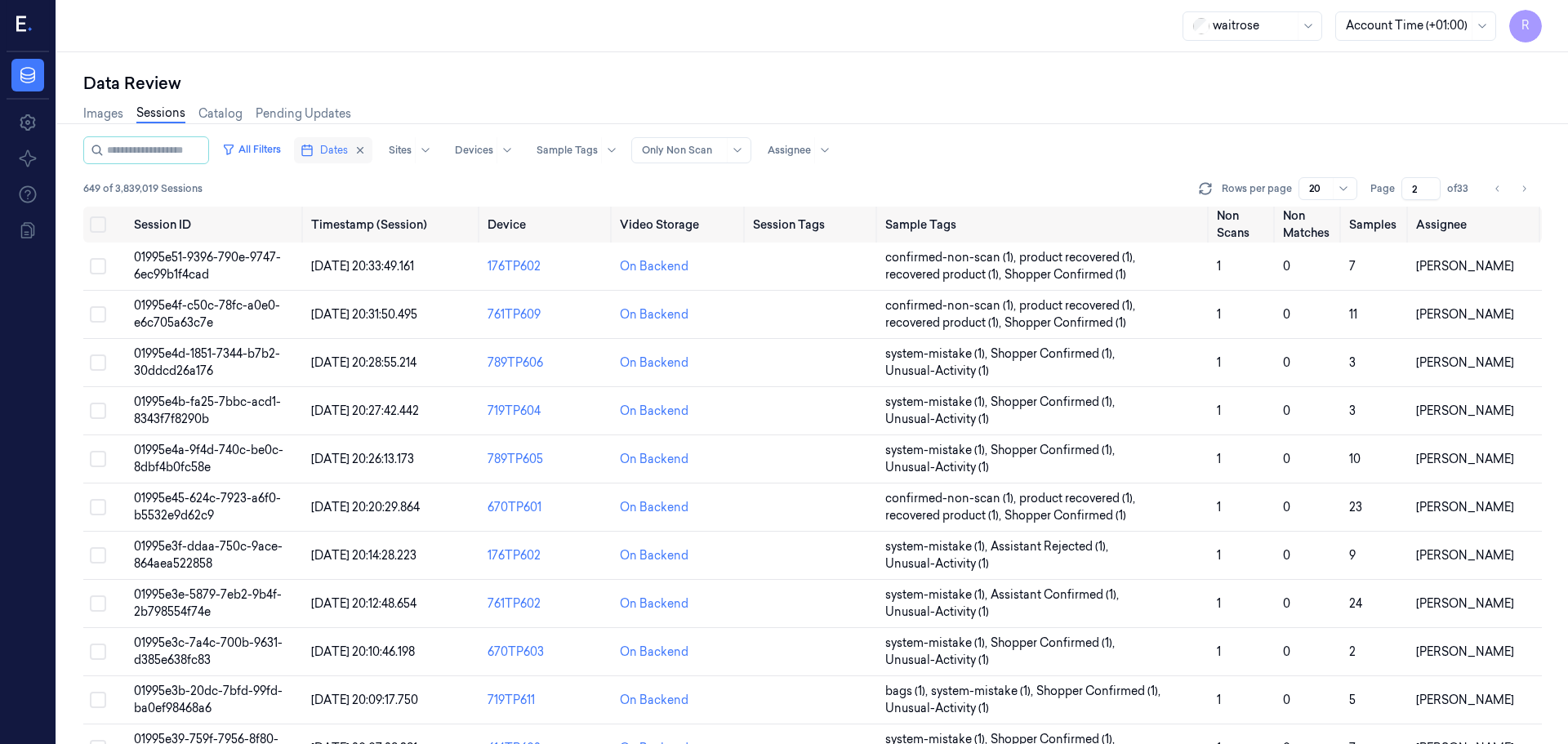
click at [348, 154] on span "Dates" at bounding box center [334, 150] width 28 height 15
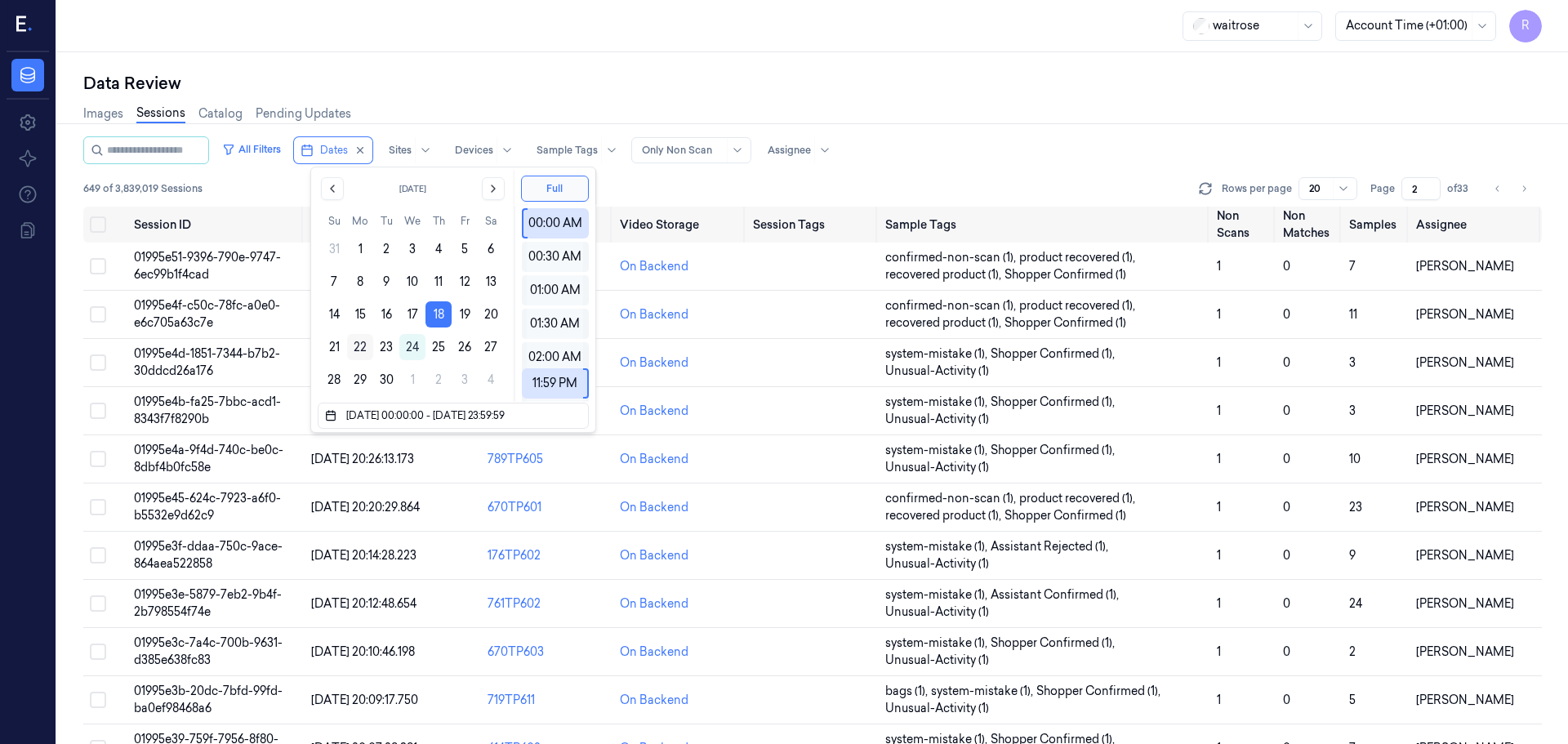
click at [364, 342] on button "22" at bounding box center [361, 347] width 27 height 27
type input "22/09/2025 00:00:00 - 22/09/2025 23:59:59"
click at [358, 343] on button "22" at bounding box center [361, 347] width 27 height 27
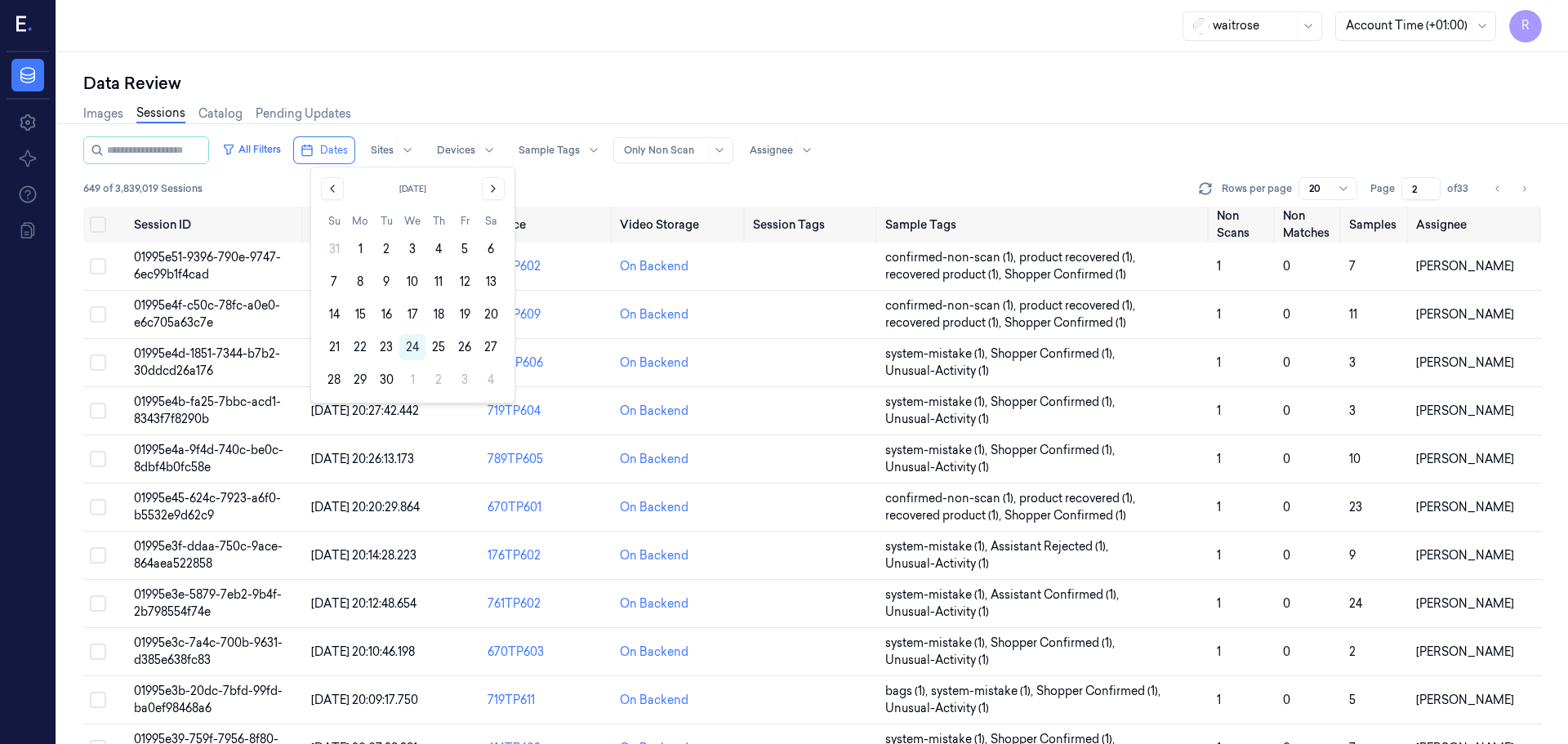
click at [358, 343] on button "22" at bounding box center [361, 347] width 27 height 27
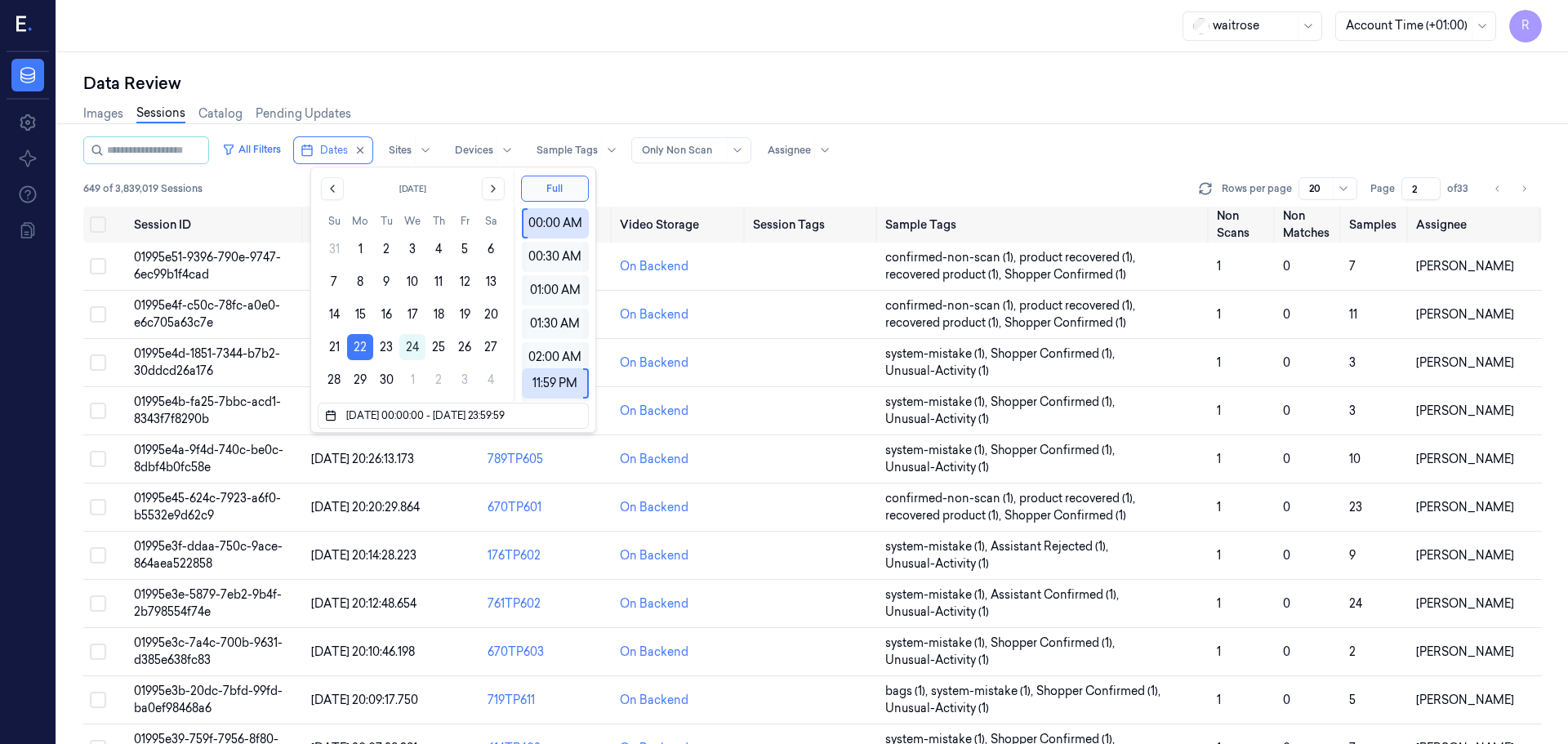
click at [464, 41] on div "waitrose Account Time (+01:00) R" at bounding box center [812, 26] width 1511 height 52
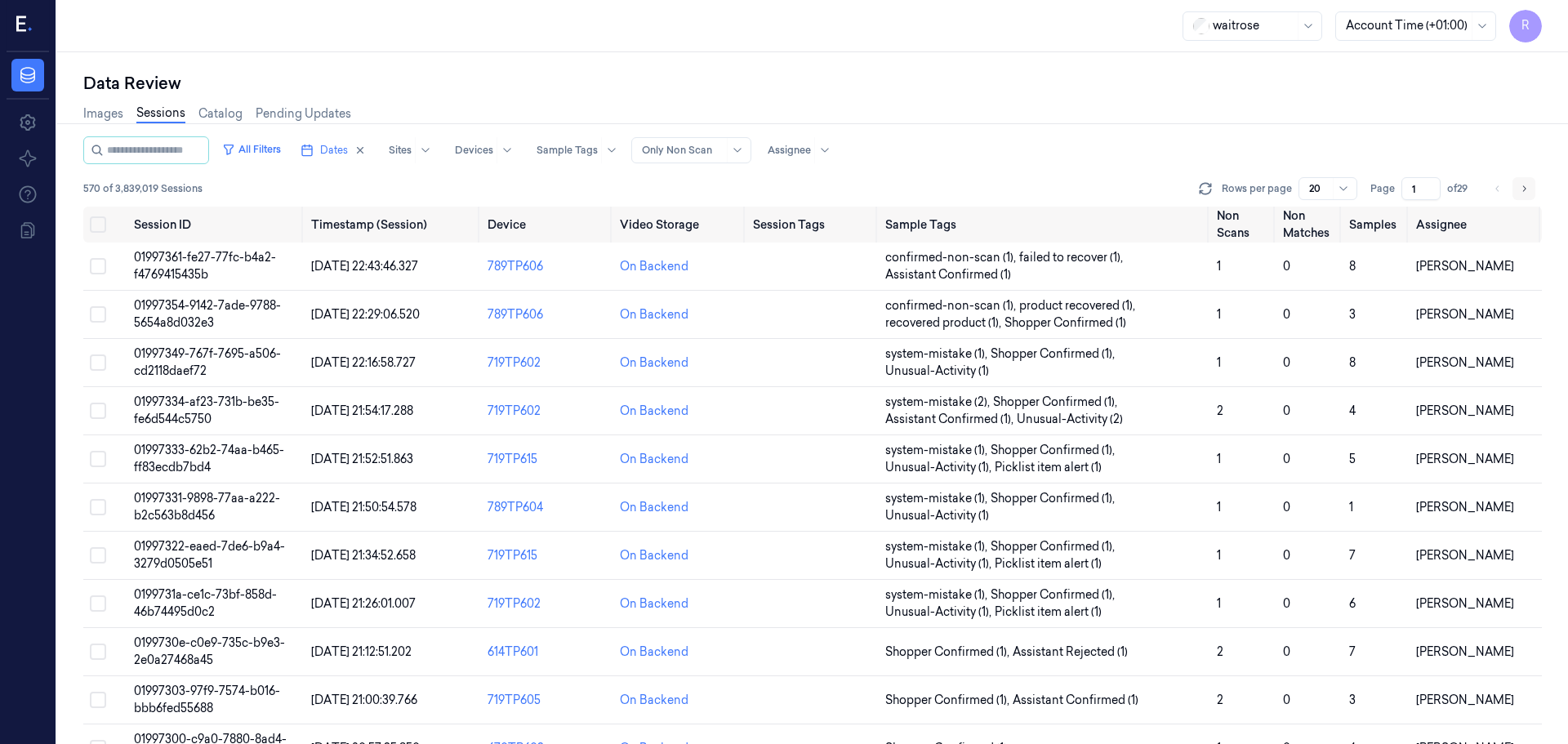
click at [1513, 191] on button "Go to next page" at bounding box center [1524, 189] width 23 height 23
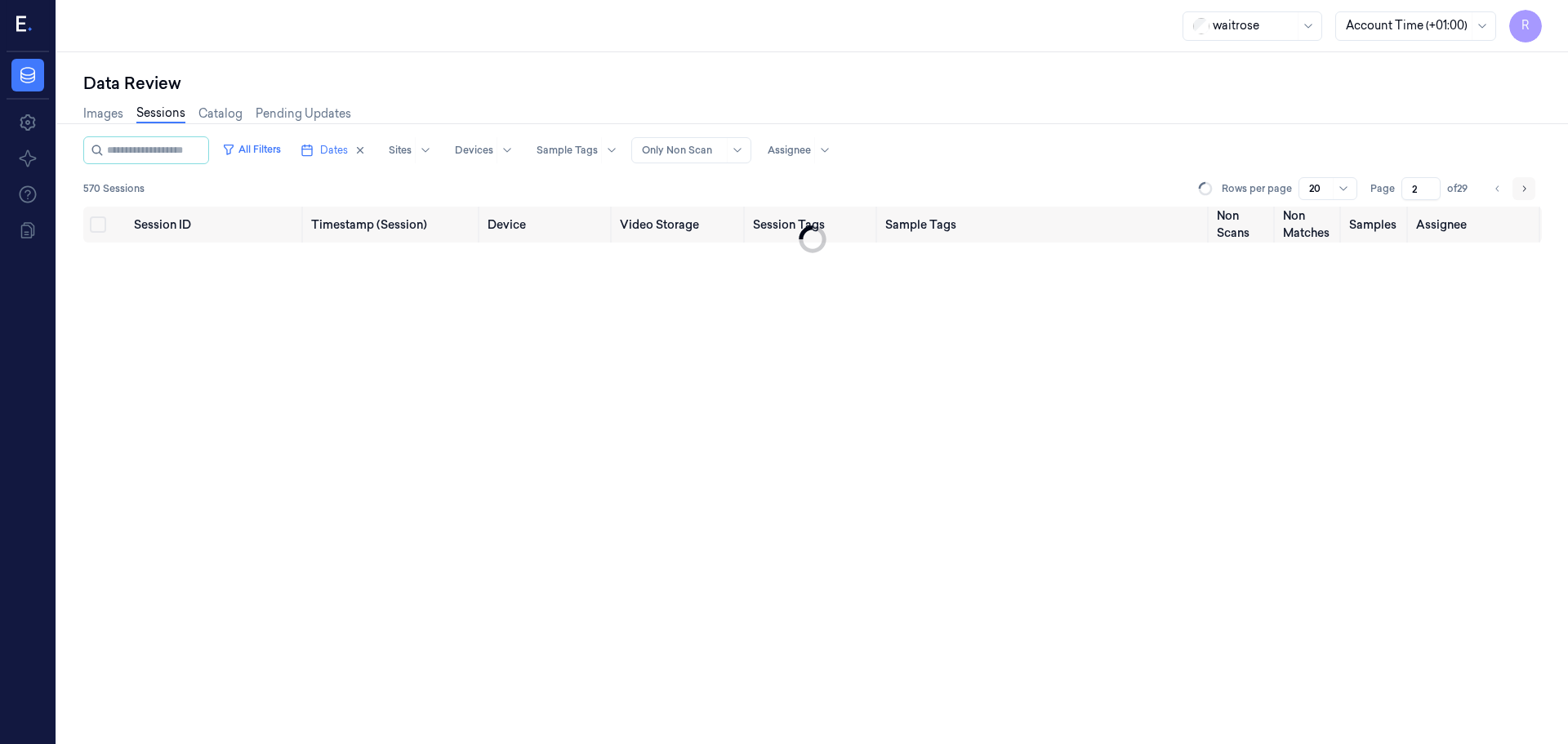
click at [1522, 192] on icon "Go to next page" at bounding box center [1524, 189] width 10 height 13
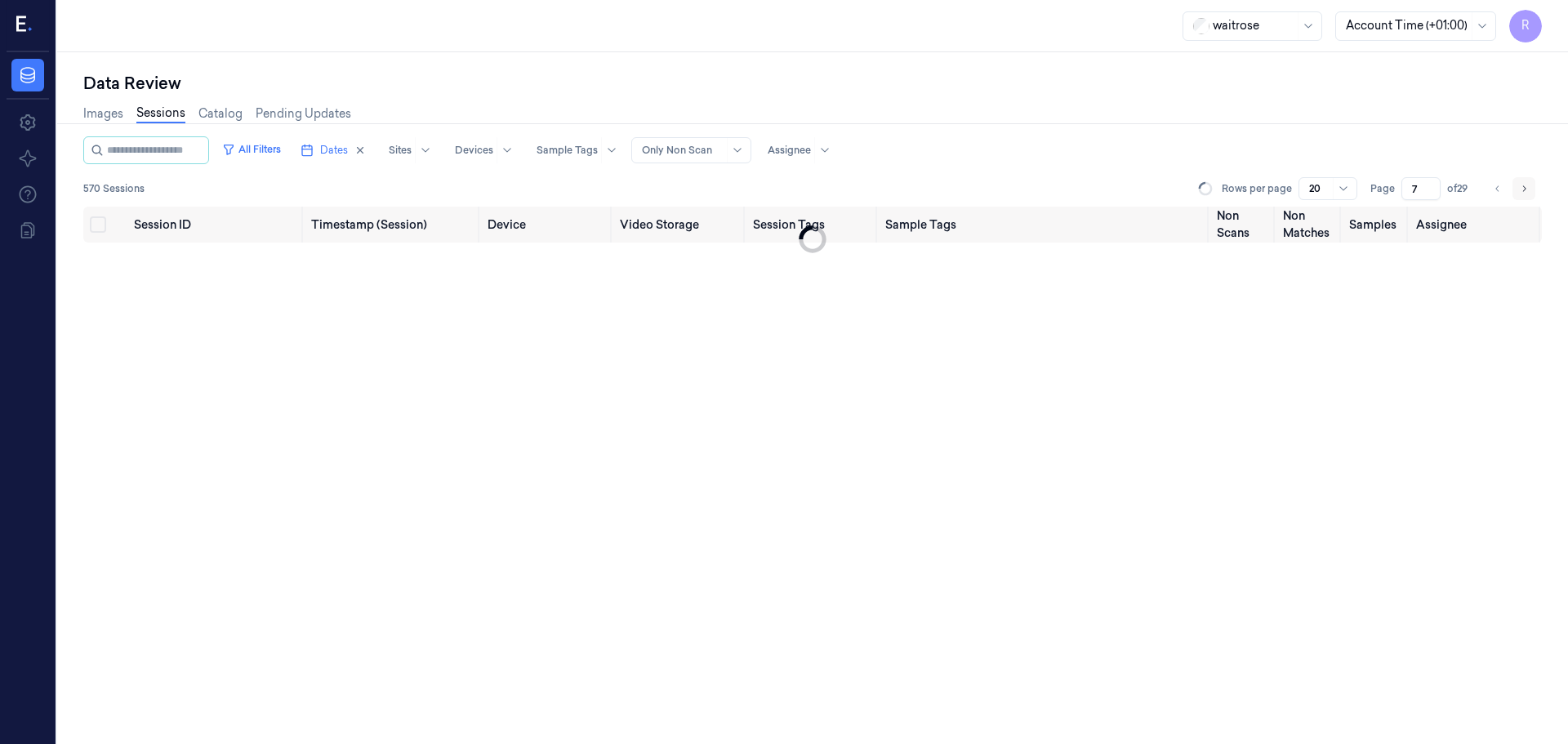
click at [1522, 192] on icon "Go to next page" at bounding box center [1524, 189] width 10 height 13
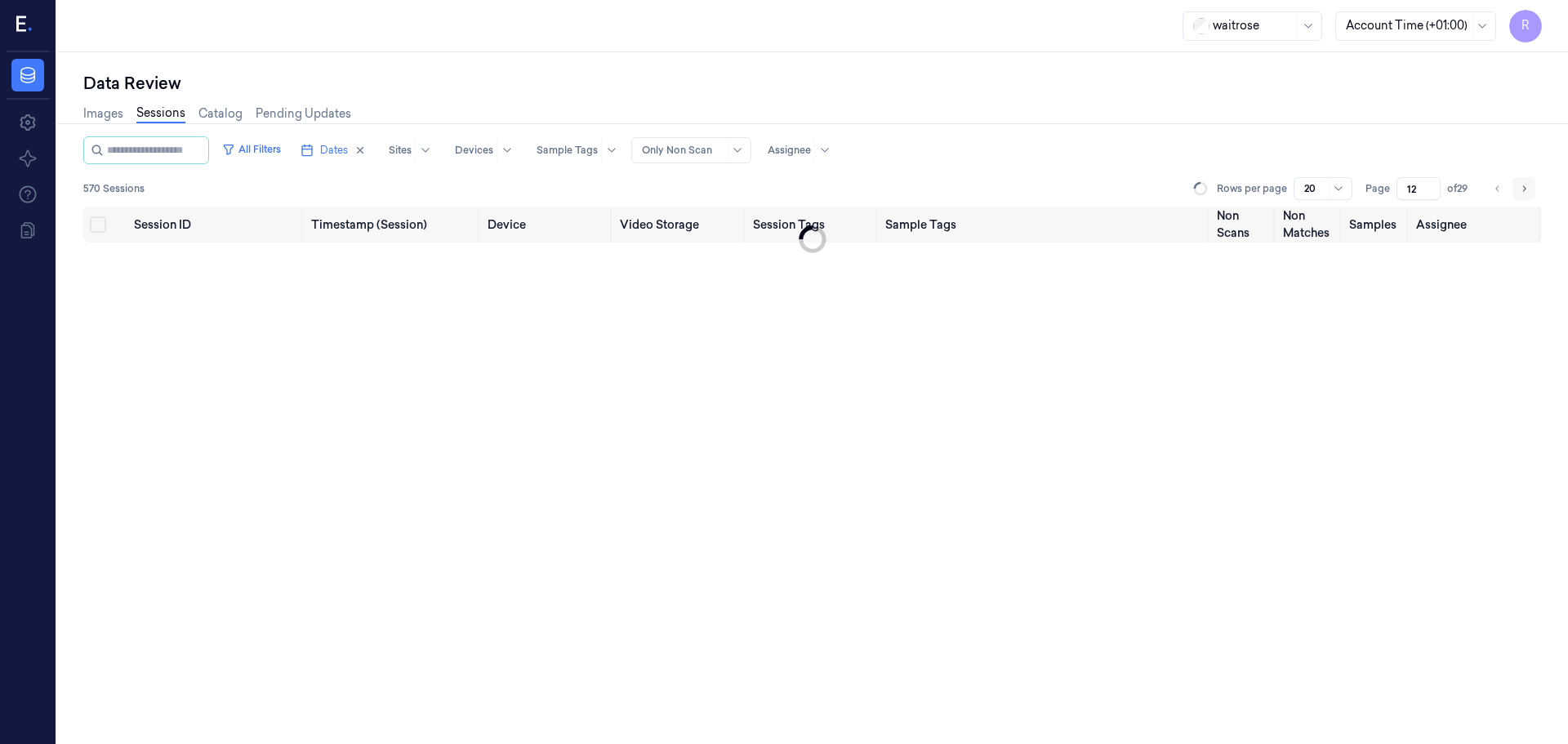
click at [1522, 192] on icon "Go to next page" at bounding box center [1524, 189] width 10 height 13
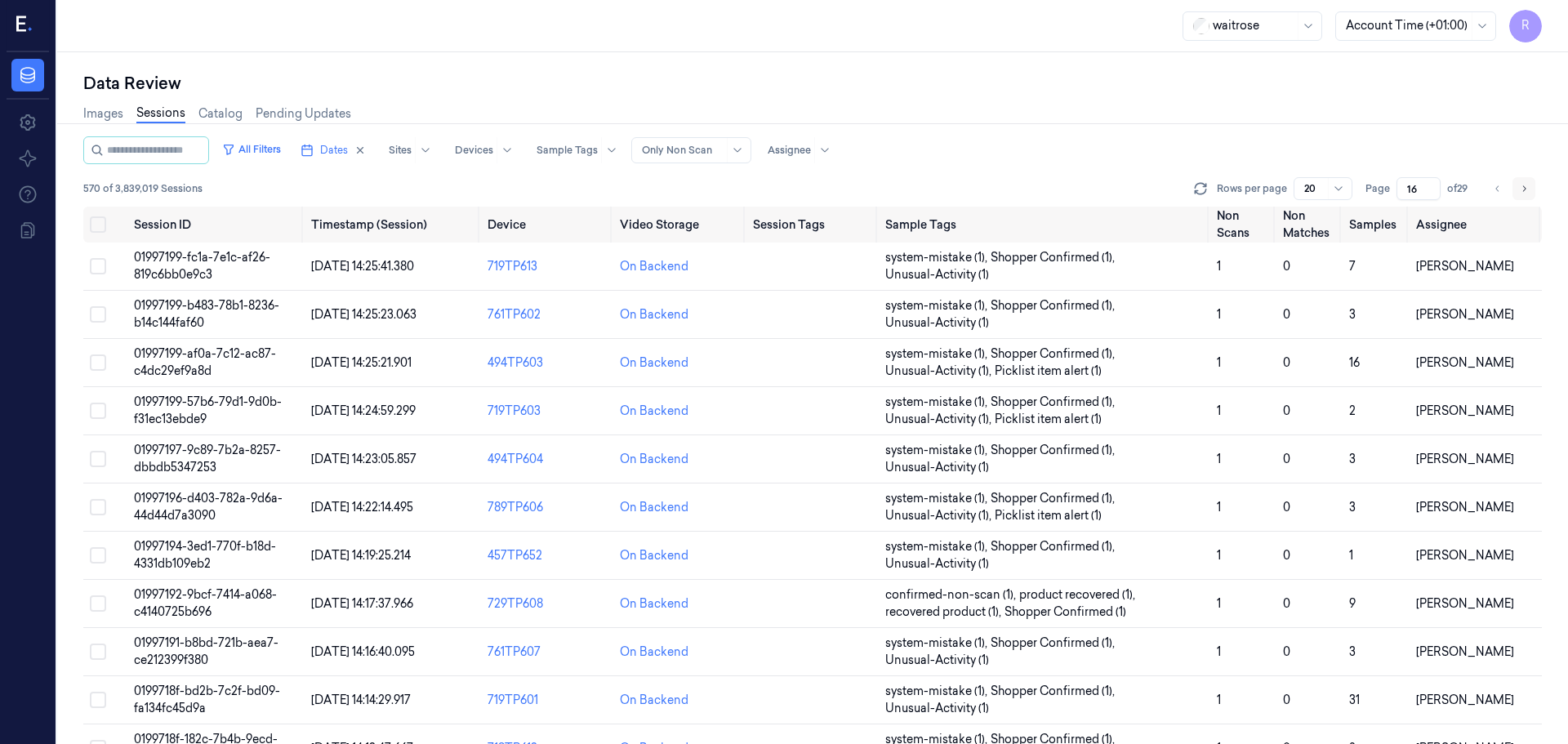
click at [1522, 192] on icon "Go to next page" at bounding box center [1524, 189] width 10 height 13
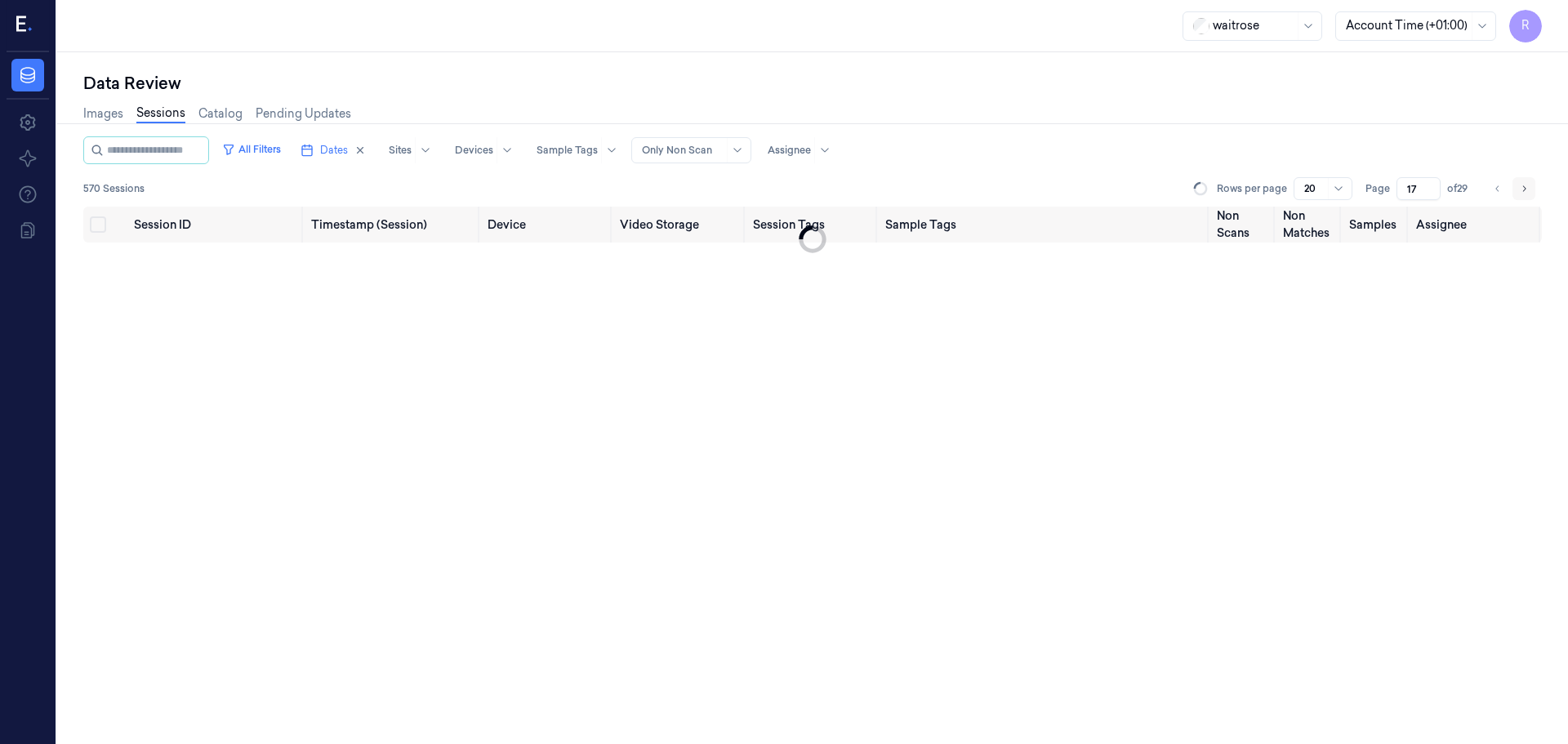
click at [1522, 192] on icon "Go to next page" at bounding box center [1524, 189] width 10 height 13
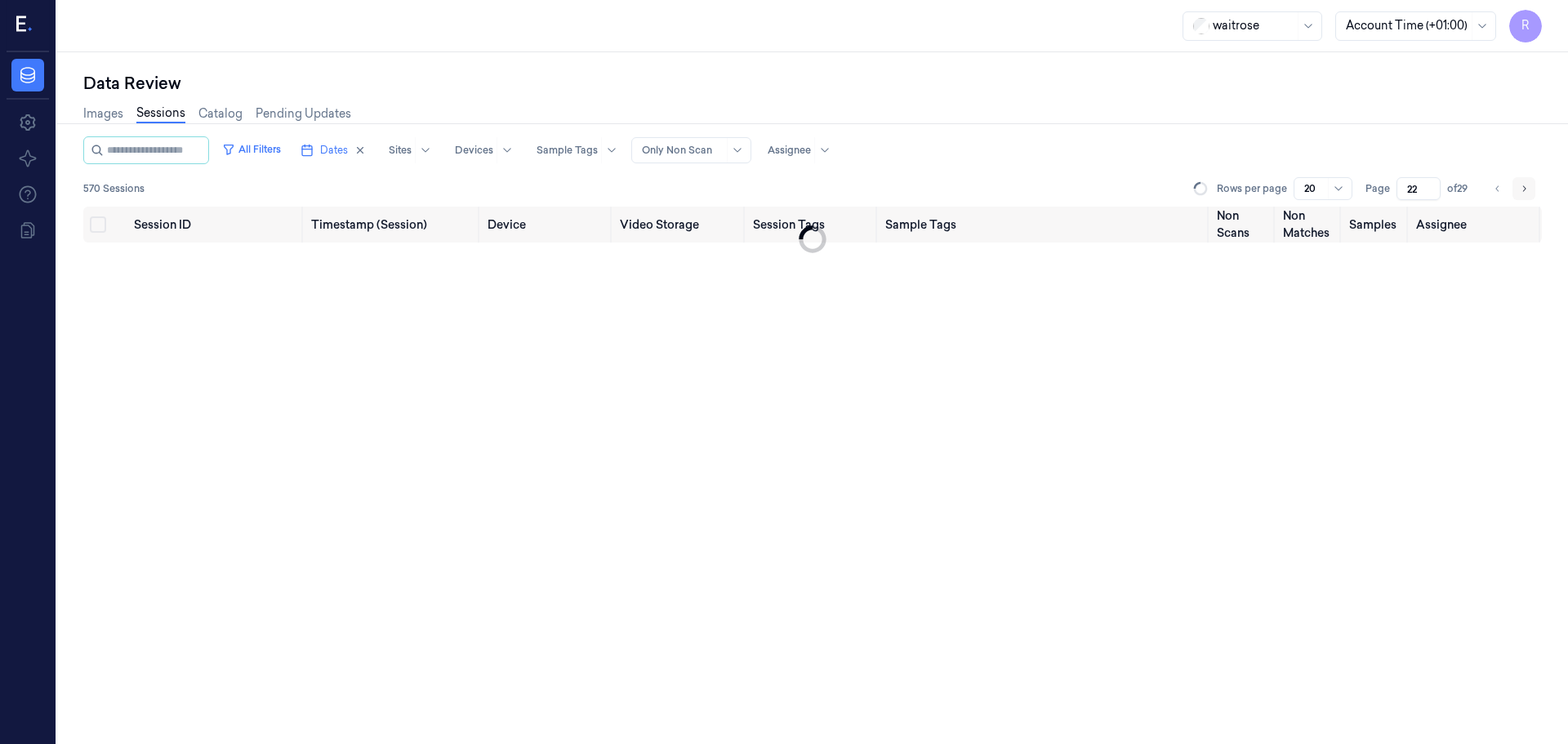
click at [1522, 192] on icon "Go to next page" at bounding box center [1524, 189] width 10 height 13
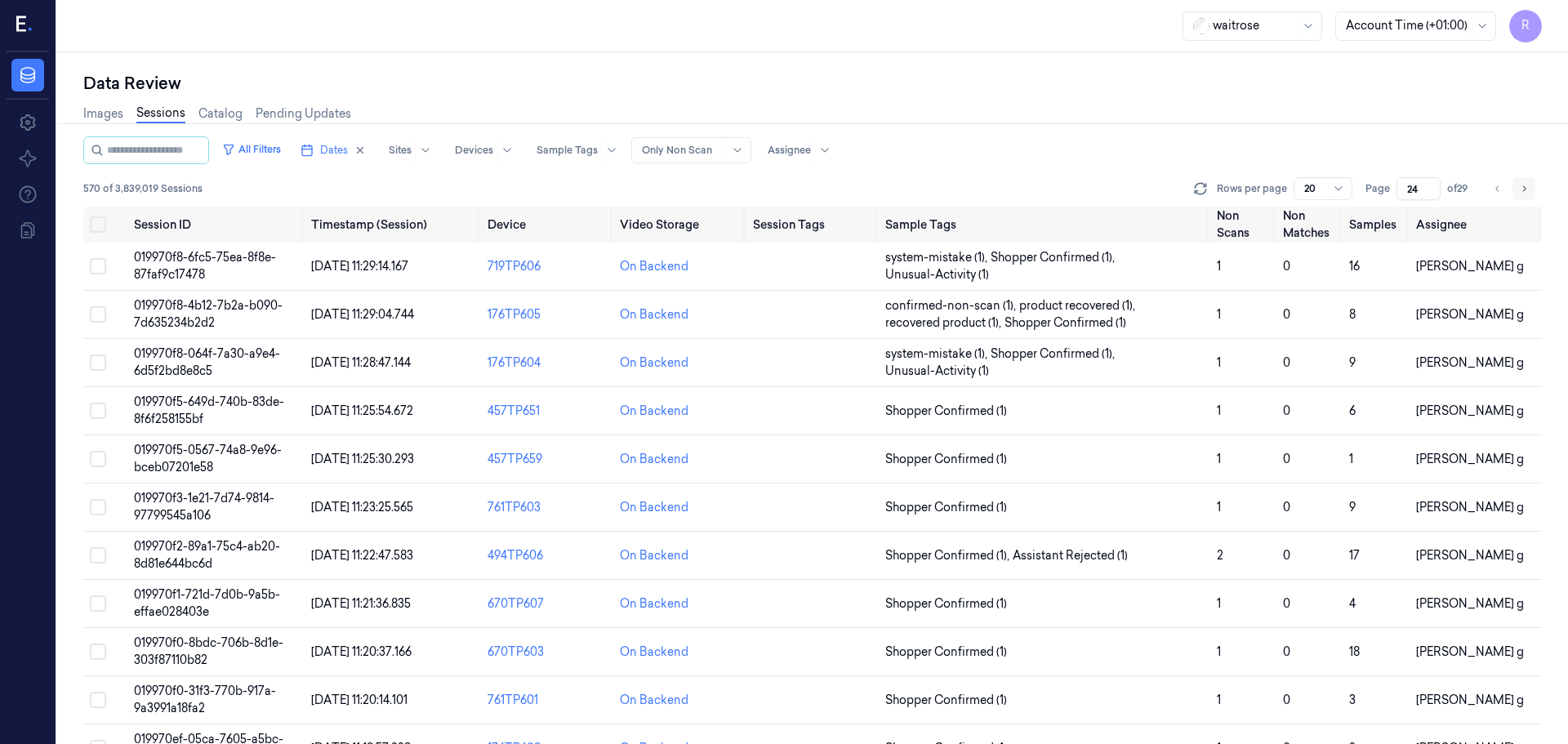
click at [1522, 192] on icon "Go to next page" at bounding box center [1524, 189] width 10 height 13
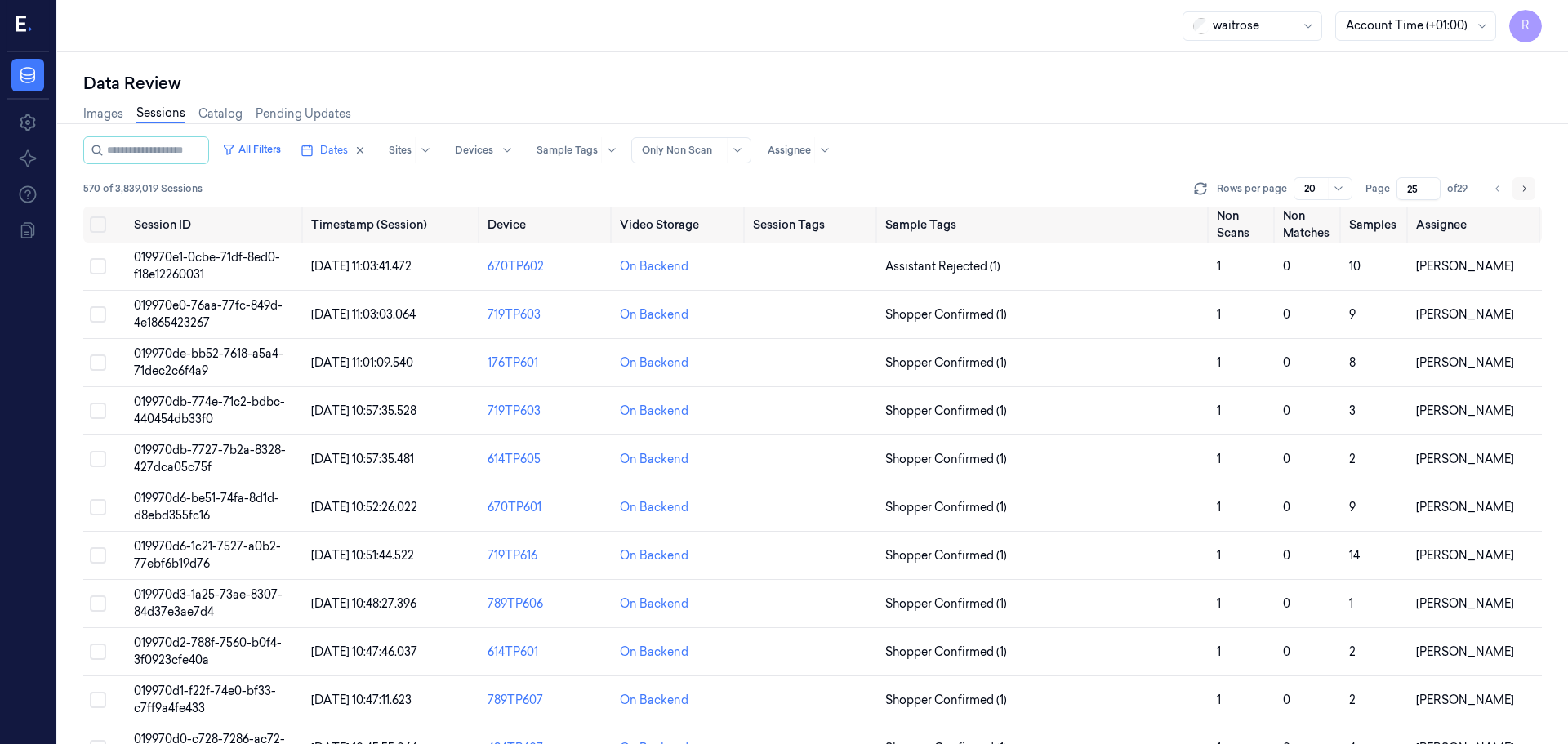
click at [1522, 192] on icon "Go to next page" at bounding box center [1524, 189] width 10 height 13
type input "26"
click at [1011, 277] on td "Assistant Confirmed (1)" at bounding box center [1045, 267] width 332 height 48
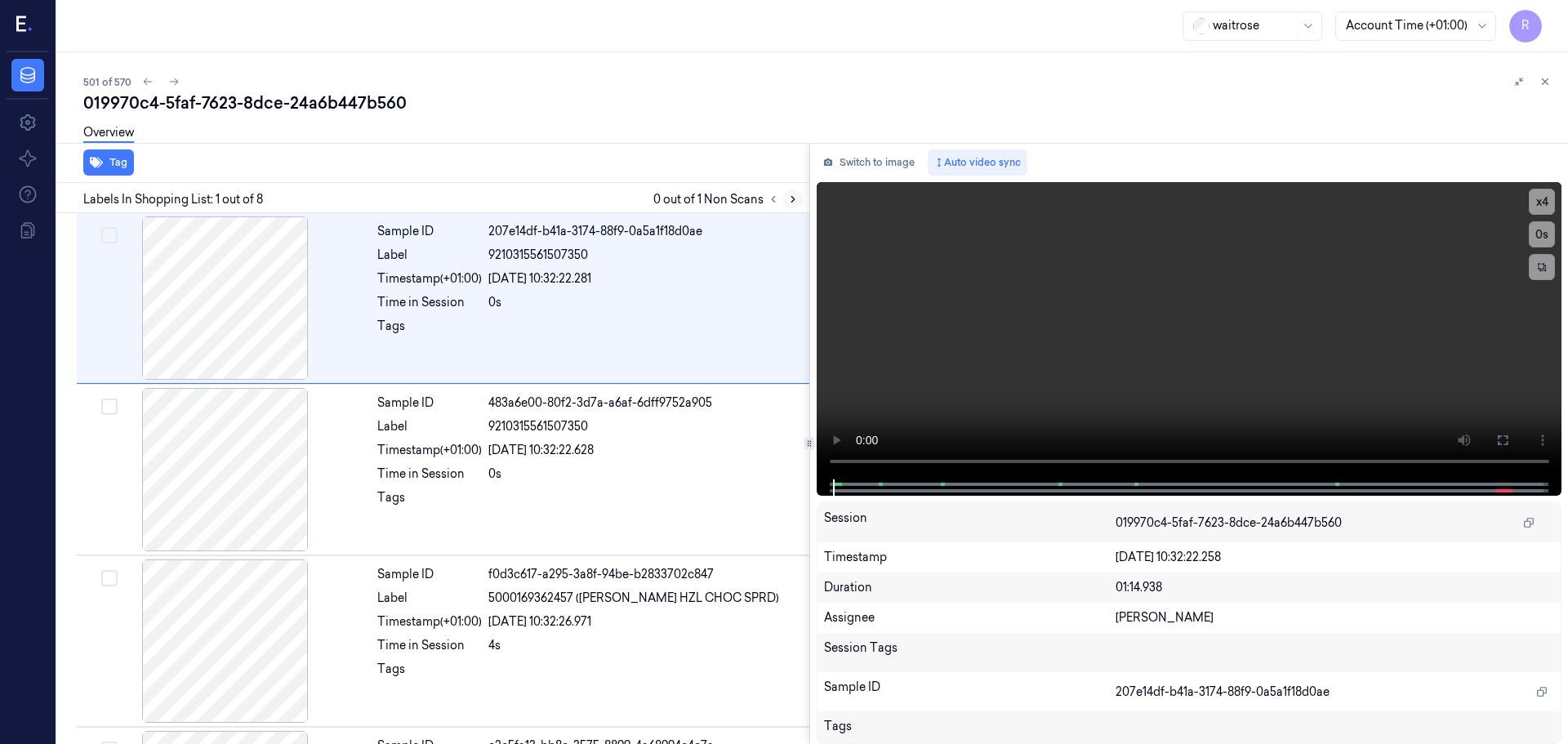
click at [788, 203] on icon at bounding box center [793, 200] width 12 height 12
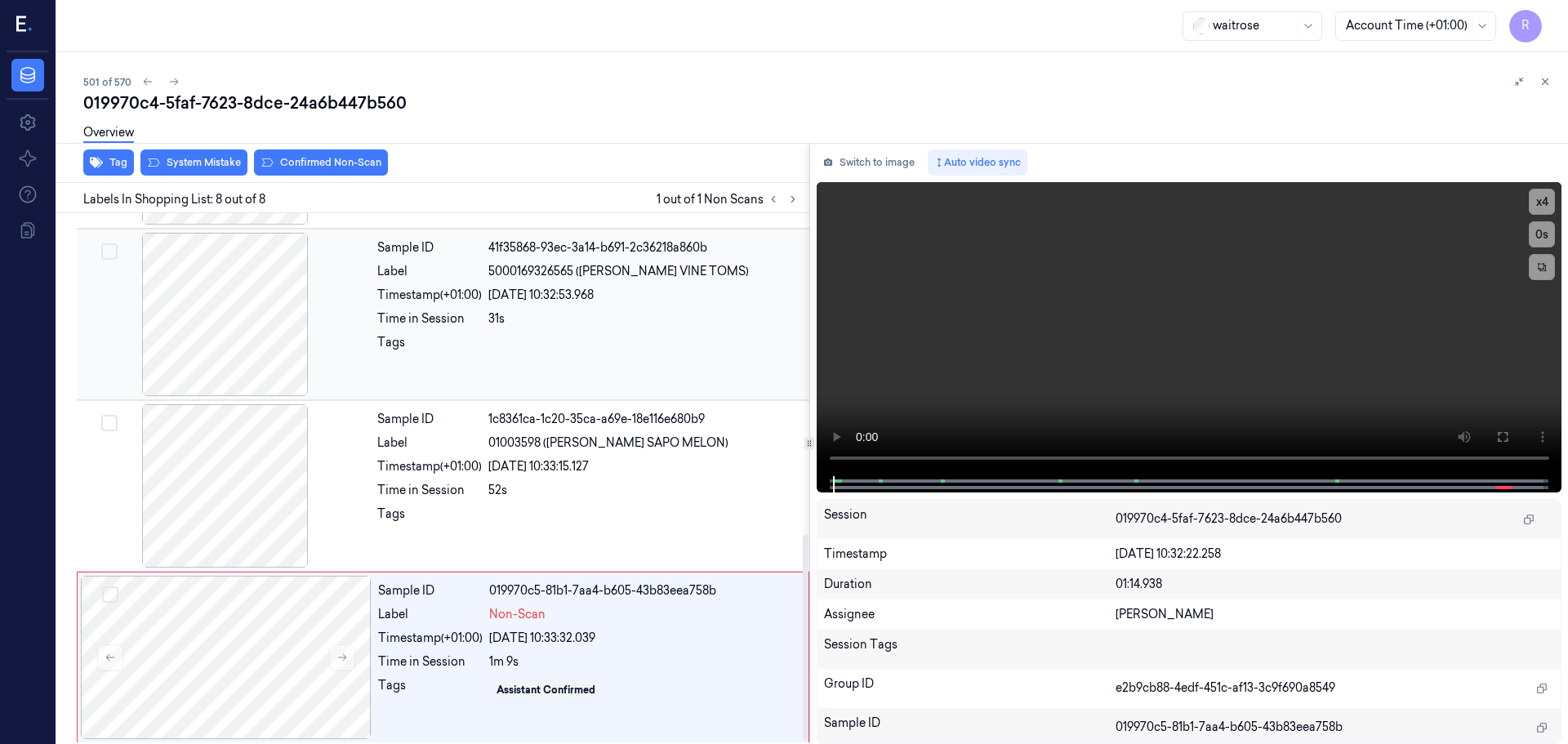
scroll to position [846, 0]
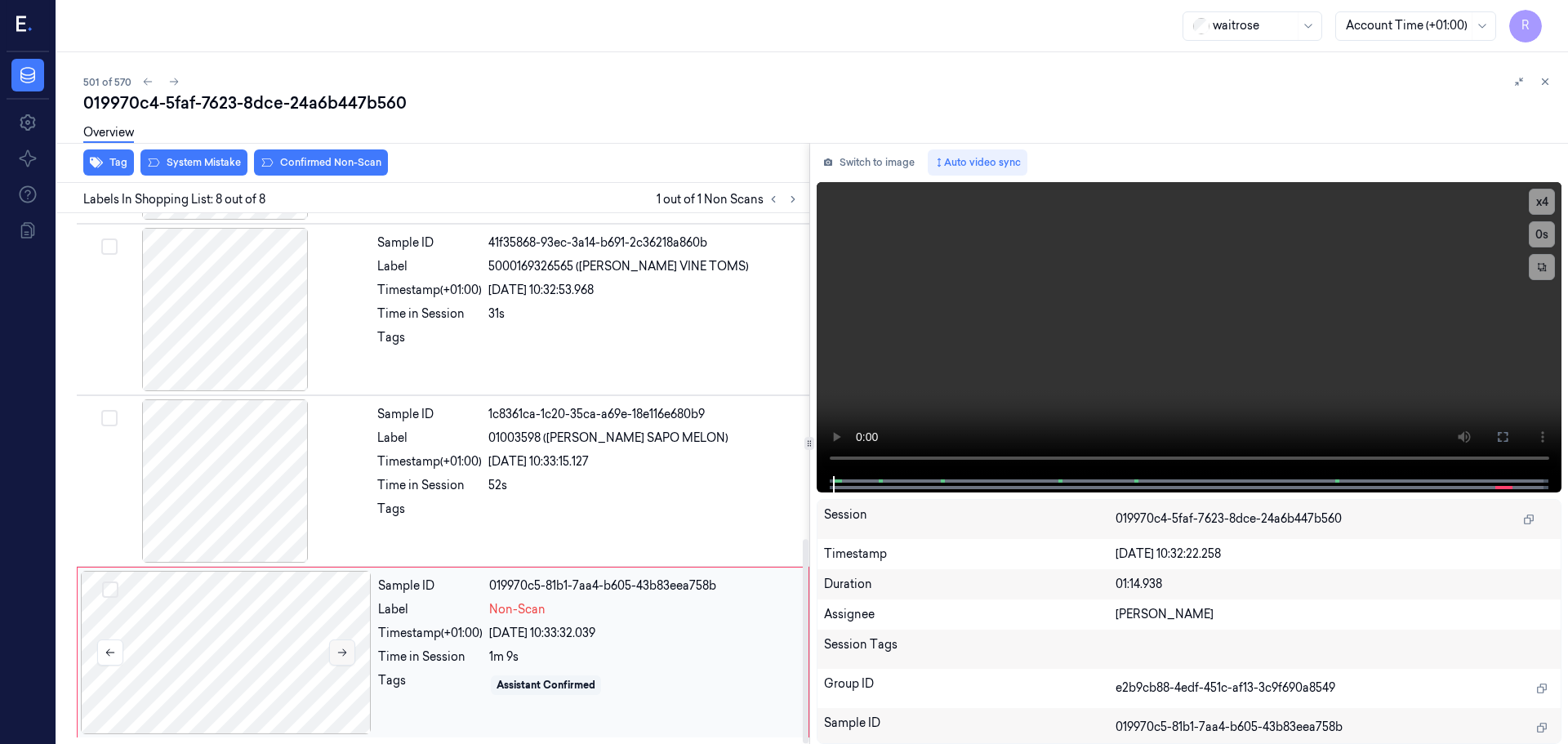
click at [340, 655] on icon at bounding box center [342, 653] width 12 height 12
click at [341, 653] on icon at bounding box center [342, 653] width 12 height 12
click at [227, 308] on div at bounding box center [225, 309] width 291 height 163
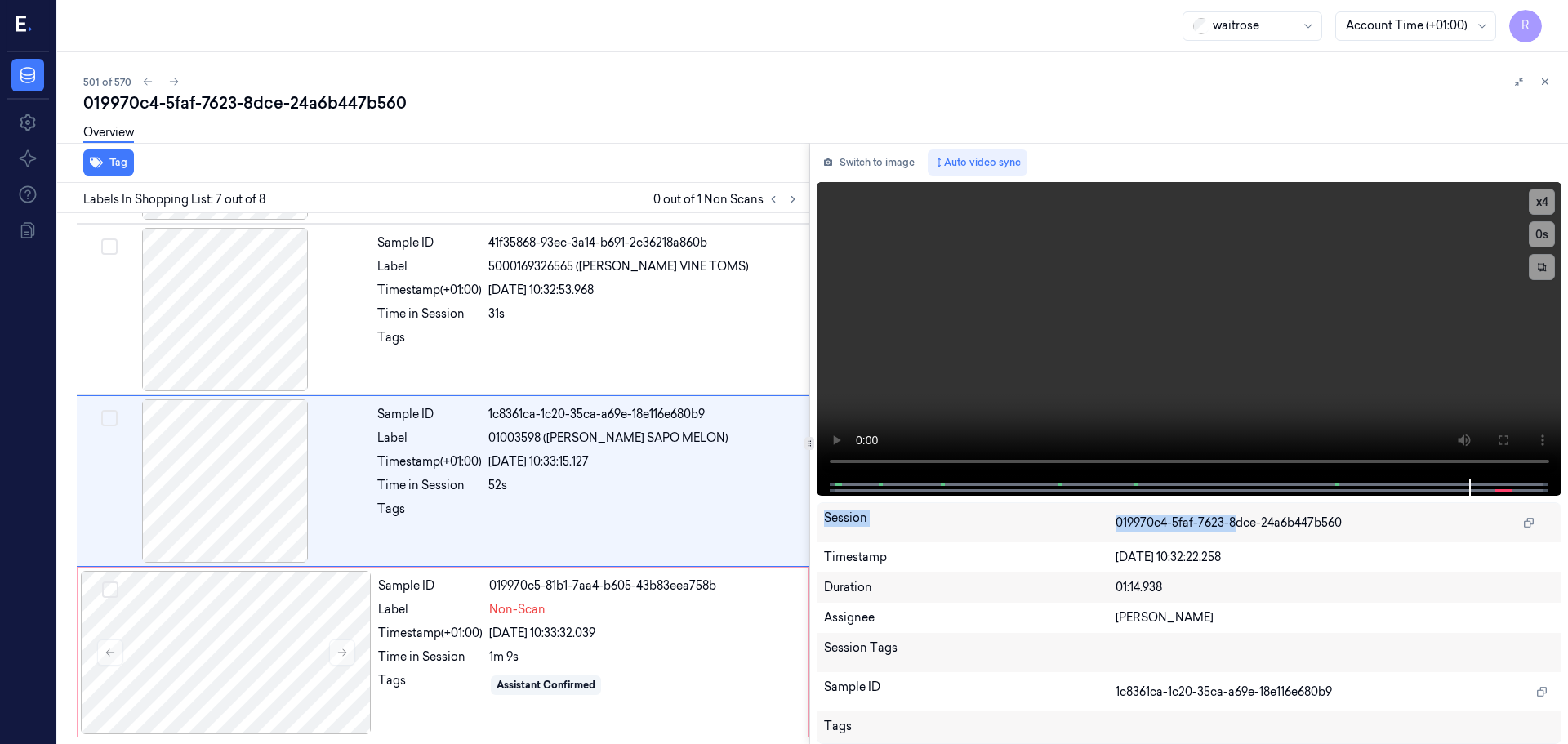
drag, startPoint x: 1355, startPoint y: 493, endPoint x: 1233, endPoint y: 501, distance: 122.3
click at [1234, 501] on div "Switch to image Auto video sync x 4 0 s Session 019970c4-5faf-7623-8dce-24a6b44…" at bounding box center [1190, 442] width 759 height 601
drag, startPoint x: 1233, startPoint y: 489, endPoint x: 1218, endPoint y: 493, distance: 15.5
click at [1218, 493] on div "Switch to image Auto video sync x 4 0 s Session 019970c4-5faf-7623-8dce-24a6b44…" at bounding box center [1190, 442] width 759 height 601
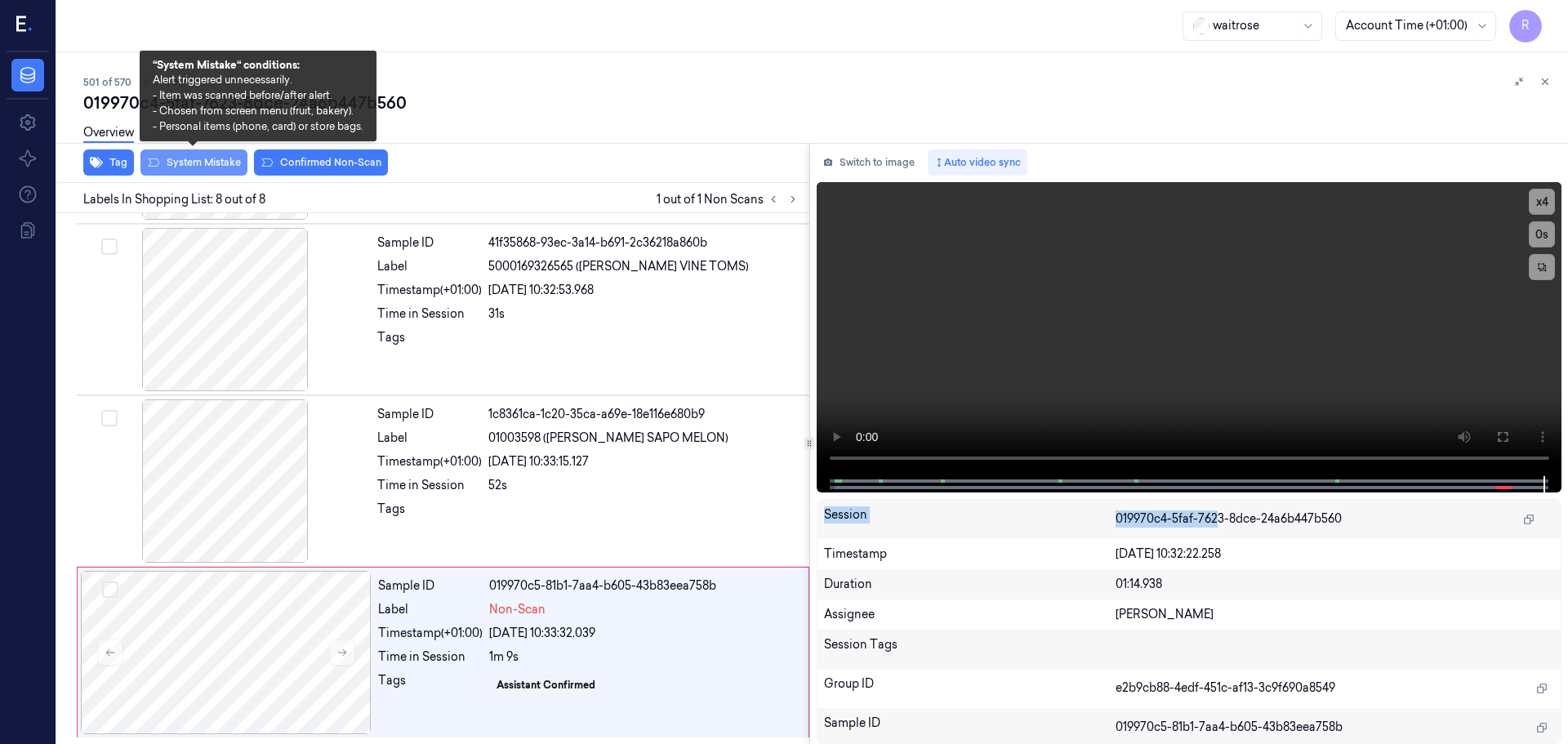
click at [203, 162] on button "System Mistake" at bounding box center [194, 162] width 107 height 27
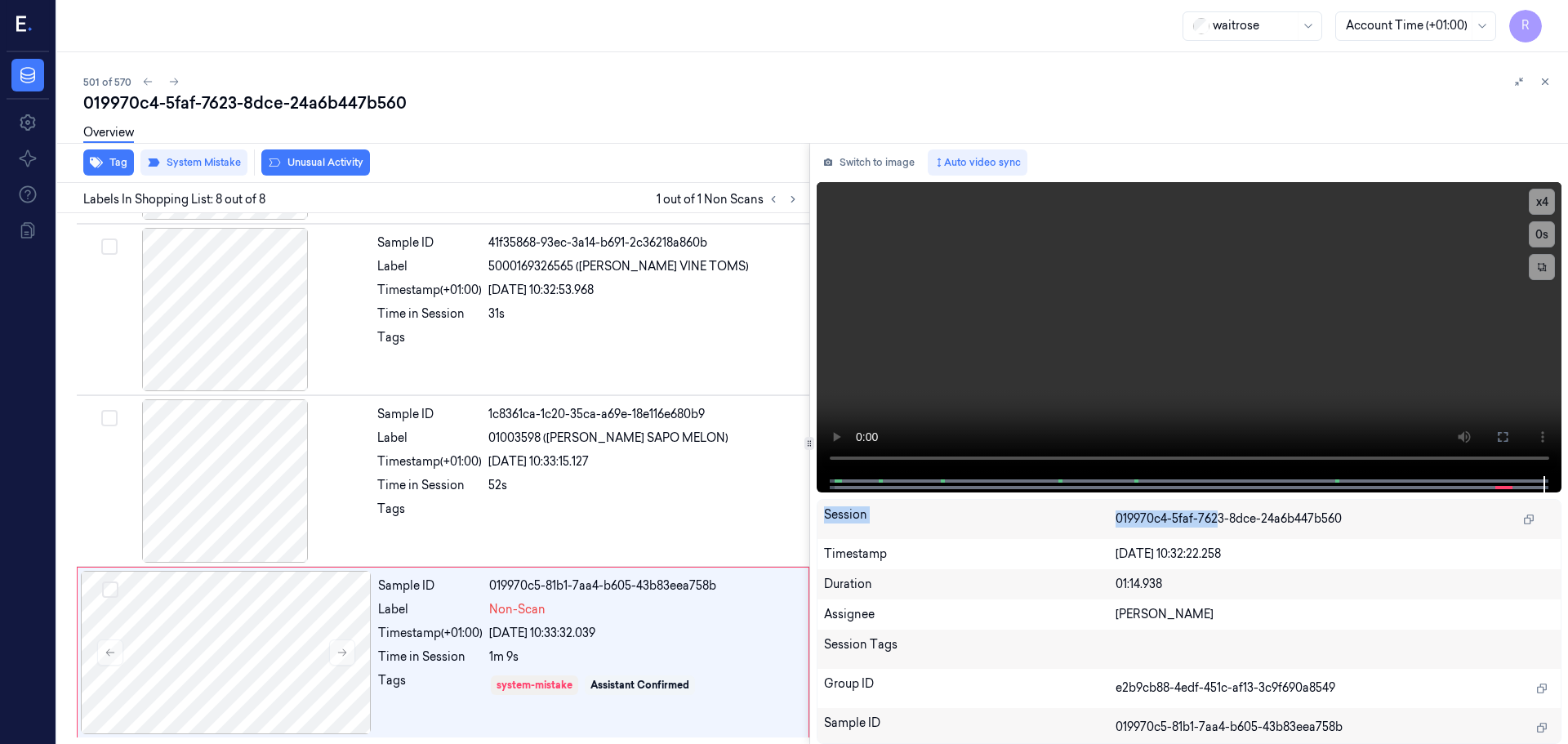
click at [304, 161] on button "Unusual Activity" at bounding box center [315, 162] width 109 height 27
click at [120, 161] on button "Tag" at bounding box center [109, 162] width 51 height 27
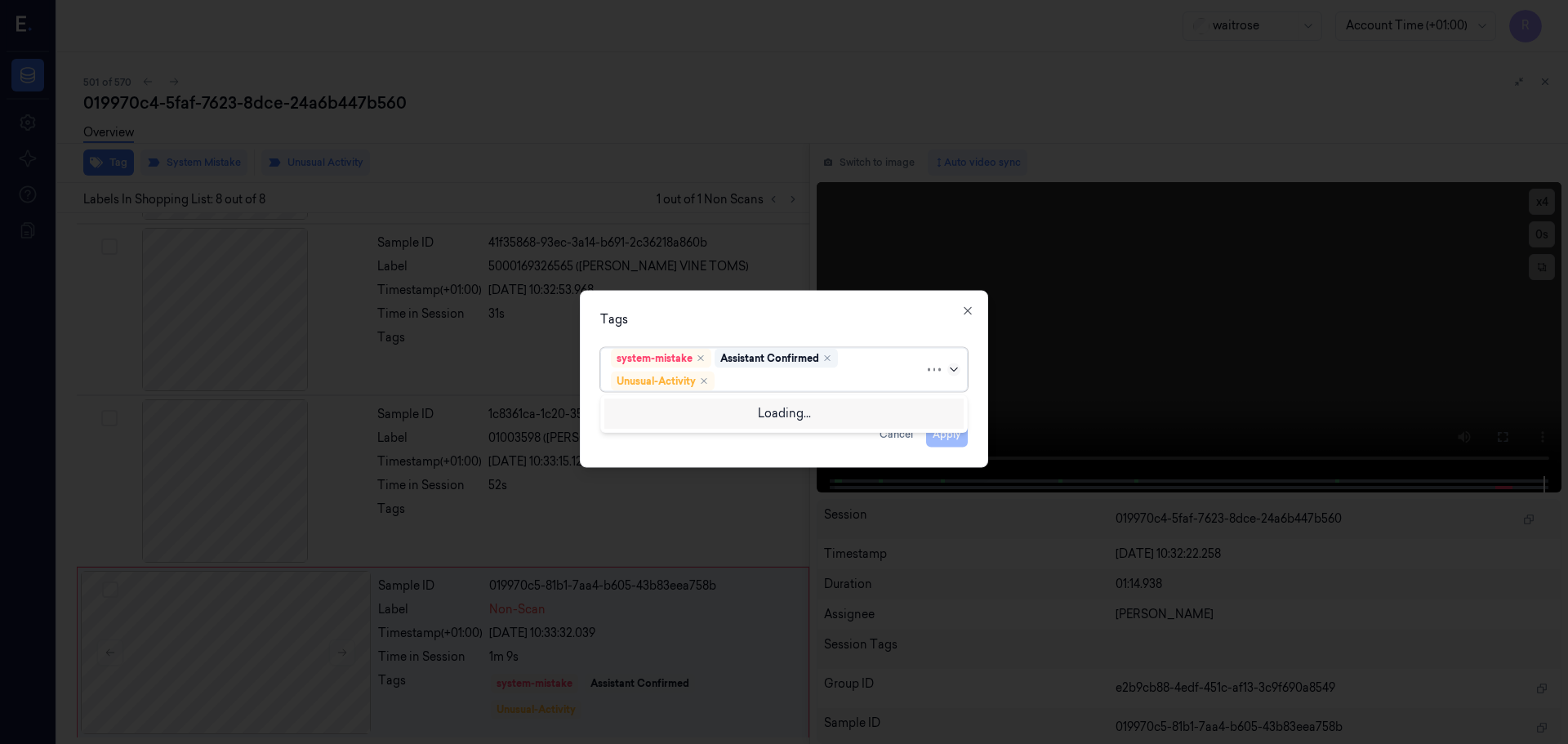
click at [959, 370] on div at bounding box center [956, 370] width 17 height 13
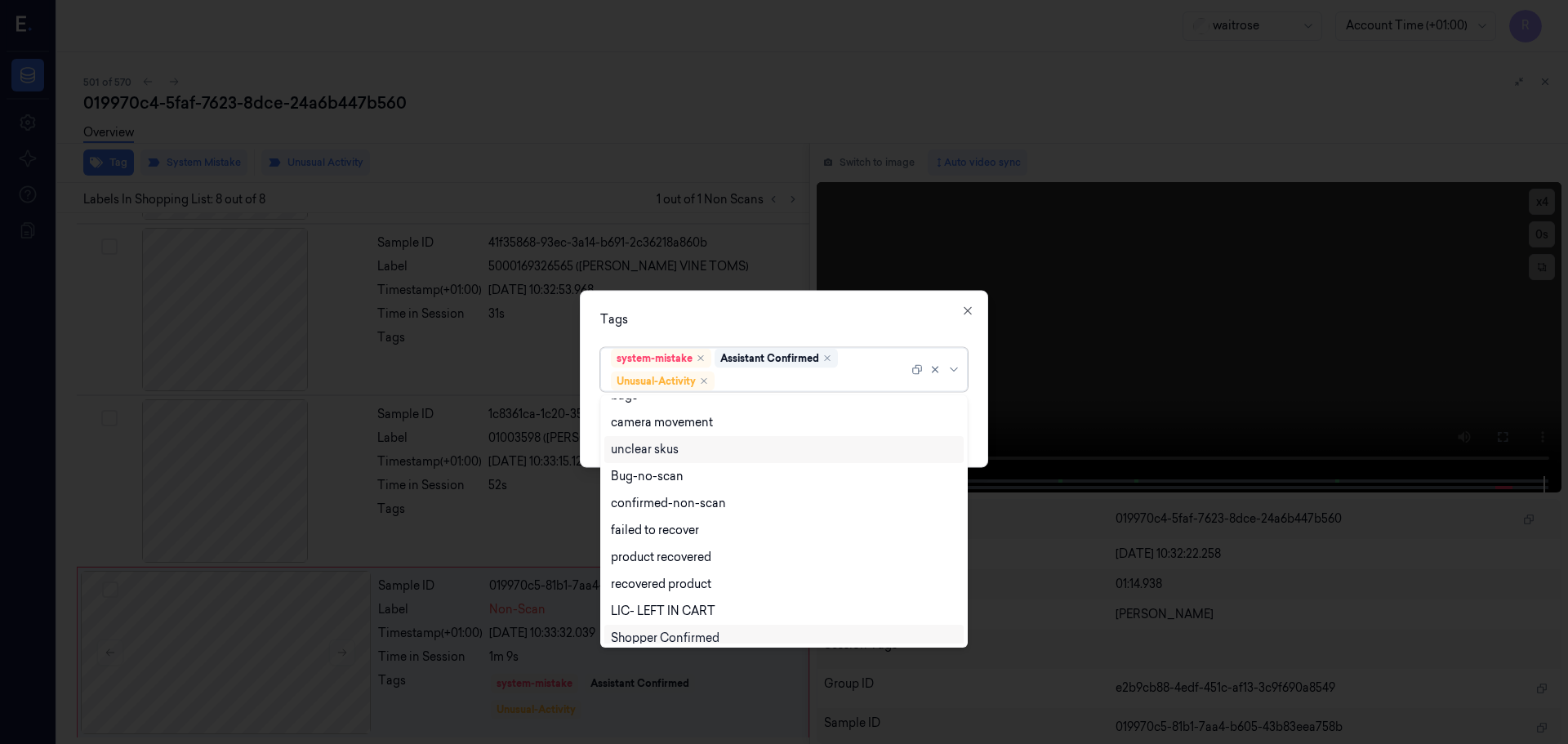
scroll to position [213, 0]
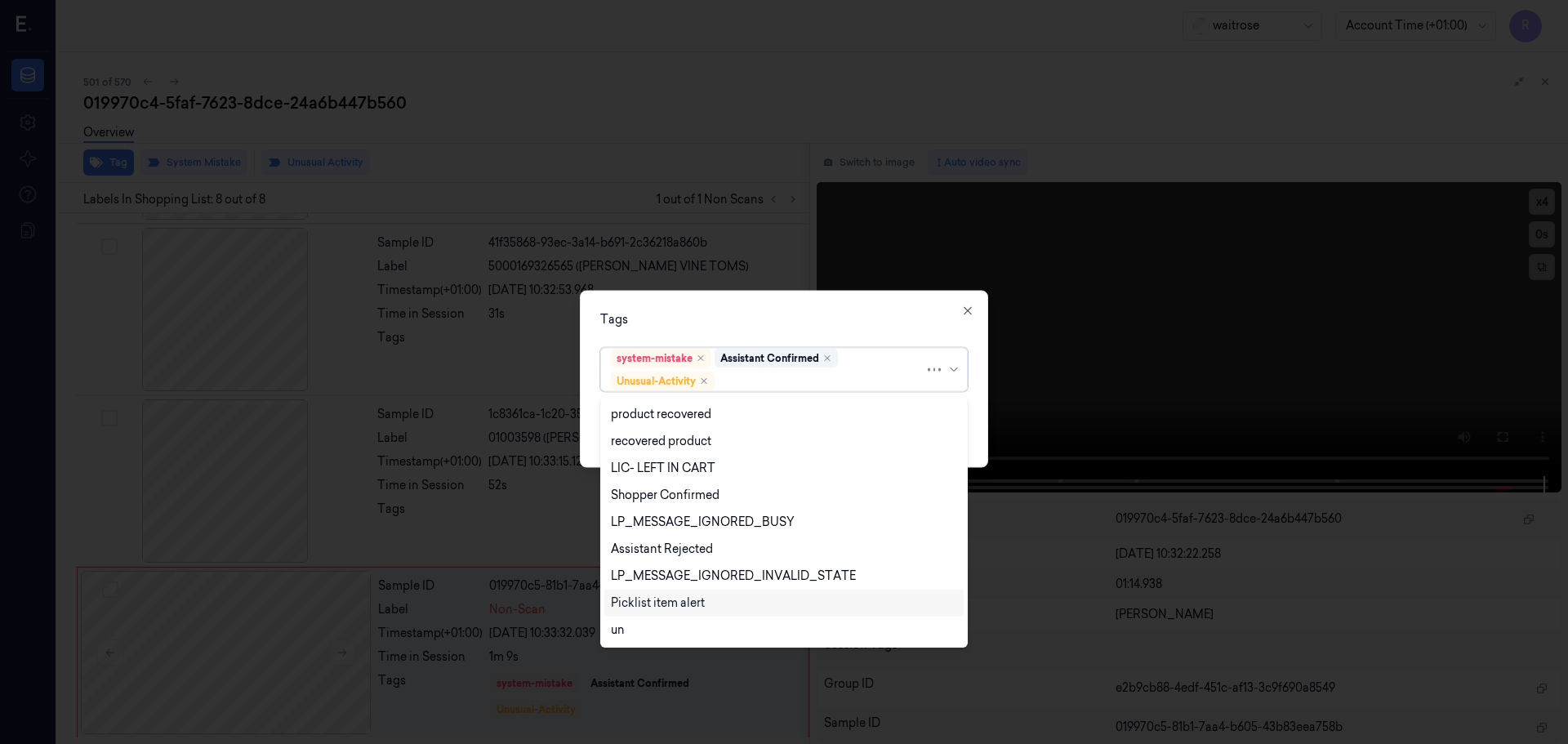
click at [653, 601] on div "Picklist item alert" at bounding box center [657, 603] width 94 height 17
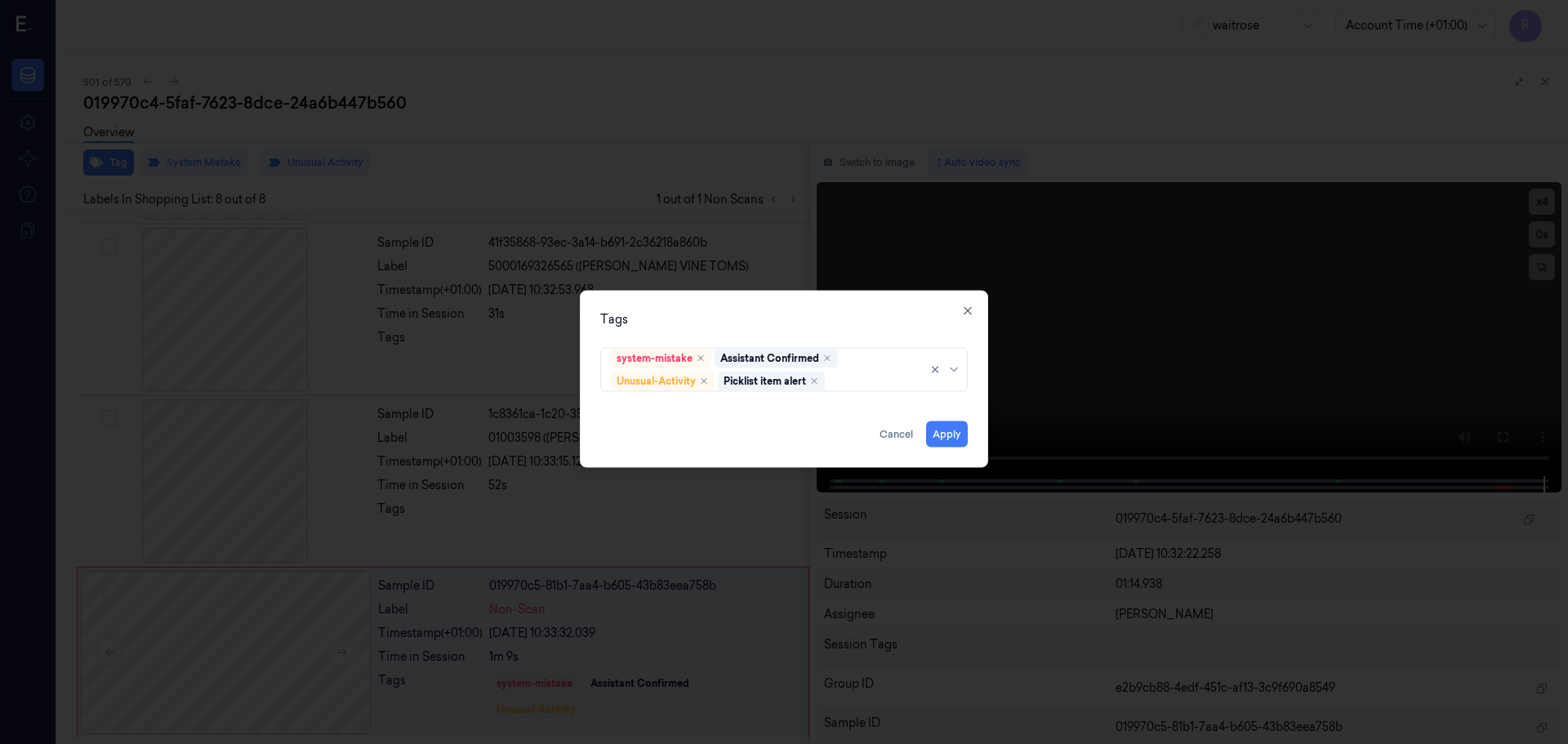
click at [791, 322] on div "Tags" at bounding box center [784, 319] width 368 height 17
click at [957, 431] on button "Apply" at bounding box center [947, 434] width 41 height 27
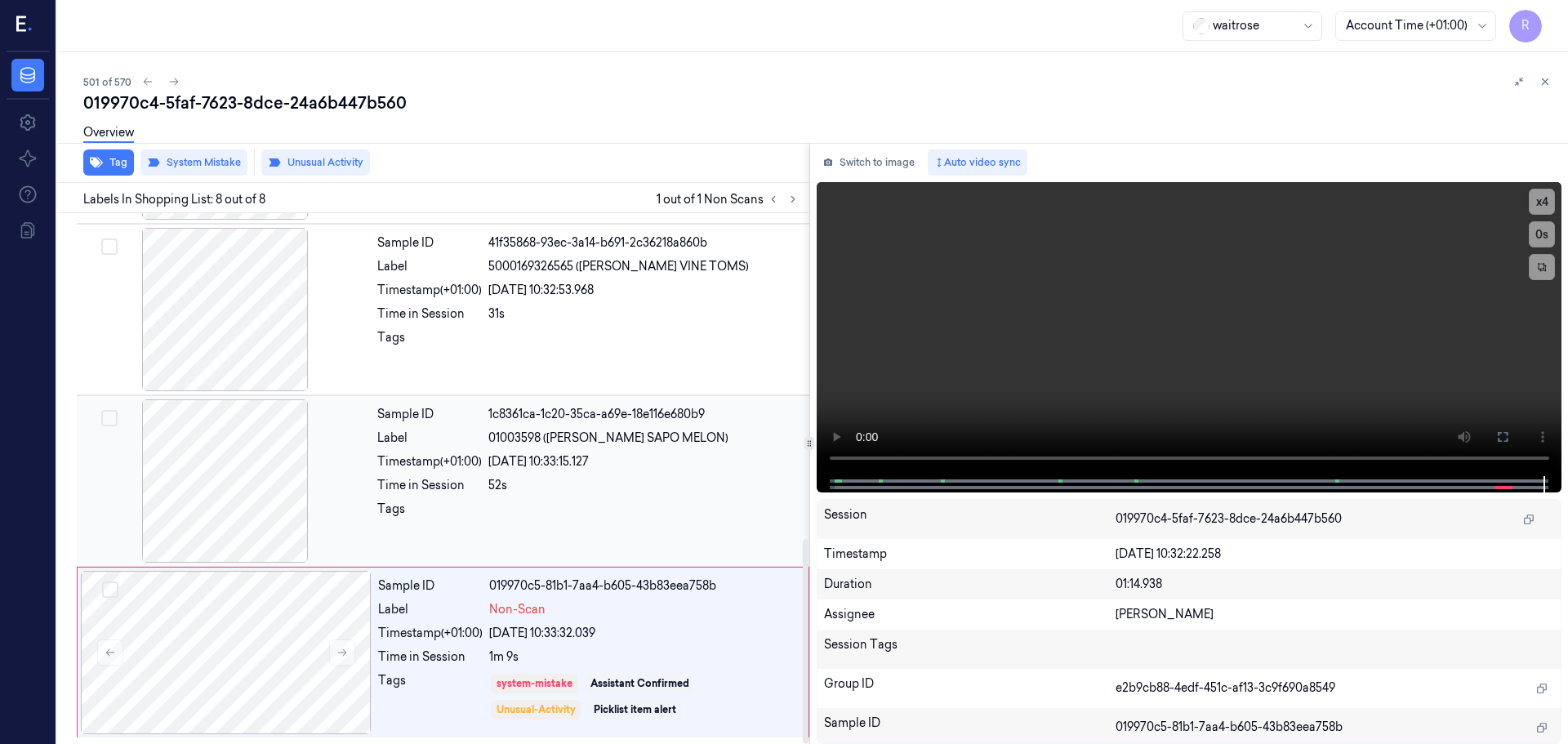
click at [741, 510] on div at bounding box center [644, 514] width 312 height 27
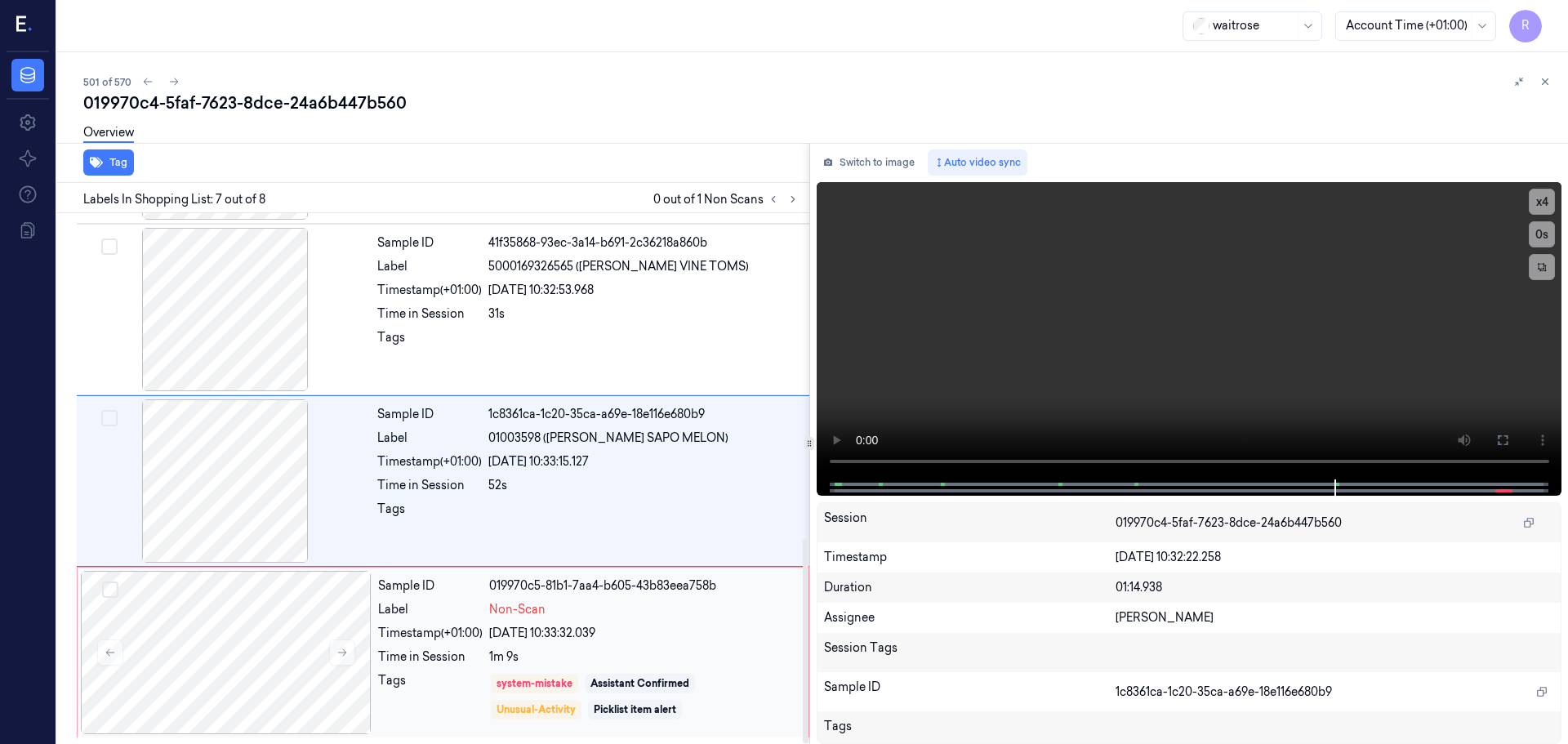
click at [726, 623] on div "Sample ID 019970c5-81b1-7aa4-b605-43b83eea758b Label Non-Scan Timestamp (+01:00…" at bounding box center [588, 652] width 433 height 163
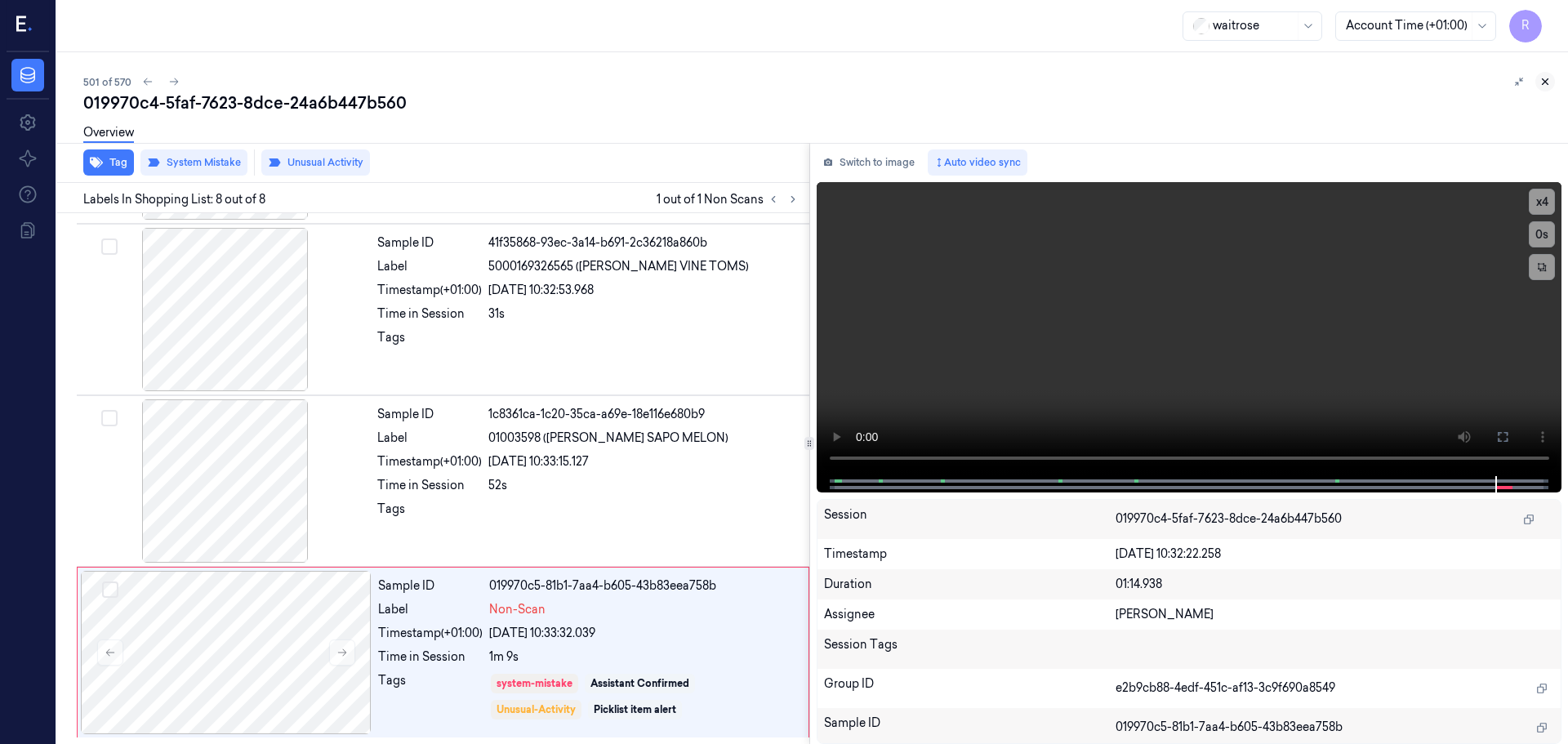
click at [1548, 85] on icon at bounding box center [1546, 82] width 12 height 12
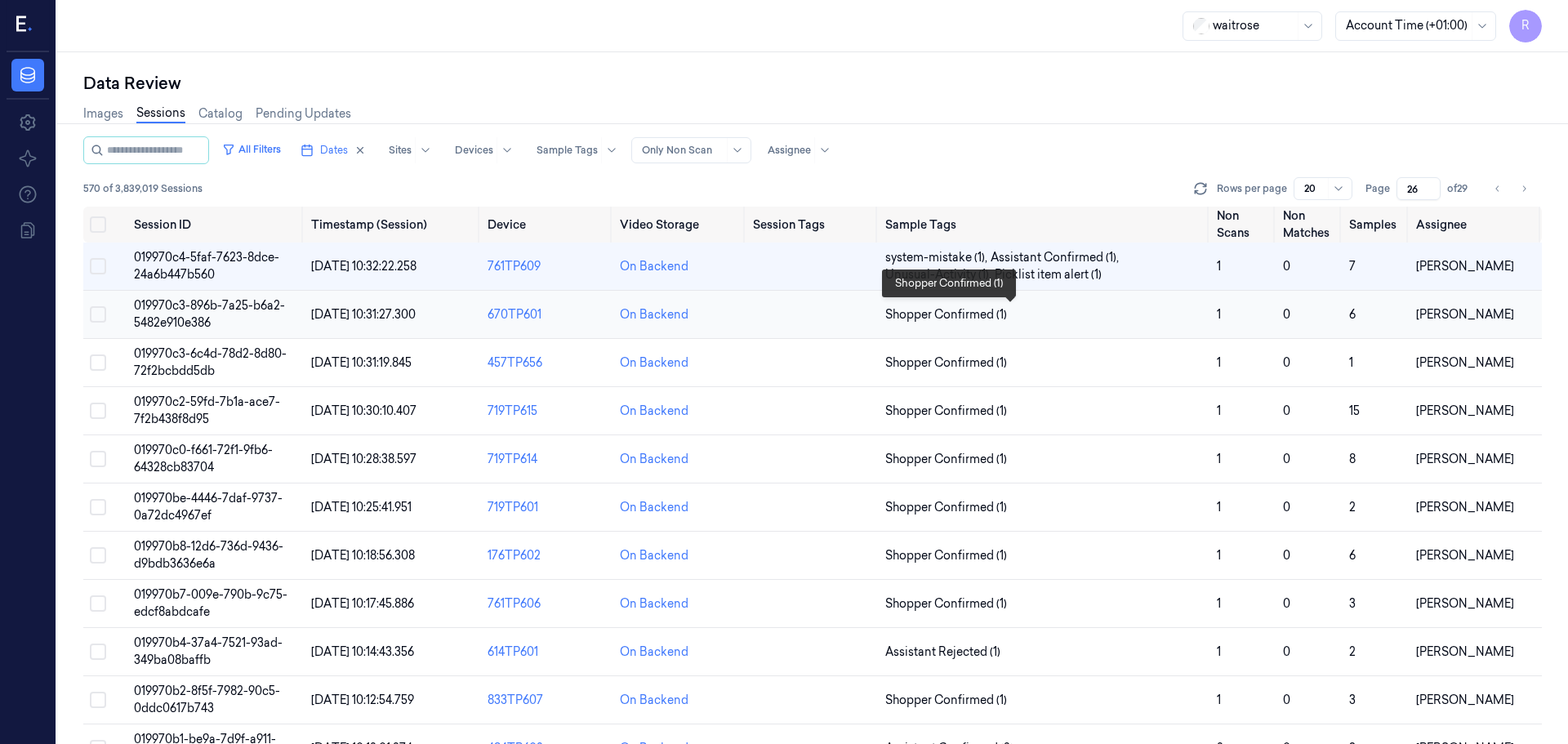
click at [1179, 315] on span "Shopper Confirmed (1)" at bounding box center [1044, 315] width 318 height 17
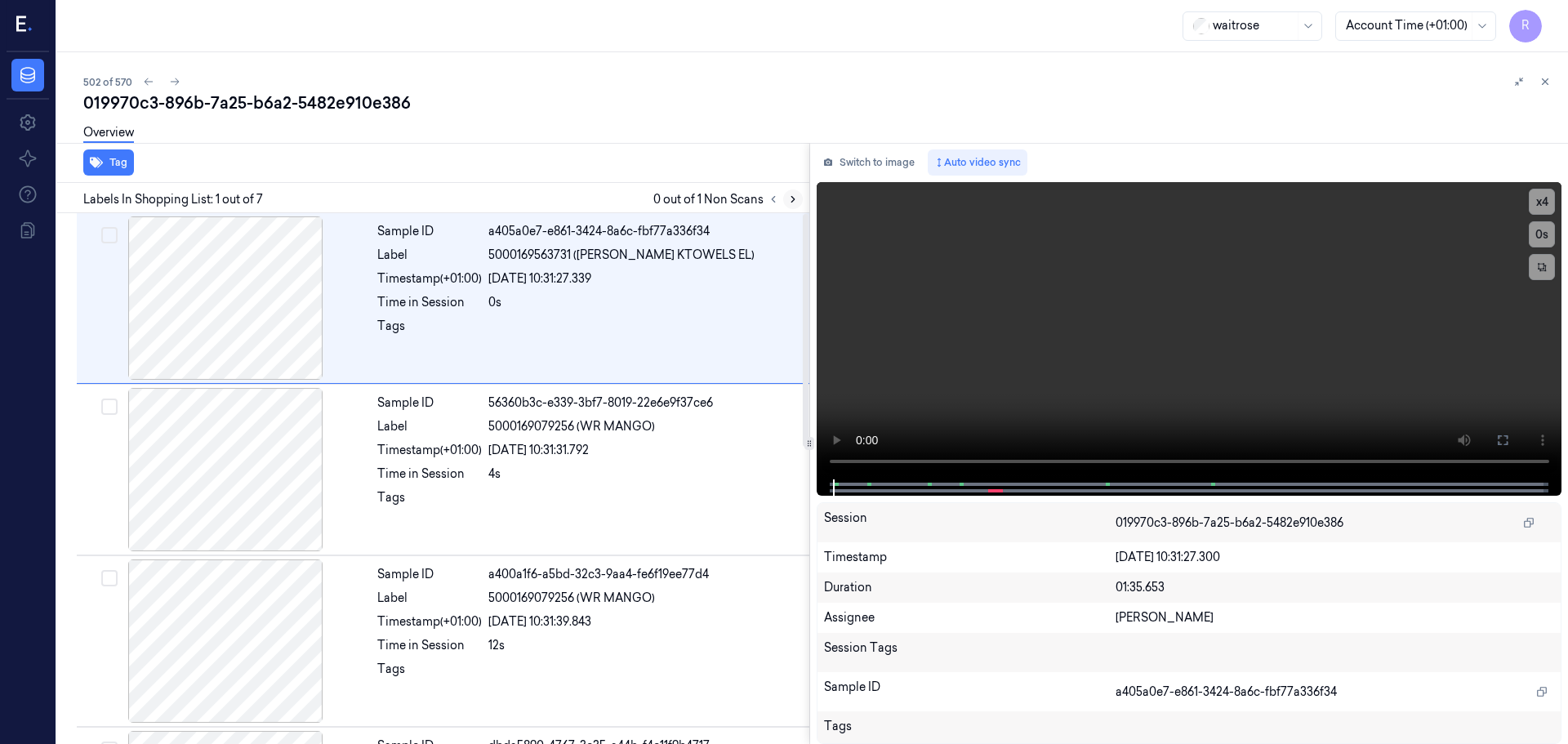
click at [801, 198] on button at bounding box center [793, 200] width 20 height 20
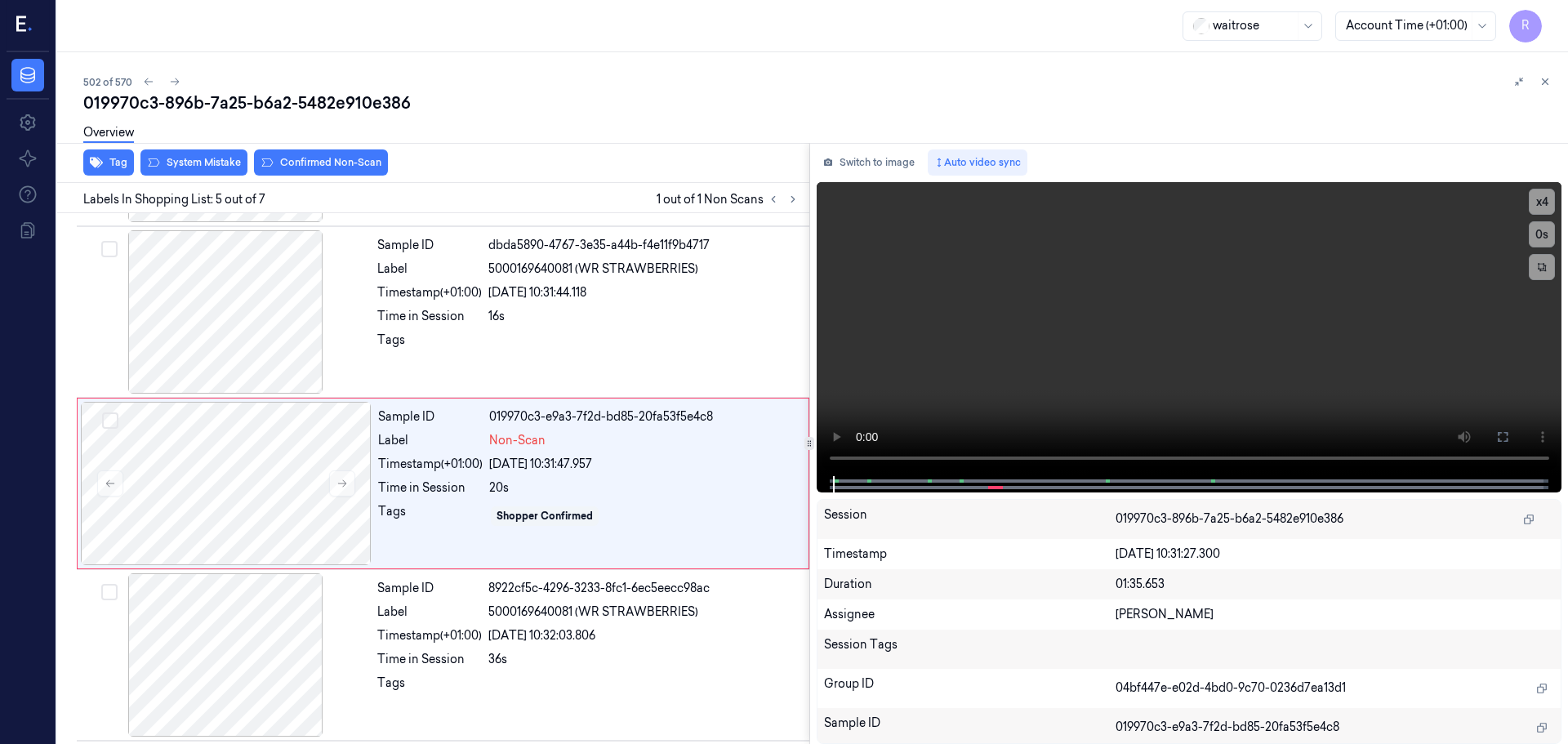
scroll to position [505, 0]
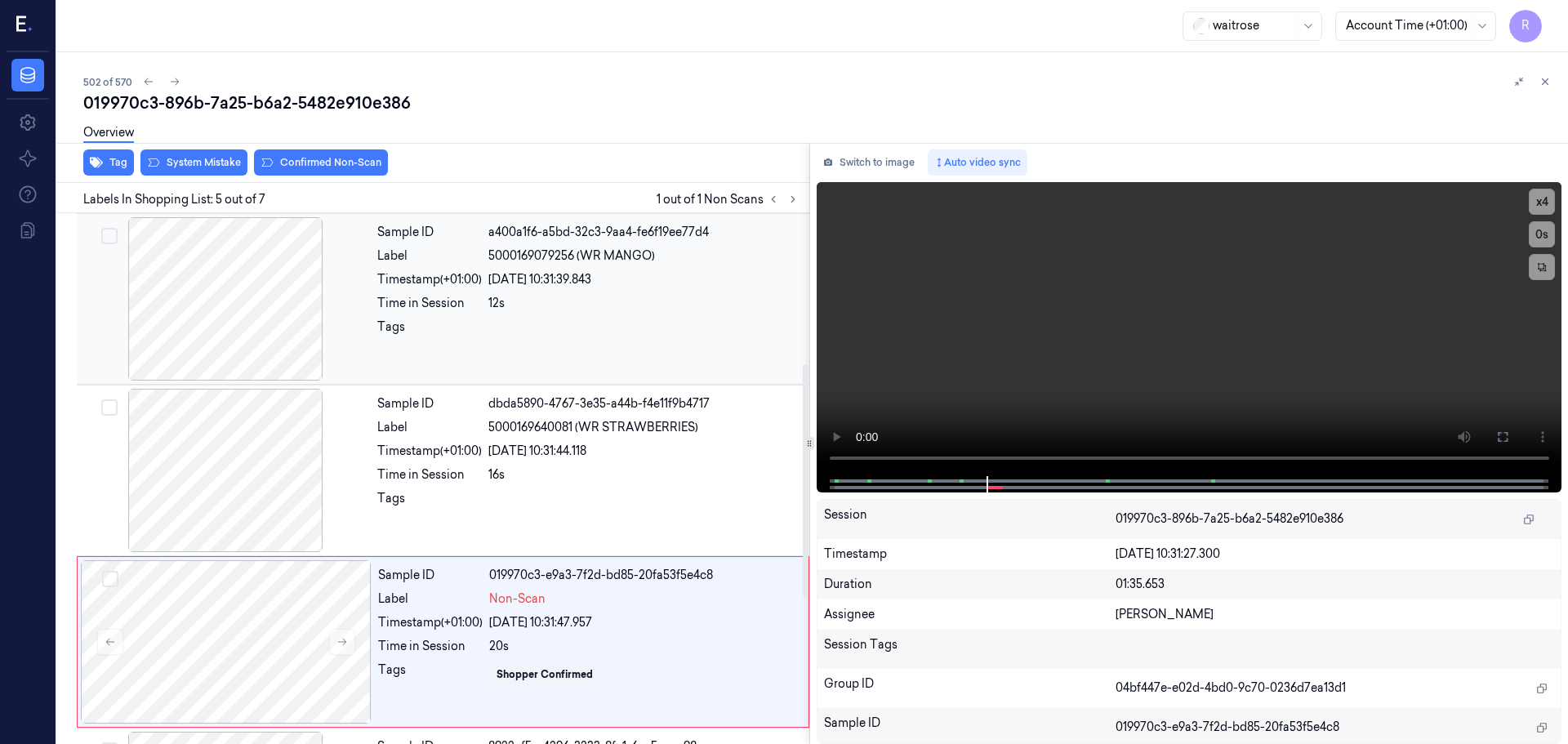
click at [259, 302] on div at bounding box center [225, 298] width 291 height 163
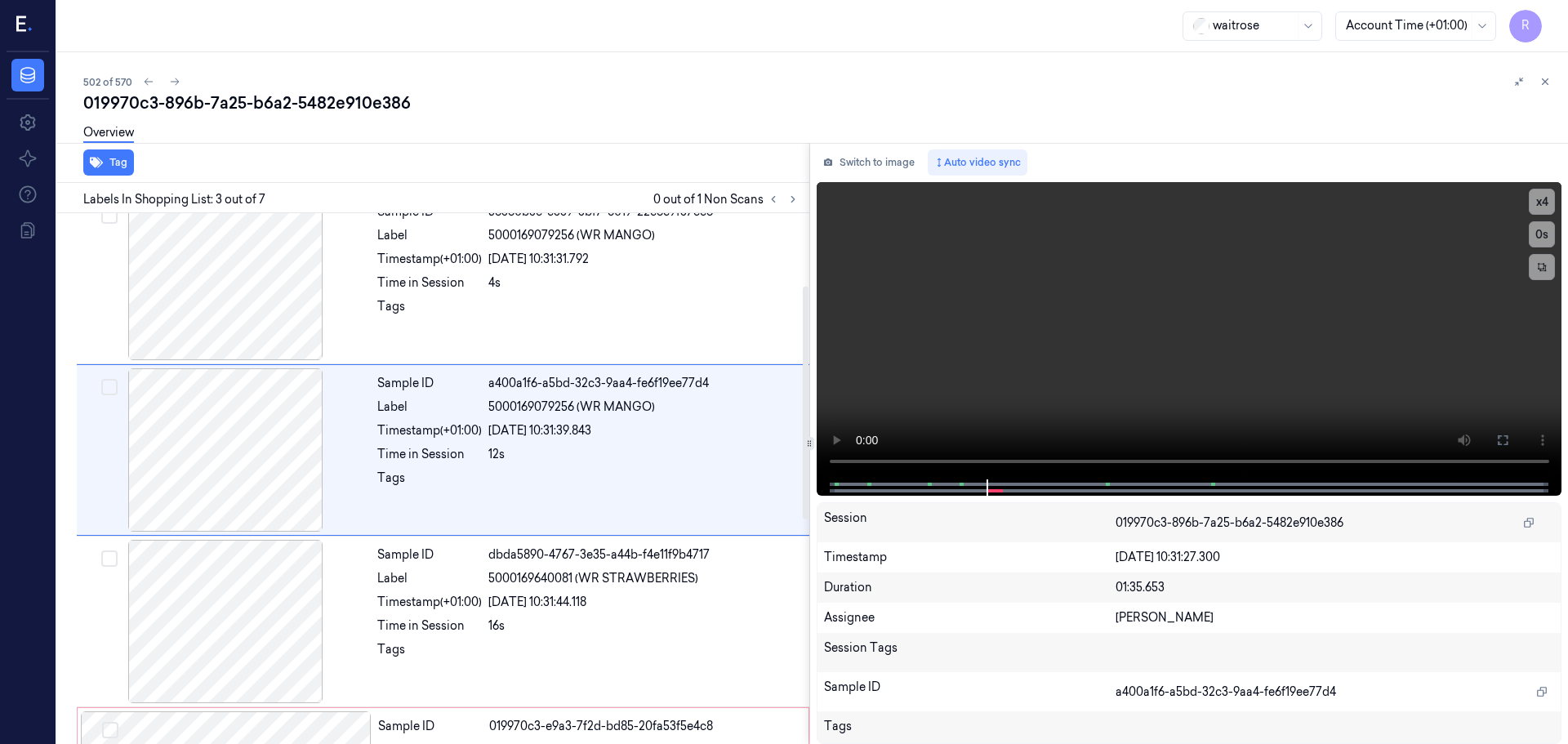
scroll to position [162, 0]
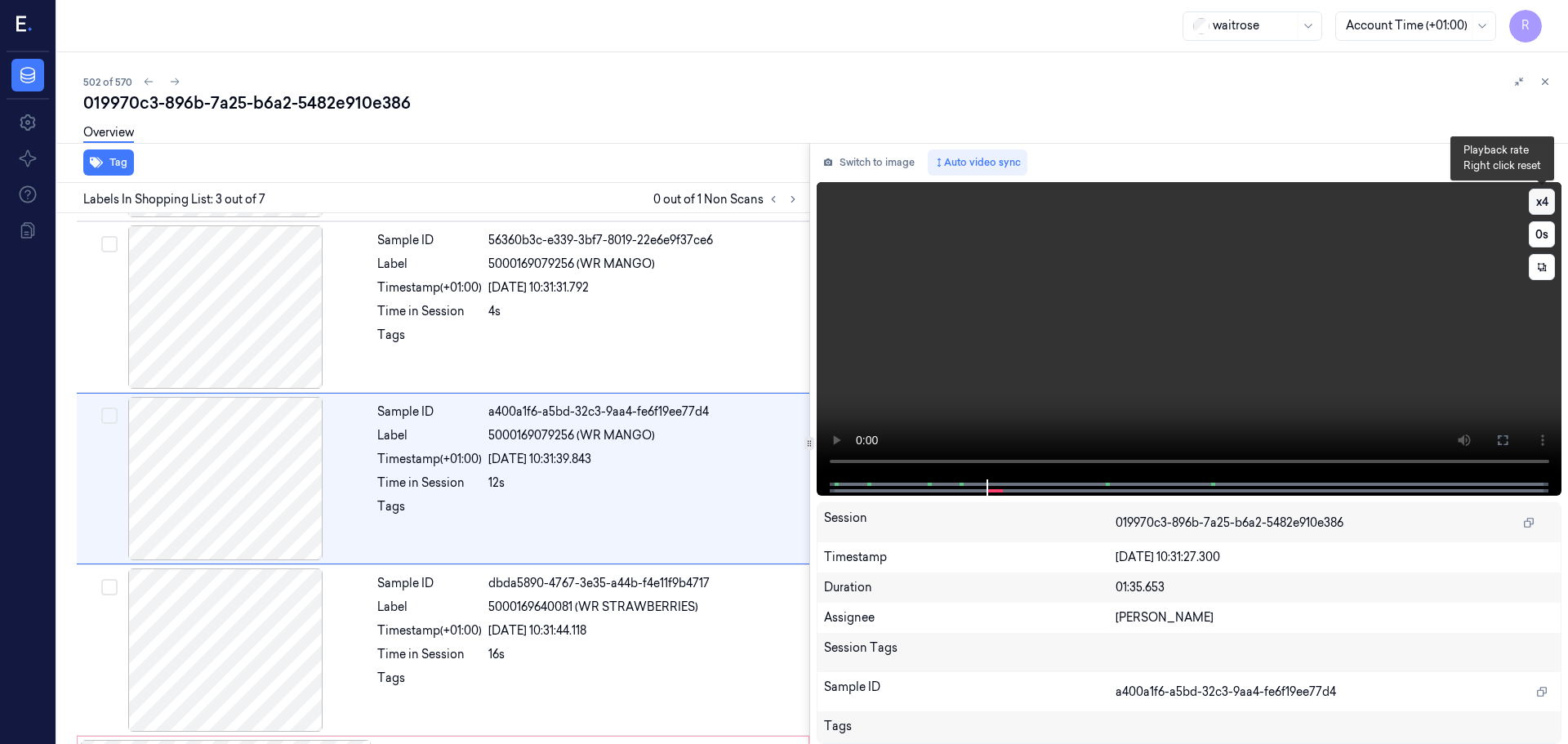
click at [1546, 193] on button "x 4" at bounding box center [1542, 202] width 27 height 27
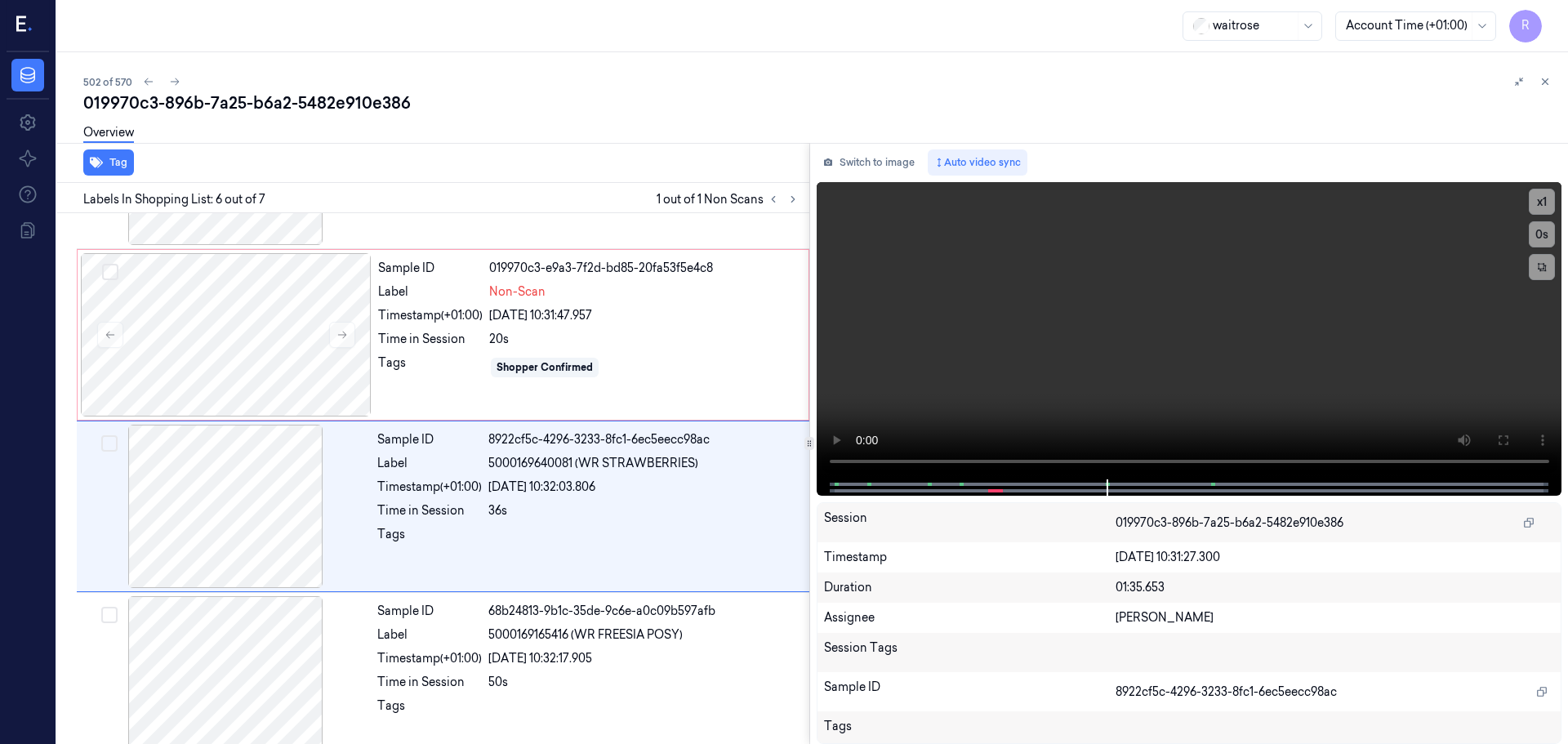
scroll to position [674, 0]
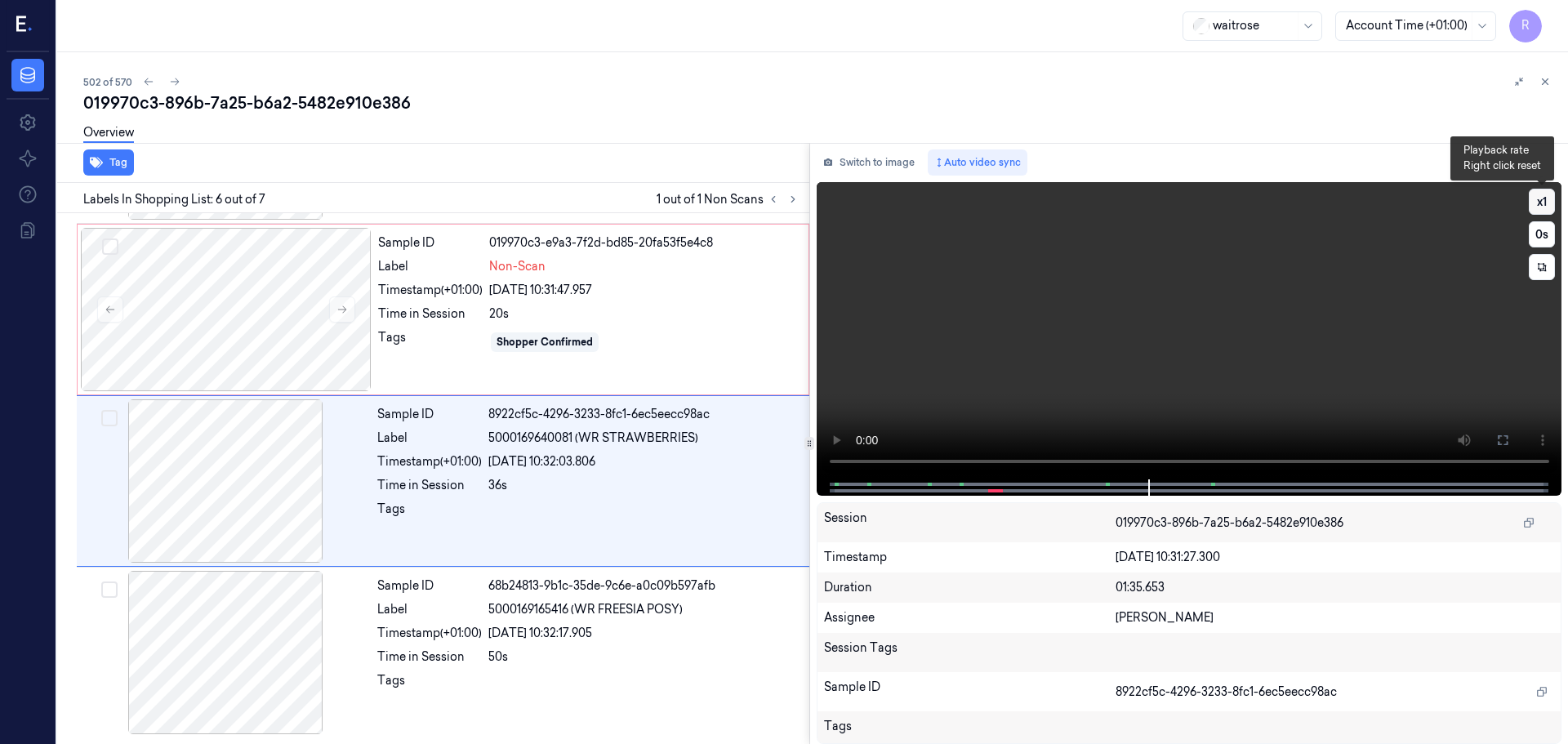
click at [1545, 214] on button "x 1" at bounding box center [1542, 202] width 27 height 27
click at [1545, 214] on button "x 2" at bounding box center [1542, 202] width 27 height 27
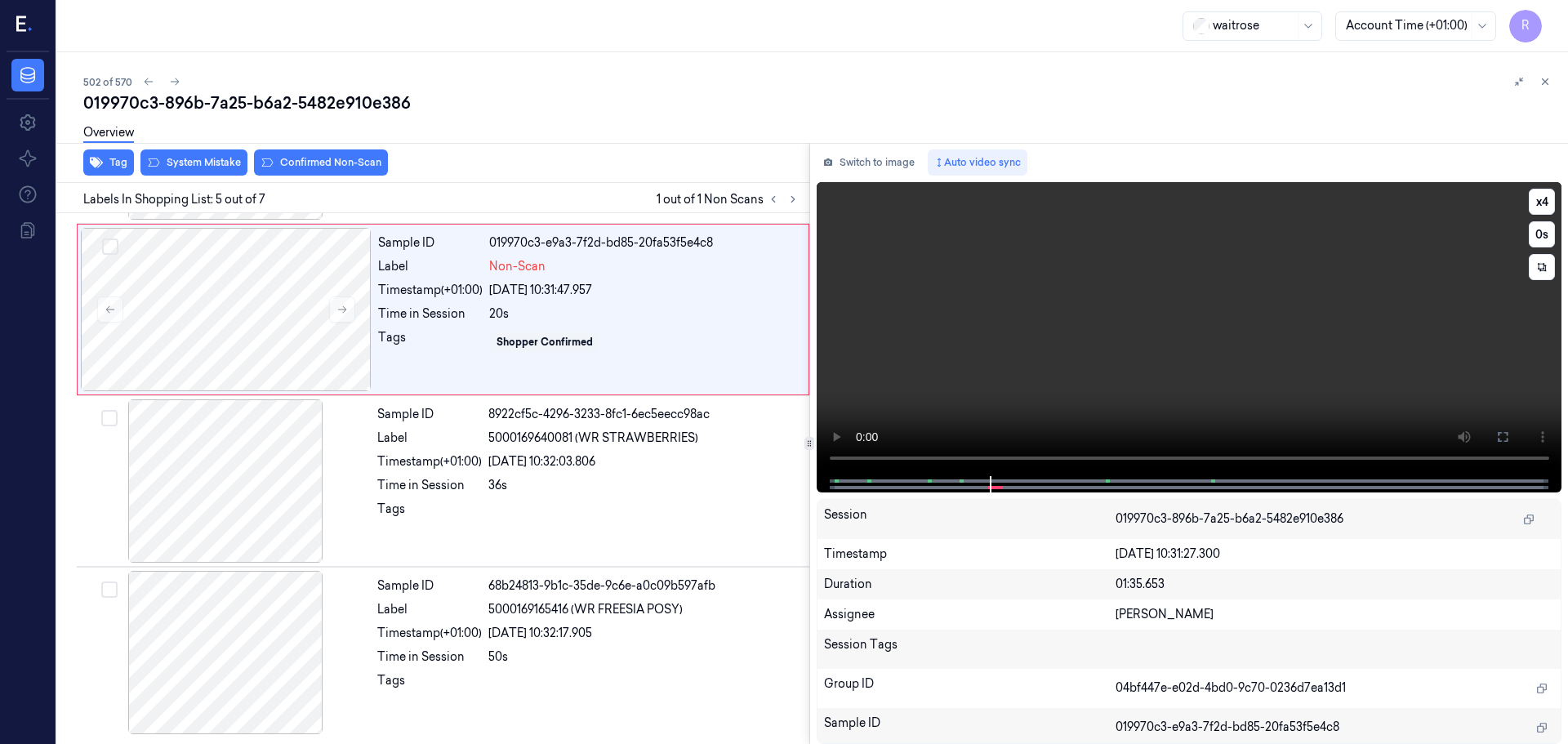
scroll to position [505, 0]
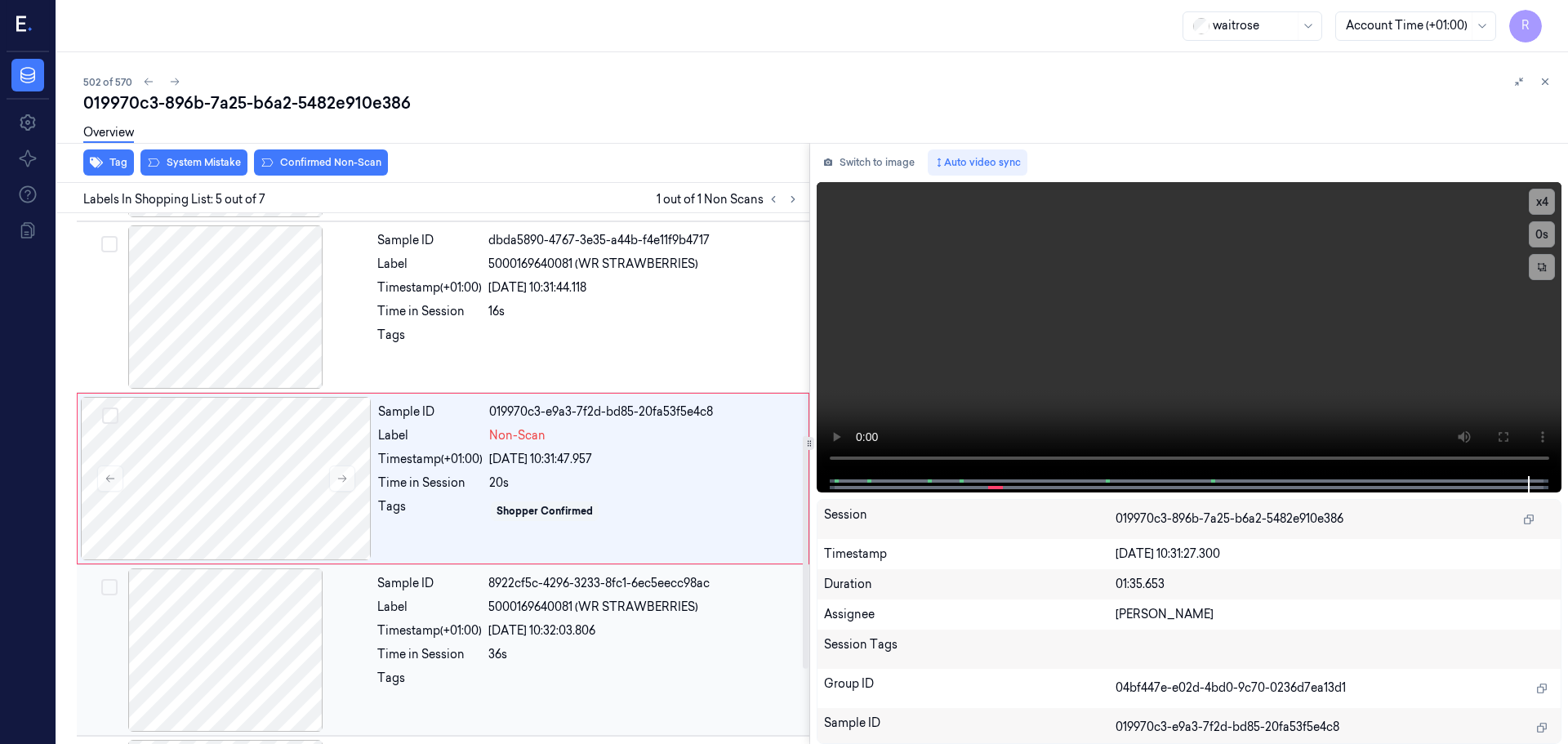
click at [381, 622] on div "Timestamp (+01:00)" at bounding box center [429, 630] width 104 height 17
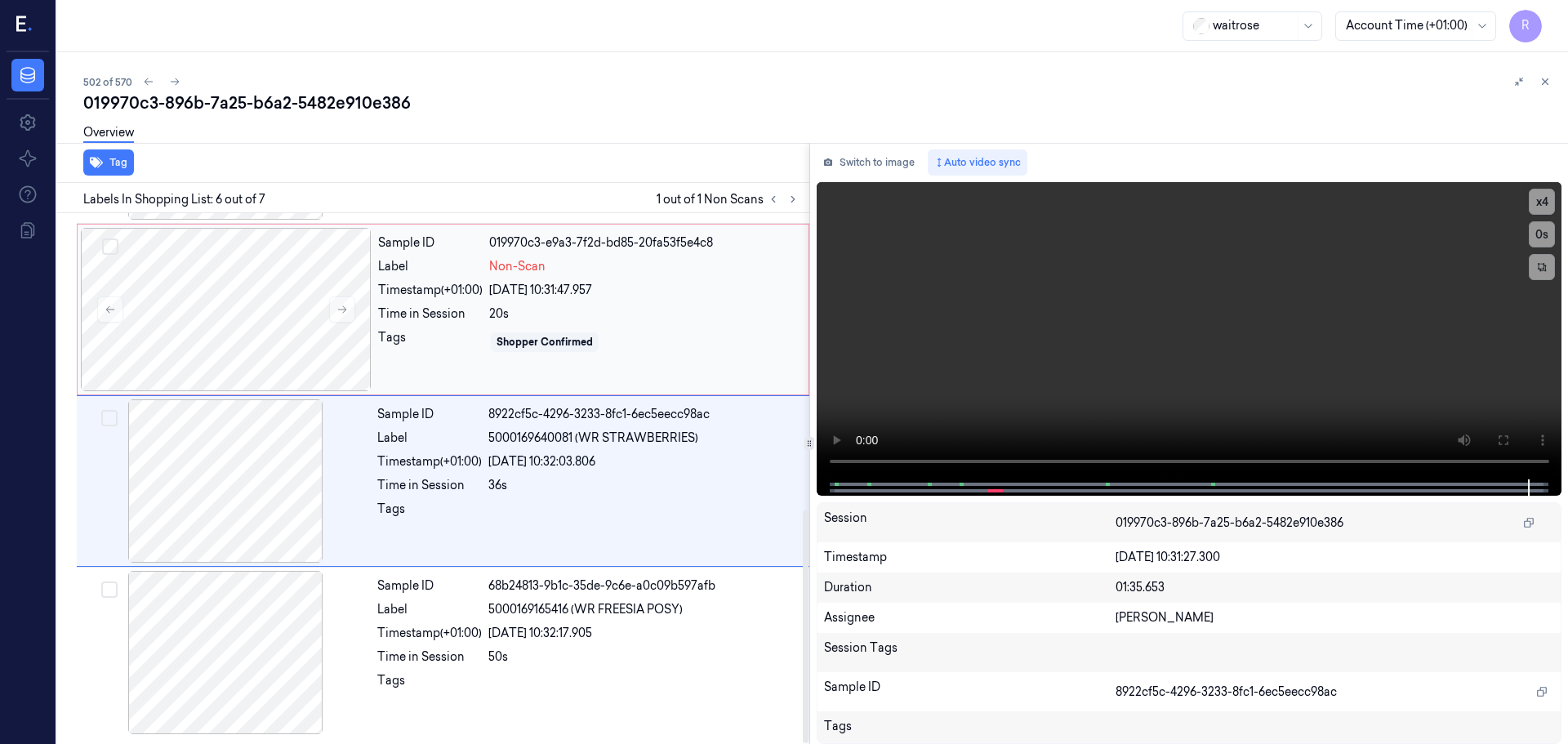
click at [610, 368] on div "Sample ID 019970c3-e9a3-7f2d-bd85-20fa53f5e4c8 Label Non-Scan Timestamp (+01:00…" at bounding box center [588, 309] width 433 height 163
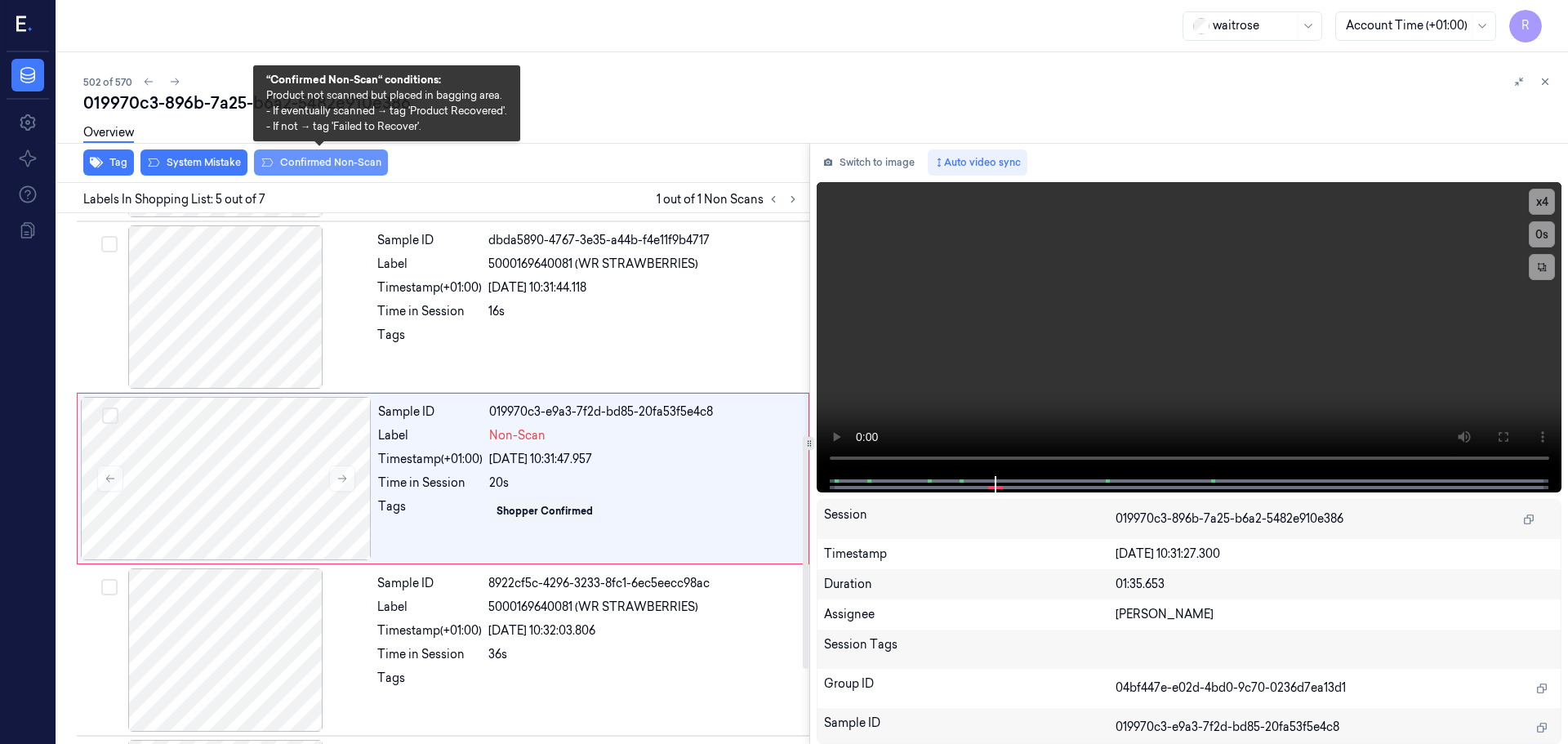
click at [330, 160] on button "Confirmed Non-Scan" at bounding box center [322, 162] width 134 height 27
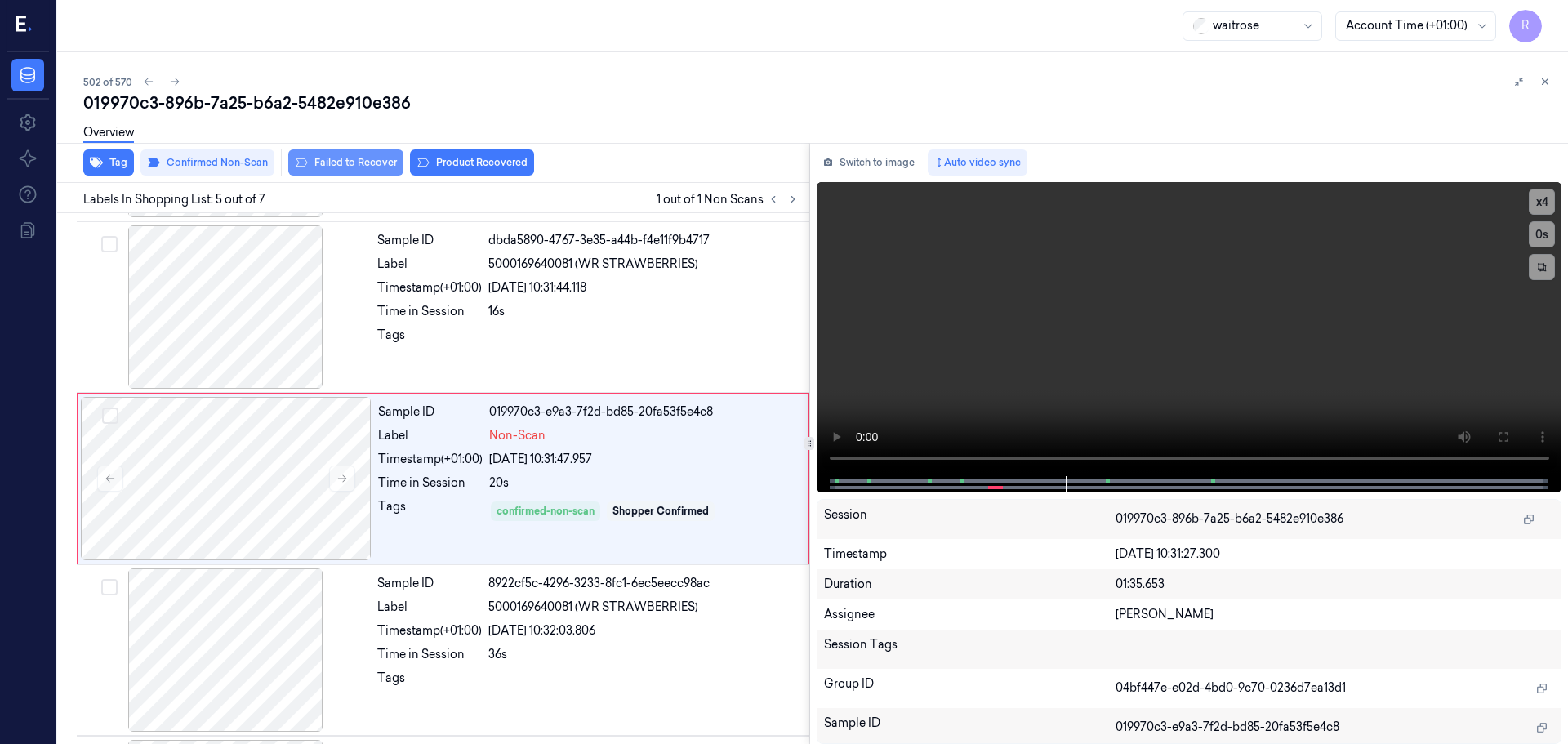
click at [367, 162] on button "Failed to Recover" at bounding box center [346, 162] width 115 height 27
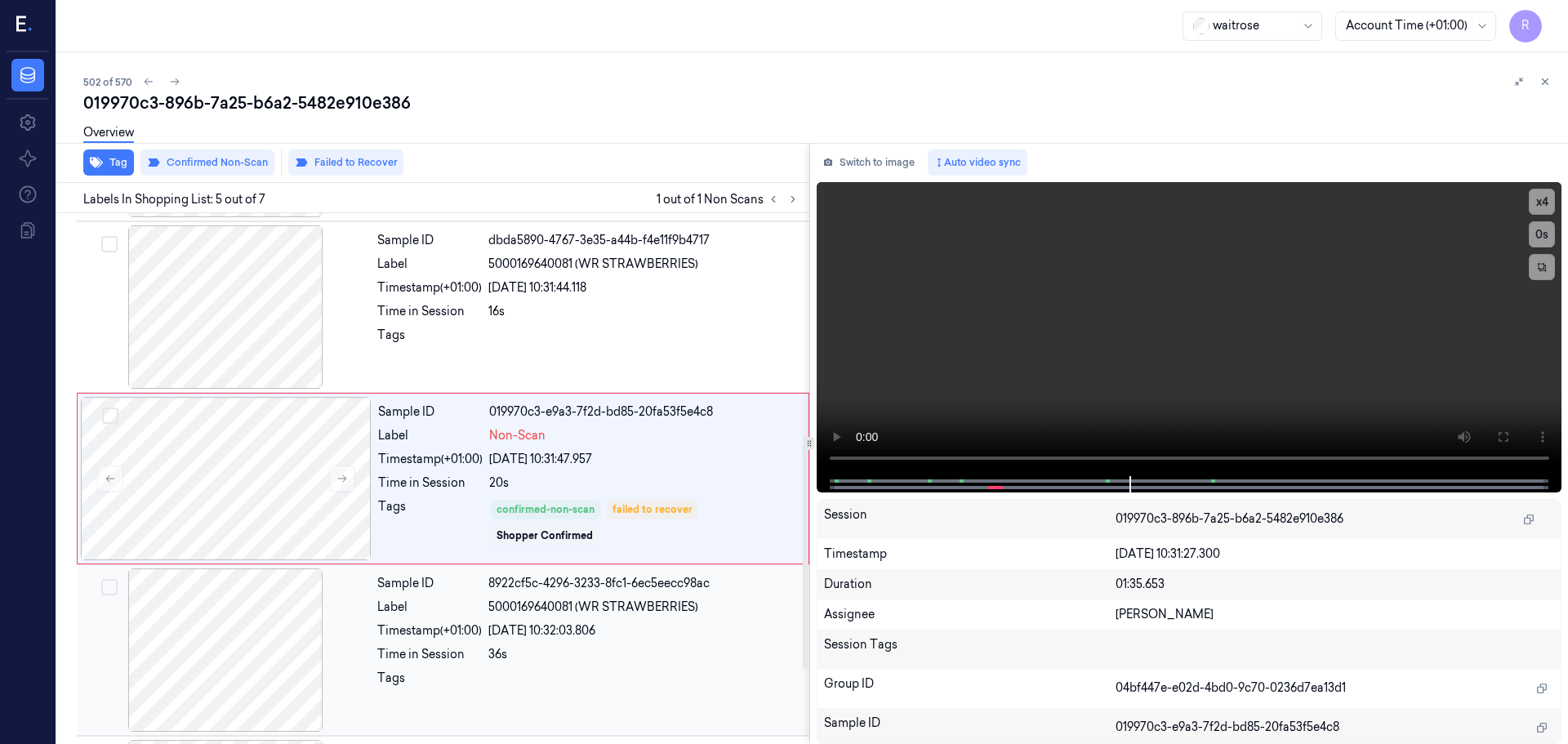
click at [569, 617] on div "Sample ID 8922cf5c-4296-3233-8fc1-6ec5eecc98ac Label 5000169640081 (WR STRAWBER…" at bounding box center [588, 650] width 435 height 163
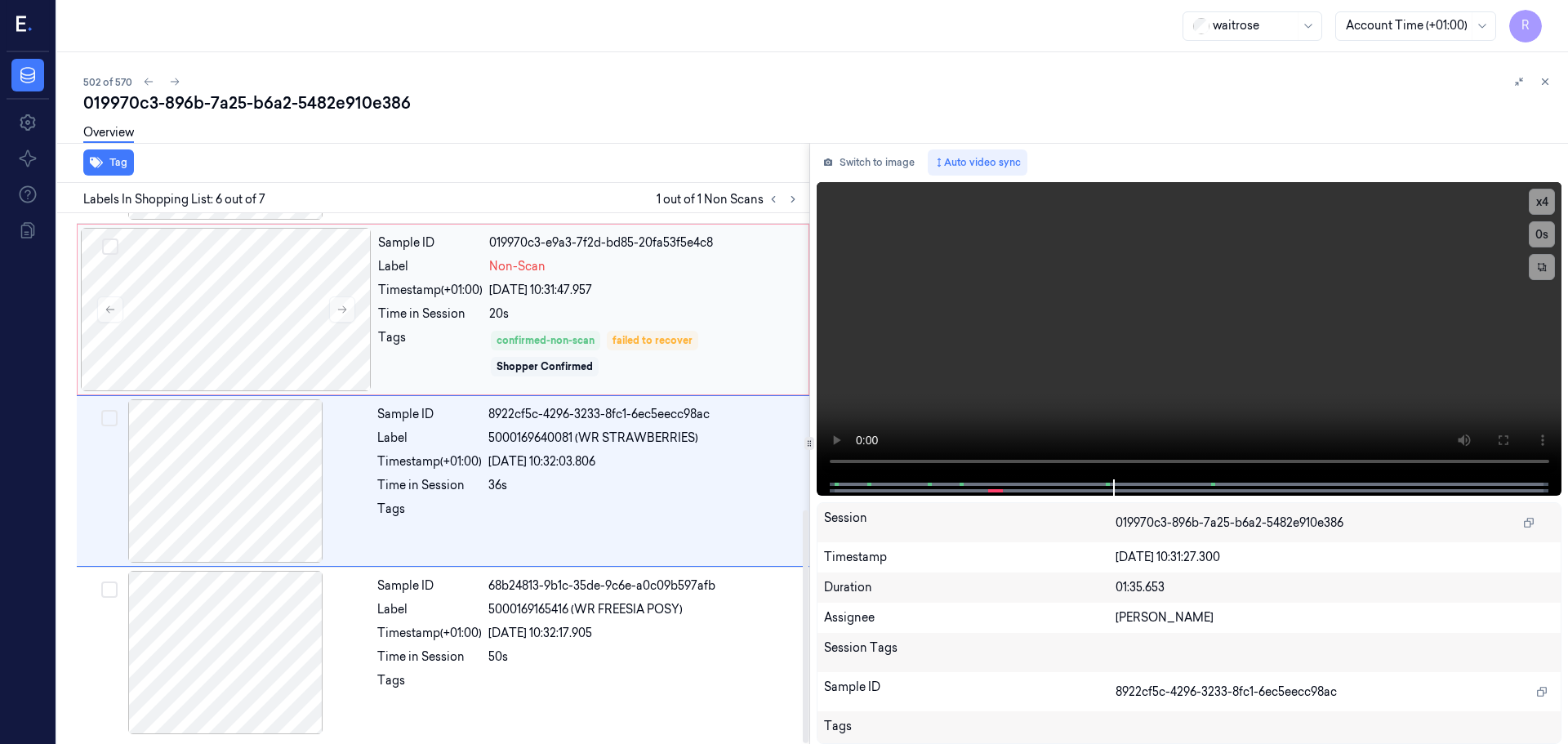
click at [612, 350] on div "confirmed-non-scan failed to recover Shopper Confirmed" at bounding box center [644, 353] width 310 height 49
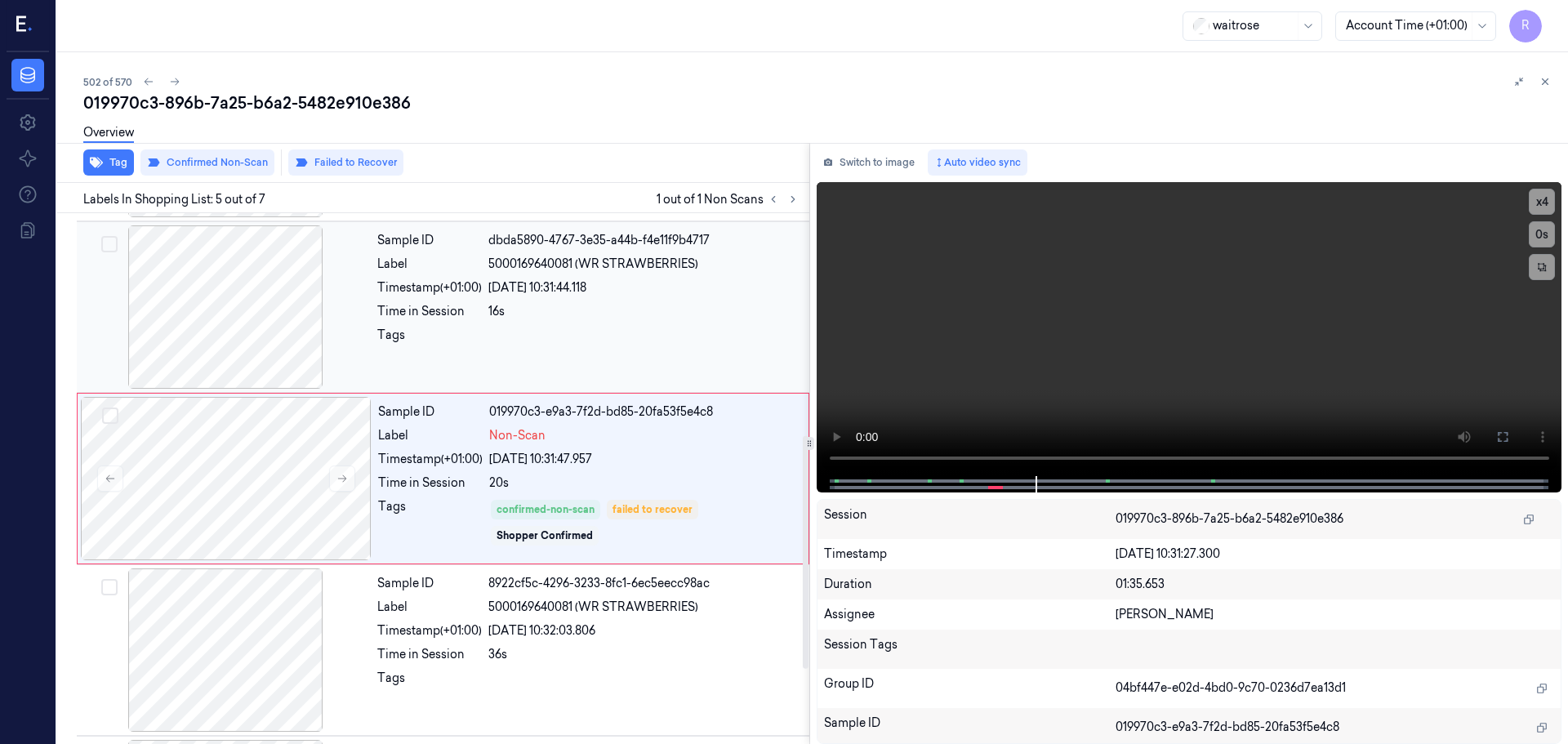
click at [705, 310] on div "16s" at bounding box center [644, 312] width 312 height 17
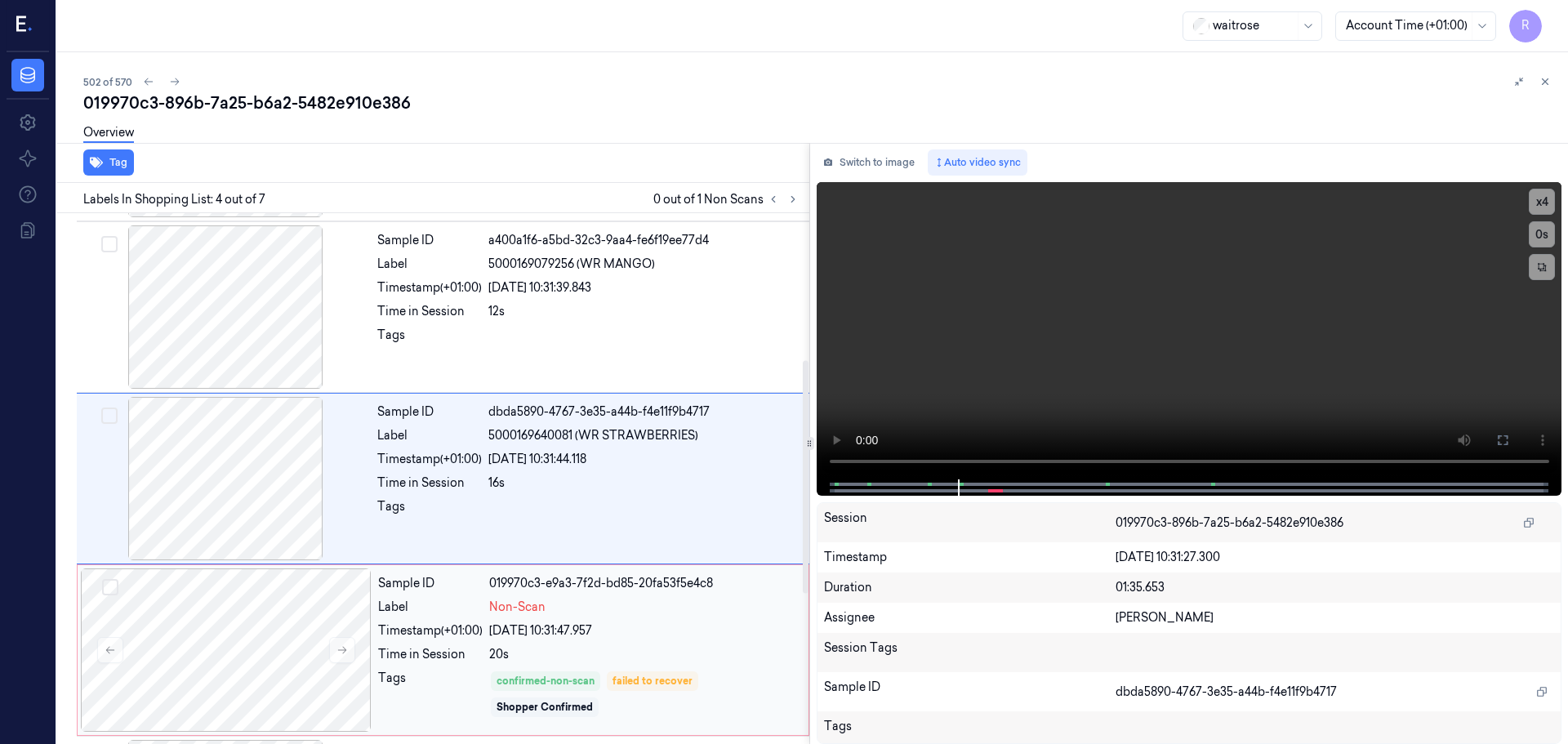
click at [678, 630] on div "22/09/2025 10:31:47.957" at bounding box center [644, 630] width 310 height 17
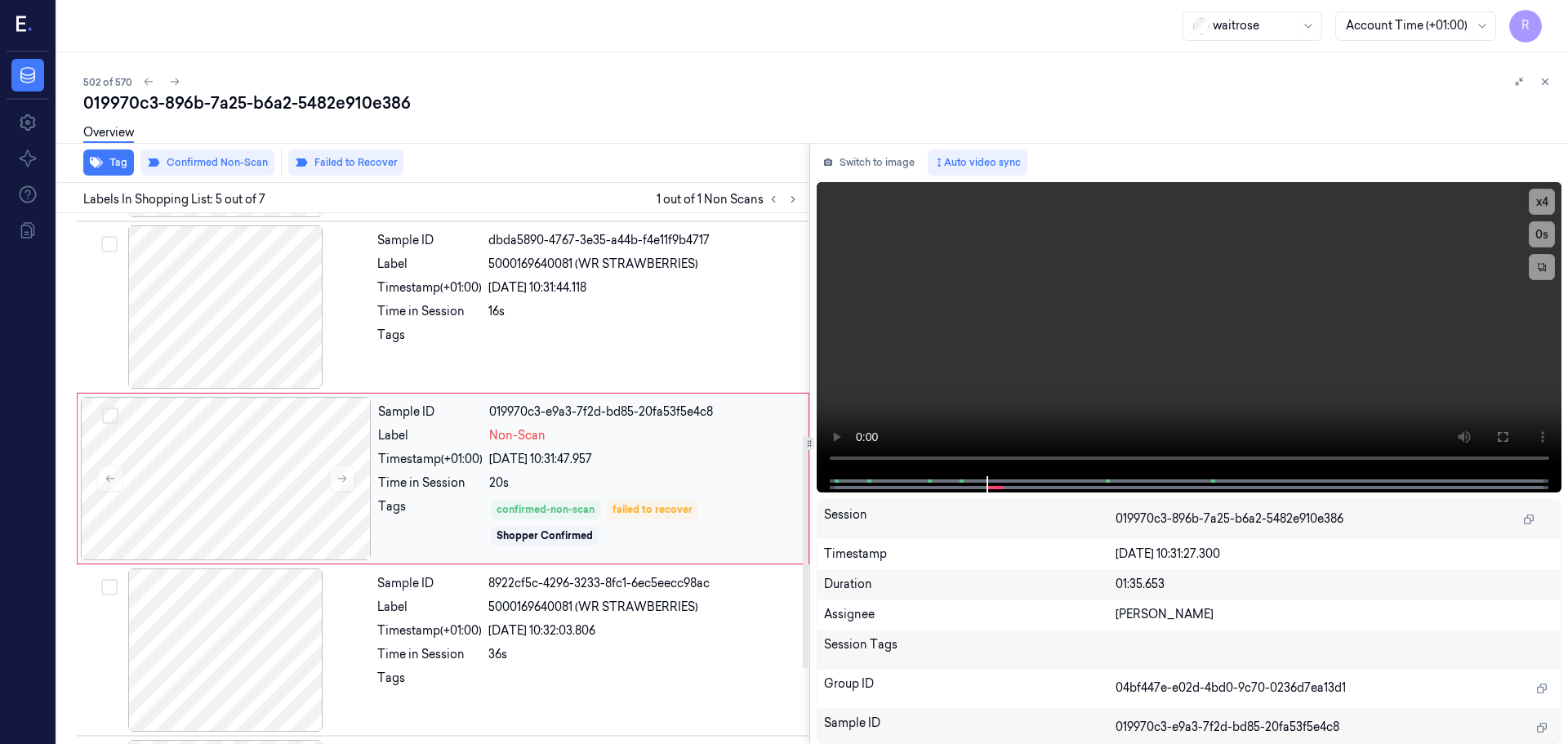
scroll to position [587, 0]
click at [576, 330] on div at bounding box center [644, 340] width 312 height 27
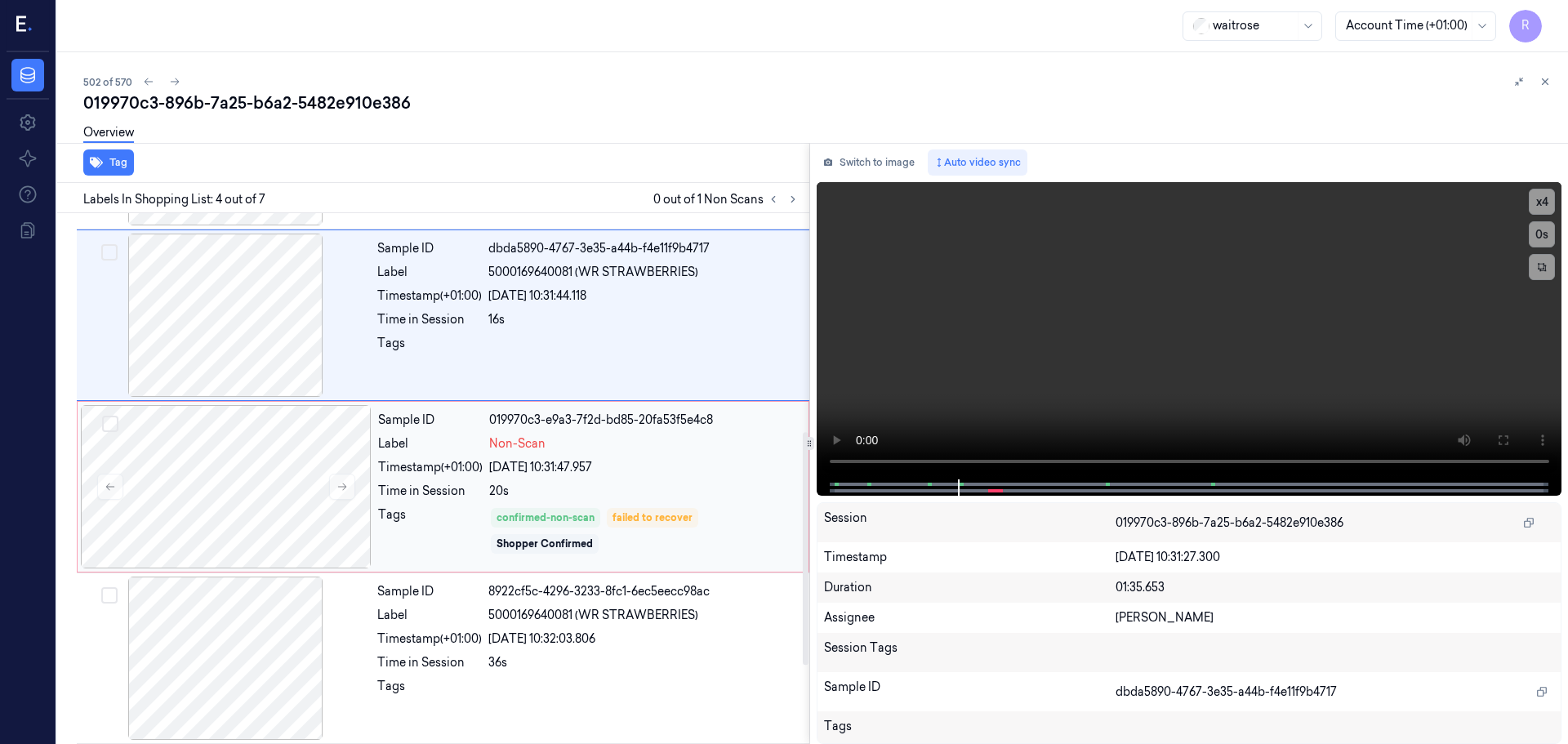
click at [624, 456] on div "Sample ID 019970c3-e9a3-7f2d-bd85-20fa53f5e4c8 Label Non-Scan Timestamp (+01:00…" at bounding box center [588, 486] width 433 height 163
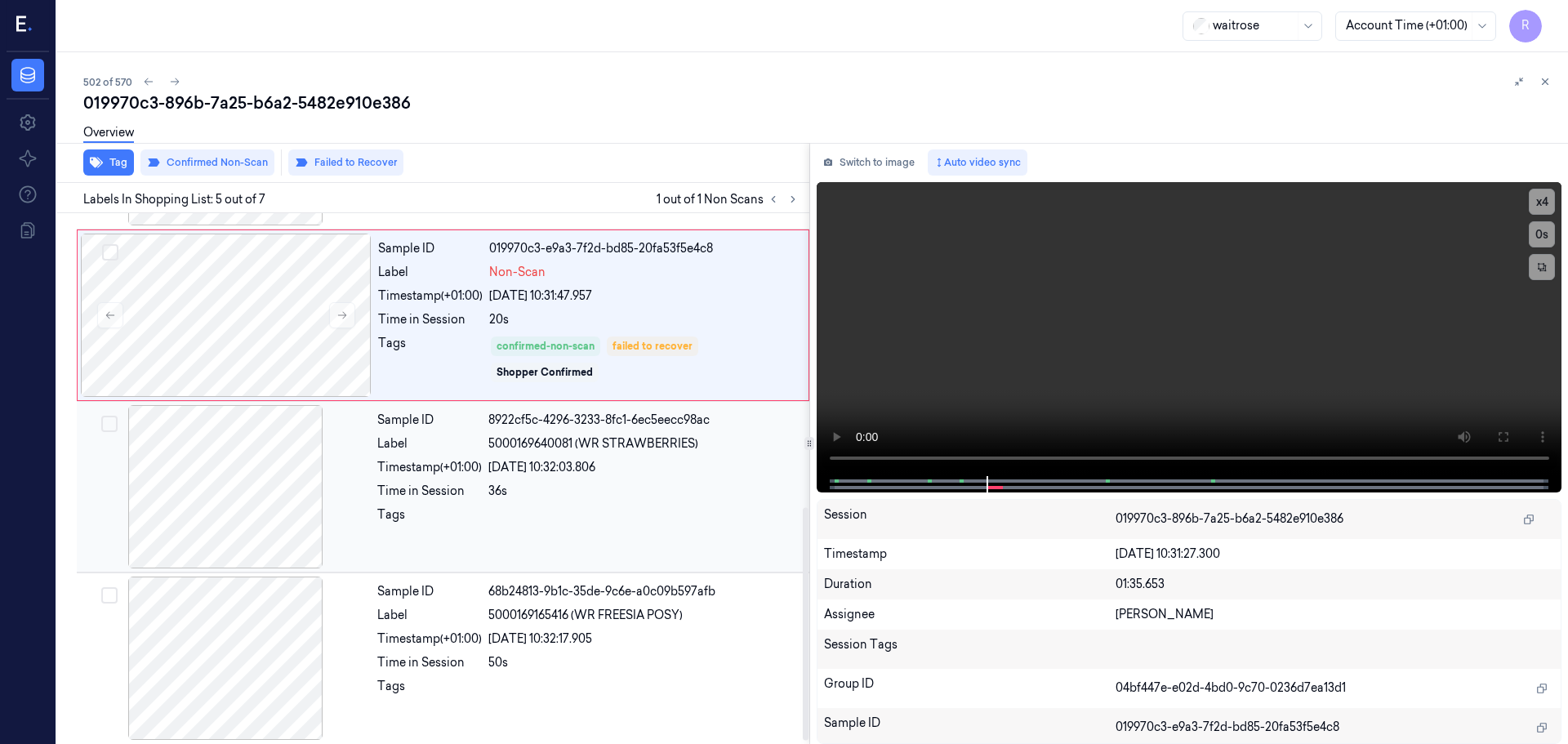
click at [609, 512] on div at bounding box center [644, 519] width 312 height 27
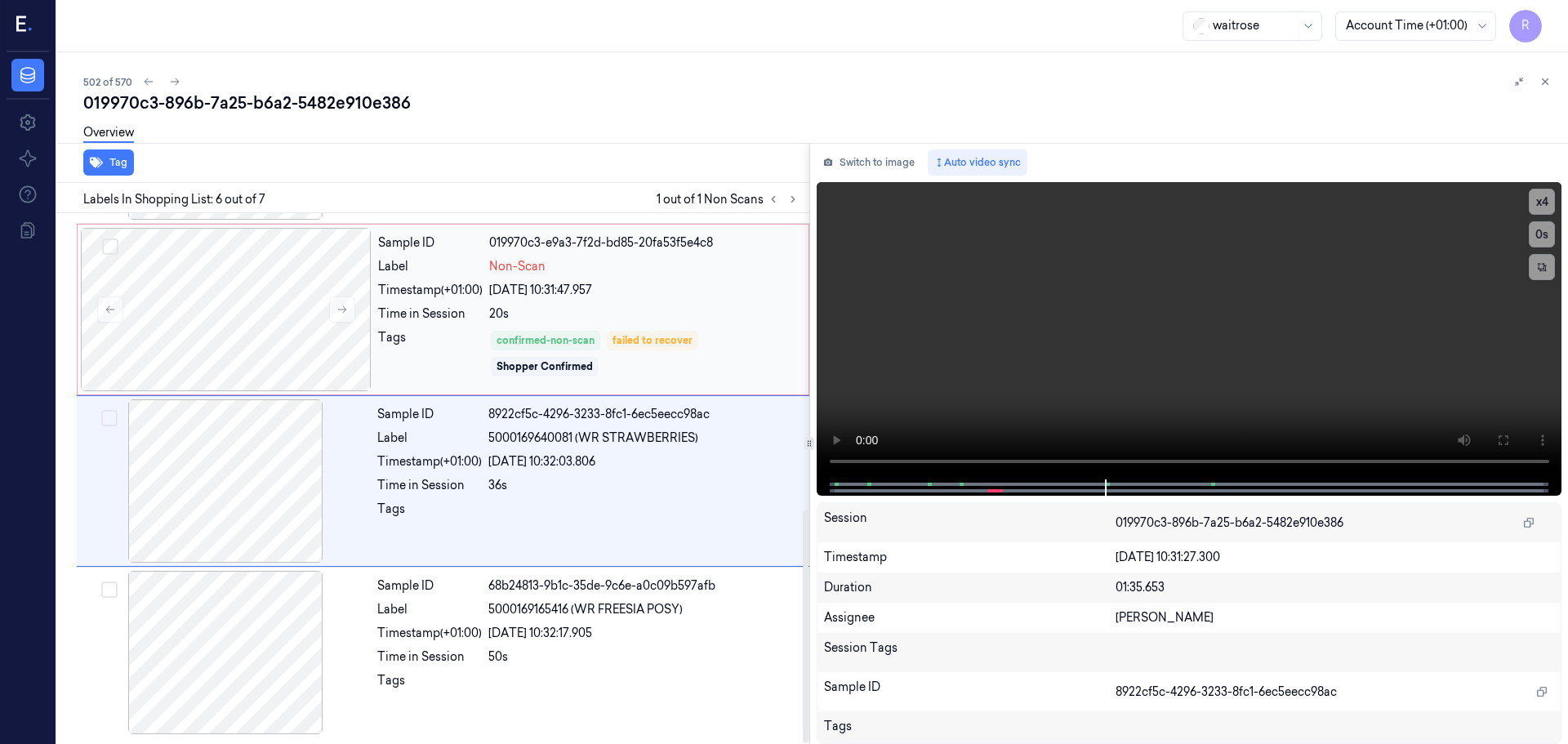
click at [685, 318] on div "20s" at bounding box center [644, 314] width 310 height 17
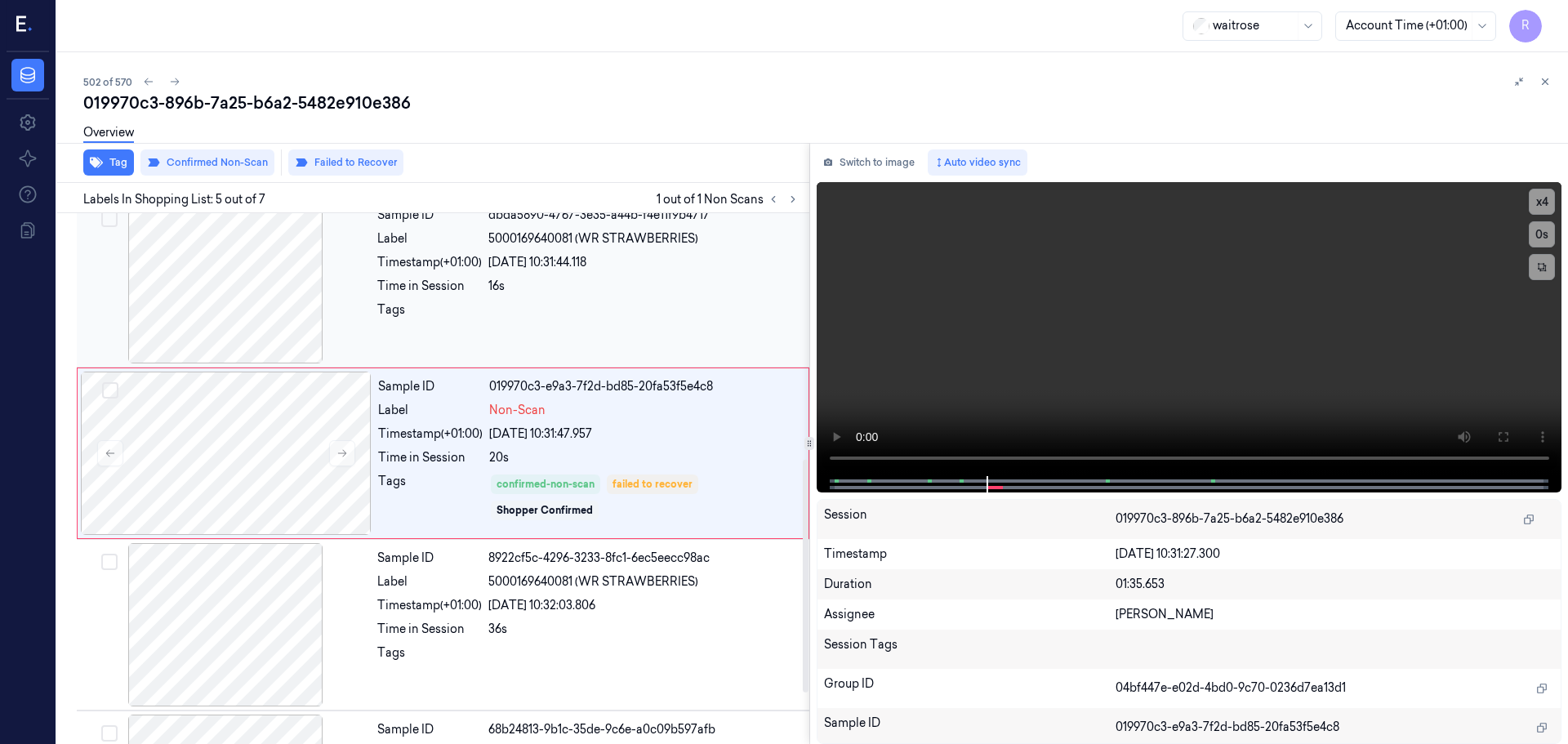
scroll to position [505, 0]
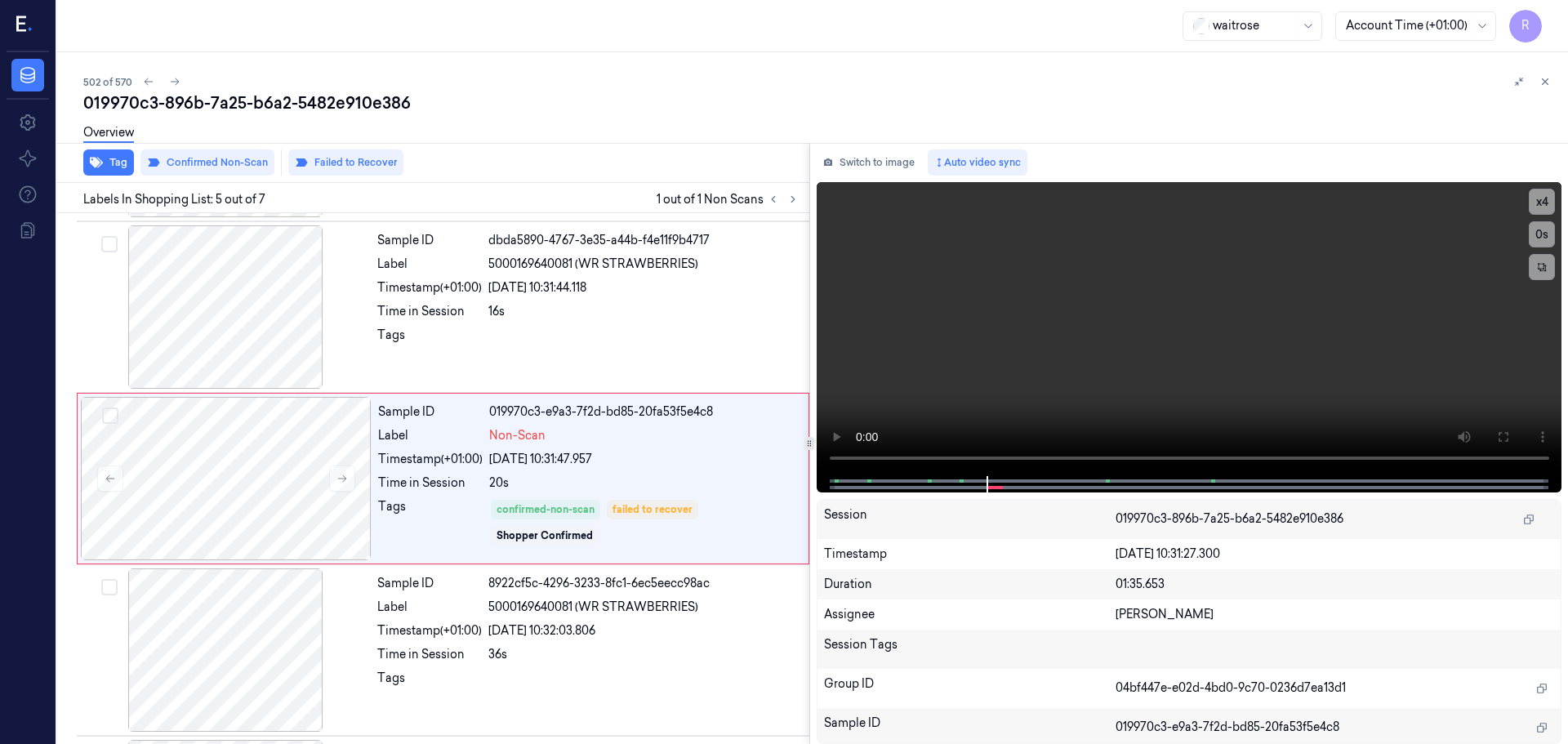
click at [1558, 75] on div "502 of 570 019970c3-896b-7a25-b6a2-5482e910e386 Overview Tag Confirmed Non-Scan…" at bounding box center [812, 398] width 1511 height 692
click at [1551, 78] on button at bounding box center [1546, 82] width 20 height 20
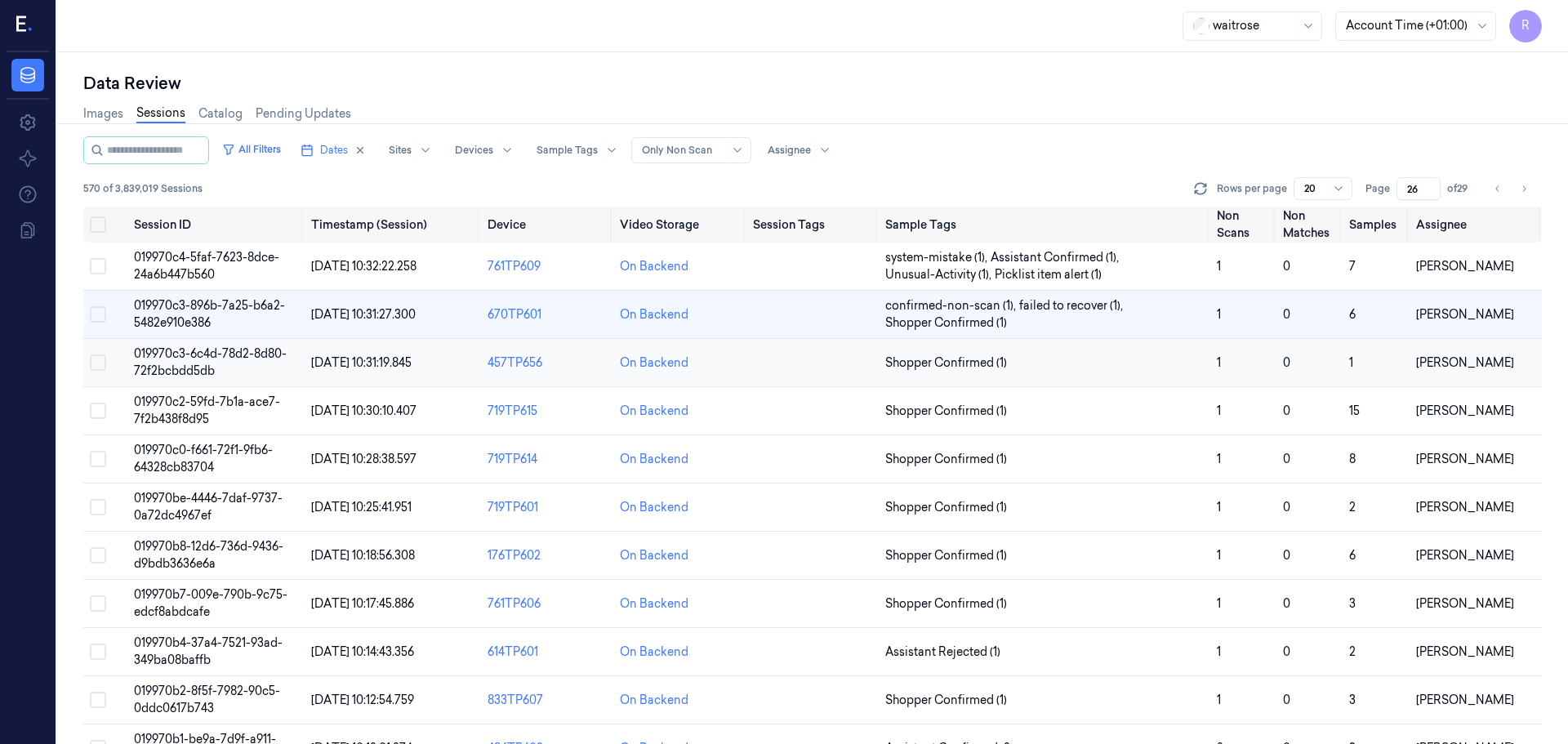
click at [1119, 360] on span "Shopper Confirmed (1)" at bounding box center [1044, 363] width 318 height 17
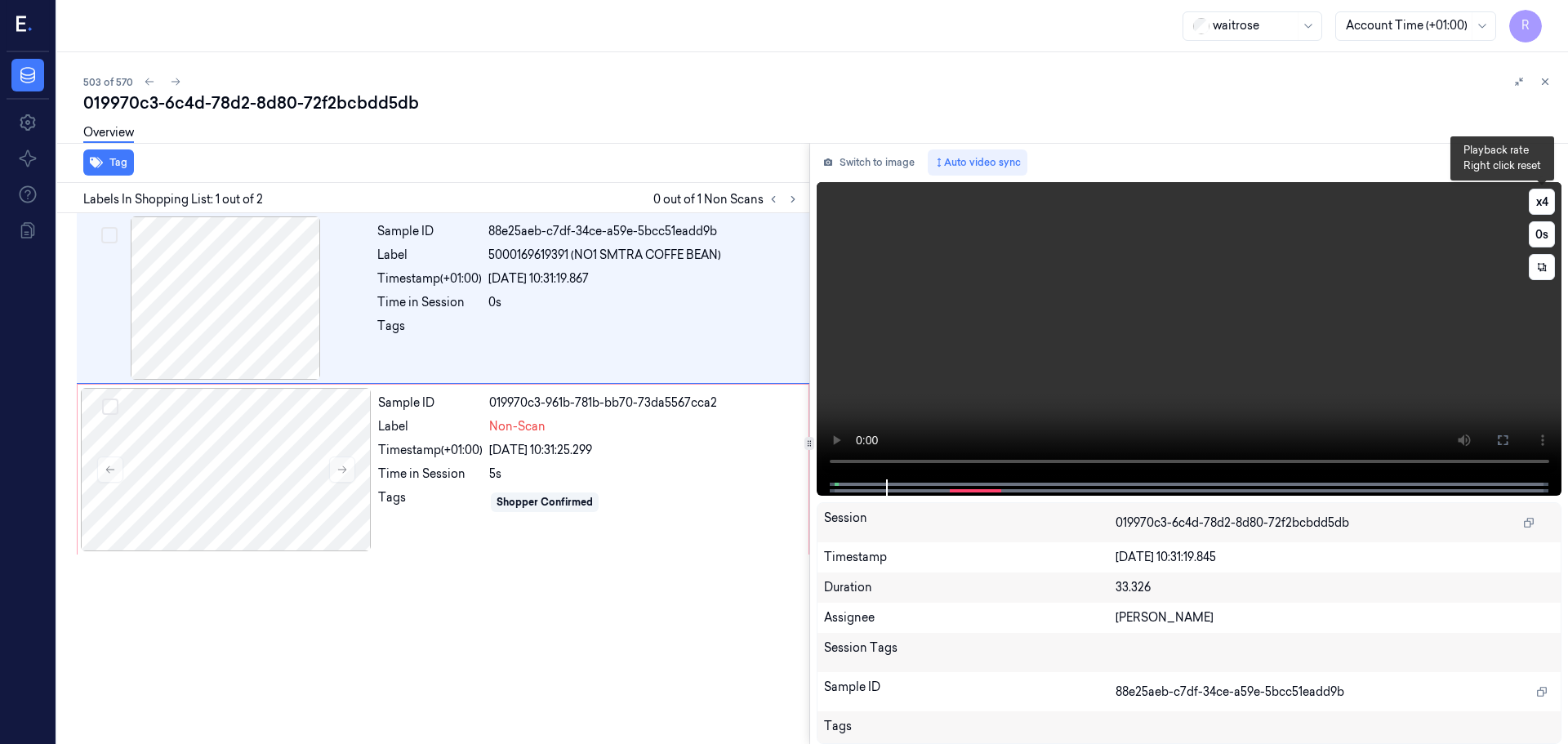
drag, startPoint x: 1551, startPoint y: 201, endPoint x: 1514, endPoint y: 216, distance: 39.9
click at [1550, 201] on button "x 4" at bounding box center [1542, 202] width 27 height 27
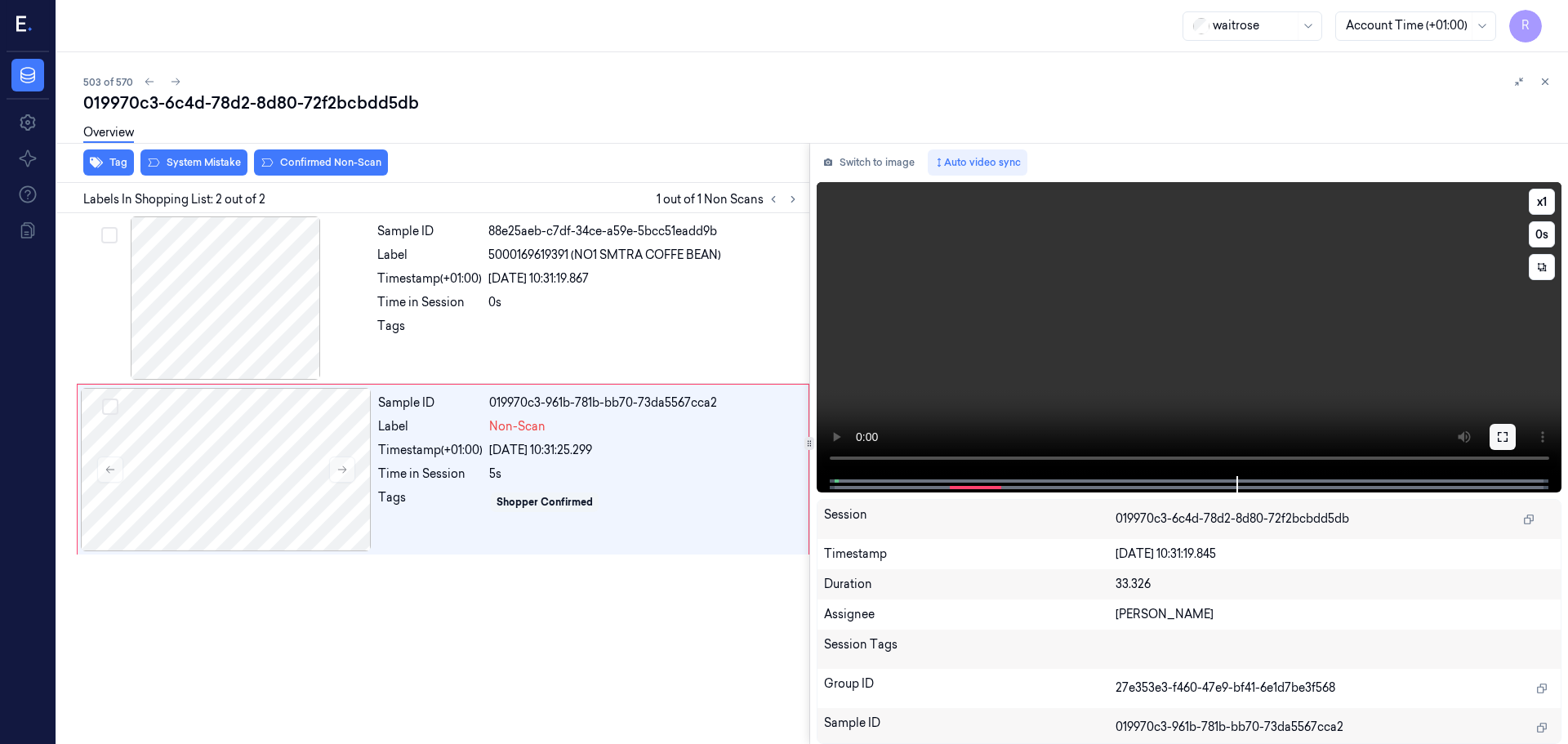
click at [1503, 437] on icon at bounding box center [1503, 437] width 13 height 13
click at [186, 278] on div at bounding box center [225, 297] width 291 height 163
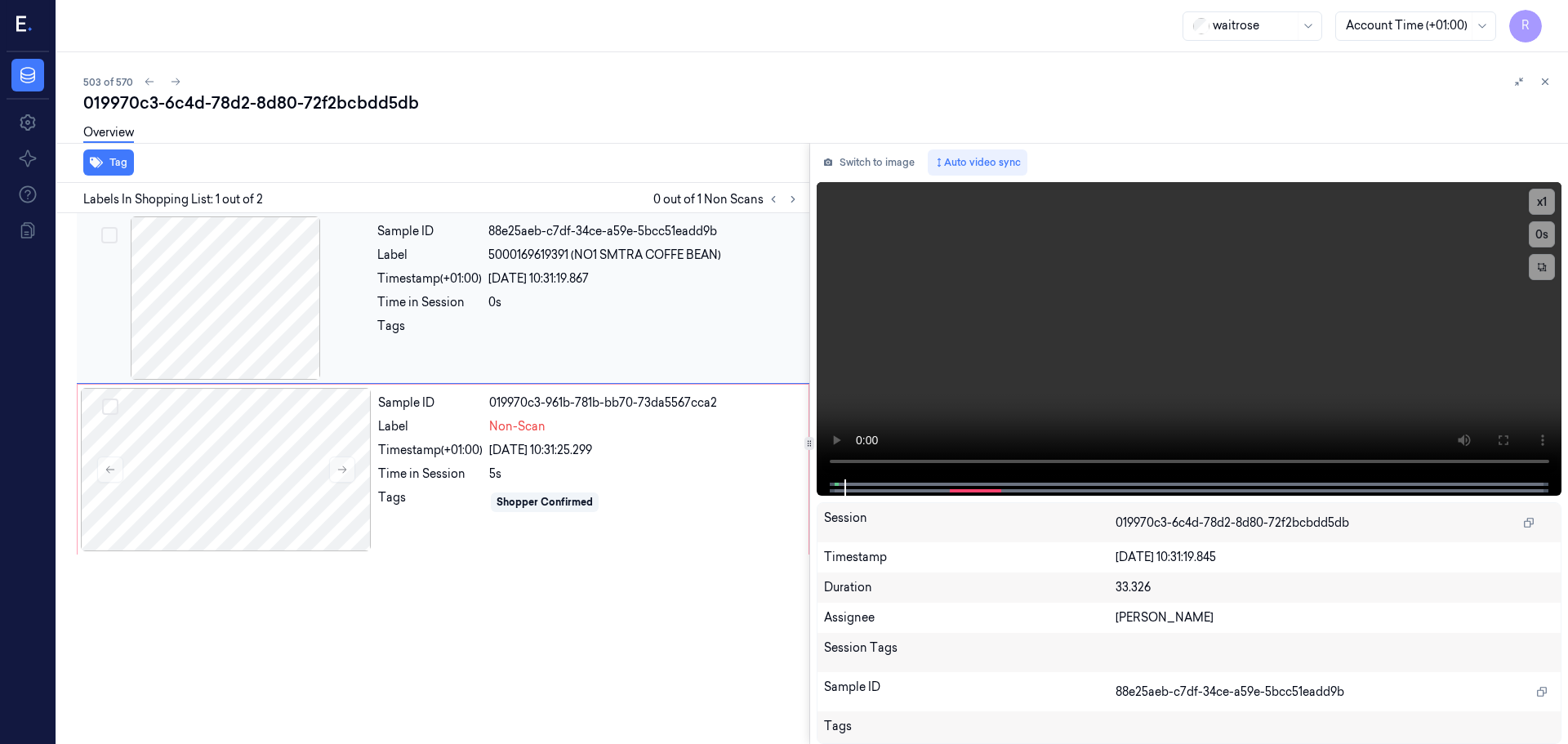
click at [201, 287] on div at bounding box center [225, 297] width 291 height 163
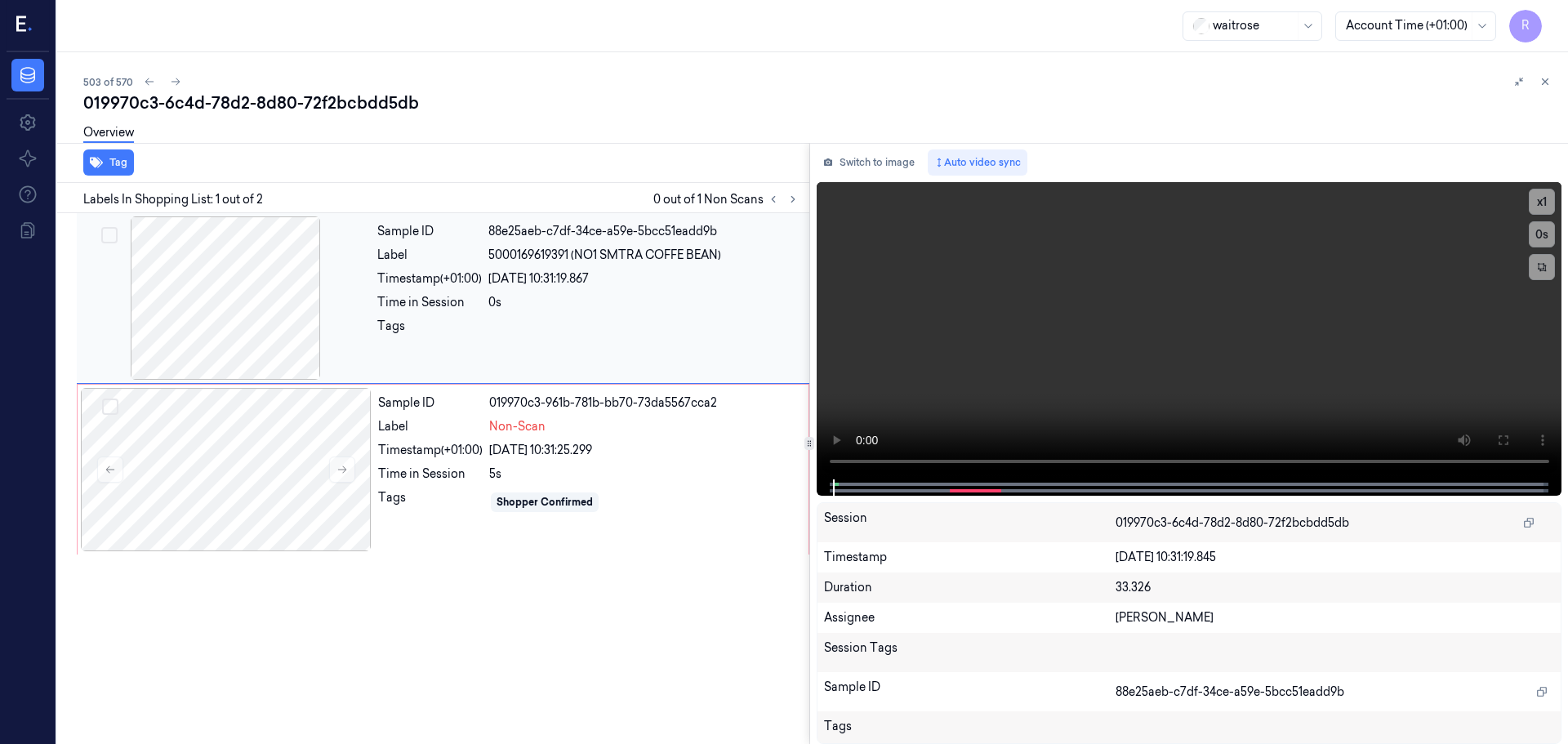
click at [201, 287] on div at bounding box center [225, 297] width 291 height 163
click at [1542, 205] on button "x 1" at bounding box center [1542, 202] width 27 height 27
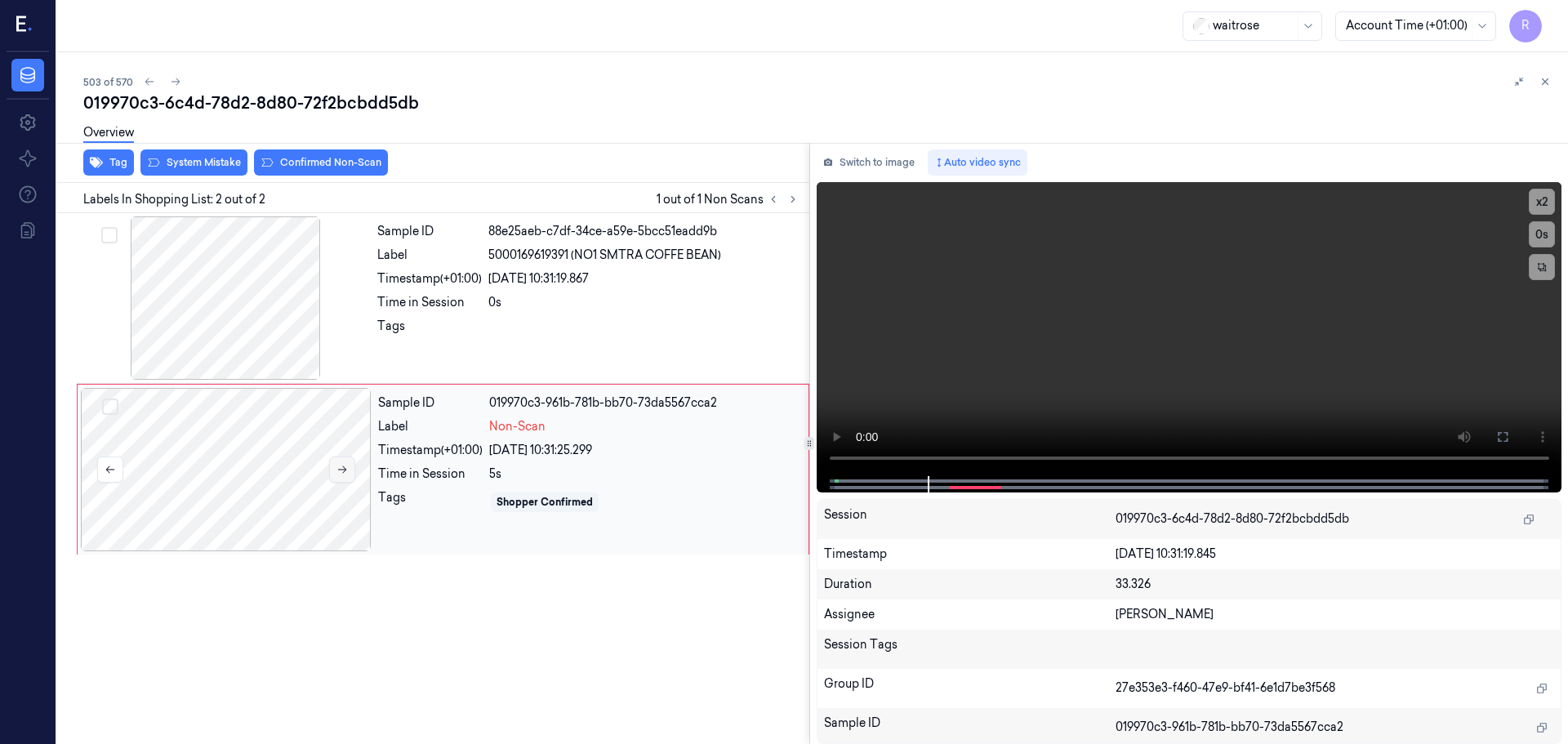
click at [341, 467] on icon at bounding box center [342, 470] width 12 height 12
click at [307, 464] on div at bounding box center [226, 469] width 291 height 163
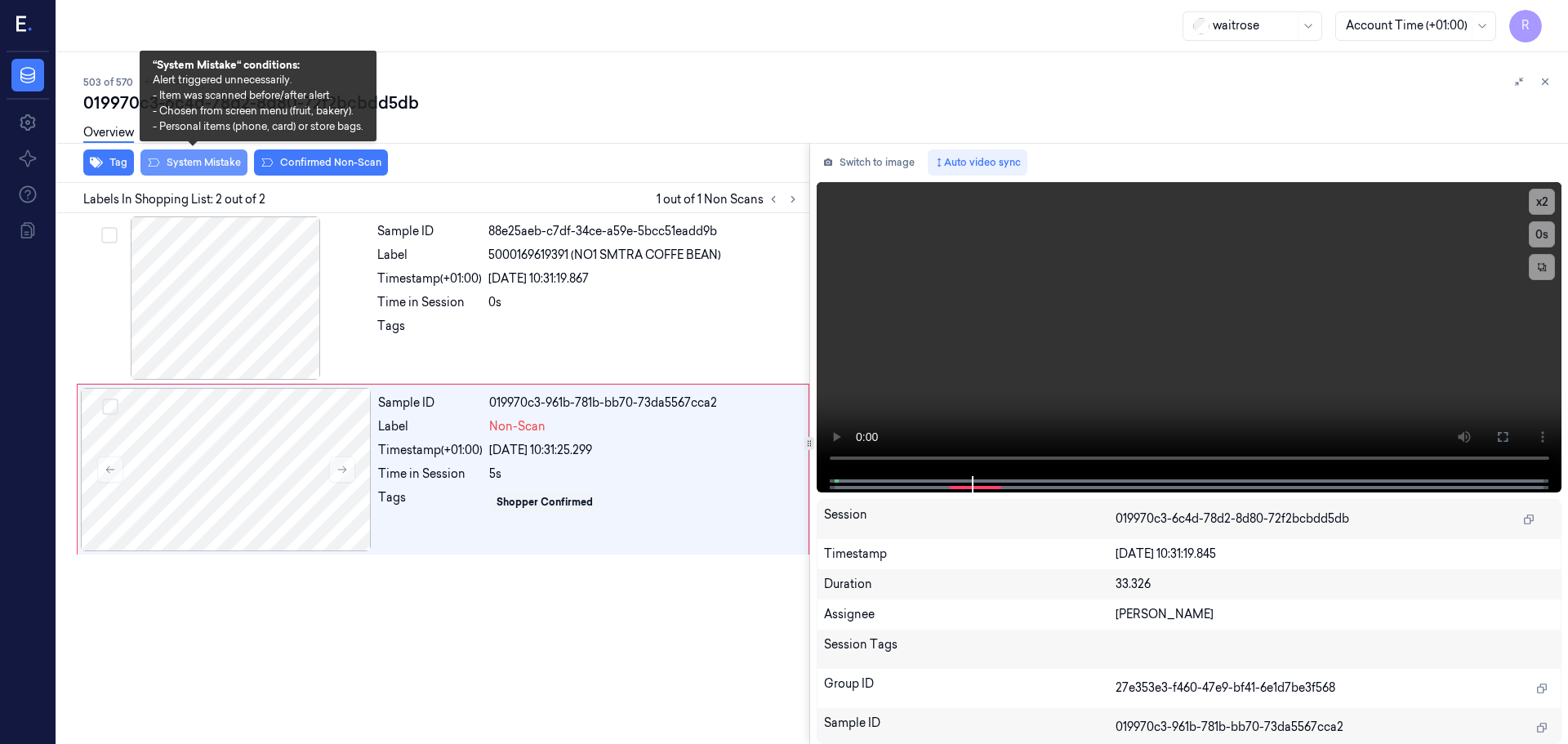
click at [198, 169] on button "System Mistake" at bounding box center [194, 162] width 107 height 27
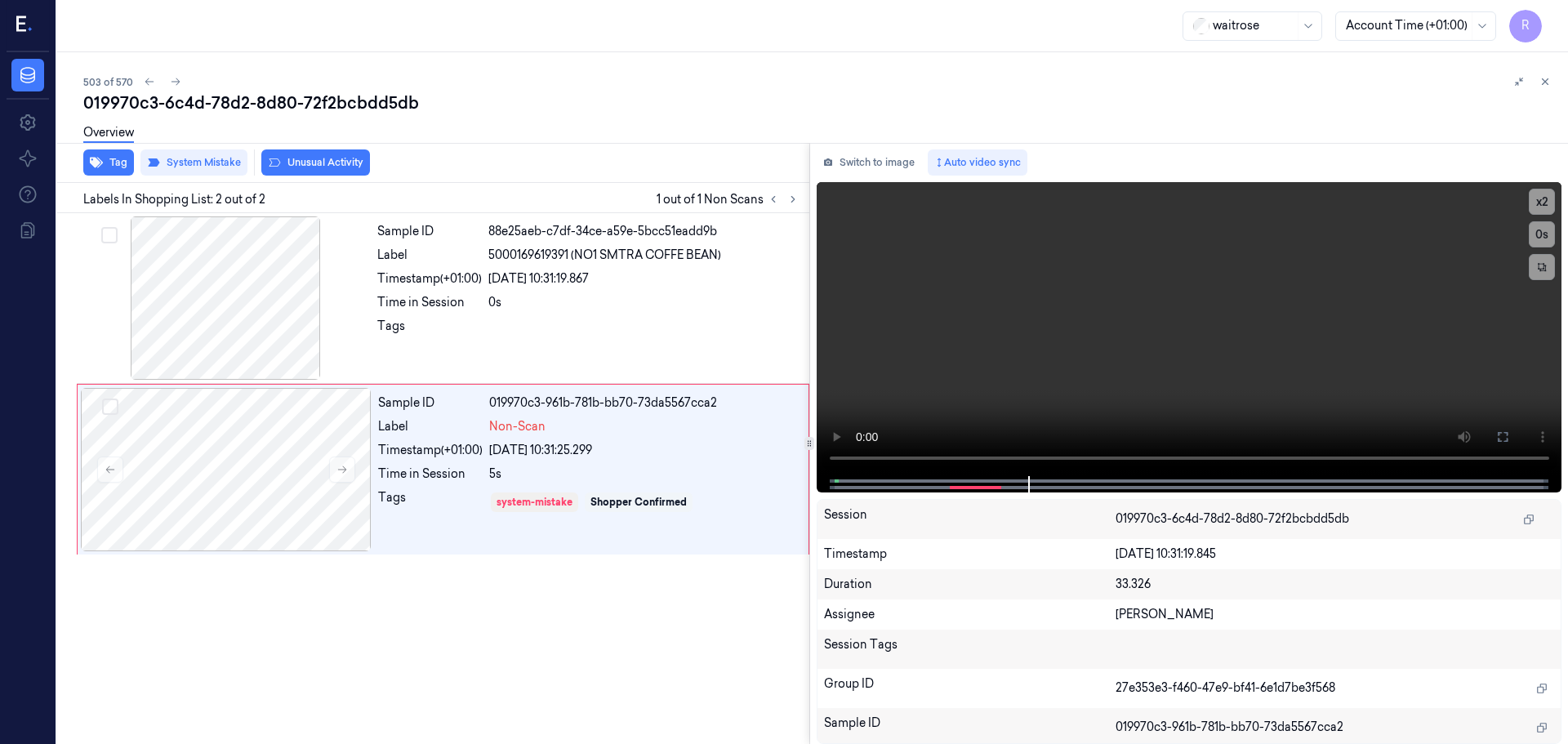
click at [314, 169] on button "Unusual Activity" at bounding box center [315, 162] width 109 height 27
click at [440, 325] on div "Tags" at bounding box center [429, 331] width 104 height 27
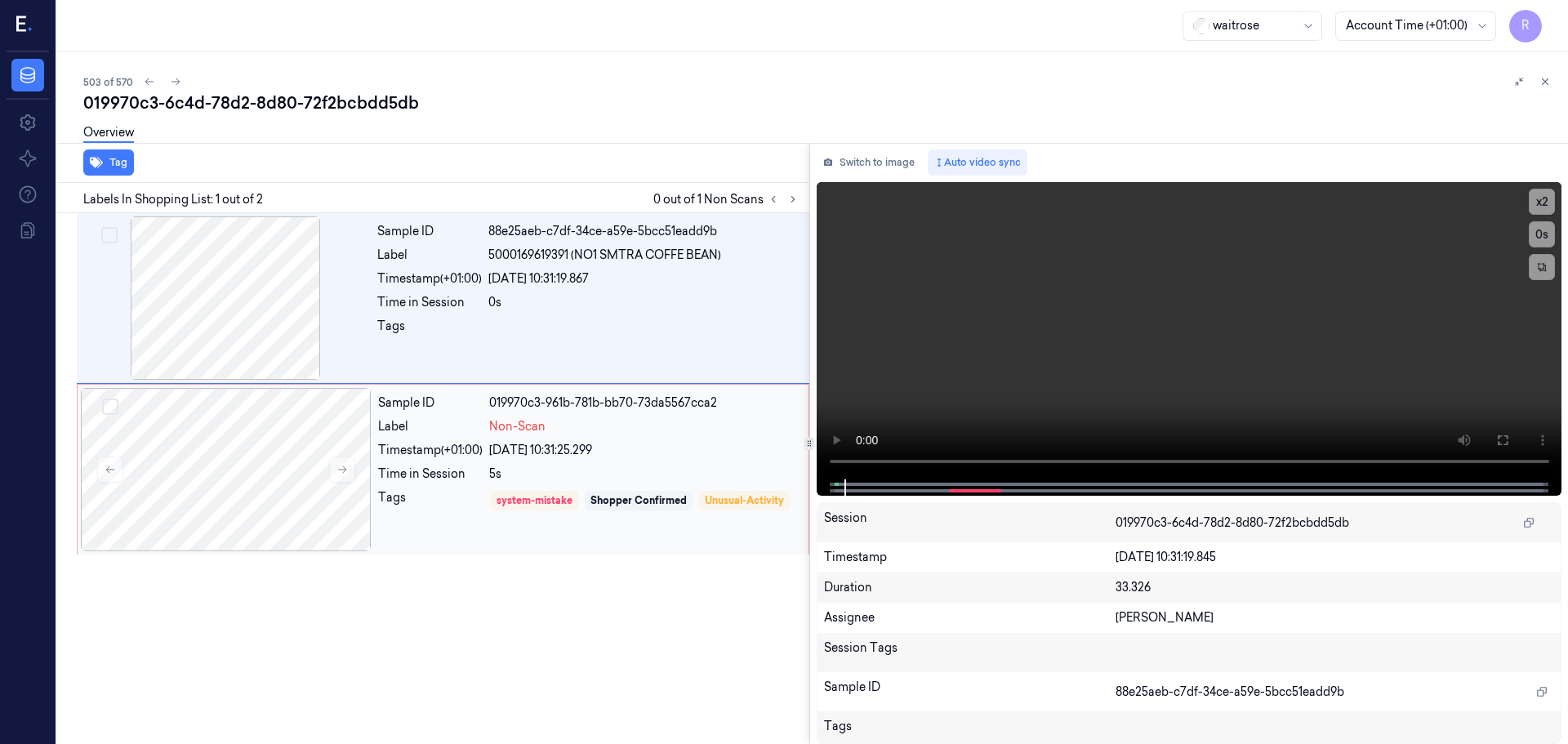
click at [452, 437] on div "Sample ID 019970c3-961b-781b-bb70-73da5567cca2 Label Non-Scan Timestamp (+01:00…" at bounding box center [588, 469] width 433 height 163
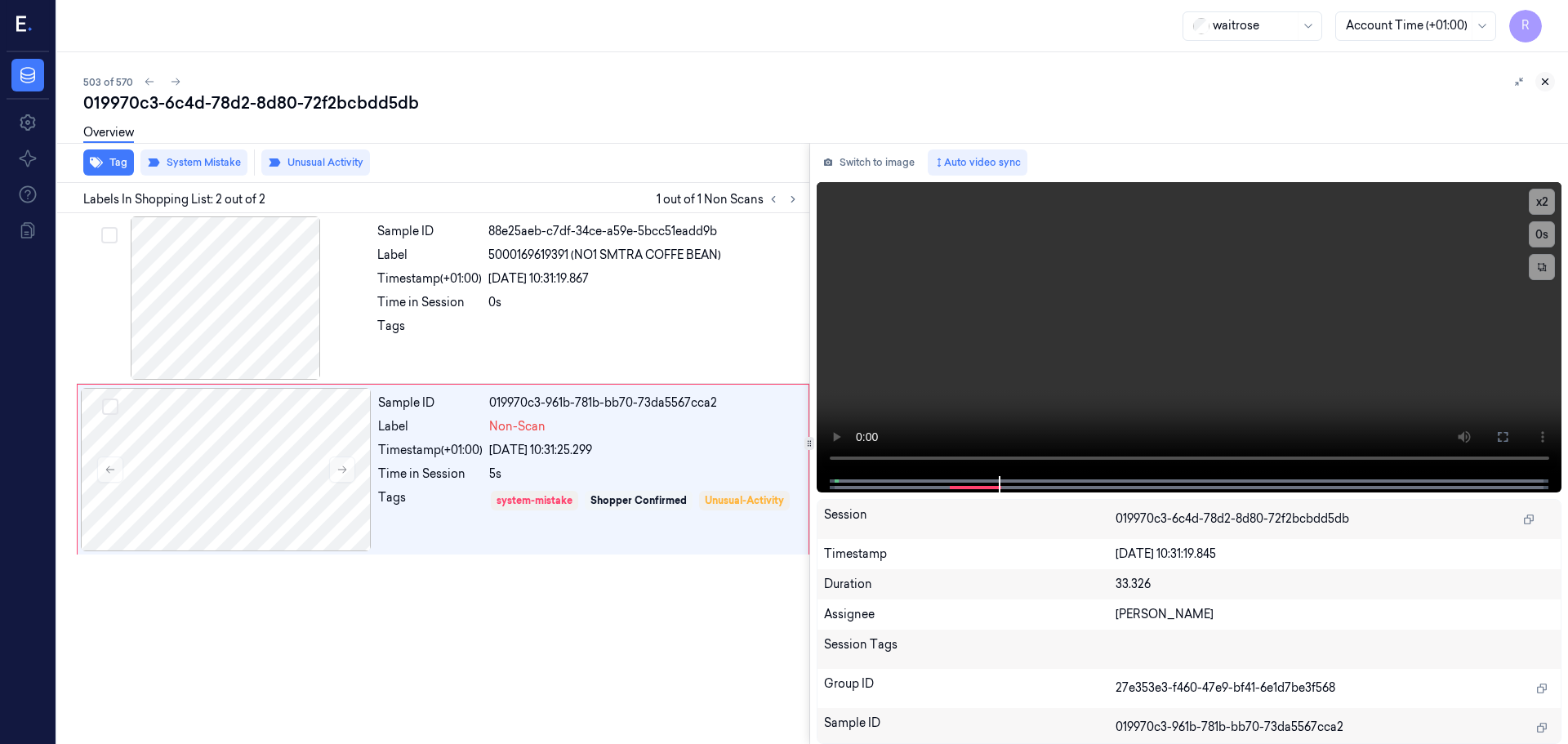
click at [1551, 77] on button at bounding box center [1546, 82] width 20 height 20
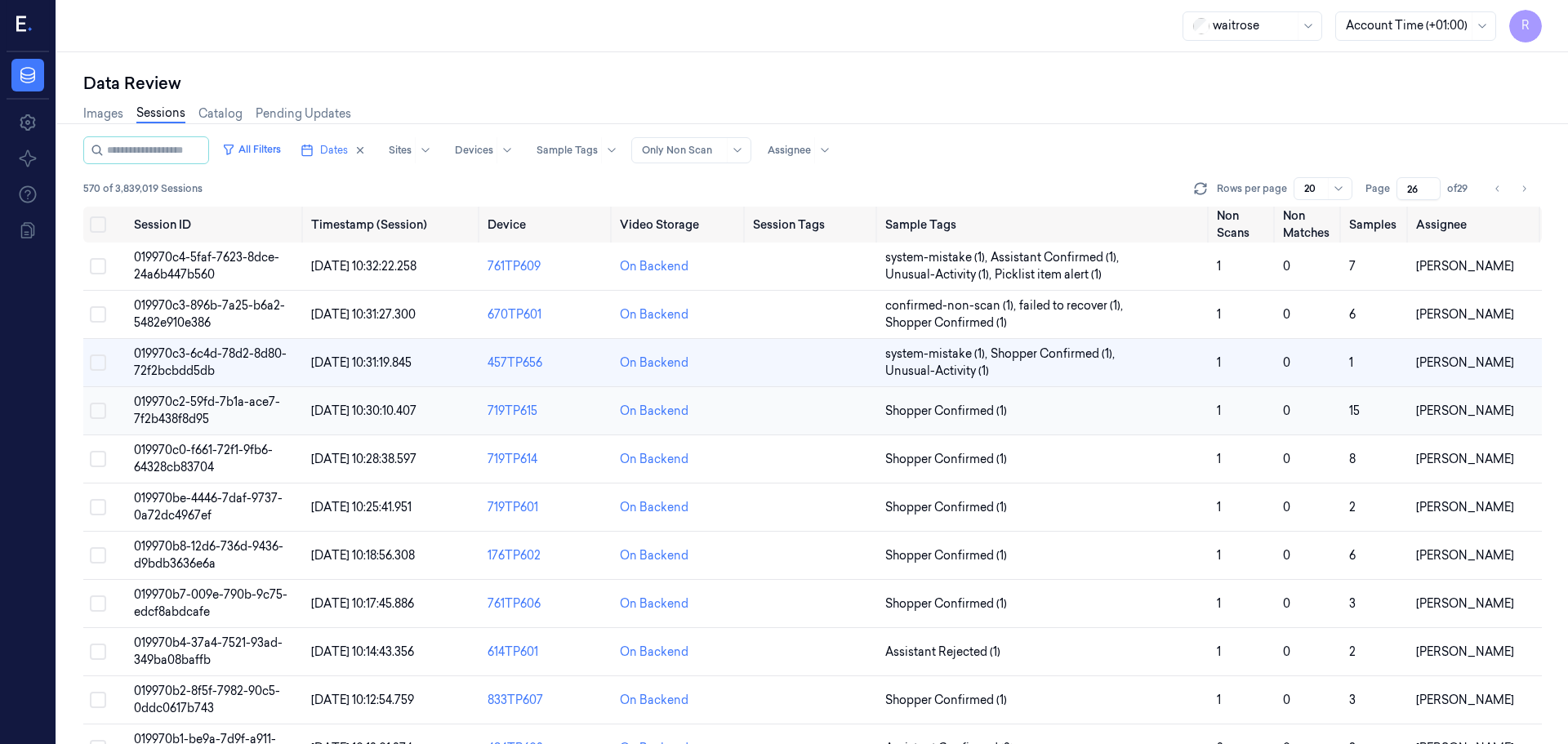
click at [1111, 410] on span "Shopper Confirmed (1)" at bounding box center [1044, 411] width 318 height 17
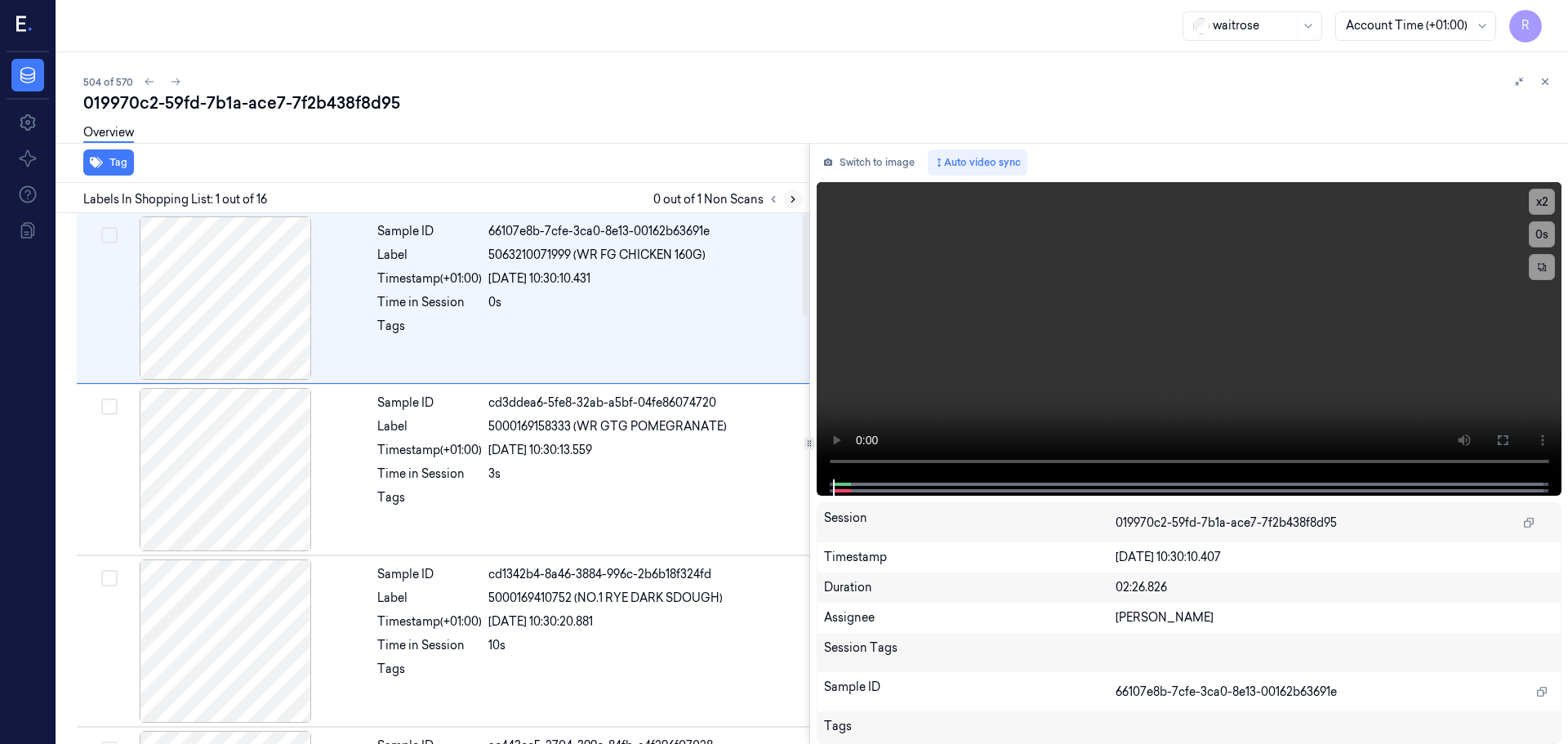
click at [792, 200] on icon at bounding box center [793, 200] width 12 height 12
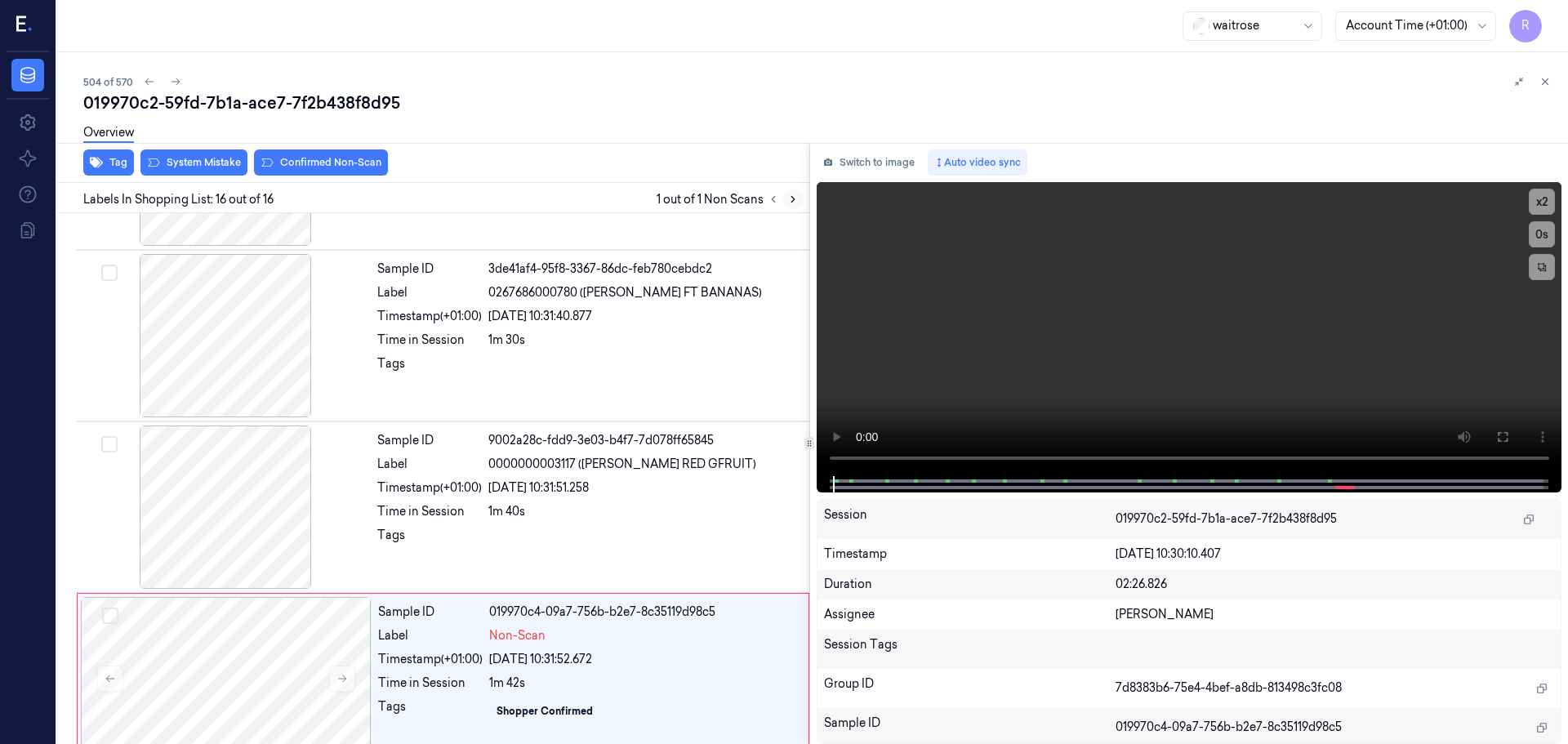
scroll to position [2218, 0]
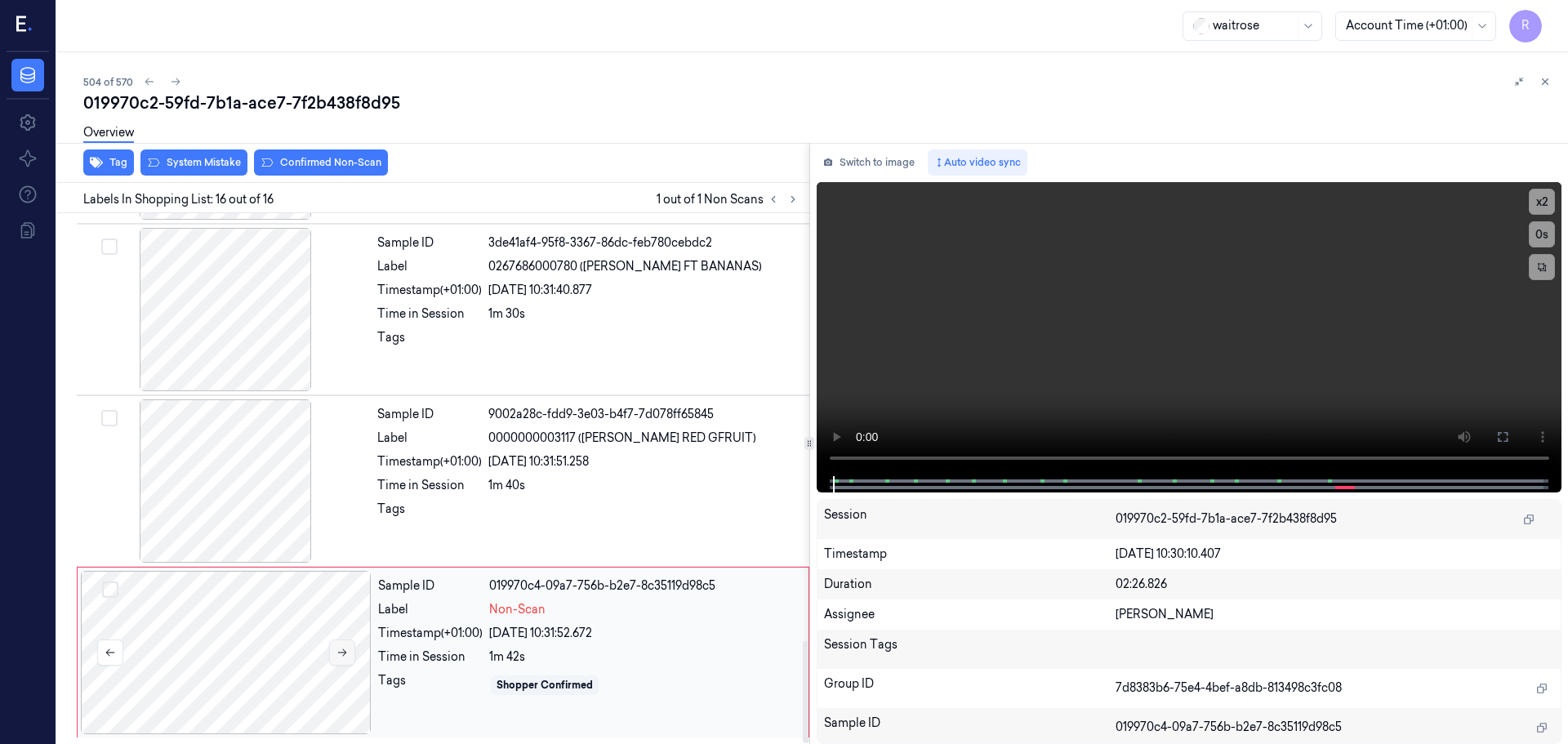
click at [329, 660] on button at bounding box center [342, 653] width 27 height 27
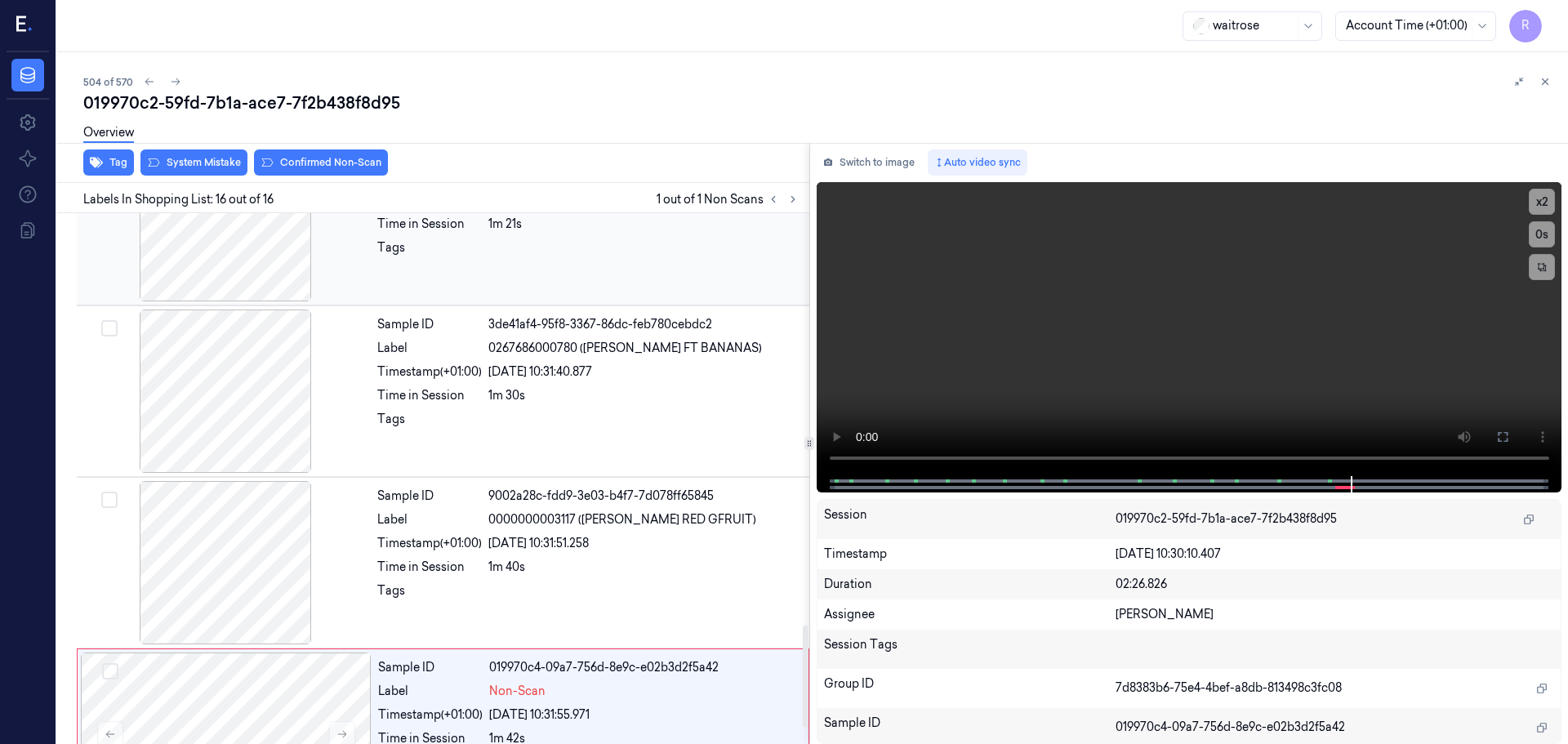
click at [256, 249] on div at bounding box center [225, 220] width 291 height 163
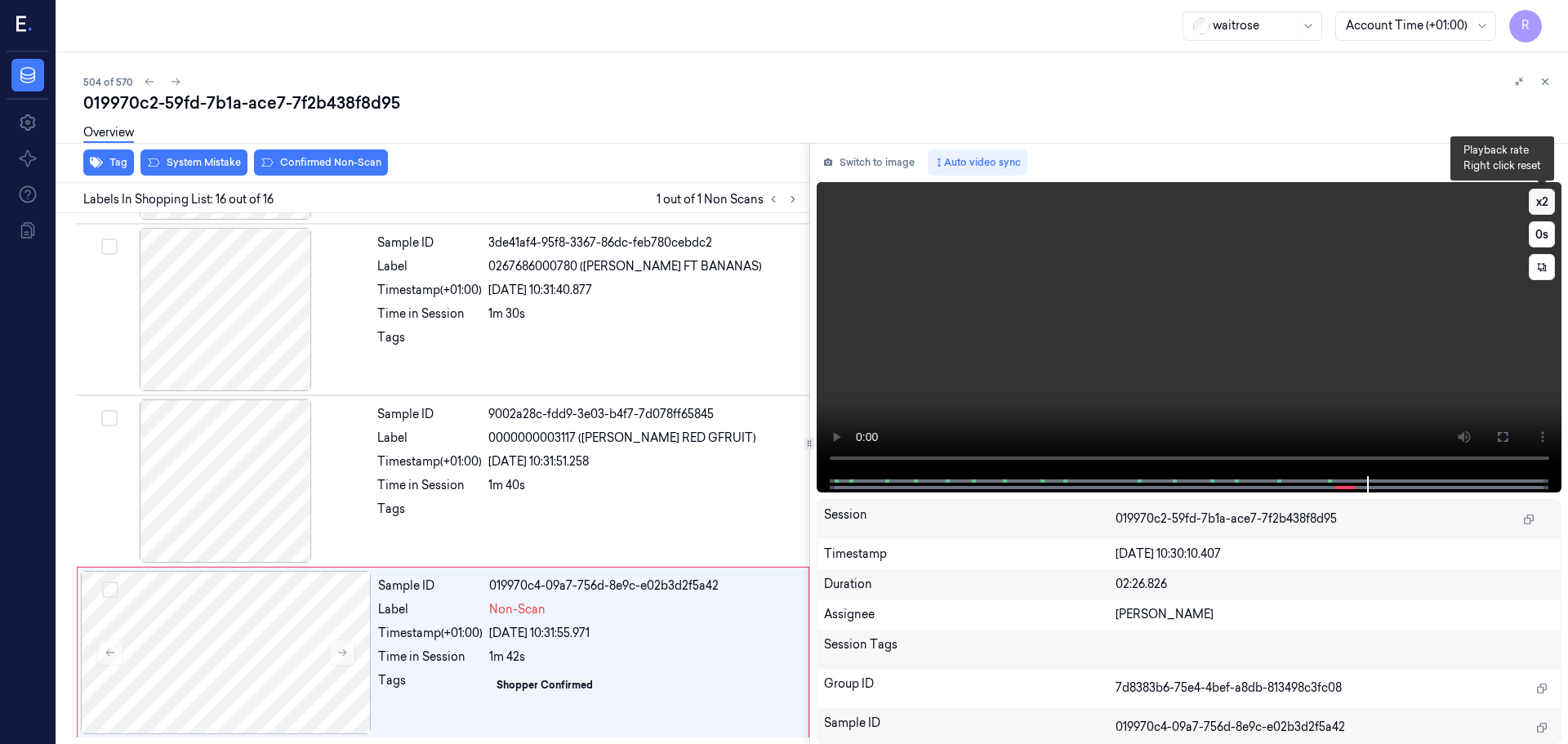
click at [1546, 205] on button "x 2" at bounding box center [1542, 202] width 27 height 27
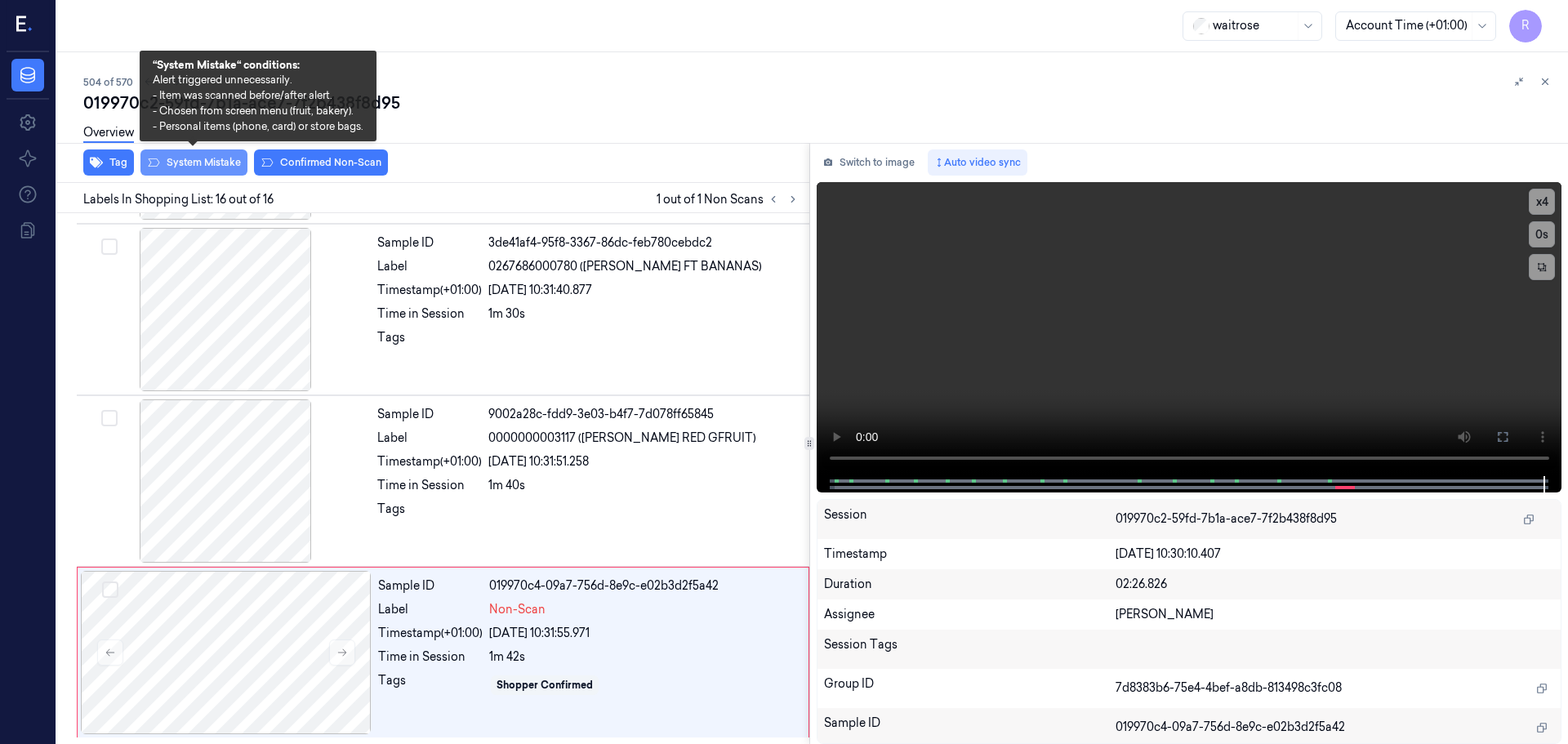
click at [180, 163] on button "System Mistake" at bounding box center [194, 162] width 107 height 27
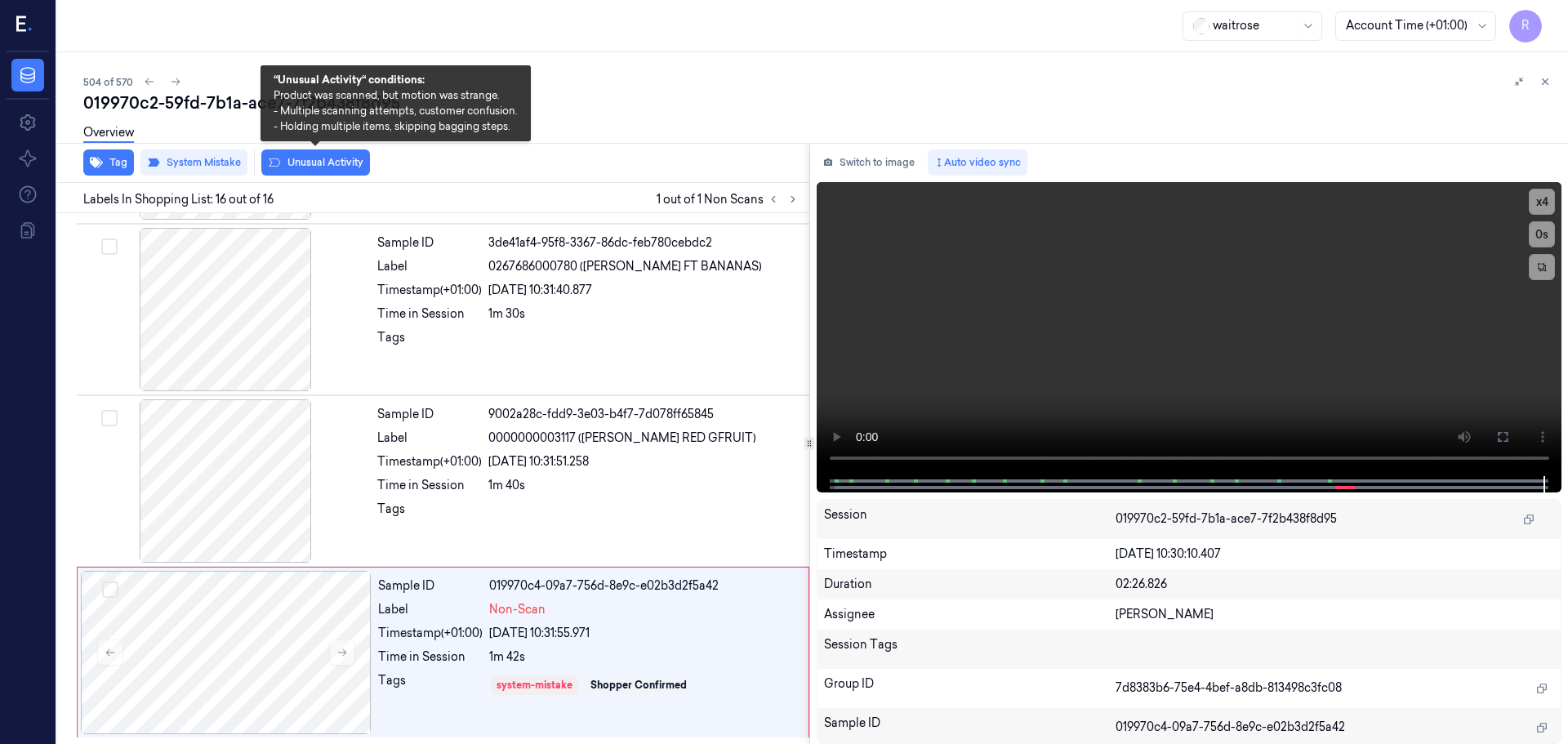
click at [350, 162] on button "Unusual Activity" at bounding box center [315, 162] width 109 height 27
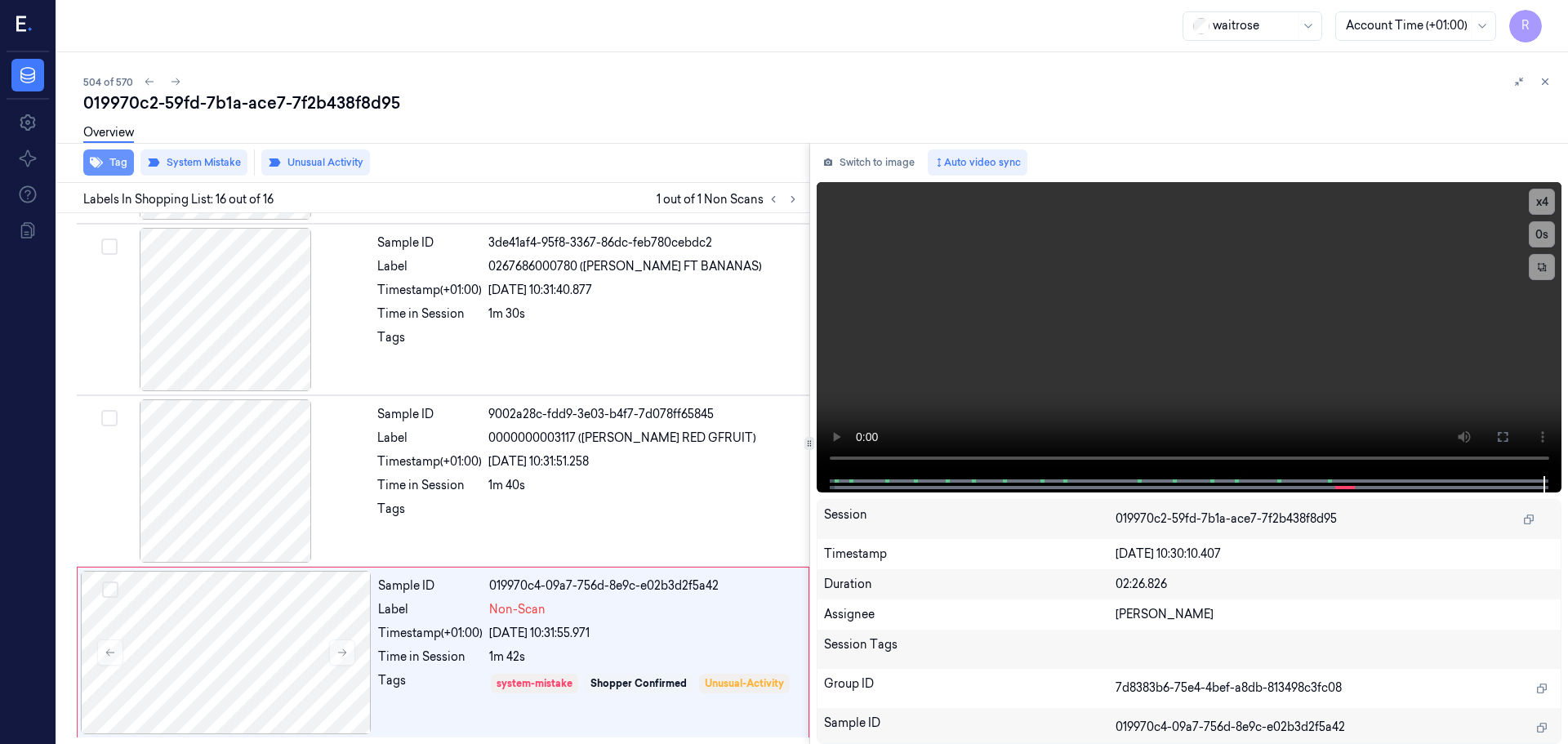
click at [103, 158] on button "Tag" at bounding box center [109, 162] width 51 height 27
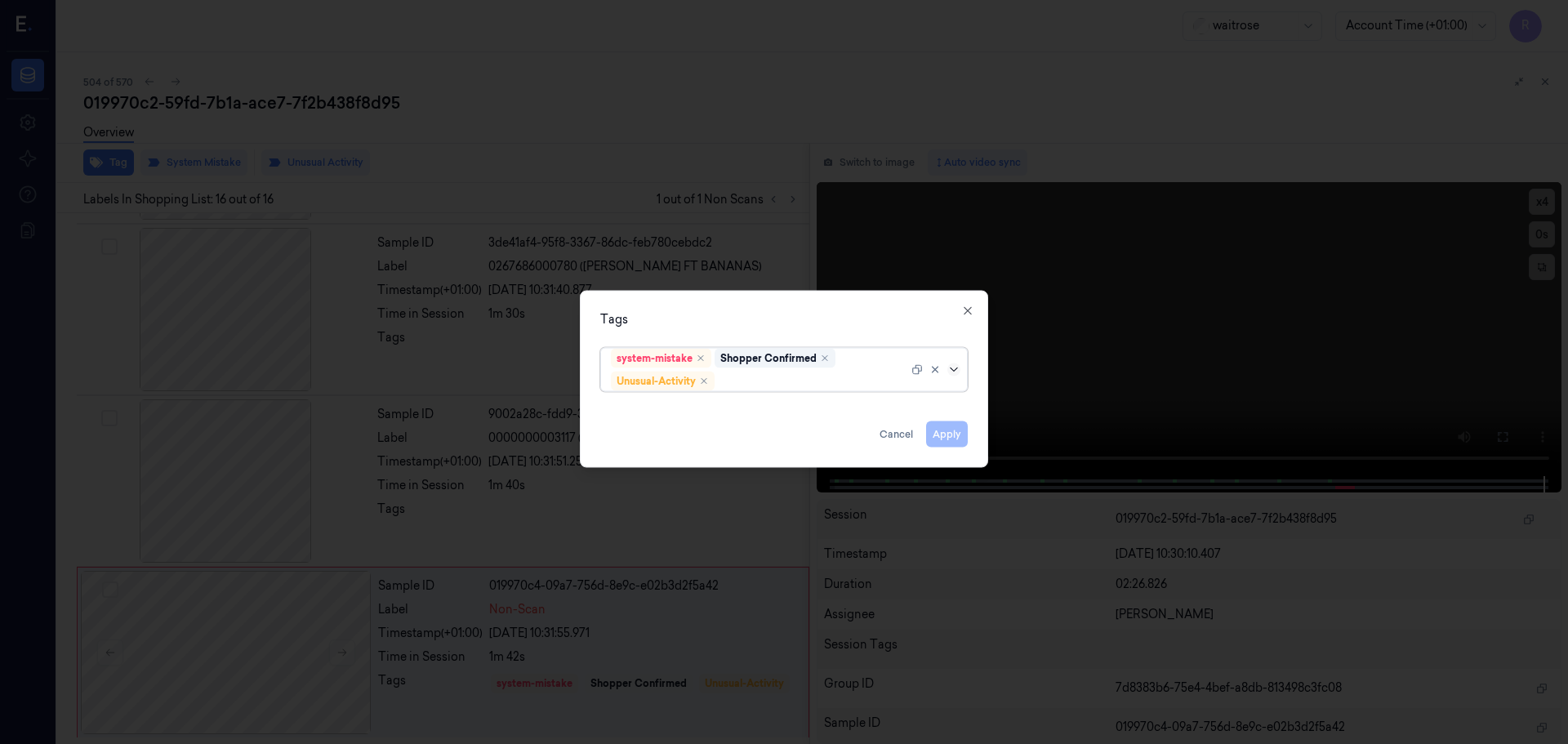
click at [952, 370] on icon at bounding box center [954, 370] width 13 height 13
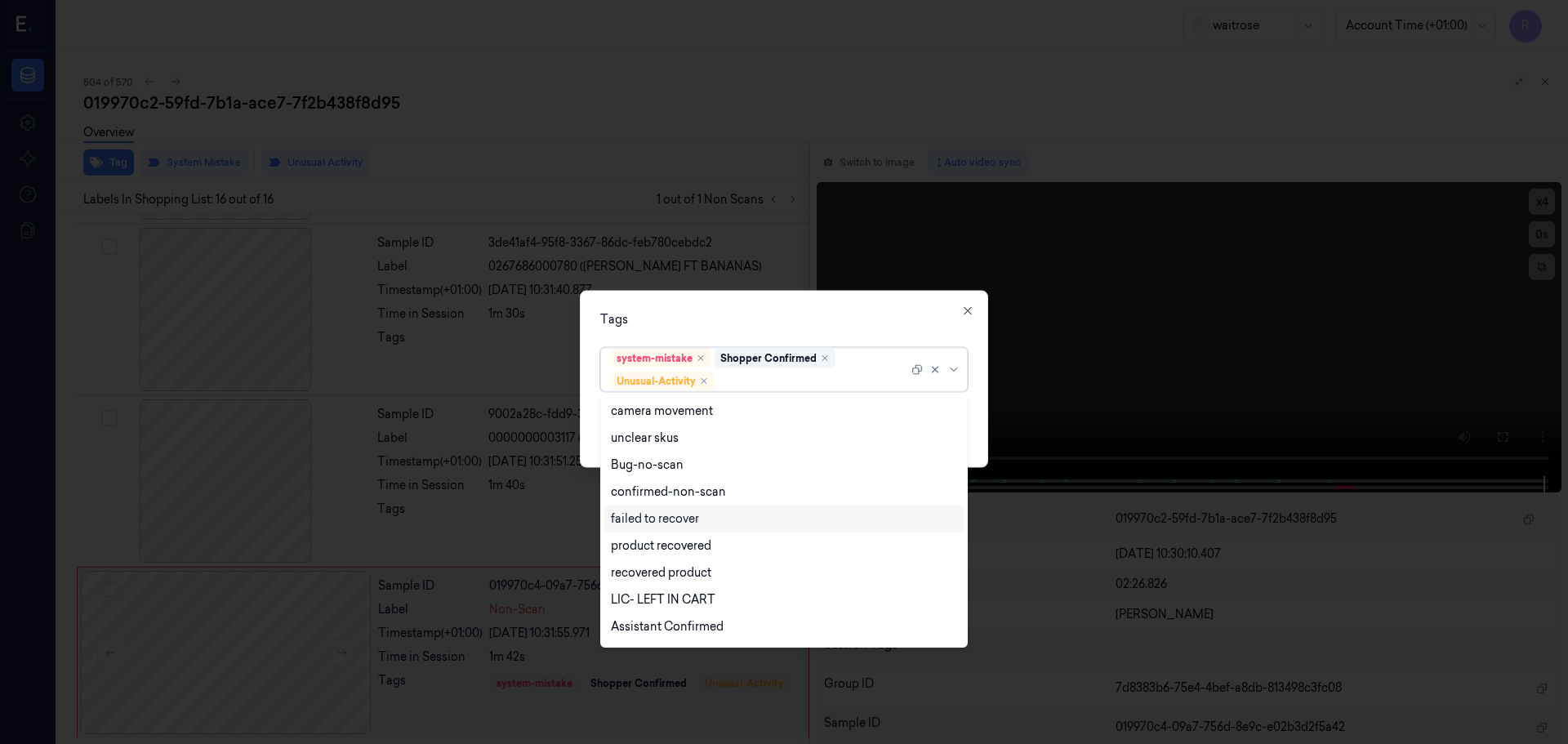
scroll to position [213, 0]
click at [636, 601] on div "Picklist item alert" at bounding box center [657, 603] width 94 height 17
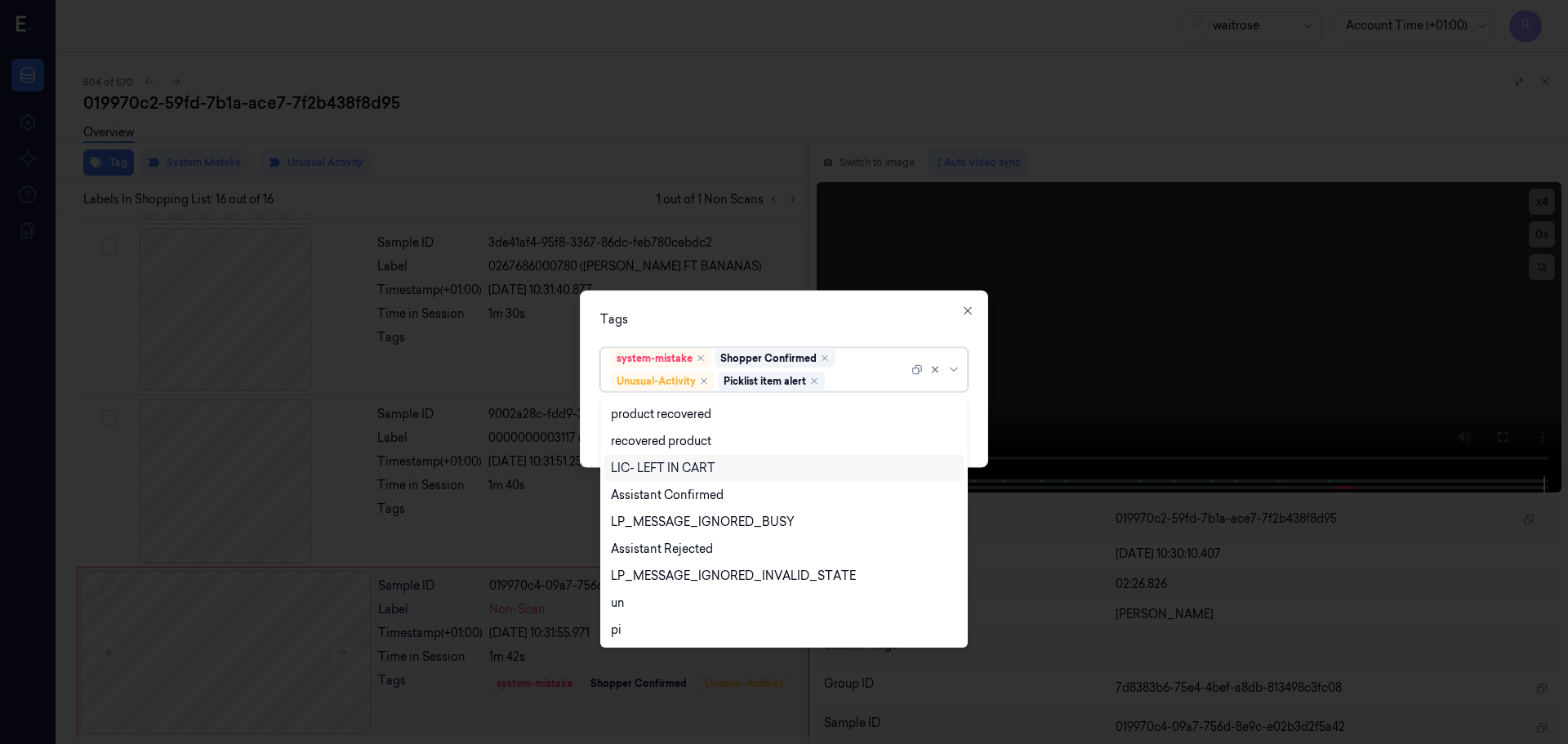
click at [785, 325] on div "Tags" at bounding box center [784, 319] width 368 height 17
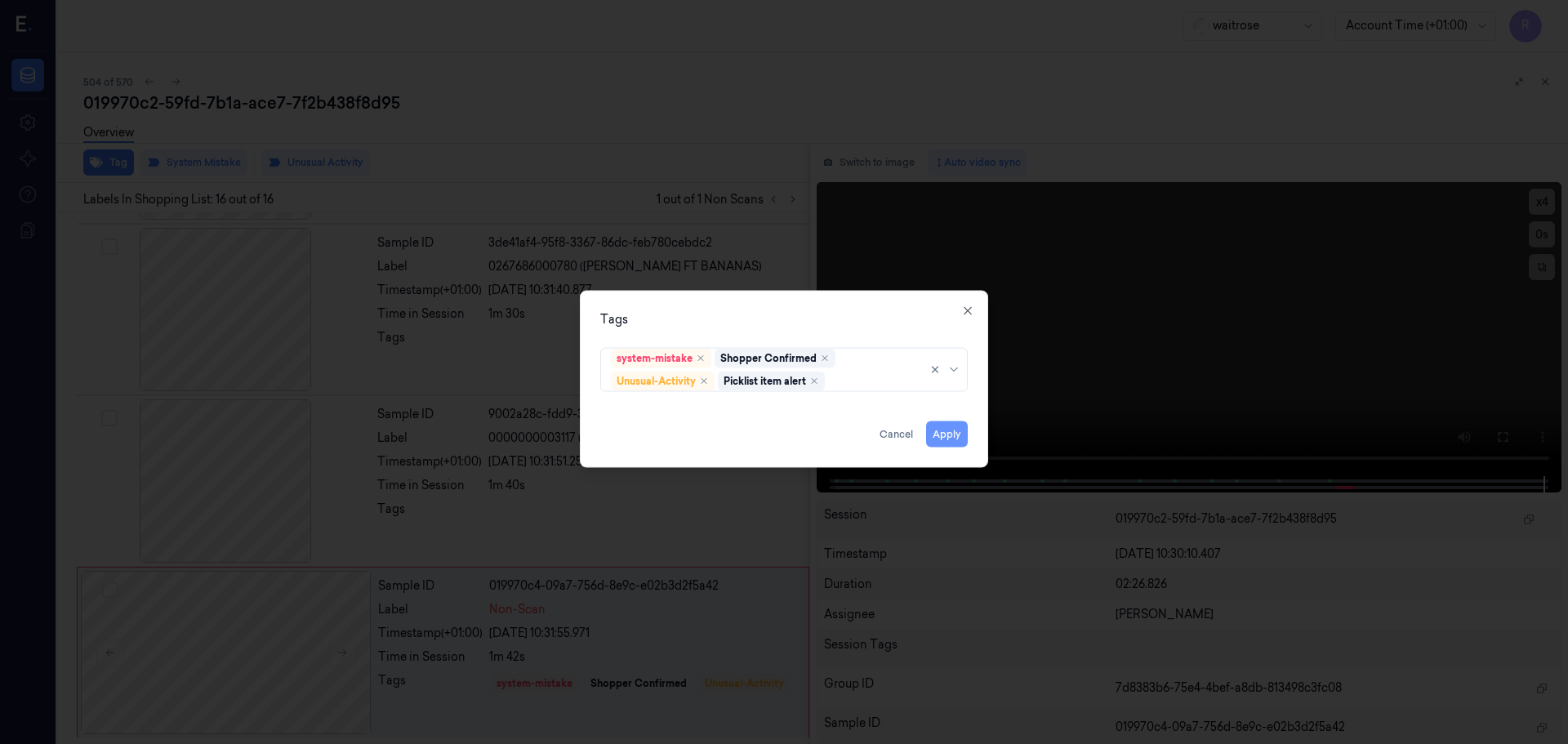
click at [949, 440] on button "Apply" at bounding box center [947, 434] width 41 height 27
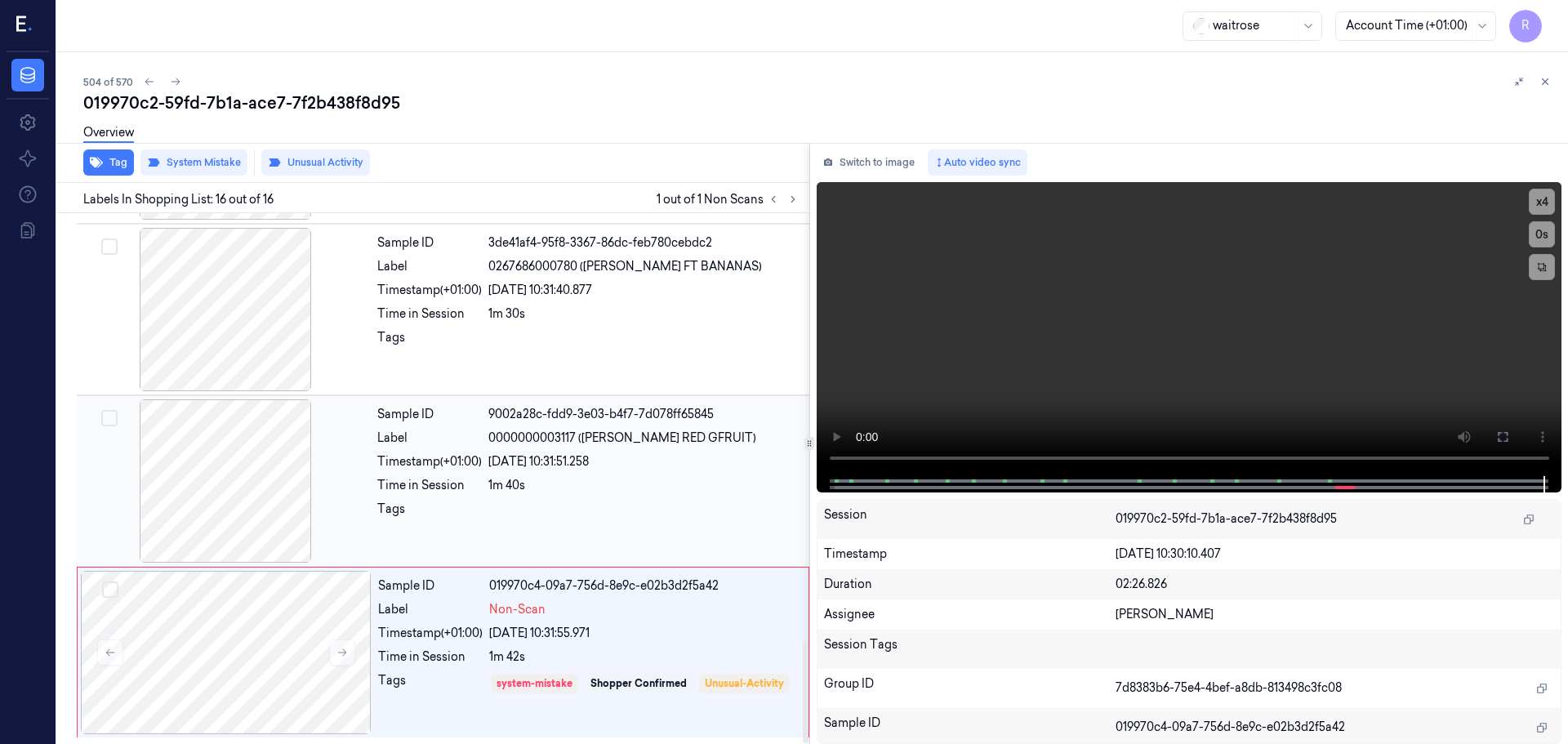
click at [548, 492] on div "1m 40s" at bounding box center [644, 486] width 312 height 17
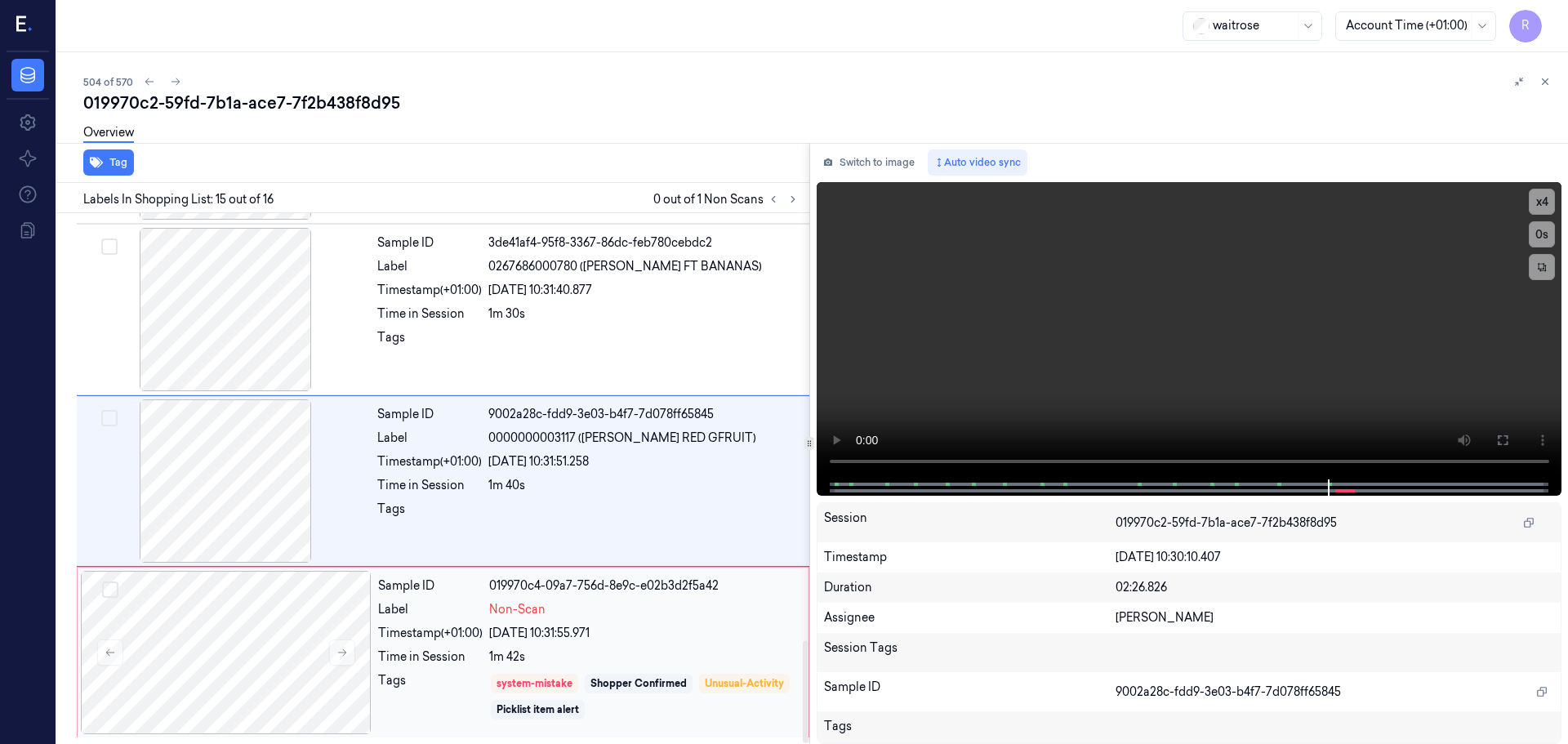
click at [647, 647] on div "Sample ID 019970c4-09a7-756d-8e9c-e02b3d2f5a42 Label Non-Scan Timestamp (+01:00…" at bounding box center [588, 652] width 433 height 163
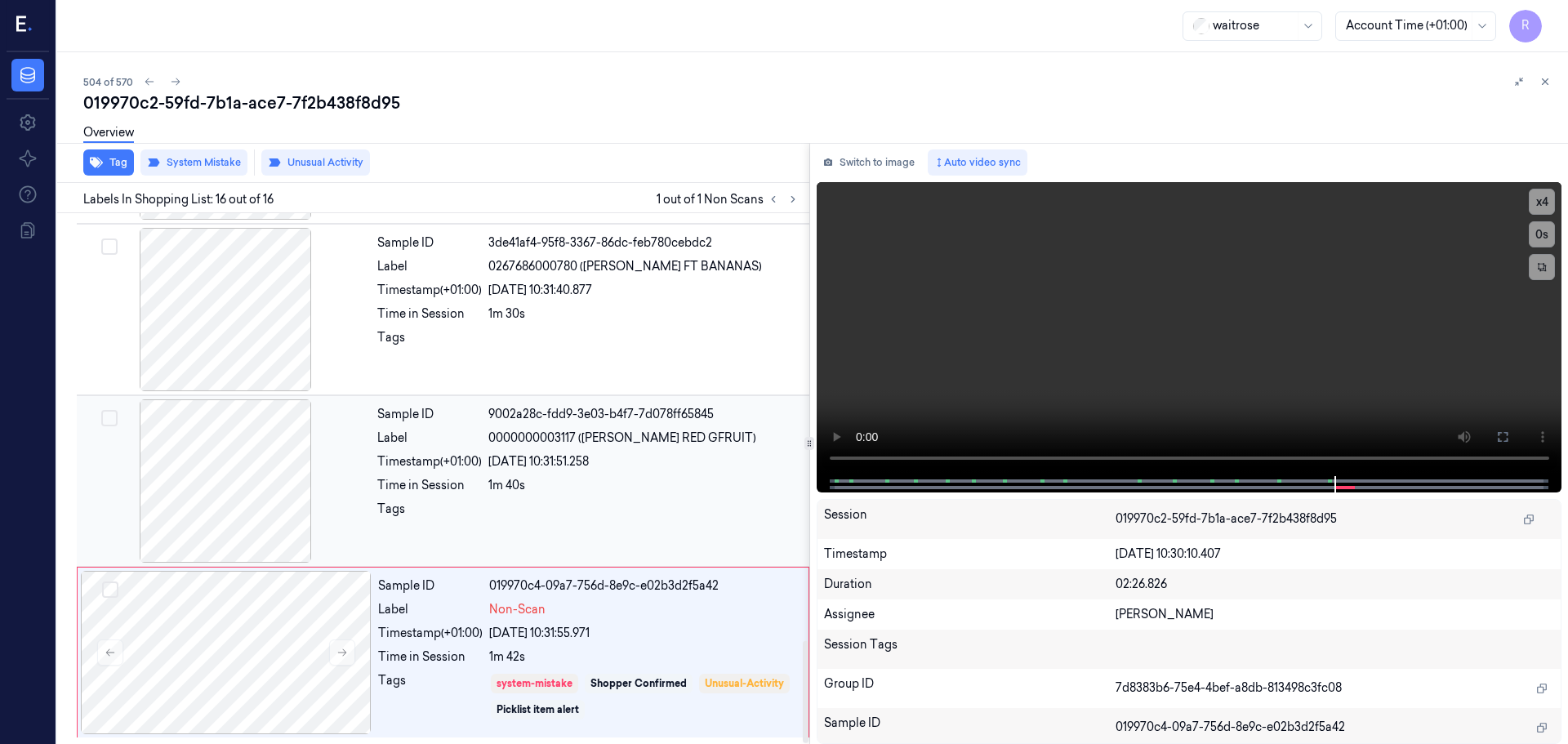
click at [571, 461] on div "22/09/2025 10:31:51.258" at bounding box center [644, 461] width 312 height 17
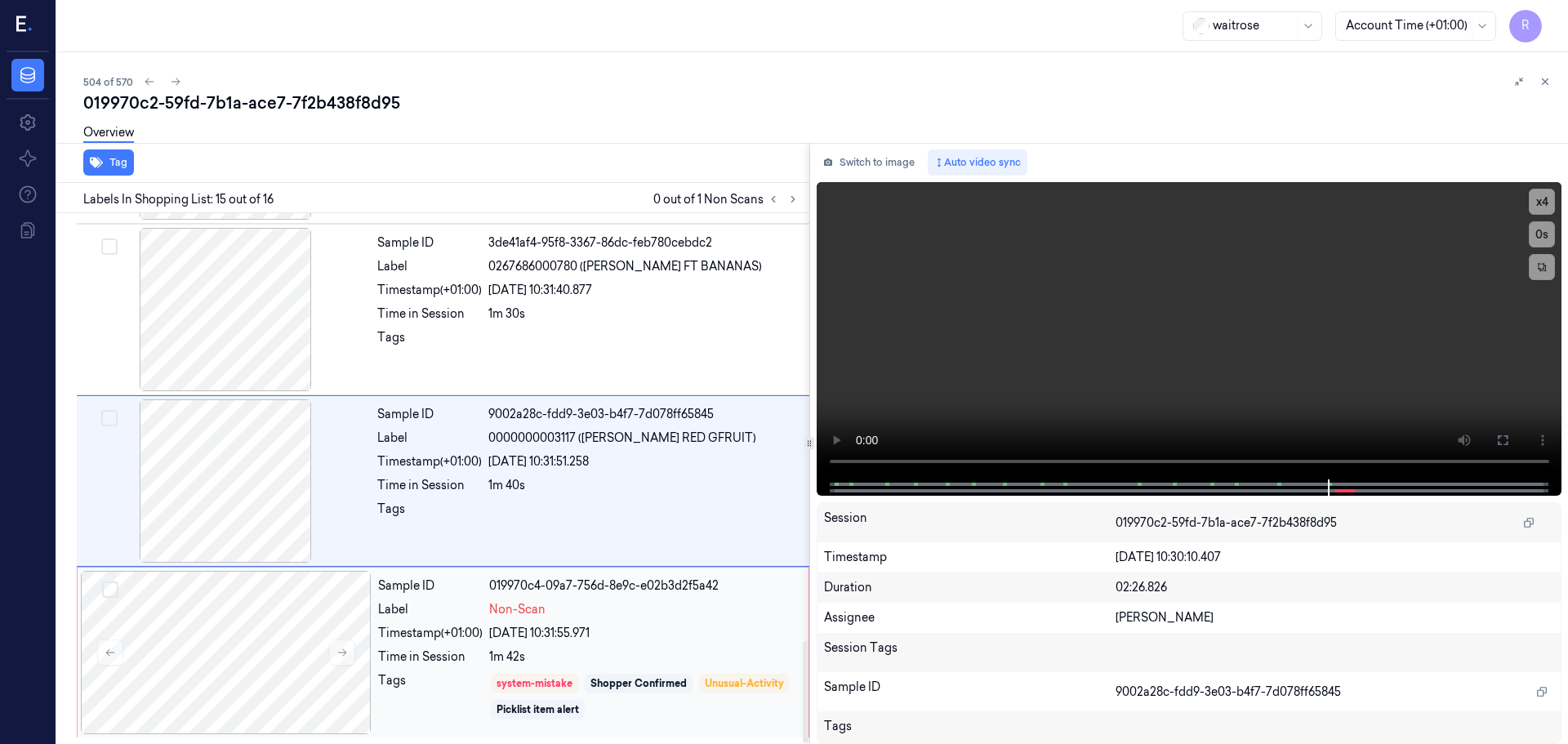
click at [701, 640] on div "22/09/2025 10:31:55.971" at bounding box center [644, 633] width 310 height 17
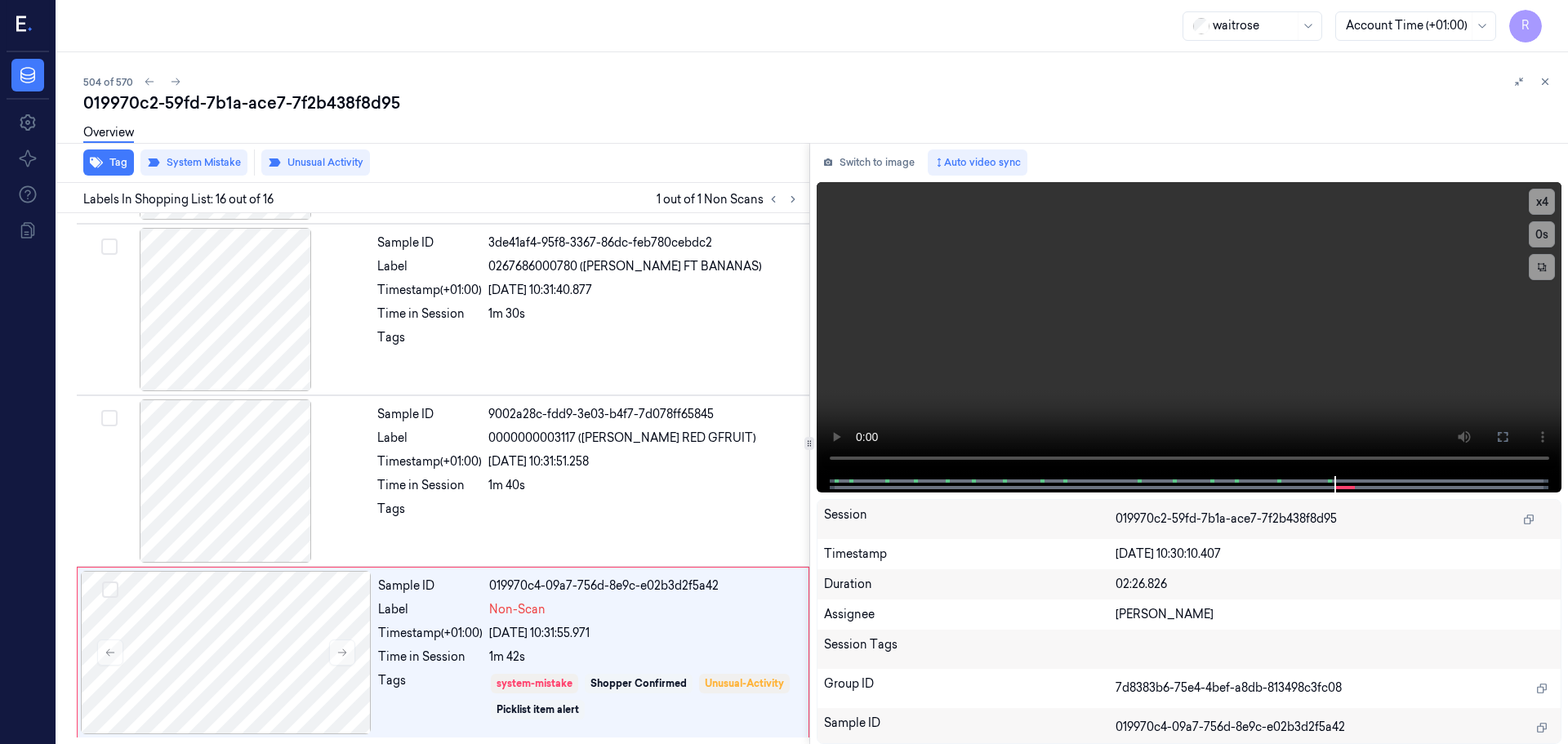
click at [1543, 85] on icon at bounding box center [1546, 82] width 6 height 6
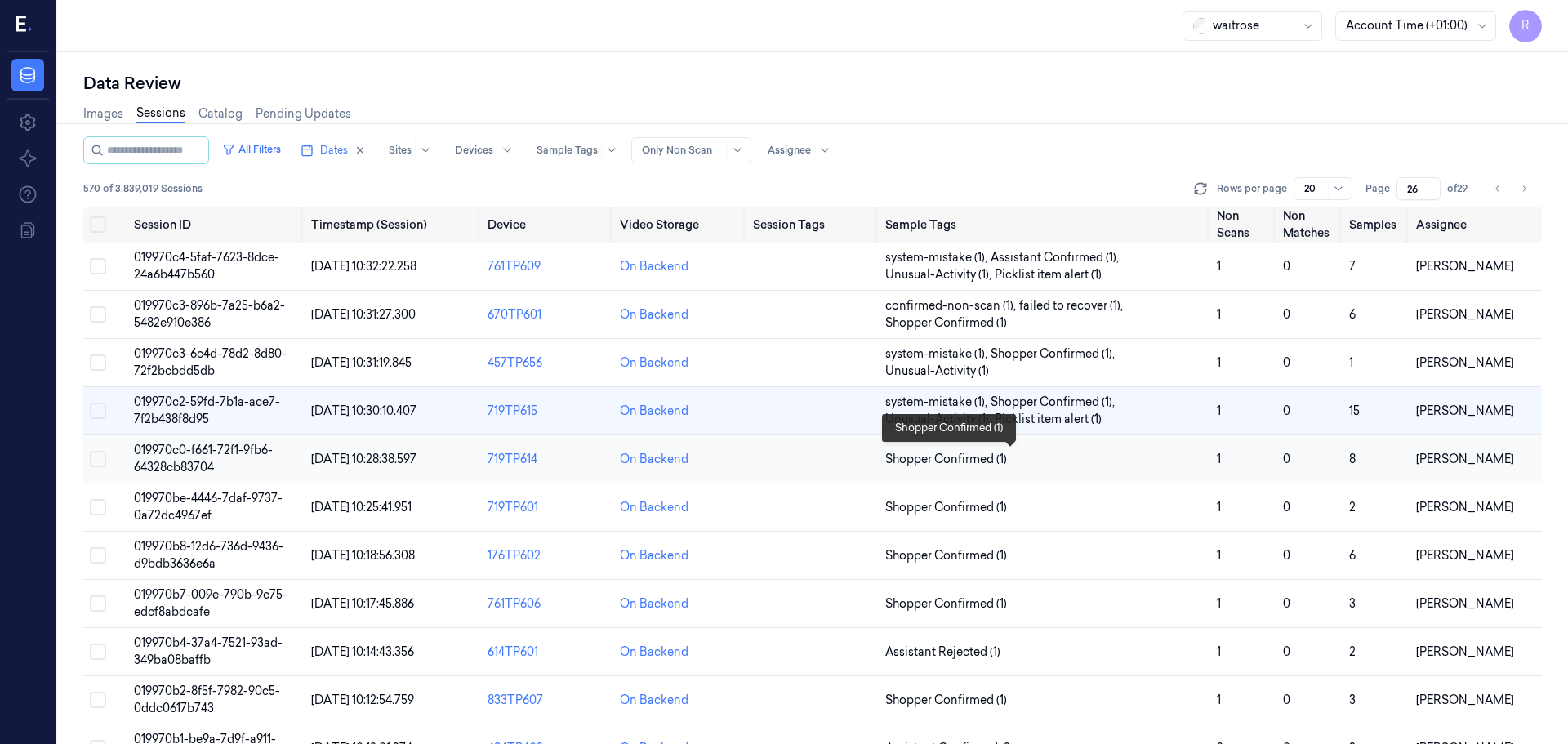
click at [1063, 460] on span "Shopper Confirmed (1)" at bounding box center [1044, 459] width 318 height 17
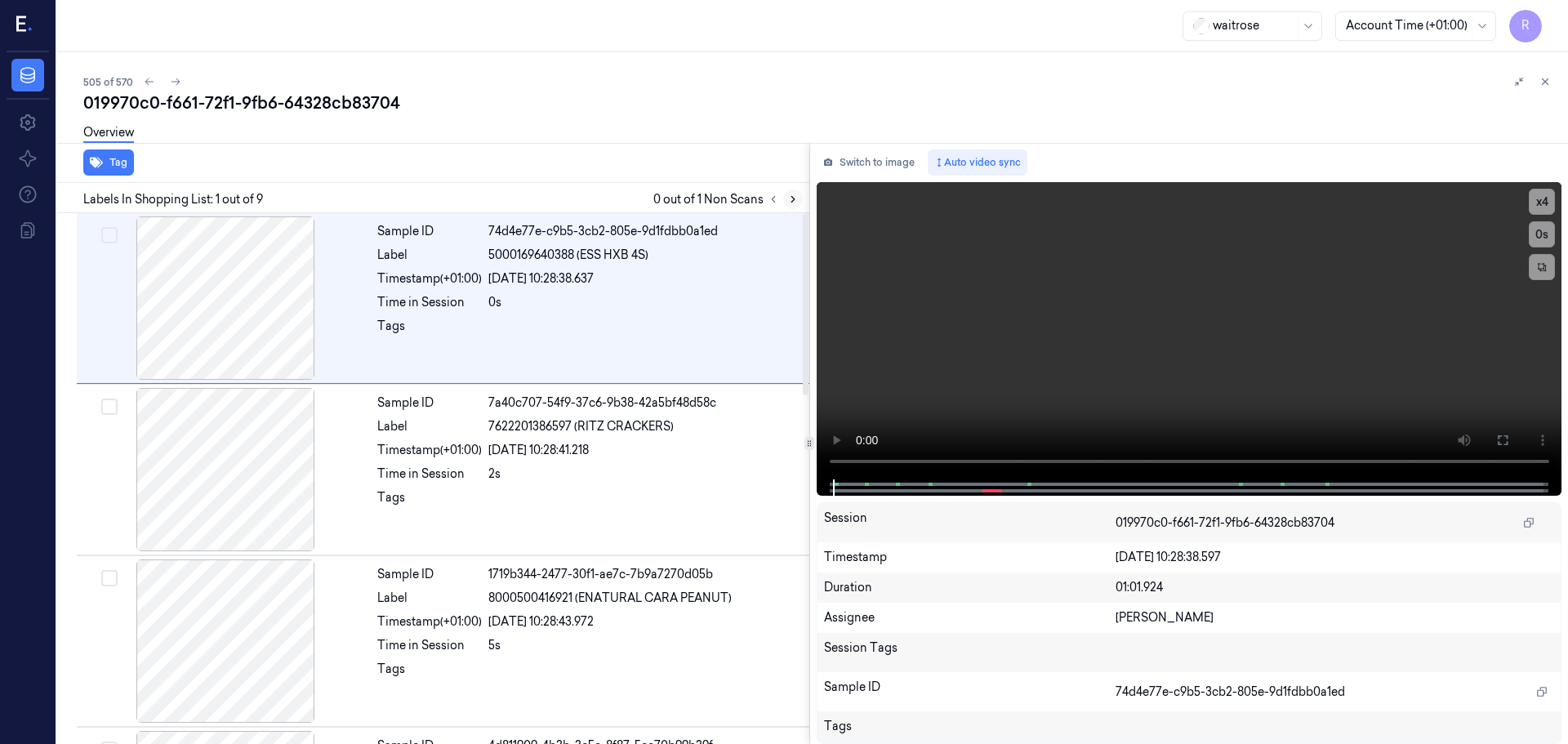
click at [791, 198] on icon at bounding box center [793, 200] width 12 height 12
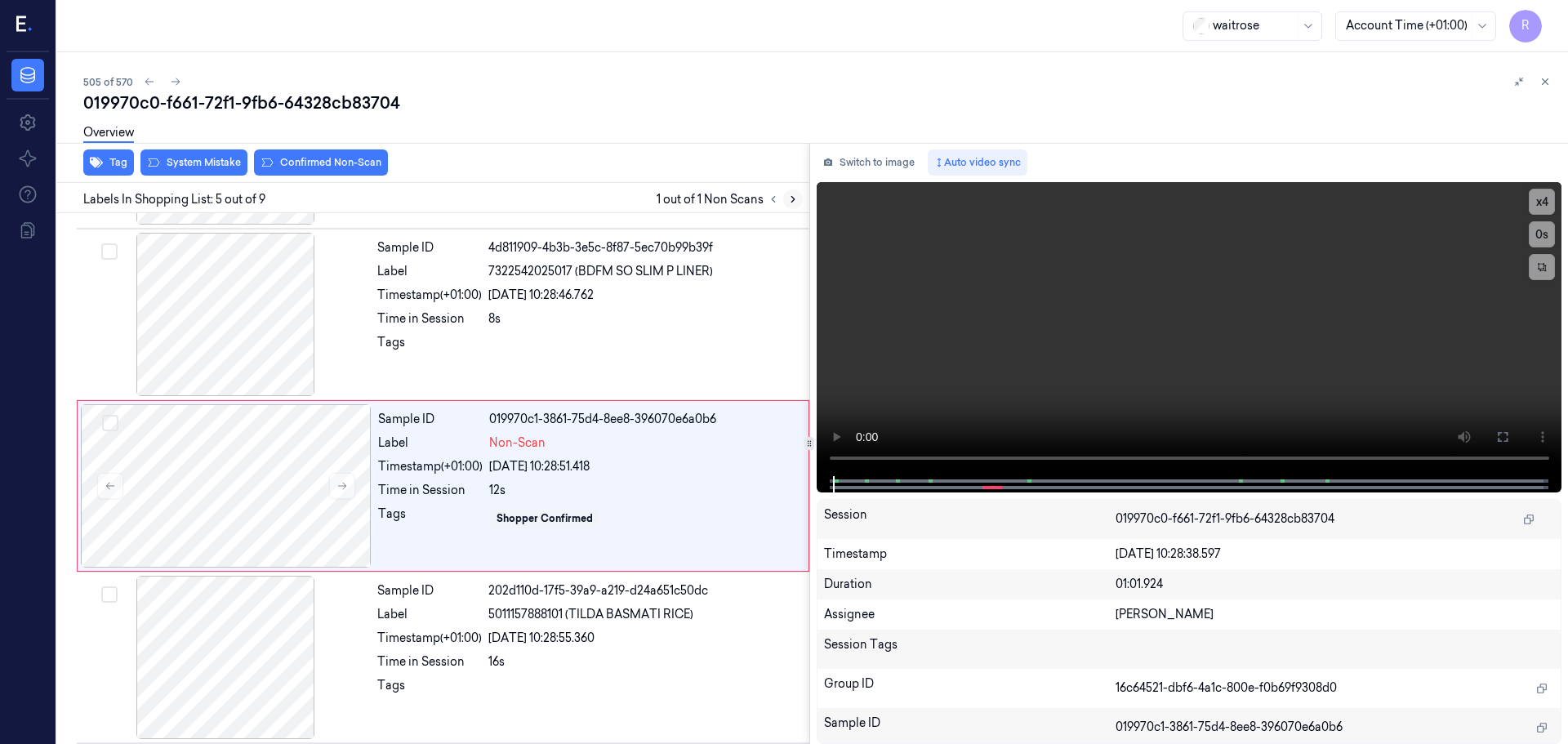
scroll to position [505, 0]
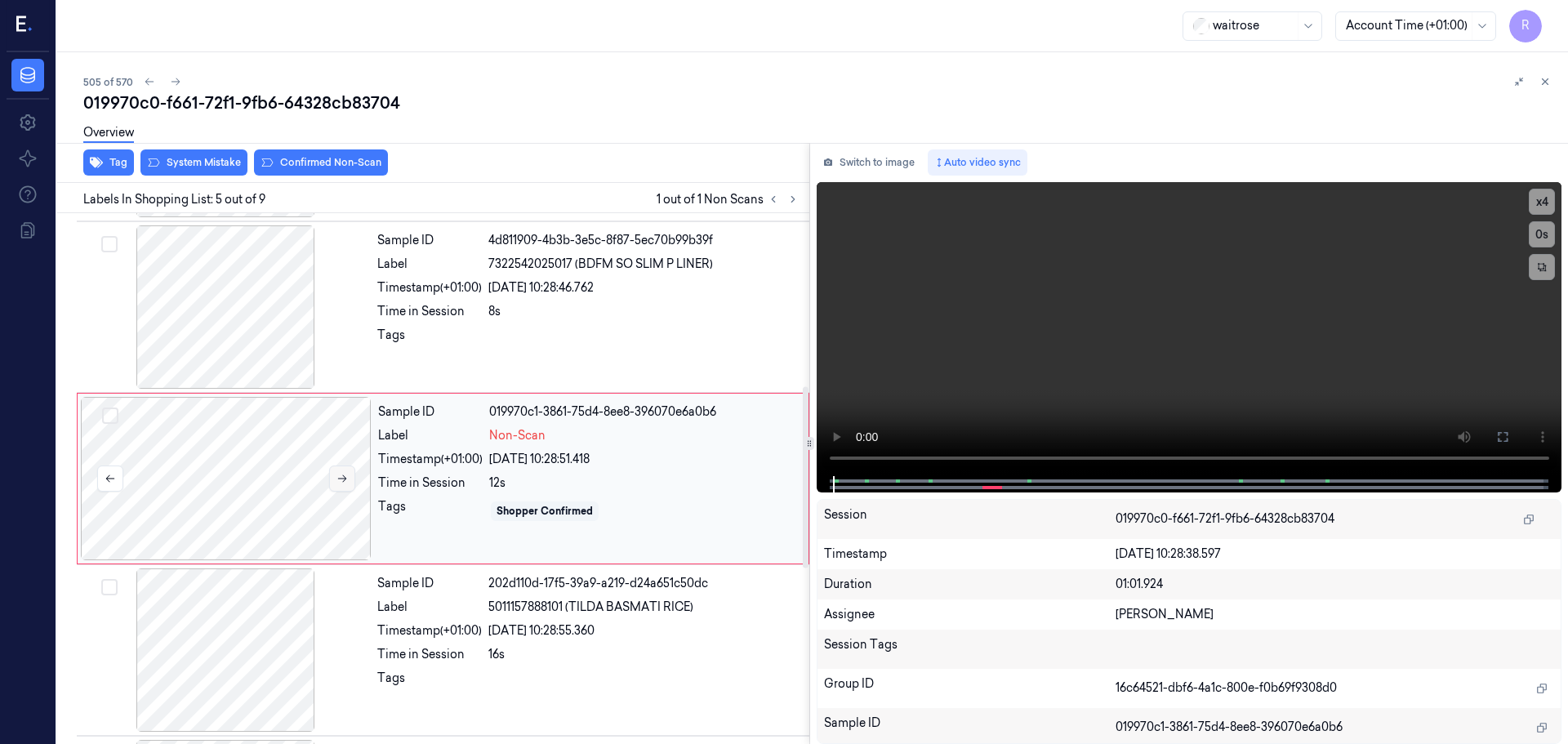
click at [343, 476] on icon at bounding box center [342, 479] width 9 height 7
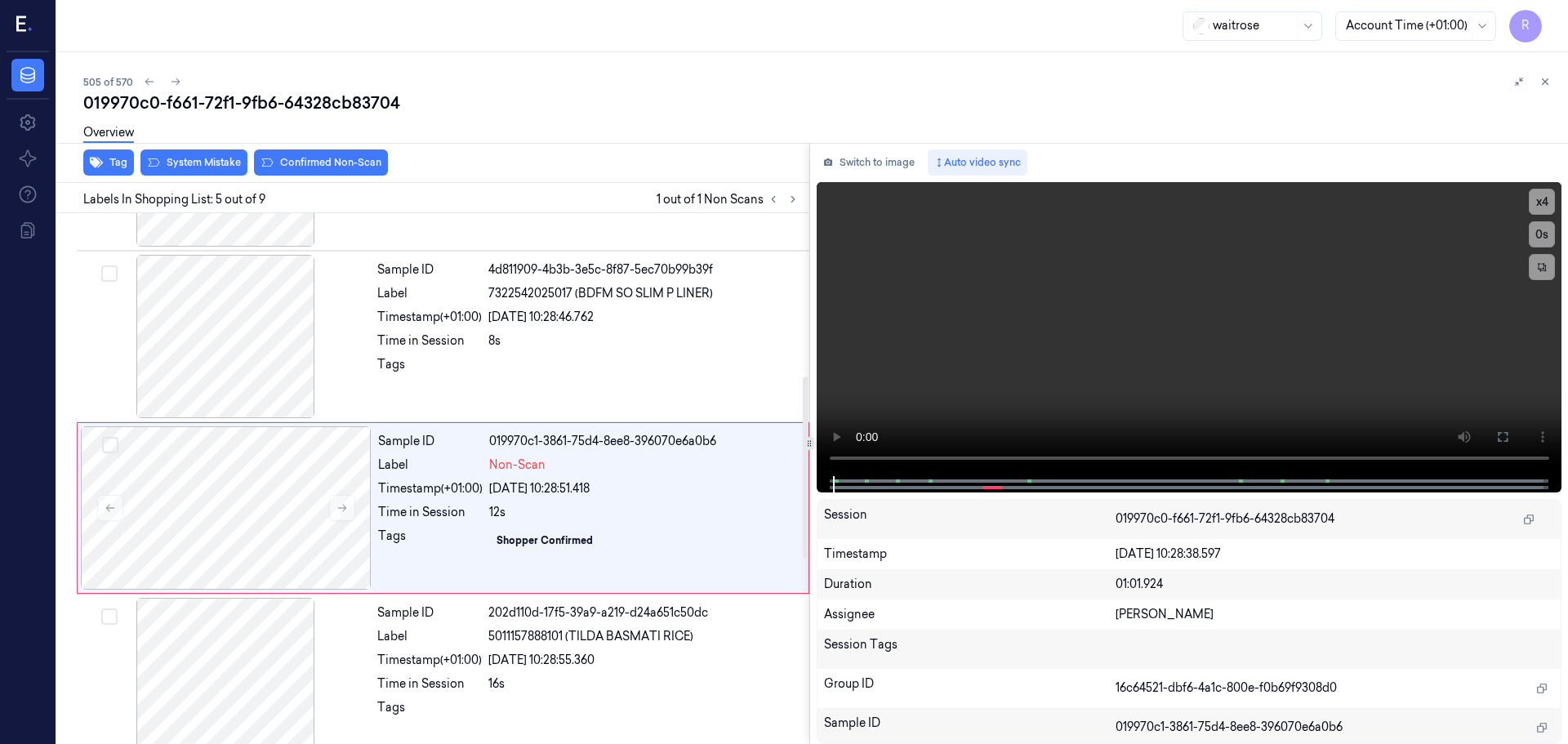
scroll to position [365, 0]
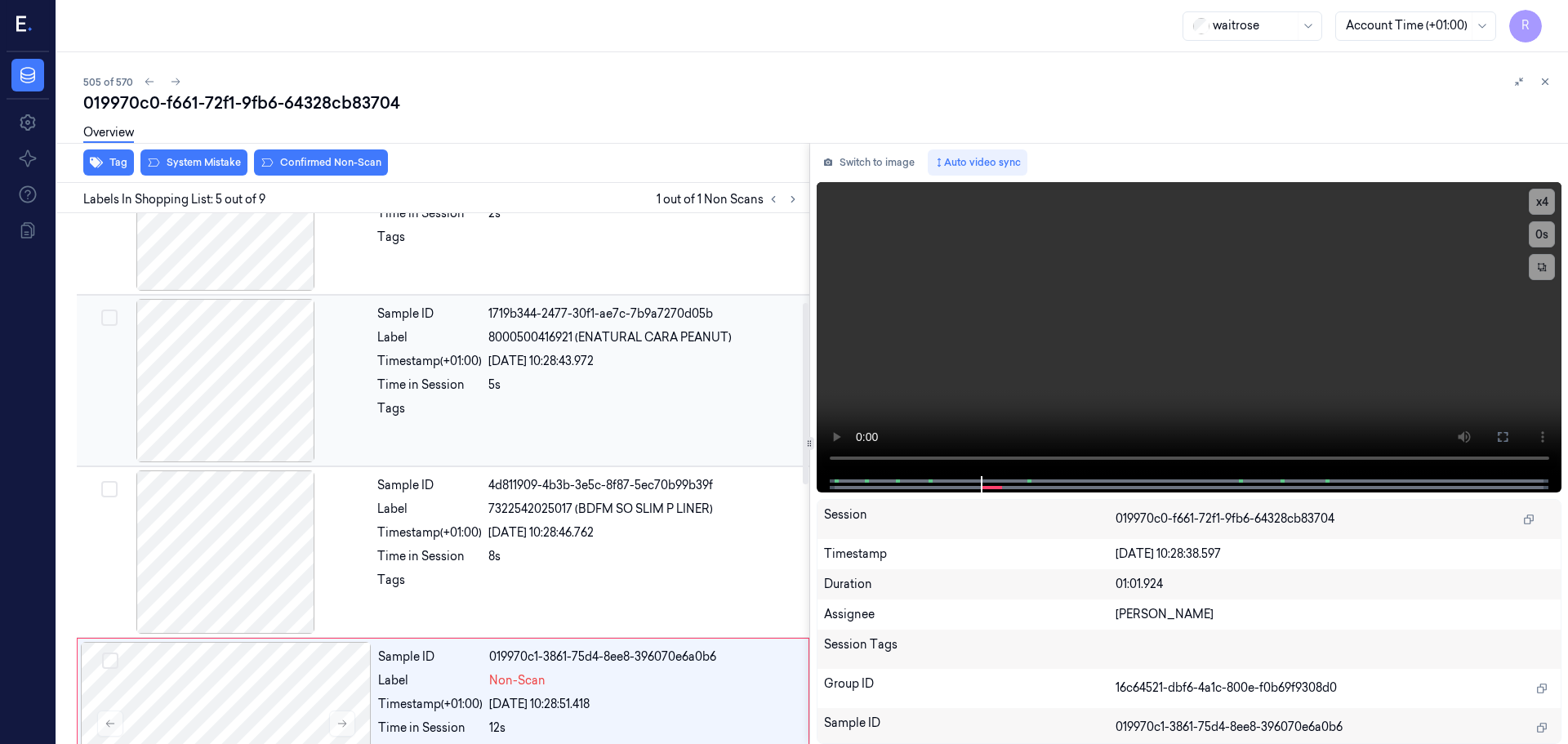
click at [258, 360] on div at bounding box center [225, 380] width 291 height 163
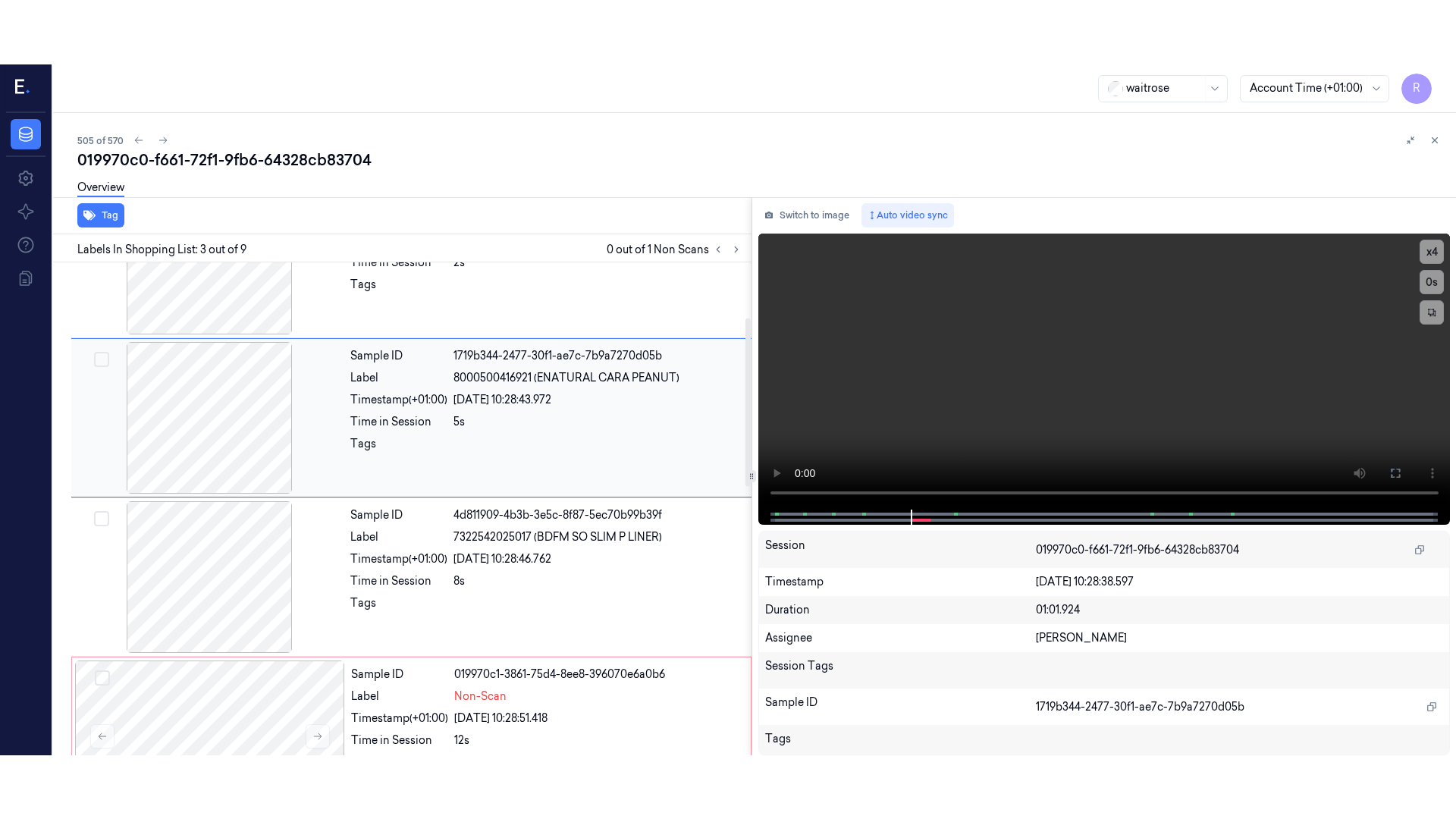
scroll to position [151, 0]
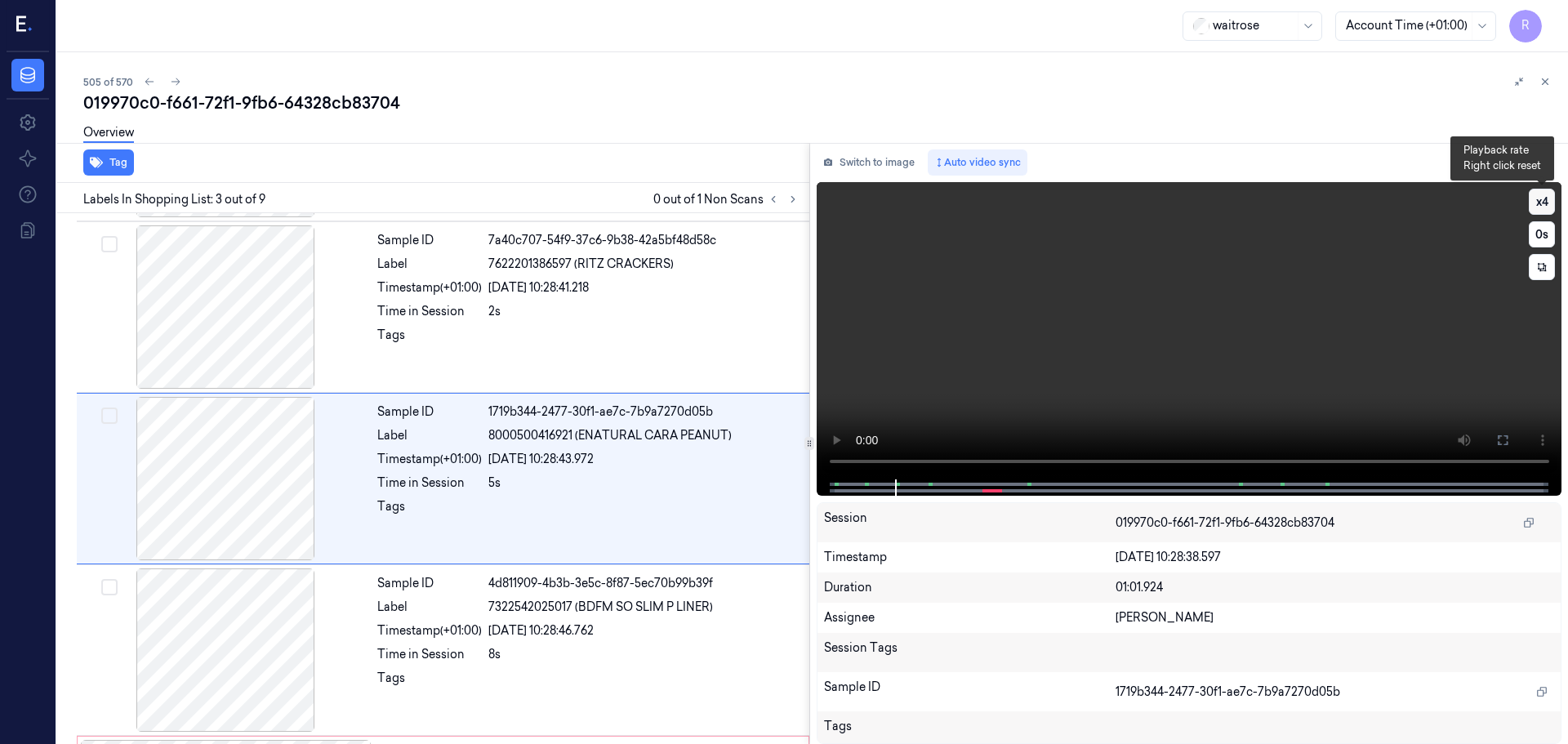
click at [1546, 208] on button "x 4" at bounding box center [1542, 202] width 27 height 27
click at [1508, 436] on icon at bounding box center [1503, 440] width 10 height 10
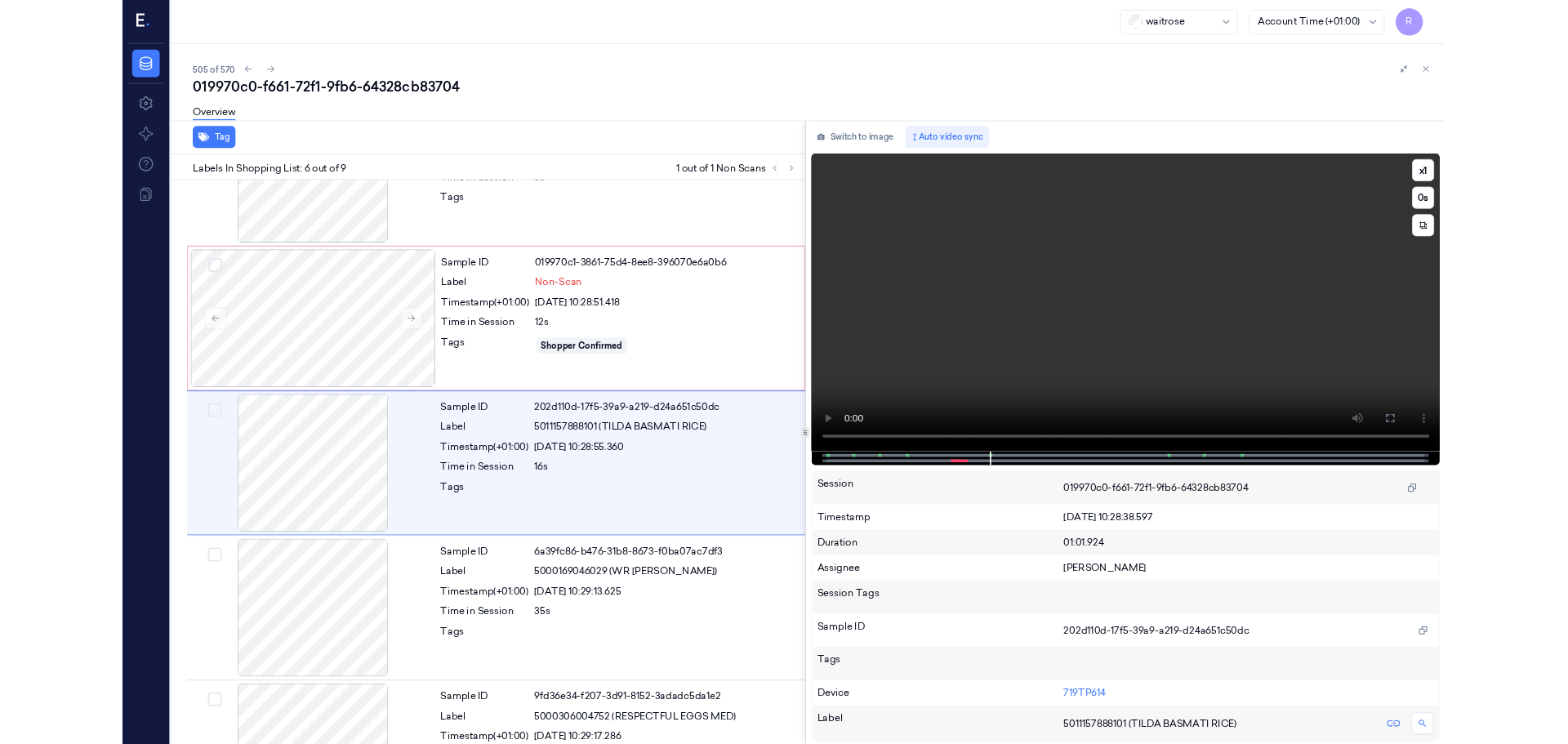
scroll to position [608, 0]
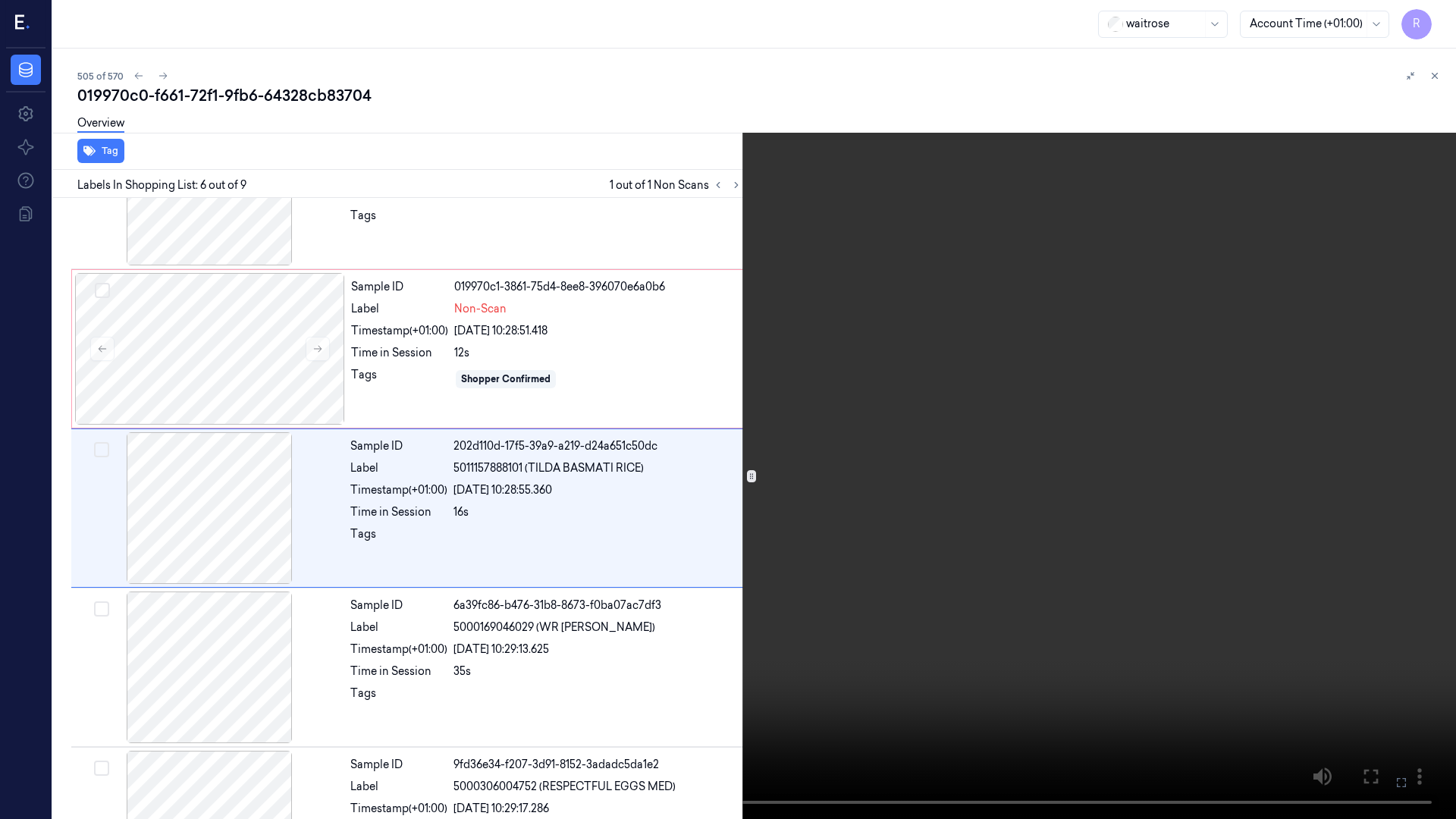
click at [717, 73] on video at bounding box center [728, 410] width 1456 height 819
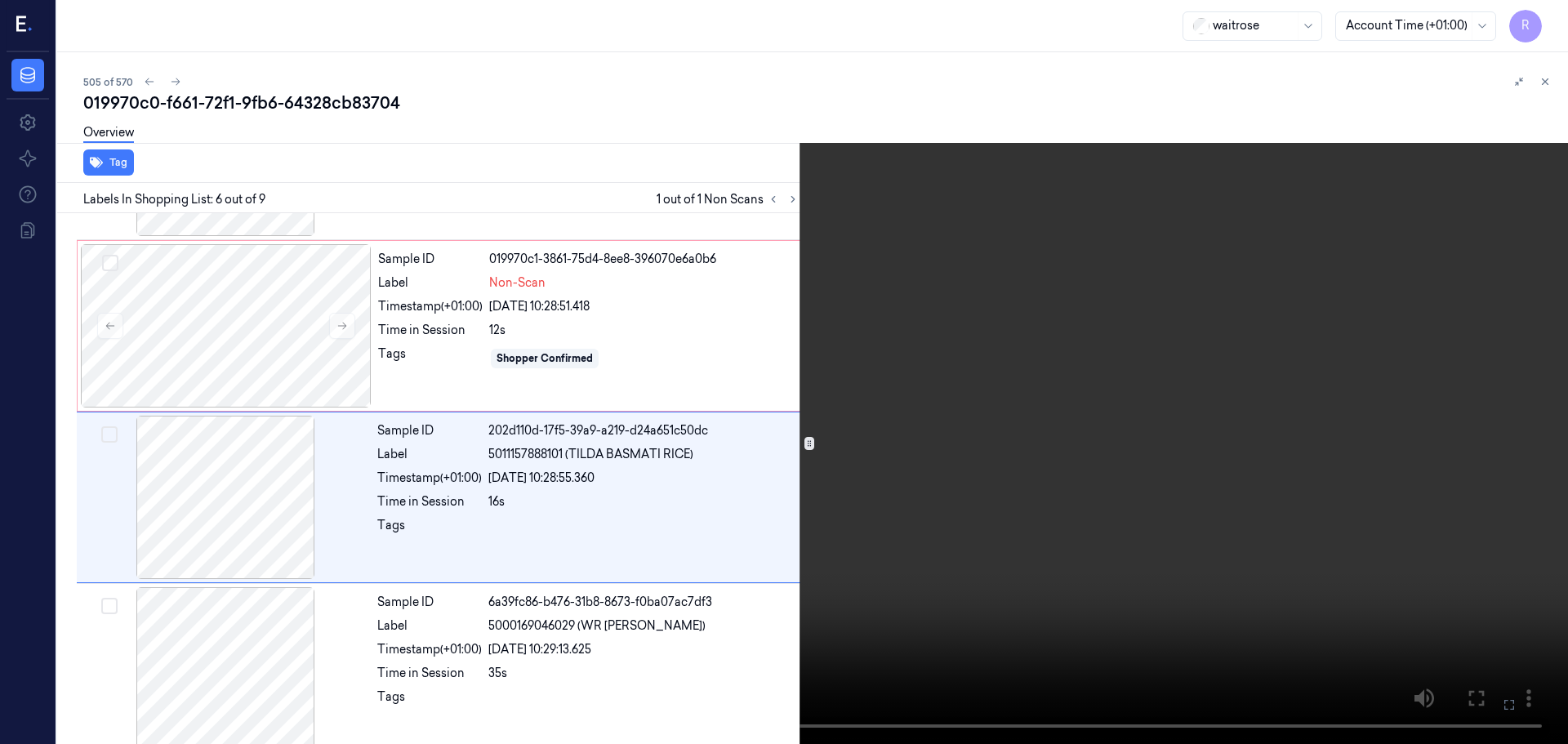
scroll to position [677, 0]
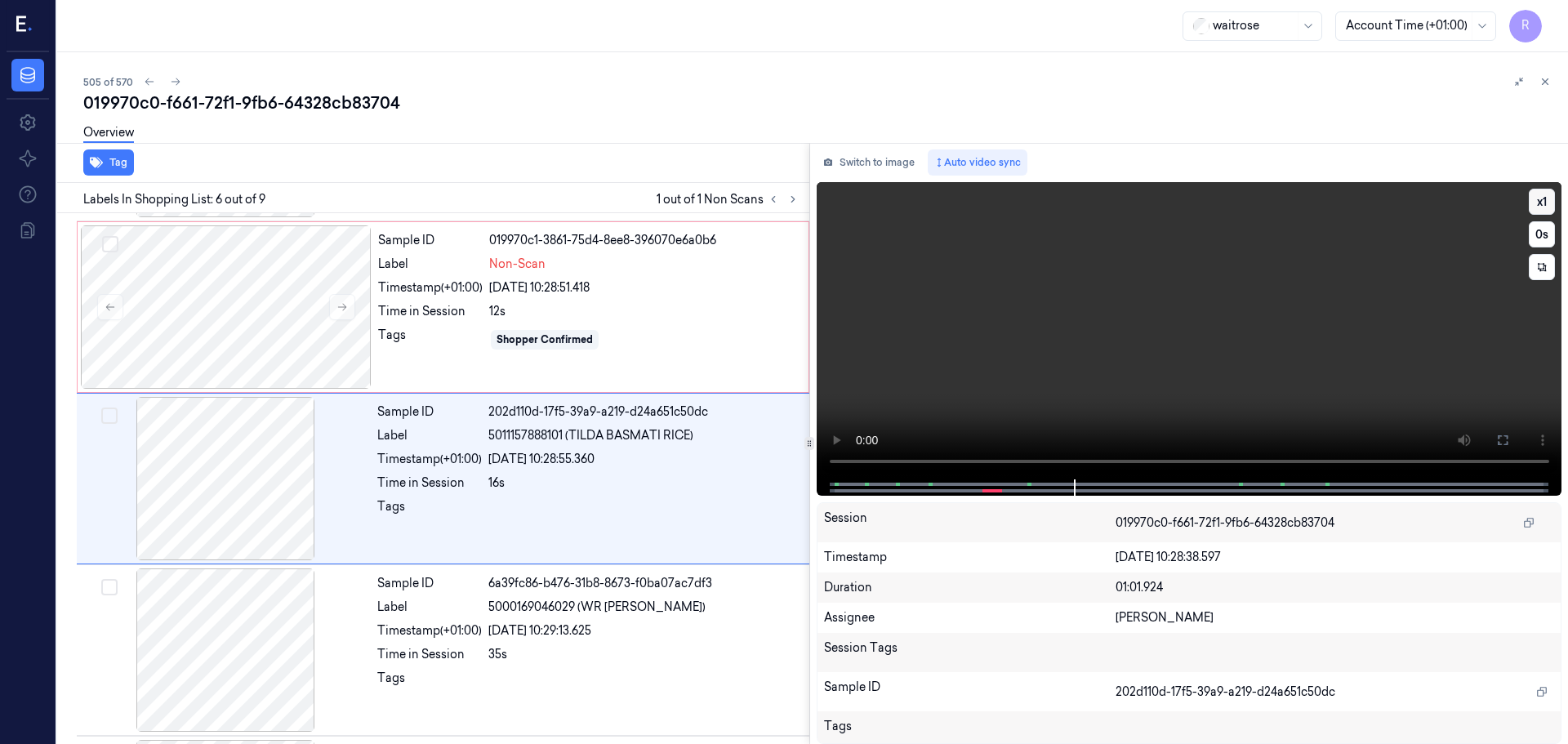
click at [1545, 200] on button "x 1" at bounding box center [1542, 202] width 27 height 27
click at [1545, 200] on button "x 2" at bounding box center [1542, 202] width 27 height 27
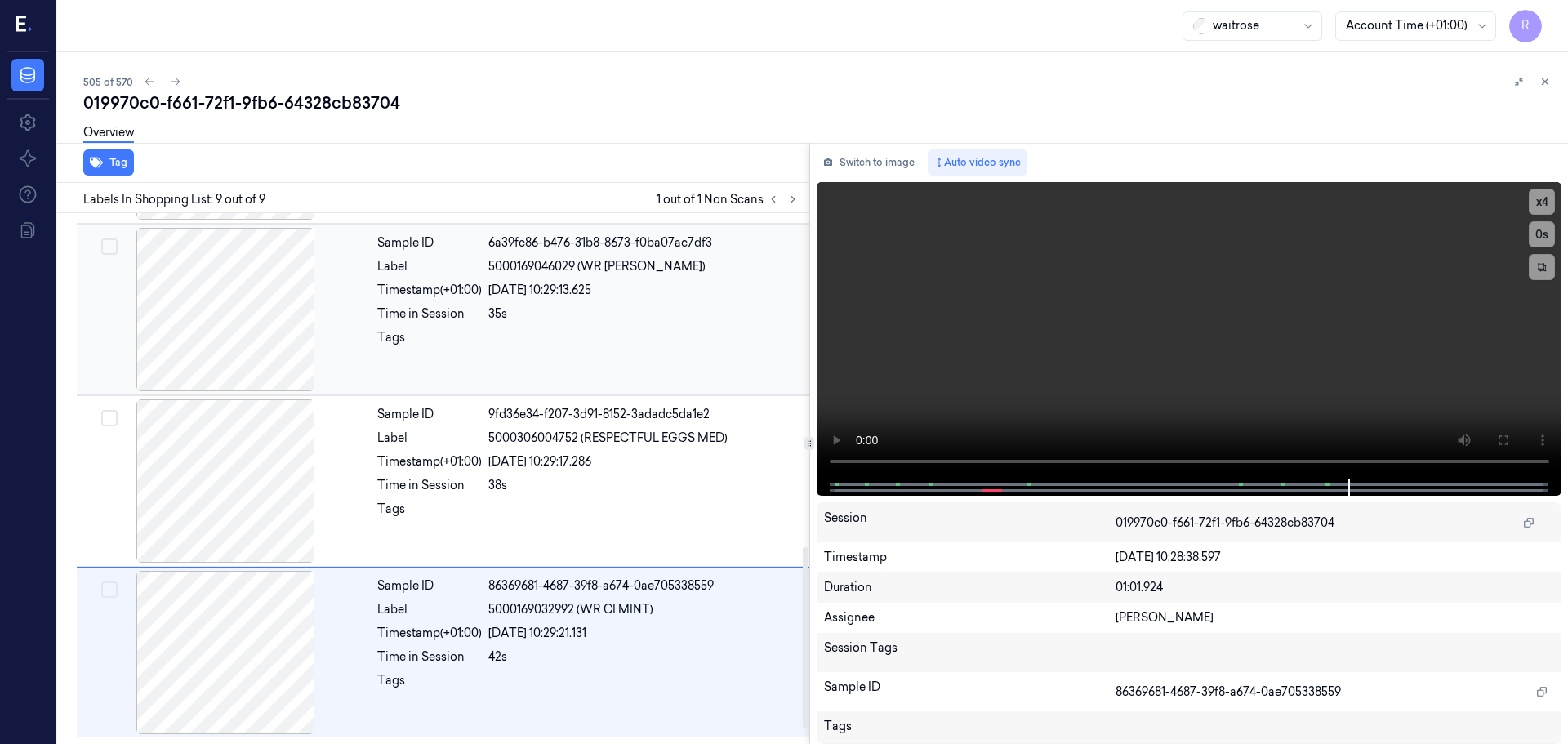
scroll to position [936, 0]
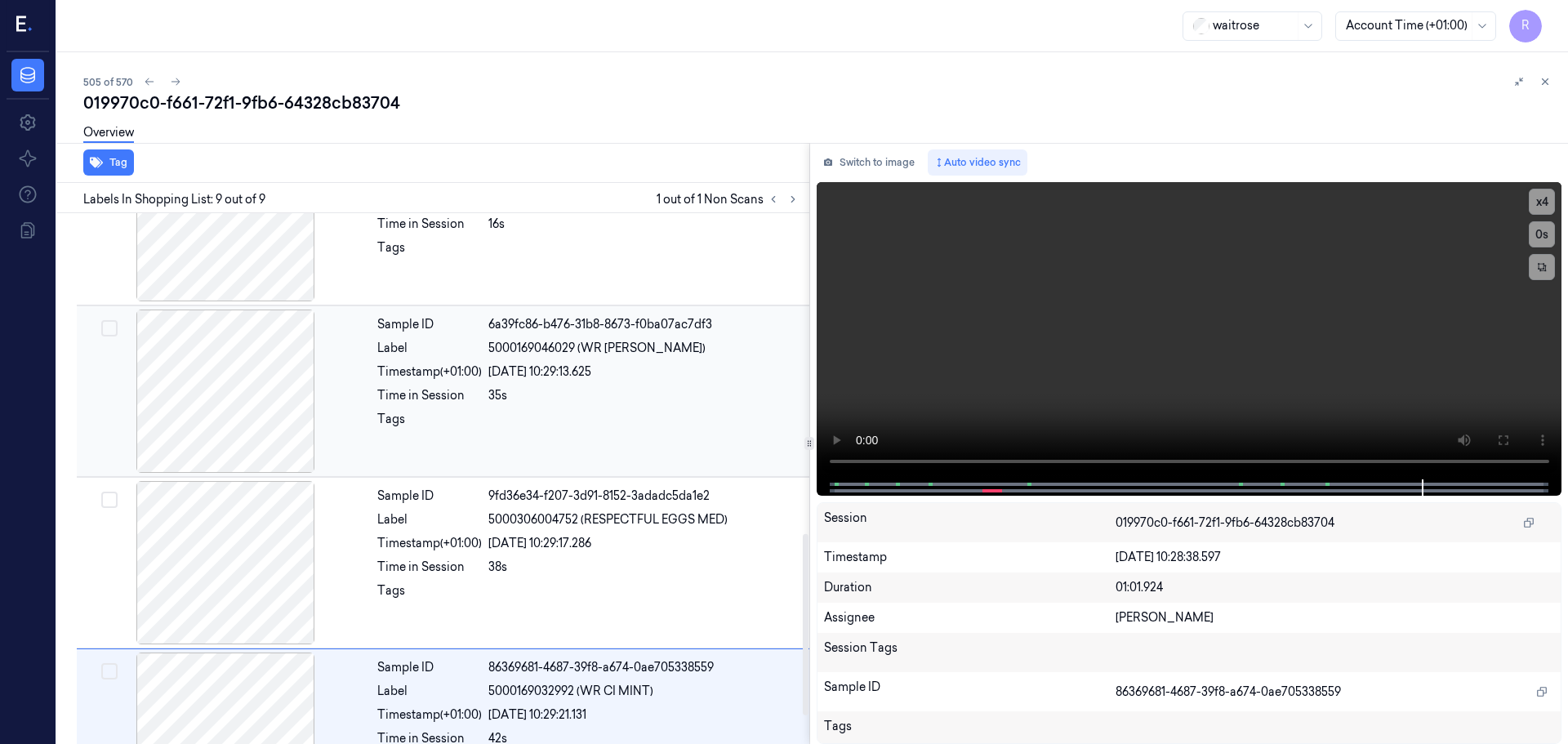
click at [279, 415] on div at bounding box center [225, 391] width 291 height 163
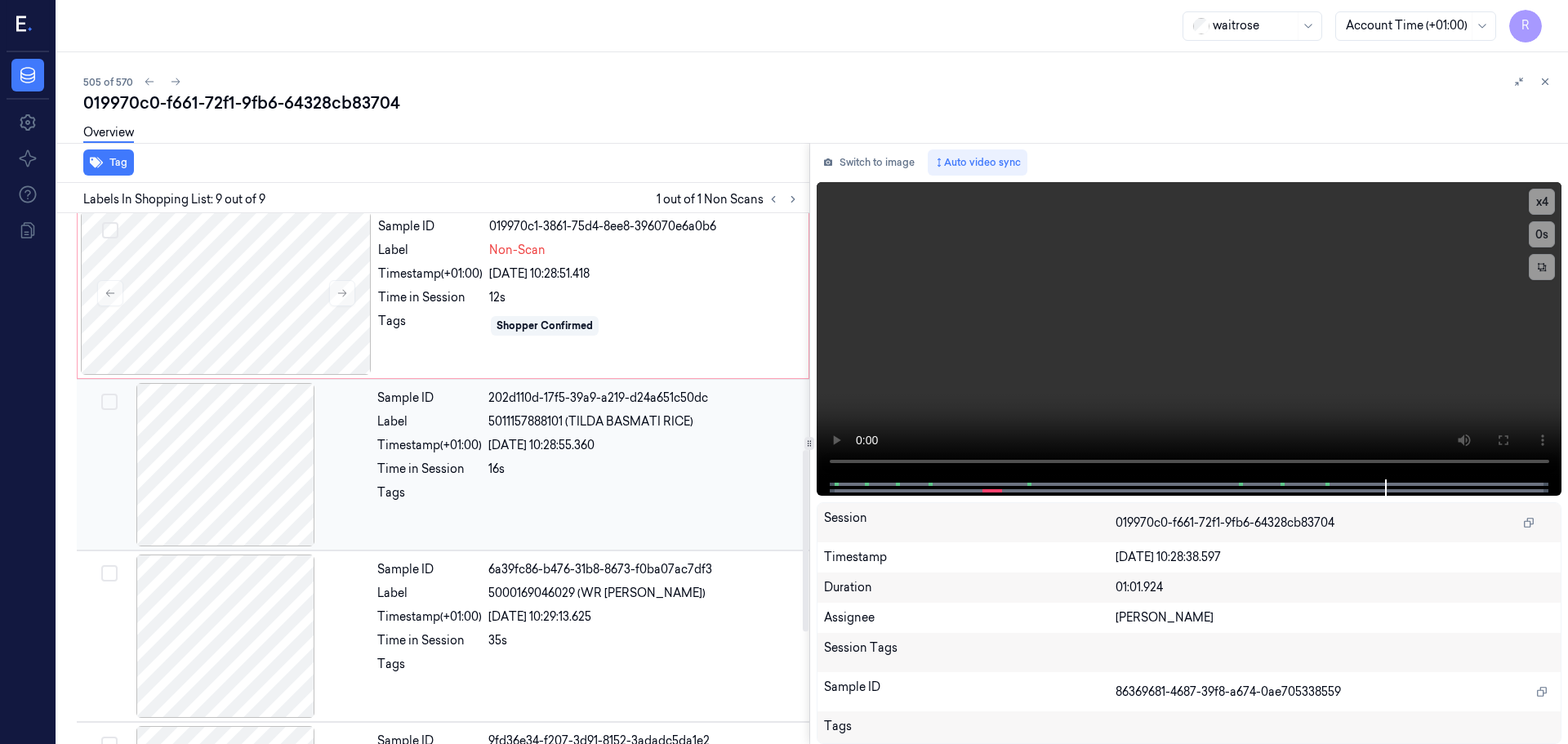
click at [267, 441] on div at bounding box center [225, 464] width 291 height 163
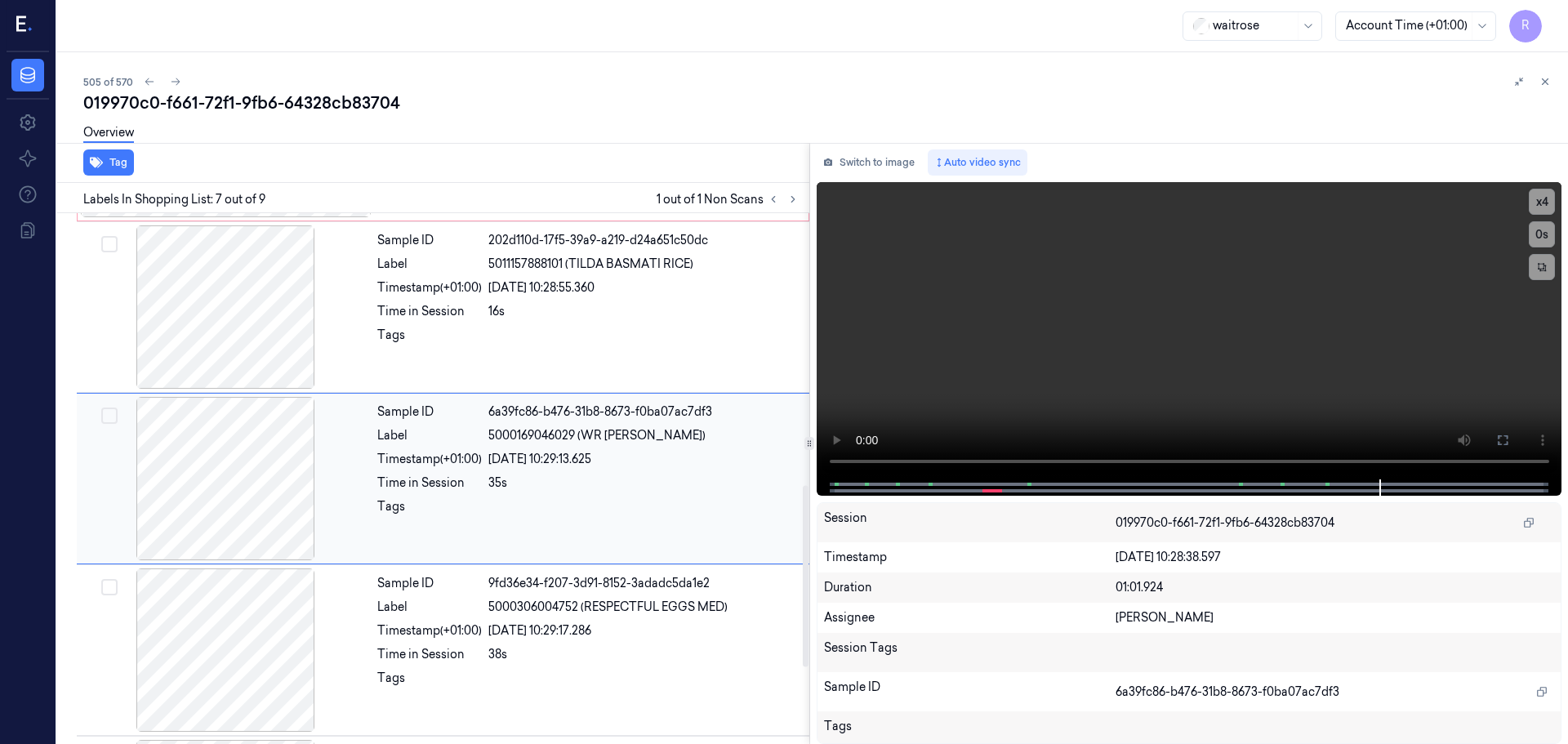
scroll to position [603, 0]
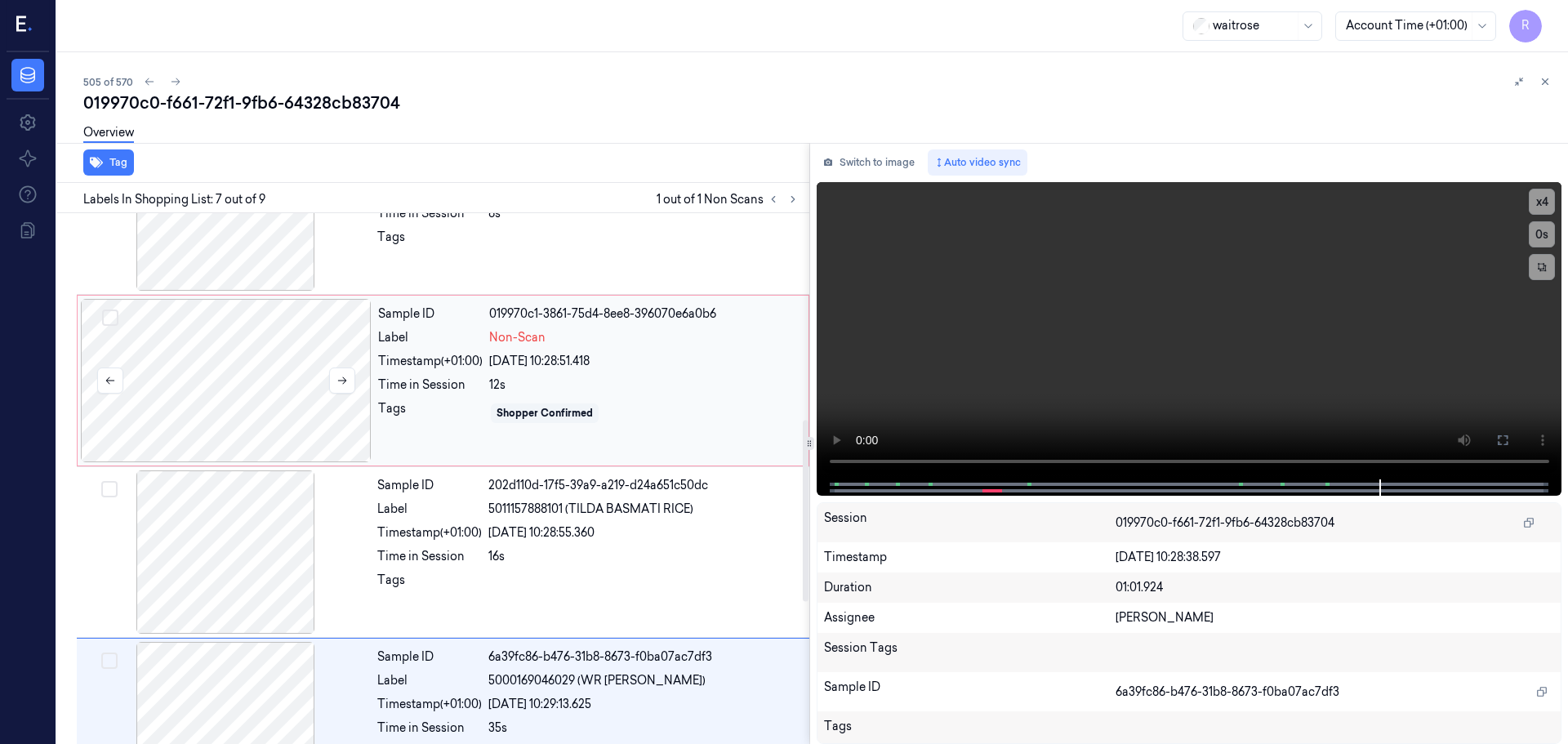
click at [225, 378] on div at bounding box center [226, 380] width 291 height 163
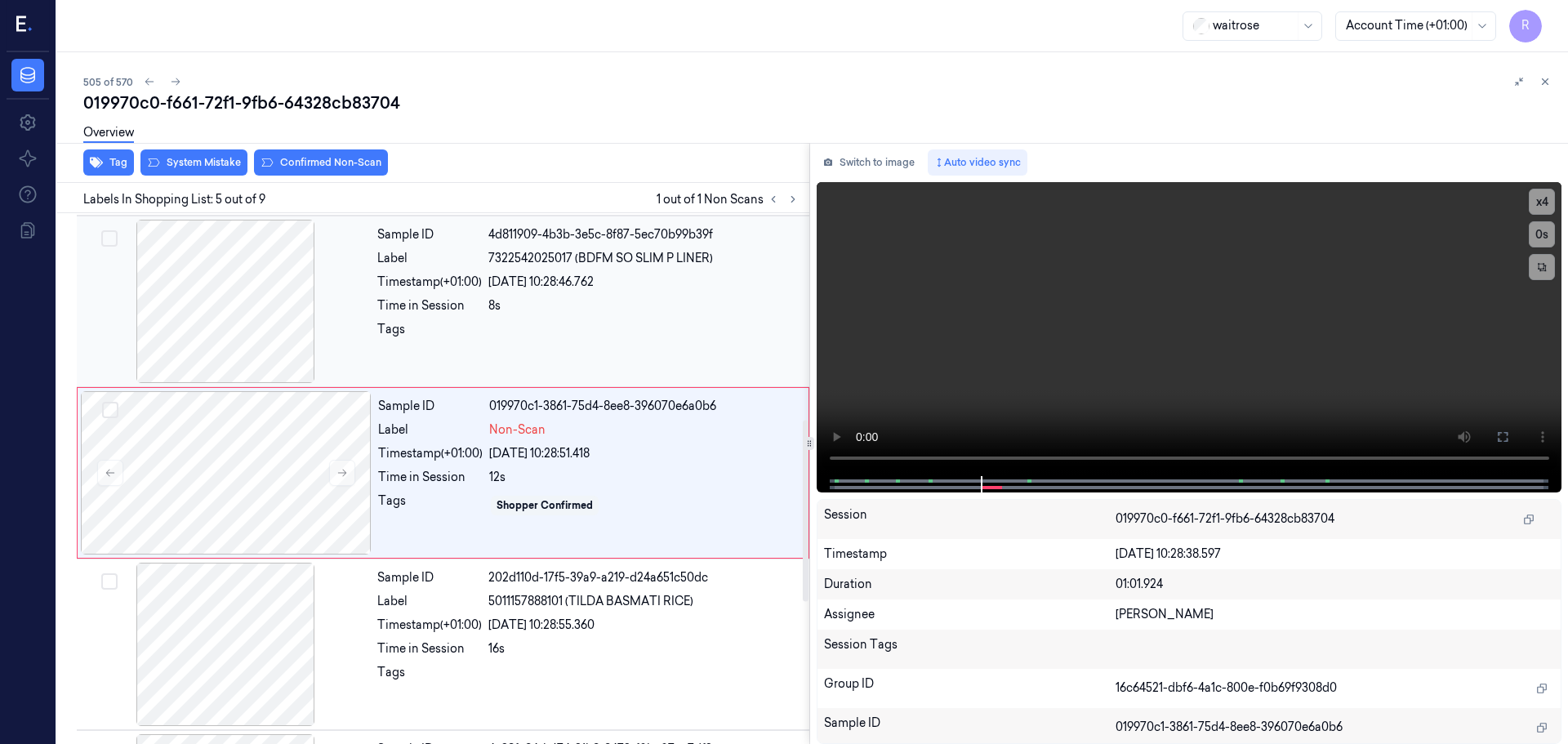
scroll to position [505, 0]
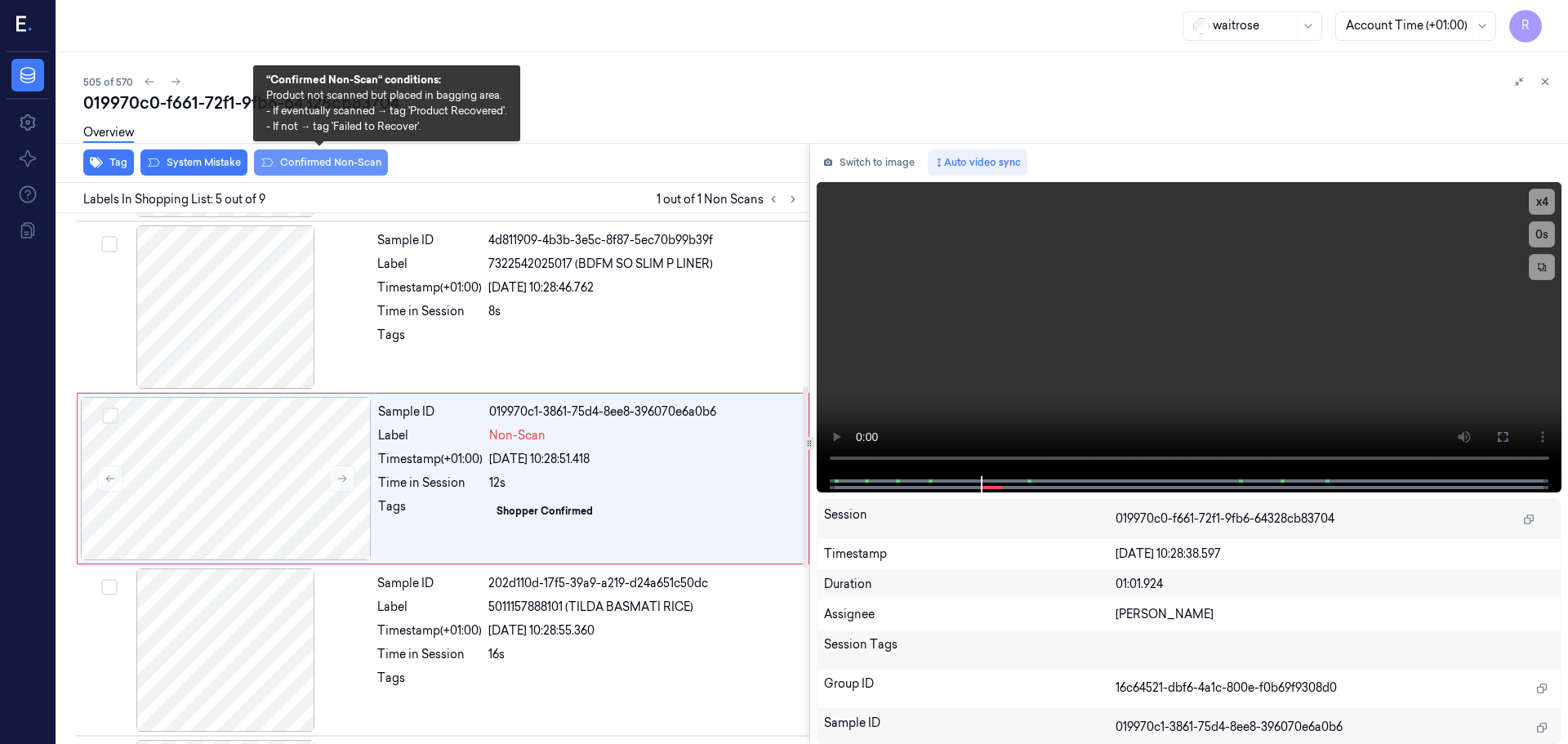
click at [312, 169] on button "Confirmed Non-Scan" at bounding box center [322, 162] width 134 height 27
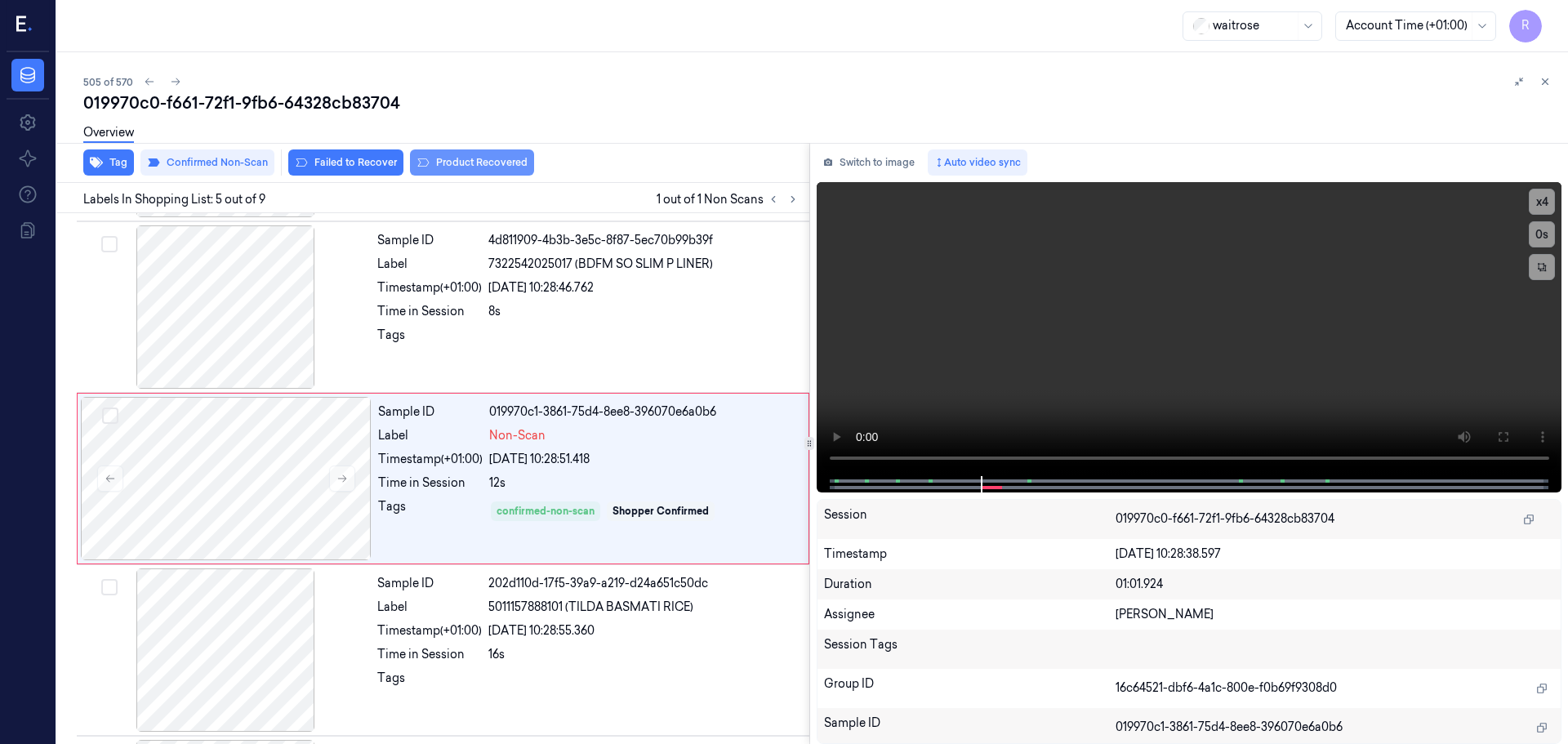
click at [439, 158] on button "Product Recovered" at bounding box center [472, 162] width 124 height 27
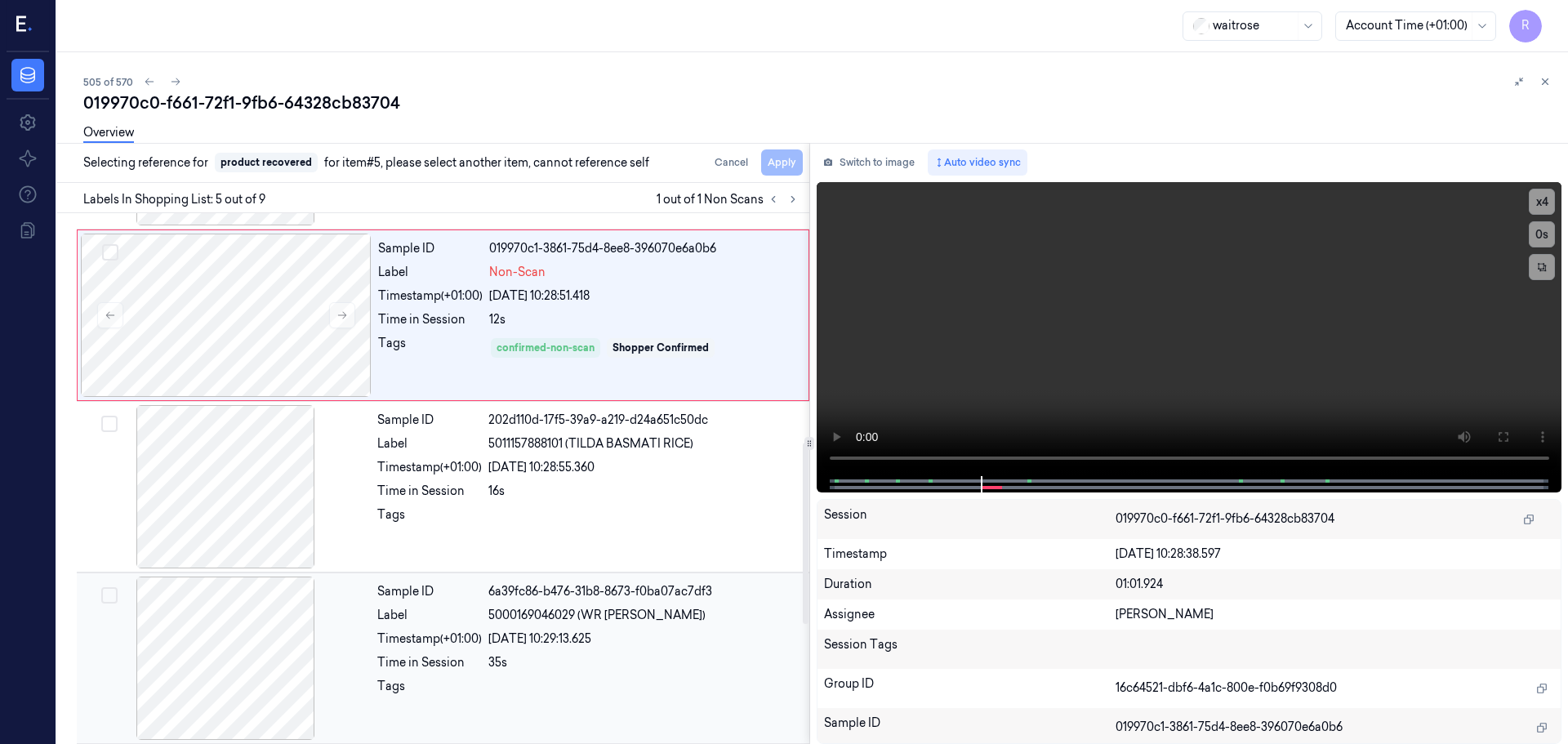
click at [403, 654] on div "Time in Session" at bounding box center [429, 662] width 104 height 17
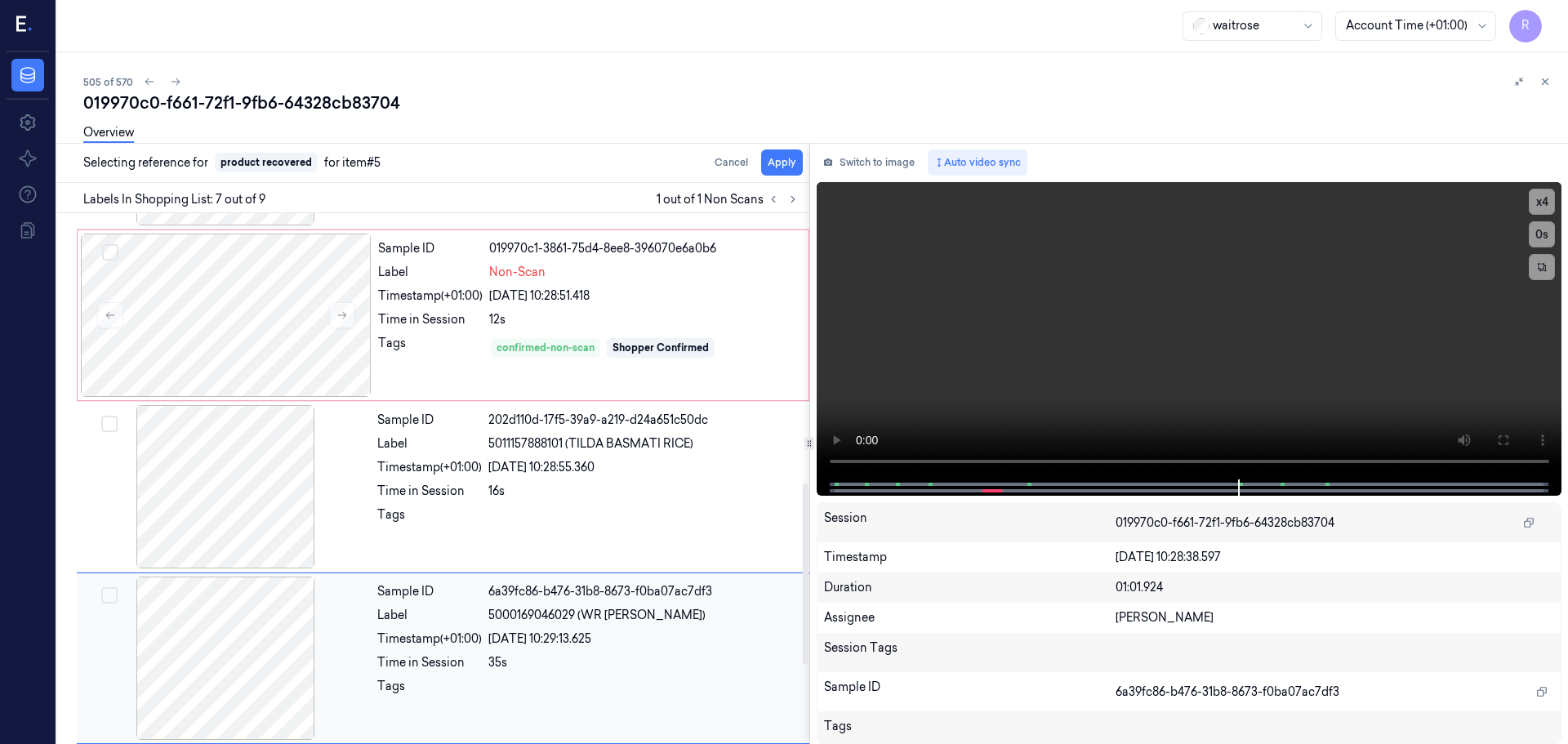
scroll to position [848, 0]
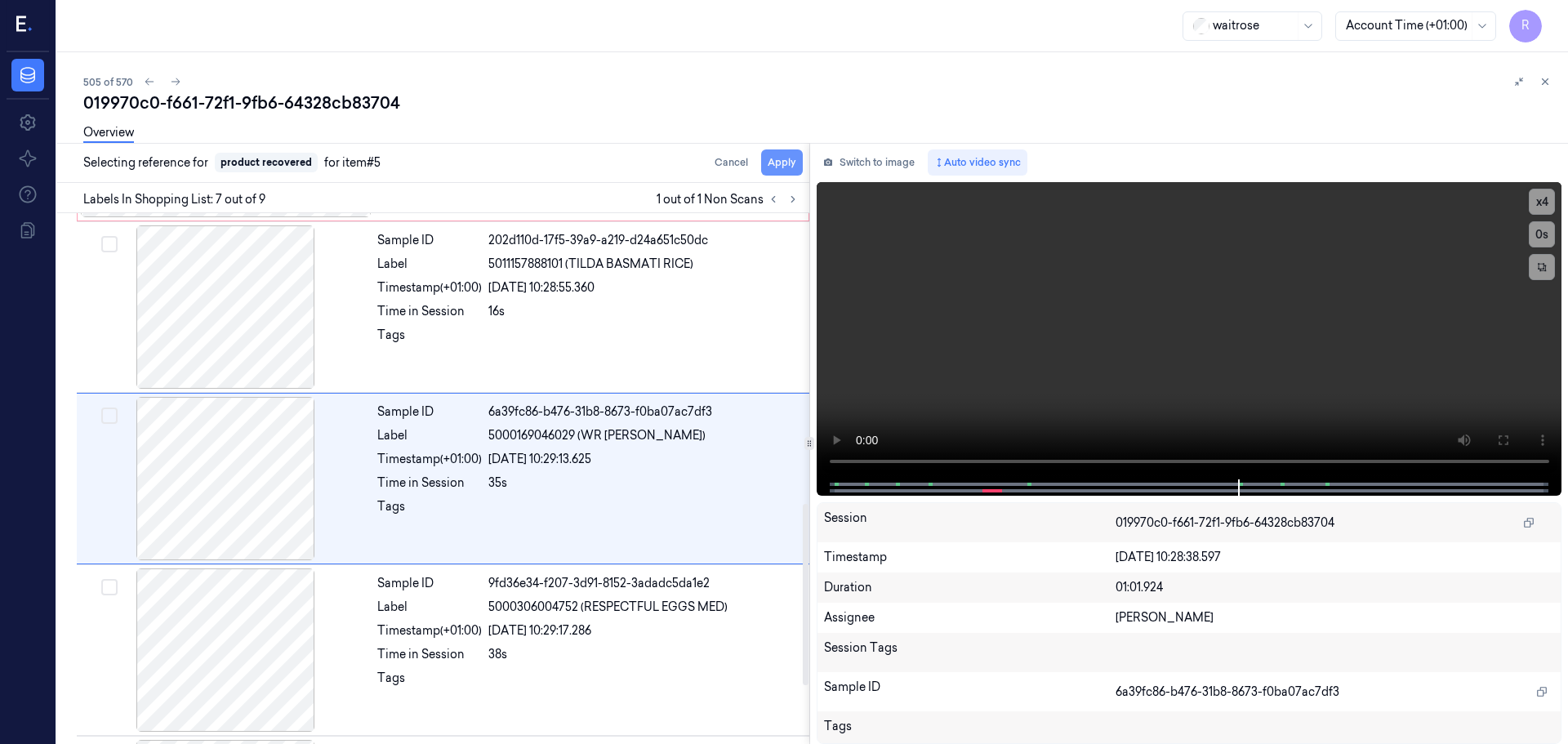
click at [777, 165] on button "Apply" at bounding box center [782, 162] width 41 height 27
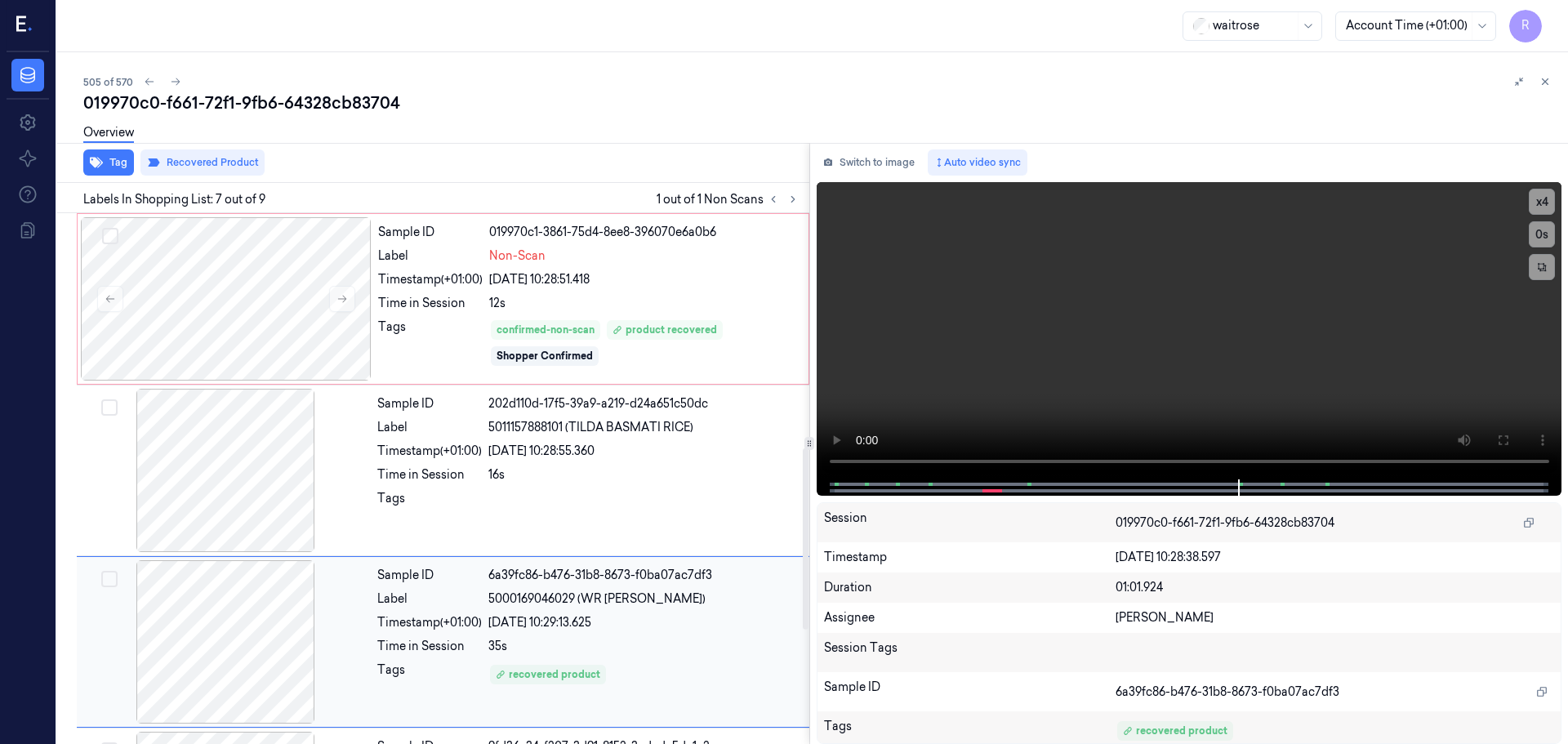
click at [593, 621] on div "22/09/2025 10:29:13.625" at bounding box center [644, 622] width 312 height 17
click at [647, 463] on div "Sample ID 202d110d-17f5-39a9-a219-d24a651c50dc Label 5011157888101 (TILDA BASMA…" at bounding box center [588, 470] width 435 height 163
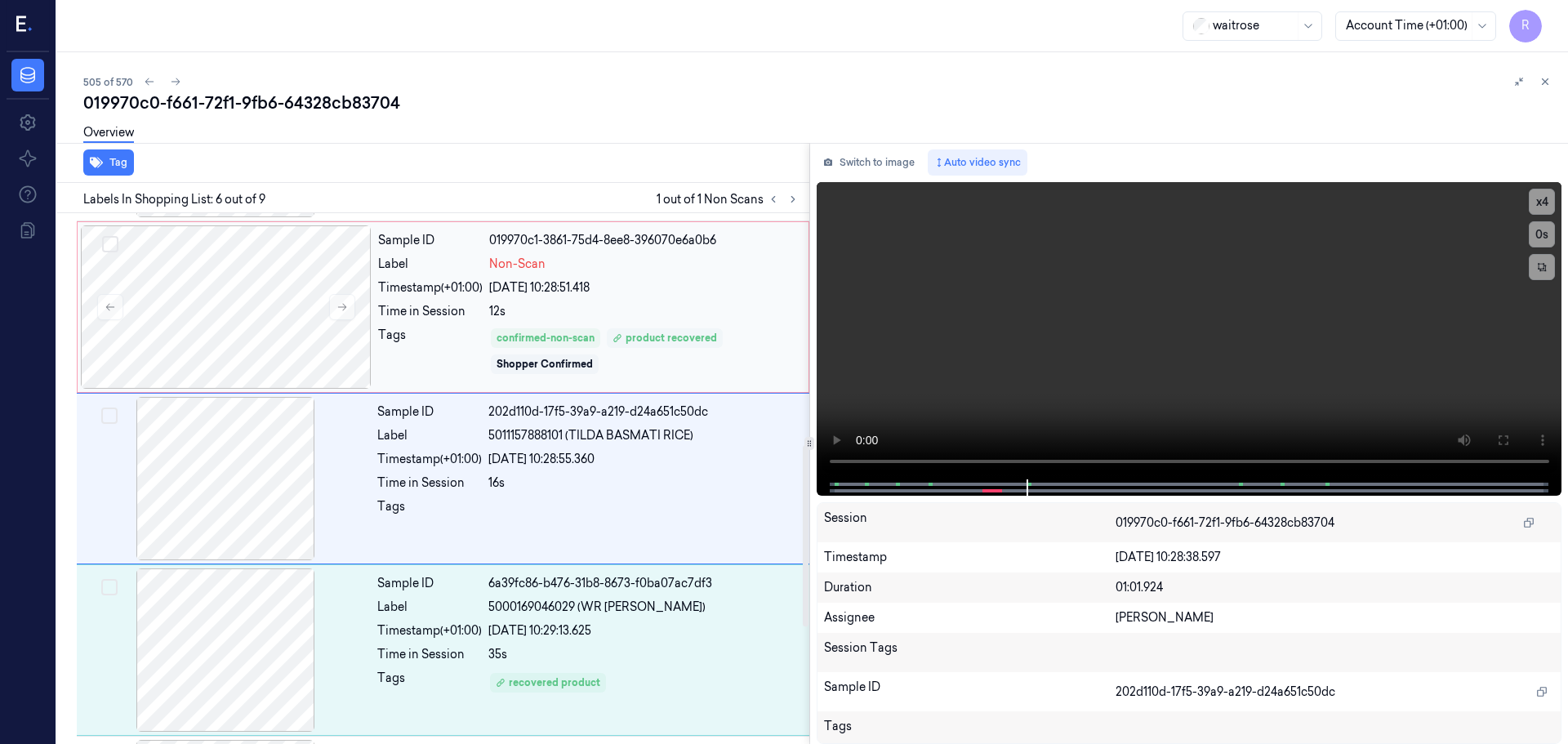
click at [682, 343] on div "product recovered" at bounding box center [665, 338] width 104 height 15
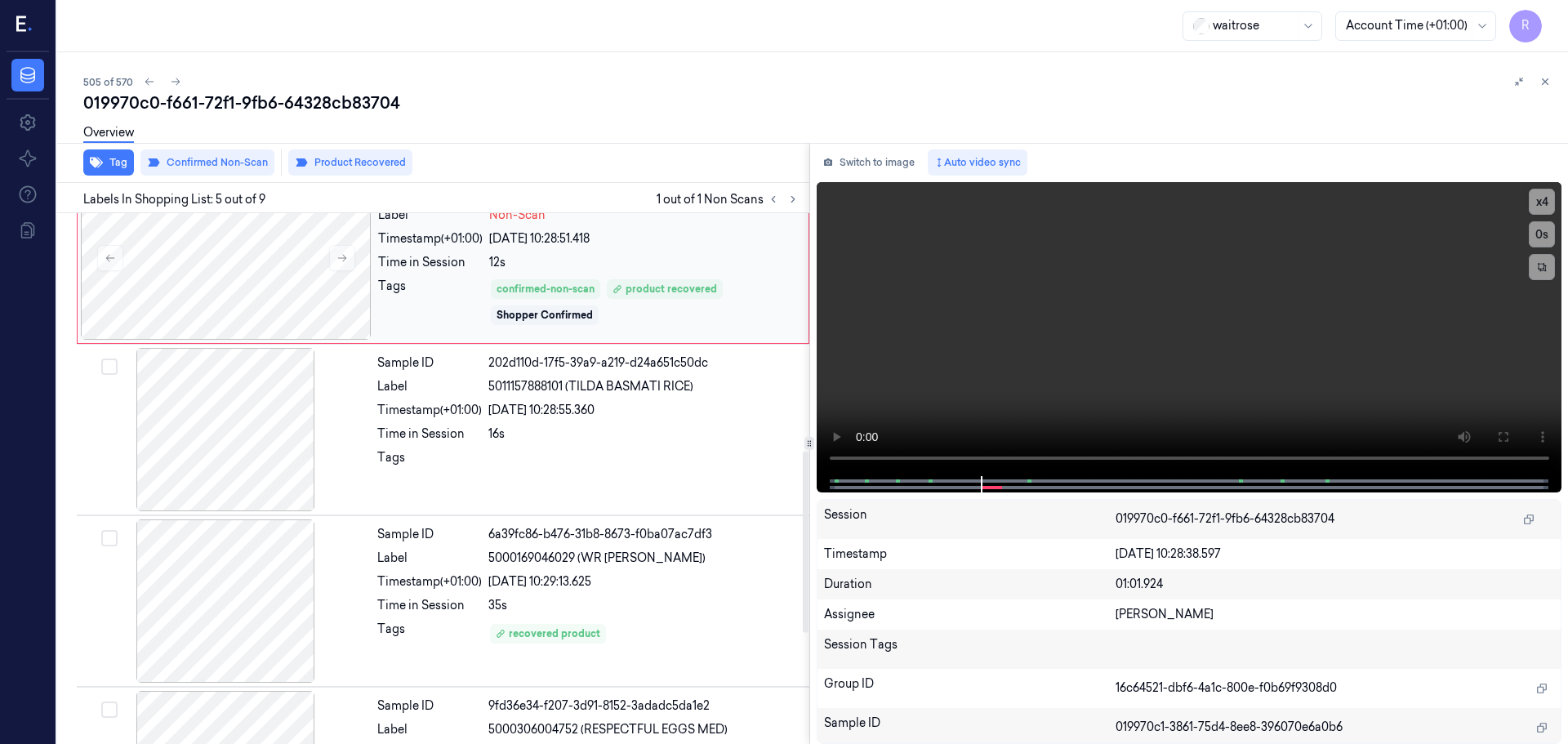
scroll to position [751, 0]
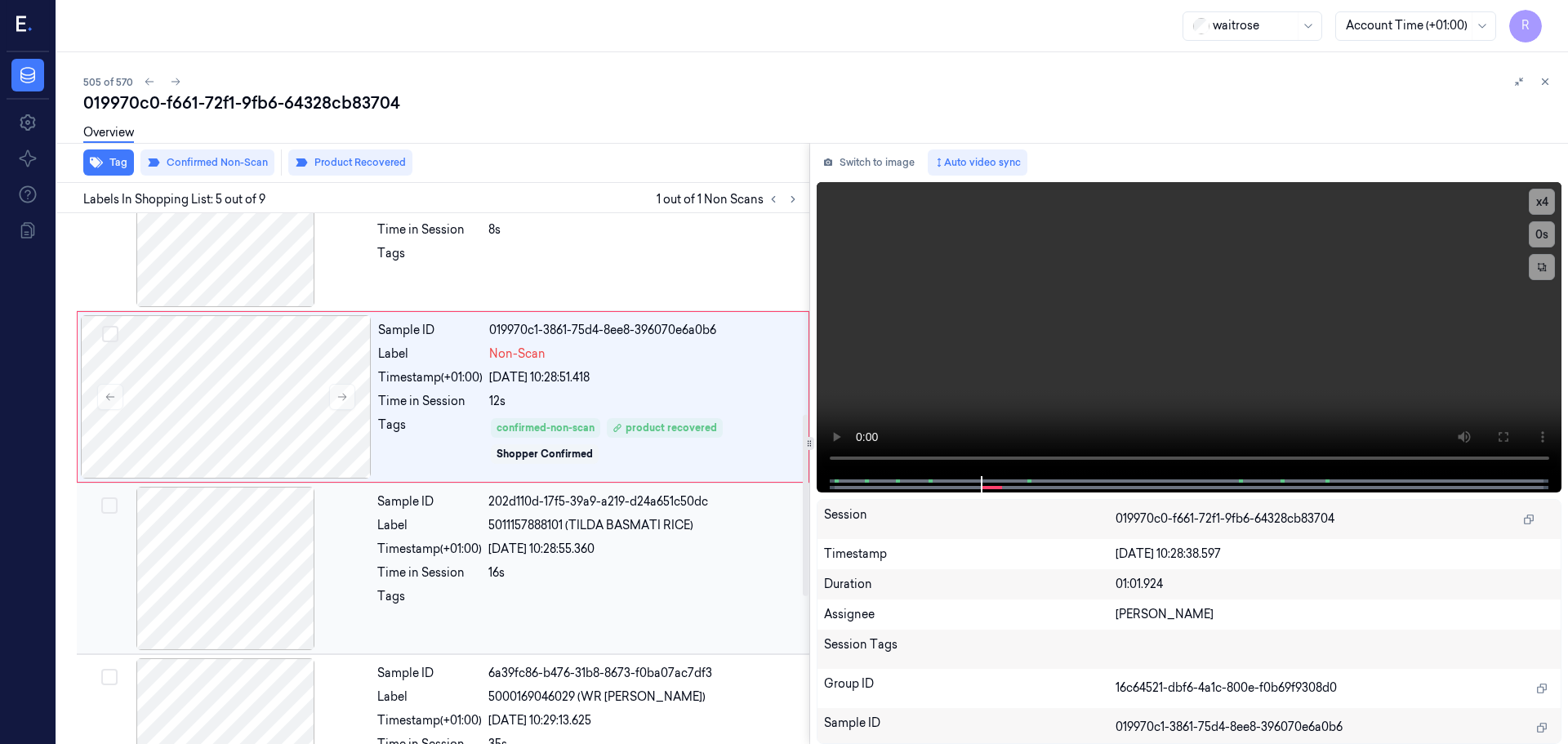
click at [632, 549] on div "22/09/2025 10:28:55.360" at bounding box center [644, 548] width 312 height 17
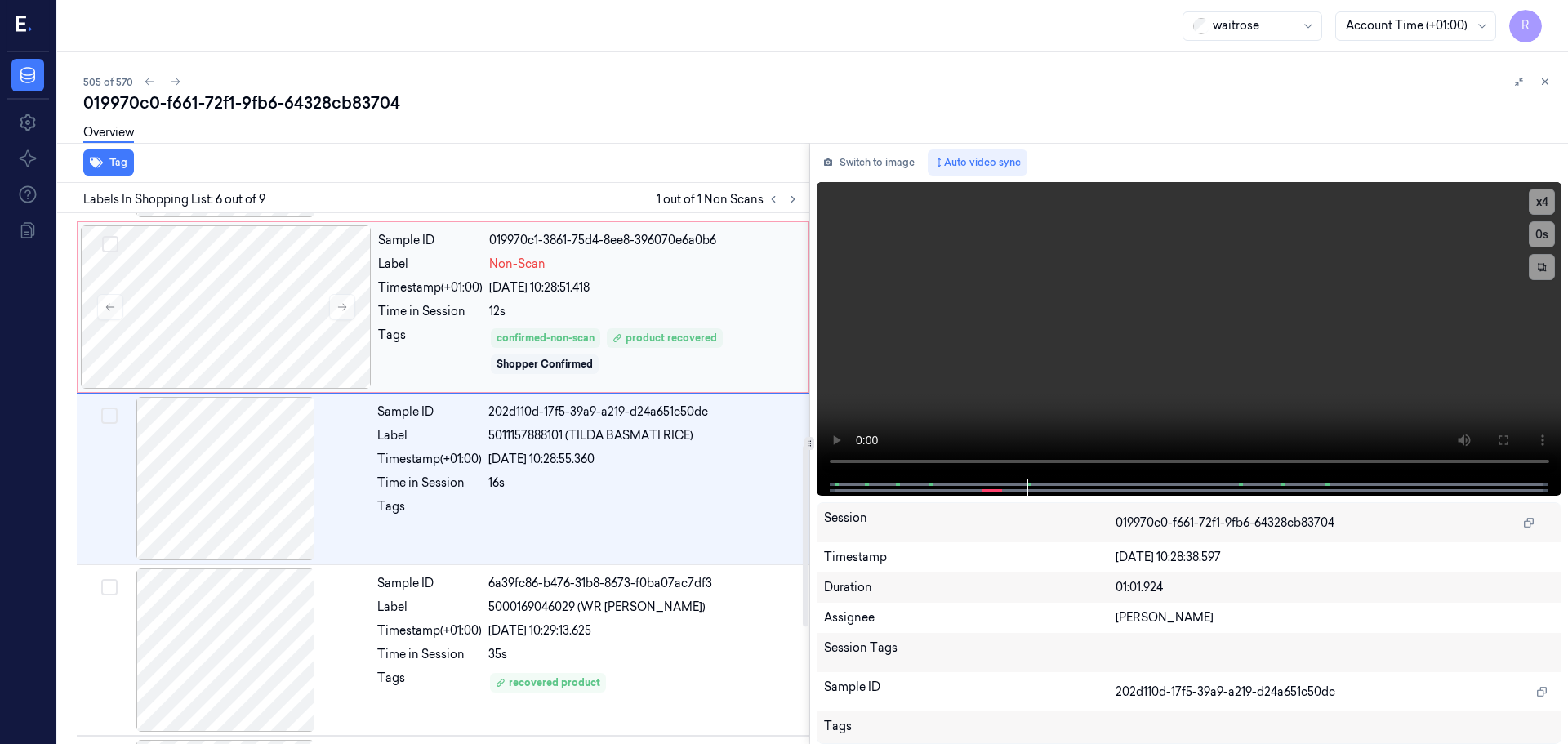
click at [704, 285] on div "22/09/2025 10:28:51.418" at bounding box center [644, 287] width 310 height 17
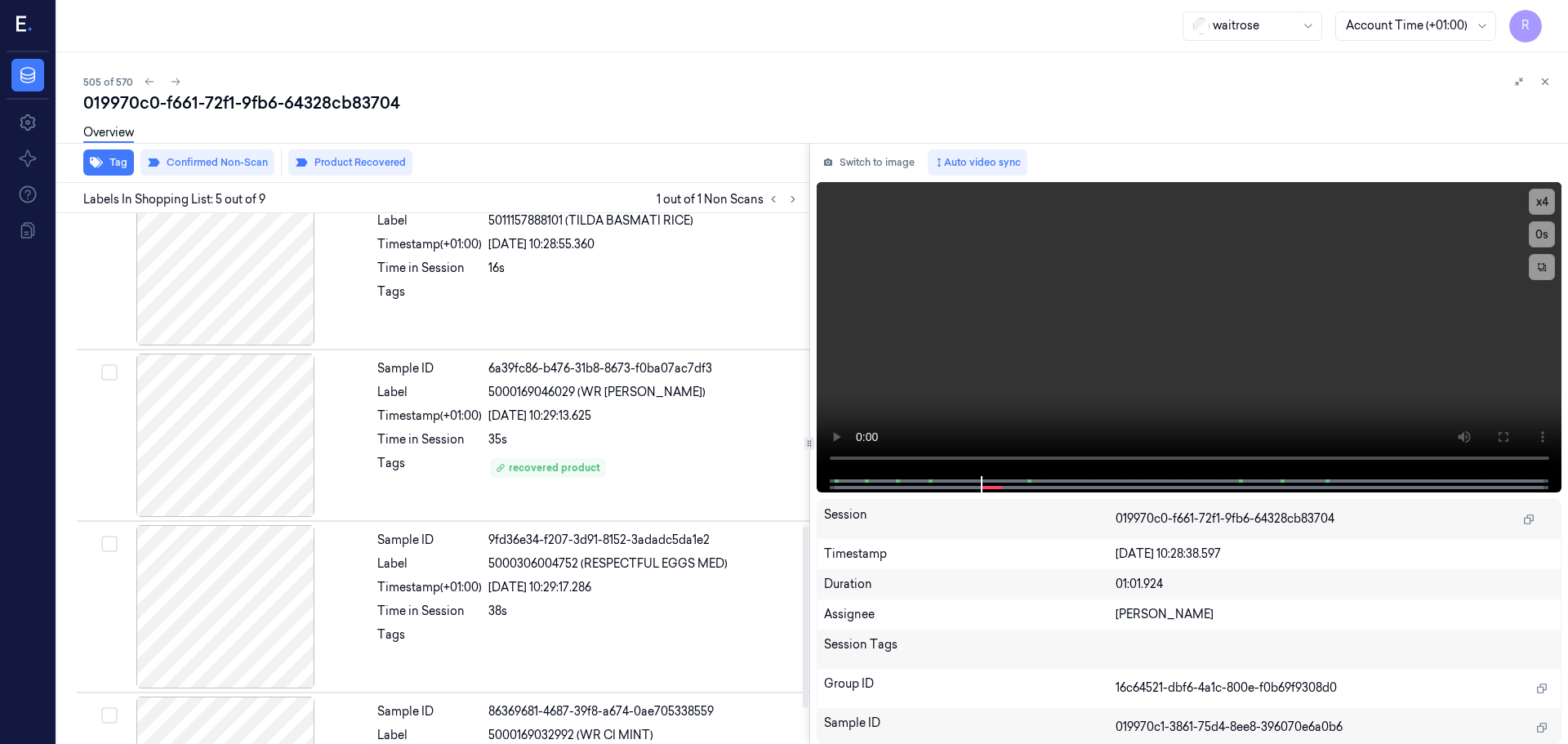
scroll to position [914, 0]
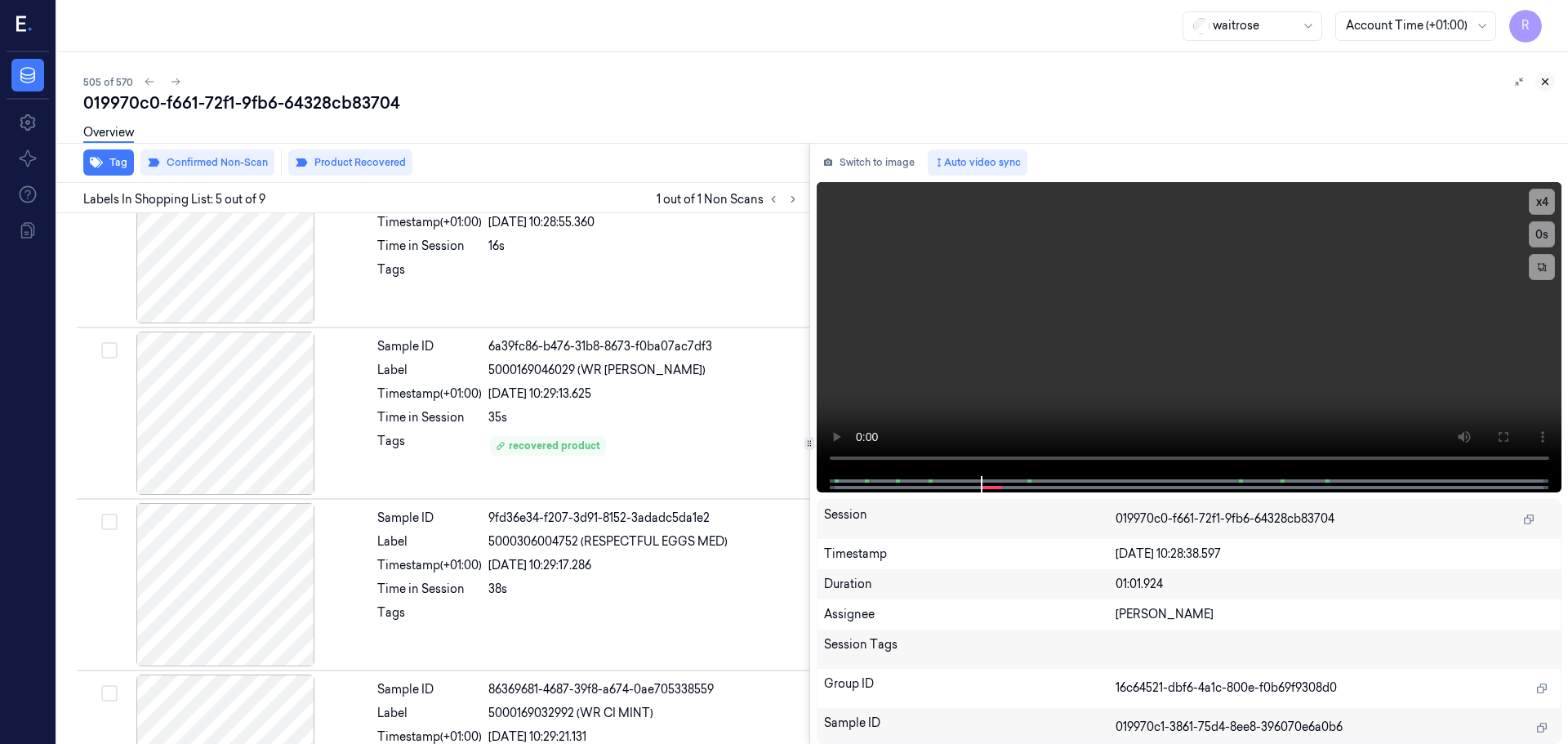
click at [1537, 81] on button at bounding box center [1546, 82] width 20 height 20
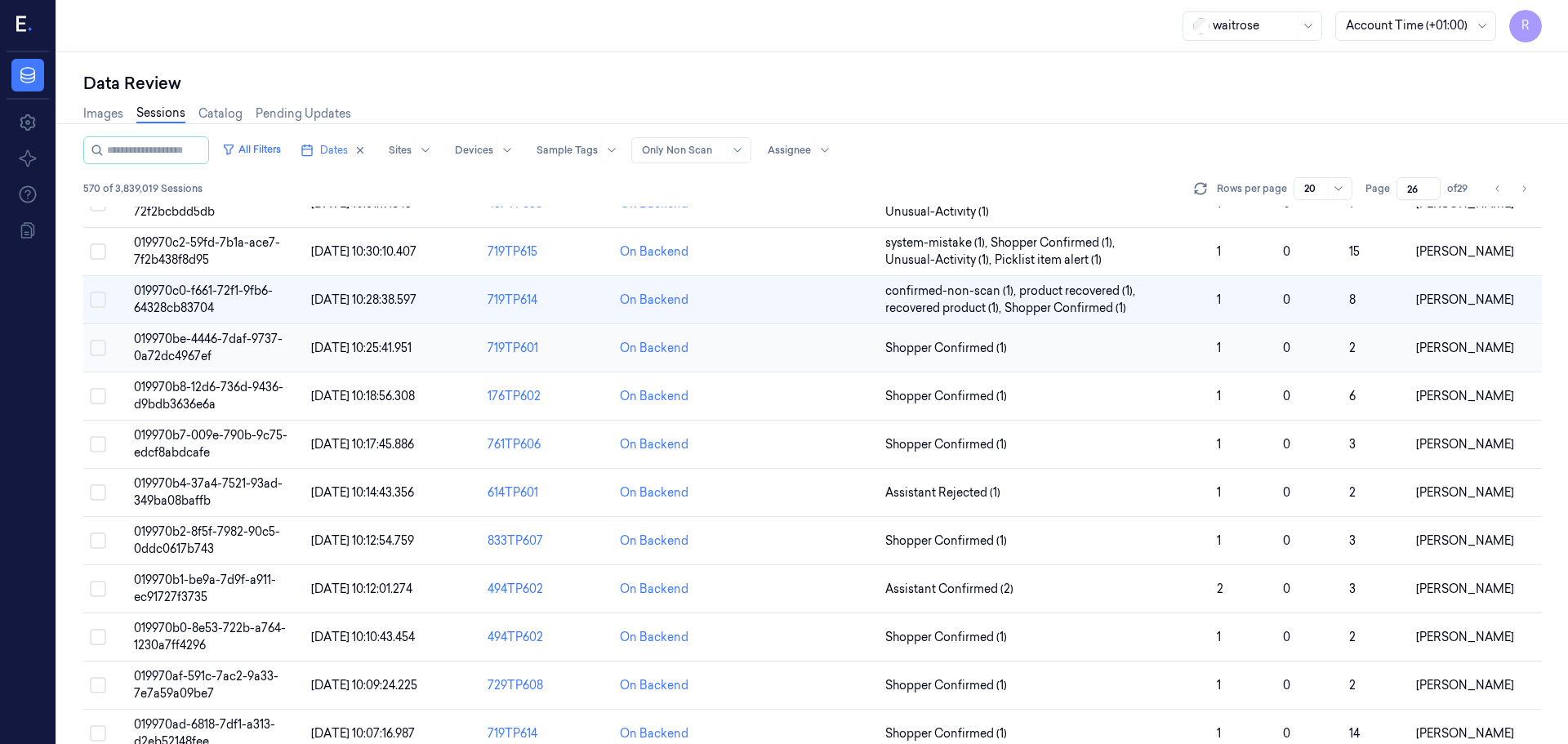
scroll to position [163, 0]
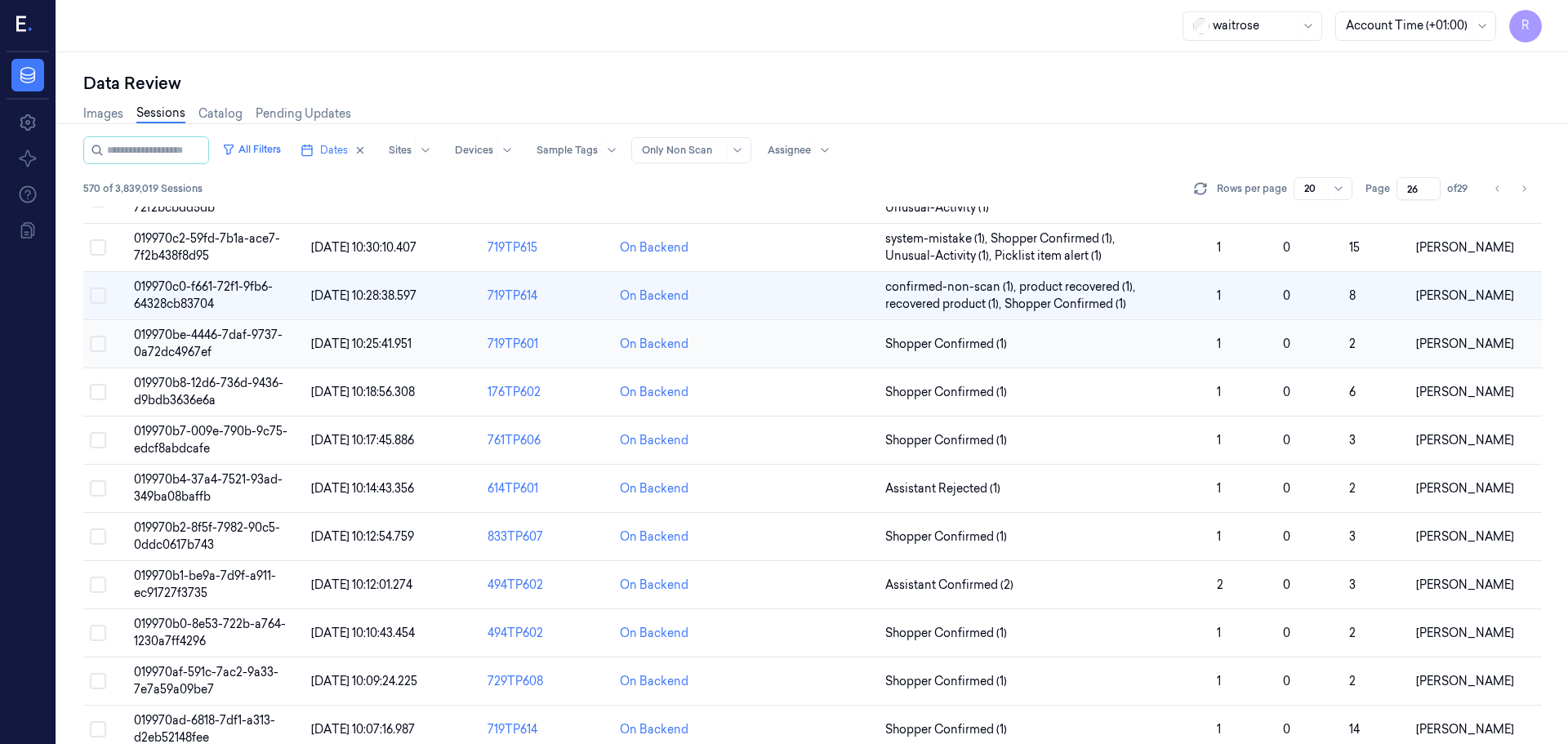
click at [1036, 355] on td "Shopper Confirmed (1)" at bounding box center [1045, 344] width 332 height 48
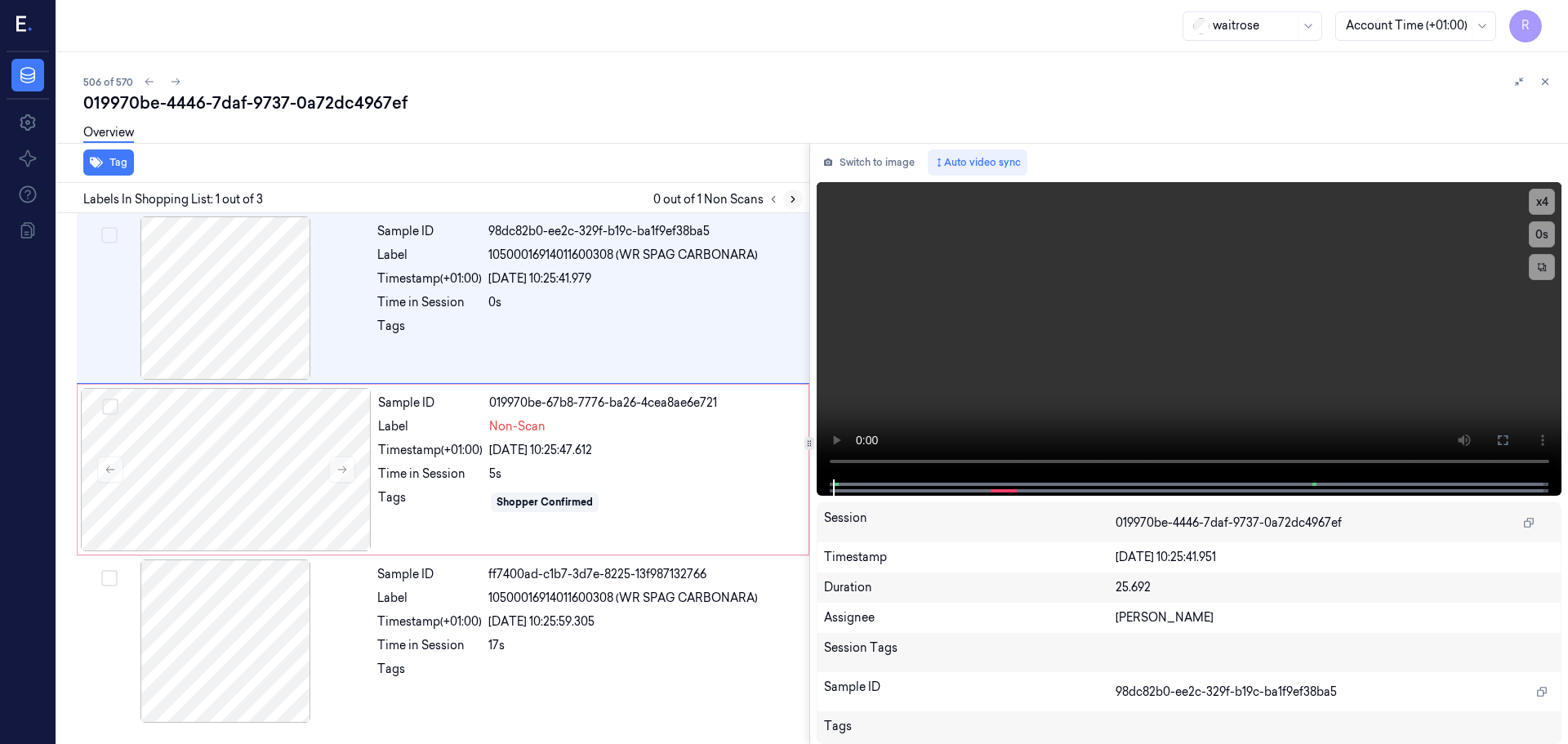
click at [789, 199] on icon at bounding box center [793, 200] width 12 height 12
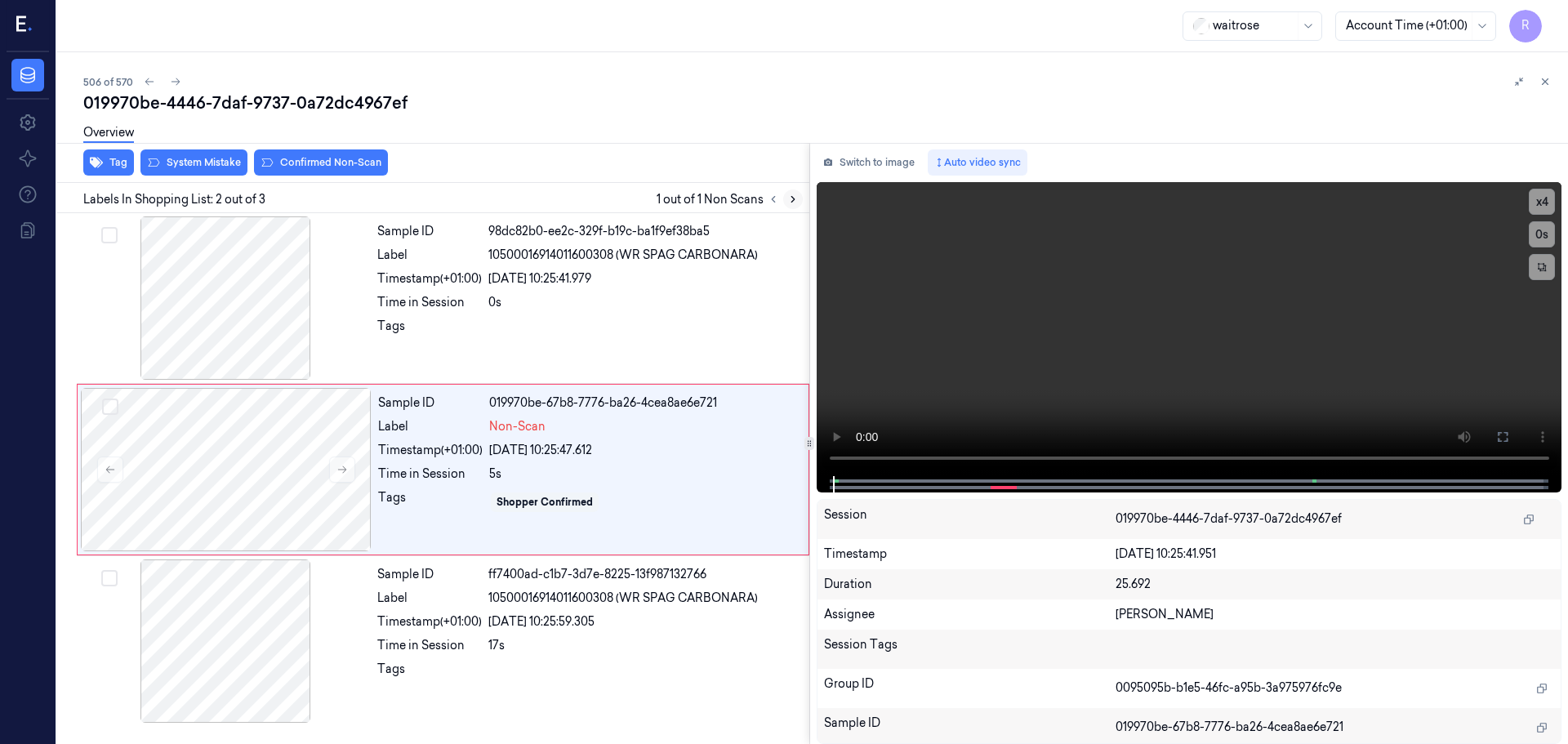
click at [789, 199] on icon at bounding box center [793, 200] width 12 height 12
click at [343, 467] on icon at bounding box center [342, 470] width 12 height 12
click at [348, 467] on button at bounding box center [342, 470] width 27 height 27
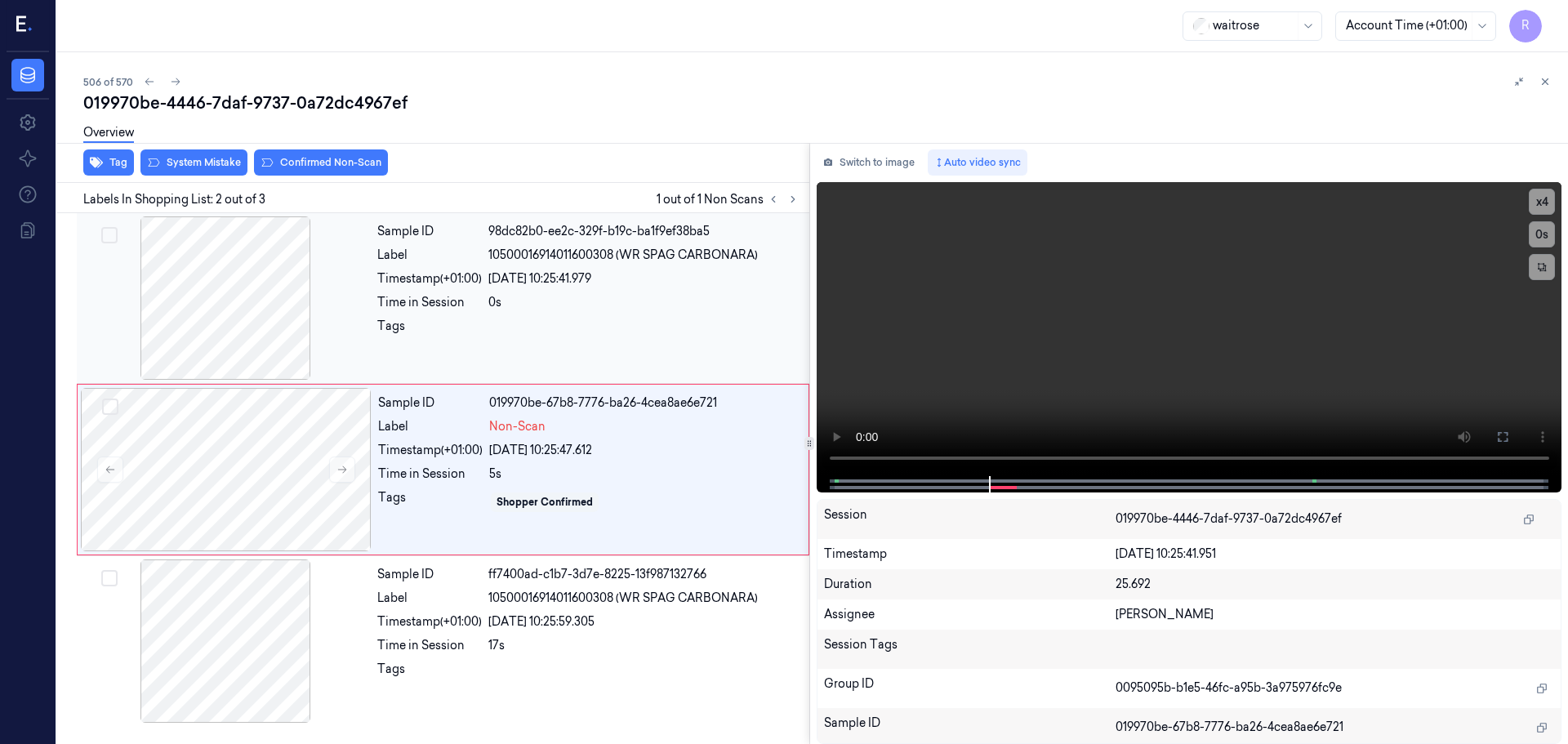
click at [271, 350] on div at bounding box center [225, 297] width 291 height 163
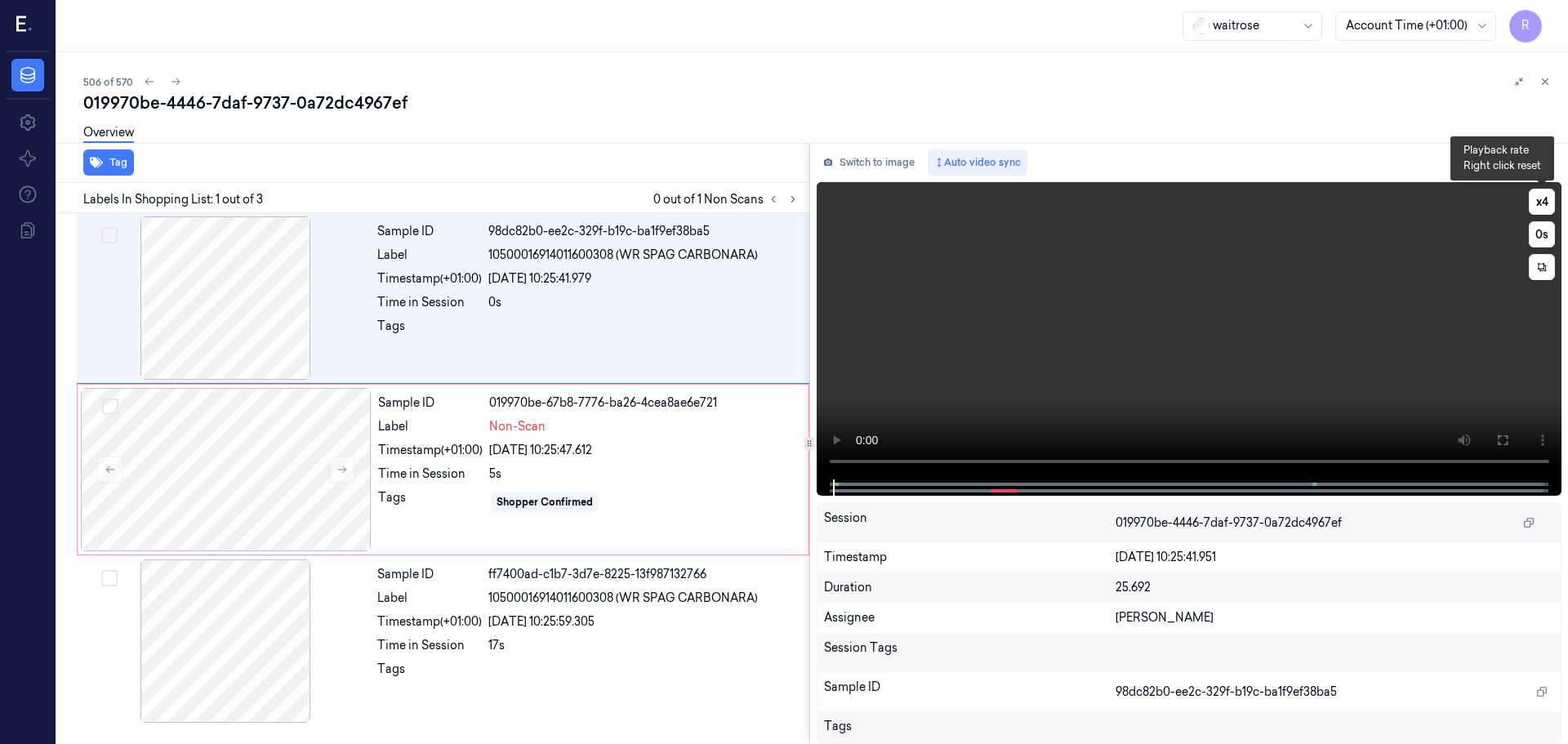
drag, startPoint x: 1547, startPoint y: 199, endPoint x: 1432, endPoint y: 247, distance: 124.6
click at [1547, 198] on button "x 4" at bounding box center [1542, 202] width 27 height 27
click at [1549, 209] on button "x 1" at bounding box center [1542, 202] width 27 height 27
click at [1548, 209] on button "x 2" at bounding box center [1542, 202] width 27 height 27
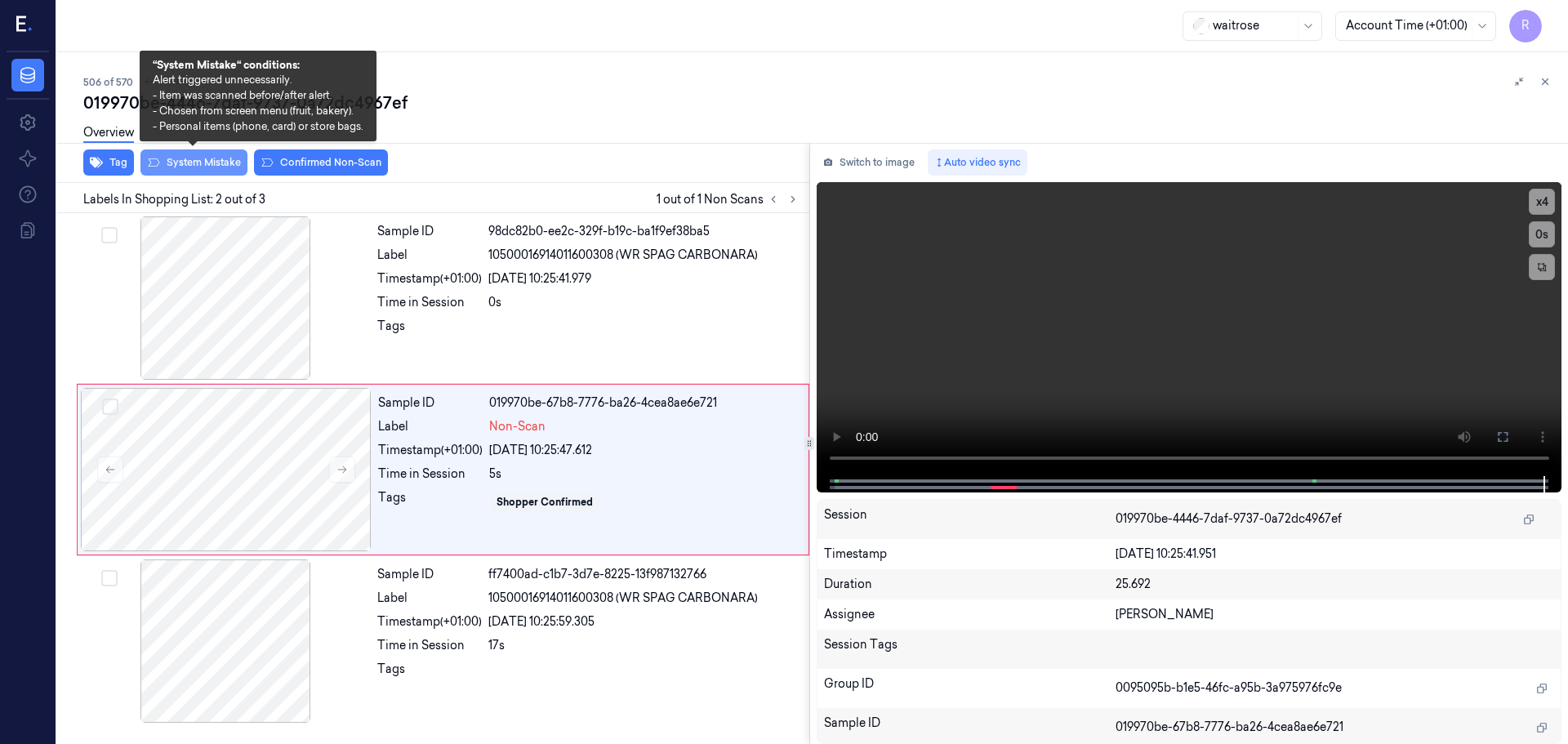
click at [193, 167] on button "System Mistake" at bounding box center [194, 162] width 107 height 27
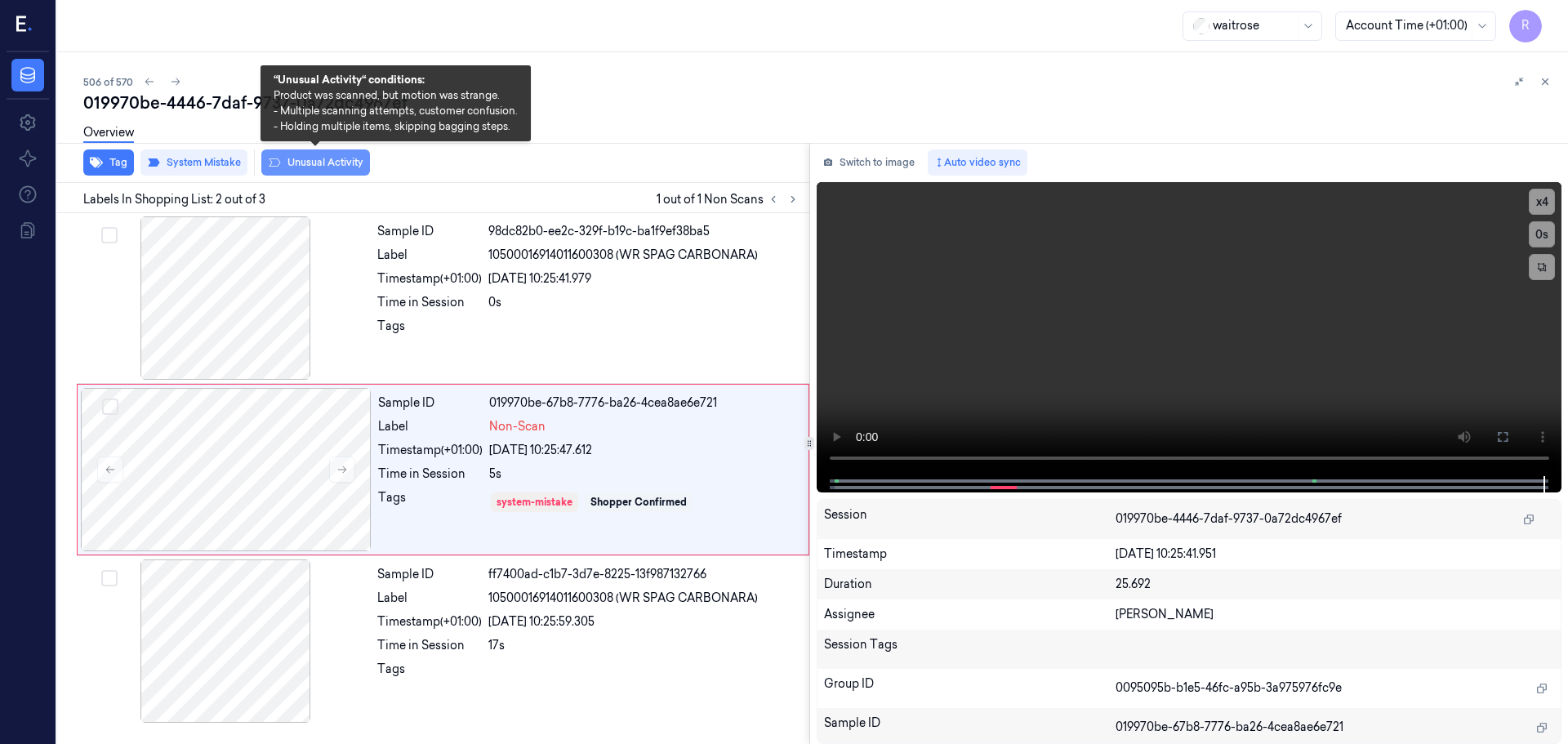
click at [295, 164] on button "Unusual Activity" at bounding box center [315, 162] width 109 height 27
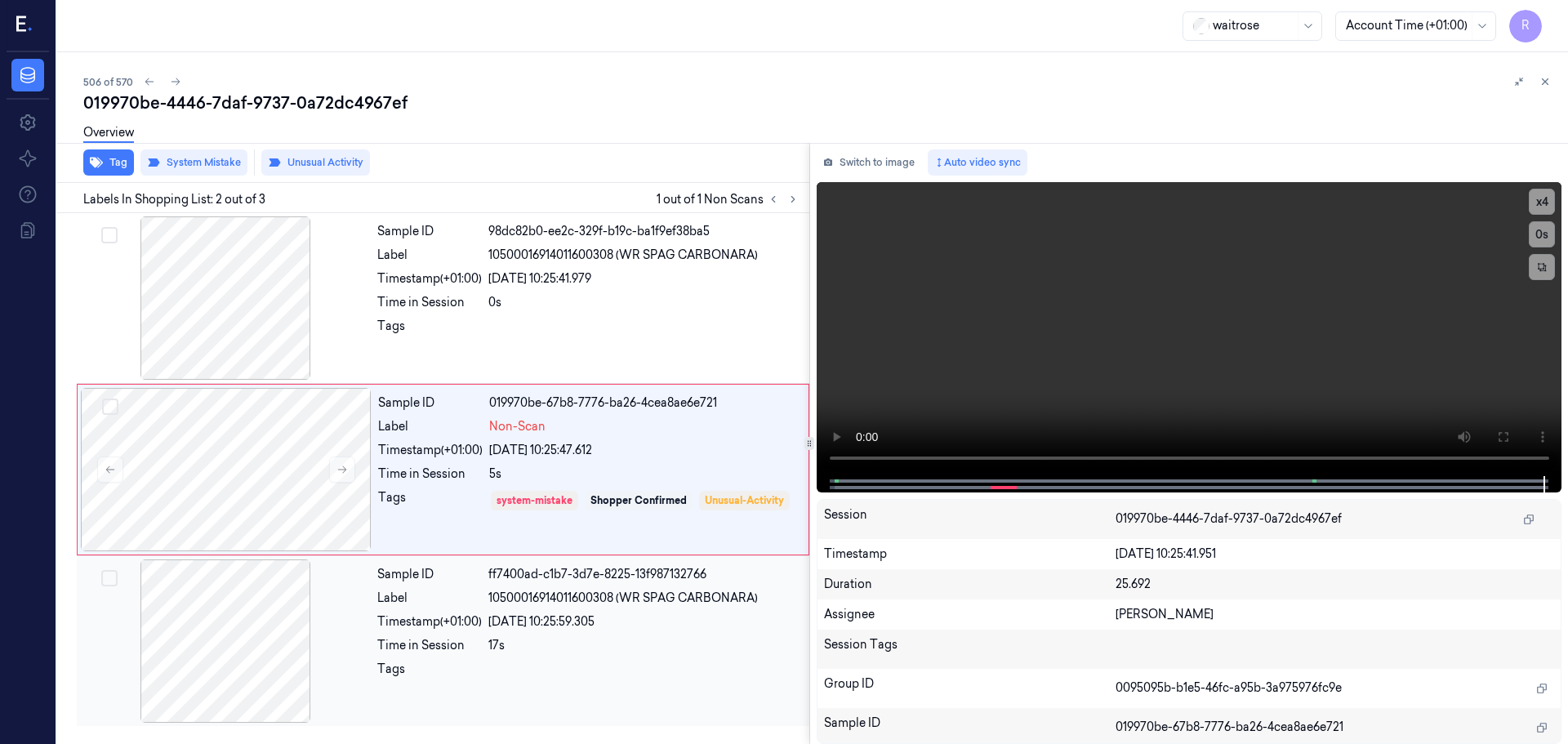
click at [429, 647] on div "Time in Session" at bounding box center [429, 645] width 104 height 17
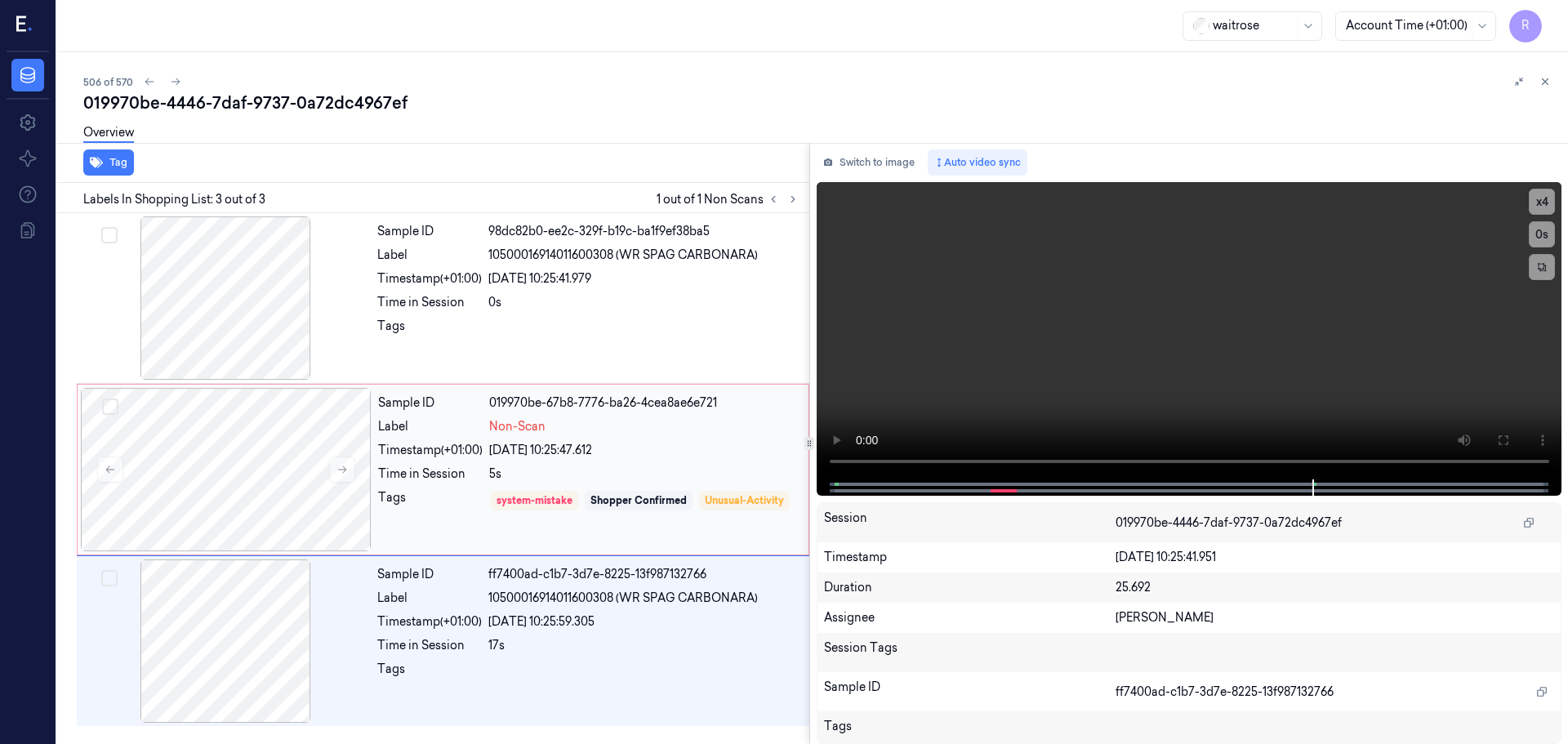
click at [432, 494] on div "Tags" at bounding box center [430, 512] width 104 height 46
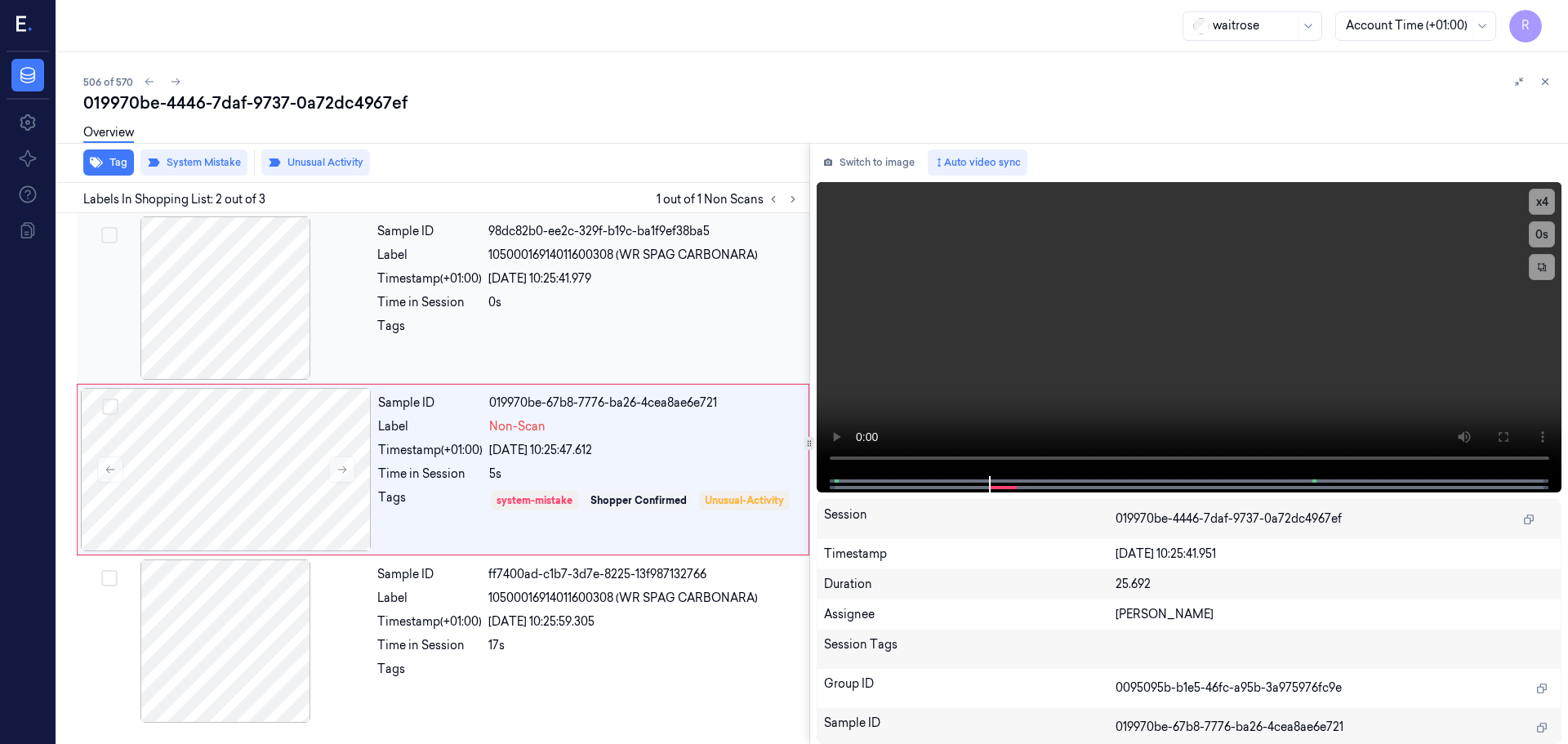
click at [235, 319] on div at bounding box center [225, 297] width 291 height 163
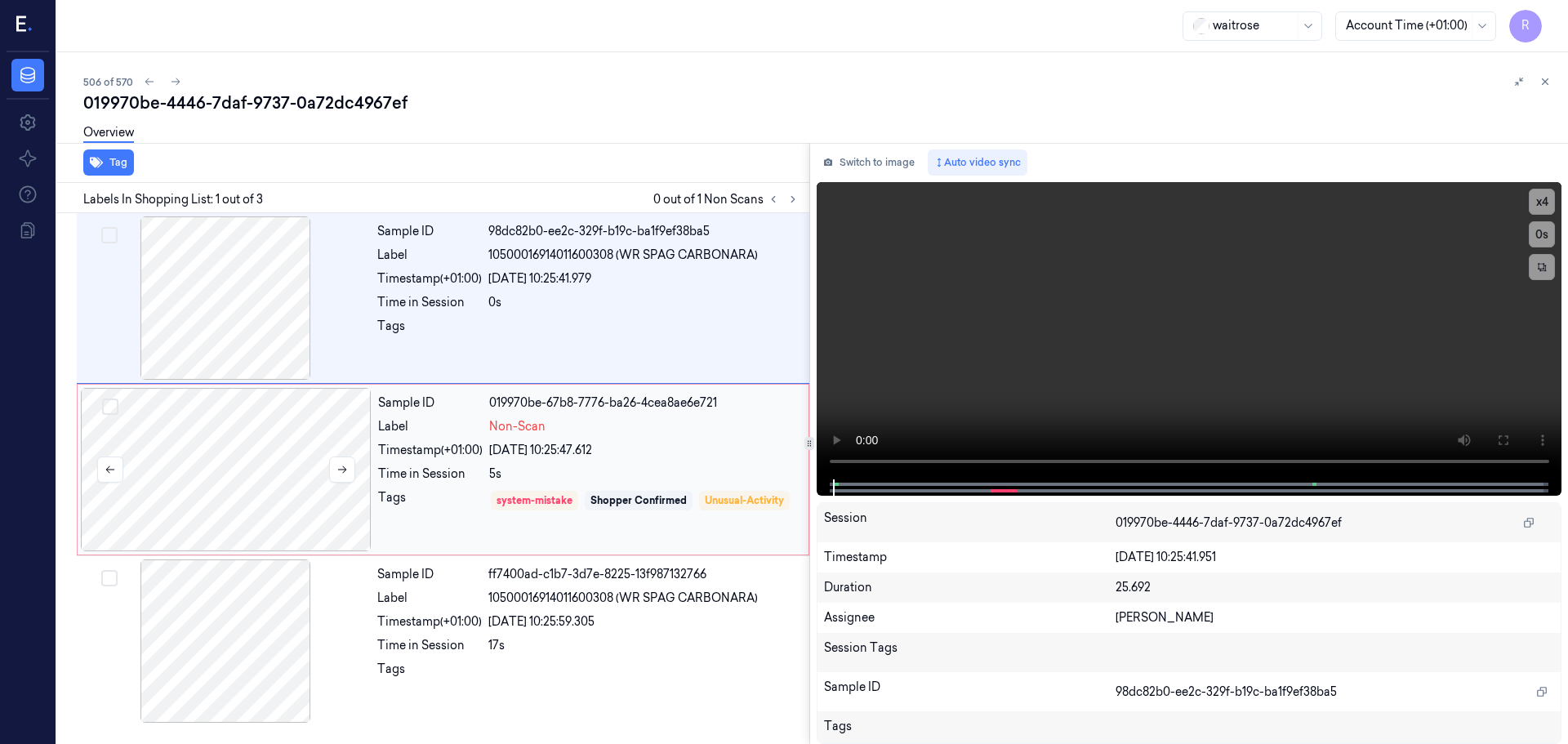
click at [270, 452] on div at bounding box center [226, 469] width 291 height 163
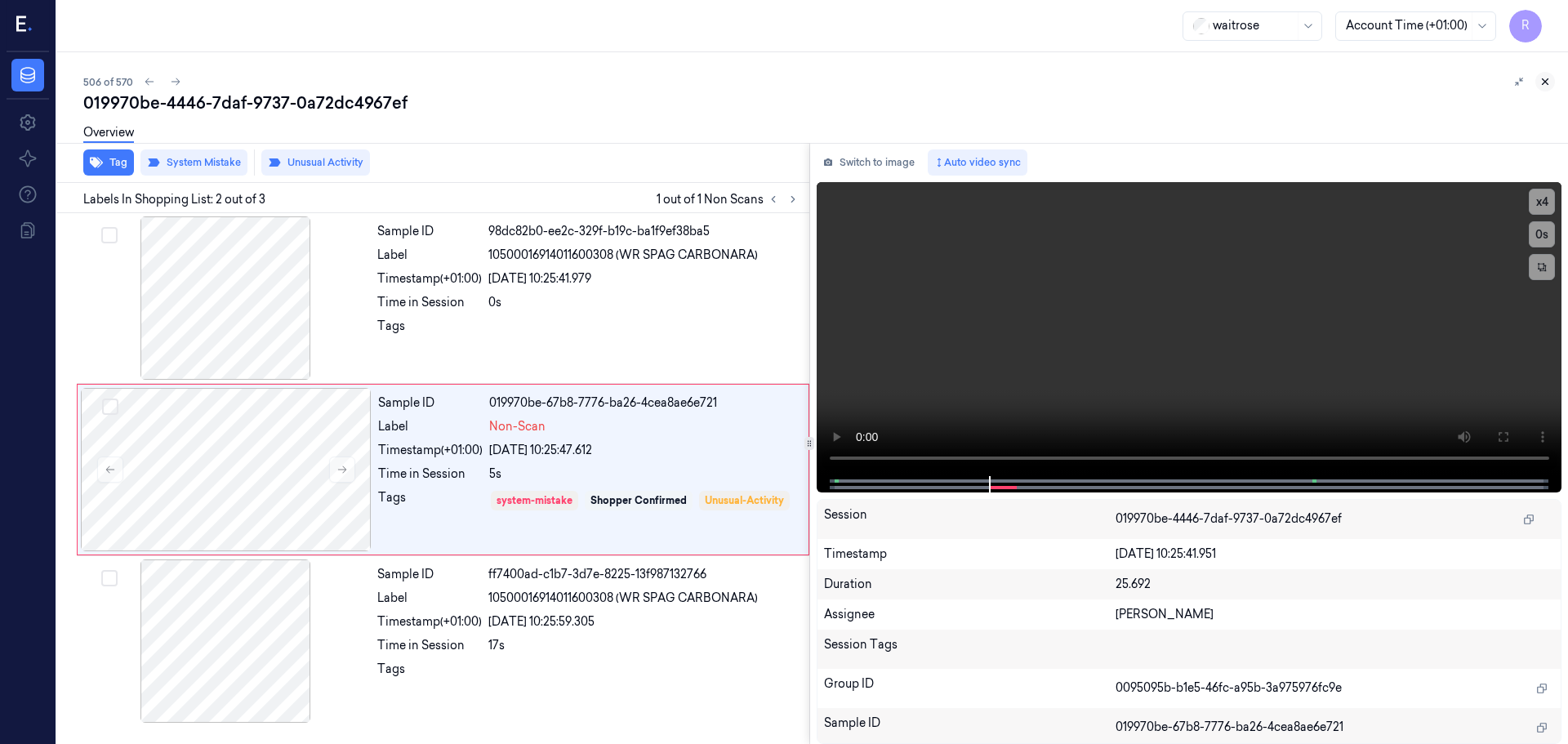
click at [1545, 84] on icon at bounding box center [1546, 82] width 12 height 12
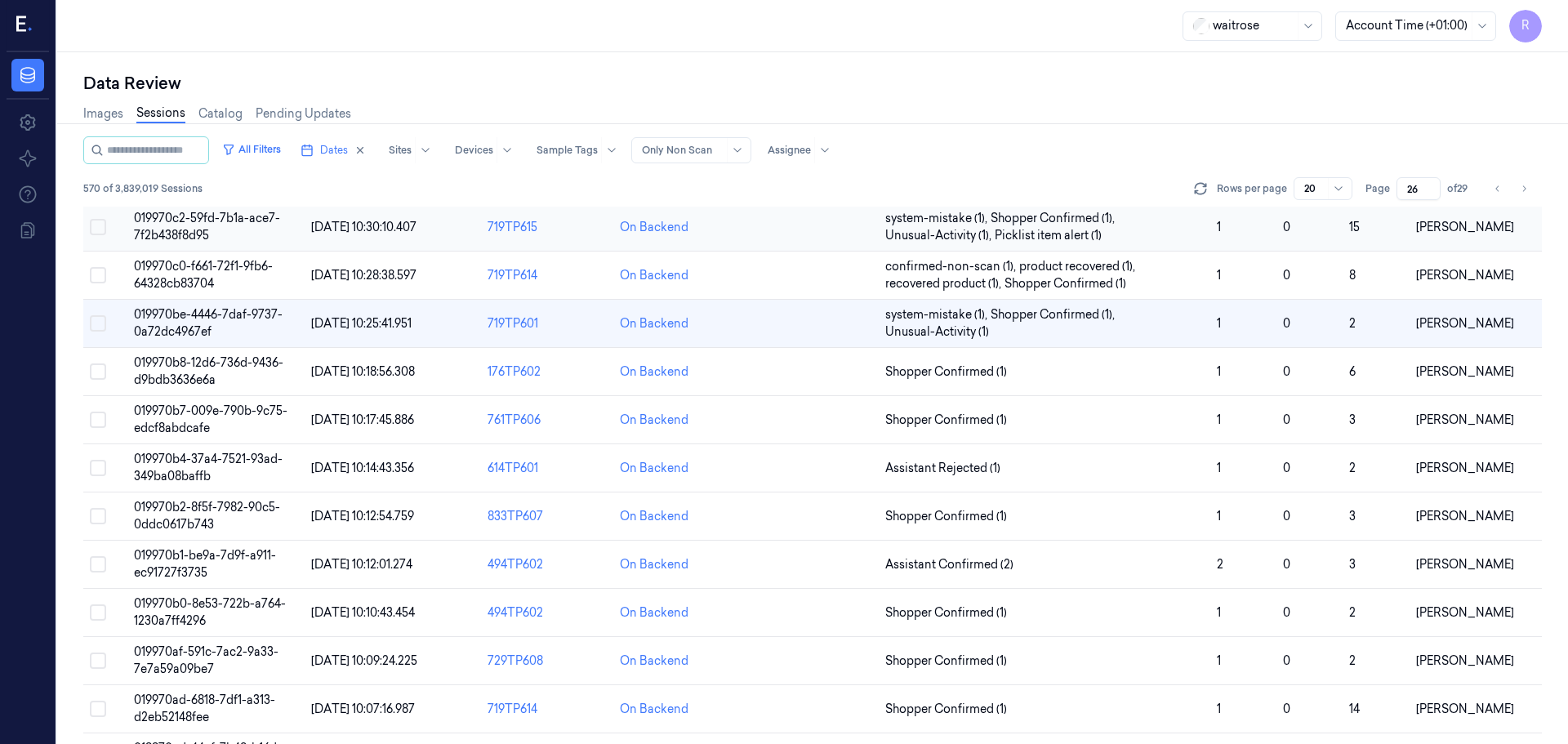
scroll to position [31, 0]
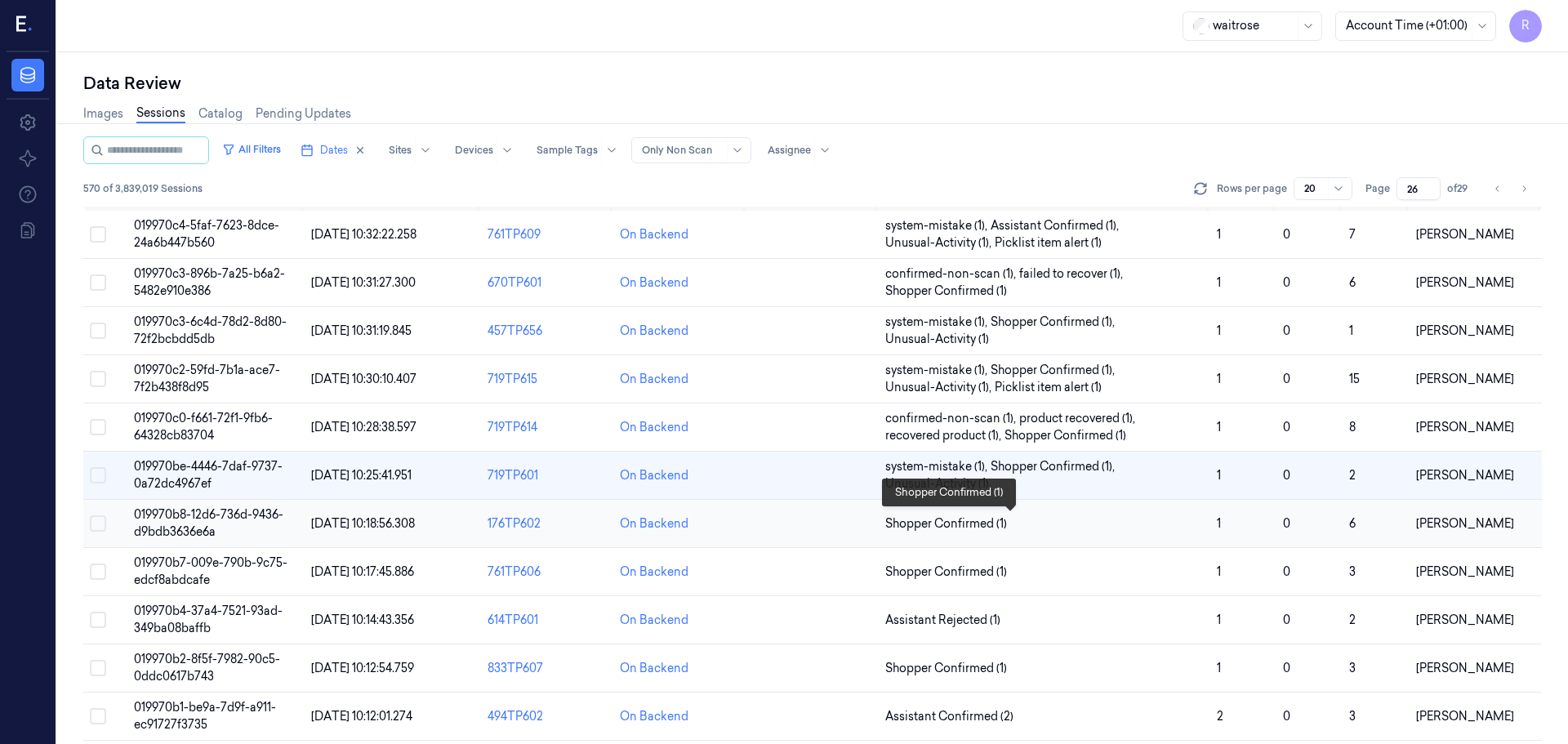
click at [1064, 518] on span "Shopper Confirmed (1)" at bounding box center [1044, 524] width 318 height 17
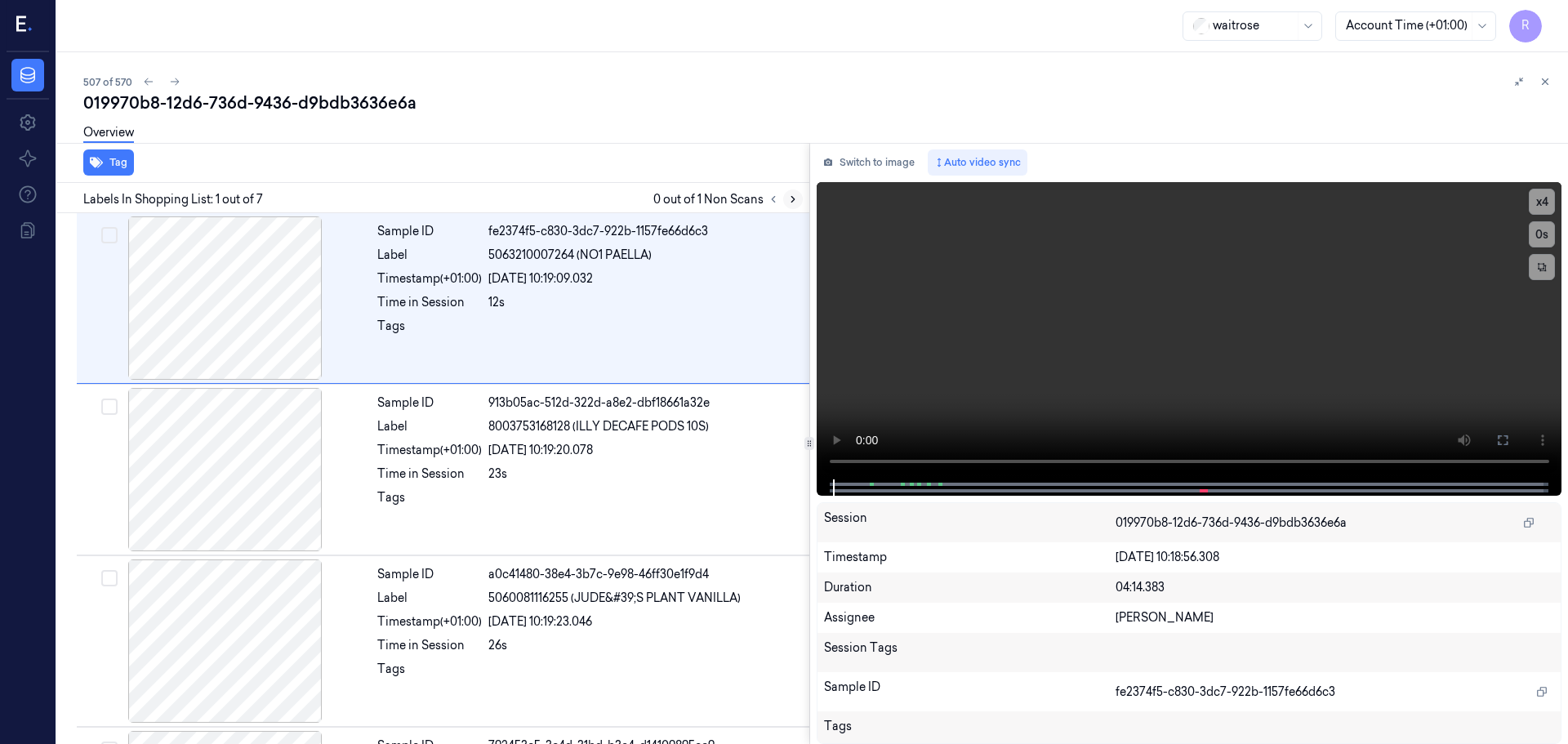
click at [789, 191] on button at bounding box center [793, 200] width 20 height 20
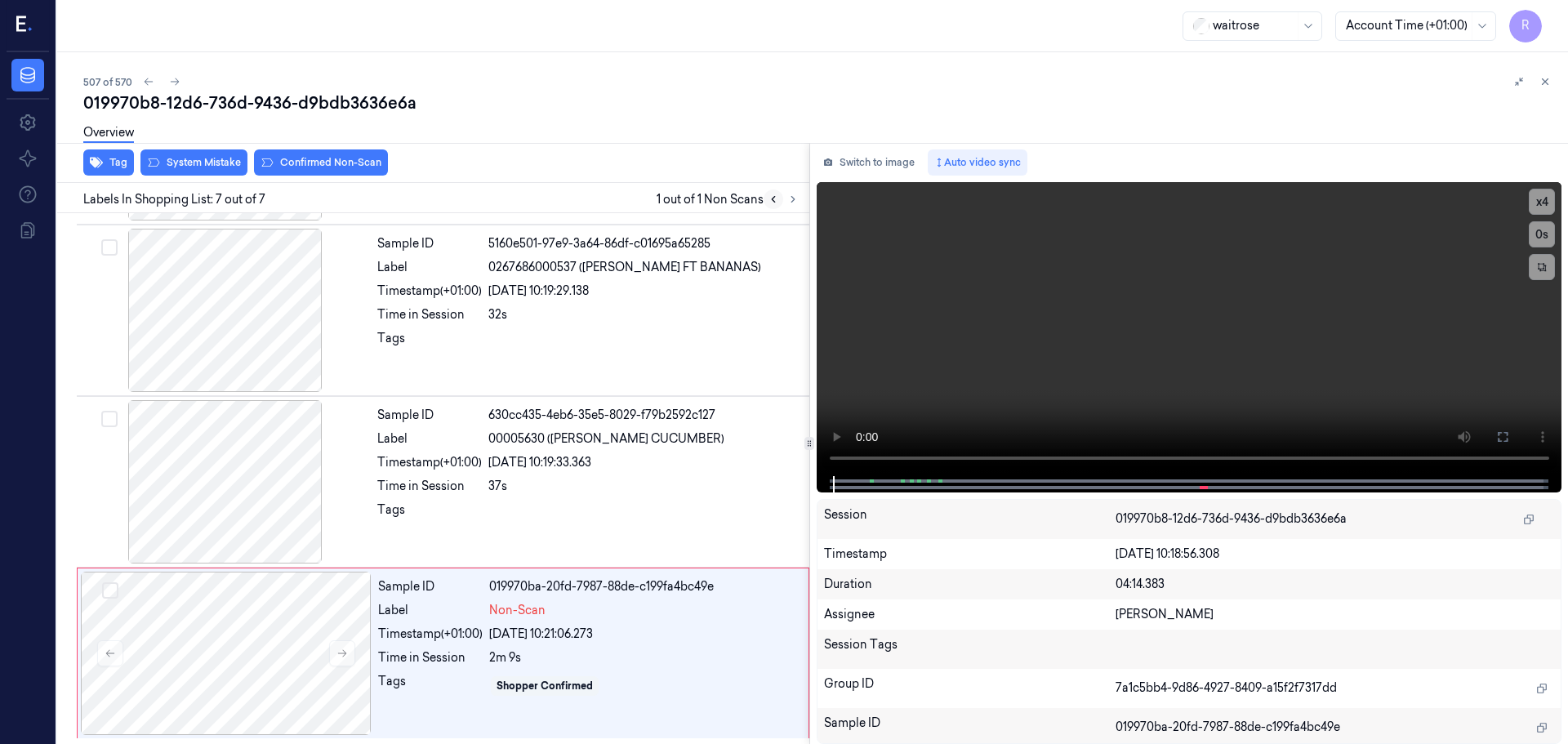
scroll to position [674, 0]
click at [349, 653] on button at bounding box center [342, 653] width 27 height 27
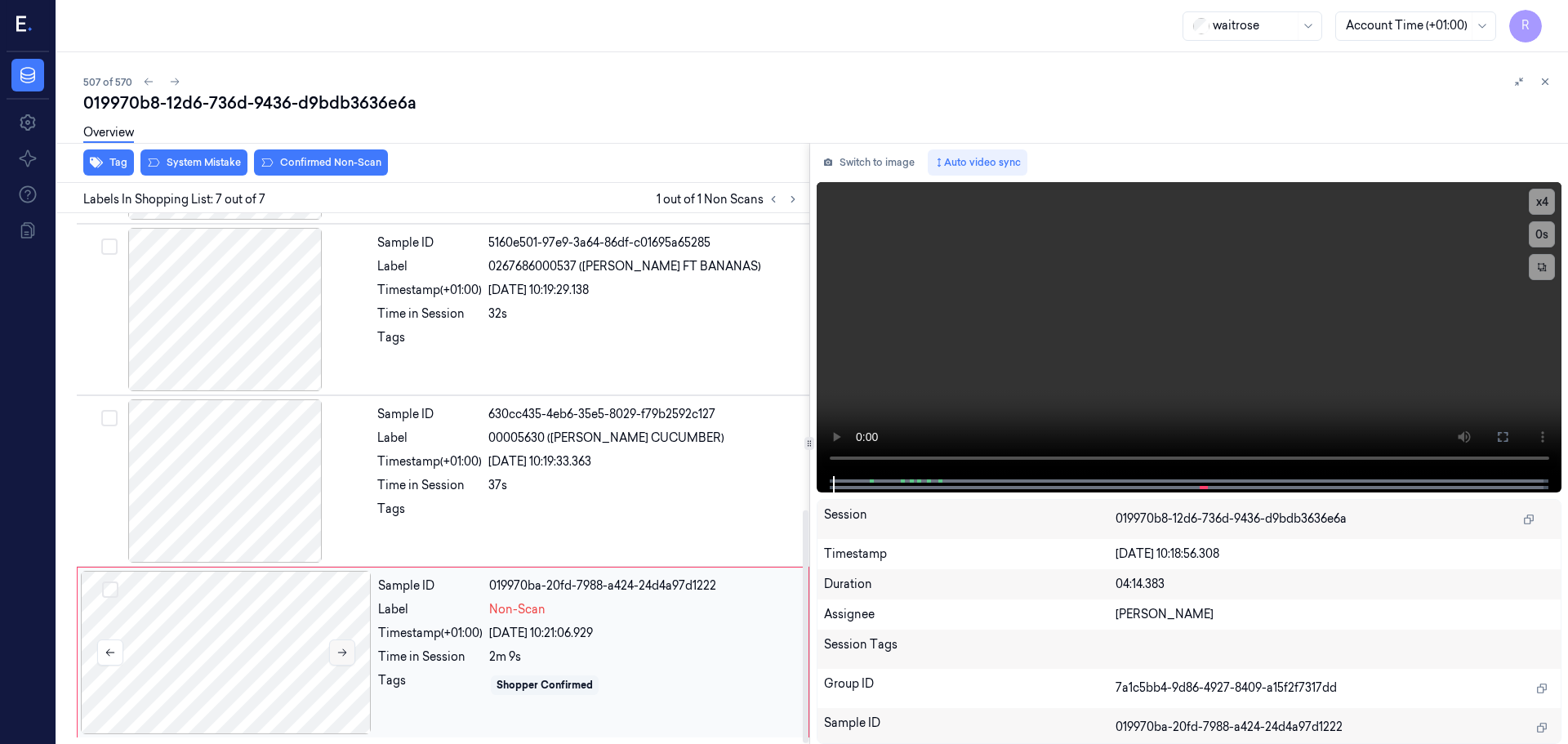
click at [349, 653] on button at bounding box center [342, 653] width 27 height 27
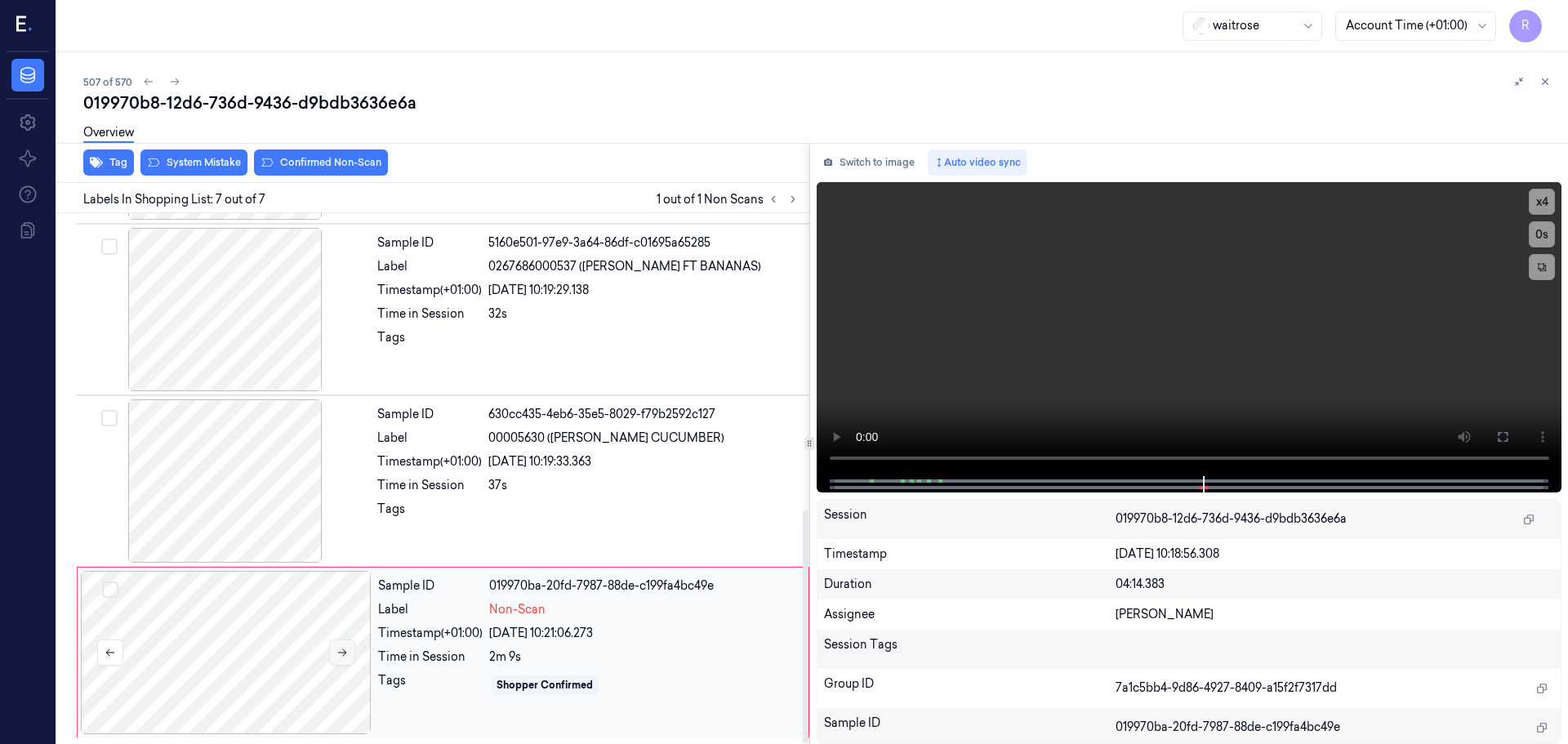
click at [349, 653] on button at bounding box center [342, 653] width 27 height 27
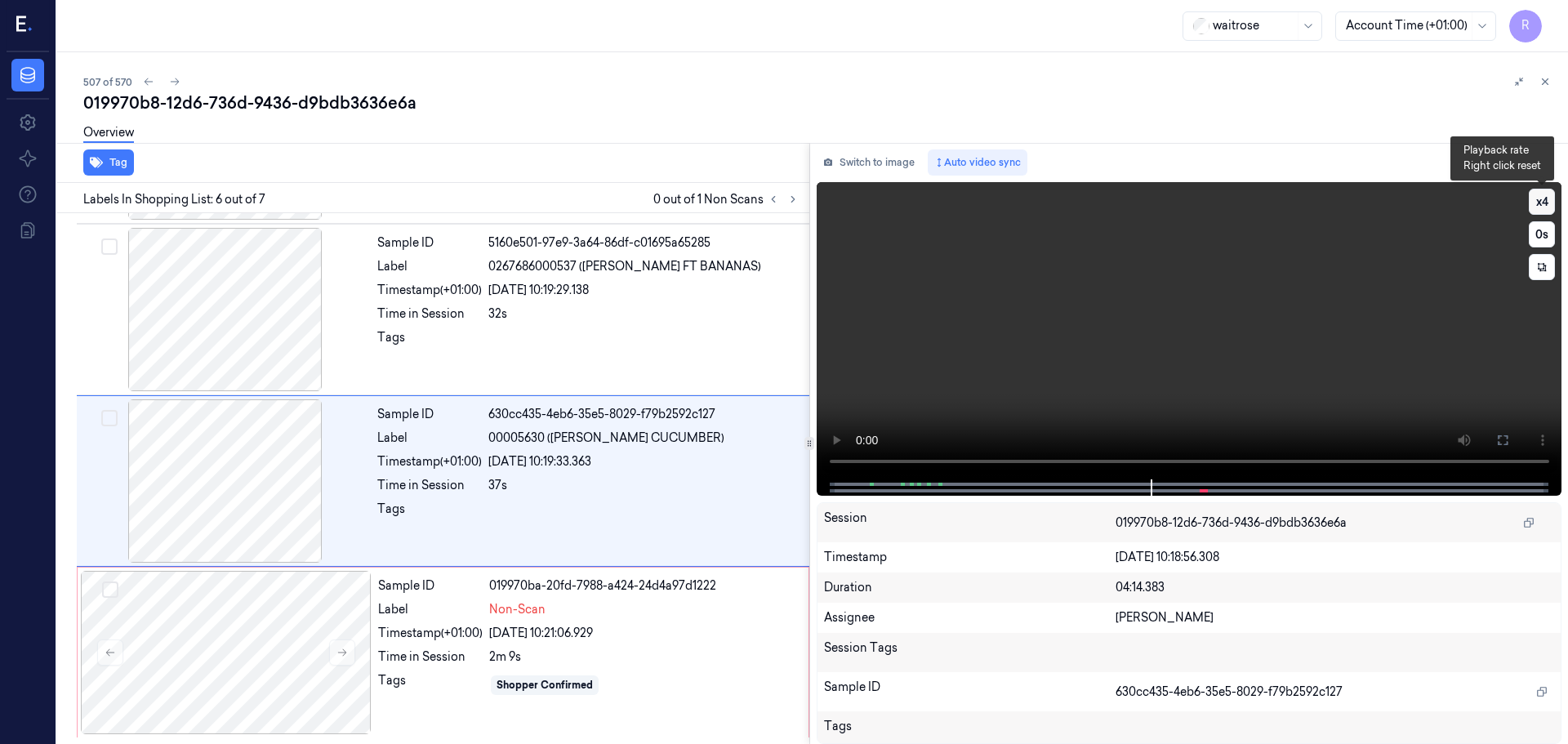
click at [1539, 200] on button "x 4" at bounding box center [1542, 202] width 27 height 27
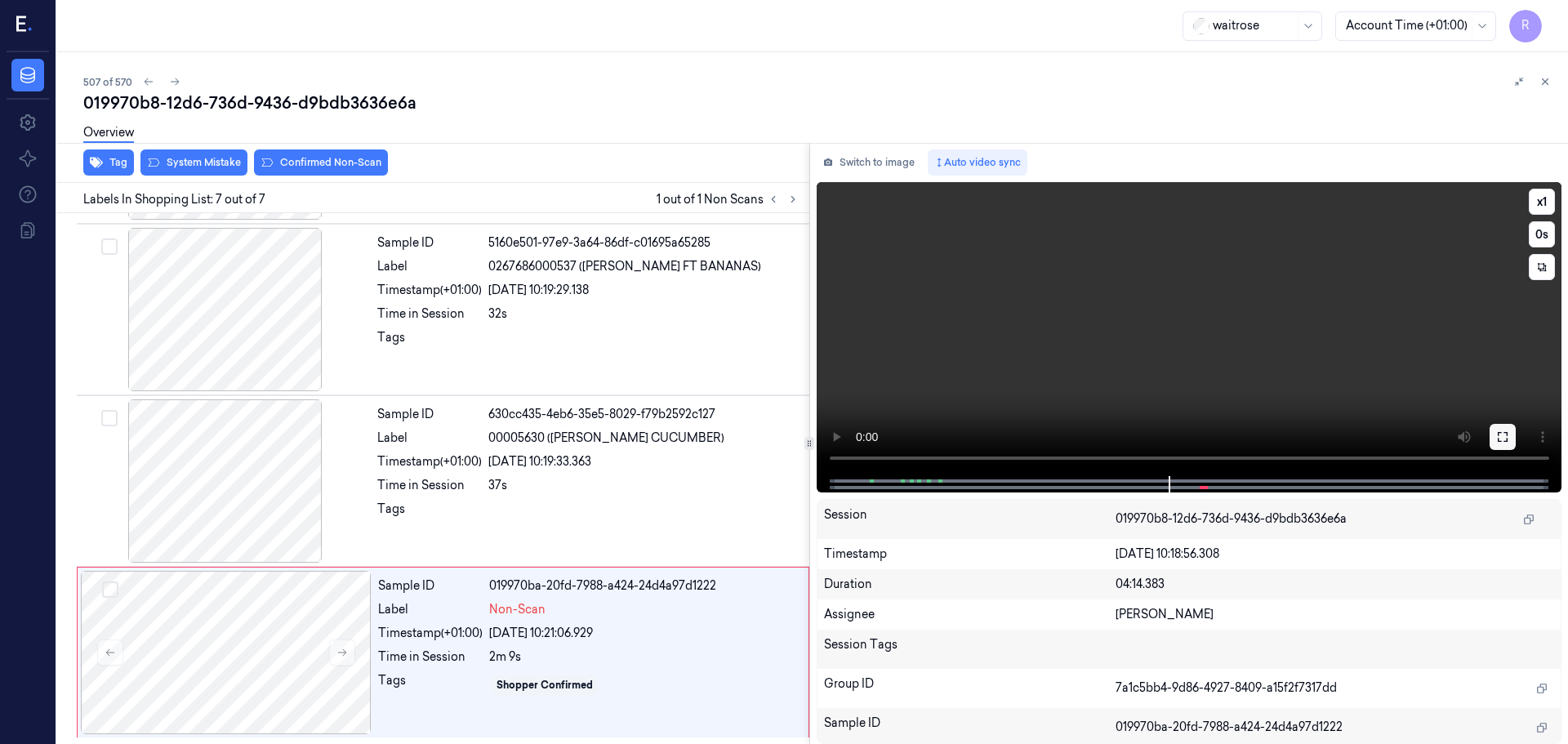
click at [1507, 444] on button at bounding box center [1503, 437] width 27 height 27
click at [1504, 434] on icon at bounding box center [1503, 437] width 13 height 13
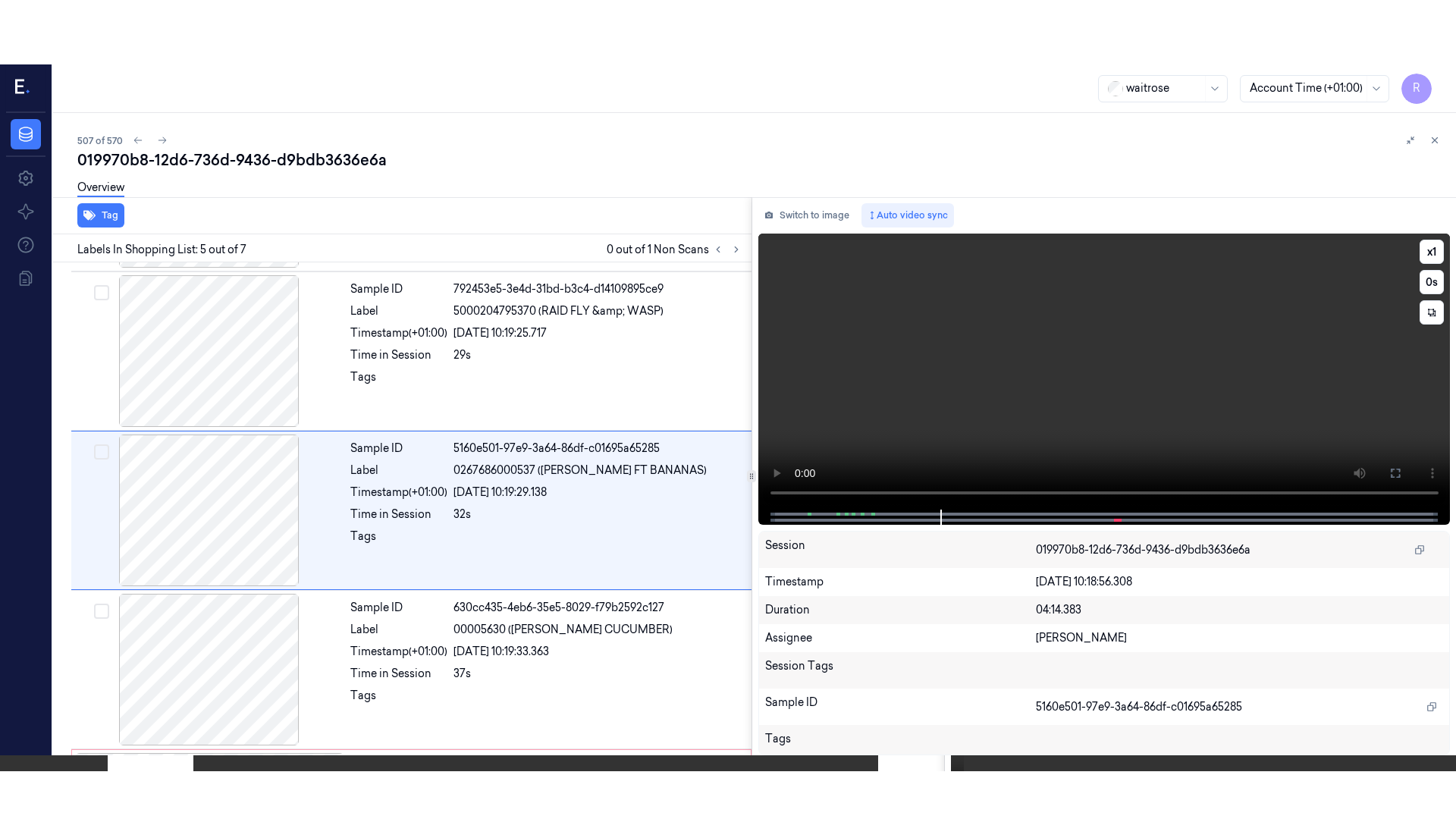
scroll to position [470, 0]
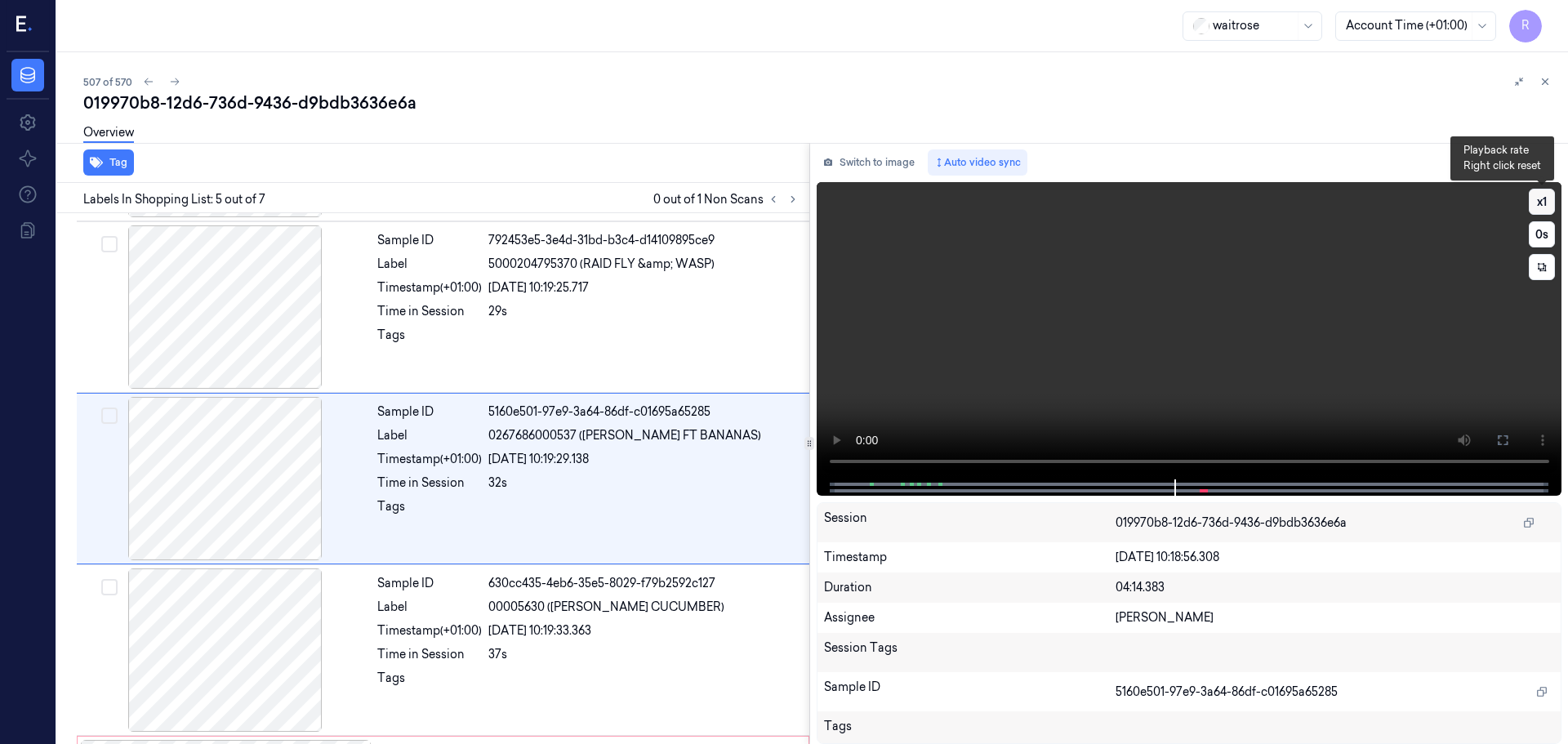
click at [1541, 209] on button "x 1" at bounding box center [1542, 202] width 27 height 27
click at [1509, 442] on button at bounding box center [1503, 440] width 27 height 27
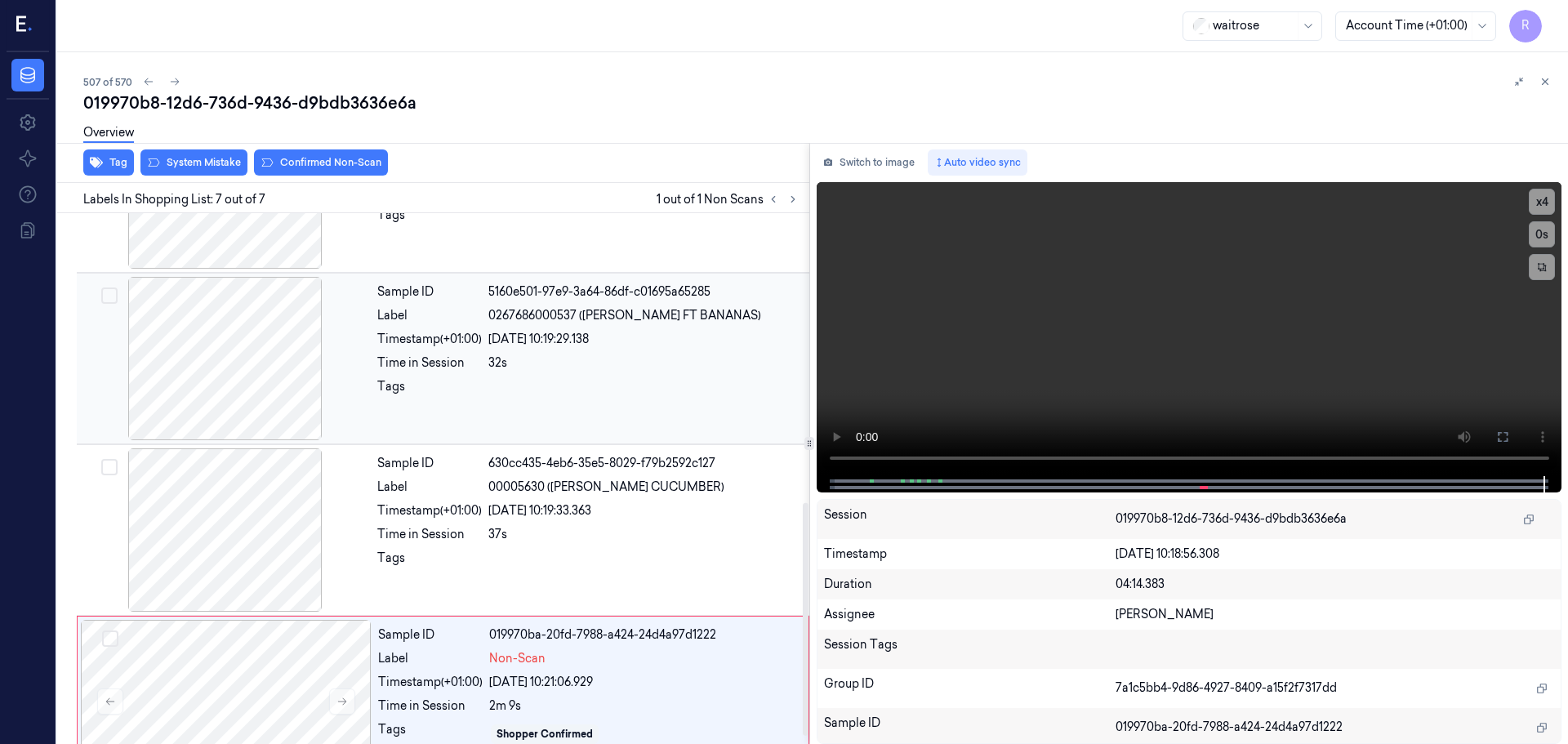
scroll to position [674, 0]
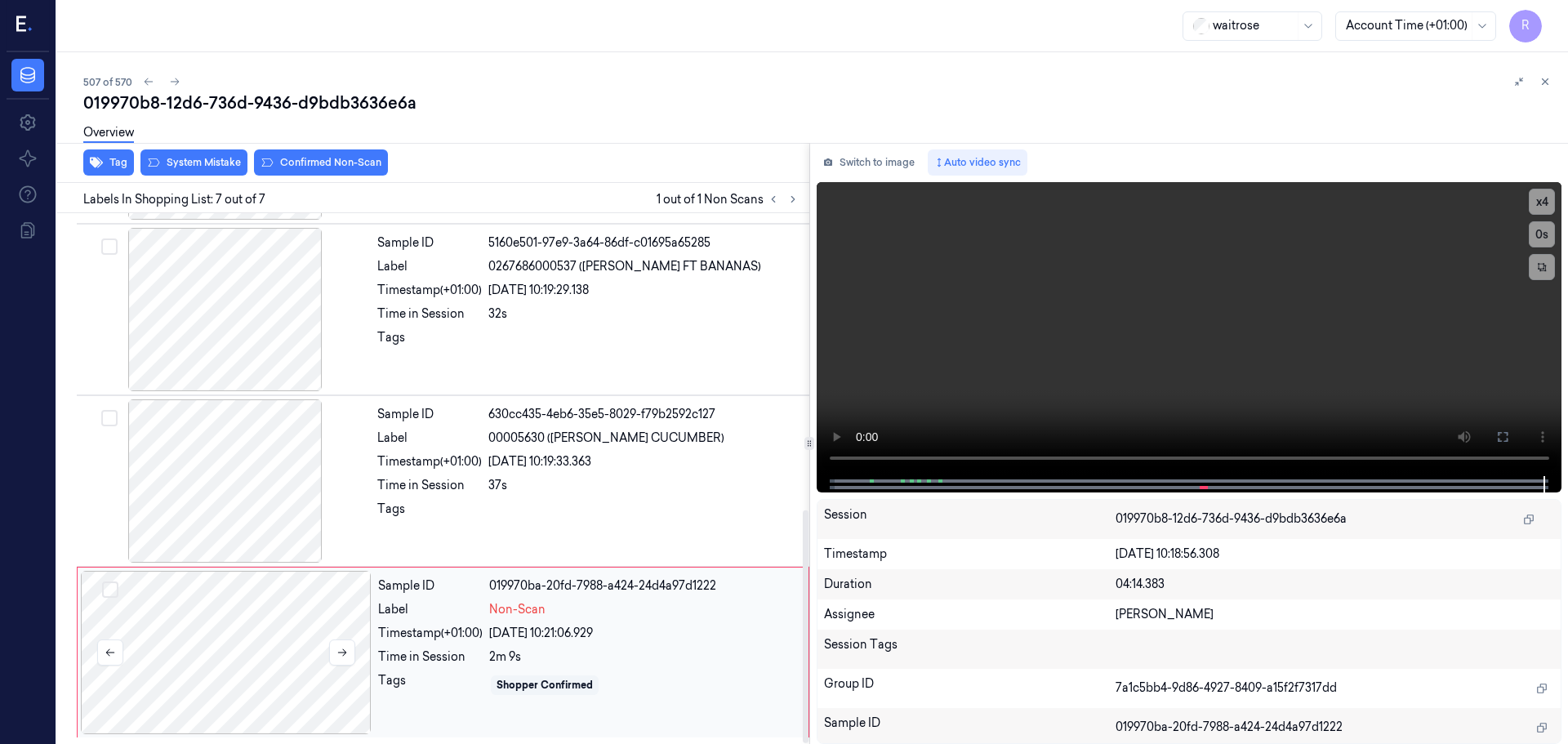
click at [287, 650] on div at bounding box center [226, 652] width 291 height 163
click at [204, 156] on button "System Mistake" at bounding box center [194, 162] width 107 height 27
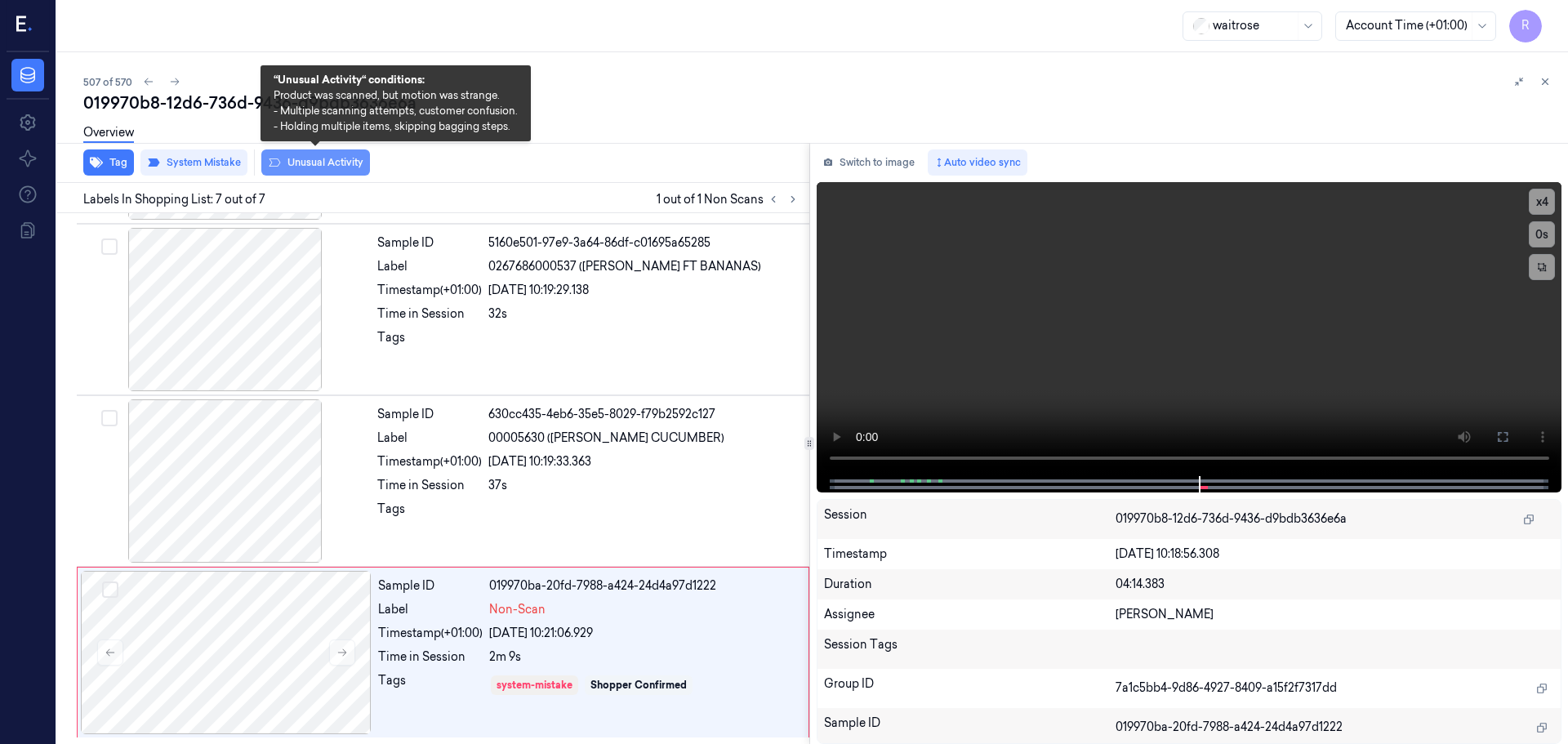
click at [300, 166] on button "Unusual Activity" at bounding box center [315, 162] width 109 height 27
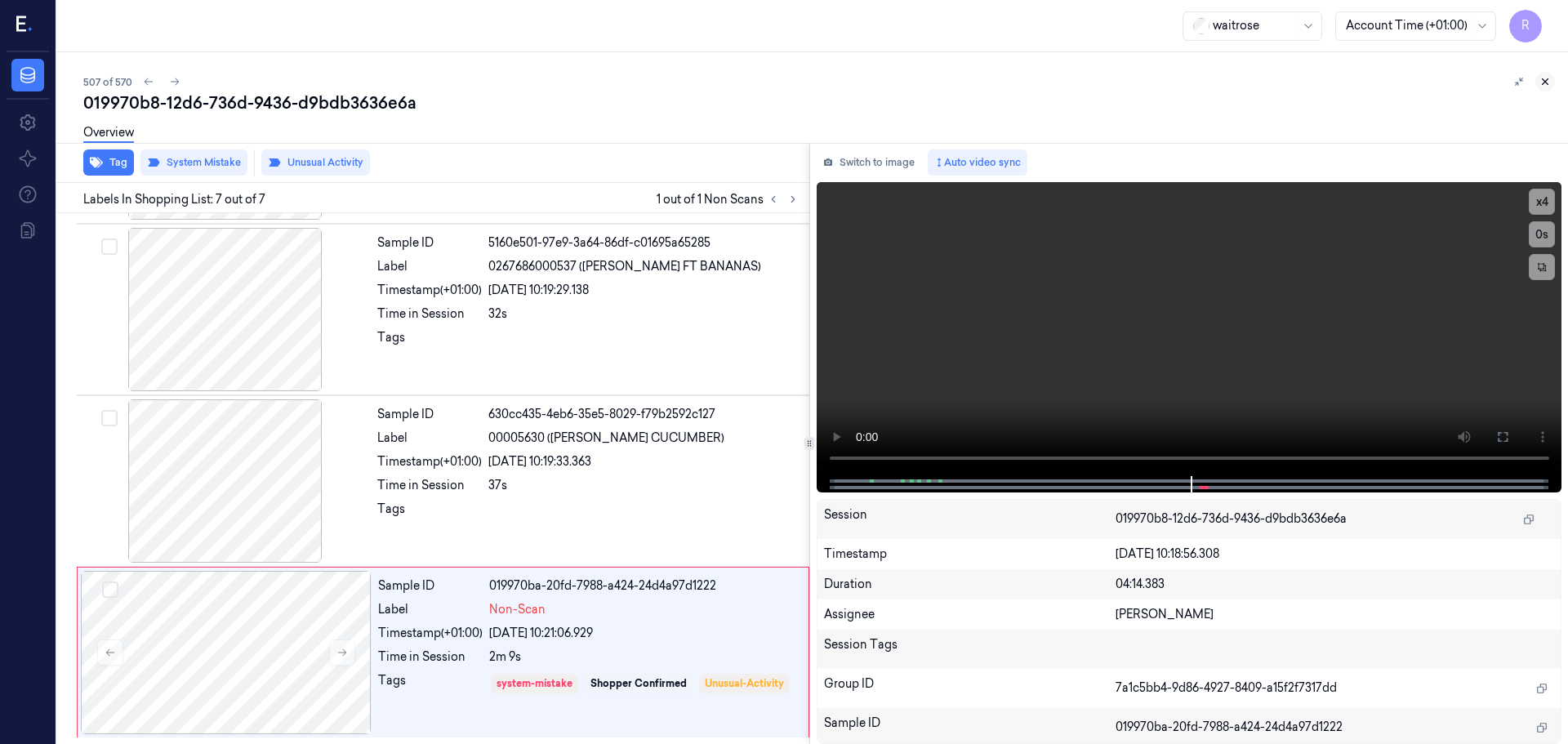
click at [1546, 77] on icon at bounding box center [1546, 82] width 12 height 12
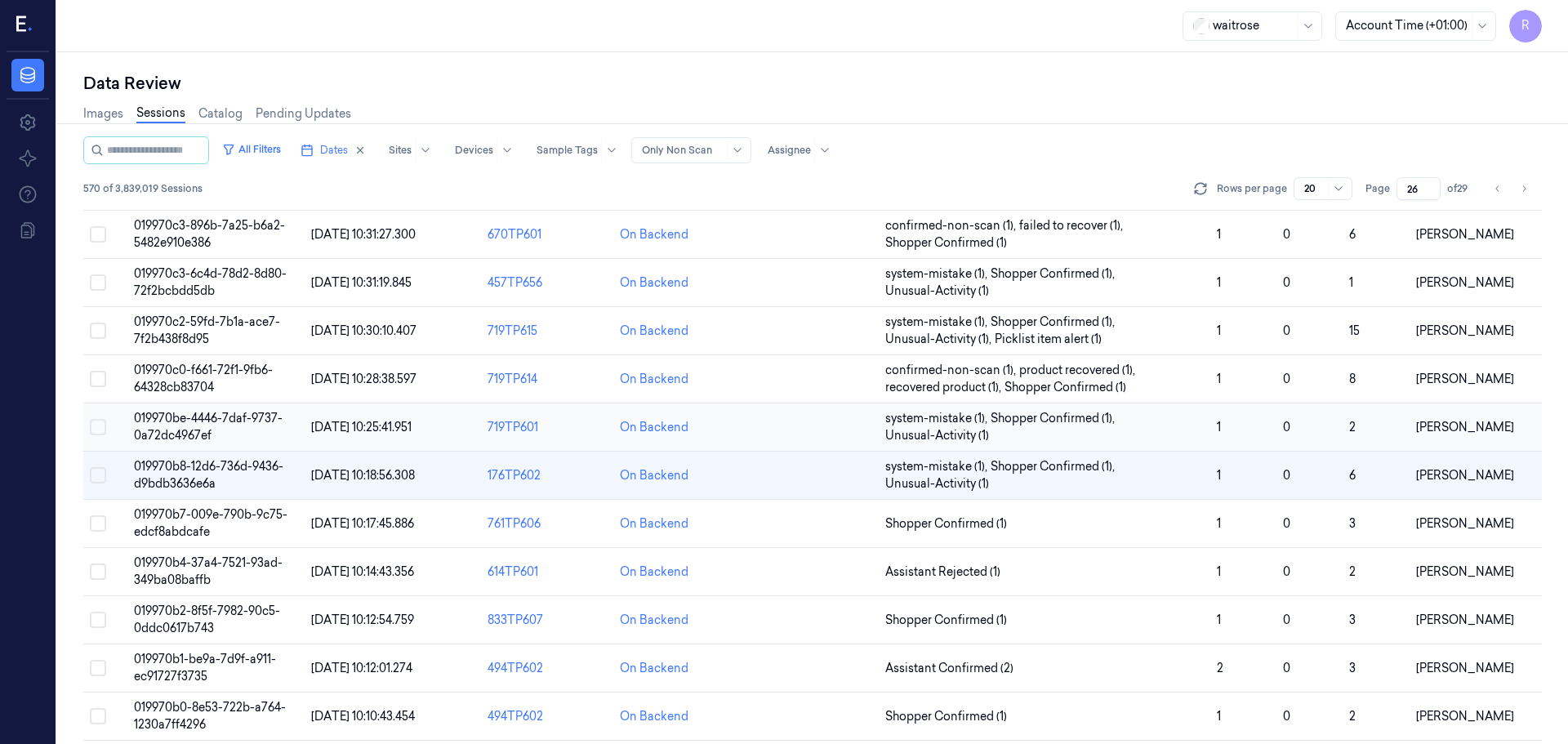
scroll to position [244, 0]
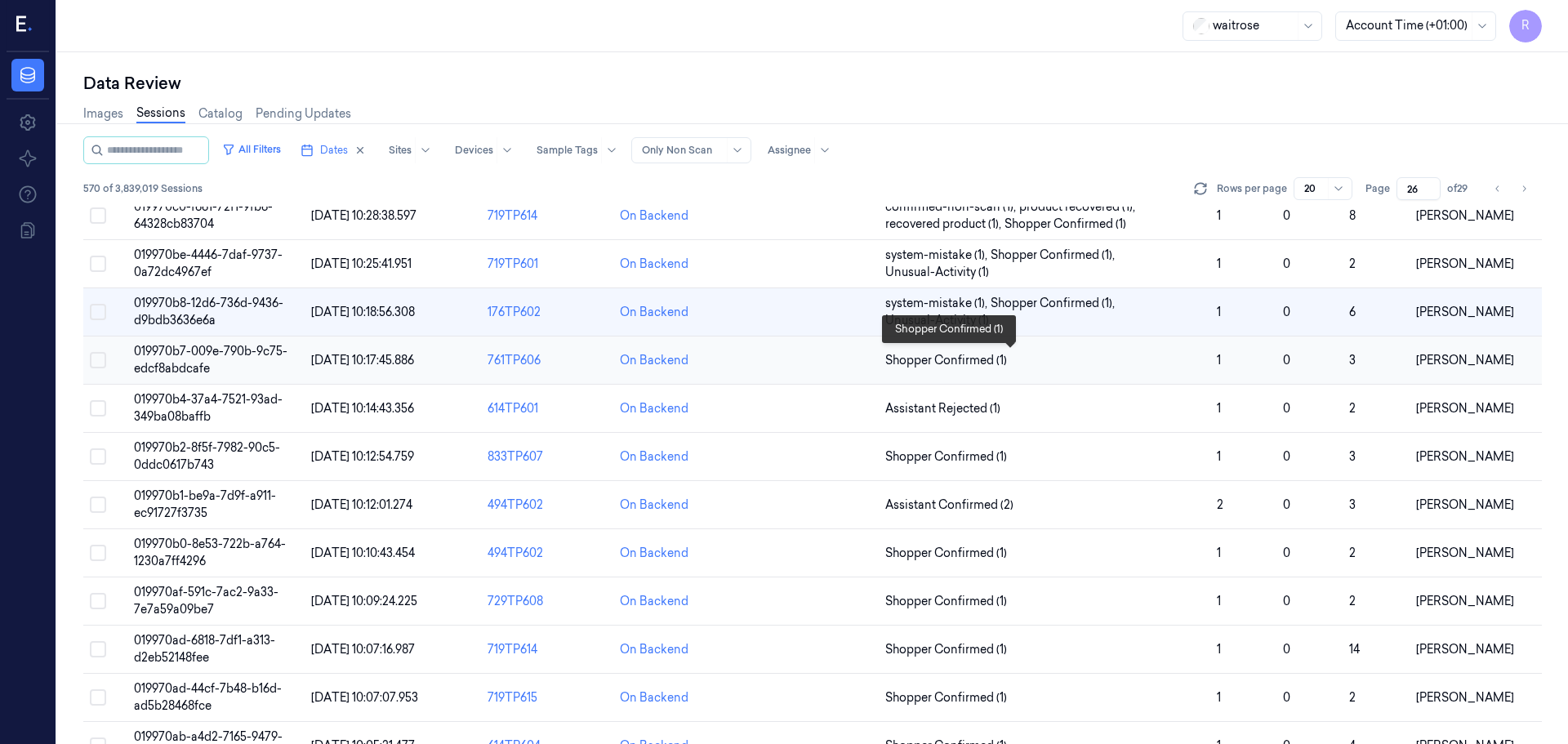
click at [1087, 365] on span "Shopper Confirmed (1)" at bounding box center [1044, 360] width 318 height 17
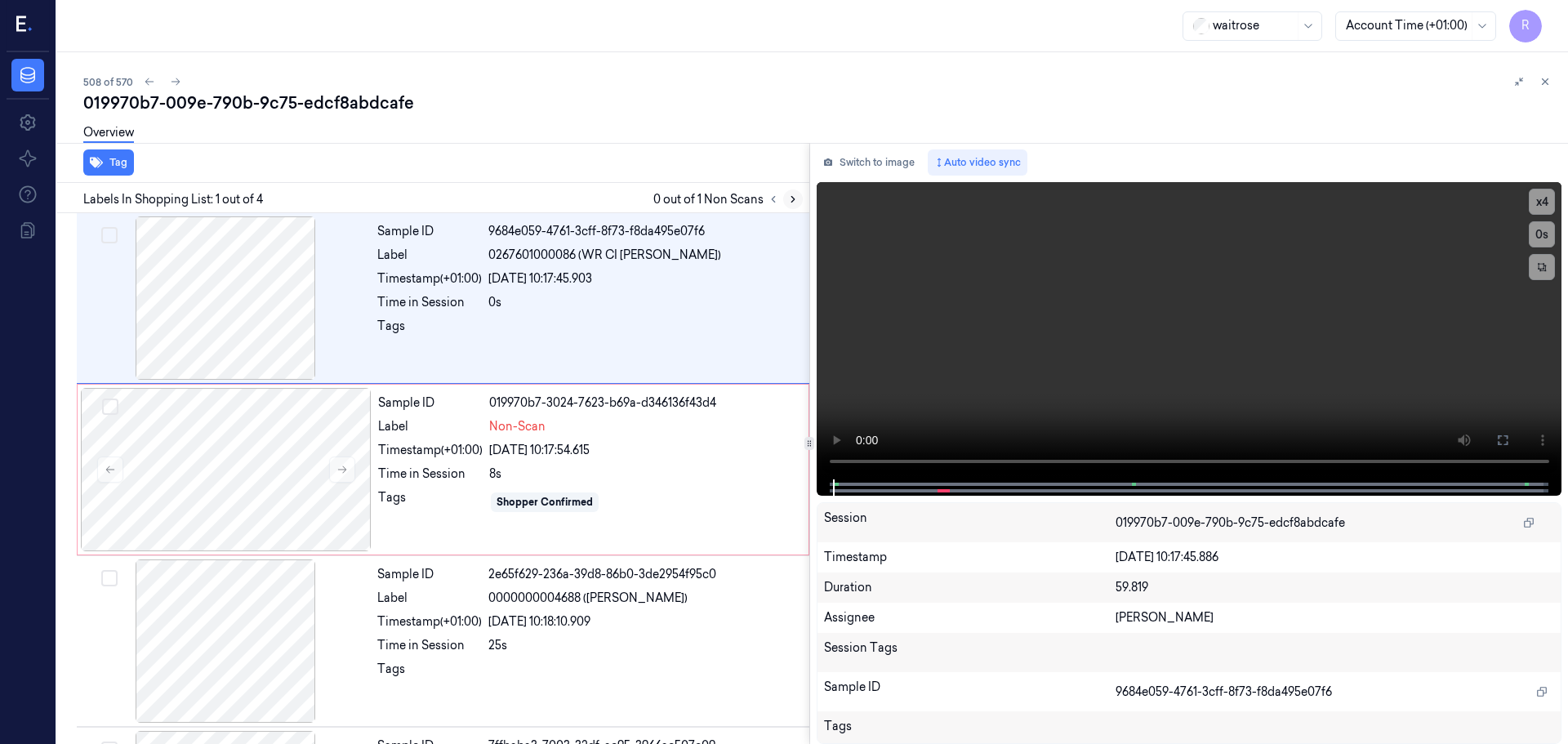
click at [788, 198] on button at bounding box center [793, 200] width 20 height 20
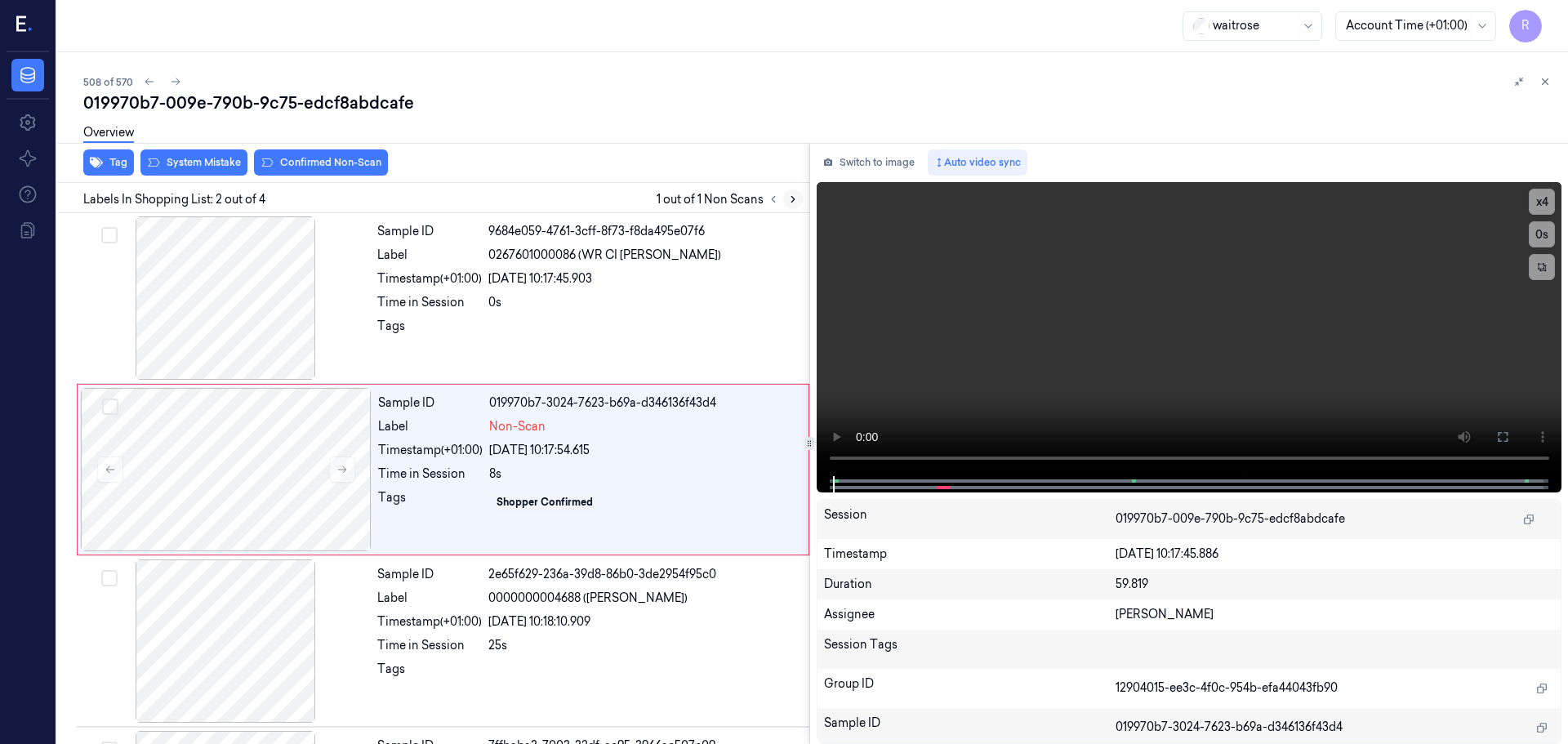
click at [792, 201] on icon at bounding box center [793, 200] width 3 height 6
click at [791, 201] on icon at bounding box center [793, 200] width 3 height 6
drag, startPoint x: 960, startPoint y: 481, endPoint x: 917, endPoint y: 473, distance: 43.7
click at [930, 481] on div at bounding box center [1188, 485] width 711 height 17
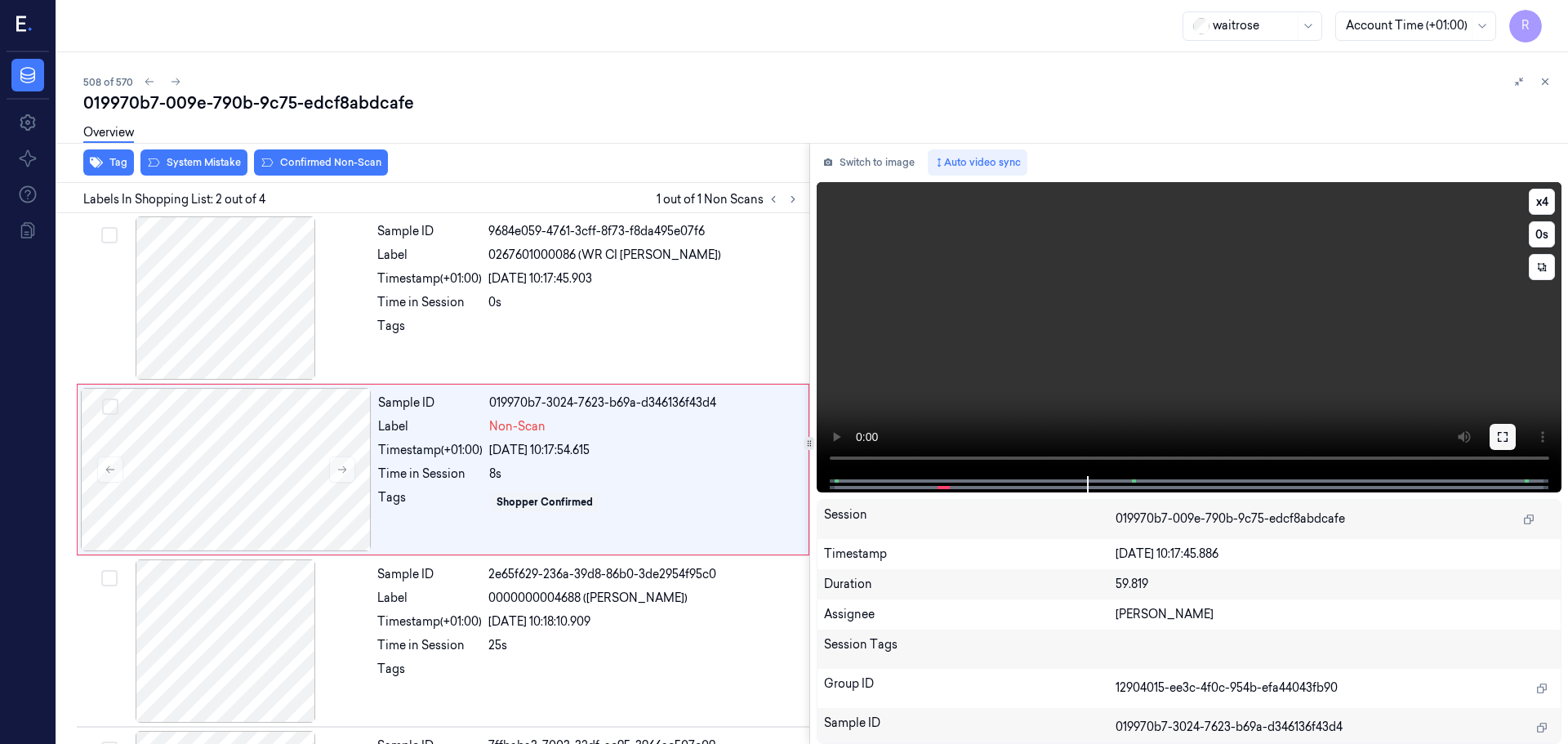
click at [1504, 426] on button at bounding box center [1503, 437] width 27 height 27
click at [1078, 459] on video at bounding box center [1190, 329] width 746 height 294
drag, startPoint x: 1109, startPoint y: 476, endPoint x: 1099, endPoint y: 480, distance: 10.8
click at [1103, 479] on div at bounding box center [1188, 485] width 711 height 17
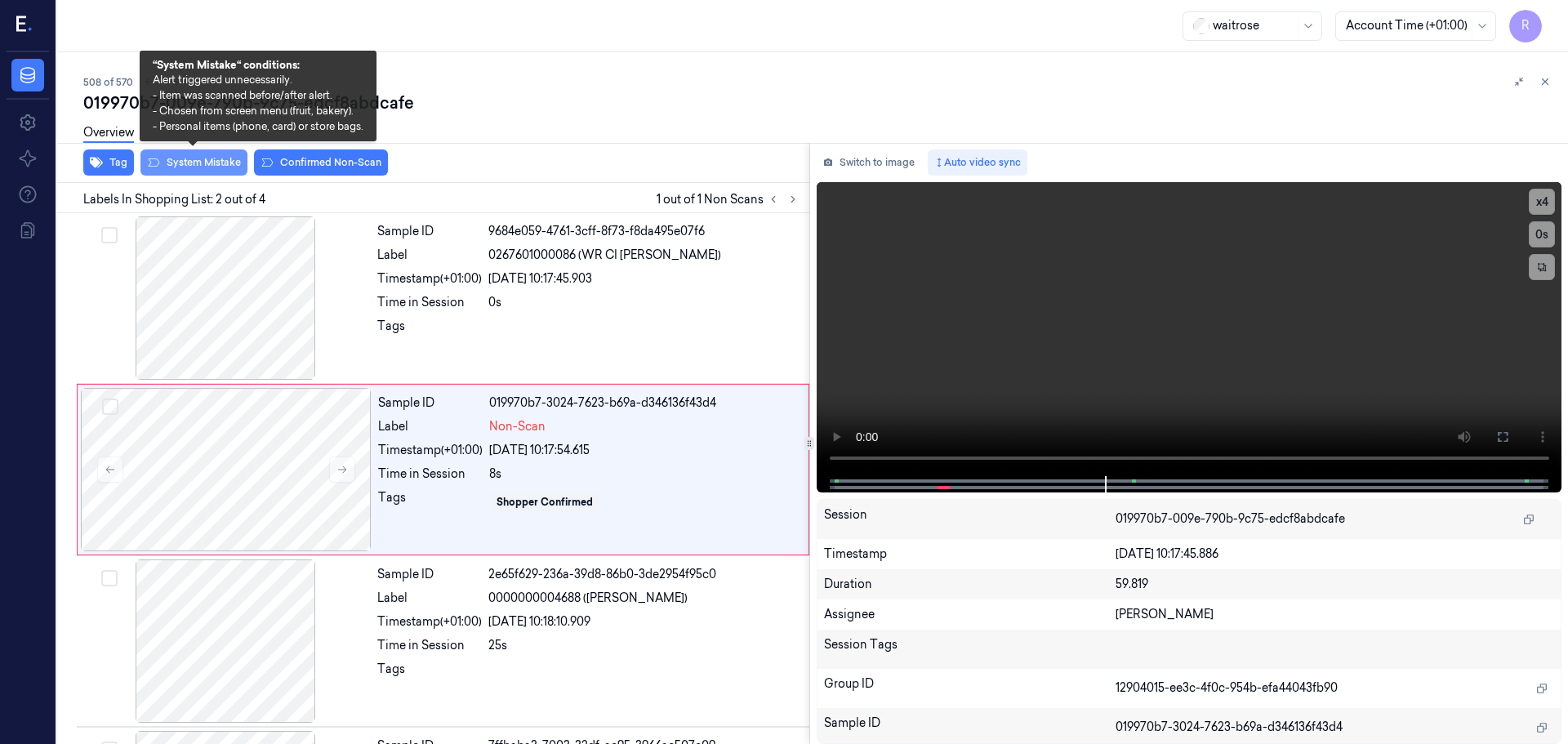
click at [213, 162] on button "System Mistake" at bounding box center [194, 162] width 107 height 27
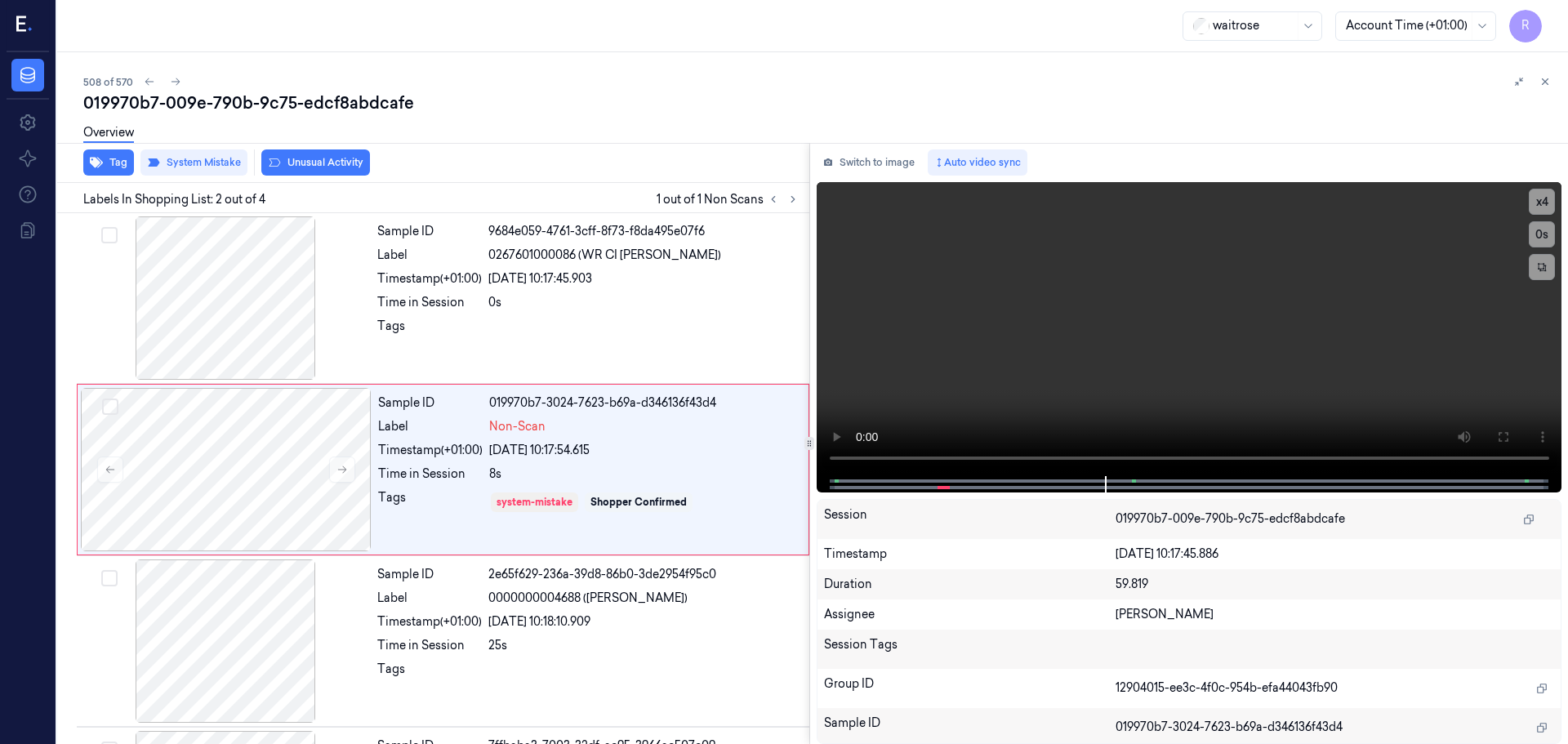
click at [312, 163] on button "Unusual Activity" at bounding box center [315, 162] width 109 height 27
click at [773, 203] on icon at bounding box center [773, 200] width 12 height 12
click at [792, 201] on icon at bounding box center [793, 200] width 3 height 6
click at [532, 679] on div at bounding box center [644, 674] width 312 height 27
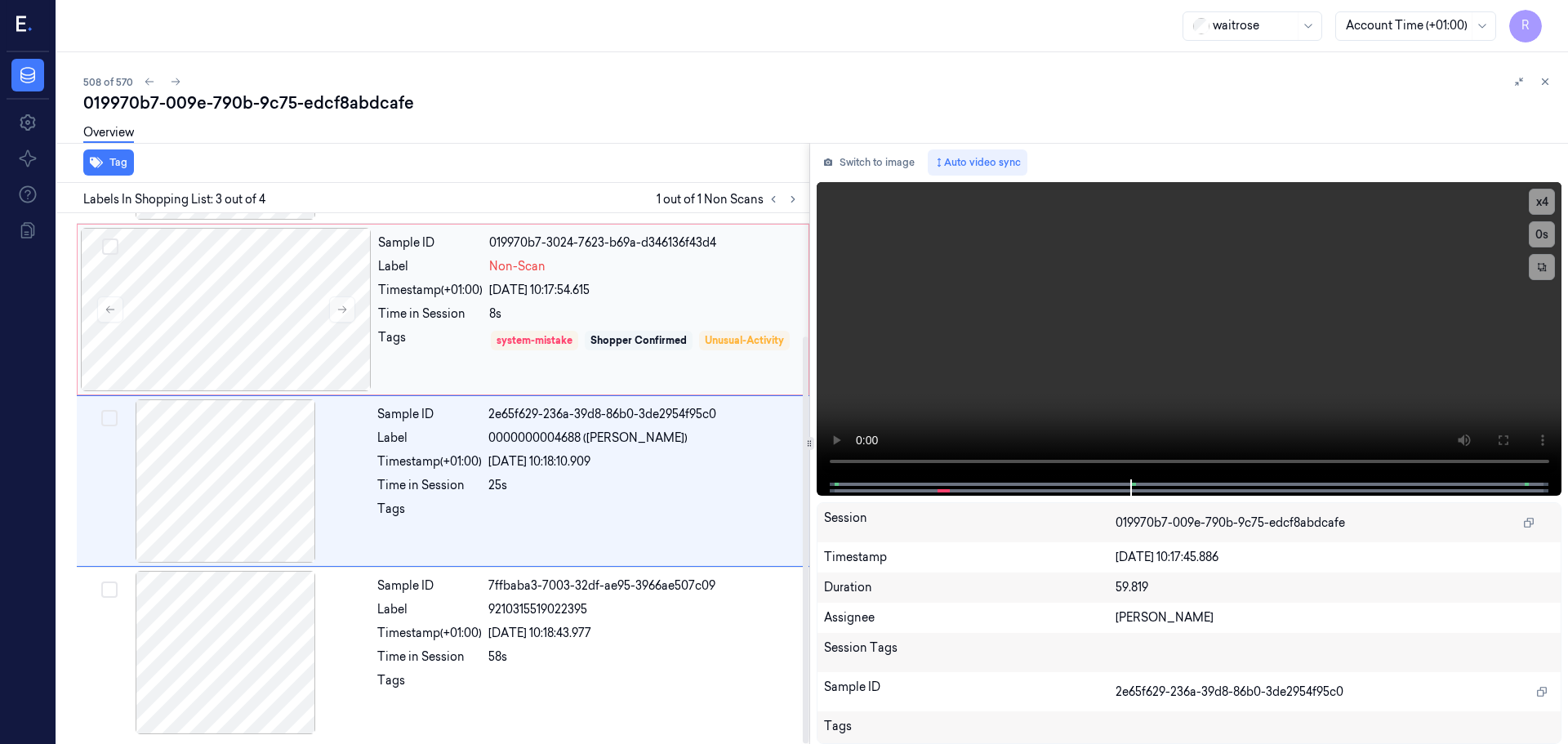
click at [629, 334] on div "Shopper Confirmed" at bounding box center [639, 341] width 96 height 15
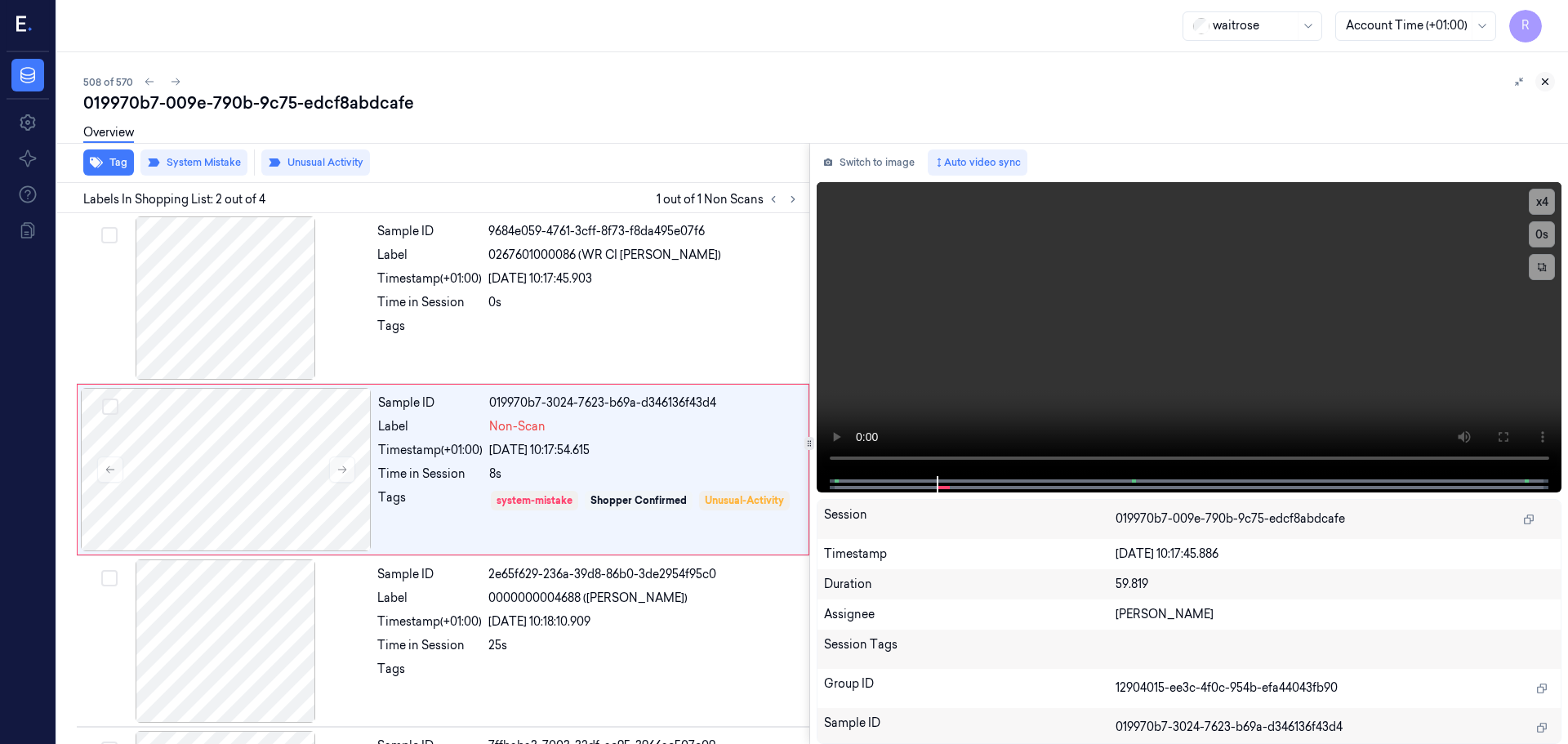
click at [1549, 85] on icon at bounding box center [1546, 82] width 12 height 12
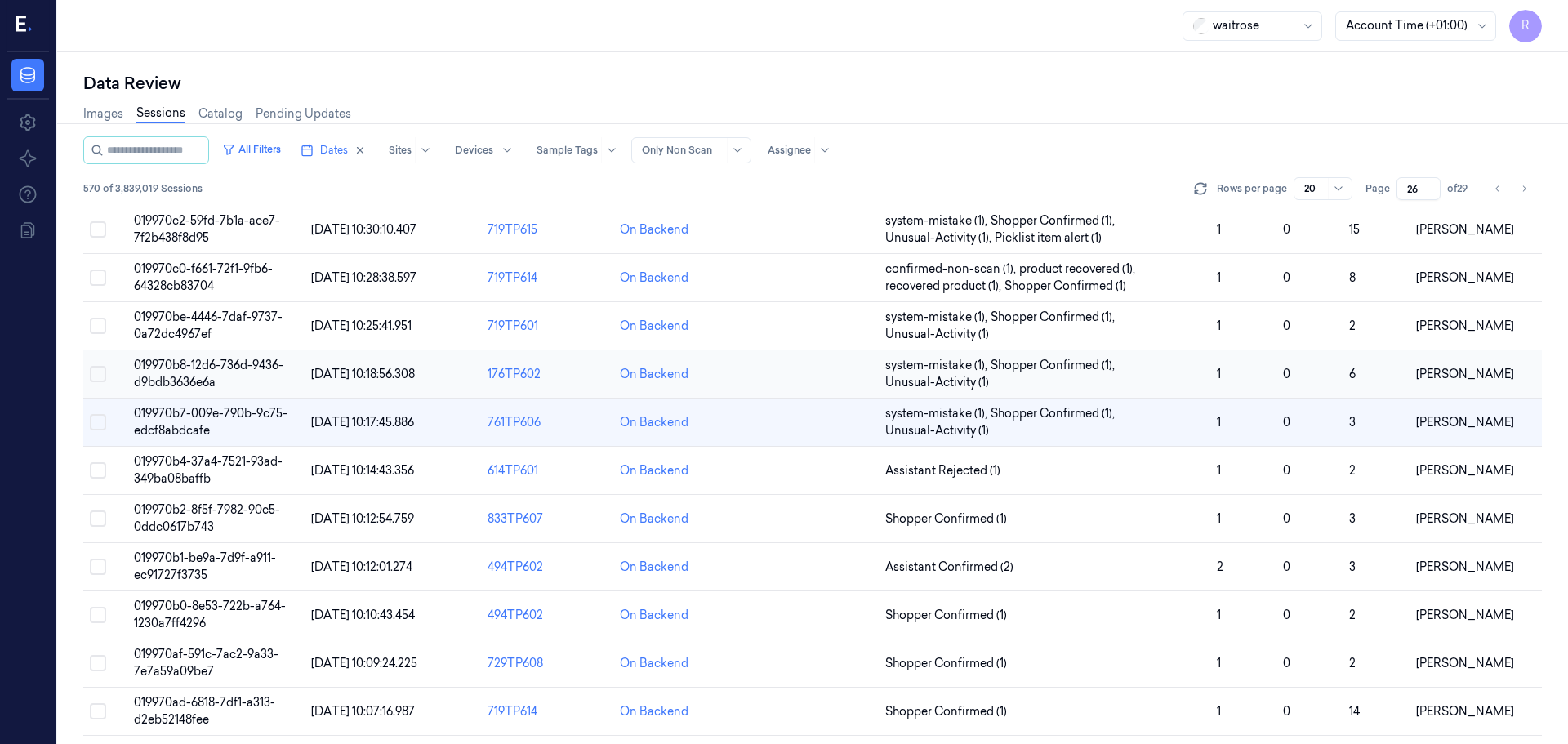
scroll to position [210, 0]
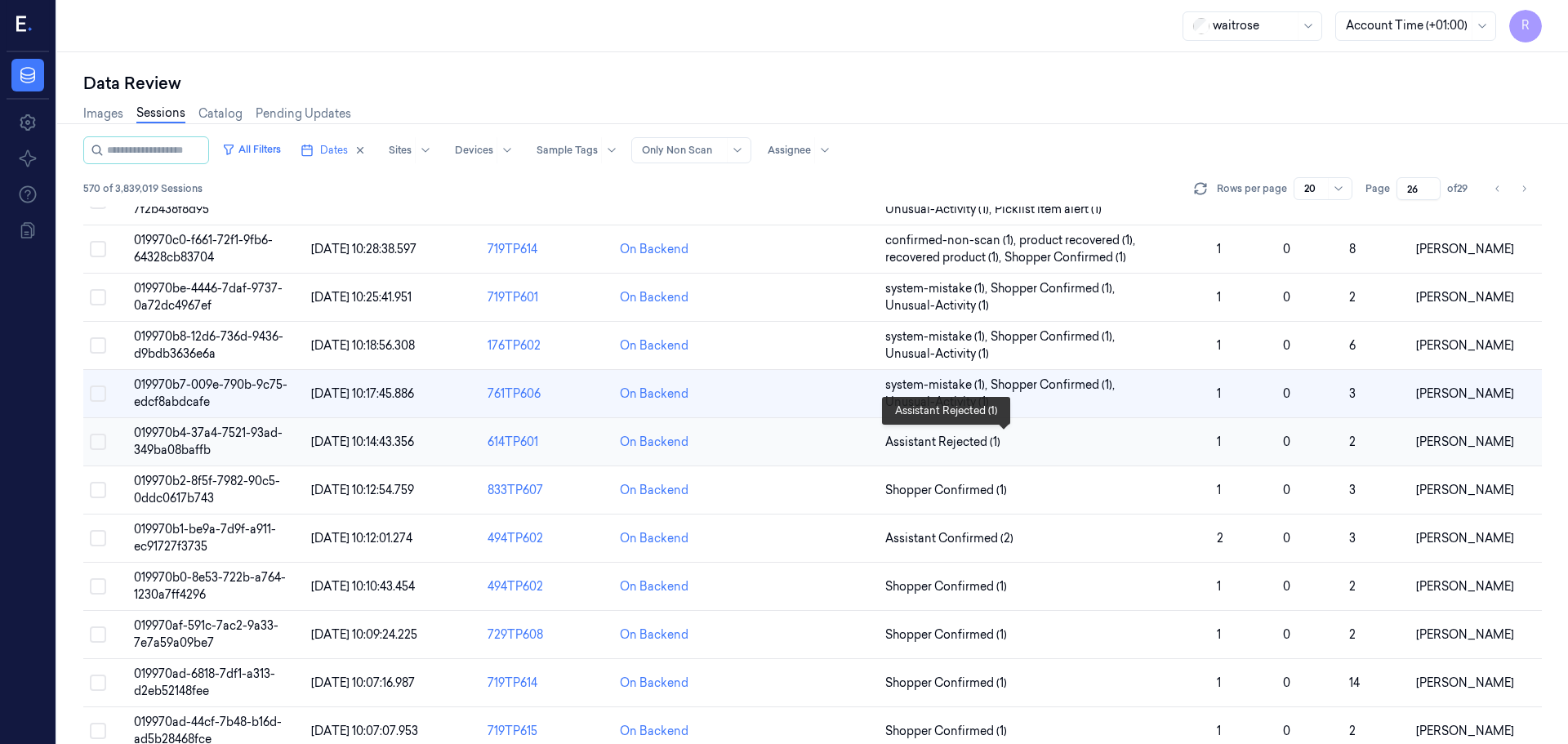
click at [1087, 437] on span "Assistant Rejected (1)" at bounding box center [1044, 442] width 318 height 17
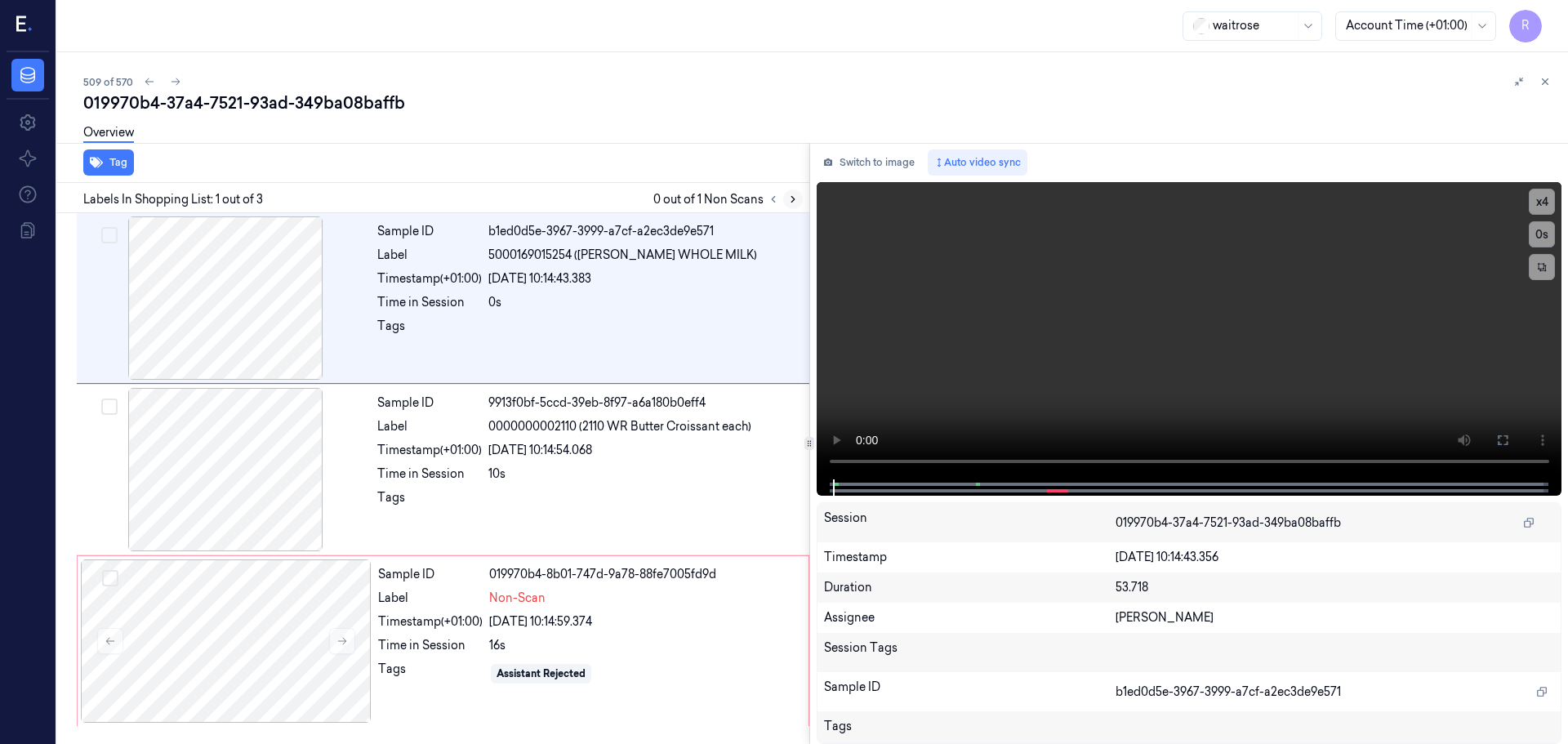
click at [789, 199] on icon at bounding box center [793, 200] width 12 height 12
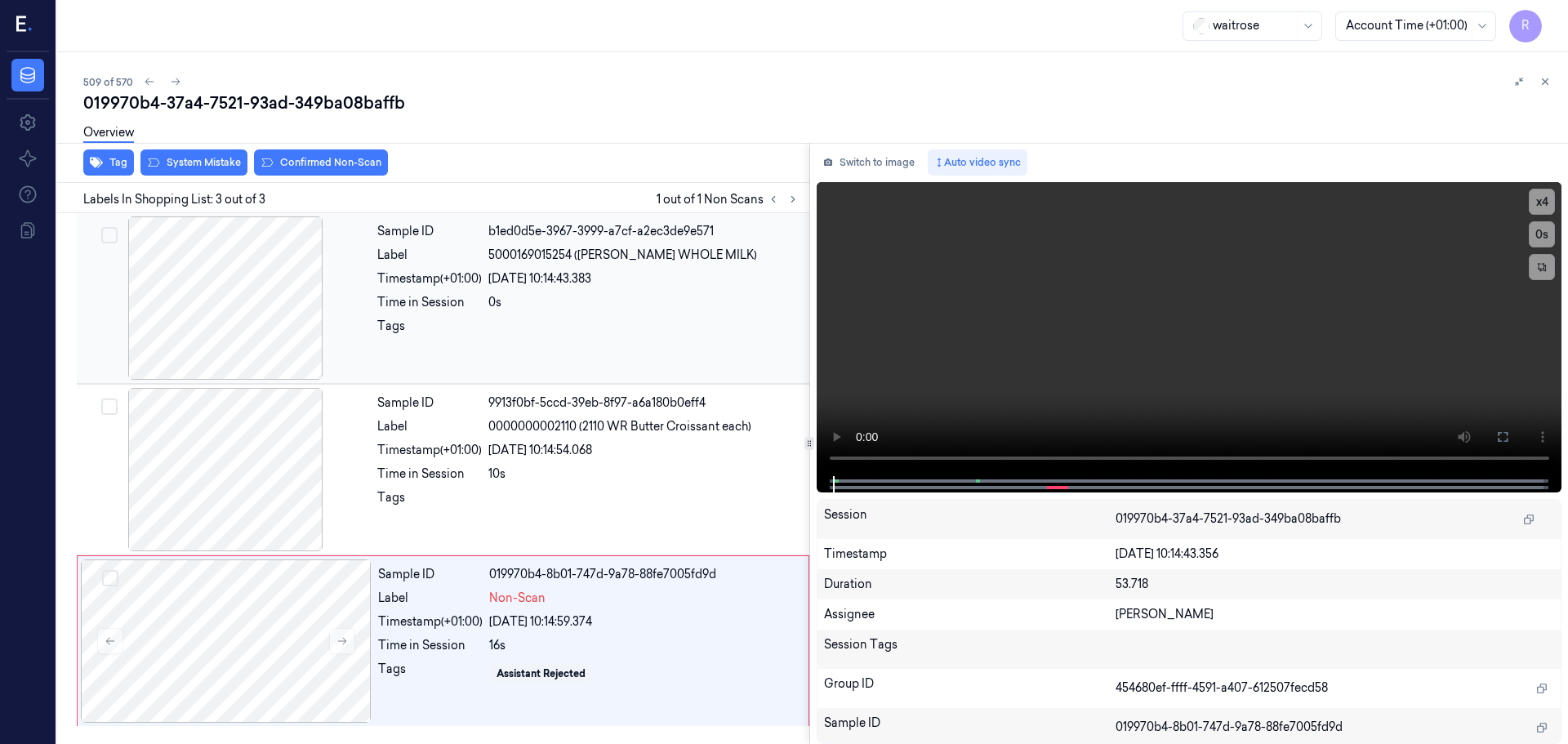
click at [250, 255] on div at bounding box center [225, 297] width 291 height 163
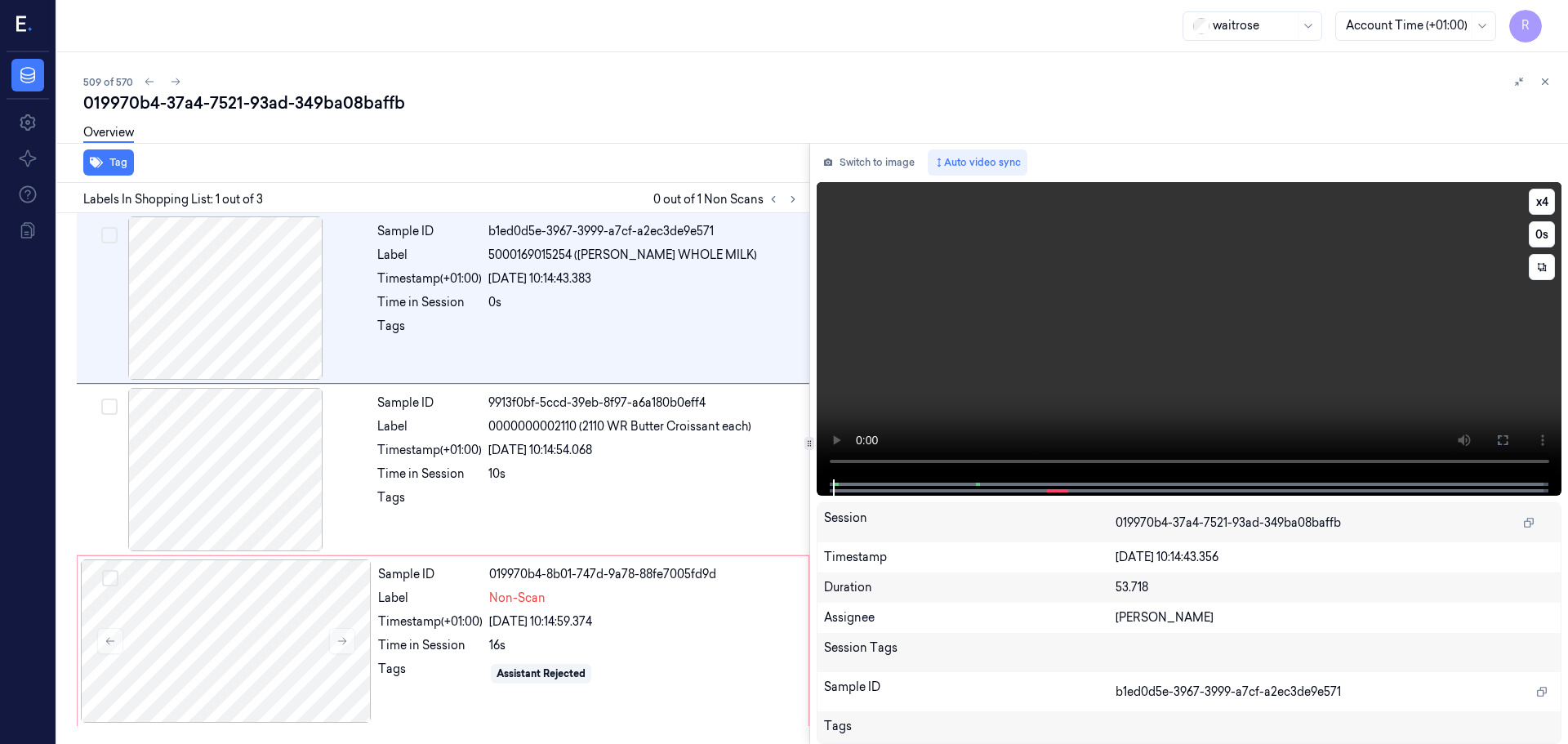
click at [797, 461] on div "Tag Labels In Shopping List: 1 out of 3 0 out of 1 Non Scans Sample ID b1ed0d5e…" at bounding box center [809, 442] width 1517 height 601
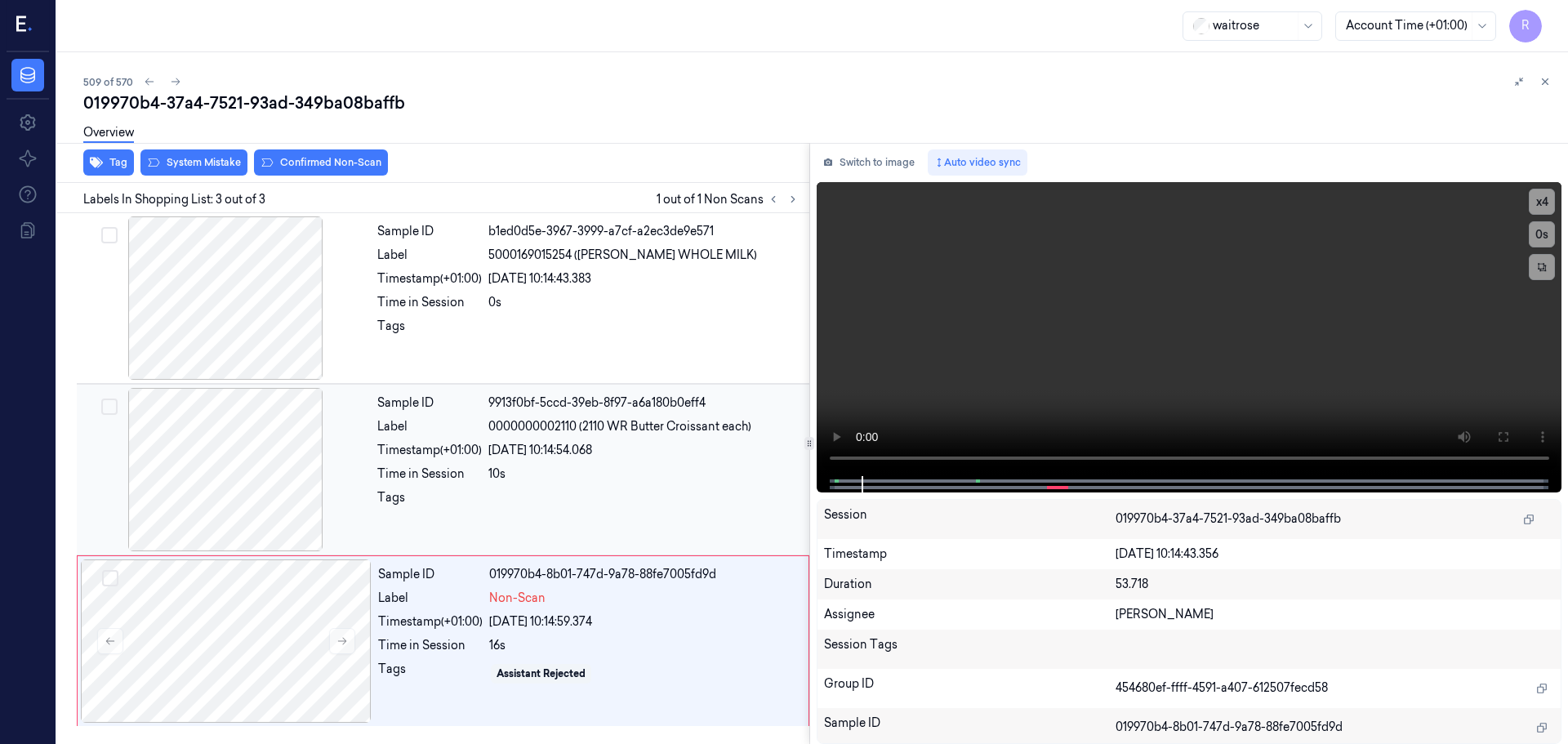
click at [457, 483] on div "Sample ID 9913f0bf-5ccd-39eb-8f97-a6a180b0eff4 Label 0000000002110 (2110 WR But…" at bounding box center [588, 469] width 435 height 163
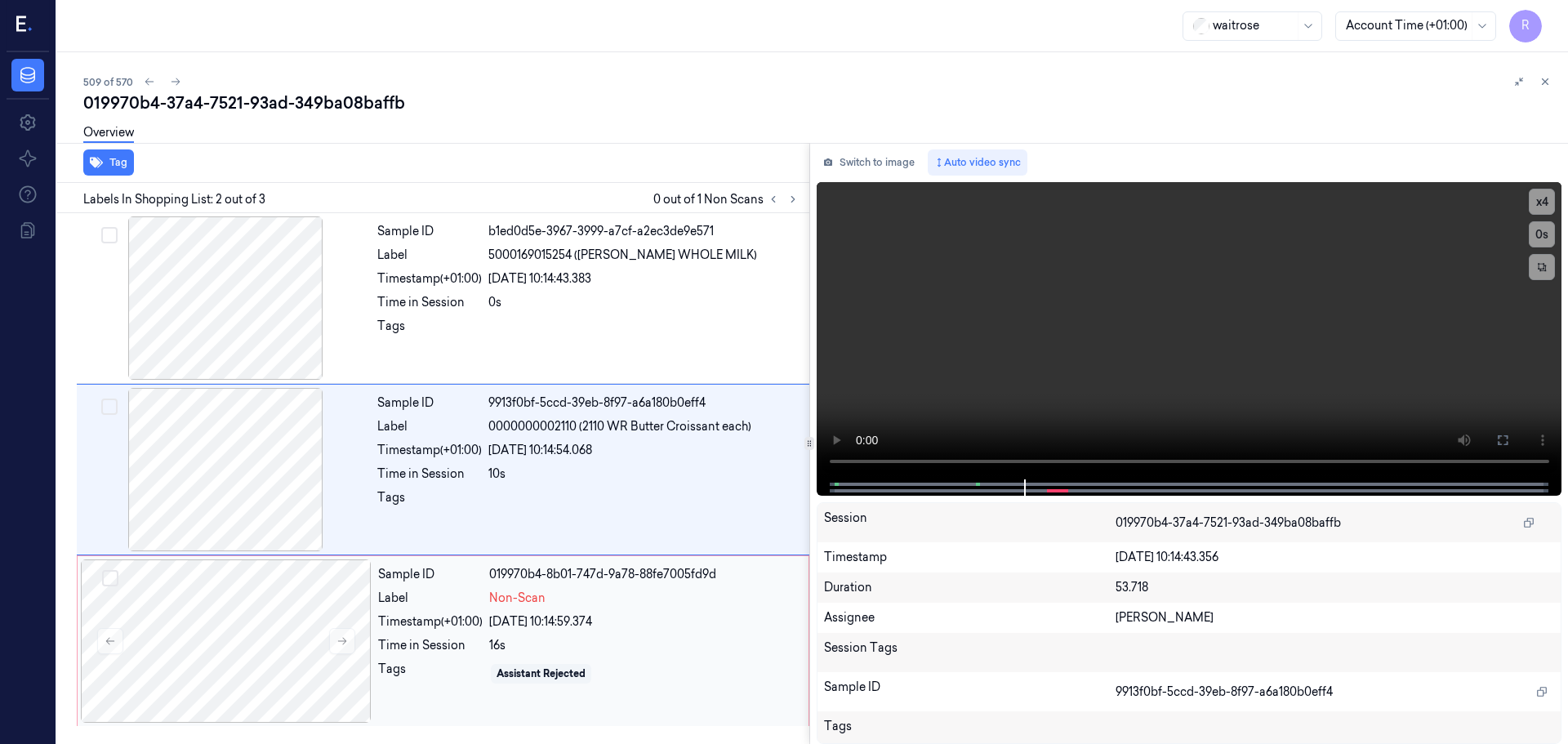
click at [678, 597] on div "Non-Scan" at bounding box center [644, 598] width 310 height 17
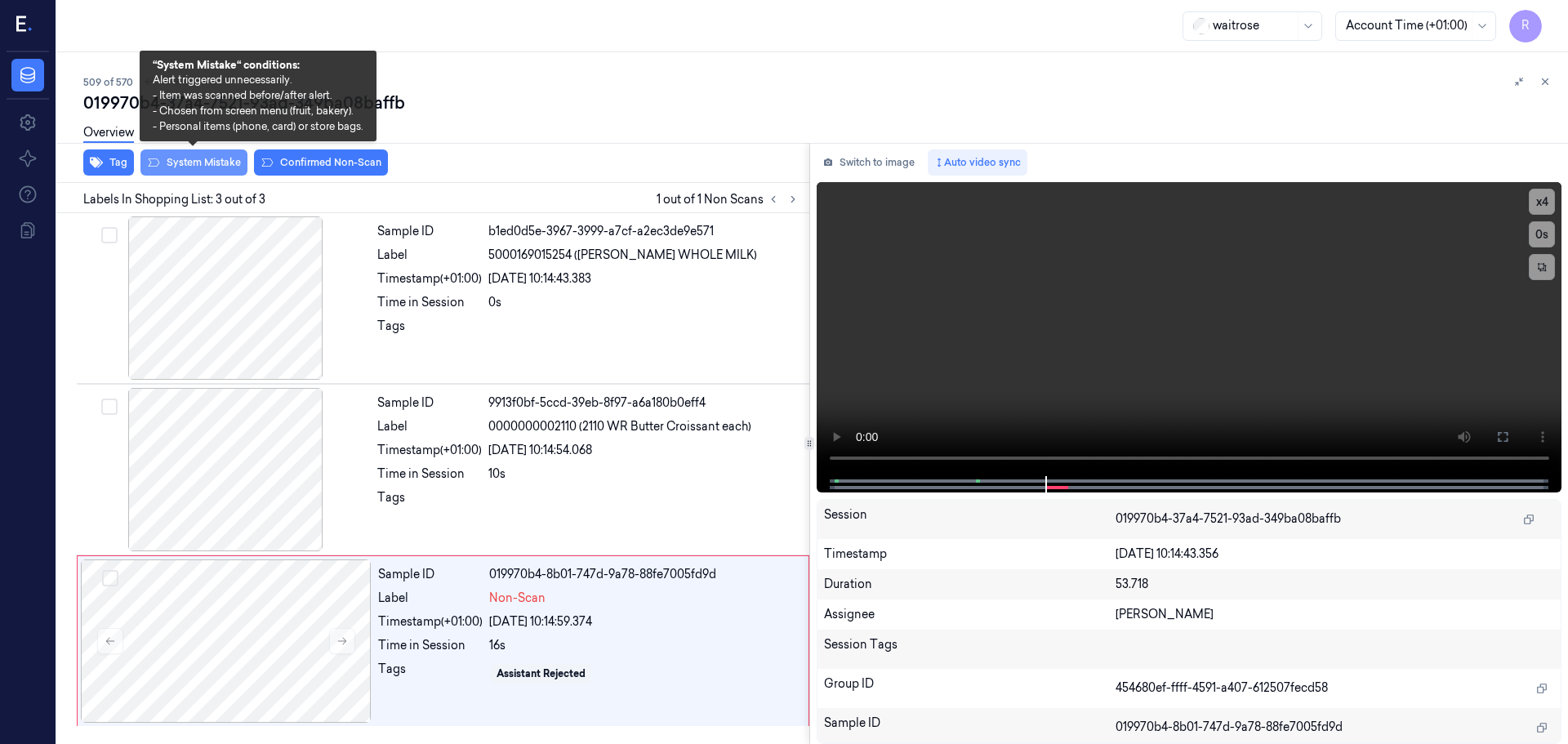
click at [224, 173] on button "System Mistake" at bounding box center [194, 162] width 107 height 27
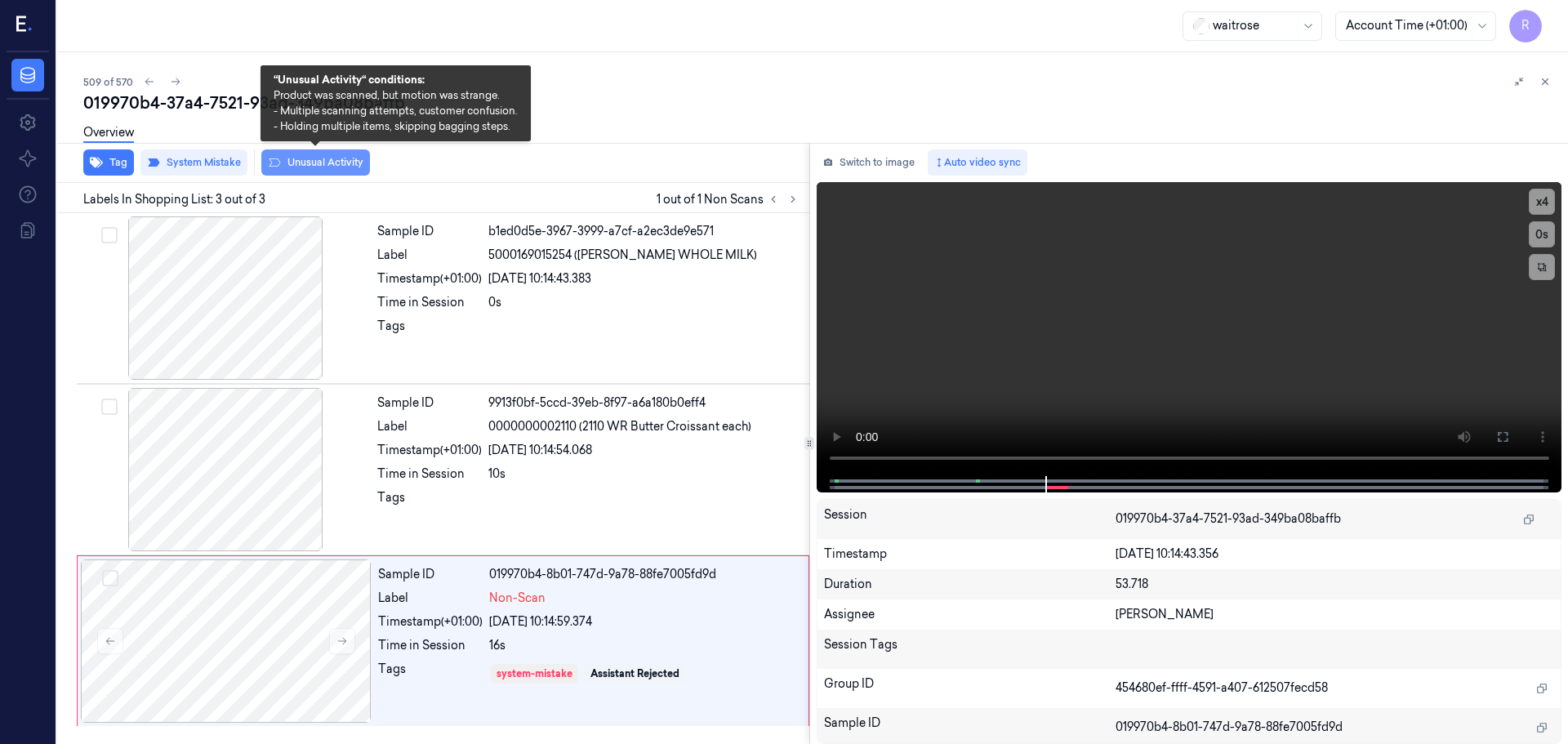
click at [306, 164] on button "Unusual Activity" at bounding box center [315, 162] width 109 height 27
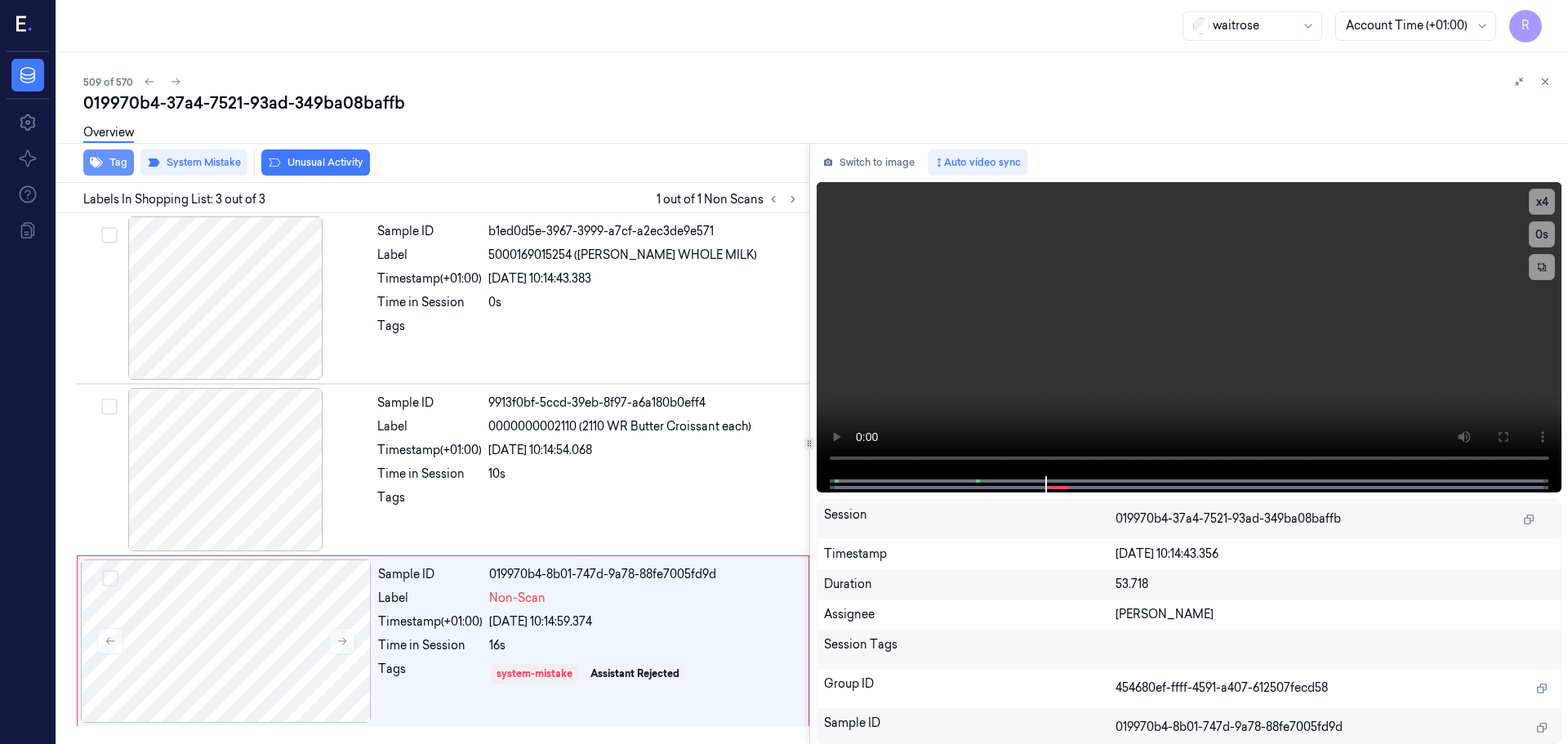
click at [112, 159] on button "Tag" at bounding box center [109, 162] width 51 height 27
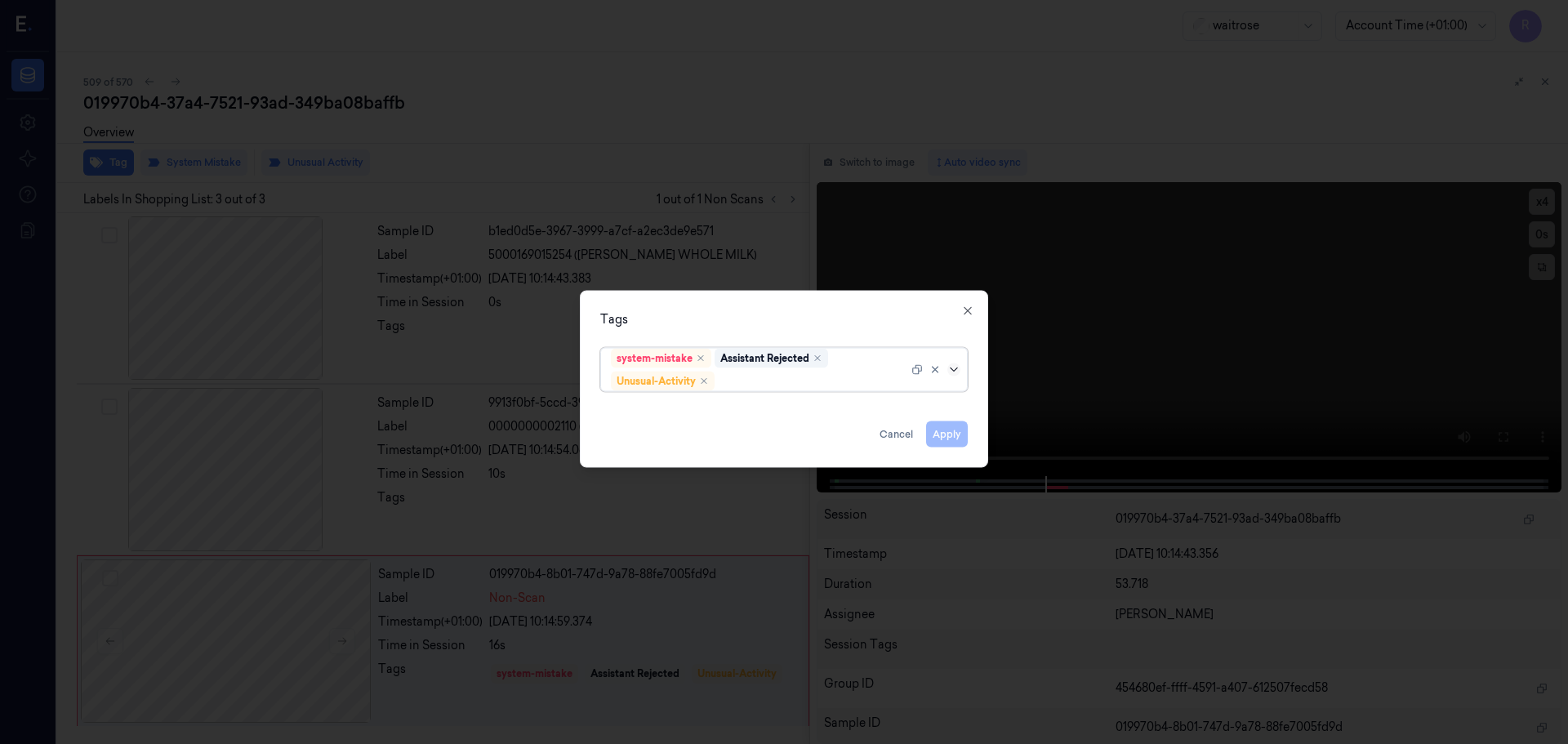
click at [959, 370] on icon at bounding box center [954, 370] width 13 height 13
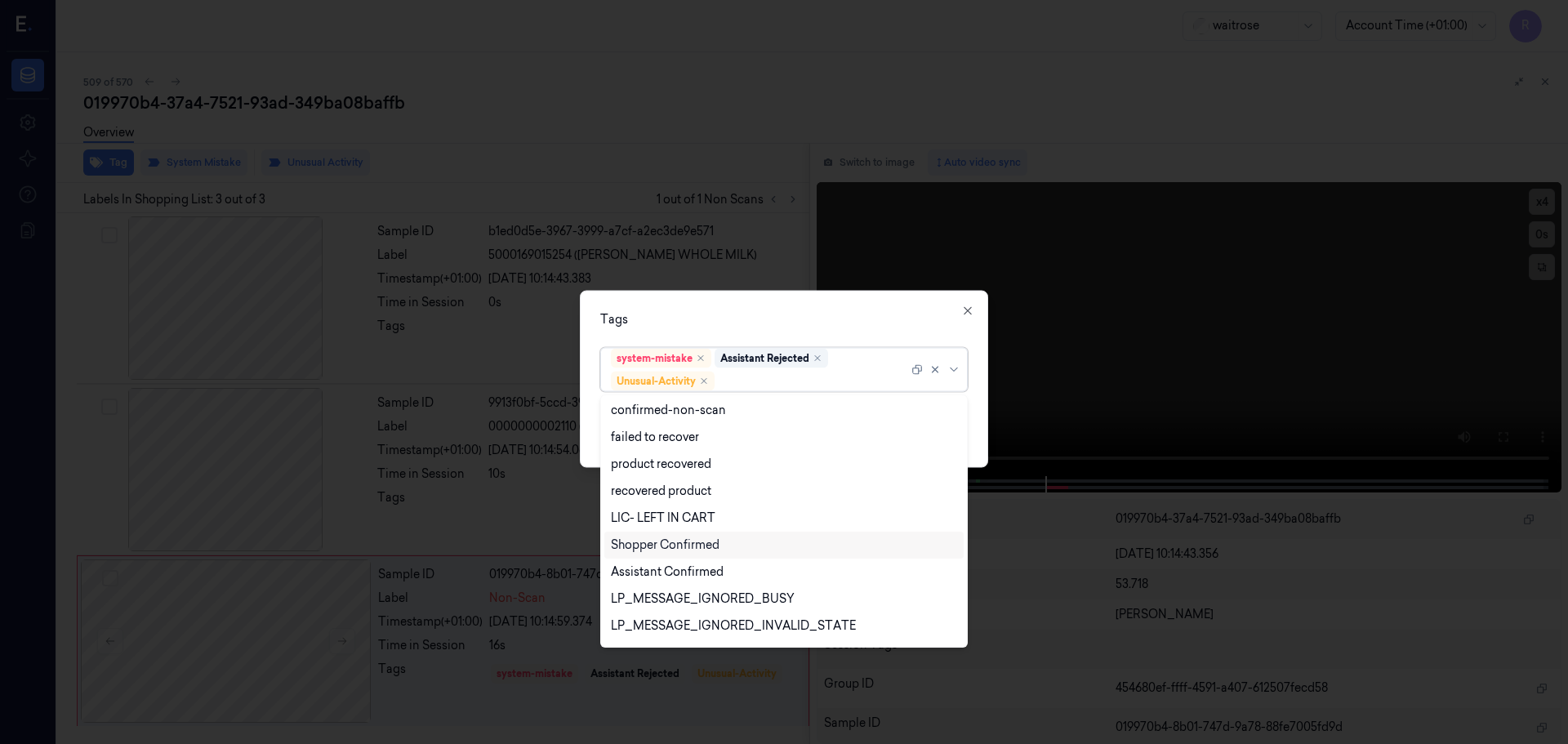
scroll to position [213, 0]
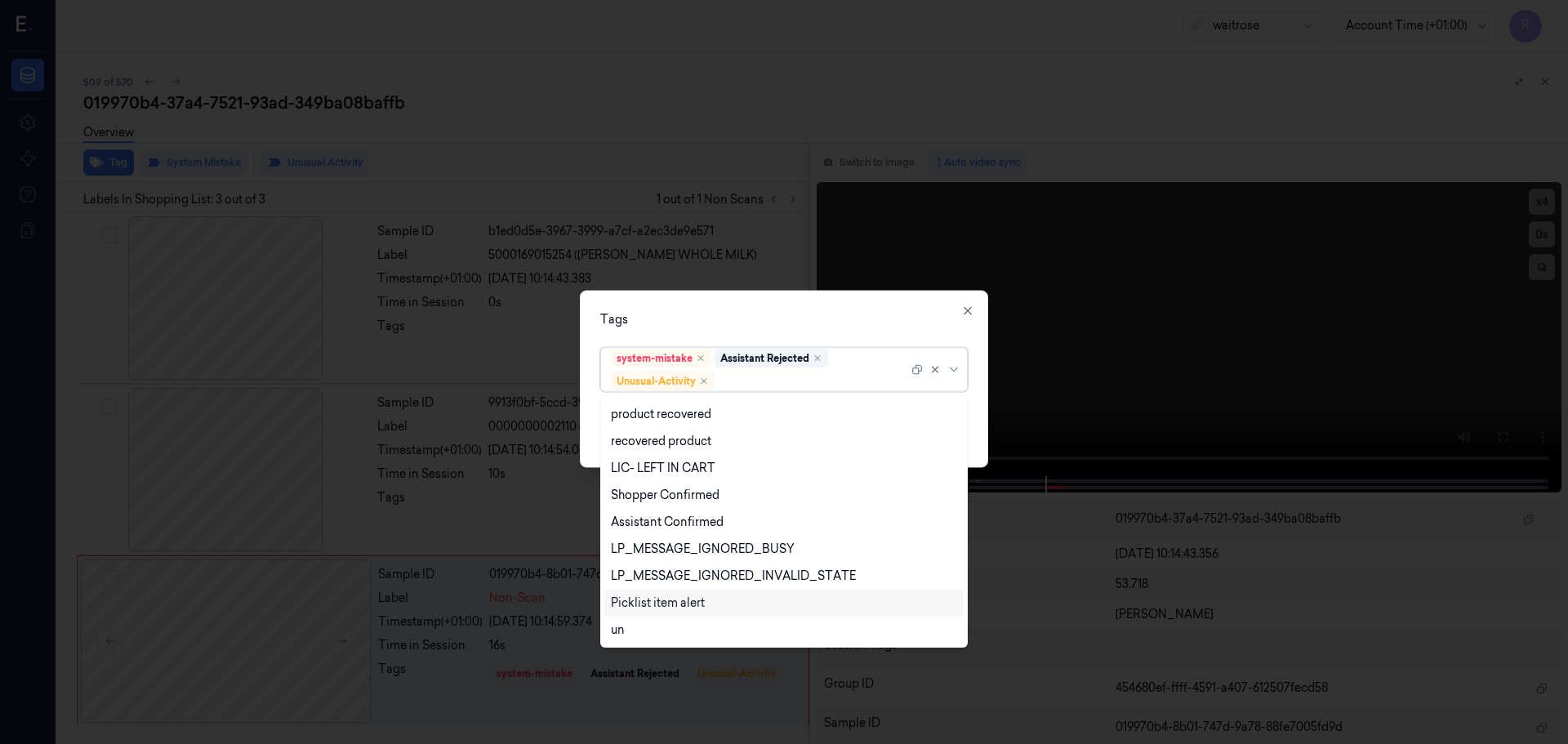
click at [653, 596] on div "Picklist item alert" at bounding box center [657, 603] width 94 height 17
click at [745, 329] on div "Tags option Picklist item alert, selected. 20 results available. Use Up and Dow…" at bounding box center [784, 379] width 409 height 177
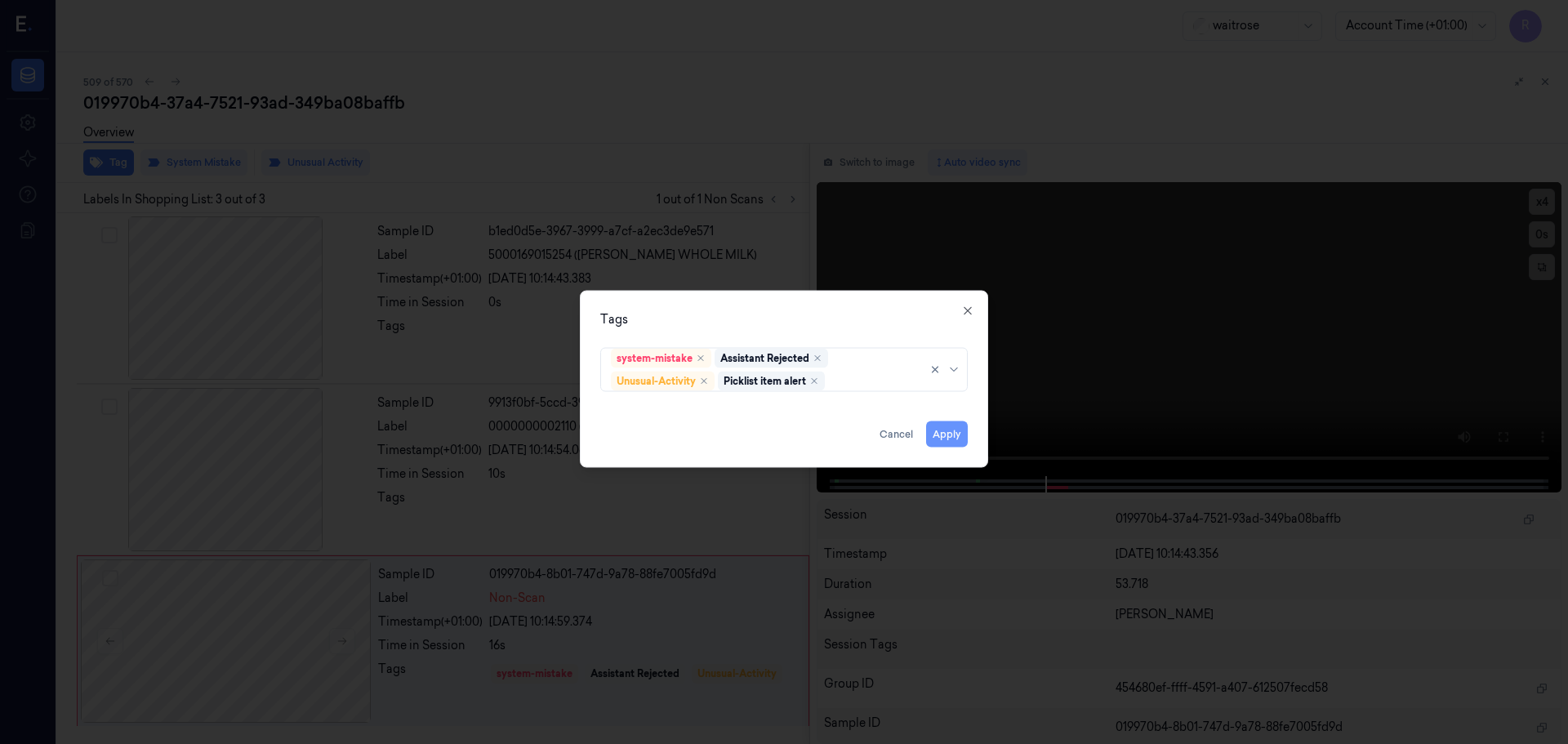
click at [948, 437] on button "Apply" at bounding box center [947, 434] width 41 height 27
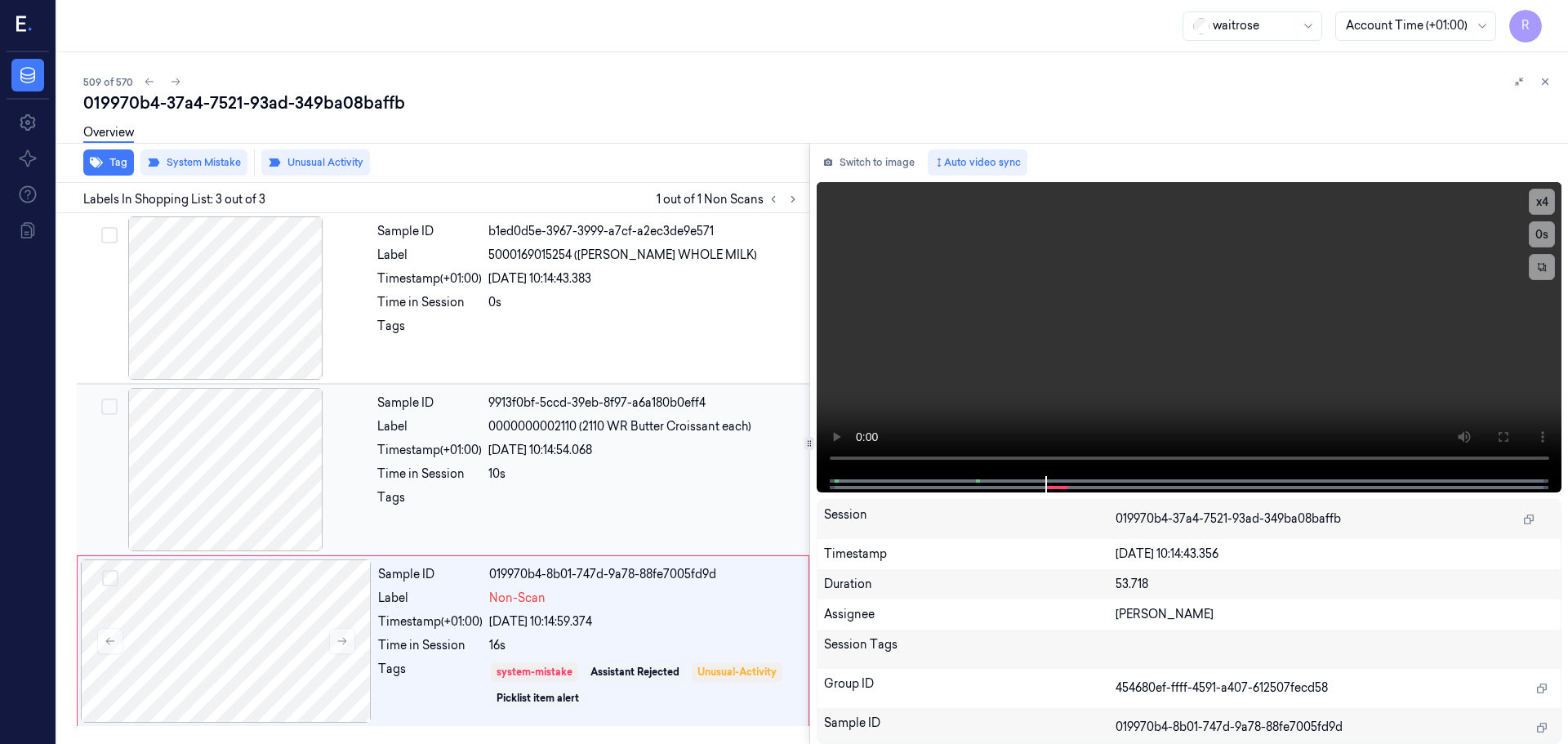
click at [670, 491] on div at bounding box center [644, 502] width 312 height 27
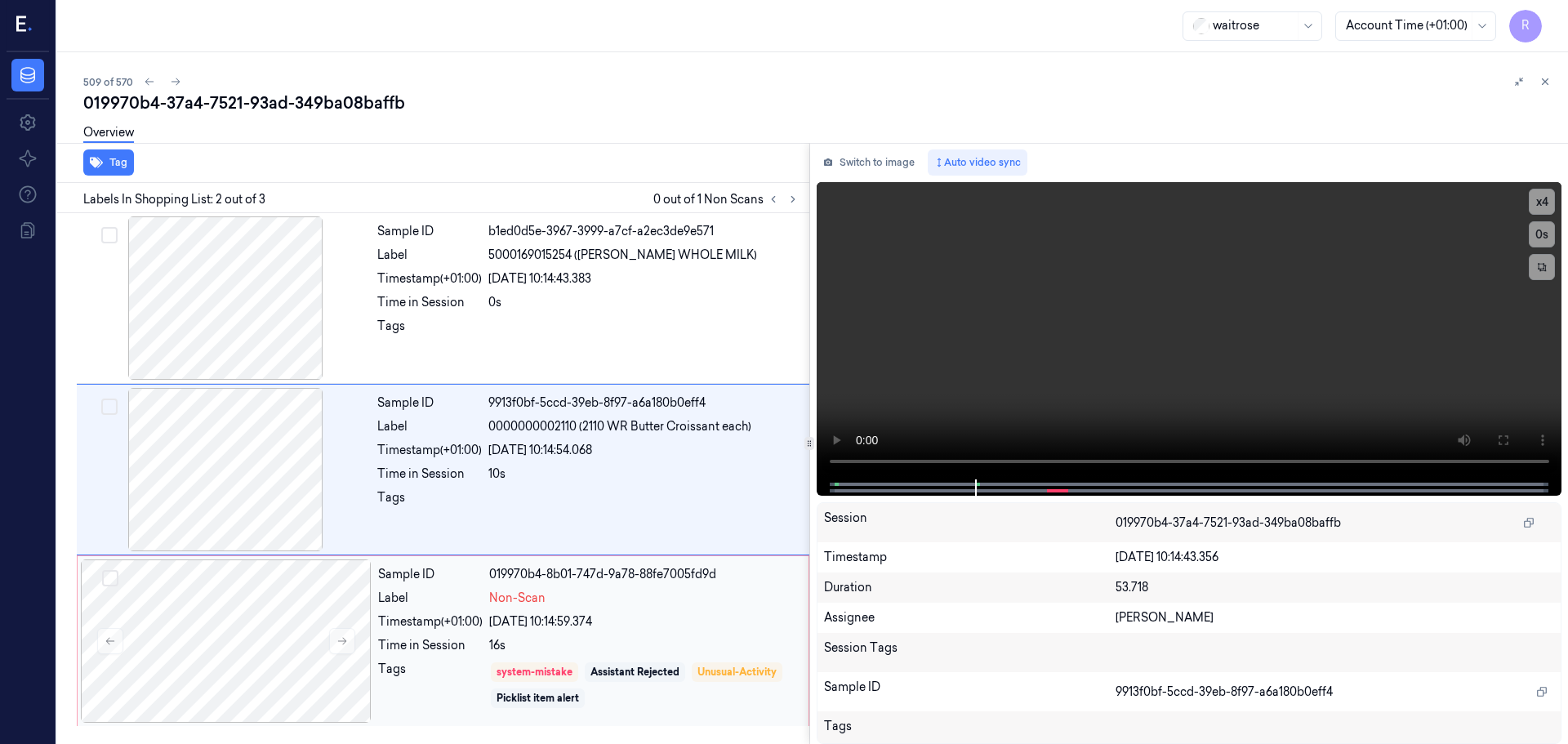
click at [640, 661] on div "system-mistake Assistant Rejected Unusual-Activity Picklist item alert" at bounding box center [644, 684] width 310 height 49
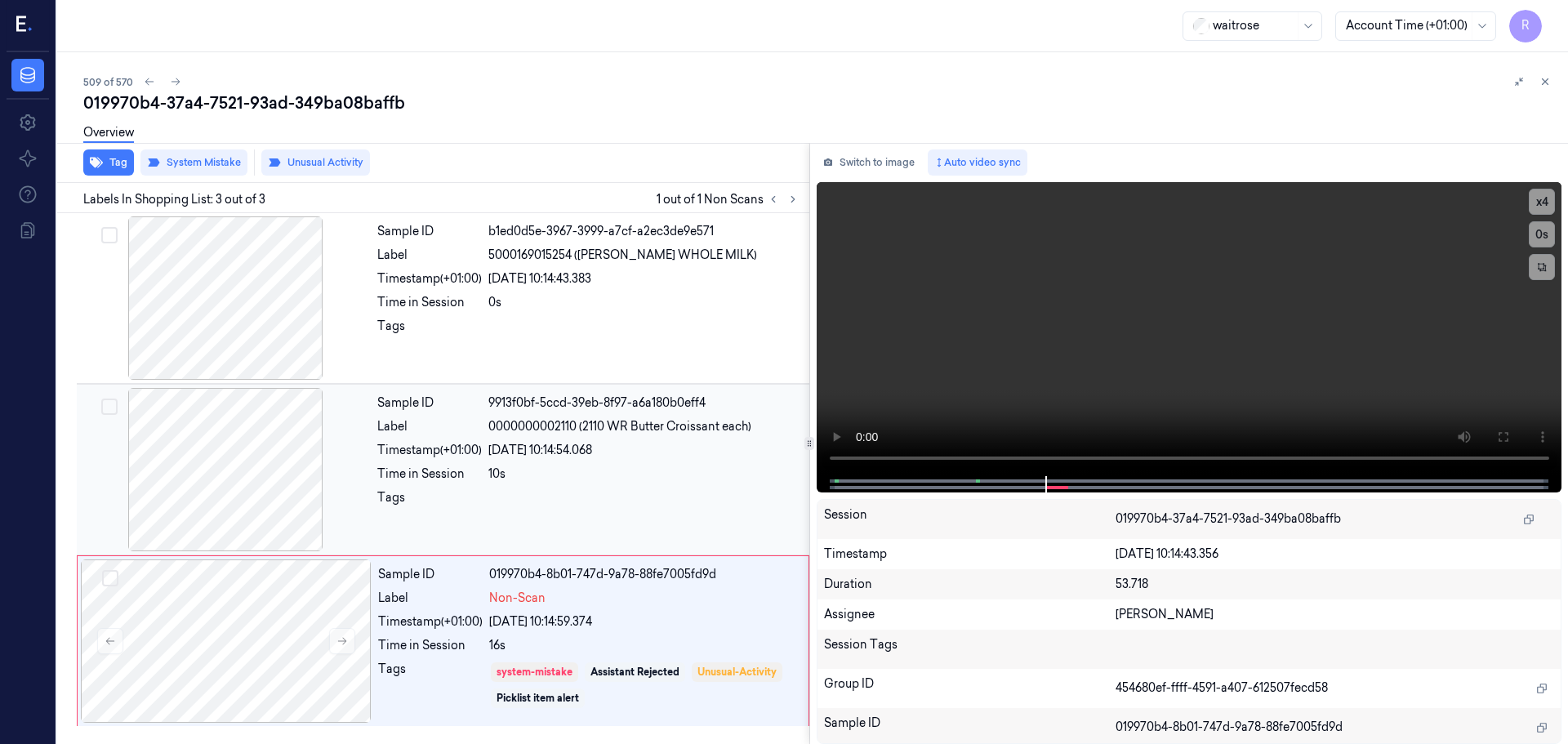
click at [240, 467] on div at bounding box center [225, 469] width 291 height 163
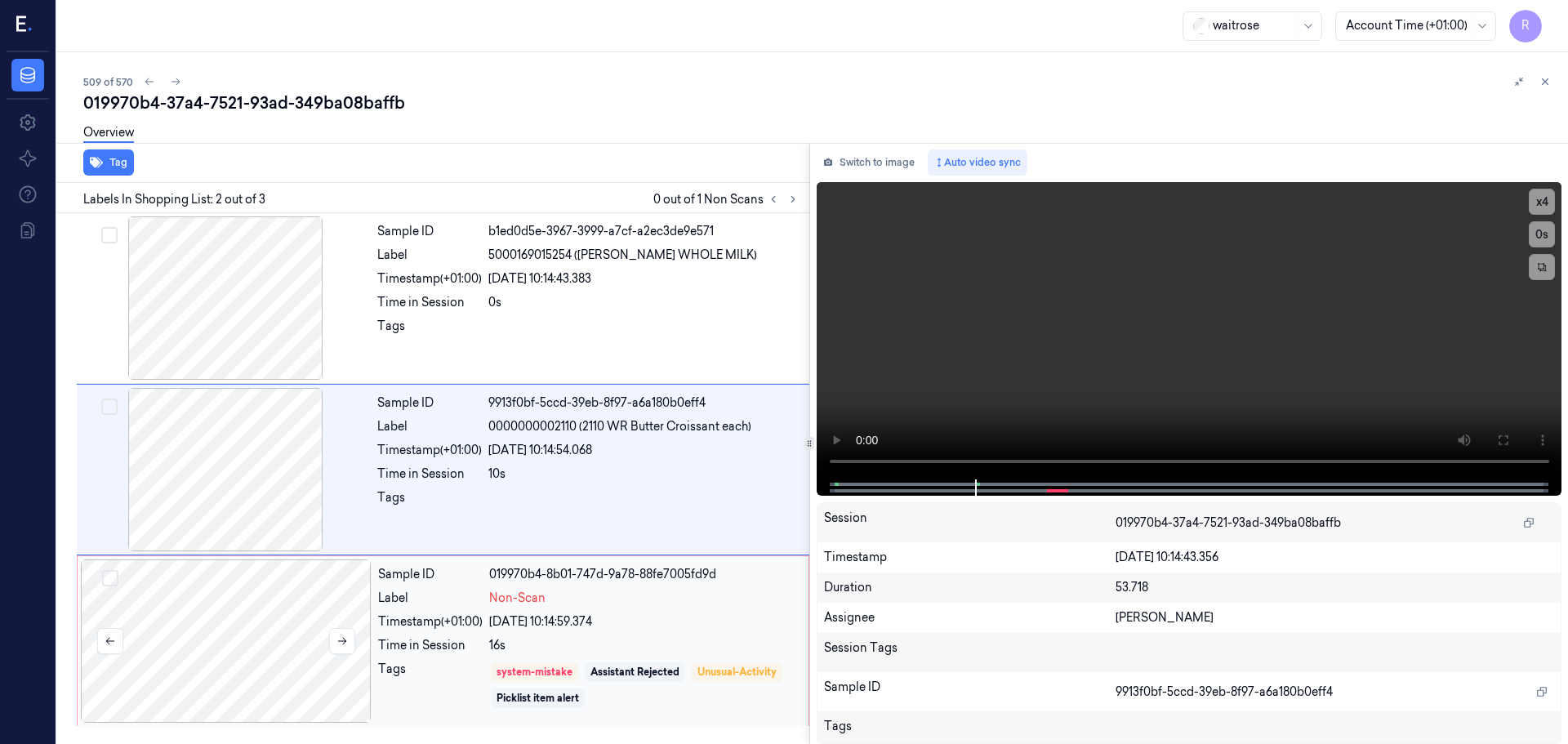
click at [288, 657] on div at bounding box center [226, 640] width 291 height 163
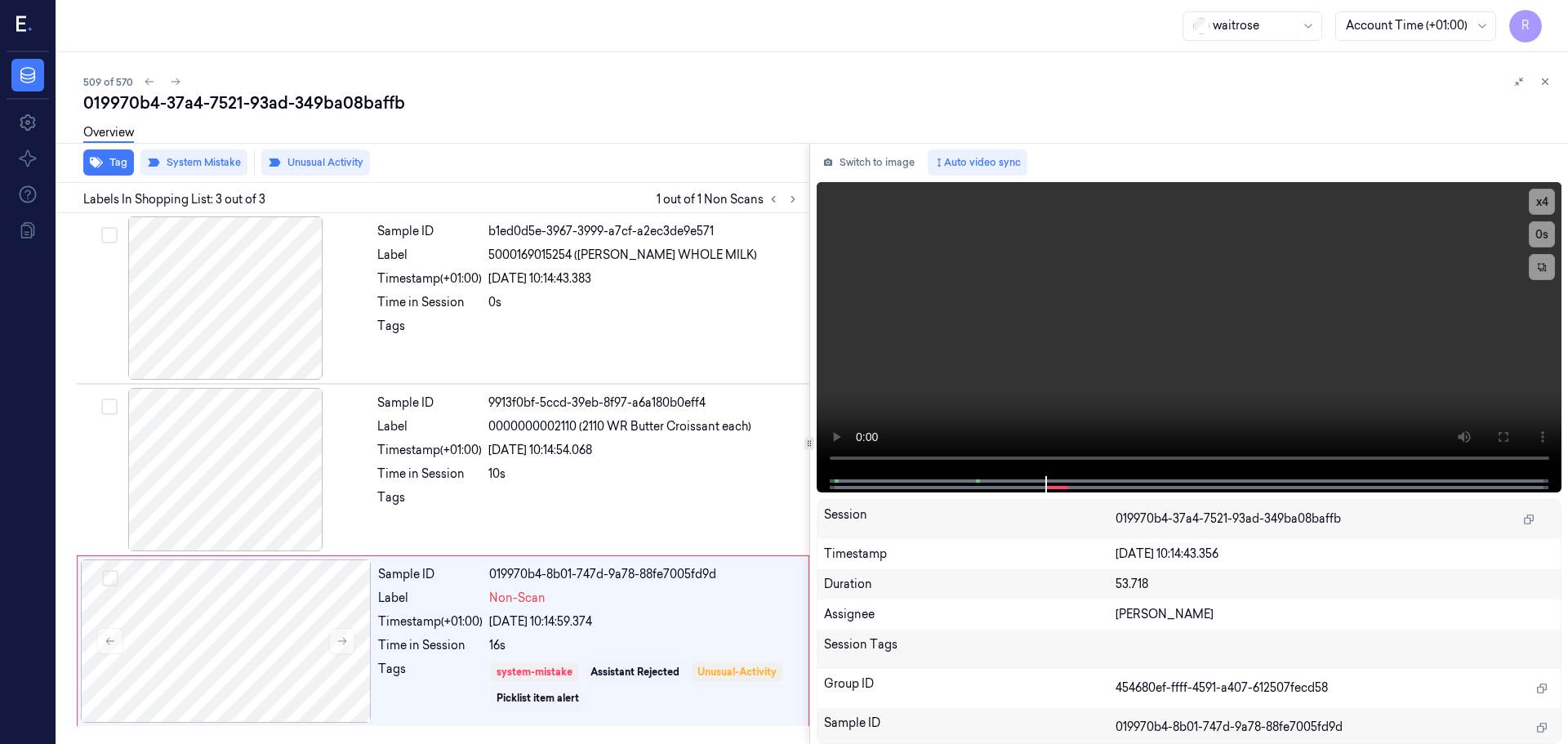
click at [1544, 85] on icon at bounding box center [1546, 82] width 12 height 12
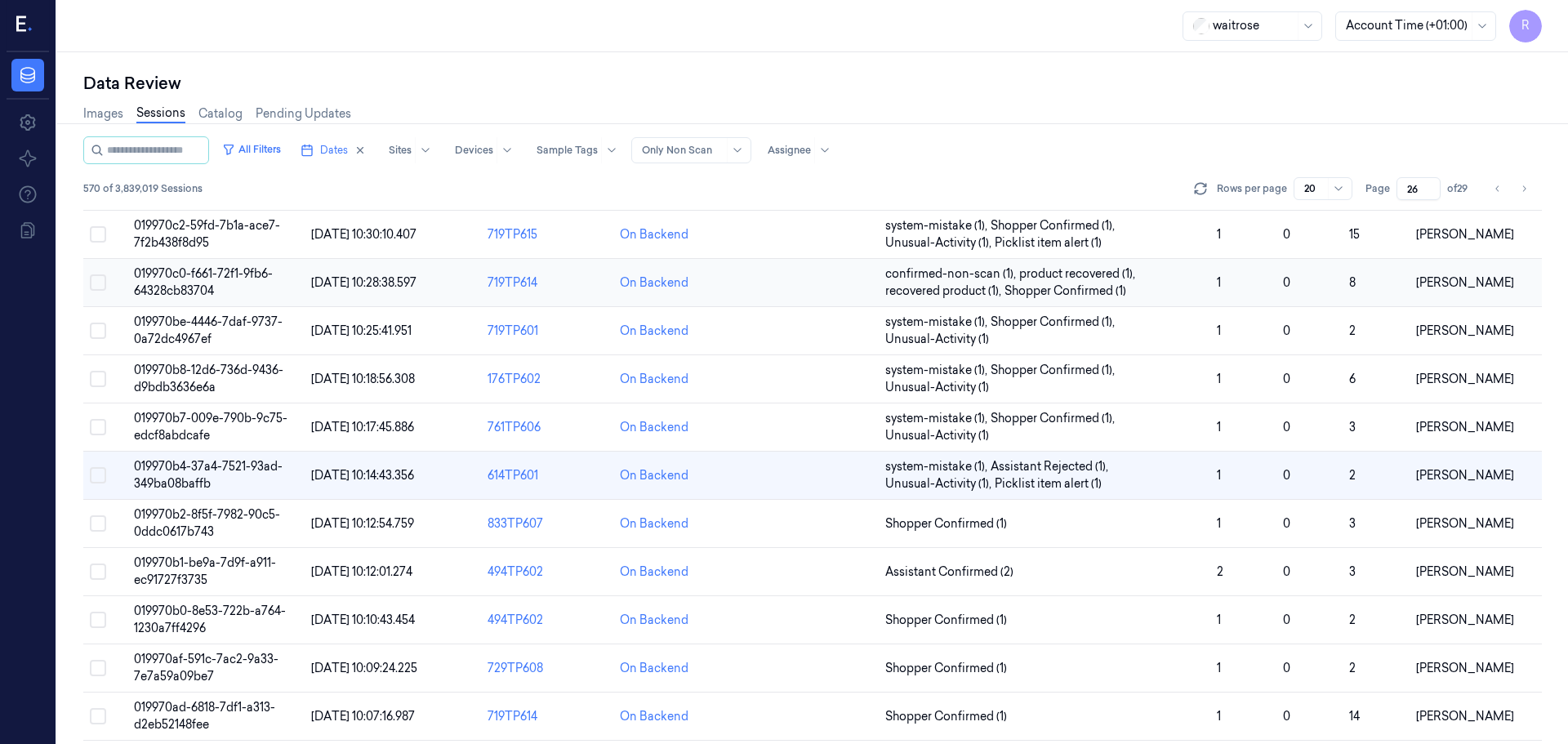
scroll to position [258, 0]
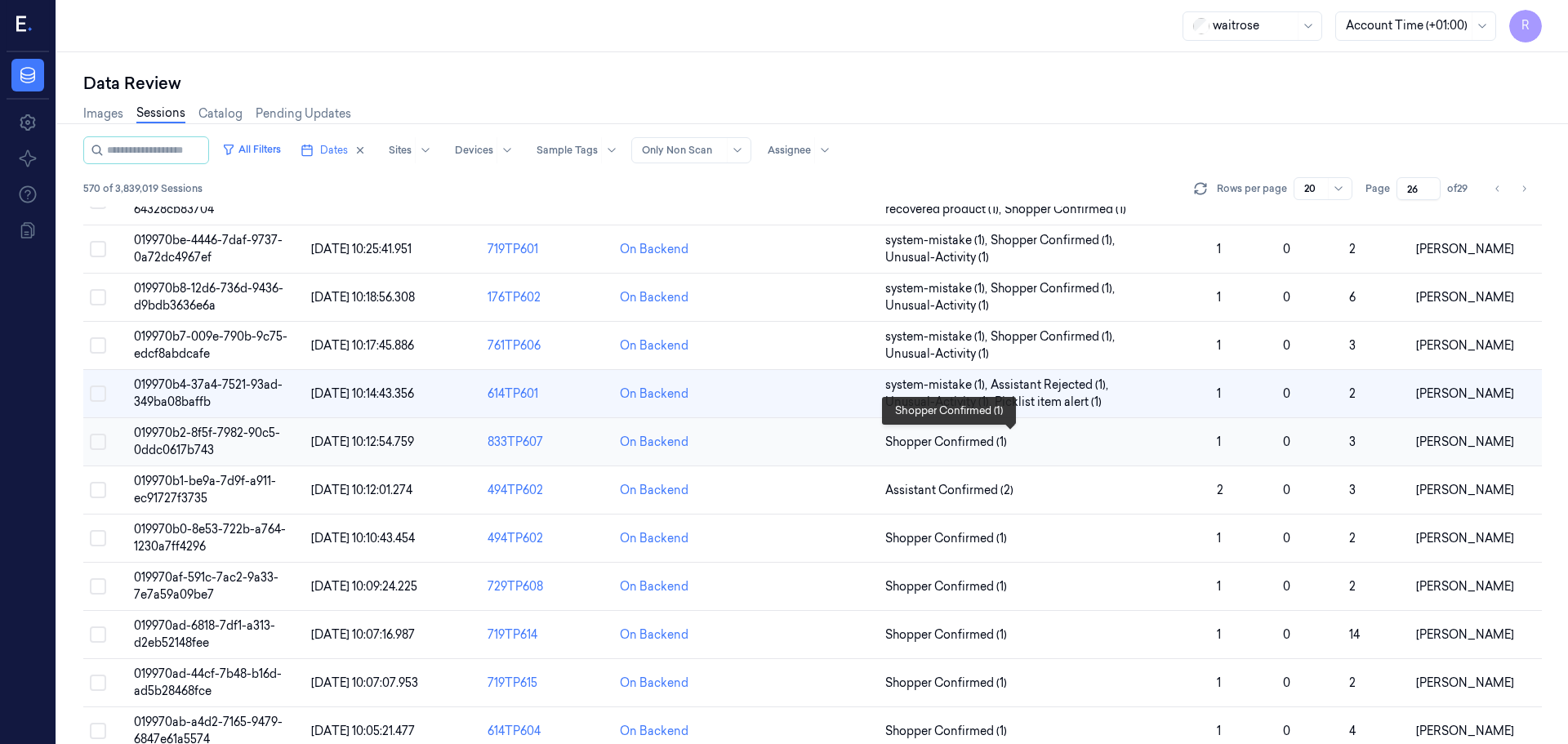
click at [1153, 445] on span "Shopper Confirmed (1)" at bounding box center [1044, 442] width 318 height 17
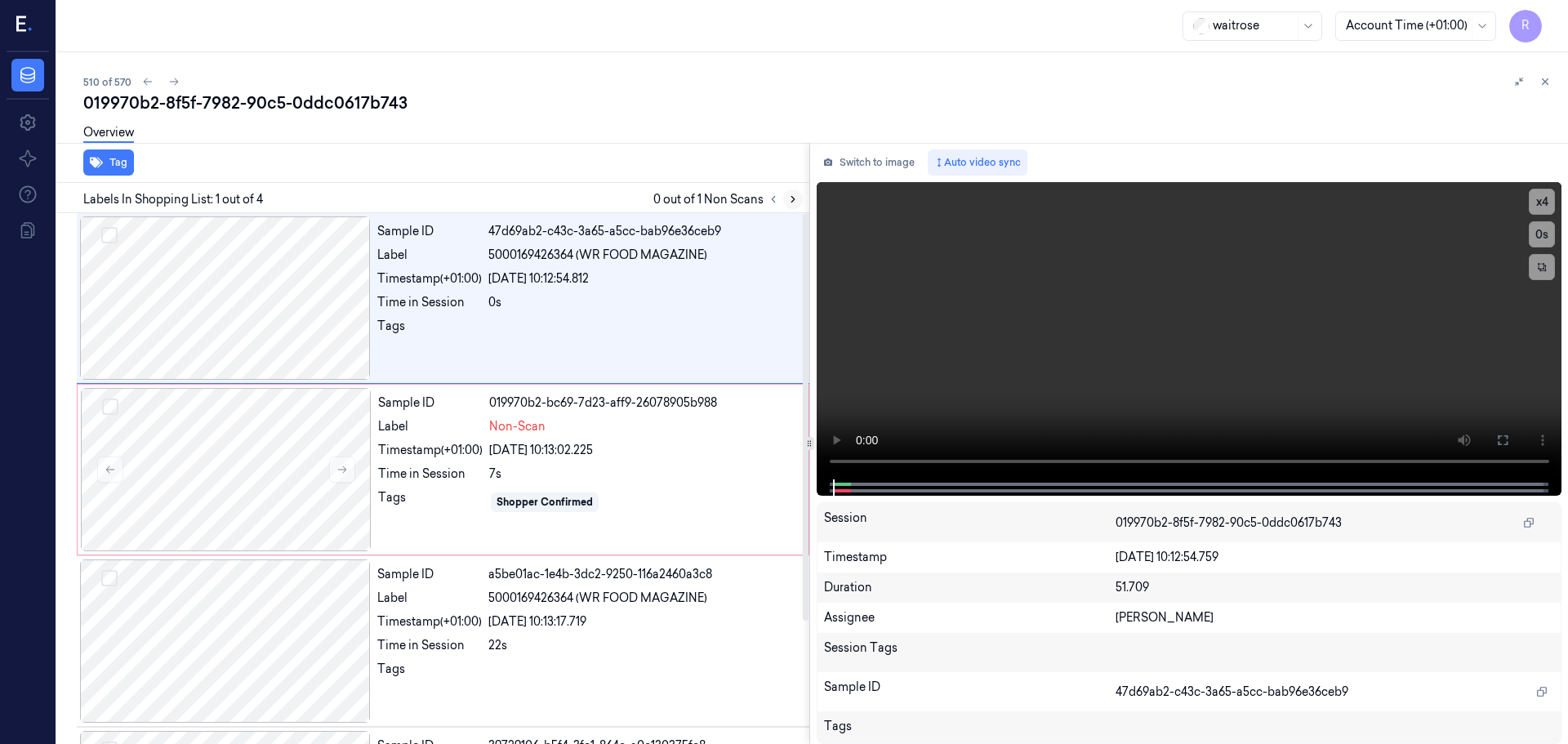
click at [789, 196] on icon at bounding box center [793, 200] width 12 height 12
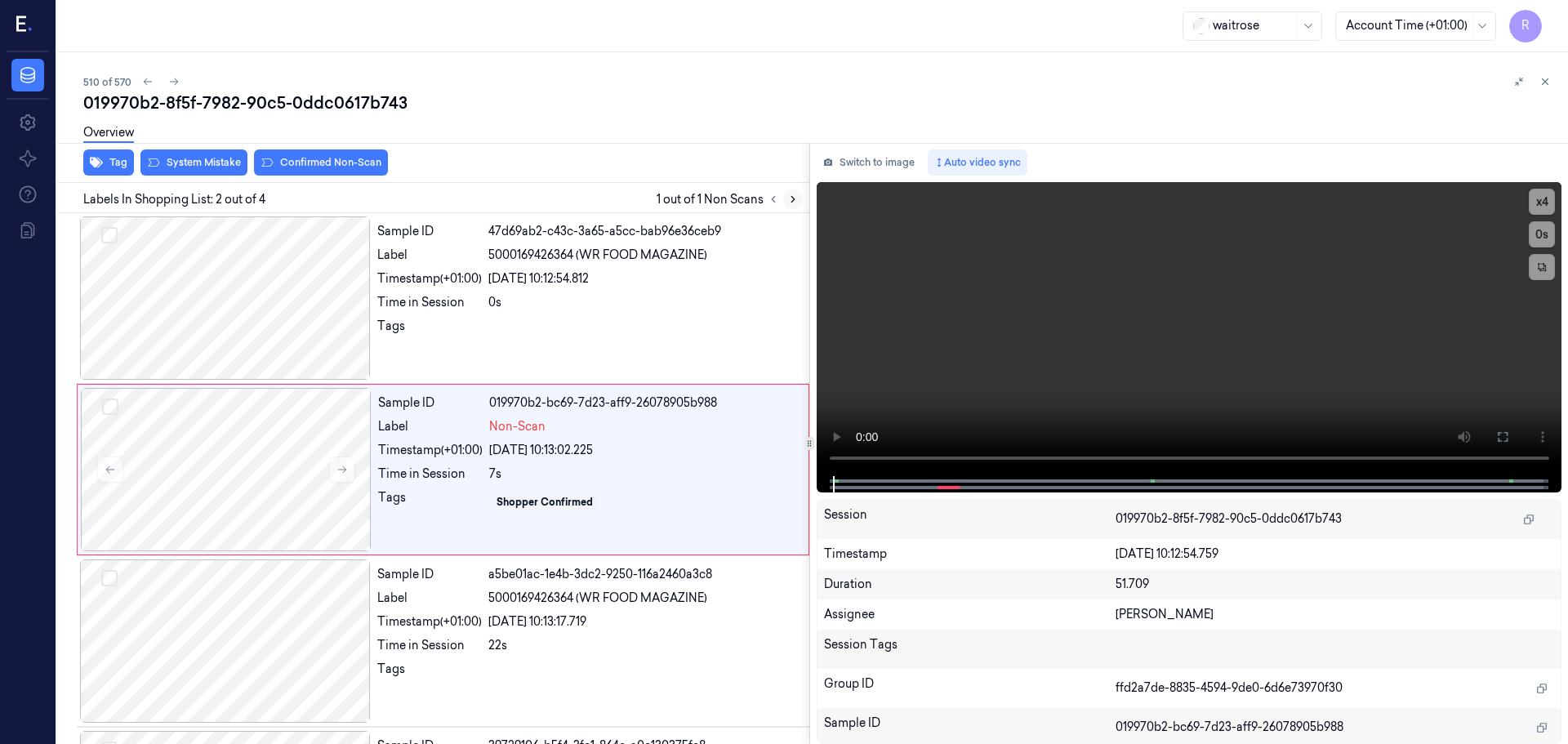
click at [789, 196] on icon at bounding box center [793, 200] width 12 height 12
click at [787, 196] on icon at bounding box center [793, 200] width 12 height 12
click at [1539, 207] on button "x 4" at bounding box center [1542, 202] width 27 height 27
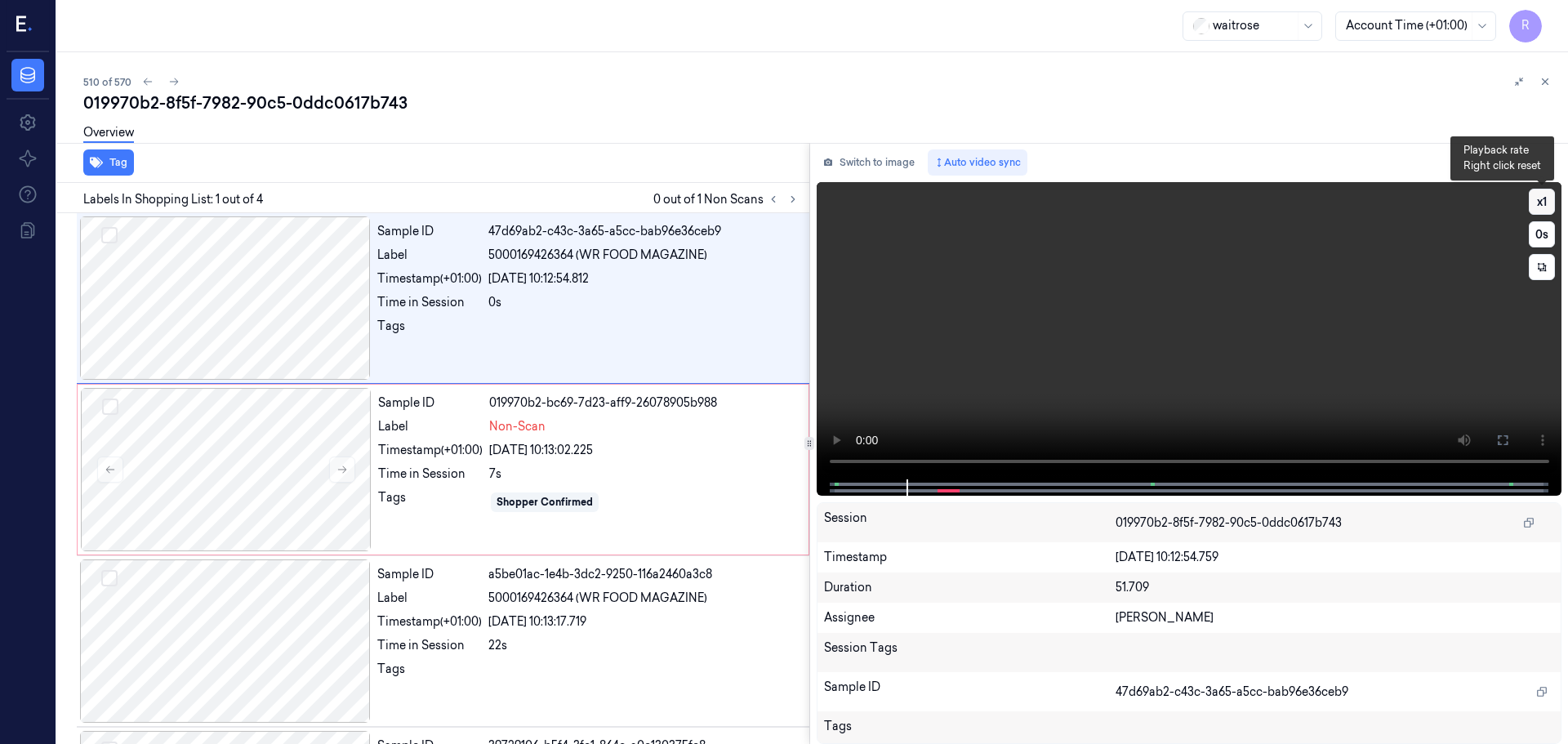
click at [1553, 199] on button "x 1" at bounding box center [1542, 202] width 27 height 27
click at [1553, 199] on button "x 2" at bounding box center [1542, 202] width 27 height 27
click at [258, 468] on div at bounding box center [226, 469] width 291 height 163
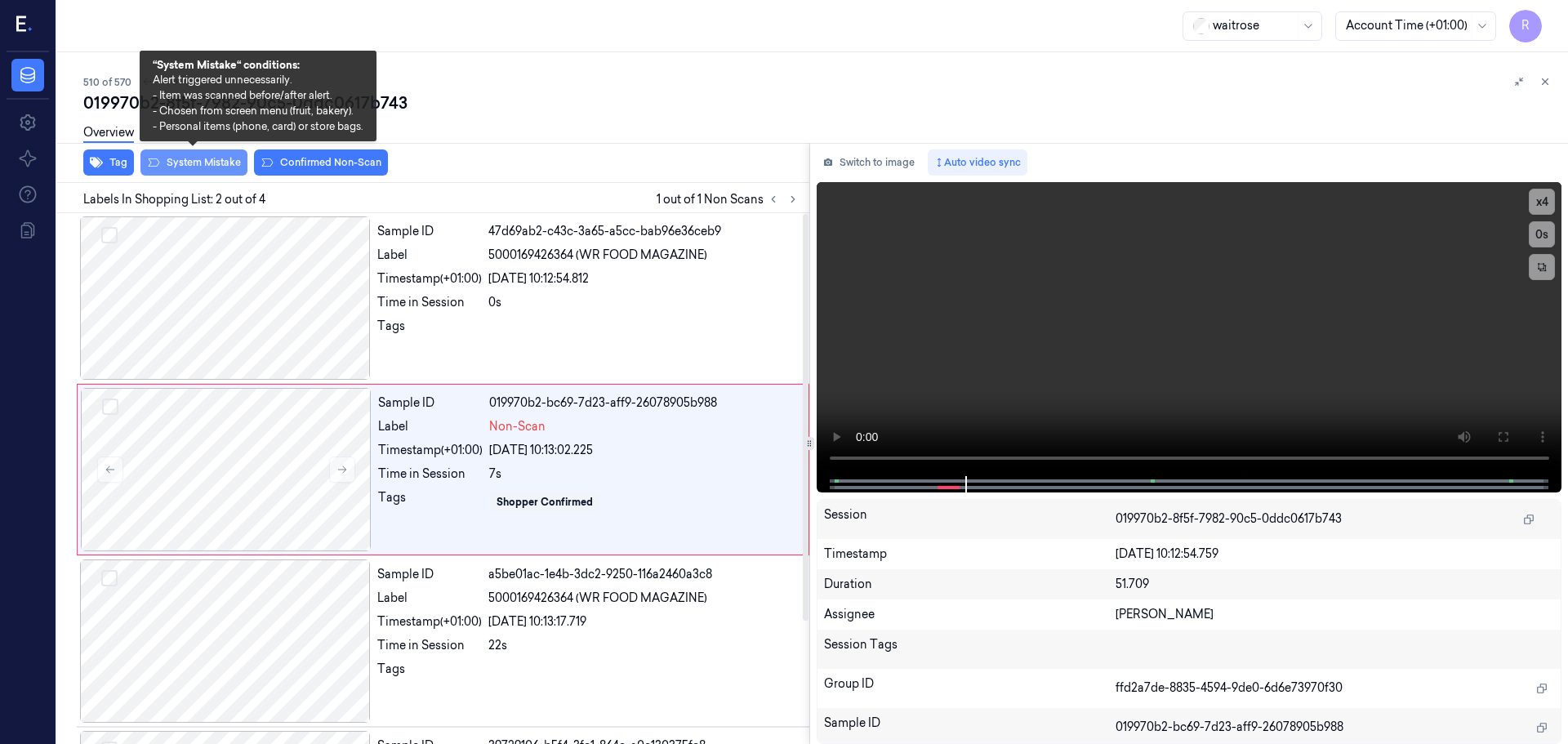
click at [225, 167] on button "System Mistake" at bounding box center [194, 162] width 107 height 27
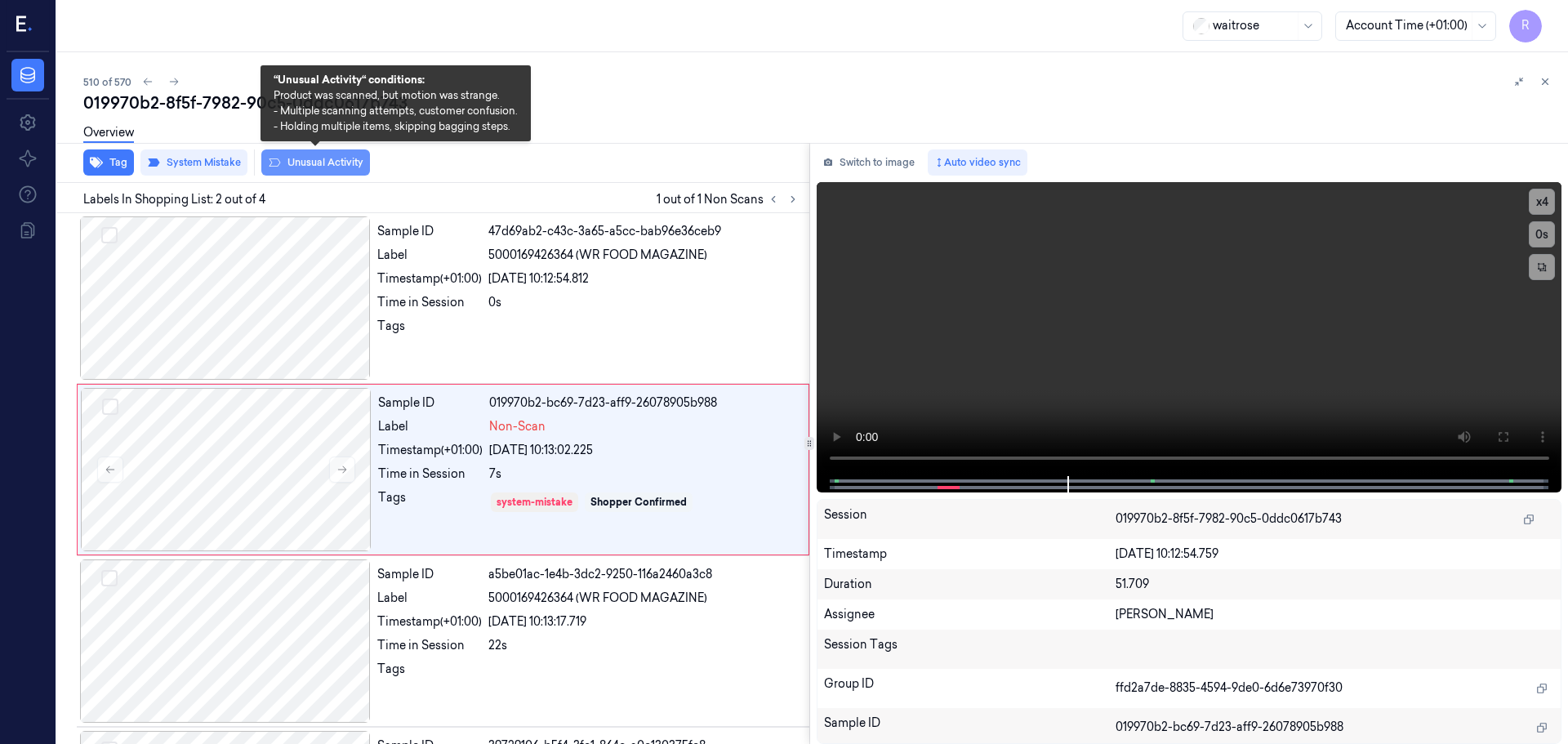
click at [327, 163] on button "Unusual Activity" at bounding box center [315, 162] width 109 height 27
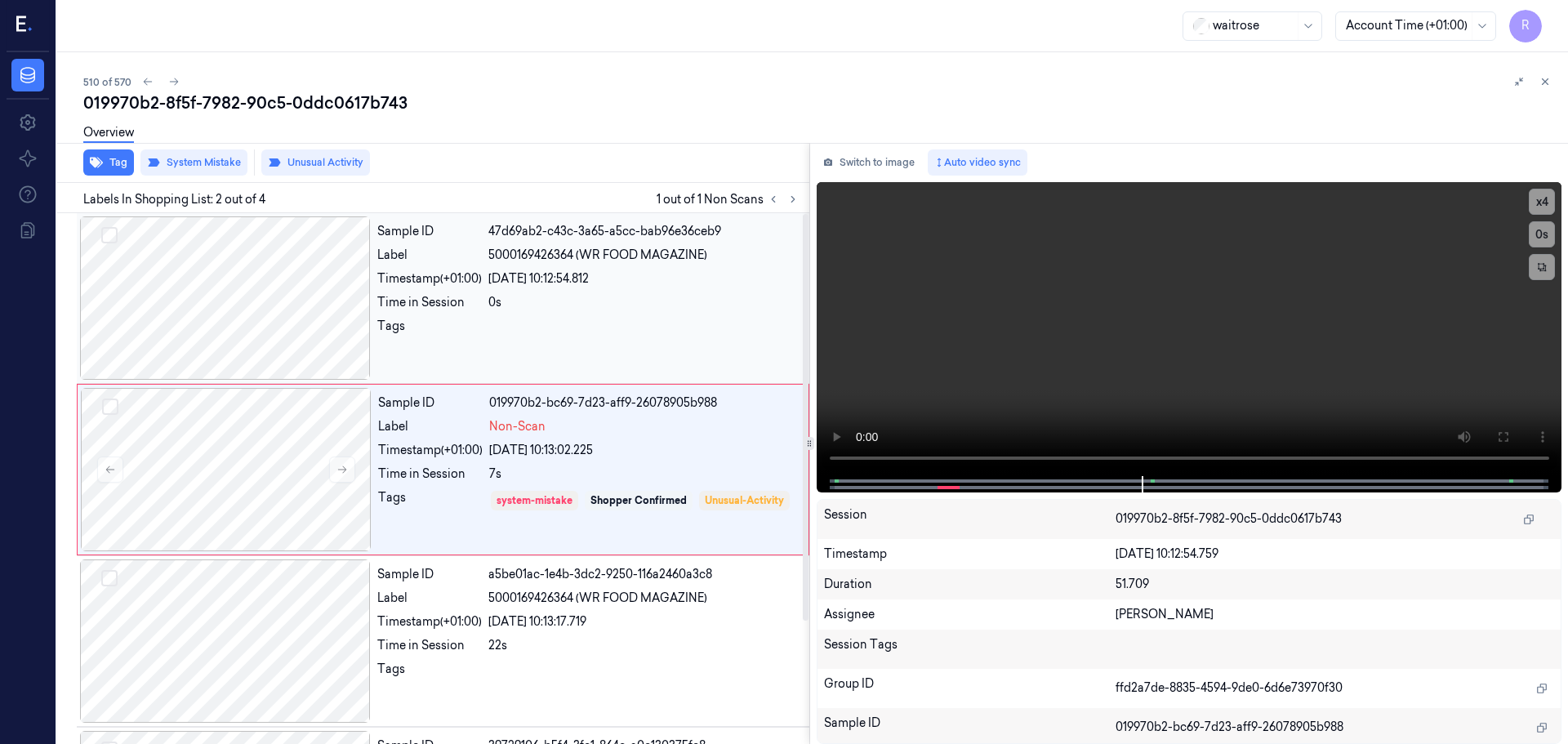
click at [562, 295] on div "0s" at bounding box center [644, 302] width 312 height 17
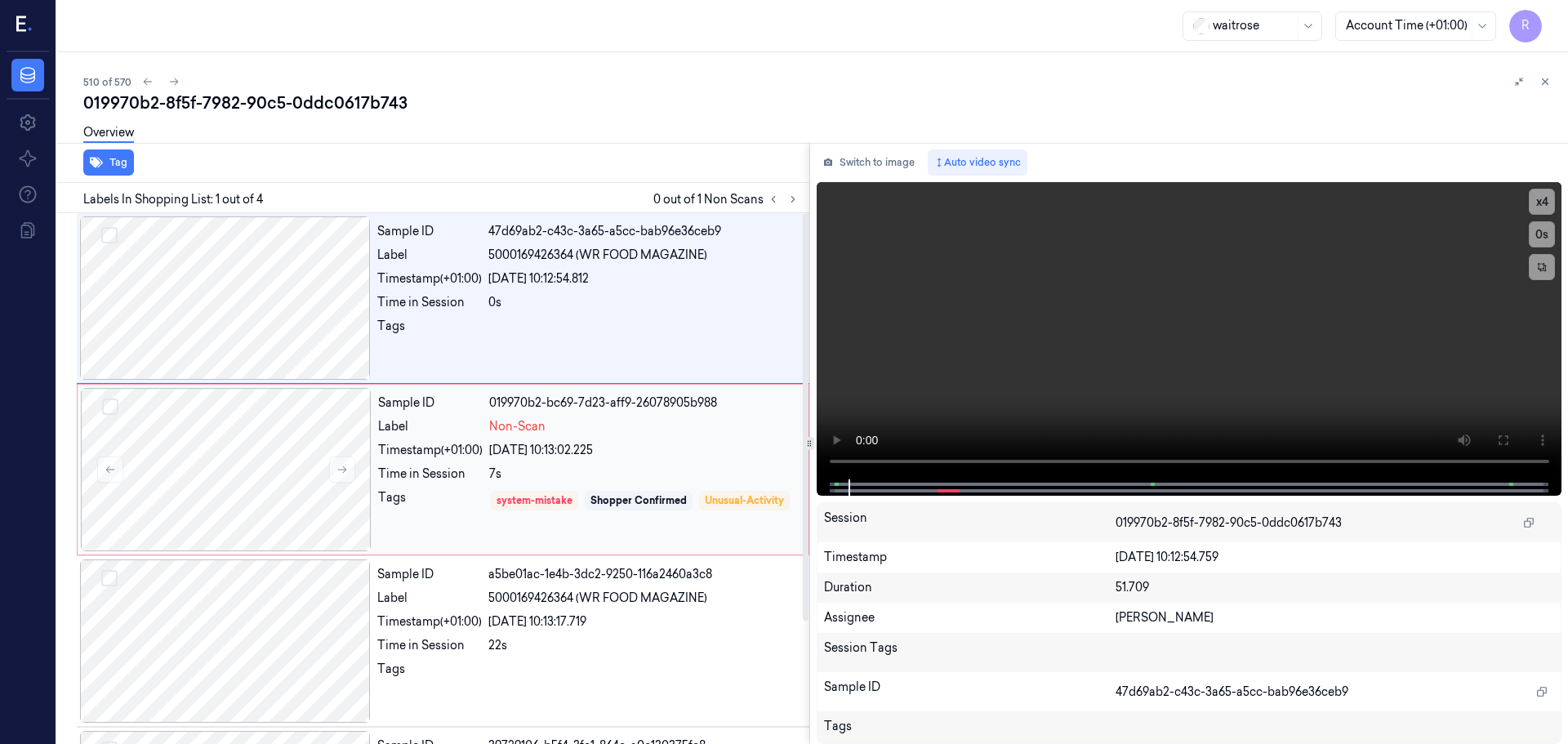
click at [526, 441] on div "Sample ID 019970b2-bc69-7d23-aff9-26078905b988 Label Non-Scan Timestamp (+01:00…" at bounding box center [588, 469] width 433 height 163
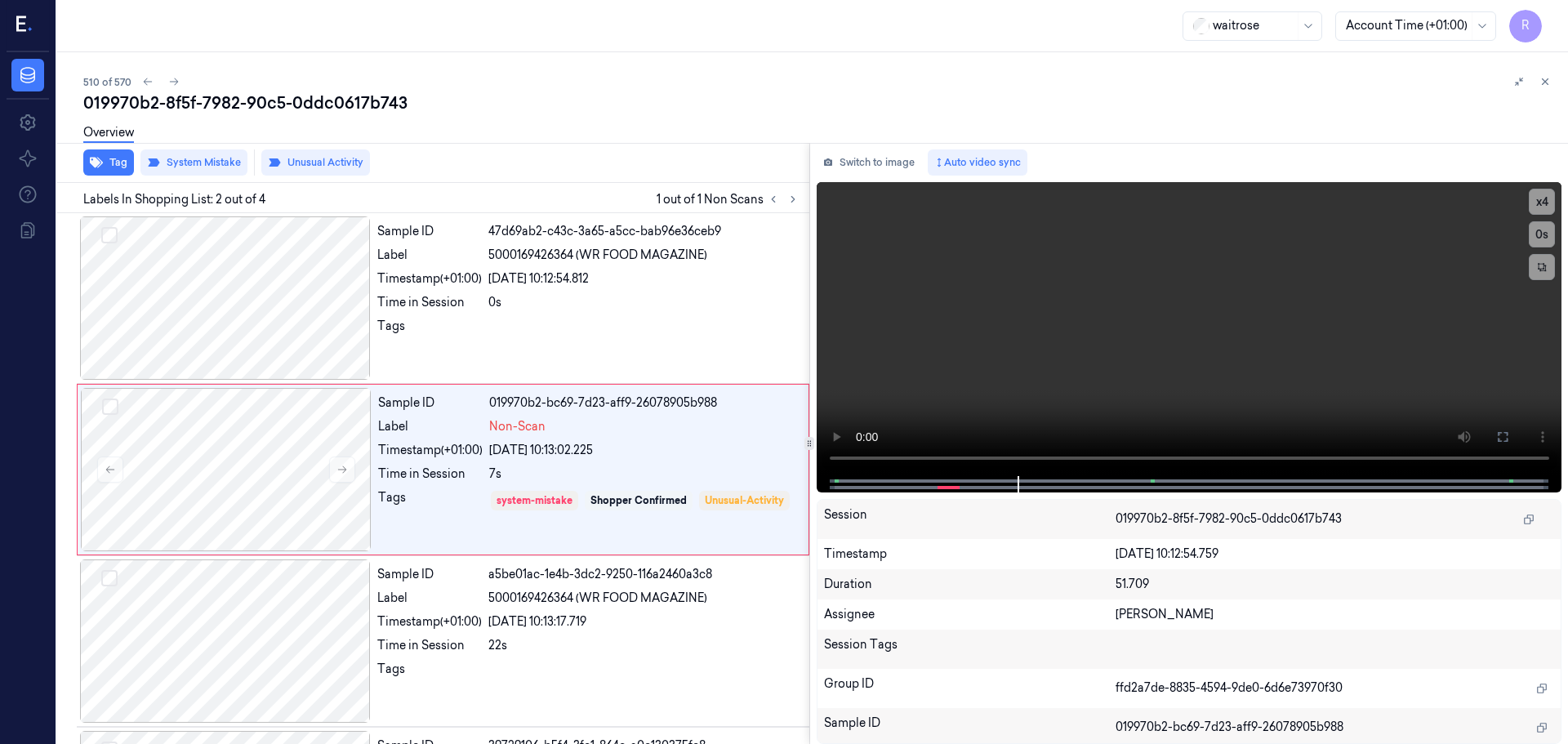
drag, startPoint x: 1543, startPoint y: 81, endPoint x: 1512, endPoint y: 111, distance: 43.1
click at [1542, 81] on icon at bounding box center [1546, 82] width 12 height 12
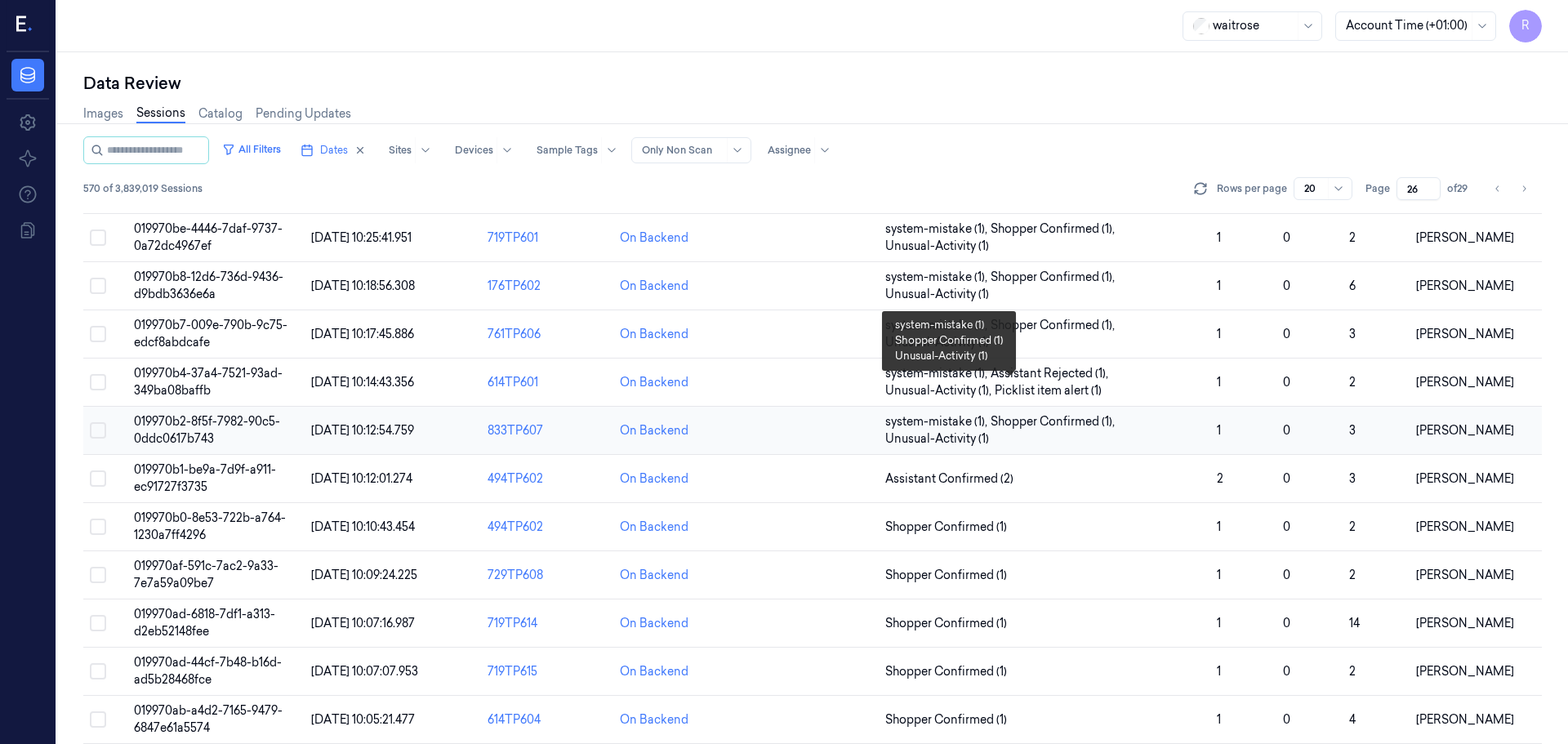
scroll to position [307, 0]
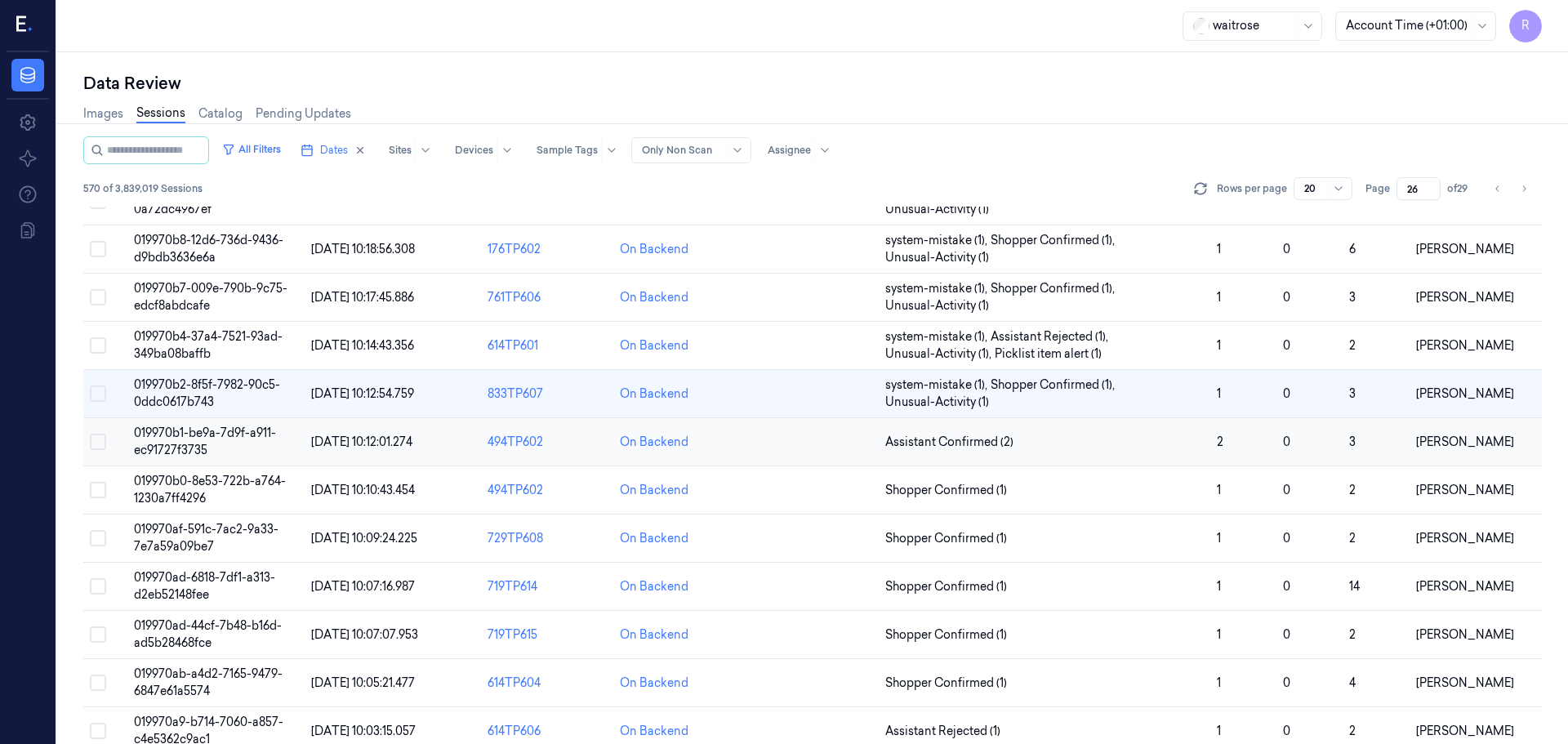
click at [1118, 427] on td "Assistant Confirmed (2)" at bounding box center [1045, 442] width 332 height 48
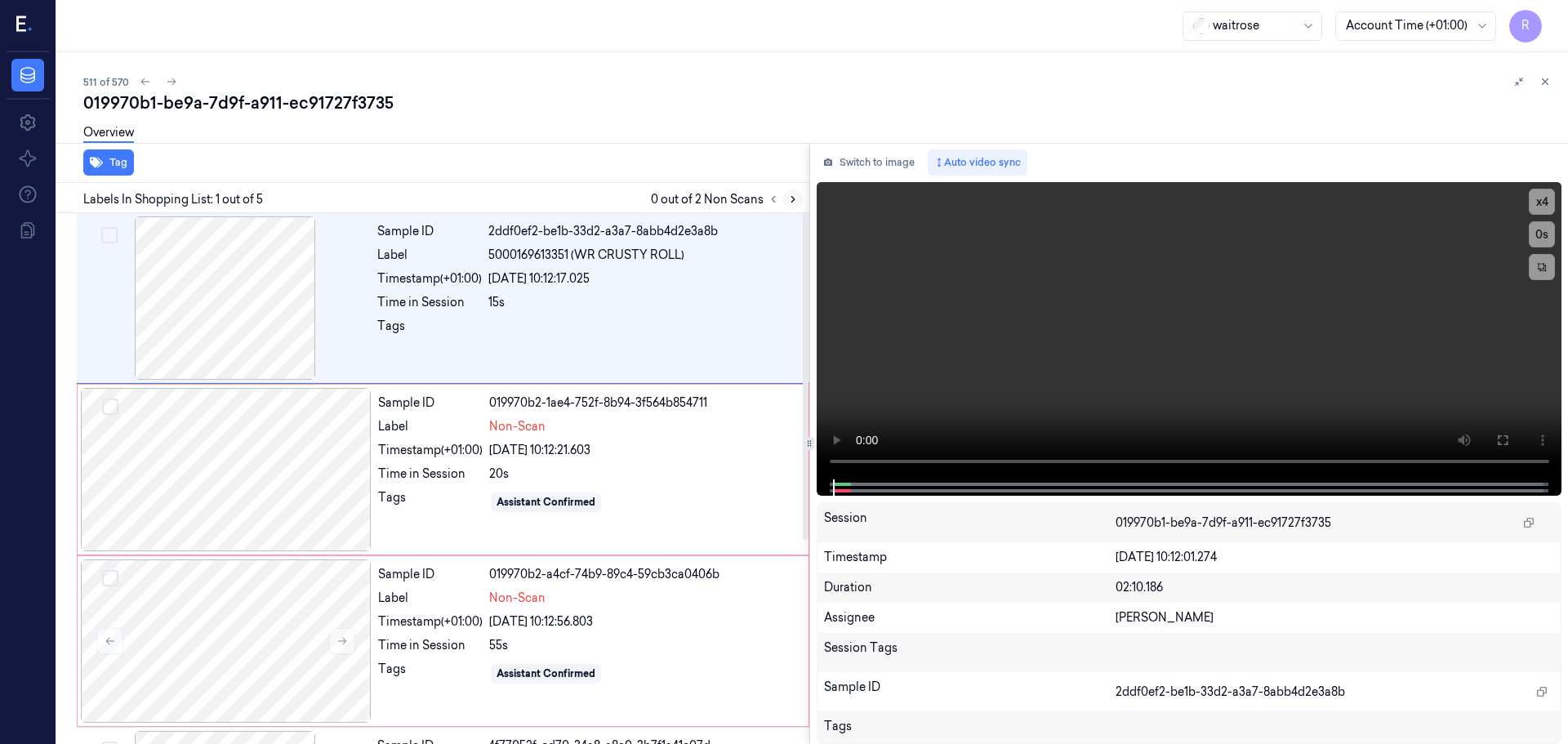
click at [793, 196] on icon at bounding box center [793, 200] width 12 height 12
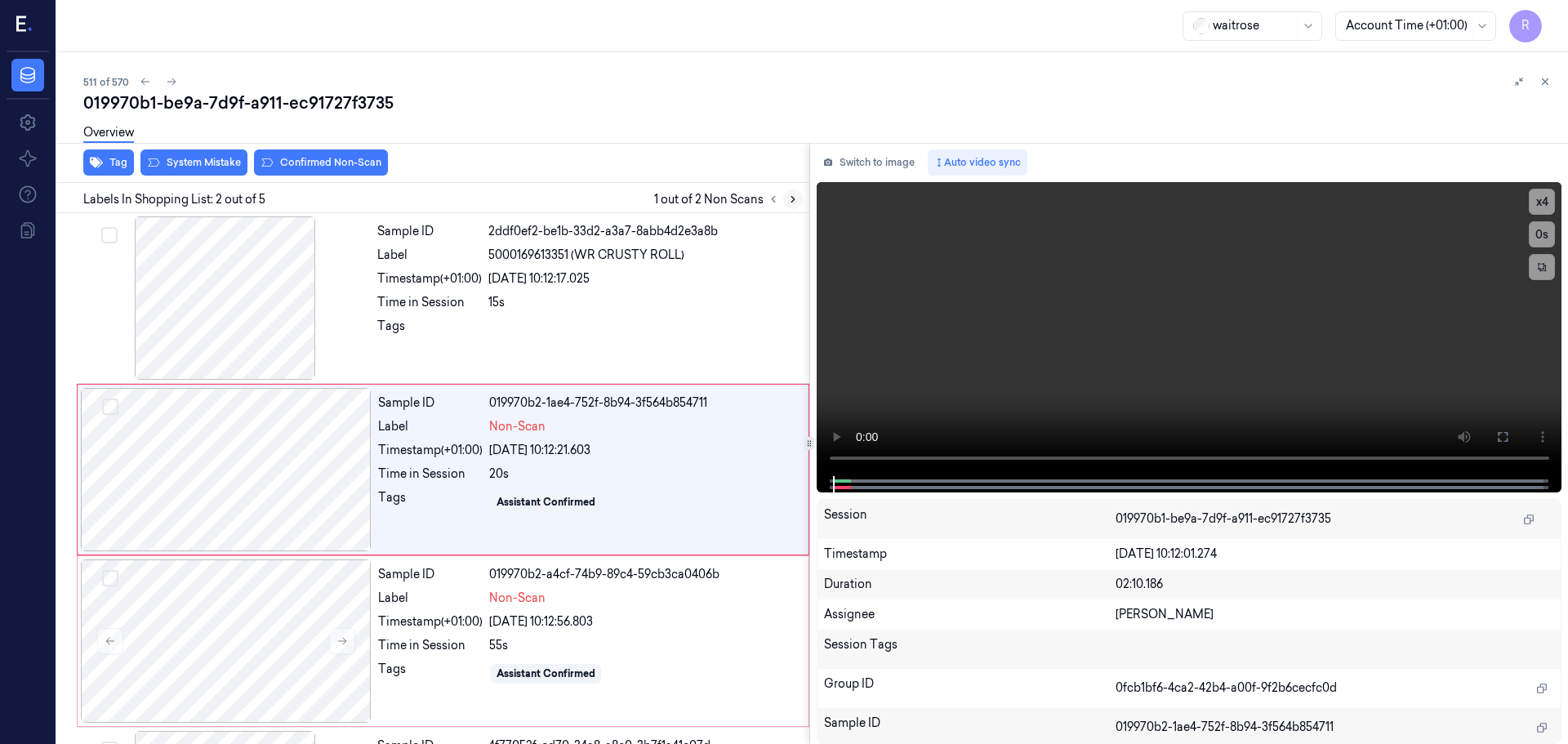
click at [793, 196] on icon at bounding box center [793, 200] width 12 height 12
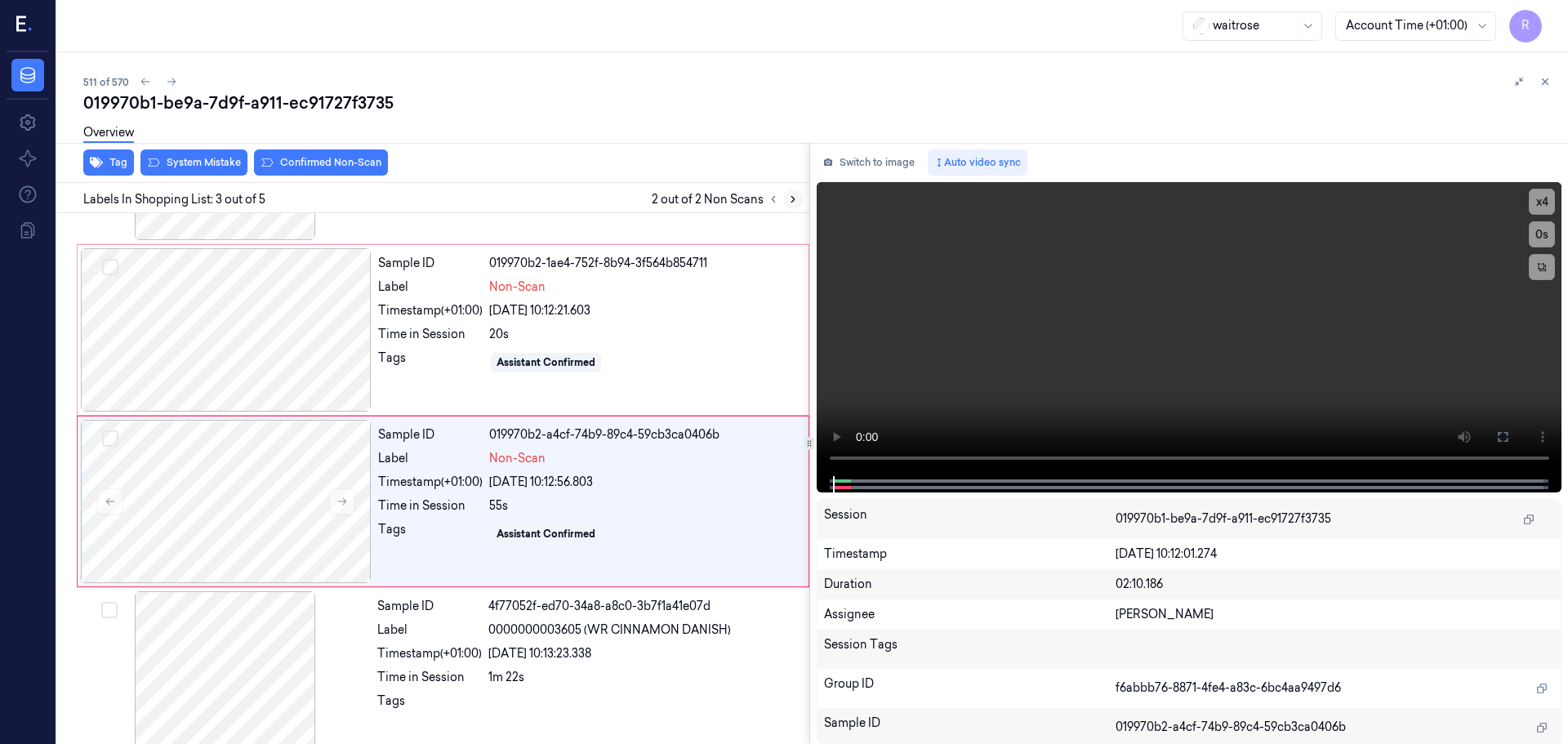
scroll to position [162, 0]
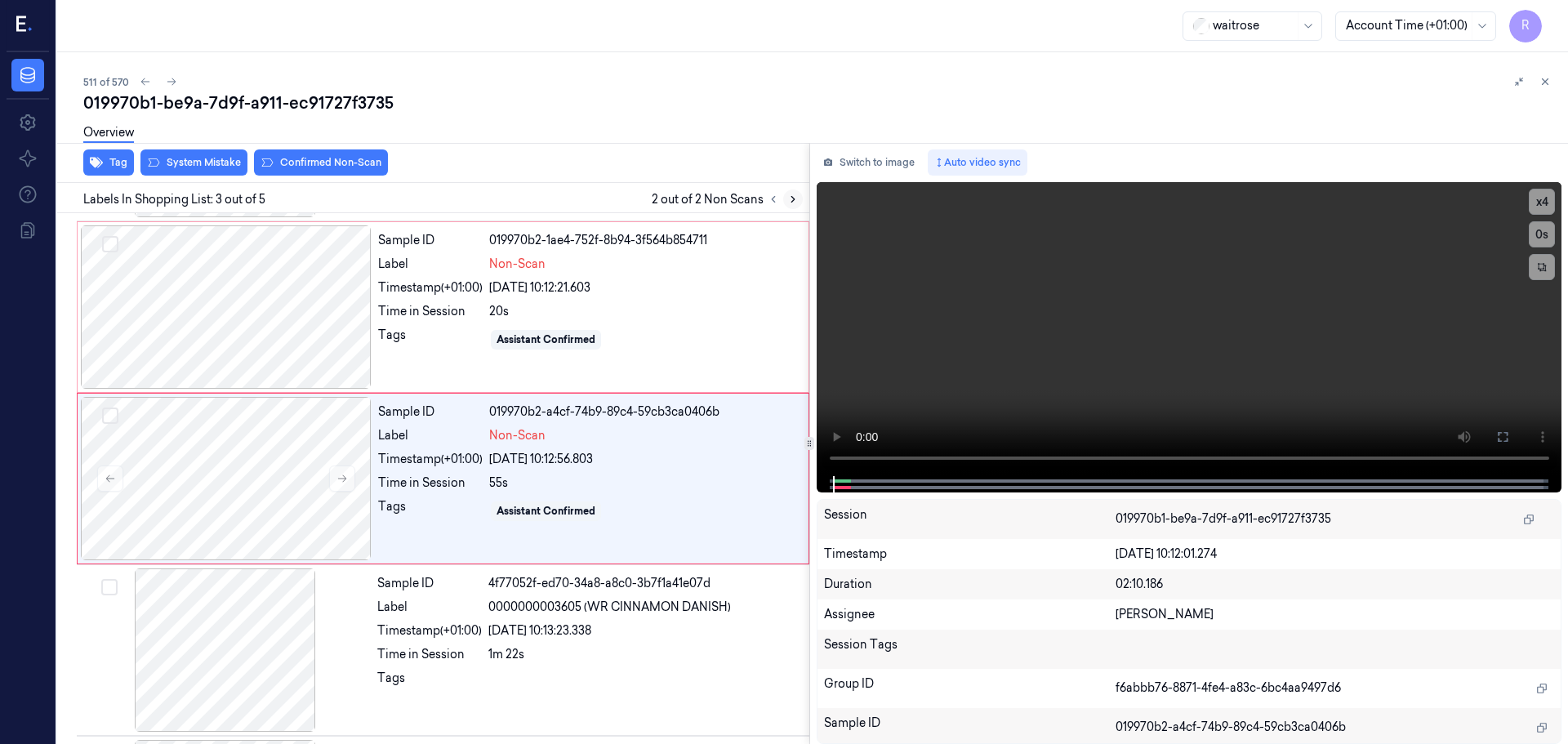
click at [793, 196] on icon at bounding box center [793, 200] width 12 height 12
click at [354, 471] on button at bounding box center [342, 479] width 27 height 27
click at [345, 471] on button at bounding box center [342, 479] width 27 height 27
click at [343, 471] on button at bounding box center [342, 479] width 27 height 27
click at [342, 471] on button at bounding box center [342, 479] width 27 height 27
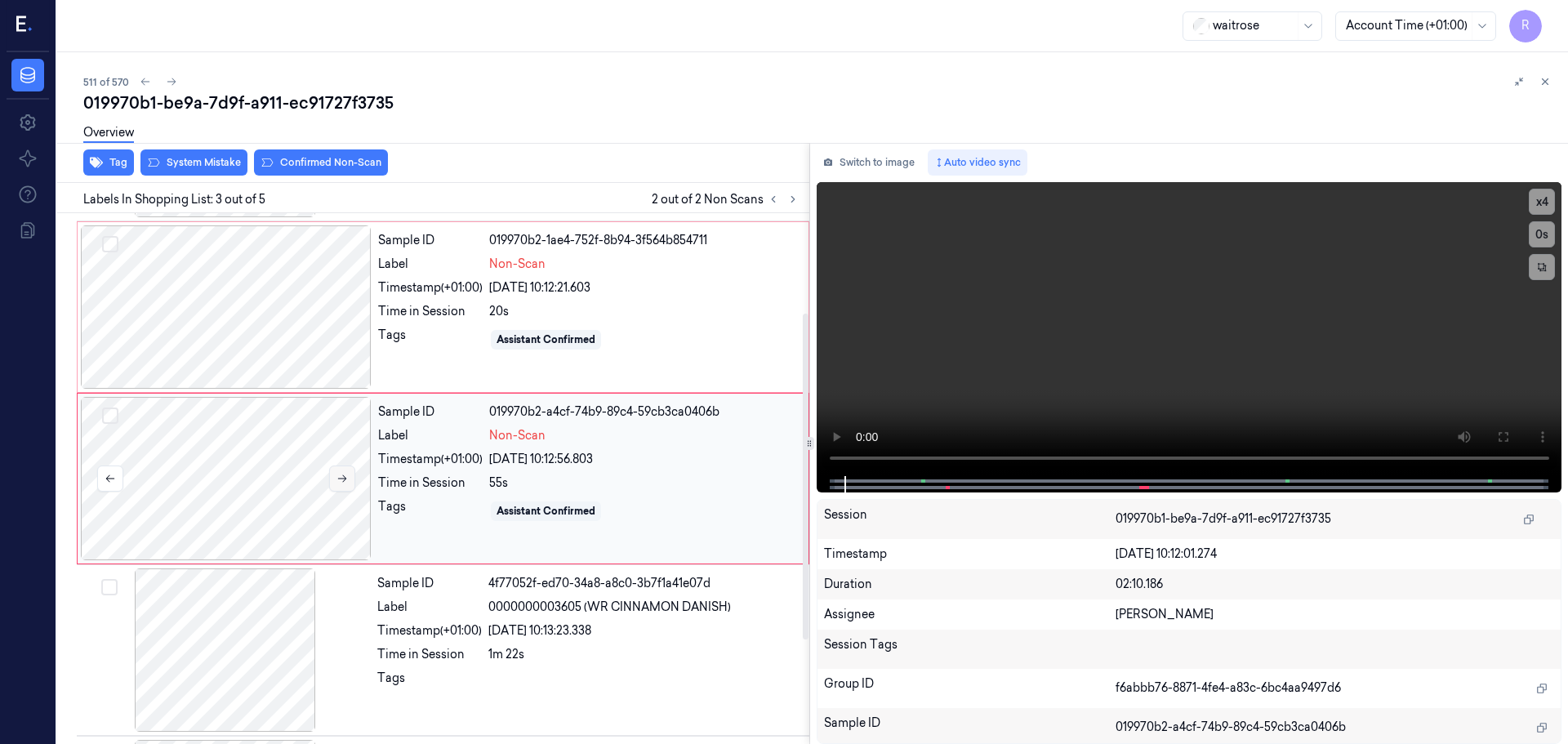
click at [342, 471] on button at bounding box center [342, 479] width 27 height 27
click at [341, 471] on button at bounding box center [342, 479] width 27 height 27
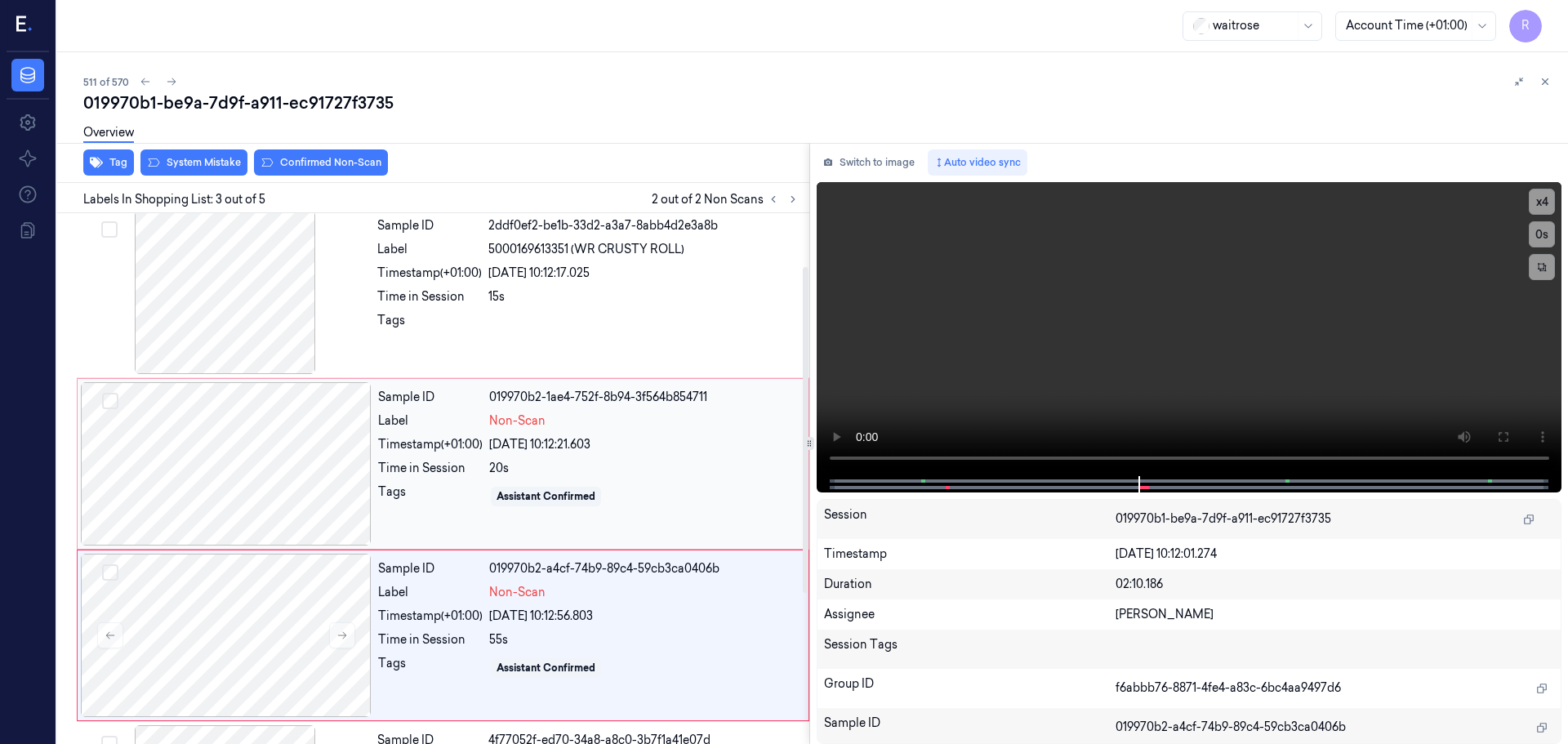
scroll to position [0, 0]
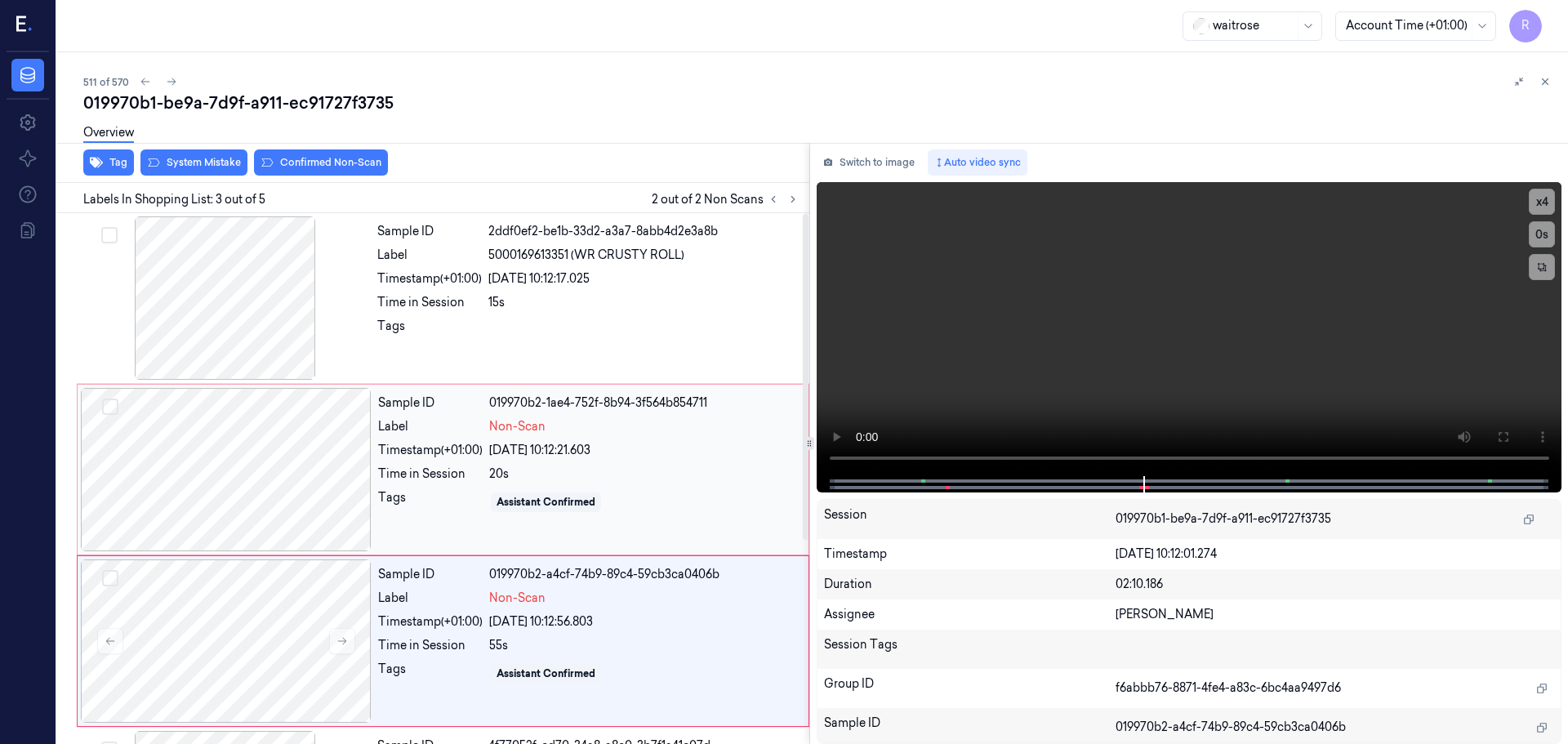
click at [330, 487] on div at bounding box center [226, 469] width 291 height 163
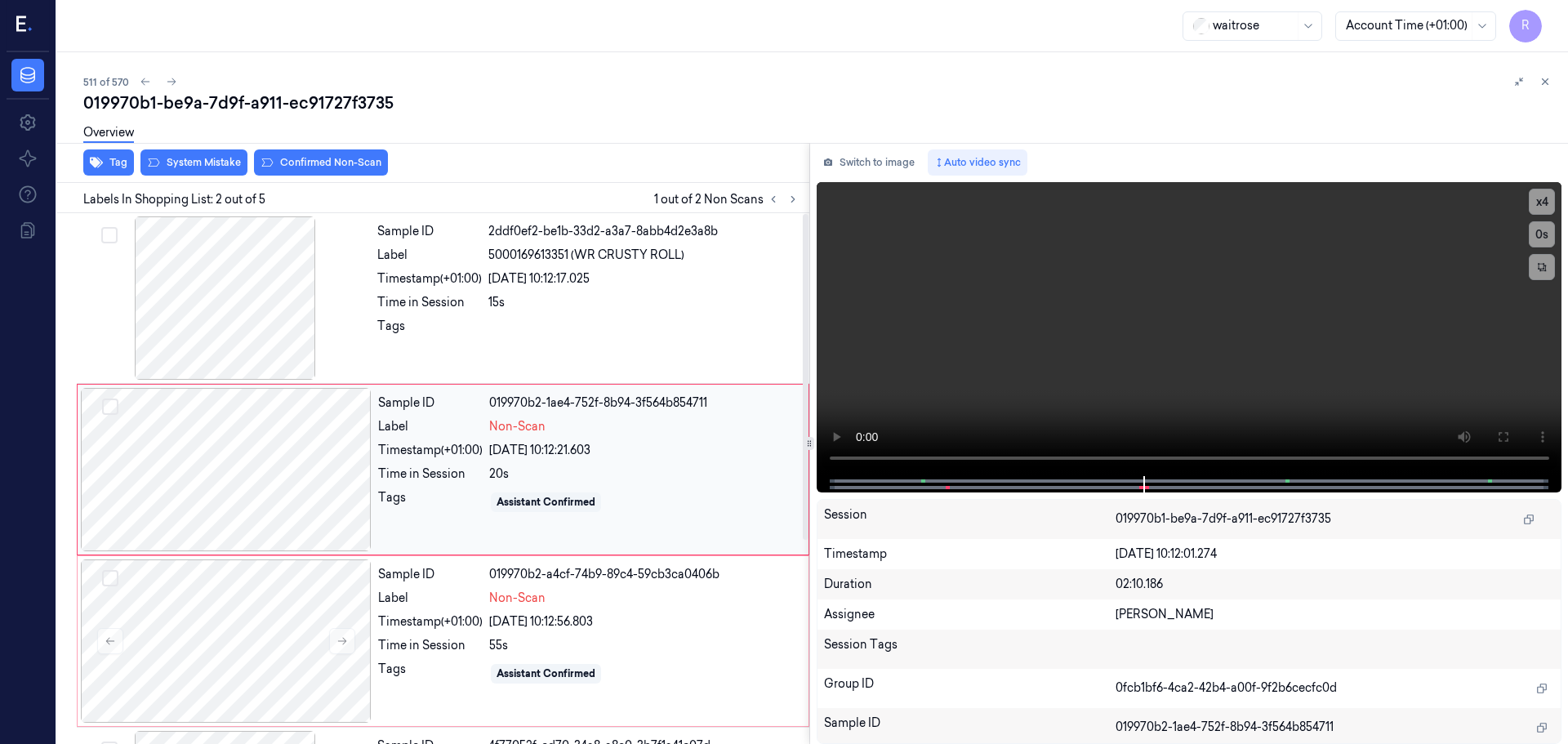
click at [325, 488] on div at bounding box center [226, 469] width 291 height 163
click at [324, 488] on div at bounding box center [226, 469] width 291 height 163
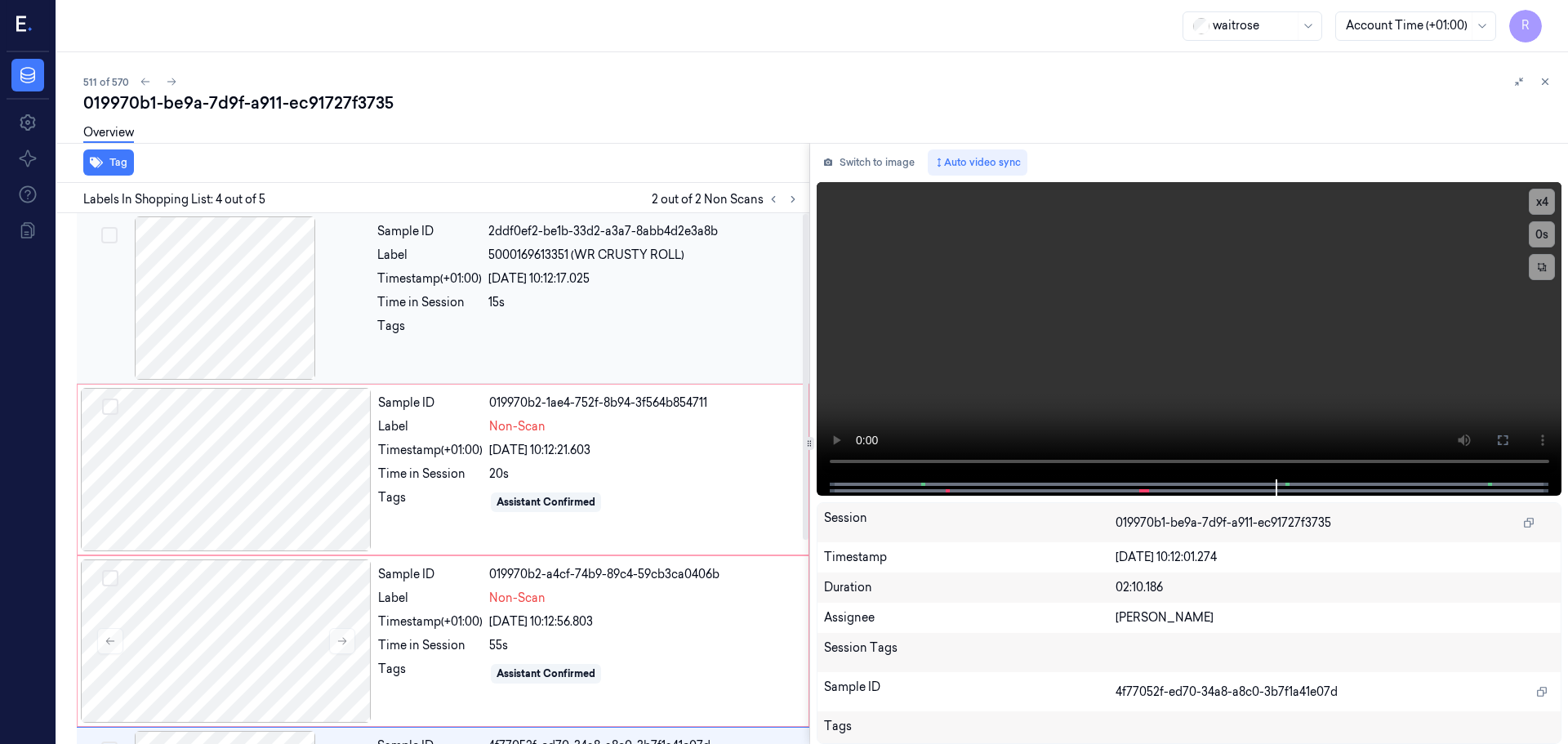
click at [335, 321] on div at bounding box center [225, 297] width 291 height 163
click at [460, 308] on div "Time in Session" at bounding box center [429, 302] width 104 height 17
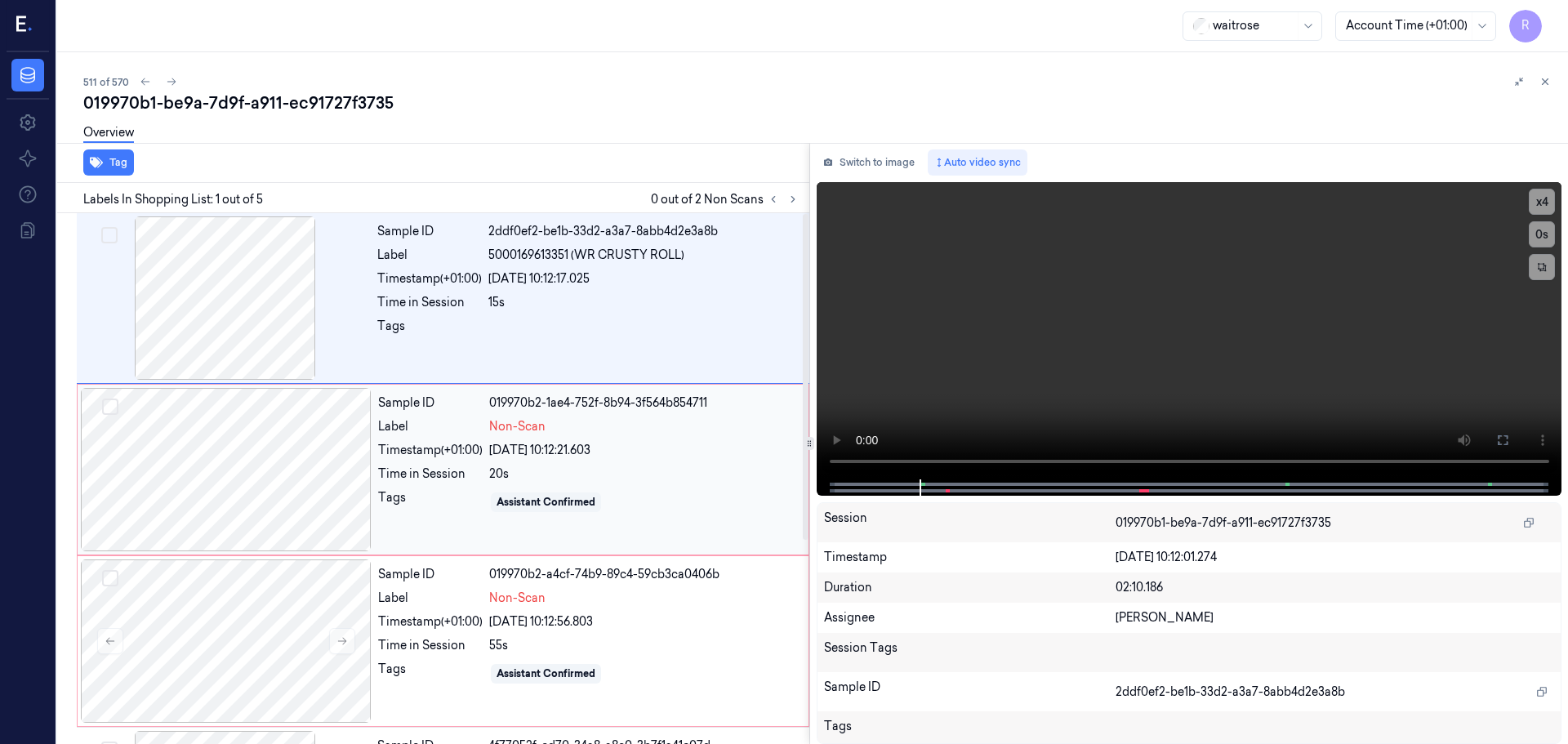
click at [440, 432] on div "Label" at bounding box center [430, 427] width 104 height 17
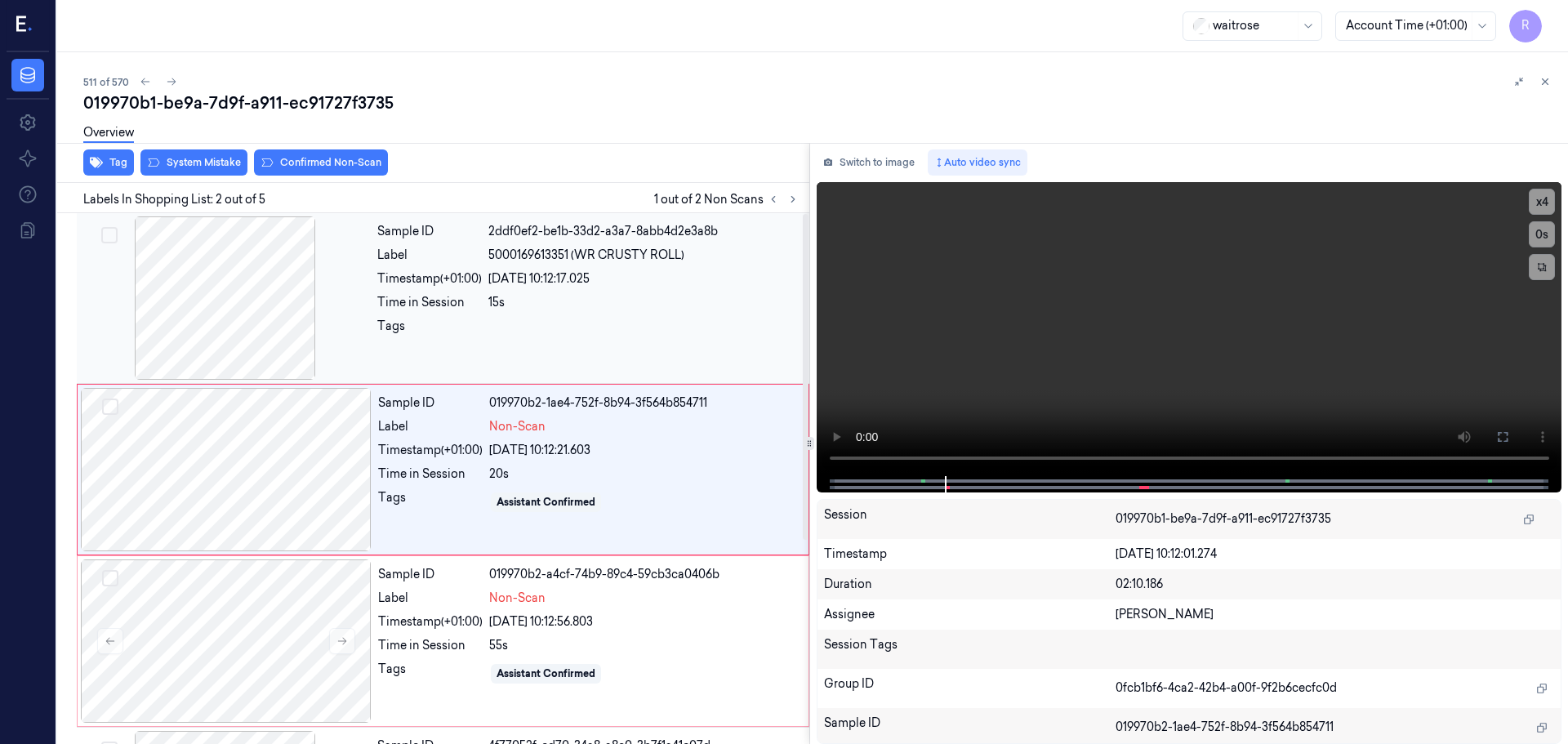
click at [306, 318] on div at bounding box center [225, 297] width 291 height 163
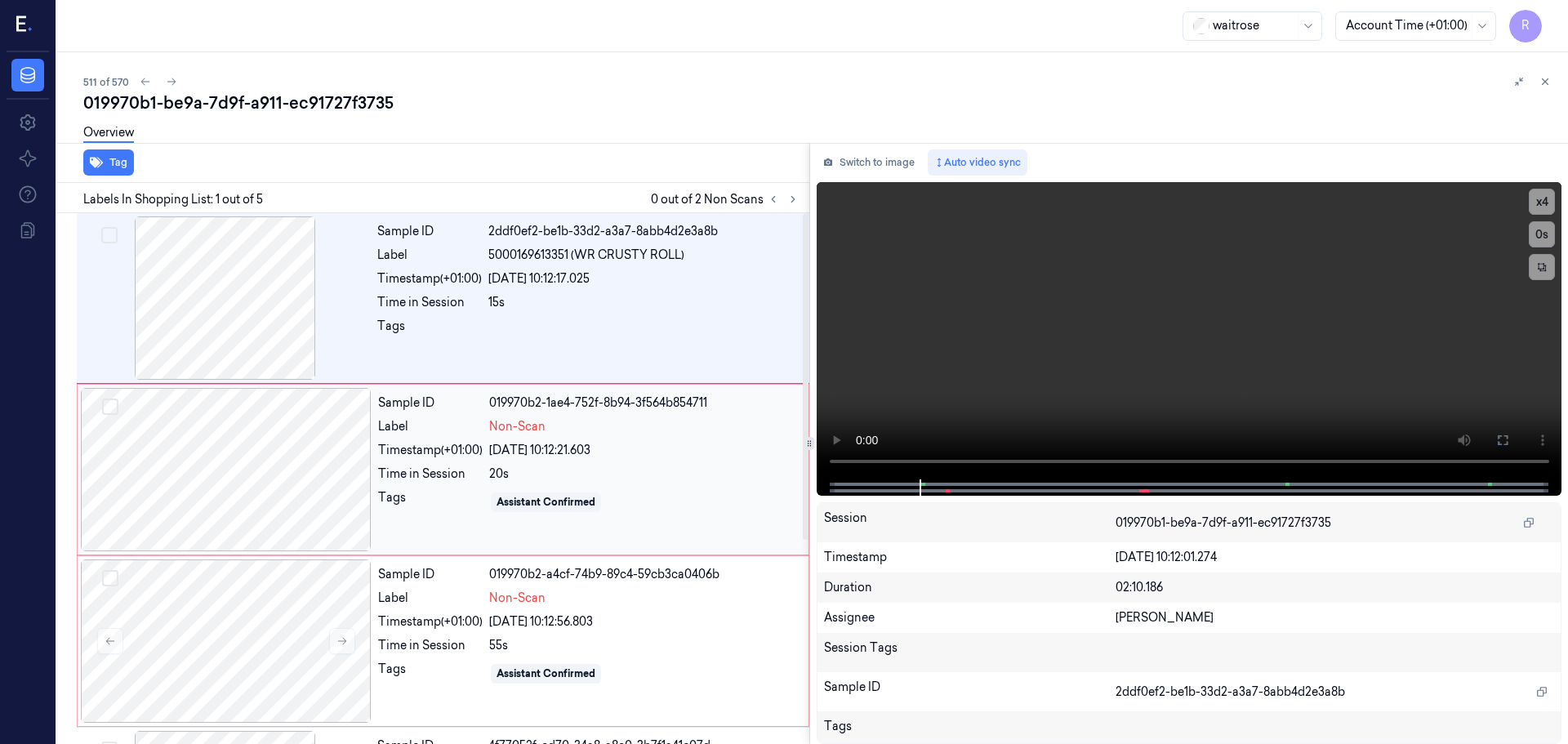
click at [398, 447] on div "Timestamp (+01:00)" at bounding box center [430, 450] width 104 height 17
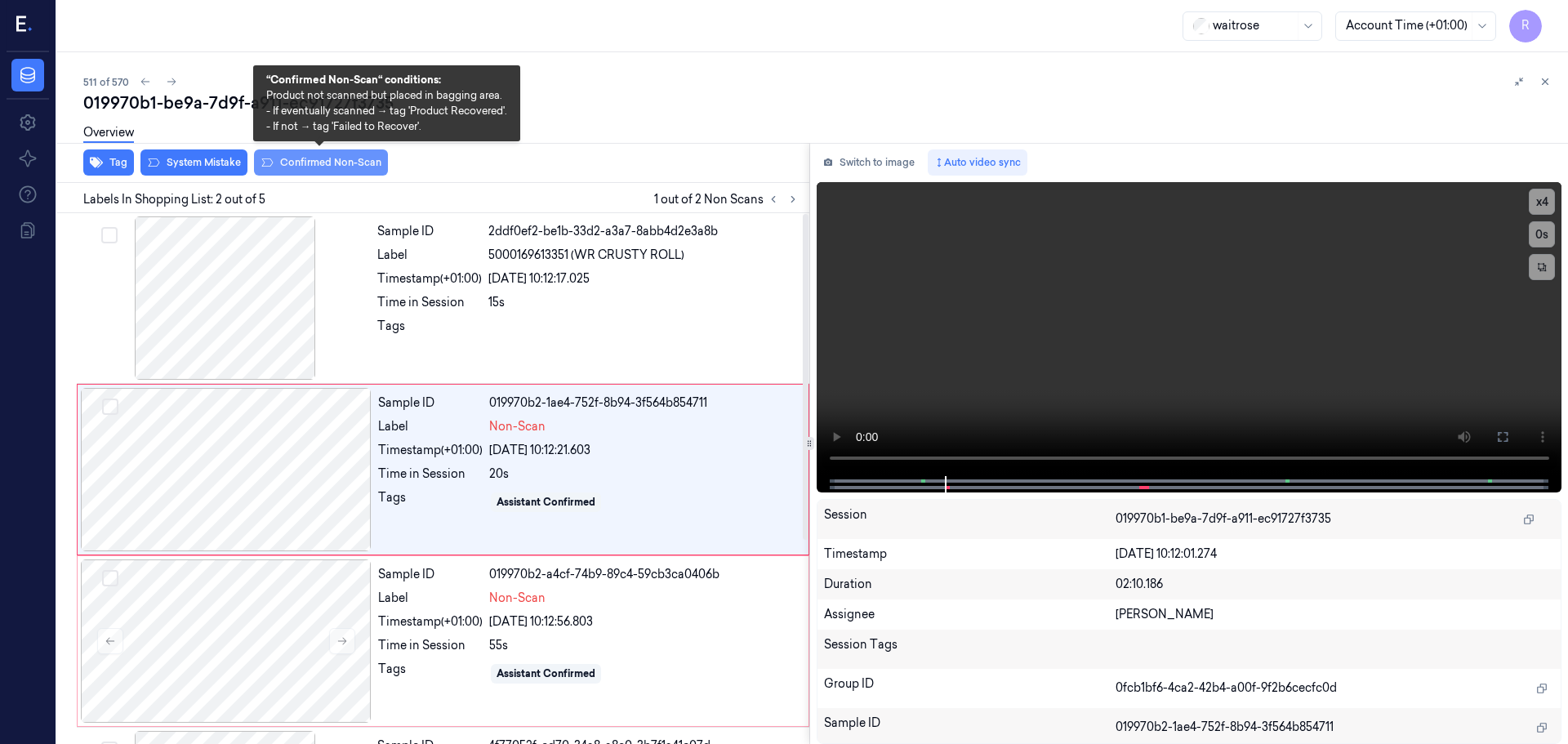
click at [355, 162] on button "Confirmed Non-Scan" at bounding box center [322, 162] width 134 height 27
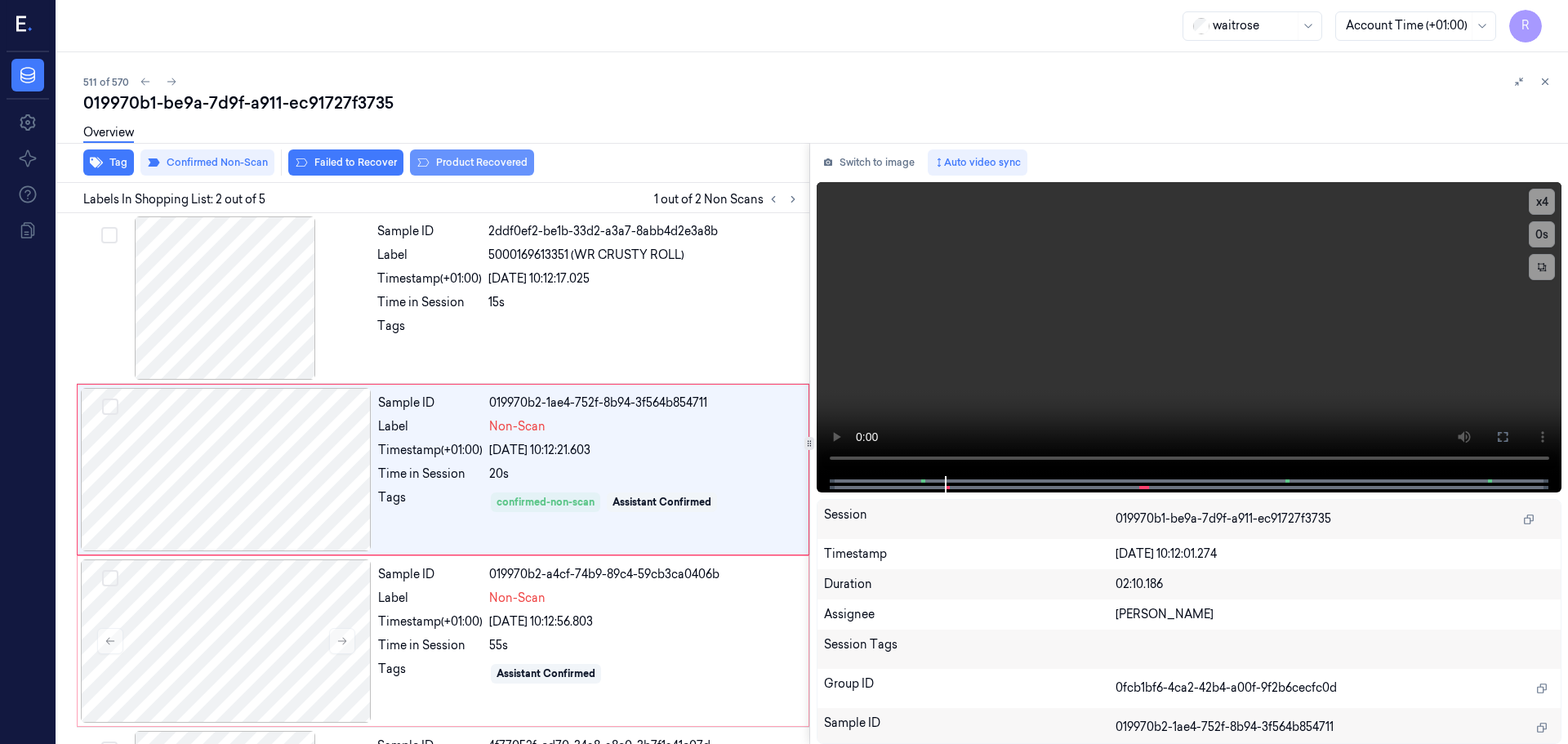
click at [469, 168] on button "Product Recovered" at bounding box center [472, 162] width 124 height 27
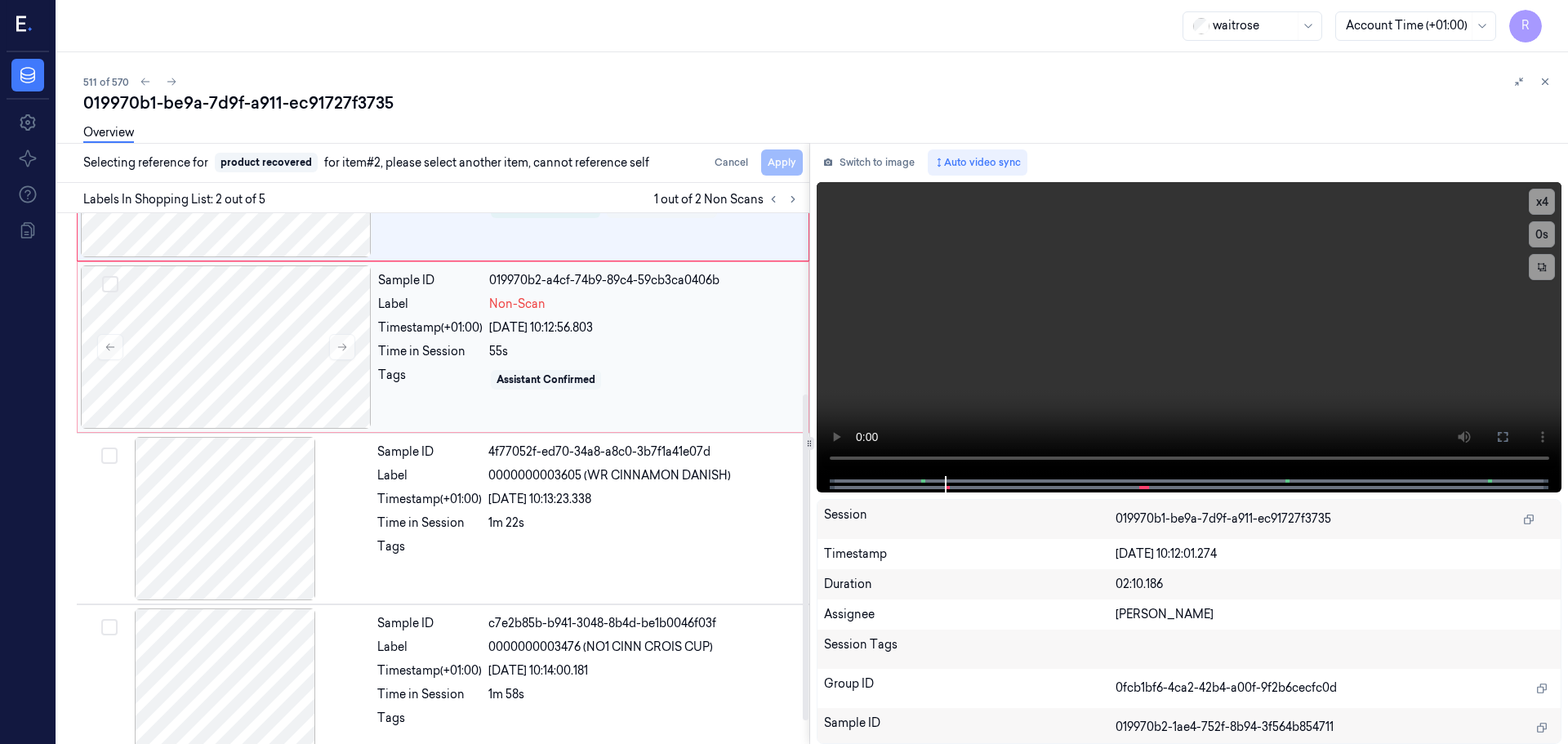
scroll to position [331, 0]
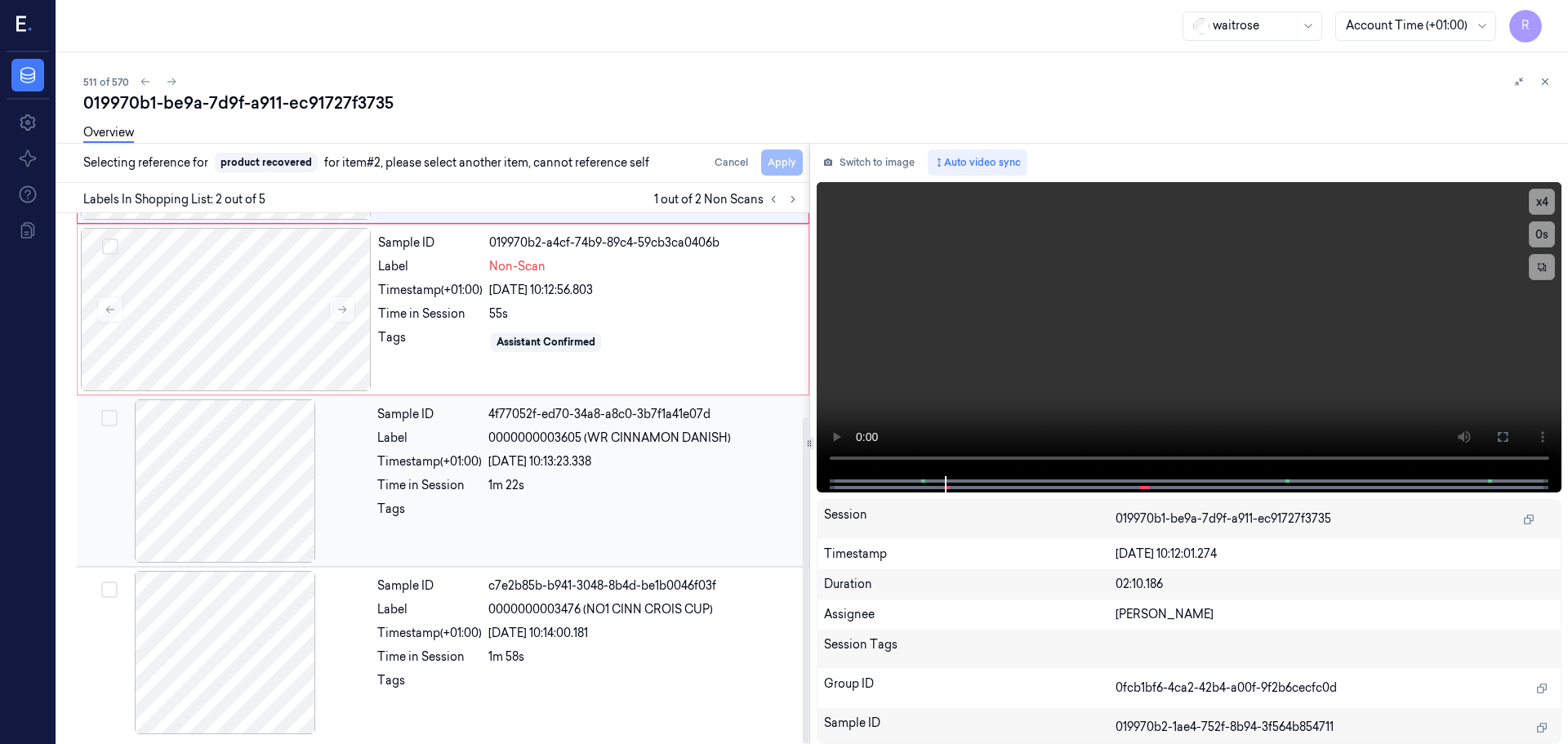
click at [507, 488] on div "1m 22s" at bounding box center [644, 486] width 312 height 17
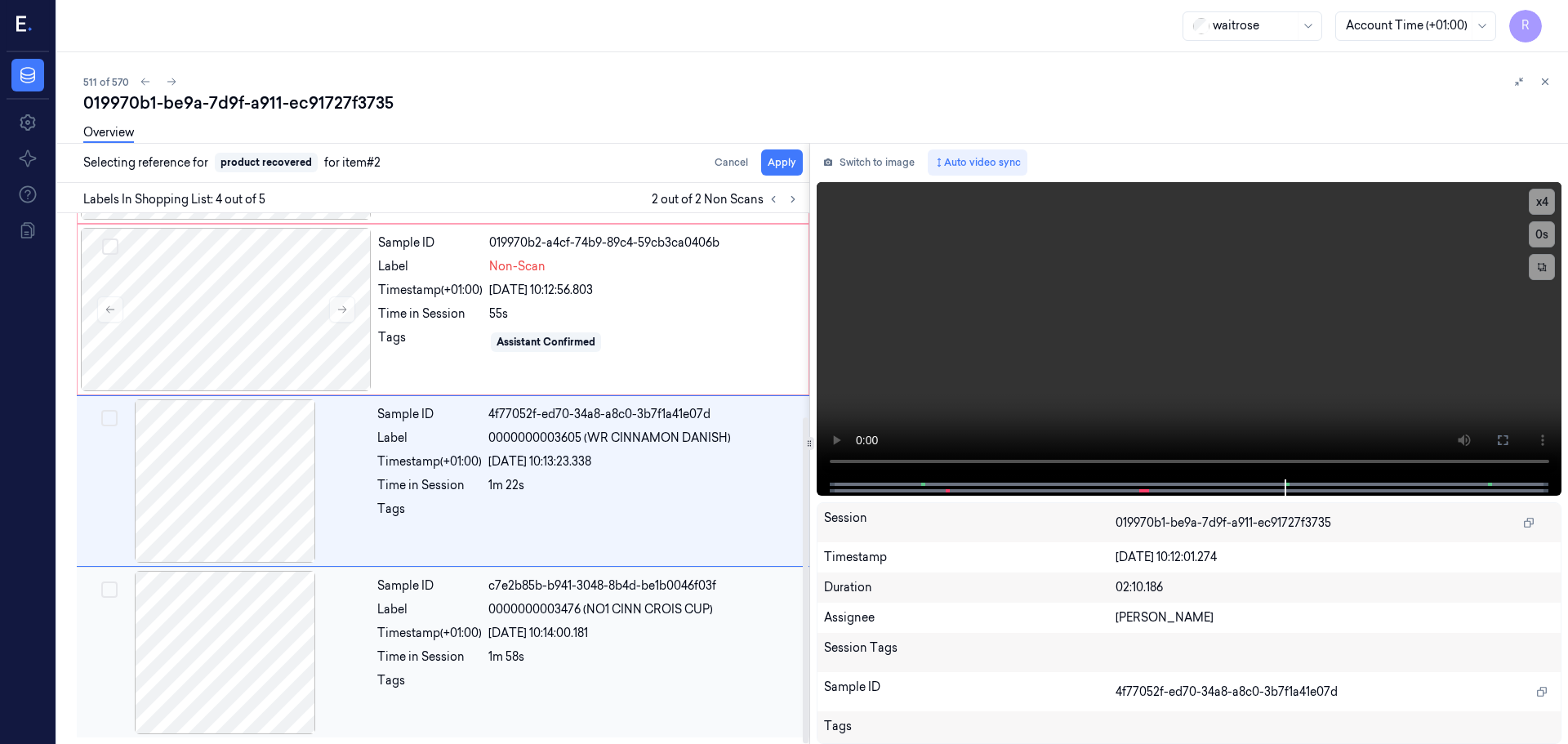
click at [535, 650] on div "1m 58s" at bounding box center [644, 657] width 312 height 17
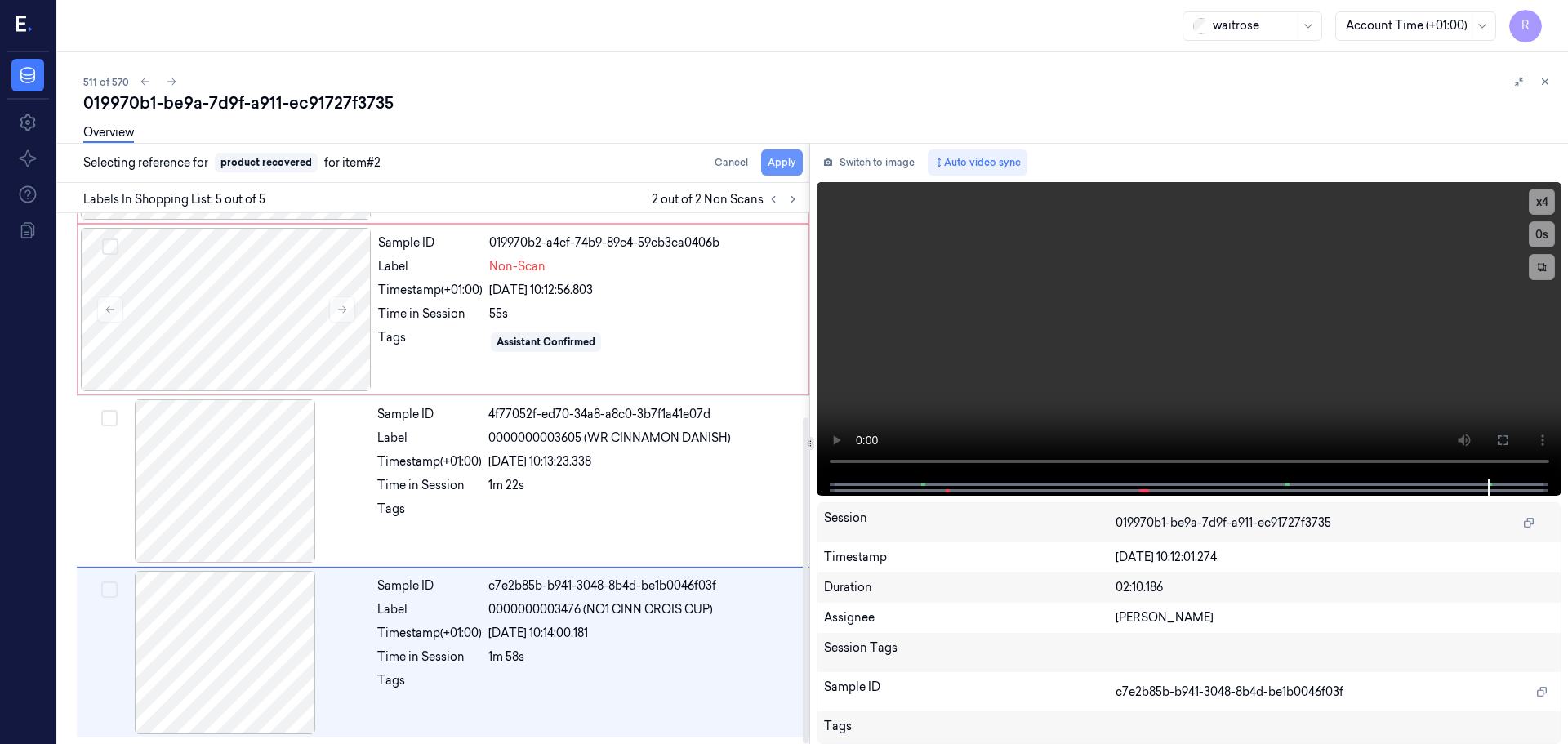
click at [782, 160] on button "Apply" at bounding box center [782, 162] width 41 height 27
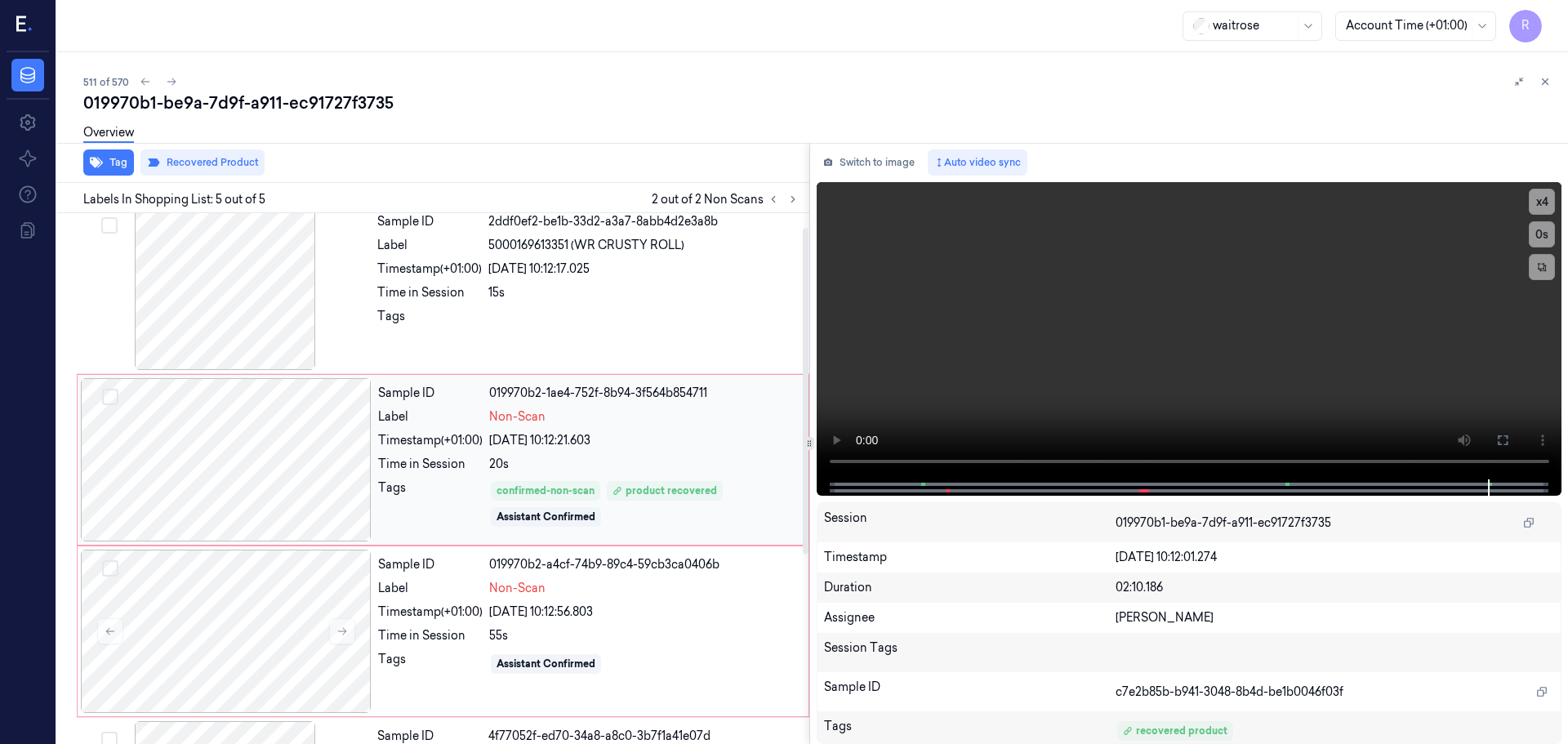
scroll to position [5, 0]
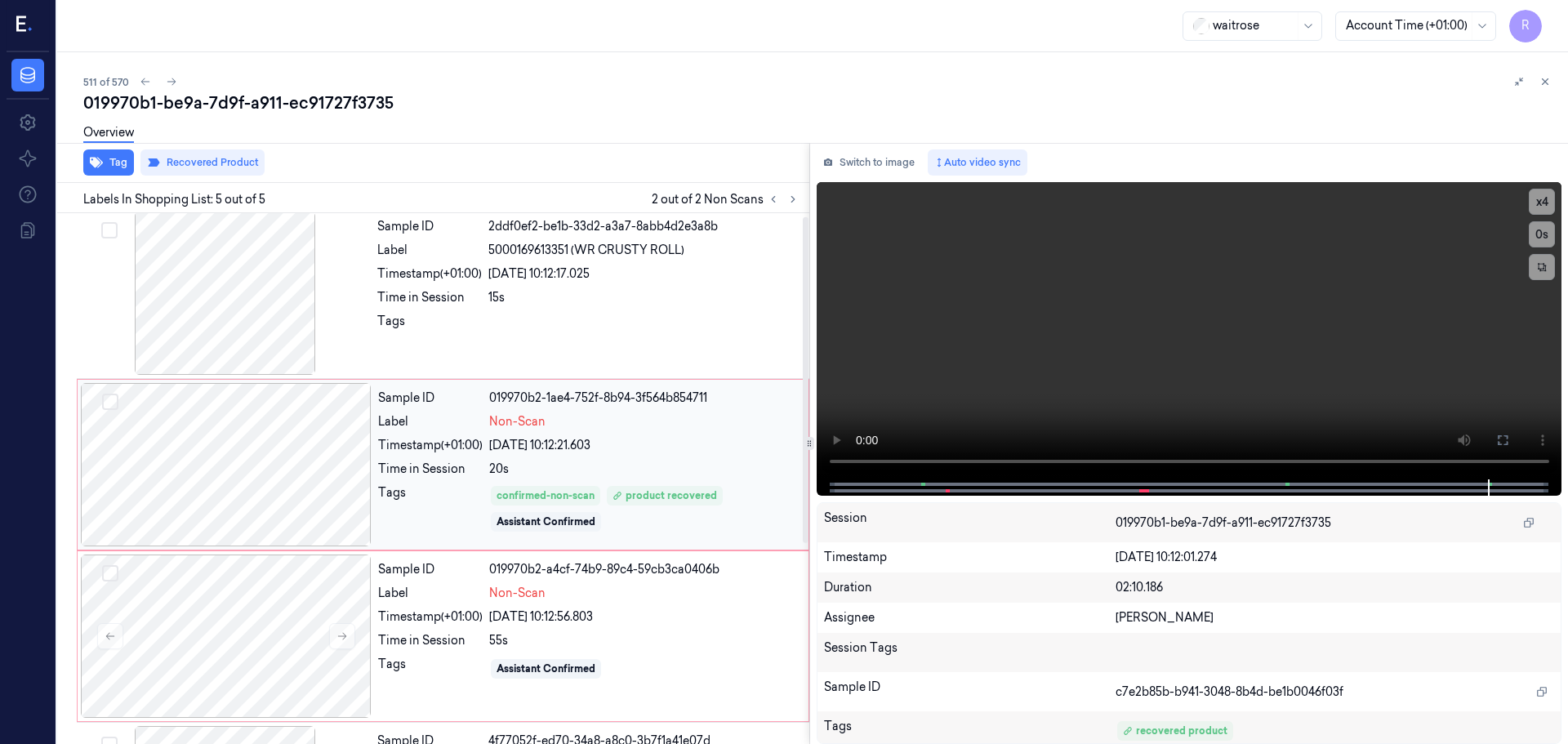
click at [559, 425] on div "Non-Scan" at bounding box center [644, 422] width 310 height 17
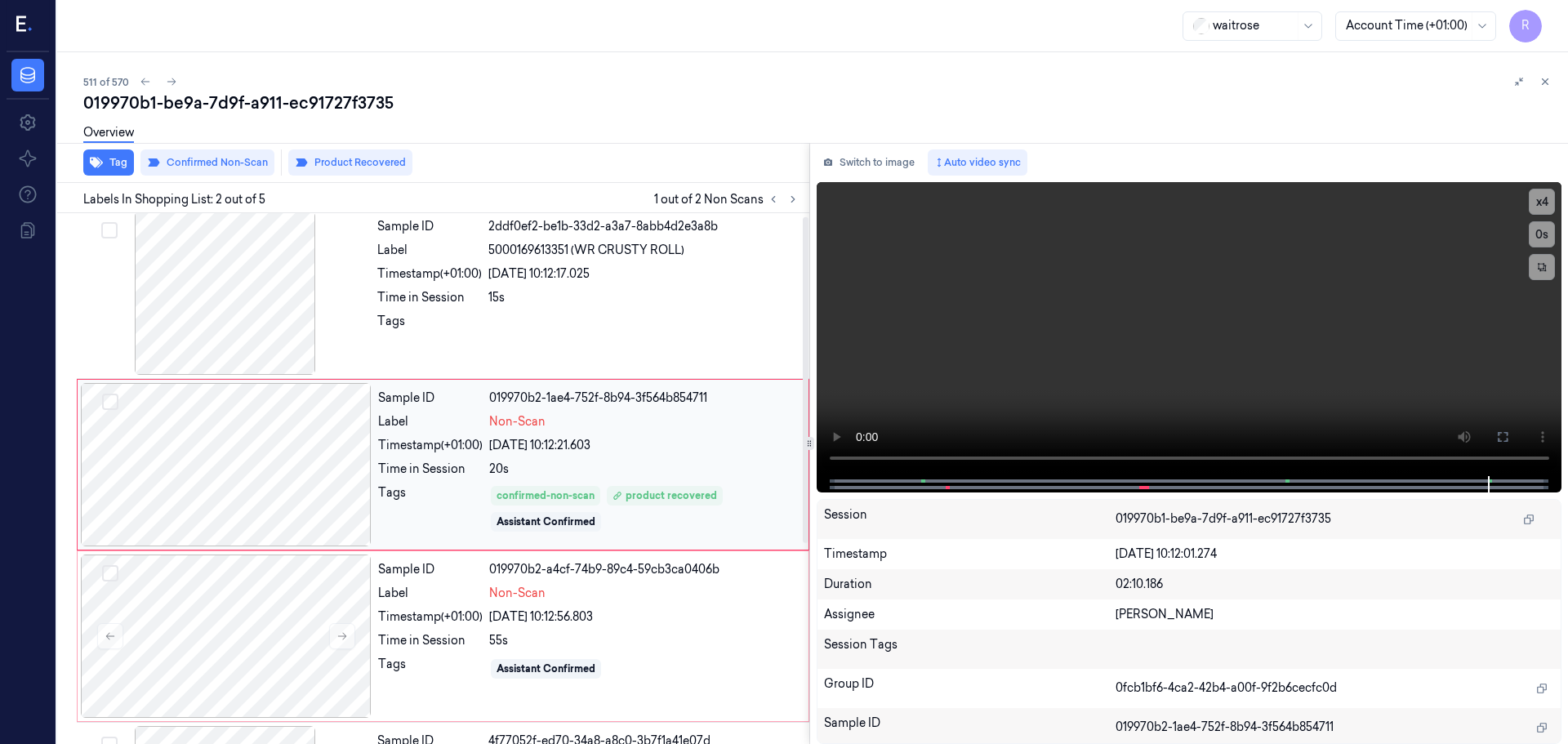
scroll to position [0, 0]
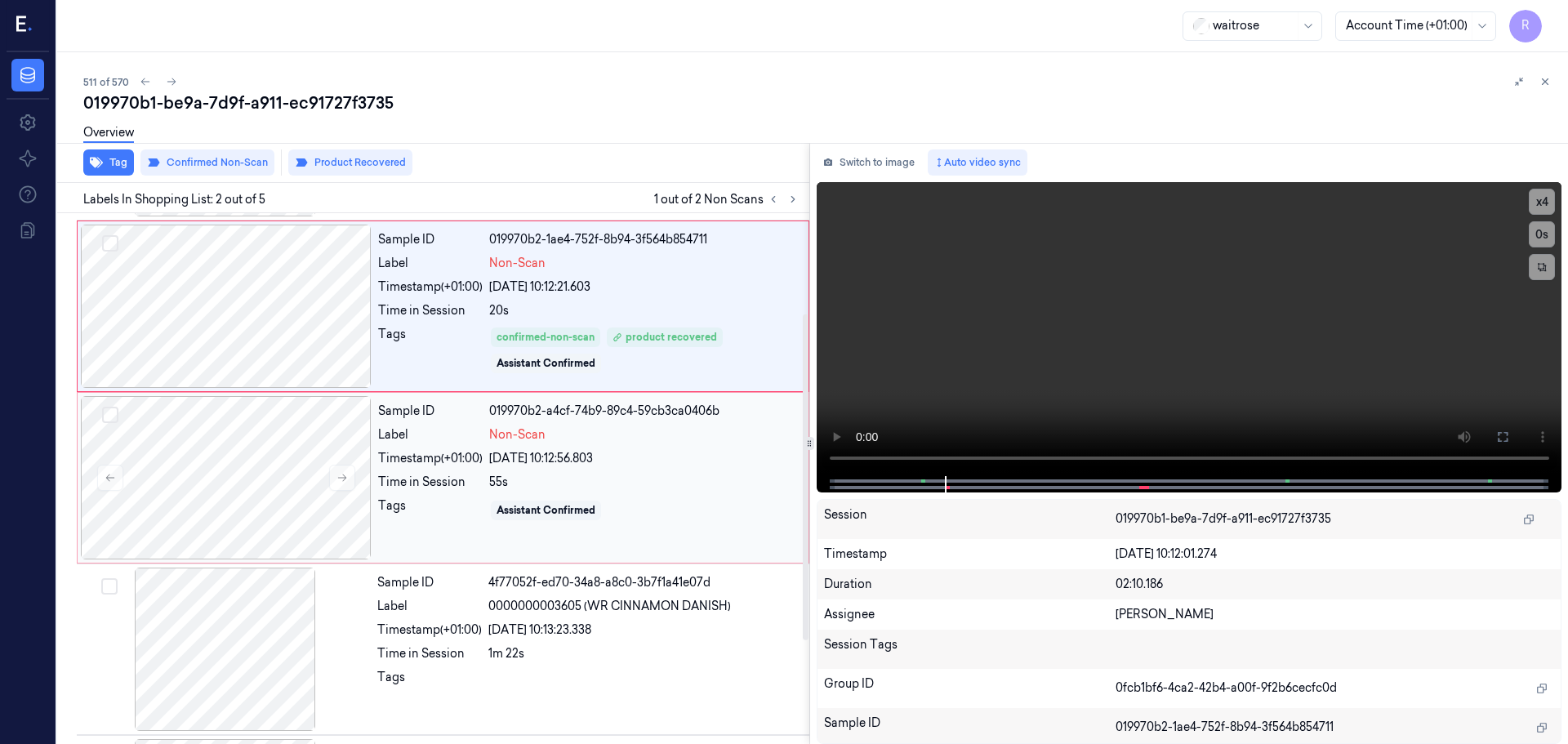
click at [618, 435] on div "Non-Scan" at bounding box center [644, 434] width 310 height 17
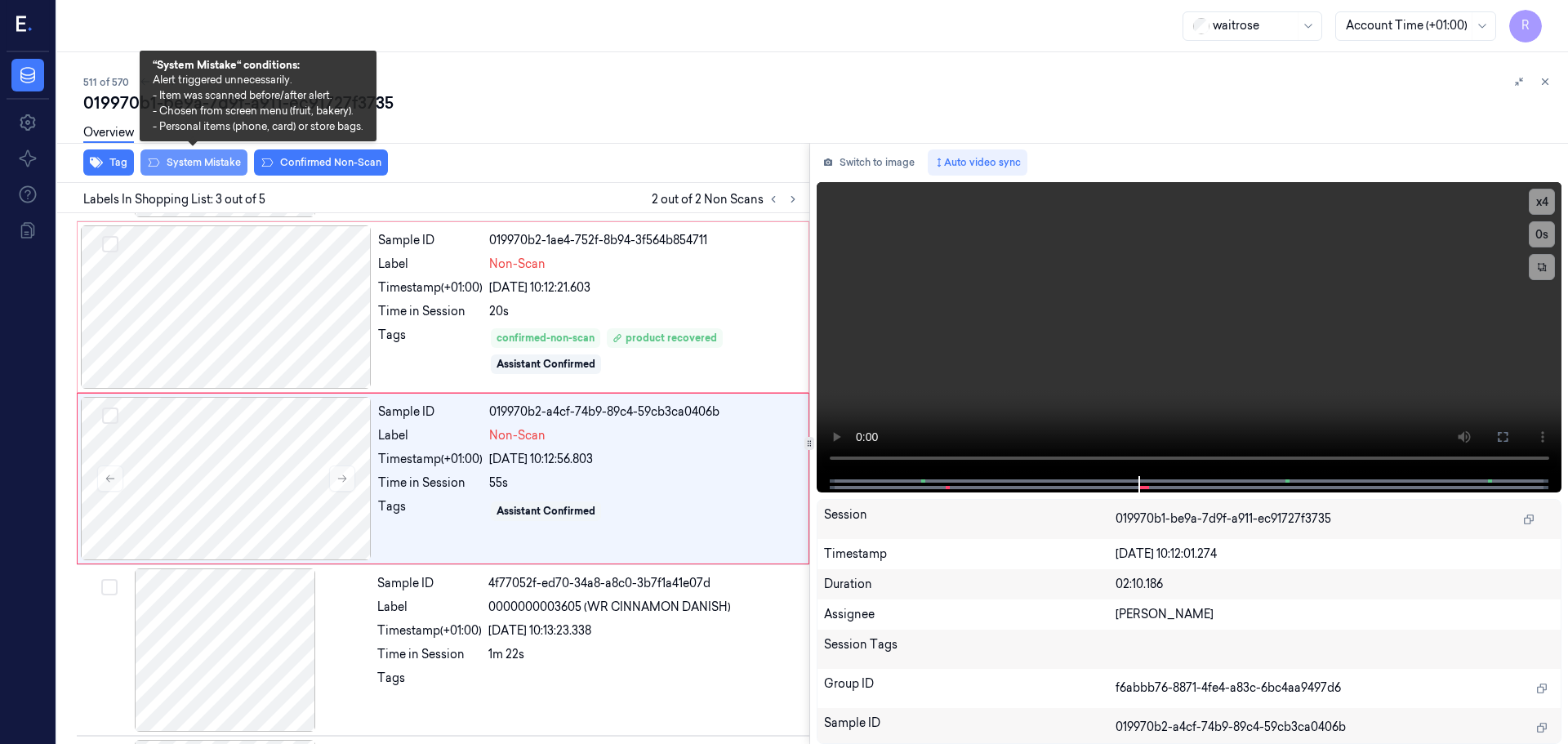
click at [193, 167] on button "System Mistake" at bounding box center [194, 162] width 107 height 27
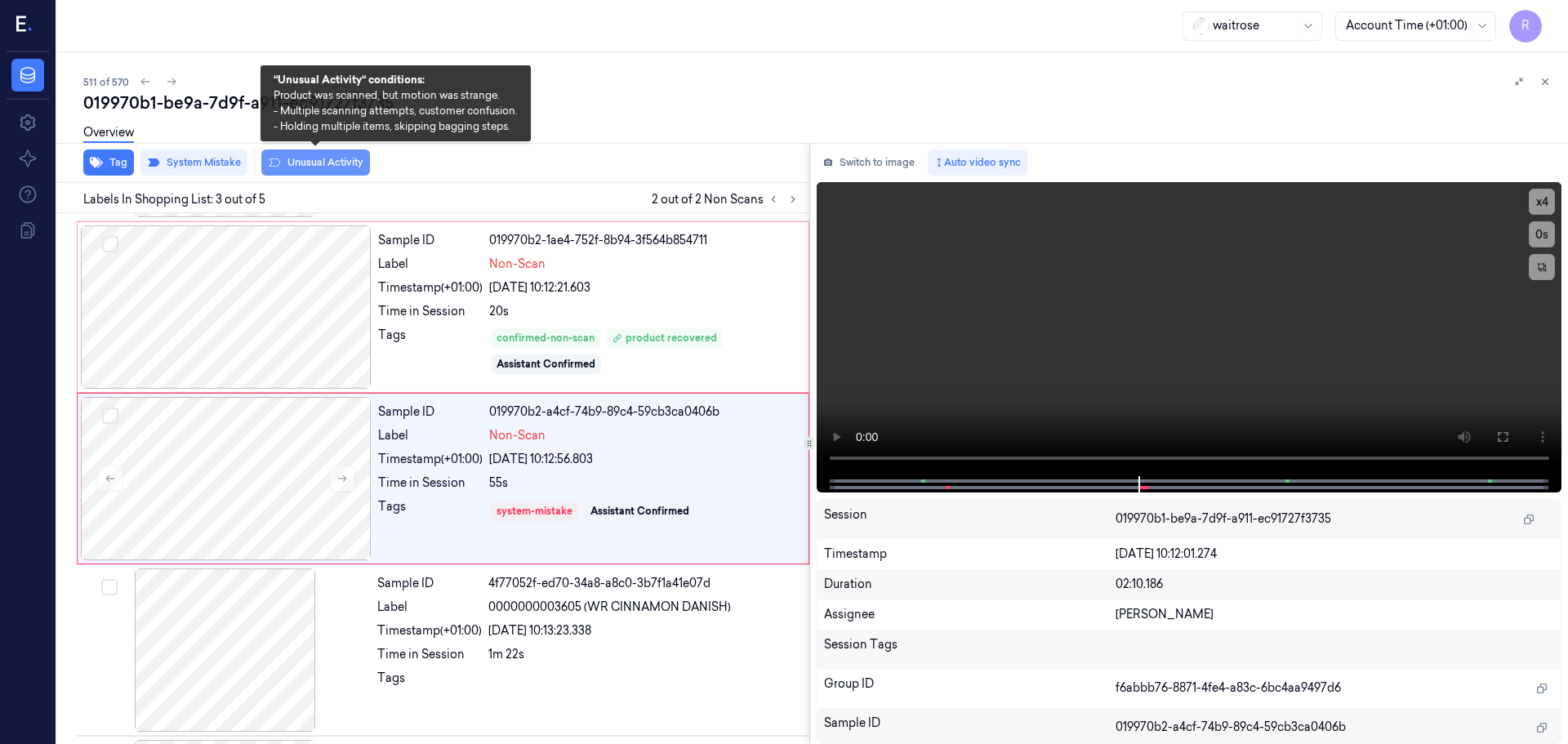
click at [310, 163] on button "Unusual Activity" at bounding box center [315, 162] width 109 height 27
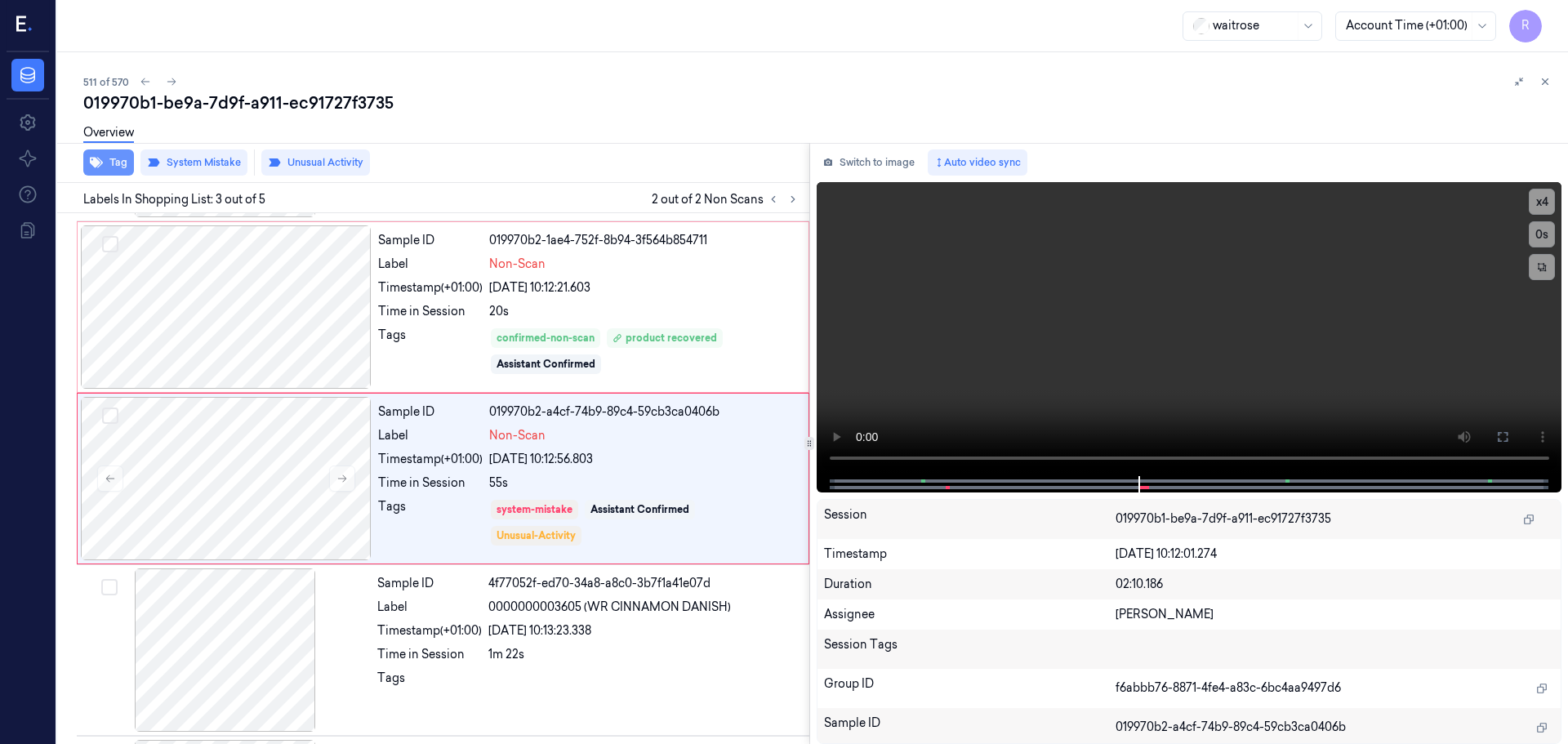
click at [109, 167] on button "Tag" at bounding box center [109, 162] width 51 height 27
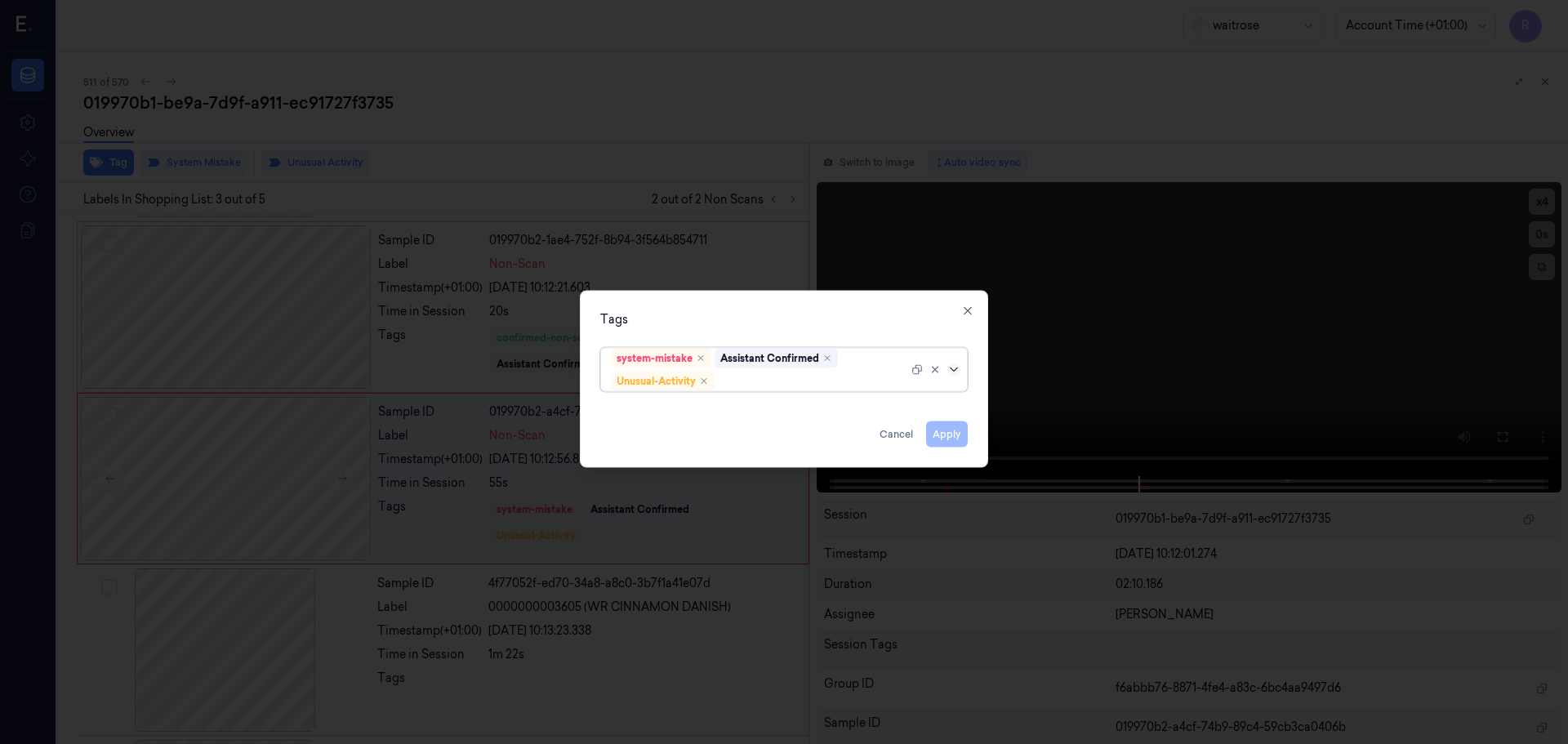
click at [950, 369] on icon at bounding box center [954, 370] width 13 height 13
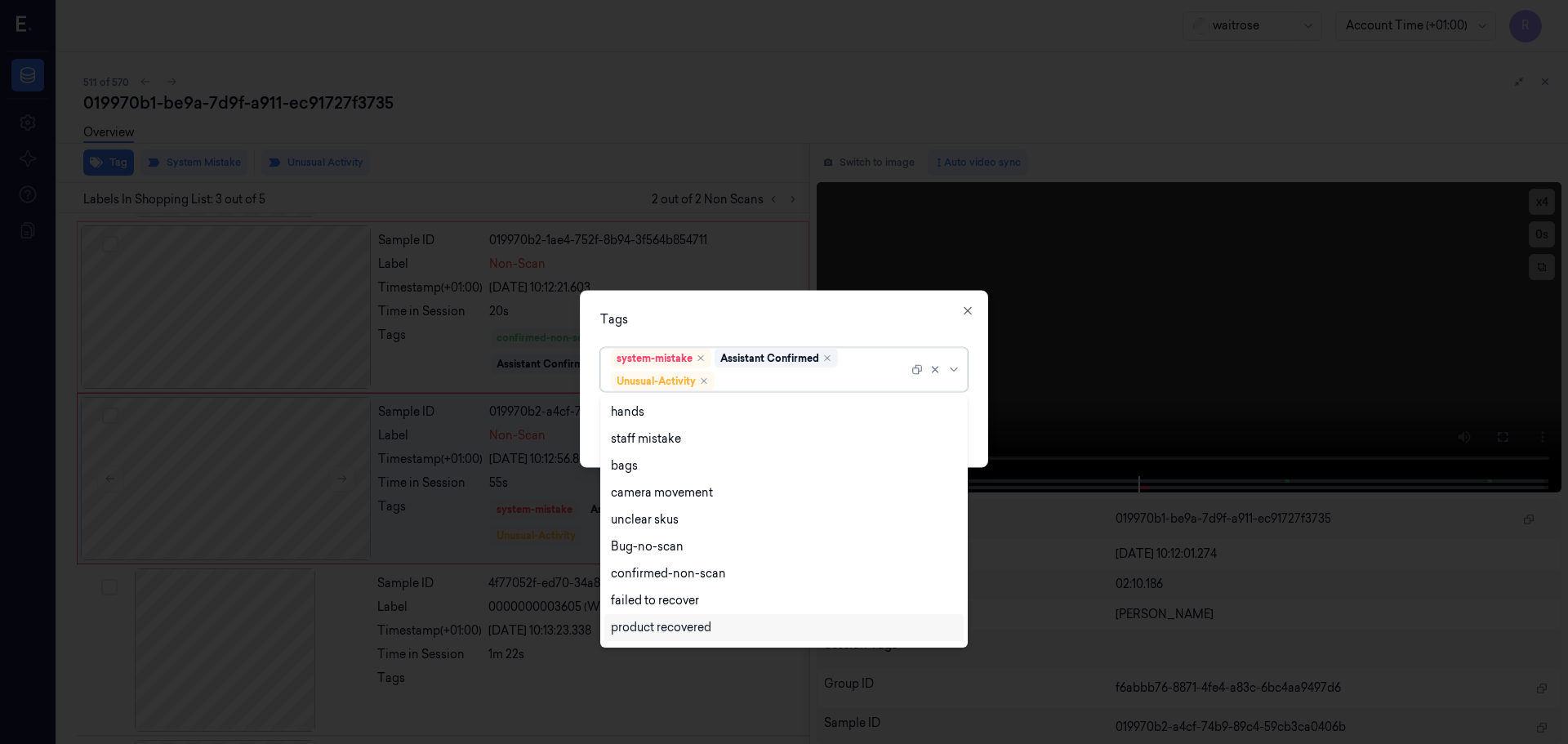
scroll to position [213, 0]
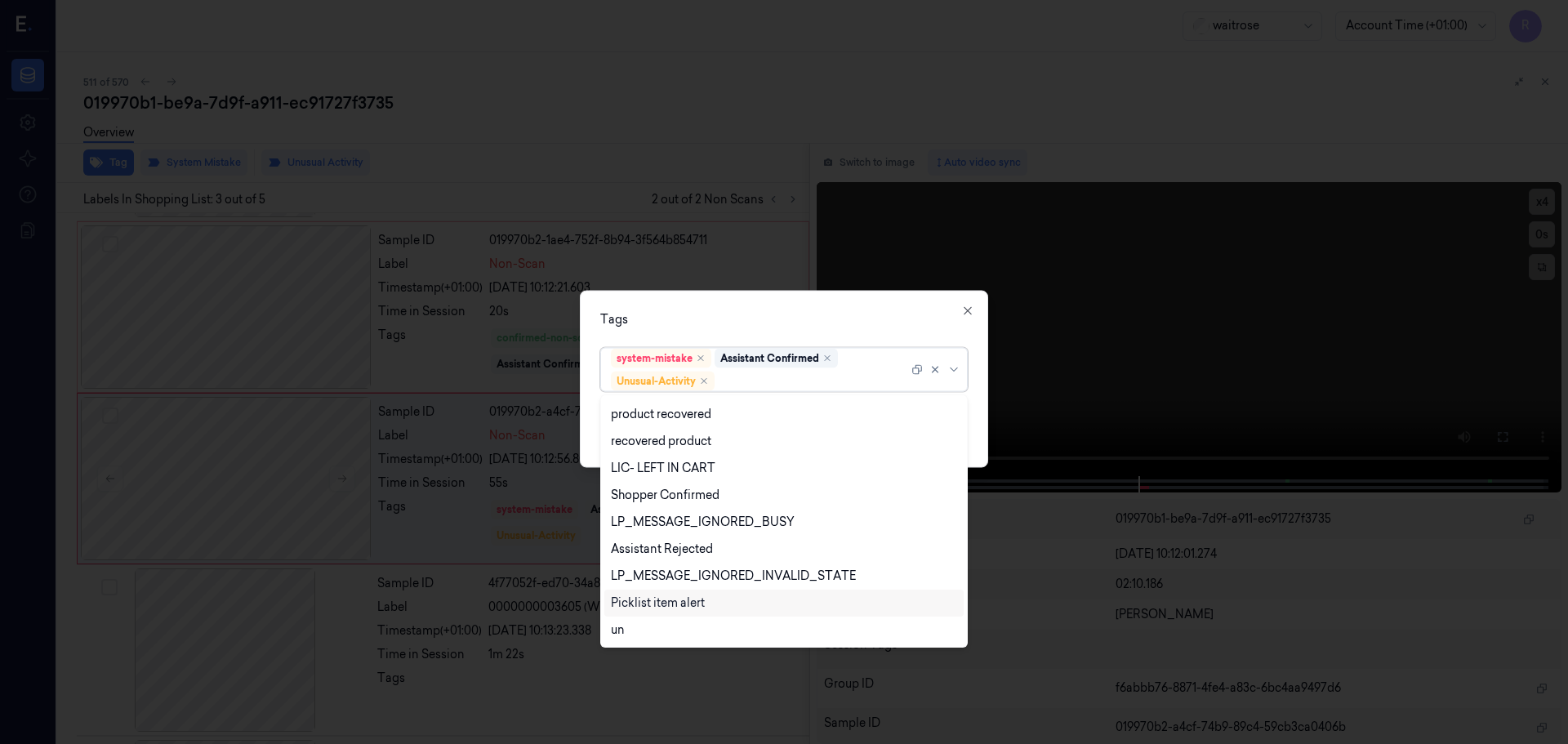
click at [687, 600] on div "Picklist item alert" at bounding box center [657, 603] width 94 height 17
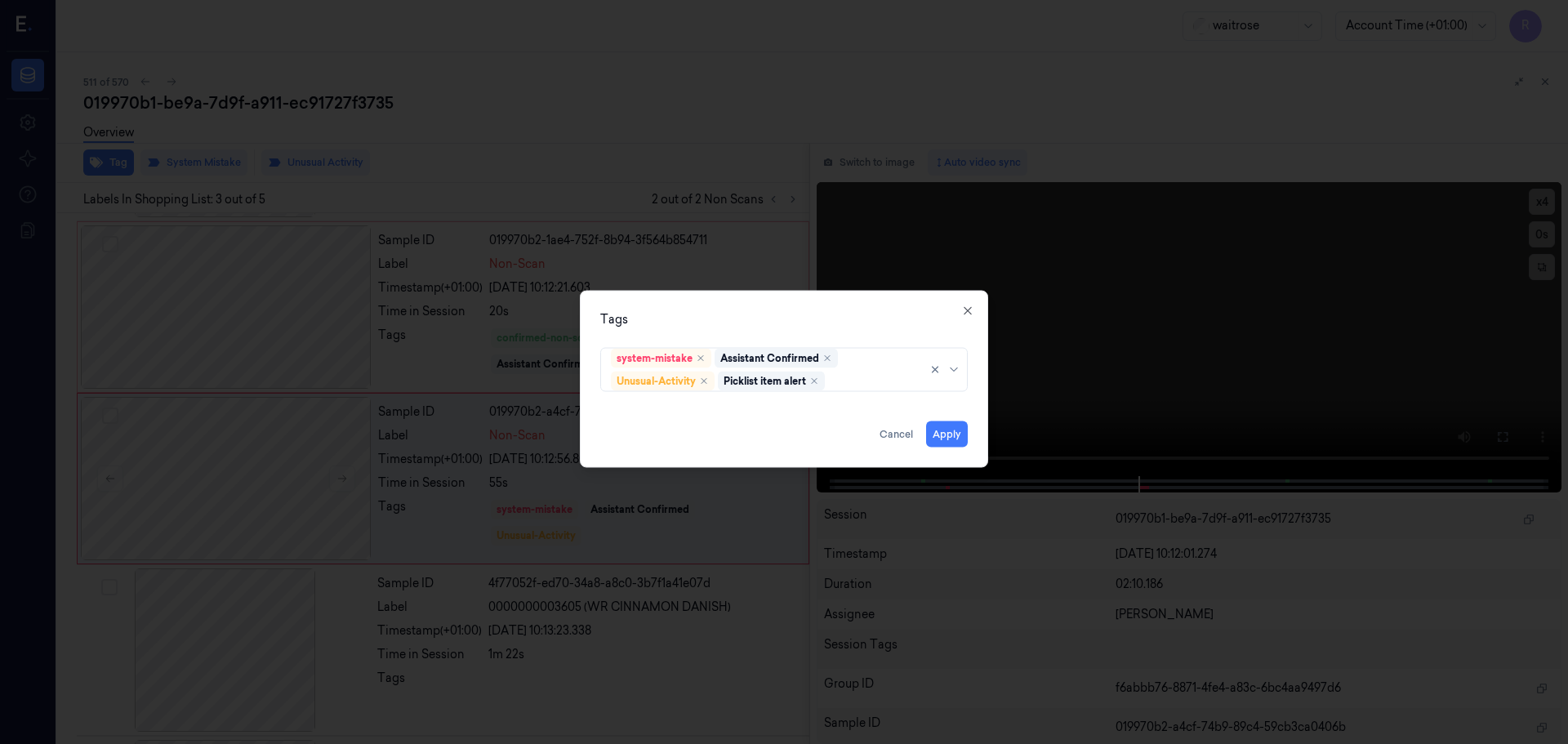
click at [765, 328] on div "Tags system-mistake Assistant Confirmed Unusual-Activity Picklist item alert Ap…" at bounding box center [784, 379] width 409 height 177
click at [944, 433] on button "Apply" at bounding box center [947, 434] width 41 height 27
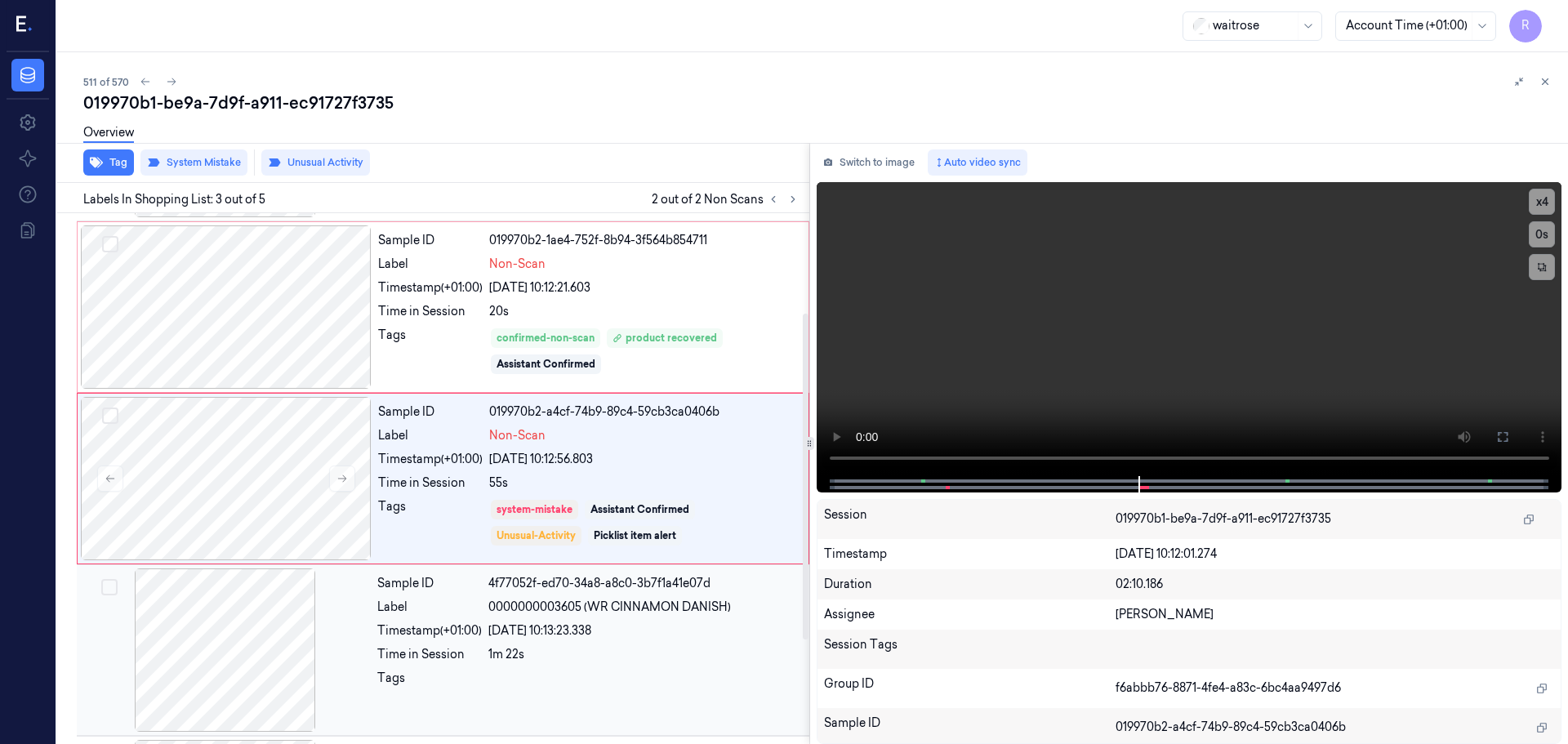
click at [654, 595] on div "Sample ID 4f77052f-ed70-34a8-a8c0-3b7f1a41e07d Label 0000000003605 (WR CINNAMON…" at bounding box center [588, 650] width 435 height 163
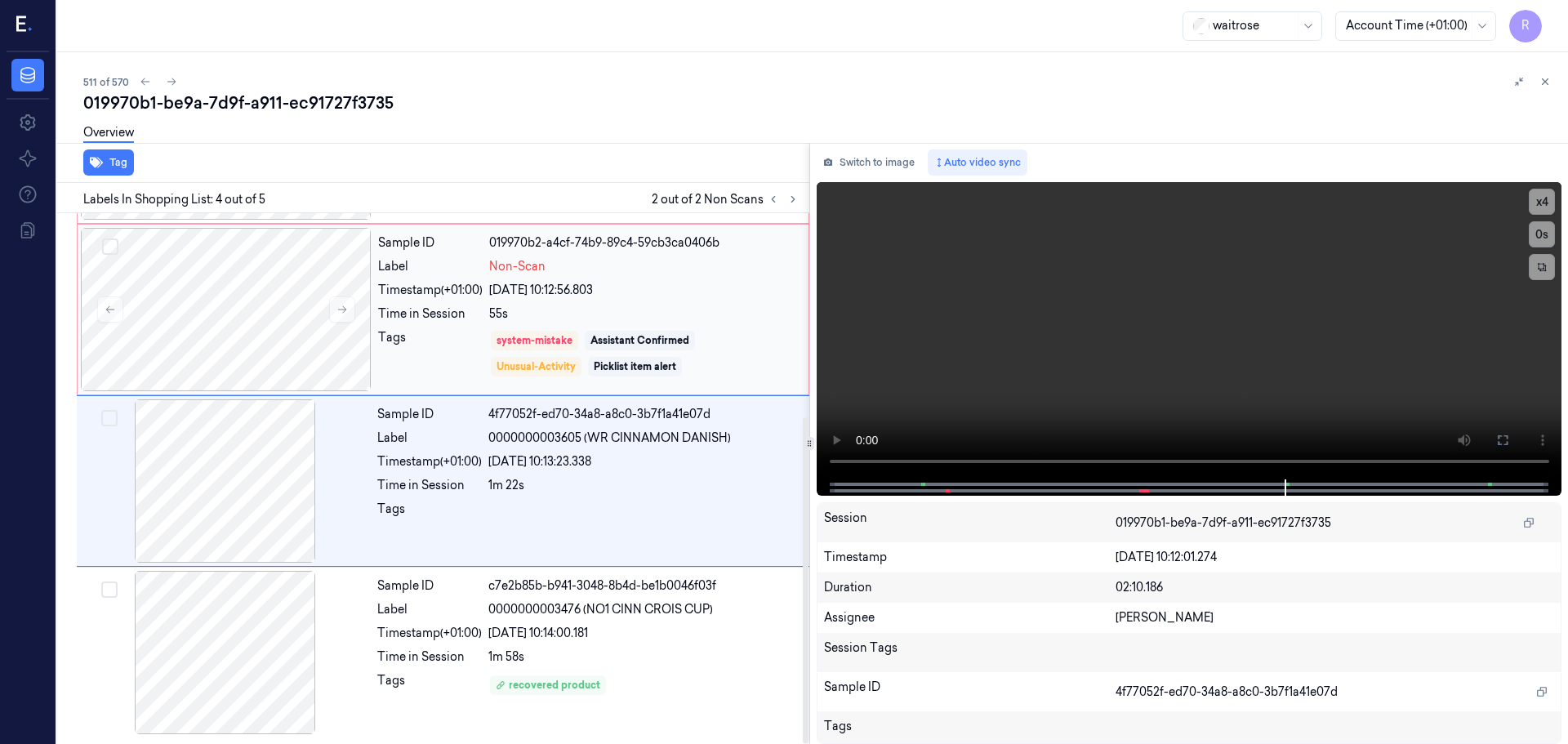
click at [699, 342] on div "system-mistake Assistant Confirmed Unusual-Activity Picklist item alert" at bounding box center [644, 353] width 310 height 49
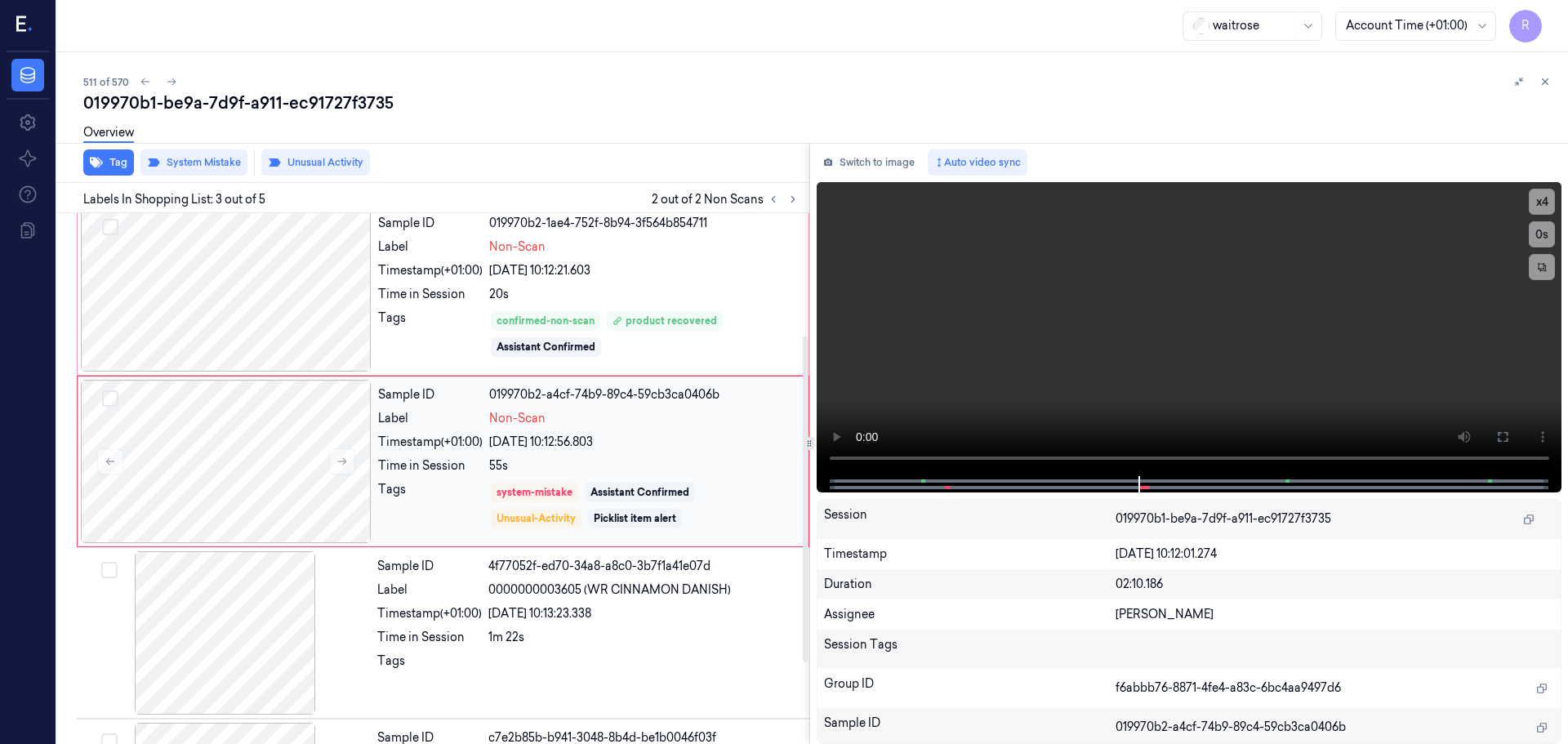
scroll to position [162, 0]
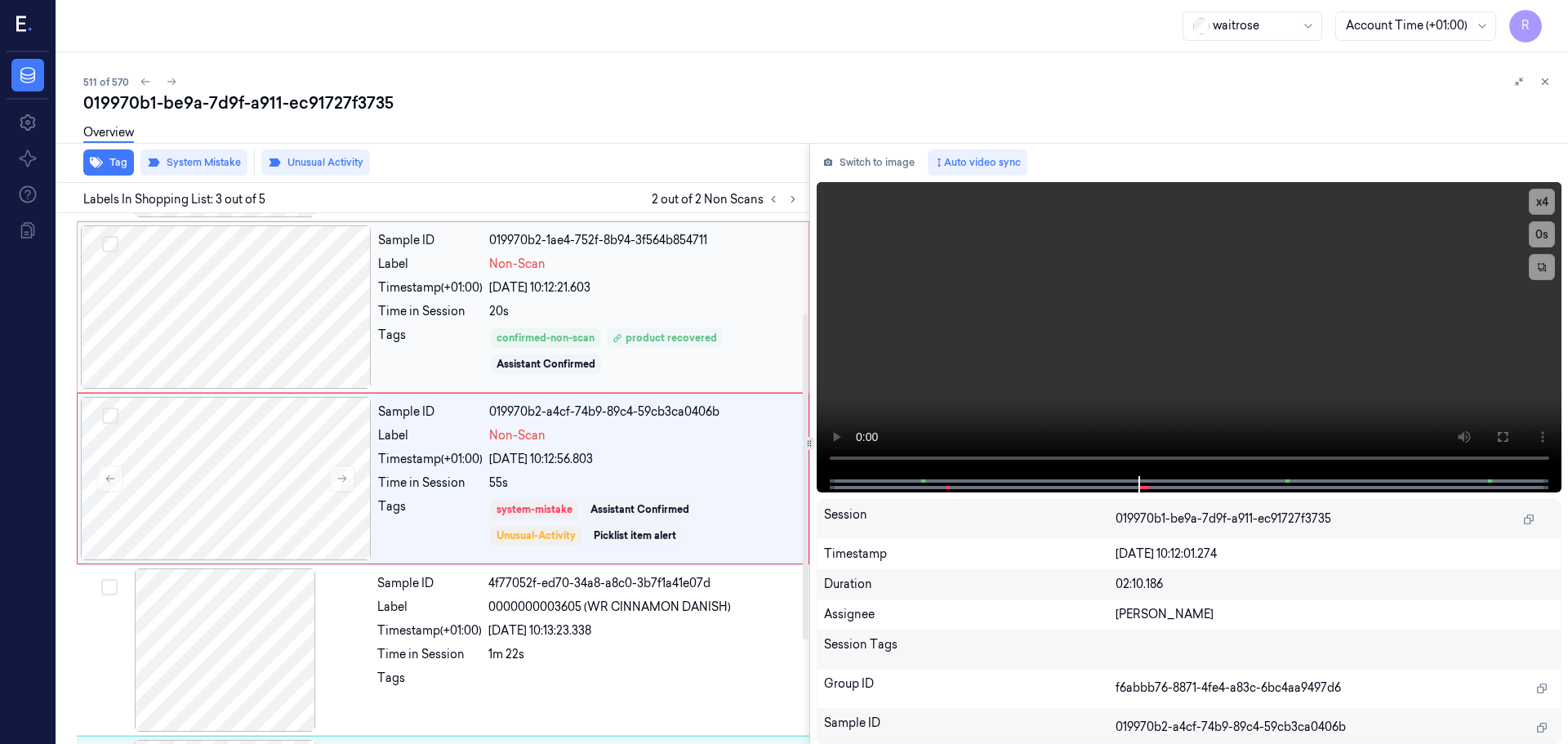
click at [721, 333] on div "product recovered" at bounding box center [665, 338] width 116 height 20
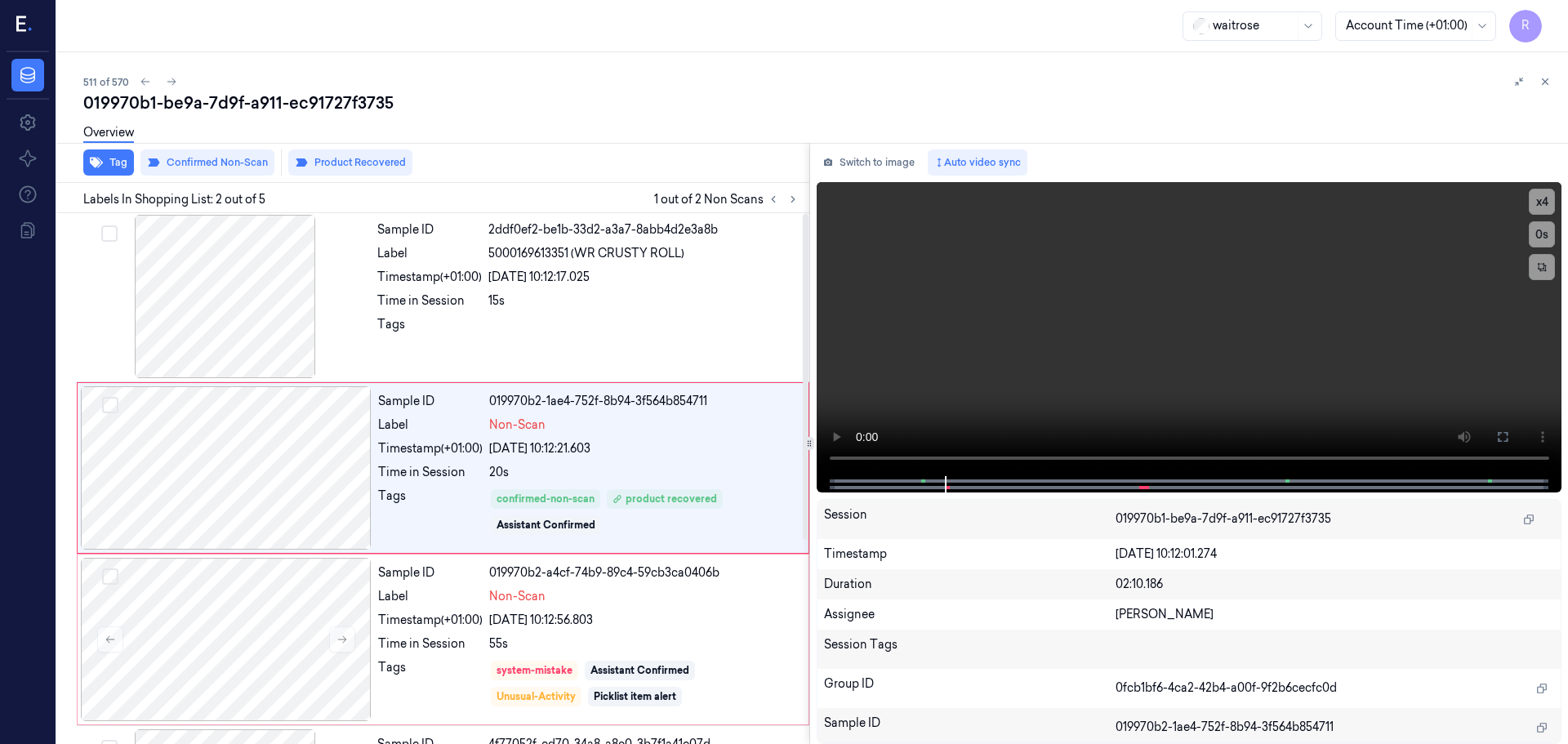
scroll to position [0, 0]
click at [97, 168] on icon "button" at bounding box center [96, 162] width 13 height 13
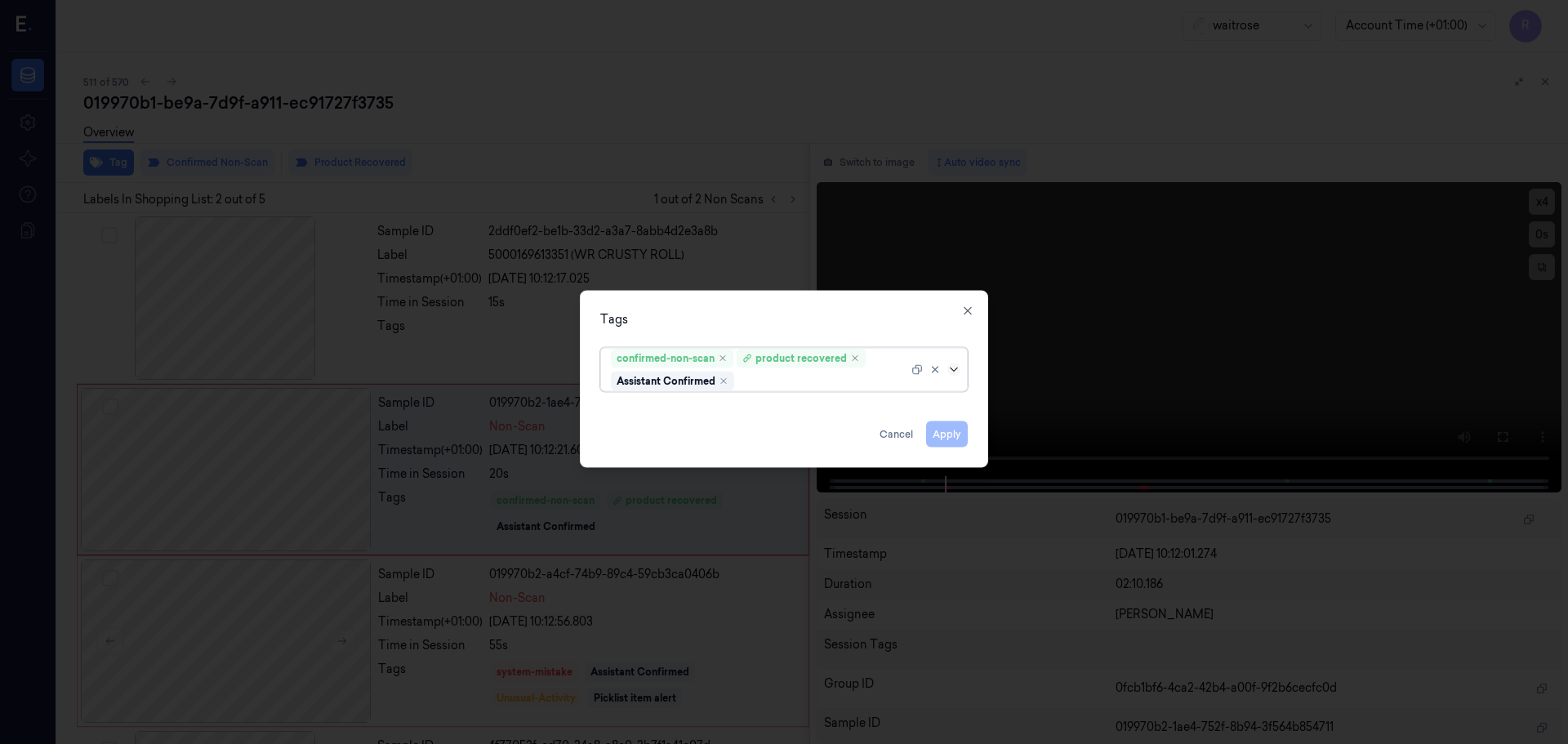
click at [951, 371] on icon at bounding box center [954, 370] width 13 height 13
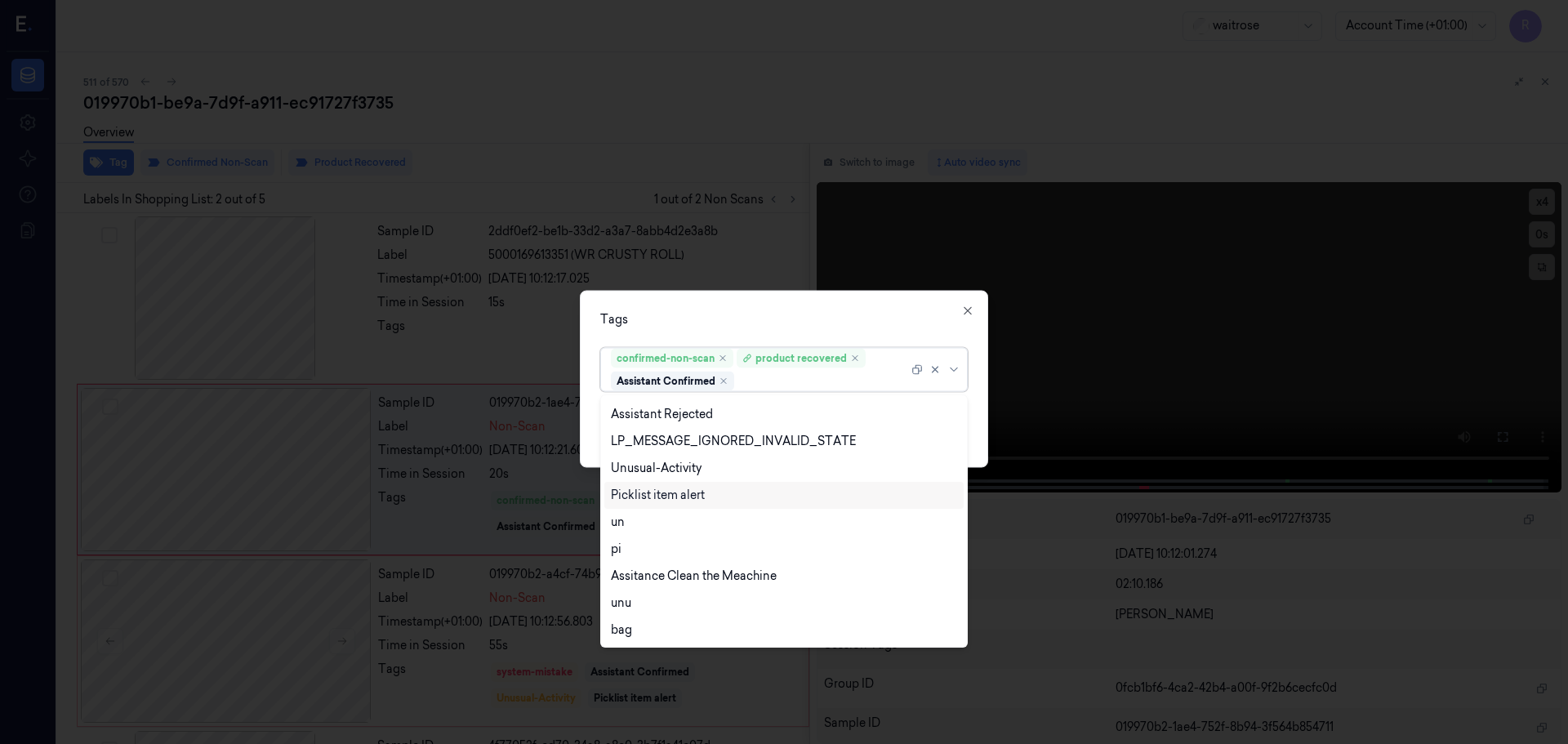
click at [678, 488] on div "Picklist item alert" at bounding box center [657, 495] width 94 height 17
click at [777, 326] on div "Tags" at bounding box center [784, 319] width 368 height 17
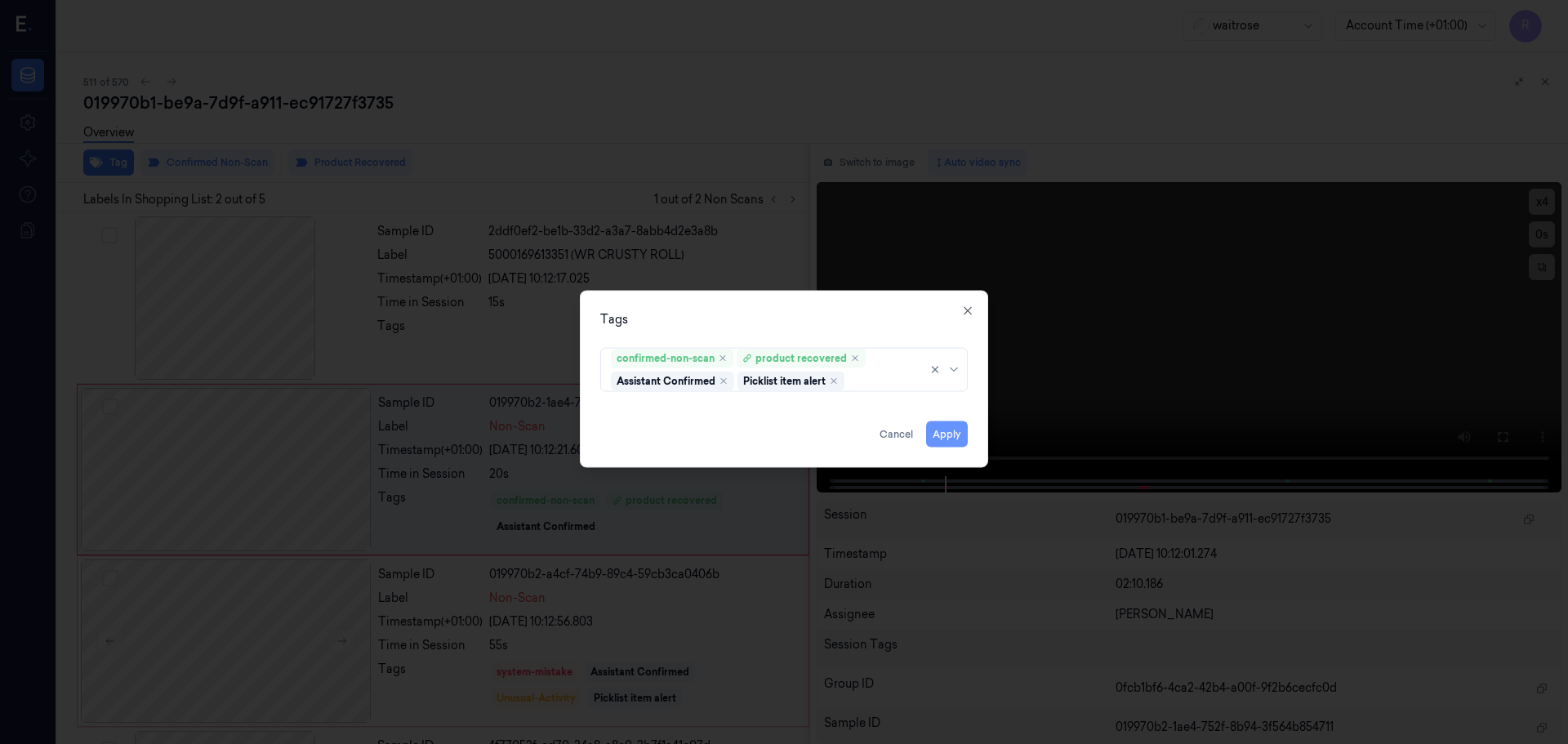
click at [942, 435] on button "Apply" at bounding box center [947, 434] width 41 height 27
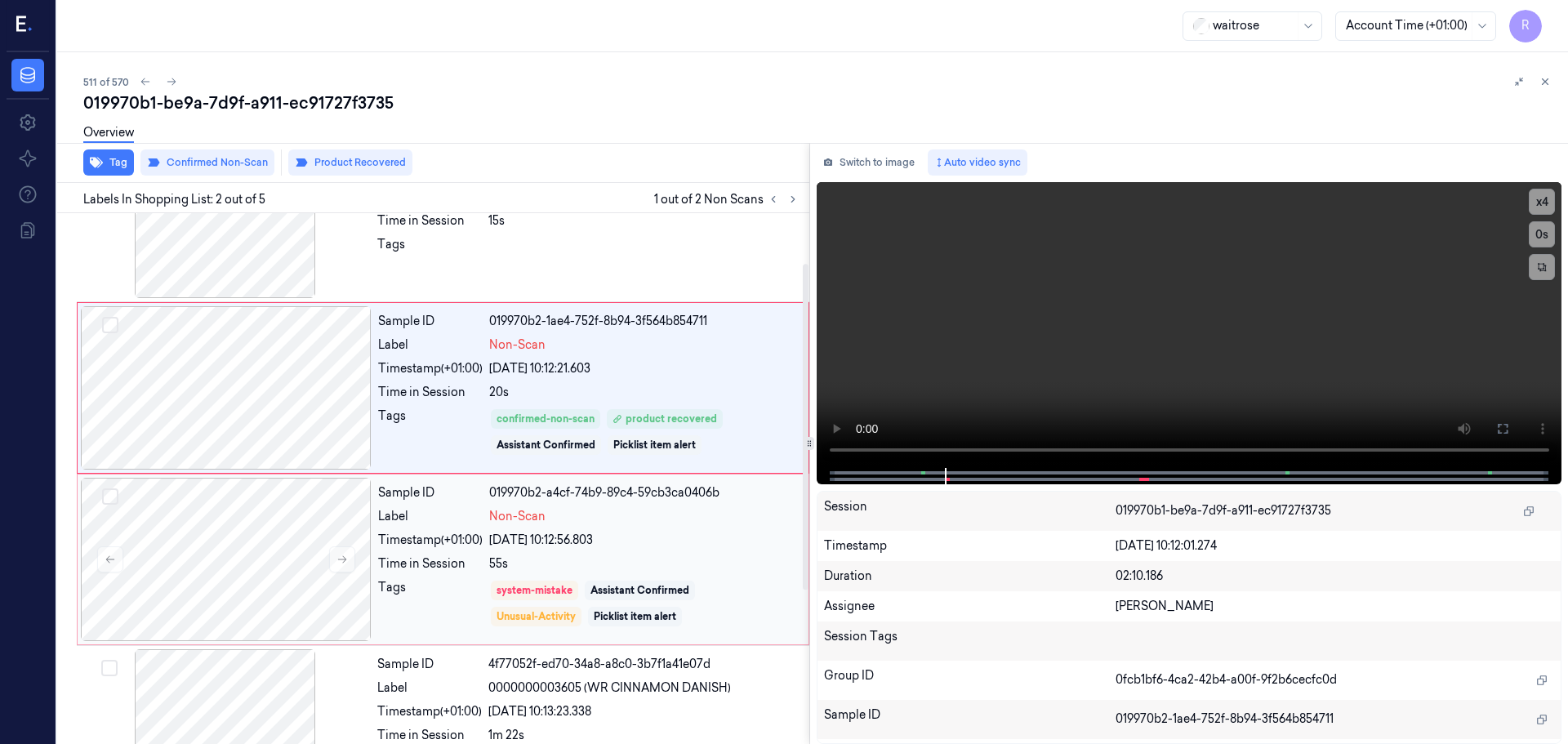
click at [544, 543] on div "22/09/2025 10:12:56.803" at bounding box center [644, 540] width 310 height 17
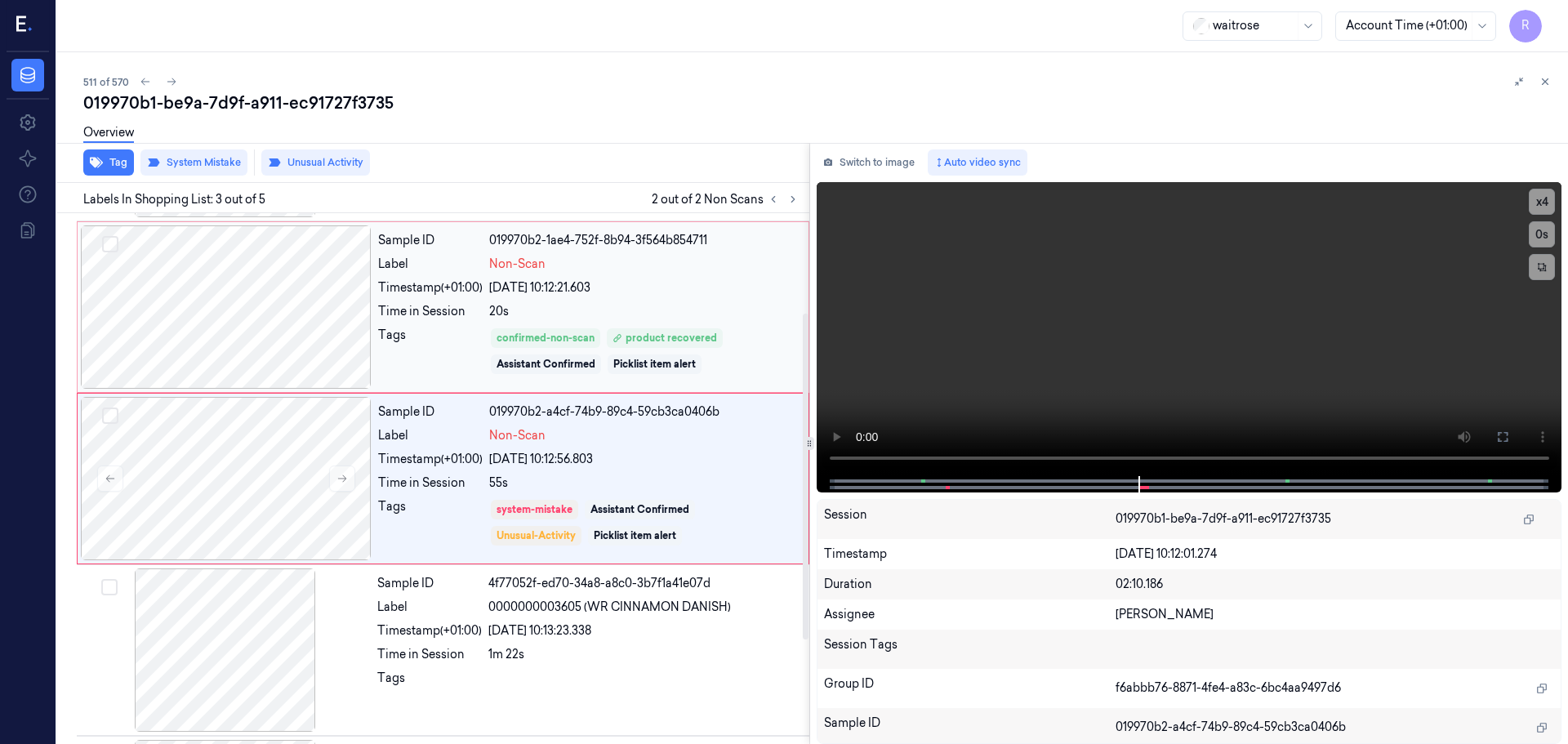
click at [582, 302] on div "Sample ID 019970b2-1ae4-752f-8b94-3f564b854711 Label Non-Scan Timestamp (+01:00…" at bounding box center [588, 307] width 433 height 163
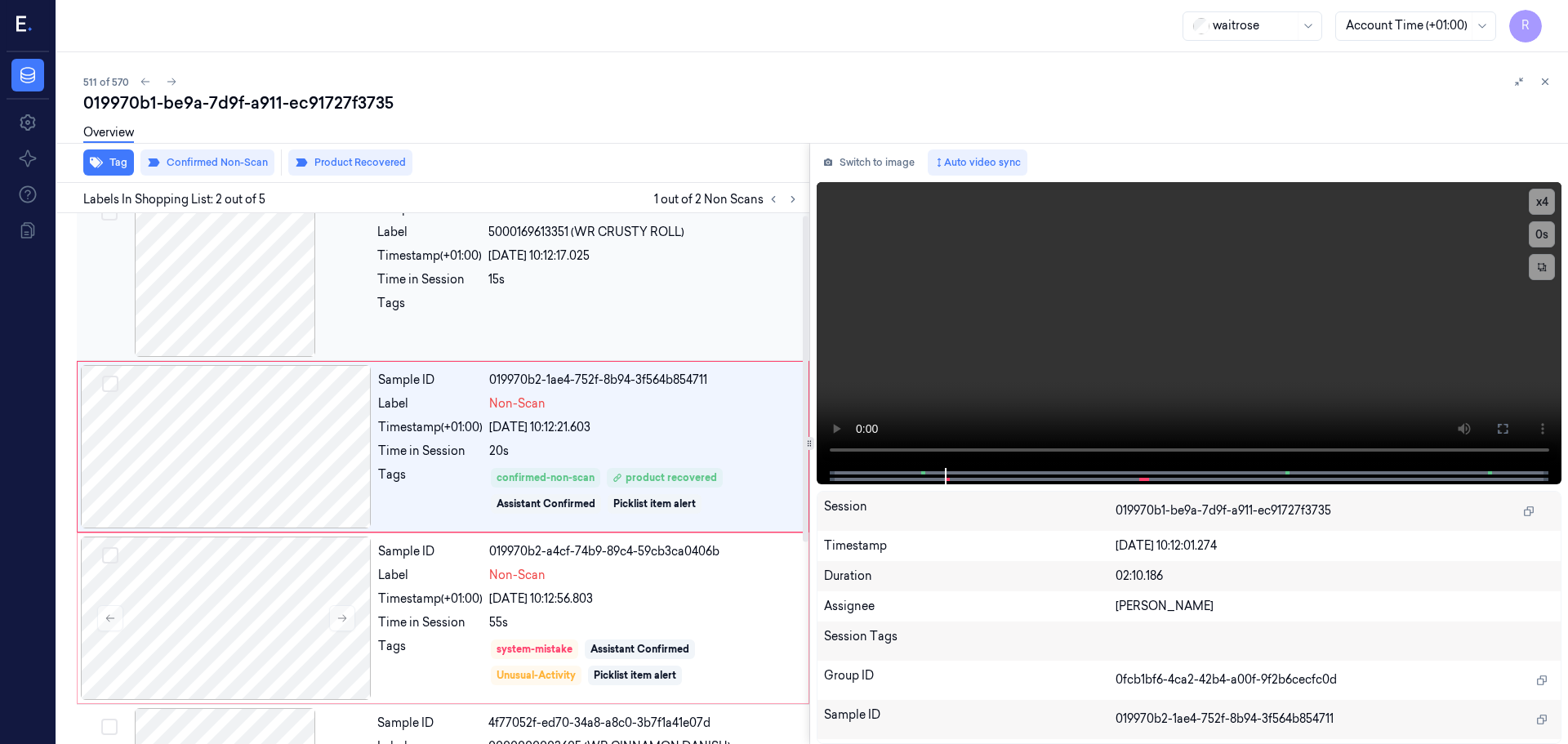
scroll to position [0, 0]
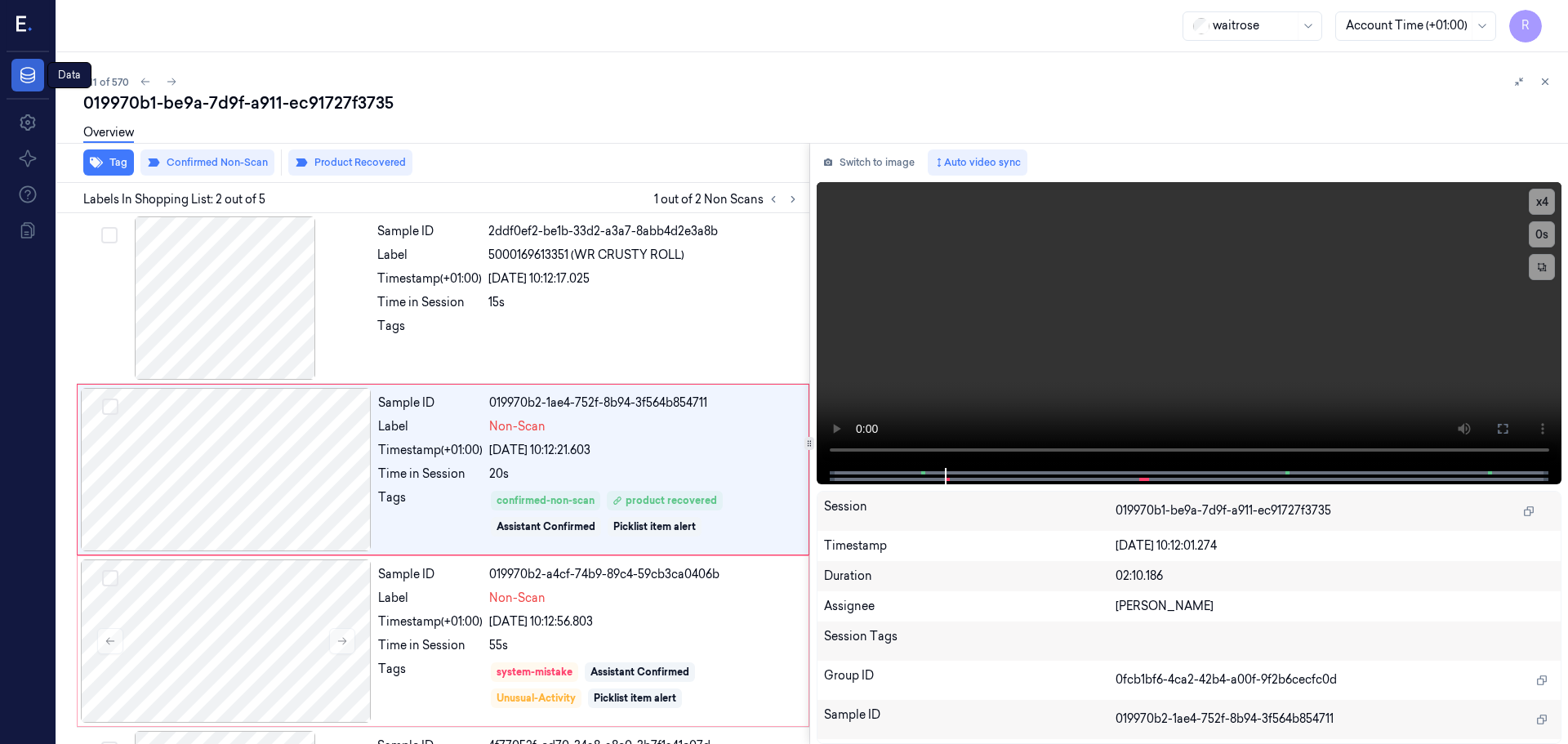
click at [31, 85] on link "Data" at bounding box center [27, 75] width 32 height 32
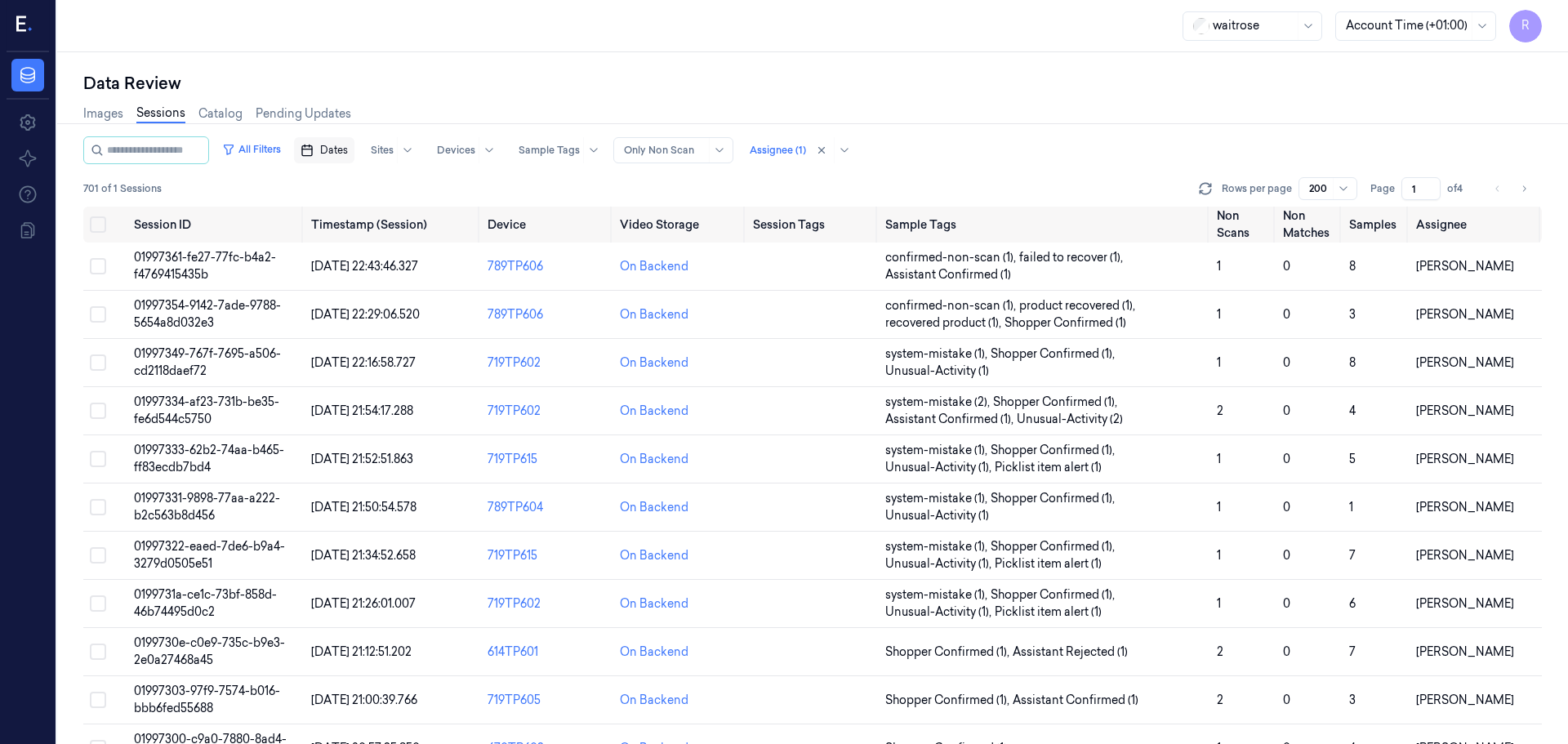
click at [347, 154] on span "Dates" at bounding box center [334, 150] width 28 height 15
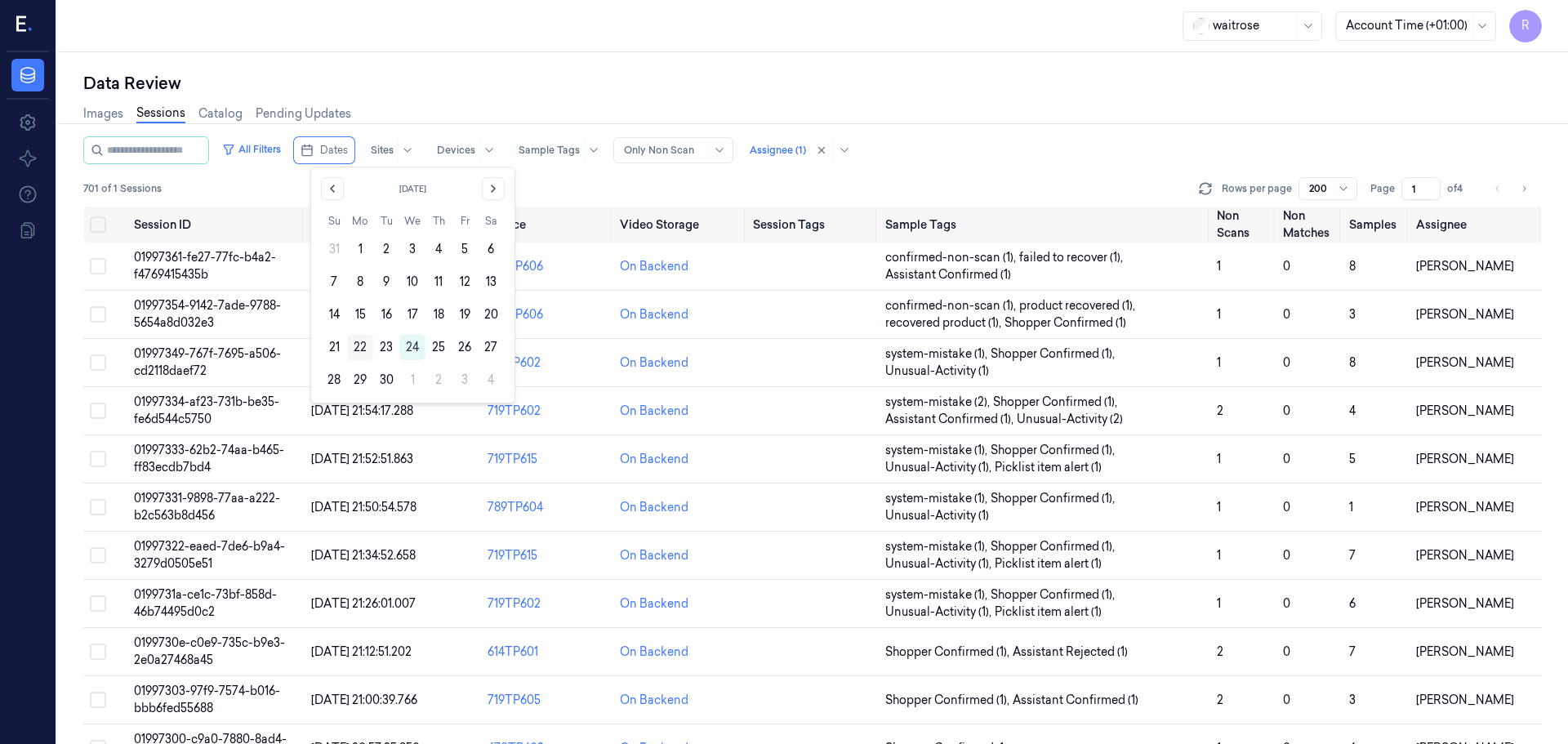
click at [363, 349] on button "22" at bounding box center [361, 347] width 27 height 27
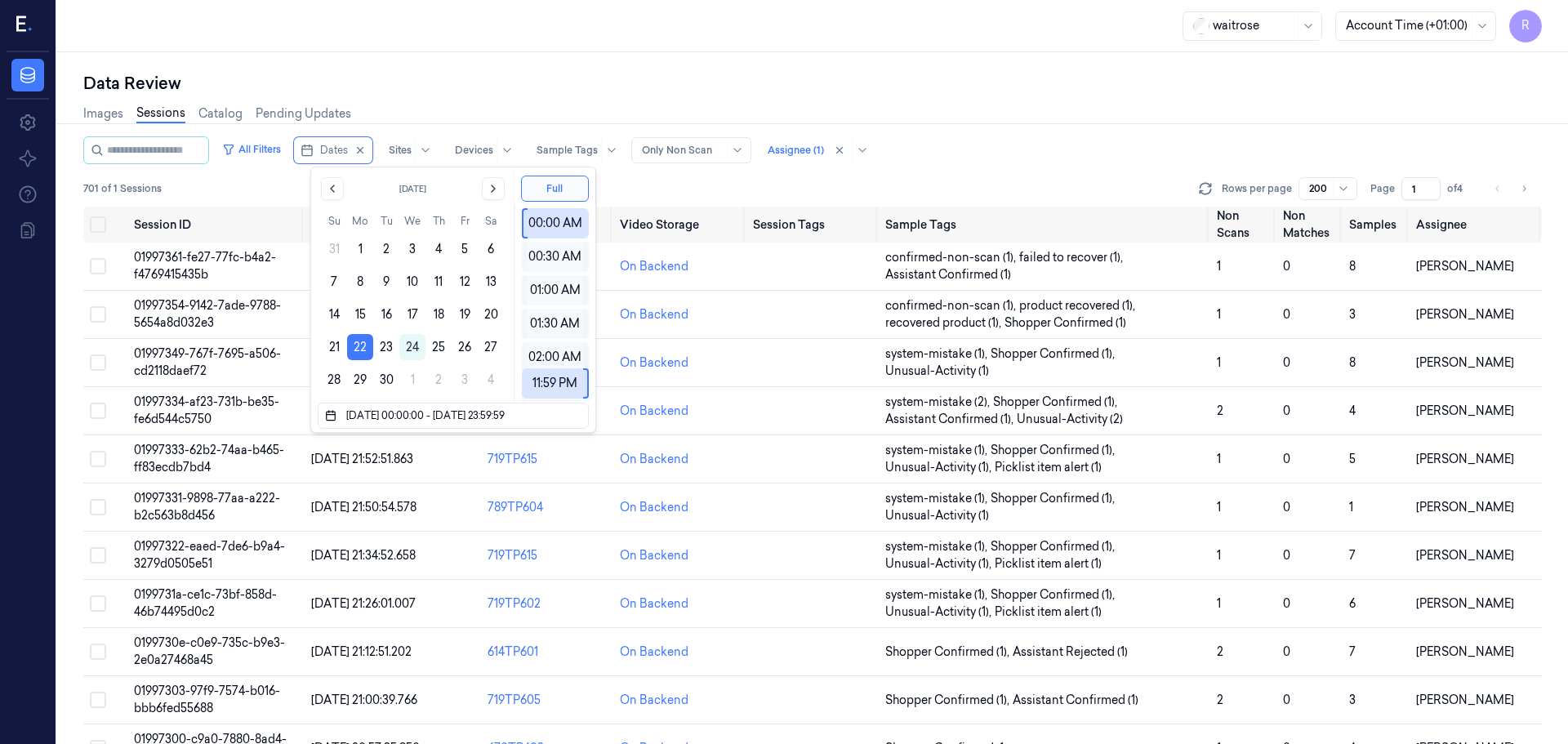
click at [363, 349] on button "22" at bounding box center [361, 347] width 27 height 27
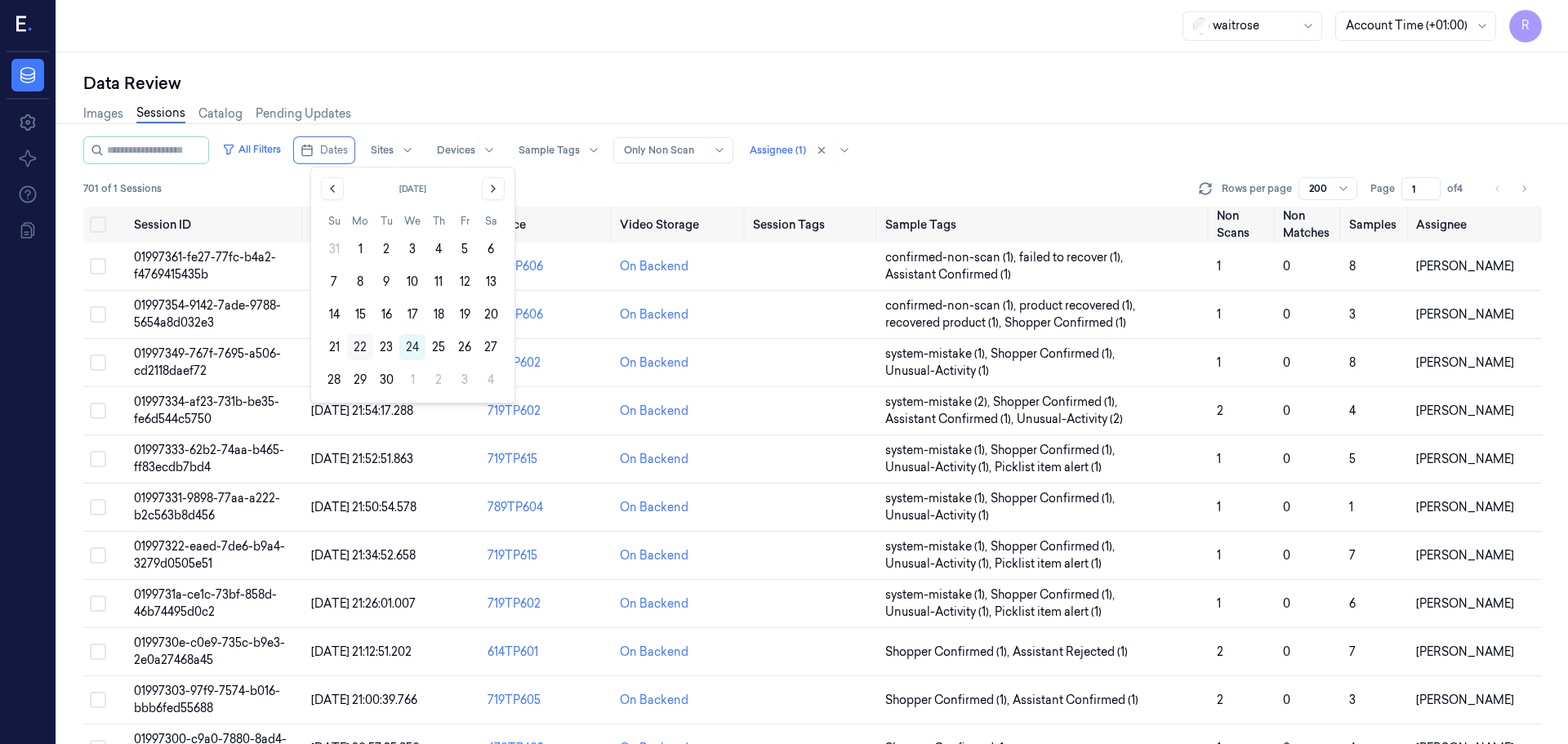
click at [355, 344] on button "22" at bounding box center [361, 347] width 27 height 27
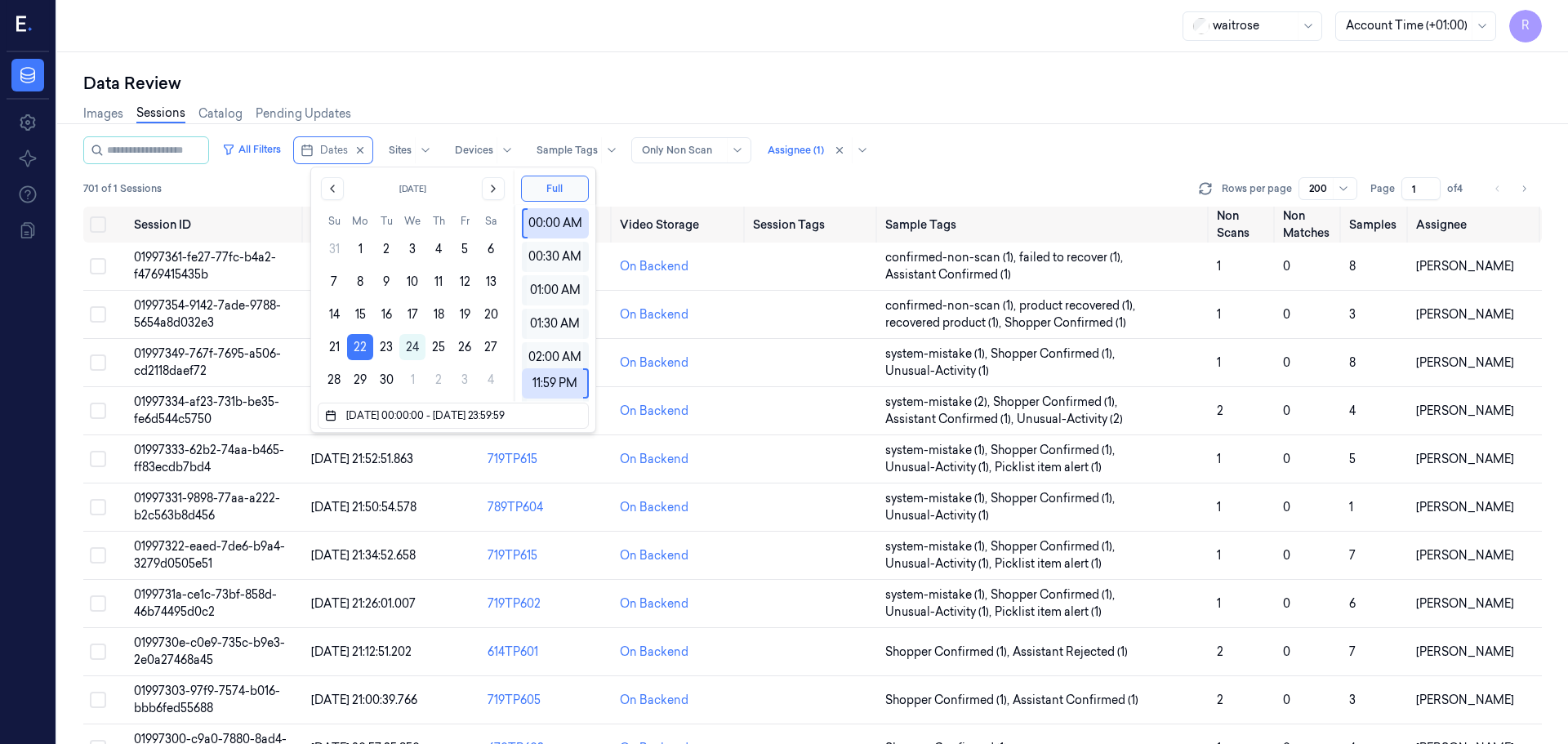
click at [453, 74] on div "Data Review" at bounding box center [813, 84] width 1459 height 23
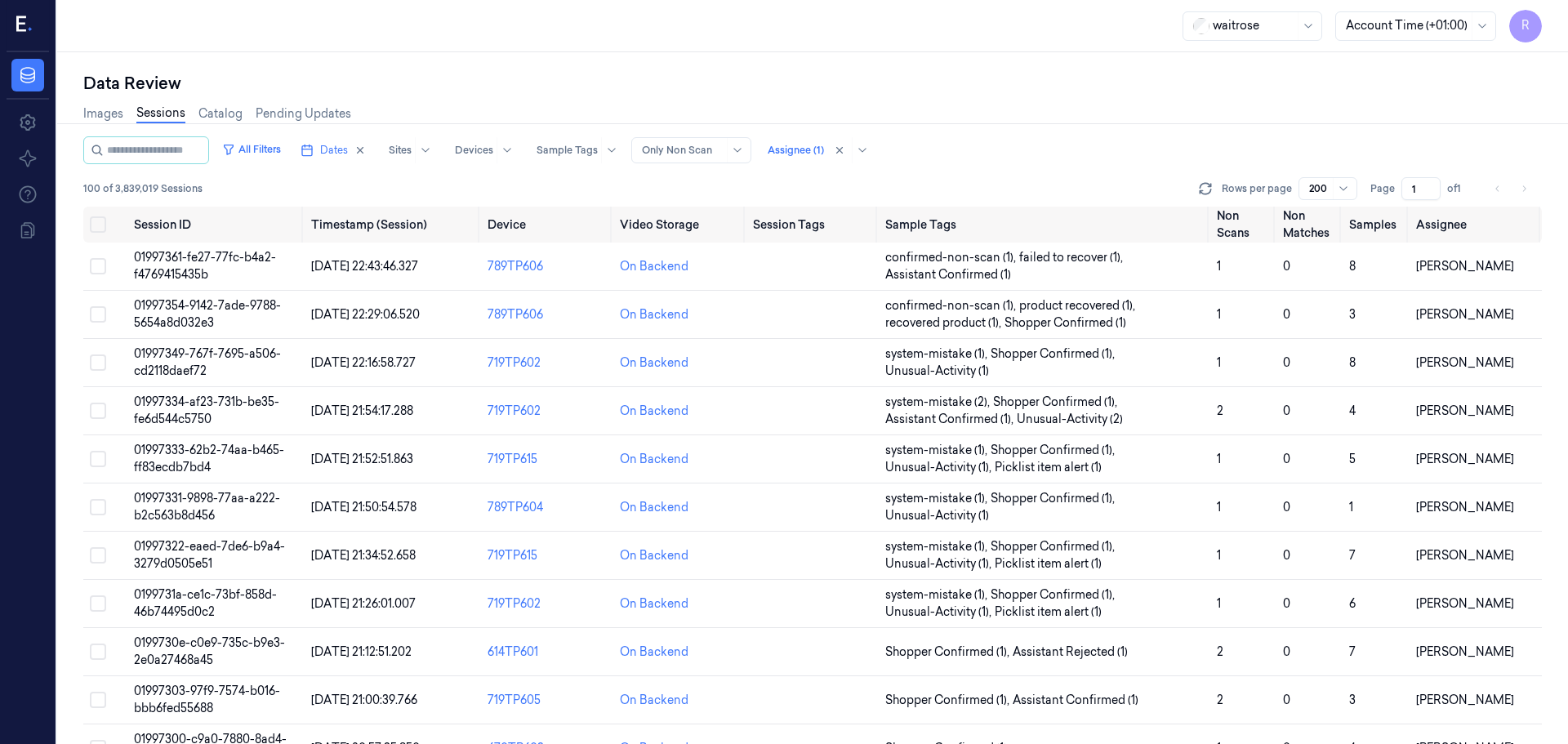
click at [1529, 195] on li "pagination" at bounding box center [1524, 189] width 23 height 23
click at [1524, 193] on li "pagination" at bounding box center [1524, 189] width 23 height 23
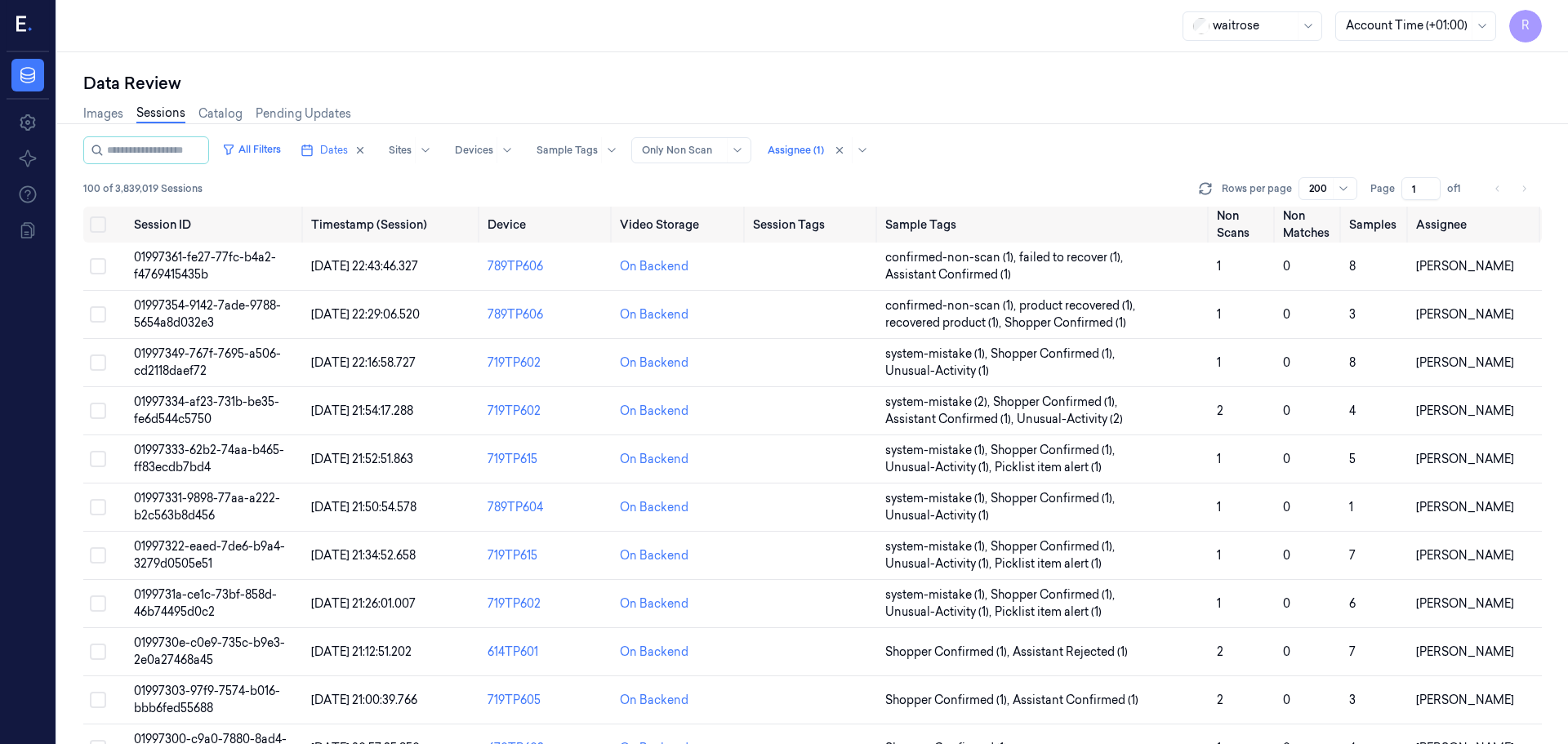
click at [1524, 193] on li "pagination" at bounding box center [1524, 189] width 23 height 23
click at [1522, 192] on li "pagination" at bounding box center [1524, 189] width 23 height 23
click at [1522, 191] on li "pagination" at bounding box center [1524, 189] width 23 height 23
click at [1519, 191] on li "pagination" at bounding box center [1524, 189] width 23 height 23
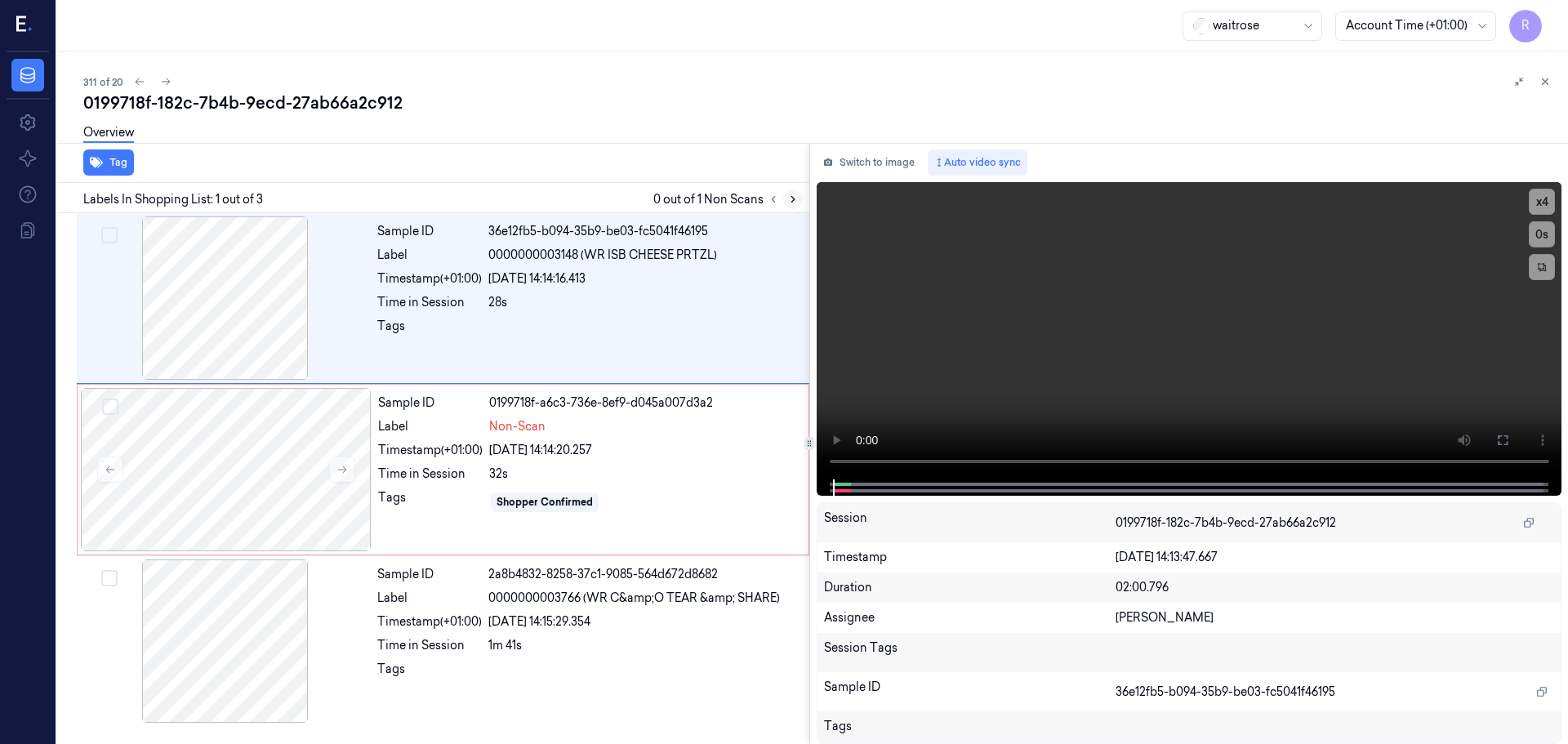
click at [787, 196] on icon at bounding box center [793, 200] width 12 height 12
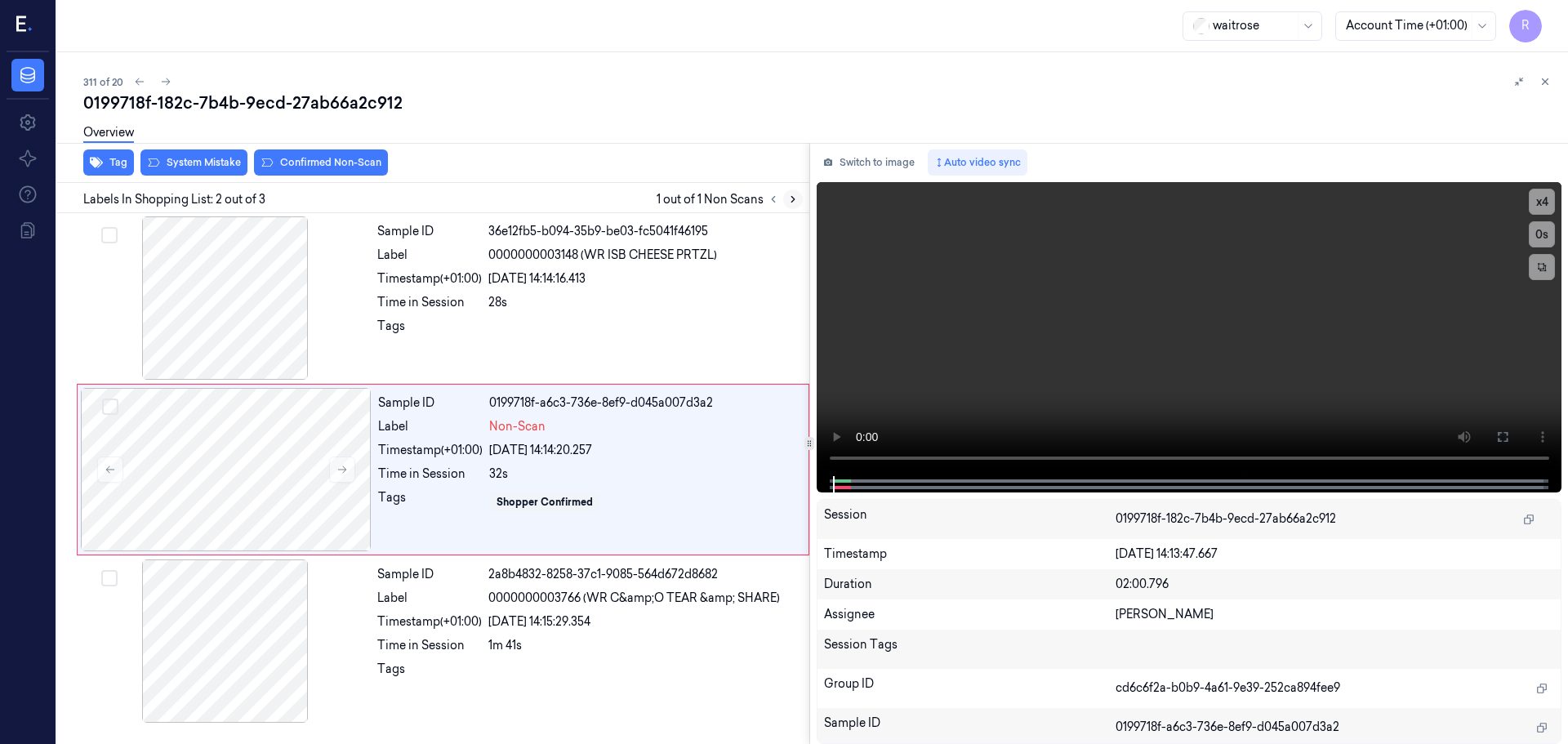
click at [790, 197] on icon at bounding box center [793, 200] width 12 height 12
click at [777, 205] on button at bounding box center [774, 200] width 20 height 20
click at [799, 199] on button at bounding box center [793, 200] width 20 height 20
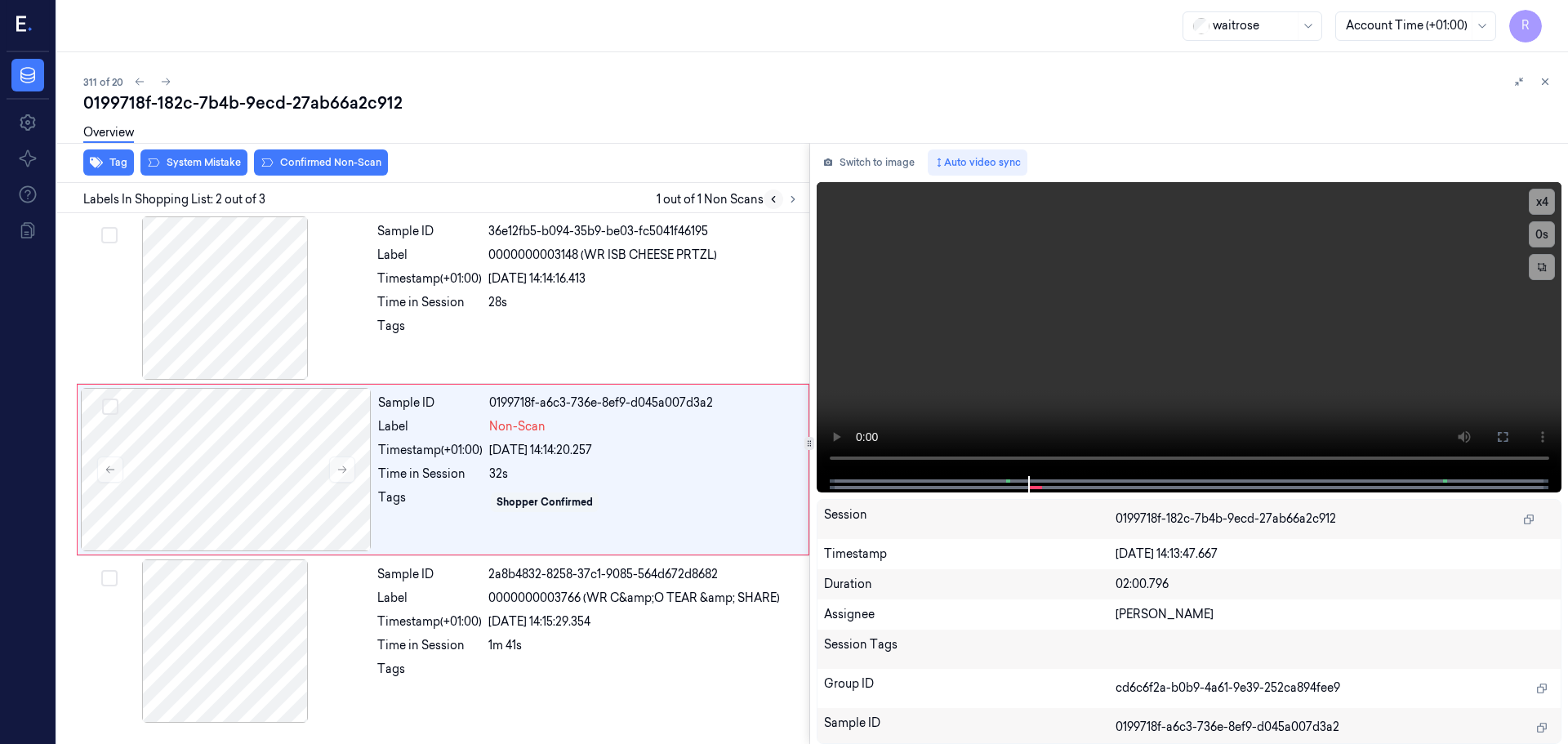
click at [777, 191] on button at bounding box center [774, 200] width 20 height 20
click at [774, 192] on button at bounding box center [774, 200] width 20 height 20
click at [186, 304] on div at bounding box center [225, 297] width 291 height 163
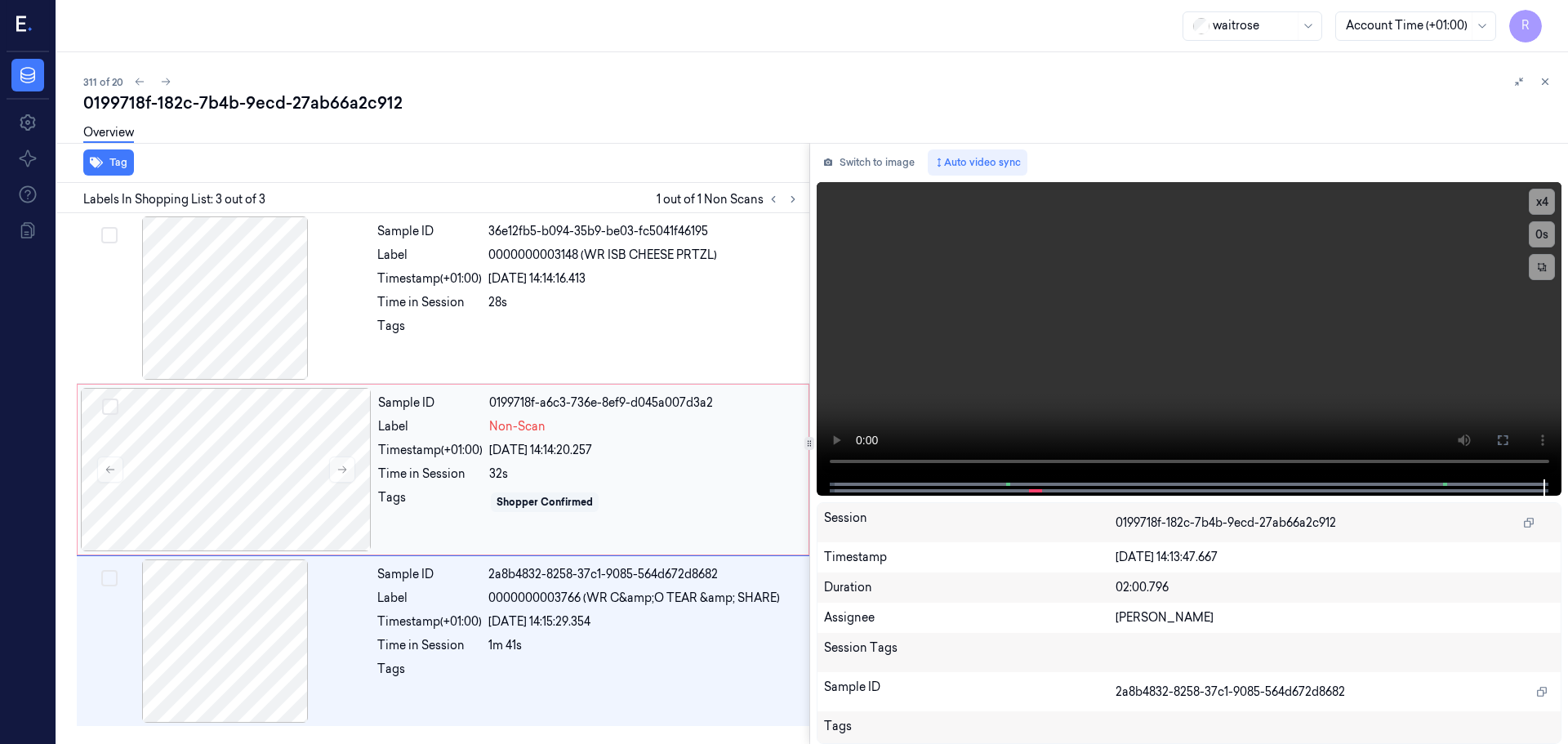
click at [554, 438] on div "Sample ID 0199718f-a6c3-736e-8ef9-d045a007d3a2 Label Non-Scan Timestamp (+01:00…" at bounding box center [588, 469] width 433 height 163
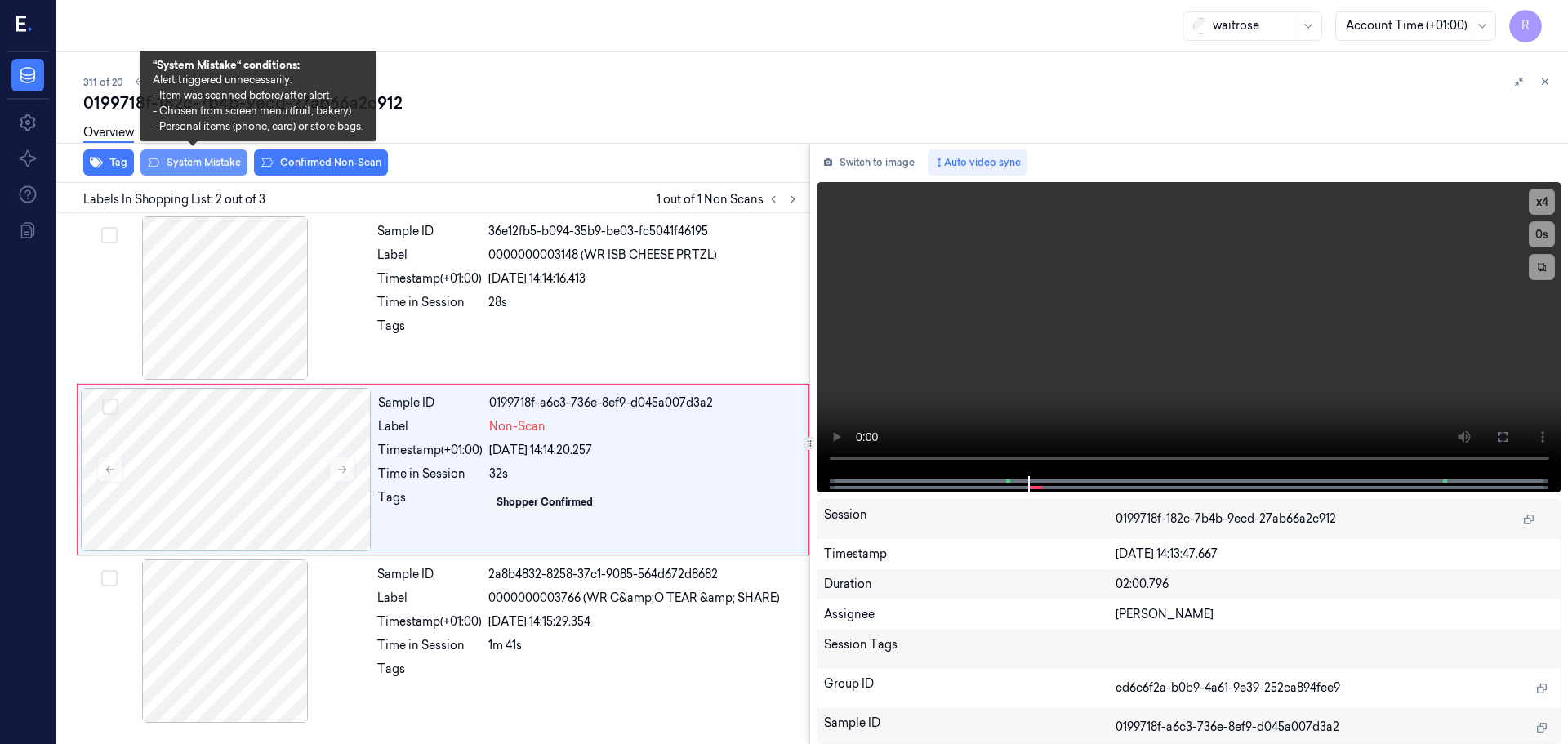
click at [177, 163] on button "System Mistake" at bounding box center [194, 162] width 107 height 27
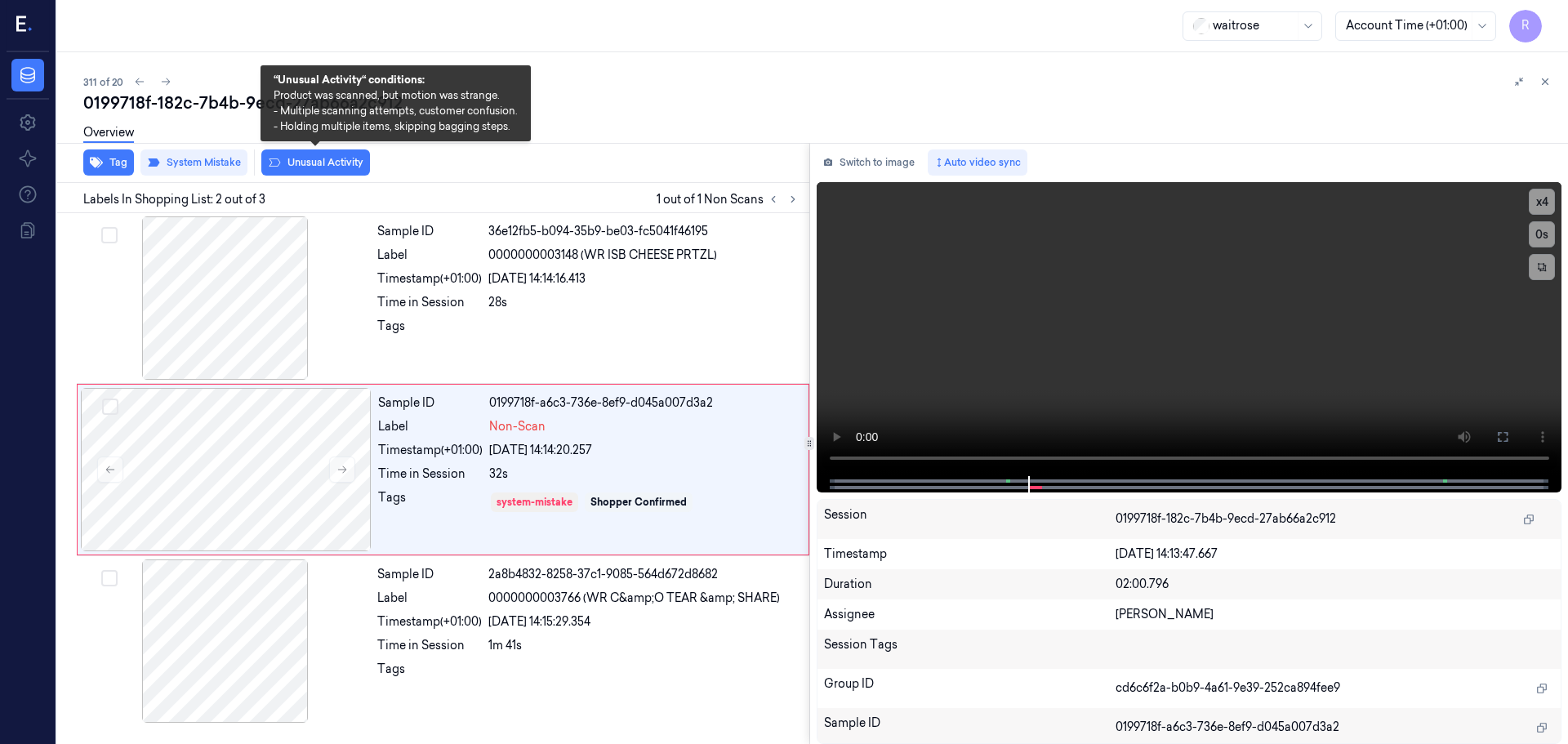
click at [317, 162] on button "Unusual Activity" at bounding box center [315, 162] width 109 height 27
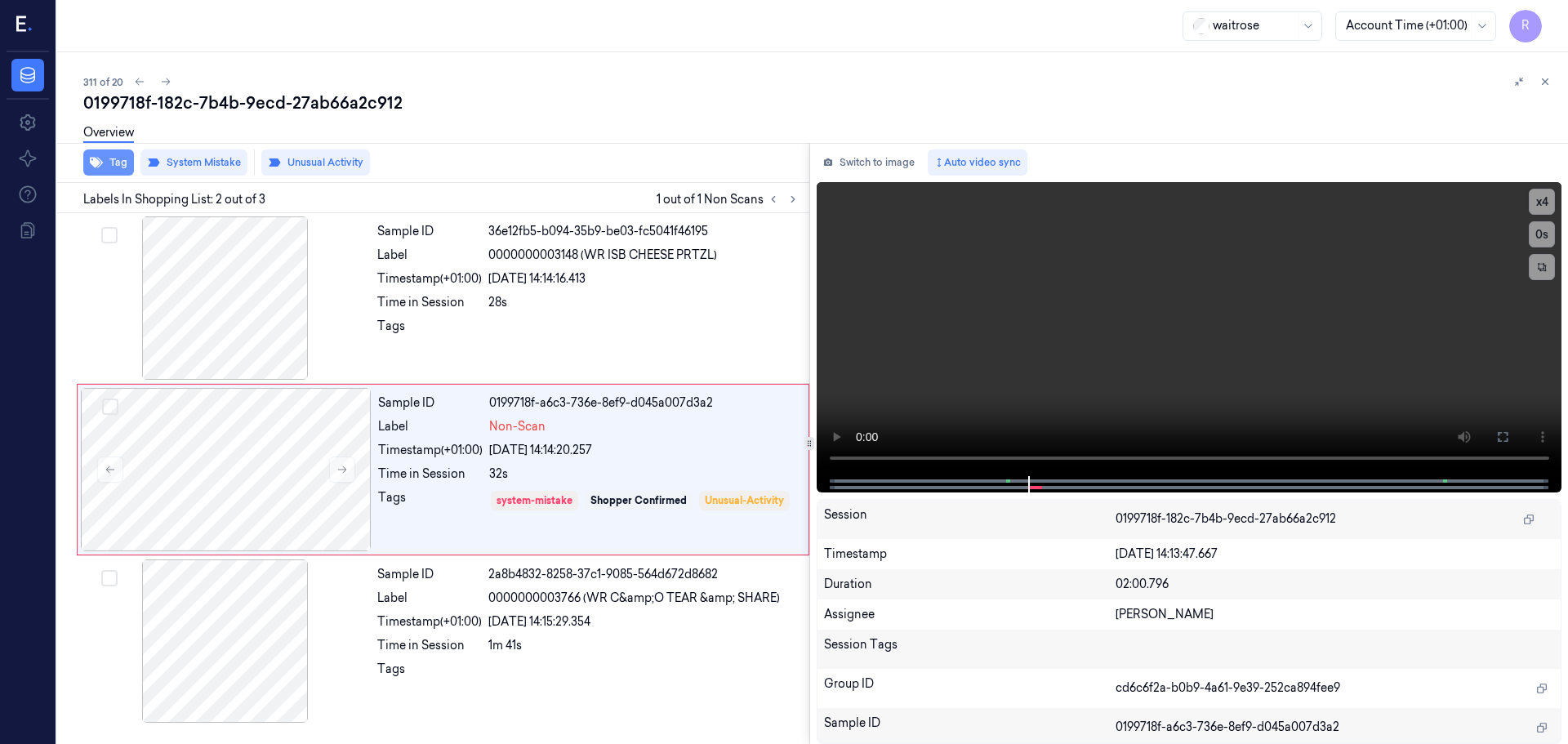
click at [111, 163] on button "Tag" at bounding box center [109, 162] width 51 height 27
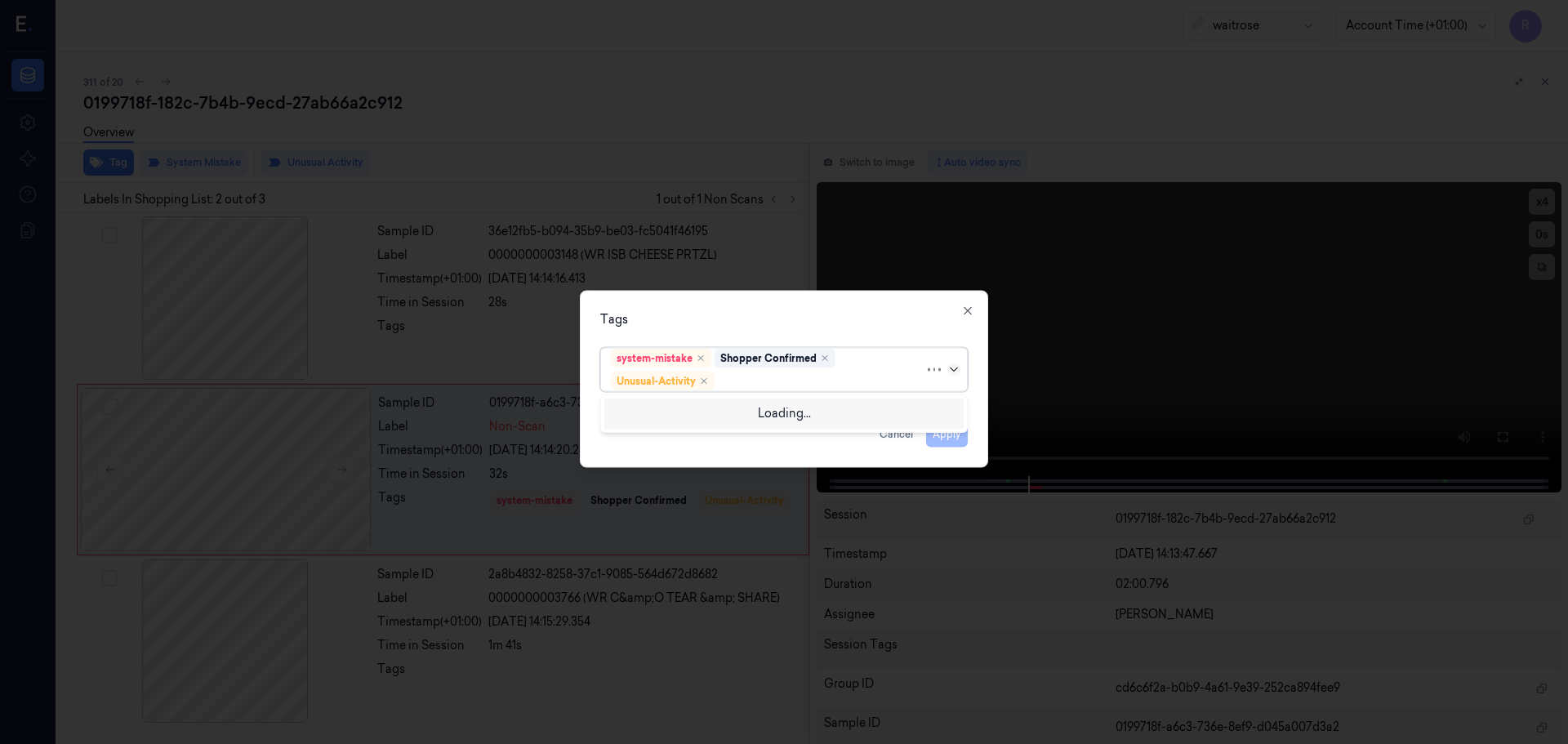
click at [958, 369] on icon at bounding box center [954, 370] width 13 height 13
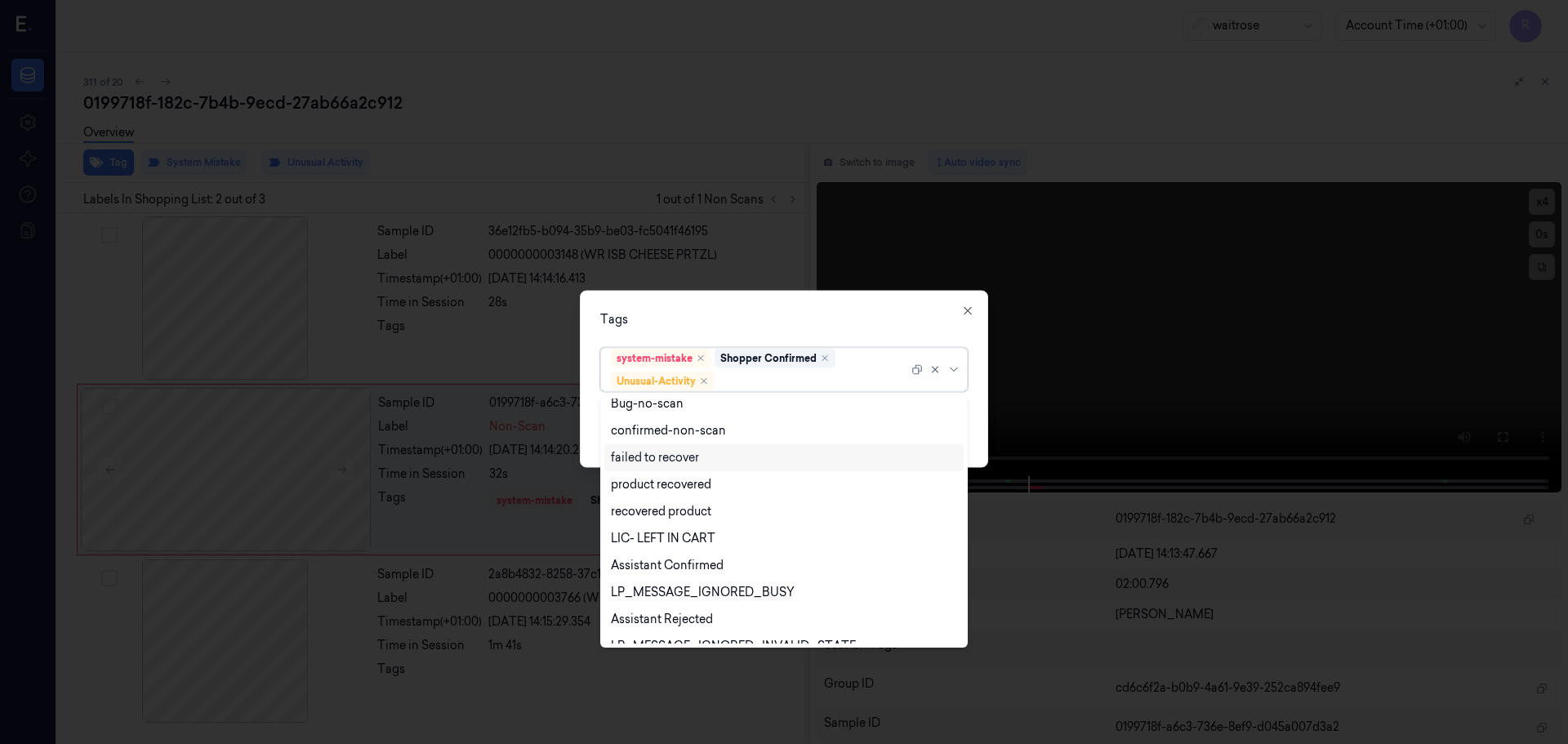
scroll to position [213, 0]
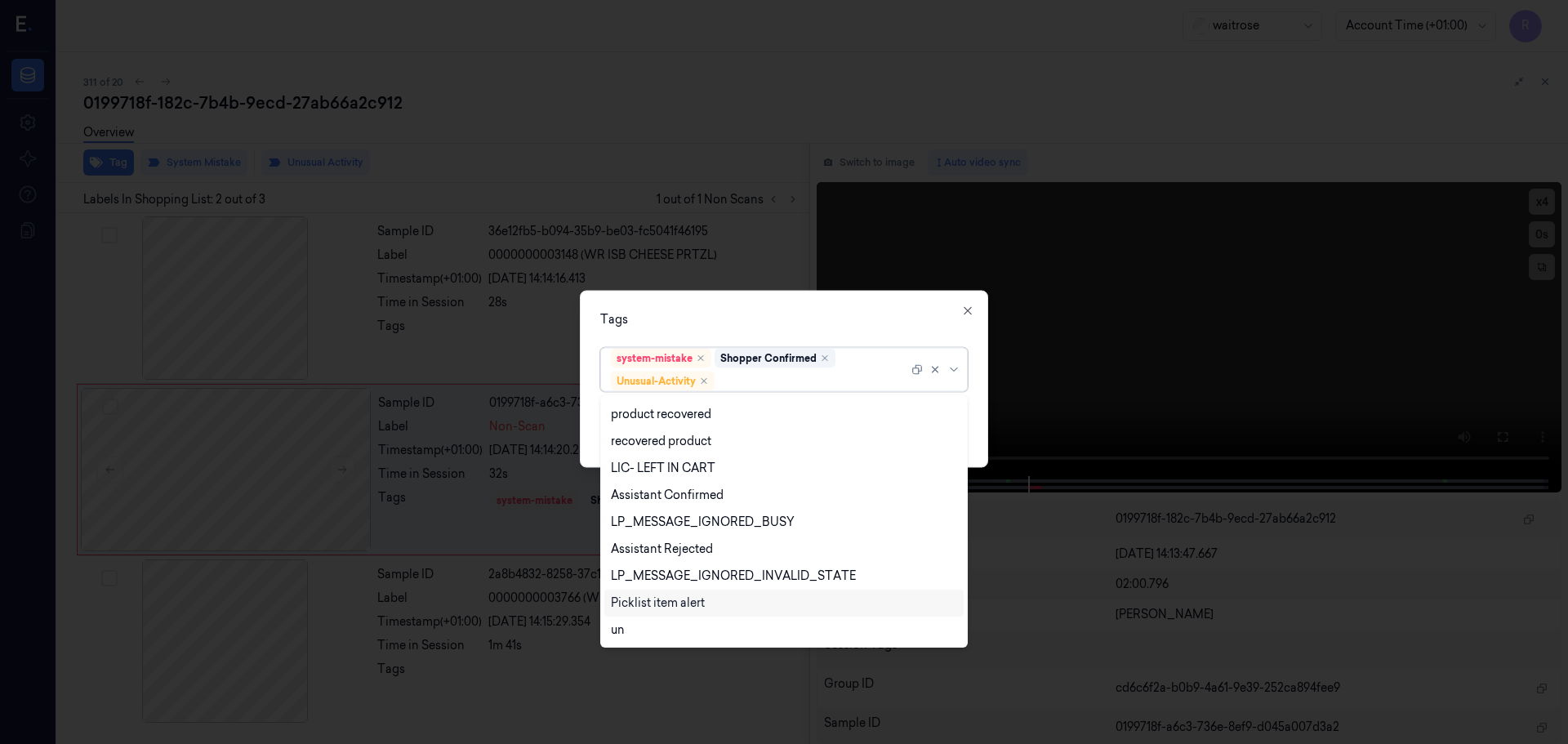
click at [651, 610] on div "Picklist item alert" at bounding box center [657, 603] width 94 height 17
click at [751, 306] on div "Tags option Picklist item alert, selected. 20 results available. Use Up and Dow…" at bounding box center [784, 379] width 409 height 177
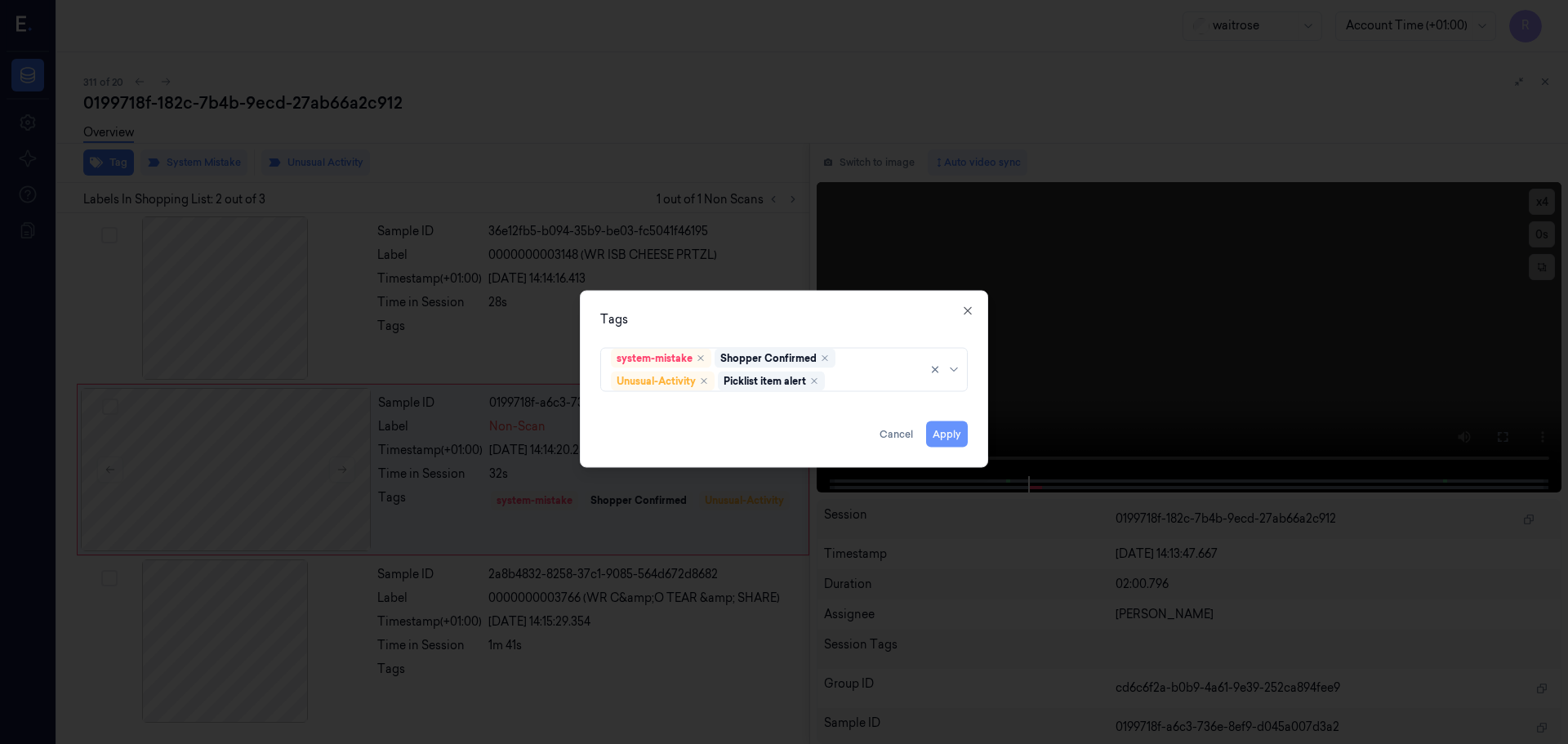
click at [952, 432] on button "Apply" at bounding box center [947, 434] width 41 height 27
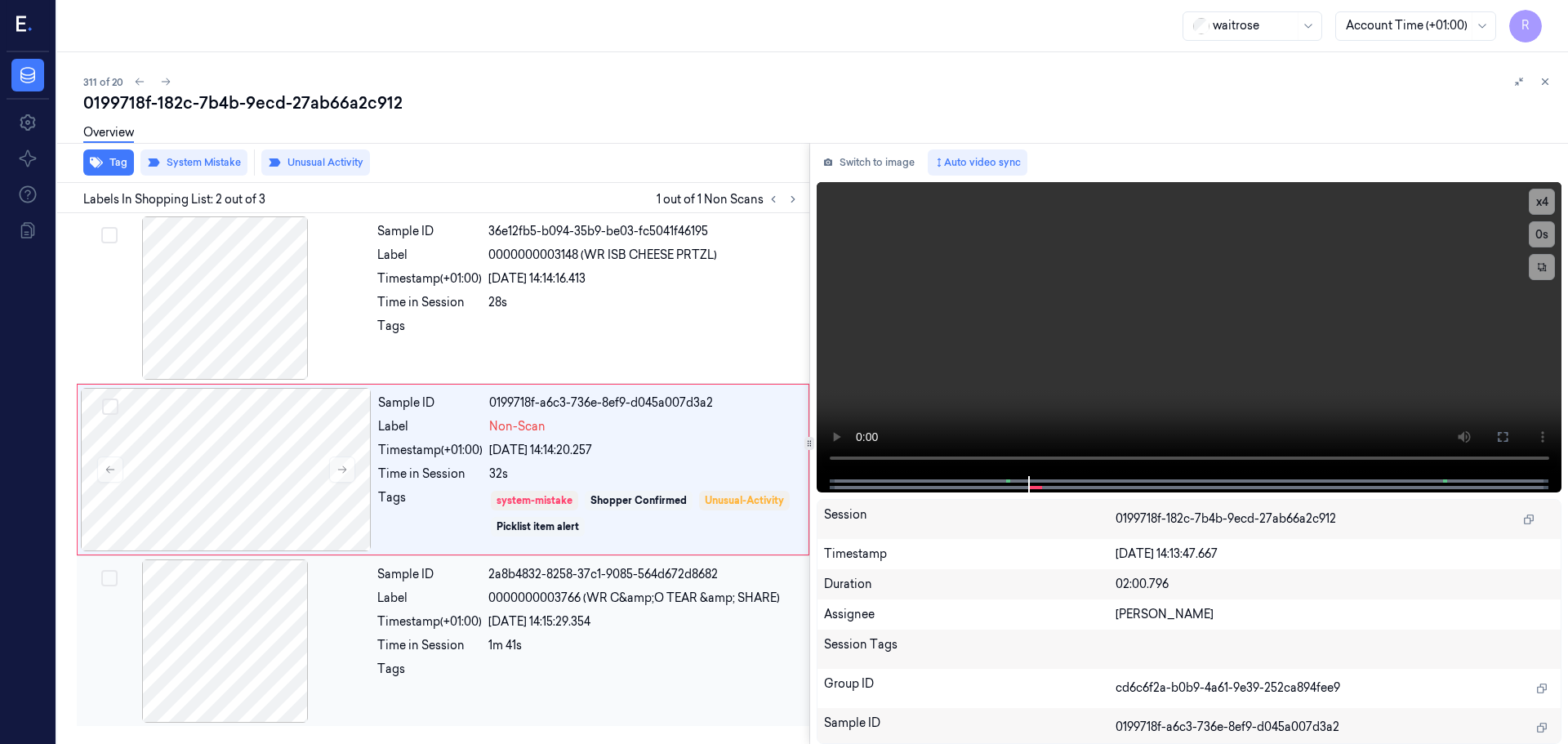
click at [574, 639] on div "1m 41s" at bounding box center [644, 645] width 312 height 17
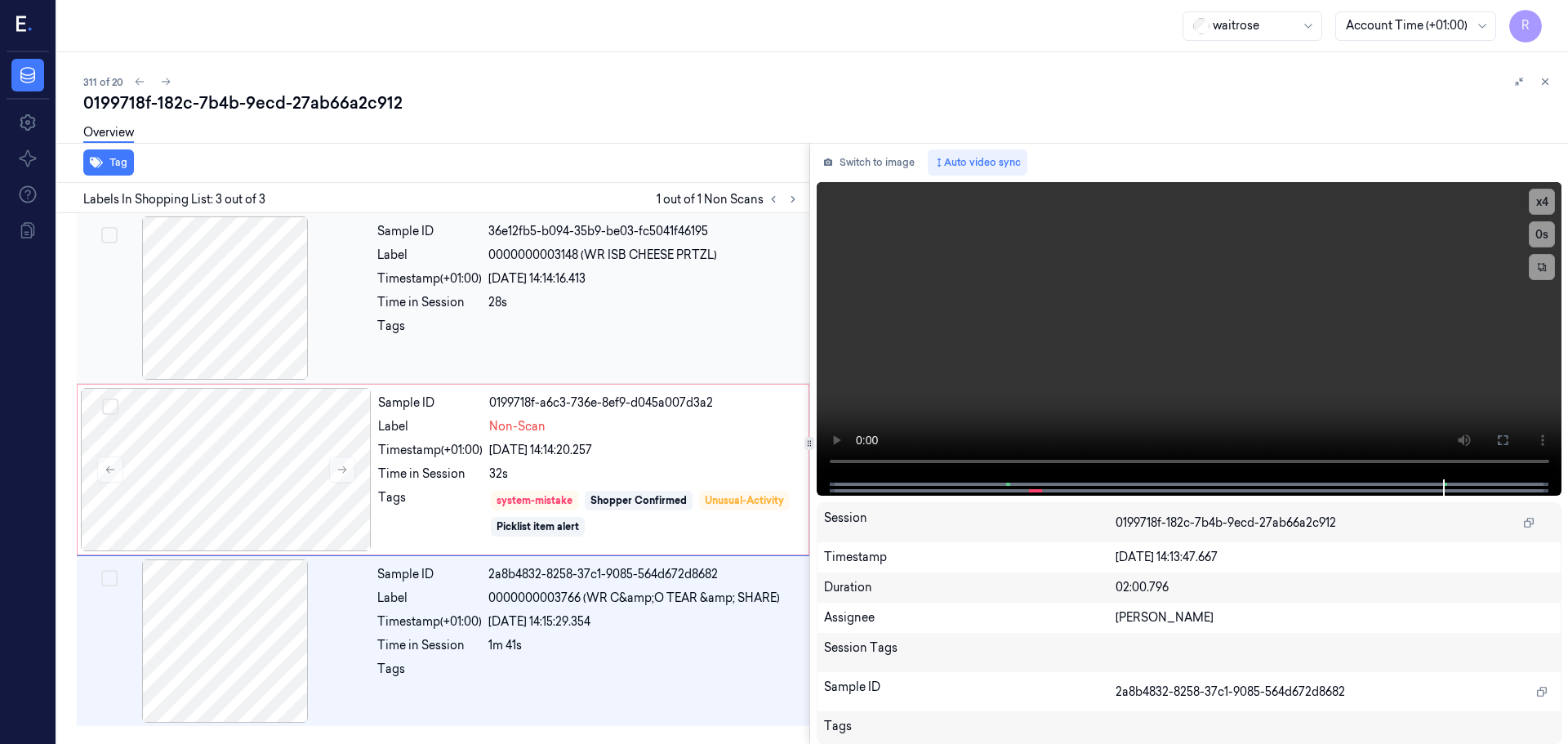
click at [631, 314] on div "Sample ID 36e12fb5-b094-35b9-be03-fc5041f46195 Label 0000000003148 (WR ISB CHEE…" at bounding box center [588, 297] width 435 height 163
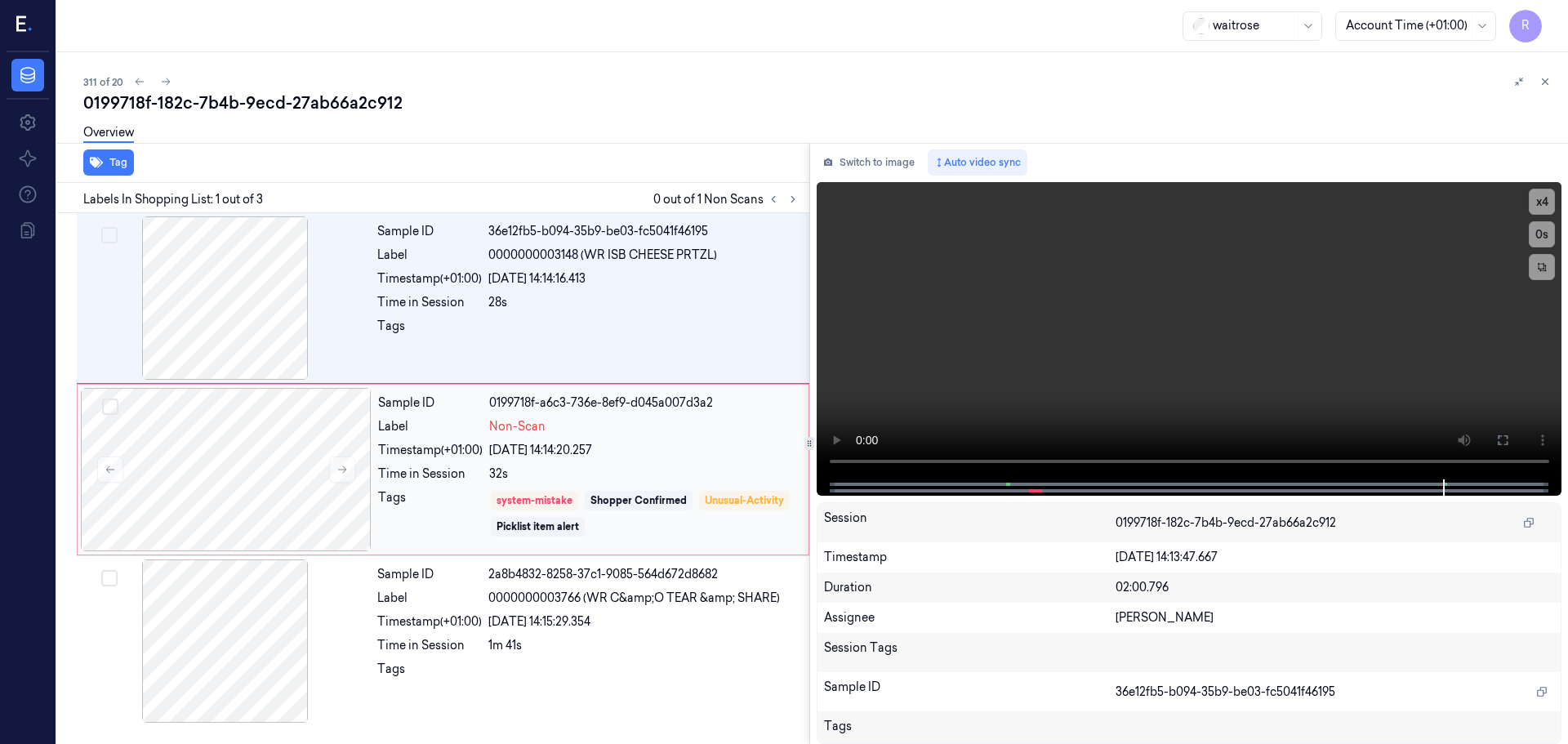
click at [675, 486] on div "Sample ID 0199718f-a6c3-736e-8ef9-d045a007d3a2 Label Non-Scan Timestamp (+01:00…" at bounding box center [588, 469] width 433 height 163
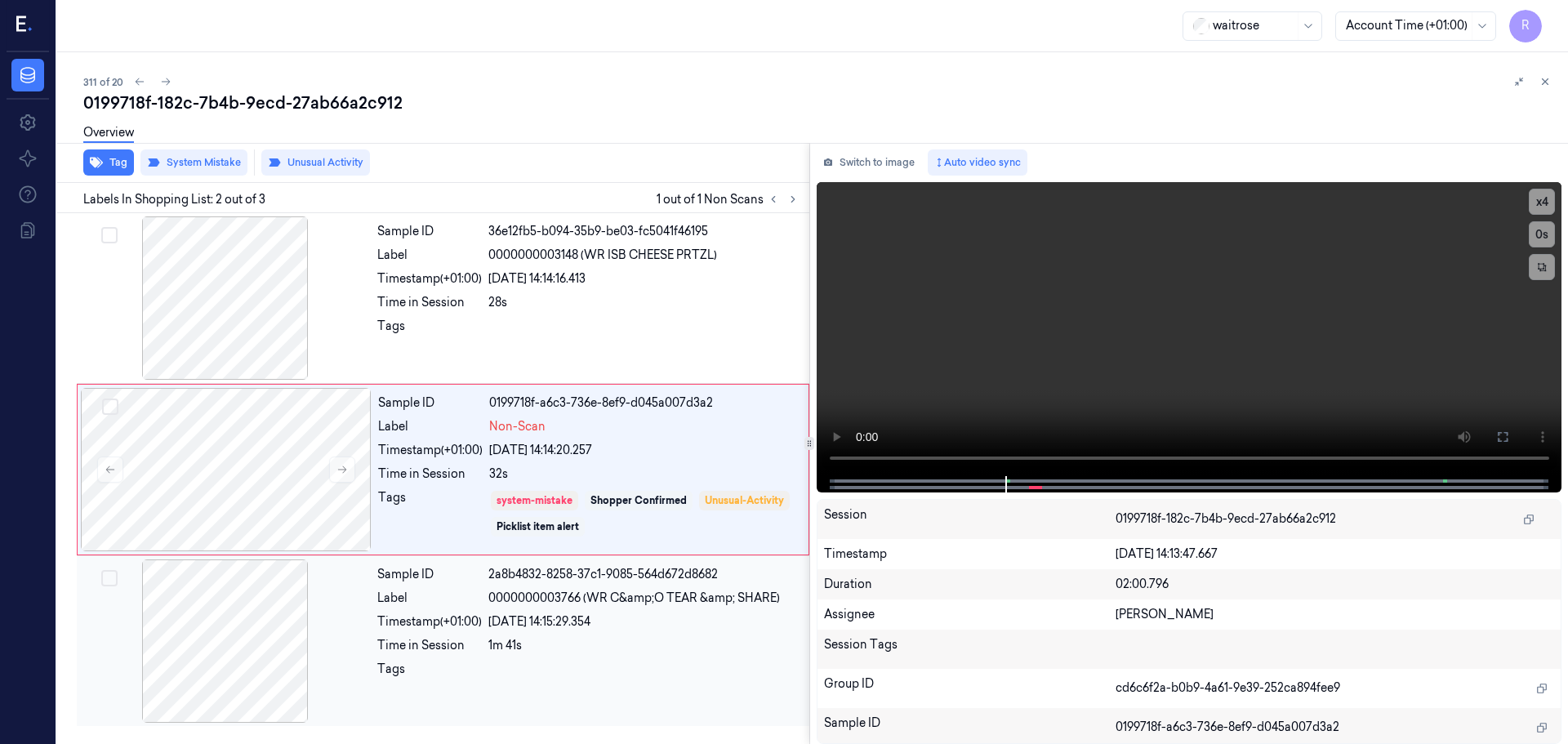
click at [543, 612] on div "Sample ID 2a8b4832-8258-37c1-9085-564d672d8682 Label 0000000003766 (WR C&amp;O …" at bounding box center [588, 640] width 435 height 163
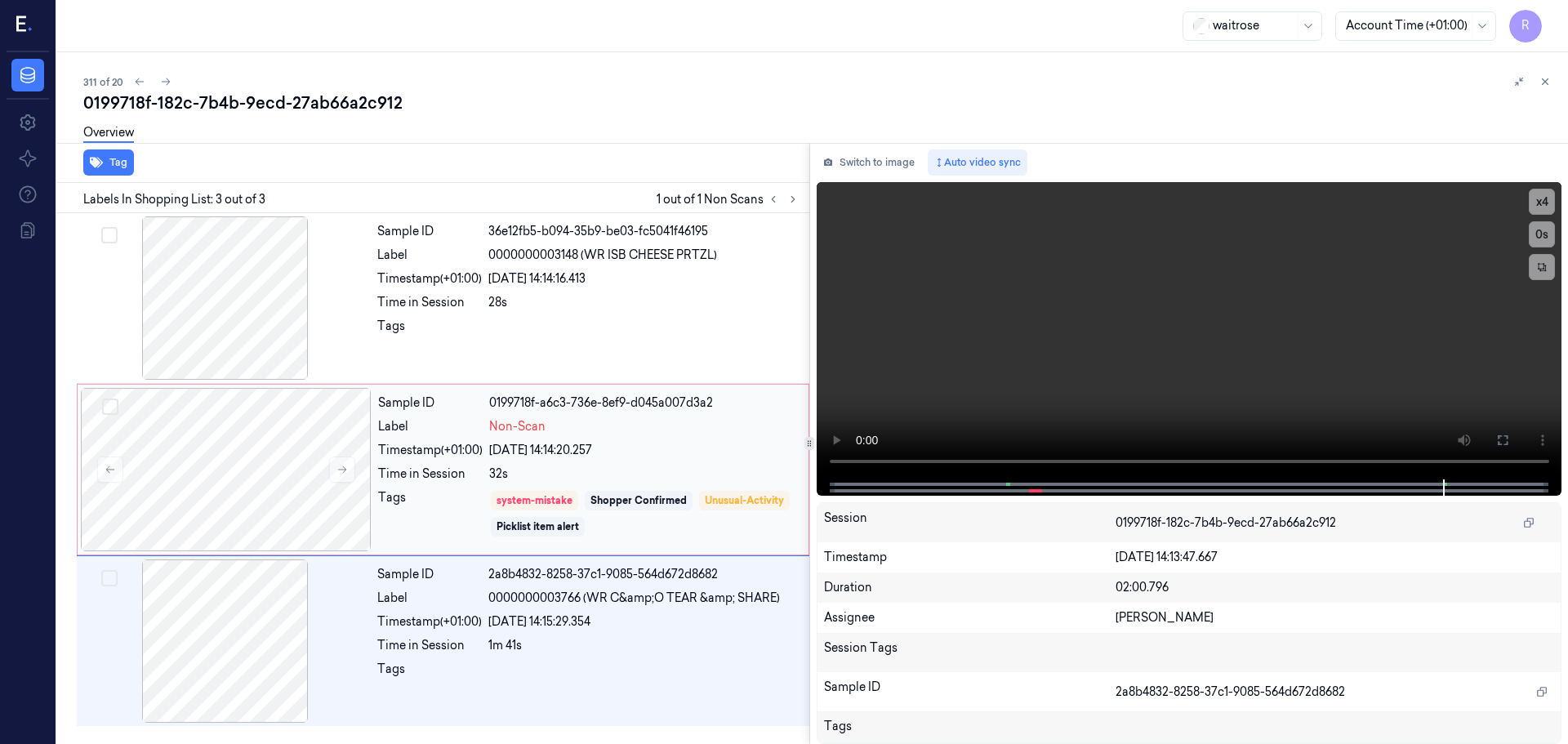
click at [651, 466] on div "32s" at bounding box center [644, 474] width 310 height 17
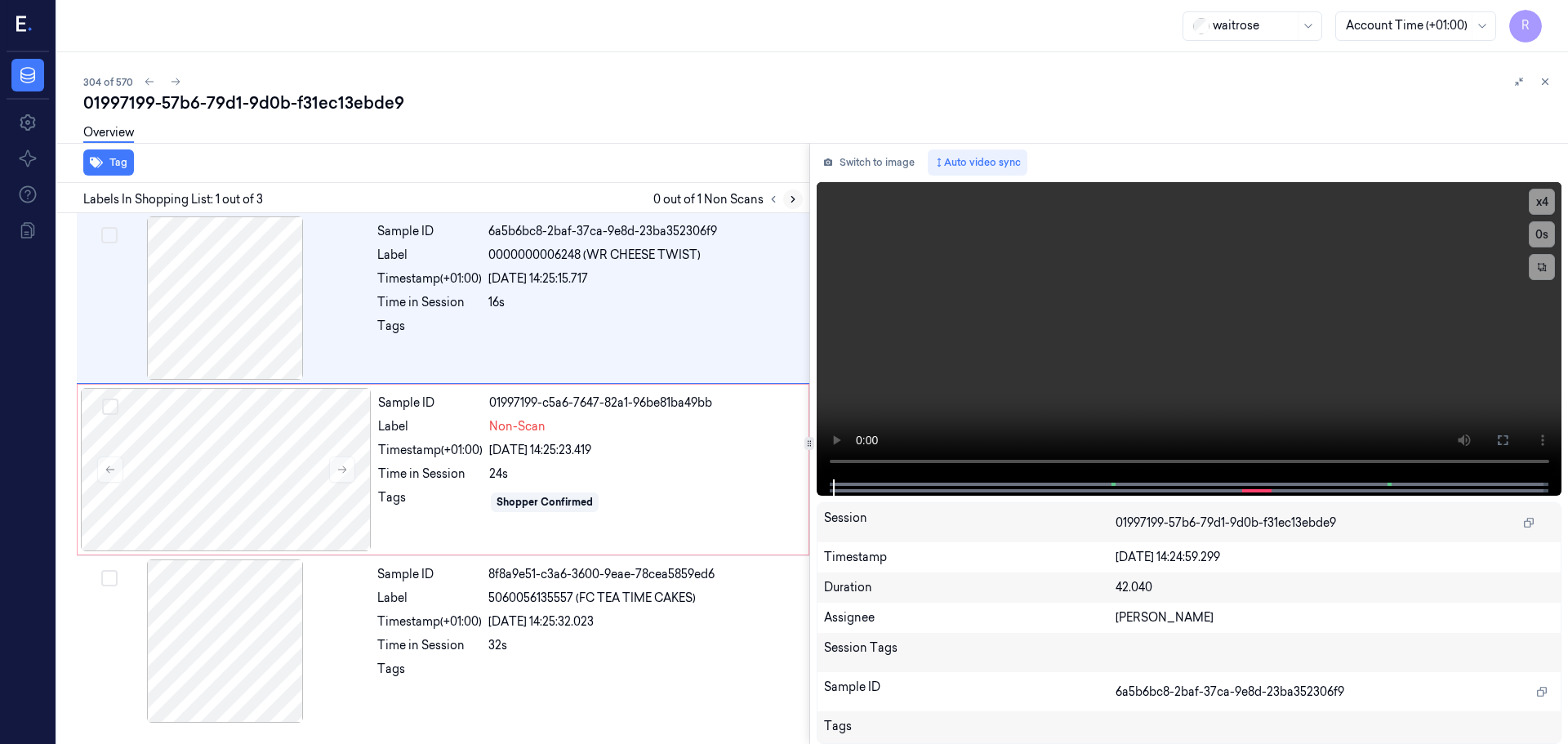
click at [790, 201] on icon at bounding box center [793, 200] width 12 height 12
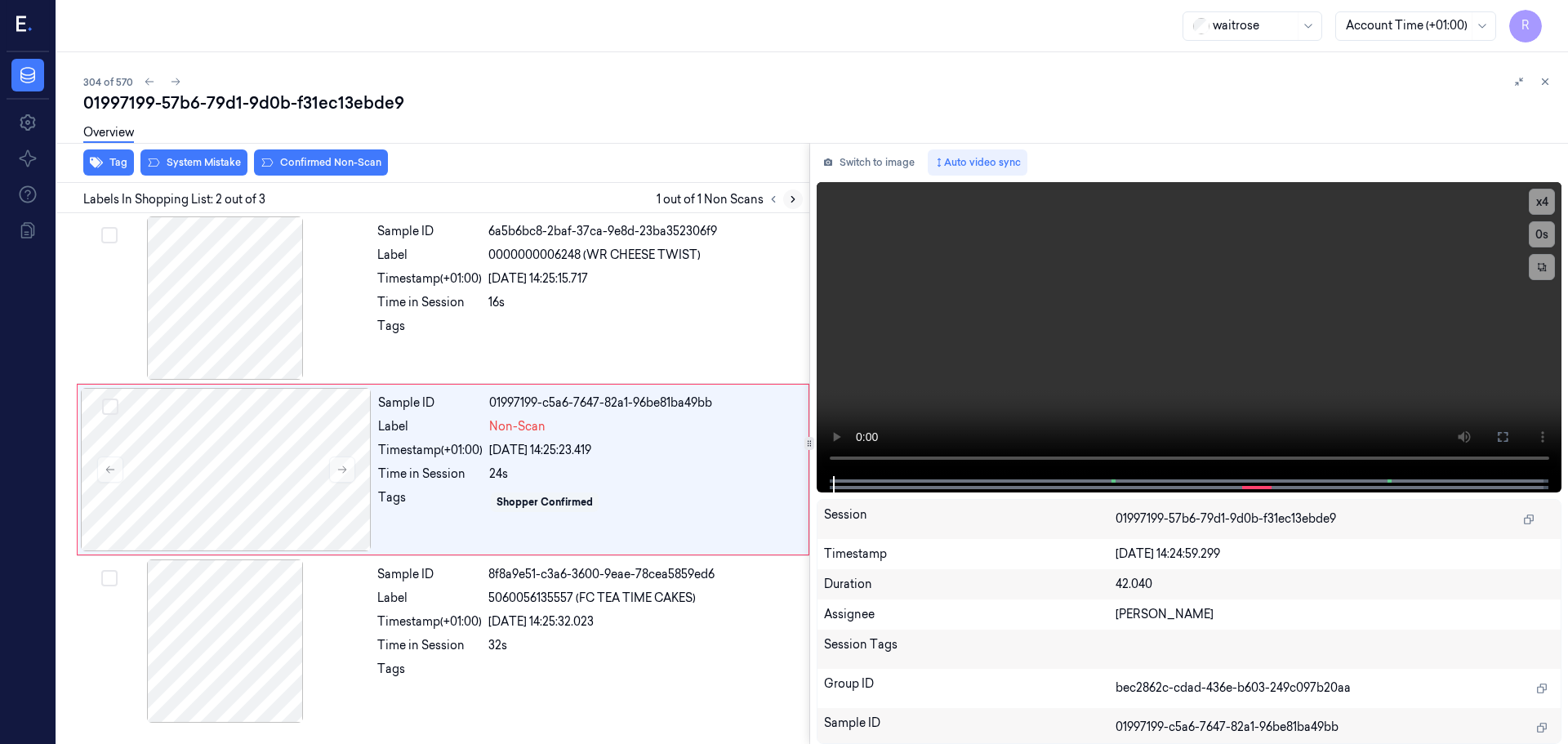
click at [790, 201] on icon at bounding box center [793, 200] width 12 height 12
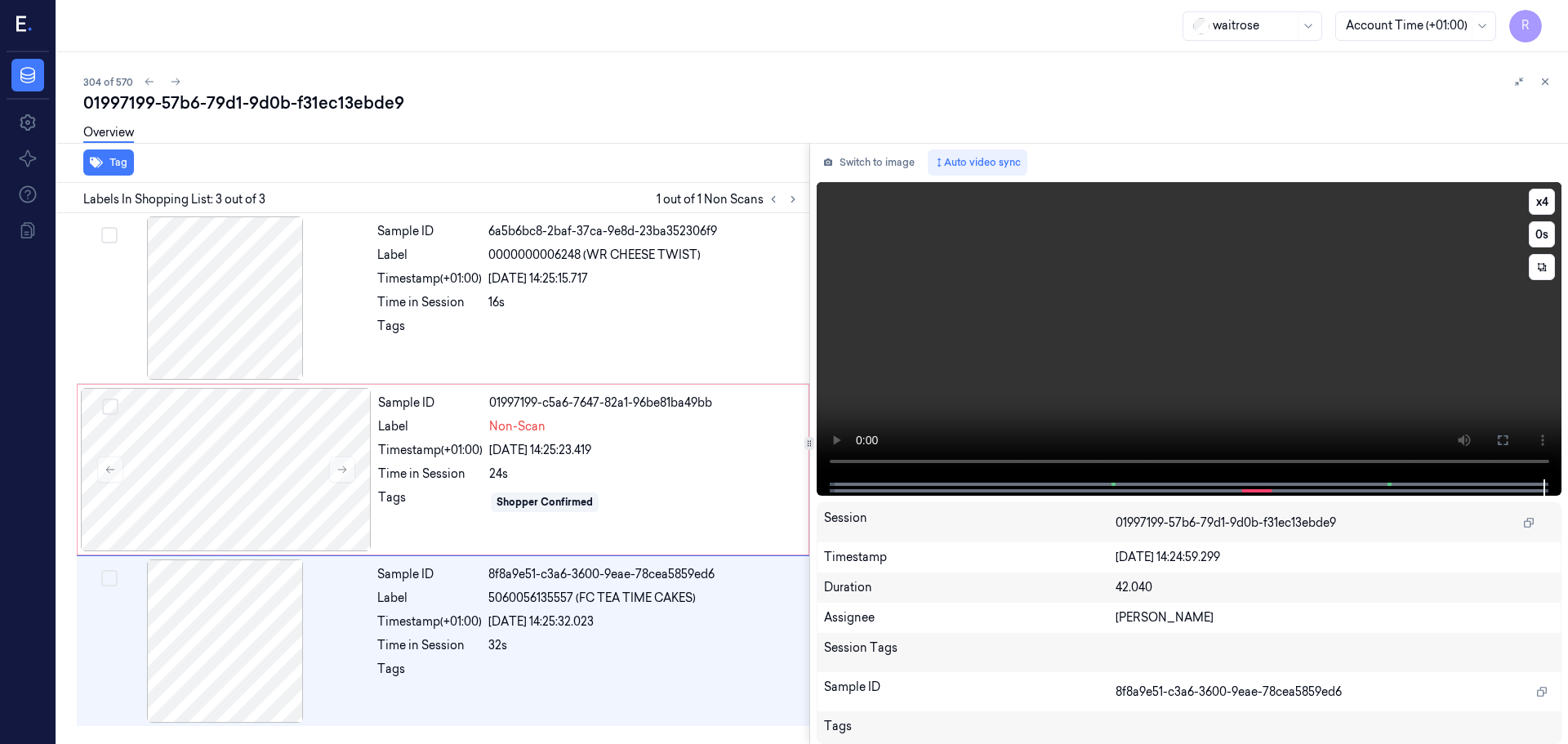
click at [1052, 478] on video at bounding box center [1190, 331] width 746 height 297
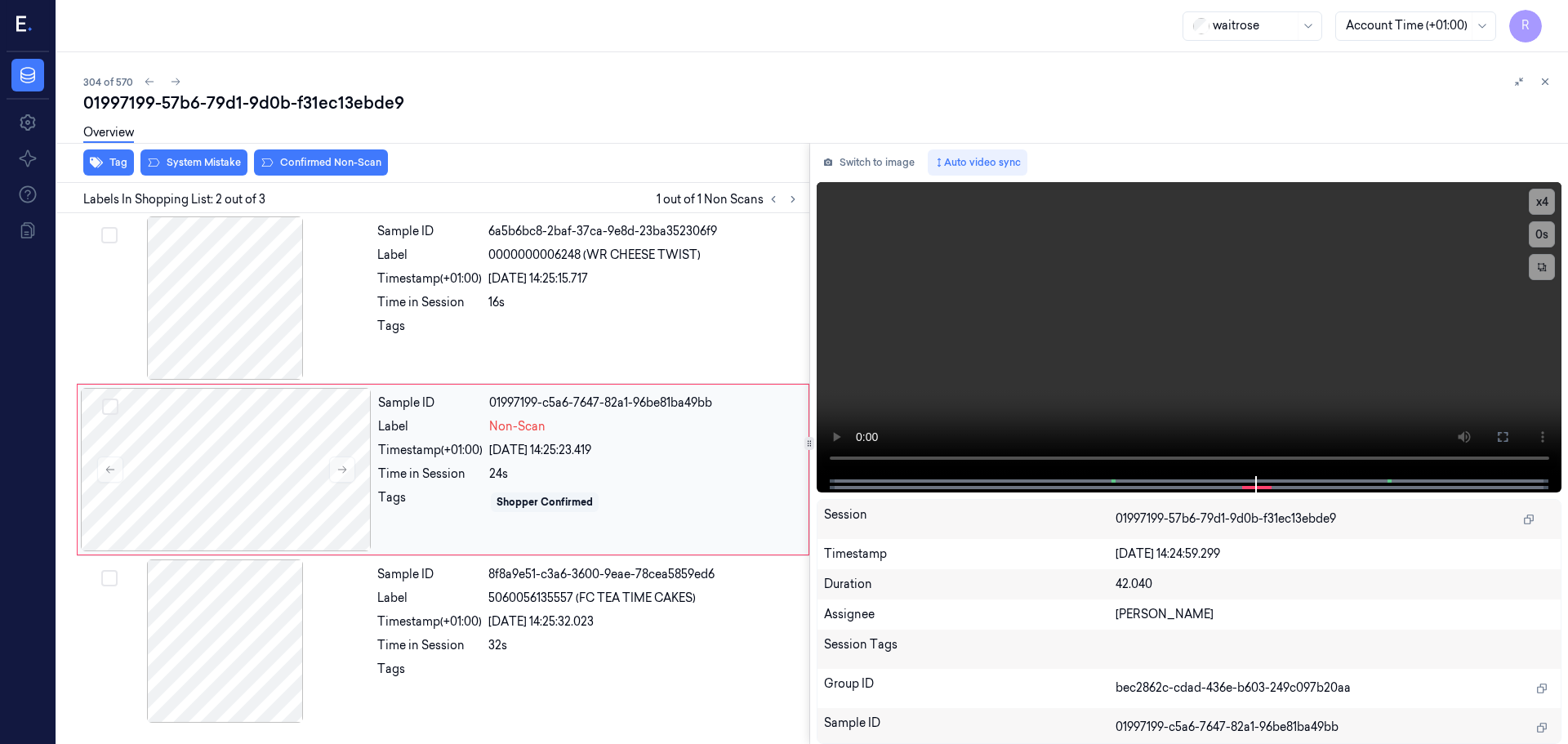
click at [485, 446] on div "Timestamp (+01:00) 22/09/2025 14:25:23.419" at bounding box center [588, 450] width 421 height 17
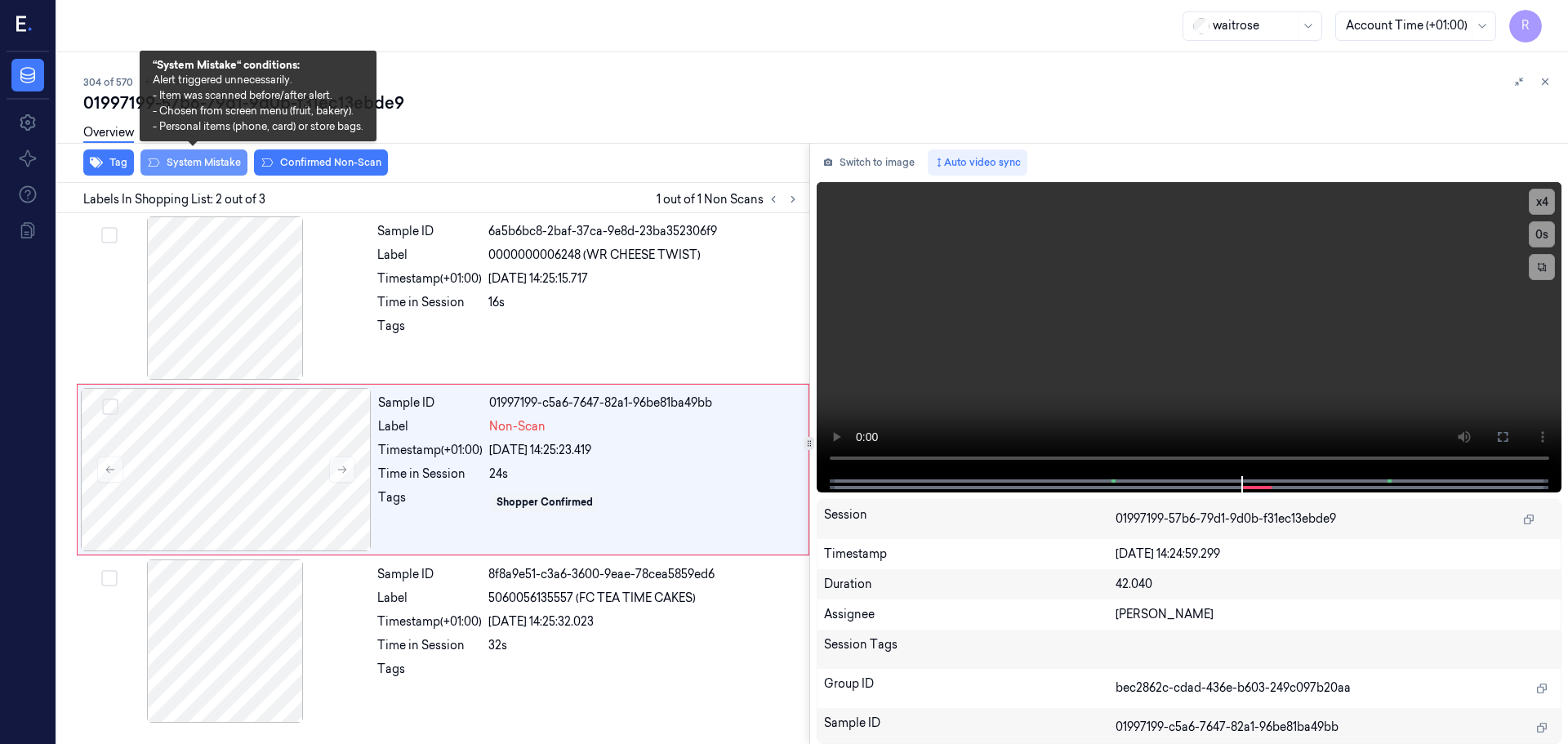
click at [177, 167] on button "System Mistake" at bounding box center [194, 162] width 107 height 27
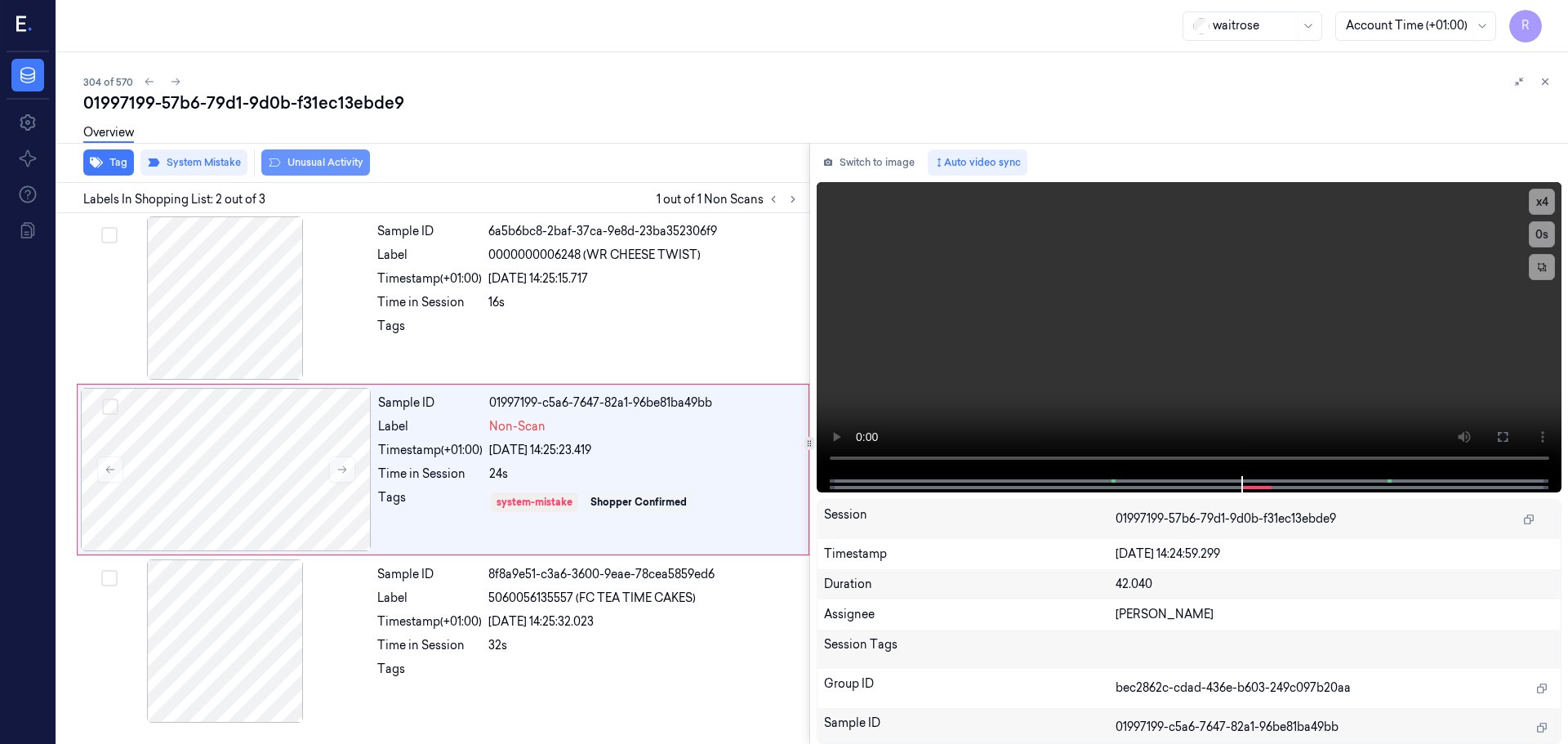
click at [327, 167] on button "Unusual Activity" at bounding box center [315, 162] width 109 height 27
click at [110, 157] on button "Tag" at bounding box center [109, 162] width 51 height 27
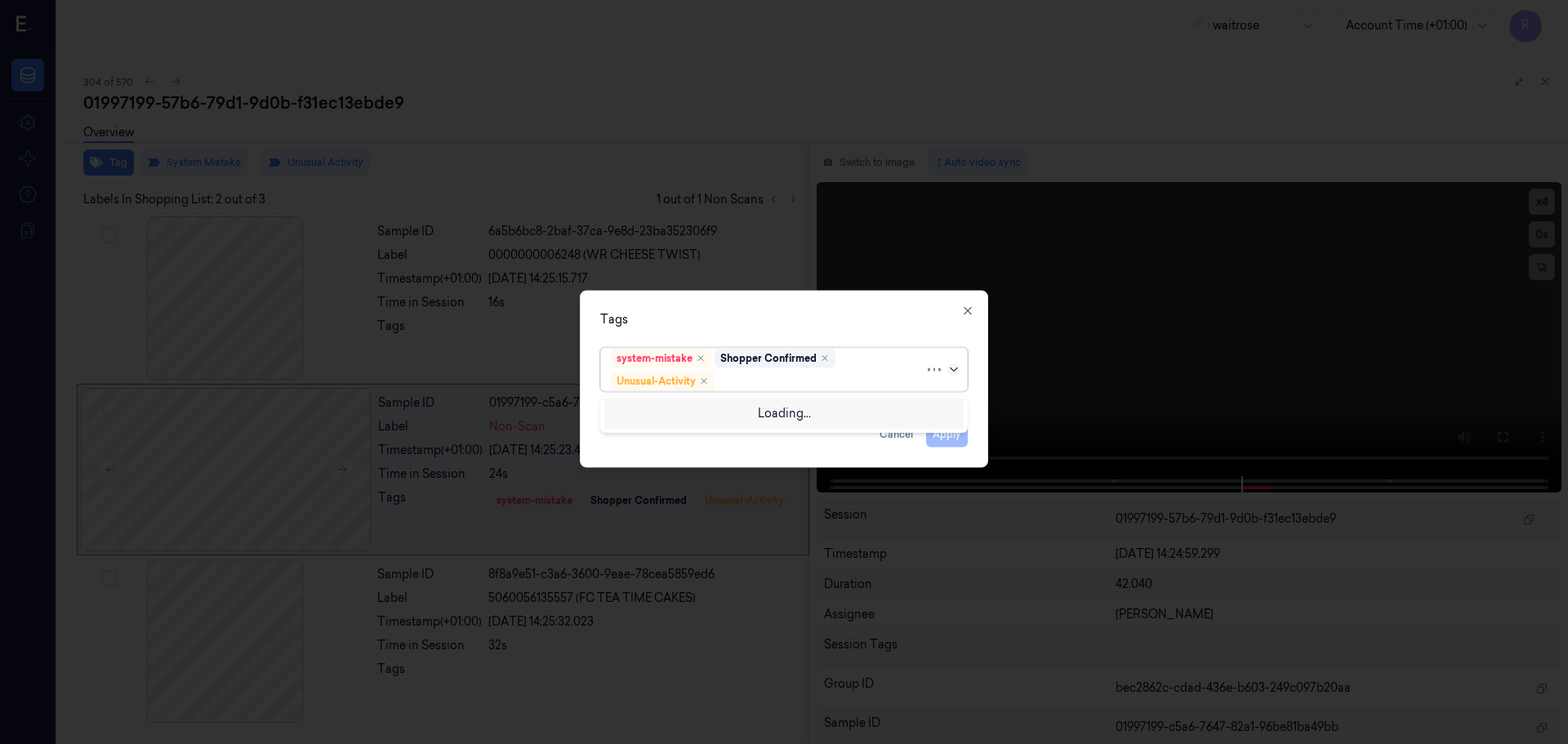
click at [957, 368] on icon at bounding box center [954, 370] width 13 height 13
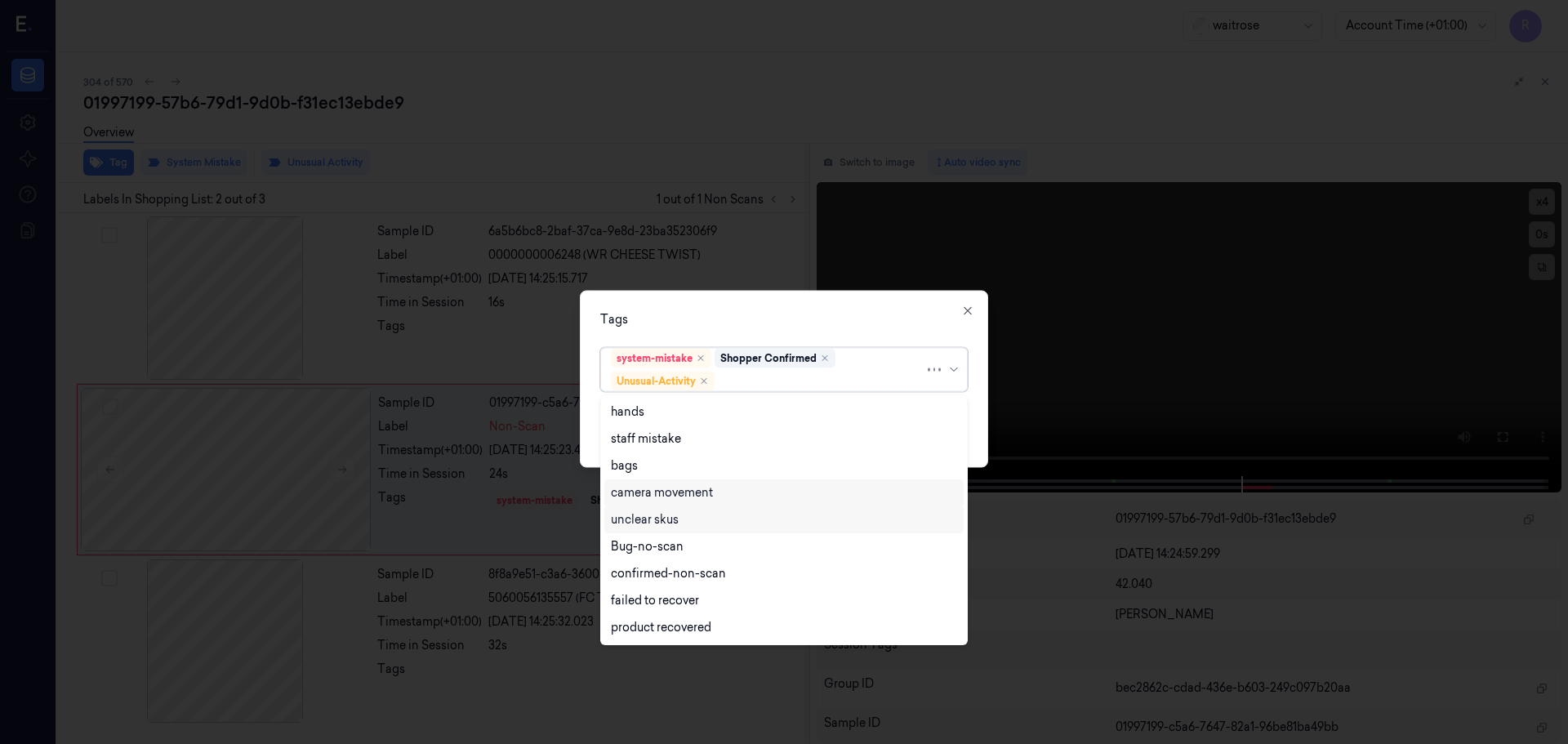
scroll to position [213, 0]
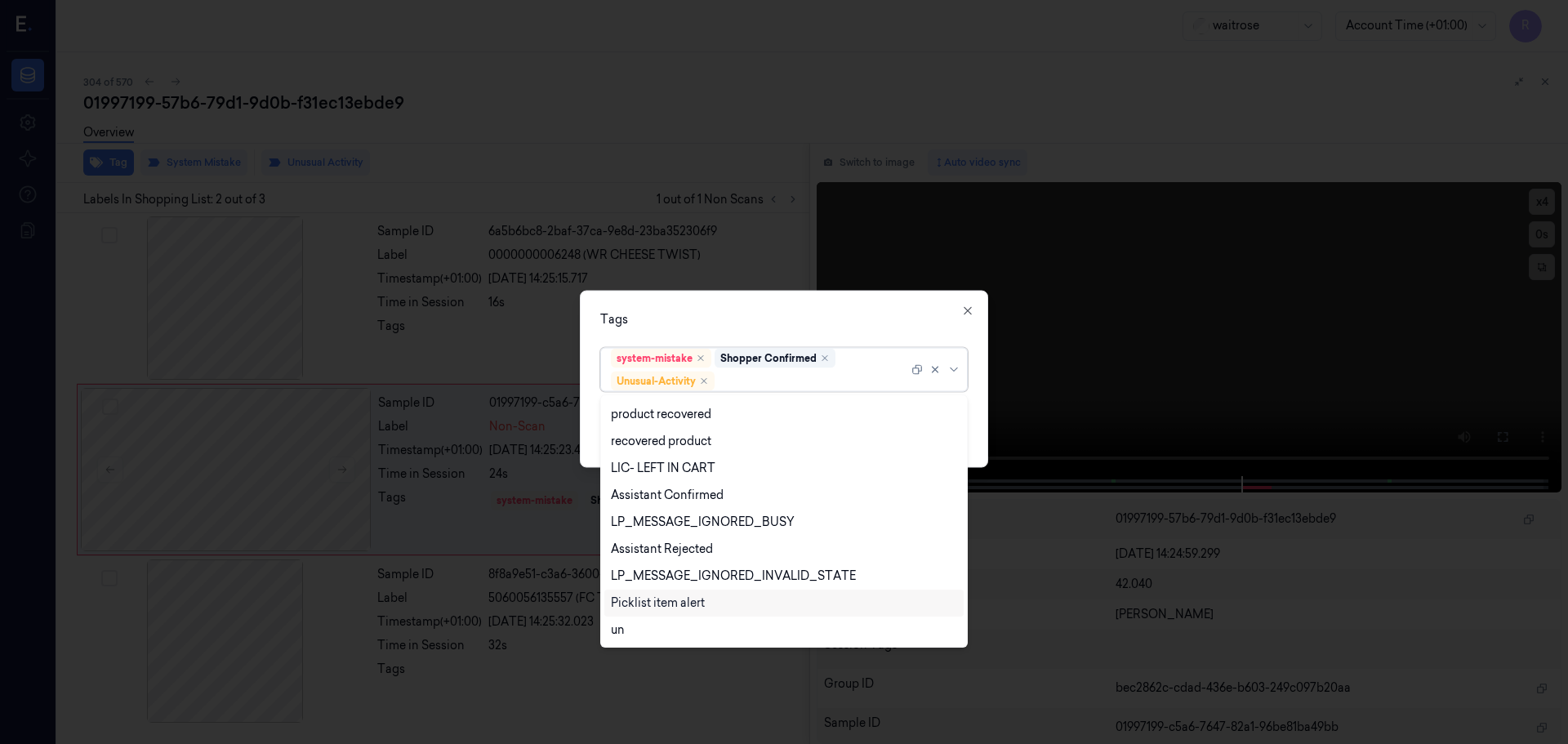
click at [672, 603] on div "Picklist item alert" at bounding box center [657, 603] width 94 height 17
click at [756, 307] on div "Tags option Picklist item alert, selected. 20 results available. Use Up and Dow…" at bounding box center [784, 379] width 409 height 177
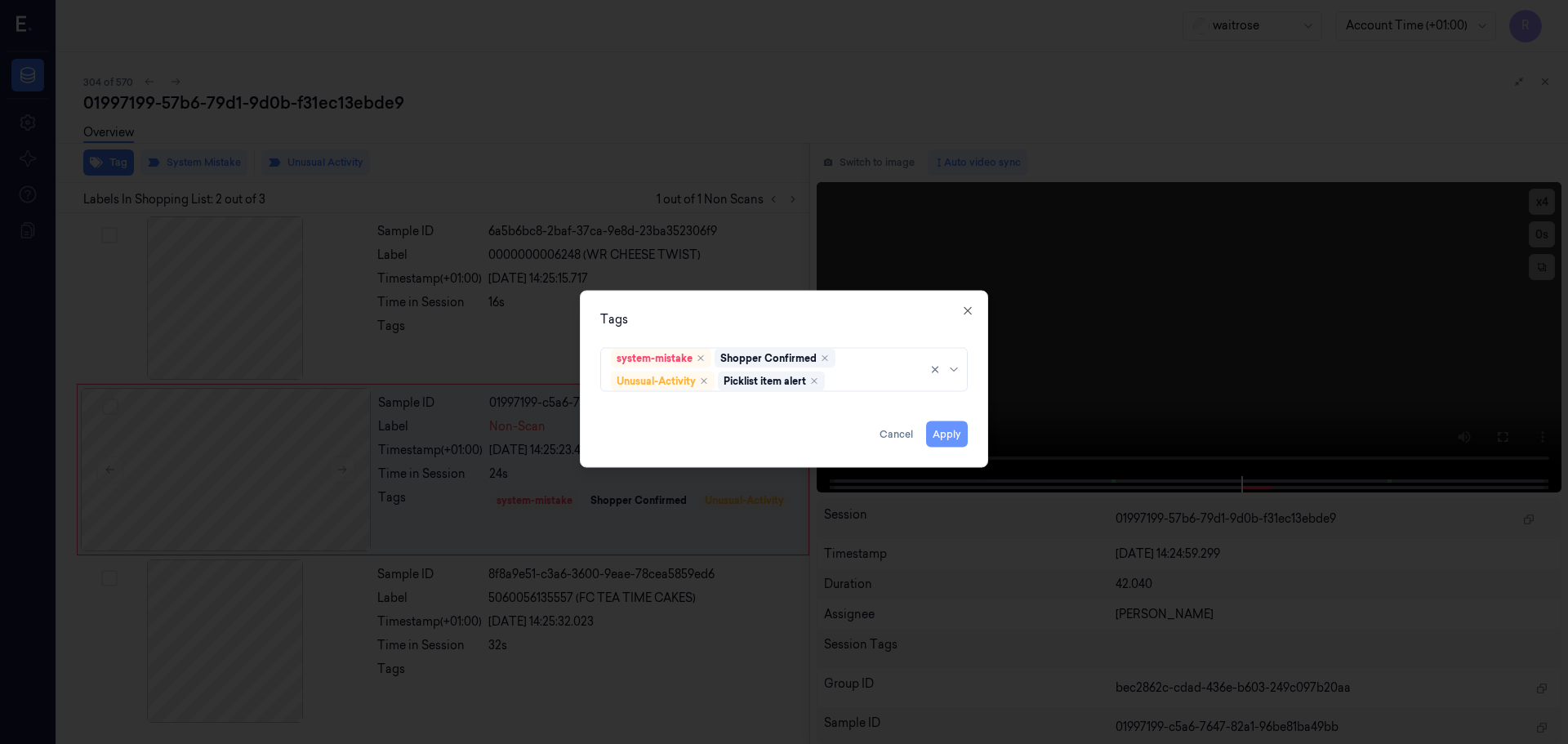
click at [949, 436] on button "Apply" at bounding box center [947, 434] width 41 height 27
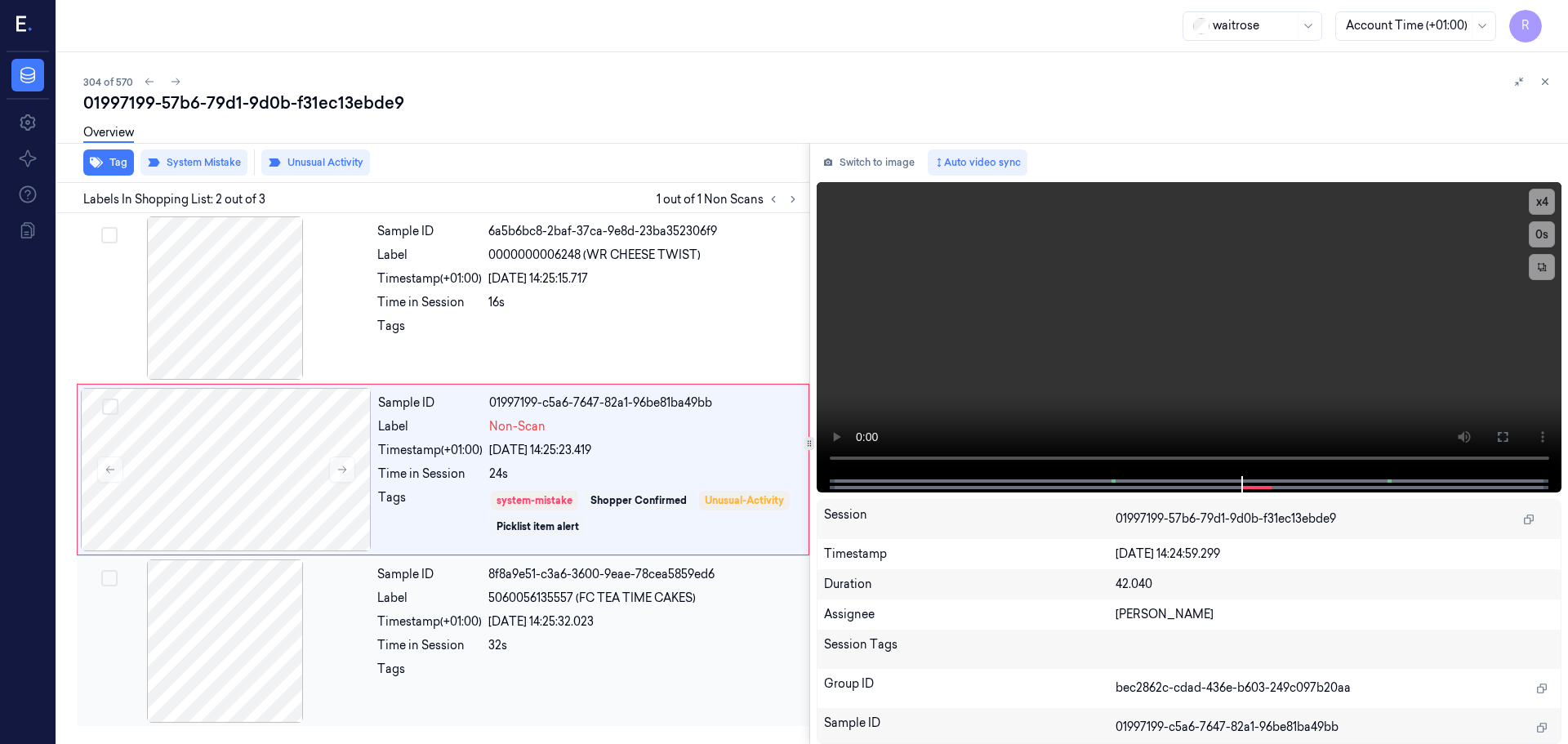
click at [636, 654] on div "Sample ID 8f8a9e51-c3a6-3600-9eae-78cea5859ed6 Label 5060056135557 (FC TEA TIME…" at bounding box center [588, 640] width 435 height 163
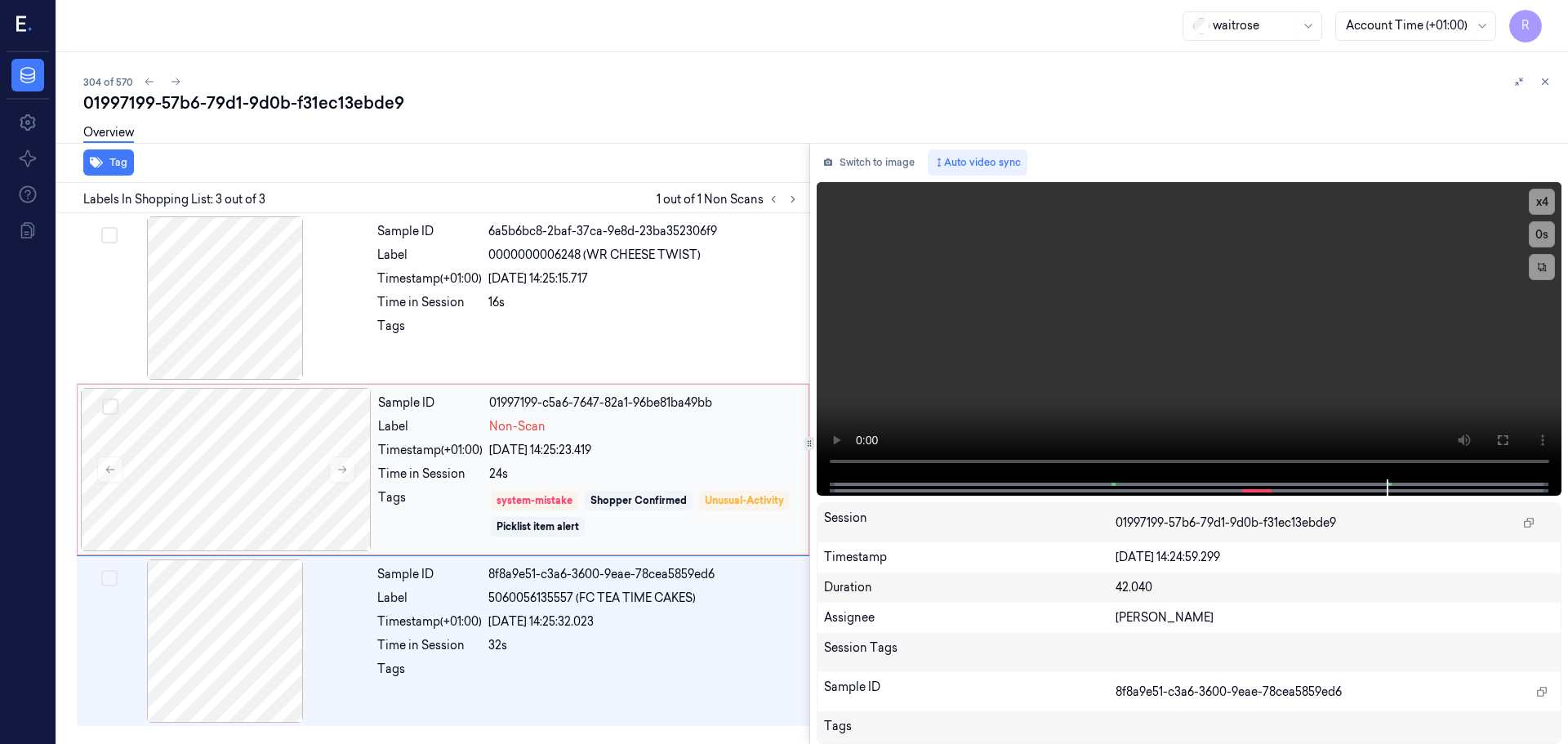
click at [656, 453] on div "22/09/2025 14:25:23.419" at bounding box center [644, 450] width 310 height 17
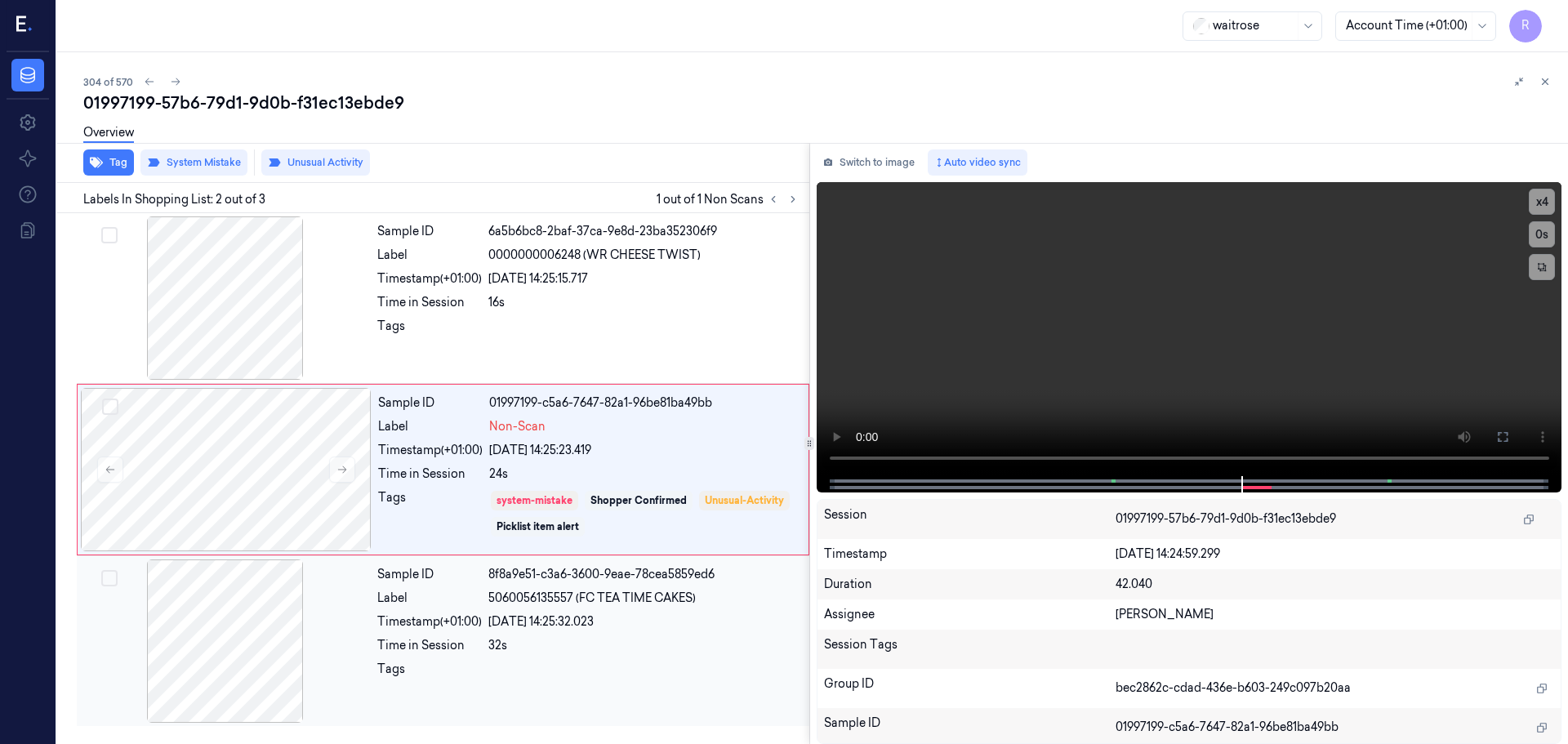
click at [588, 711] on div "Sample ID 8f8a9e51-c3a6-3600-9eae-78cea5859ed6 Label 5060056135557 (FC TEA TIME…" at bounding box center [588, 640] width 435 height 163
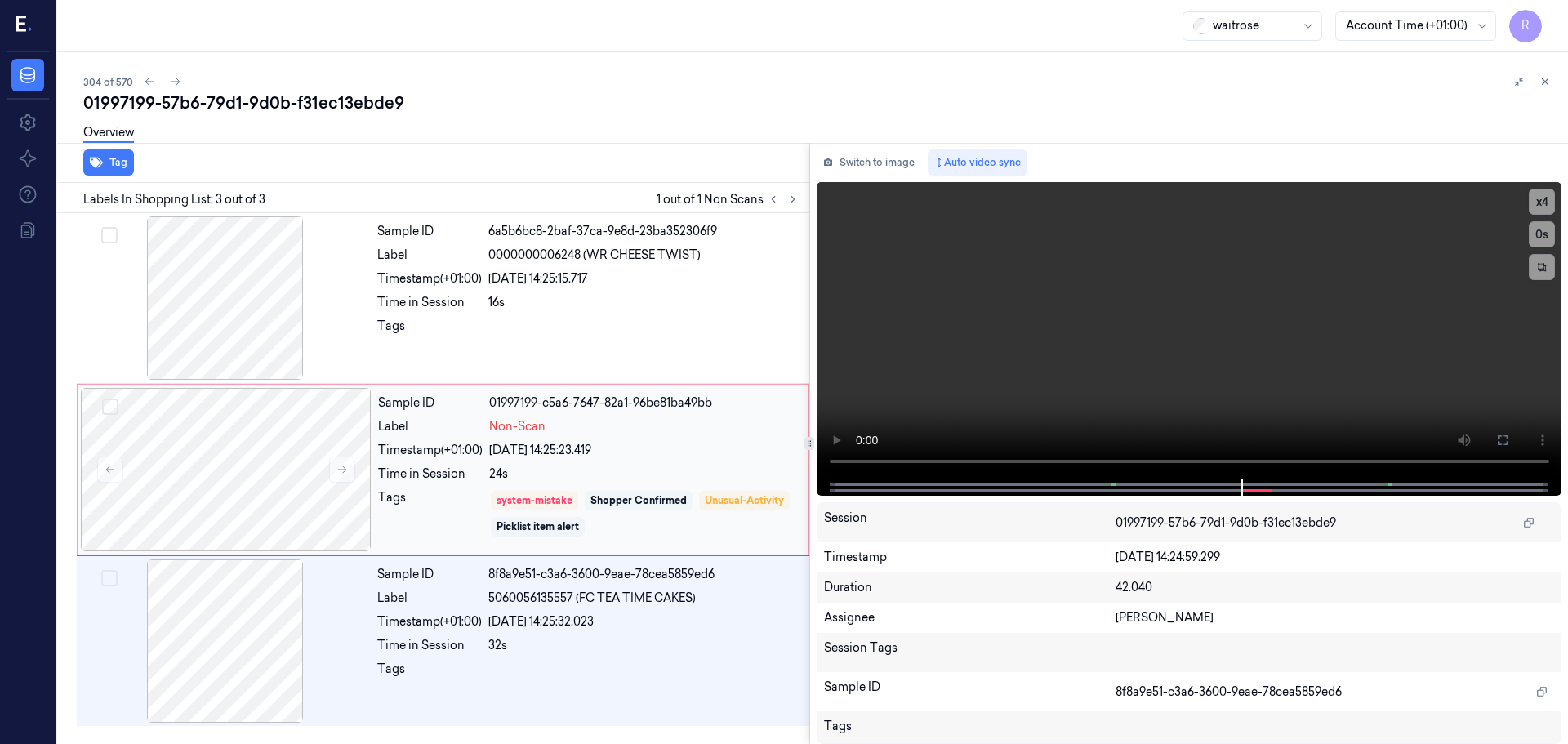
click at [604, 496] on div "Shopper Confirmed" at bounding box center [639, 500] width 96 height 15
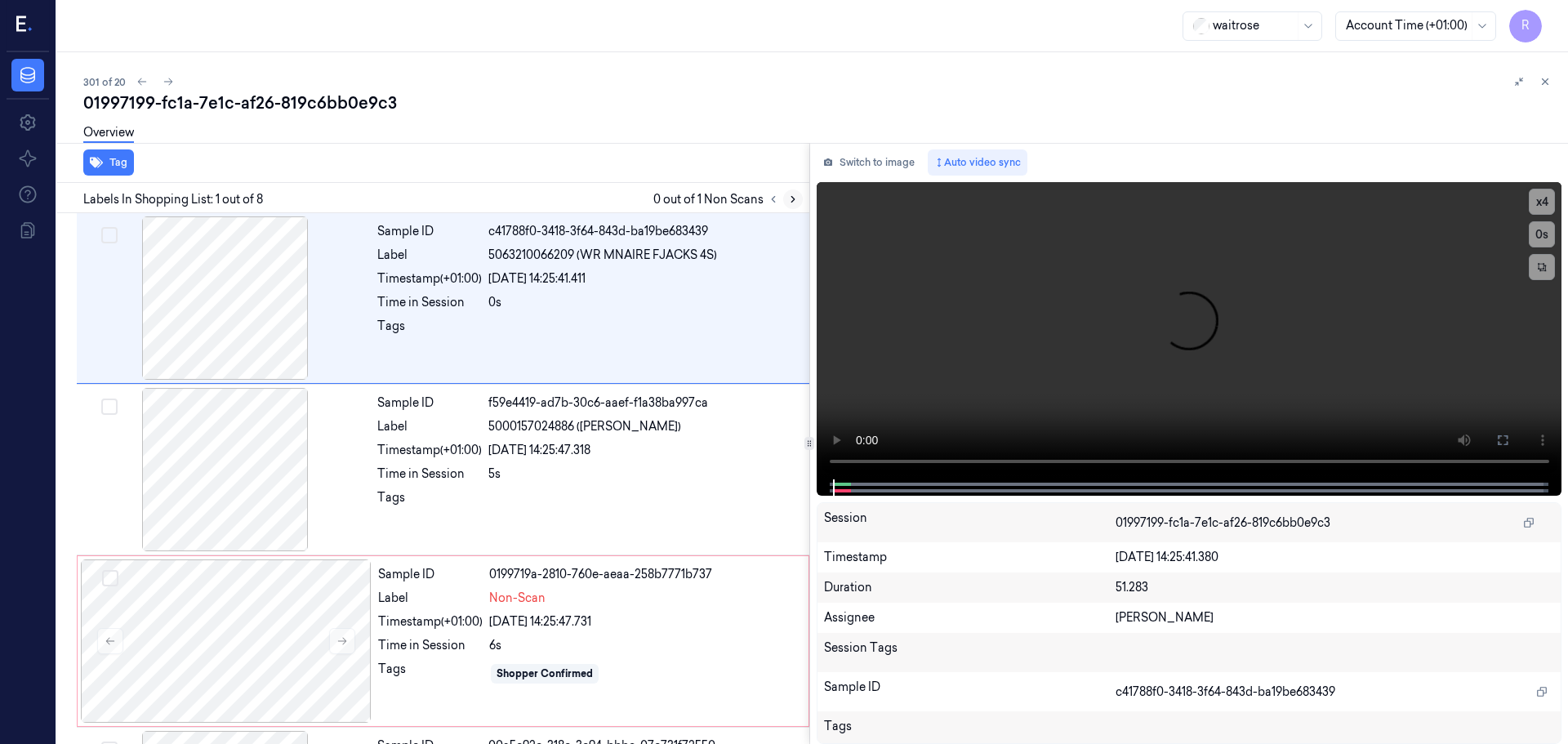
click at [796, 200] on icon at bounding box center [793, 200] width 12 height 12
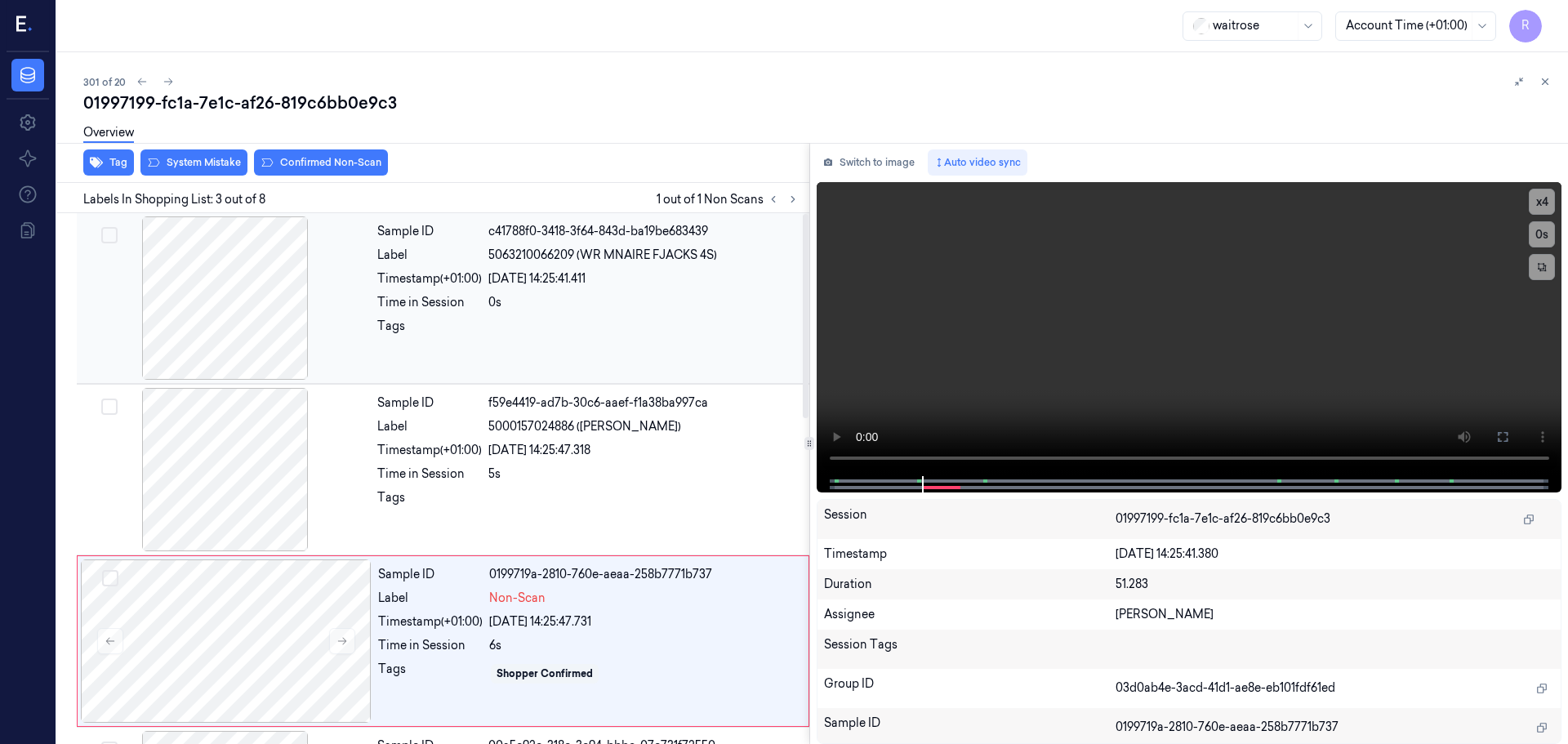
click at [269, 299] on div at bounding box center [225, 297] width 291 height 163
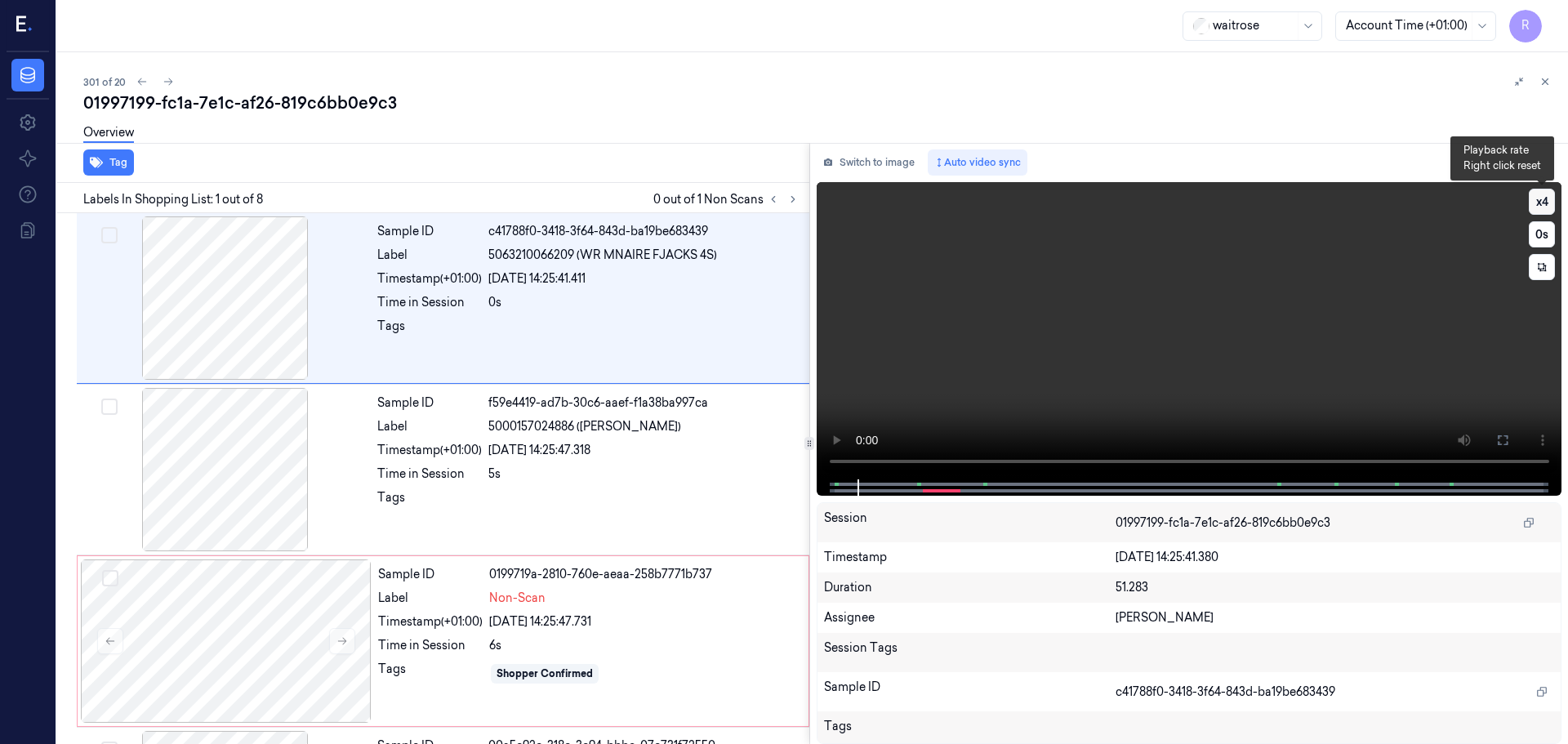
click at [1546, 197] on button "x 4" at bounding box center [1542, 202] width 27 height 27
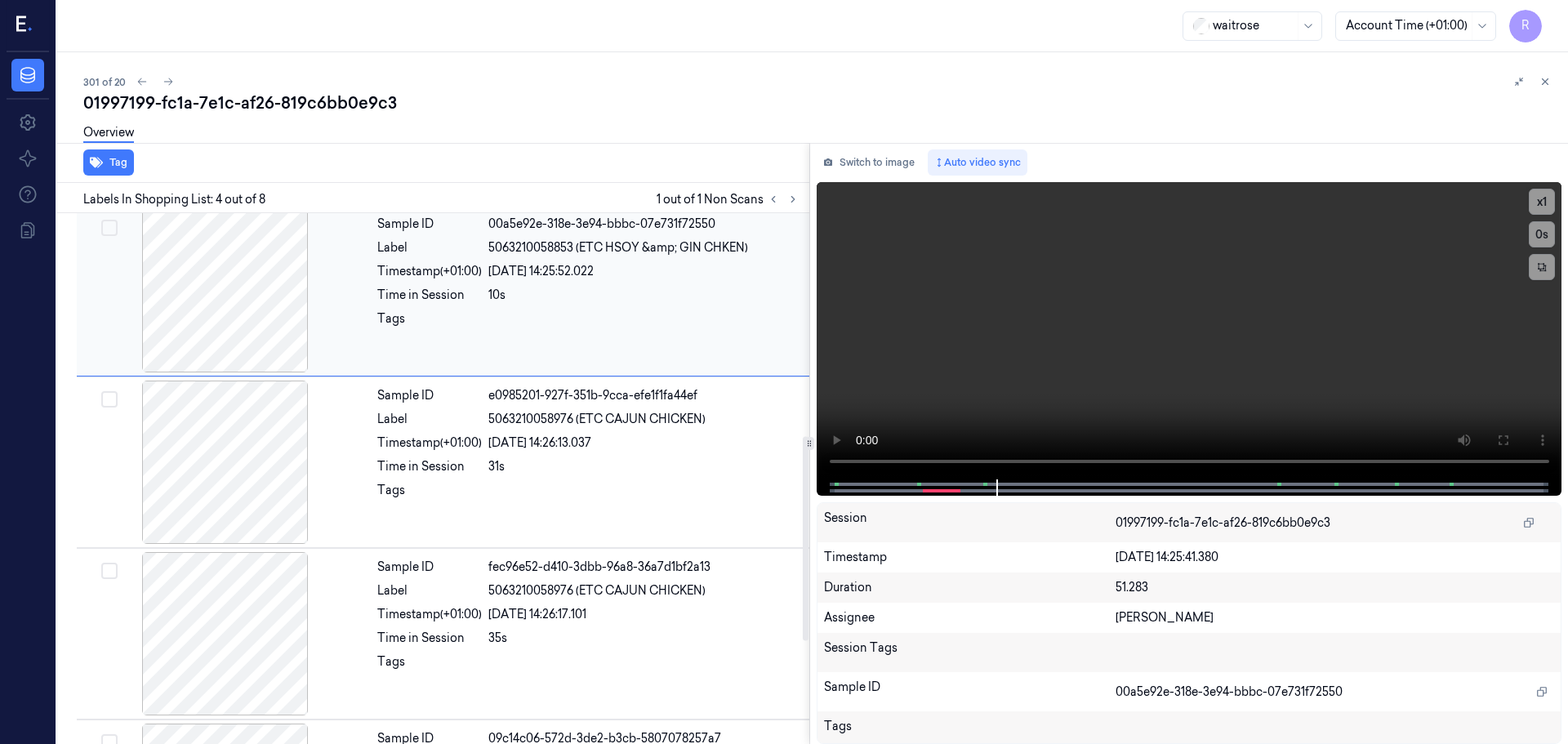
scroll to position [579, 0]
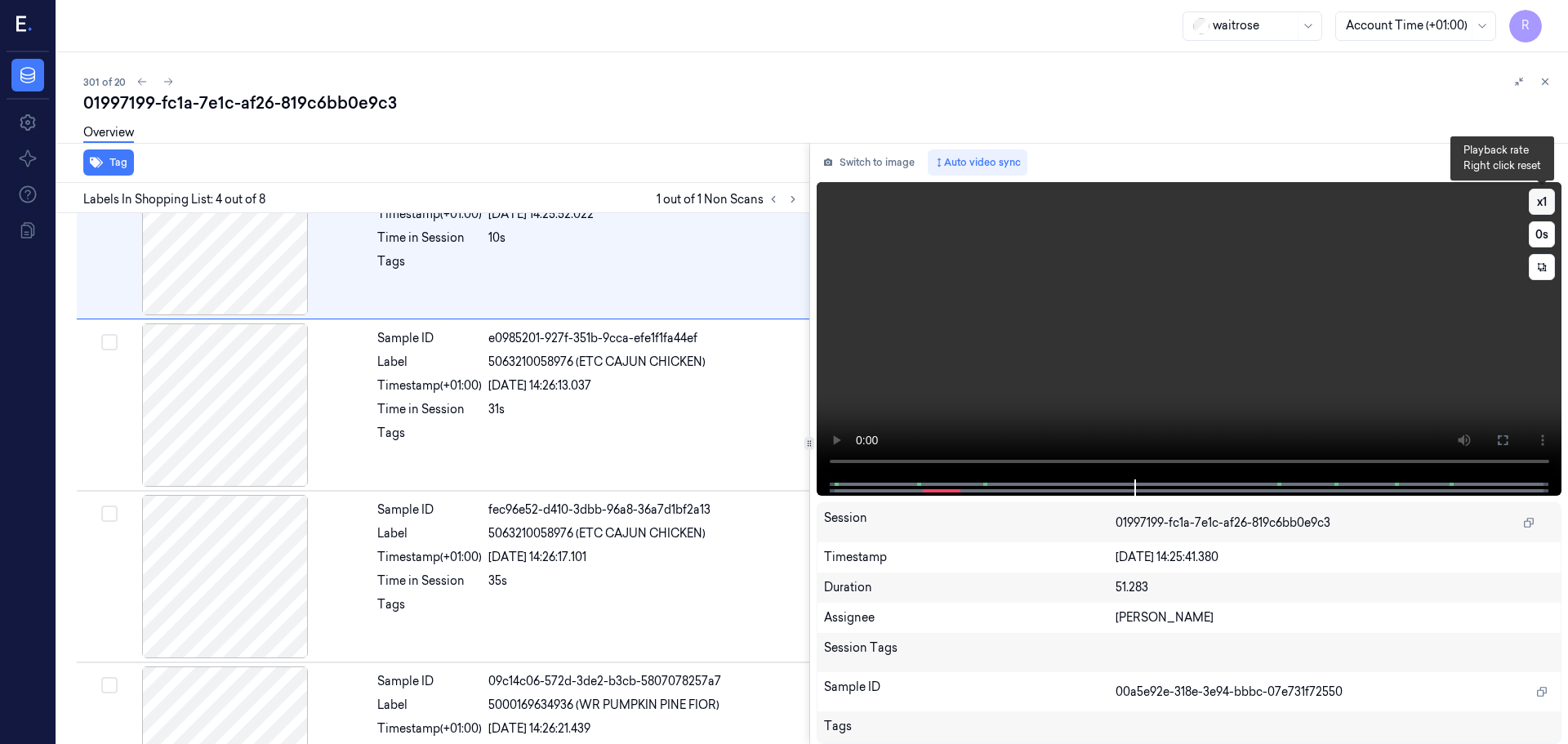
click at [1537, 201] on button "x 1" at bounding box center [1542, 202] width 27 height 27
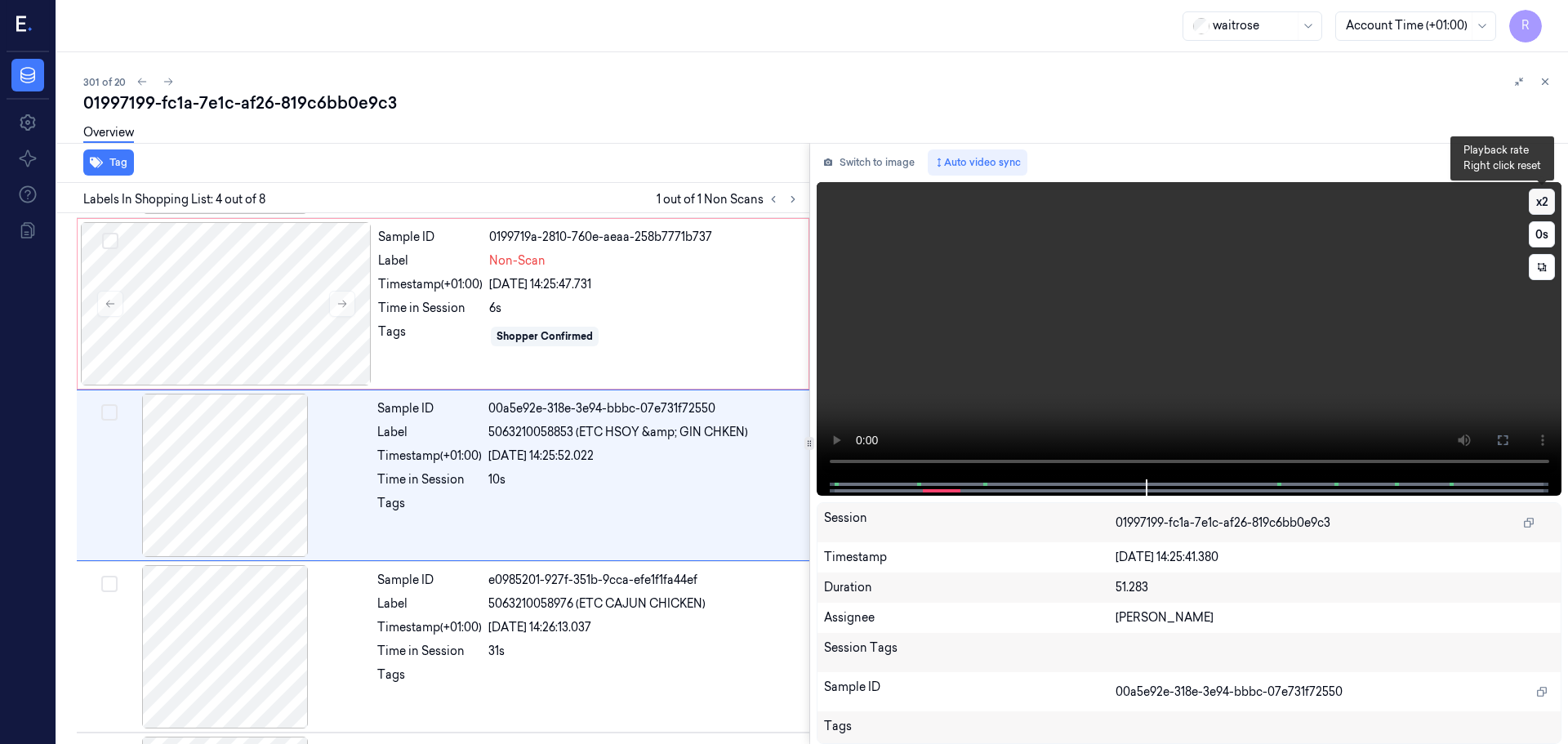
click at [1537, 201] on button "x 2" at bounding box center [1542, 202] width 27 height 27
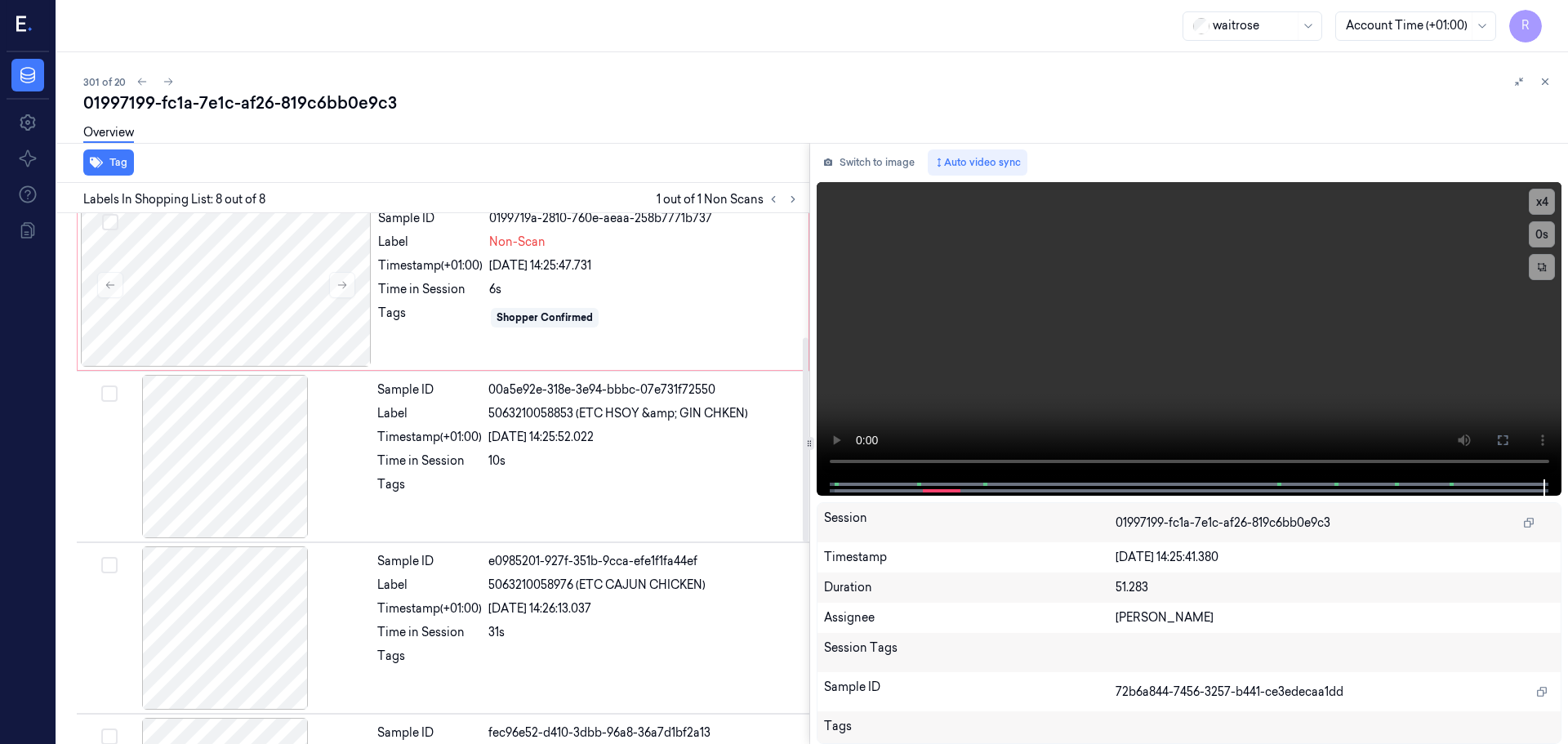
scroll to position [0, 0]
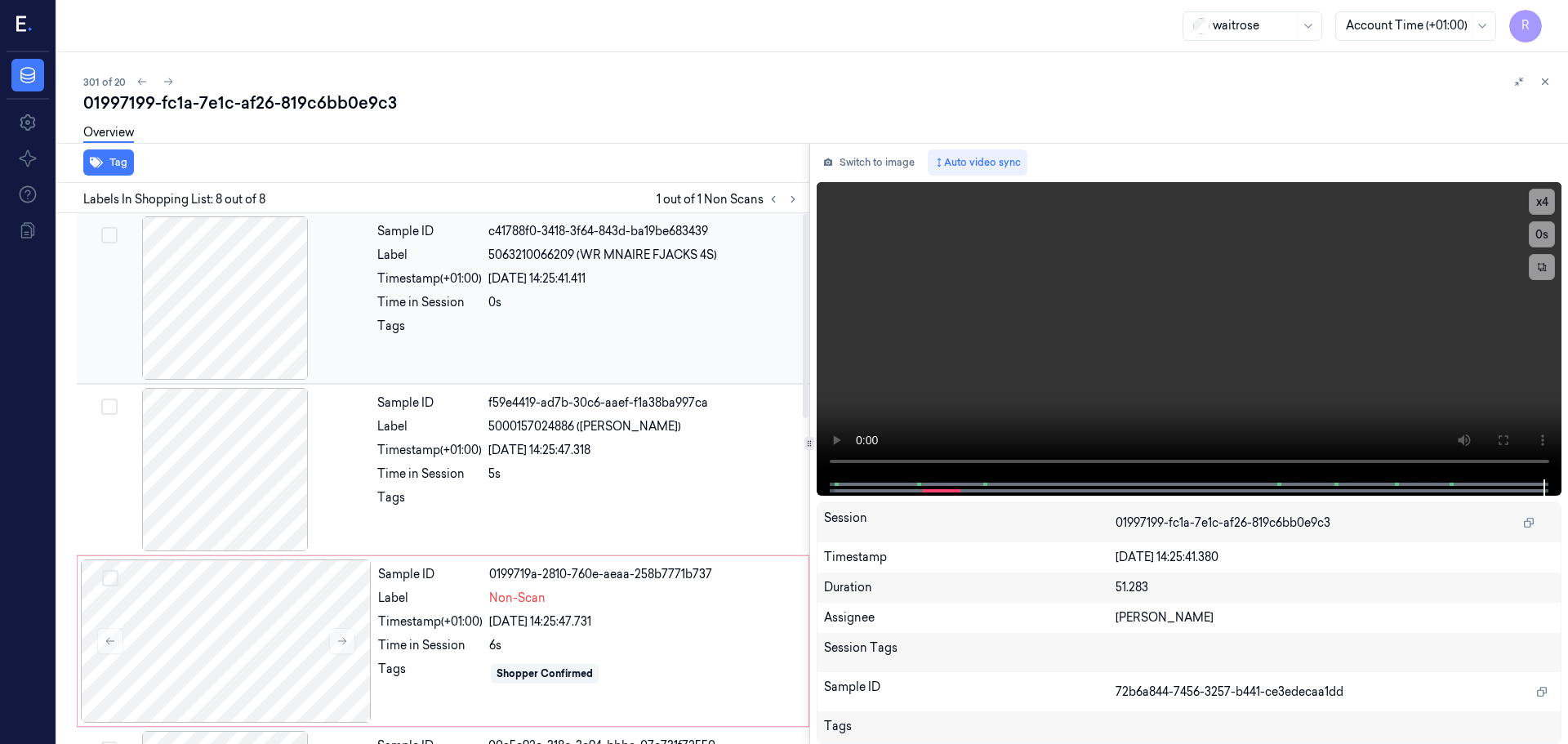
click at [505, 297] on div "0s" at bounding box center [644, 302] width 312 height 17
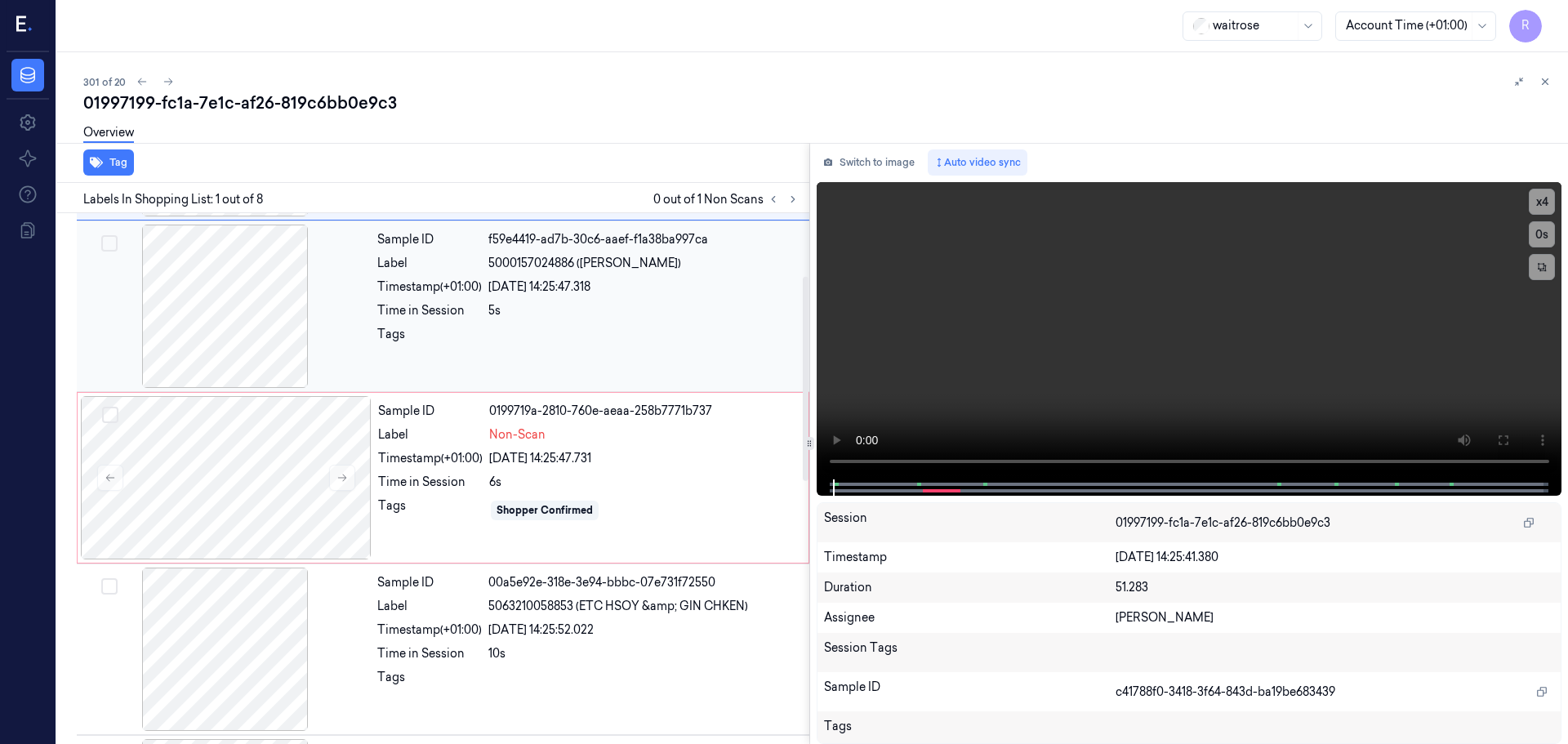
click at [531, 344] on div at bounding box center [644, 339] width 312 height 27
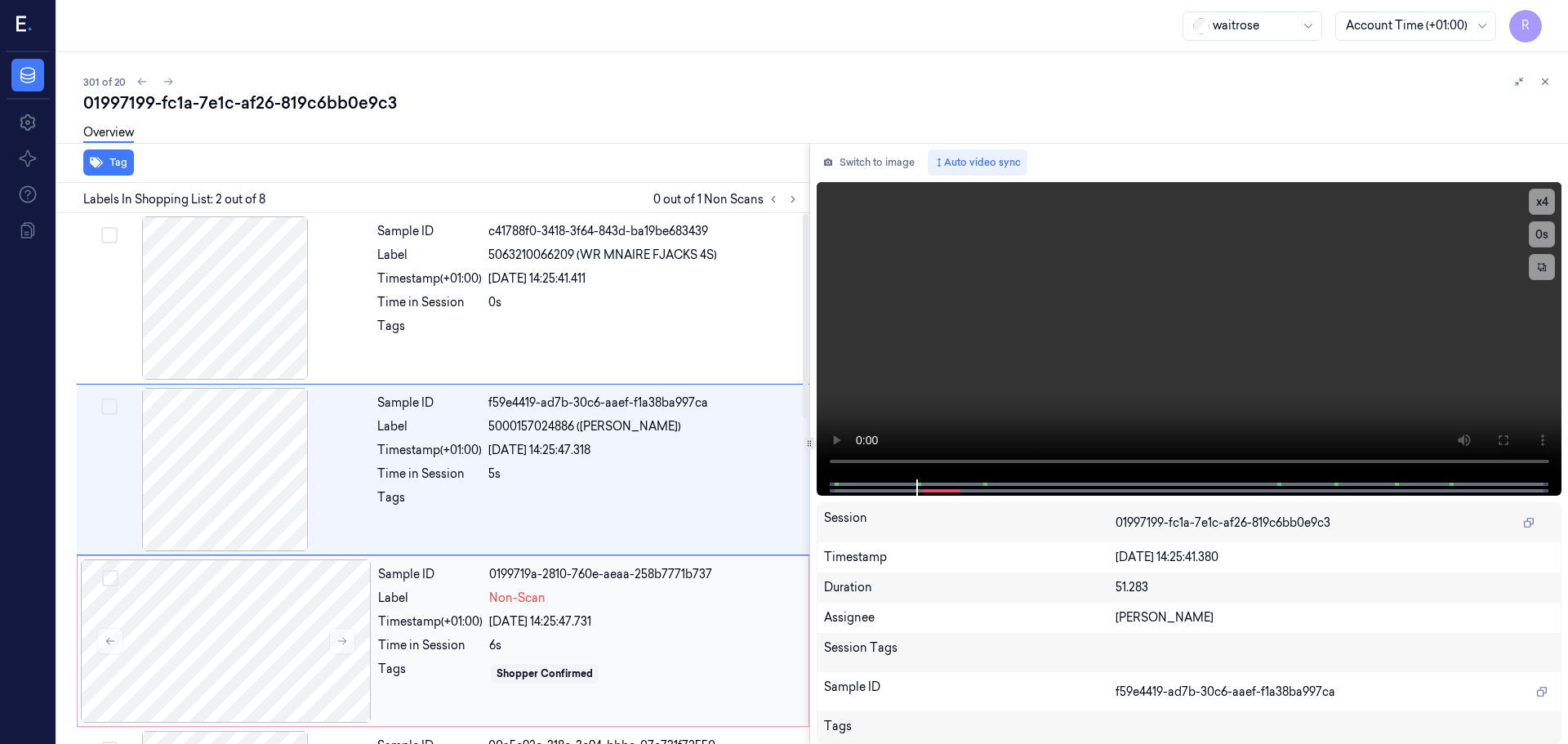
click at [406, 630] on div "Sample ID 0199719a-2810-760e-aeaa-258b7771b737 Label Non-Scan Timestamp (+01:00…" at bounding box center [588, 640] width 433 height 163
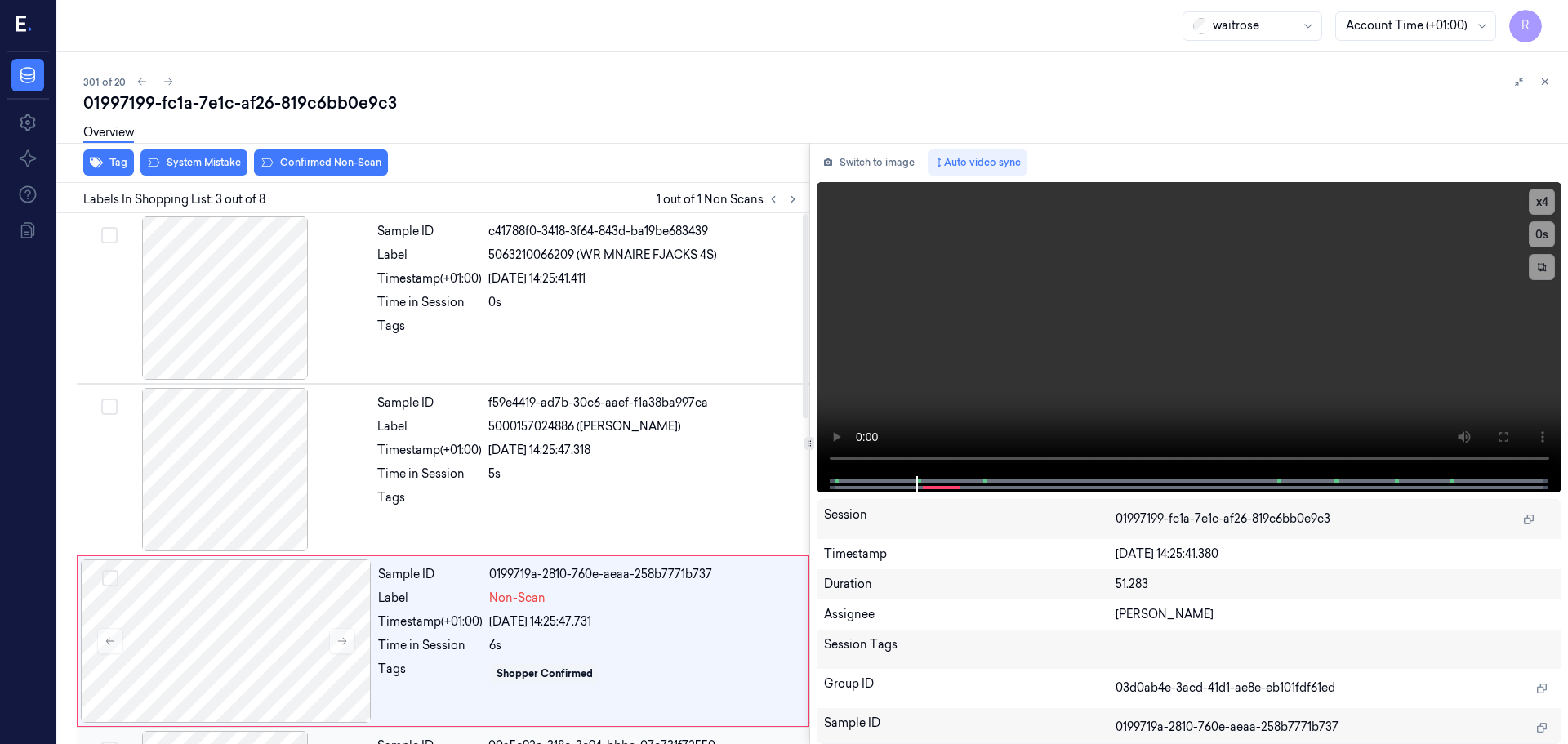
scroll to position [162, 0]
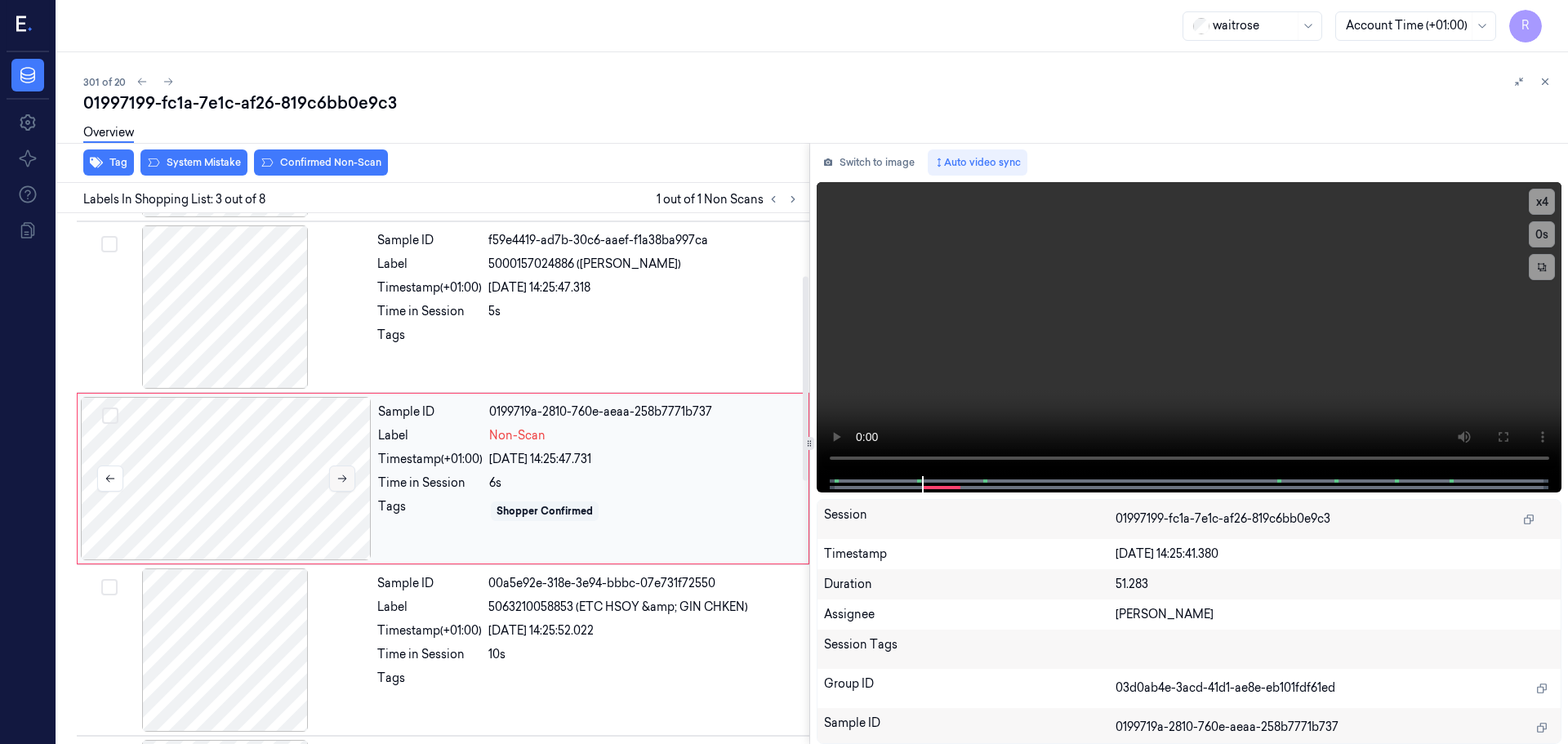
click at [333, 486] on button at bounding box center [342, 479] width 27 height 27
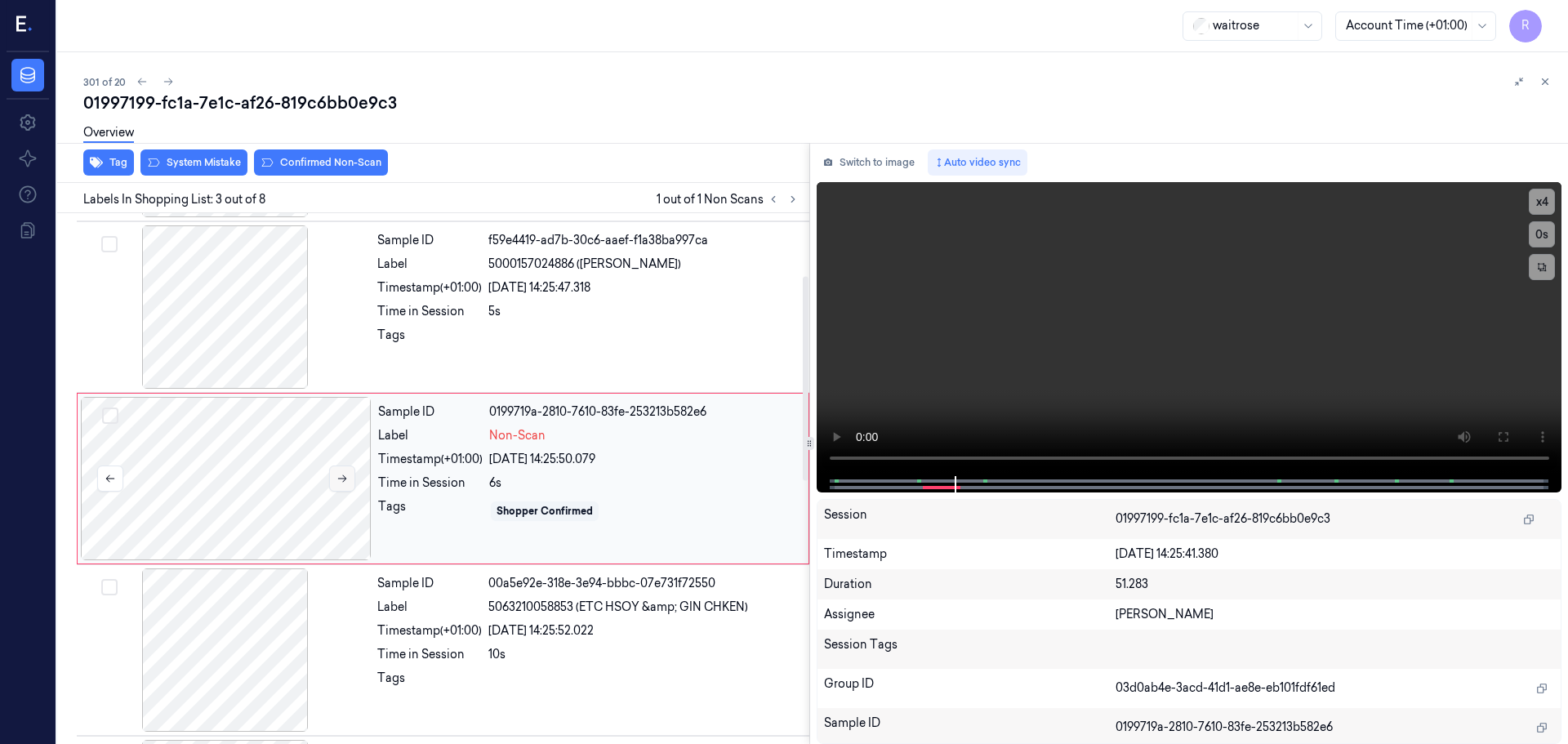
click at [333, 486] on button at bounding box center [342, 479] width 27 height 27
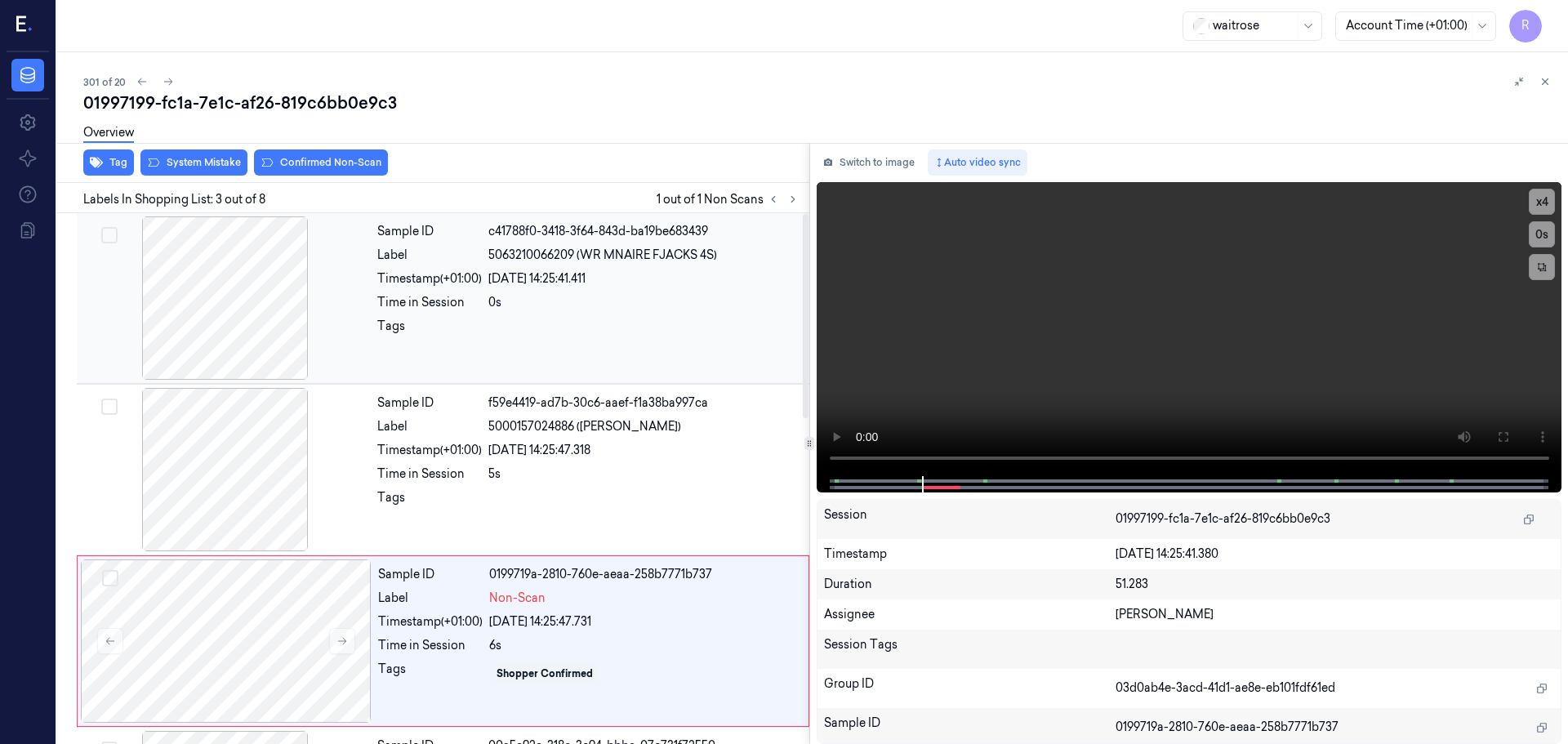
click at [281, 309] on div at bounding box center [225, 297] width 291 height 163
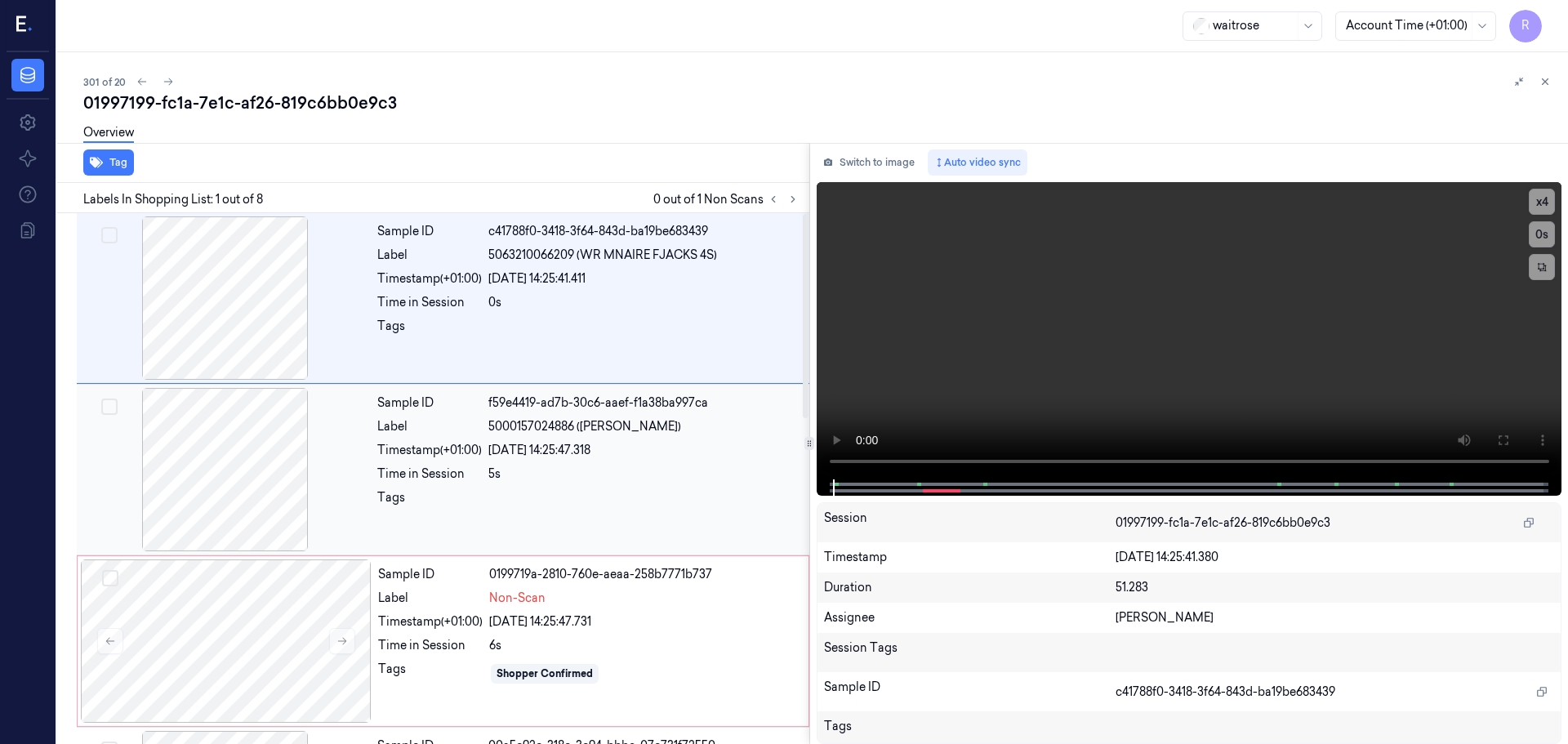
click at [430, 498] on div "Tags" at bounding box center [429, 502] width 104 height 27
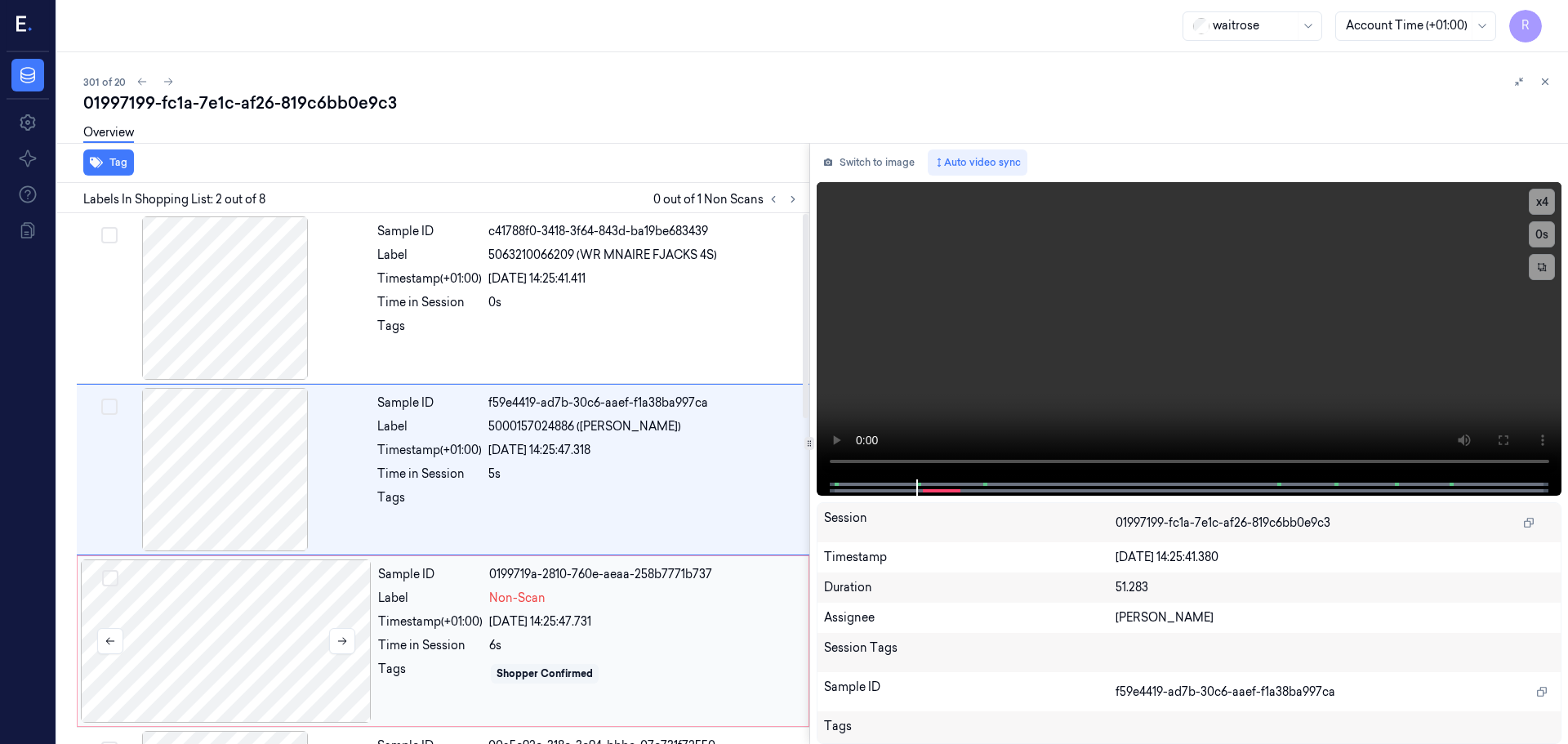
click at [290, 645] on div at bounding box center [226, 640] width 291 height 163
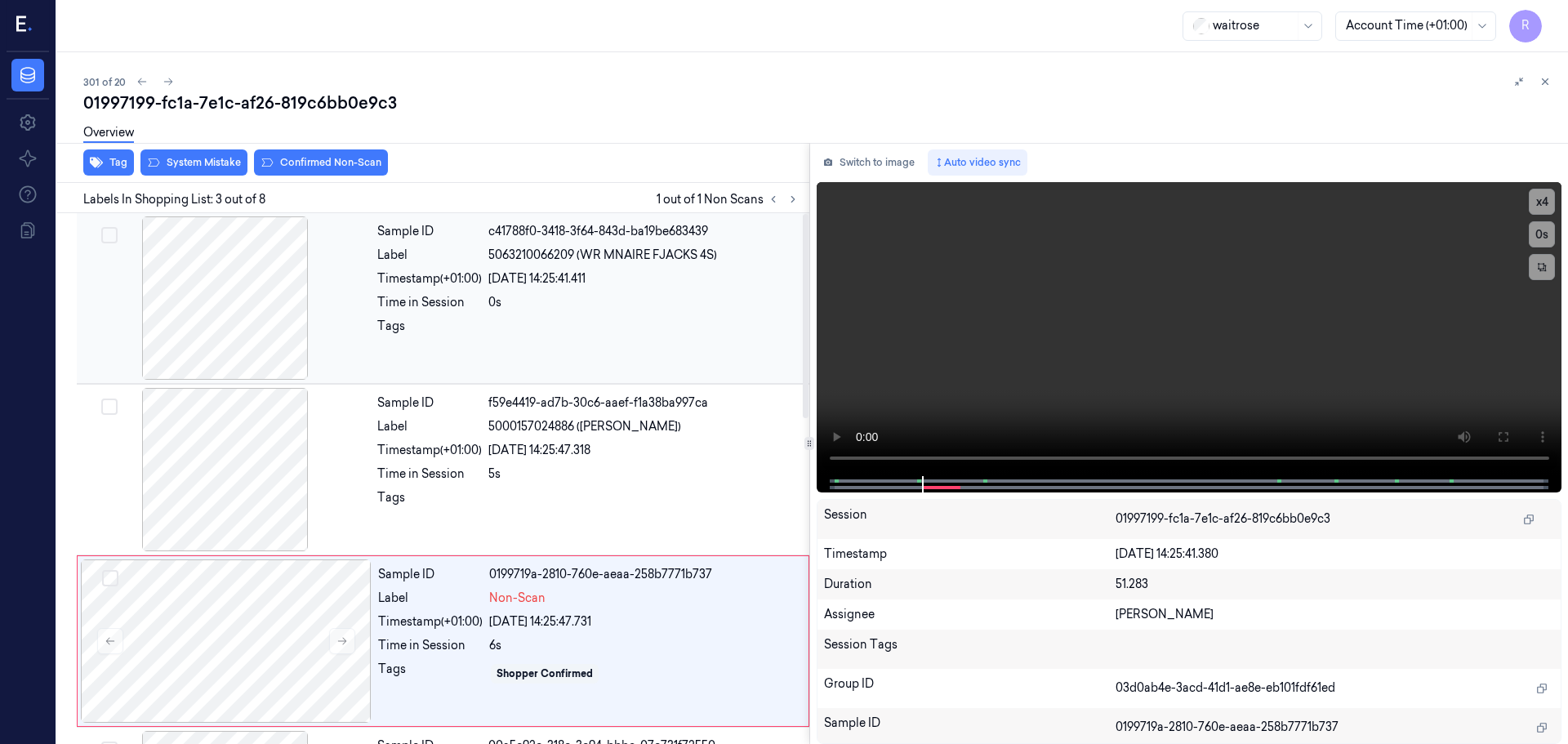
click at [430, 321] on div "Tags" at bounding box center [429, 331] width 104 height 27
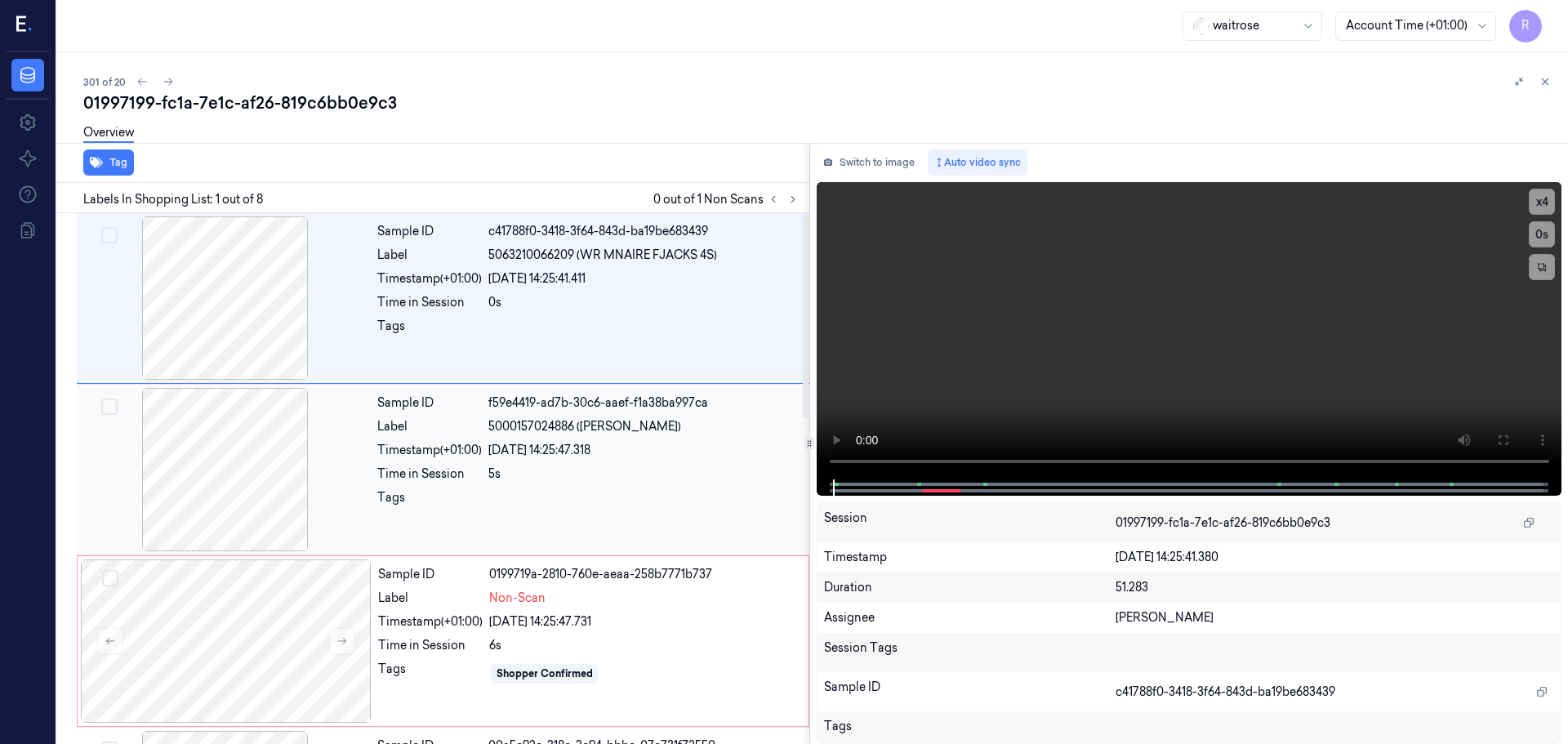
click at [436, 459] on div "Sample ID f59e4419-ad7b-30c6-aaef-f1a38ba997ca Label 5000157024886 (HEINZ BEANZ…" at bounding box center [588, 469] width 435 height 163
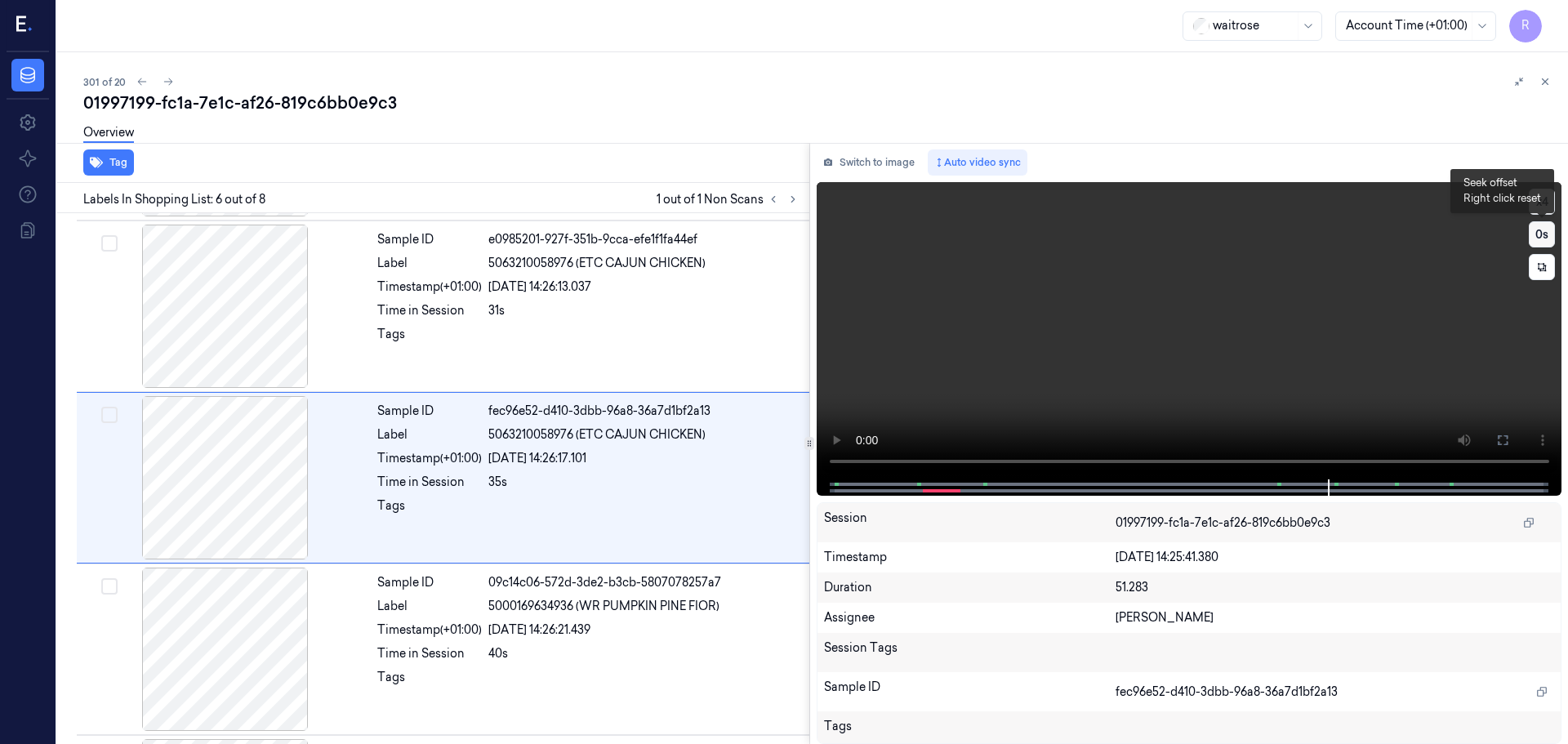
scroll to position [677, 0]
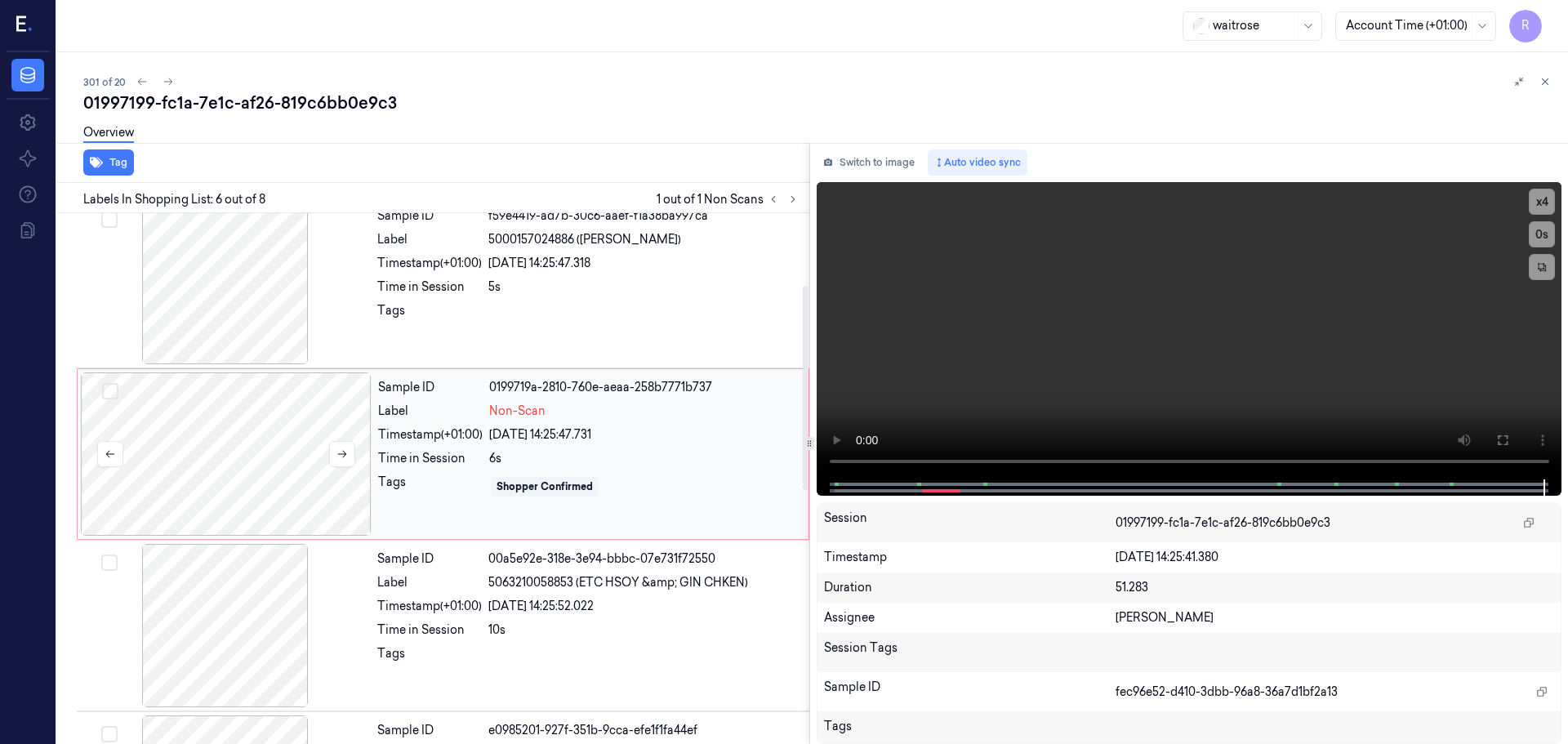
click at [202, 472] on div at bounding box center [226, 453] width 291 height 163
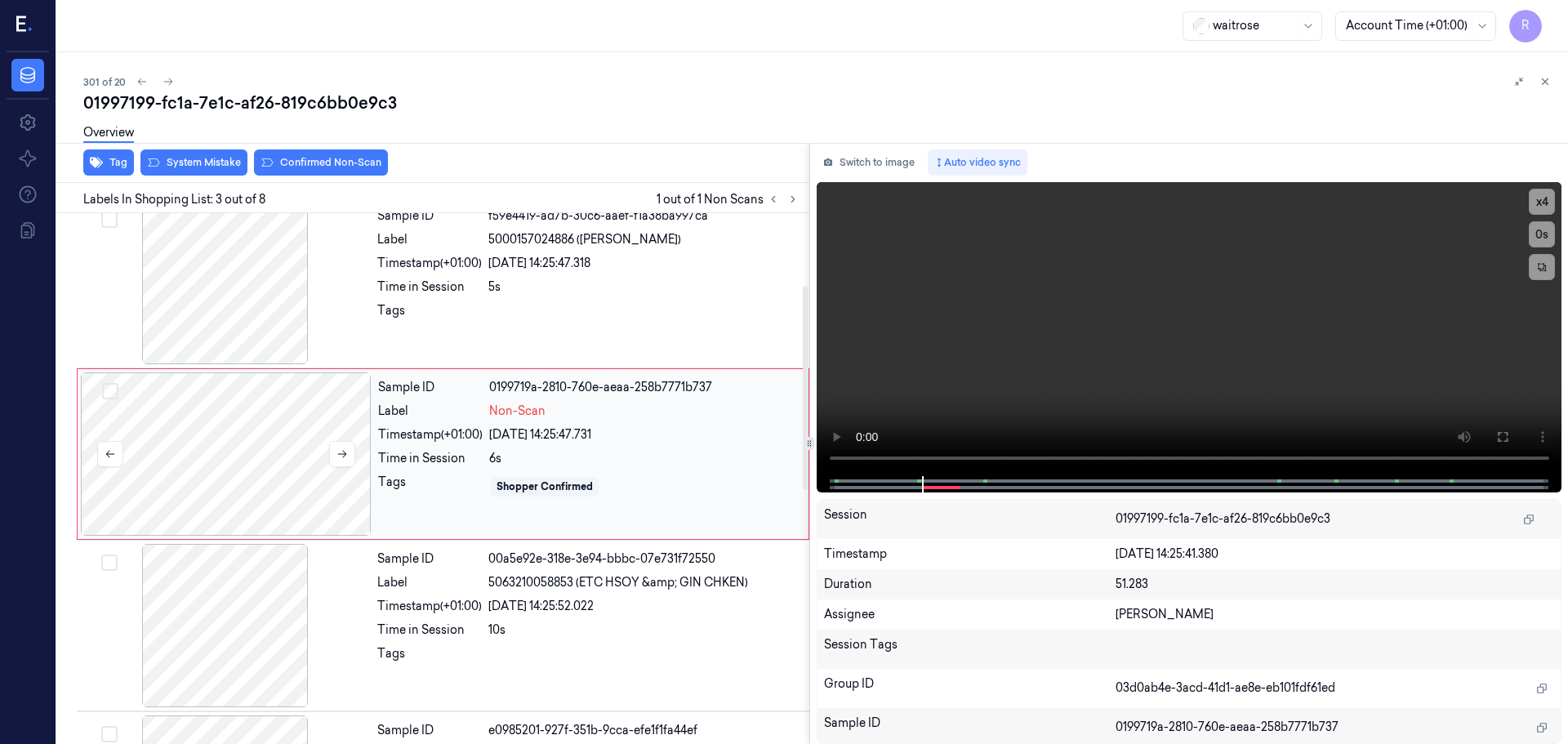
scroll to position [162, 0]
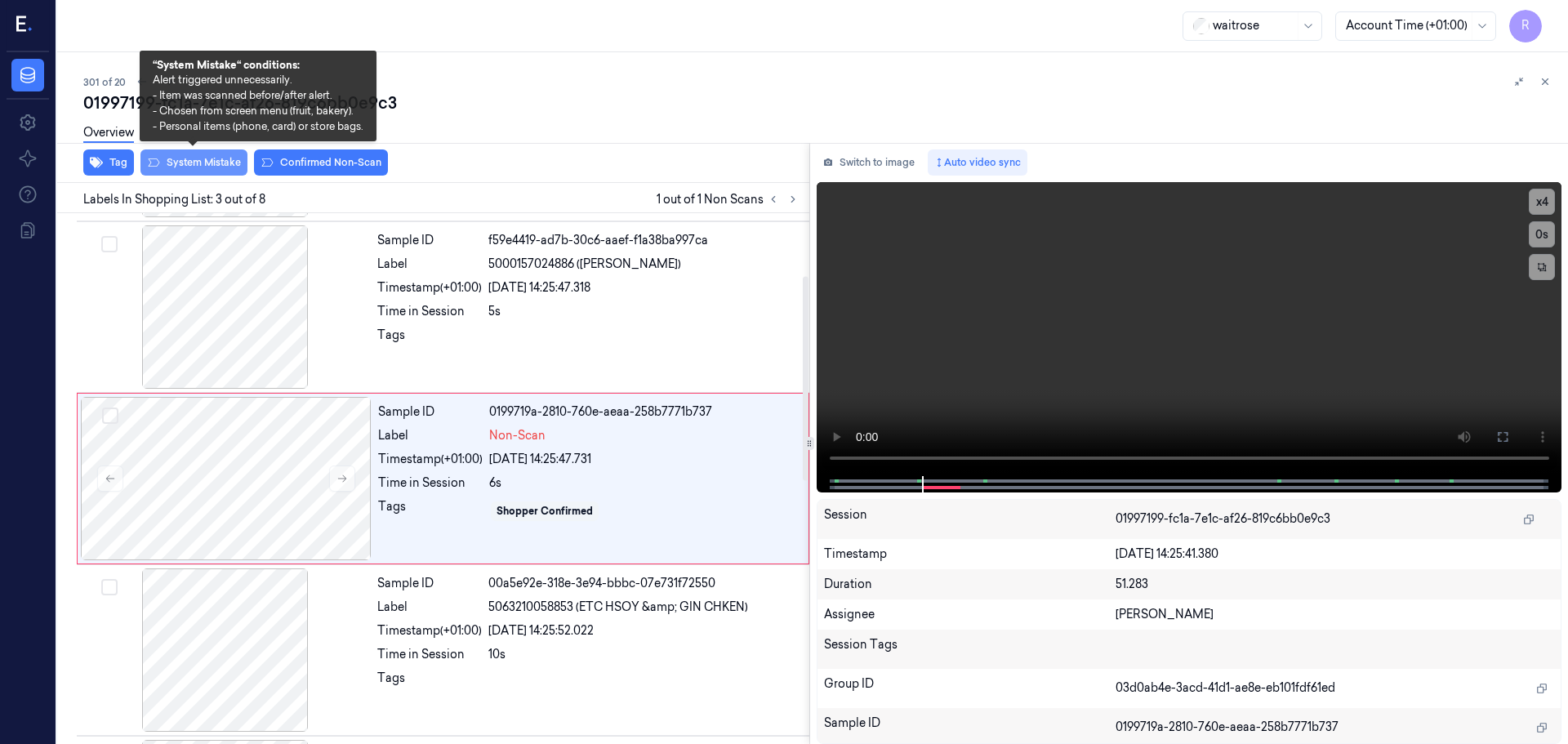
click at [192, 162] on button "System Mistake" at bounding box center [194, 162] width 107 height 27
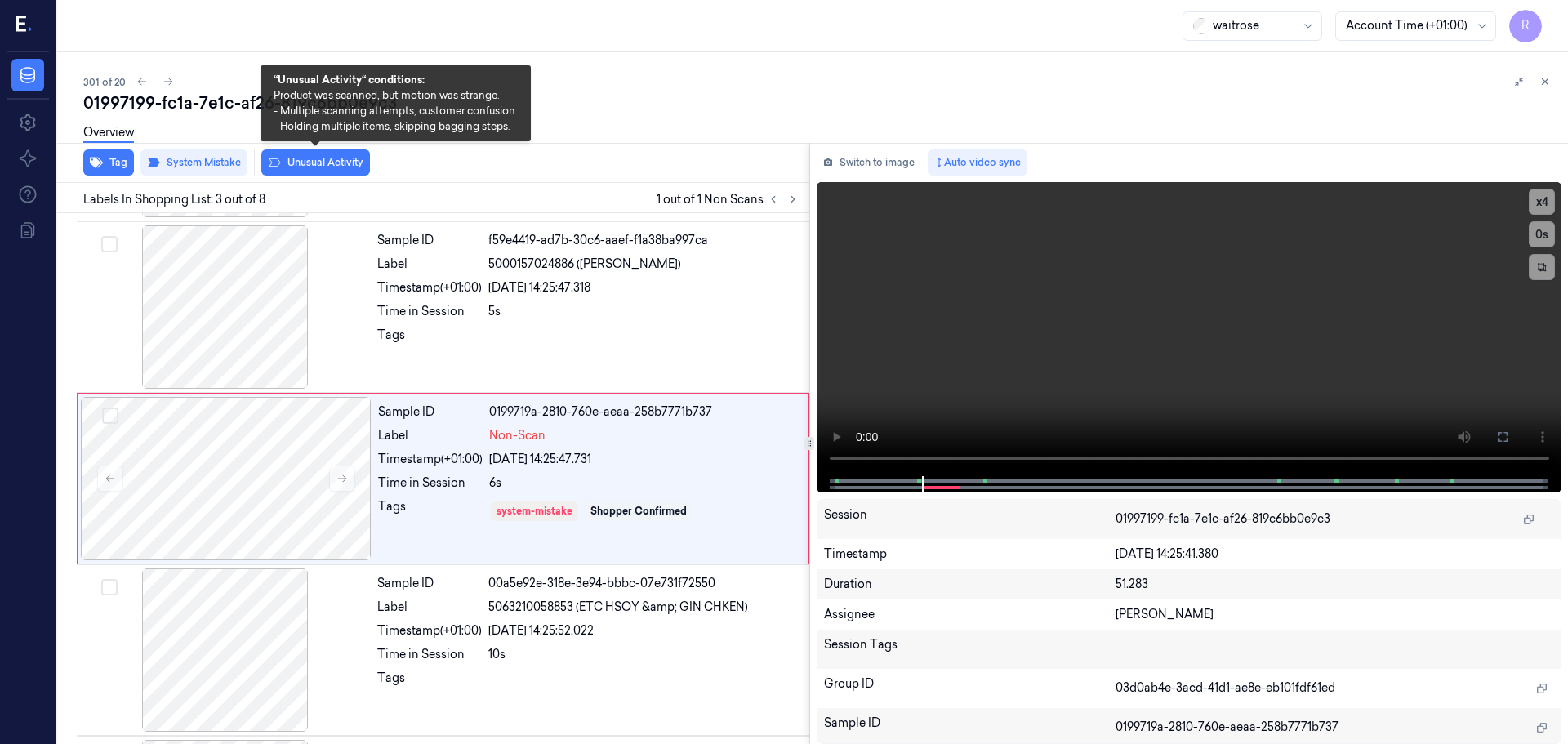
click at [328, 161] on button "Unusual Activity" at bounding box center [315, 162] width 109 height 27
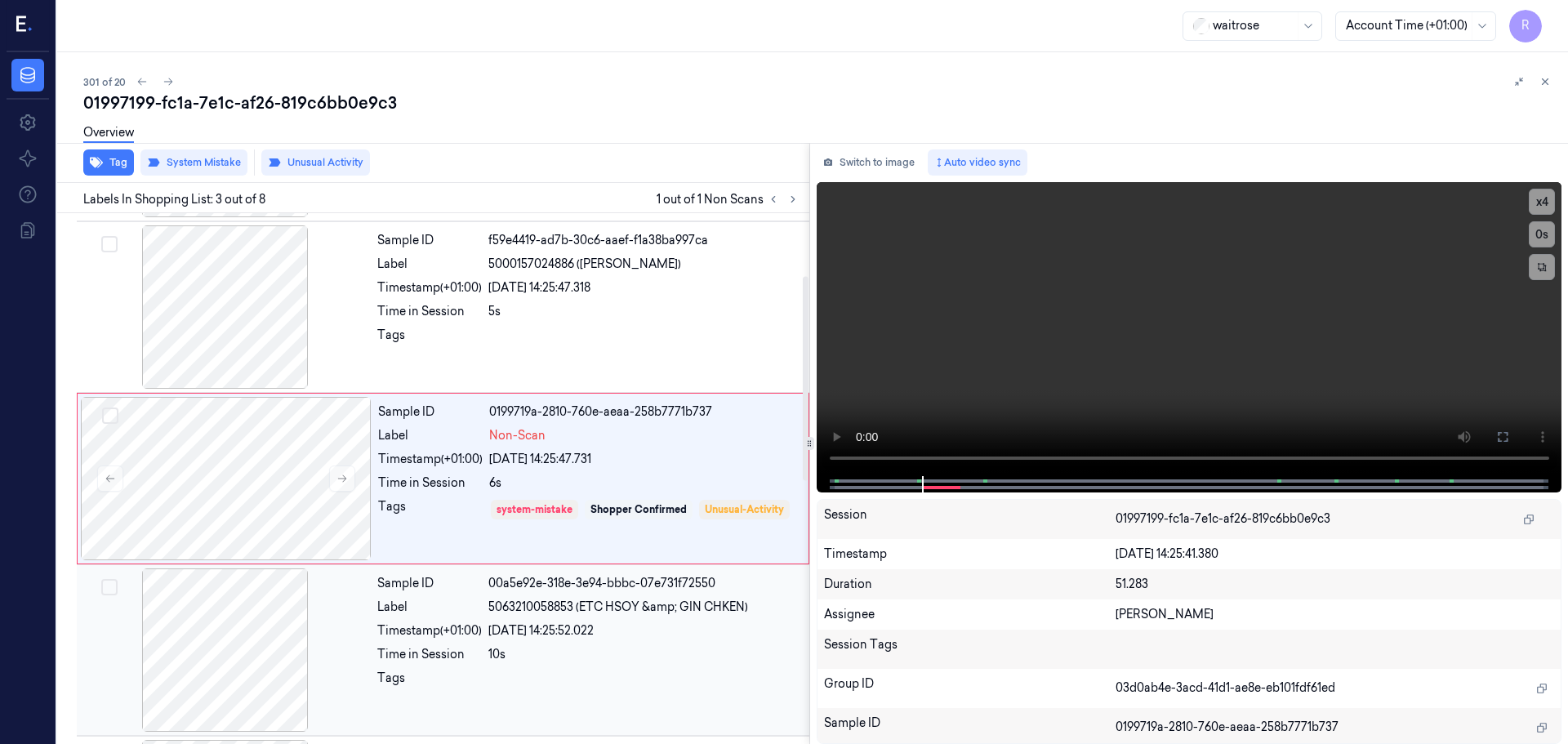
click at [471, 650] on div "Time in Session" at bounding box center [429, 655] width 104 height 17
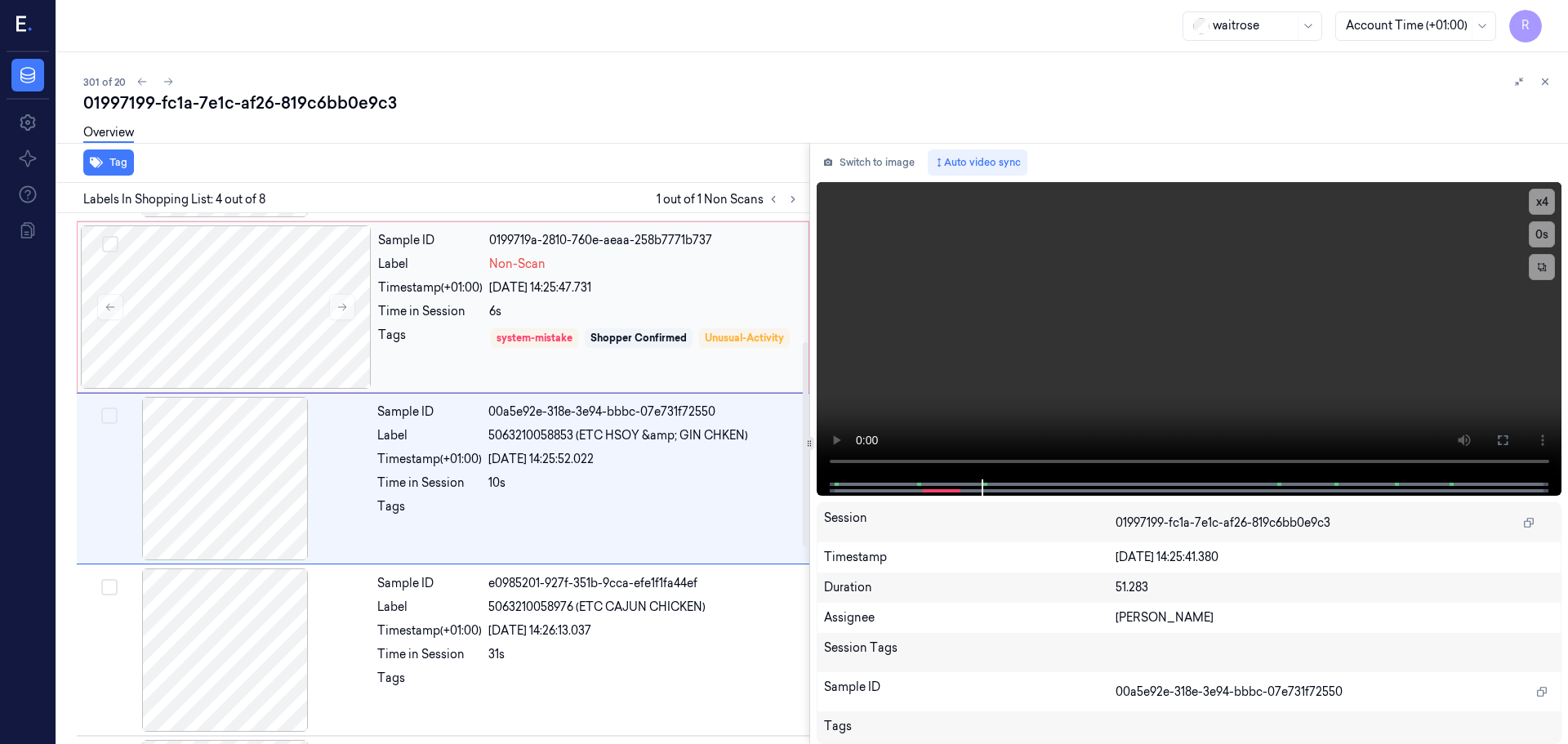
click at [465, 258] on div "Label" at bounding box center [430, 263] width 104 height 17
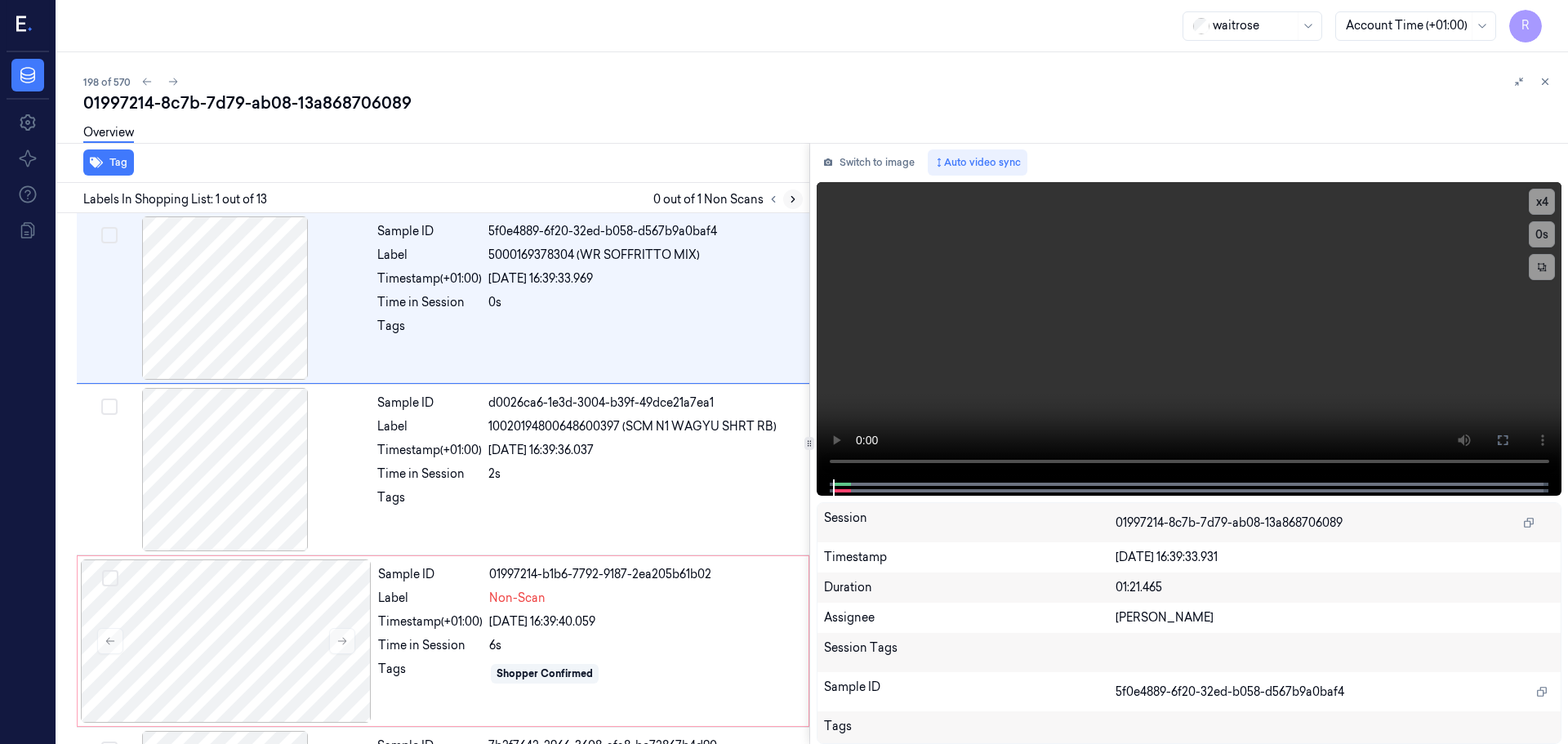
click at [796, 200] on icon at bounding box center [793, 200] width 12 height 12
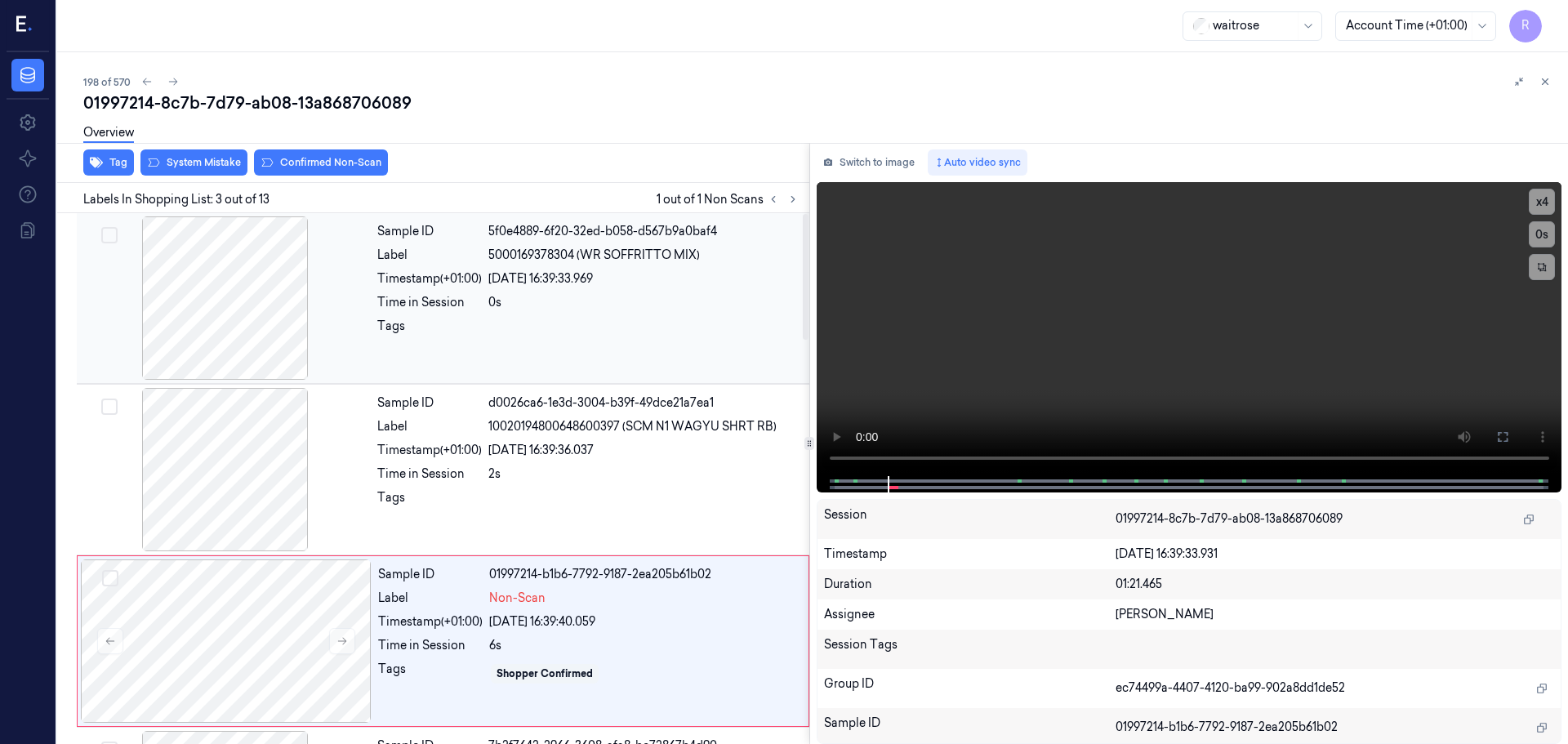
drag, startPoint x: 243, startPoint y: 308, endPoint x: 258, endPoint y: 323, distance: 21.2
click at [240, 312] on div at bounding box center [225, 297] width 291 height 163
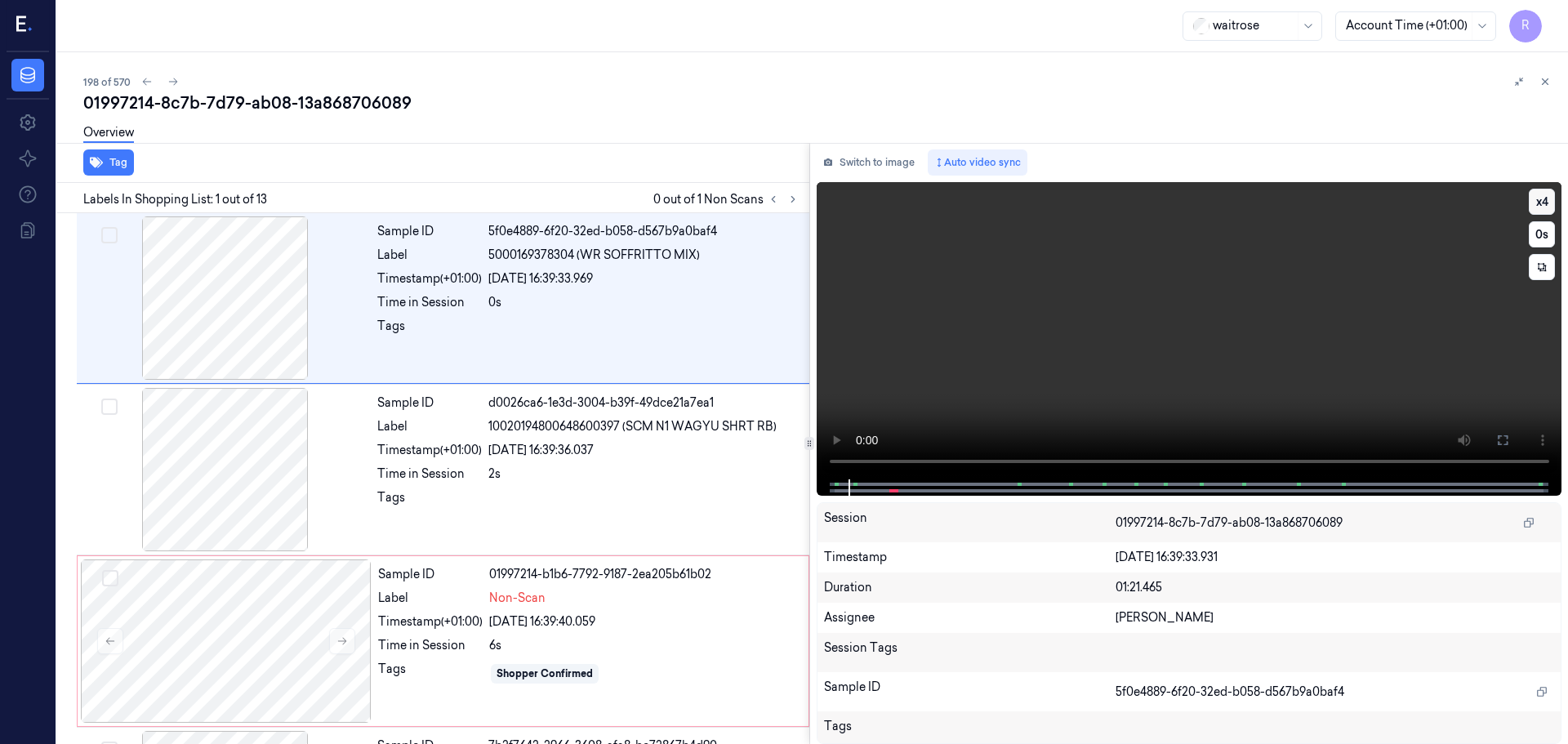
click at [1534, 202] on button "x 4" at bounding box center [1542, 202] width 27 height 27
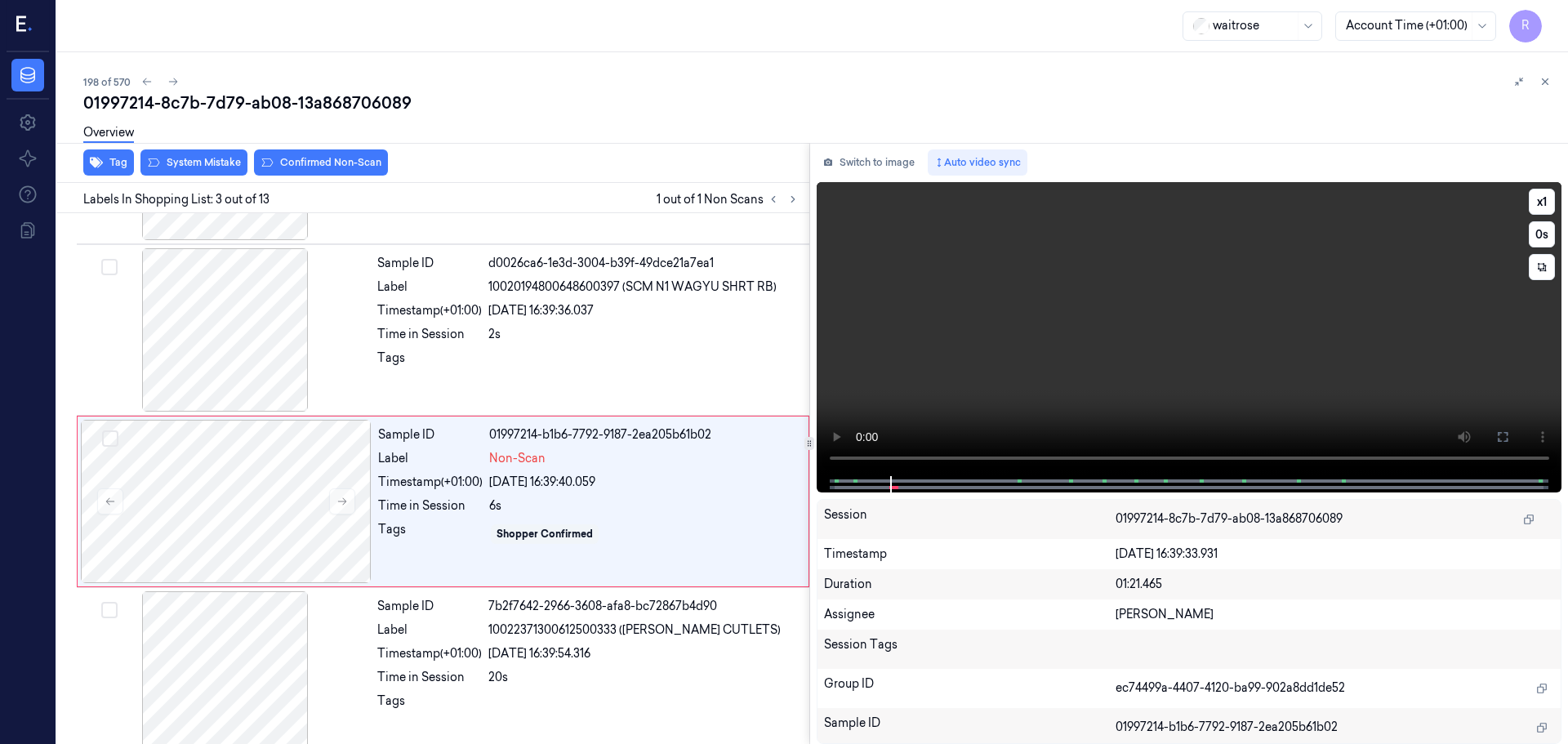
scroll to position [162, 0]
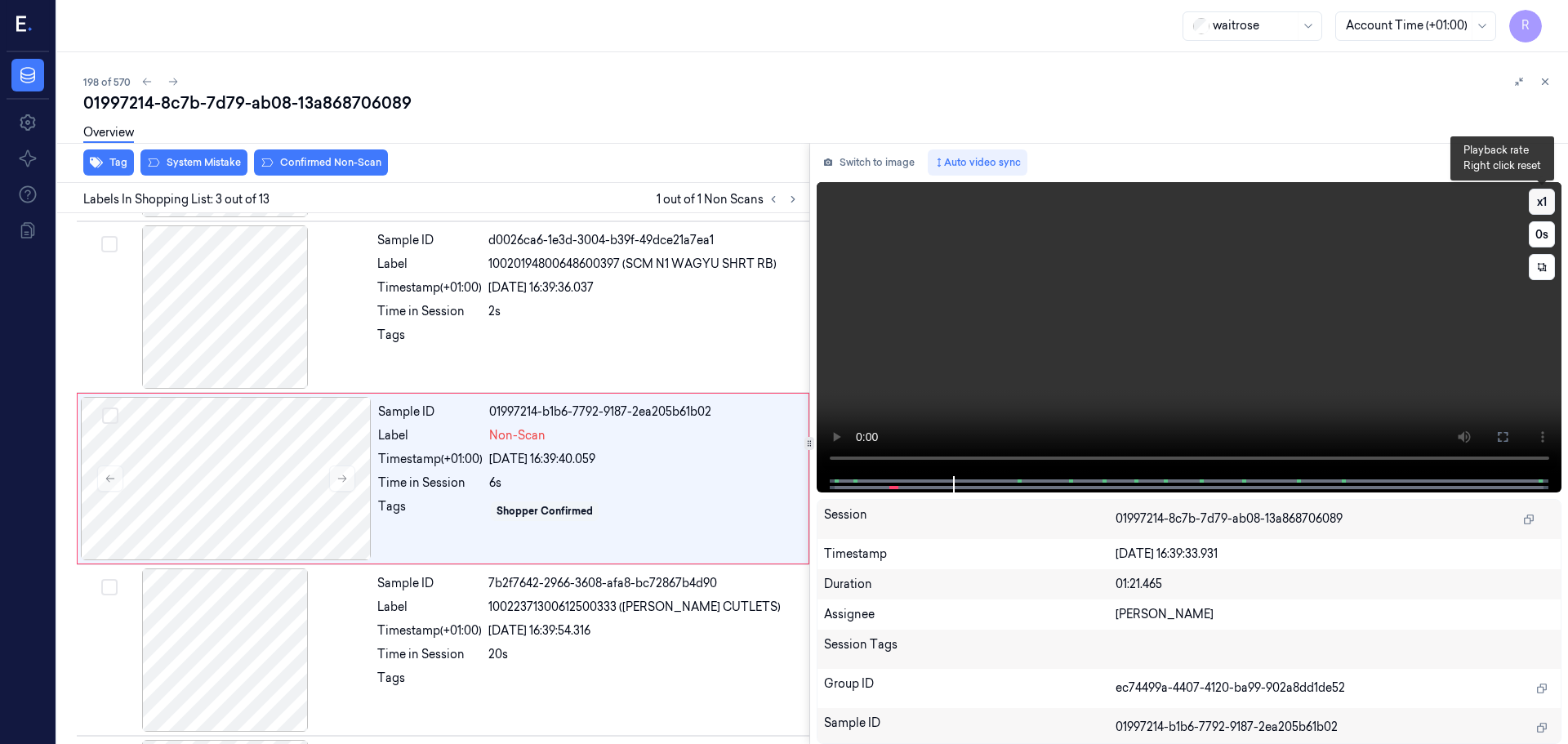
click at [1541, 201] on button "x 1" at bounding box center [1542, 202] width 27 height 27
click at [1541, 201] on button "x 2" at bounding box center [1542, 202] width 27 height 27
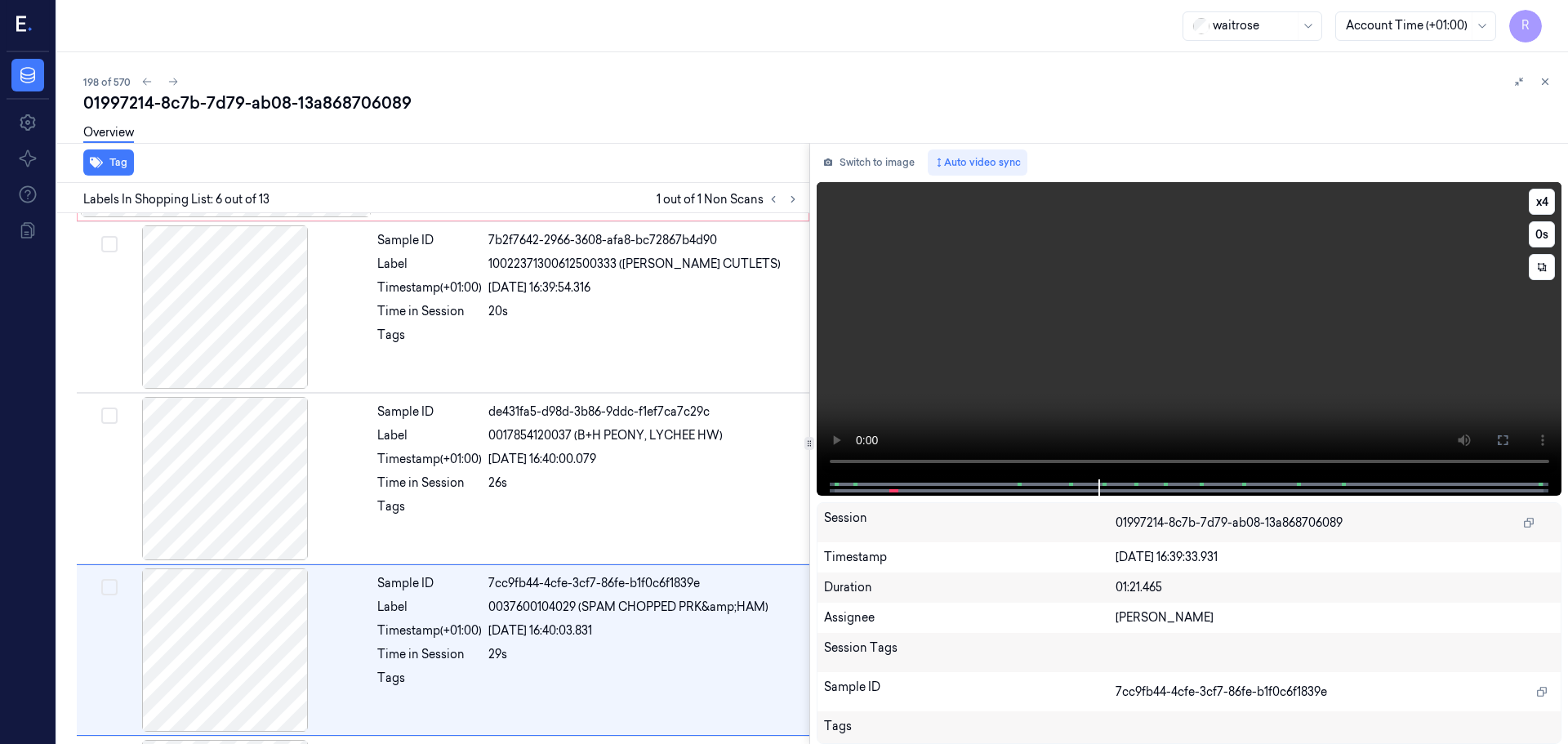
scroll to position [677, 0]
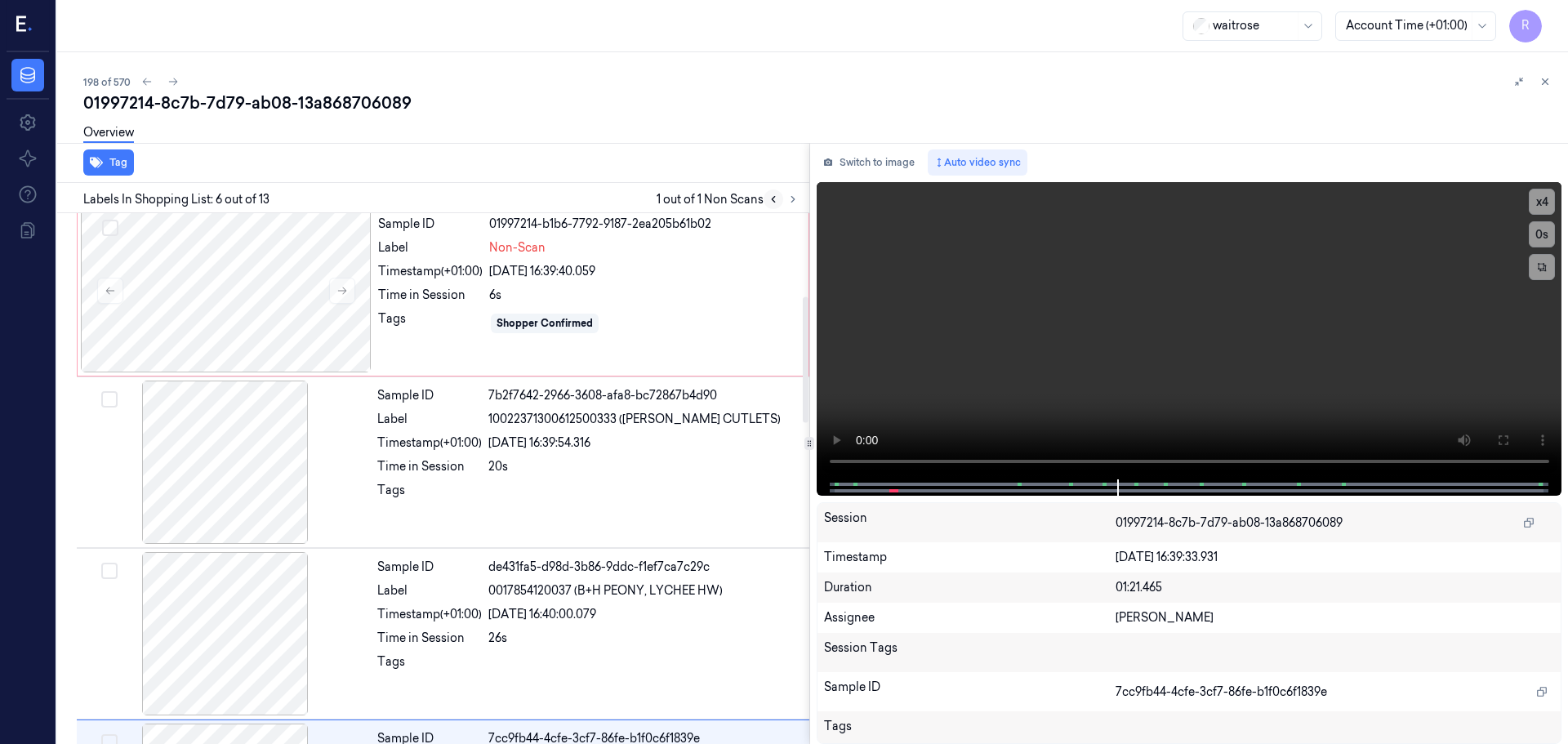
click at [782, 199] on button at bounding box center [774, 200] width 20 height 20
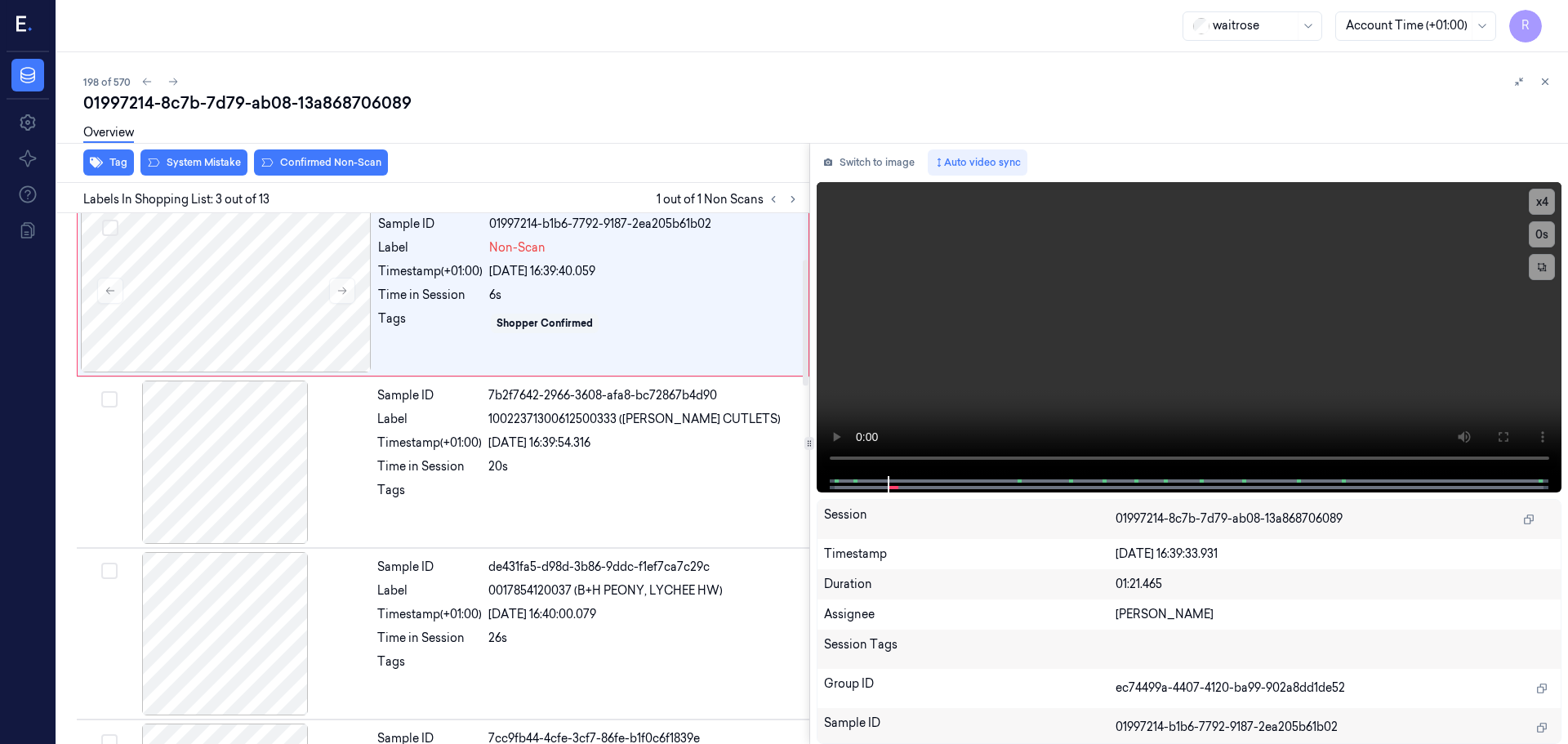
scroll to position [162, 0]
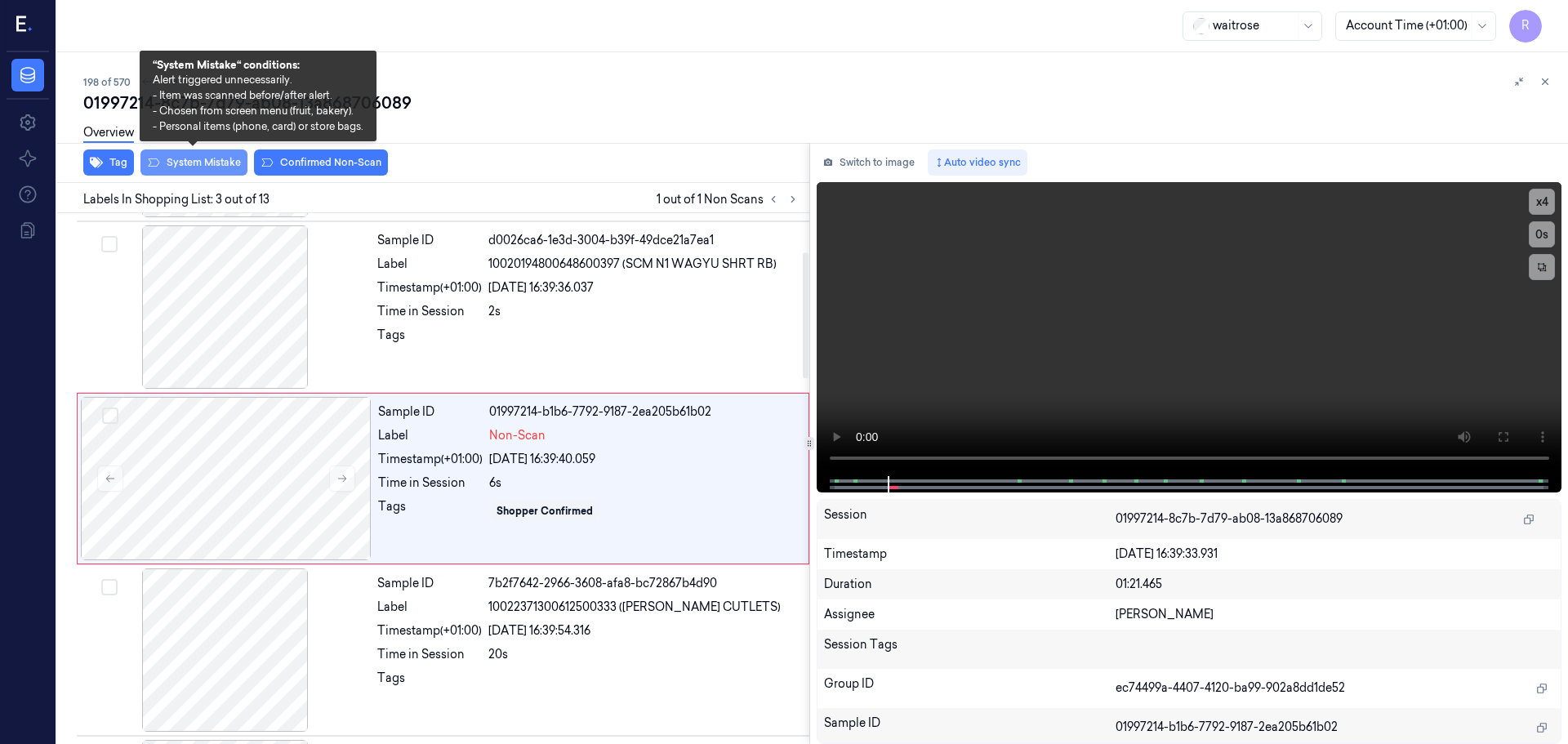
click at [196, 160] on button "System Mistake" at bounding box center [194, 162] width 107 height 27
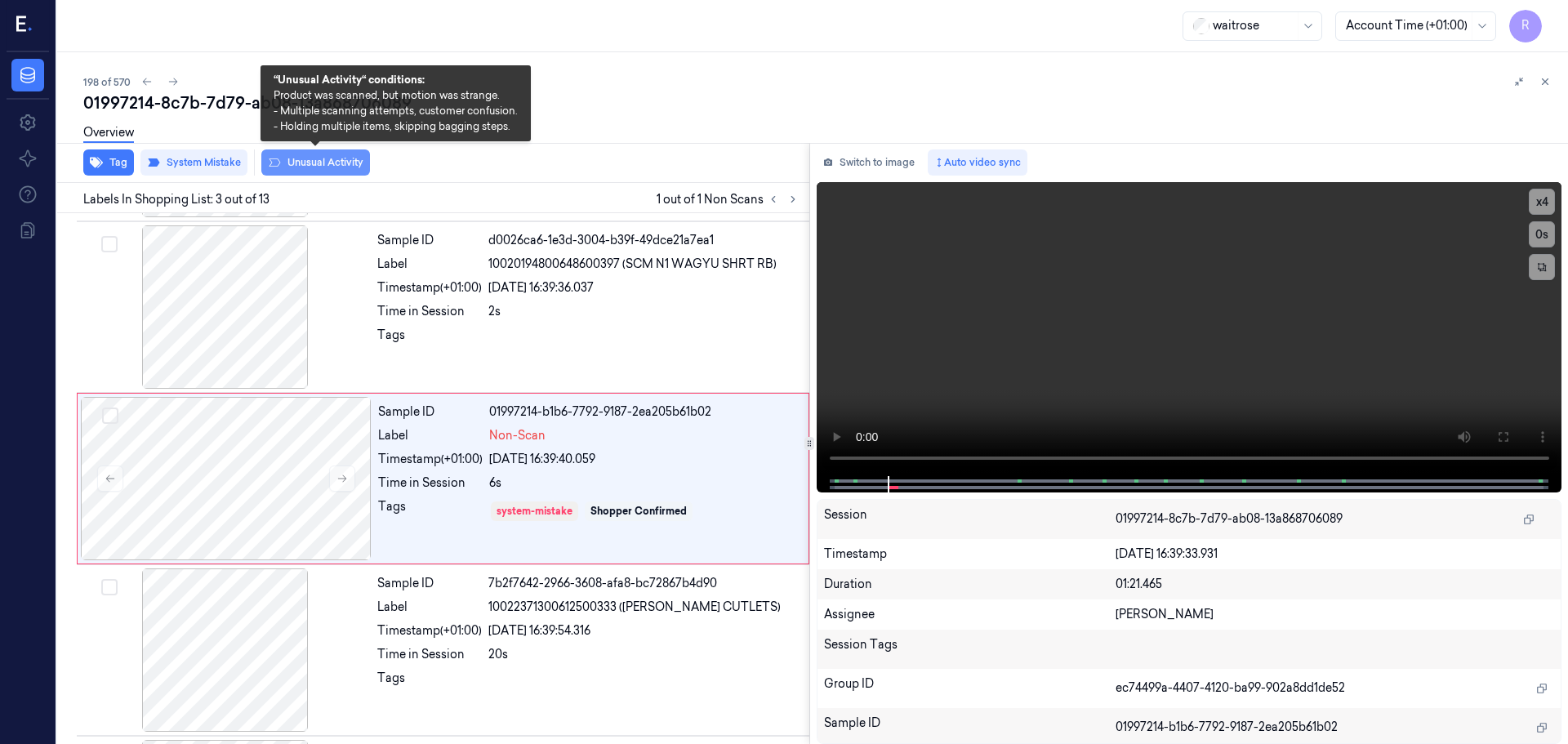
click at [302, 161] on button "Unusual Activity" at bounding box center [315, 162] width 109 height 27
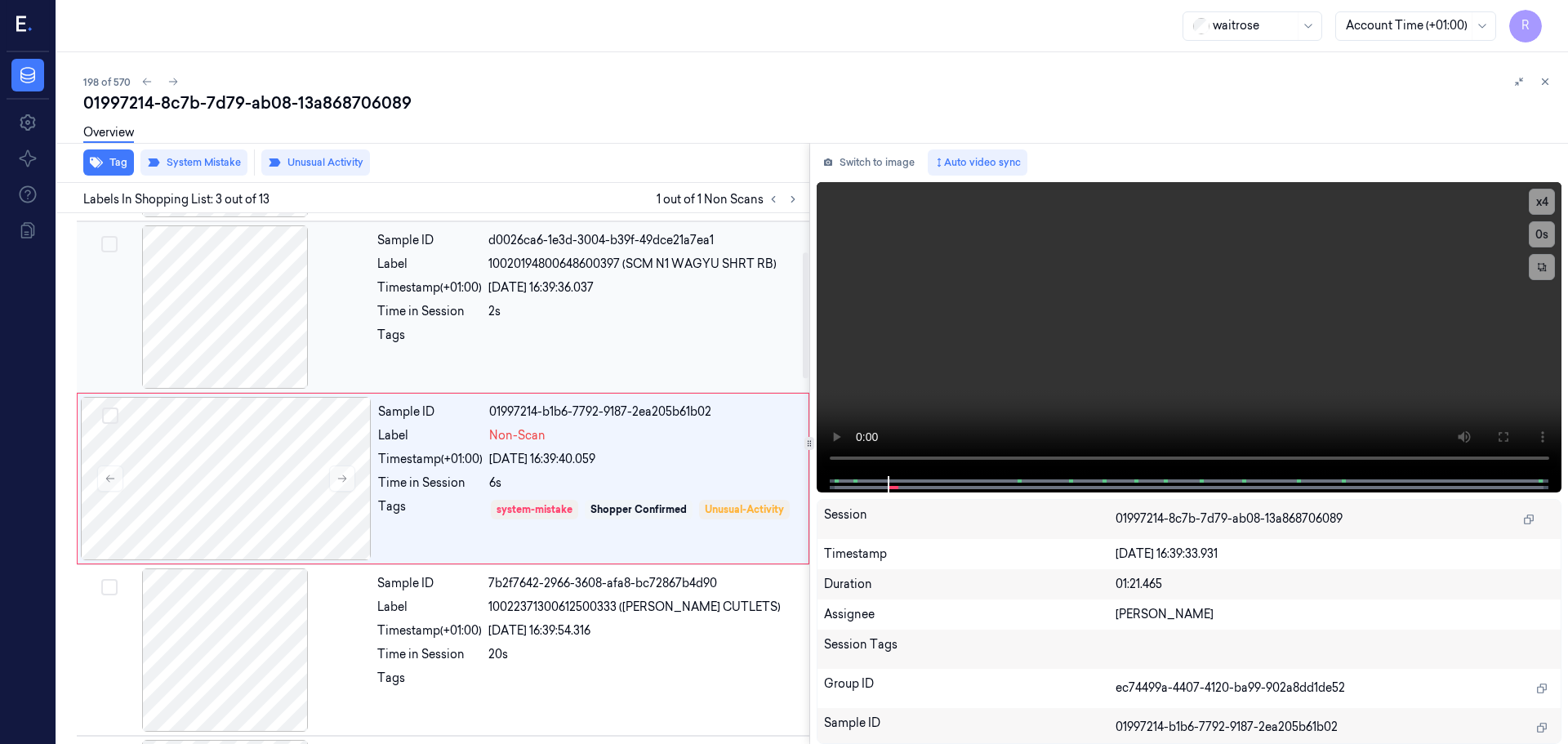
click at [216, 332] on div at bounding box center [225, 307] width 291 height 163
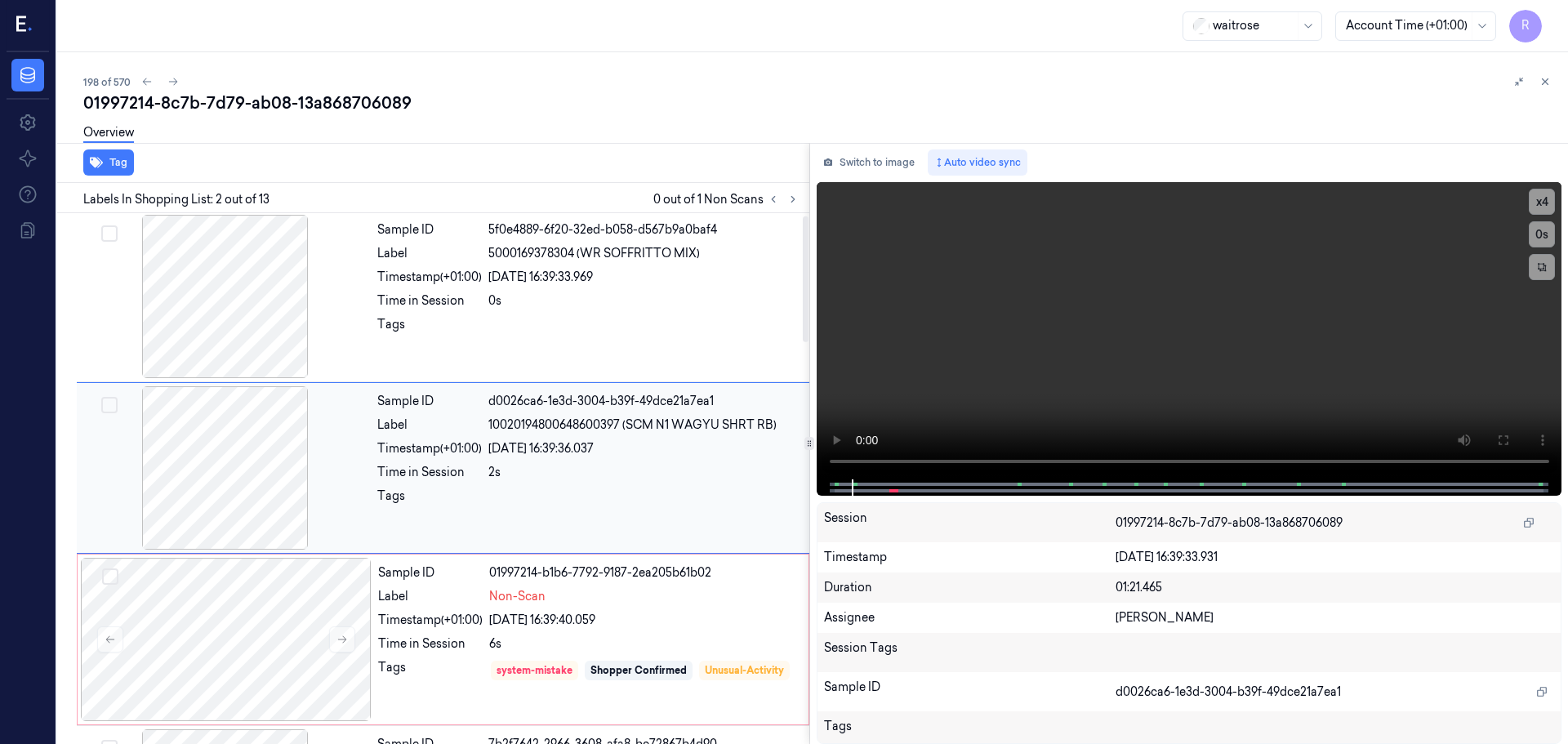
scroll to position [0, 0]
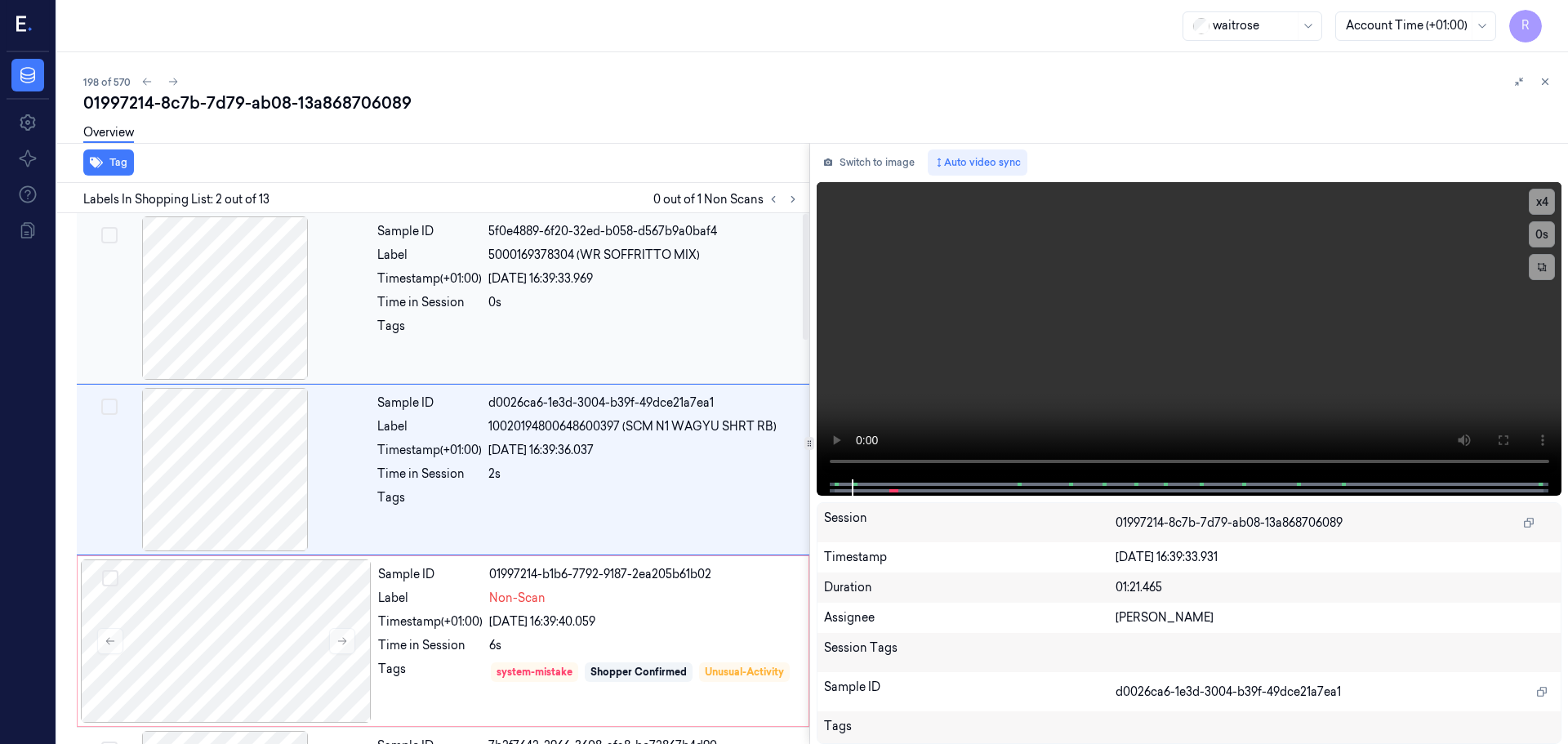
click at [264, 277] on div at bounding box center [225, 297] width 291 height 163
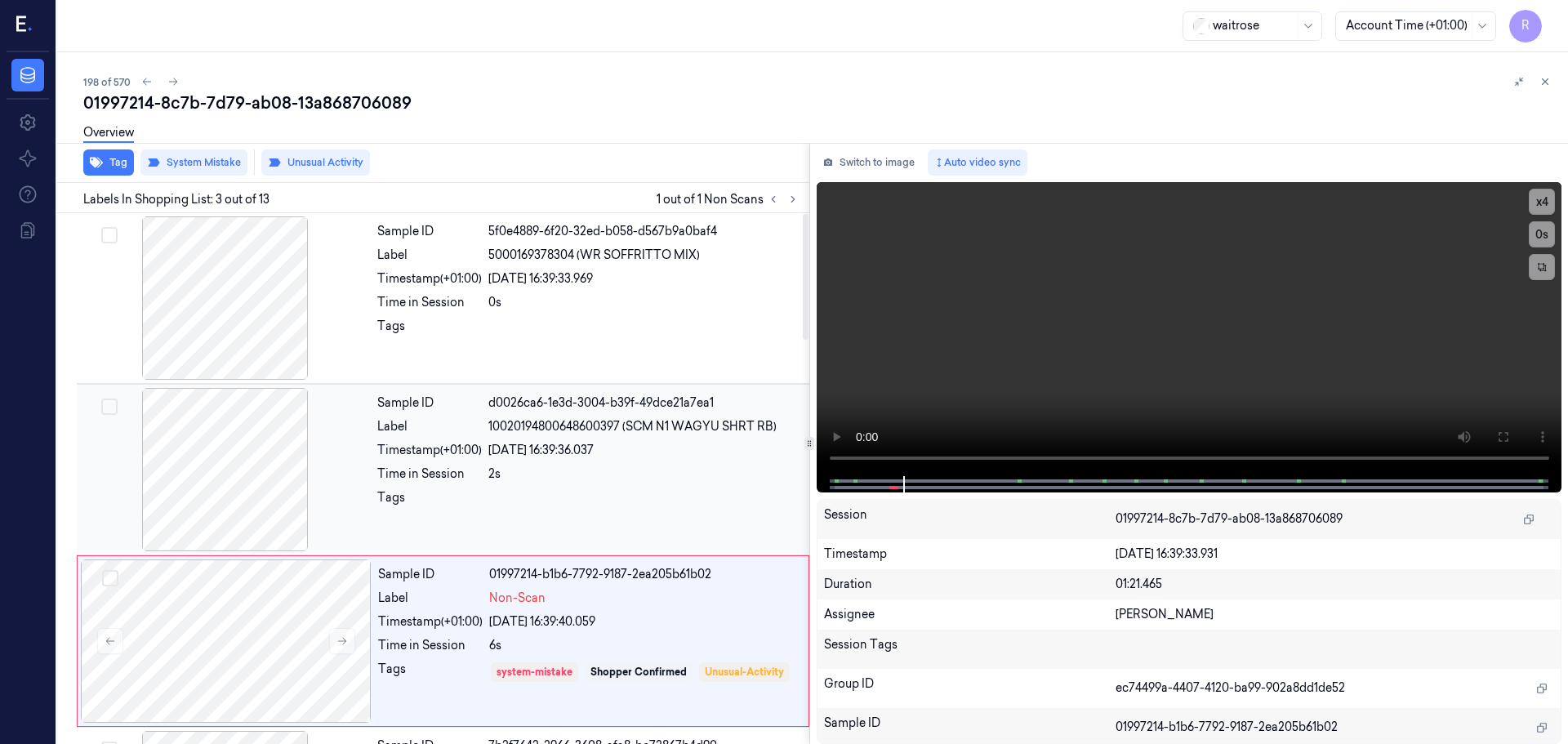
click at [261, 475] on div at bounding box center [225, 469] width 291 height 163
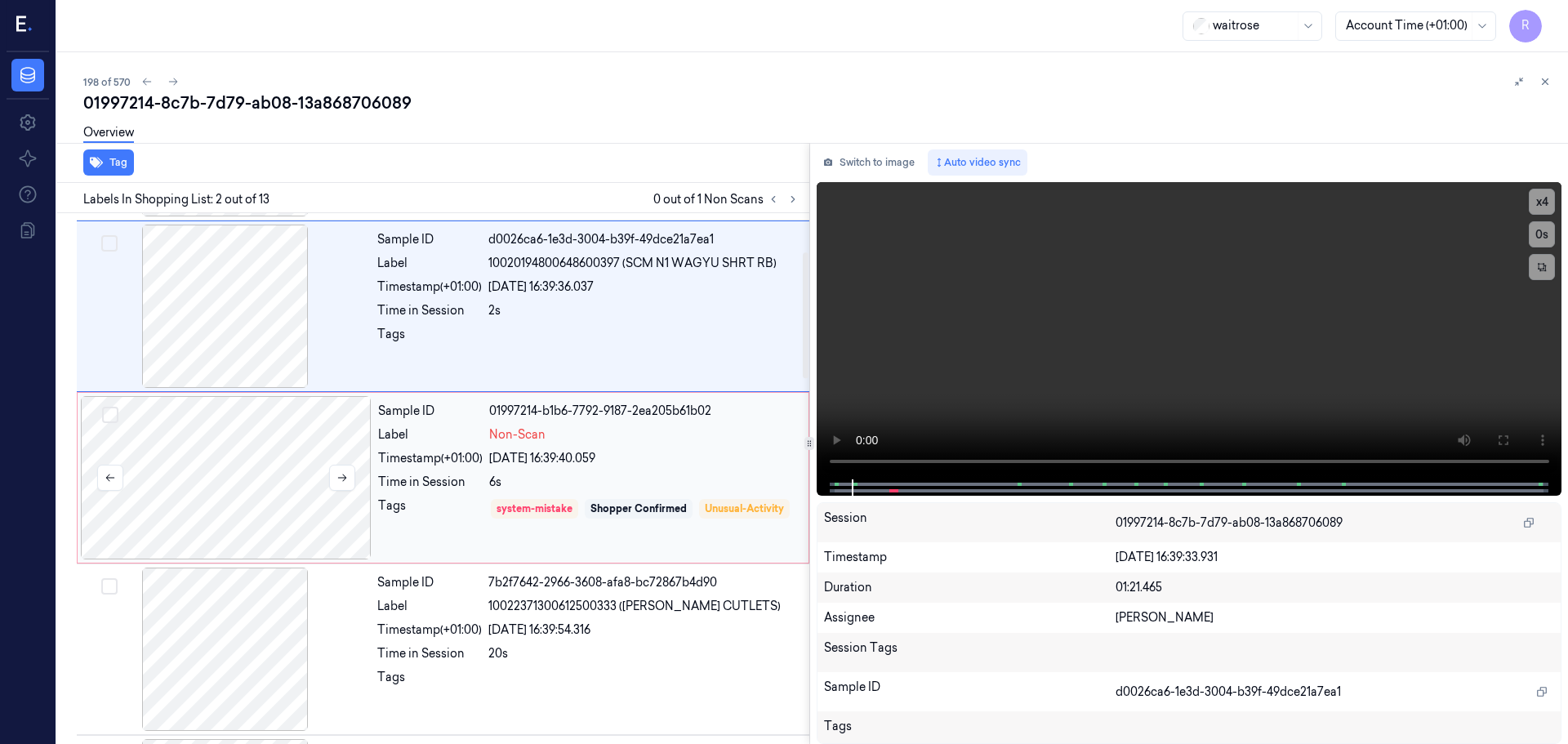
click at [298, 485] on div at bounding box center [226, 477] width 291 height 163
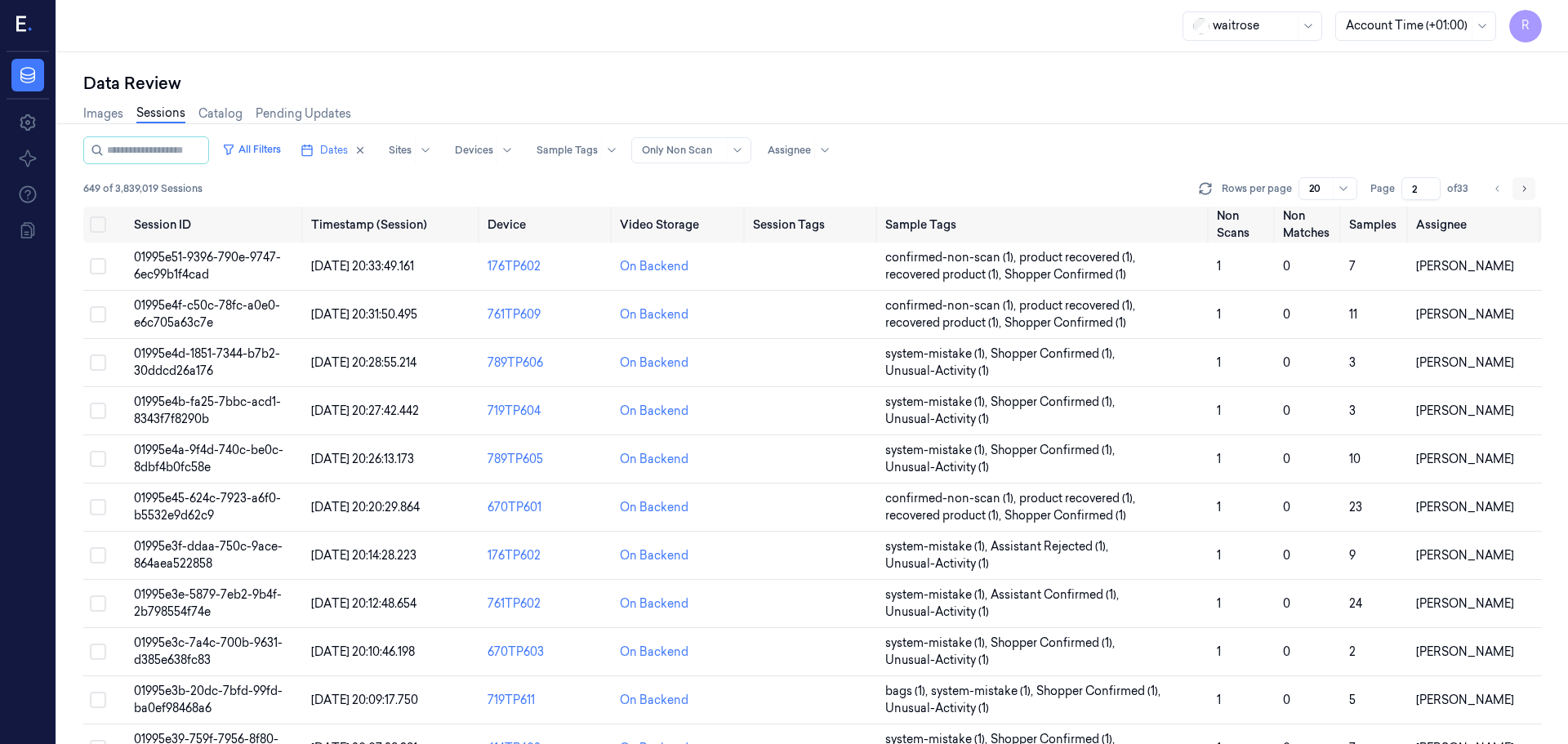
click at [1530, 188] on button "Go to next page" at bounding box center [1524, 189] width 23 height 23
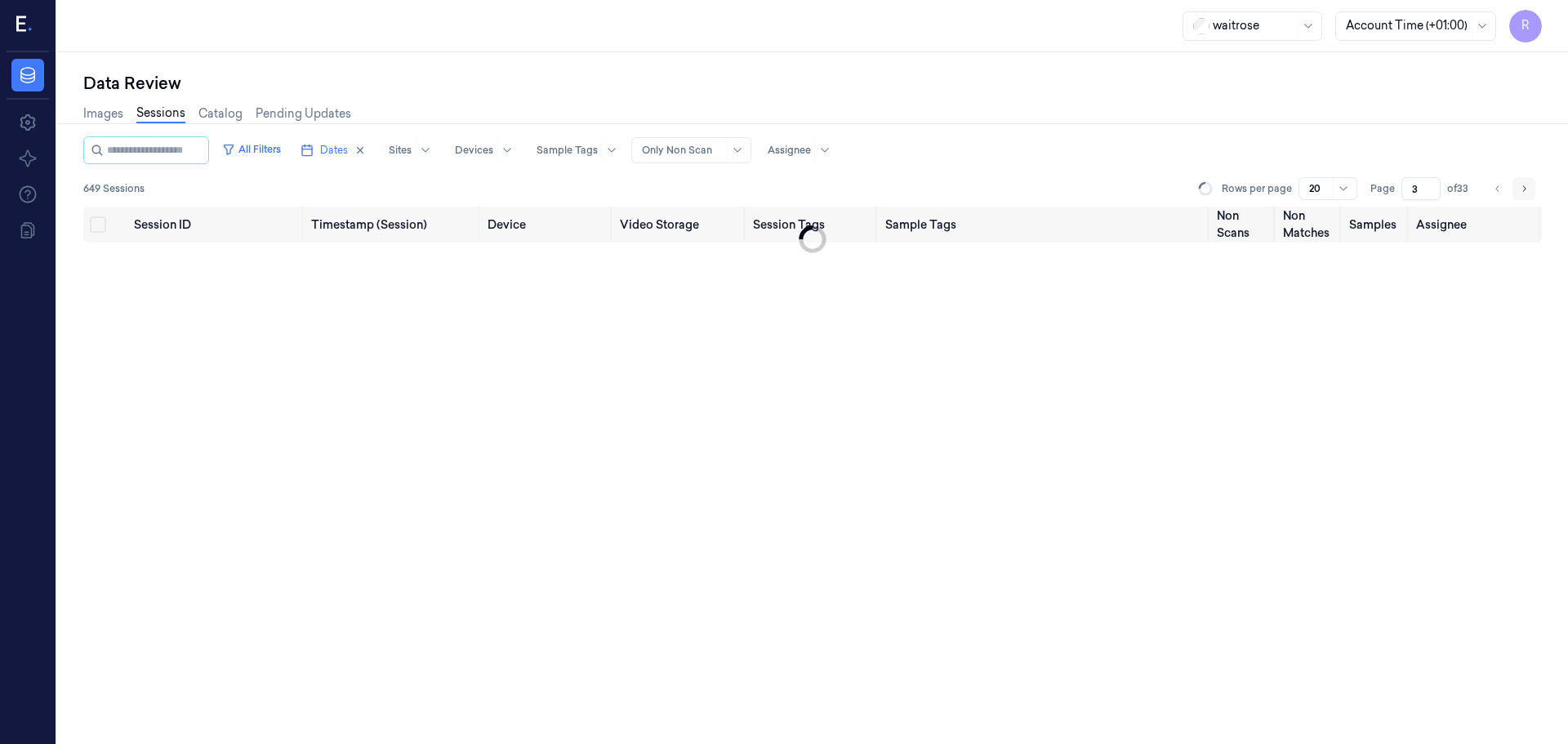
click at [1530, 188] on button "Go to next page" at bounding box center [1524, 189] width 23 height 23
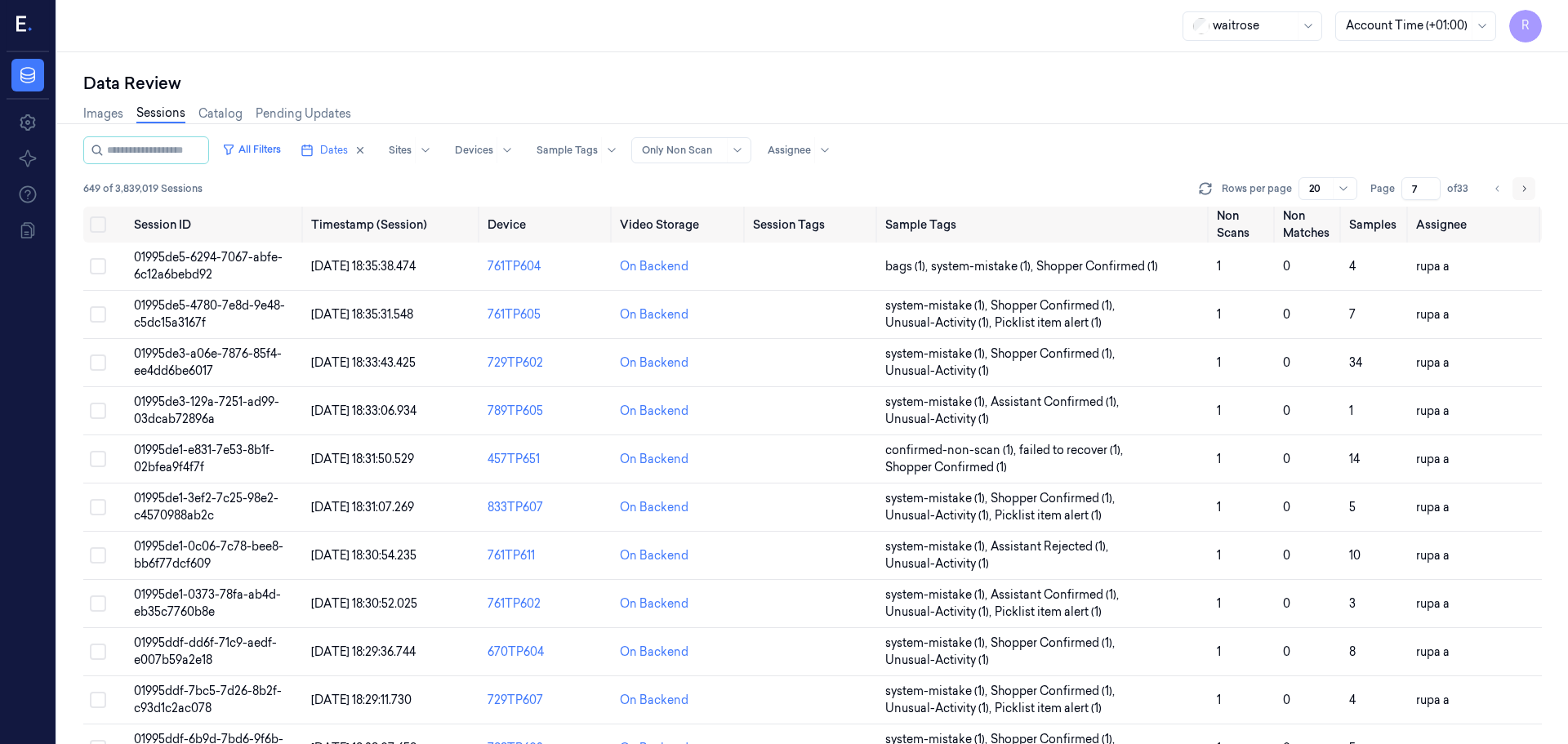
click at [1530, 188] on button "Go to next page" at bounding box center [1524, 189] width 23 height 23
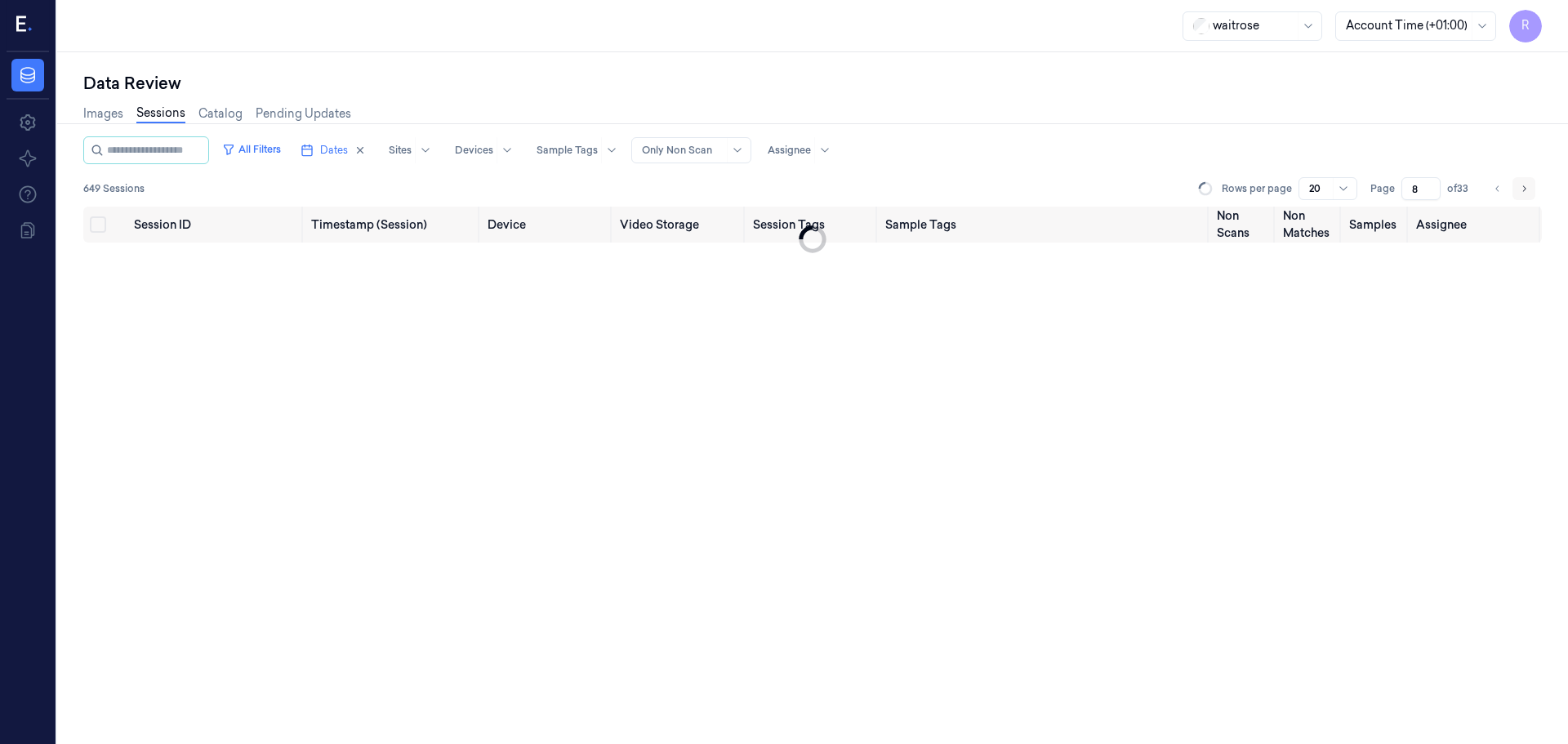
click at [1530, 188] on button "Go to next page" at bounding box center [1524, 189] width 23 height 23
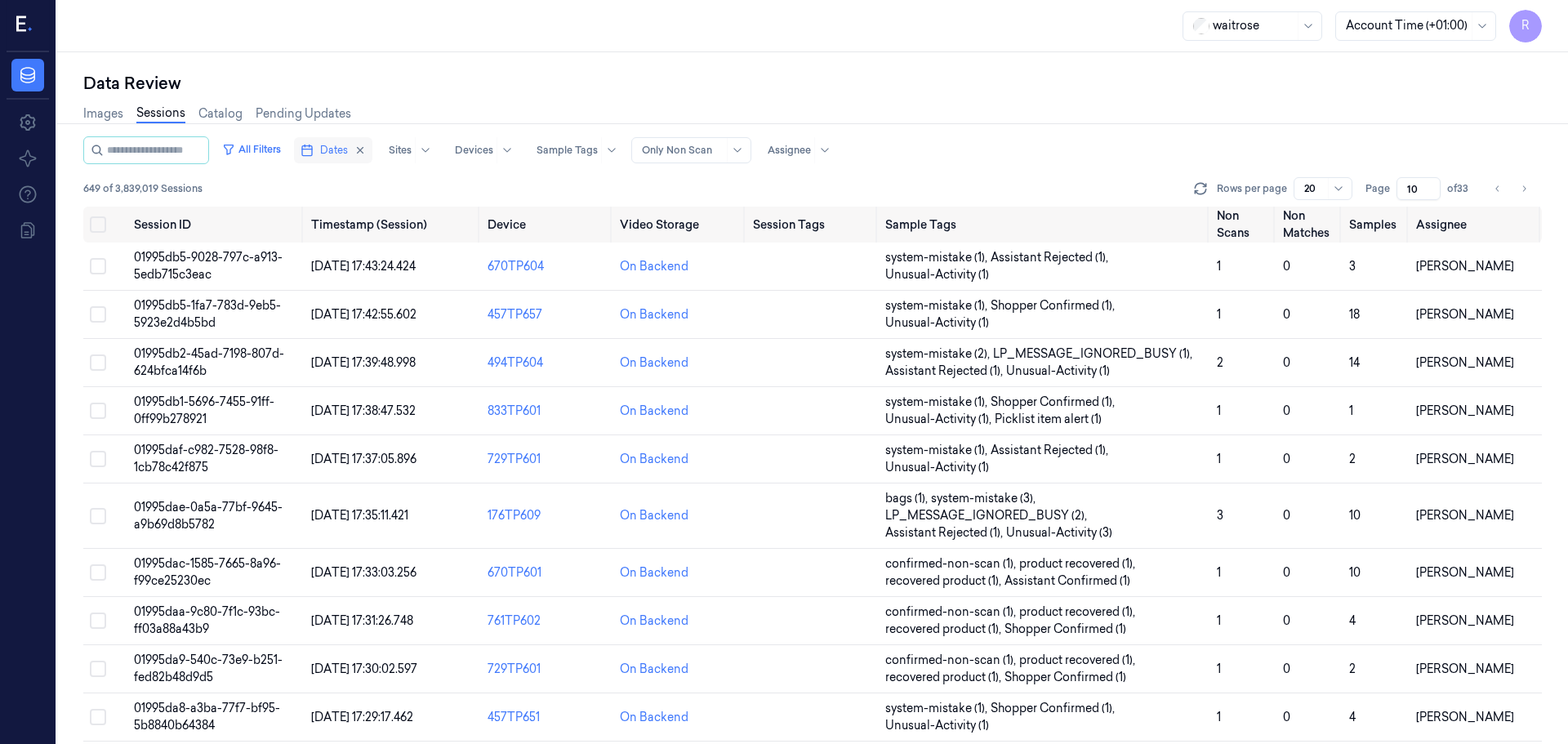
click at [313, 144] on icon "button" at bounding box center [307, 150] width 13 height 13
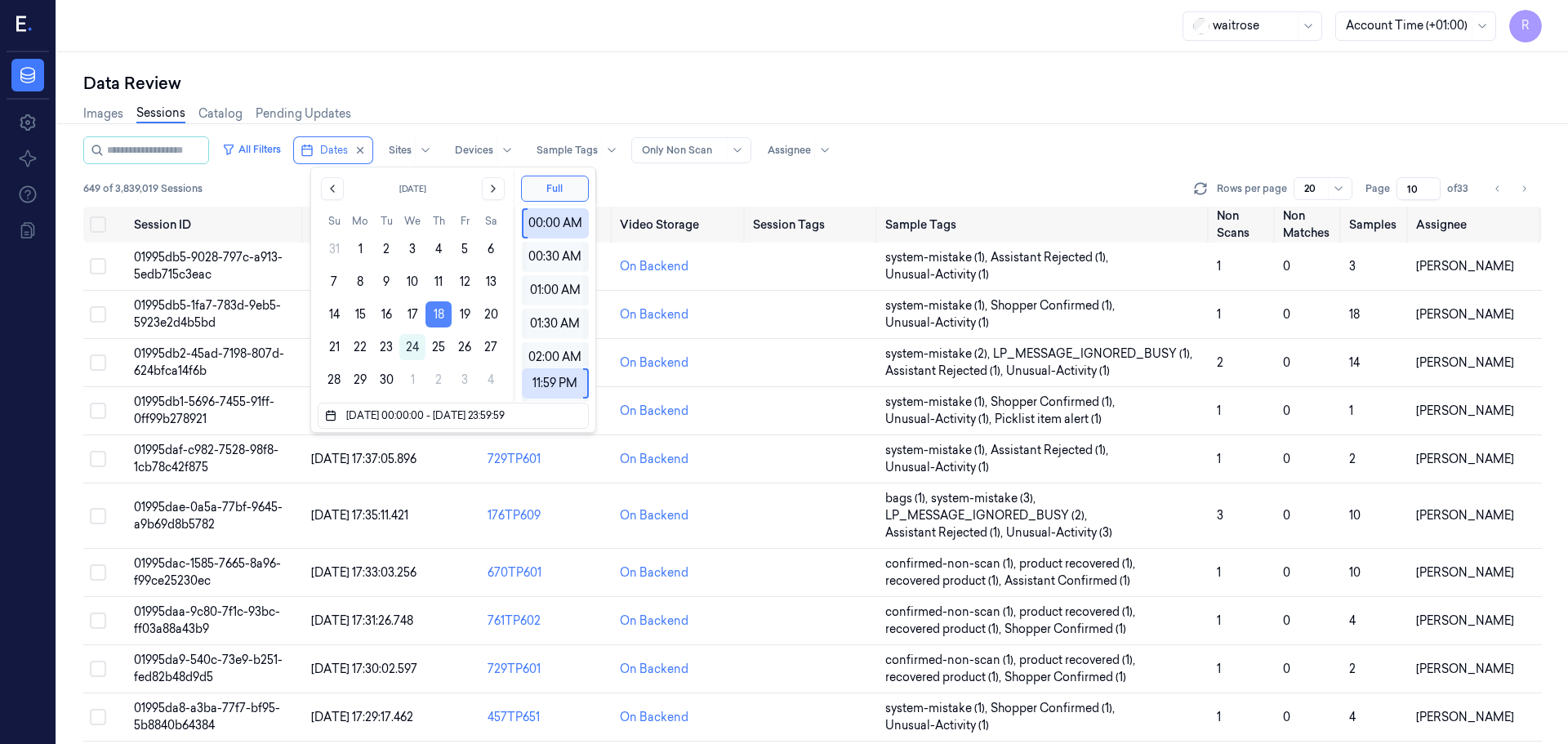
click at [441, 306] on button "18" at bounding box center [439, 315] width 27 height 27
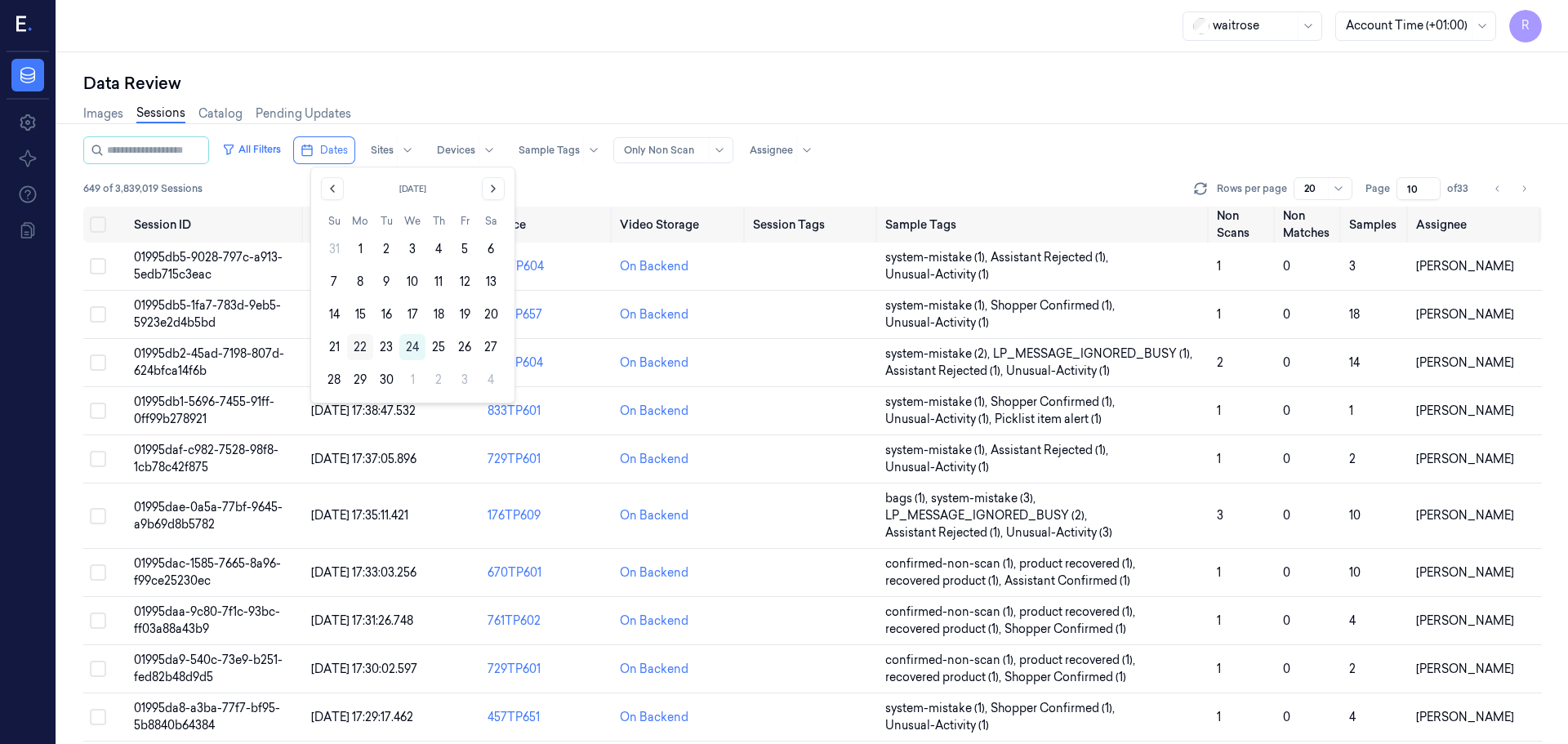
click at [355, 353] on button "22" at bounding box center [361, 347] width 27 height 27
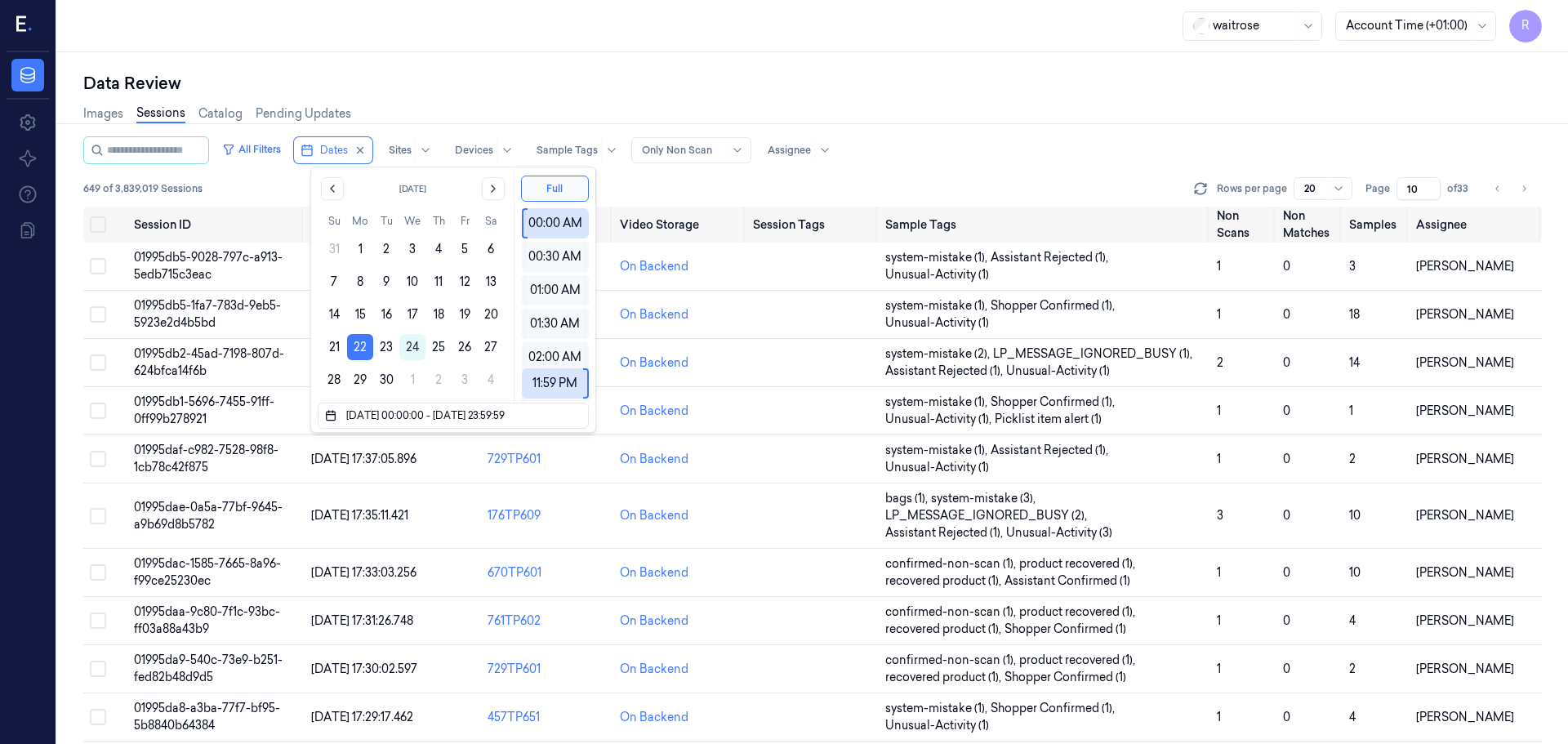
click at [507, 112] on div "Images Sessions Catalog Pending Updates" at bounding box center [813, 115] width 1459 height 41
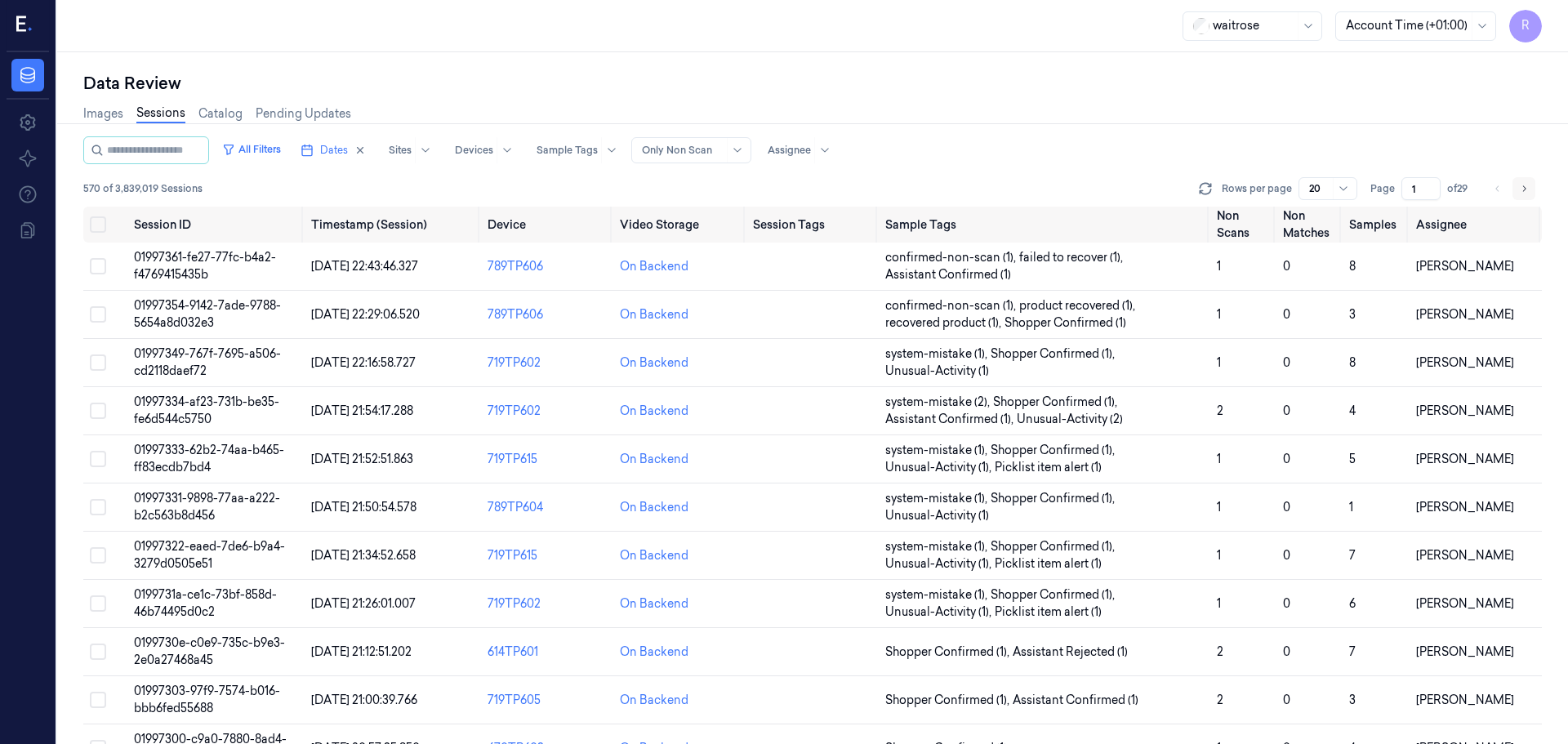
click at [1532, 187] on button "Go to next page" at bounding box center [1524, 189] width 23 height 23
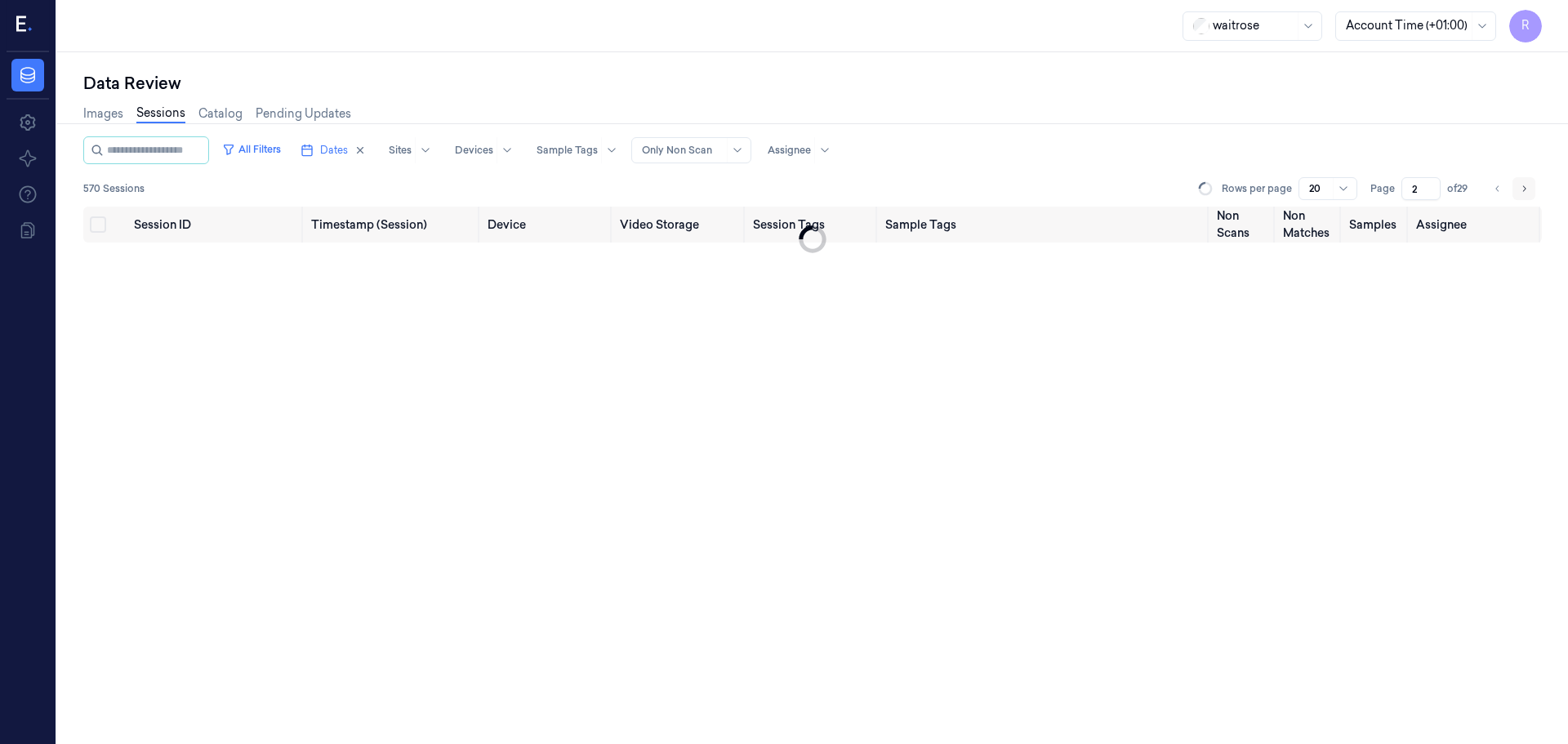
click at [1532, 187] on button "Go to next page" at bounding box center [1524, 189] width 23 height 23
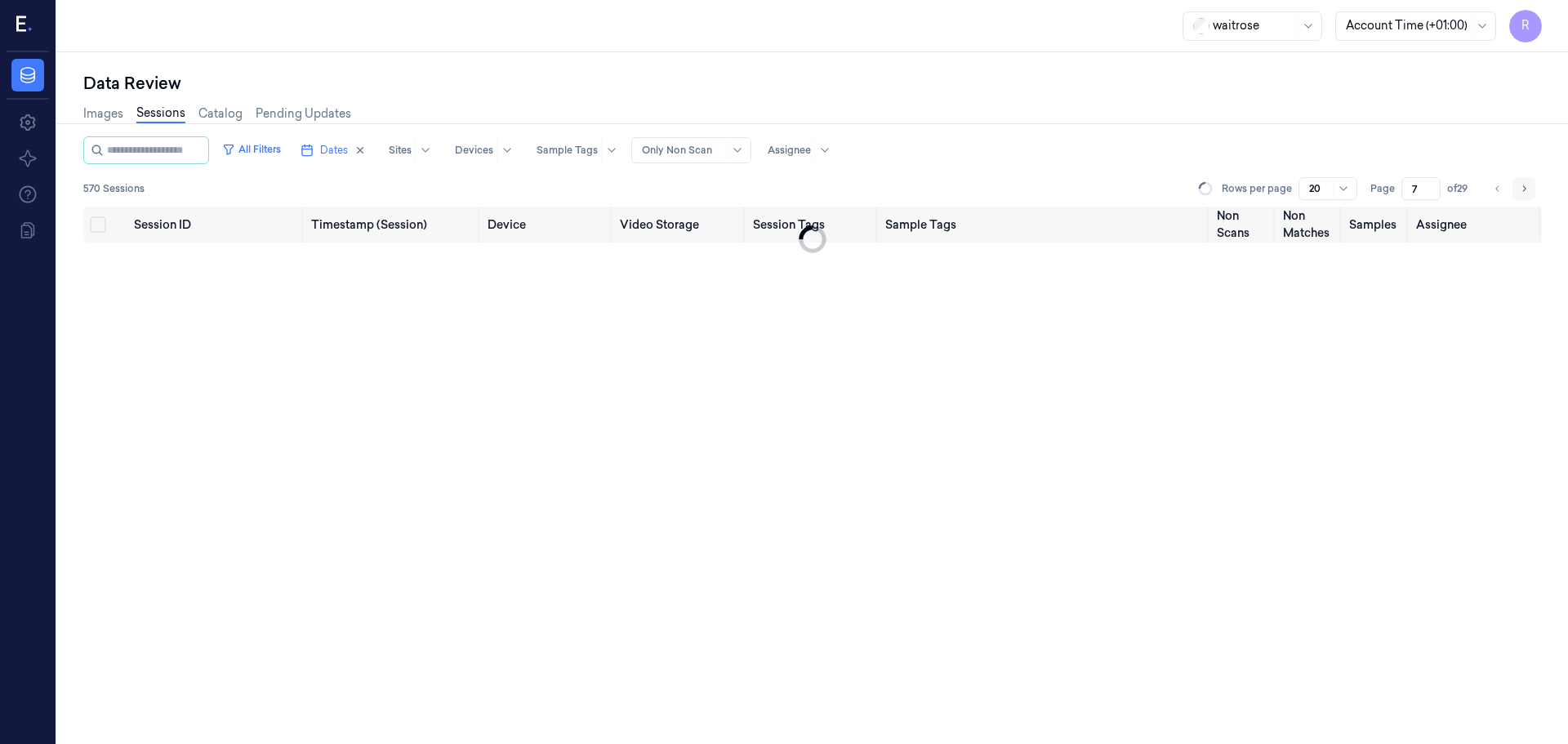
click at [1532, 187] on button "Go to next page" at bounding box center [1524, 189] width 23 height 23
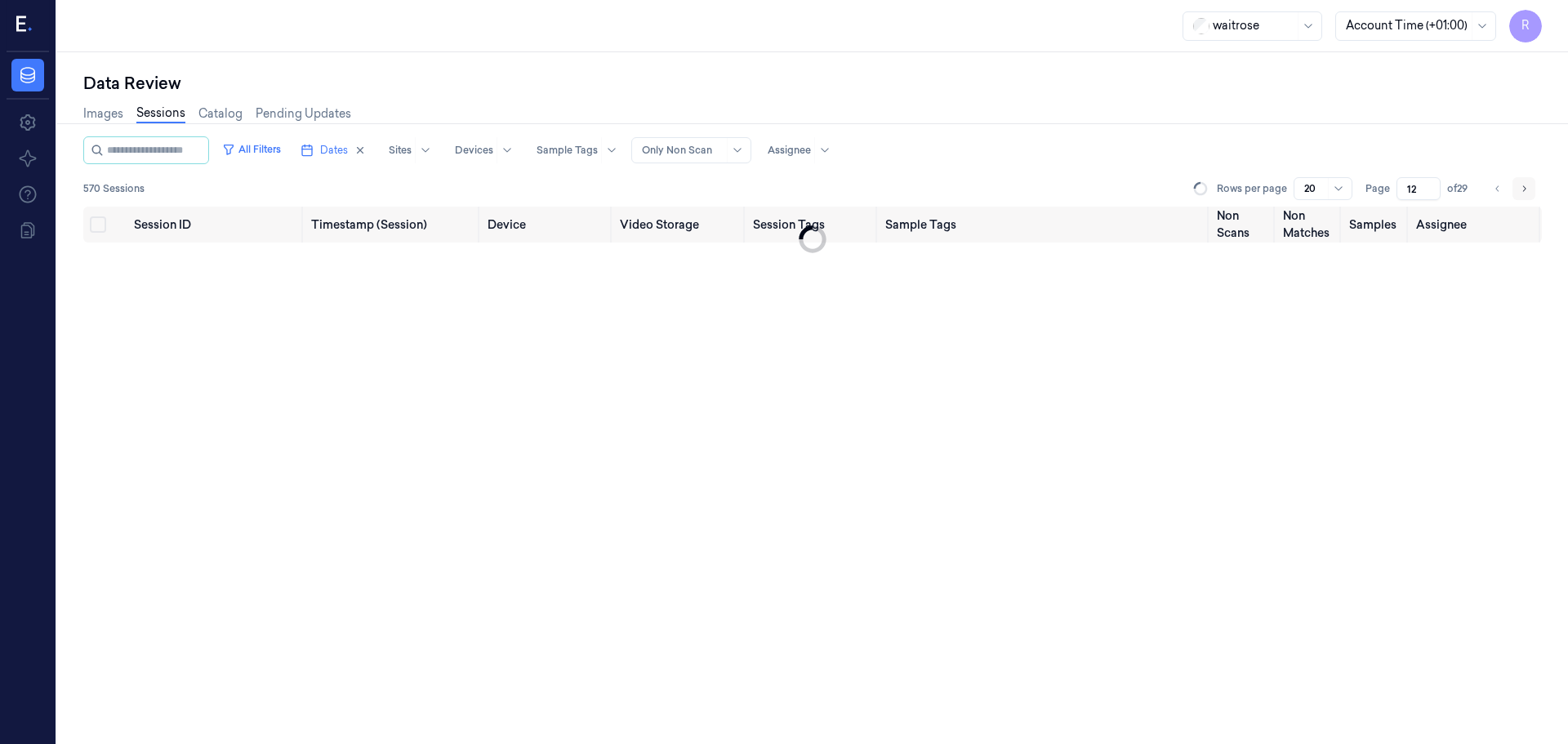
click at [1532, 187] on button "Go to next page" at bounding box center [1524, 189] width 23 height 23
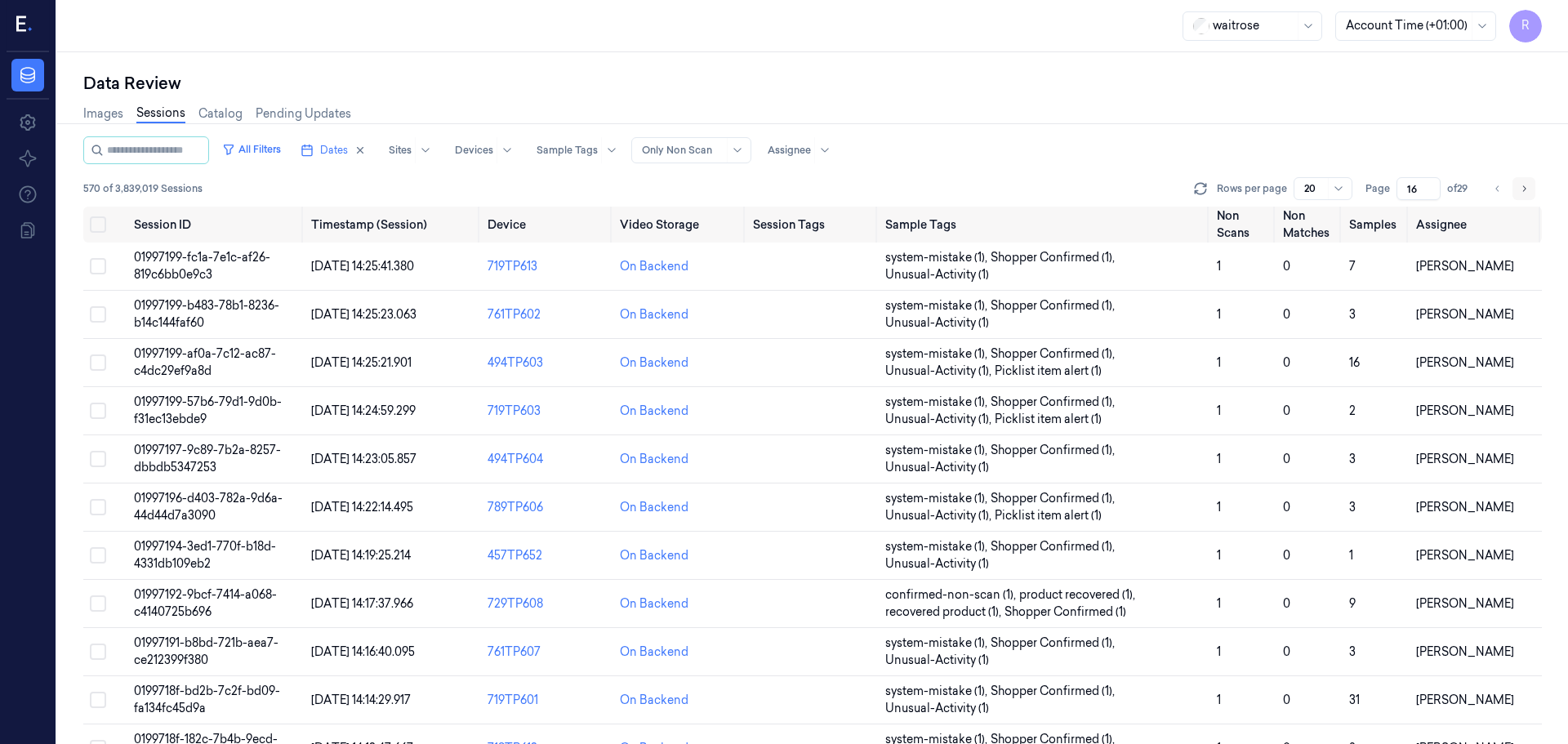
click at [1532, 187] on button "Go to next page" at bounding box center [1524, 189] width 23 height 23
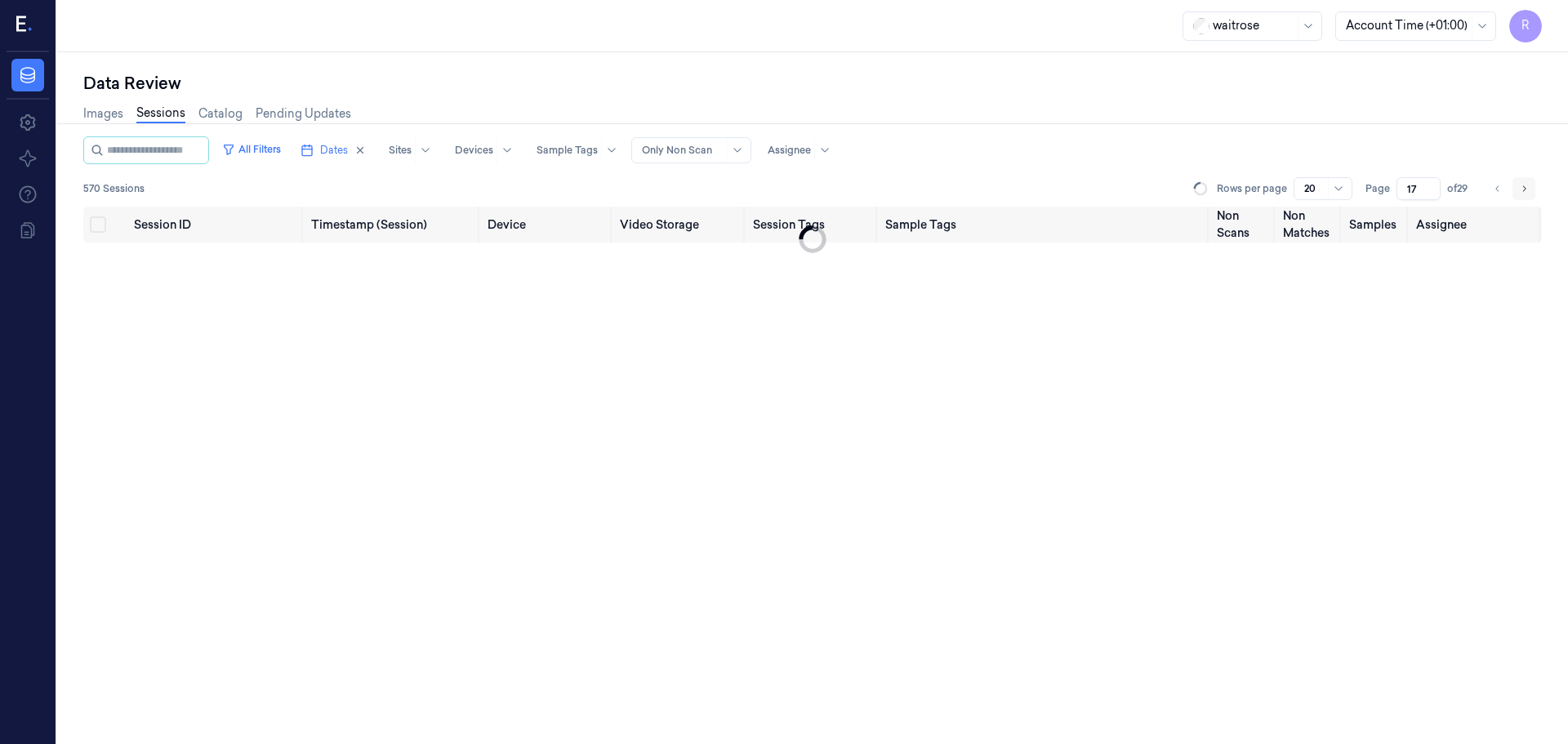
click at [1532, 187] on button "Go to next page" at bounding box center [1524, 189] width 23 height 23
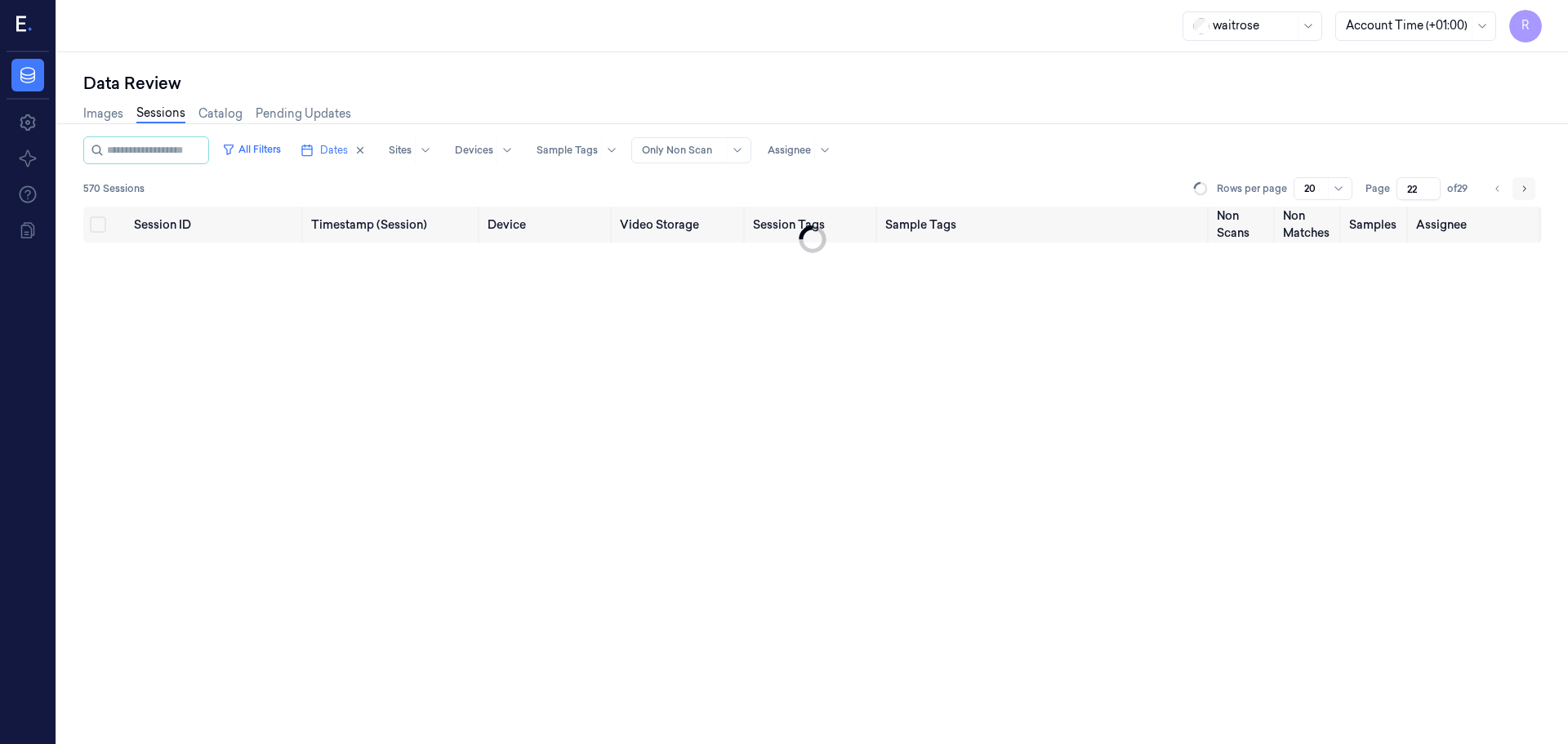
click at [1532, 187] on button "Go to next page" at bounding box center [1524, 189] width 23 height 23
type input "26"
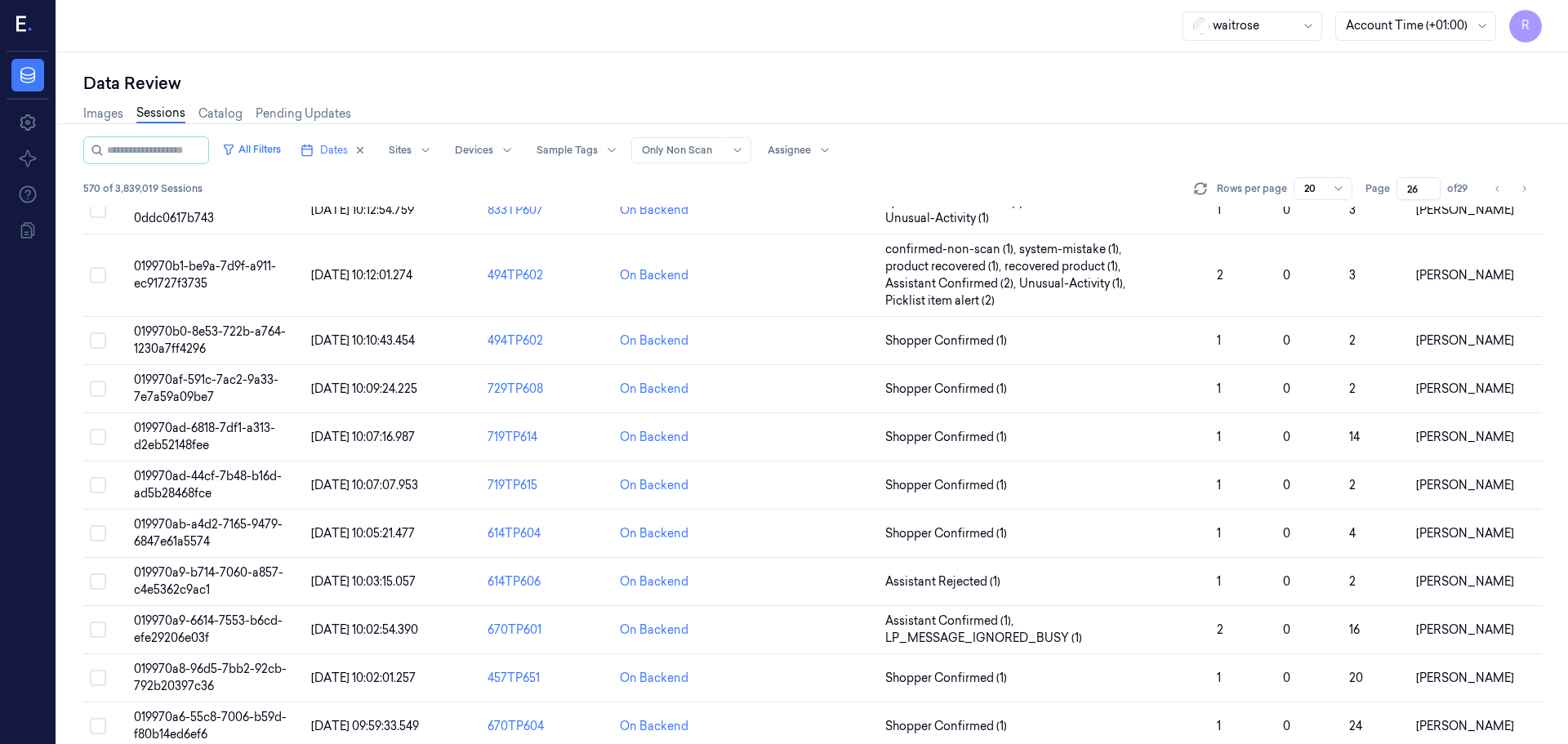
scroll to position [408, 0]
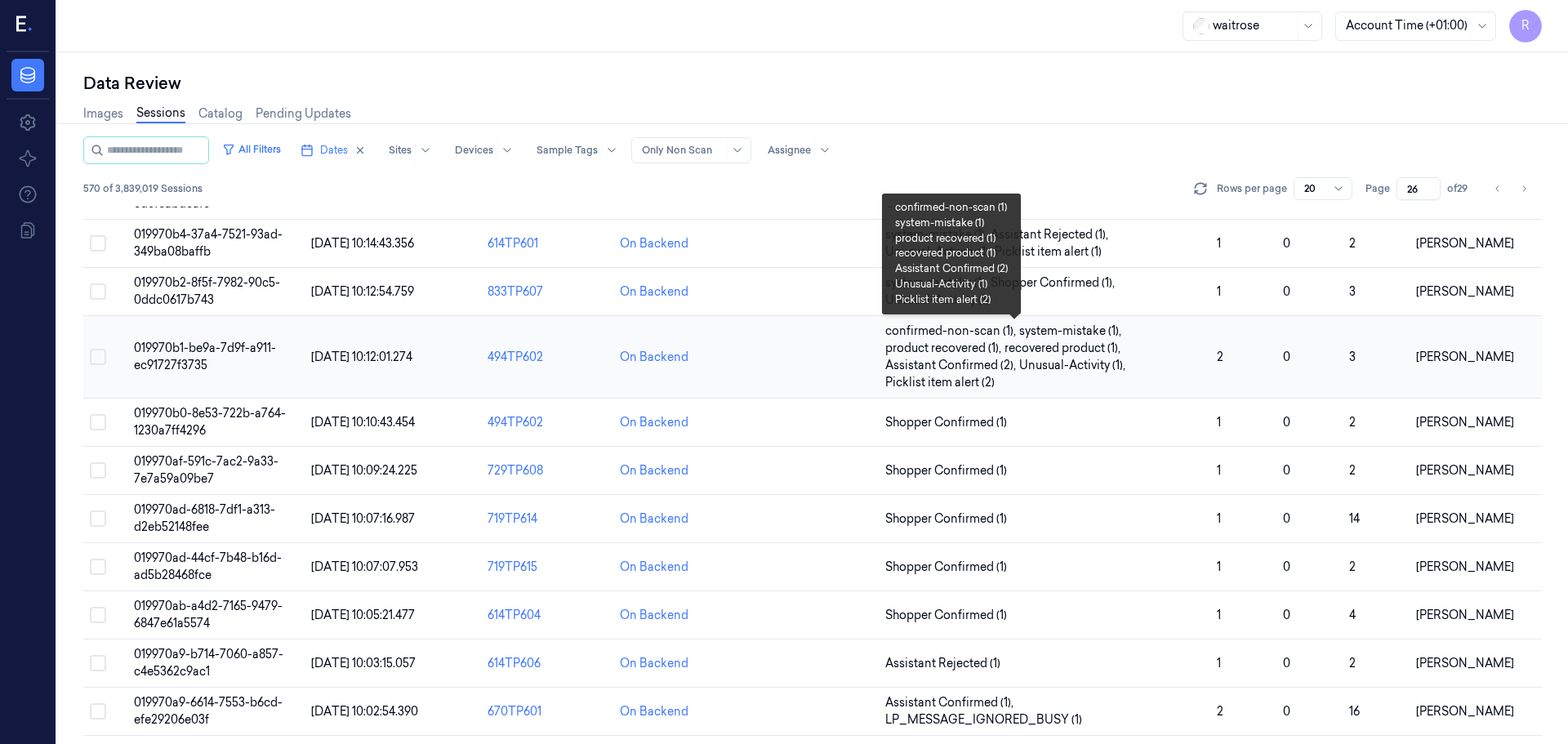
click at [1074, 350] on span "recovered product (1) ," at bounding box center [1064, 348] width 119 height 17
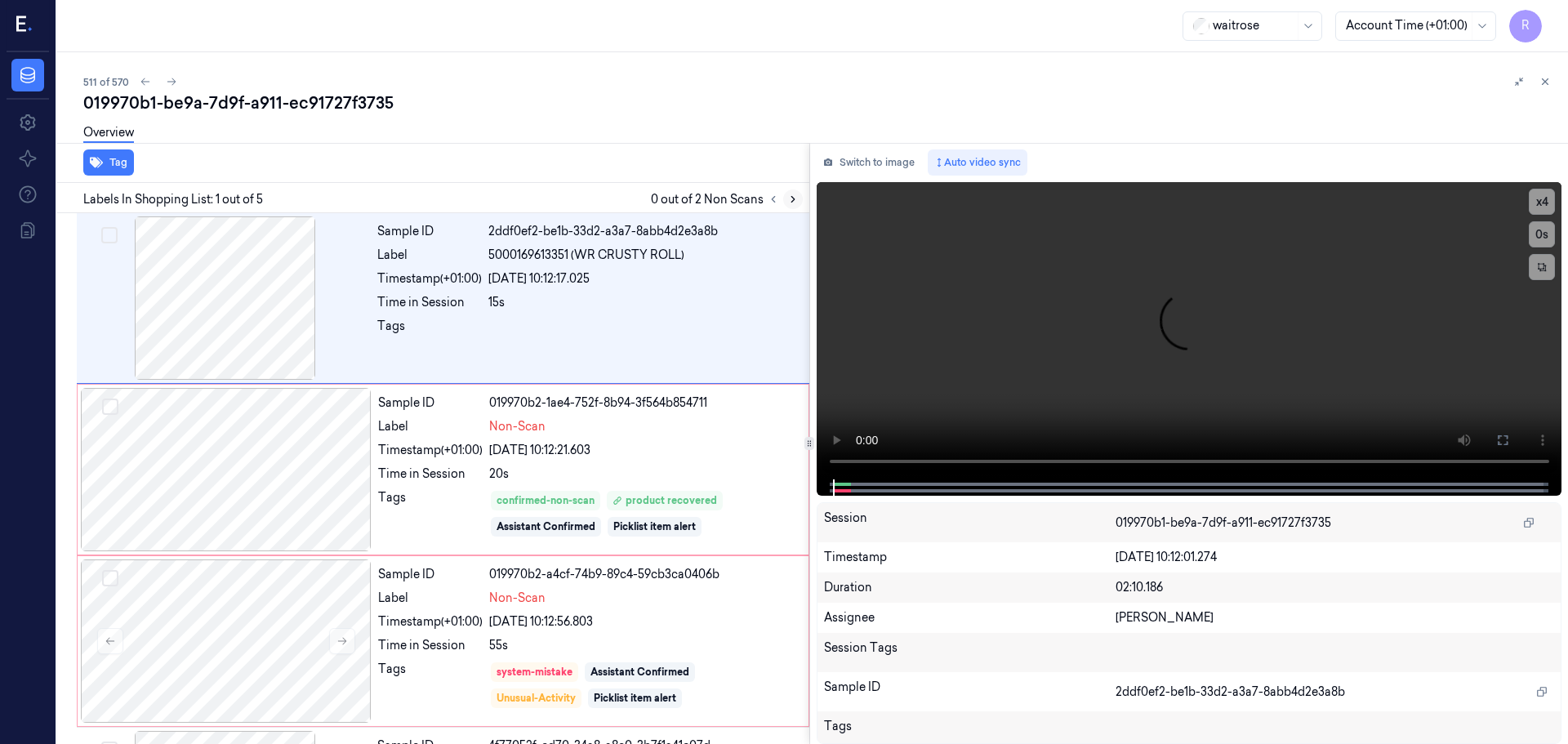
click at [790, 197] on icon at bounding box center [793, 200] width 12 height 12
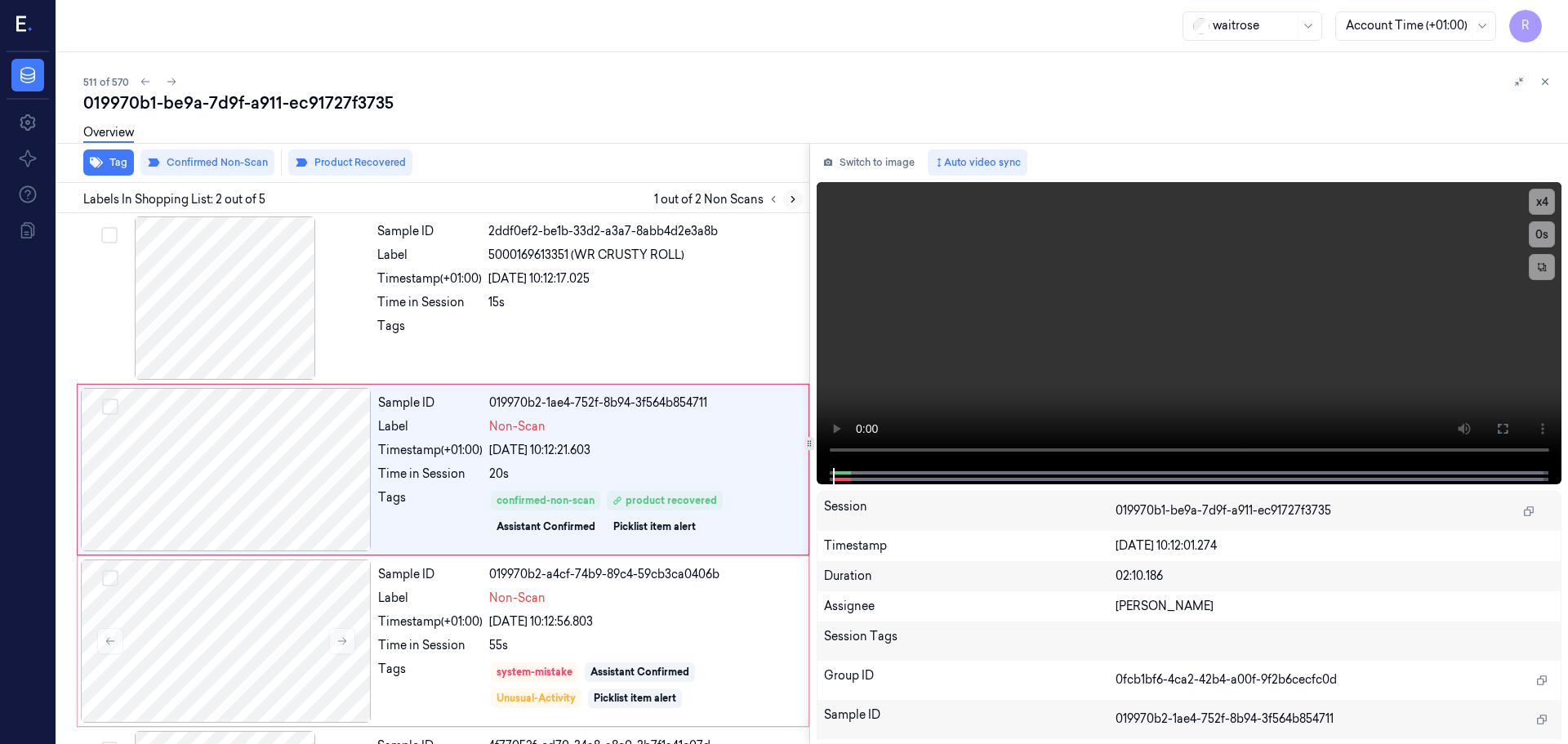
click at [789, 198] on icon at bounding box center [793, 200] width 12 height 12
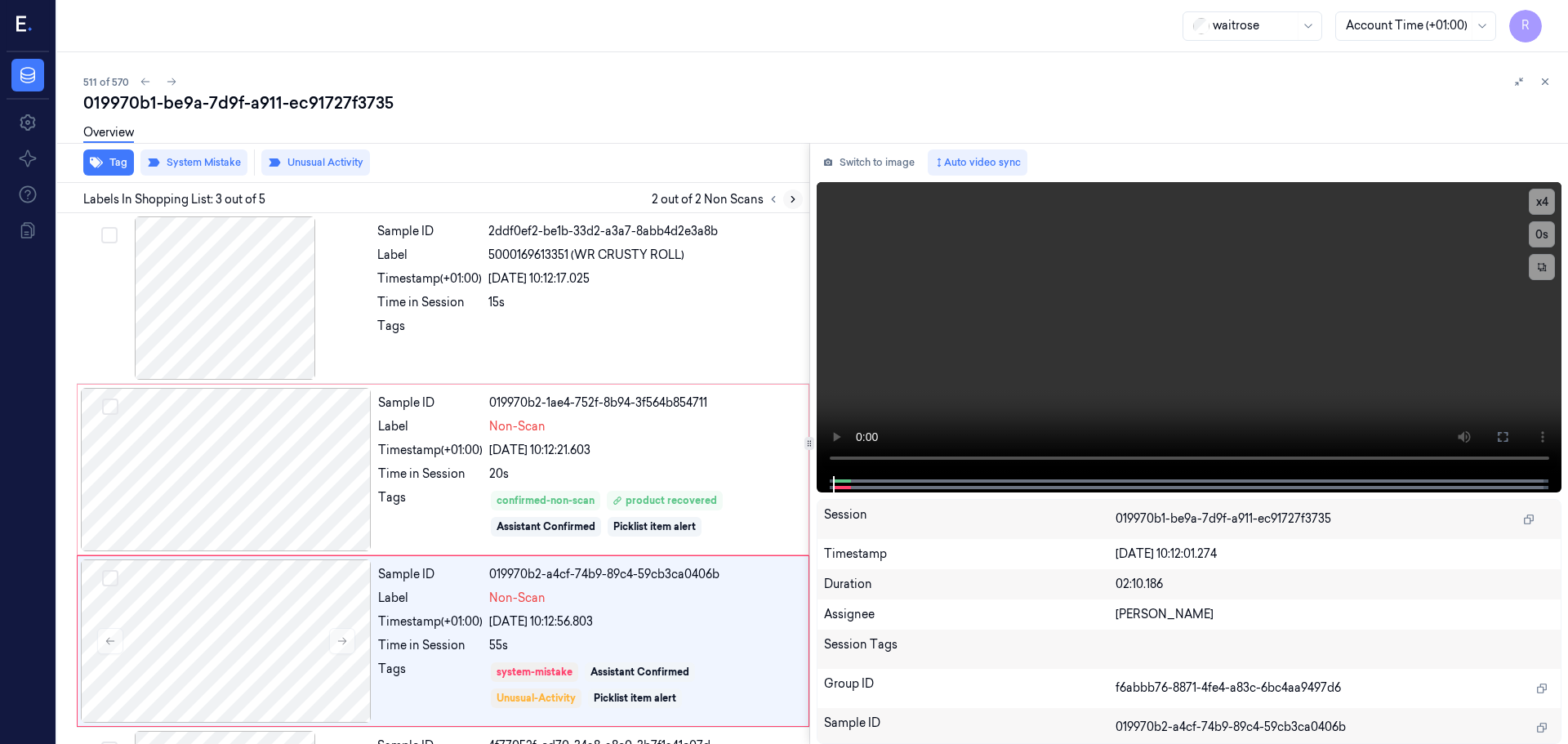
scroll to position [162, 0]
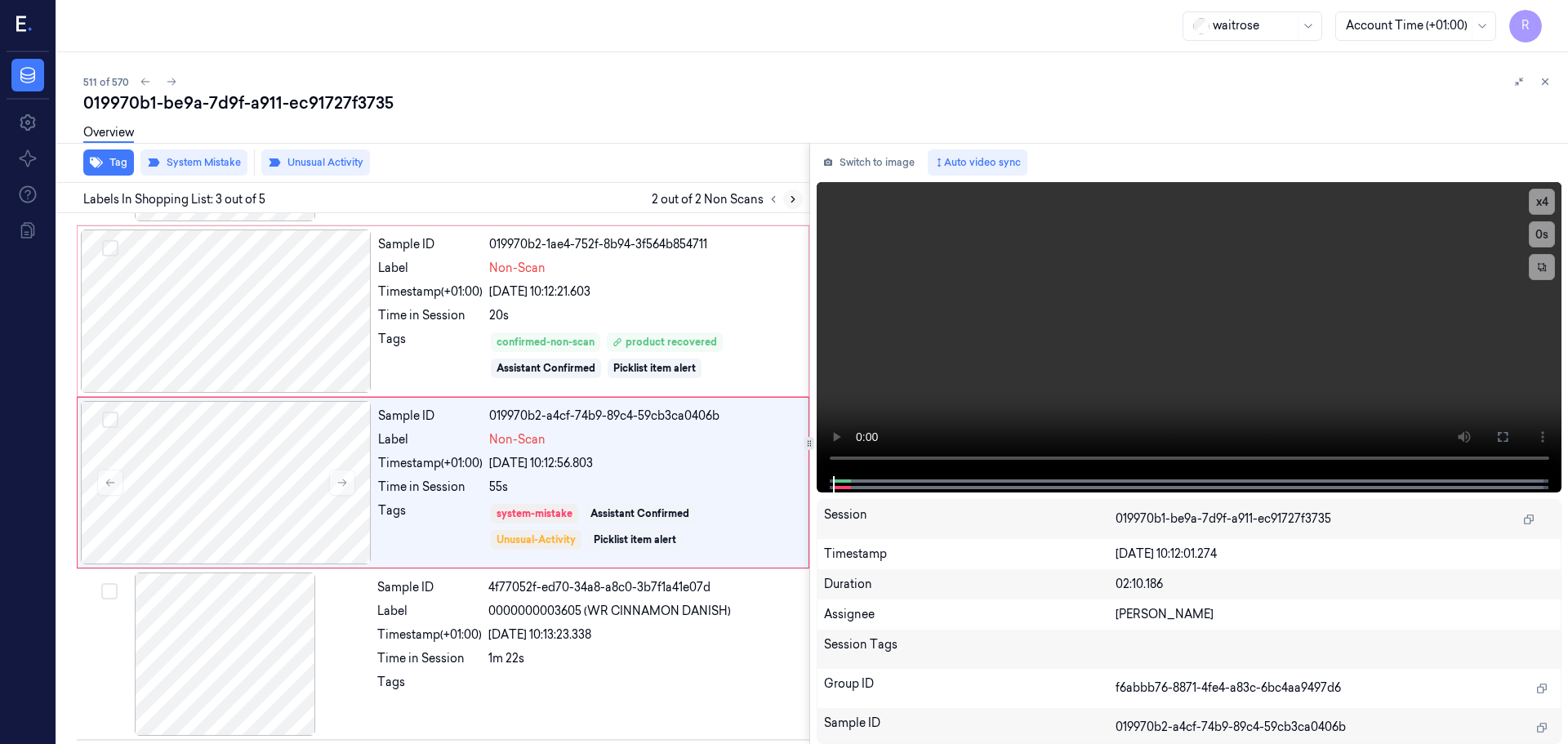
click at [789, 198] on icon at bounding box center [793, 200] width 12 height 12
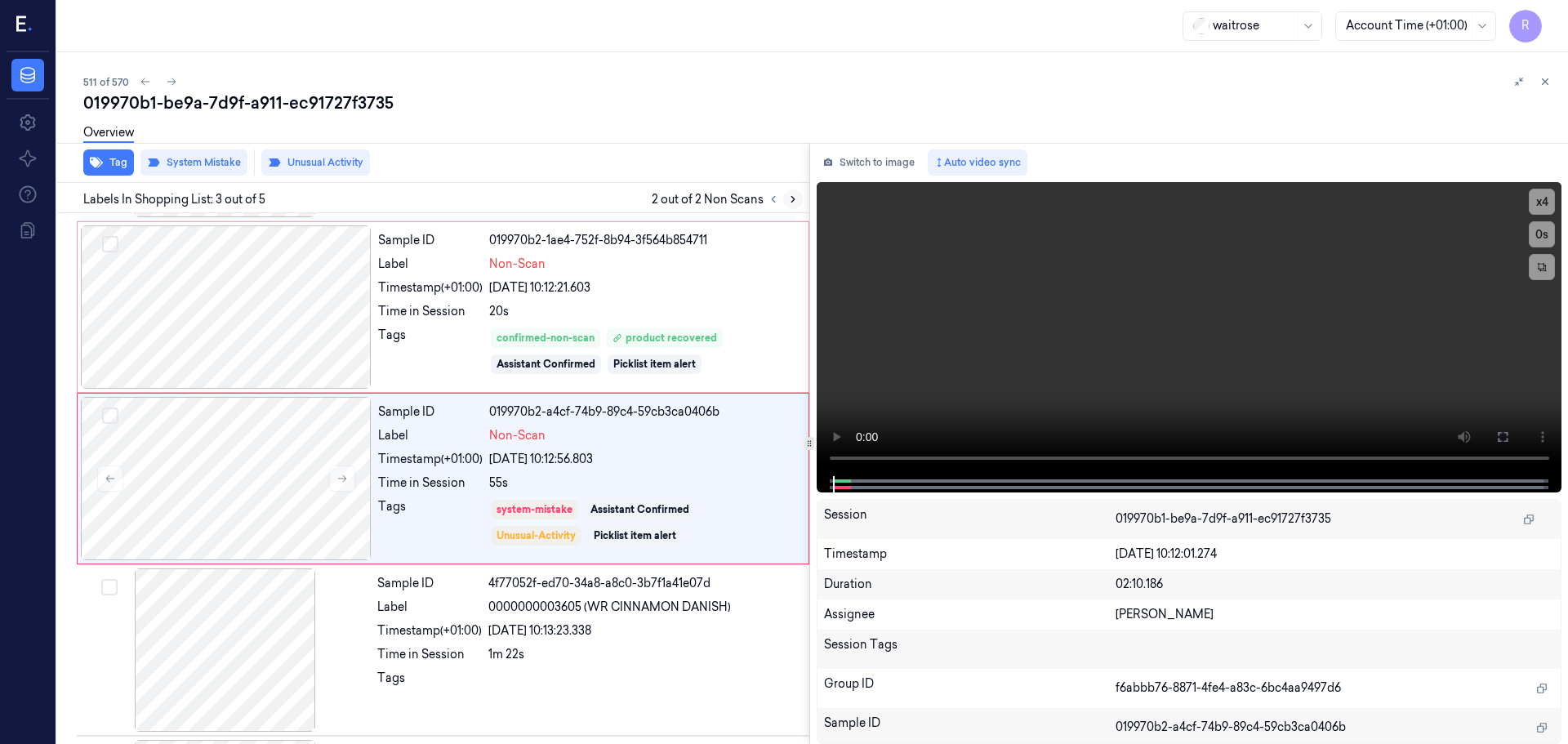
click at [789, 198] on icon at bounding box center [793, 200] width 12 height 12
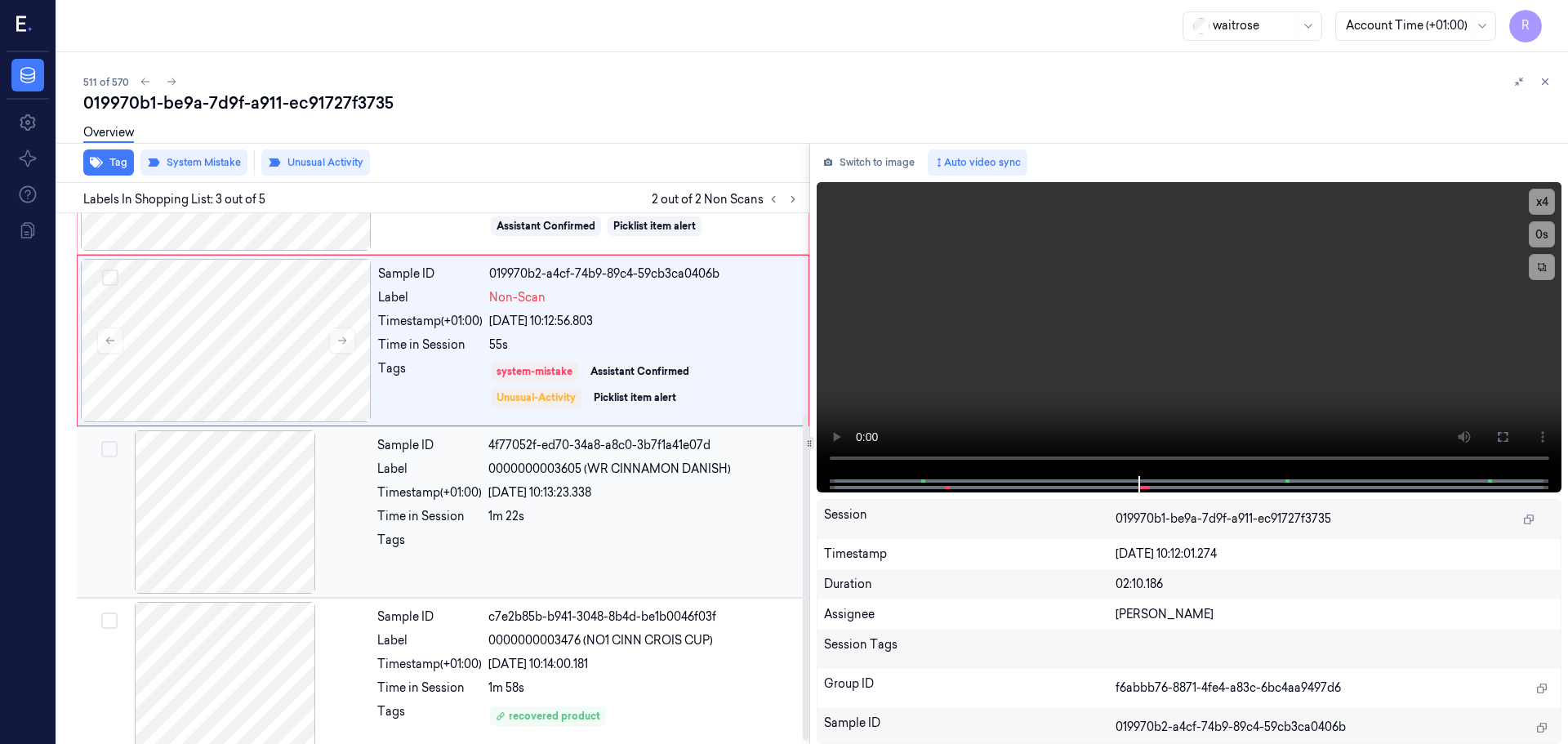
scroll to position [331, 0]
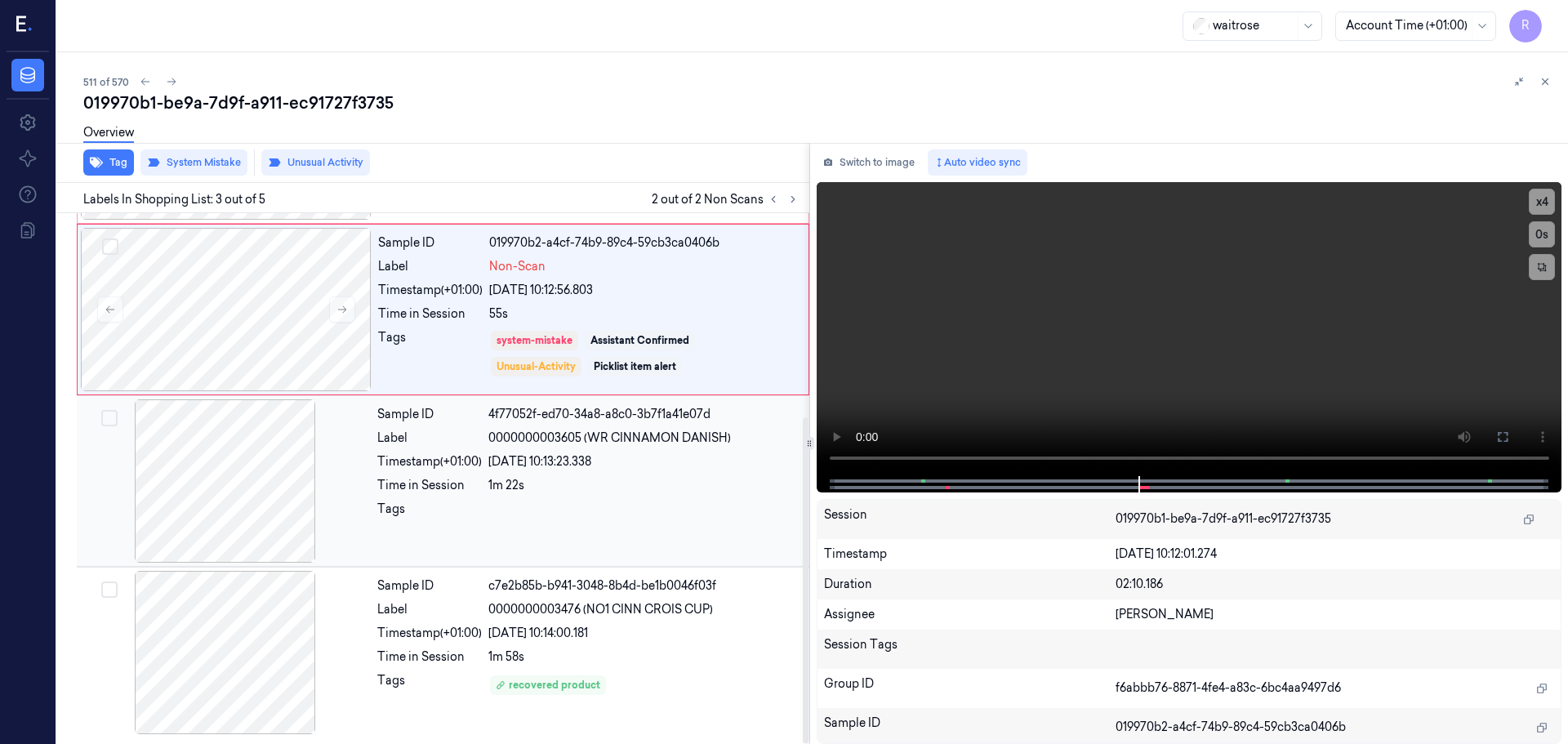
click at [533, 500] on div "Sample ID 4f77052f-ed70-34a8-a8c0-3b7f1a41e07d Label 0000000003605 (WR CINNAMON…" at bounding box center [588, 481] width 435 height 163
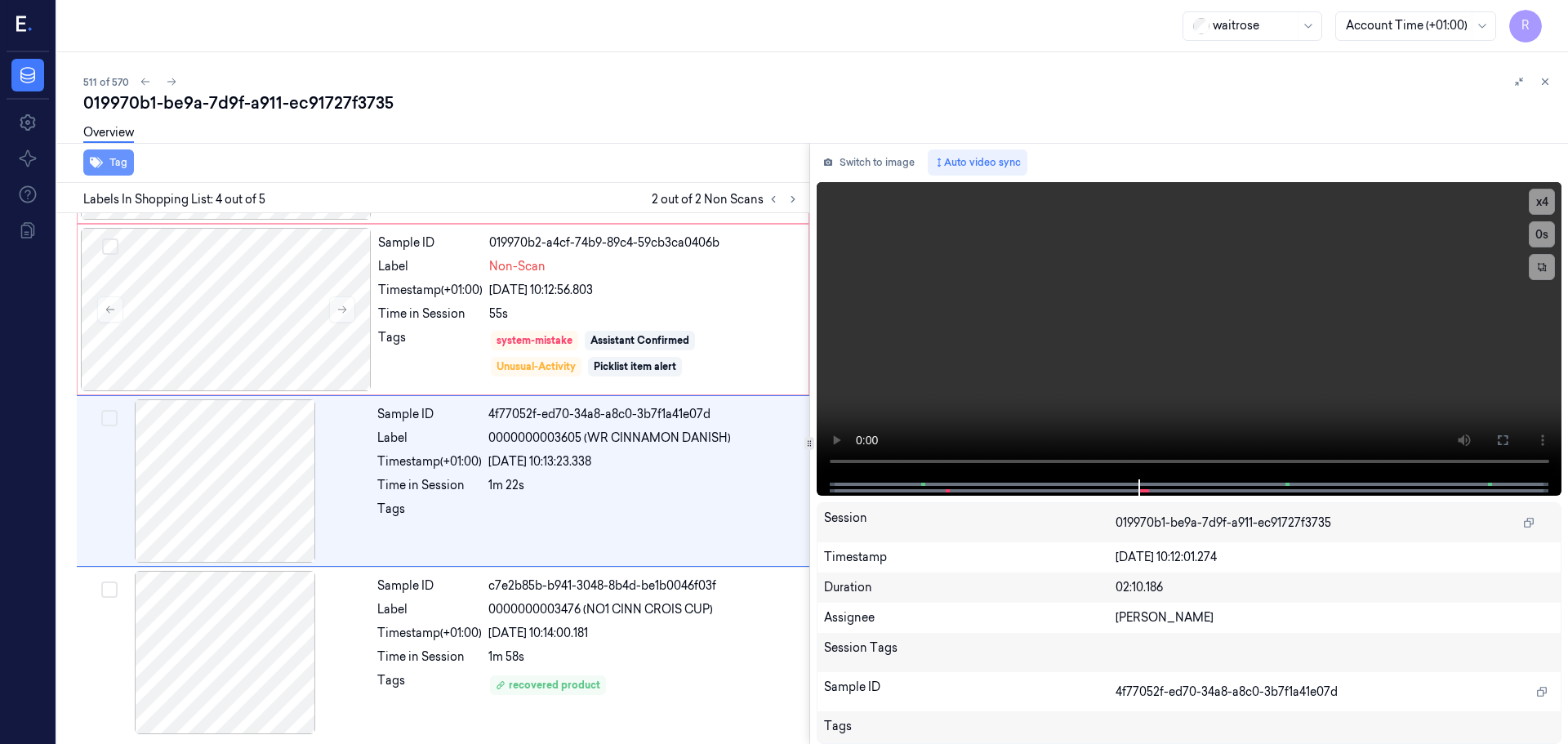
click at [99, 162] on icon "button" at bounding box center [96, 162] width 13 height 11
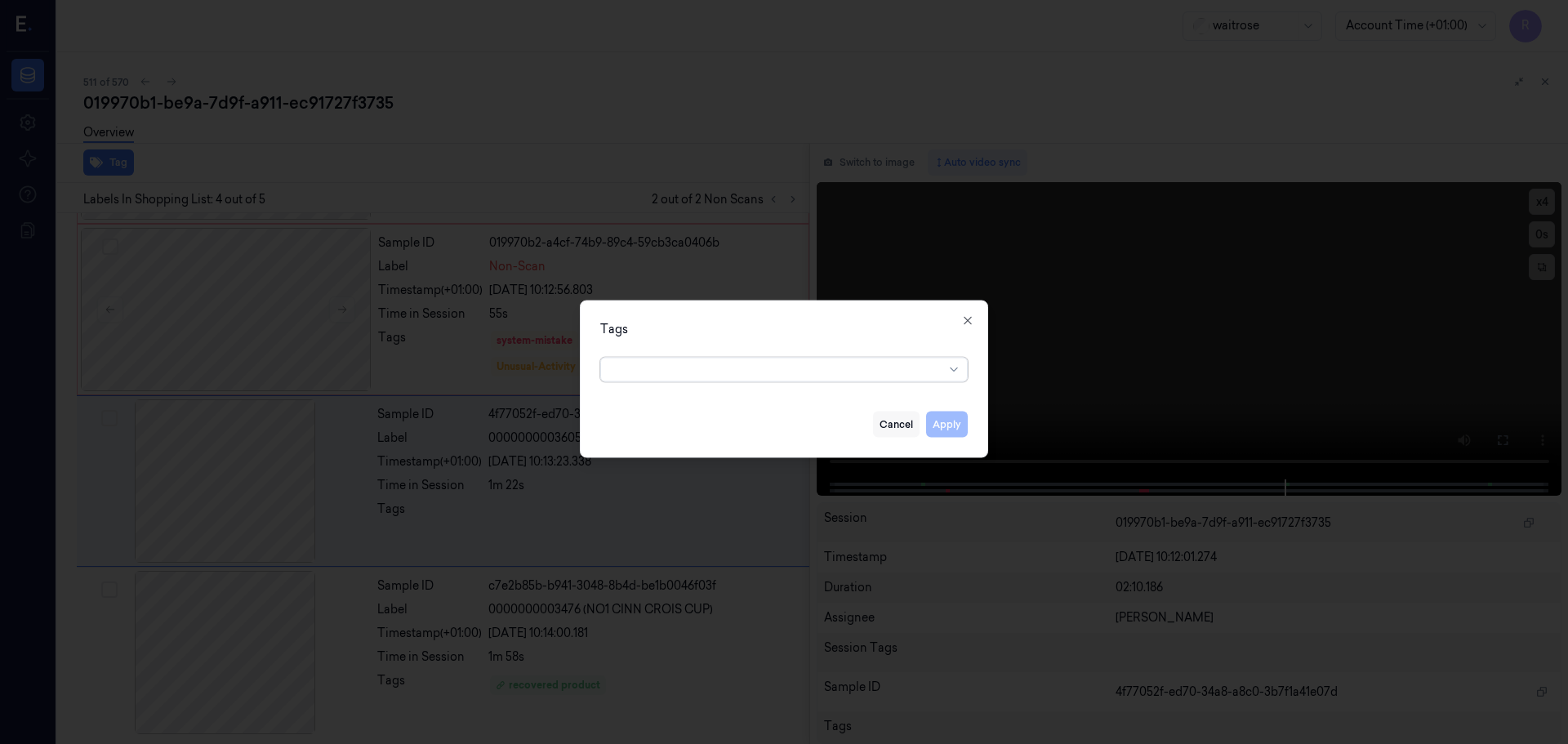
drag, startPoint x: 957, startPoint y: 370, endPoint x: 881, endPoint y: 425, distance: 93.8
click at [956, 370] on div at bounding box center [956, 370] width 17 height 13
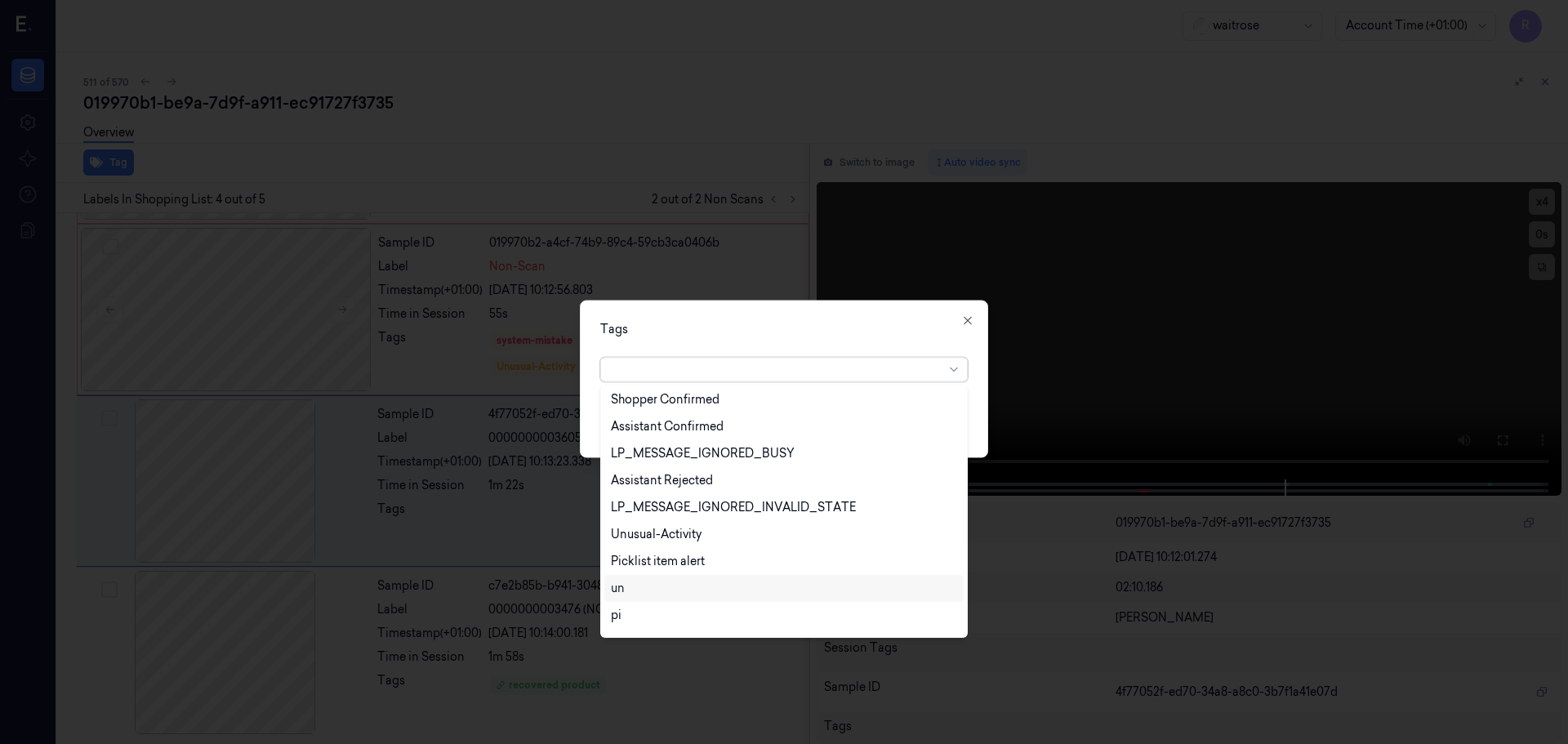
scroll to position [239, 0]
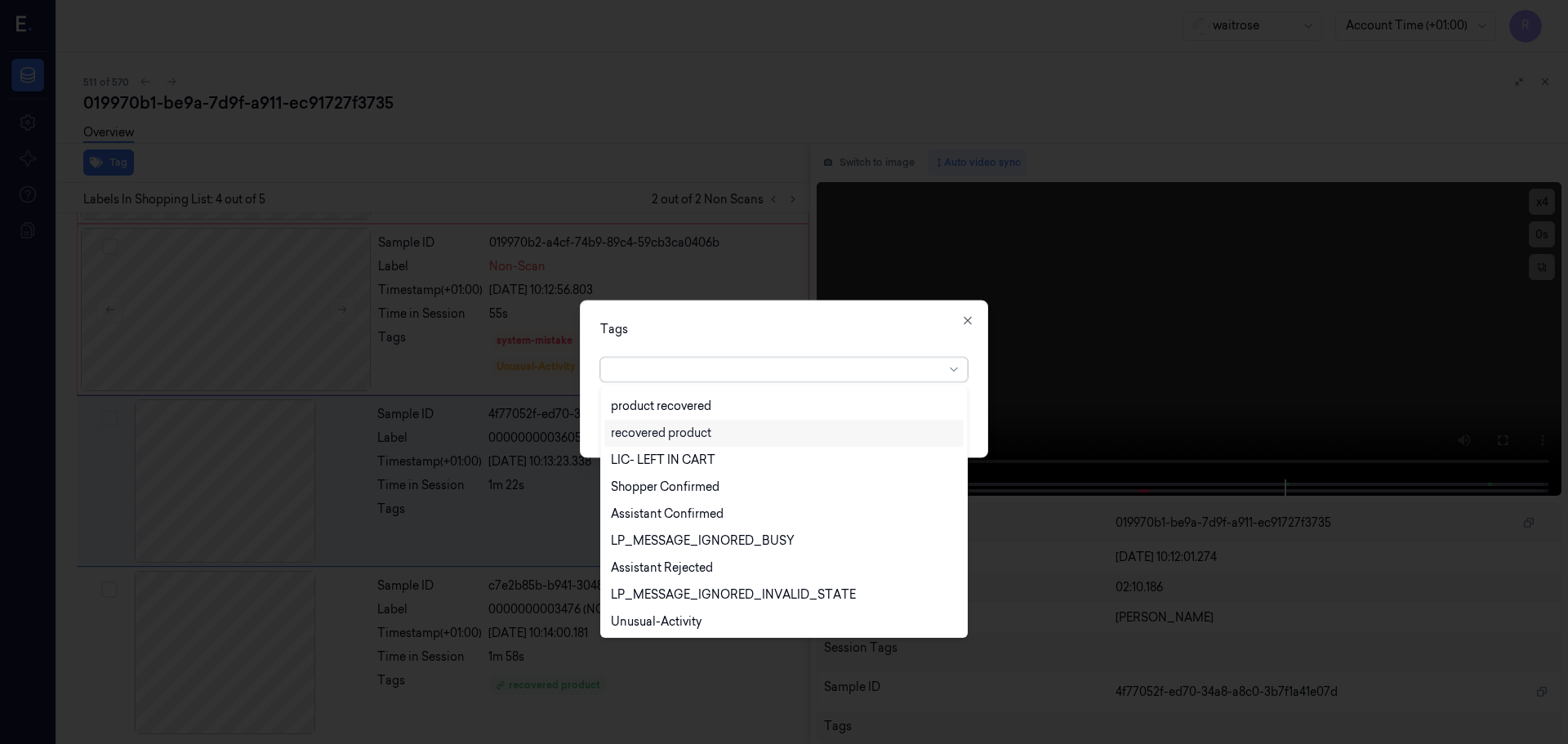
click at [677, 437] on div "recovered product" at bounding box center [661, 433] width 100 height 17
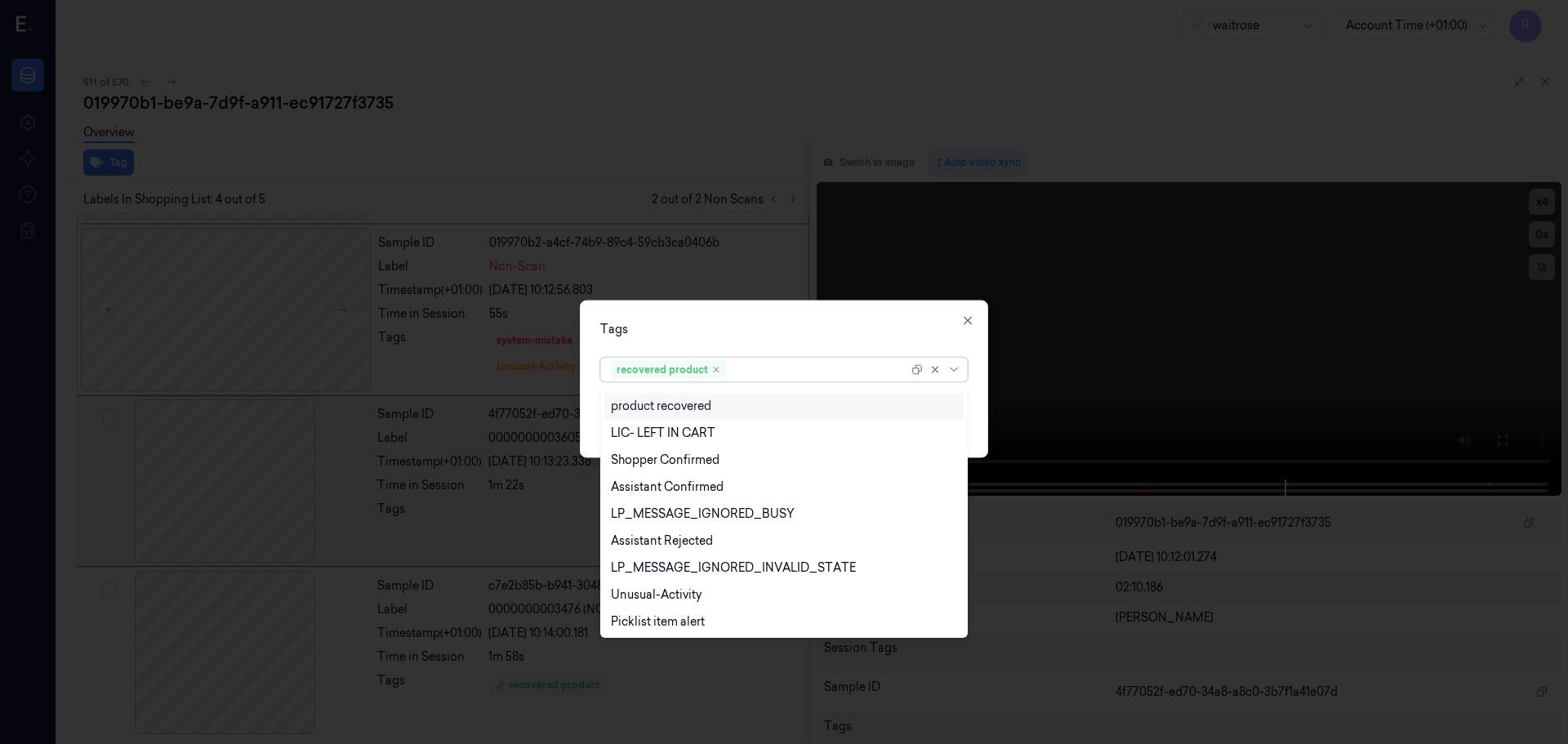
click at [731, 330] on div "Tags" at bounding box center [784, 328] width 368 height 17
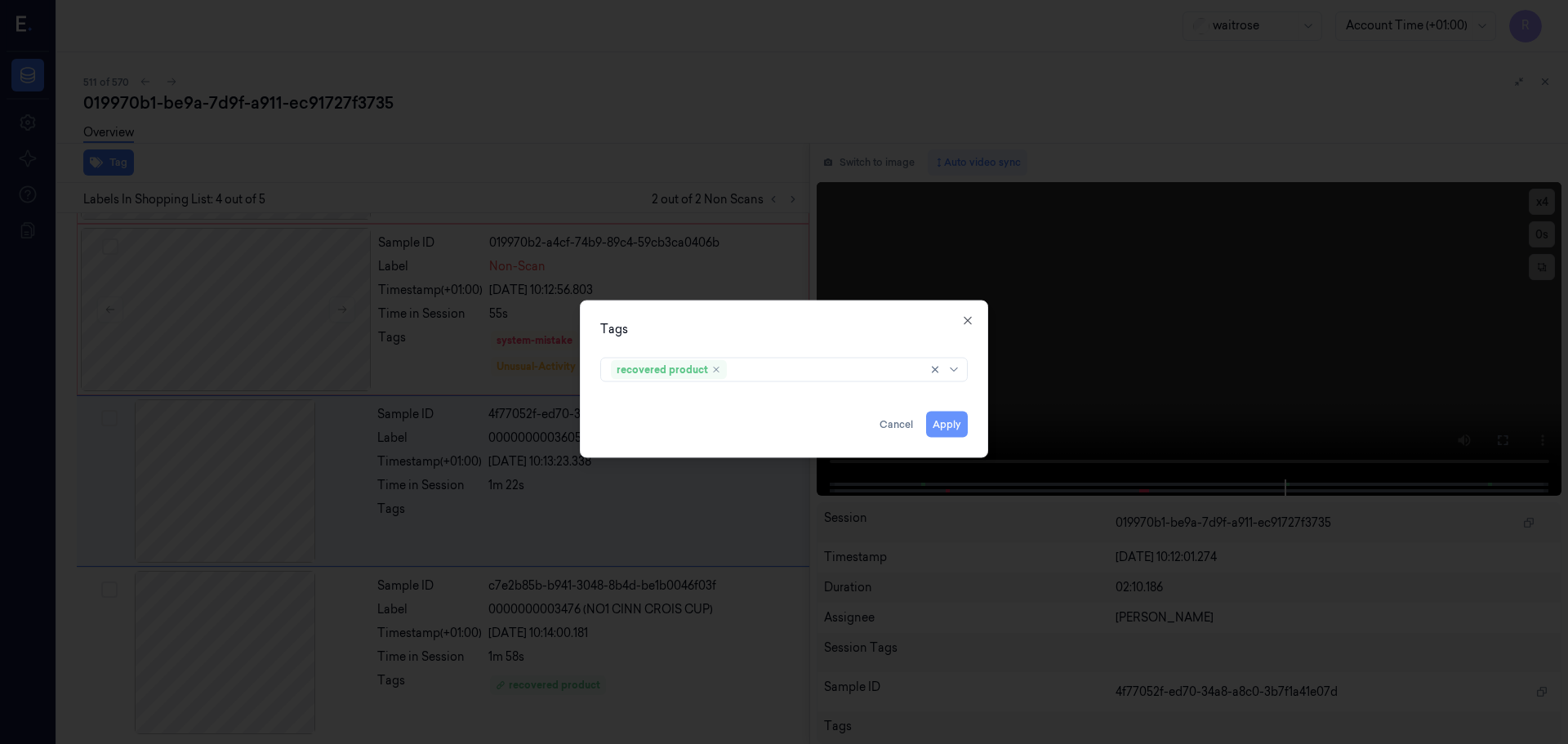
click at [941, 425] on button "Apply" at bounding box center [947, 424] width 41 height 27
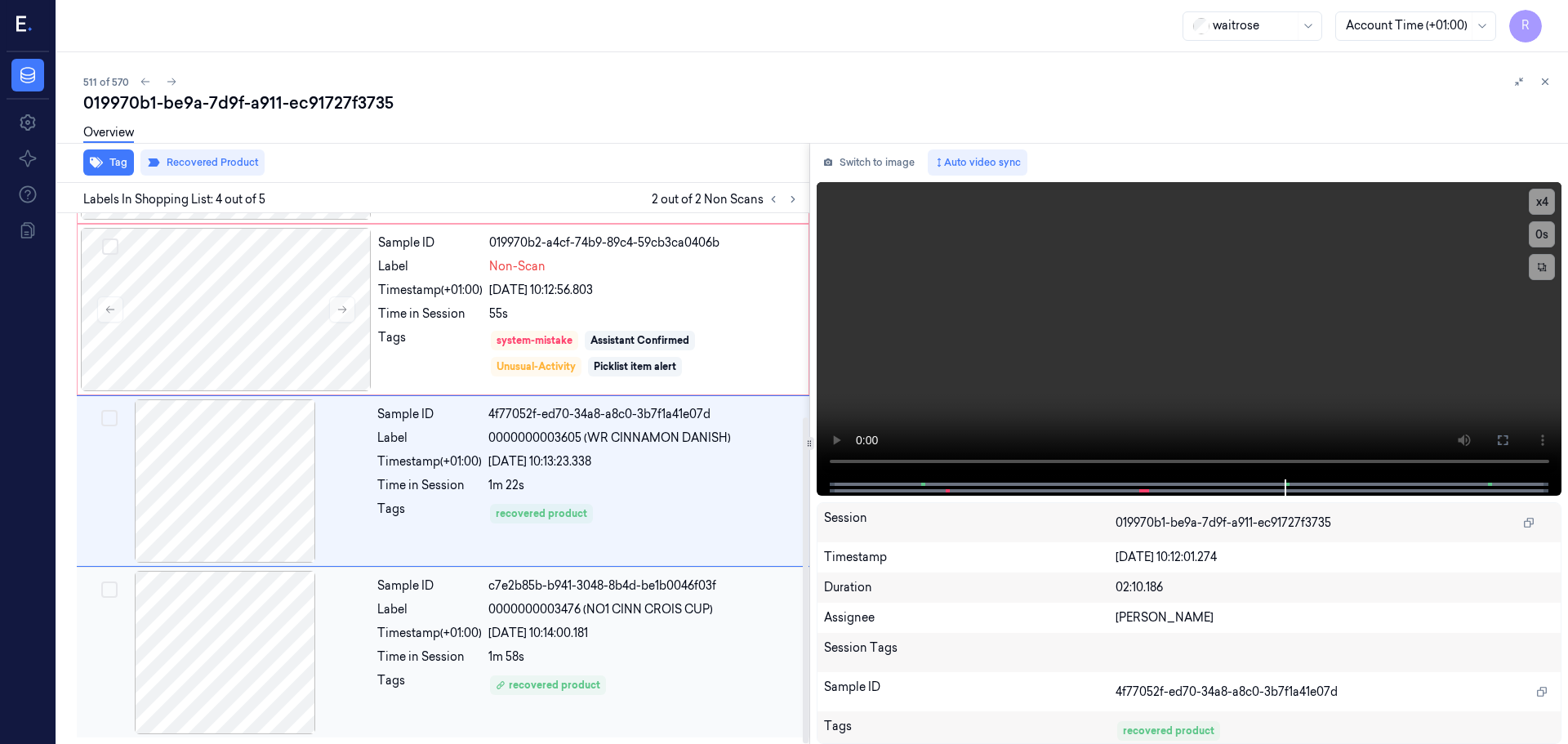
click at [675, 675] on div "recovered product" at bounding box center [644, 685] width 312 height 27
click at [680, 519] on div "recovered product" at bounding box center [644, 514] width 312 height 27
click at [627, 279] on div "Sample ID 019970b2-a4cf-74b9-89c4-59cb3ca0406b Label Non-Scan Timestamp (+01:00…" at bounding box center [588, 309] width 433 height 163
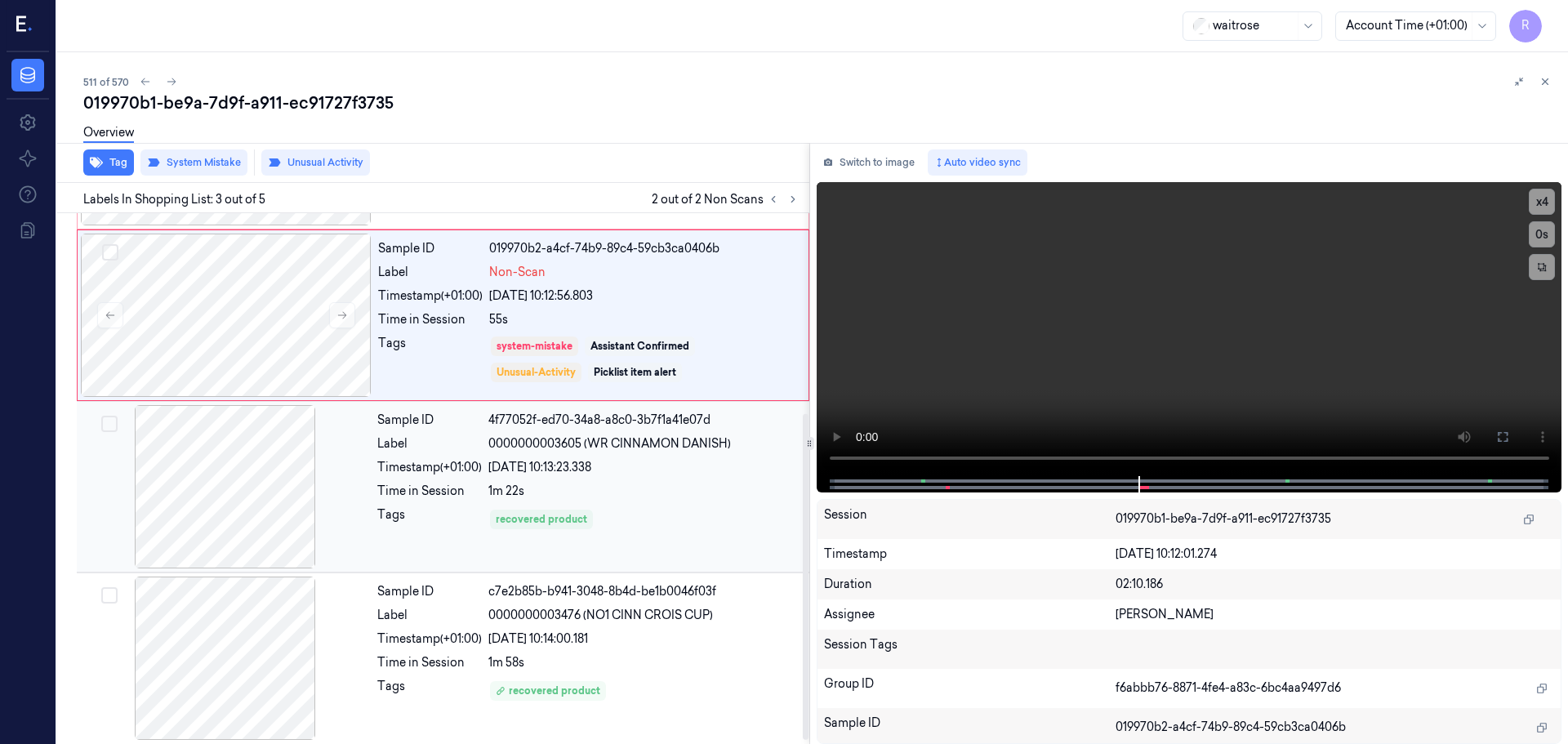
scroll to position [331, 0]
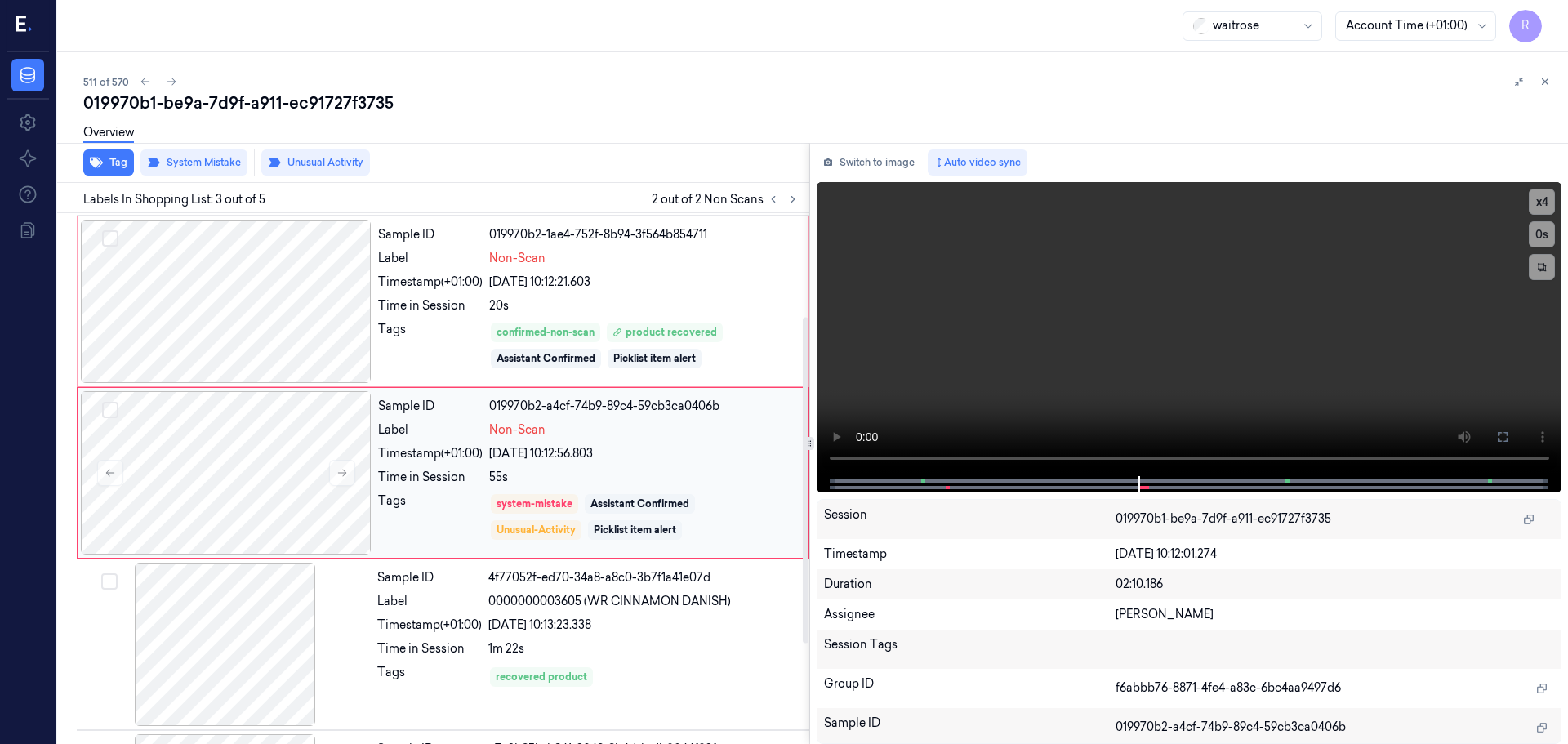
click at [568, 429] on div "Non-Scan" at bounding box center [644, 430] width 310 height 17
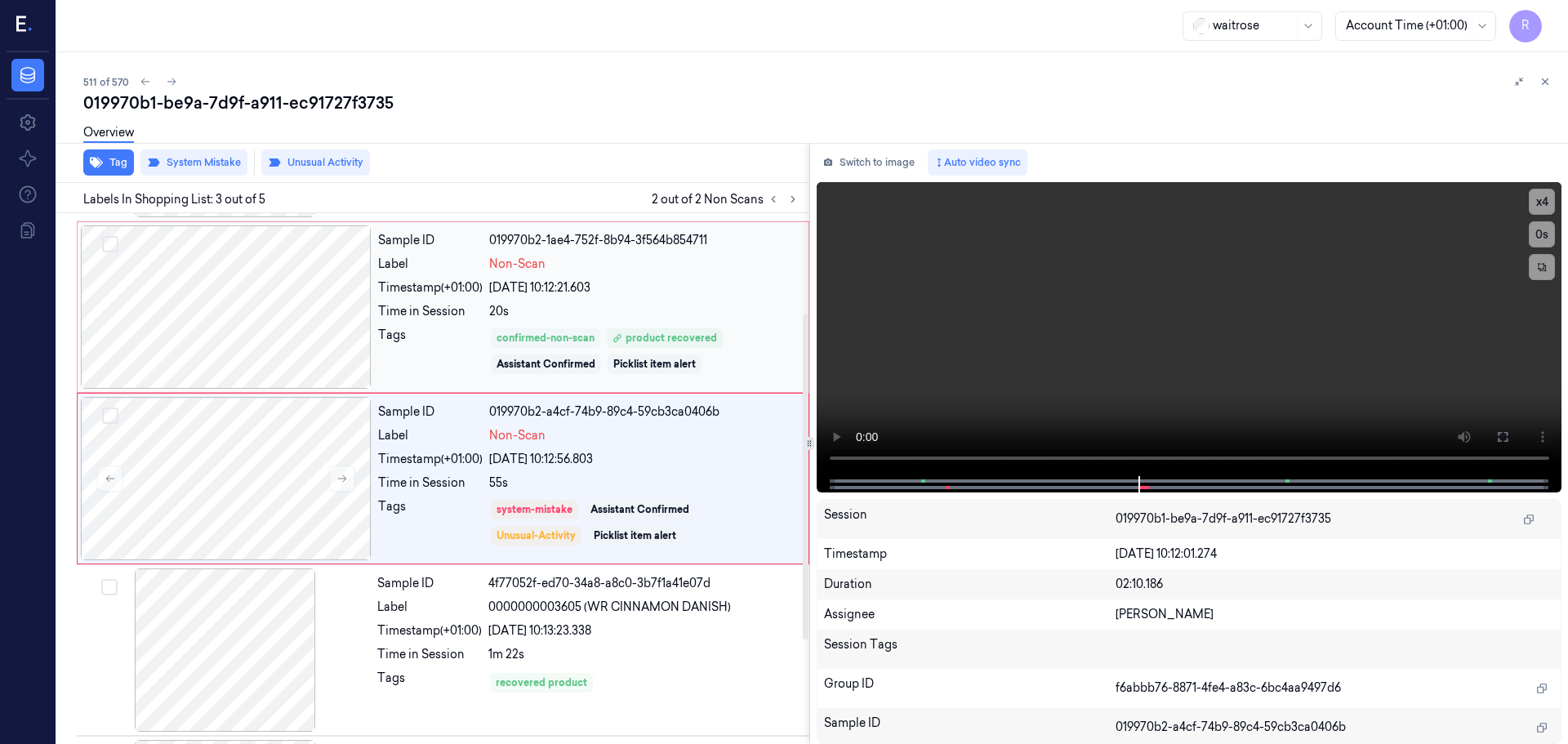
click at [557, 333] on div "confirmed-non-scan" at bounding box center [545, 338] width 98 height 15
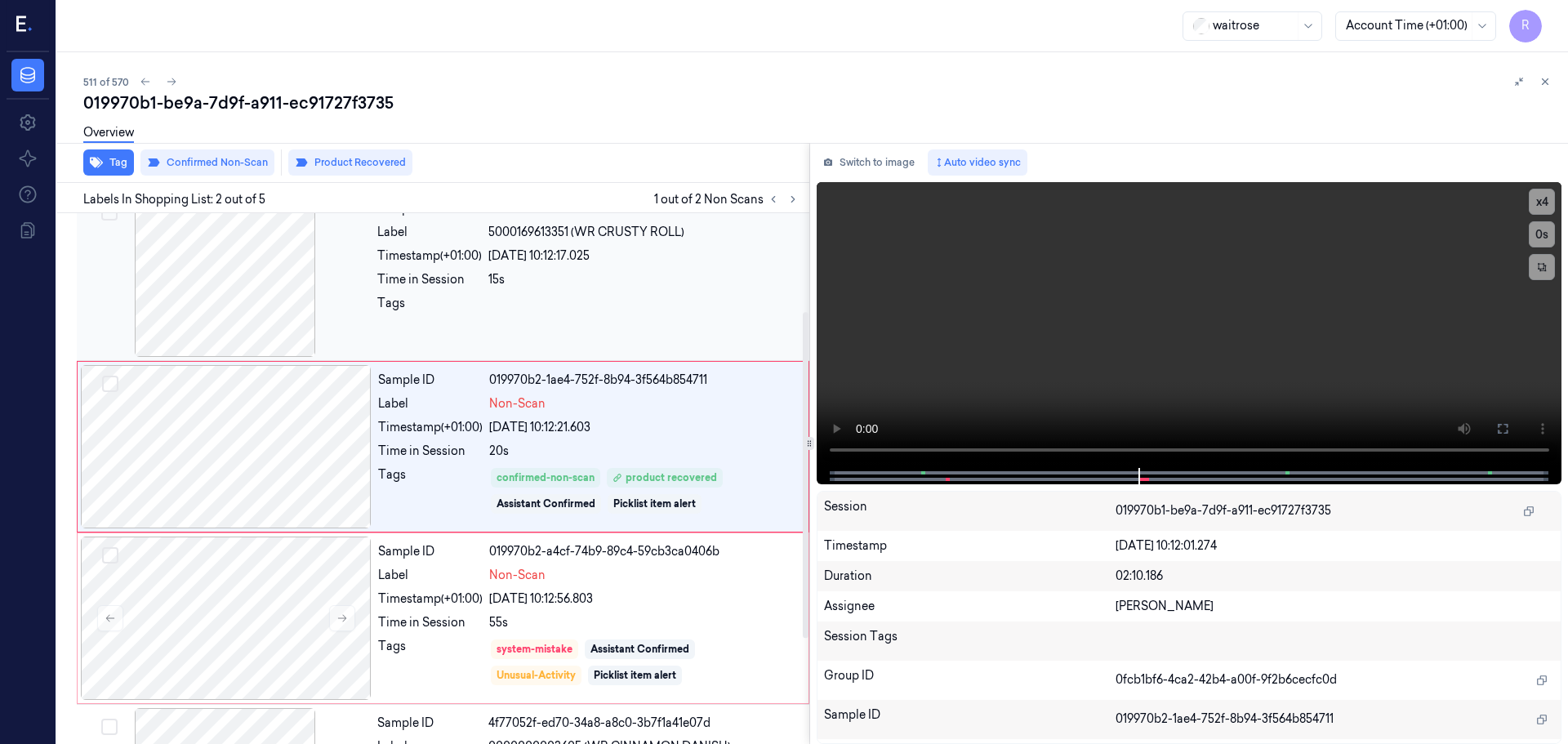
scroll to position [0, 0]
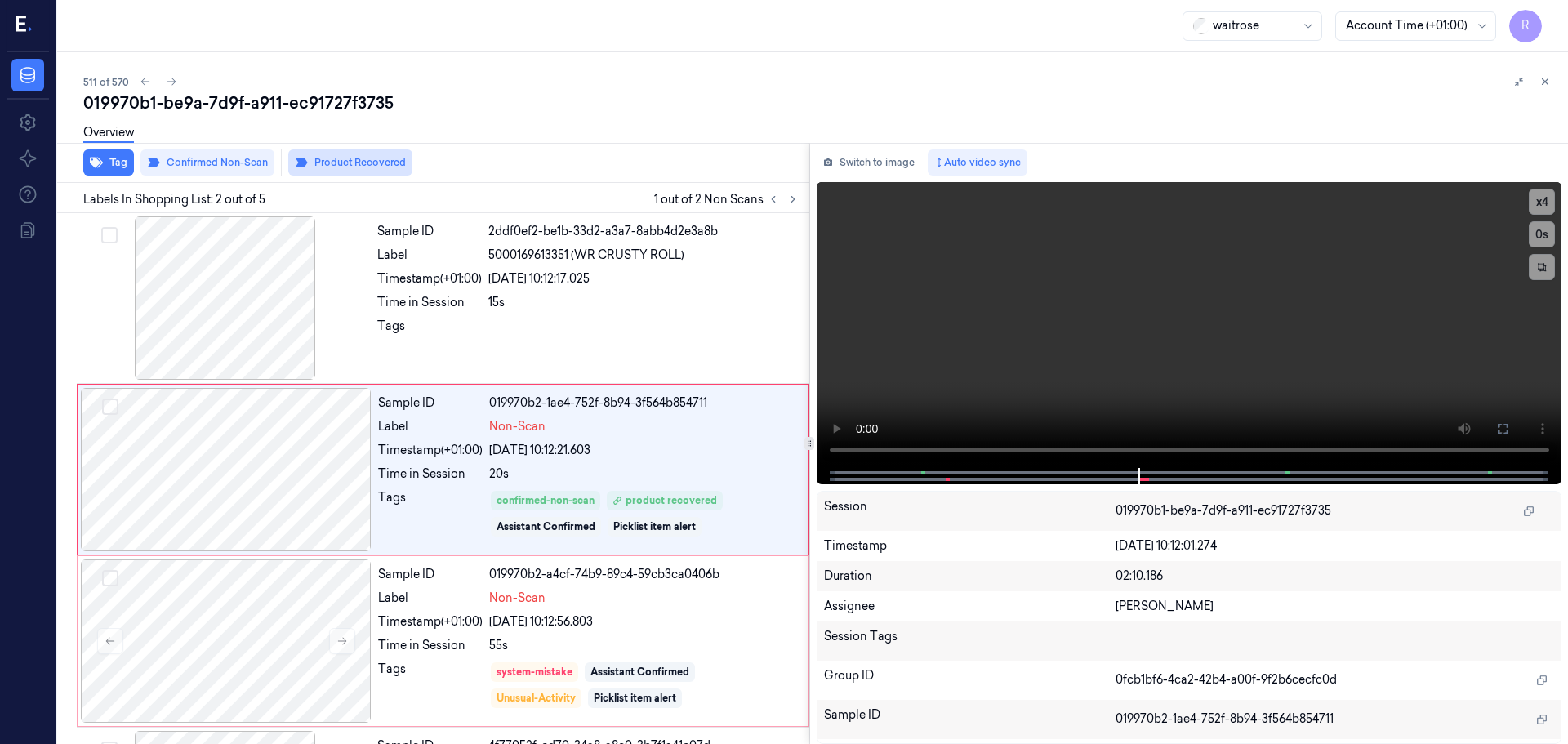
click at [320, 162] on button "Product Recovered" at bounding box center [351, 162] width 124 height 27
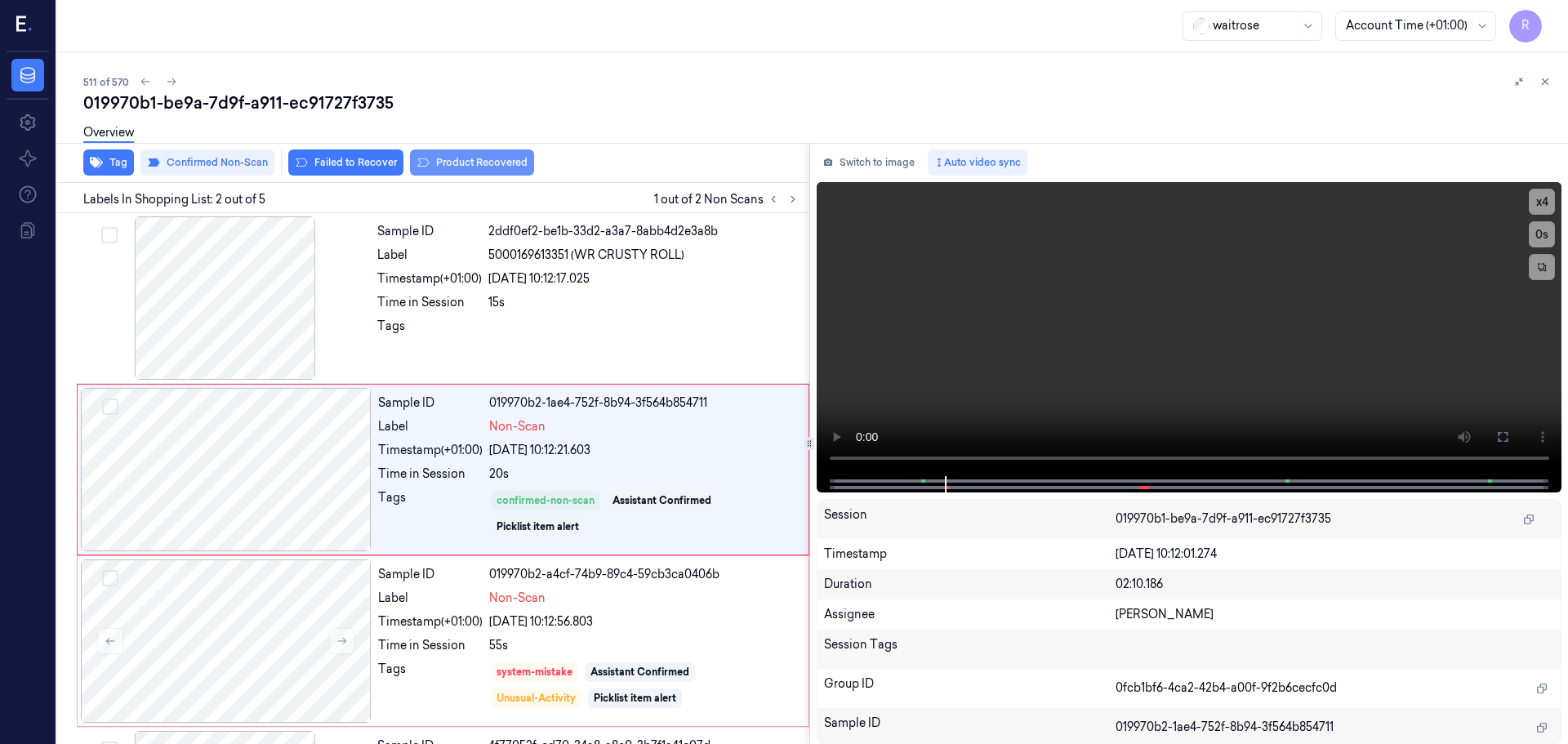
click at [435, 163] on button "Product Recovered" at bounding box center [472, 162] width 124 height 27
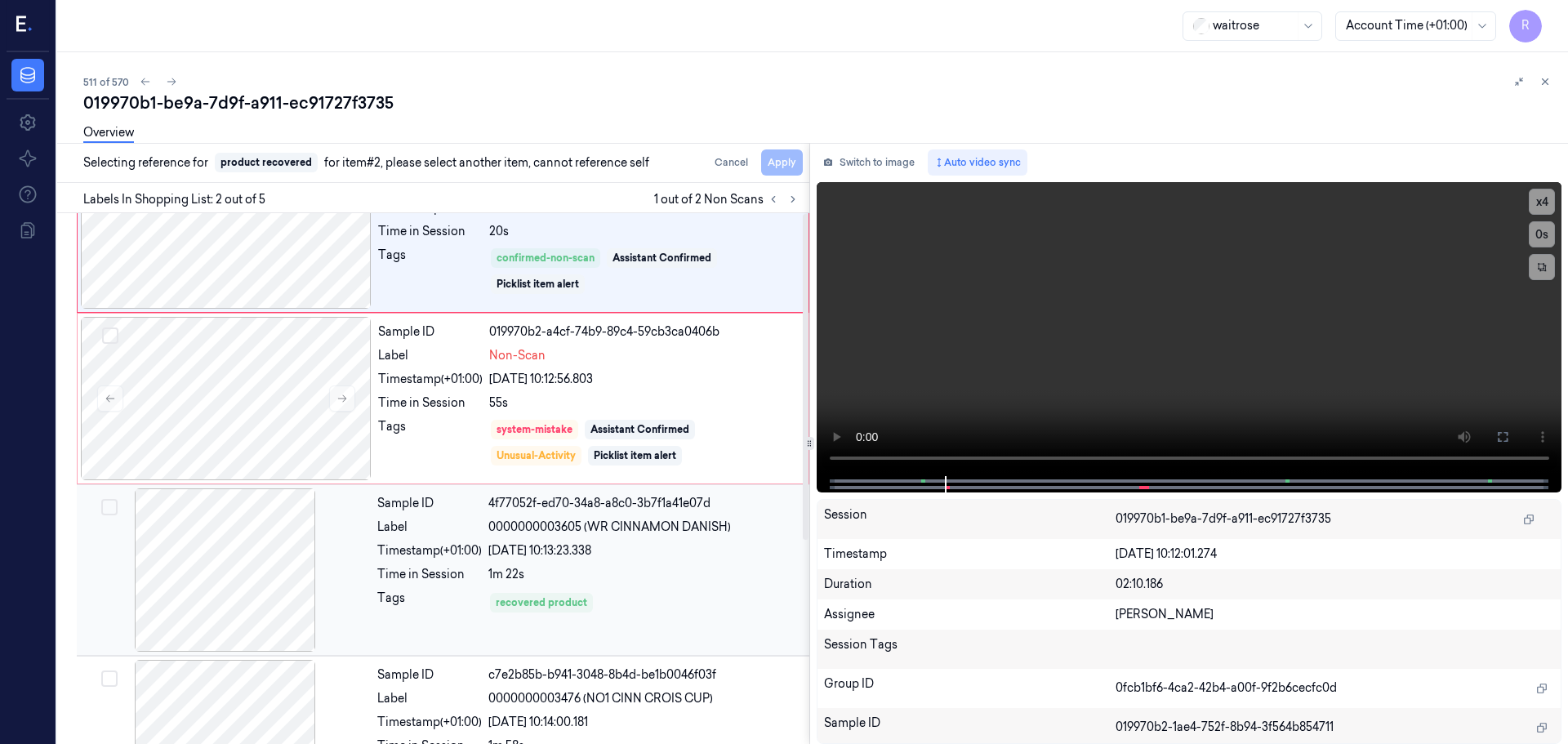
scroll to position [331, 0]
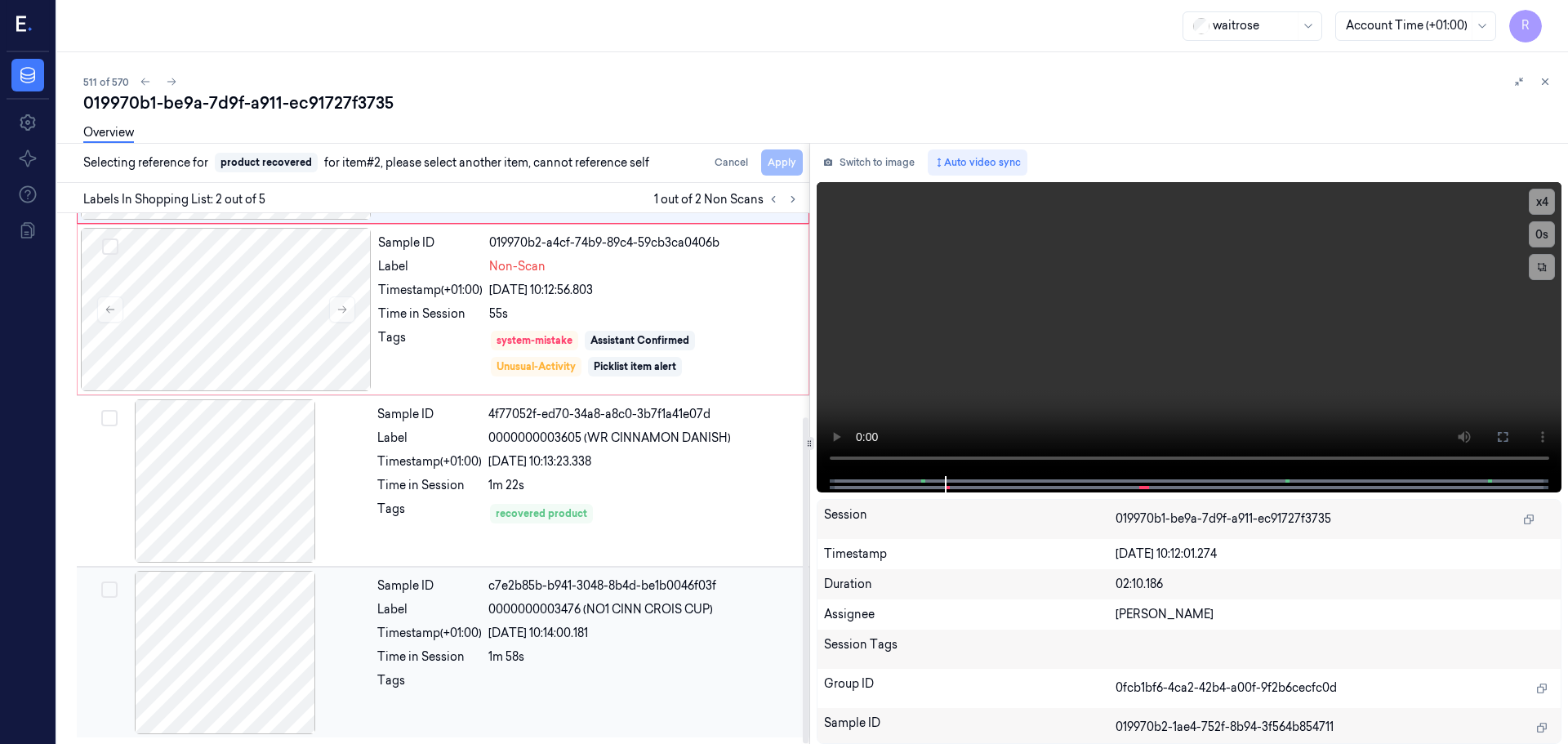
click at [583, 641] on div "22/09/2025 10:14:00.181" at bounding box center [644, 633] width 312 height 17
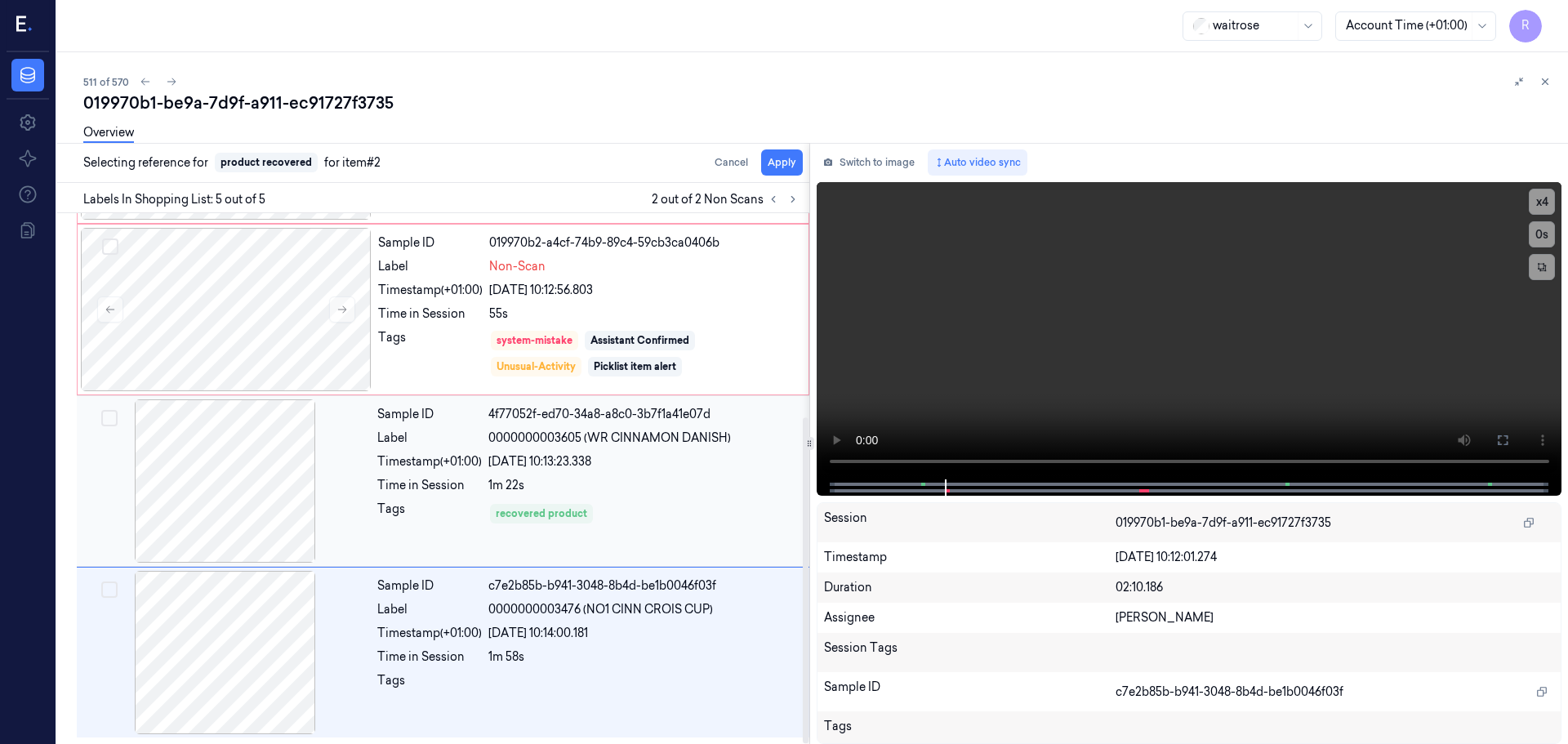
click at [636, 487] on div "1m 22s" at bounding box center [644, 486] width 312 height 17
click at [578, 626] on div "22/09/2025 10:14:00.181" at bounding box center [644, 633] width 312 height 17
click at [648, 530] on div "Sample ID 4f77052f-ed70-34a8-a8c0-3b7f1a41e07d Label 0000000003605 (WR CINNAMON…" at bounding box center [588, 481] width 435 height 163
click at [569, 665] on div "Sample ID c7e2b85b-b941-3048-8b4d-be1b0046f03f Label 0000000003476 (NO1 CINN CR…" at bounding box center [588, 652] width 435 height 163
click at [637, 539] on div "Sample ID 4f77052f-ed70-34a8-a8c0-3b7f1a41e07d Label 0000000003605 (WR CINNAMON…" at bounding box center [588, 481] width 435 height 163
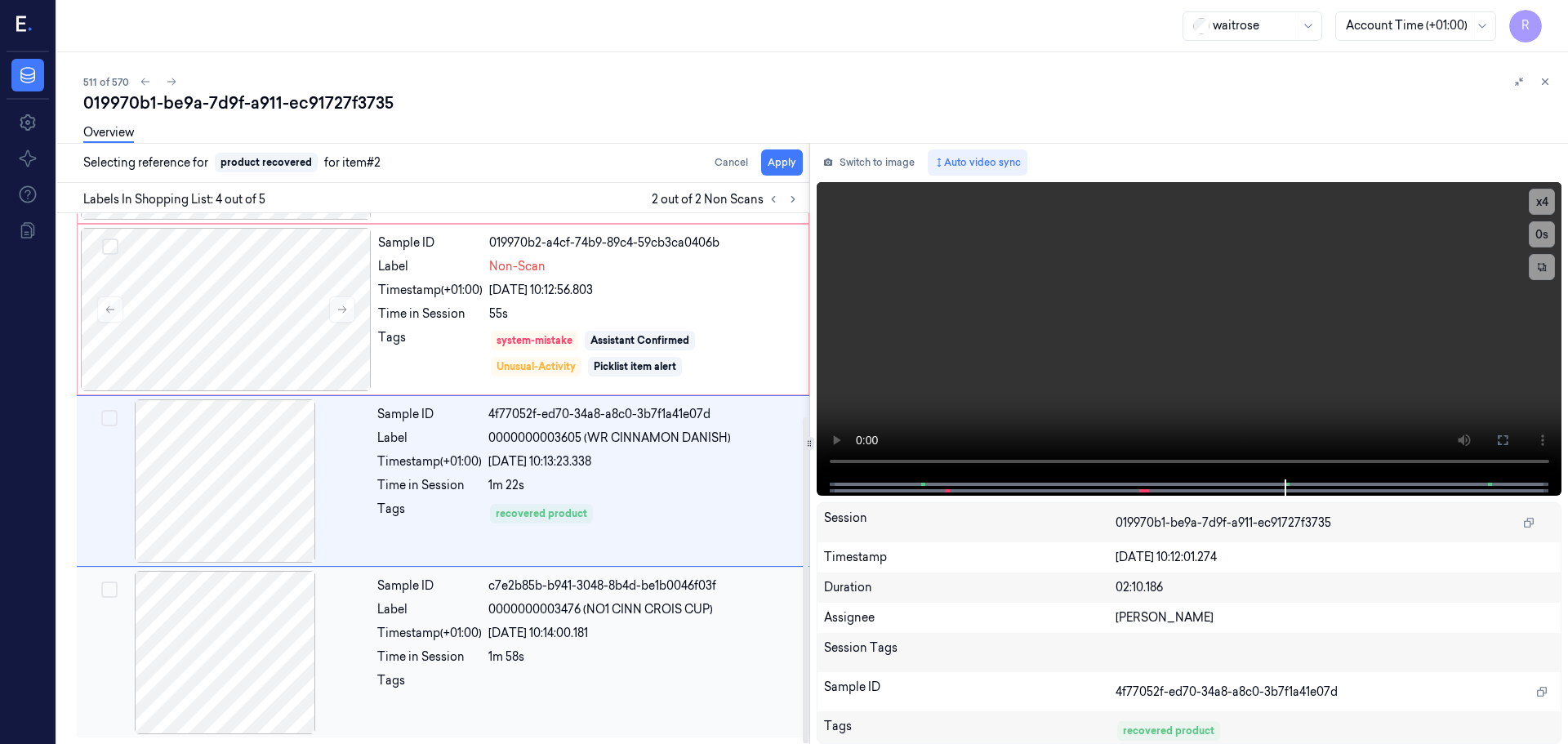
click at [535, 649] on div "1m 58s" at bounding box center [644, 657] width 312 height 17
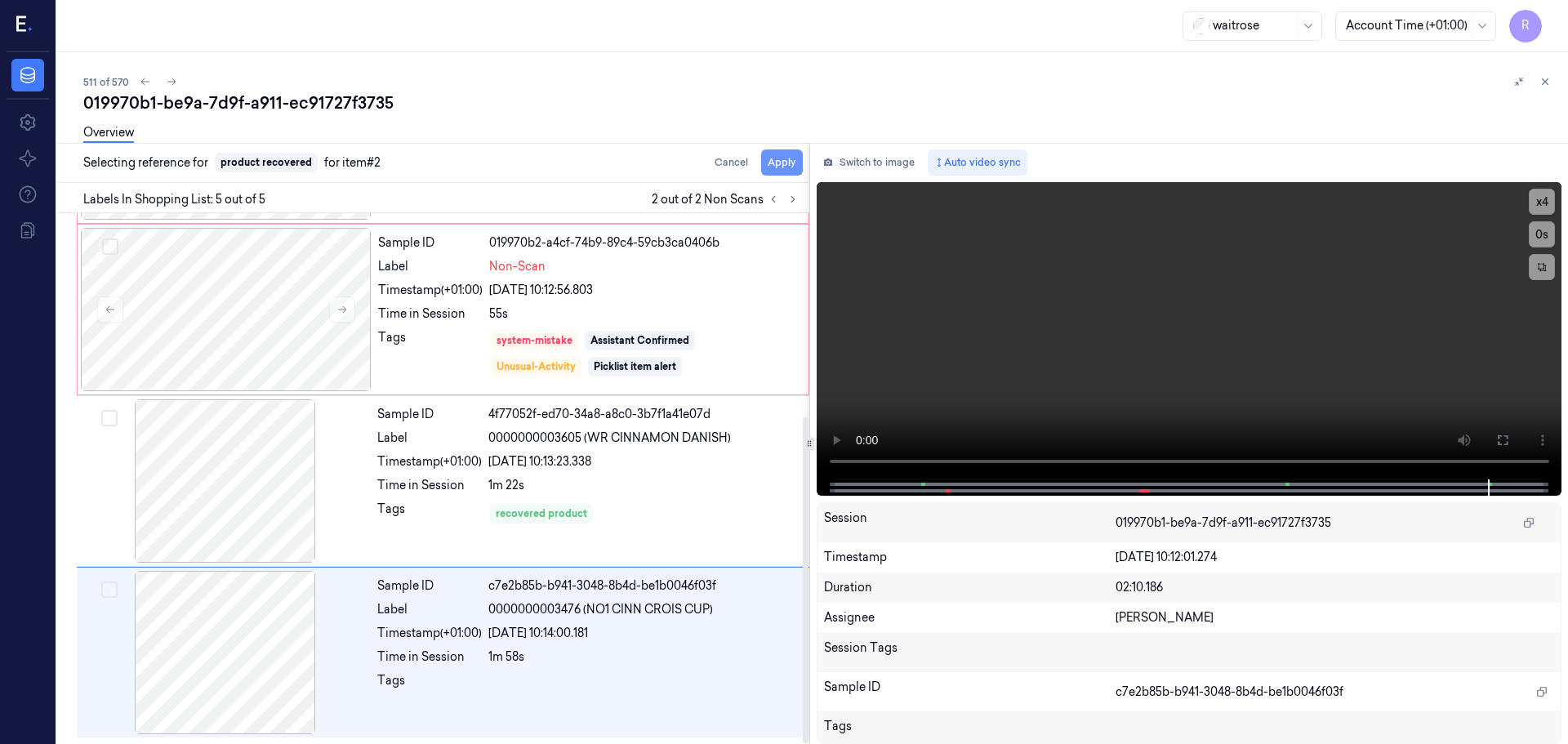
click at [768, 167] on button "Apply" at bounding box center [782, 162] width 41 height 27
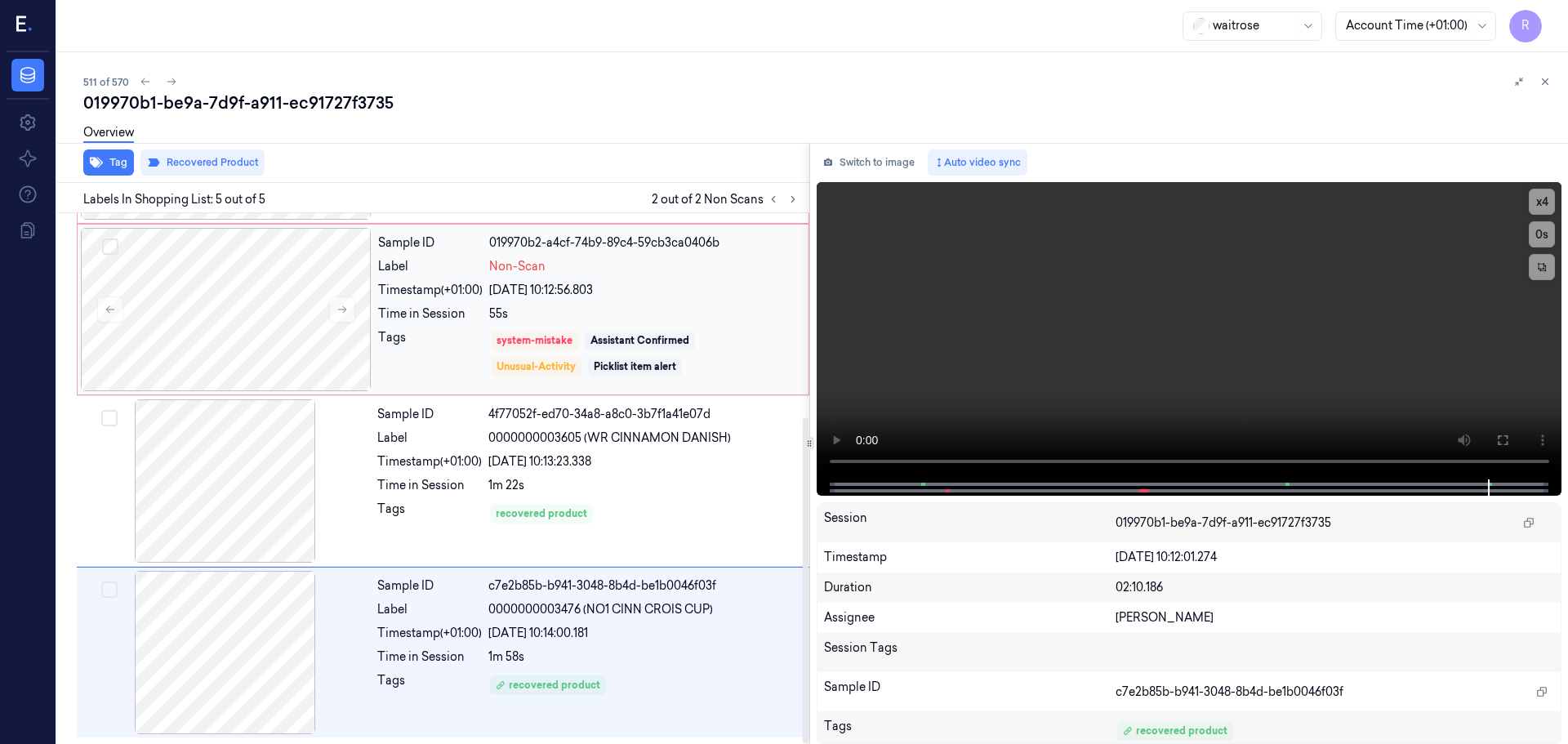
click at [709, 326] on div "Sample ID 019970b2-a4cf-74b9-89c4-59cb3ca0406b Label Non-Scan Timestamp (+01:00…" at bounding box center [588, 309] width 433 height 163
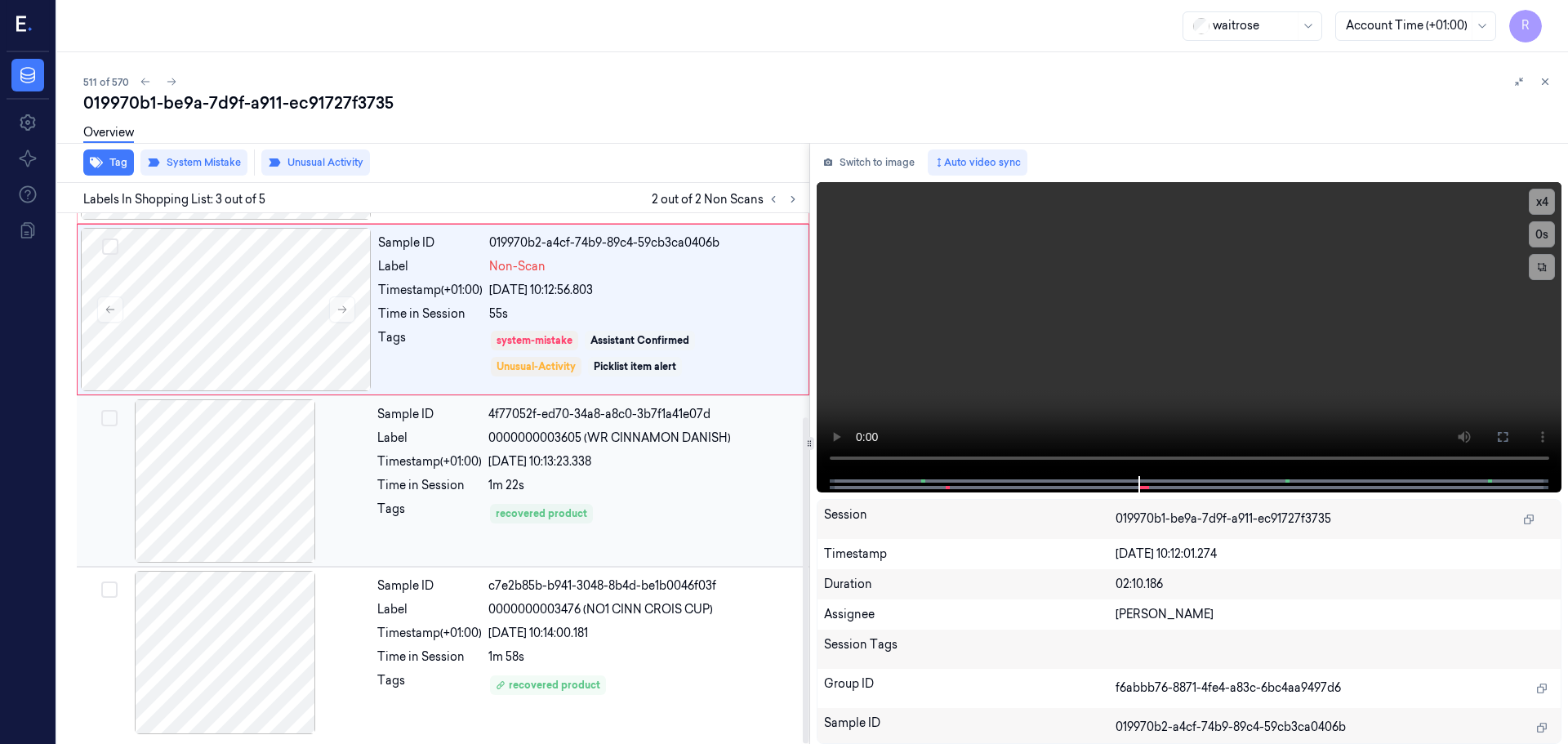
click at [597, 532] on div "Sample ID 4f77052f-ed70-34a8-a8c0-3b7f1a41e07d Label 0000000003605 (WR CINNAMON…" at bounding box center [588, 481] width 435 height 163
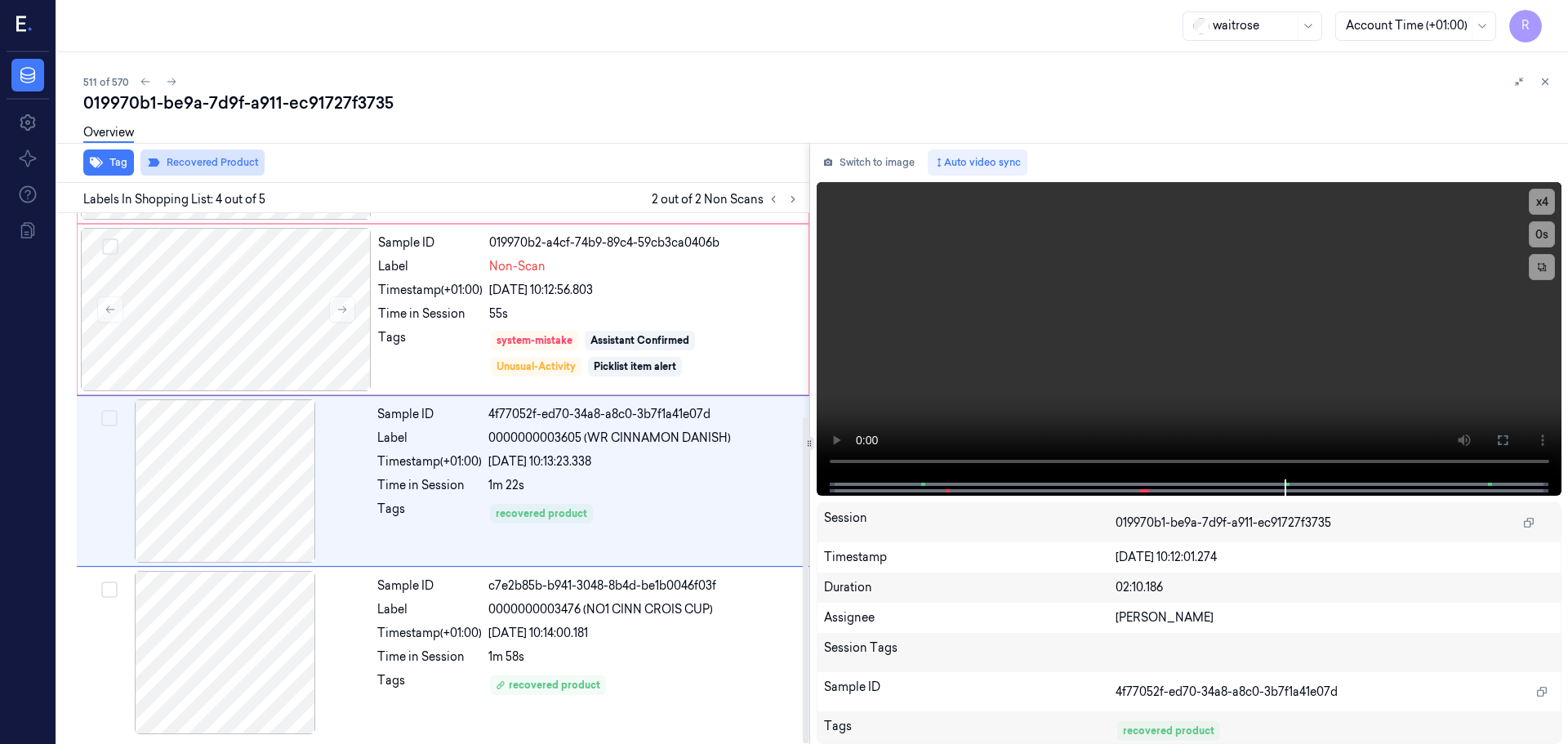
click at [177, 162] on button "Recovered Product" at bounding box center [203, 162] width 124 height 27
click at [532, 628] on div "22/09/2025 10:14:00.181" at bounding box center [644, 633] width 312 height 17
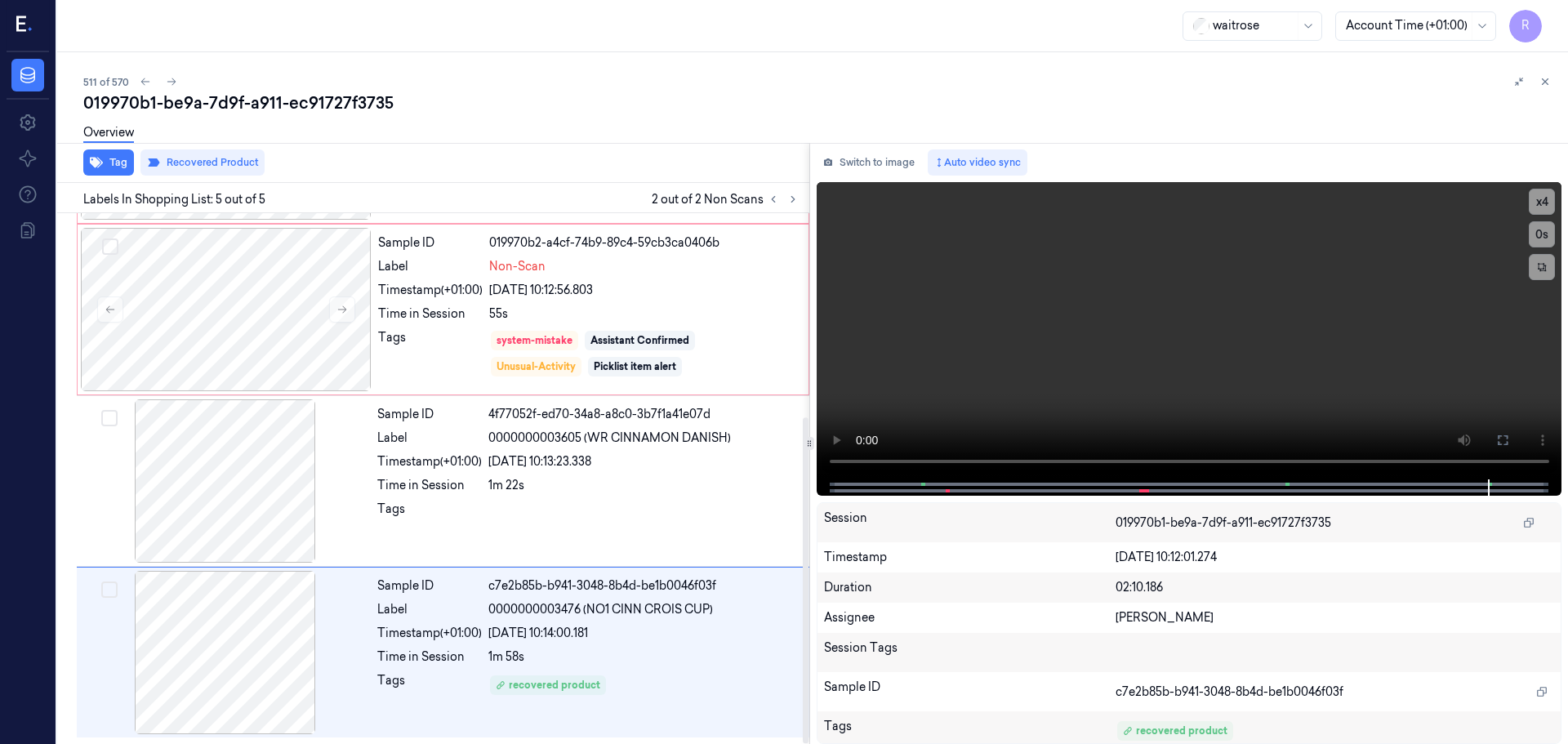
click at [166, 152] on div "Overview" at bounding box center [820, 135] width 1472 height 41
click at [210, 166] on button "Recovered Product" at bounding box center [203, 162] width 124 height 27
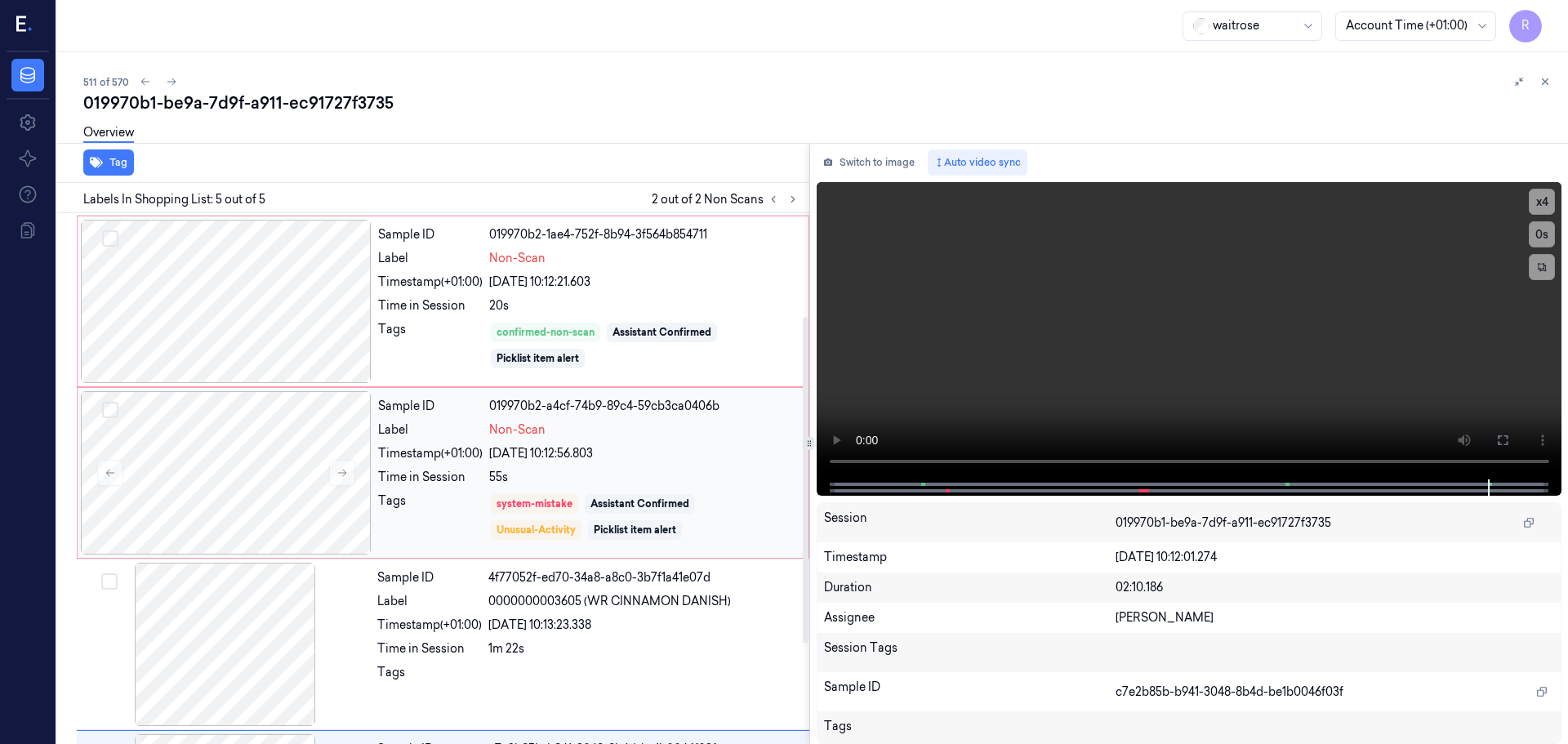
click at [598, 445] on div "22/09/2025 10:12:56.803" at bounding box center [644, 453] width 310 height 17
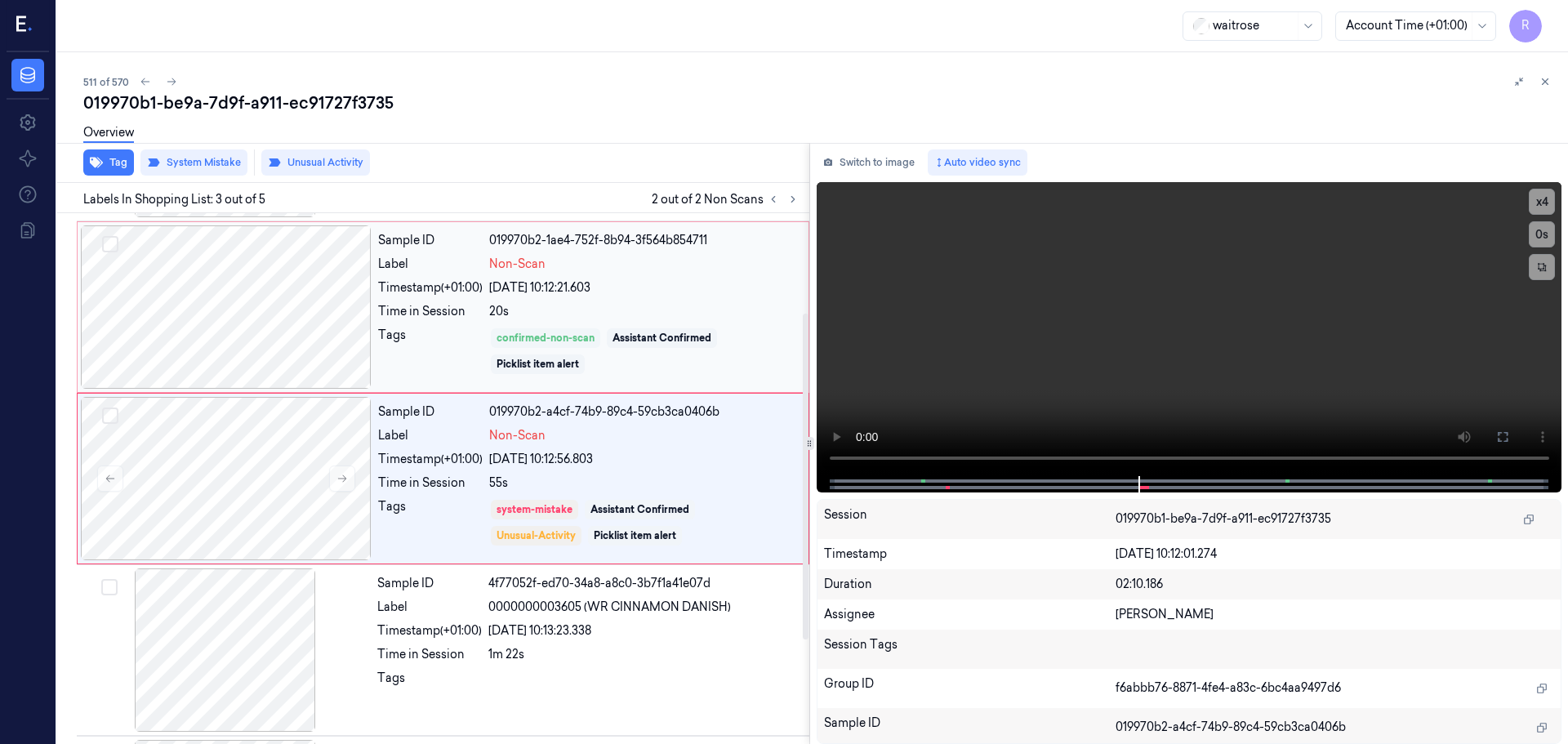
click at [600, 341] on div "confirmed-non-scan" at bounding box center [545, 338] width 109 height 20
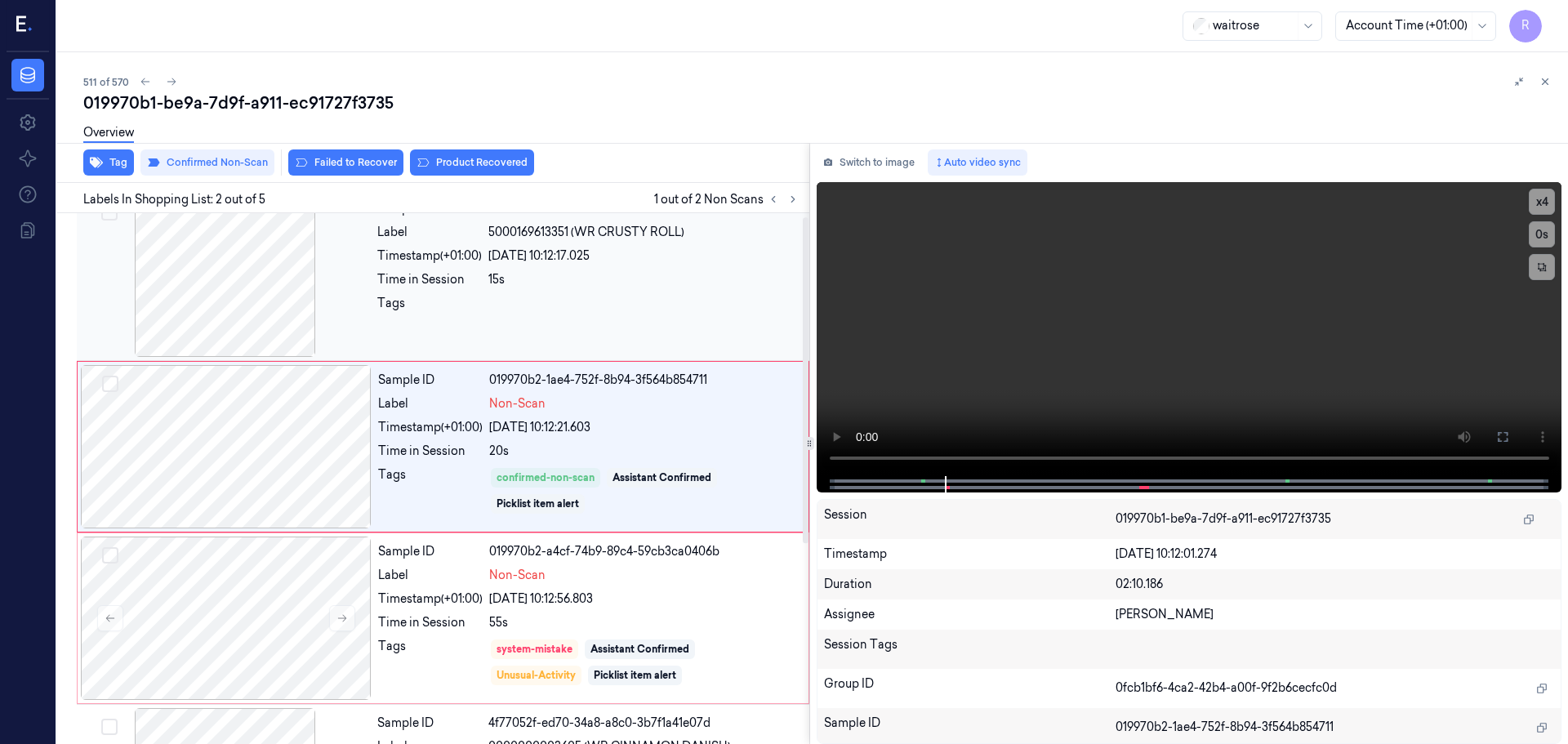
scroll to position [0, 0]
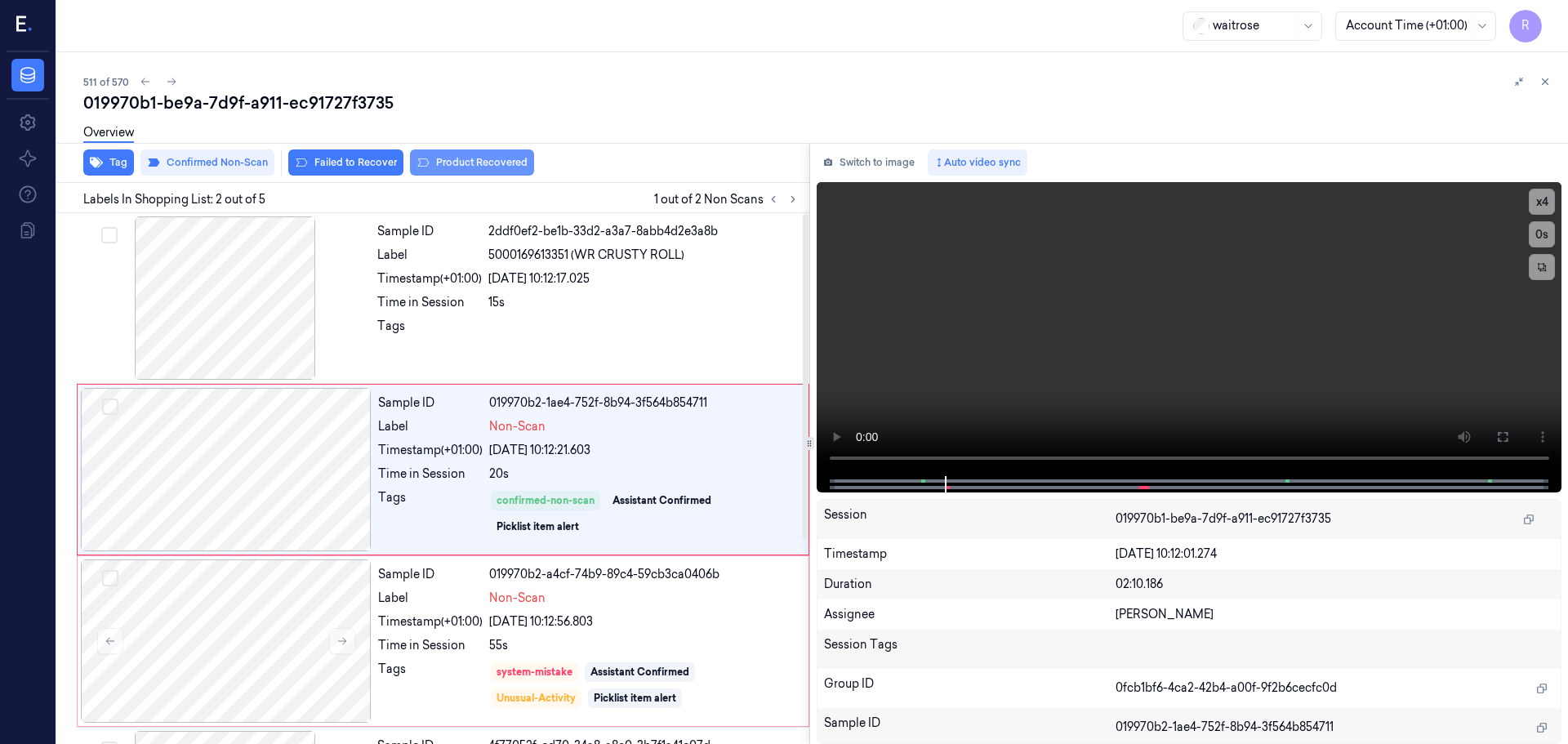
click at [472, 157] on button "Product Recovered" at bounding box center [472, 162] width 124 height 27
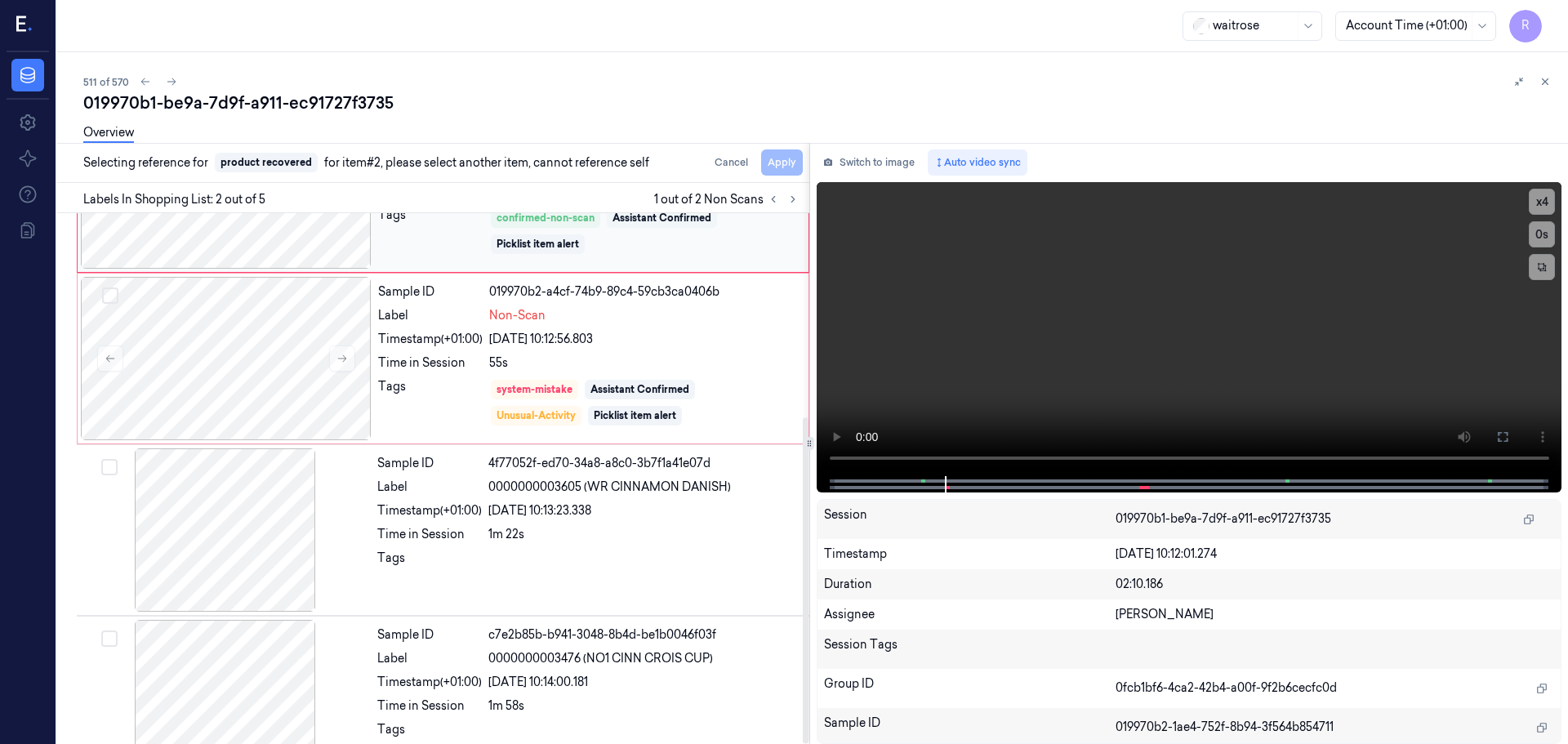
scroll to position [331, 0]
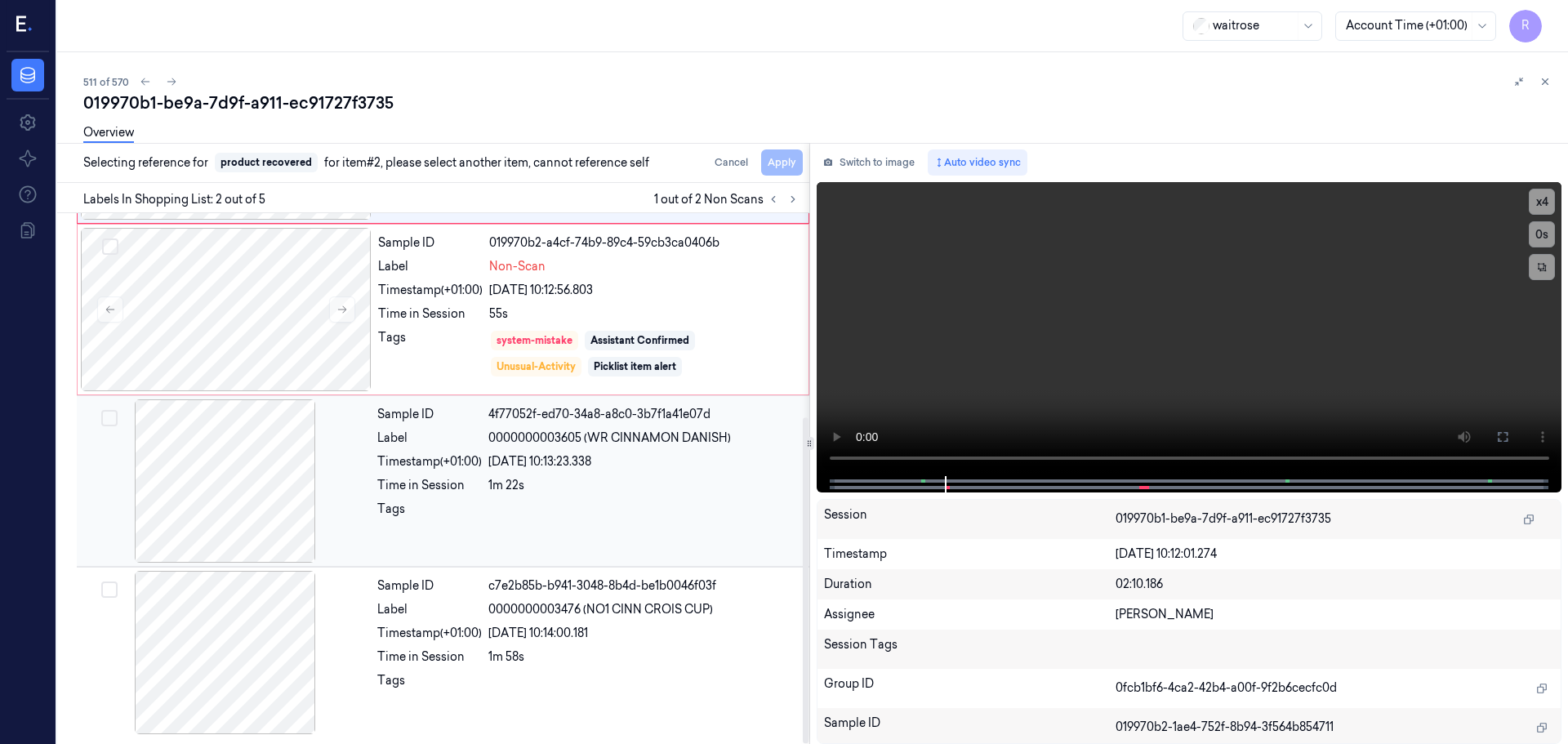
click at [635, 520] on div at bounding box center [644, 514] width 312 height 27
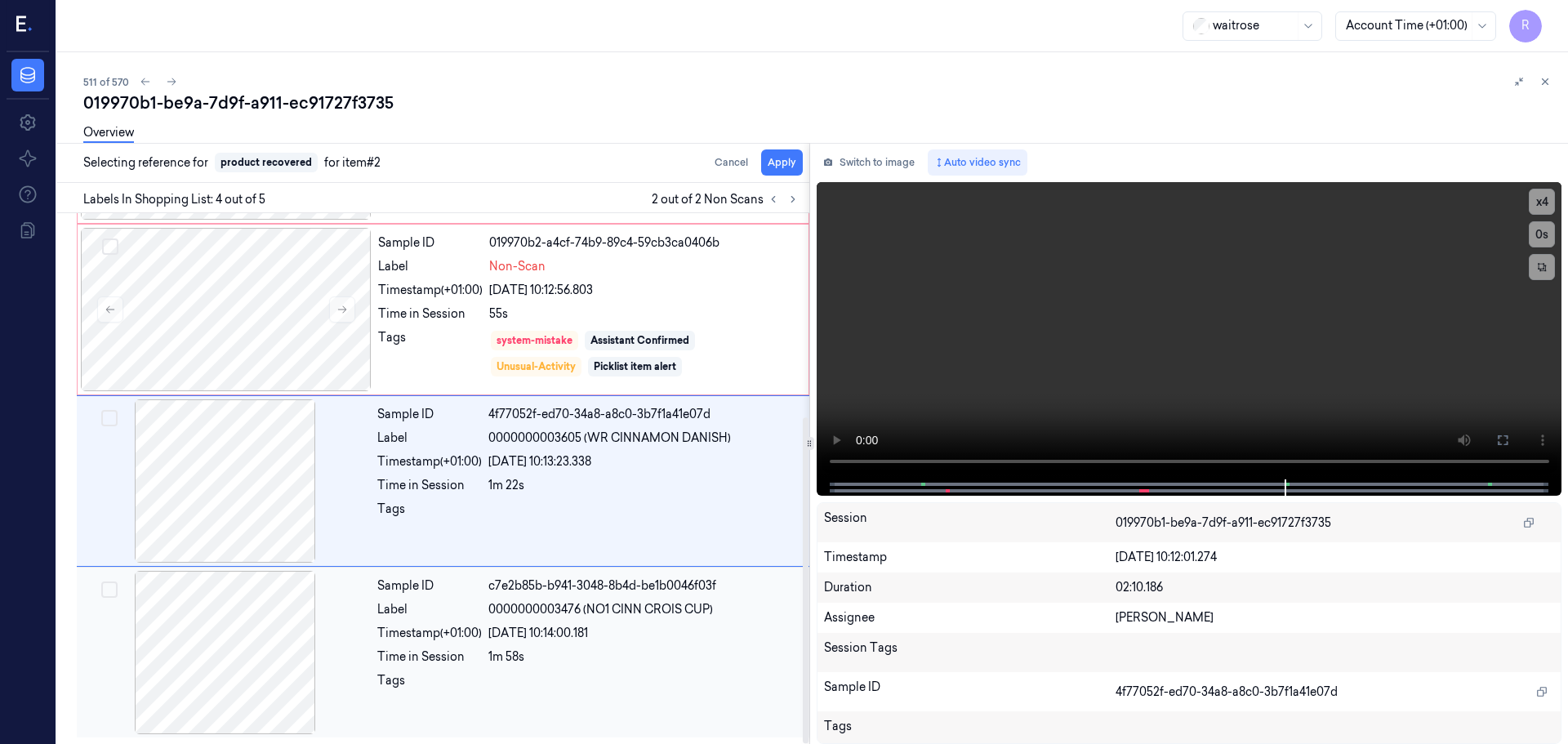
click at [637, 630] on div "22/09/2025 10:14:00.181" at bounding box center [644, 633] width 312 height 17
click at [646, 509] on div at bounding box center [644, 514] width 312 height 27
click at [785, 166] on button "Apply" at bounding box center [782, 162] width 41 height 27
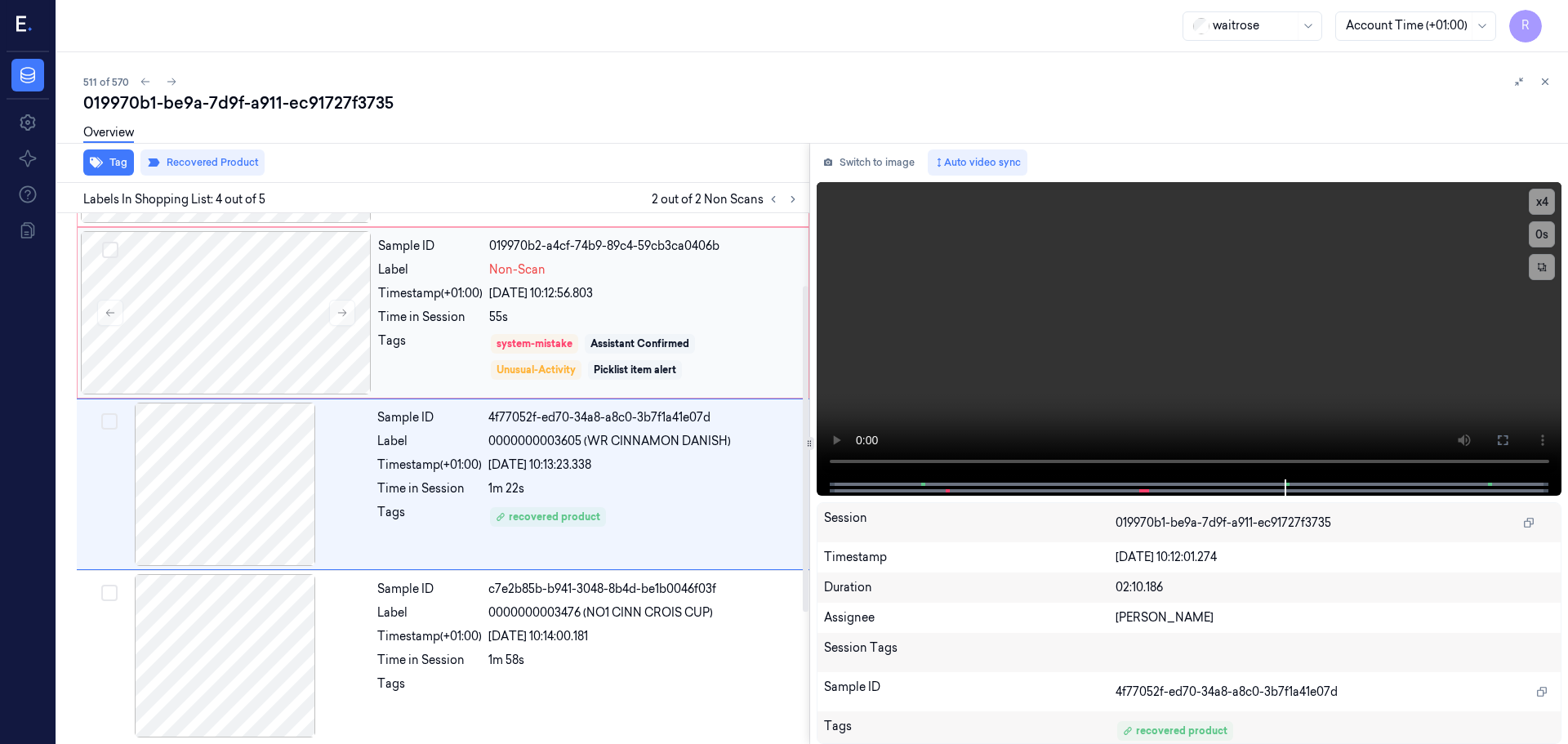
click at [666, 353] on div "system-mistake Assistant Confirmed Unusual-Activity Picklist item alert" at bounding box center [644, 356] width 310 height 49
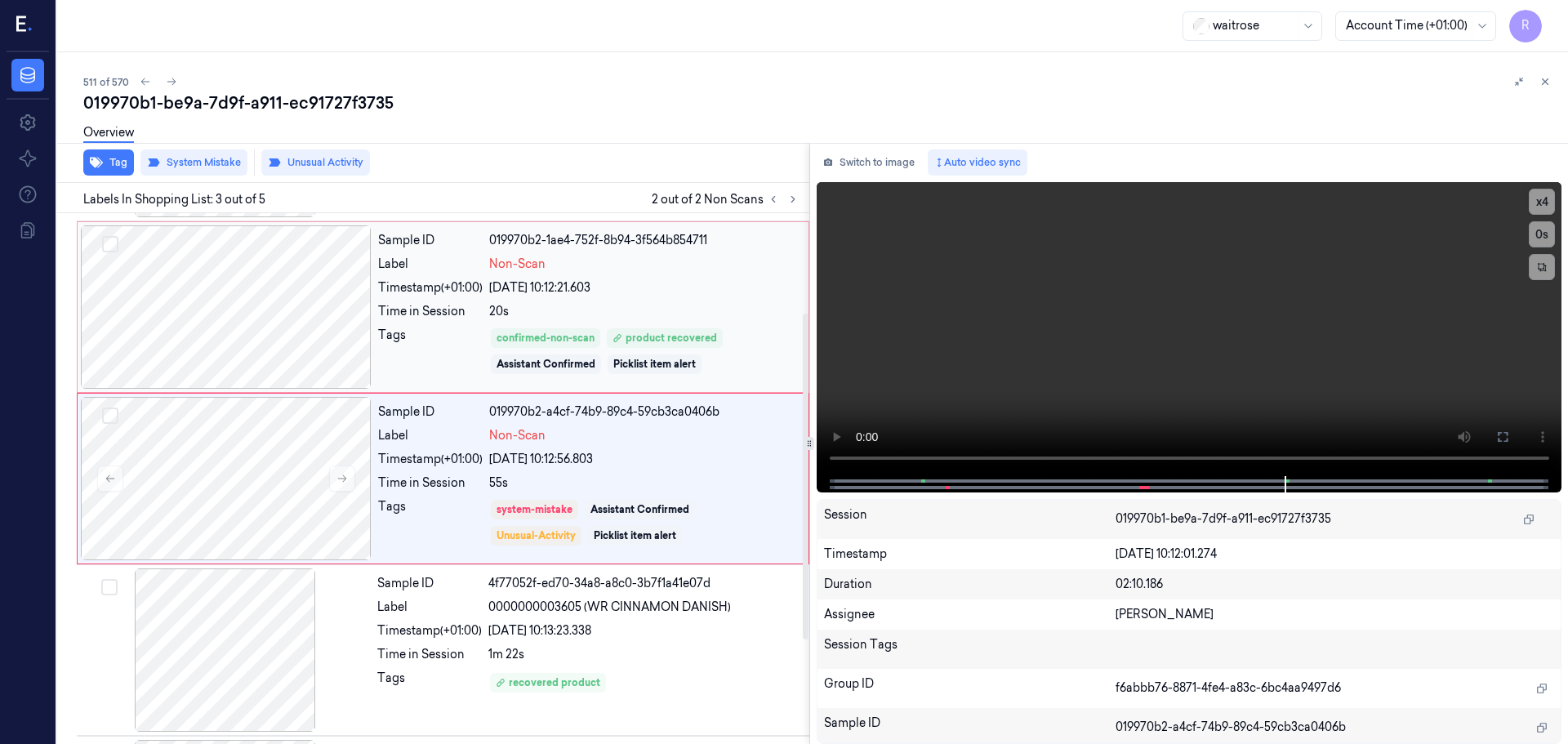
click at [680, 293] on div "22/09/2025 10:12:21.603" at bounding box center [644, 287] width 310 height 17
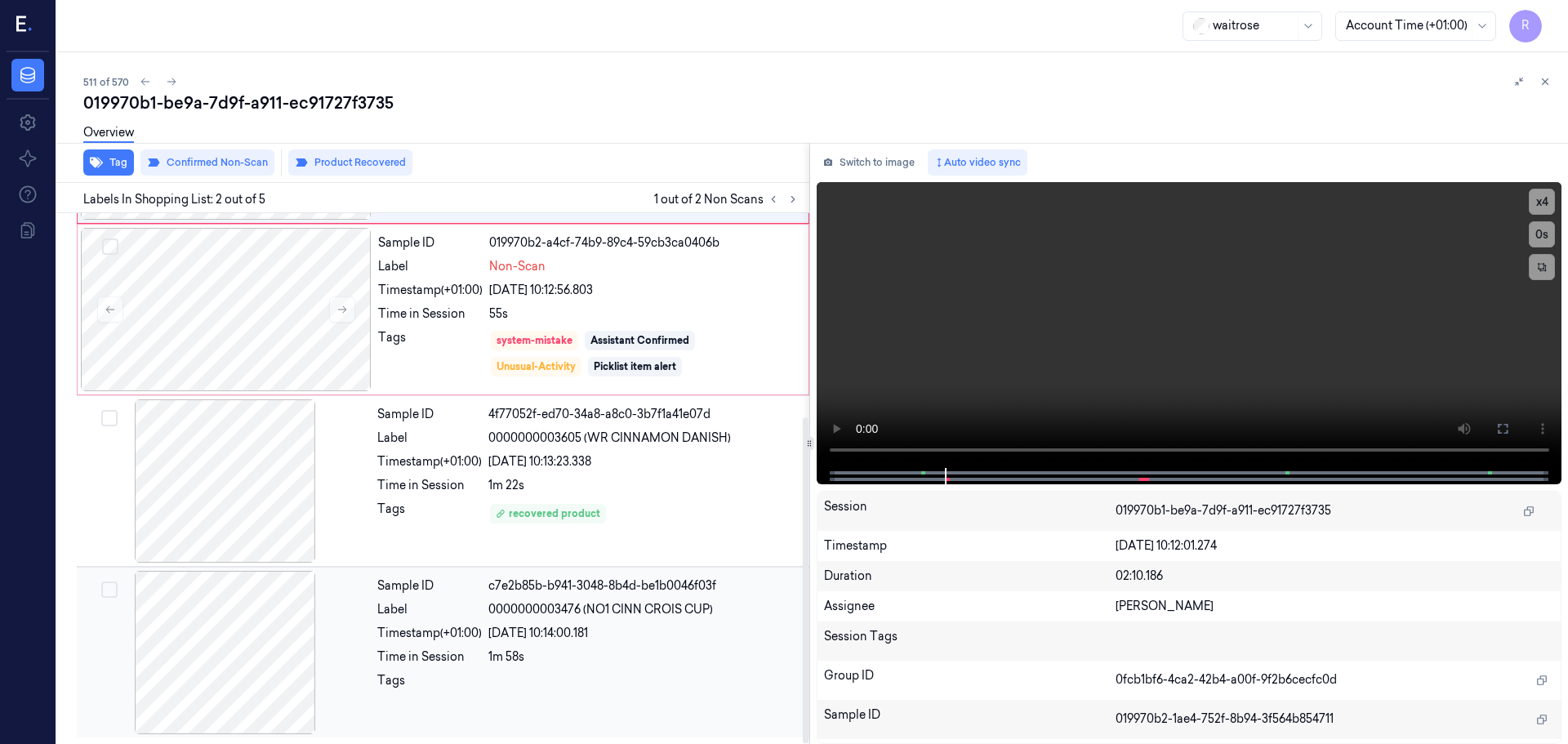
click at [609, 636] on div "22/09/2025 10:14:00.181" at bounding box center [644, 633] width 312 height 17
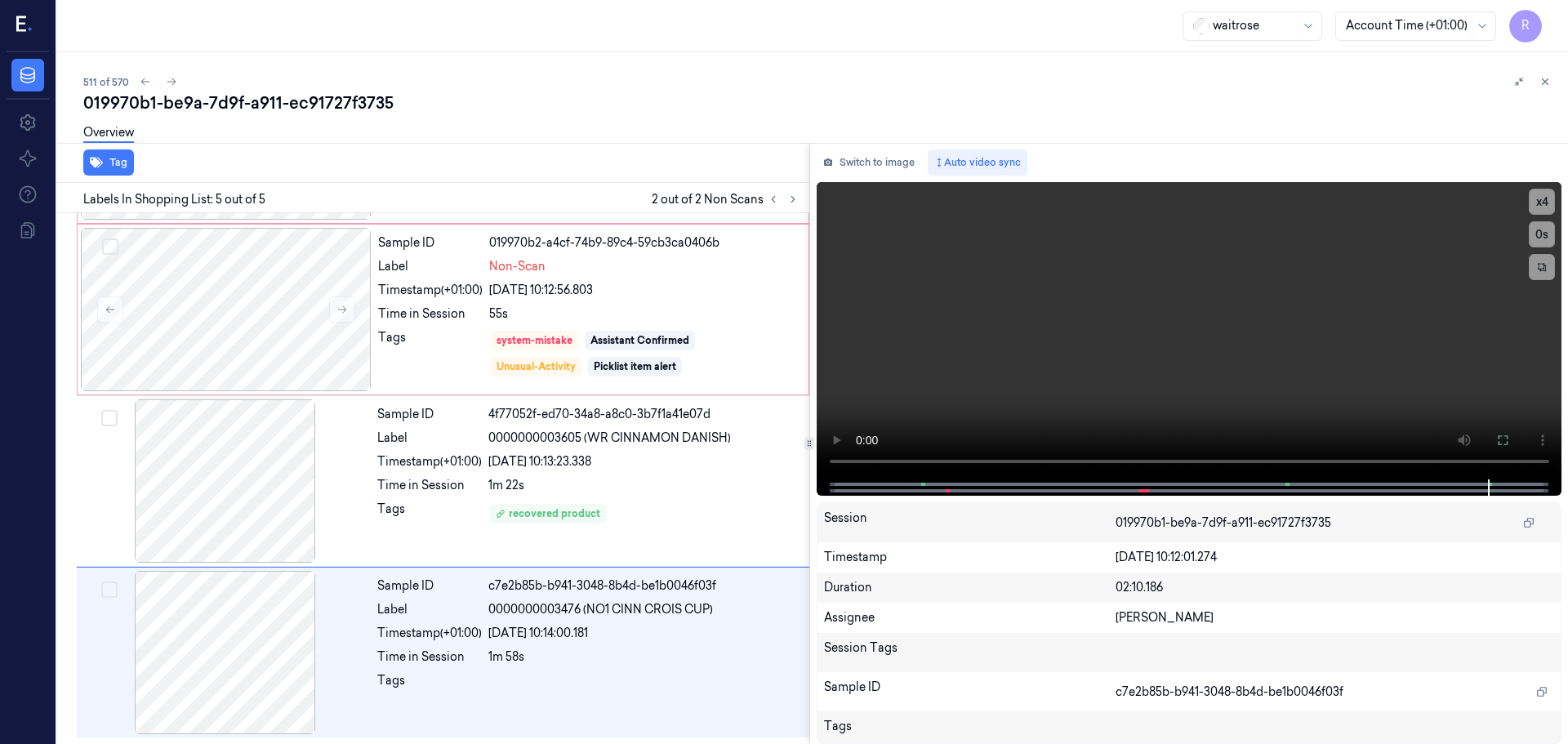
click at [1540, 70] on div "511 of 570 019970b1-be9a-7d9f-a911-ec91727f3735 Overview Tag Labels In Shopping…" at bounding box center [812, 398] width 1511 height 692
click at [1546, 85] on icon at bounding box center [1546, 82] width 12 height 12
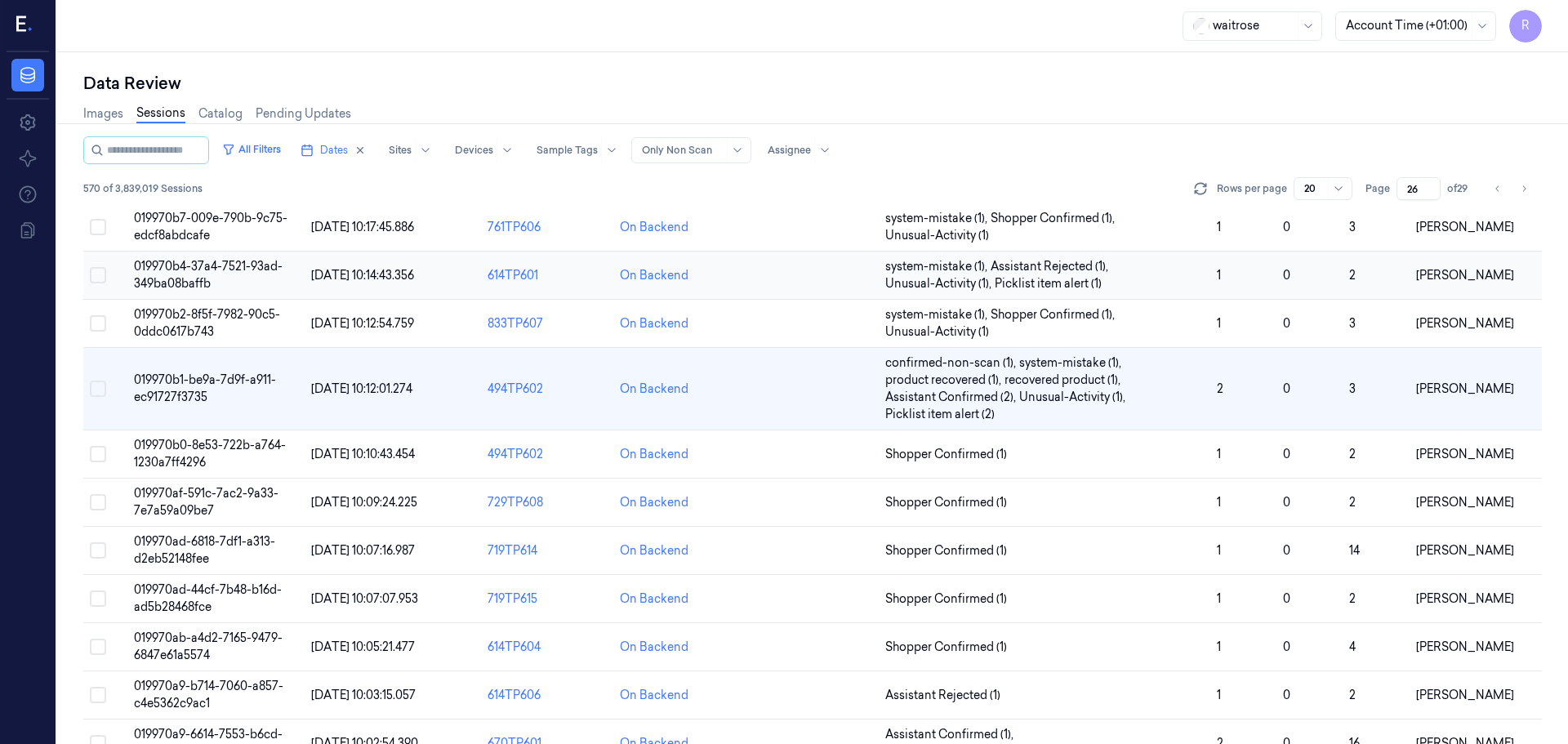
scroll to position [453, 0]
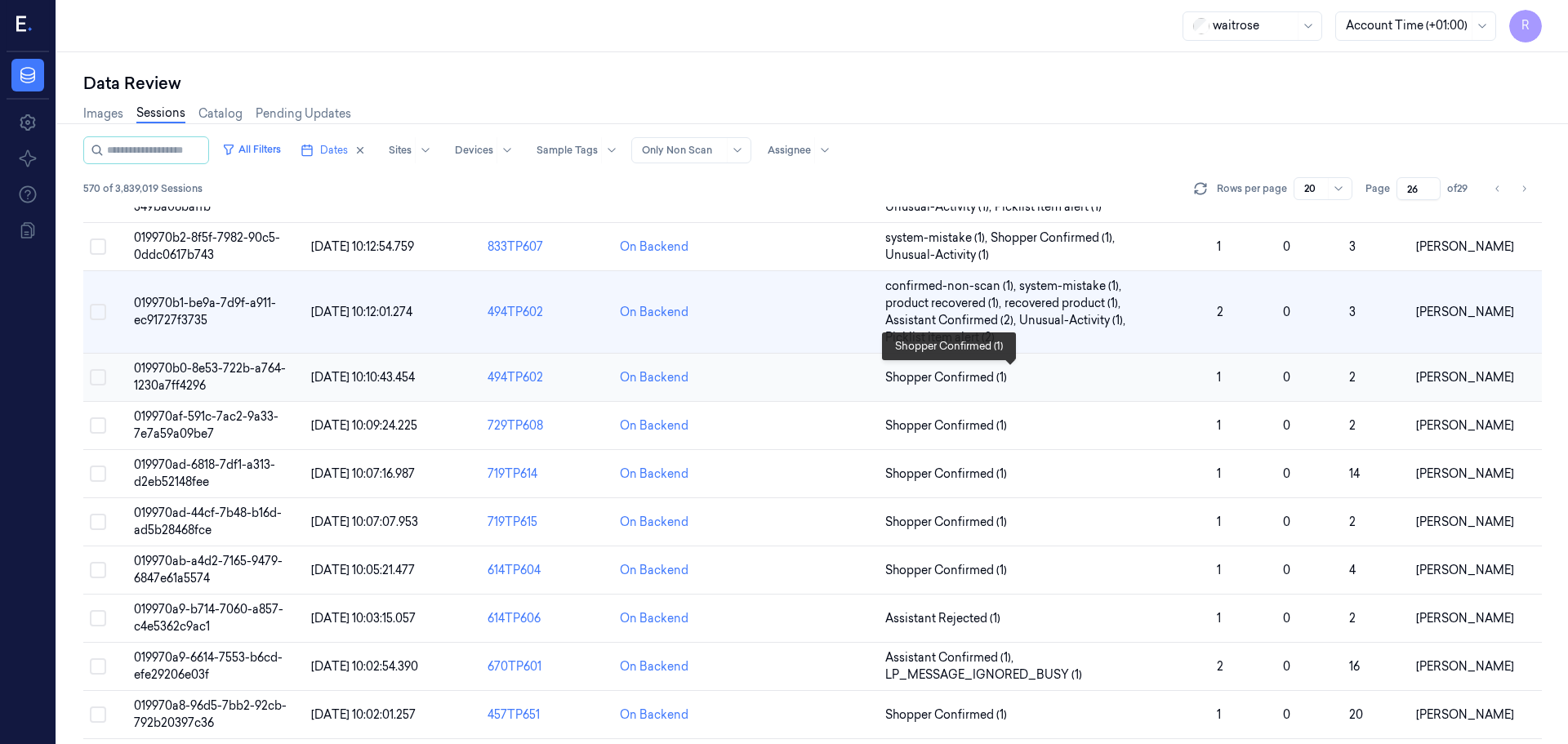
click at [1197, 383] on span "Shopper Confirmed (1)" at bounding box center [1044, 378] width 318 height 17
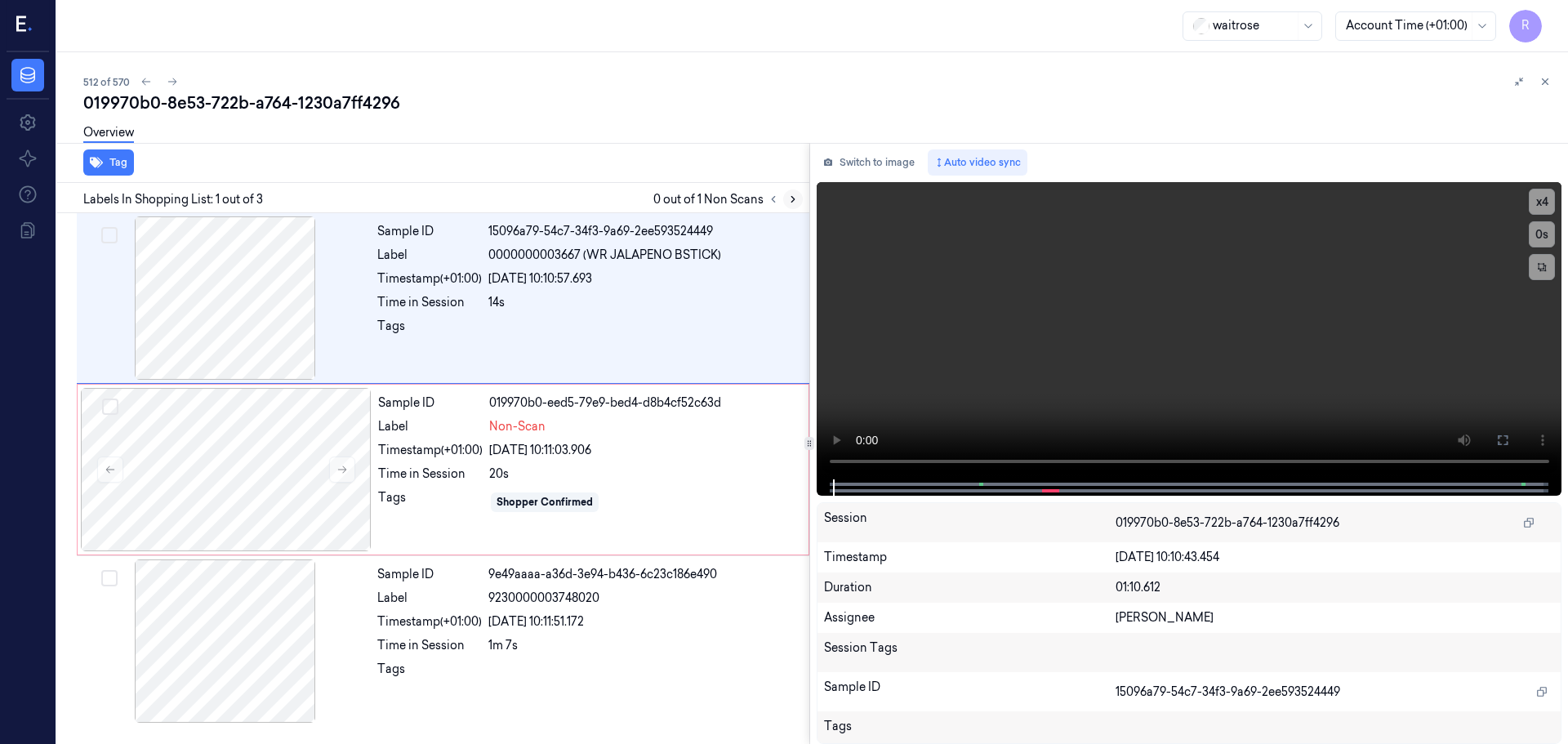
click at [782, 194] on div at bounding box center [783, 200] width 39 height 20
click at [791, 198] on icon at bounding box center [793, 200] width 12 height 12
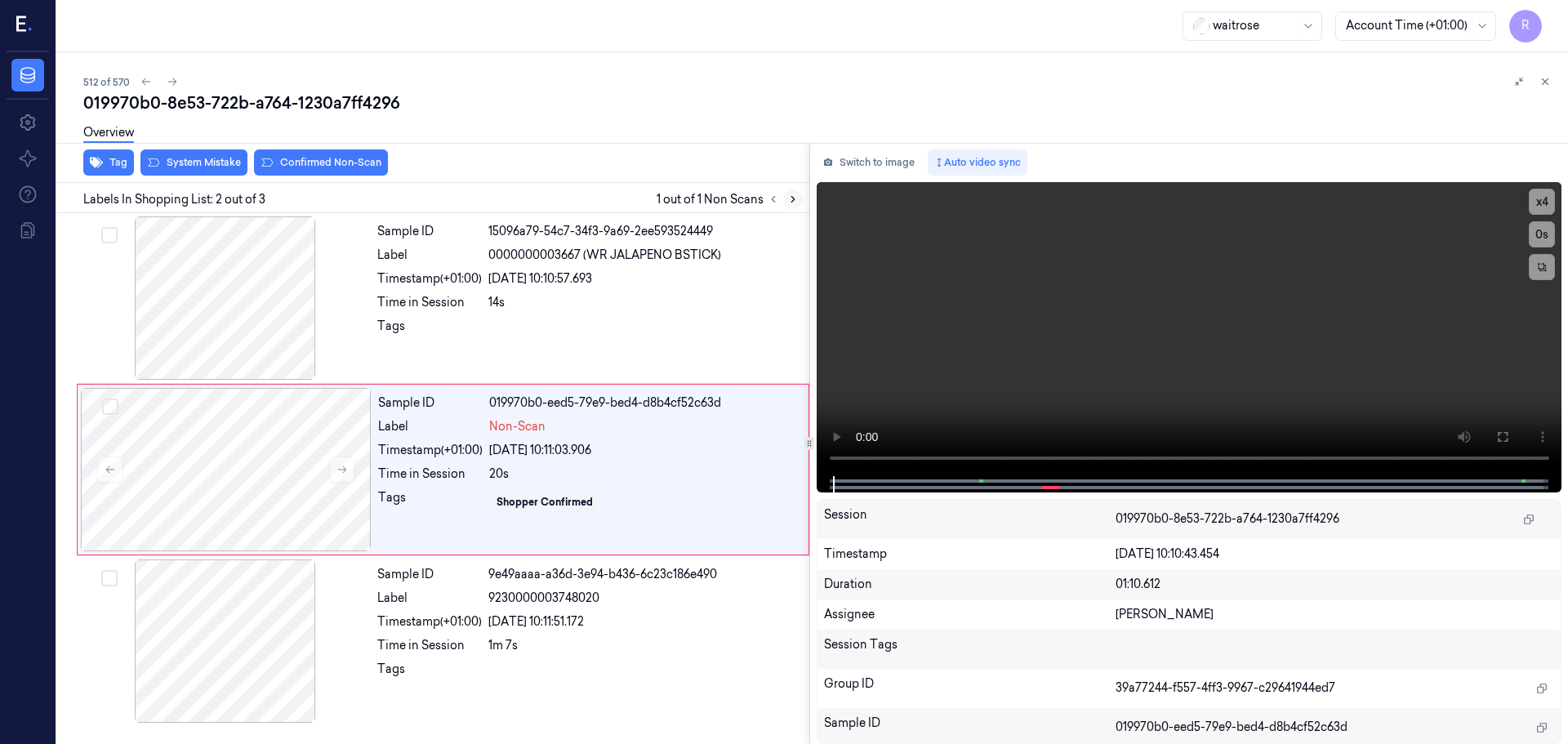
click at [791, 198] on icon at bounding box center [793, 200] width 12 height 12
drag, startPoint x: 835, startPoint y: 479, endPoint x: 824, endPoint y: 480, distance: 11.0
click at [824, 480] on div at bounding box center [1190, 485] width 746 height 17
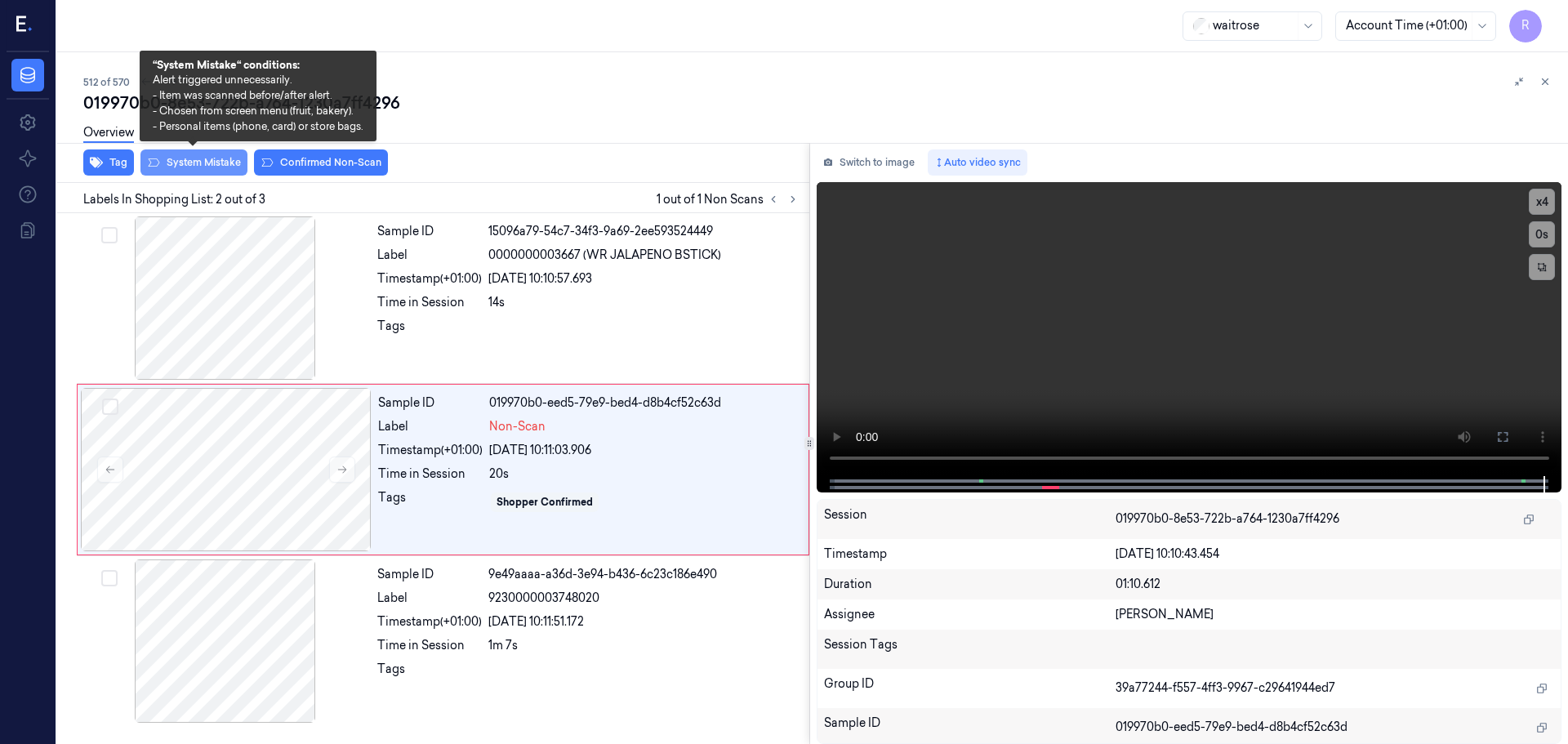
click at [191, 161] on button "System Mistake" at bounding box center [194, 162] width 107 height 27
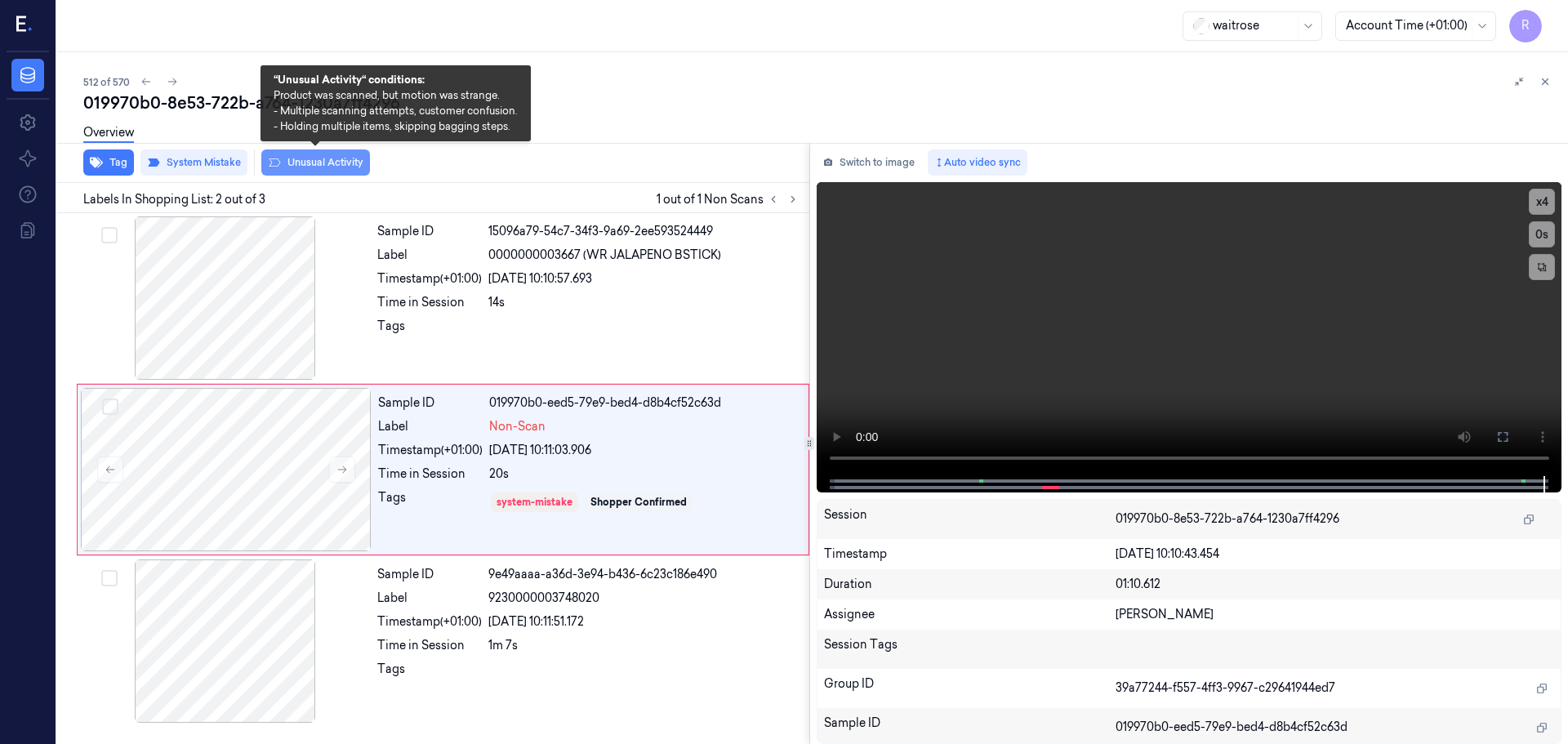
click at [324, 163] on button "Unusual Activity" at bounding box center [315, 162] width 109 height 27
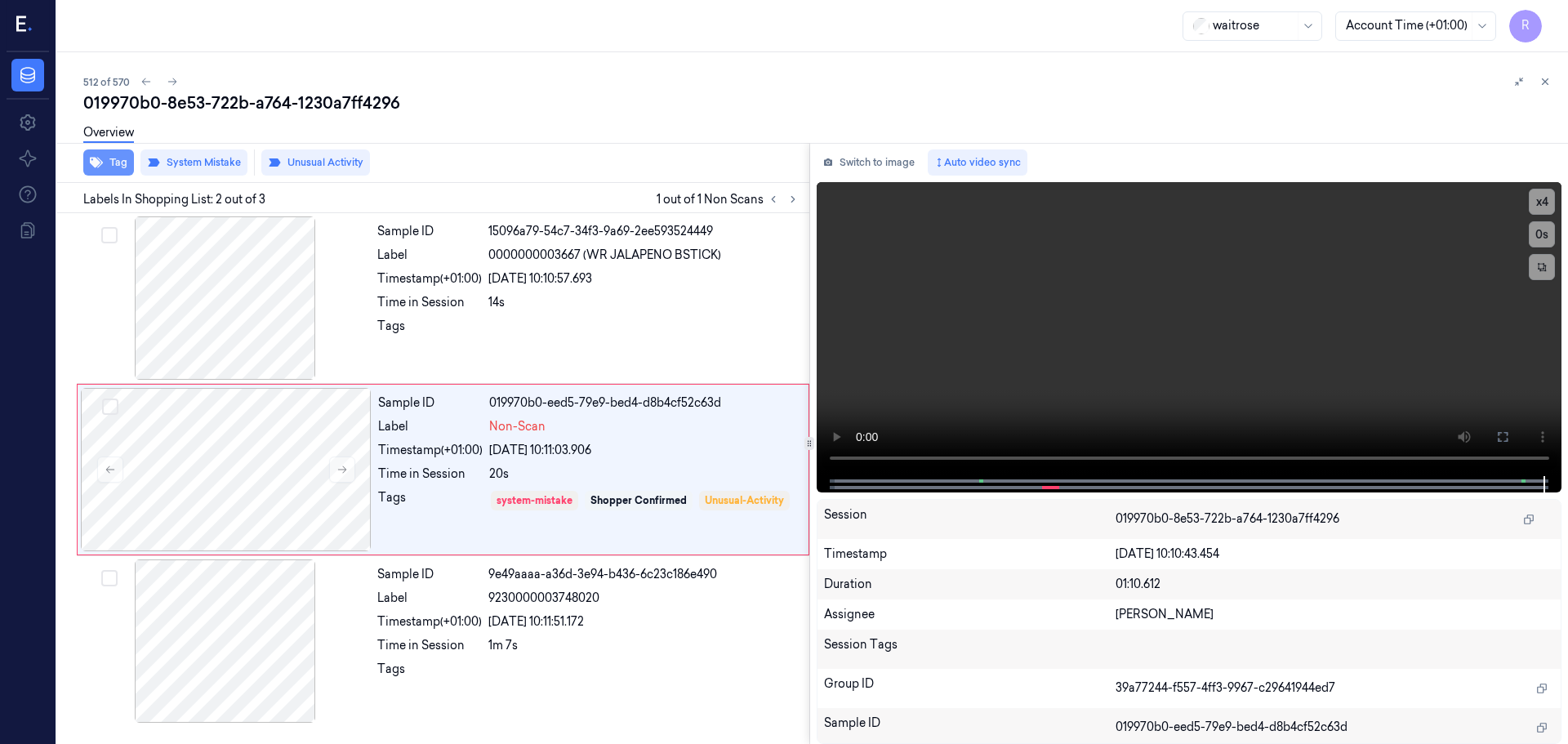
click at [112, 158] on button "Tag" at bounding box center [109, 162] width 51 height 27
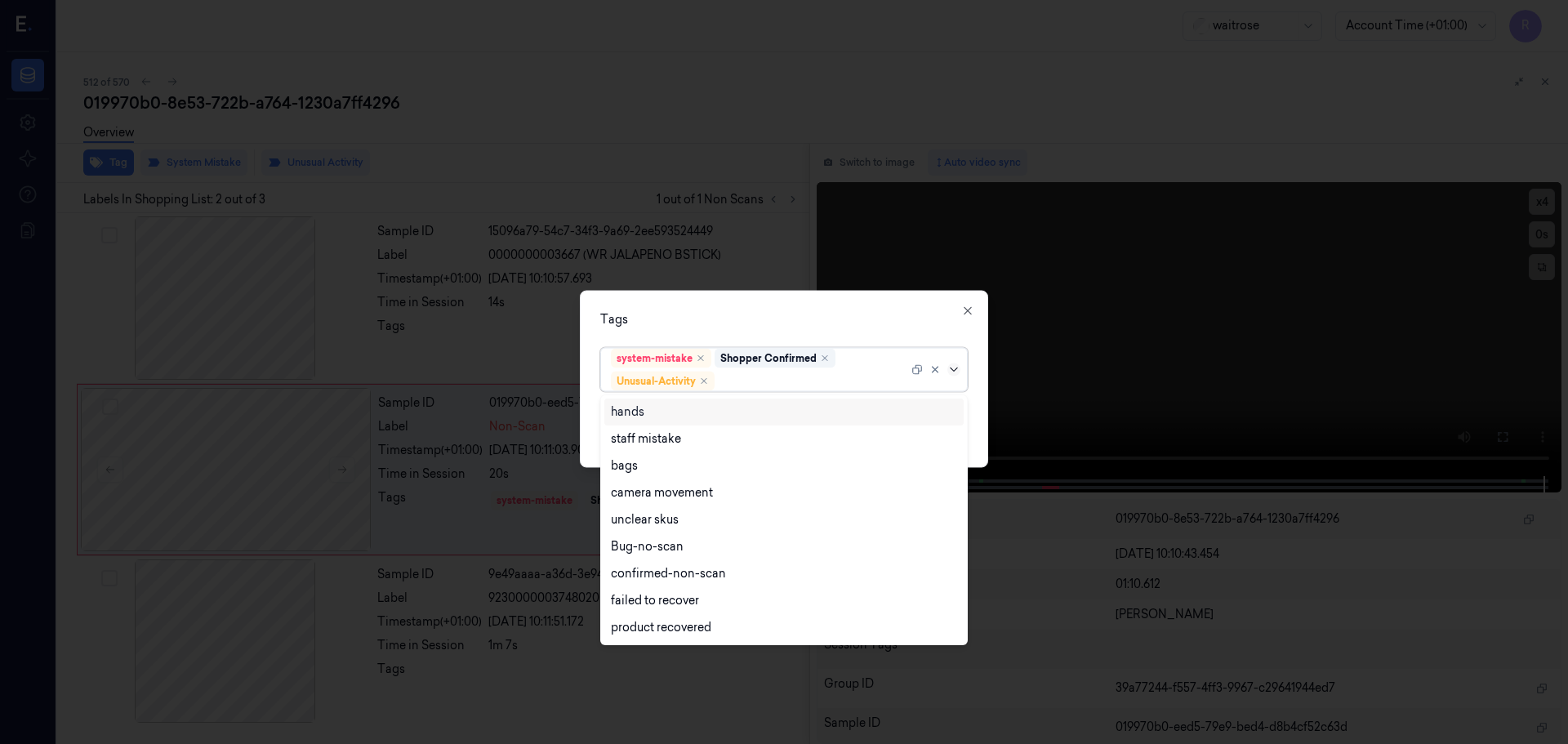
click at [957, 370] on icon at bounding box center [954, 370] width 13 height 13
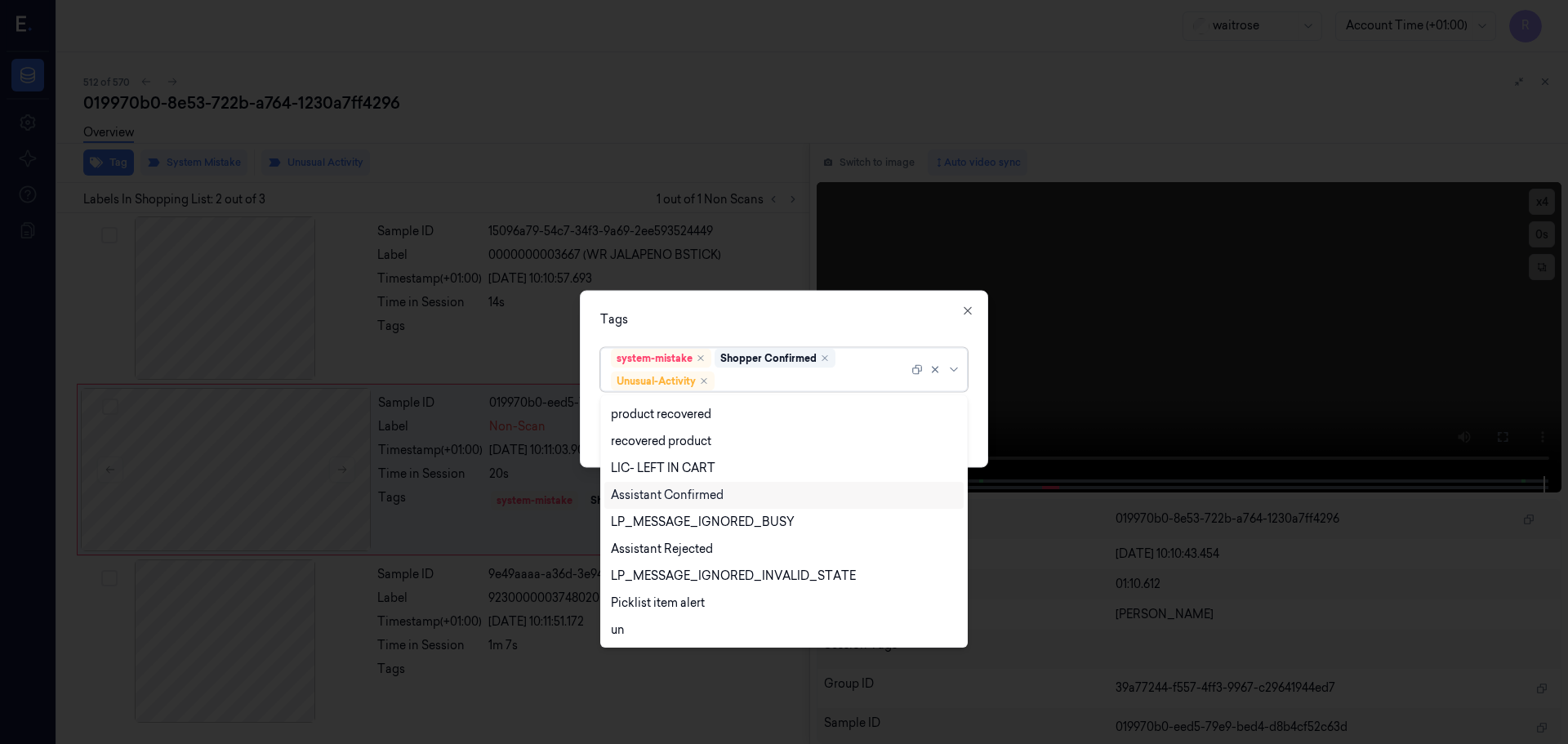
scroll to position [321, 0]
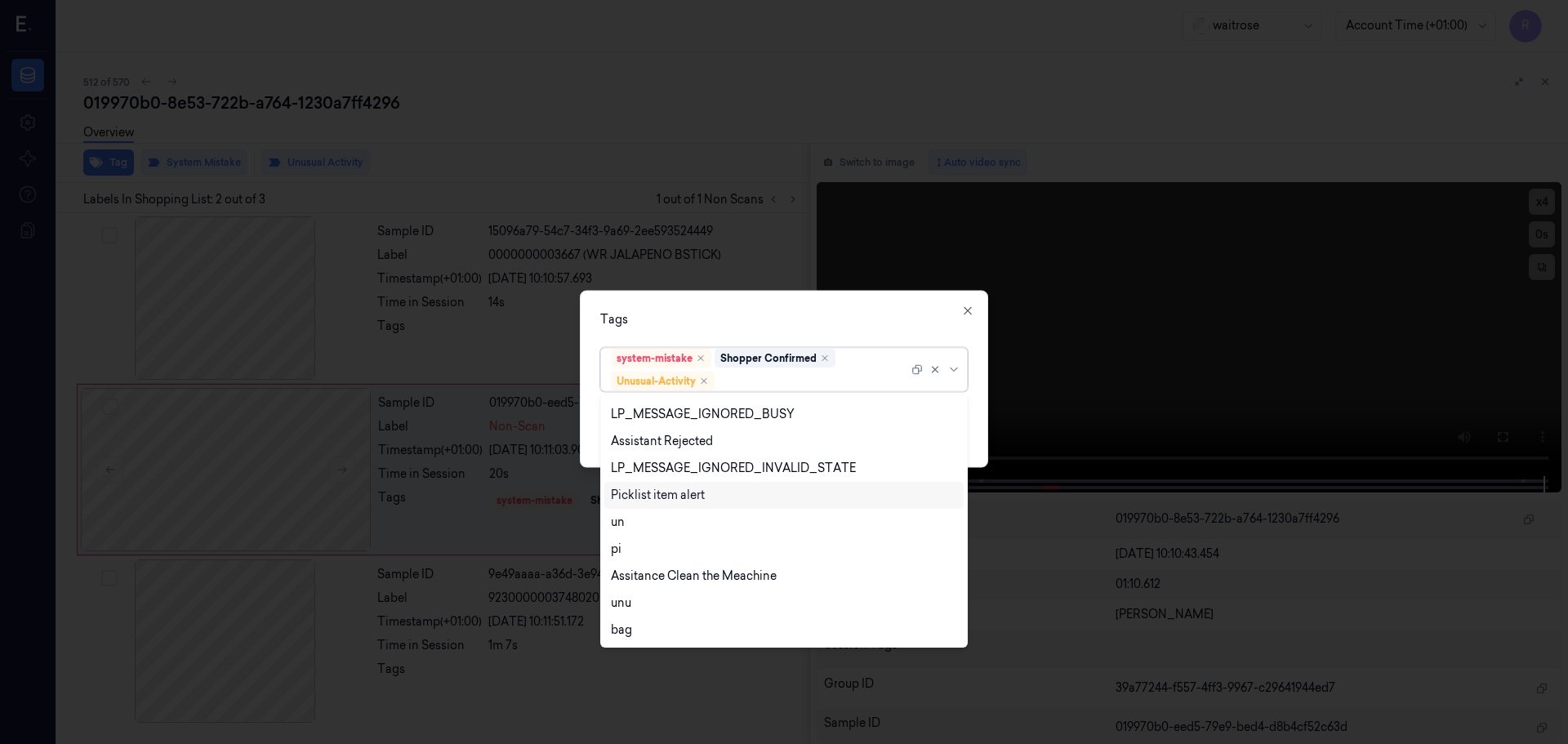
click at [653, 496] on div "Picklist item alert" at bounding box center [657, 495] width 94 height 17
click at [748, 319] on div "Tags" at bounding box center [784, 319] width 368 height 17
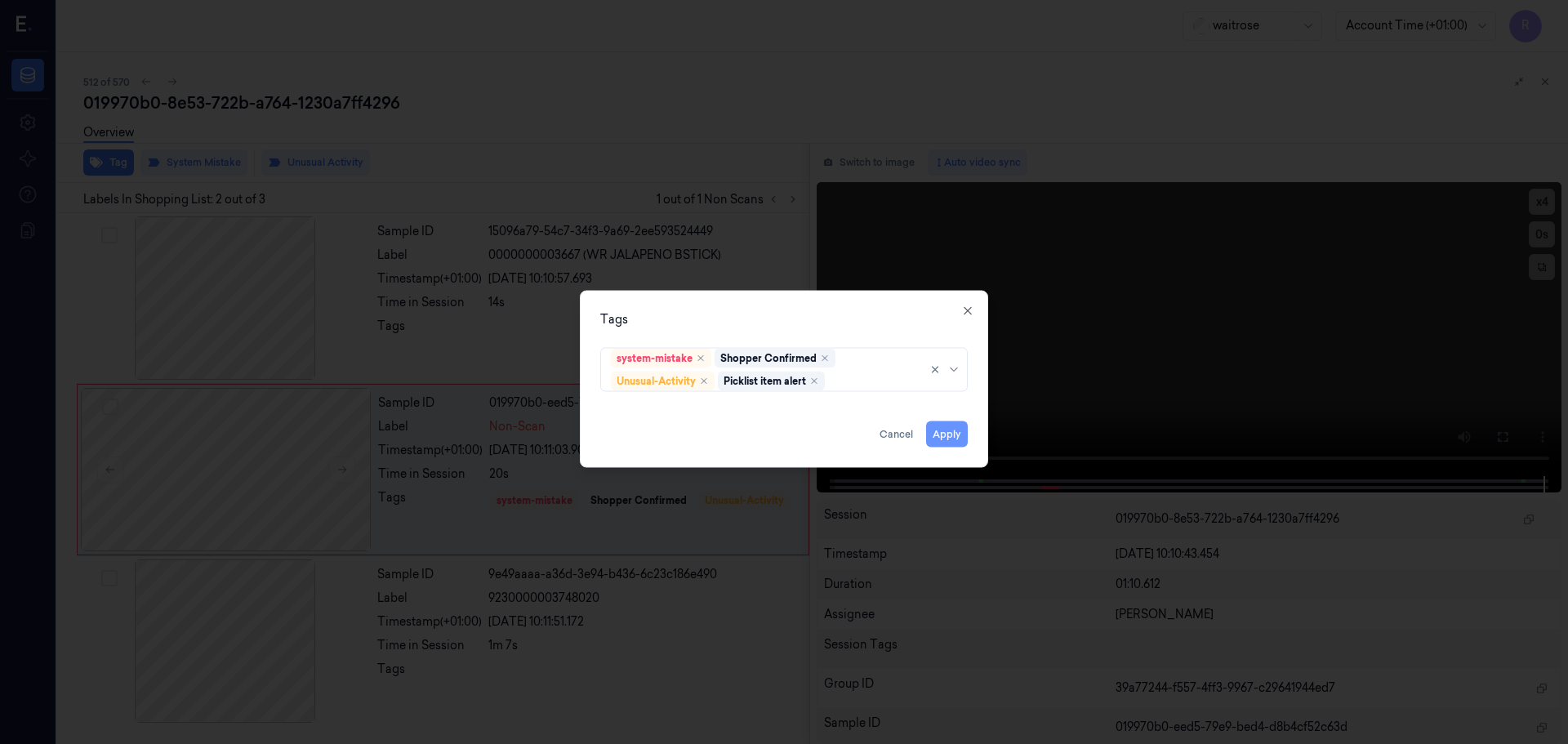
click at [937, 431] on button "Apply" at bounding box center [947, 434] width 41 height 27
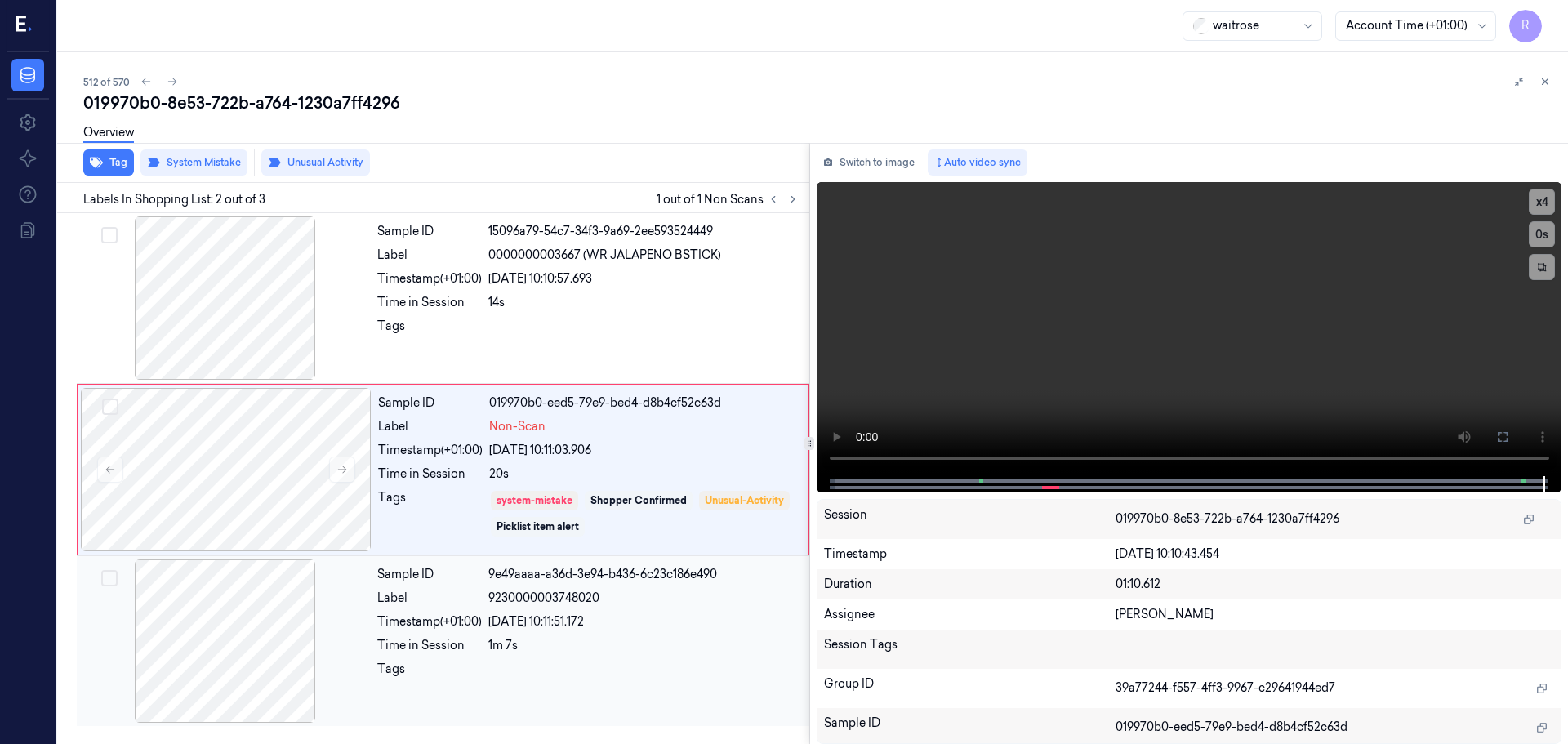
click at [621, 624] on div "22/09/2025 10:11:51.172" at bounding box center [644, 621] width 312 height 17
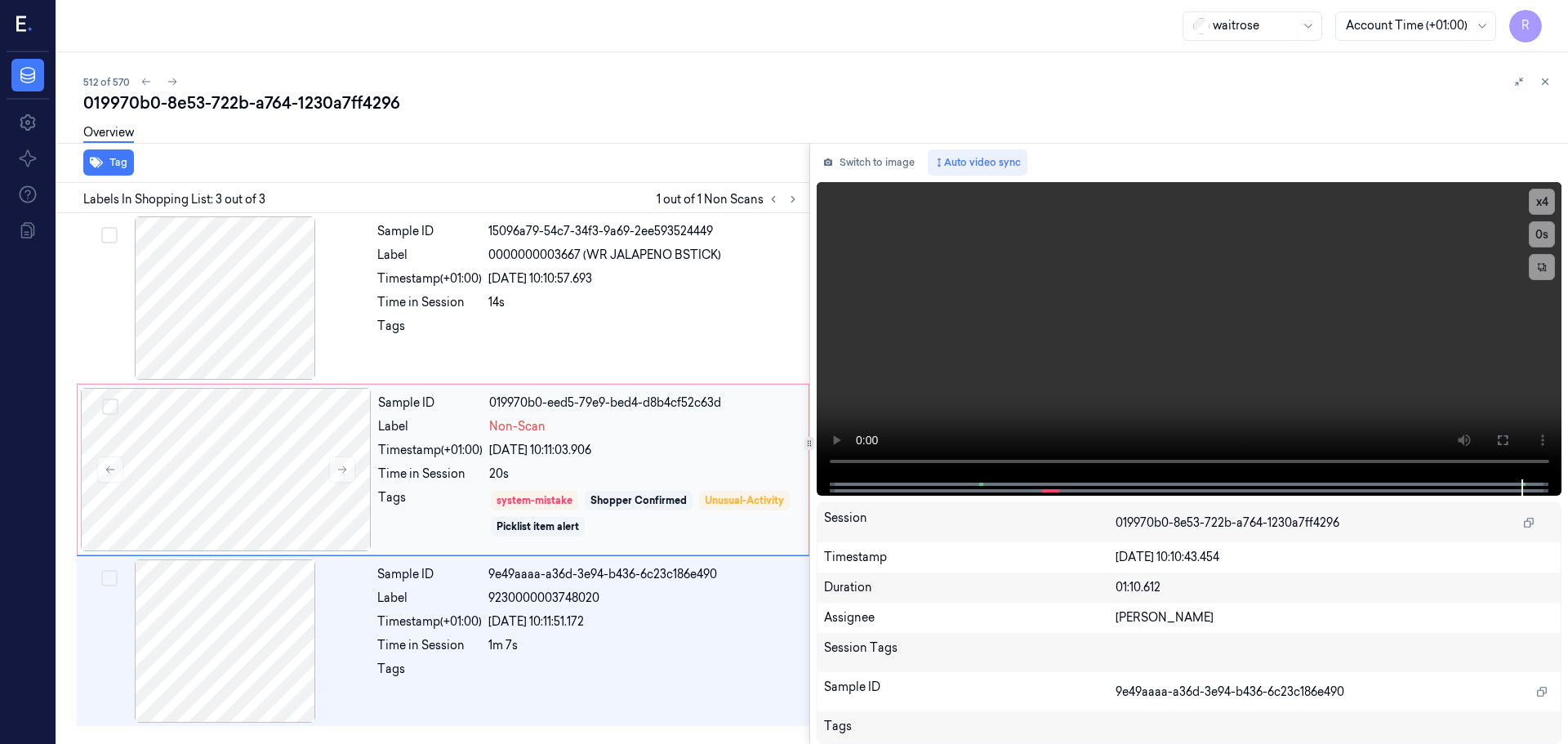
click at [633, 471] on div "20s" at bounding box center [644, 474] width 310 height 17
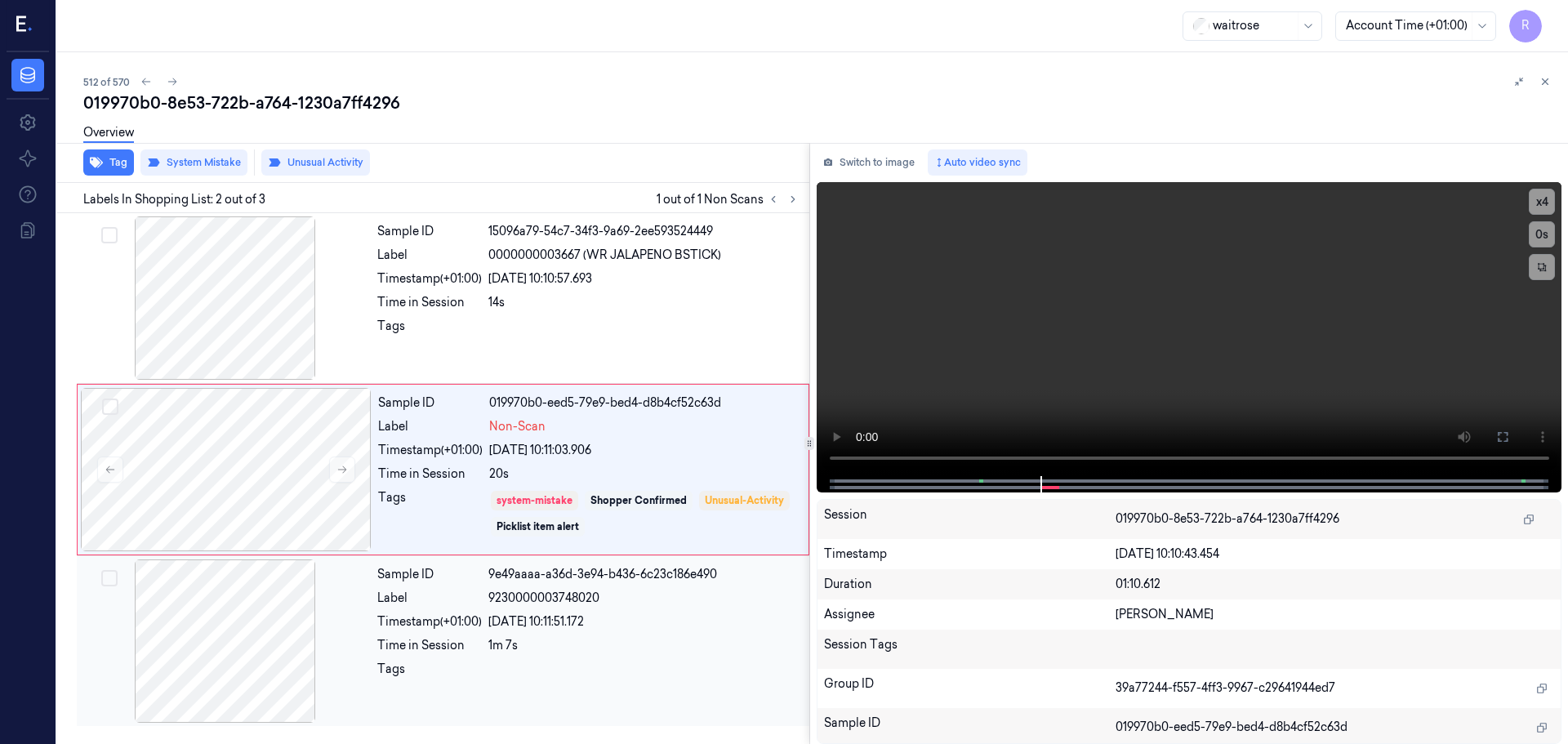
click at [358, 627] on div at bounding box center [225, 640] width 291 height 163
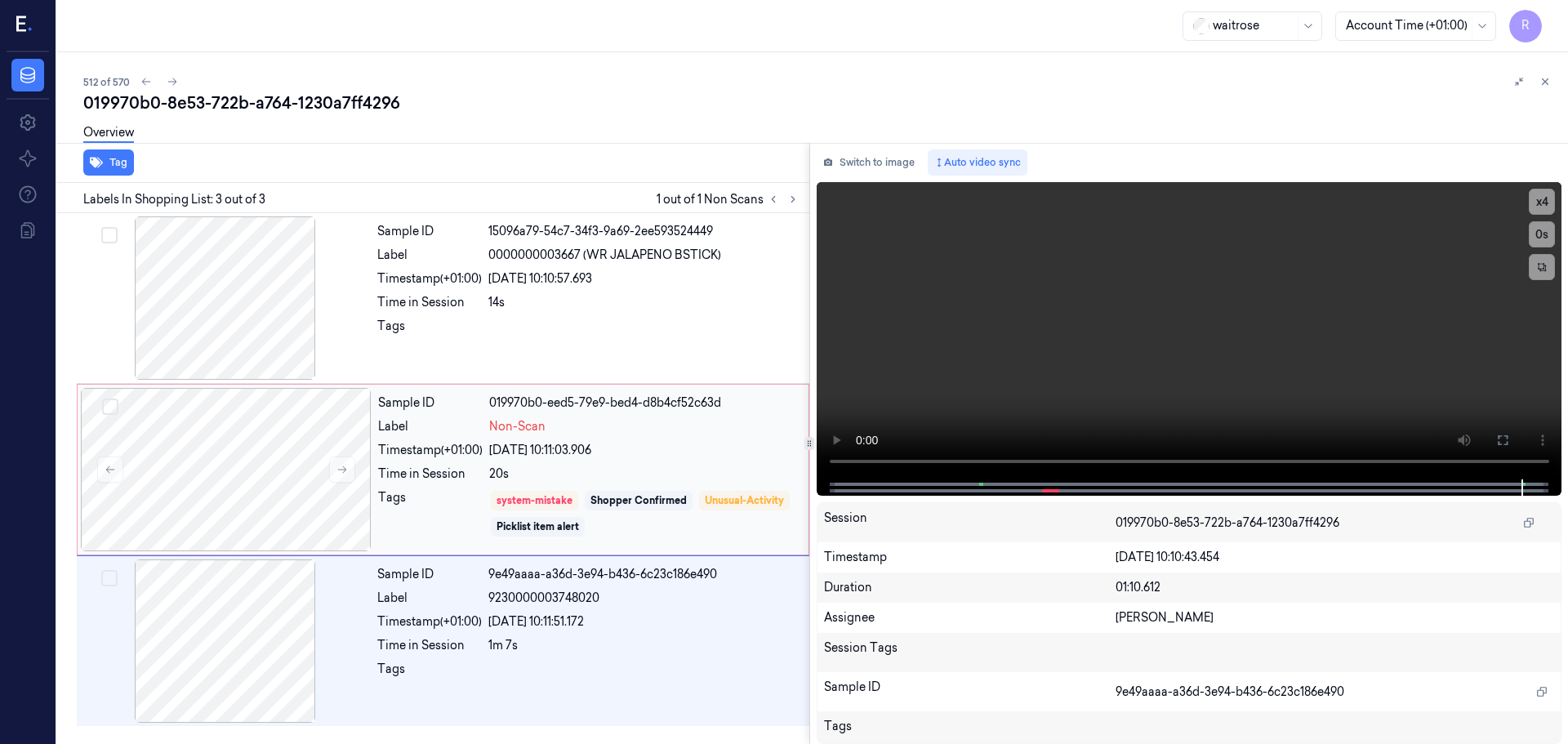
click at [404, 438] on div "Sample ID 019970b0-eed5-79e9-bed4-d8b4cf52c63d Label Non-Scan Timestamp (+01:00…" at bounding box center [588, 469] width 433 height 163
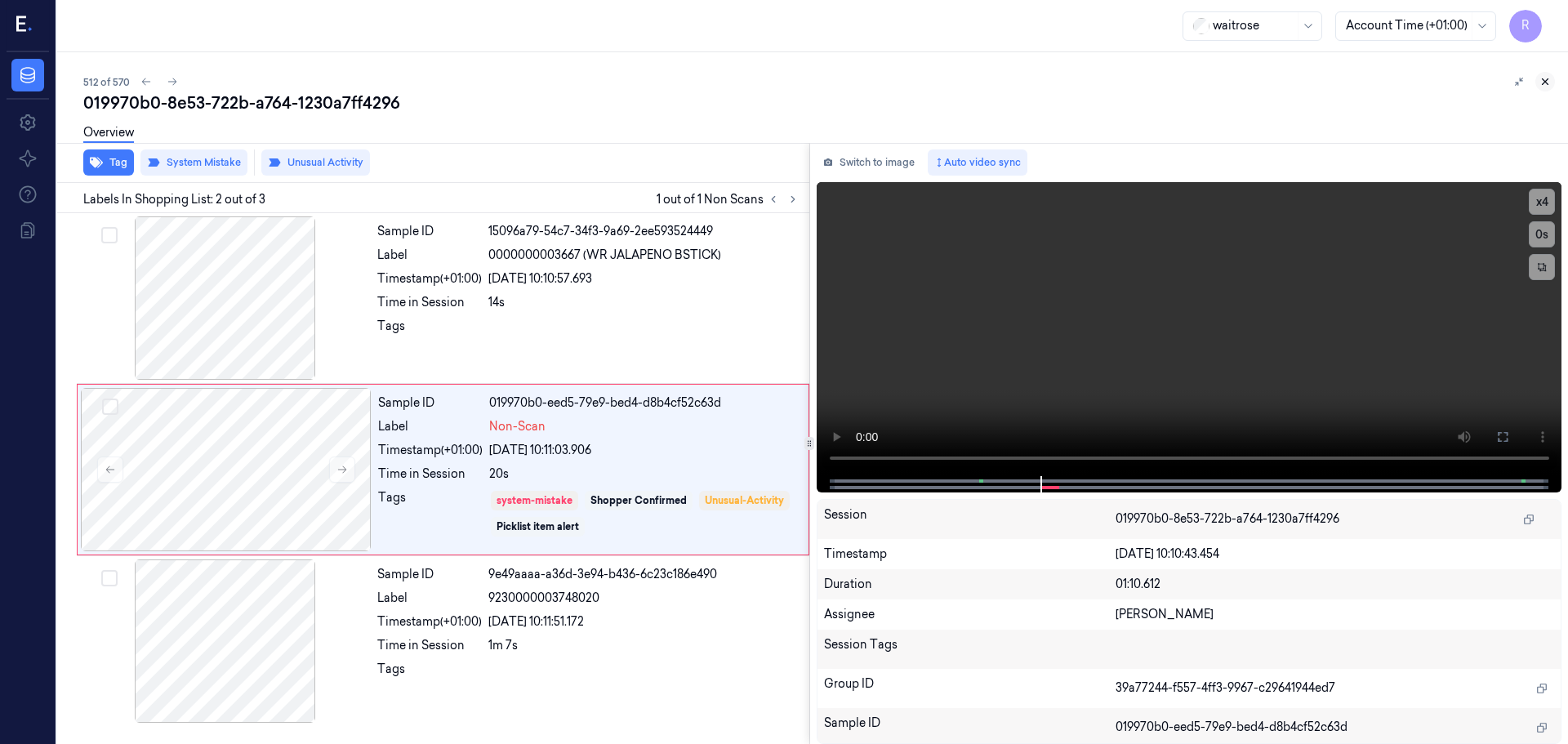
click at [1546, 77] on button at bounding box center [1546, 82] width 20 height 20
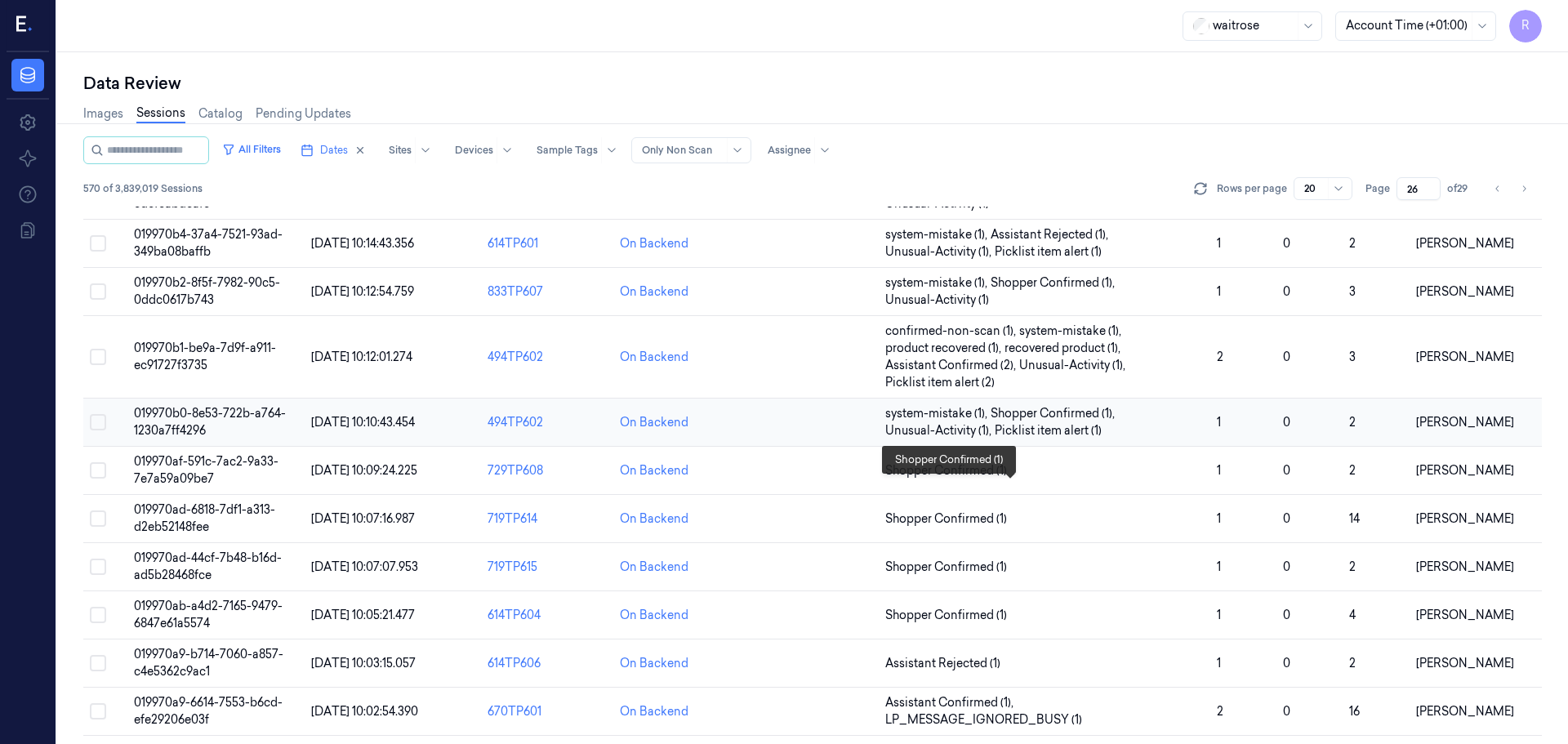
scroll to position [437, 0]
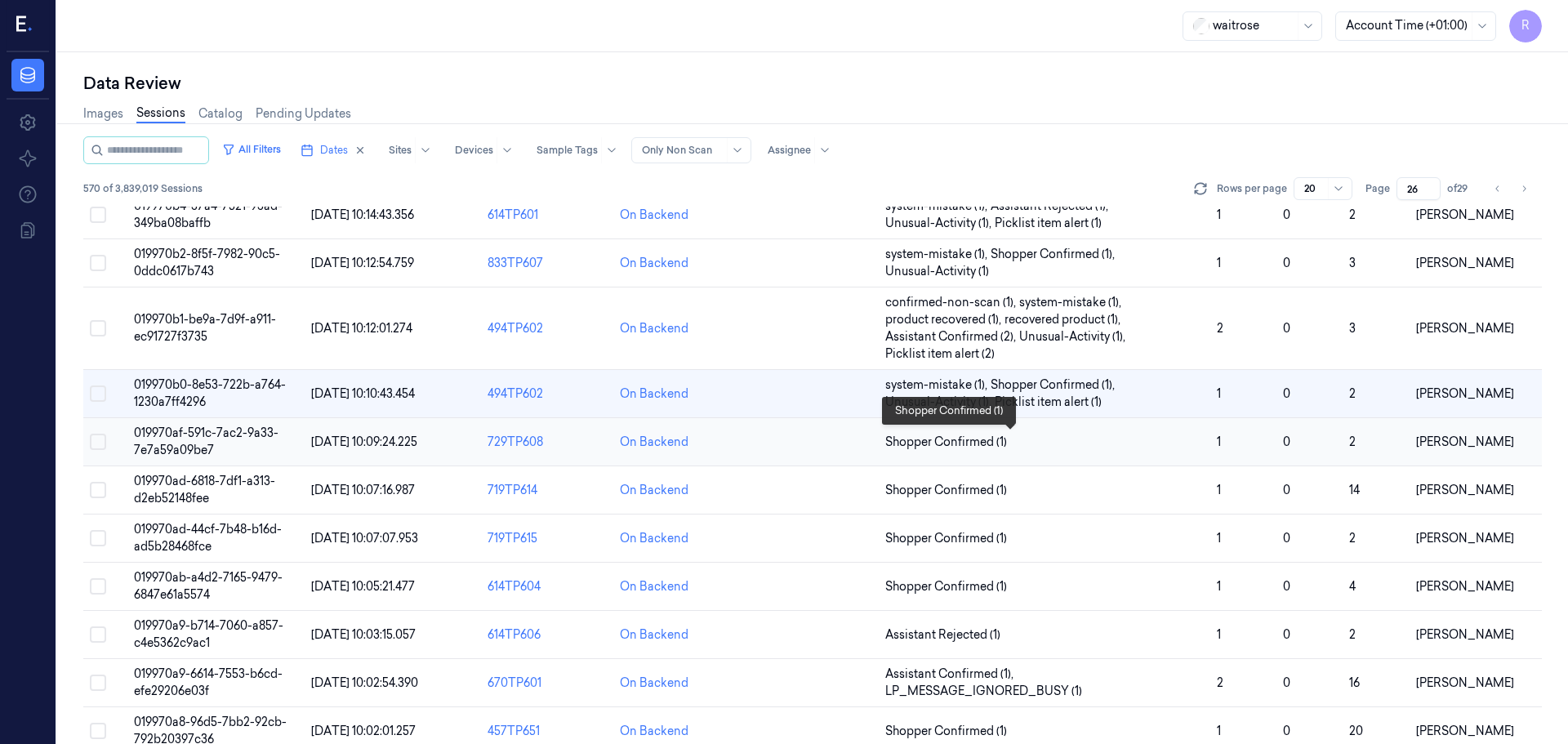
click at [1039, 441] on span "Shopper Confirmed (1)" at bounding box center [1044, 442] width 318 height 17
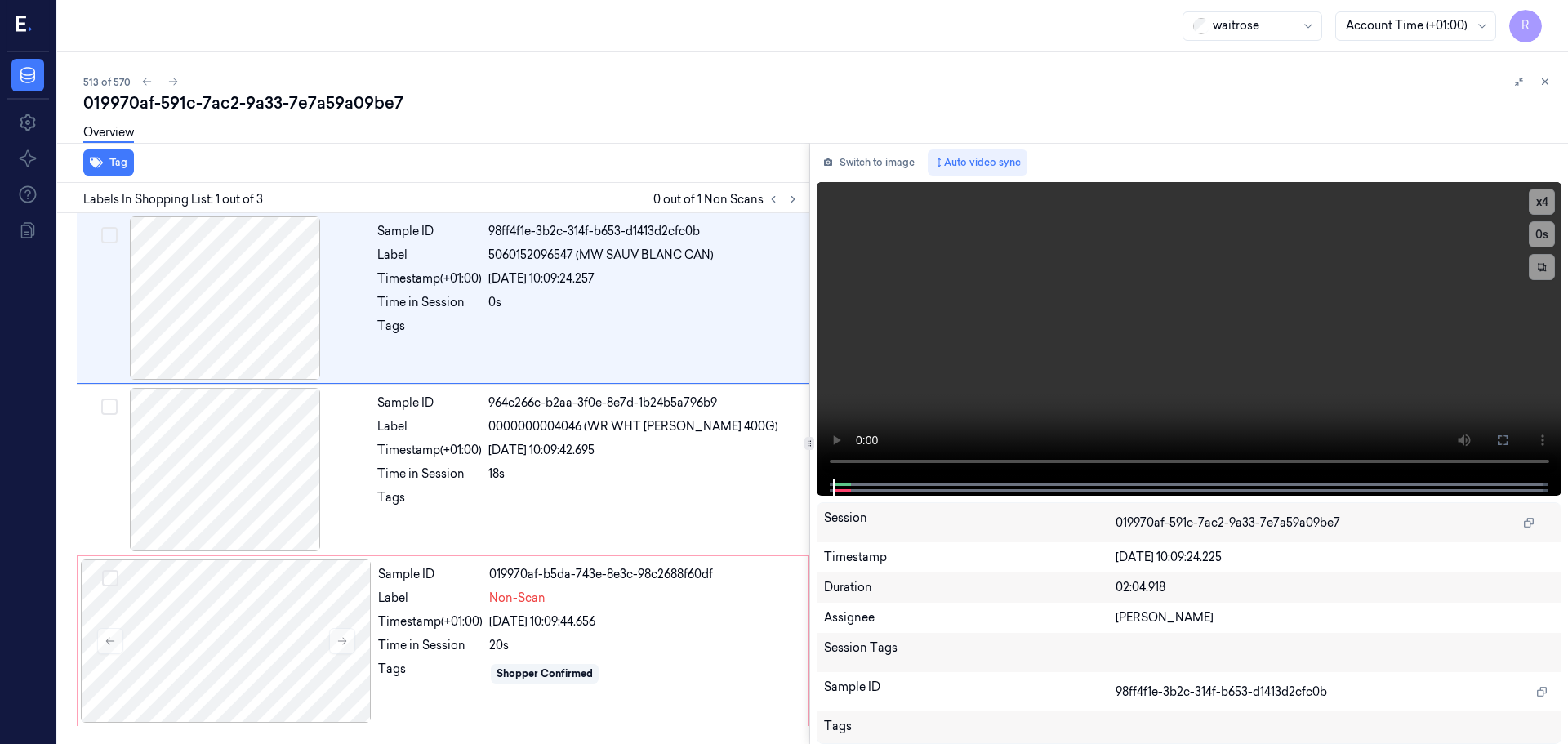
click at [504, 170] on div "Tag" at bounding box center [430, 162] width 759 height 40
click at [791, 199] on icon at bounding box center [793, 200] width 12 height 12
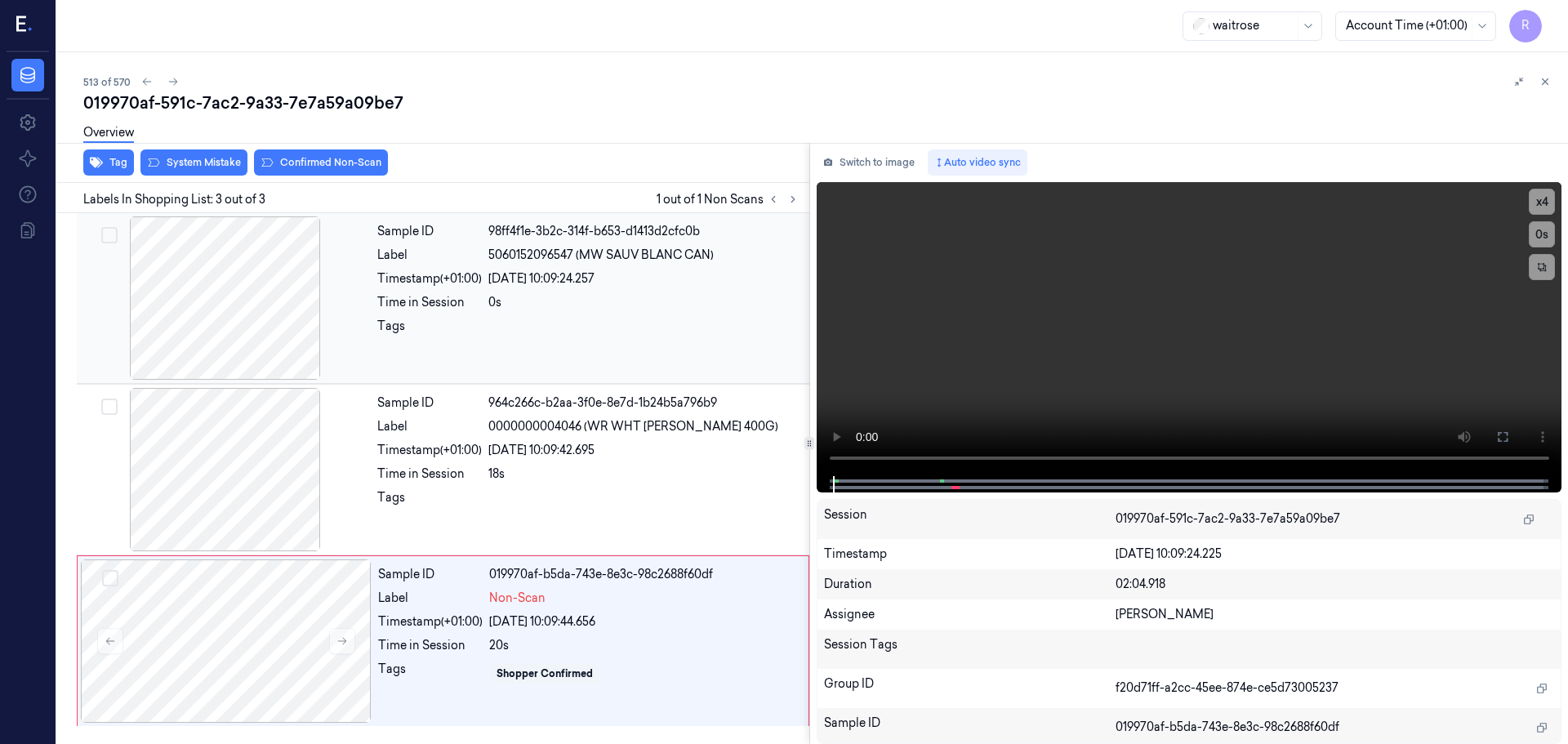
click at [241, 270] on div at bounding box center [225, 297] width 291 height 163
click at [478, 482] on div "Time in Session" at bounding box center [429, 474] width 104 height 17
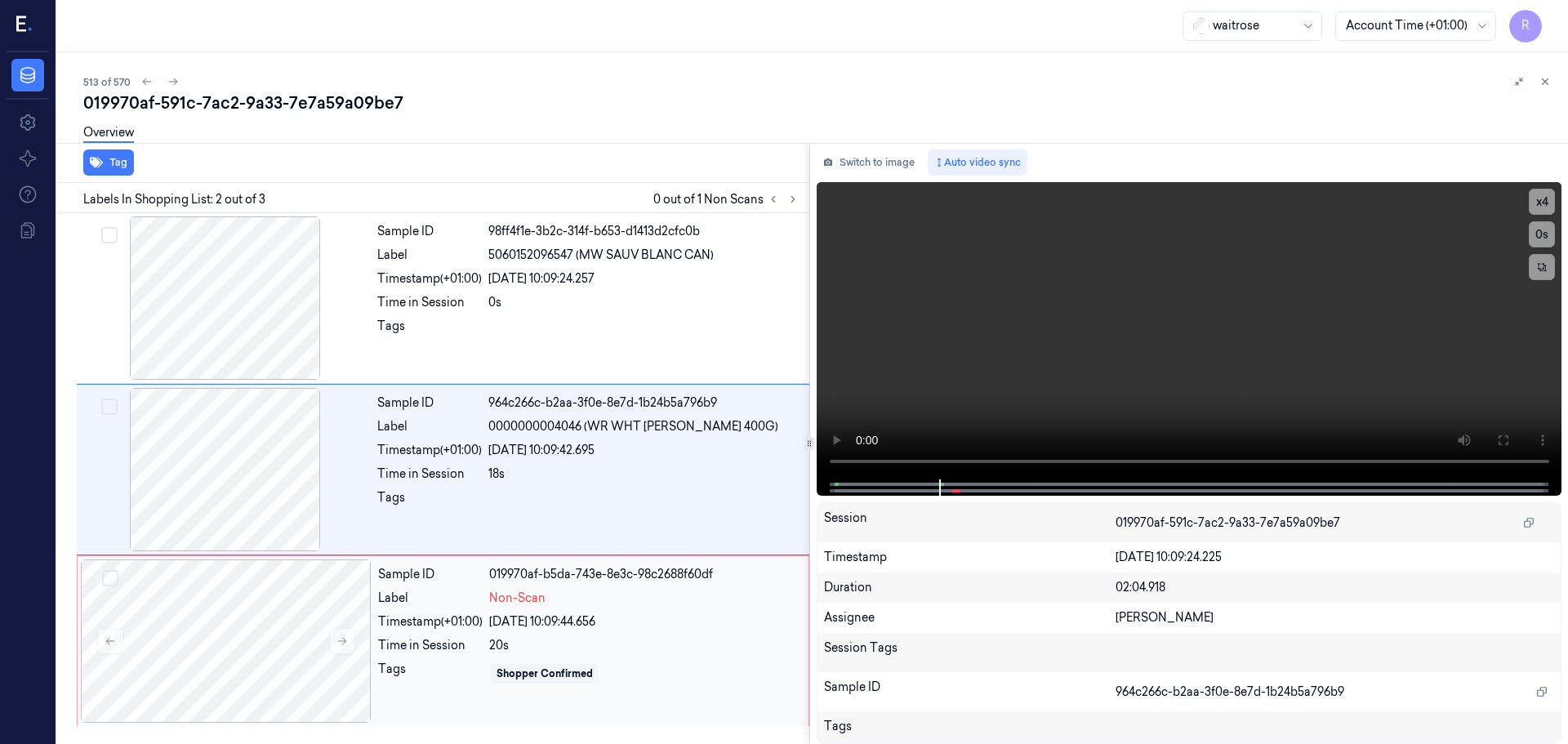
click at [607, 610] on div "Sample ID 019970af-b5da-743e-8e3c-98c2688f60df Label Non-Scan Timestamp (+01:00…" at bounding box center [588, 640] width 433 height 163
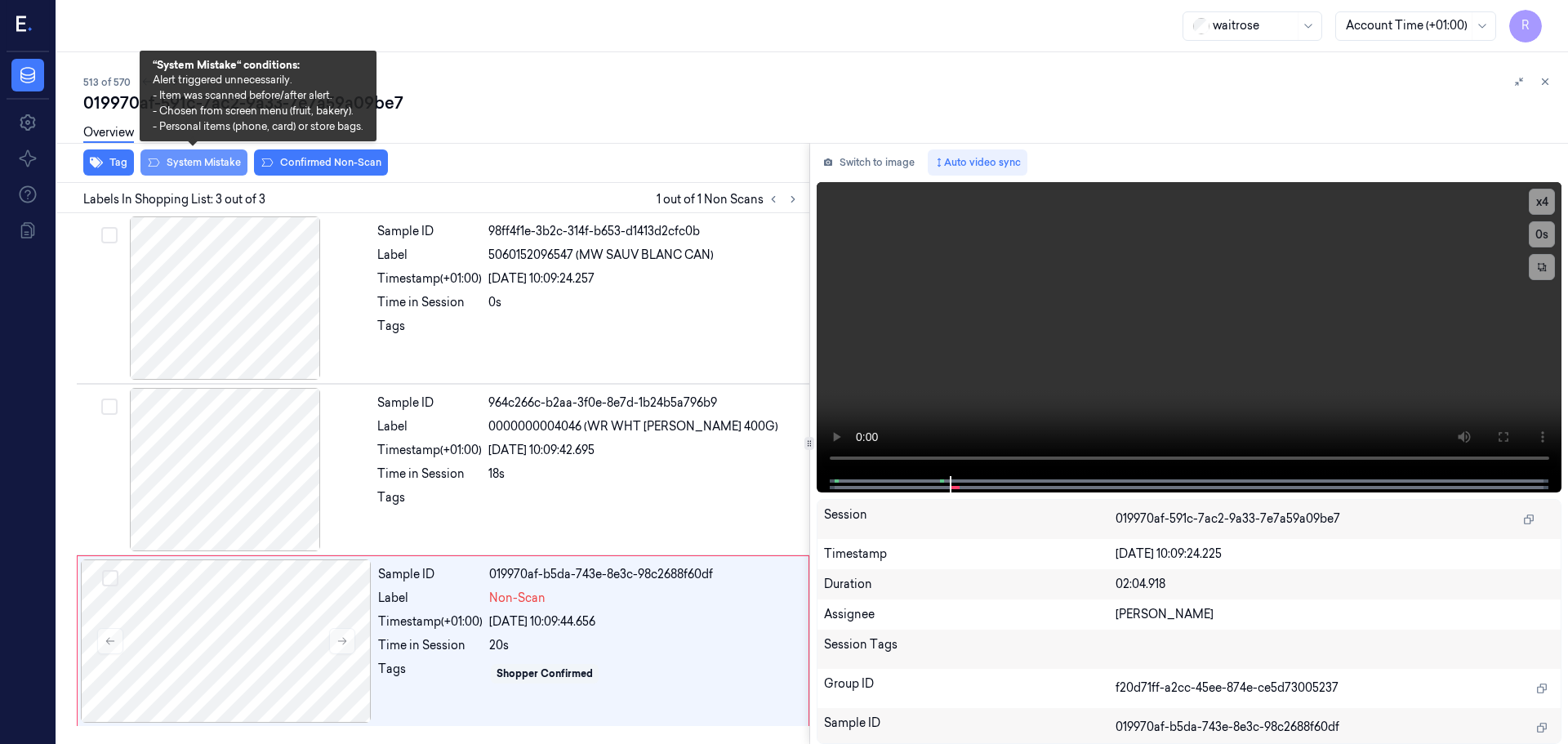
click at [188, 167] on button "System Mistake" at bounding box center [194, 162] width 107 height 27
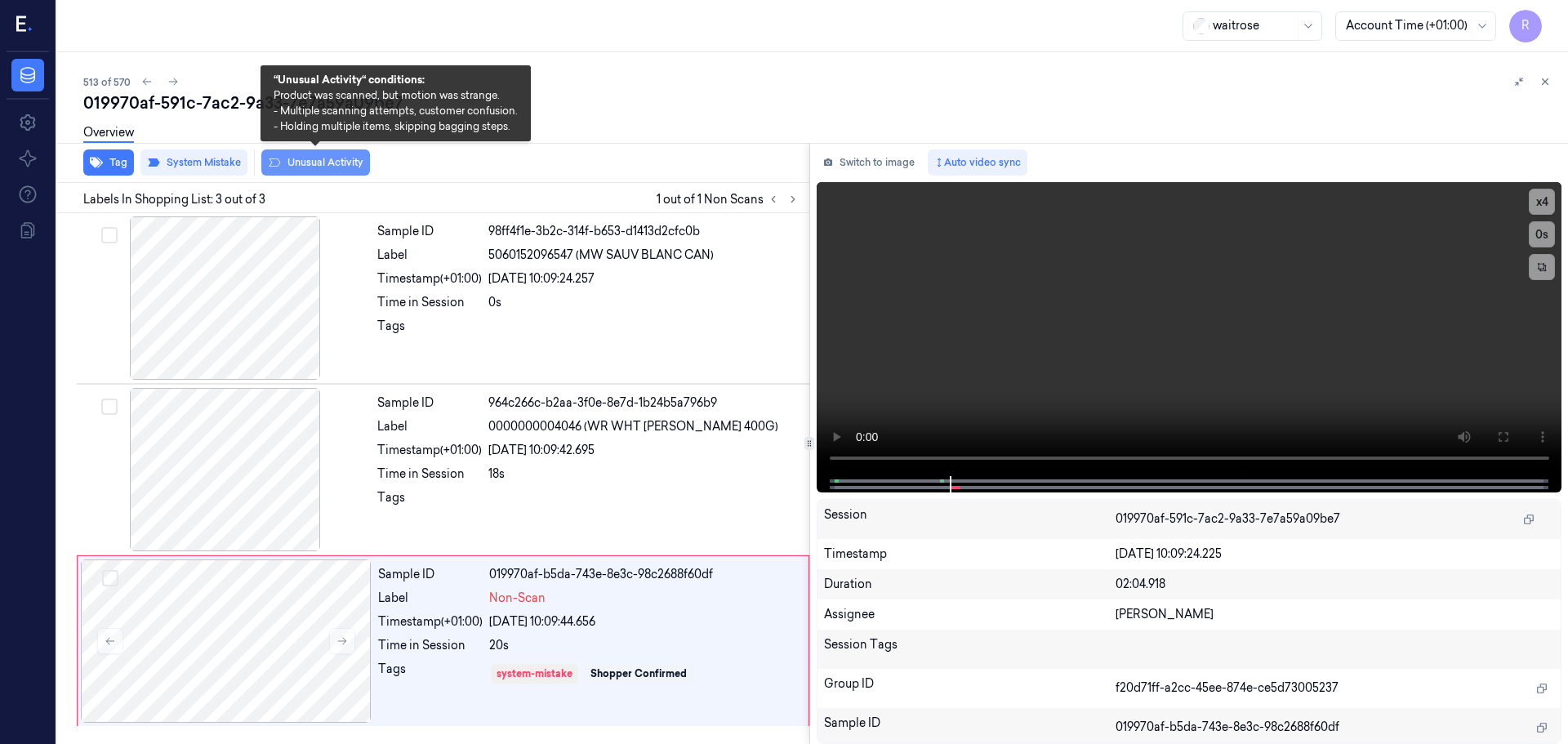
click at [318, 158] on button "Unusual Activity" at bounding box center [315, 162] width 109 height 27
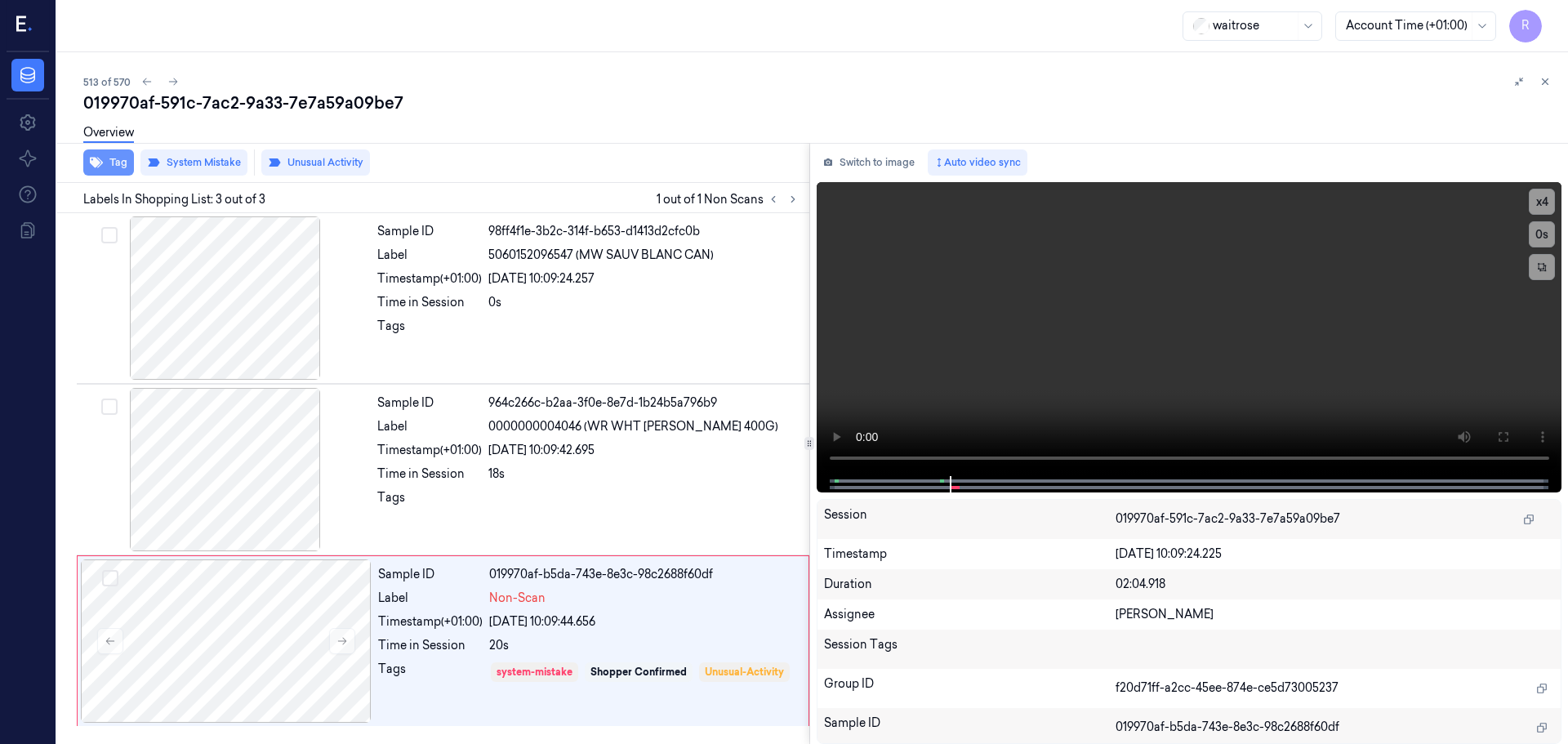
click at [104, 162] on button "Tag" at bounding box center [109, 162] width 51 height 27
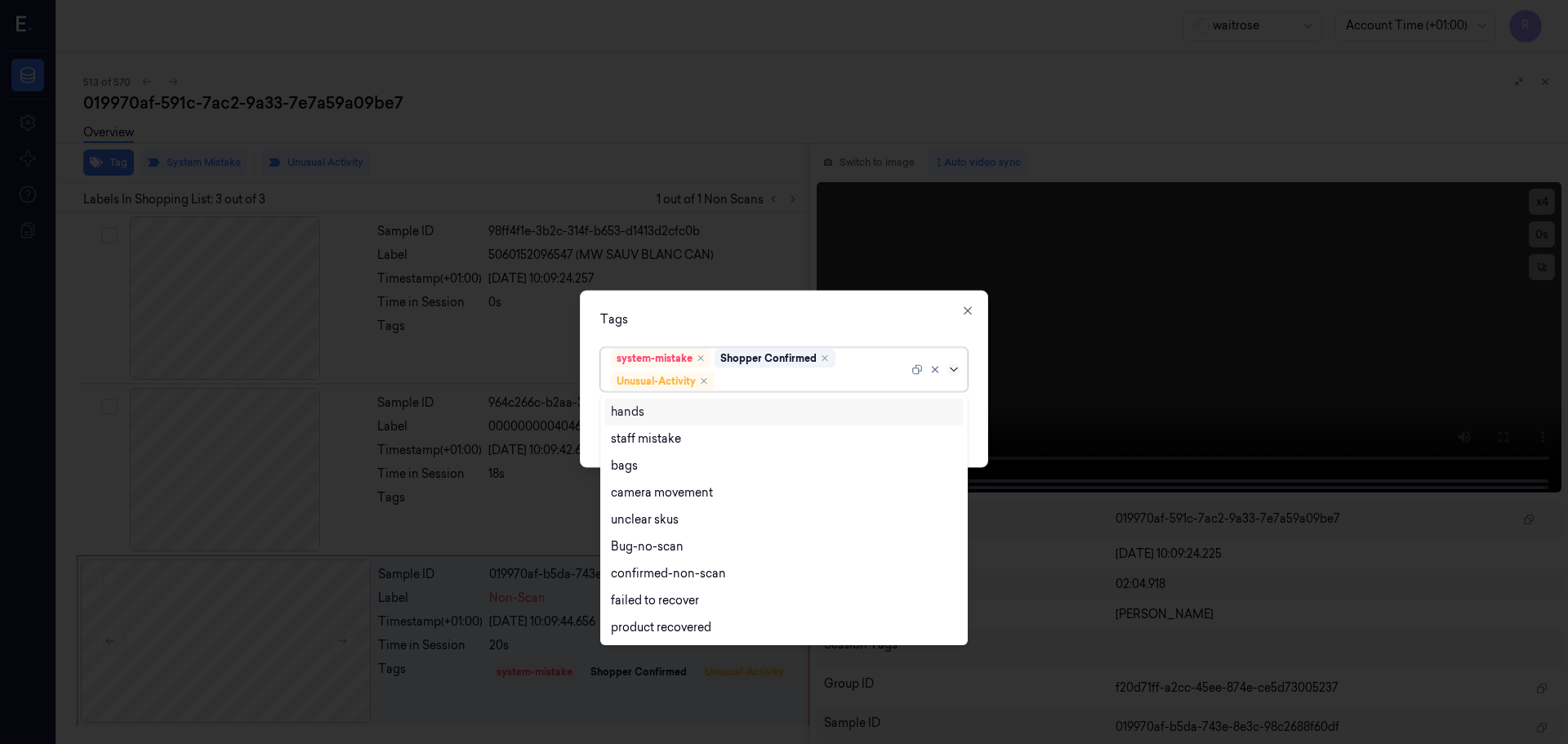
click at [952, 370] on icon at bounding box center [954, 370] width 13 height 13
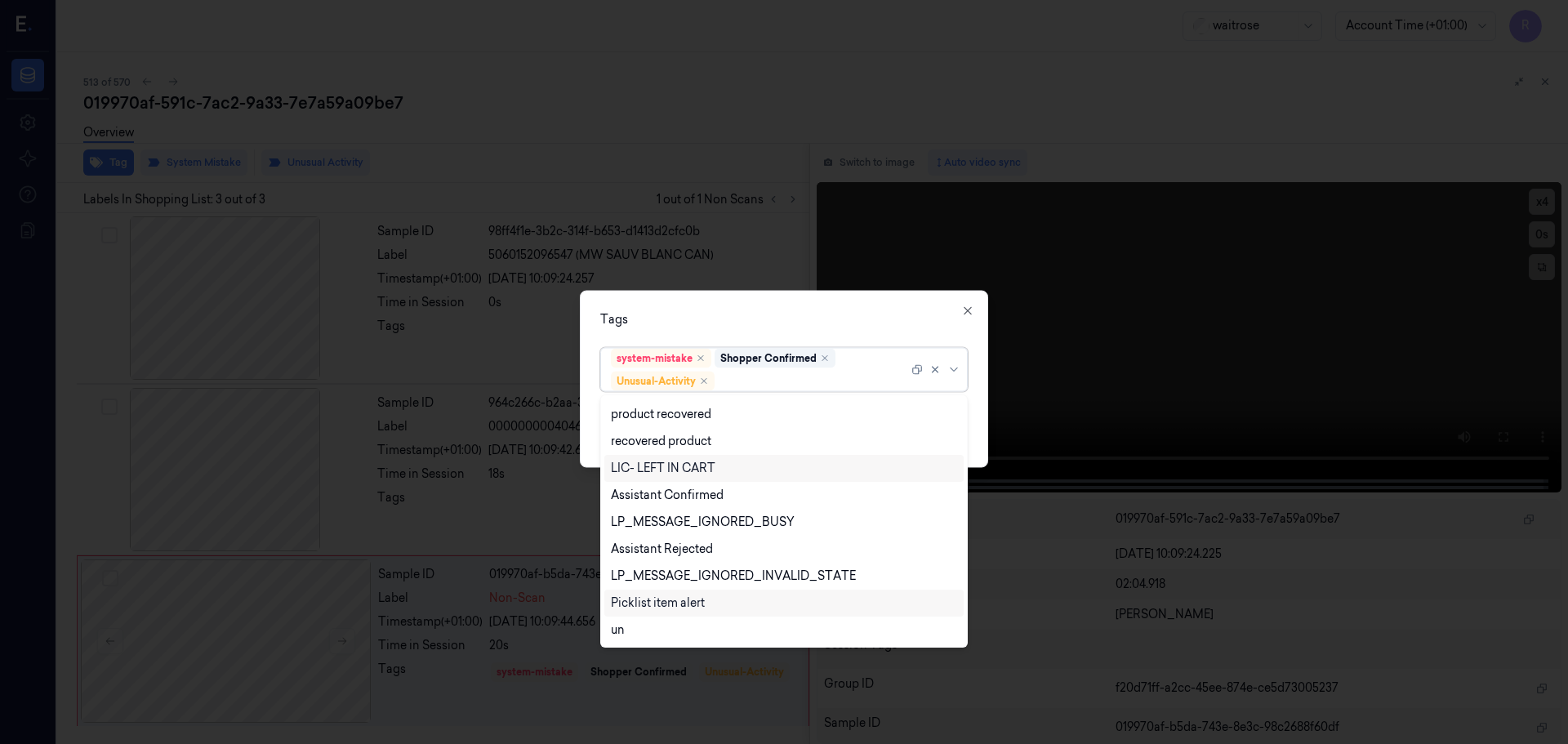
scroll to position [321, 0]
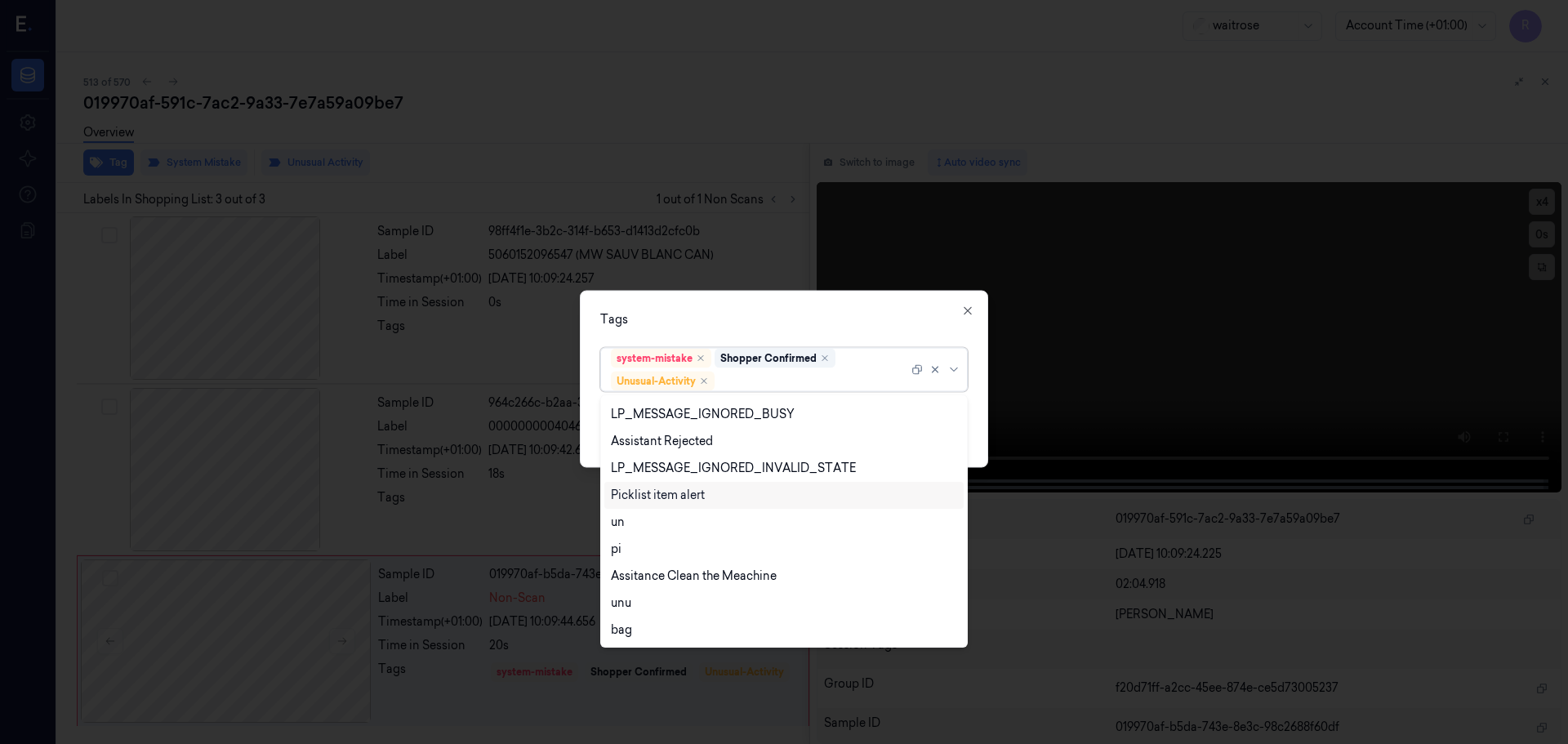
click at [685, 497] on div "Picklist item alert" at bounding box center [657, 495] width 94 height 17
drag, startPoint x: 750, startPoint y: 326, endPoint x: 850, endPoint y: 347, distance: 102.2
click at [751, 325] on div "Tags" at bounding box center [784, 319] width 368 height 17
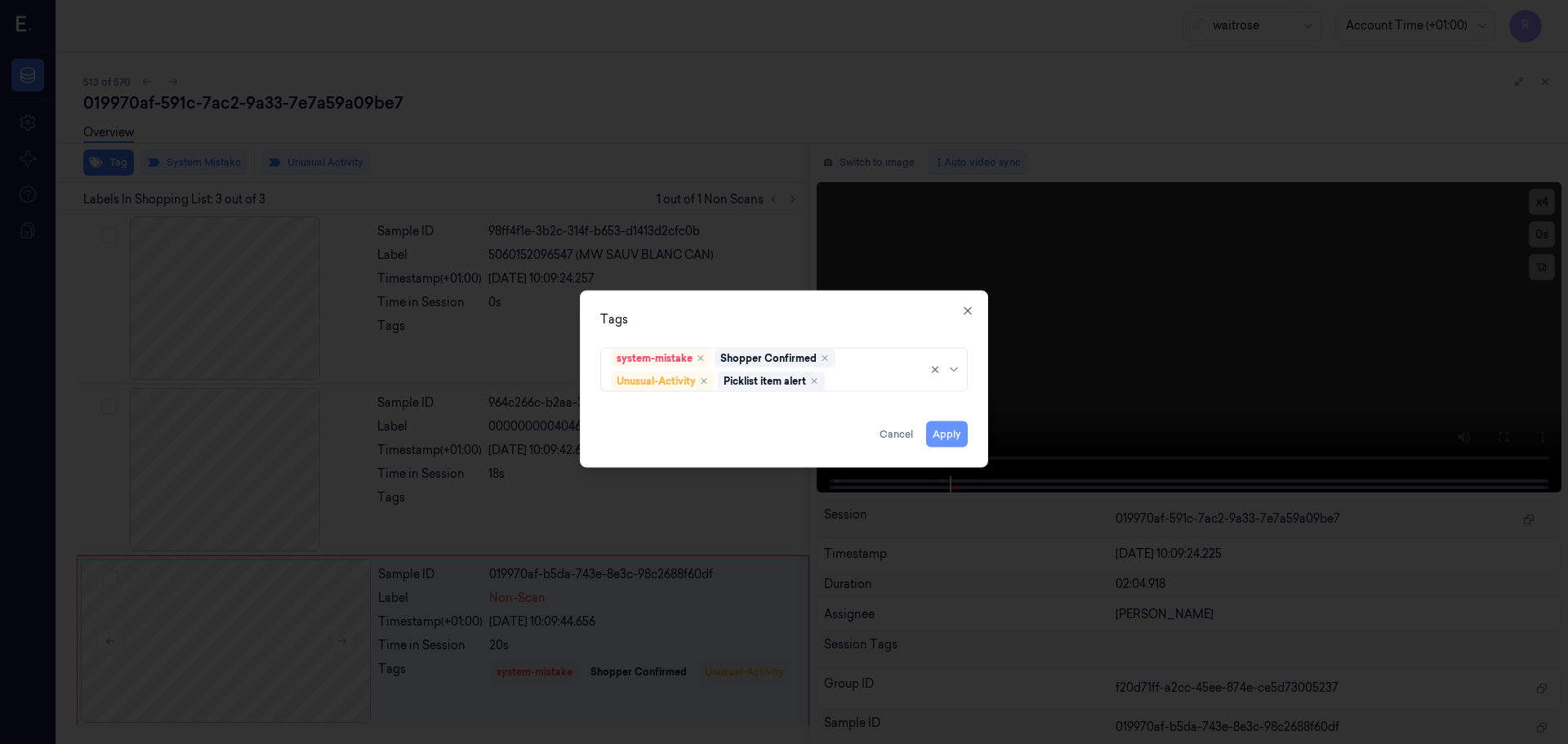
click at [951, 441] on button "Apply" at bounding box center [947, 434] width 41 height 27
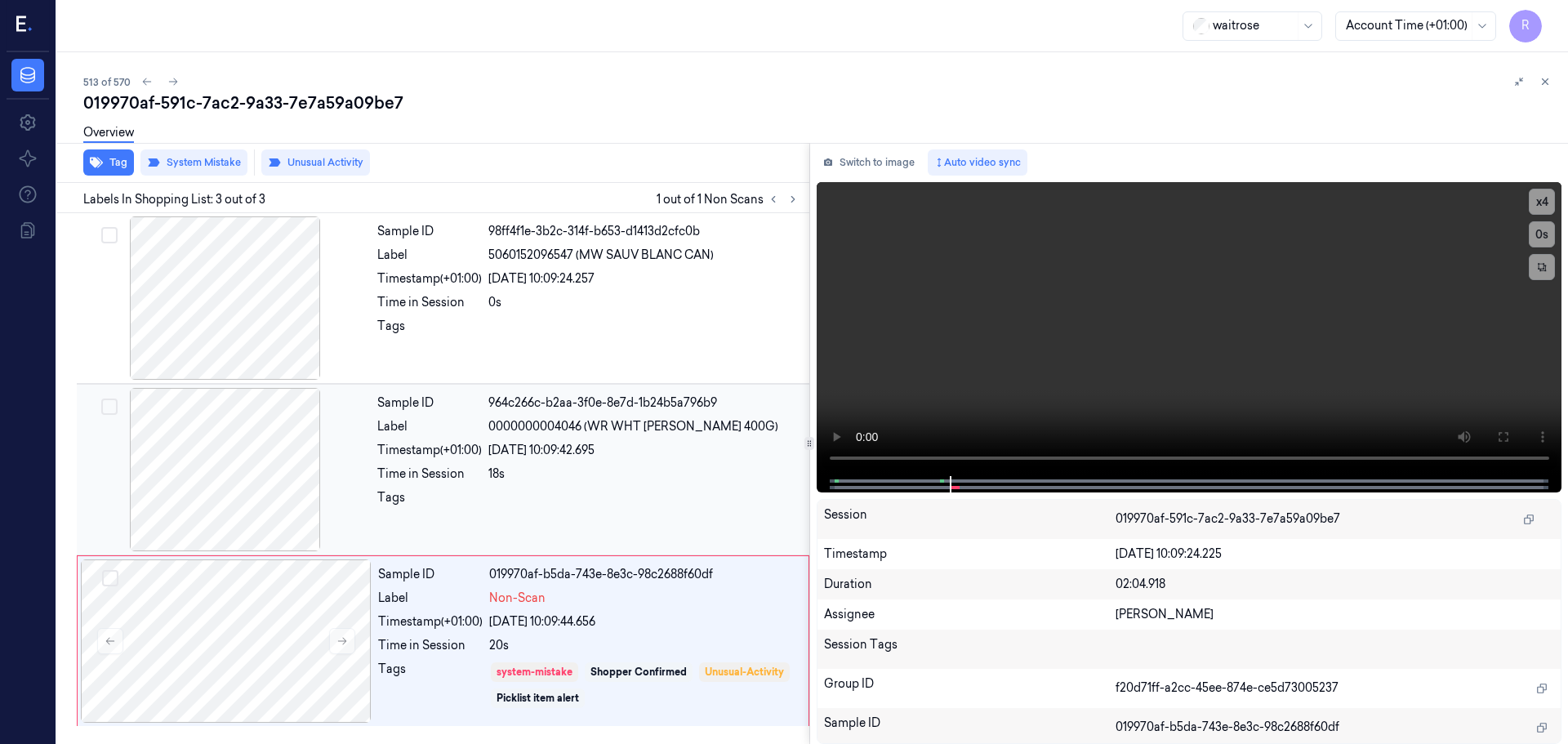
drag, startPoint x: 528, startPoint y: 486, endPoint x: 552, endPoint y: 521, distance: 42.4
click at [529, 485] on div "Sample ID 964c266c-b2aa-3f0e-8e7d-1b24b5a796b9 Label 0000000004046 (WR WHT FH L…" at bounding box center [588, 469] width 435 height 163
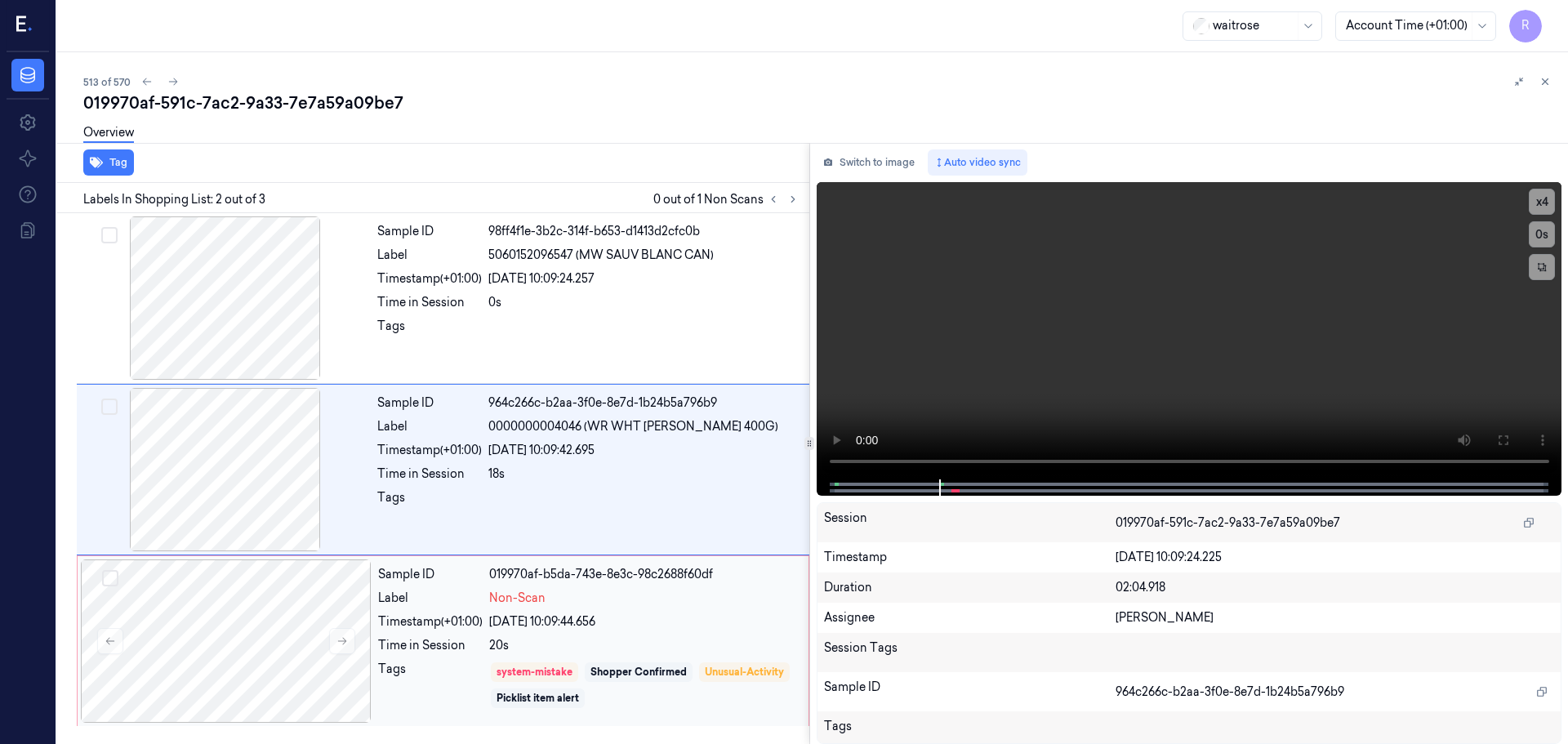
click at [590, 611] on div "Sample ID 019970af-b5da-743e-8e3c-98c2688f60df Label Non-Scan Timestamp (+01:00…" at bounding box center [588, 640] width 433 height 163
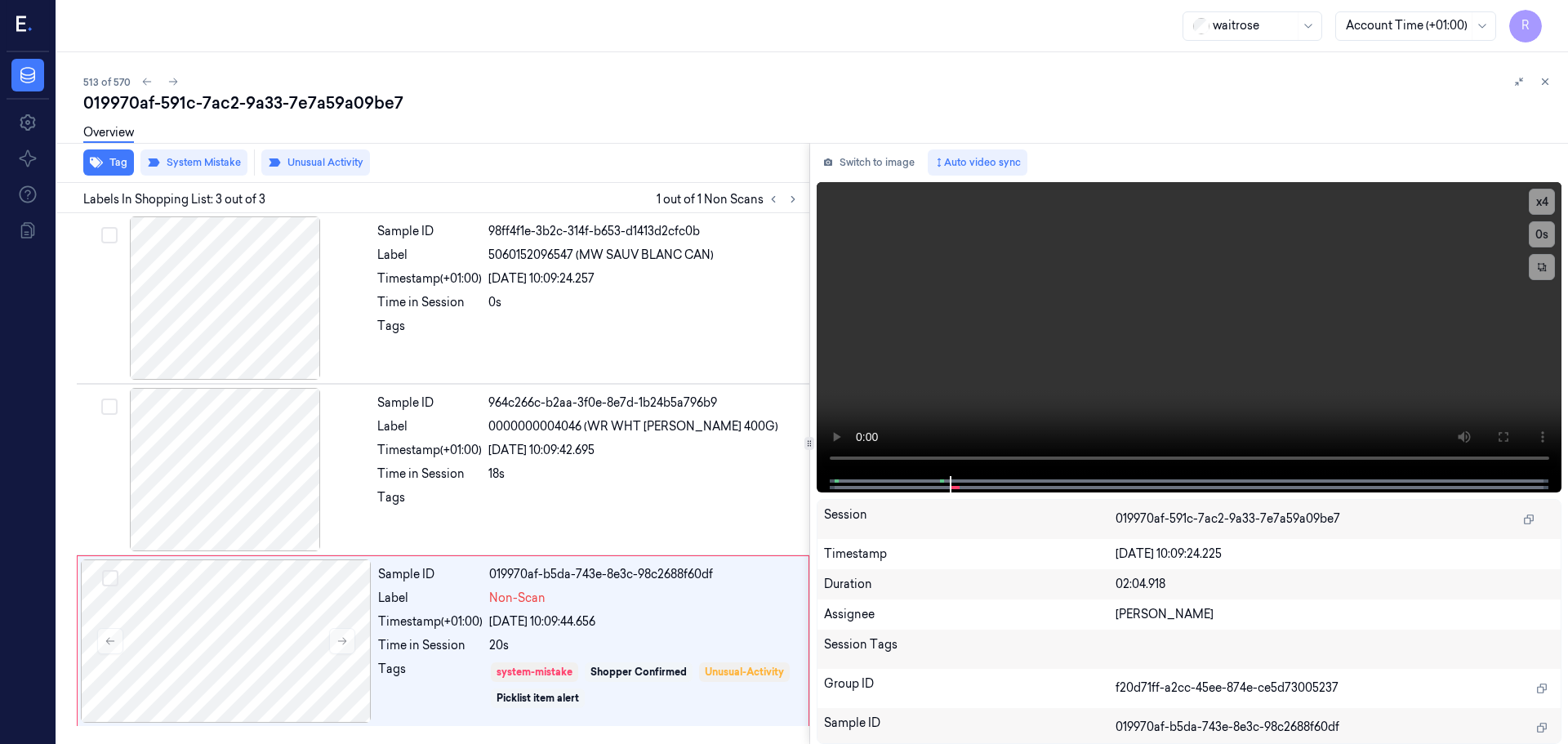
click at [1551, 87] on button at bounding box center [1546, 82] width 20 height 20
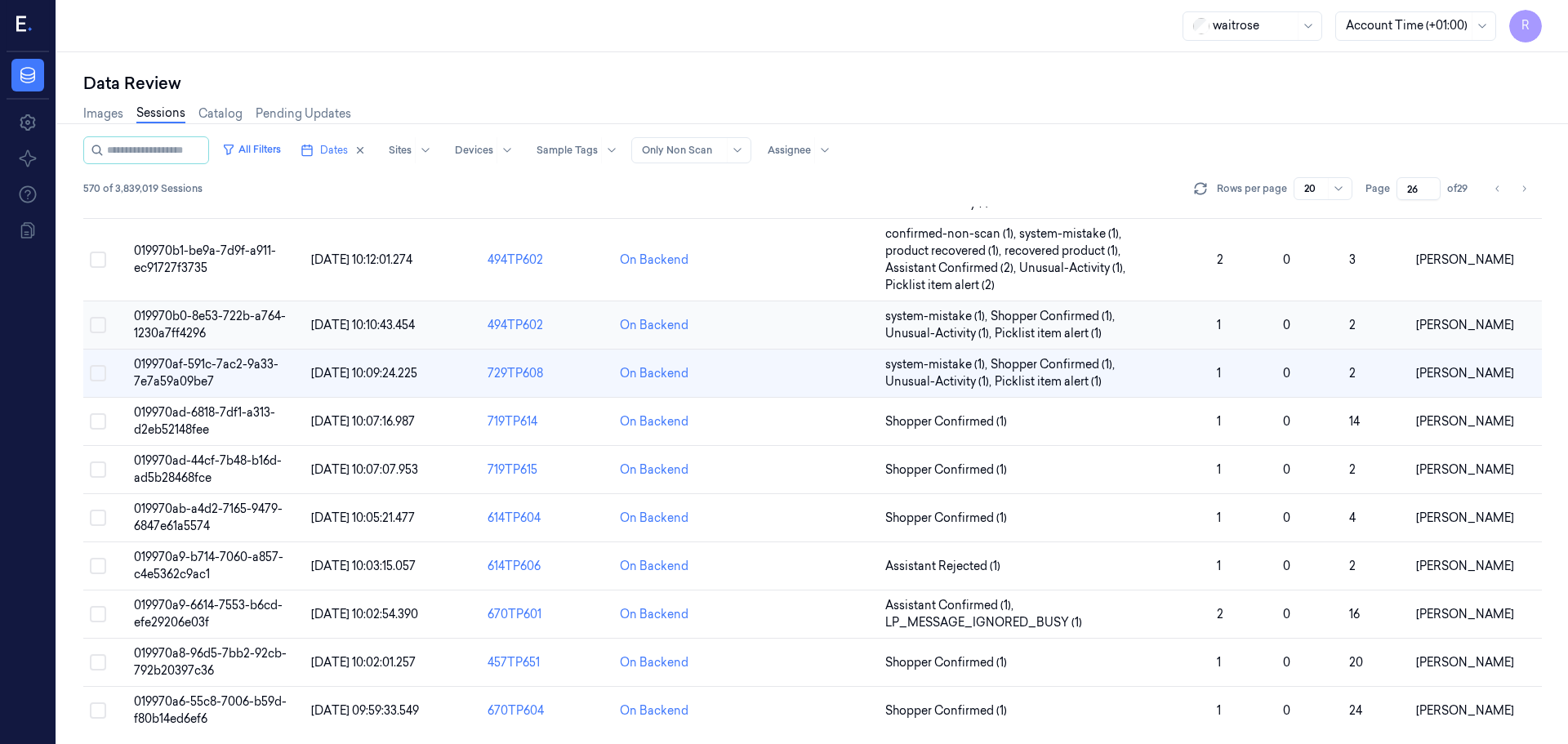
scroll to position [509, 0]
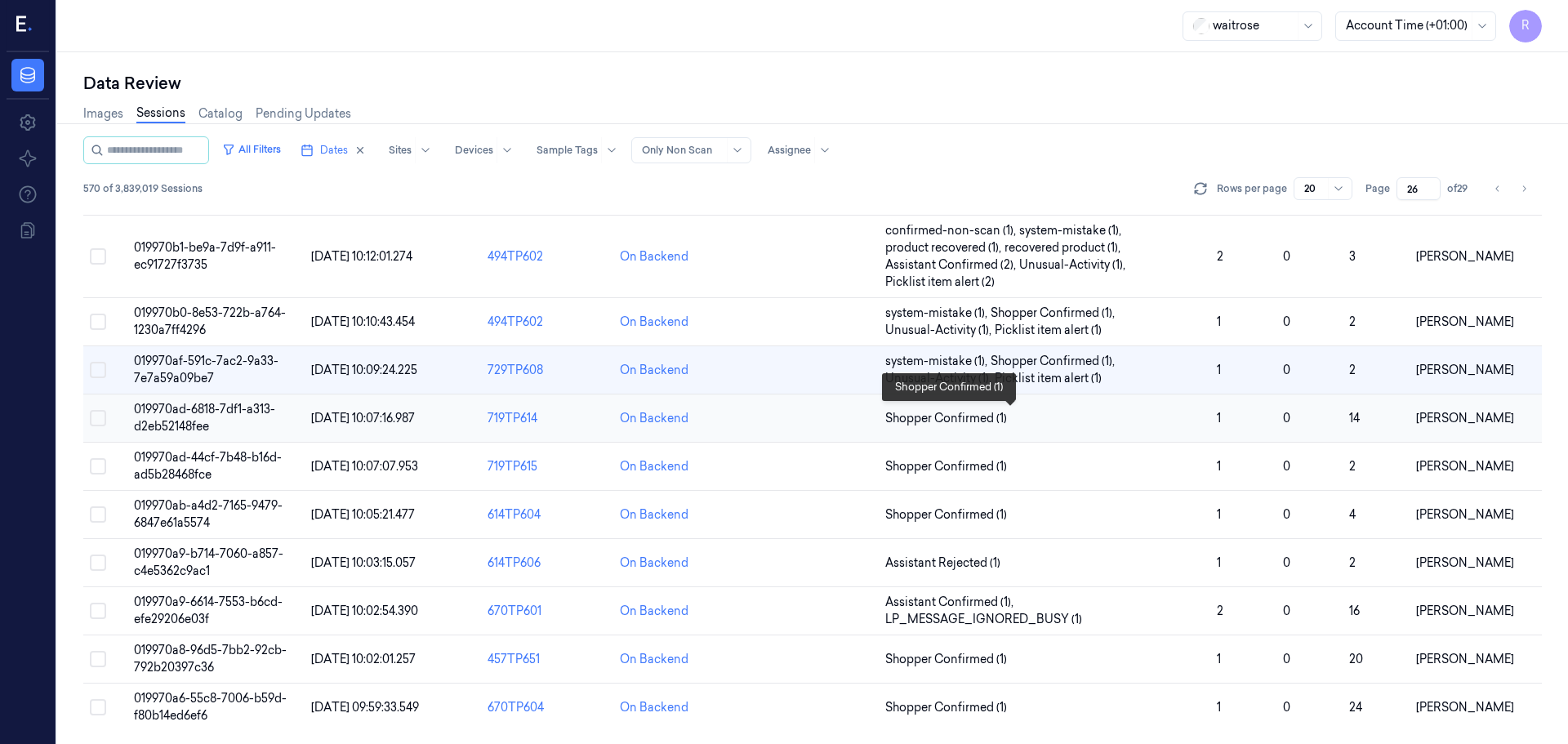
click at [1029, 419] on span "Shopper Confirmed (1)" at bounding box center [1044, 418] width 318 height 17
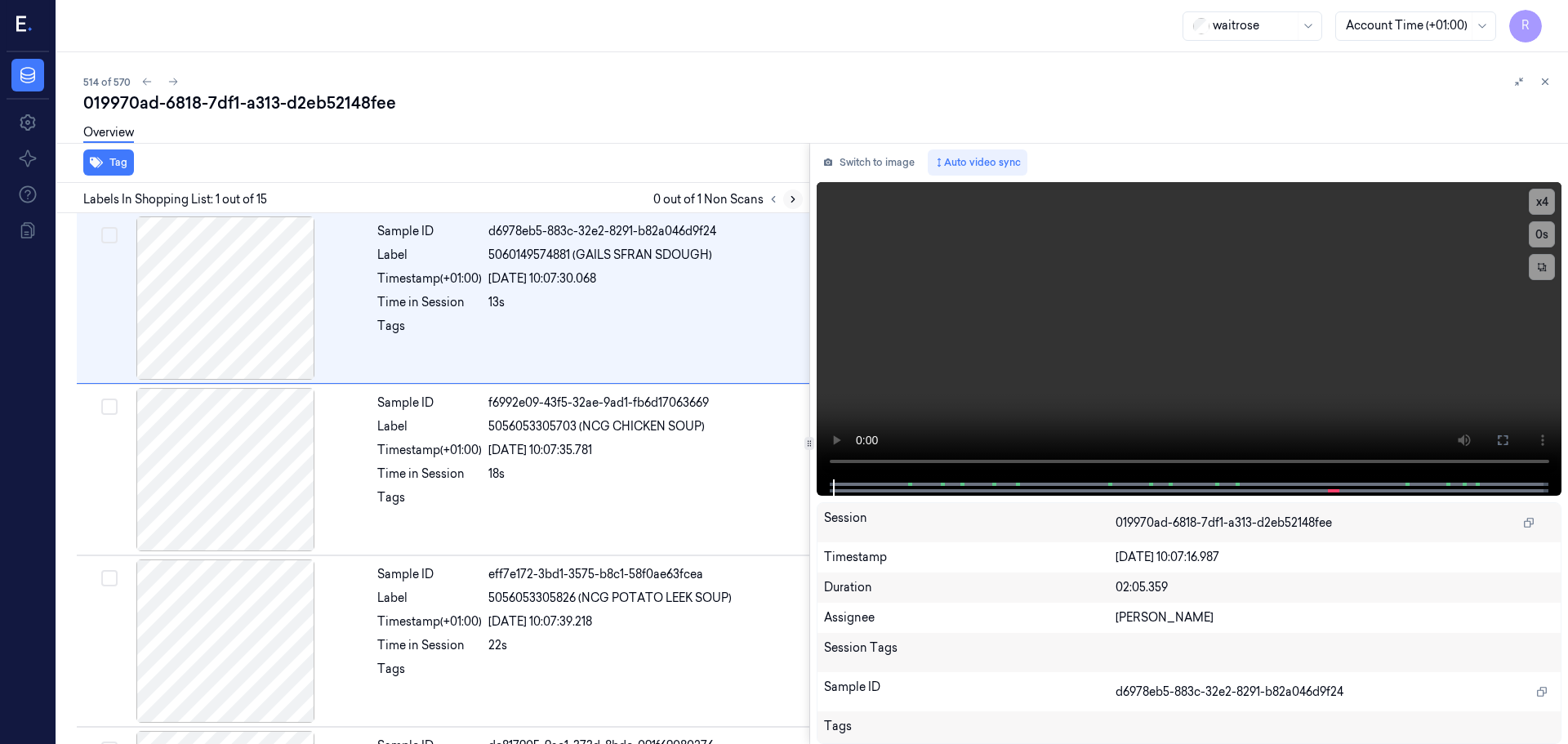
click at [795, 204] on icon at bounding box center [793, 200] width 12 height 12
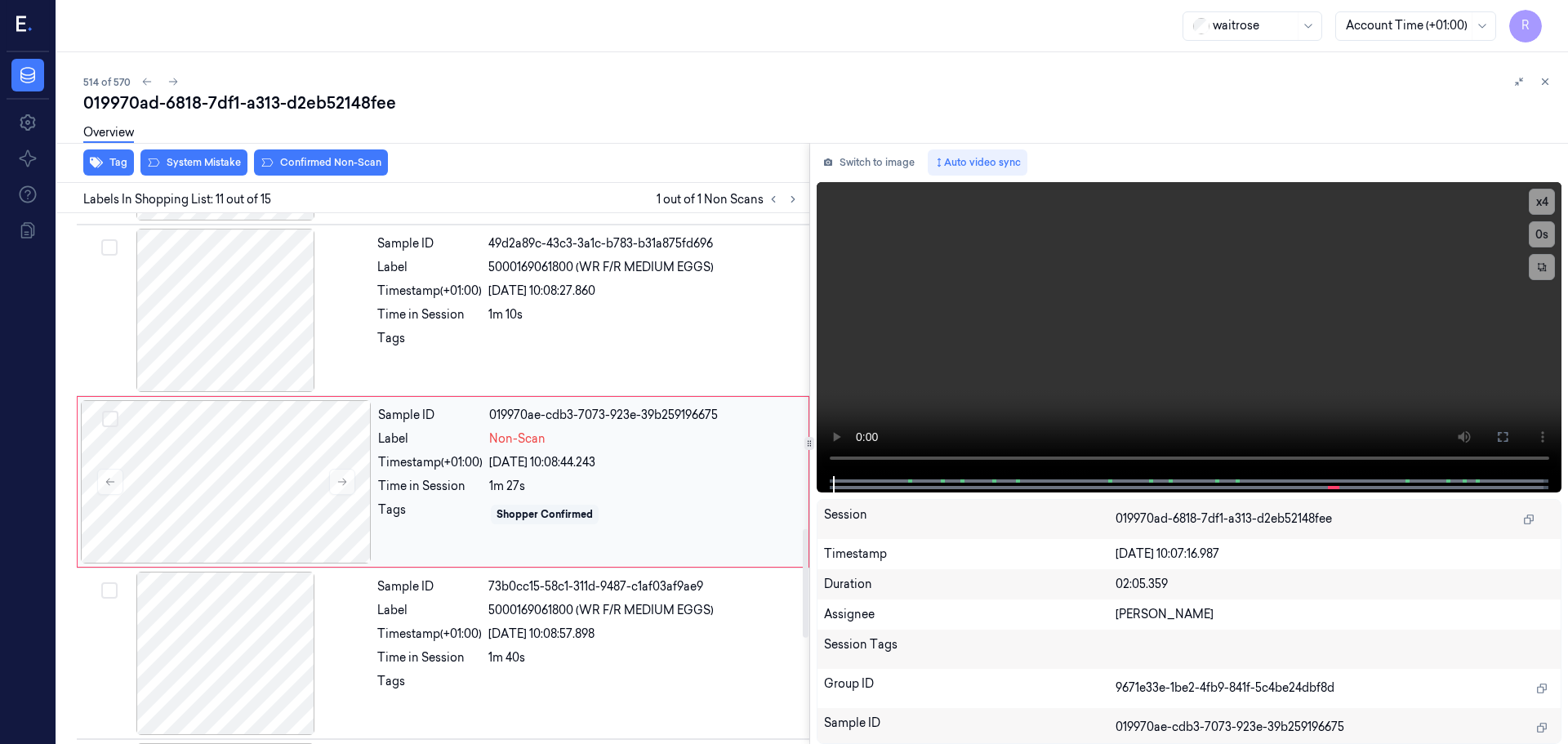
scroll to position [1534, 0]
click at [346, 484] on button at bounding box center [342, 479] width 27 height 27
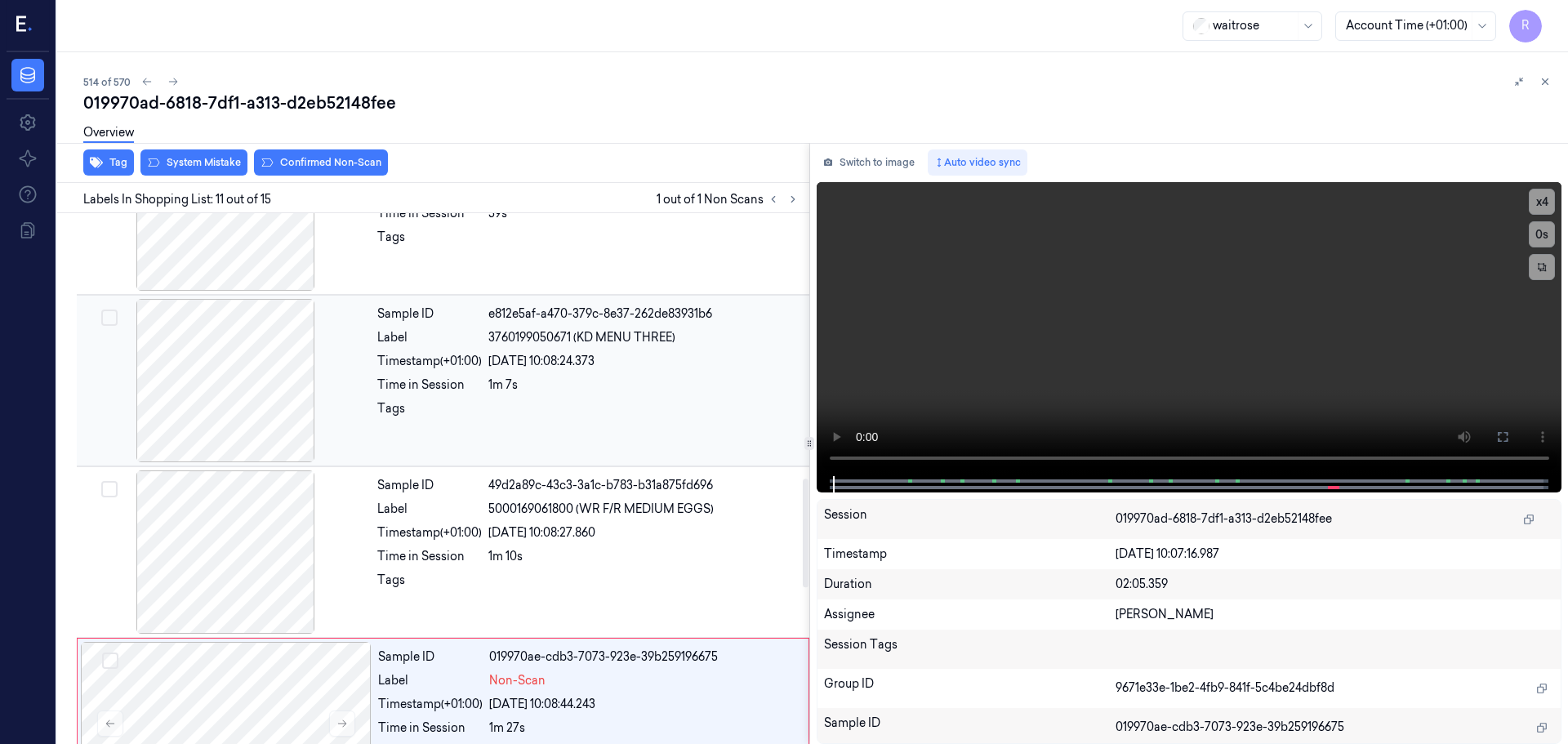
click at [275, 399] on div at bounding box center [225, 380] width 291 height 163
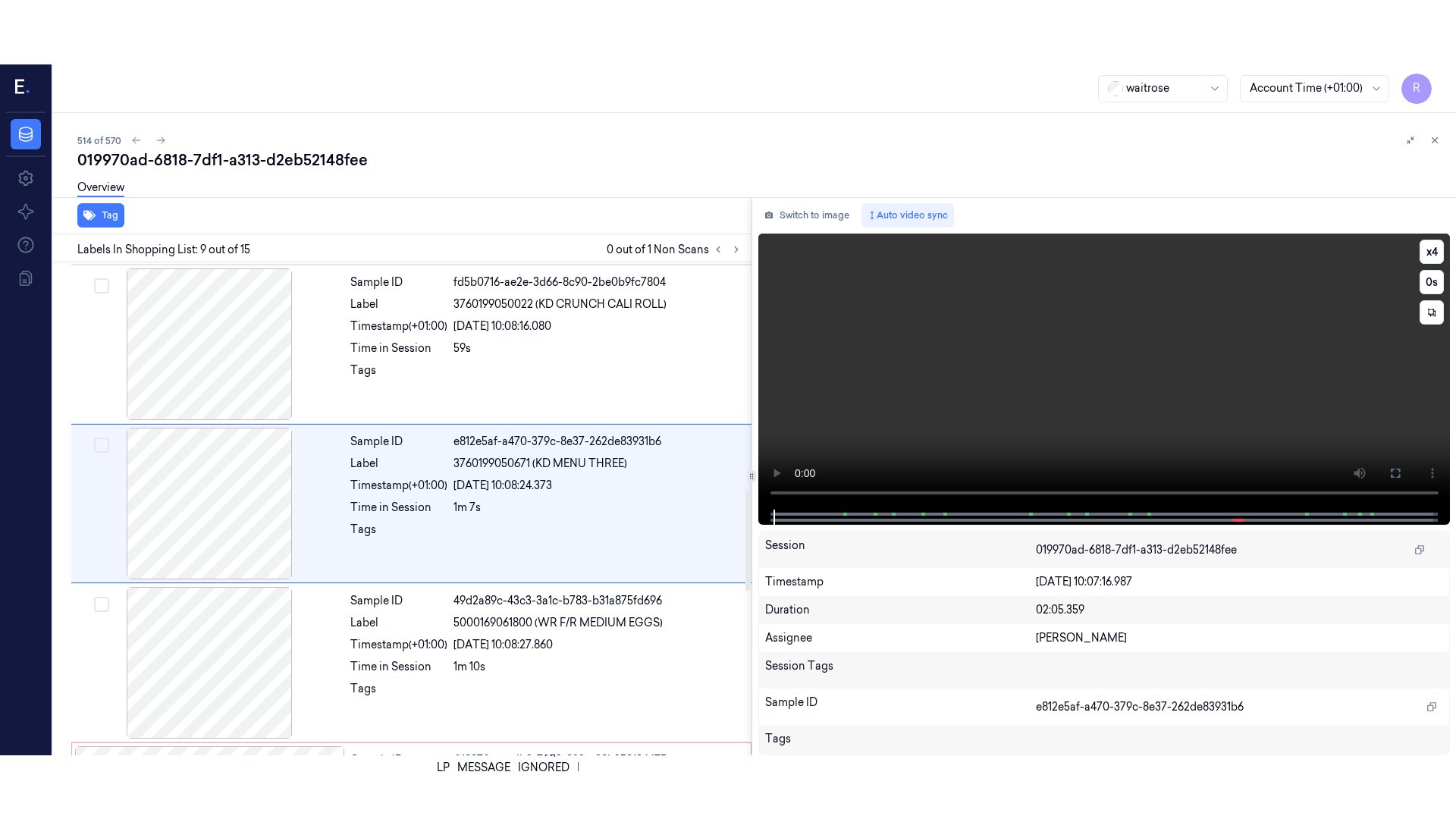
scroll to position [1107, 0]
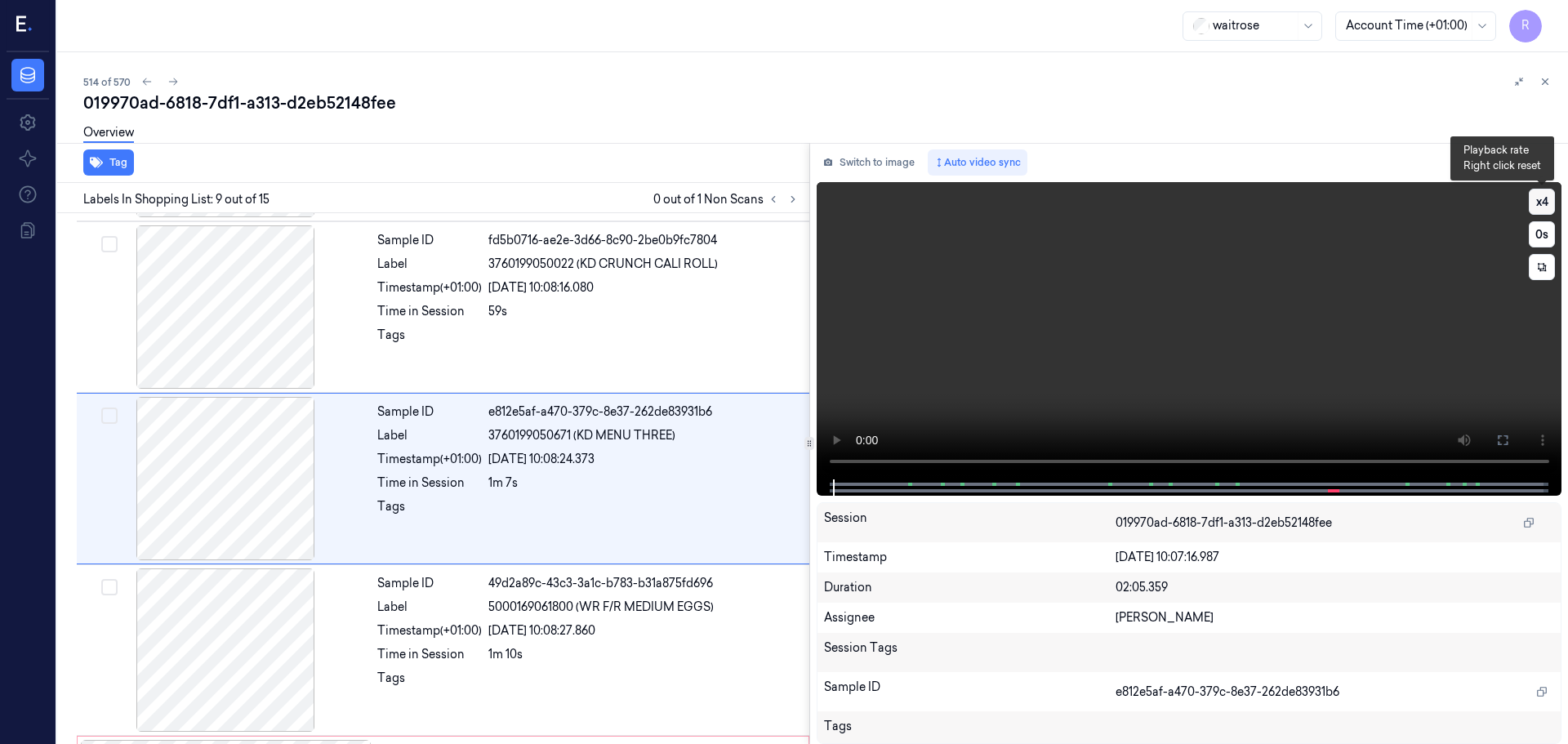
click at [1543, 205] on button "x 4" at bounding box center [1542, 202] width 27 height 27
click at [1504, 442] on icon at bounding box center [1503, 440] width 13 height 13
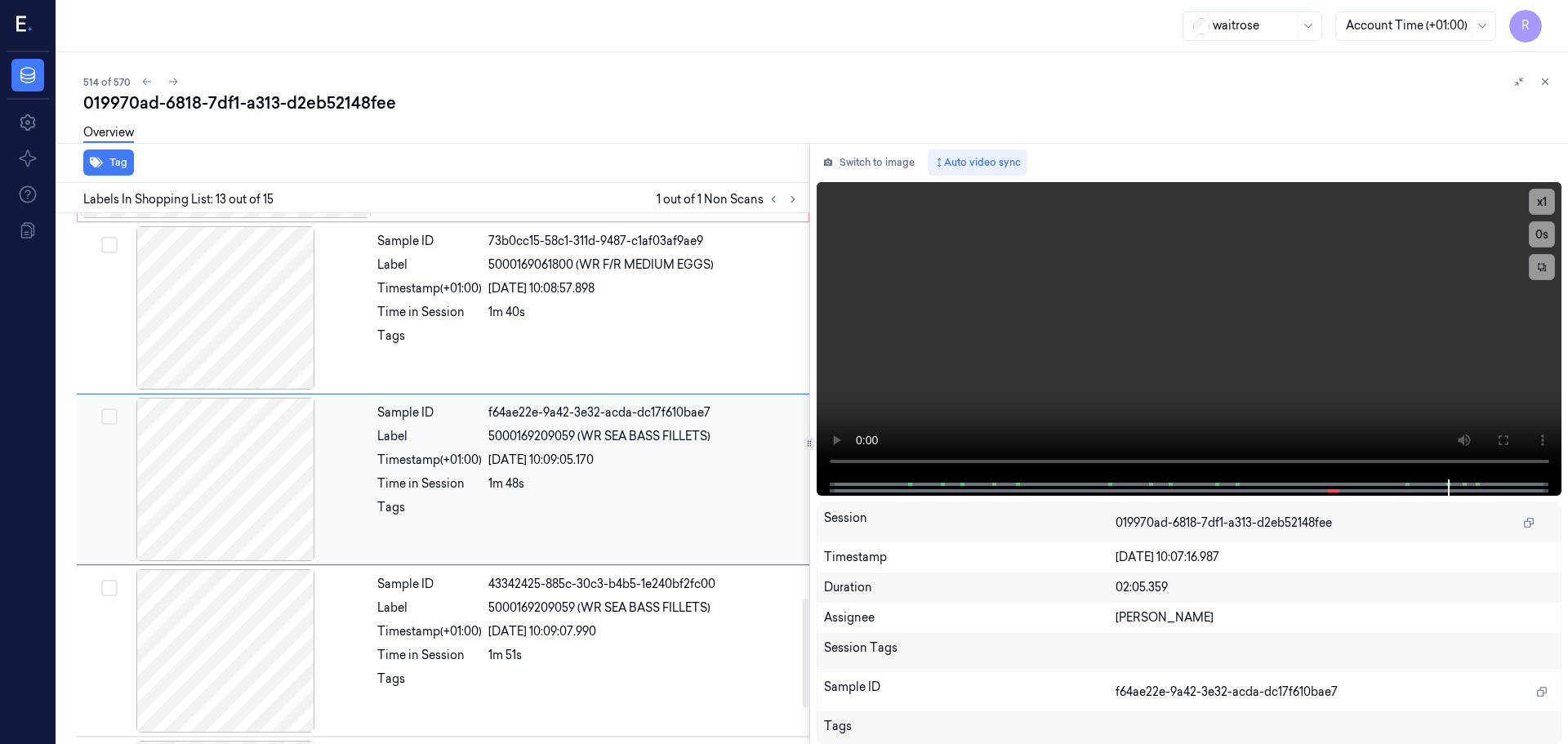
scroll to position [1877, 0]
click at [236, 316] on div at bounding box center [225, 307] width 291 height 163
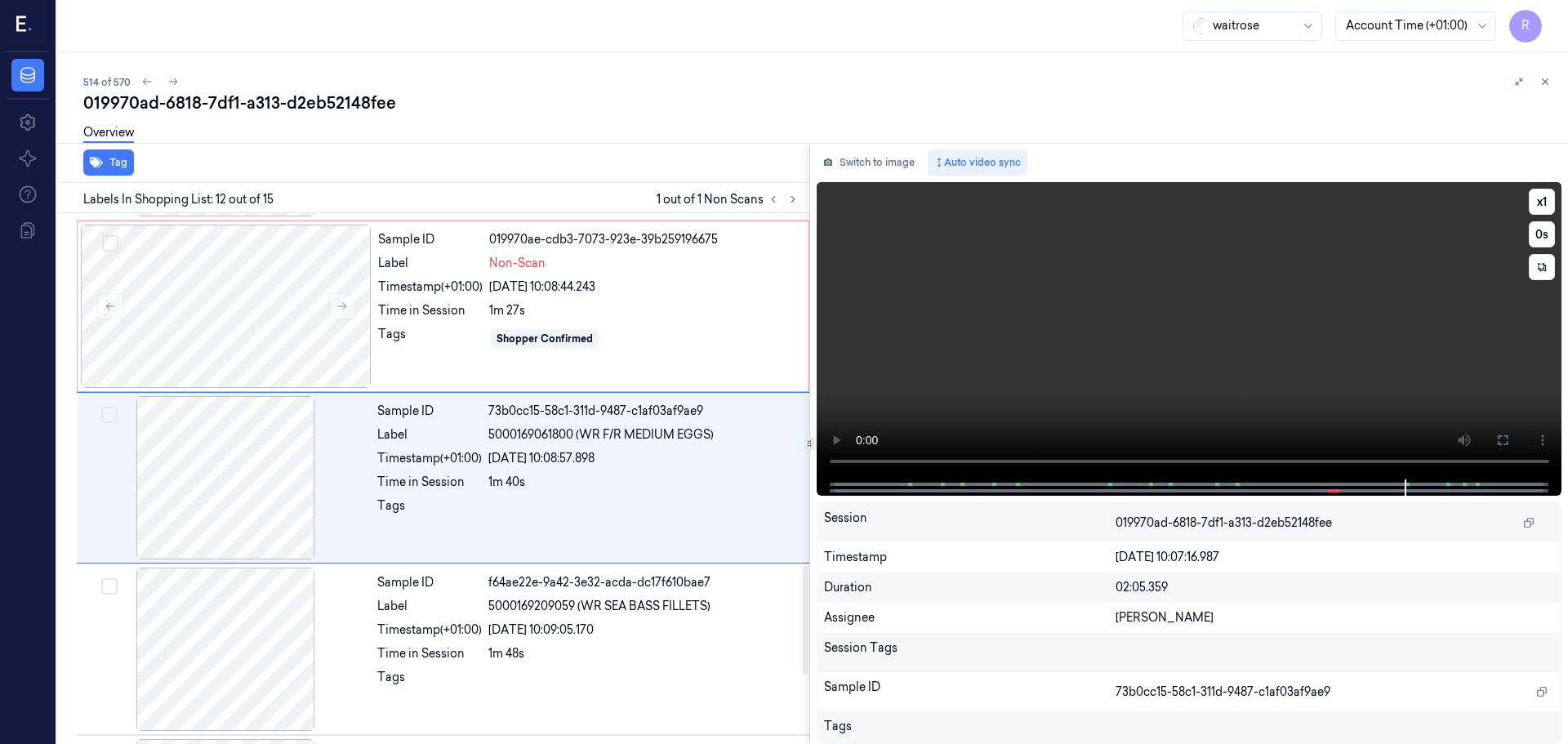
scroll to position [1706, 0]
click at [817, 447] on video at bounding box center [1190, 331] width 746 height 297
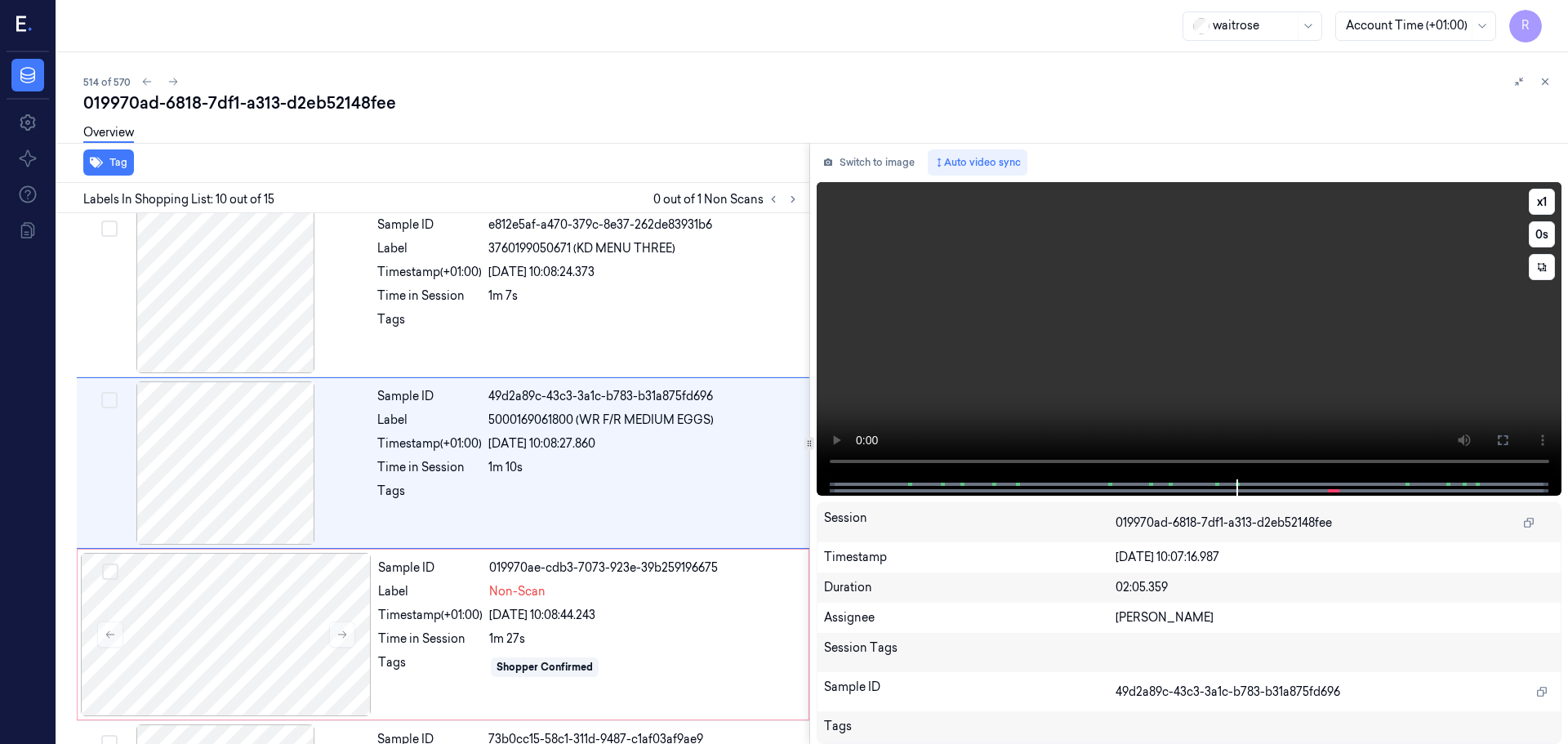
scroll to position [1363, 0]
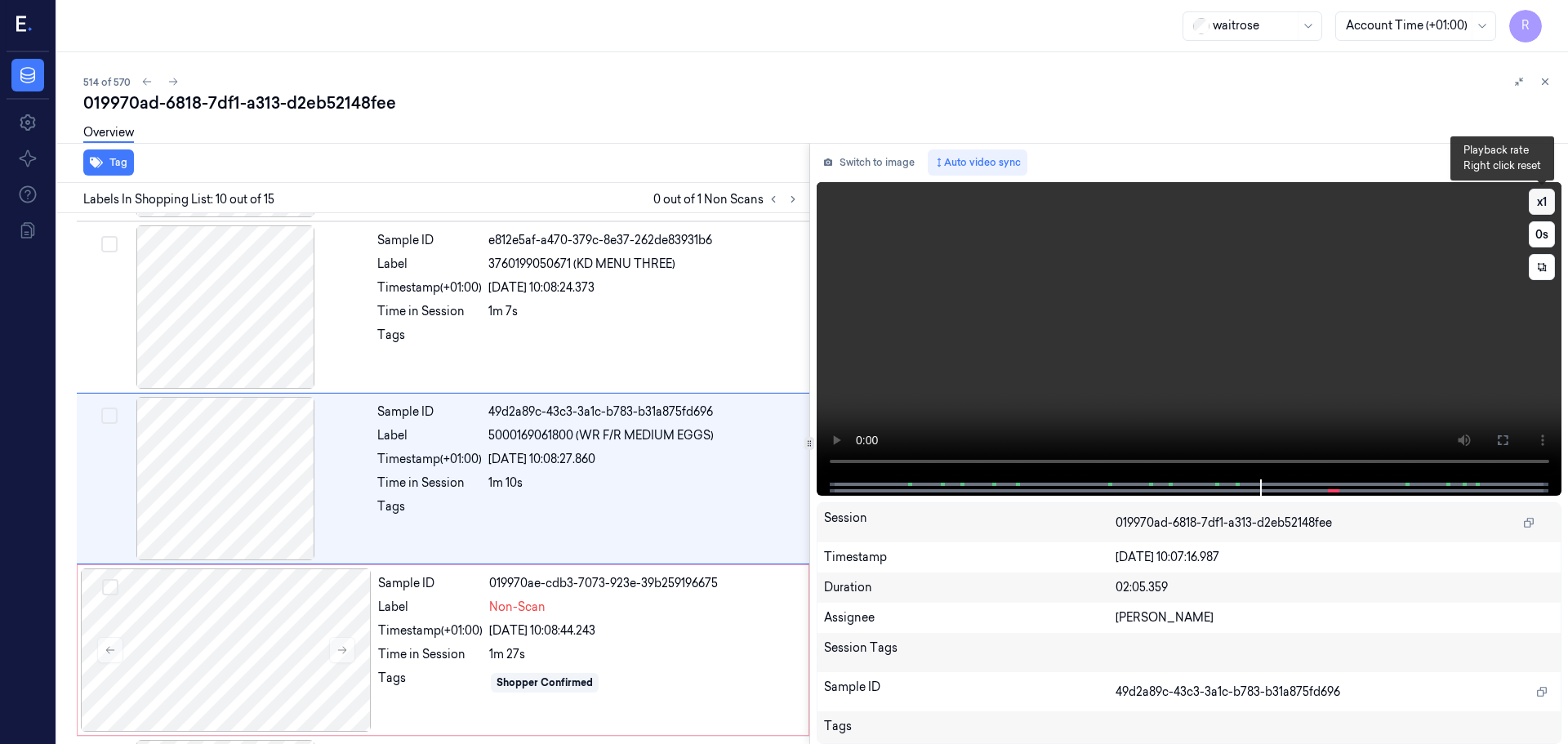
click at [1536, 205] on button "x 1" at bounding box center [1542, 202] width 27 height 27
click at [1536, 205] on button "x 2" at bounding box center [1542, 202] width 27 height 27
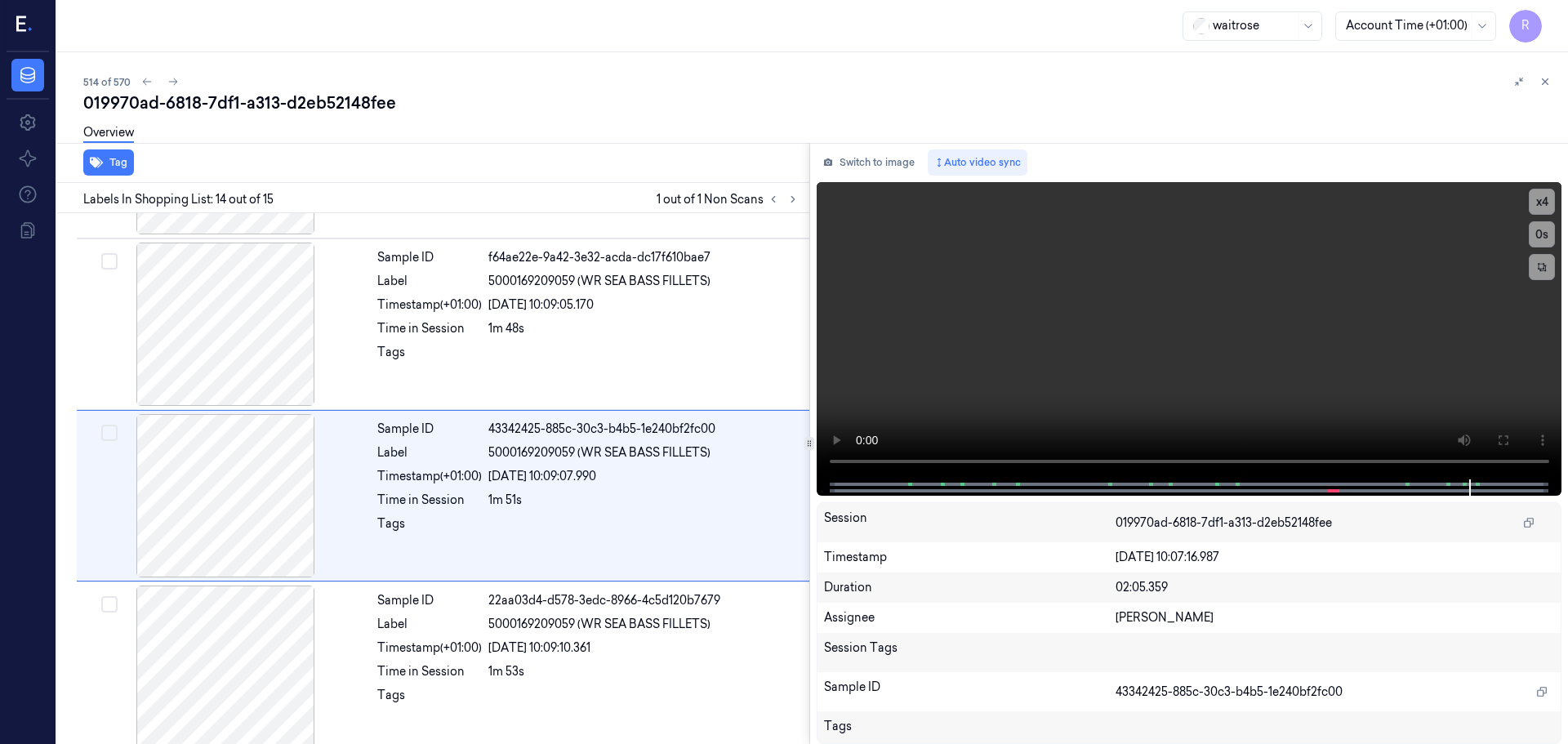
scroll to position [2046, 0]
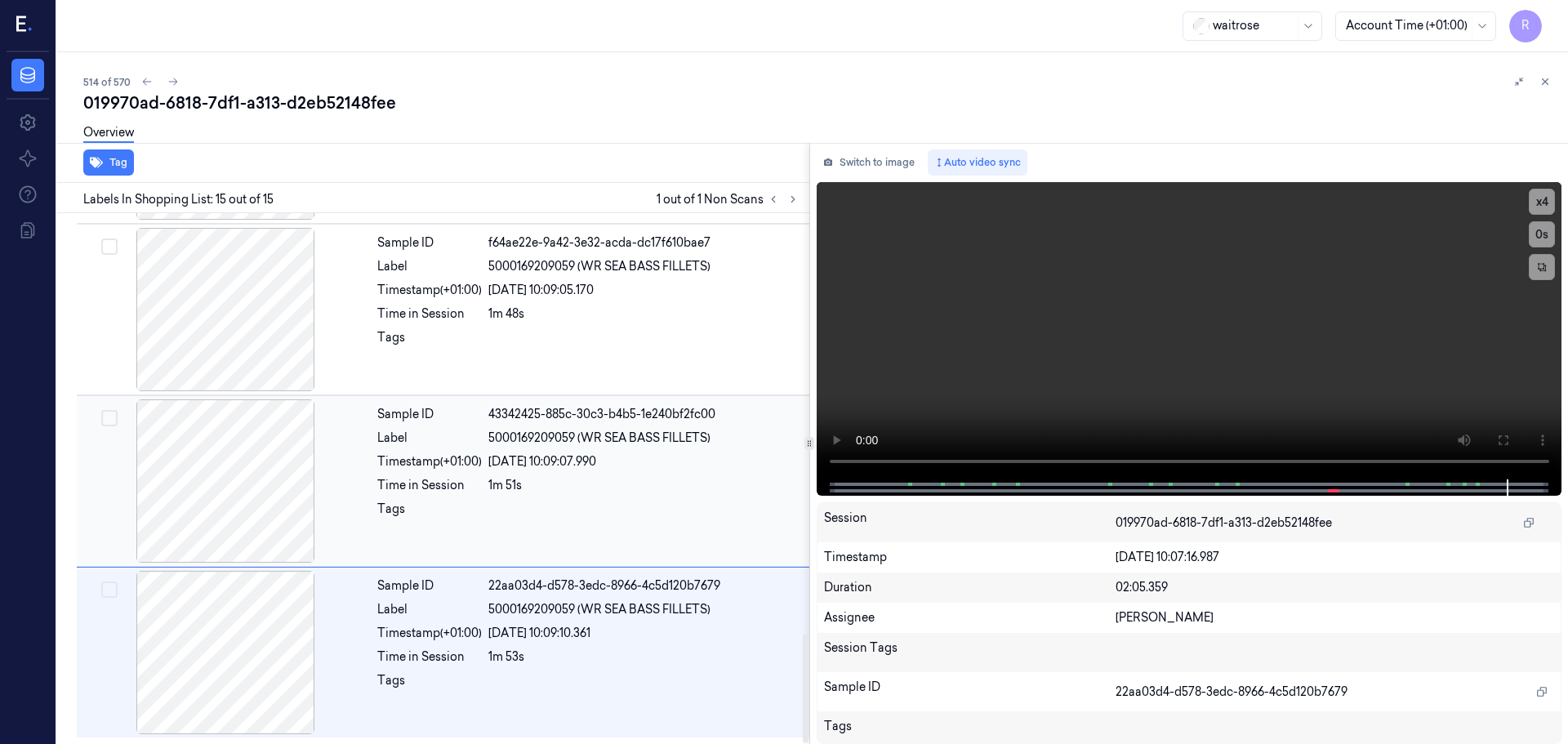
click at [402, 512] on div "Tags" at bounding box center [429, 514] width 104 height 27
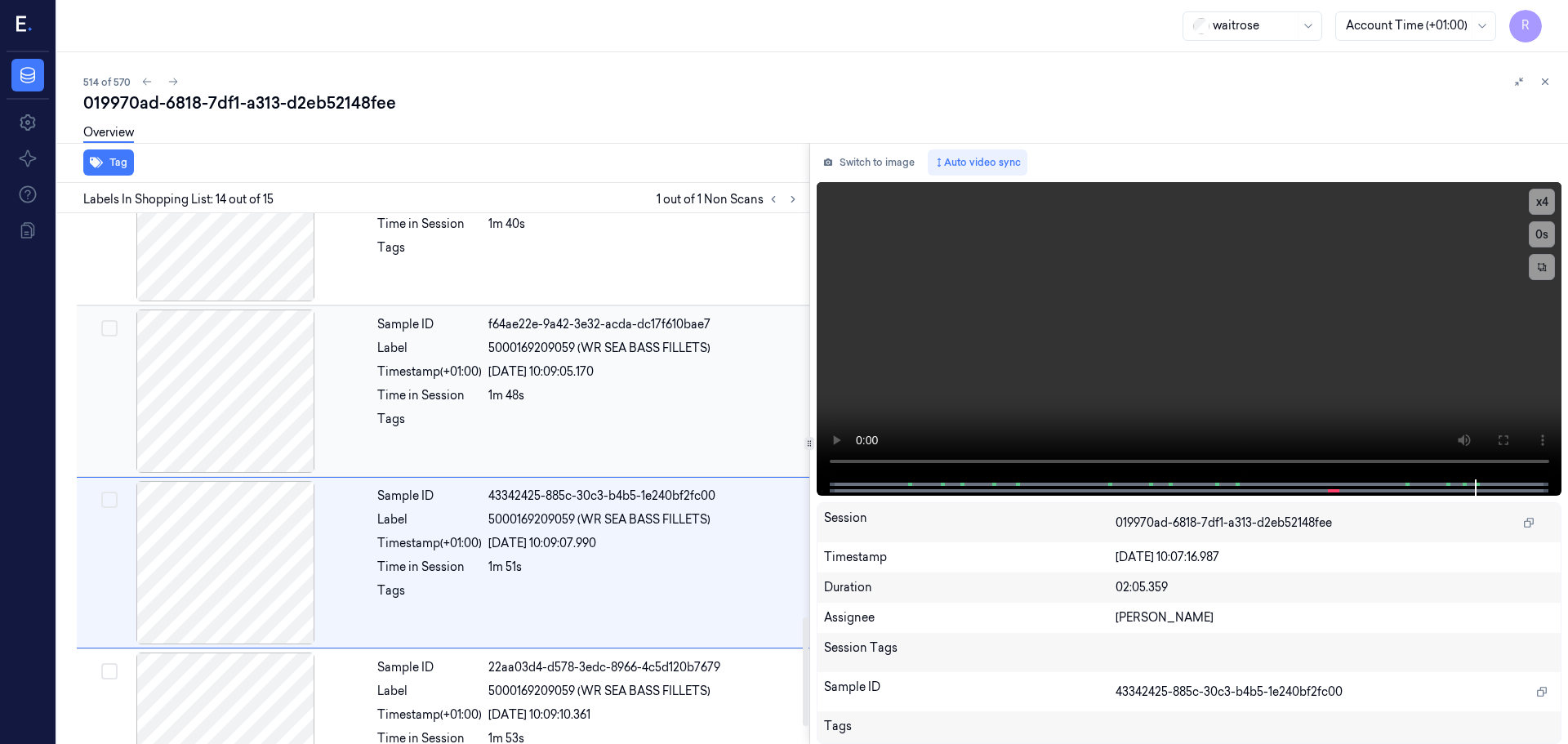
click at [370, 389] on div at bounding box center [225, 391] width 291 height 163
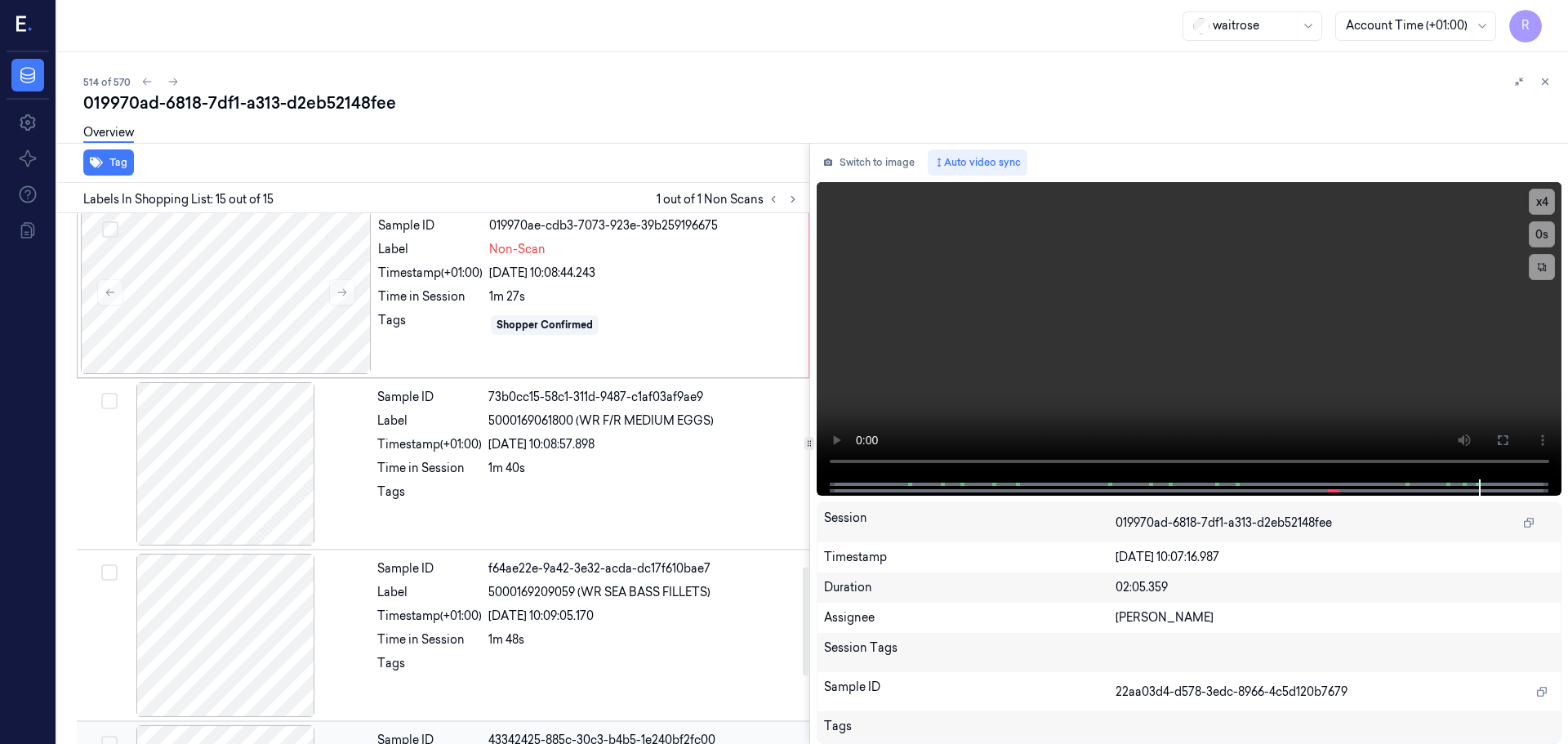
scroll to position [1720, 0]
click at [394, 348] on div "Sample ID 019970ae-cdb3-7073-923e-39b259196675 Label Non-Scan Timestamp (+01:00…" at bounding box center [588, 292] width 433 height 163
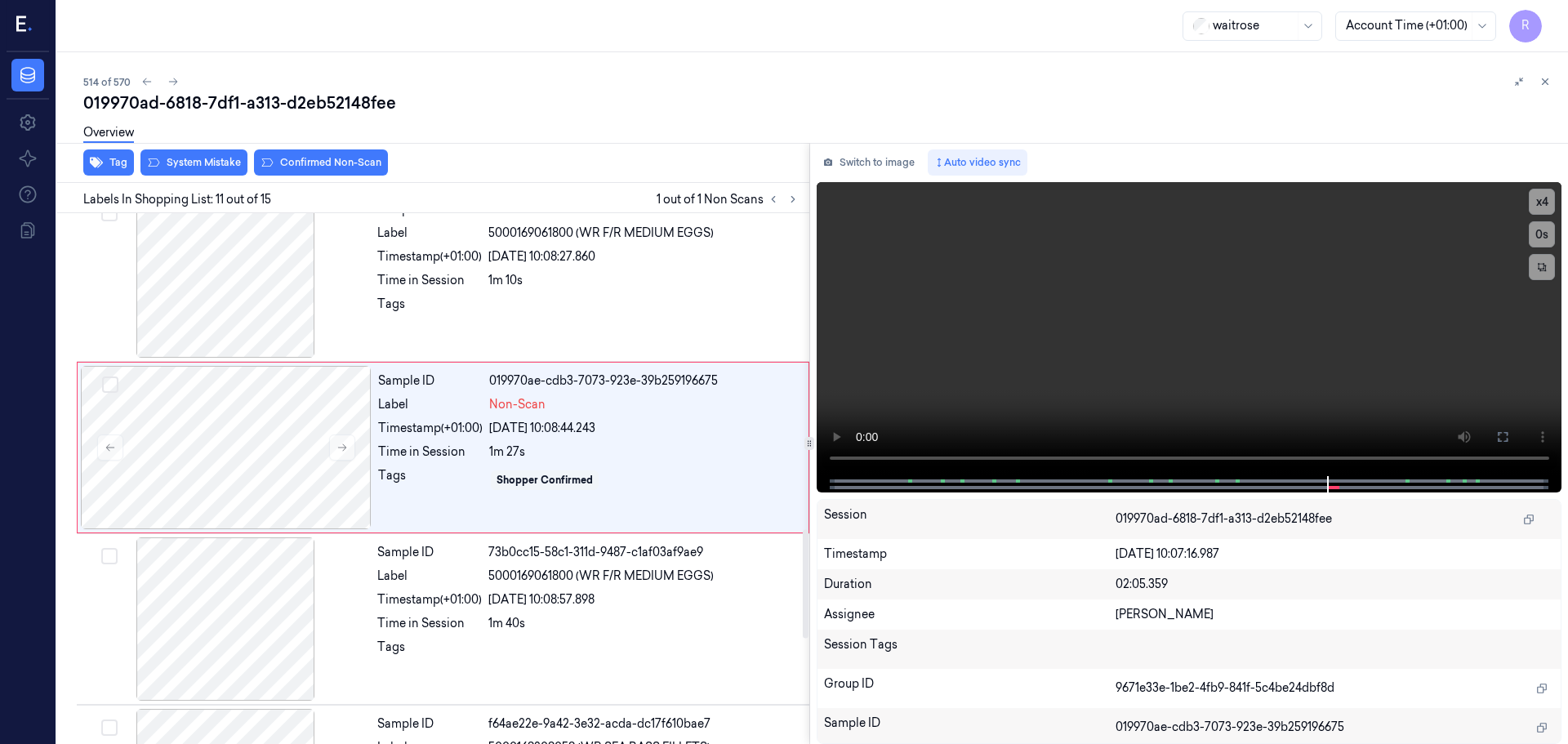
scroll to position [1534, 0]
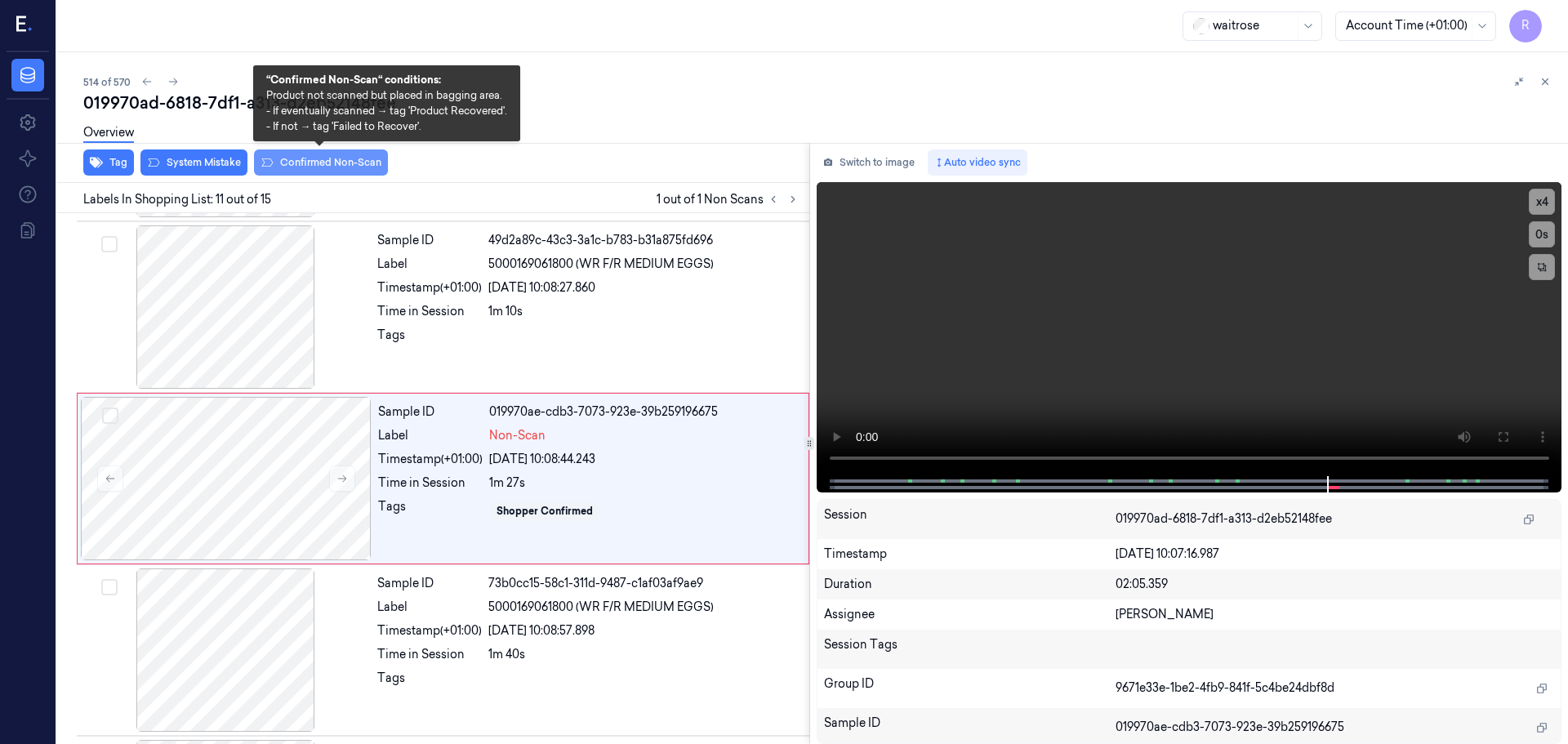
click at [356, 167] on button "Confirmed Non-Scan" at bounding box center [322, 162] width 134 height 27
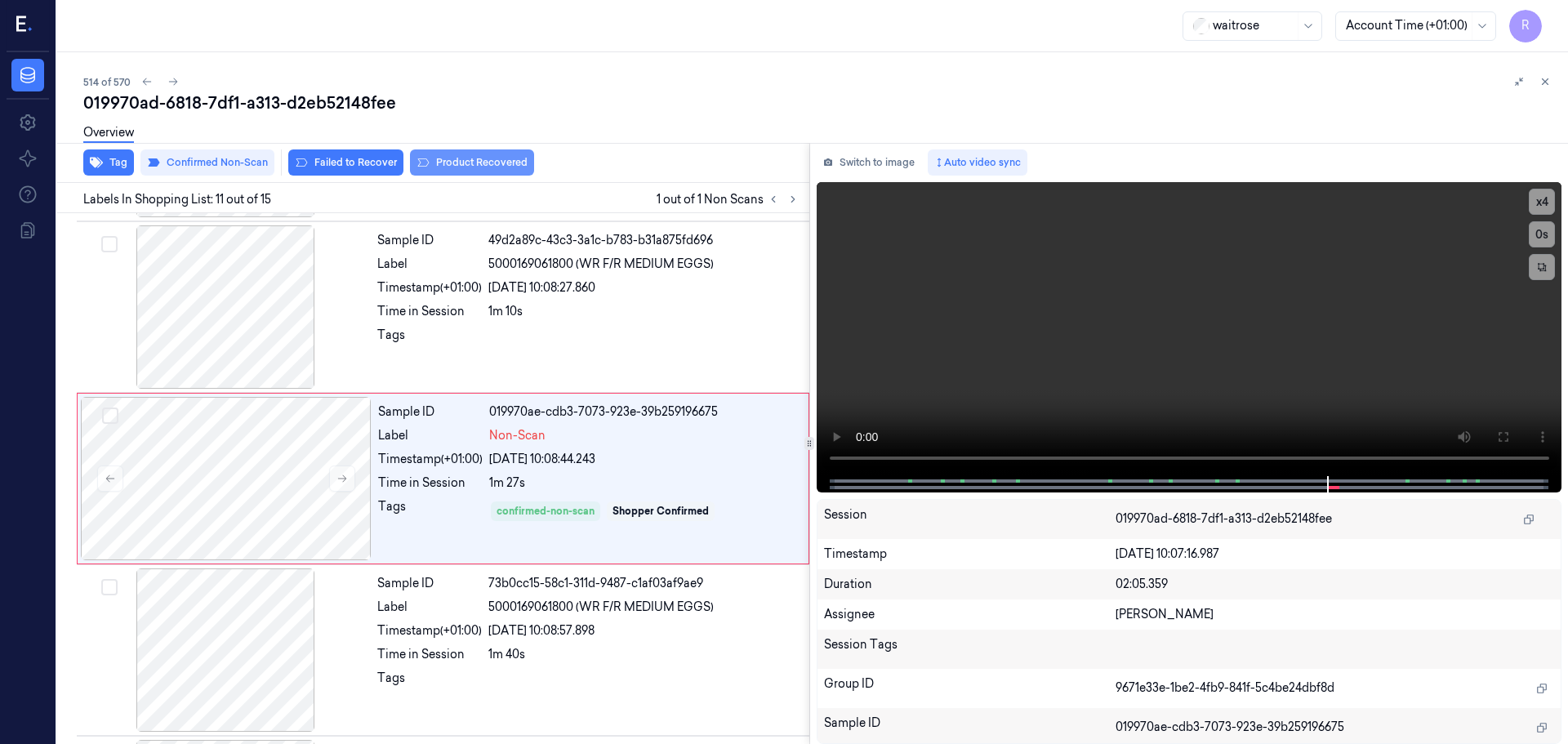
click at [436, 158] on button "Product Recovered" at bounding box center [472, 162] width 124 height 27
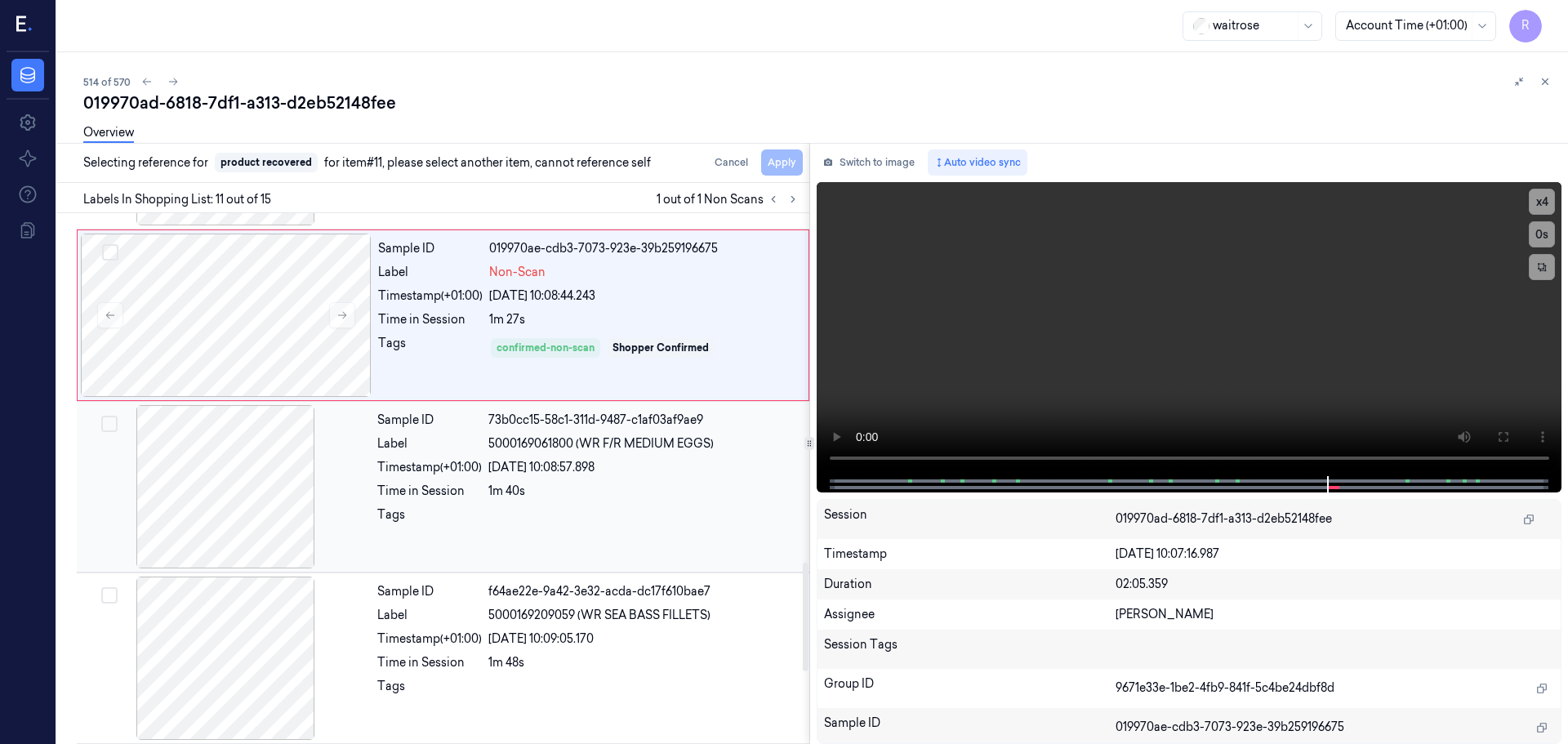
click at [509, 458] on div "Sample ID 73b0cc15-58c1-311d-9487-c1af03af9ae9 Label 5000169061800 (WR F/R MEDI…" at bounding box center [588, 486] width 435 height 163
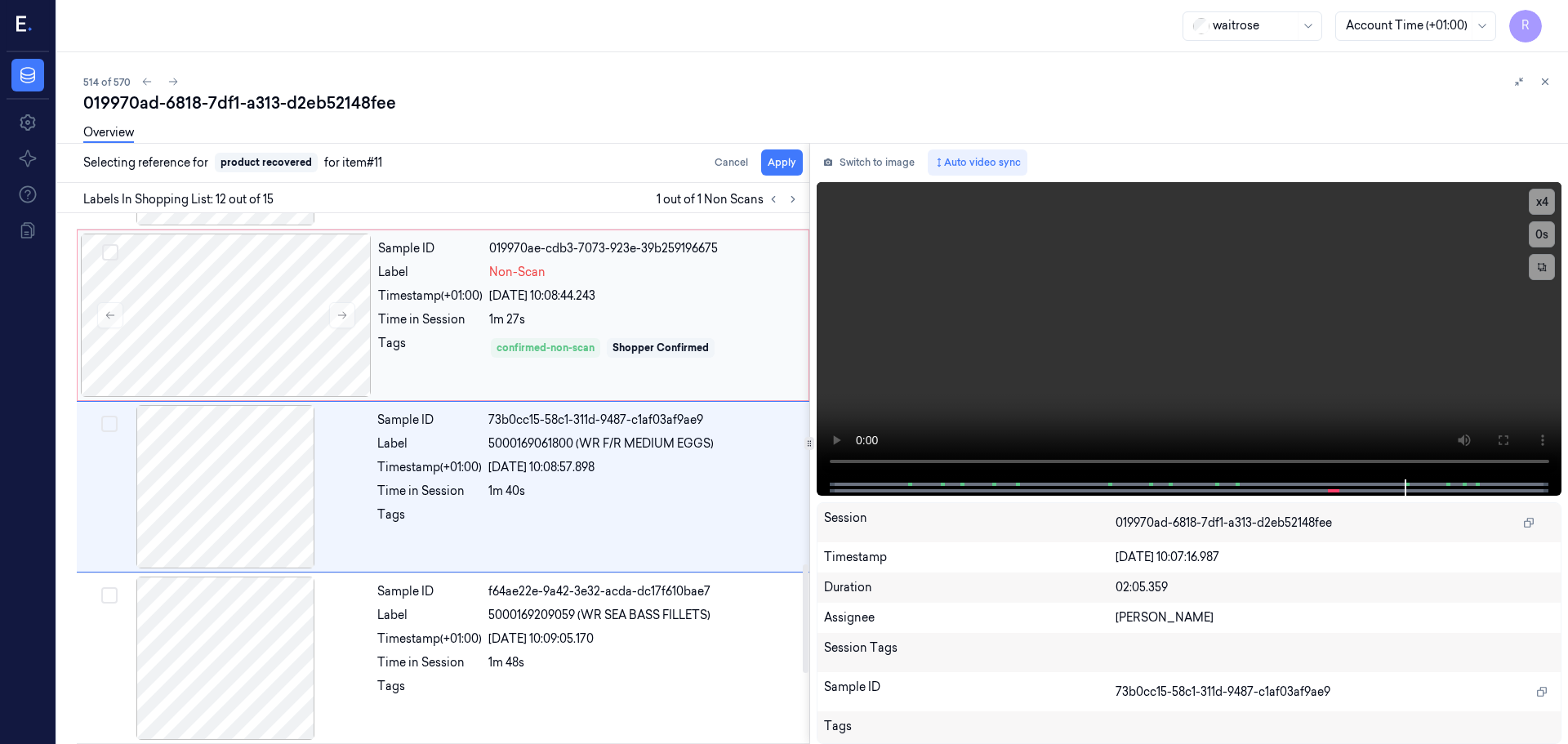
scroll to position [1706, 0]
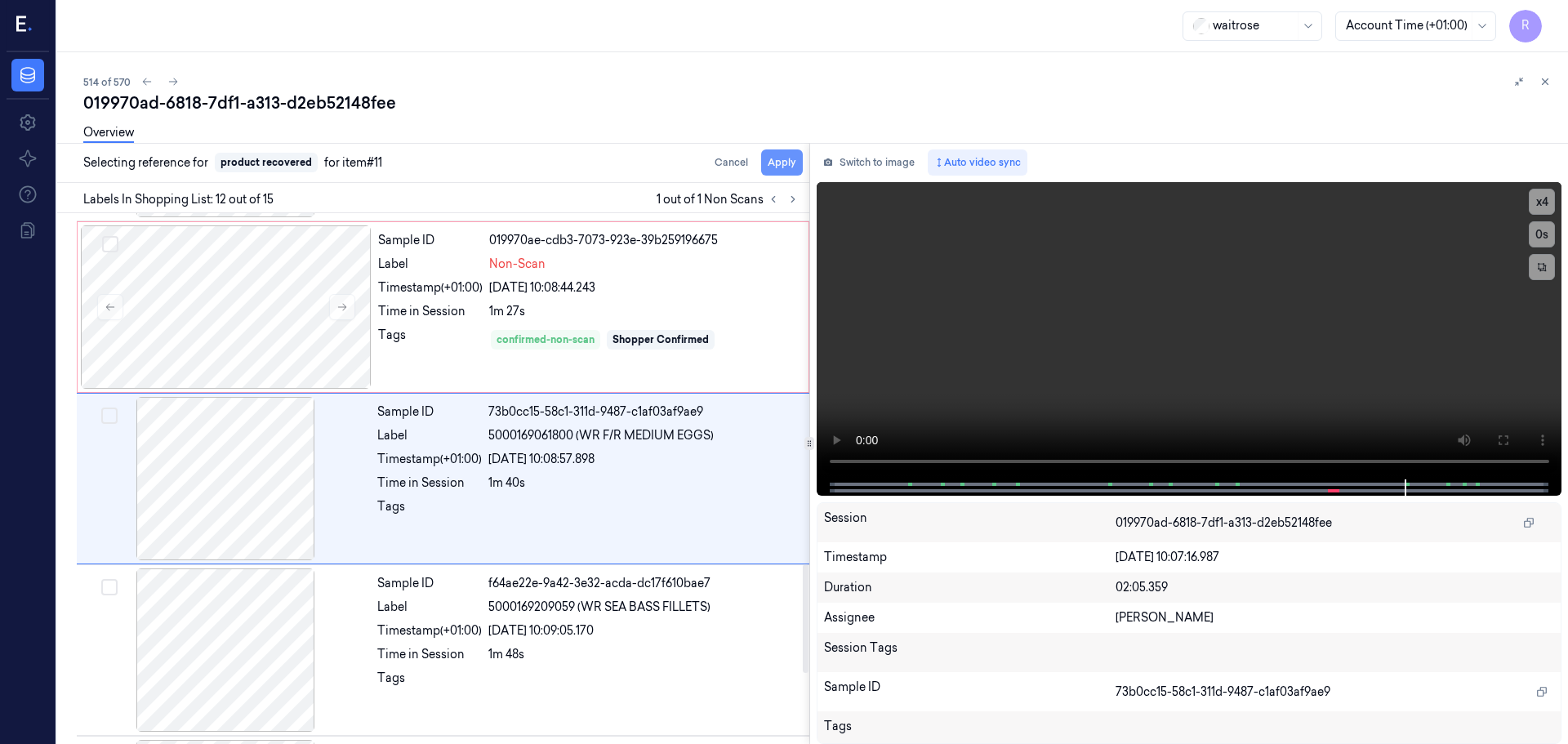
click at [782, 173] on button "Apply" at bounding box center [782, 162] width 41 height 27
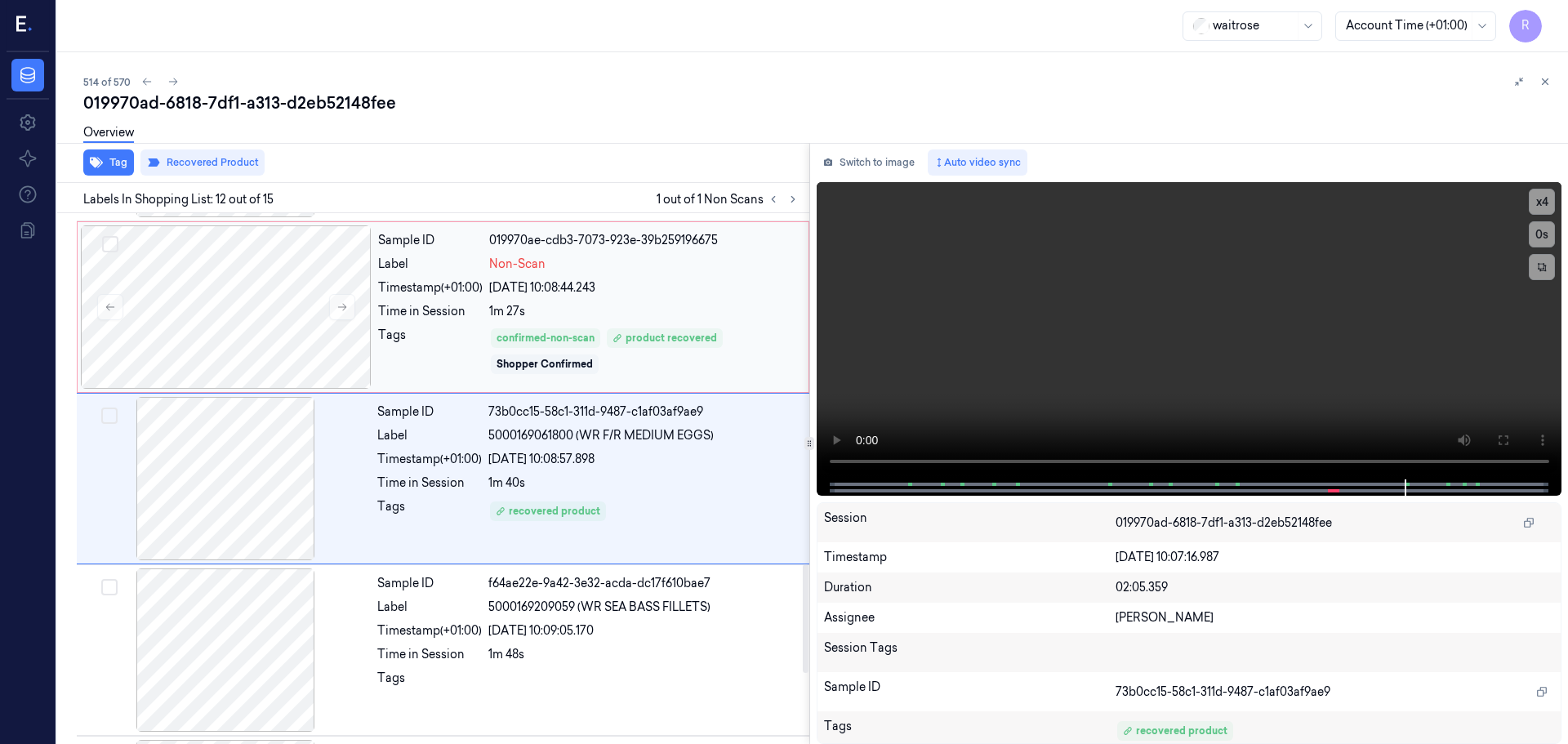
click at [653, 311] on div "1m 27s" at bounding box center [644, 312] width 310 height 17
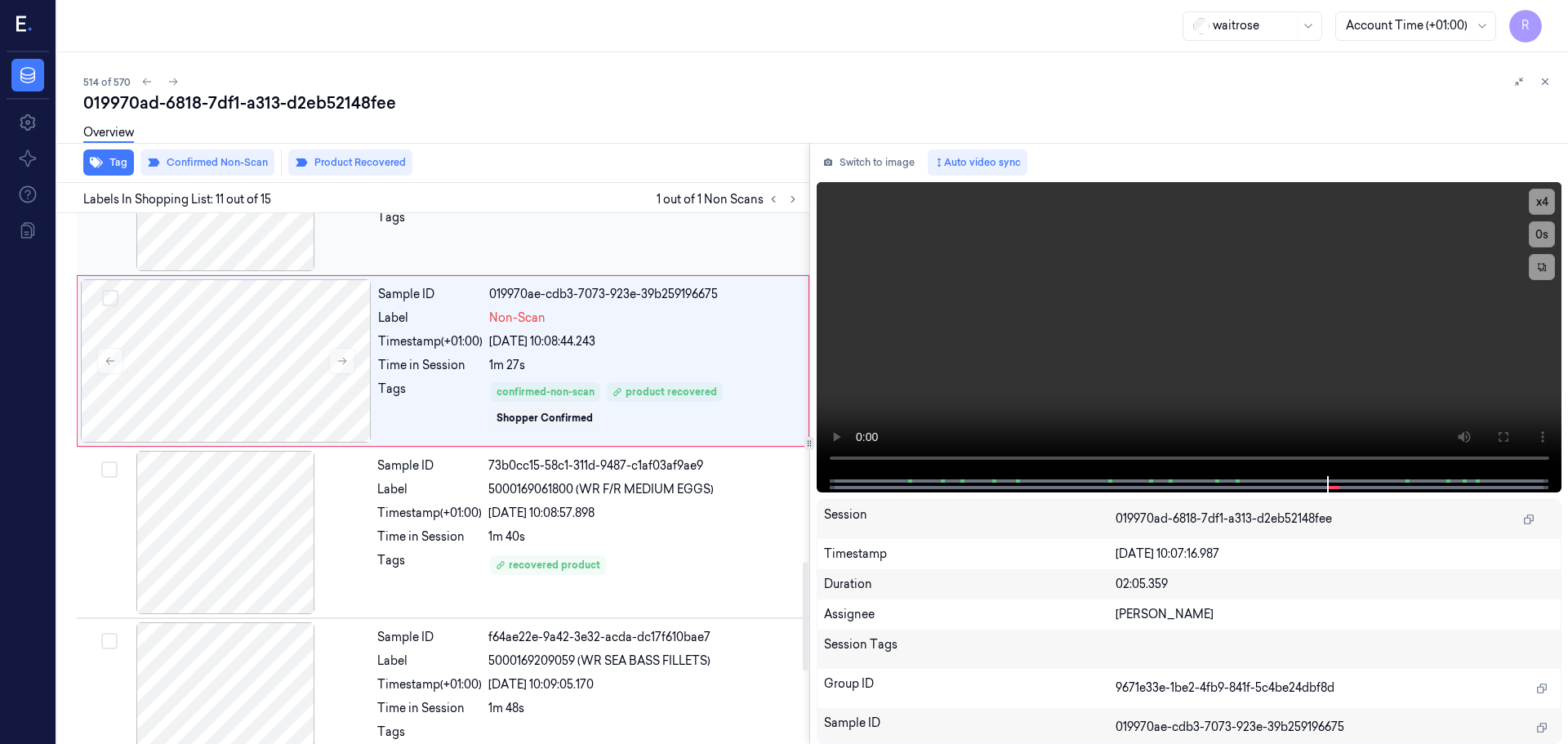
scroll to position [1698, 0]
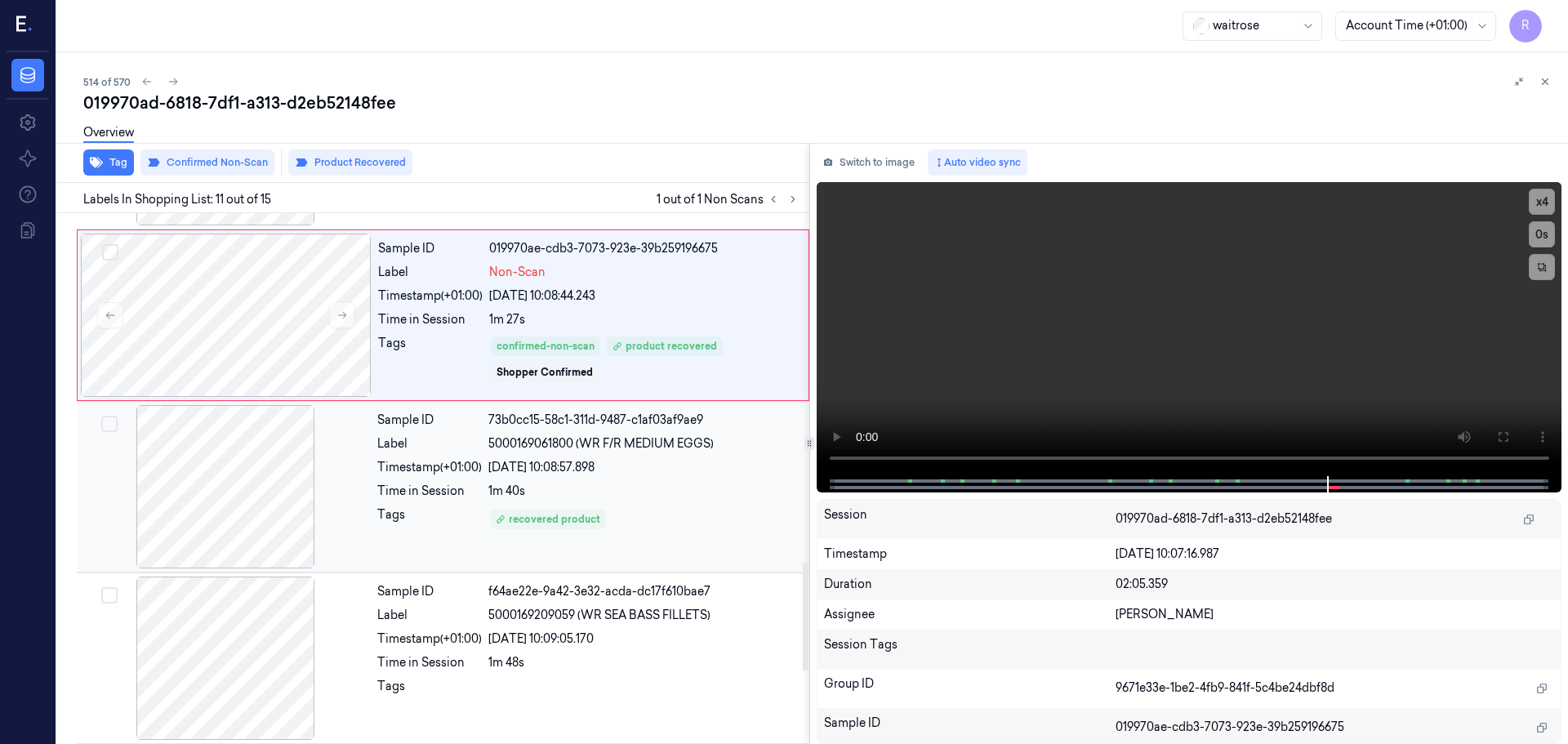
click at [607, 477] on div "Sample ID 73b0cc15-58c1-311d-9487-c1af03af9ae9 Label 5000169061800 (WR F/R MEDI…" at bounding box center [588, 486] width 435 height 163
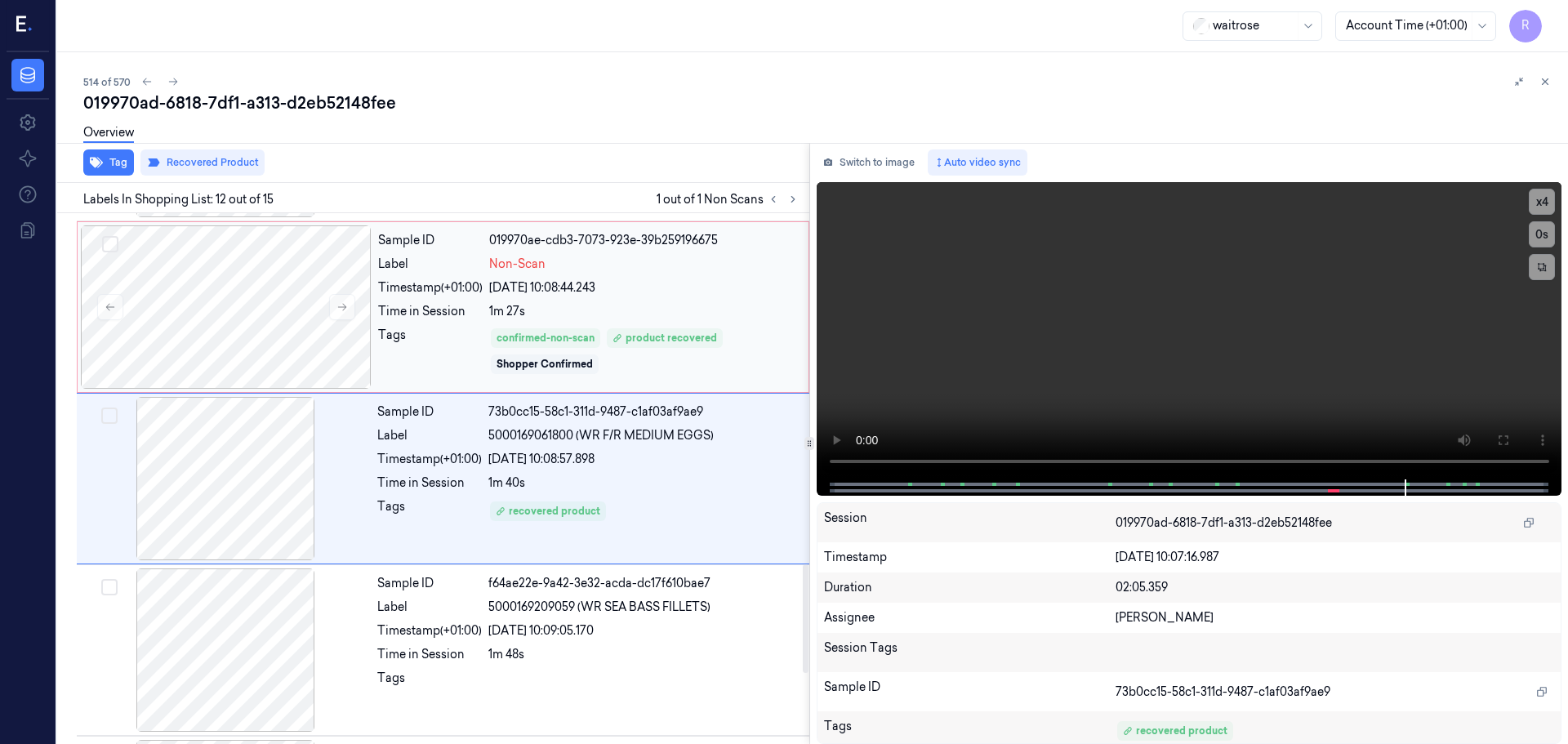
click at [629, 309] on div "1m 27s" at bounding box center [644, 312] width 310 height 17
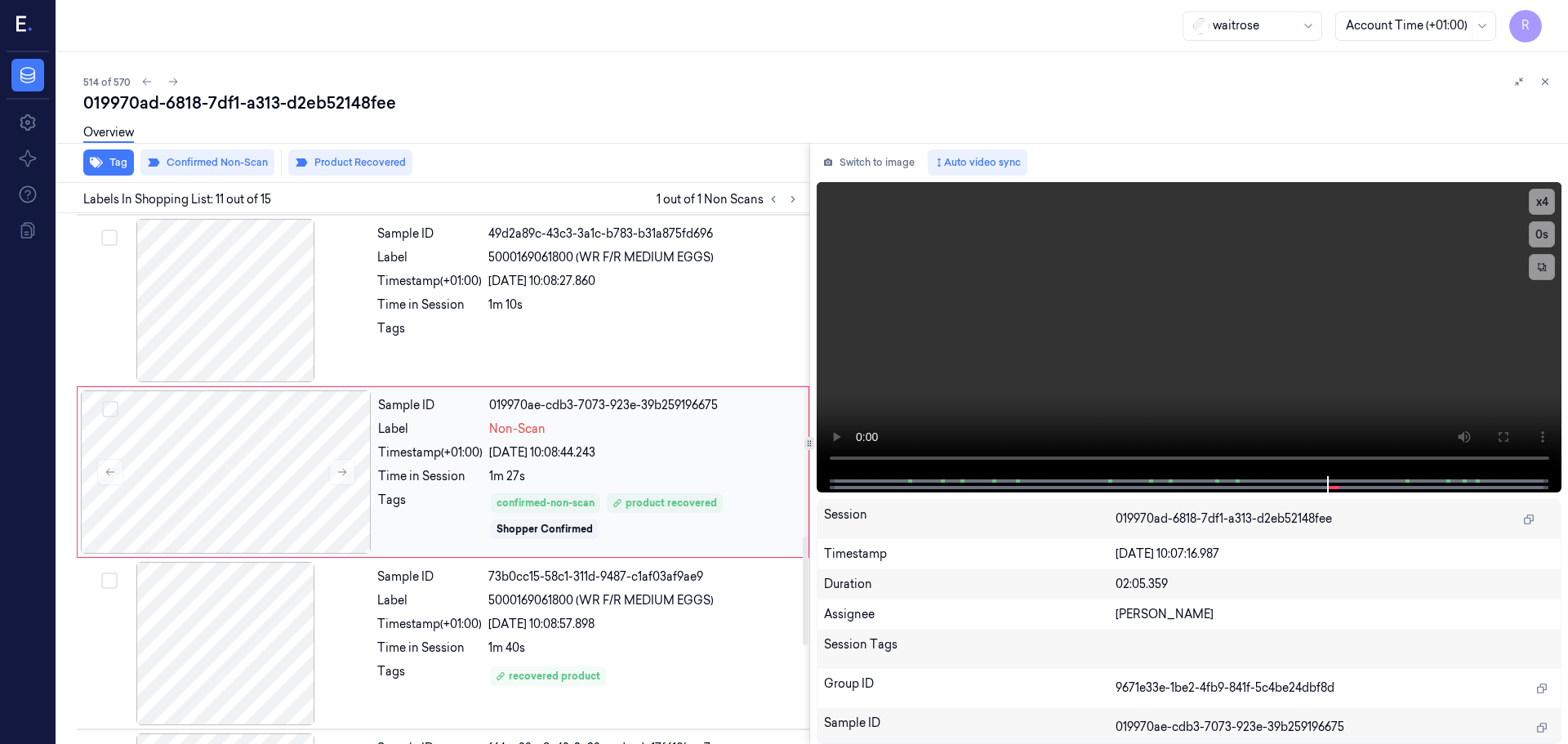
scroll to position [1534, 0]
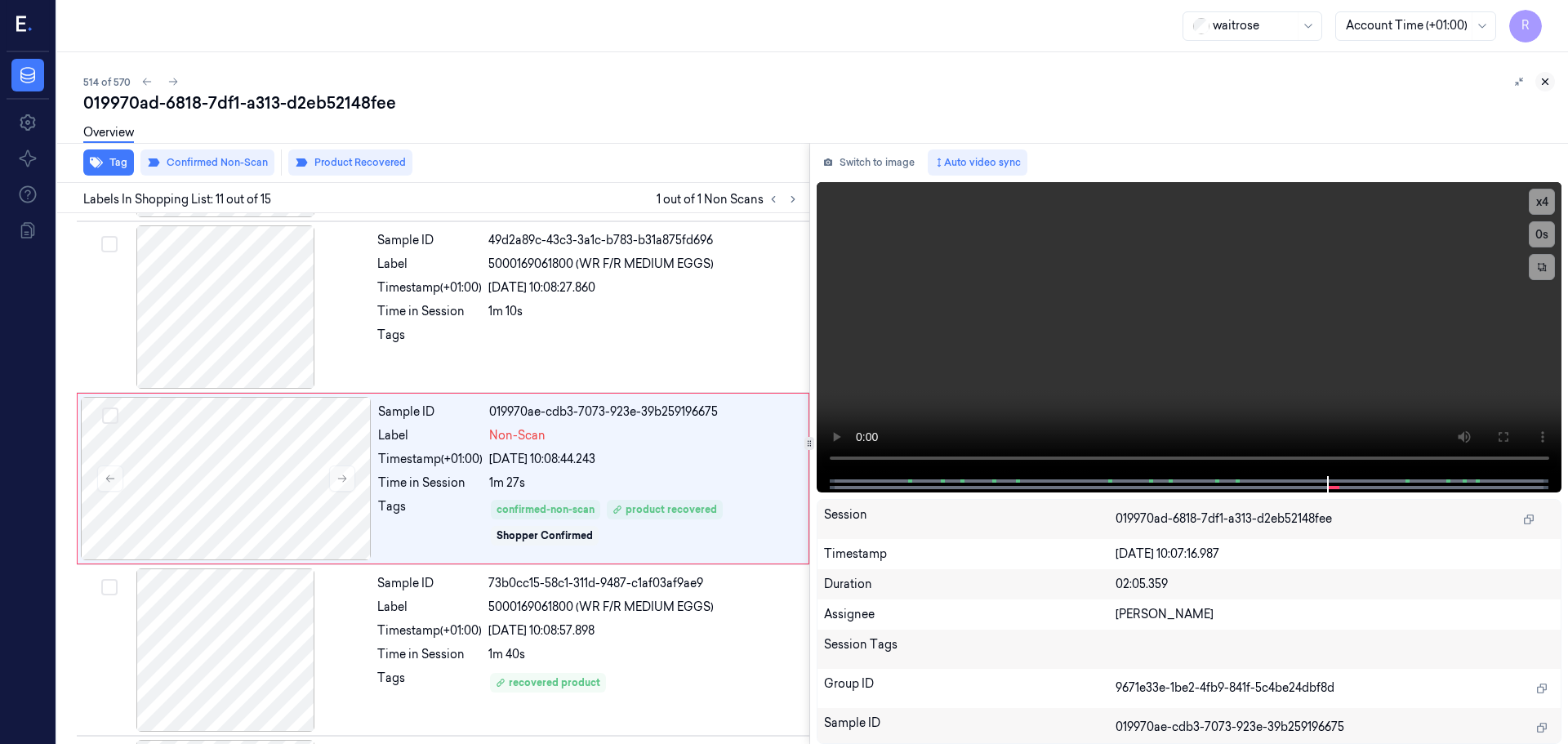
click at [1546, 76] on icon at bounding box center [1546, 82] width 12 height 12
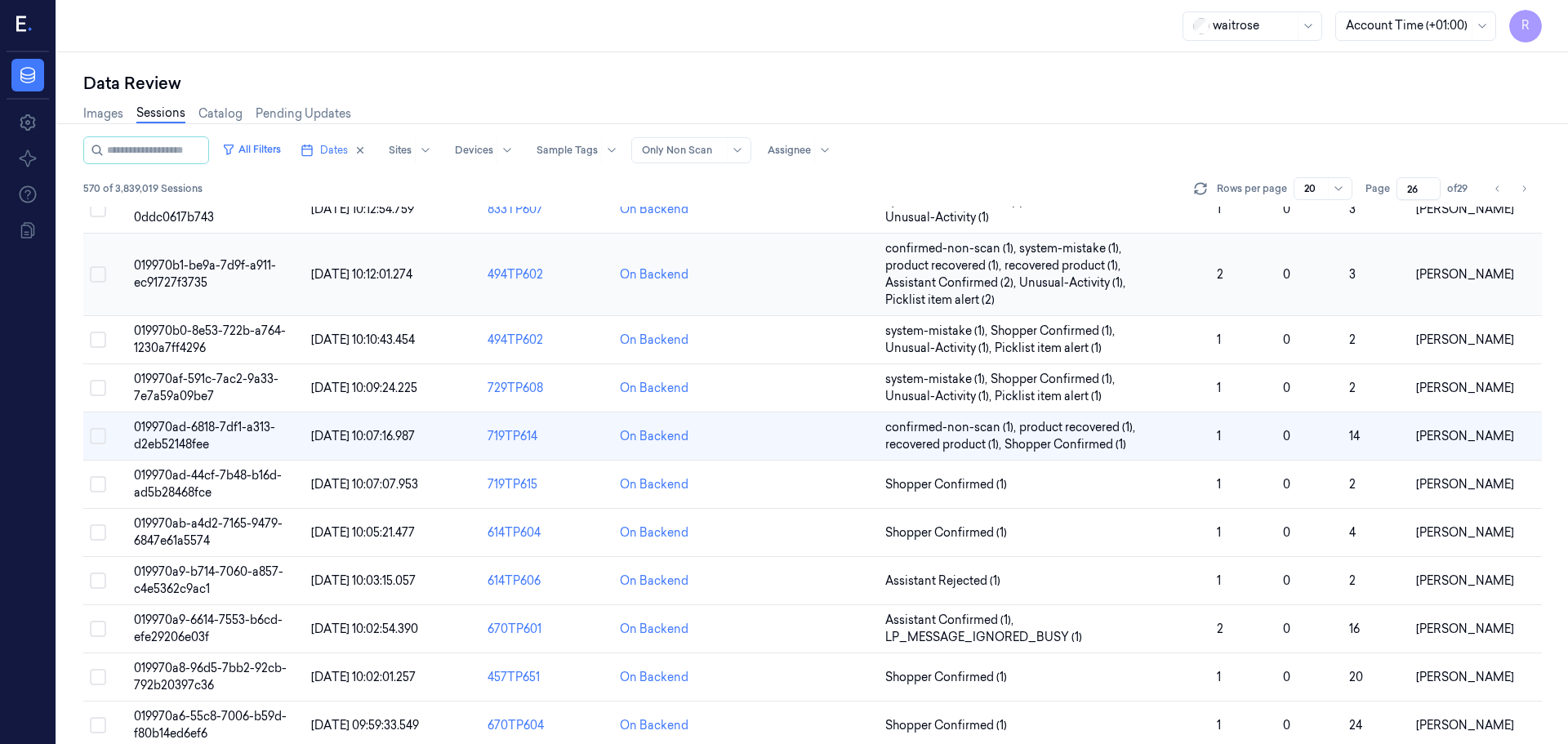
scroll to position [509, 0]
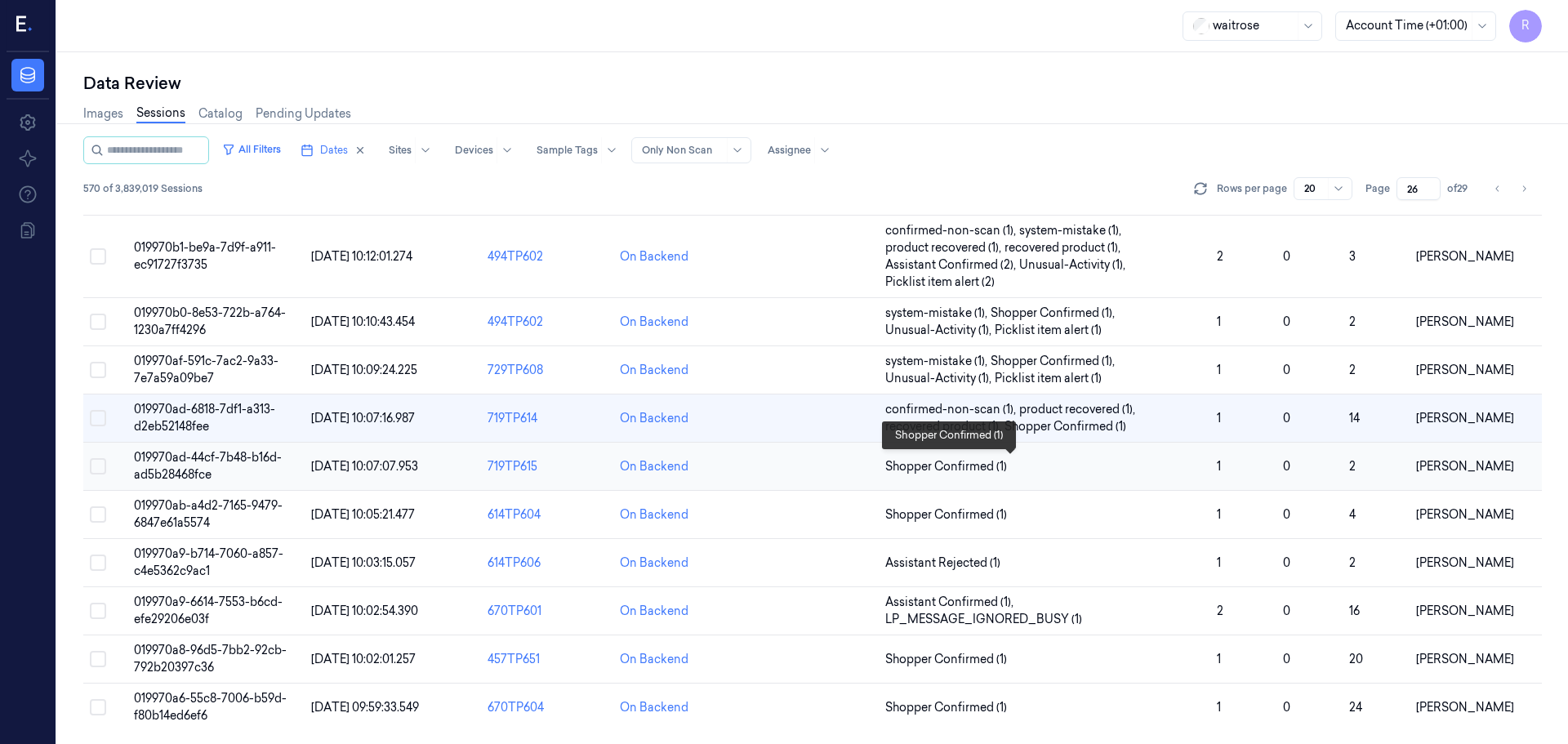
click at [1130, 466] on span "Shopper Confirmed (1)" at bounding box center [1044, 466] width 318 height 17
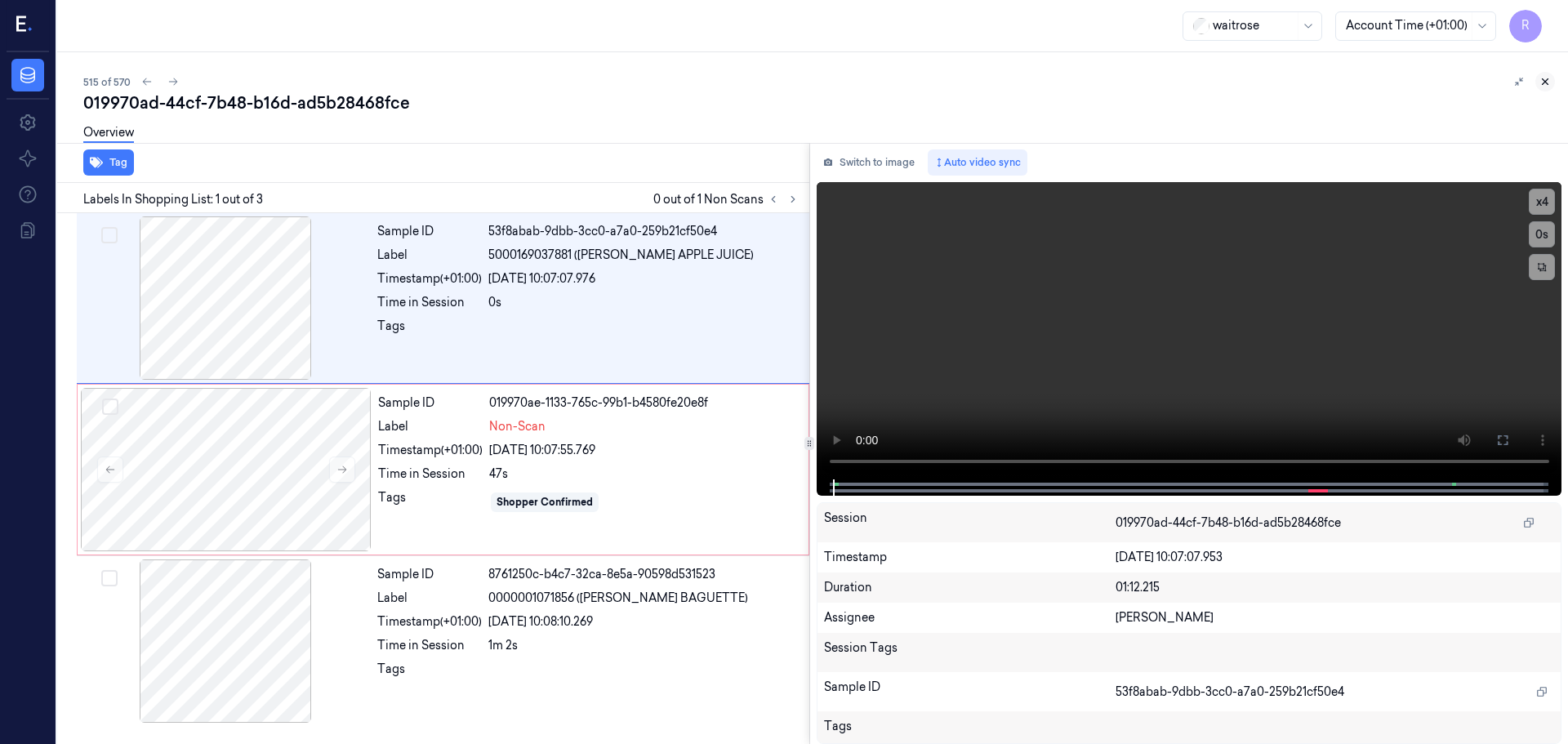
click at [1549, 80] on icon at bounding box center [1546, 82] width 12 height 12
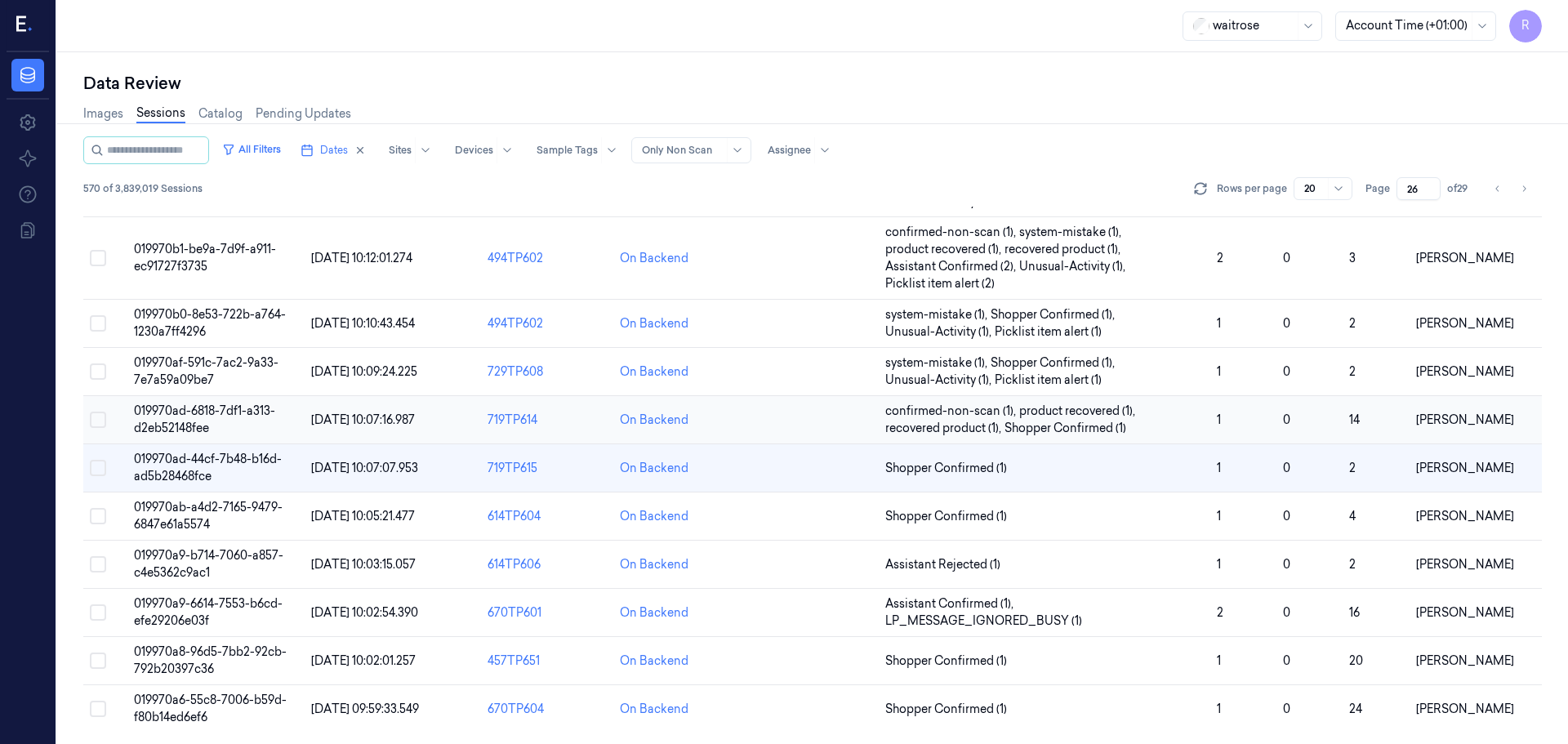
scroll to position [509, 0]
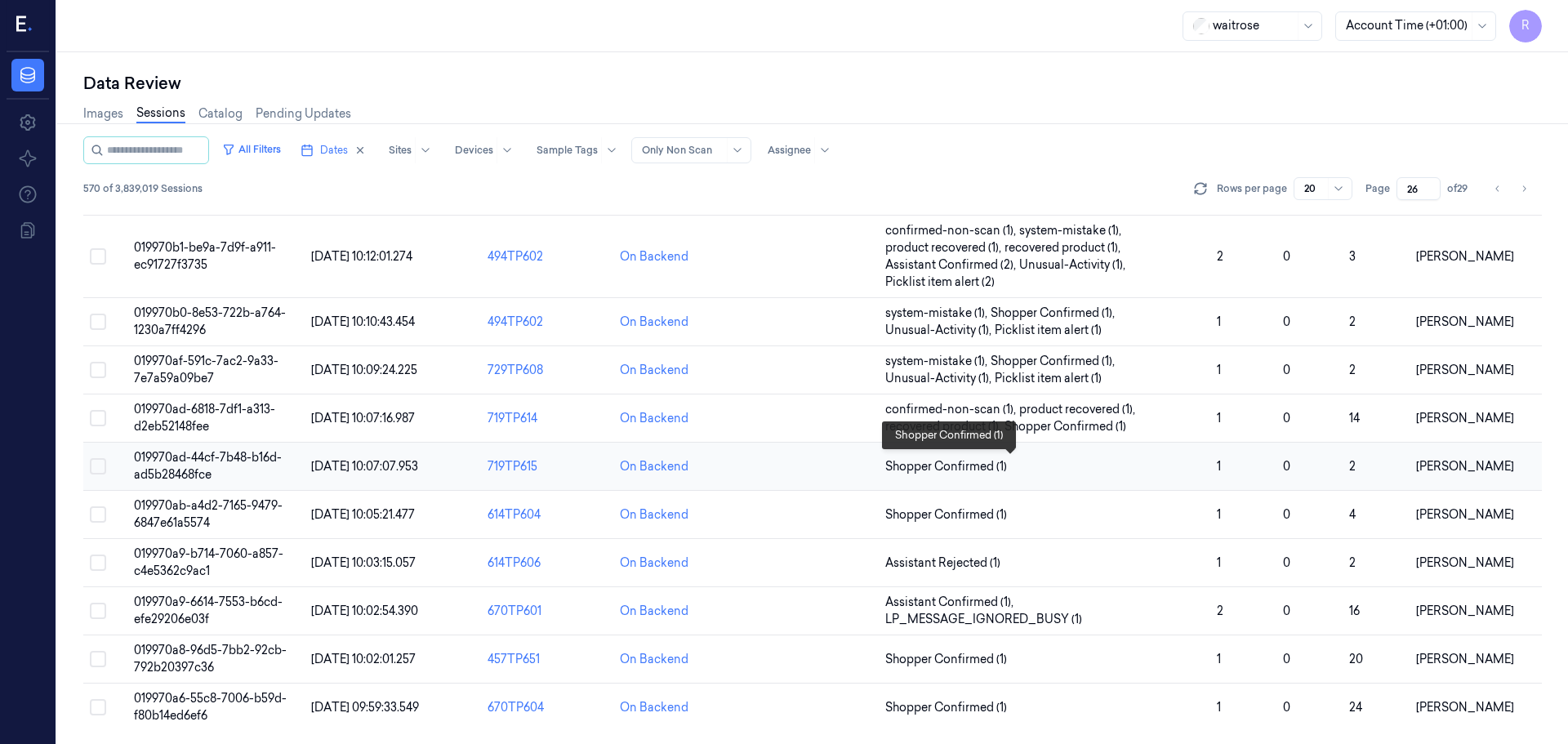
click at [1022, 466] on span "Shopper Confirmed (1)" at bounding box center [1044, 466] width 318 height 17
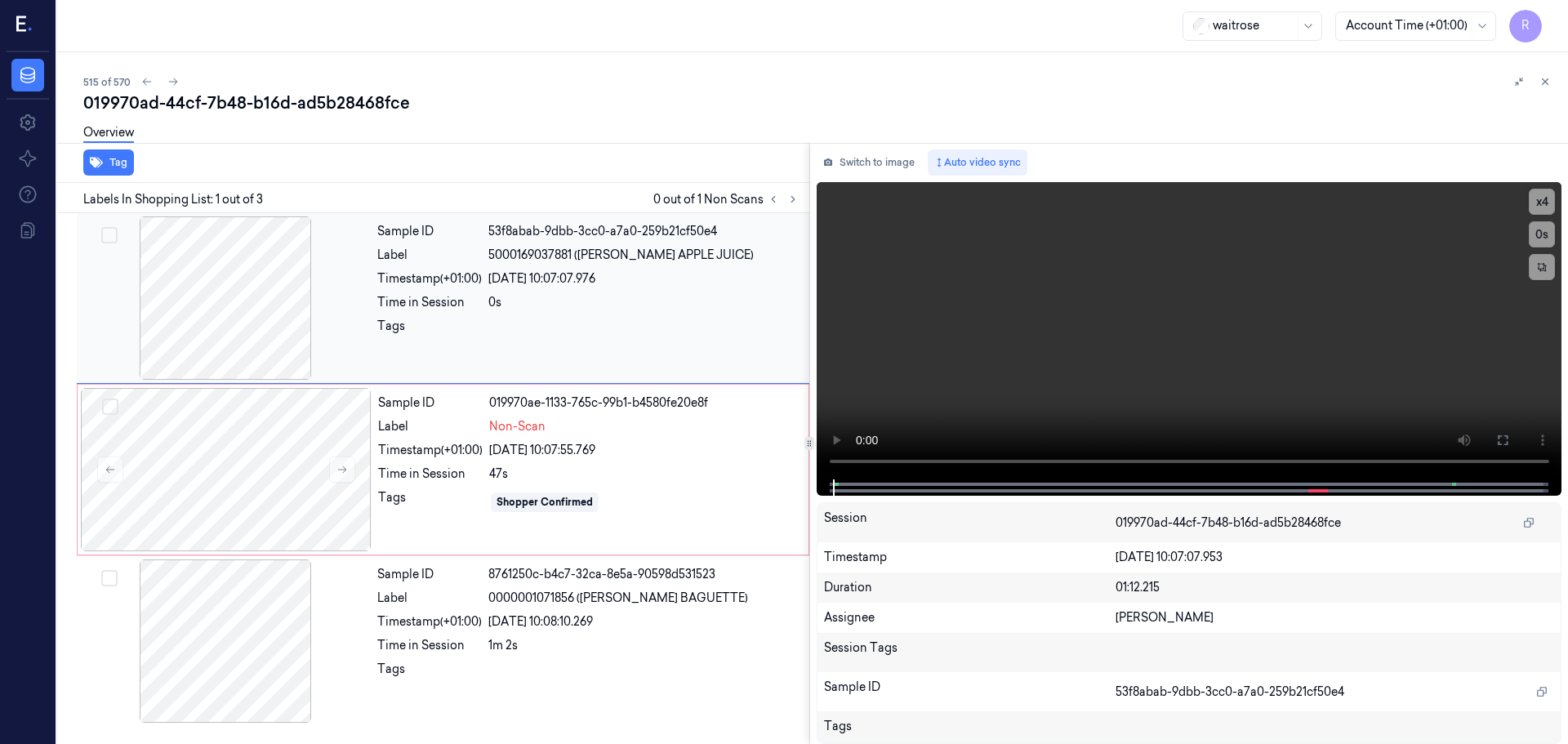
click at [203, 336] on div at bounding box center [225, 297] width 291 height 163
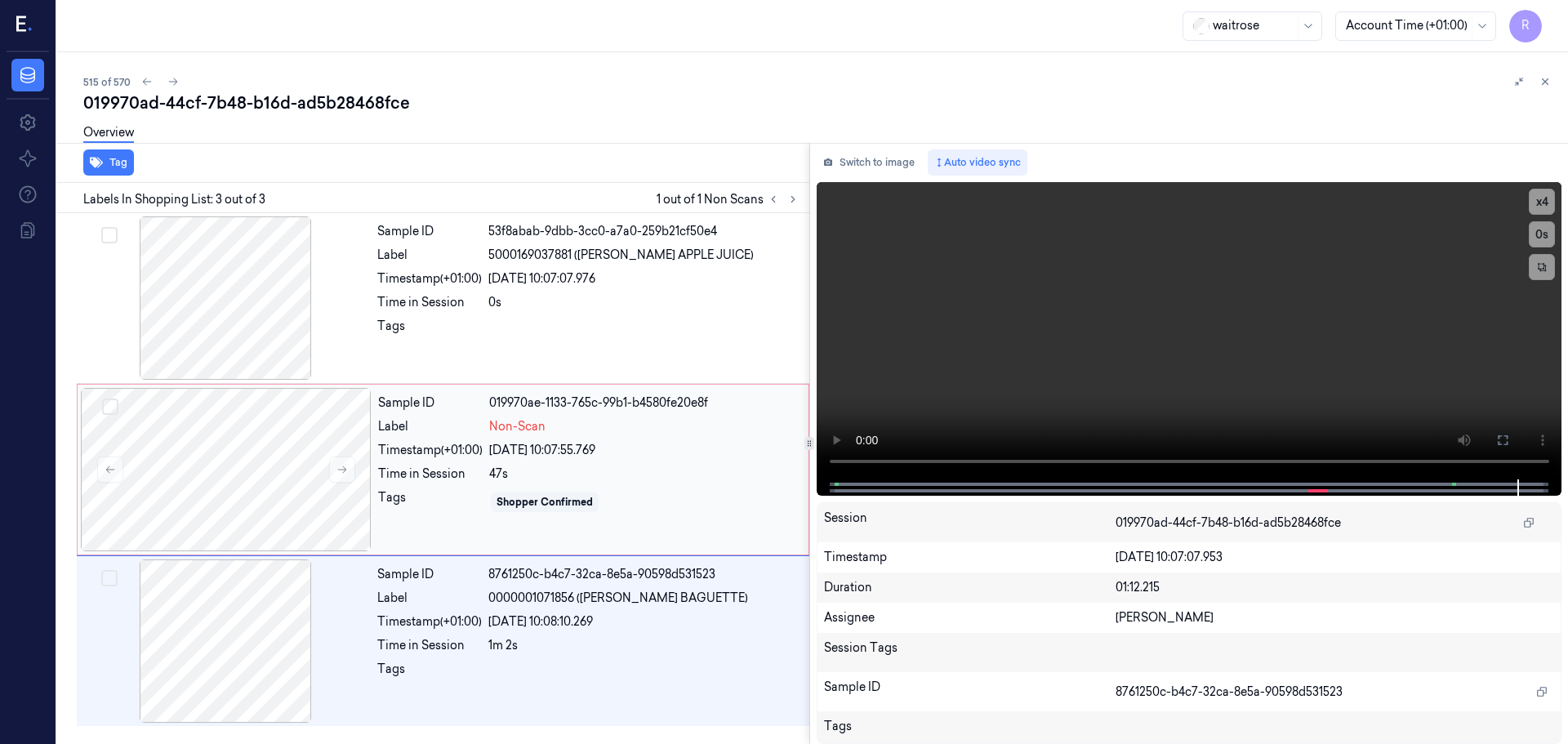
click at [655, 471] on div "47s" at bounding box center [644, 474] width 310 height 17
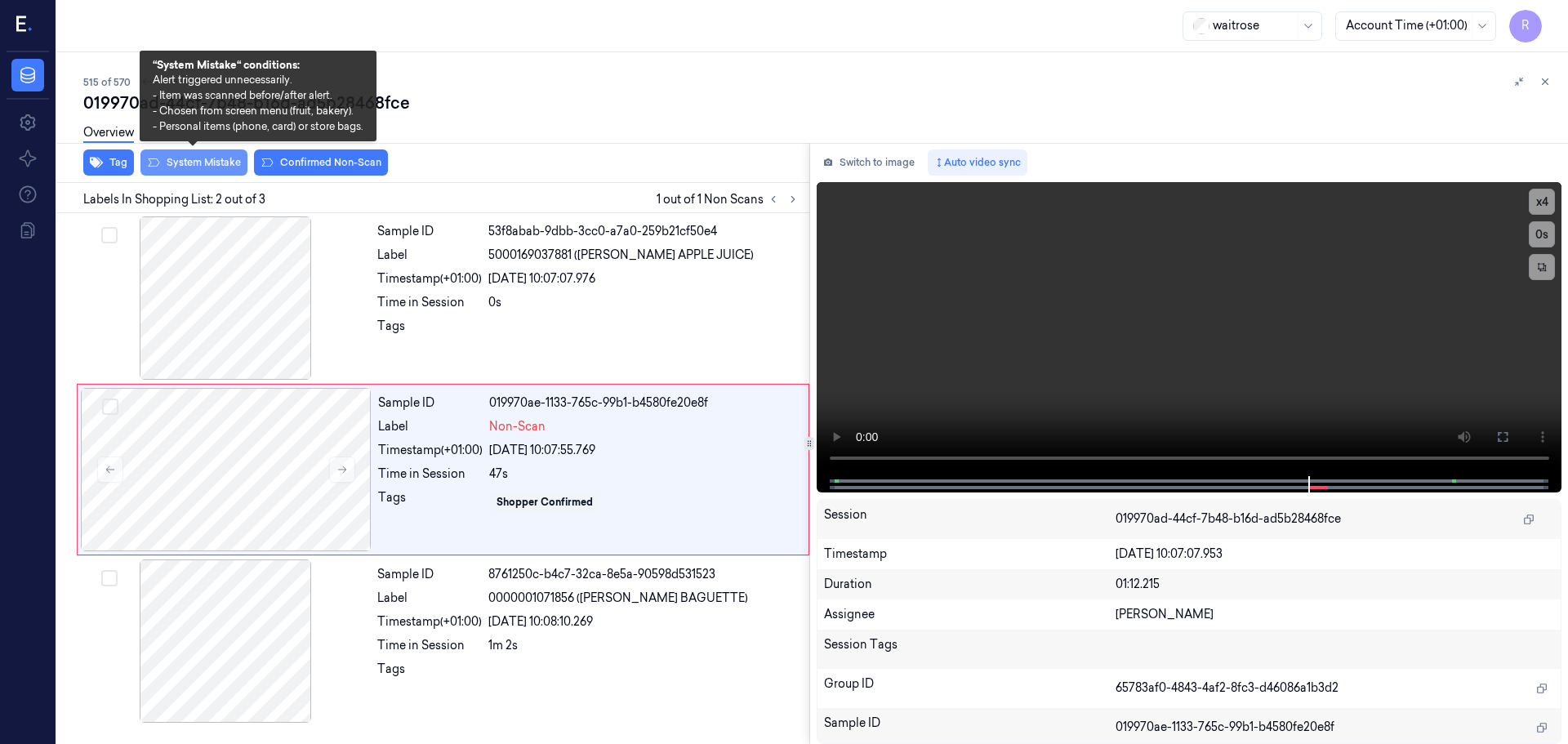
click at [176, 167] on button "System Mistake" at bounding box center [194, 162] width 107 height 27
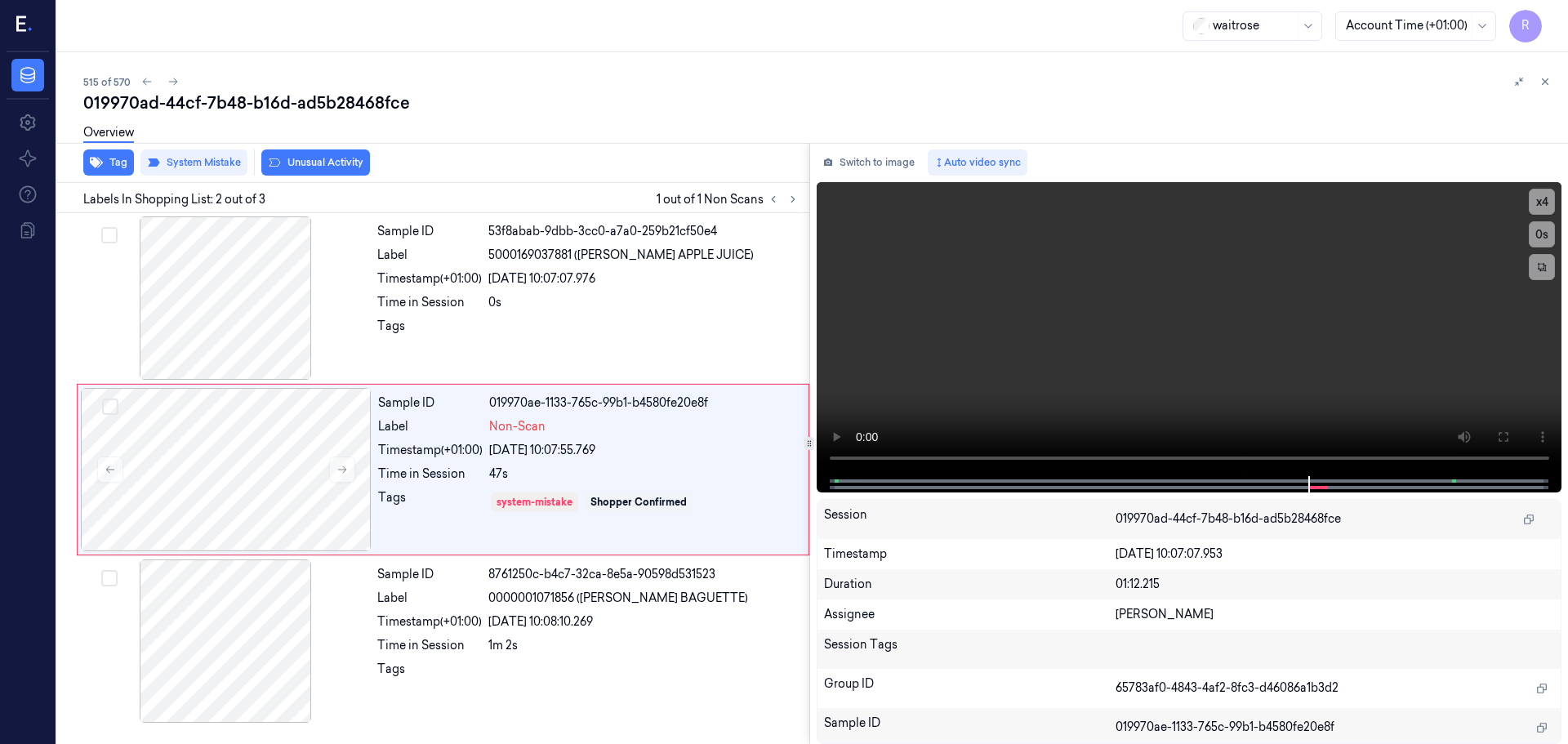
click at [328, 154] on div "Overview" at bounding box center [820, 135] width 1472 height 41
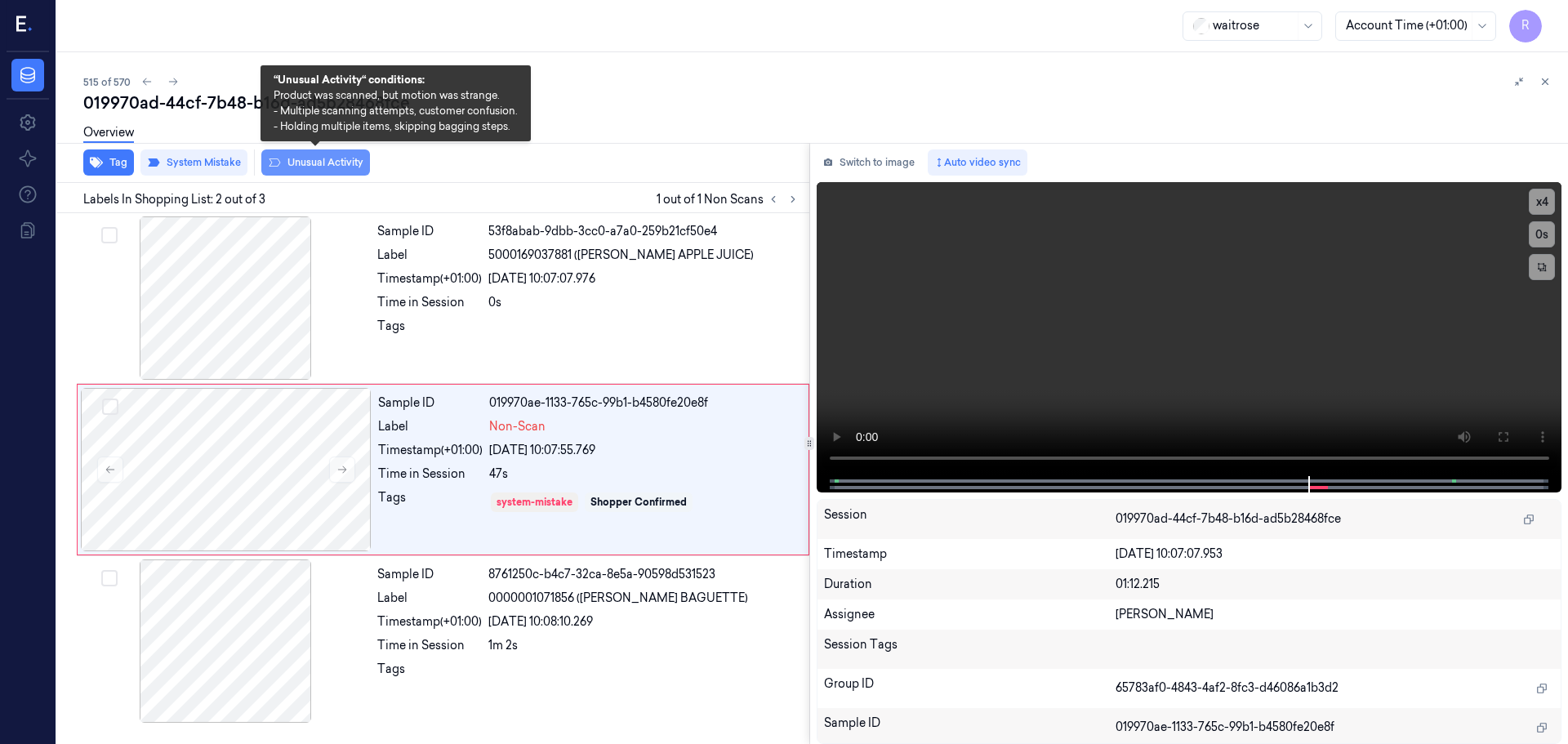
click at [324, 169] on button "Unusual Activity" at bounding box center [315, 162] width 109 height 27
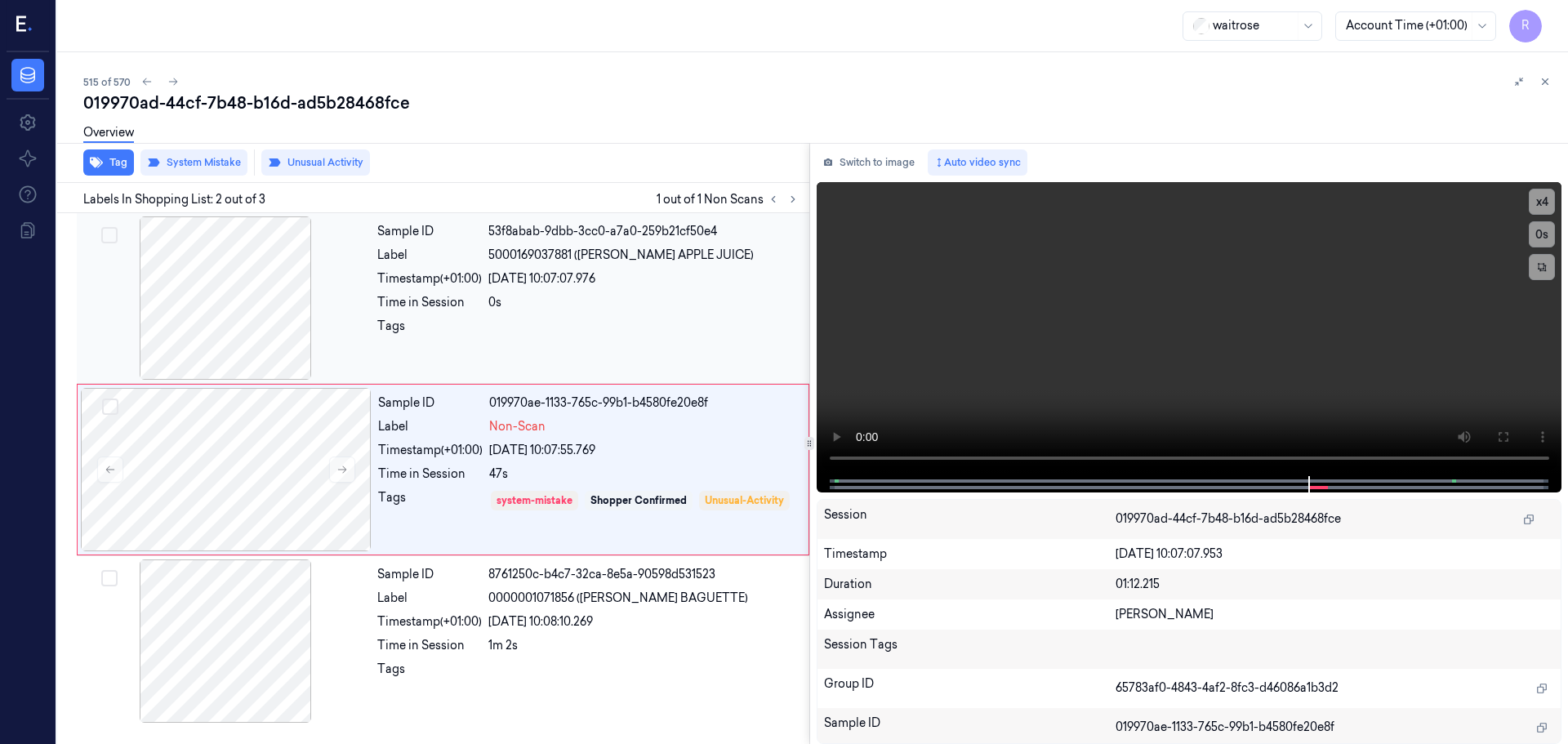
click at [564, 287] on div "Sample ID 53f8abab-9dbb-3cc0-a7a0-259b21cf50e4 Label 5000169037881 (WR ESS APPL…" at bounding box center [588, 297] width 435 height 163
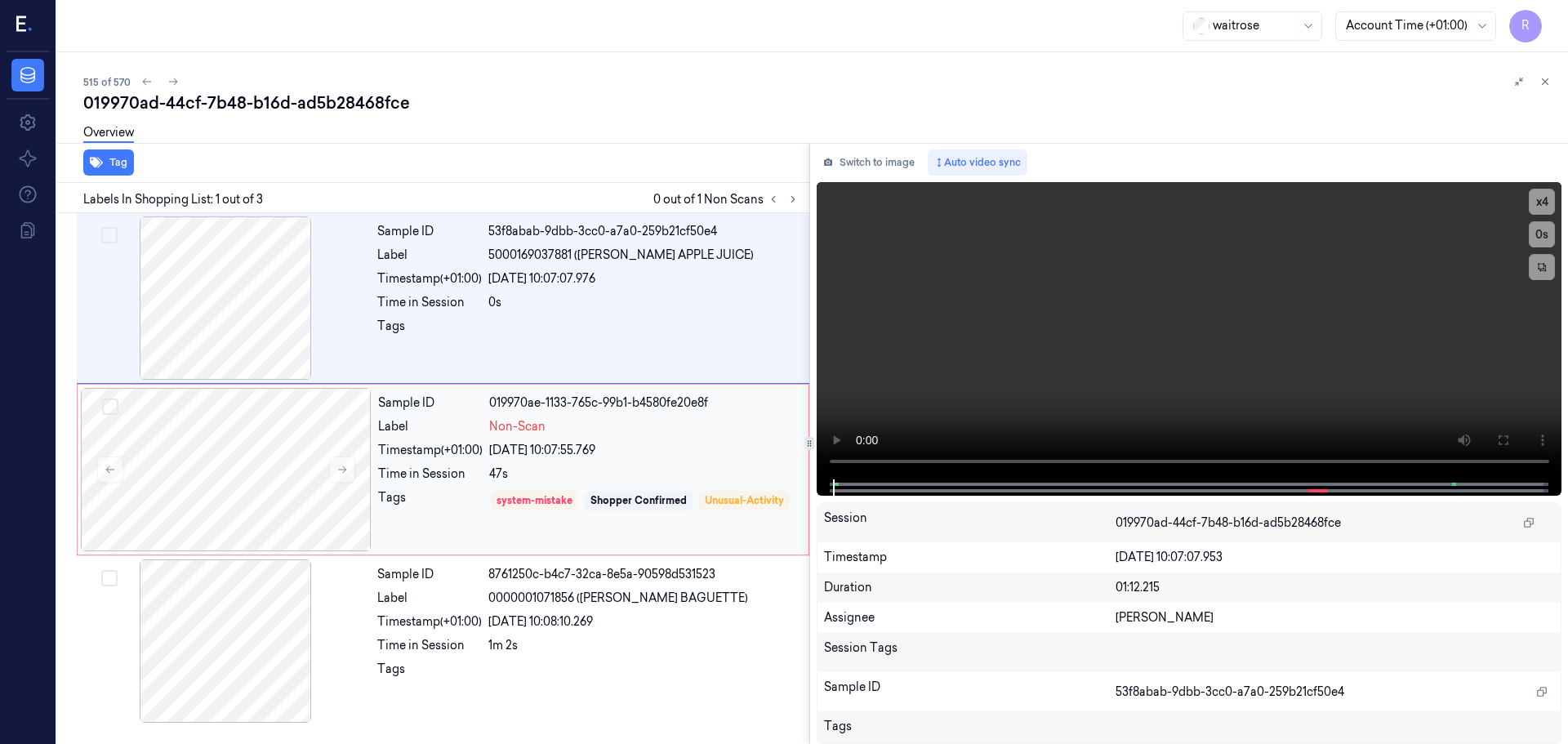
click at [626, 434] on div "Non-Scan" at bounding box center [644, 427] width 310 height 17
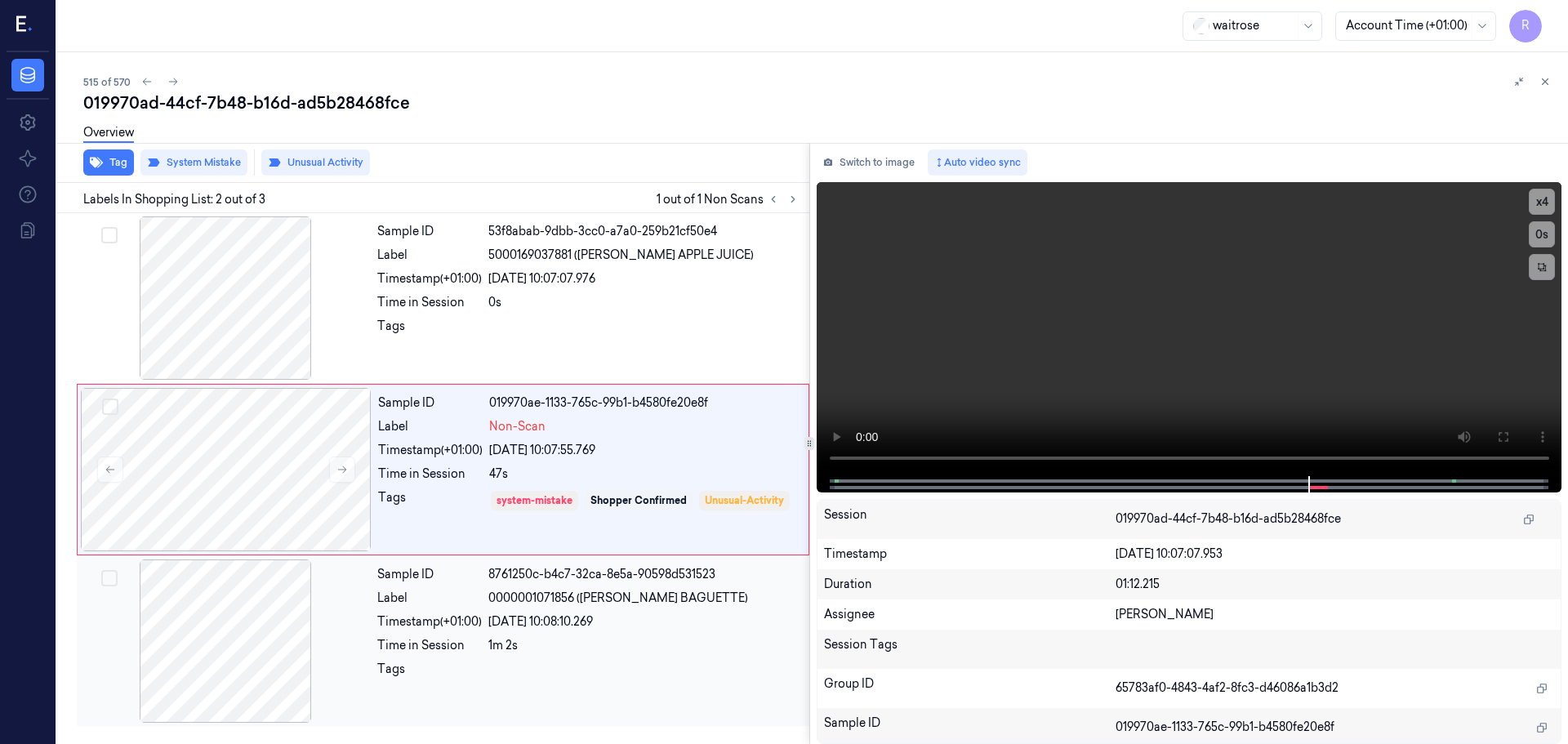
click at [540, 611] on div "Sample ID 8761250c-b4c7-32ca-8e5a-90598d531523 Label 0000001071856 (WR WHITE BA…" at bounding box center [588, 640] width 435 height 163
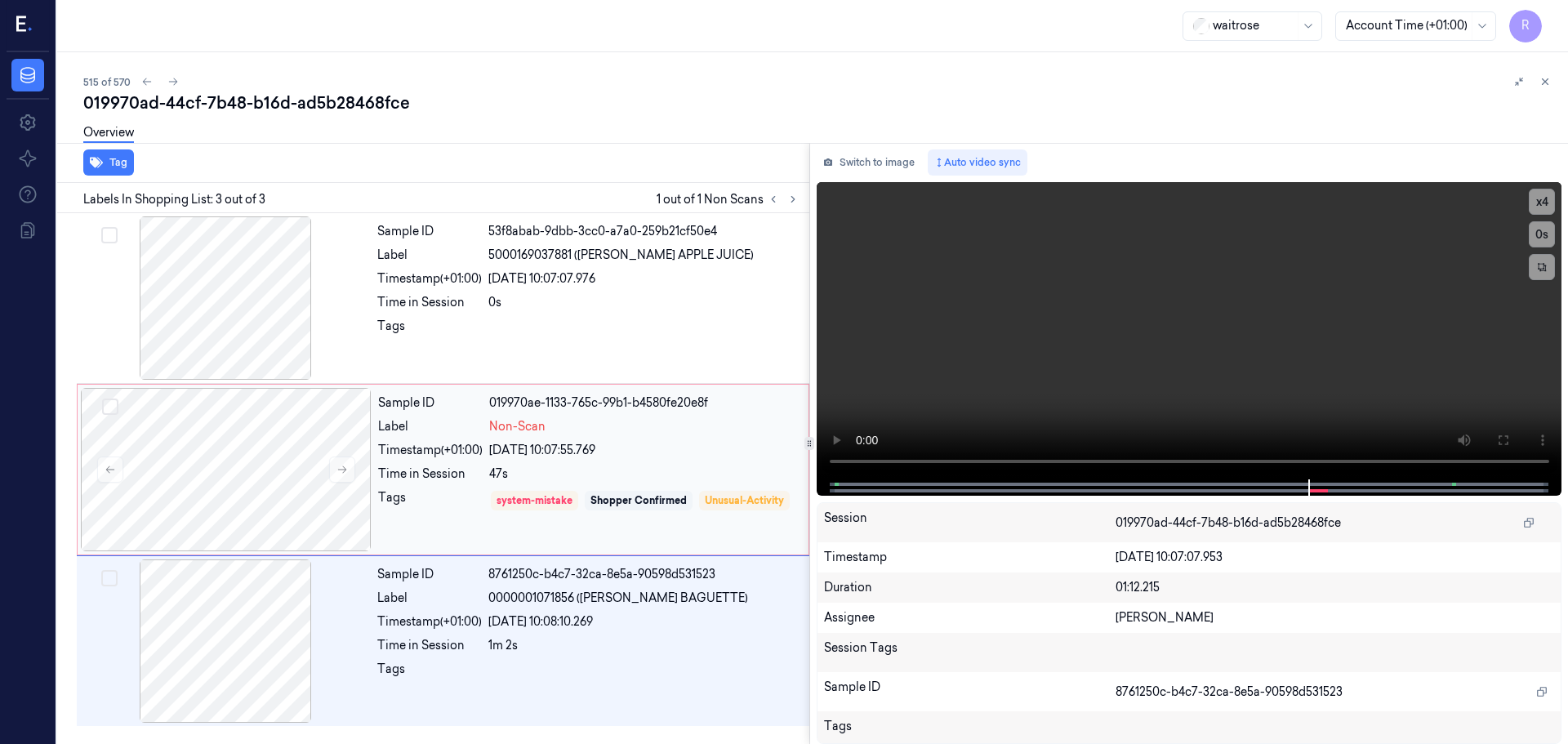
click at [634, 478] on div "47s" at bounding box center [644, 474] width 310 height 17
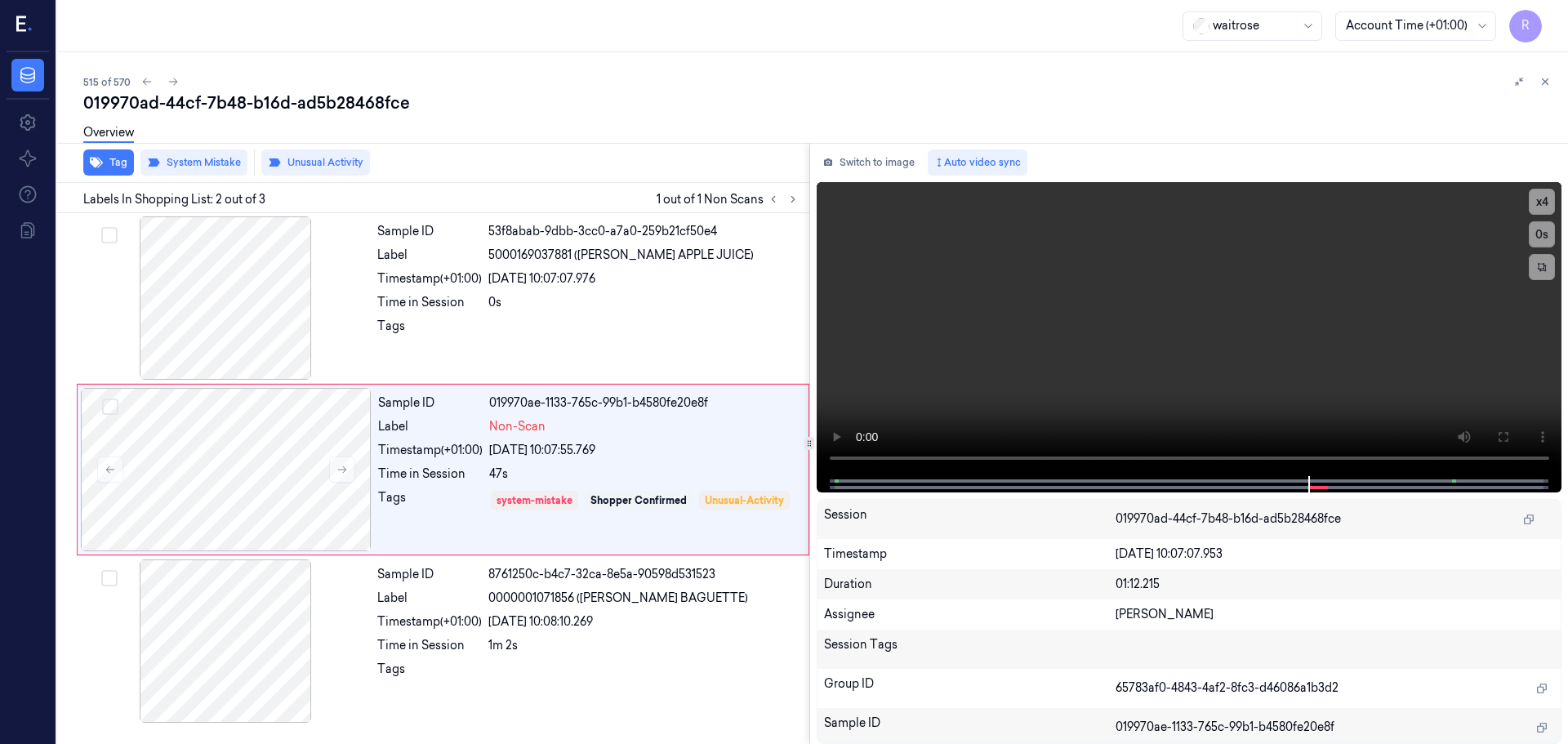
click at [1544, 85] on icon at bounding box center [1546, 82] width 12 height 12
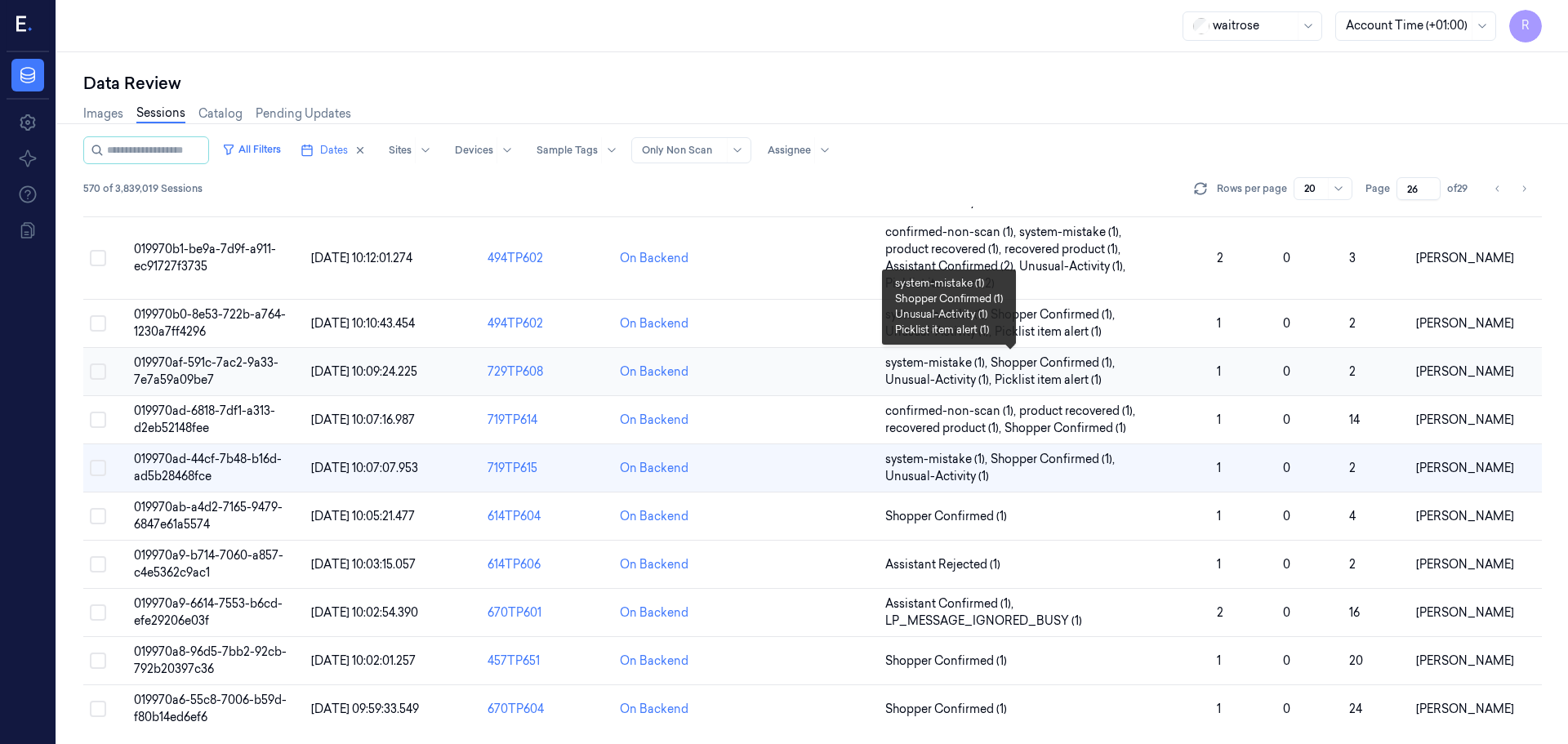
scroll to position [509, 0]
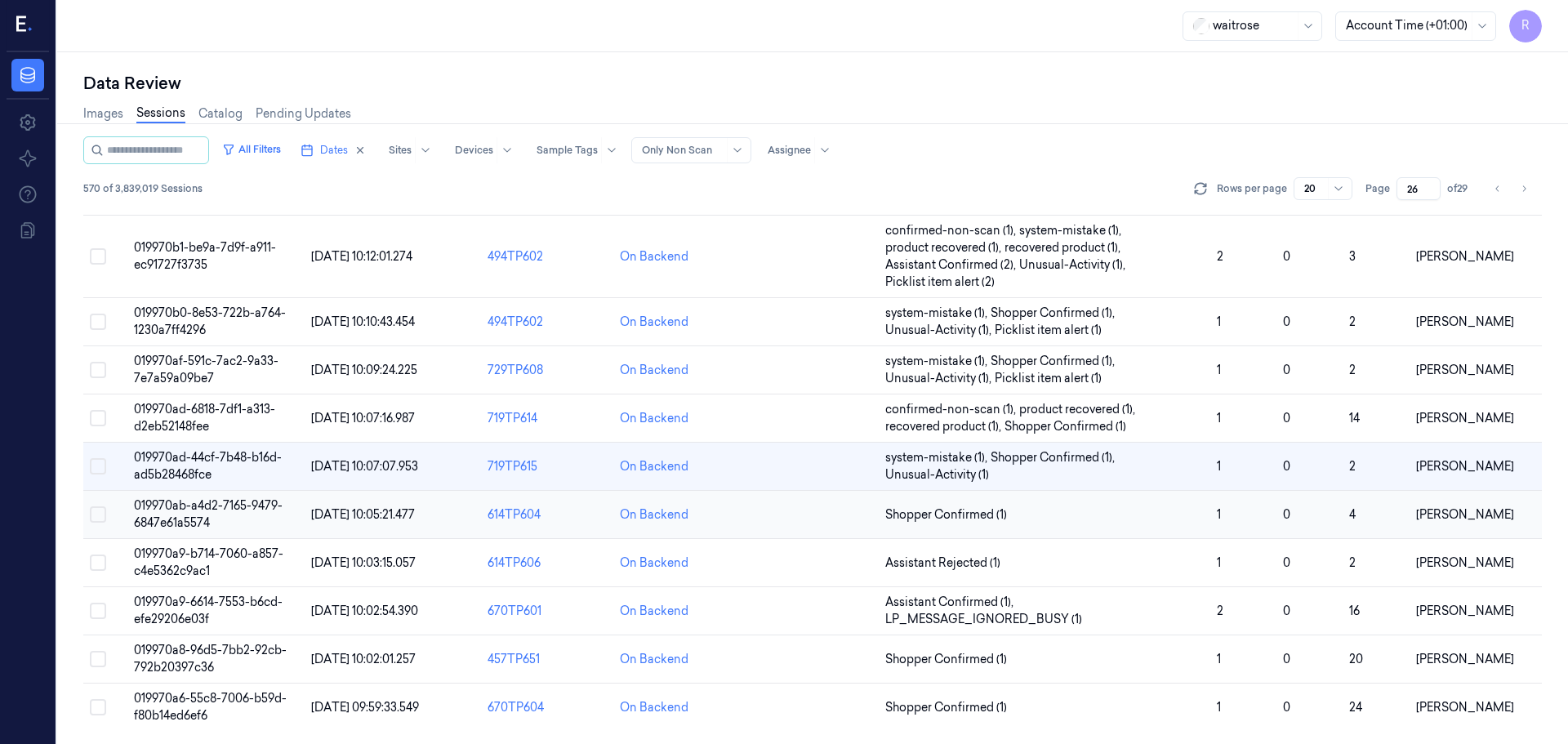
click at [1049, 521] on span "Shopper Confirmed (1)" at bounding box center [1044, 515] width 318 height 17
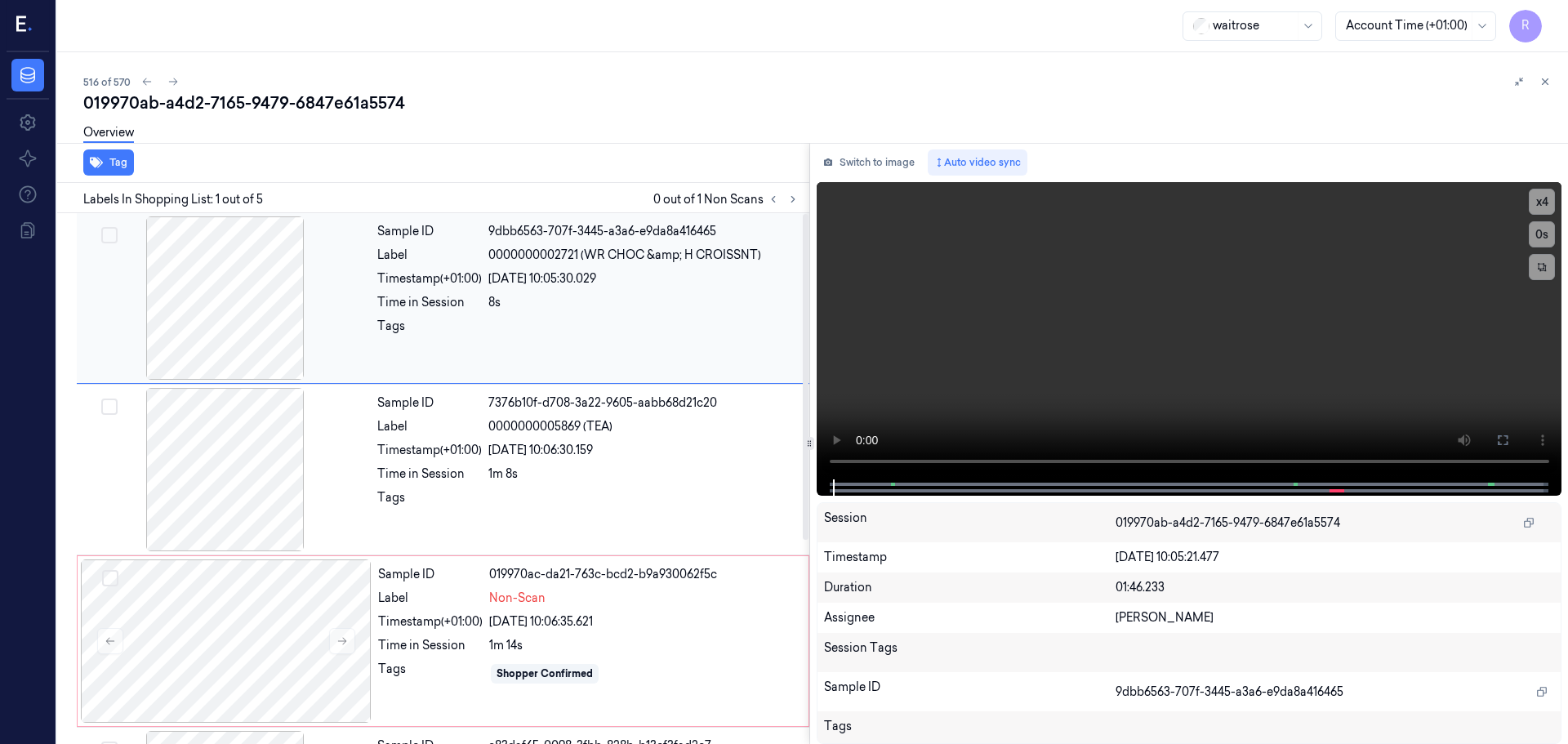
click at [249, 331] on div at bounding box center [225, 297] width 291 height 163
click at [244, 444] on div at bounding box center [225, 469] width 291 height 163
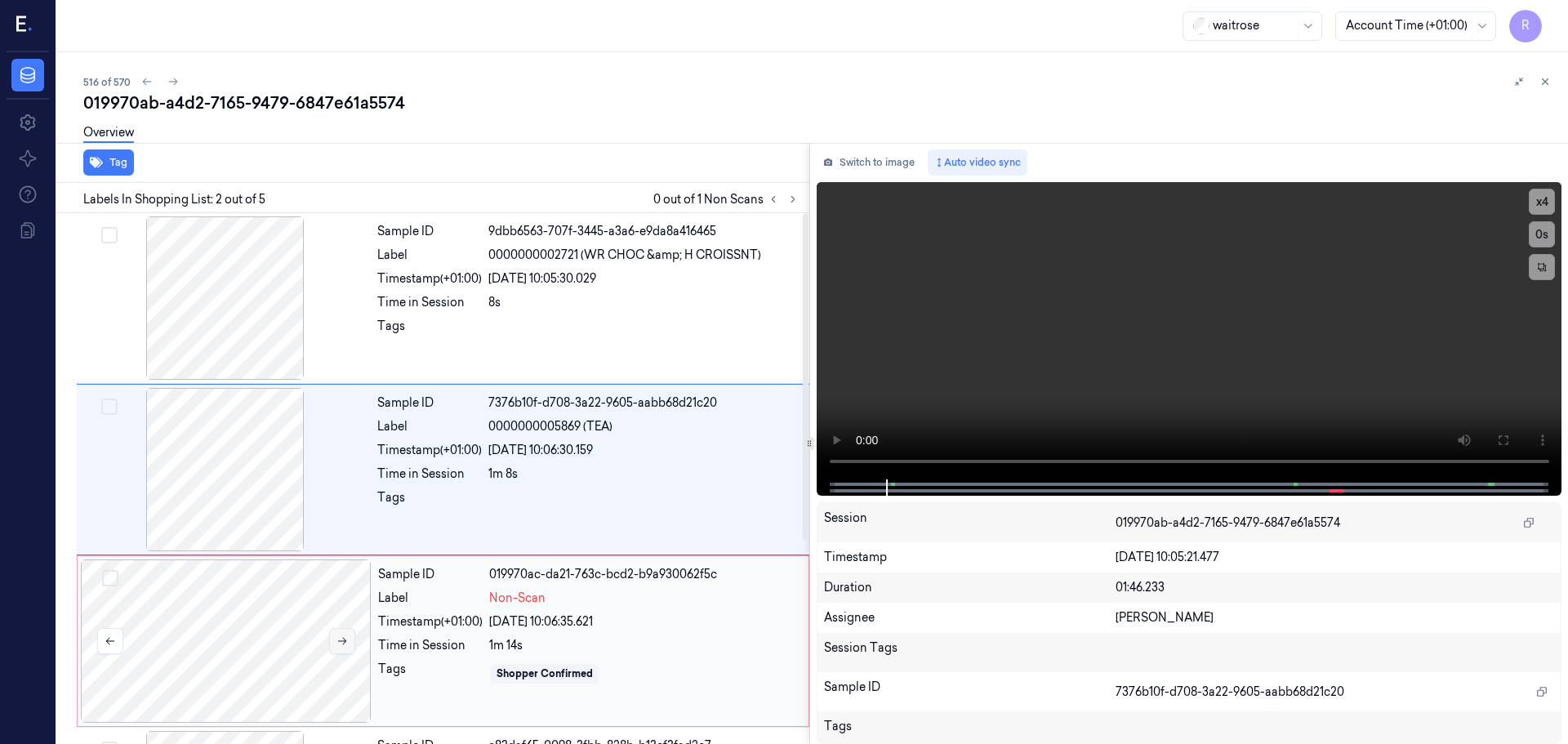
click at [340, 632] on button at bounding box center [342, 641] width 27 height 27
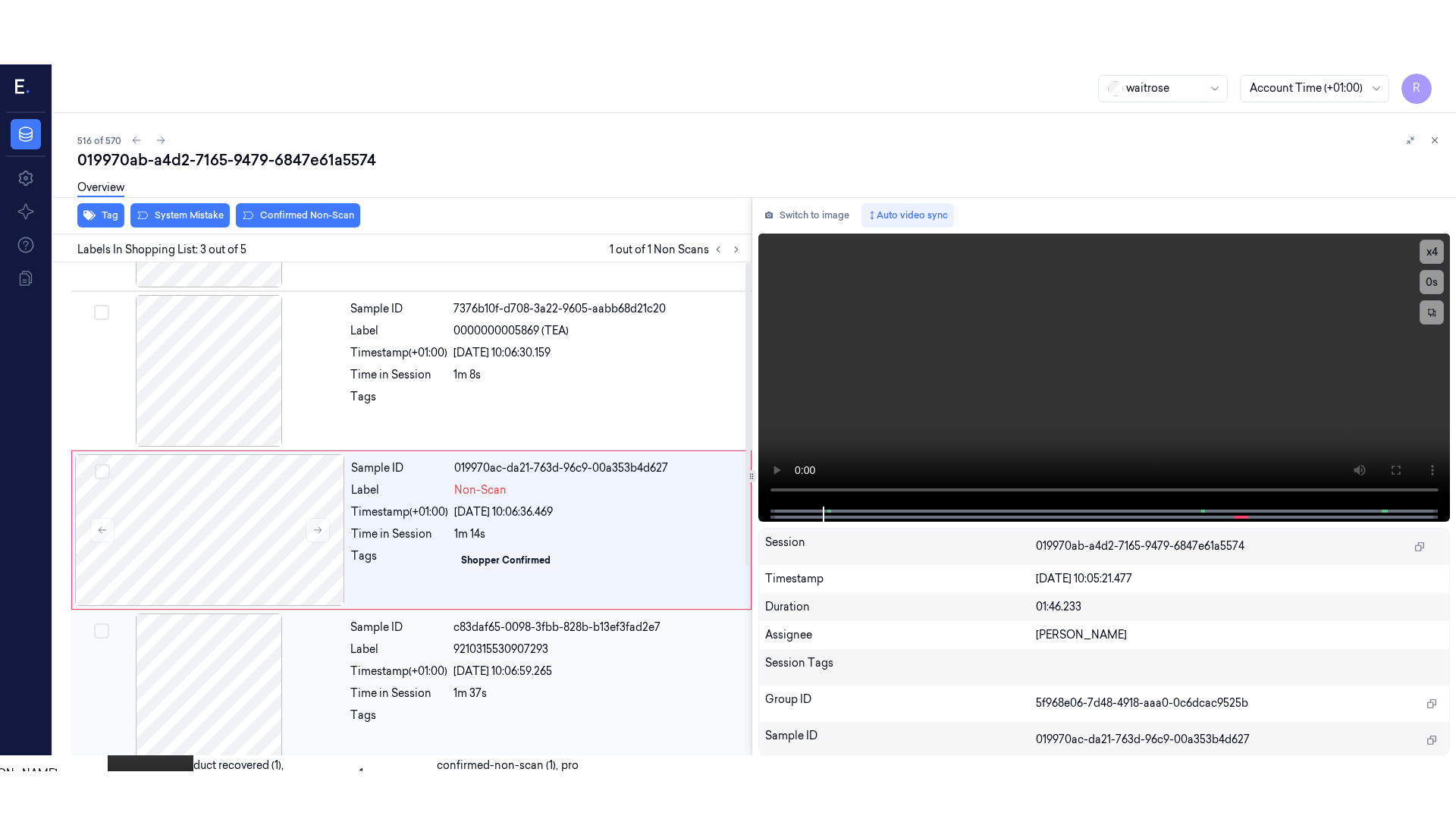
scroll to position [151, 0]
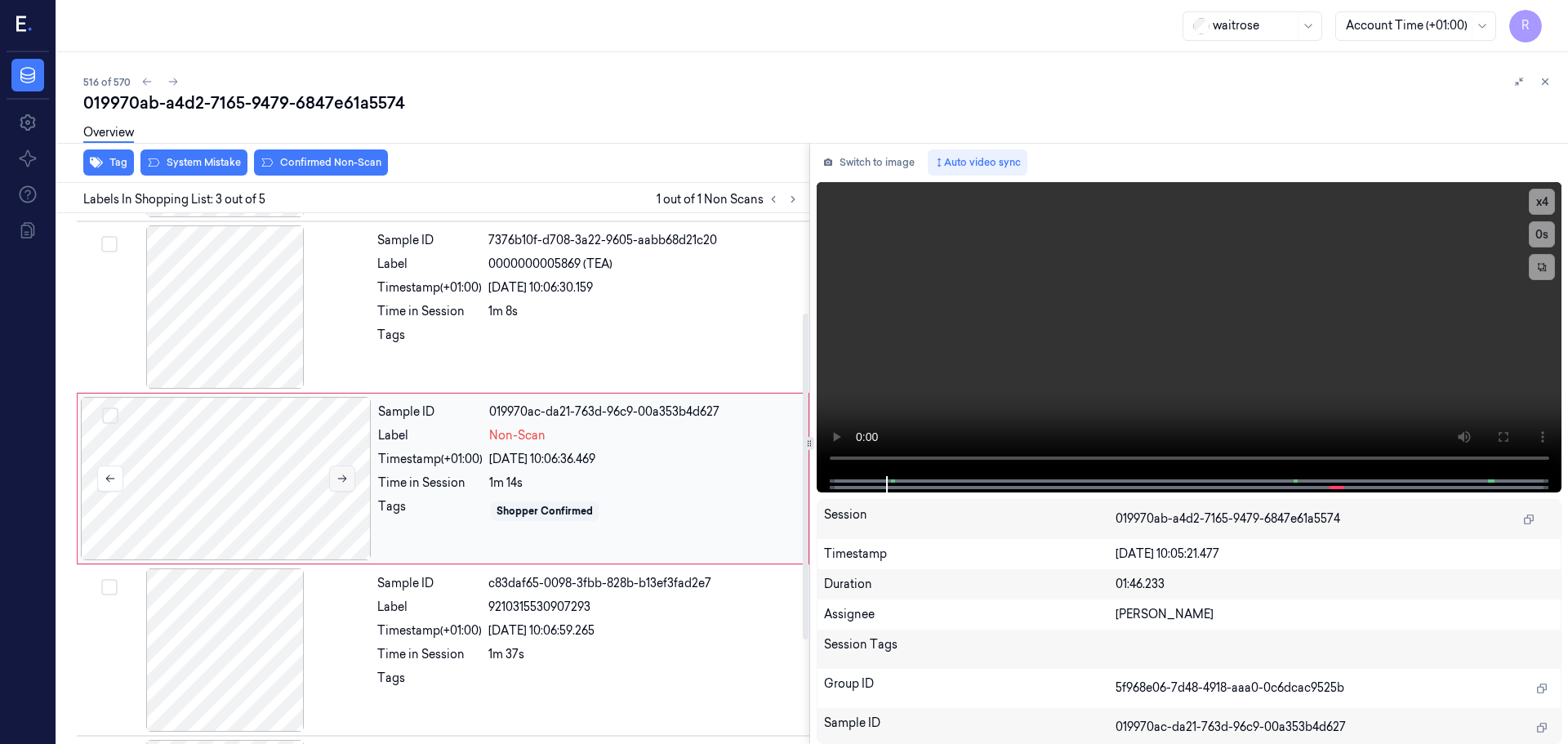
click at [348, 480] on button at bounding box center [342, 479] width 27 height 27
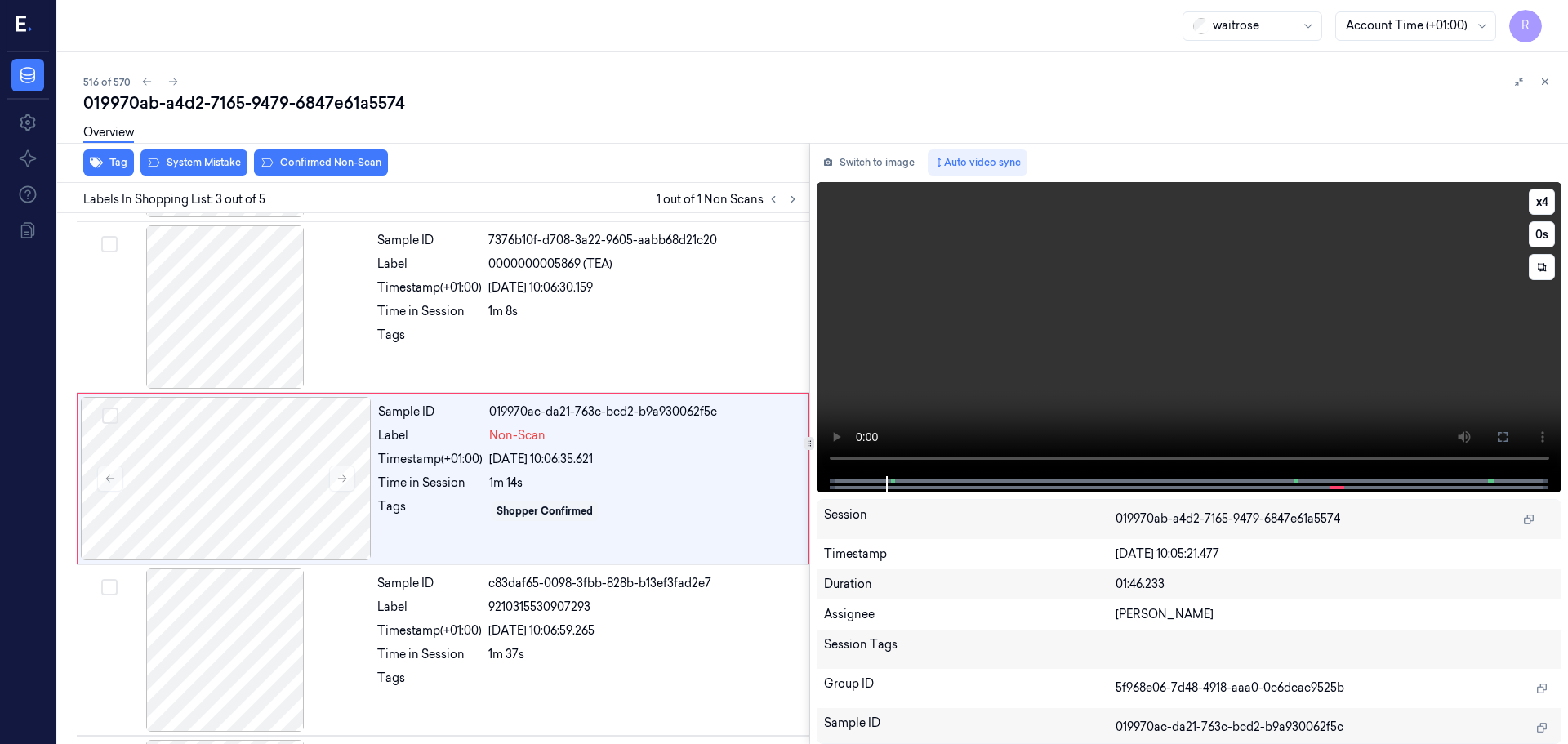
click at [811, 466] on div "Switch to image Auto video sync x 4 0 s Session 019970ab-a4d2-7165-9479-6847e61…" at bounding box center [1190, 442] width 759 height 601
click at [1493, 445] on button at bounding box center [1503, 437] width 27 height 27
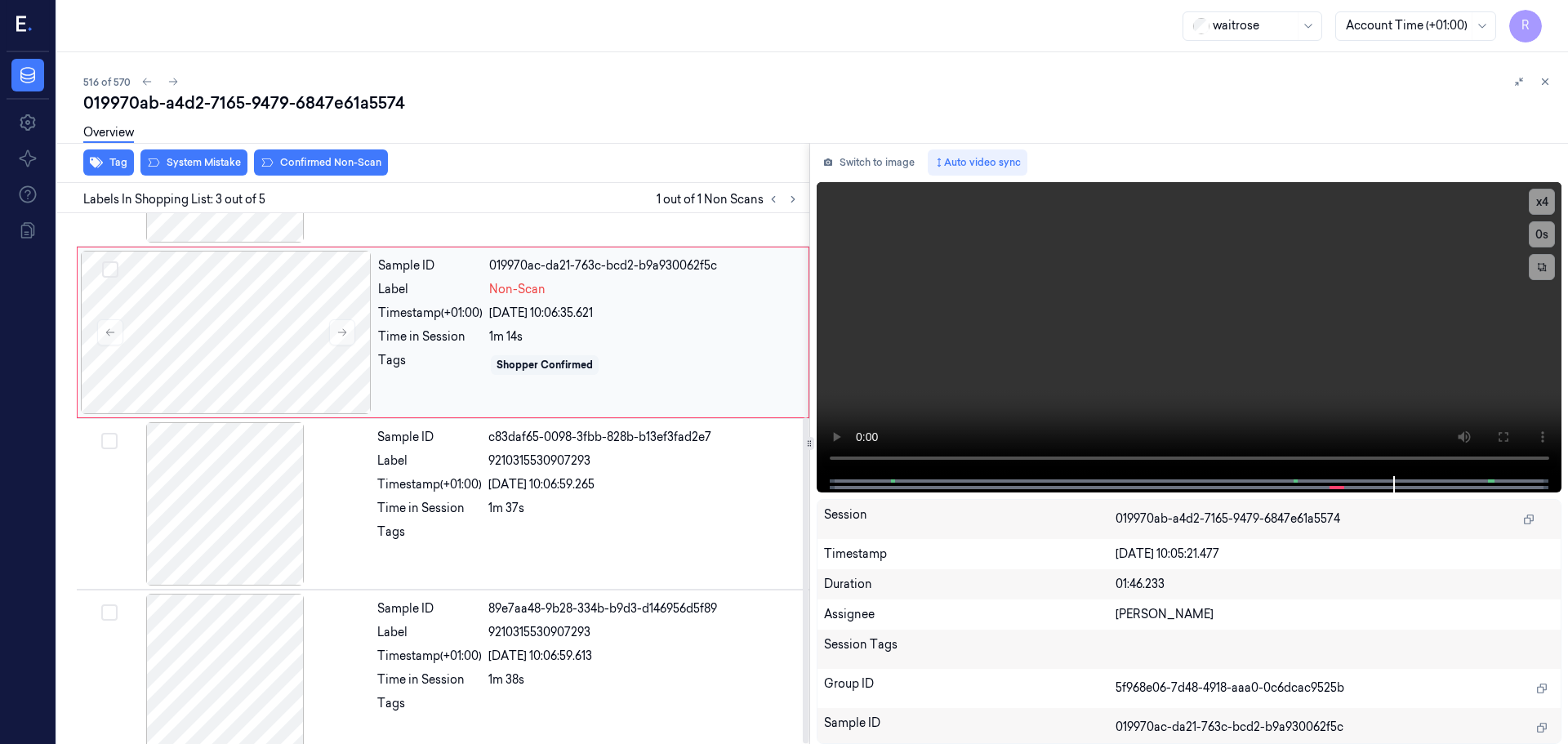
scroll to position [331, 0]
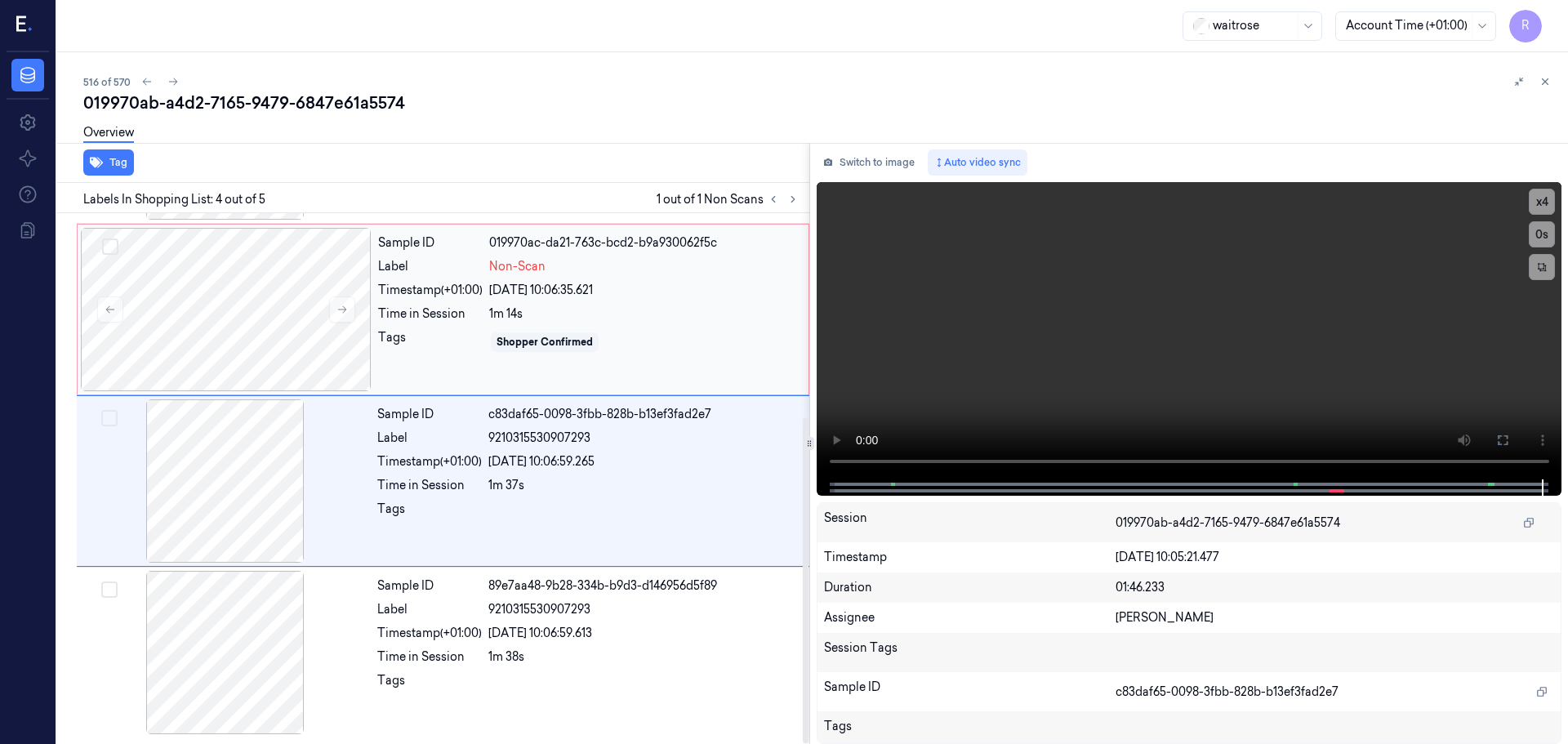
click at [573, 315] on div "1m 14s" at bounding box center [644, 314] width 310 height 17
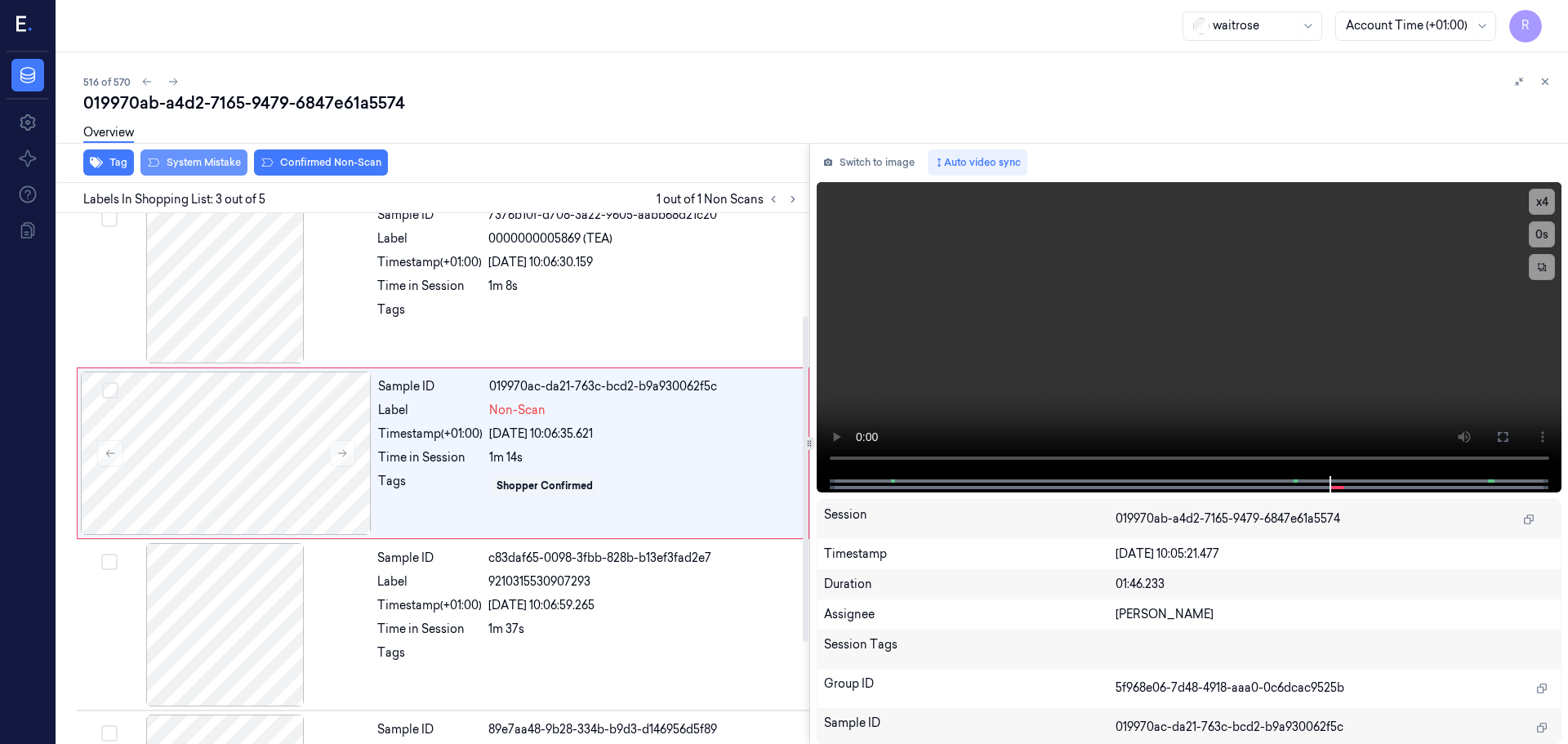
scroll to position [162, 0]
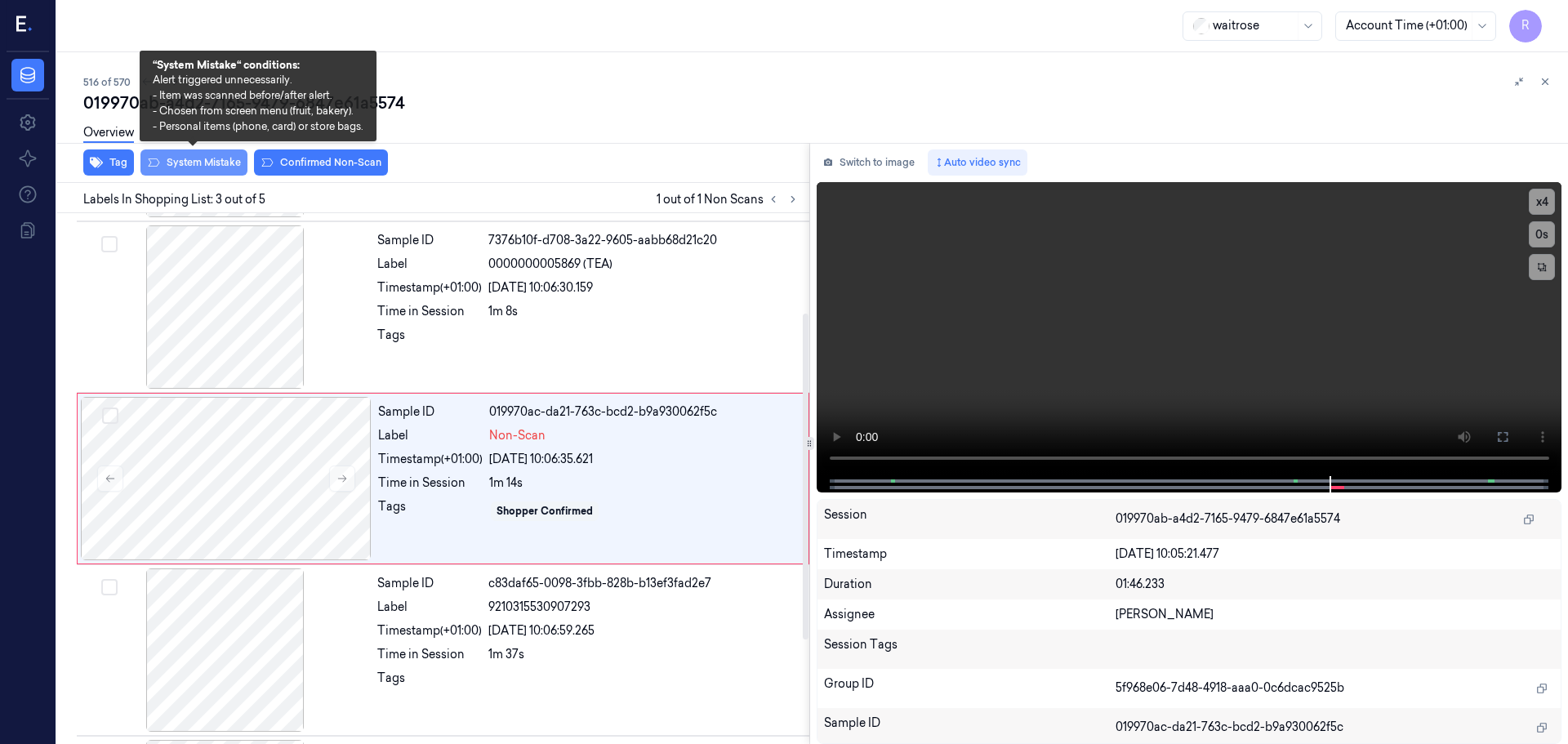
click at [195, 159] on button "System Mistake" at bounding box center [194, 162] width 107 height 27
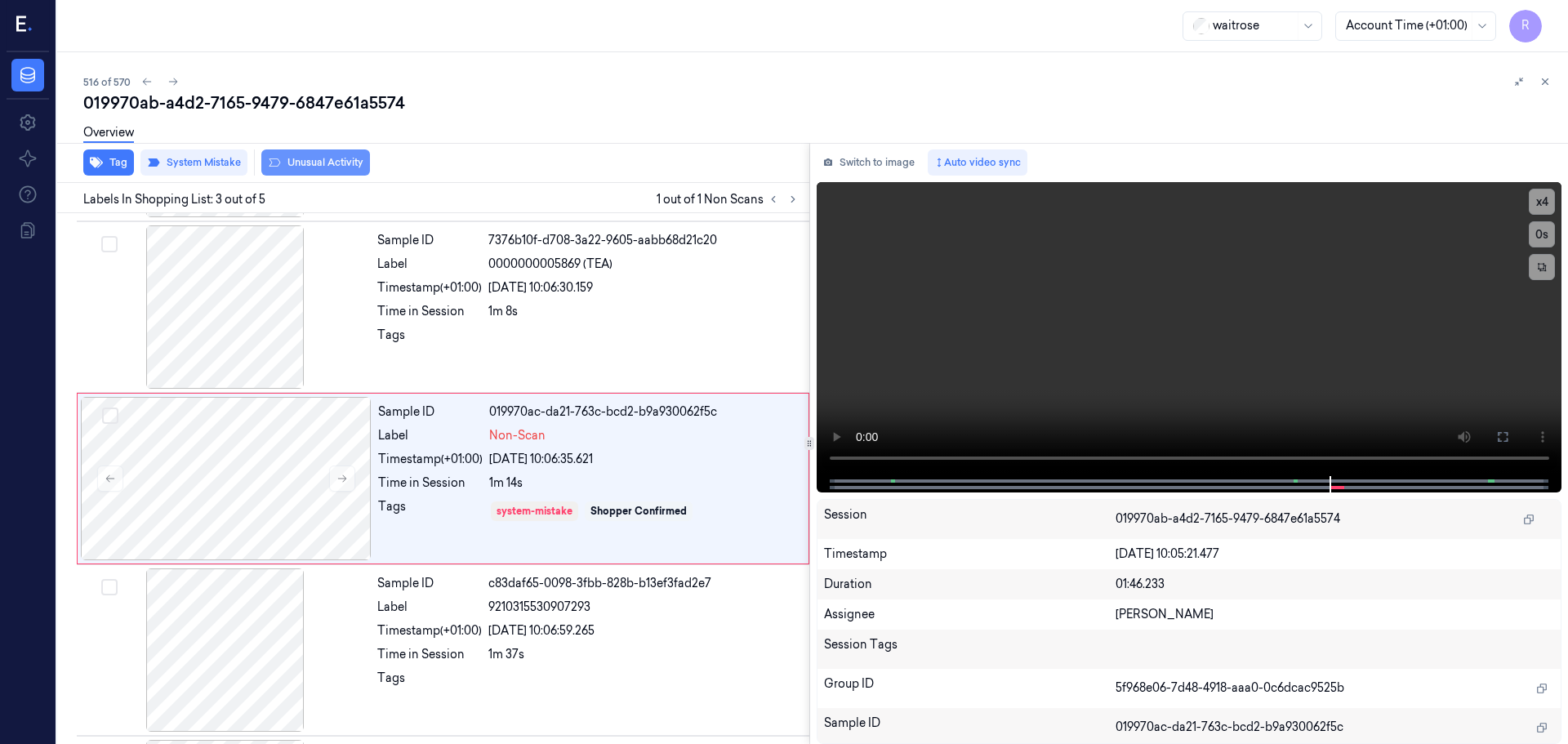
click at [298, 157] on button "Unusual Activity" at bounding box center [315, 162] width 109 height 27
click at [111, 160] on button "Tag" at bounding box center [109, 162] width 51 height 27
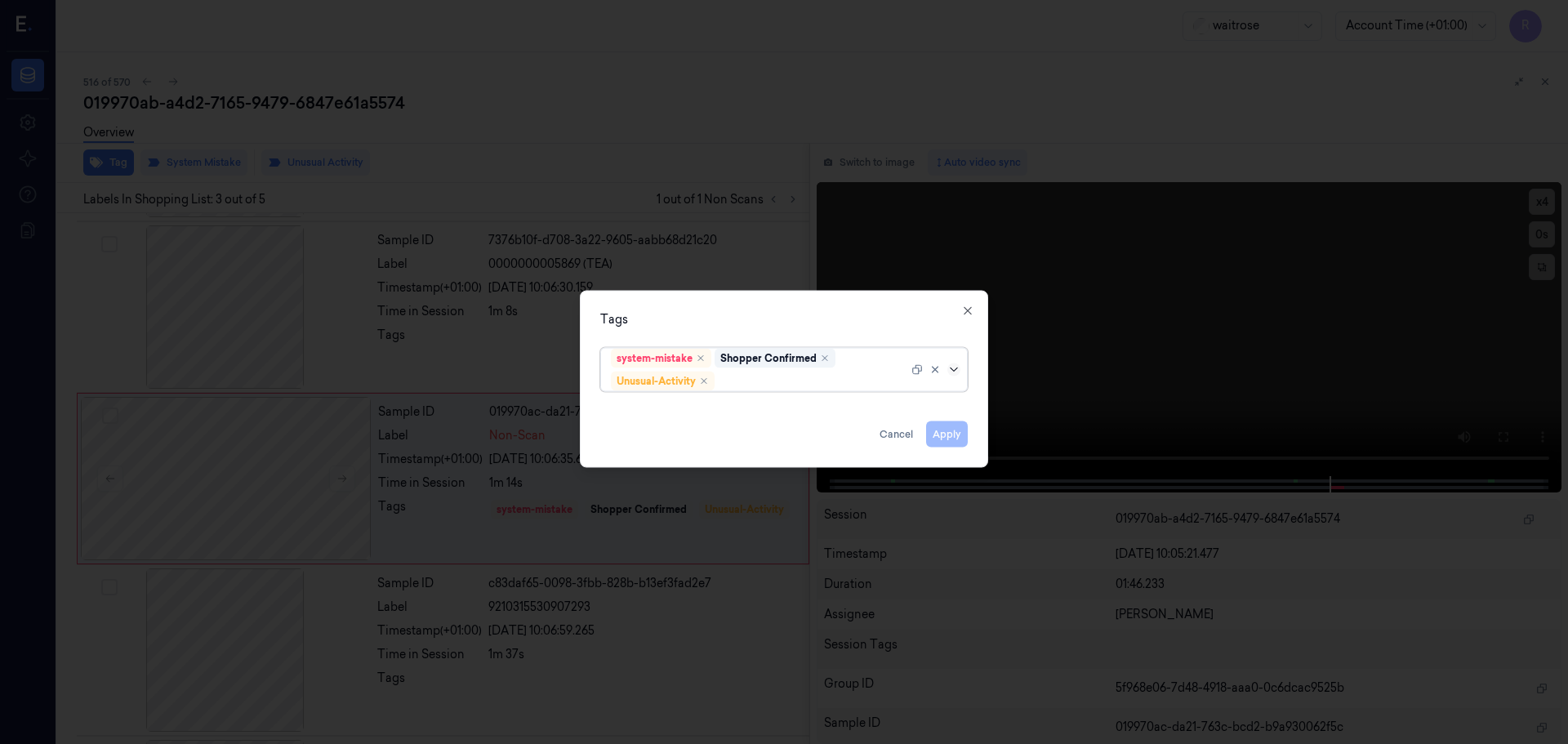
click at [949, 371] on icon at bounding box center [954, 370] width 13 height 13
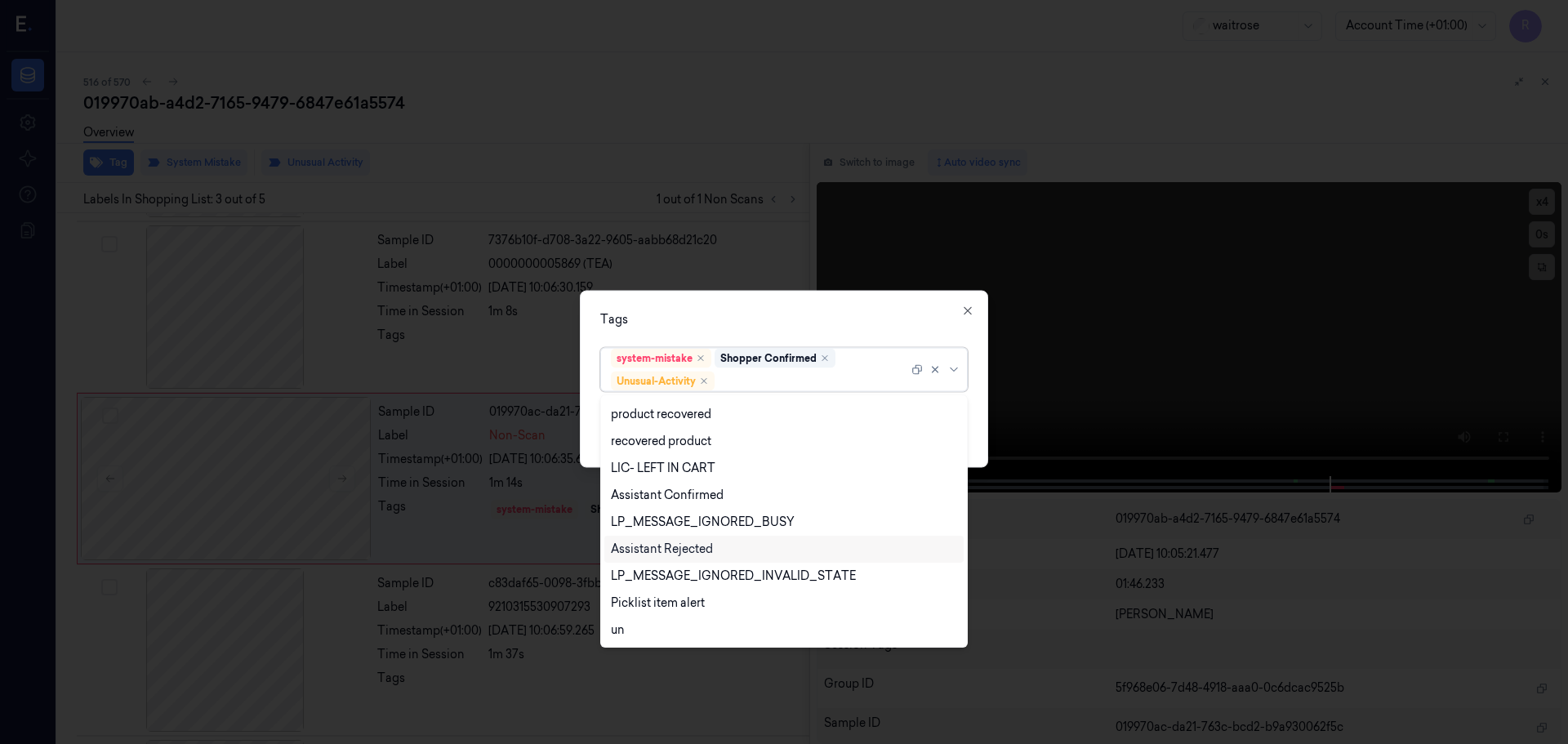
scroll to position [321, 0]
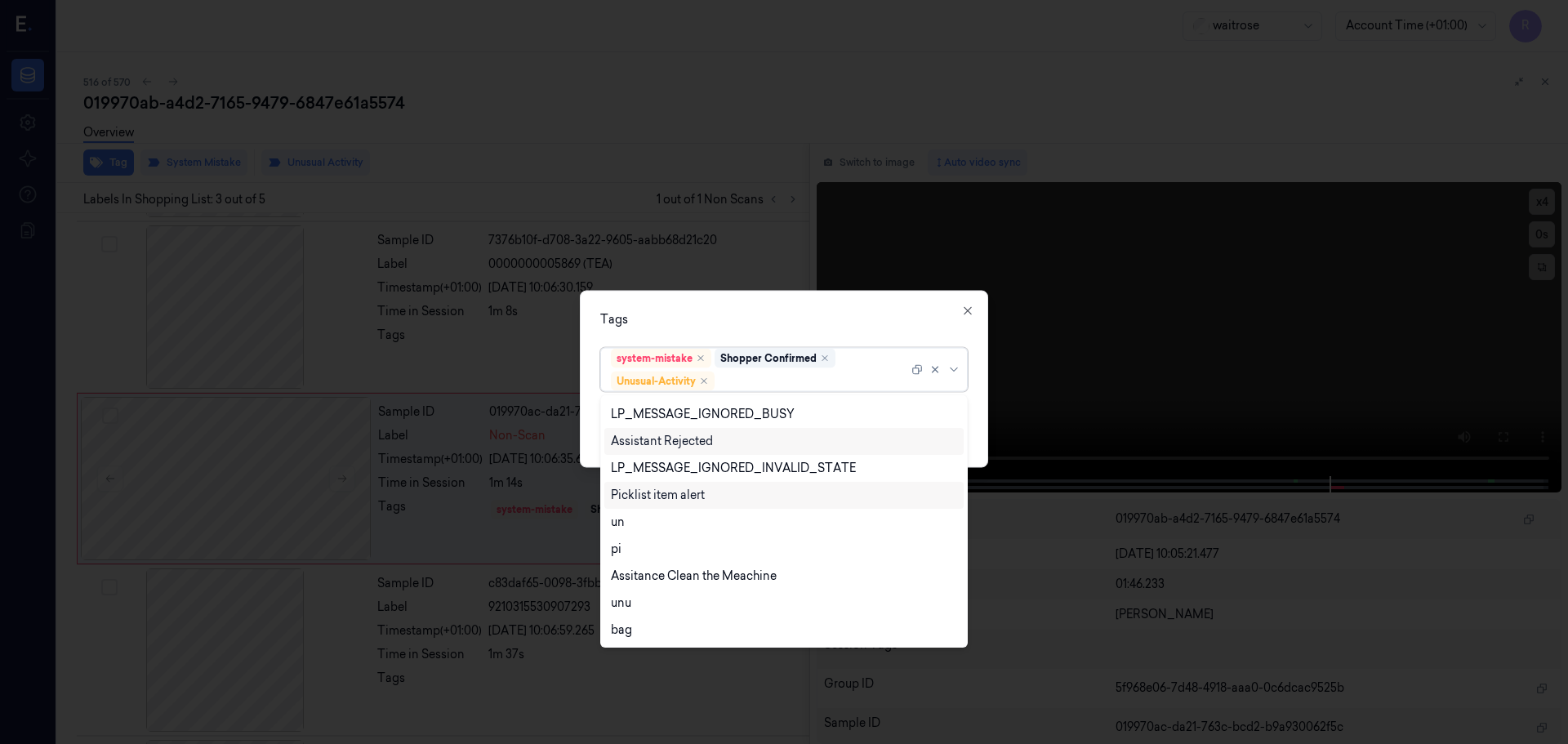
click at [668, 495] on div "Picklist item alert" at bounding box center [657, 495] width 94 height 17
click at [775, 325] on div "Tags" at bounding box center [784, 319] width 368 height 17
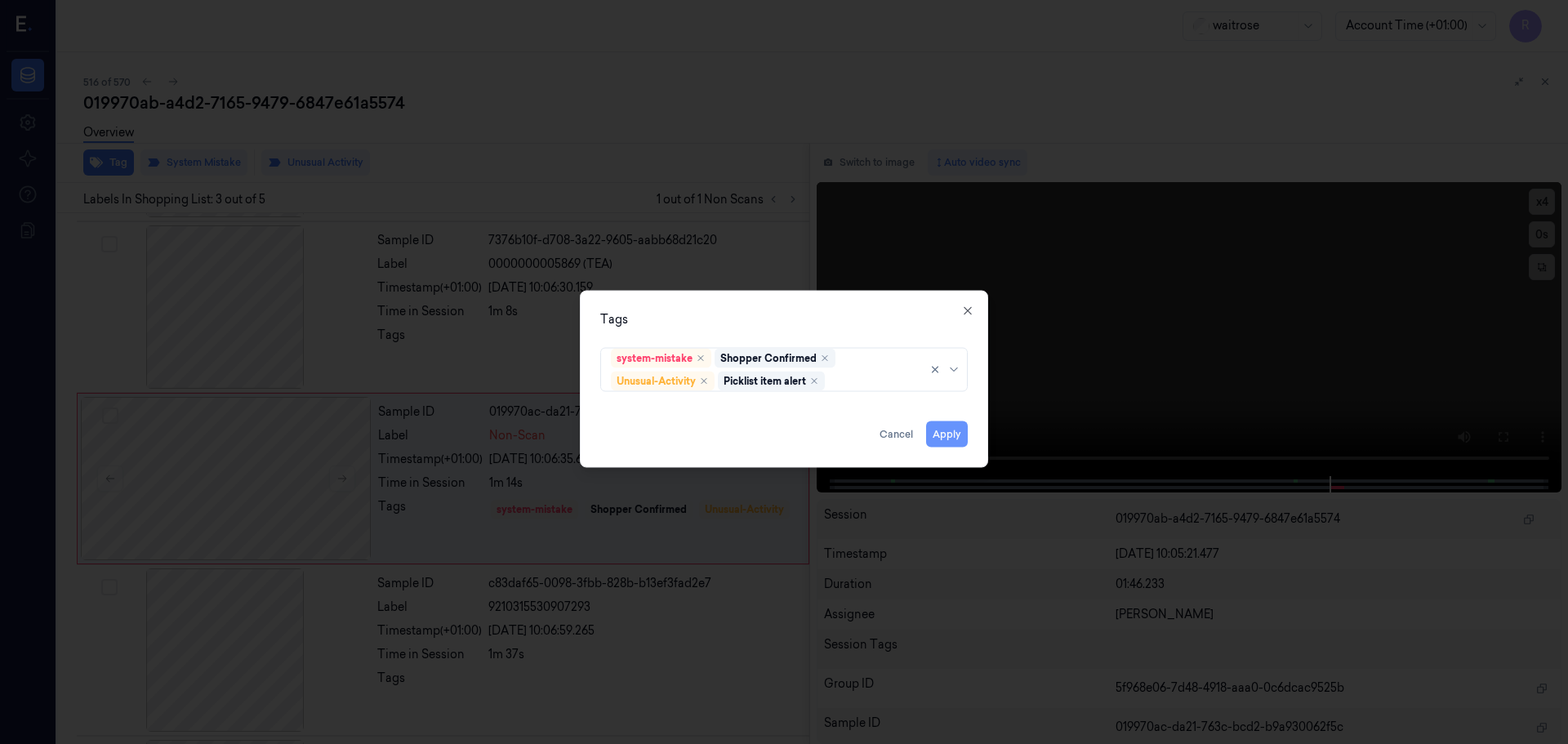
click at [957, 434] on button "Apply" at bounding box center [947, 434] width 41 height 27
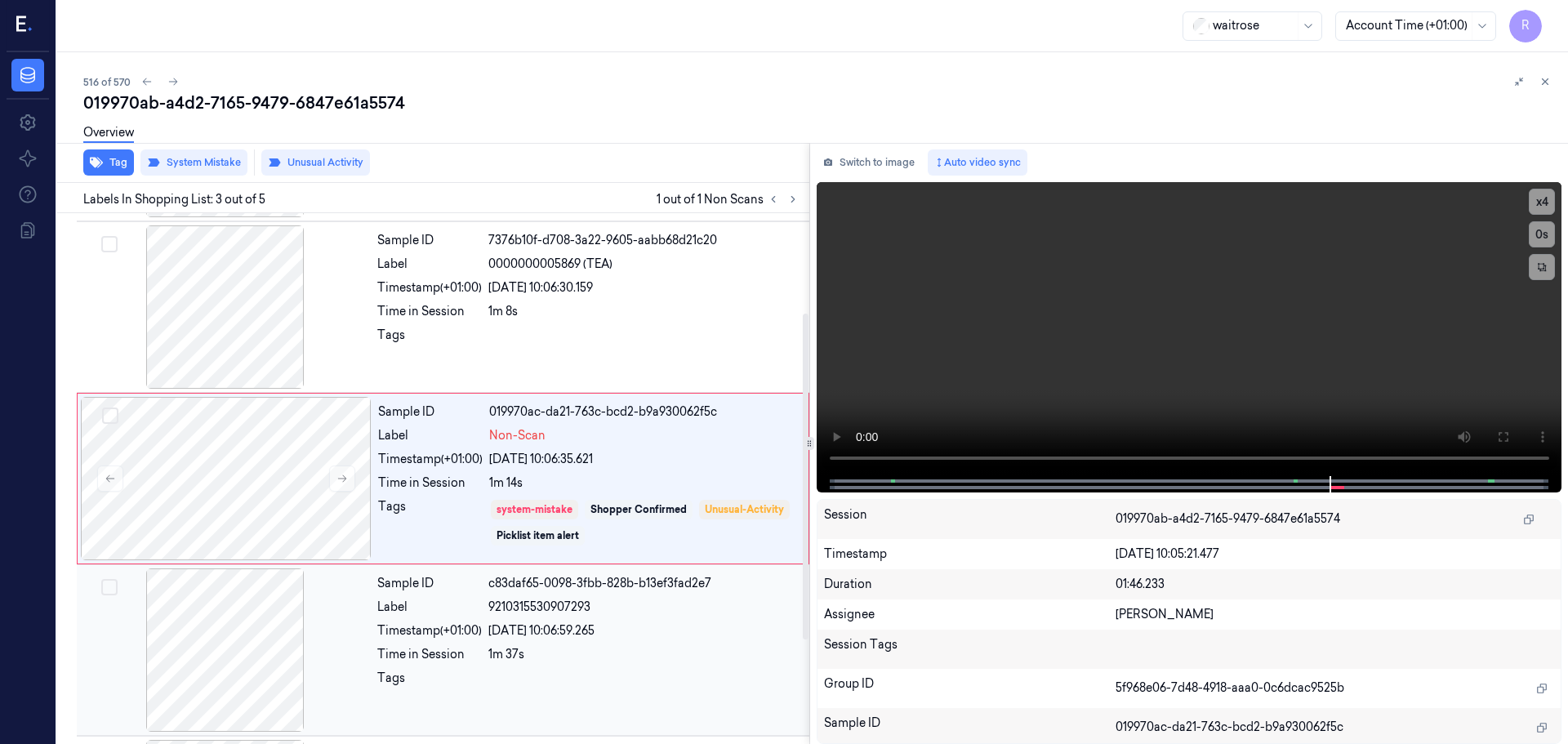
click at [644, 630] on div "22/09/2025 10:06:59.265" at bounding box center [644, 630] width 312 height 17
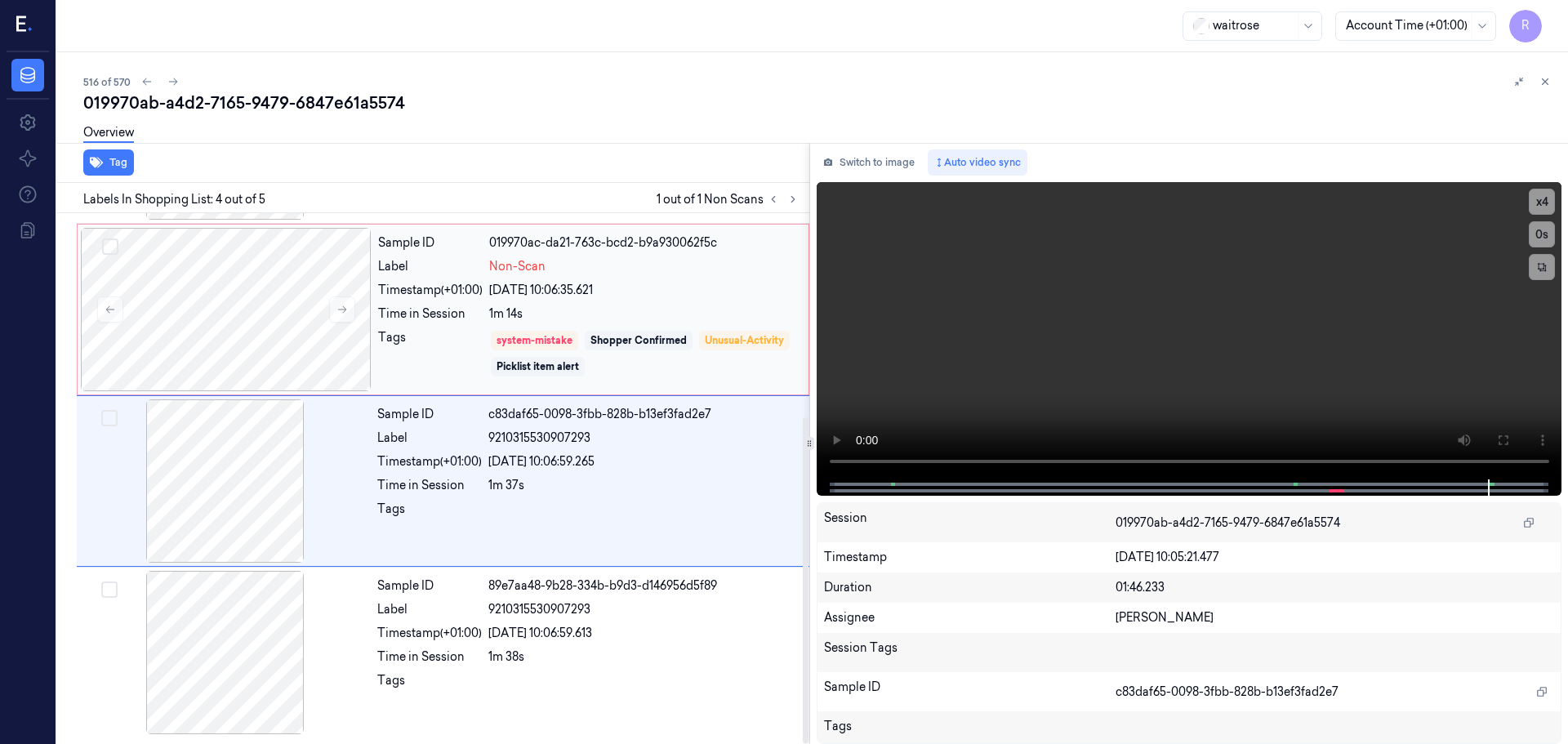
click at [716, 312] on div "1m 14s" at bounding box center [644, 314] width 310 height 17
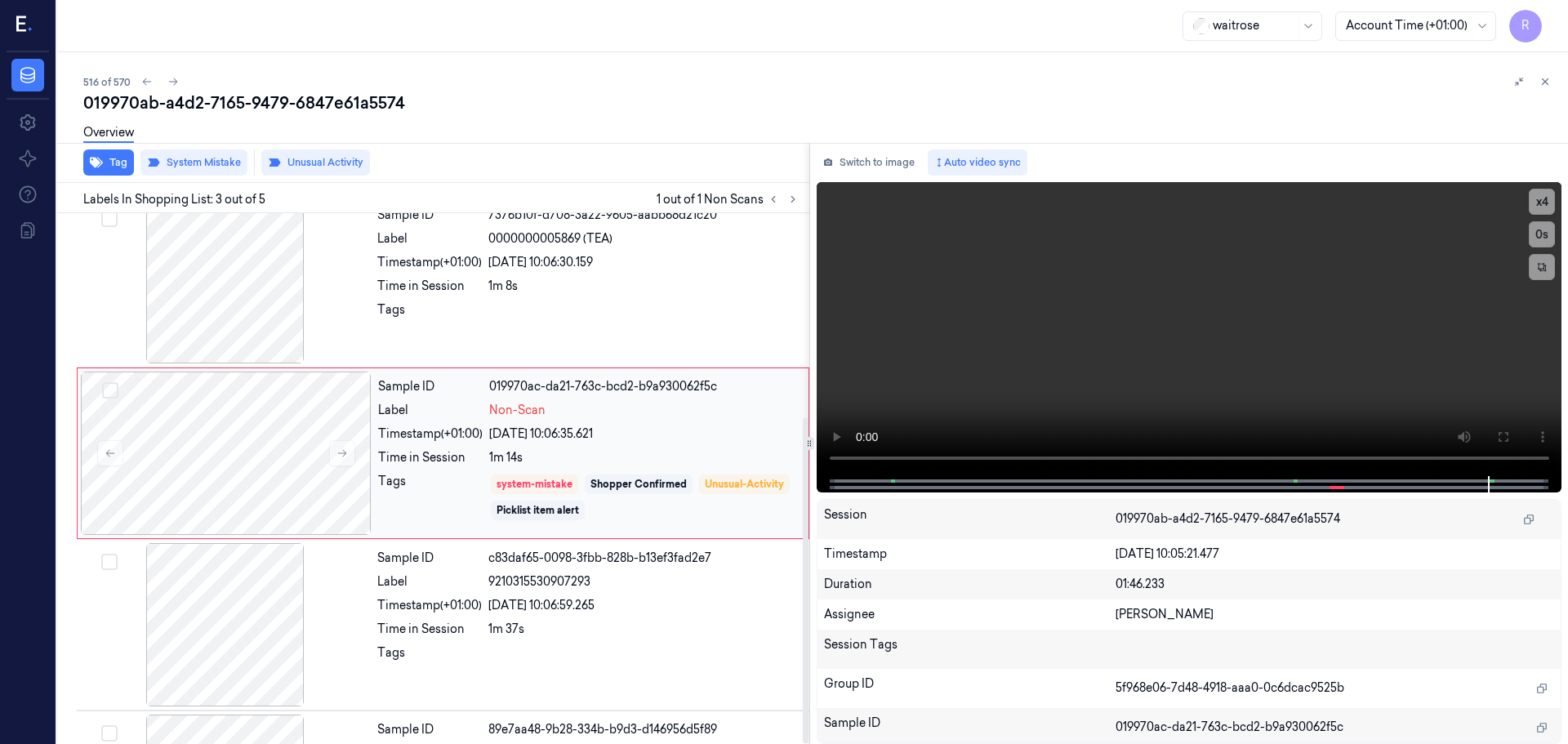
scroll to position [162, 0]
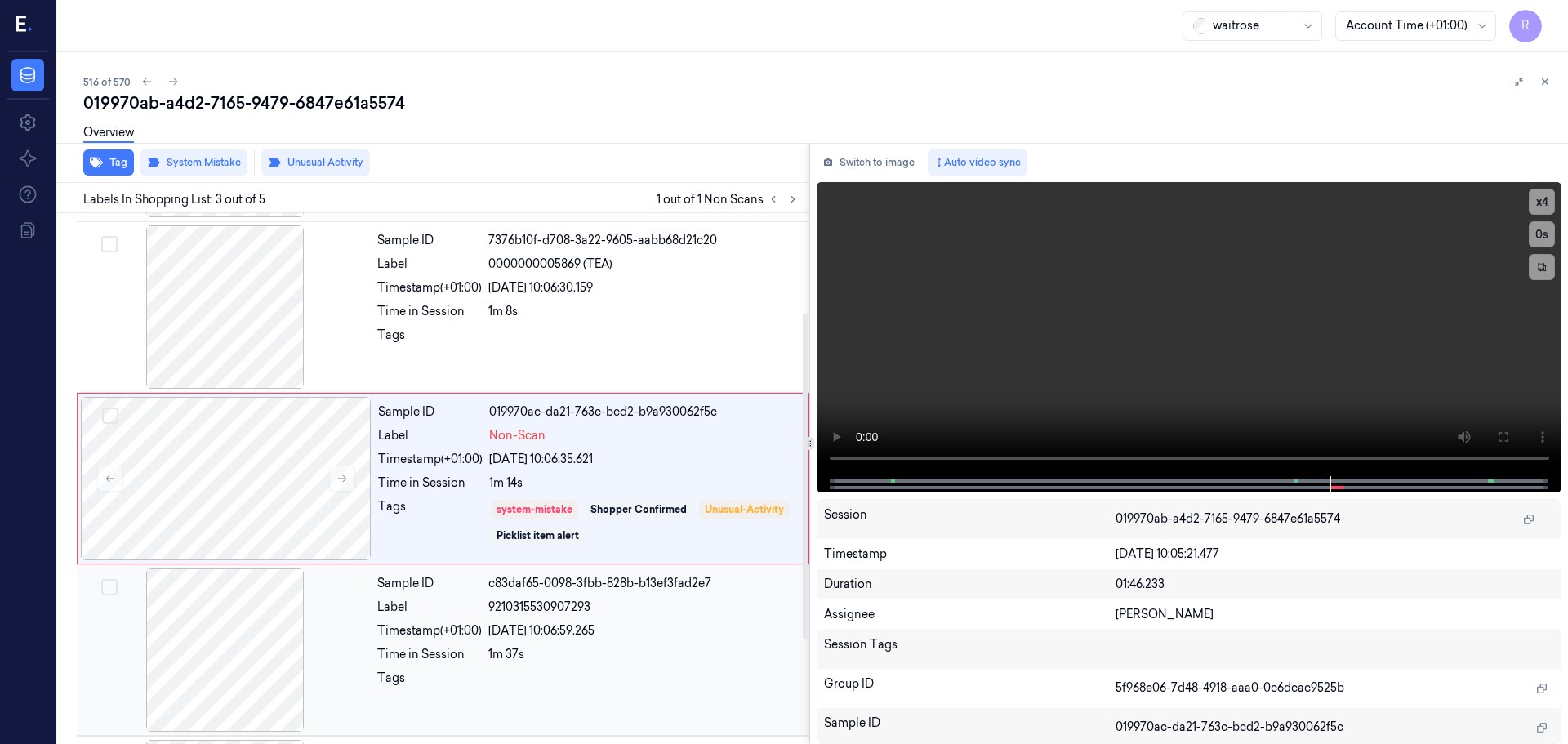
click at [390, 644] on div "Sample ID c83daf65-0098-3fbb-828b-b13ef3fad2e7 Label 9210315530907293 Timestamp…" at bounding box center [588, 650] width 435 height 163
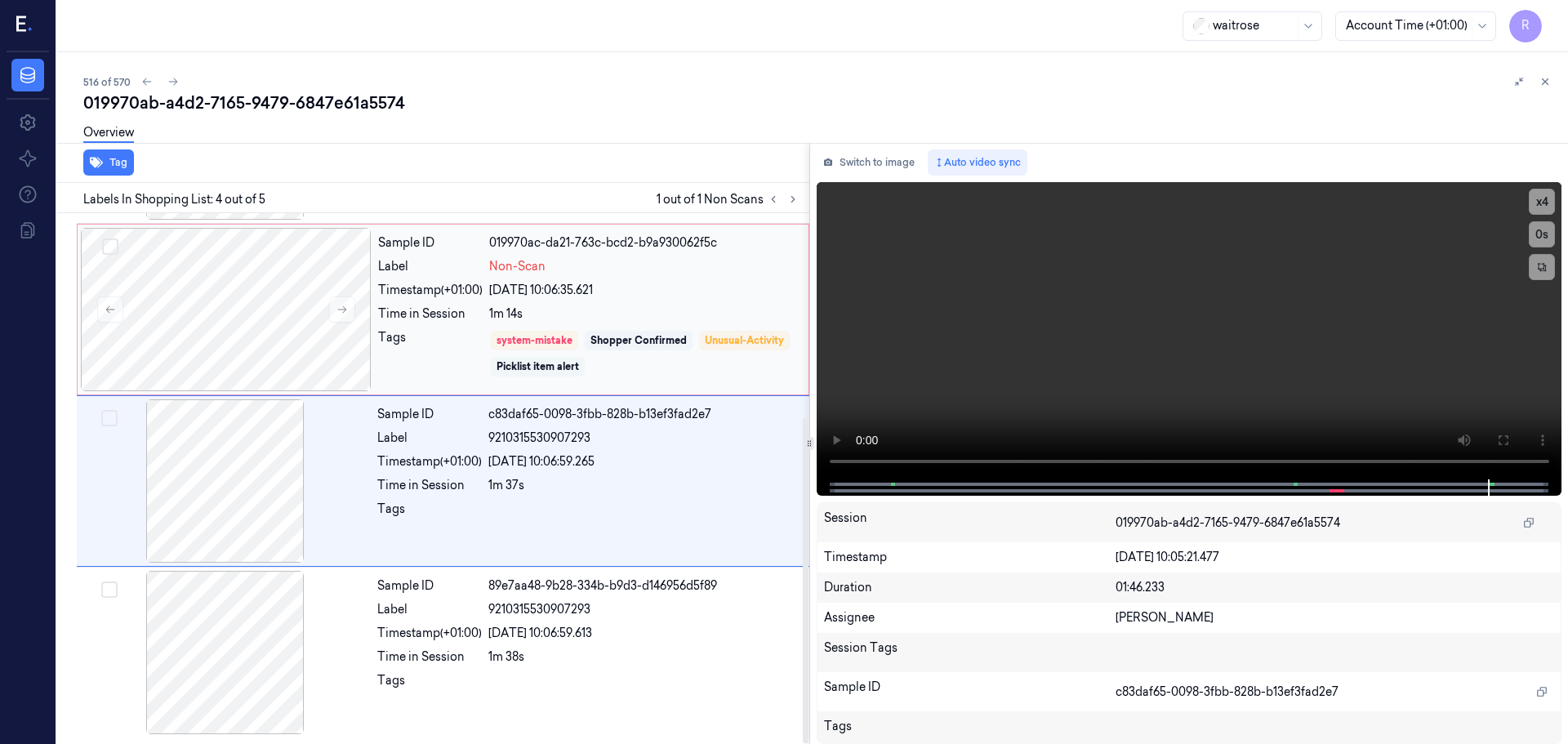
click at [585, 359] on div "Picklist item alert" at bounding box center [537, 367] width 94 height 20
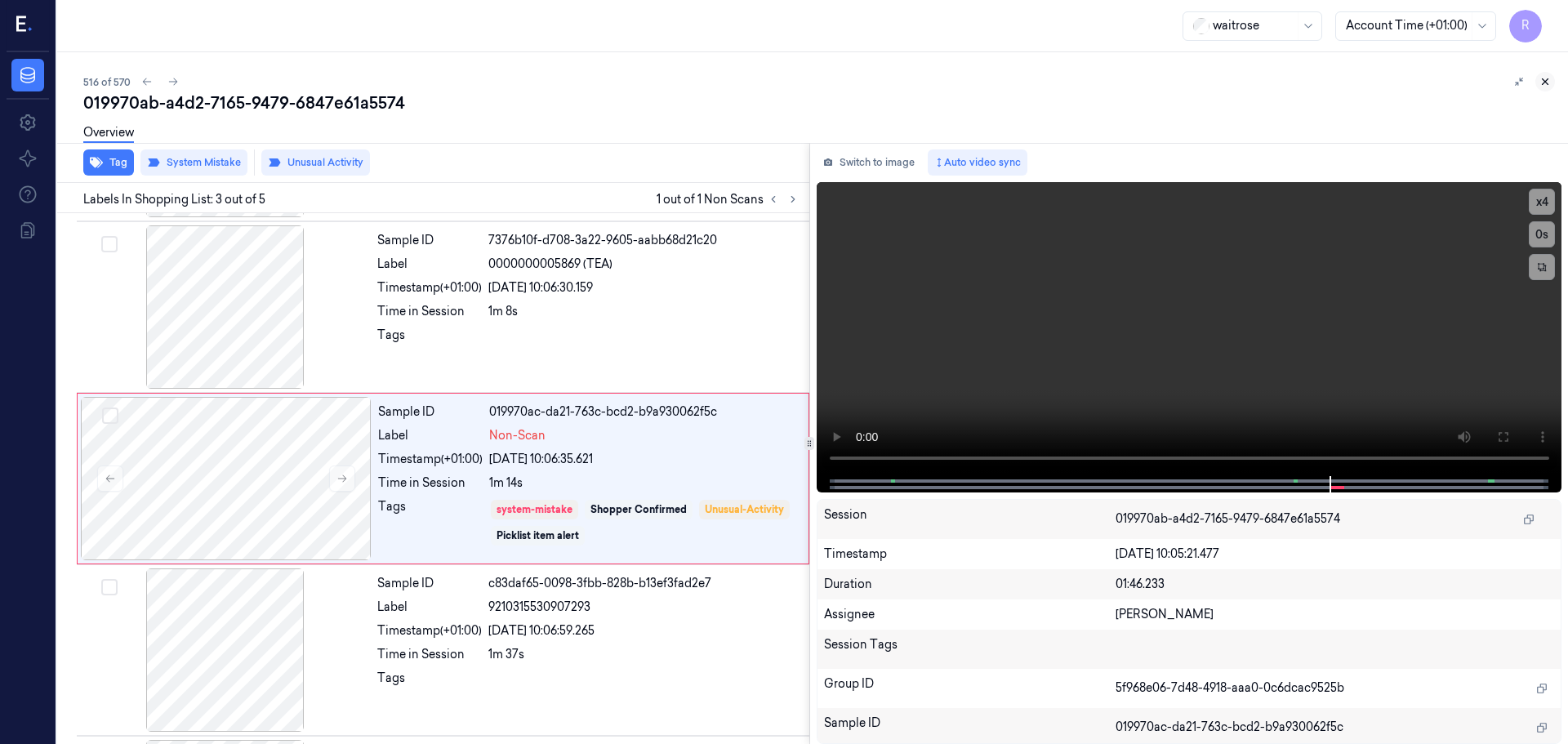
click at [1546, 80] on icon at bounding box center [1546, 82] width 12 height 12
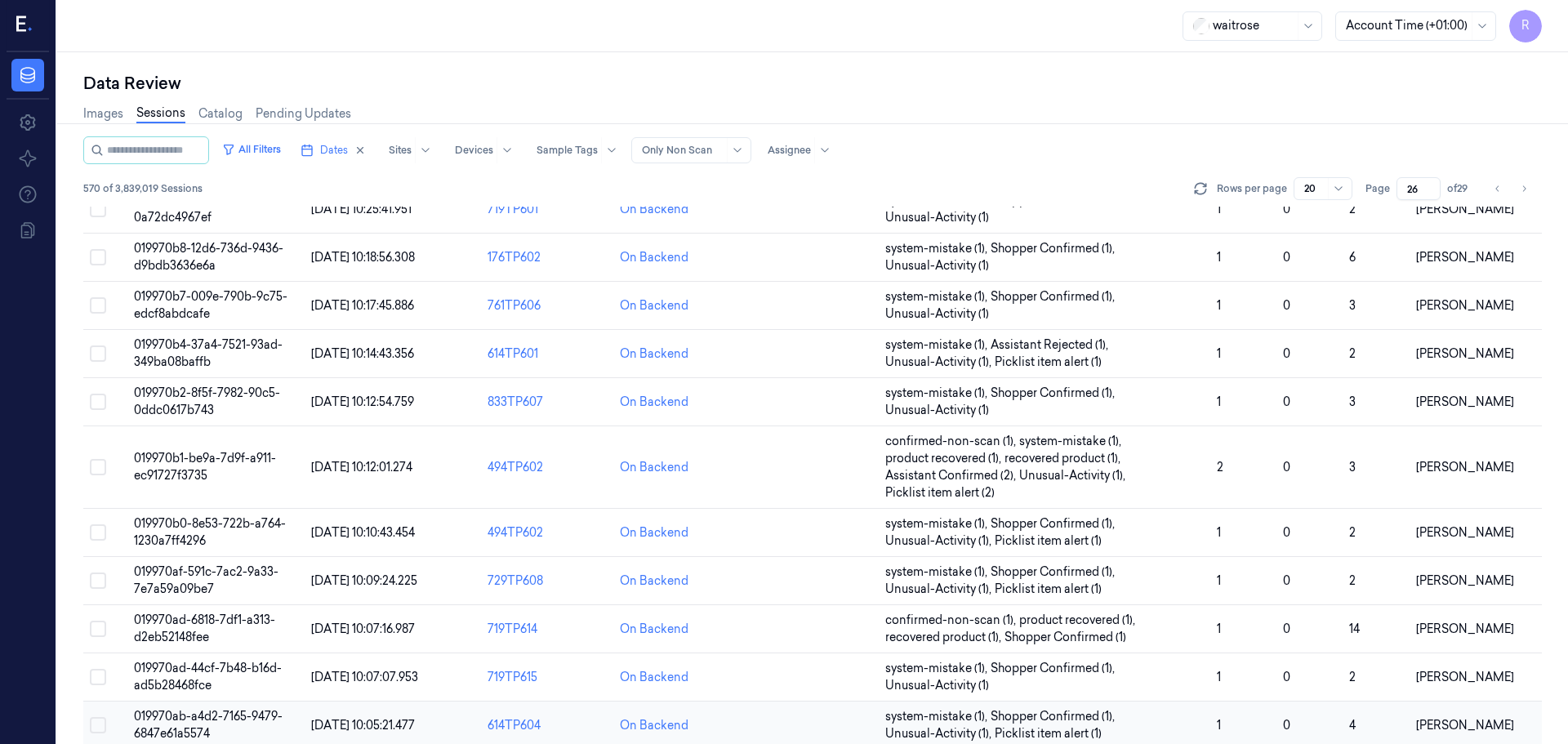
scroll to position [509, 0]
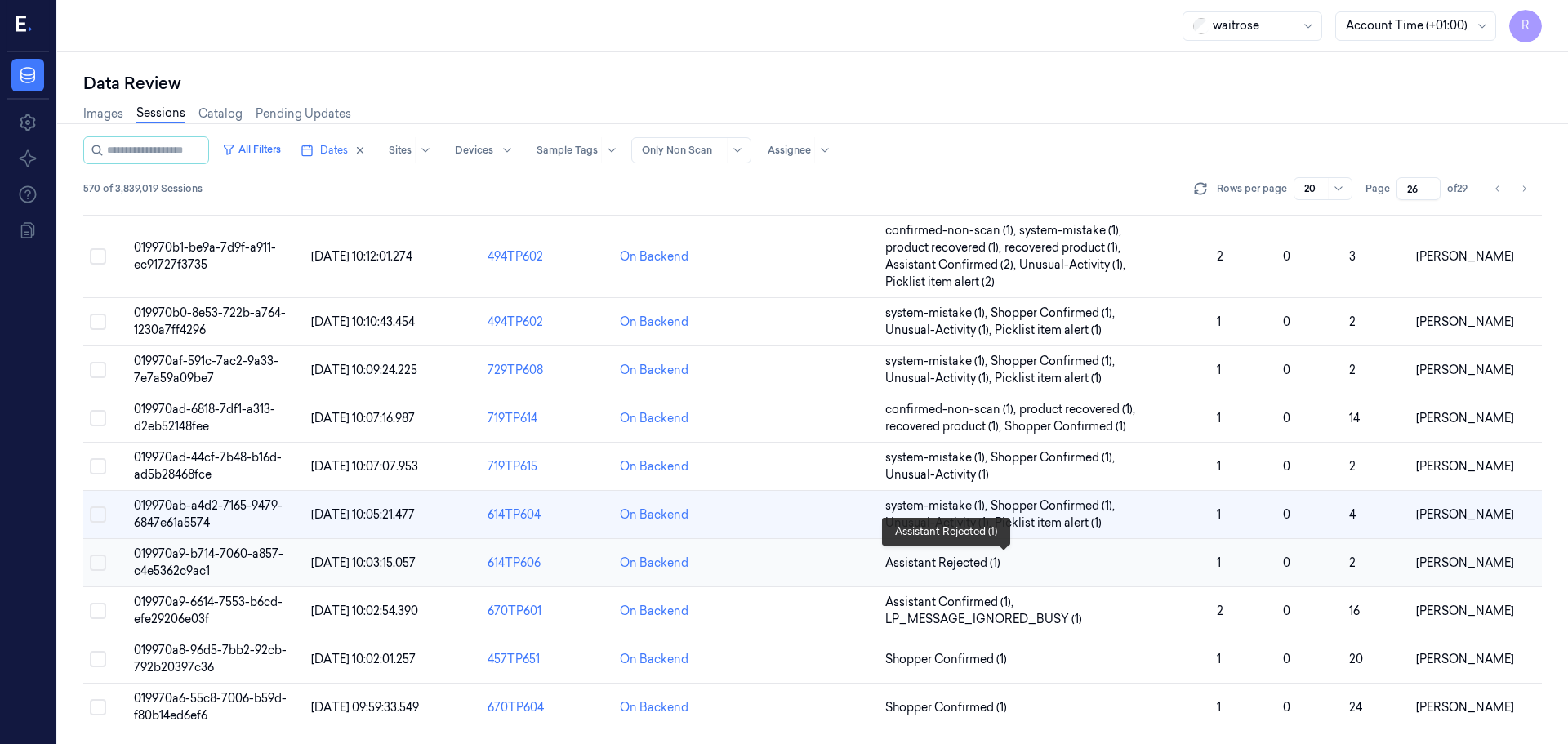
click at [1033, 563] on span "Assistant Rejected (1)" at bounding box center [1044, 563] width 318 height 17
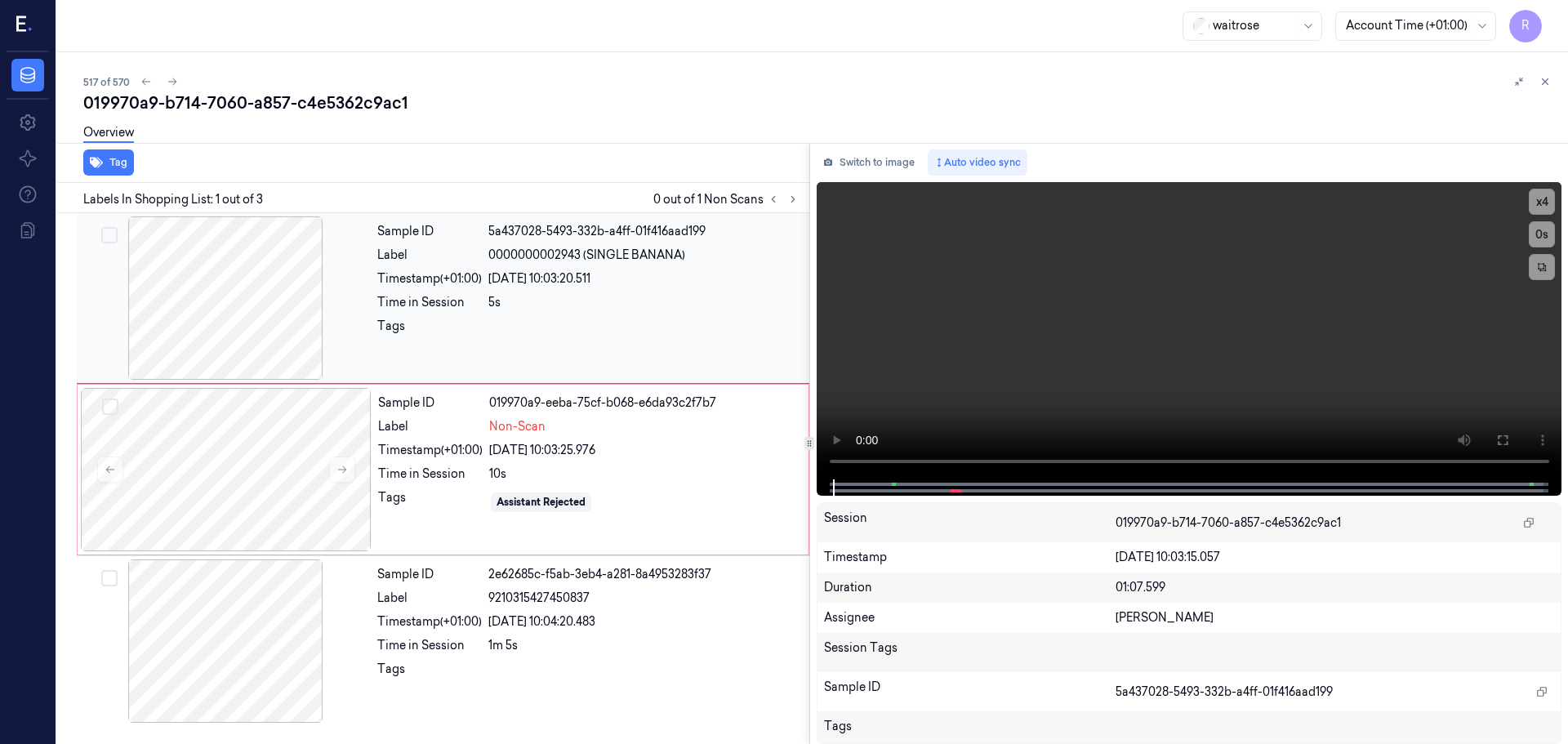
click at [230, 273] on div at bounding box center [225, 297] width 291 height 163
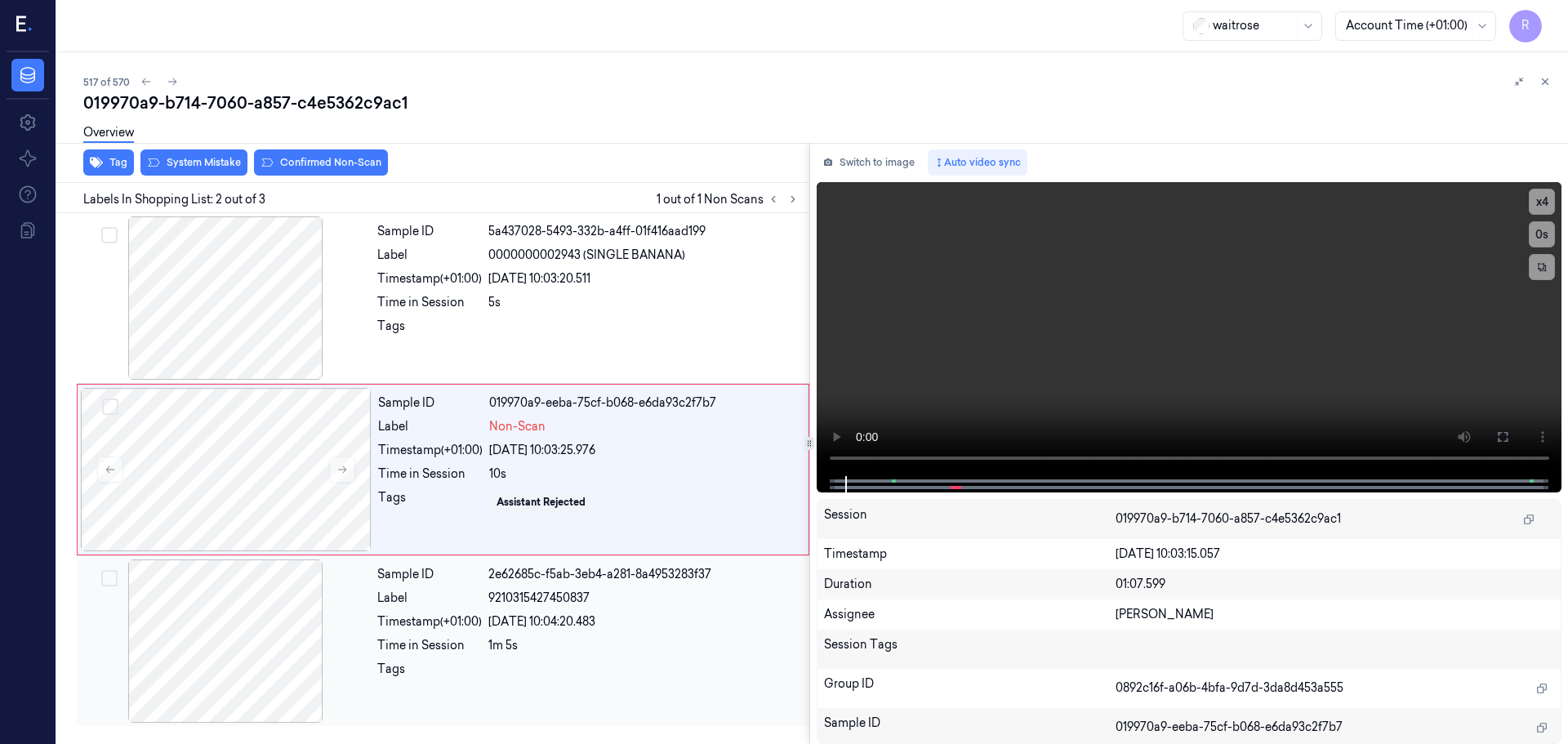
click at [362, 629] on div at bounding box center [225, 640] width 291 height 163
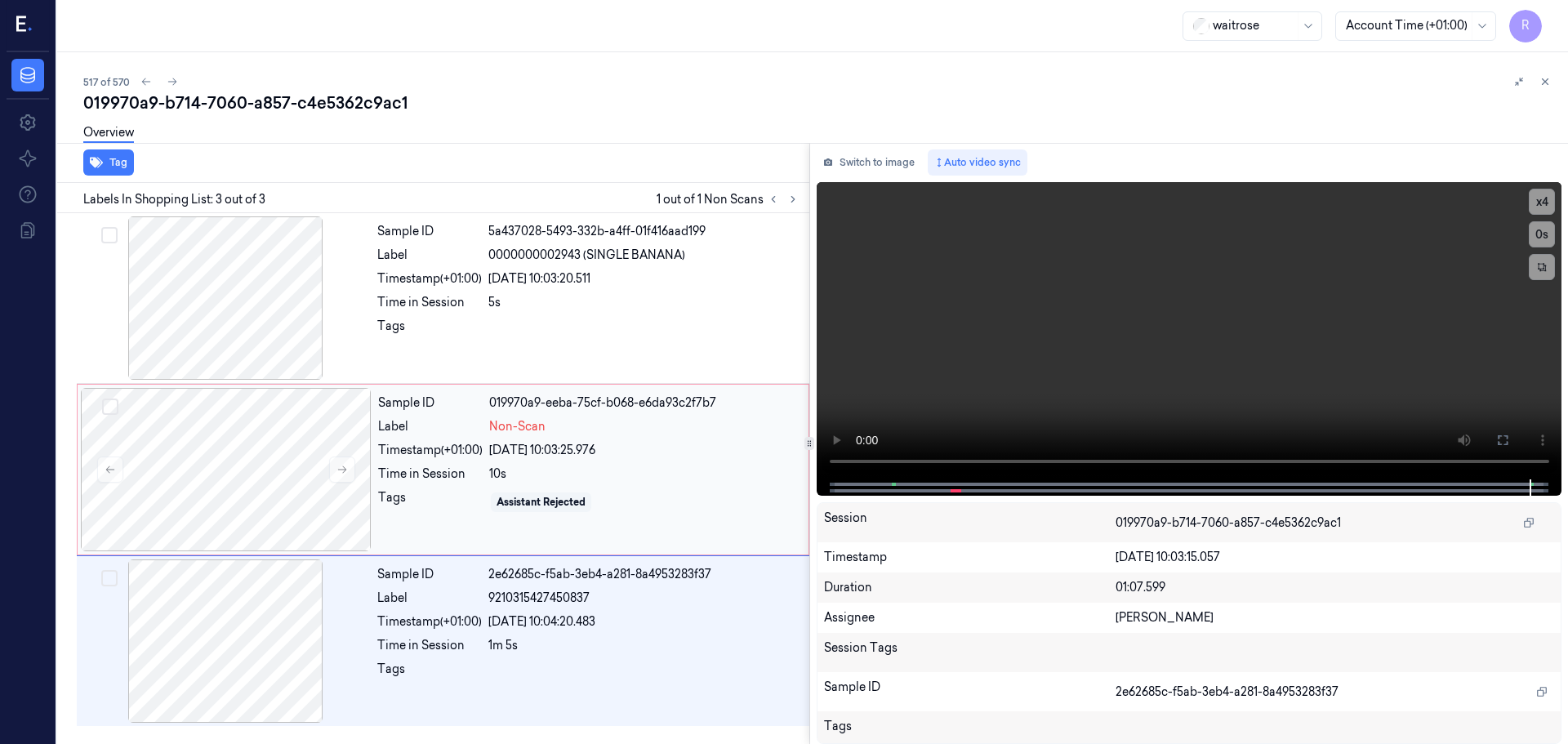
click at [423, 507] on div "Tags" at bounding box center [430, 502] width 104 height 27
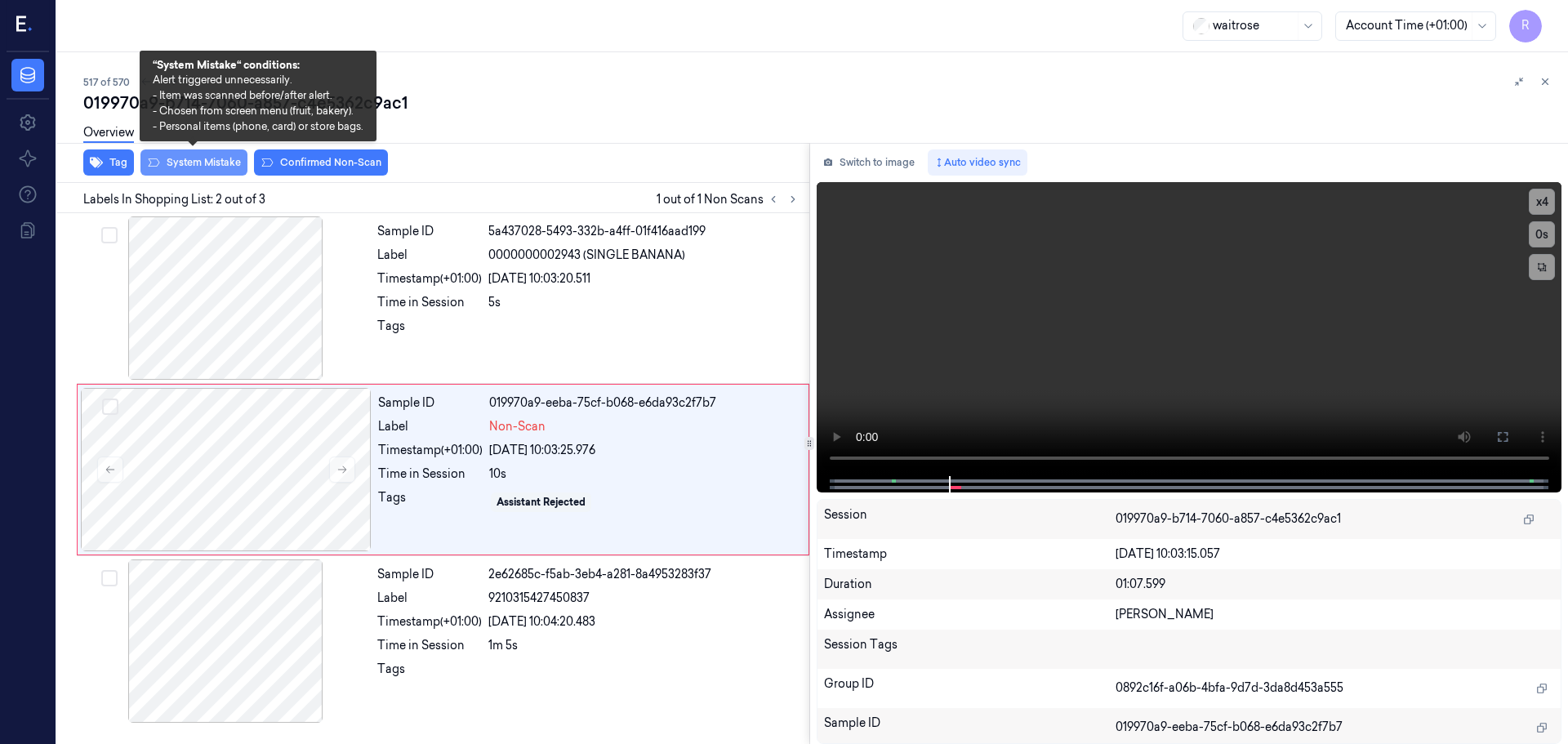
click at [220, 159] on button "System Mistake" at bounding box center [194, 162] width 107 height 27
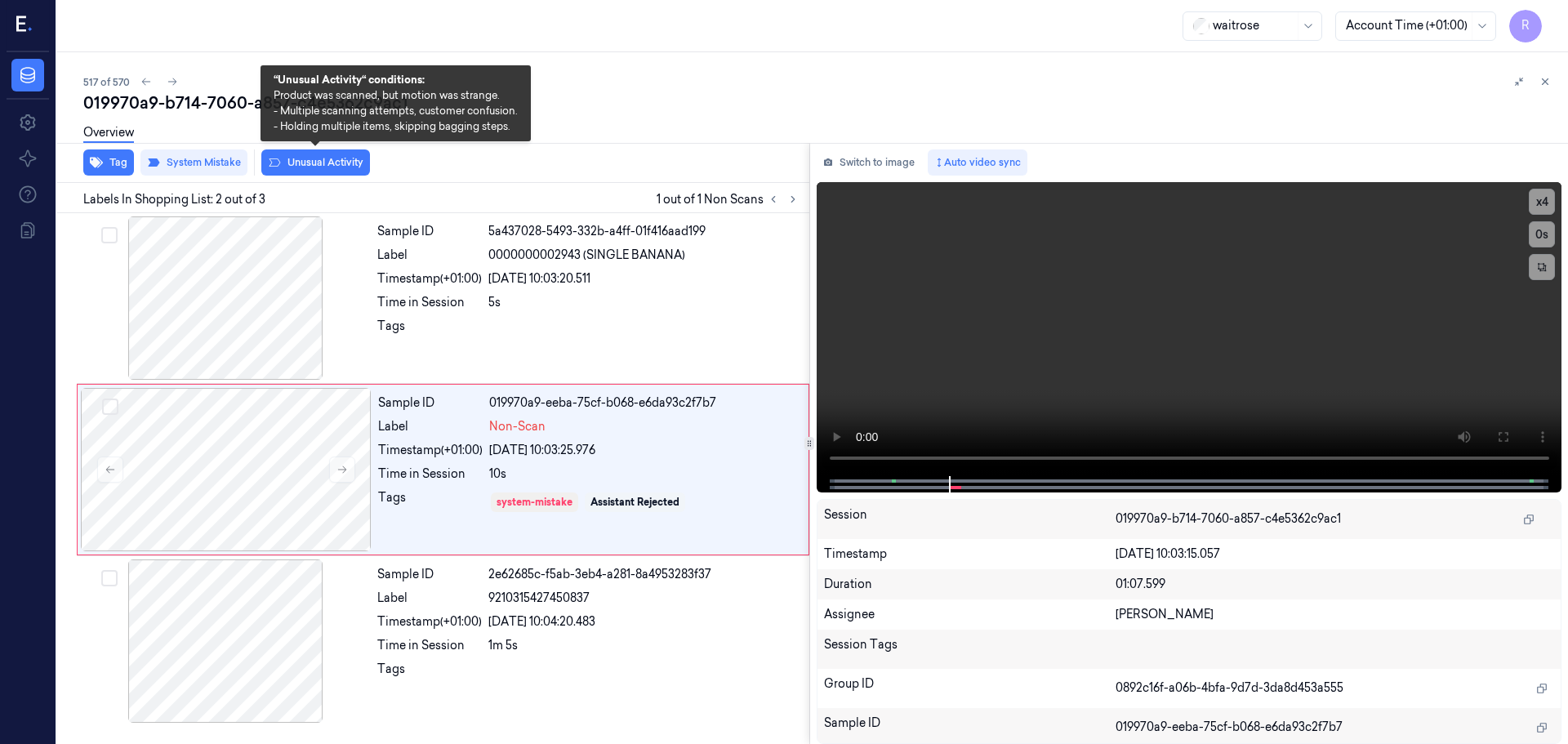
click at [305, 162] on button "Unusual Activity" at bounding box center [315, 162] width 109 height 27
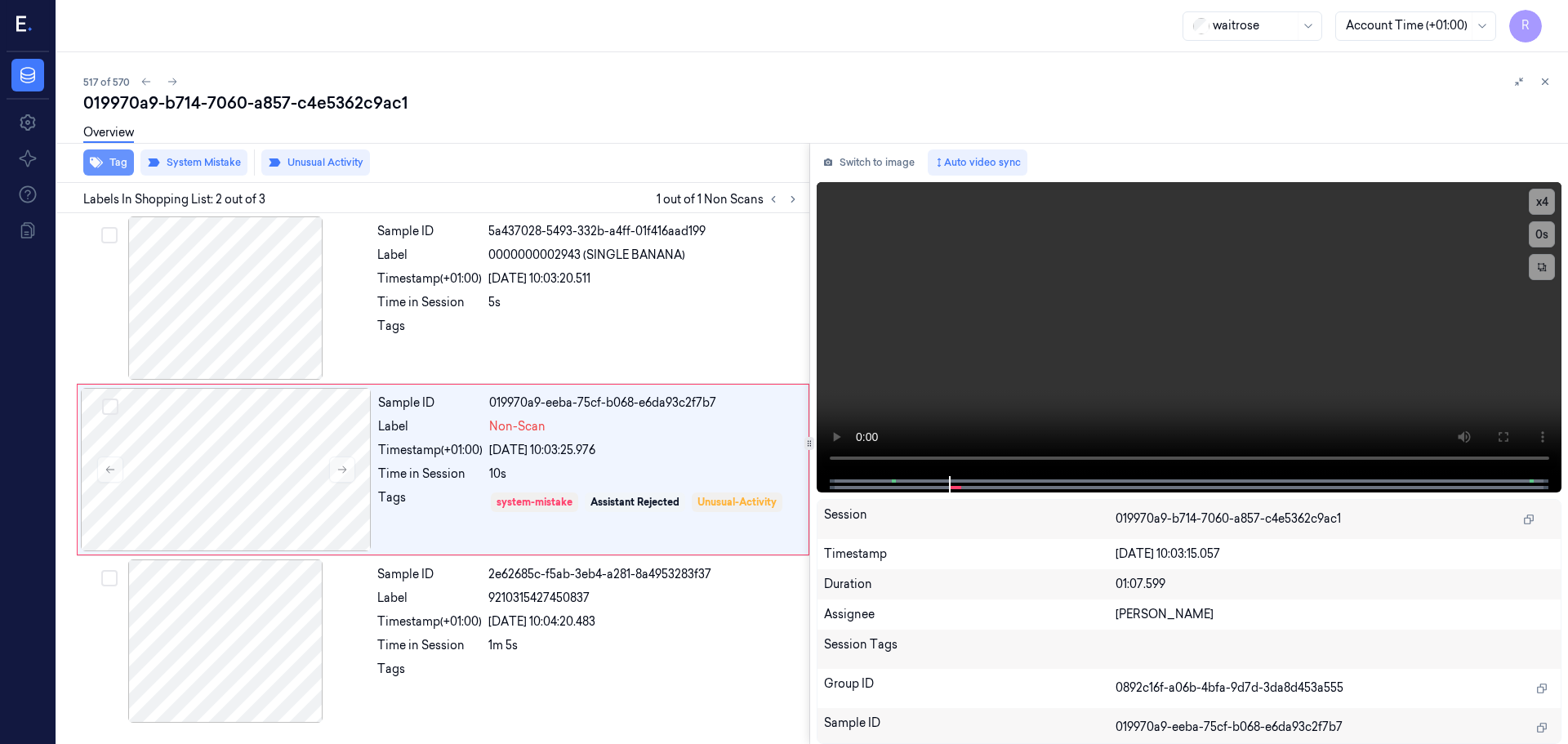
click at [116, 164] on button "Tag" at bounding box center [109, 162] width 51 height 27
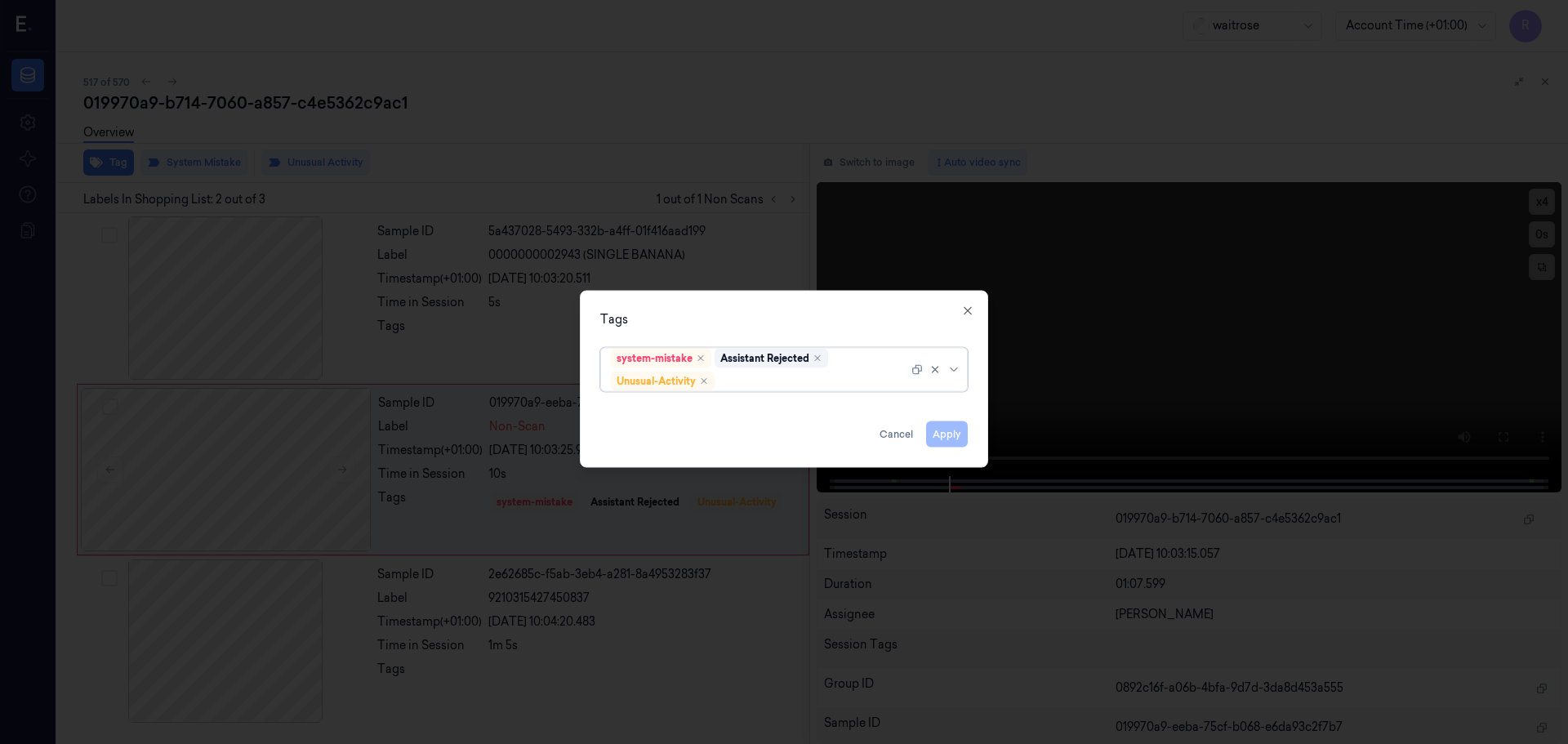
click at [957, 375] on div at bounding box center [937, 369] width 52 height 42
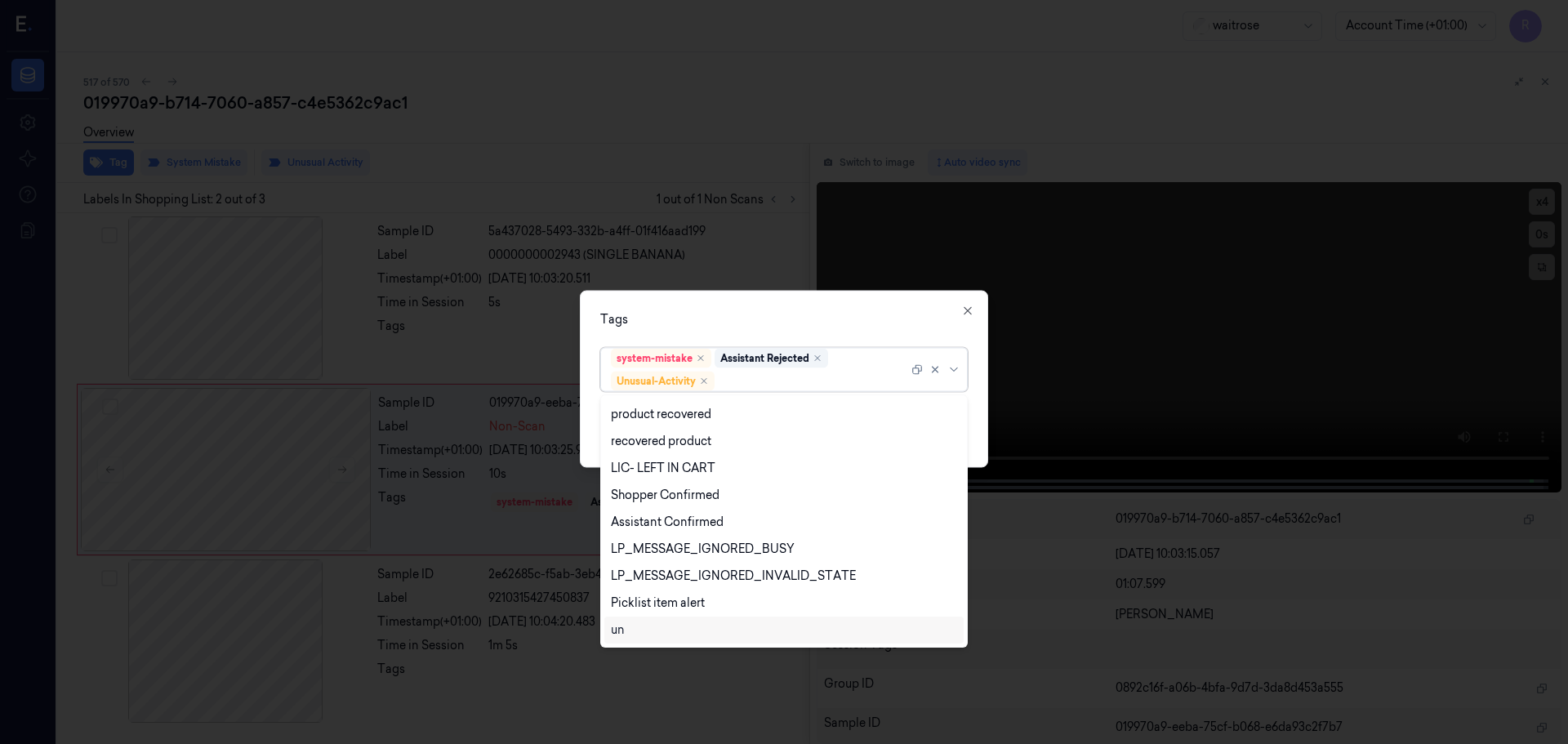
scroll to position [321, 0]
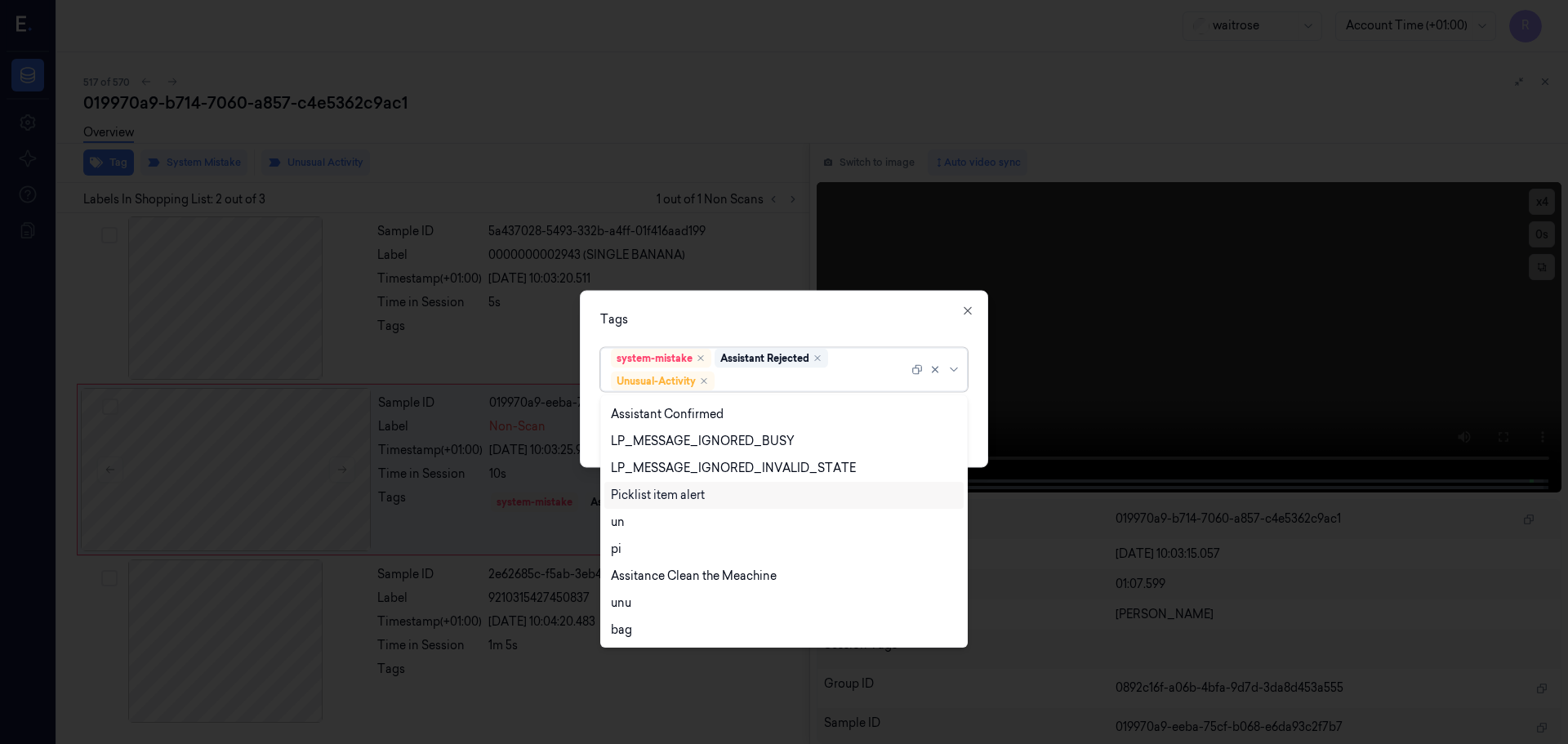
click at [668, 499] on div "Picklist item alert" at bounding box center [657, 495] width 94 height 17
click at [778, 316] on div "Tags" at bounding box center [784, 319] width 368 height 17
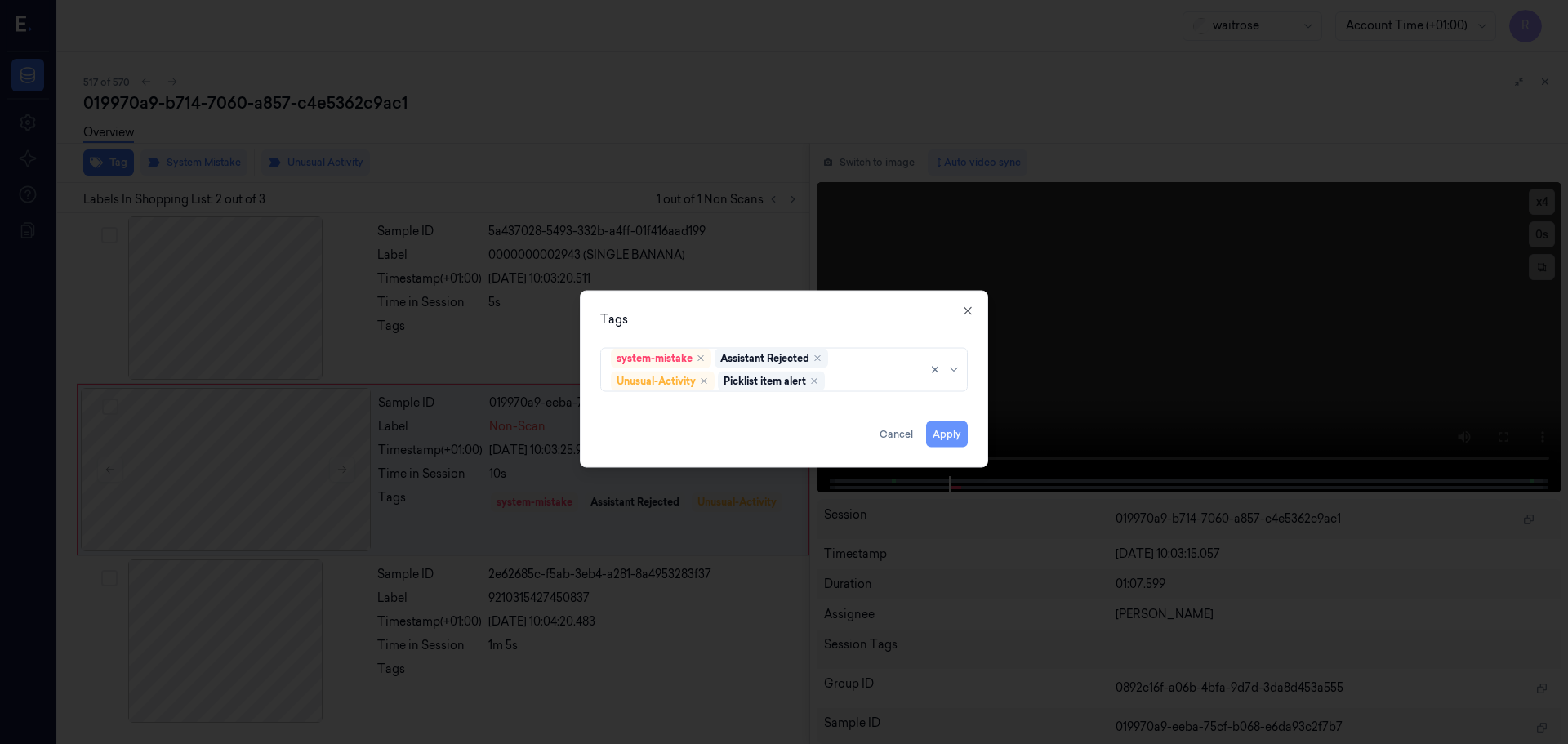
click at [941, 437] on button "Apply" at bounding box center [947, 434] width 41 height 27
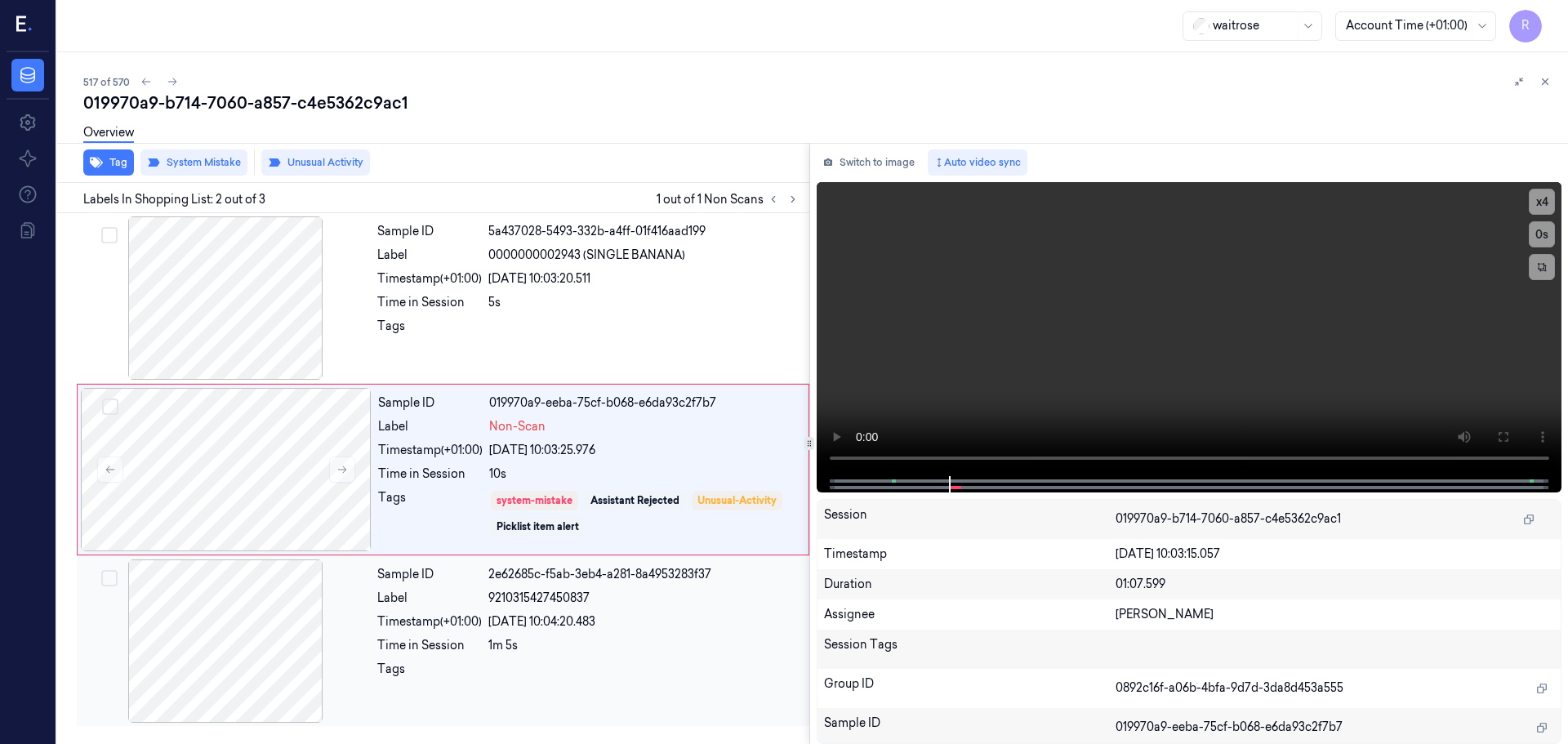
click at [639, 631] on div "Sample ID 2e62685c-f5ab-3eb4-a281-8a4953283f37 Label 9210315427450837 Timestamp…" at bounding box center [588, 640] width 435 height 163
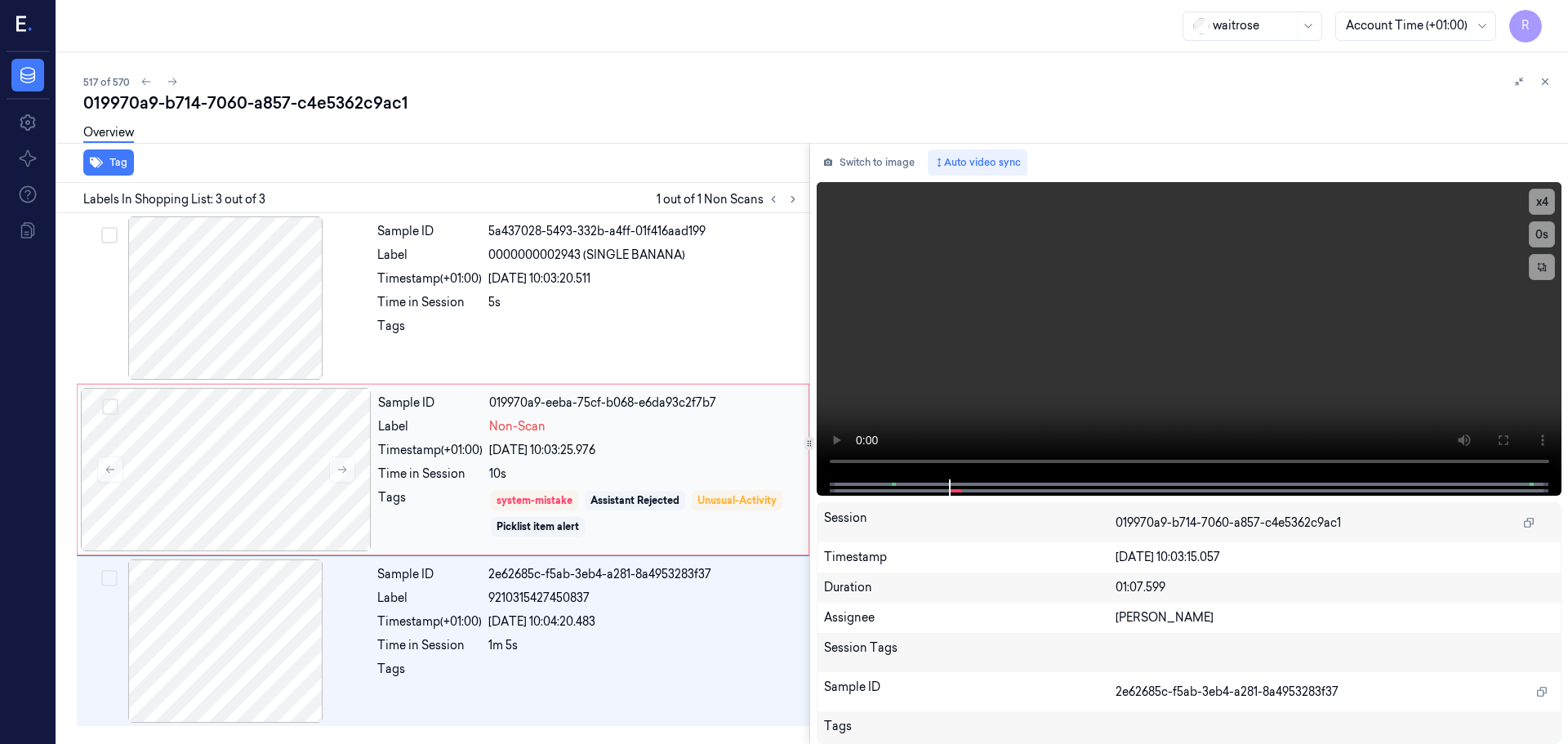
click at [651, 456] on div "22/09/2025 10:03:25.976" at bounding box center [644, 450] width 310 height 17
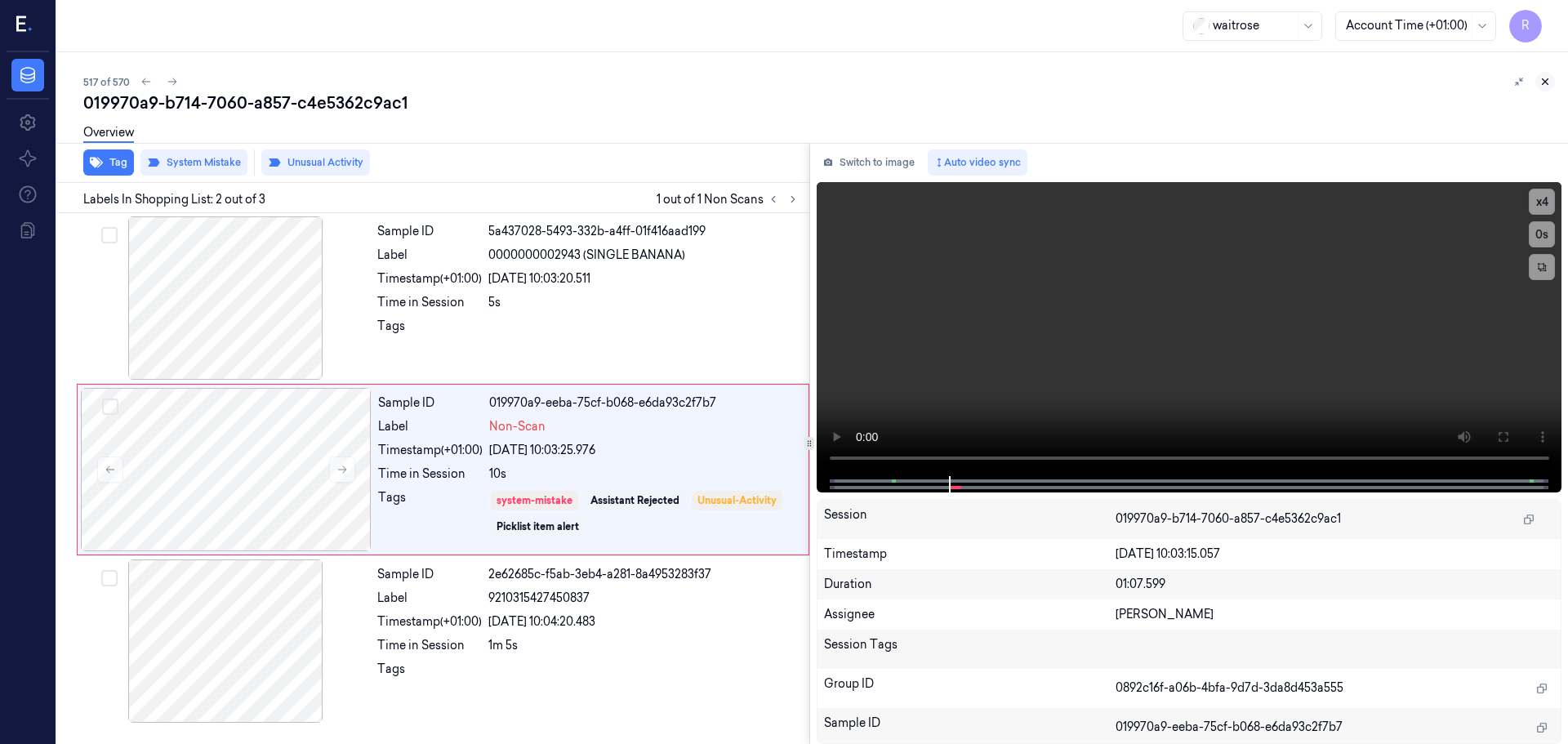
click at [1544, 79] on icon at bounding box center [1546, 82] width 12 height 12
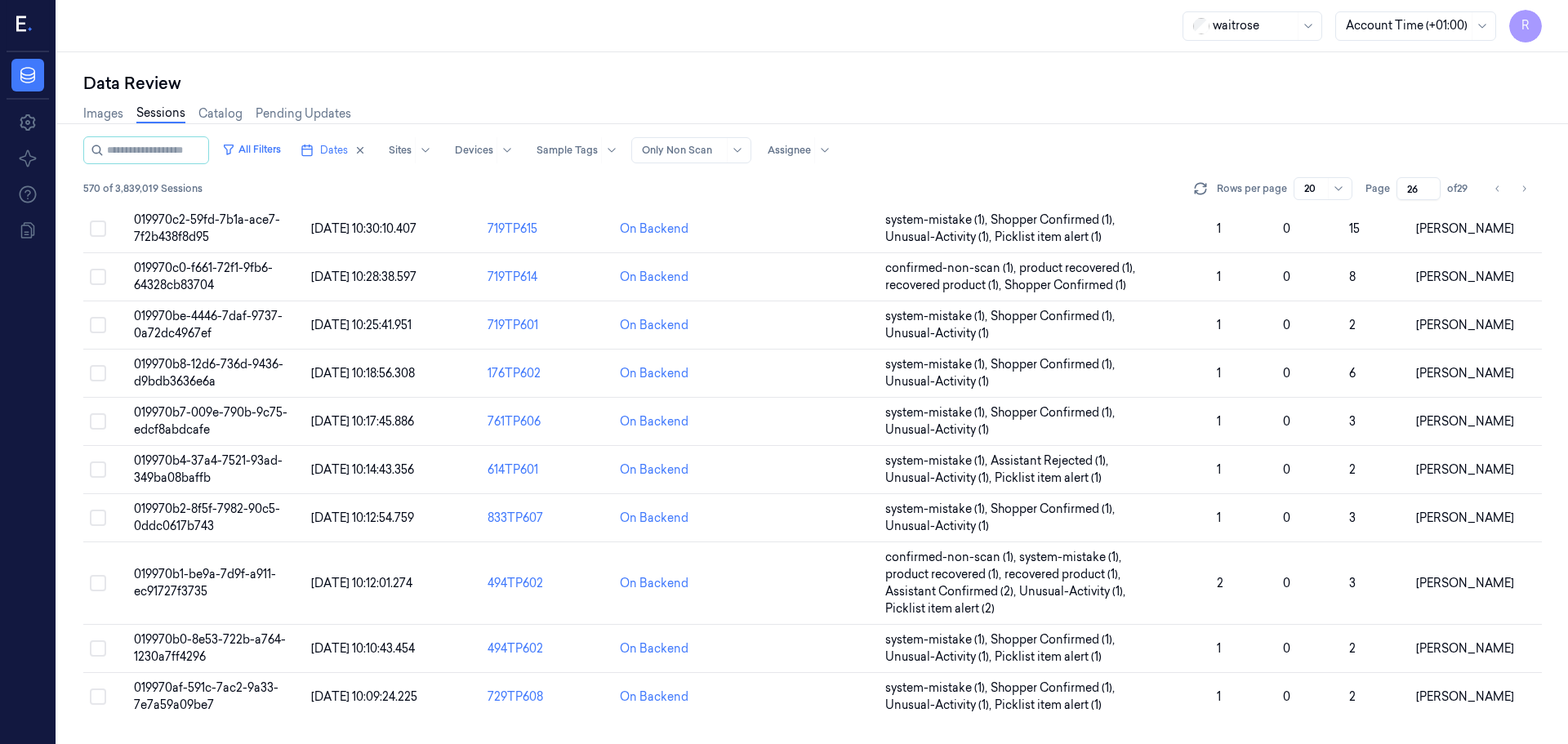
scroll to position [509, 0]
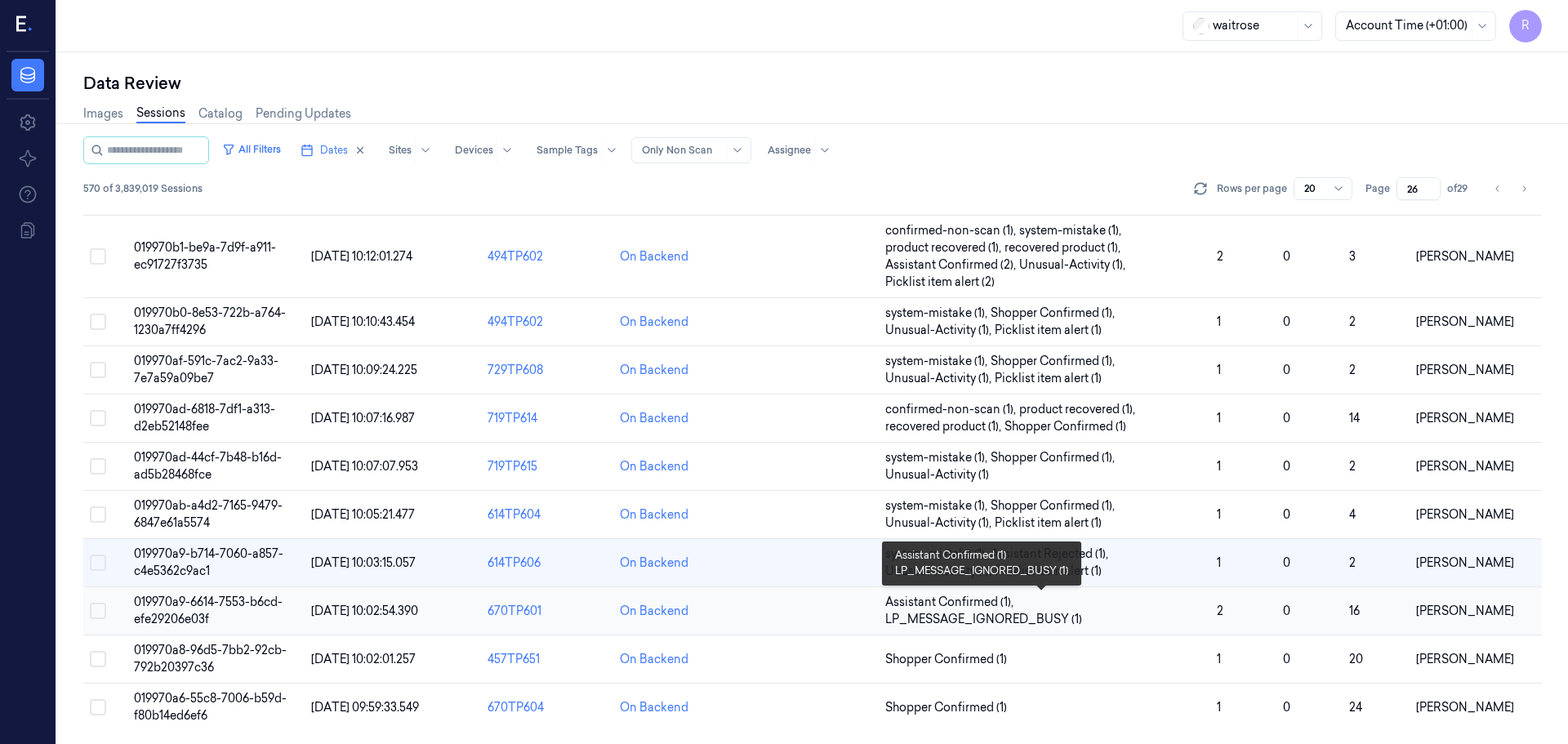
click at [1104, 608] on span "Assistant Confirmed (1) , LP_MESSAGE_IGNORED_BUSY (1)" at bounding box center [1044, 611] width 318 height 34
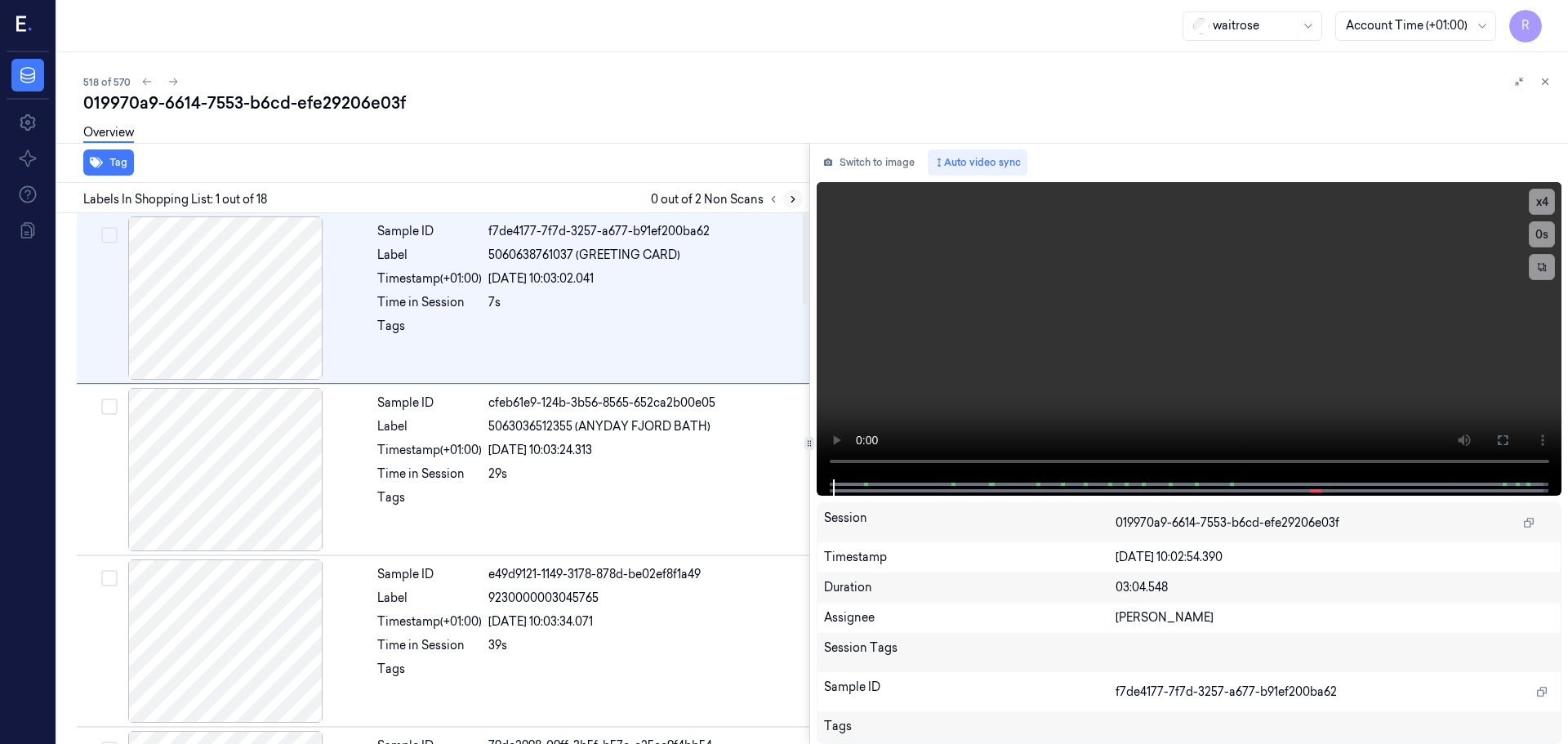
click at [788, 204] on icon at bounding box center [793, 200] width 12 height 12
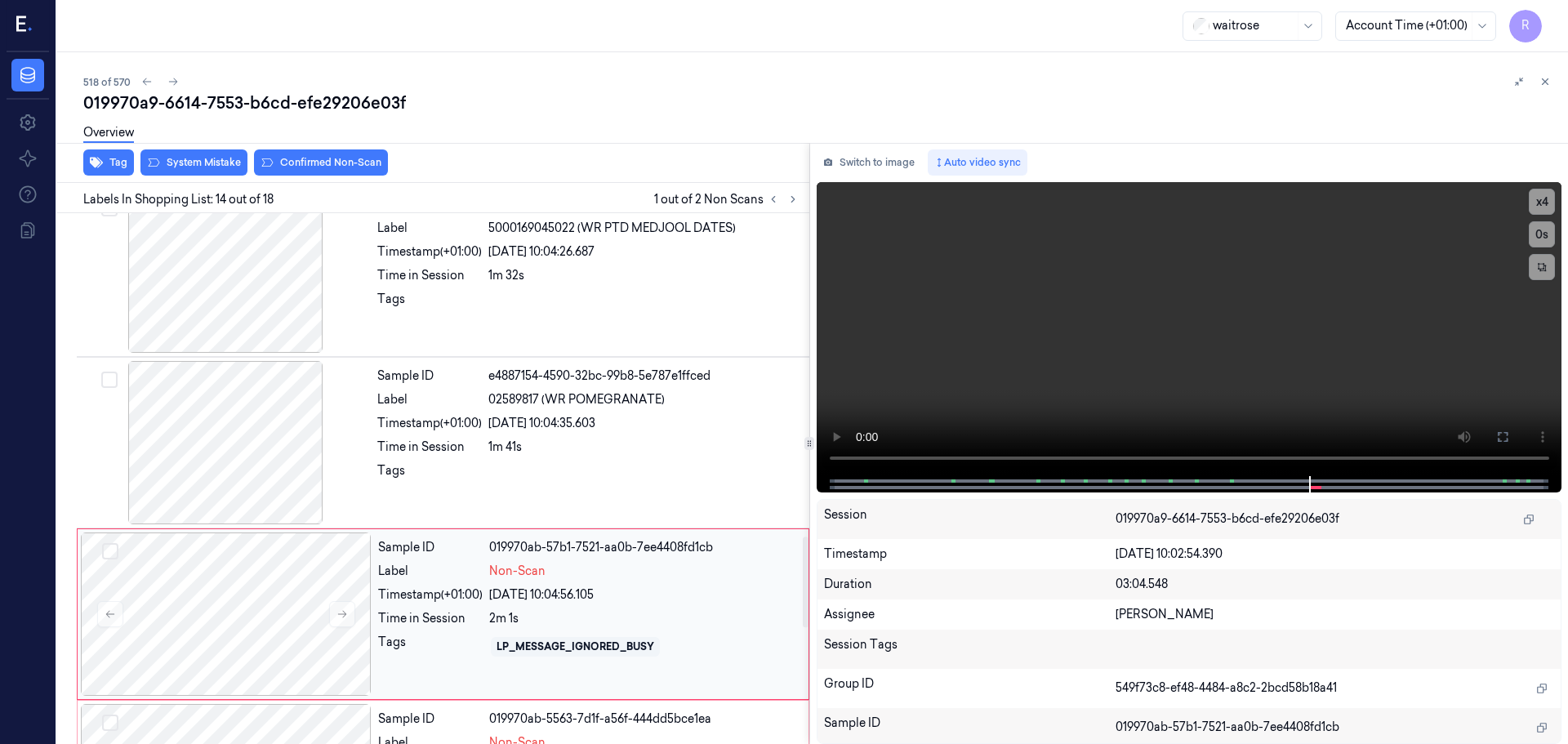
scroll to position [1886, 0]
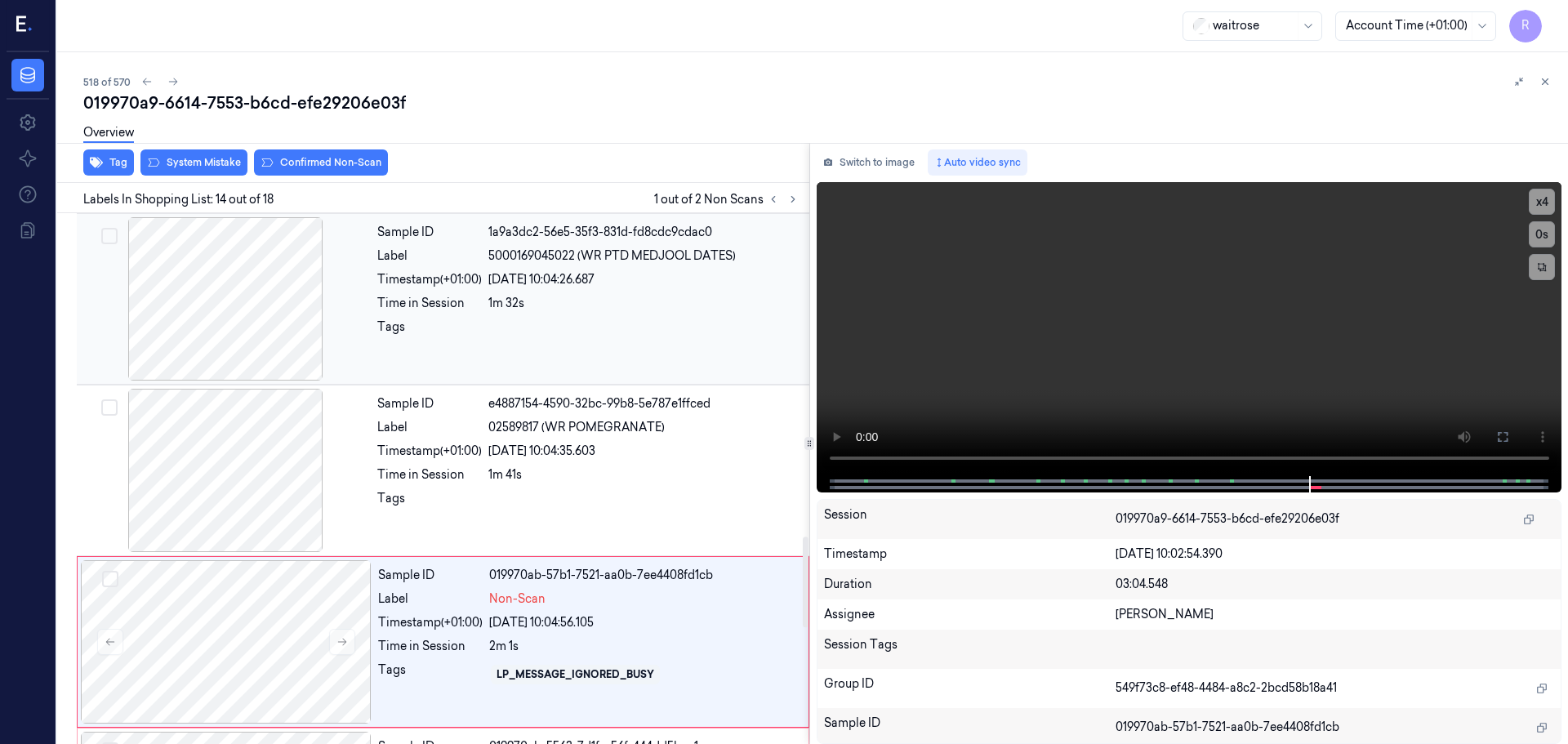
click at [268, 312] on div at bounding box center [225, 298] width 291 height 163
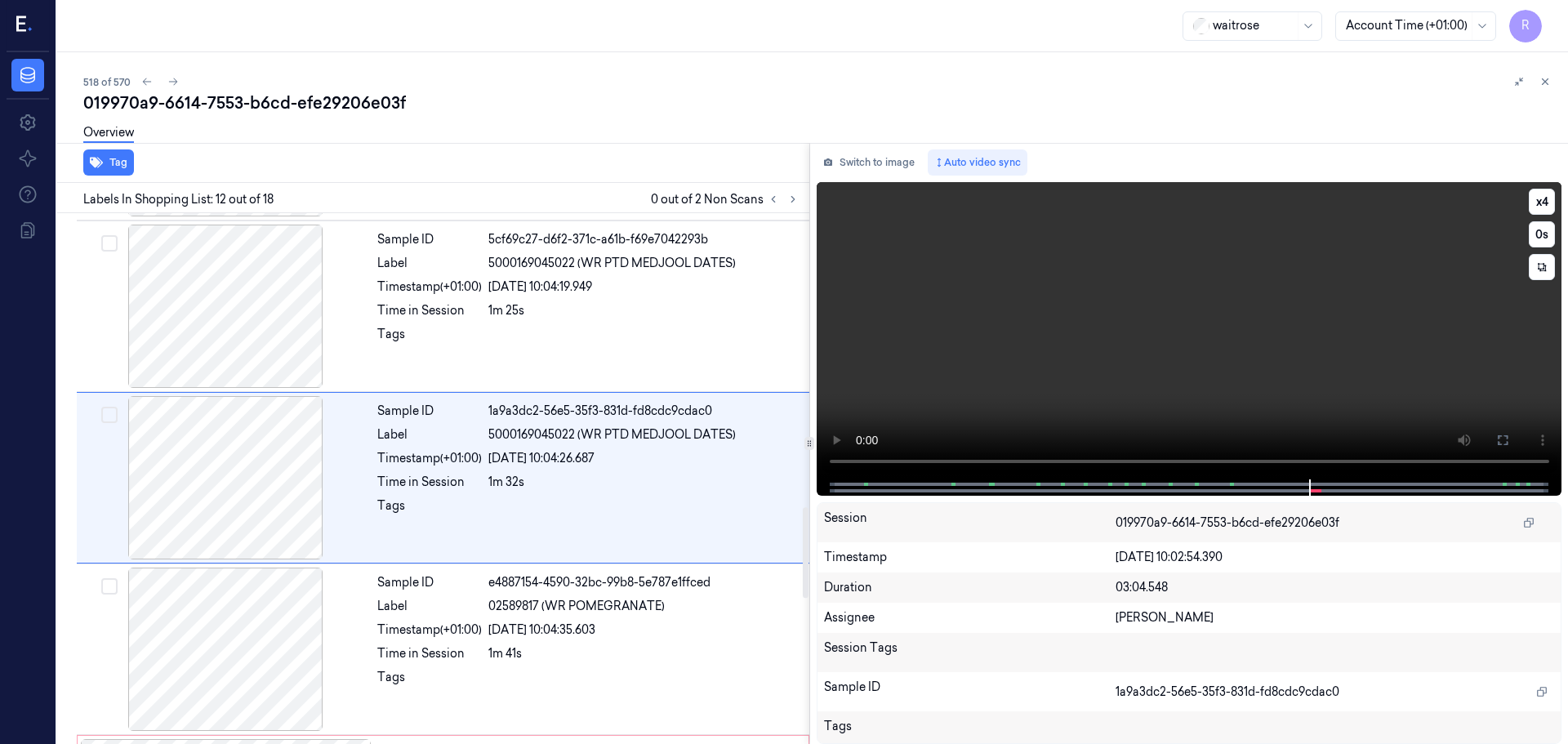
scroll to position [1706, 0]
click at [807, 445] on icon at bounding box center [810, 443] width 8 height 8
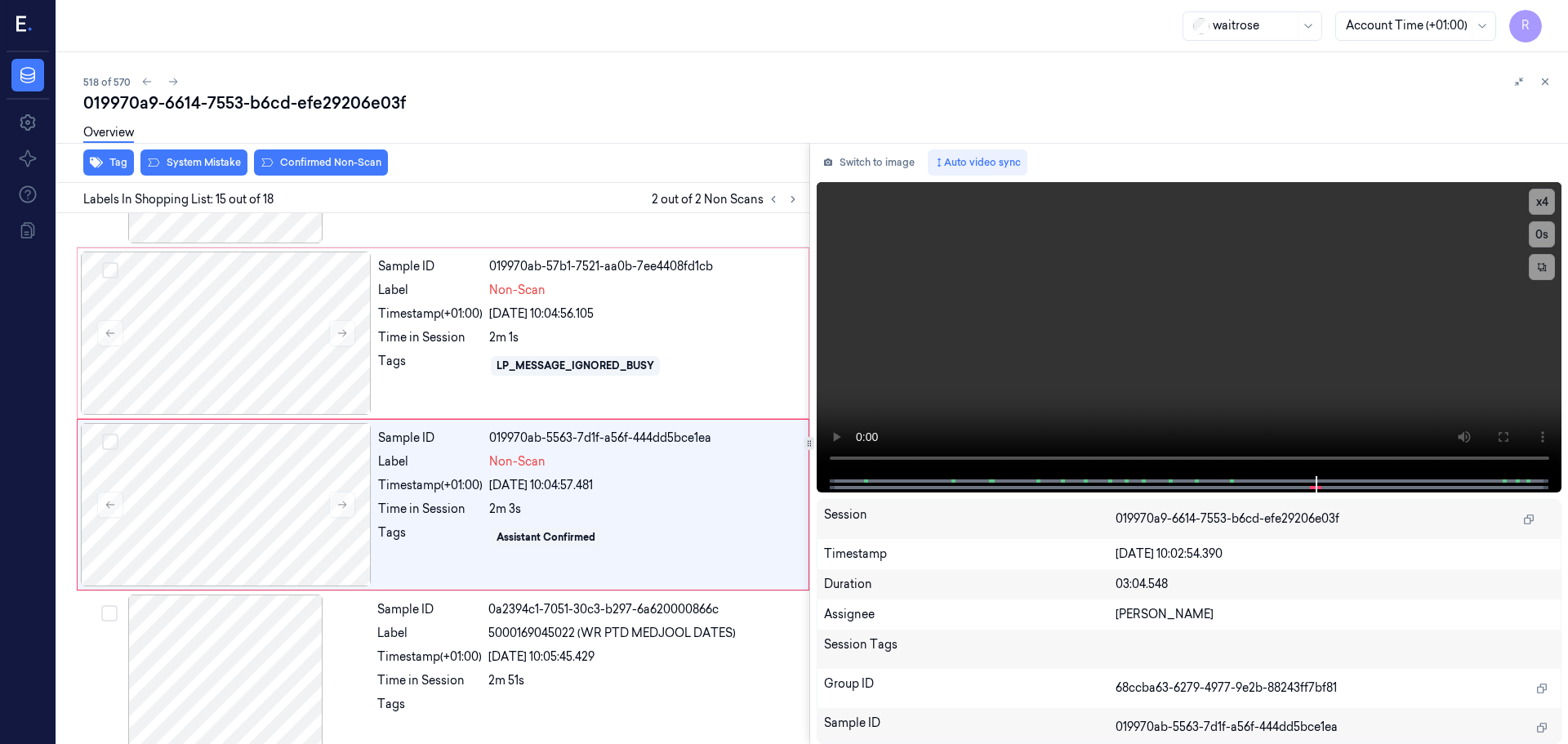
scroll to position [2220, 0]
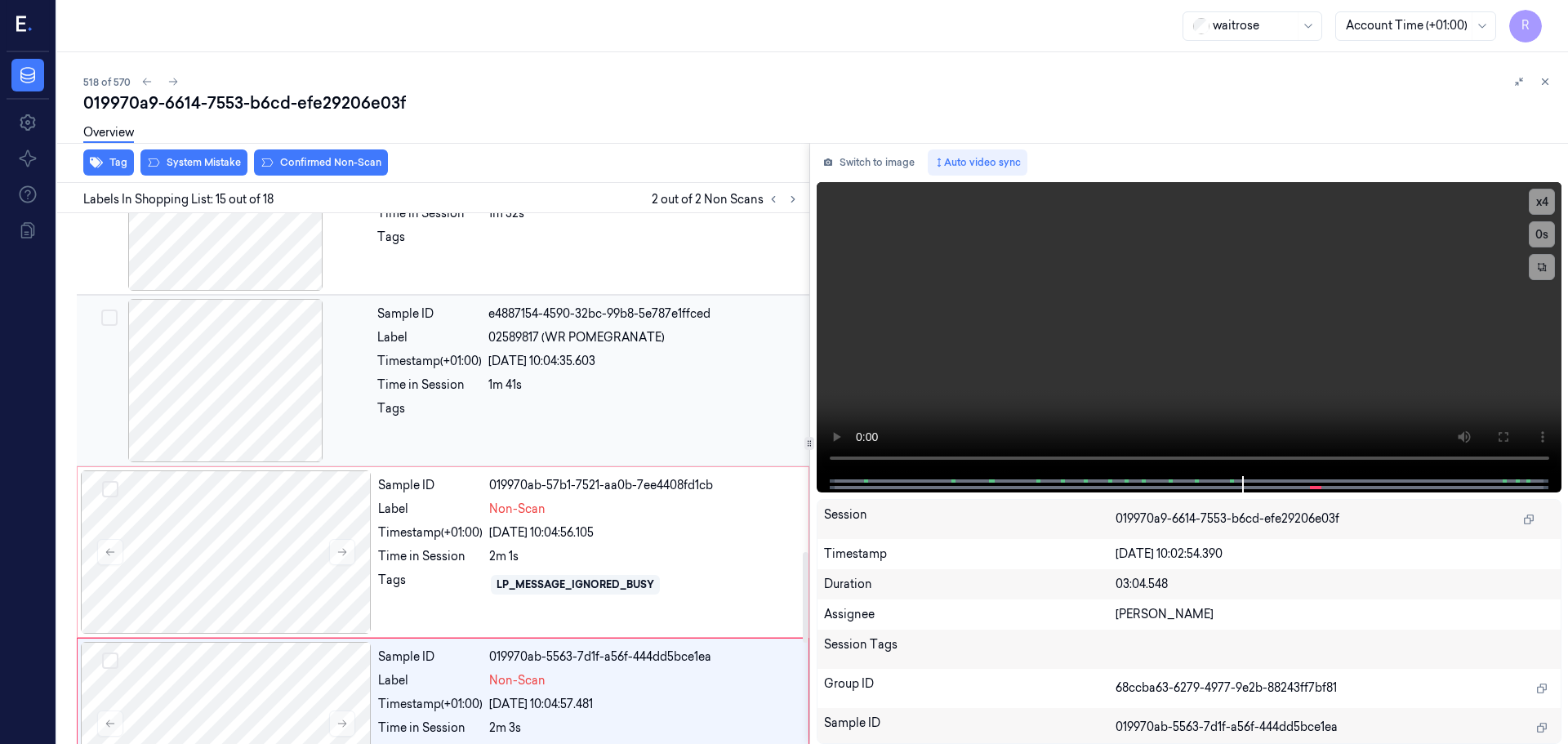
click at [280, 380] on div at bounding box center [225, 380] width 291 height 163
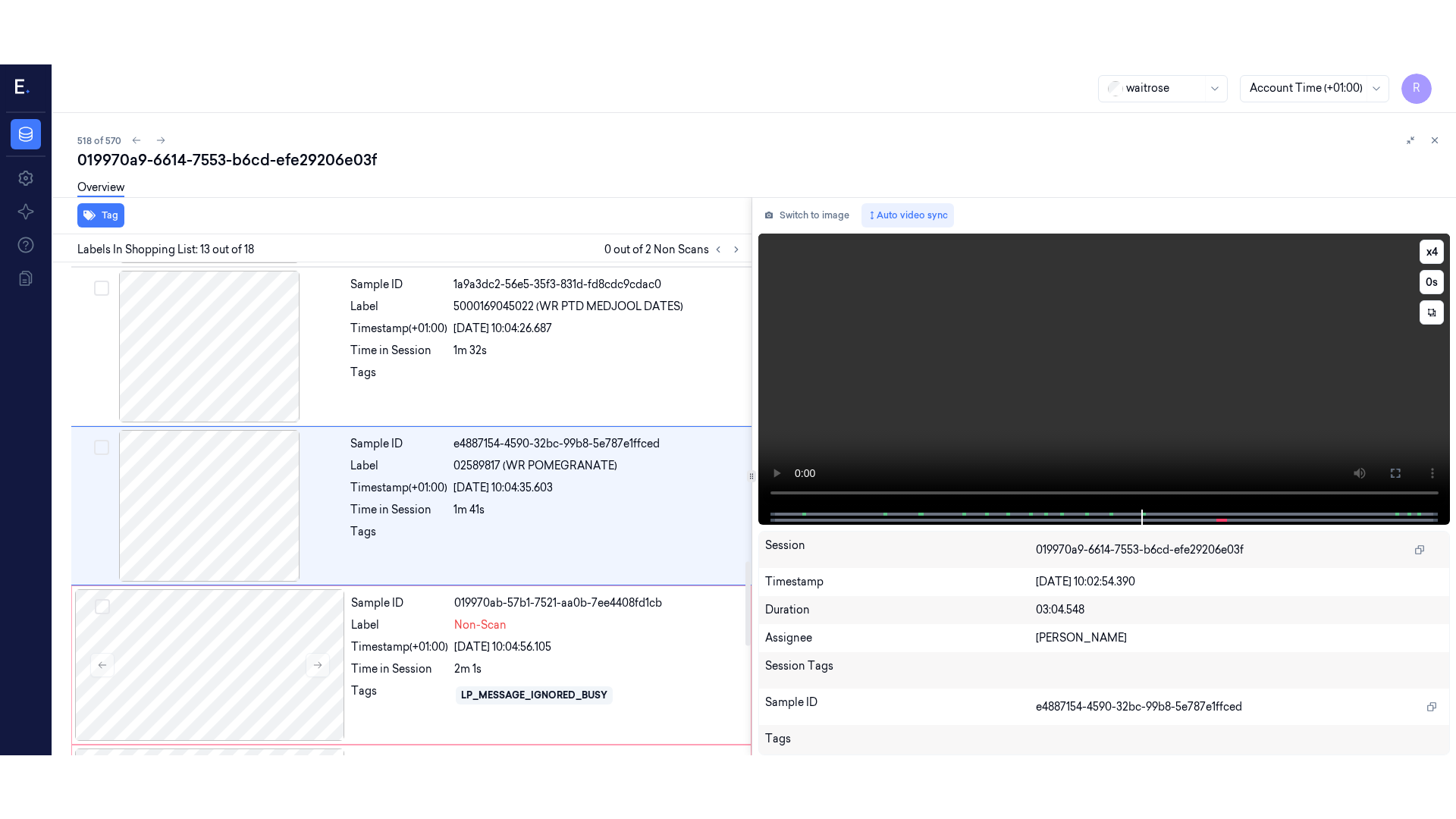
scroll to position [1744, 0]
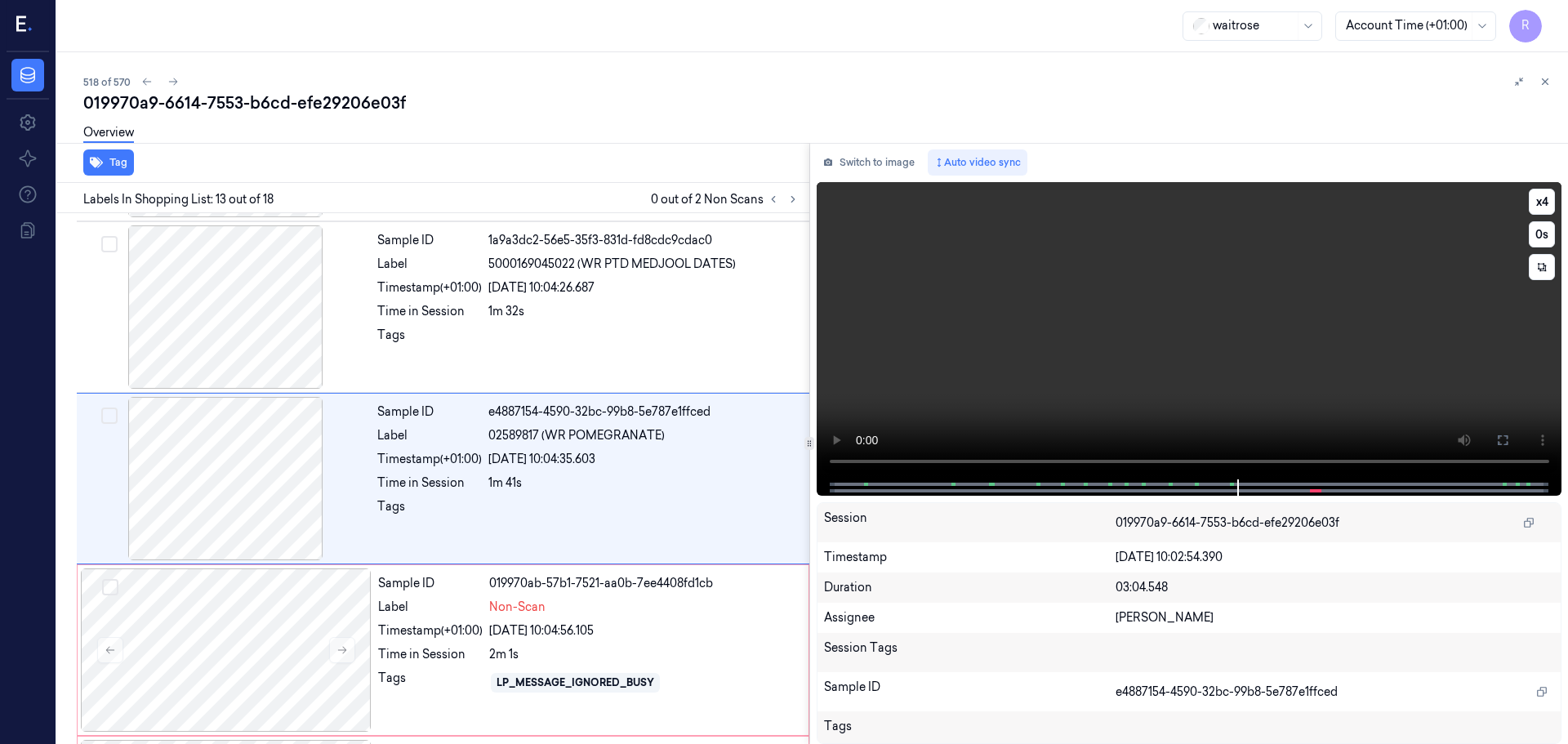
drag, startPoint x: 1506, startPoint y: 441, endPoint x: 1501, endPoint y: 543, distance: 102.1
click at [1506, 442] on icon at bounding box center [1503, 440] width 13 height 13
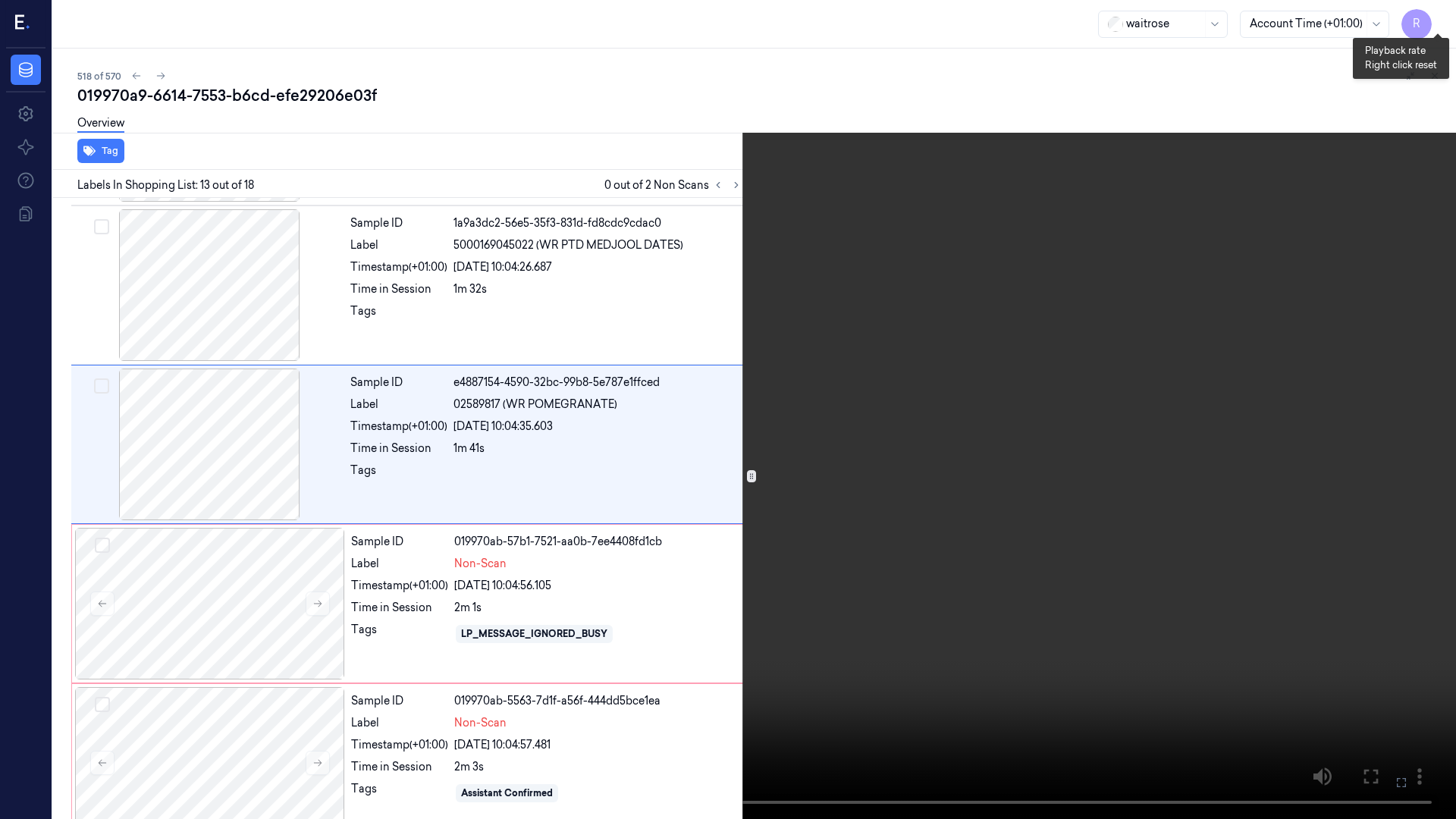
drag, startPoint x: 1434, startPoint y: 22, endPoint x: 1423, endPoint y: 30, distance: 13.6
click at [1434, 22] on button "x 4" at bounding box center [1438, 18] width 25 height 25
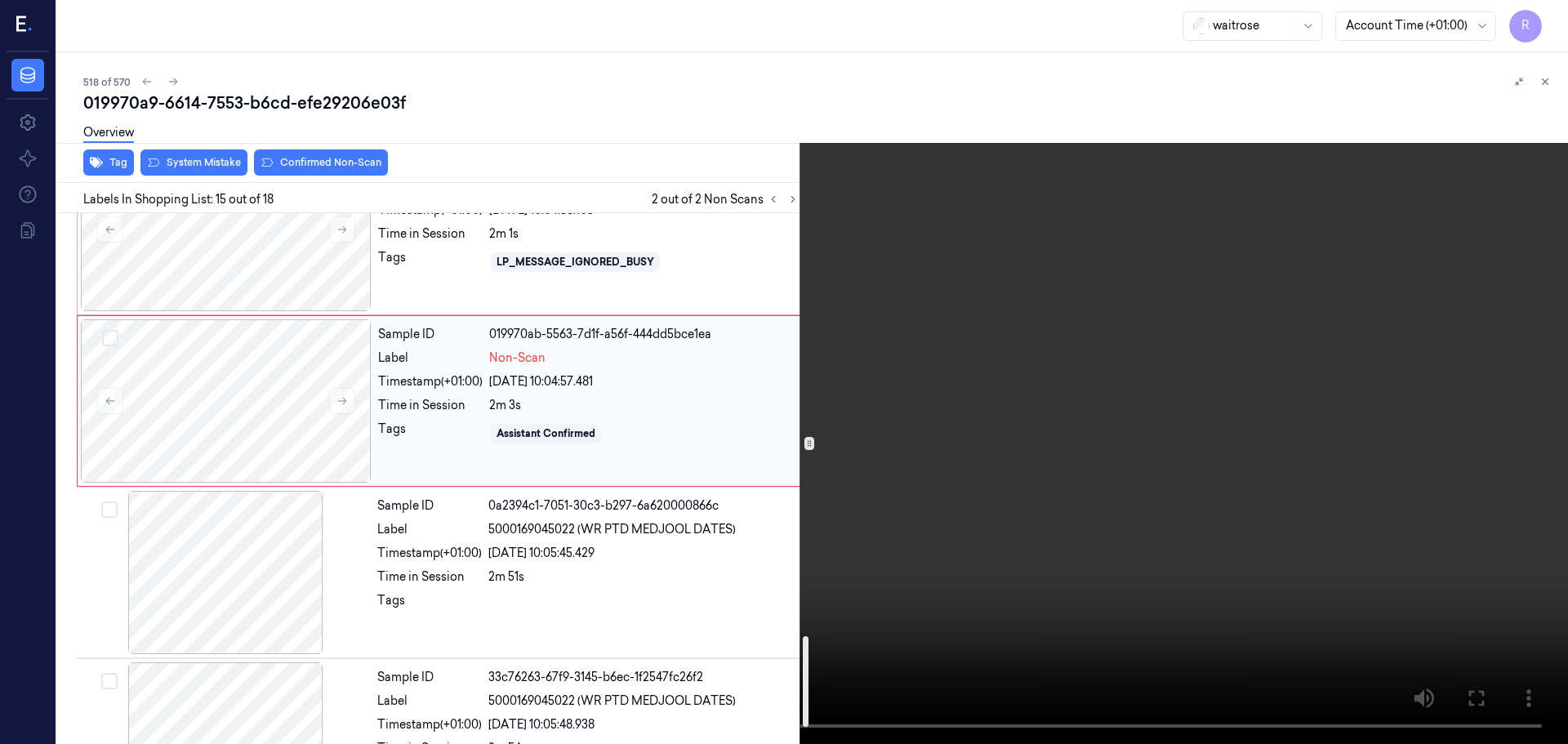
scroll to position [2478, 0]
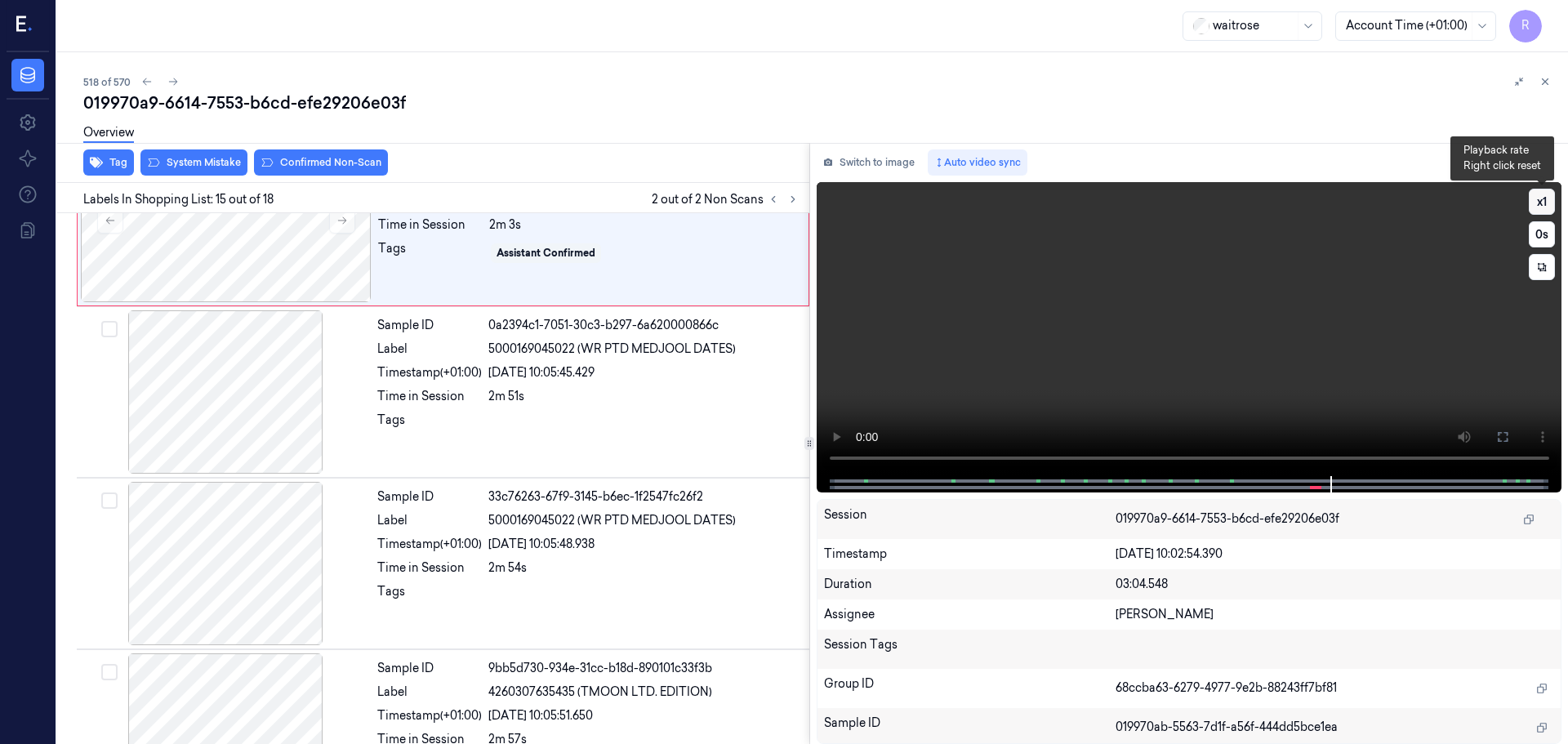
click at [1550, 207] on button "x 1" at bounding box center [1542, 202] width 27 height 27
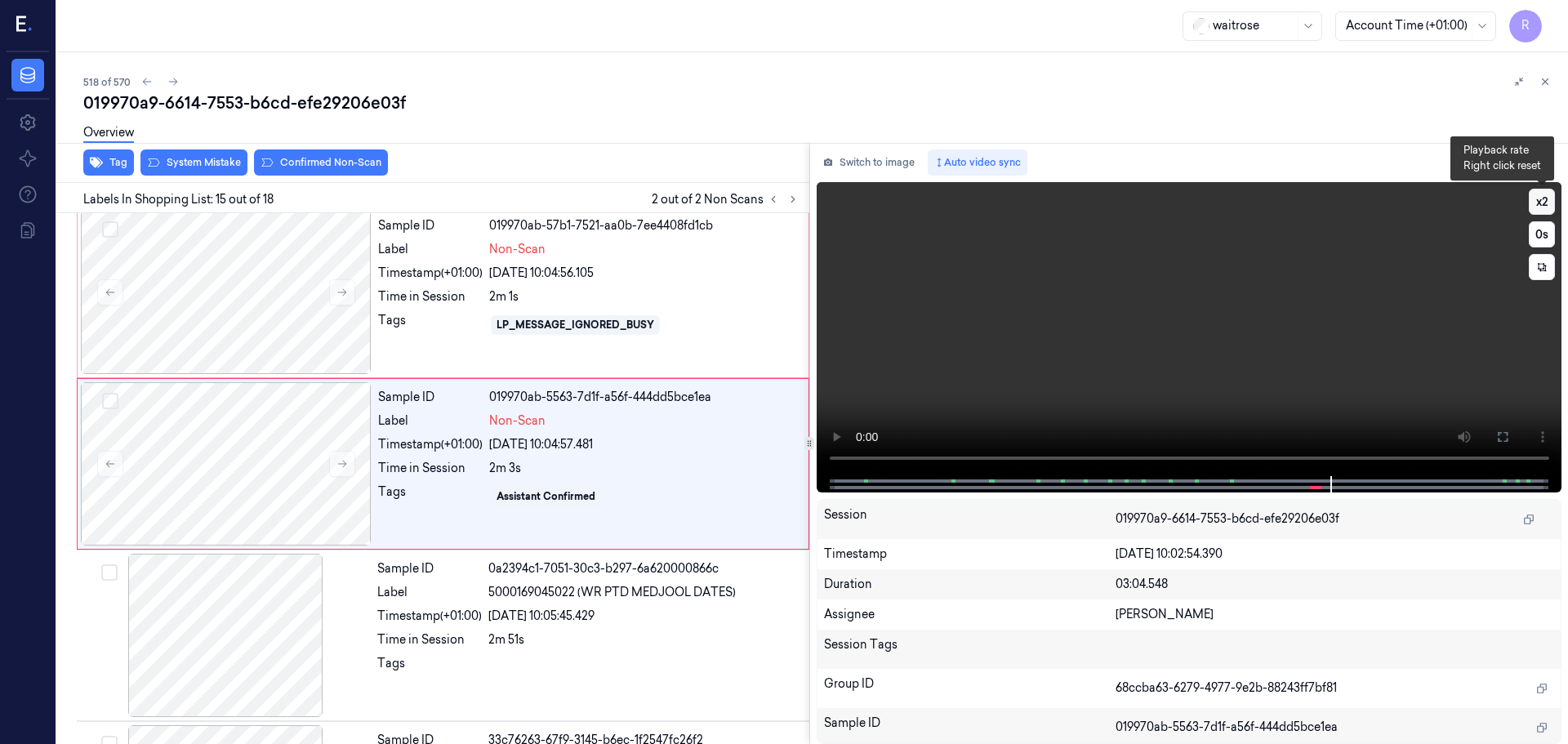
click at [1550, 207] on button "x 2" at bounding box center [1542, 202] width 27 height 27
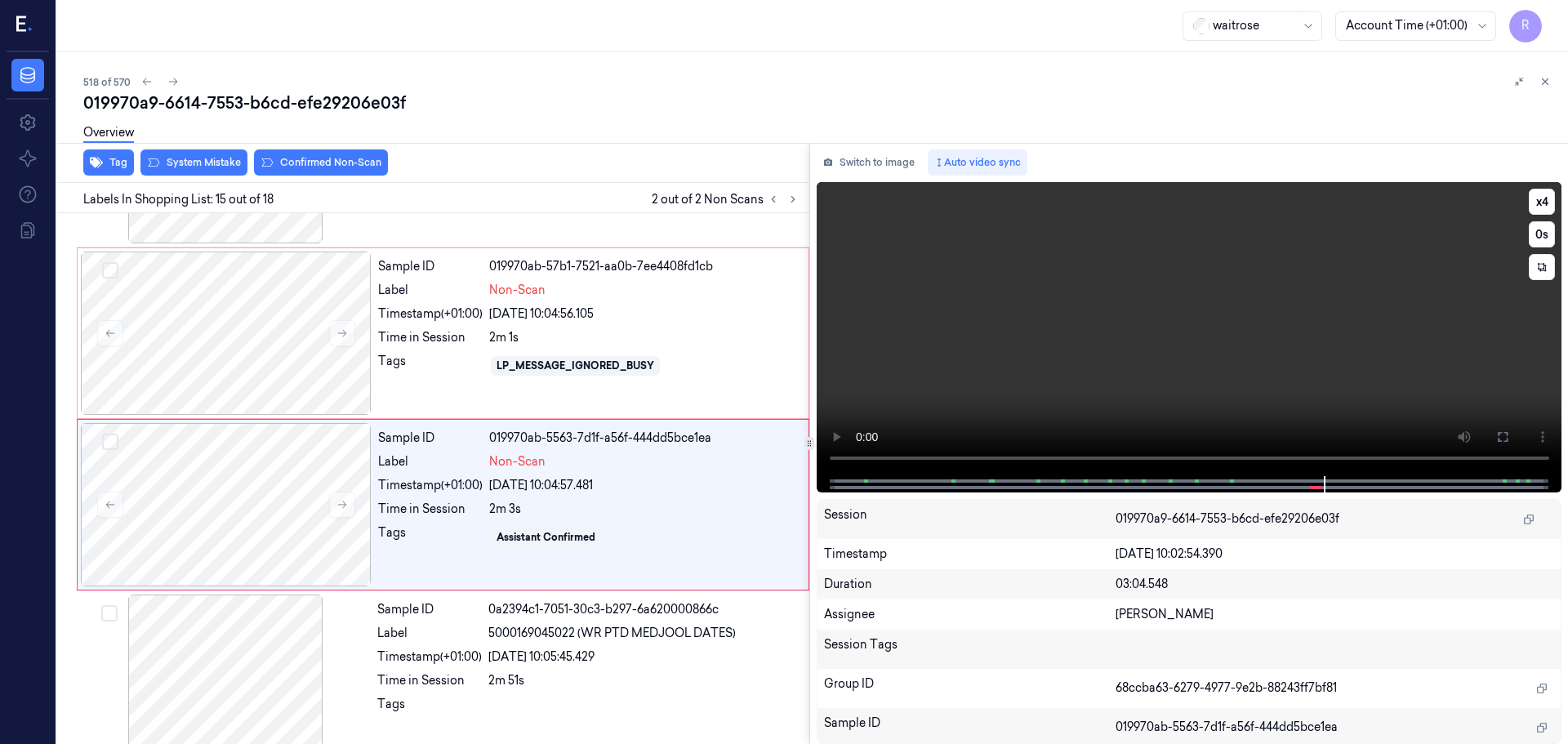
scroll to position [2220, 0]
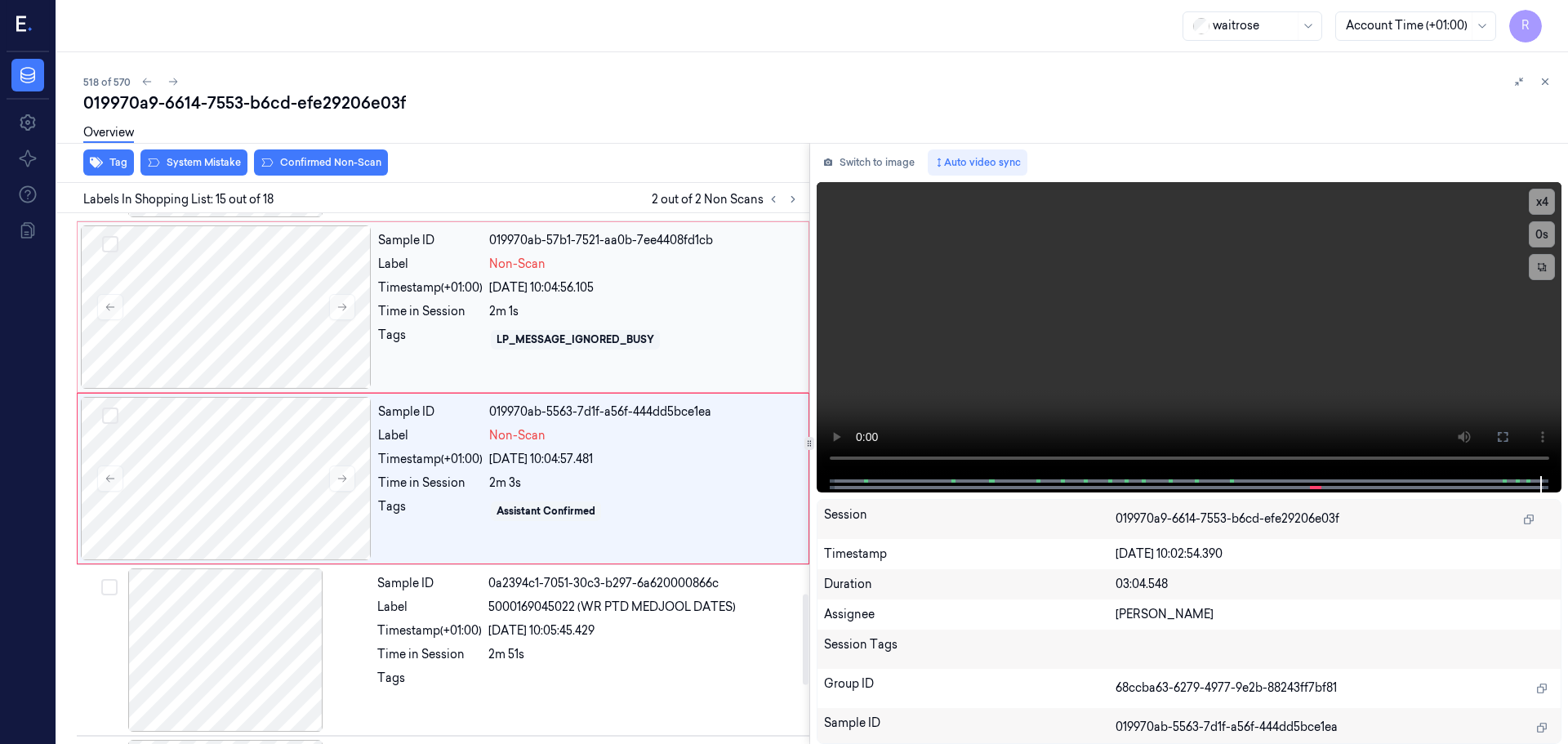
click at [567, 304] on div "2m 1s" at bounding box center [644, 312] width 310 height 17
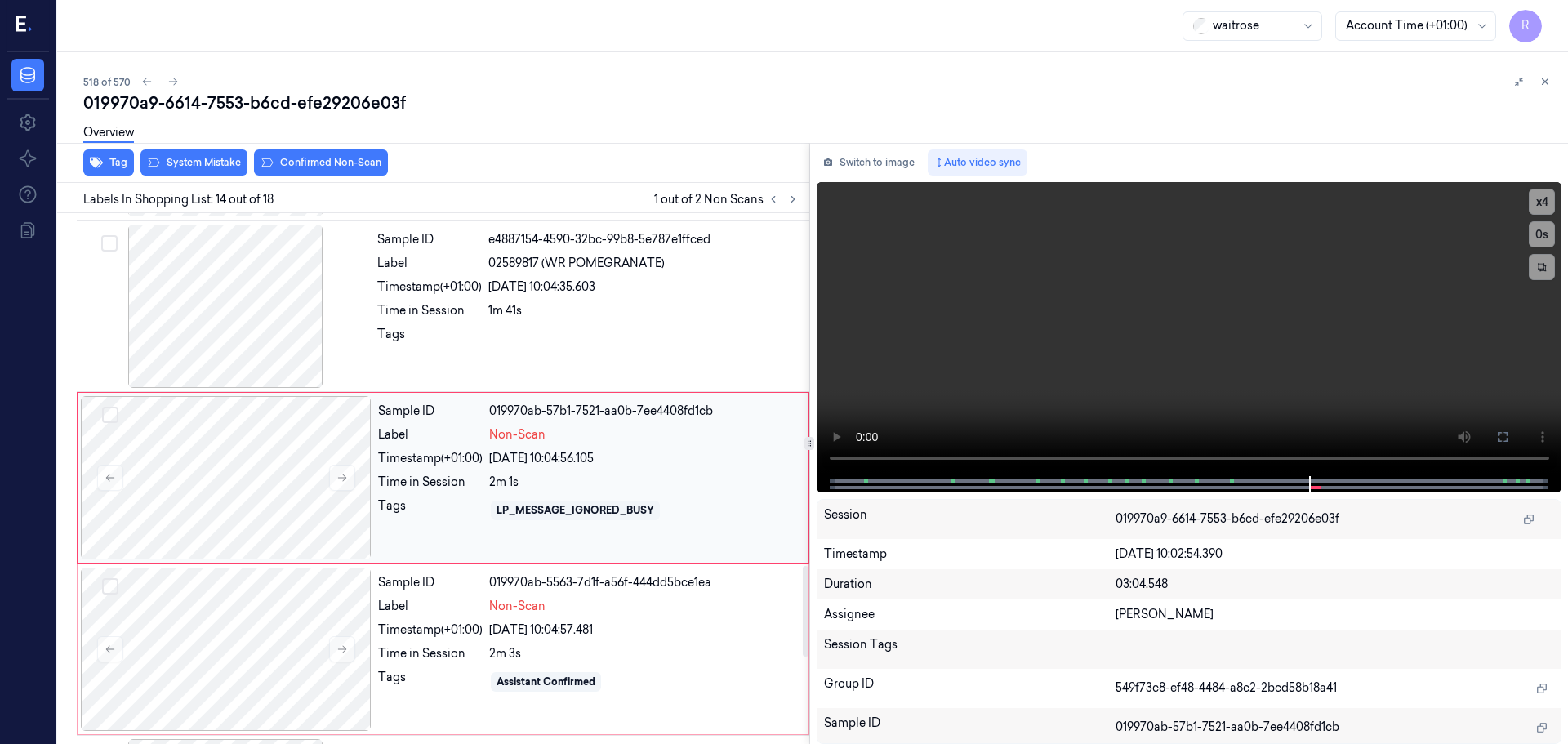
scroll to position [2049, 0]
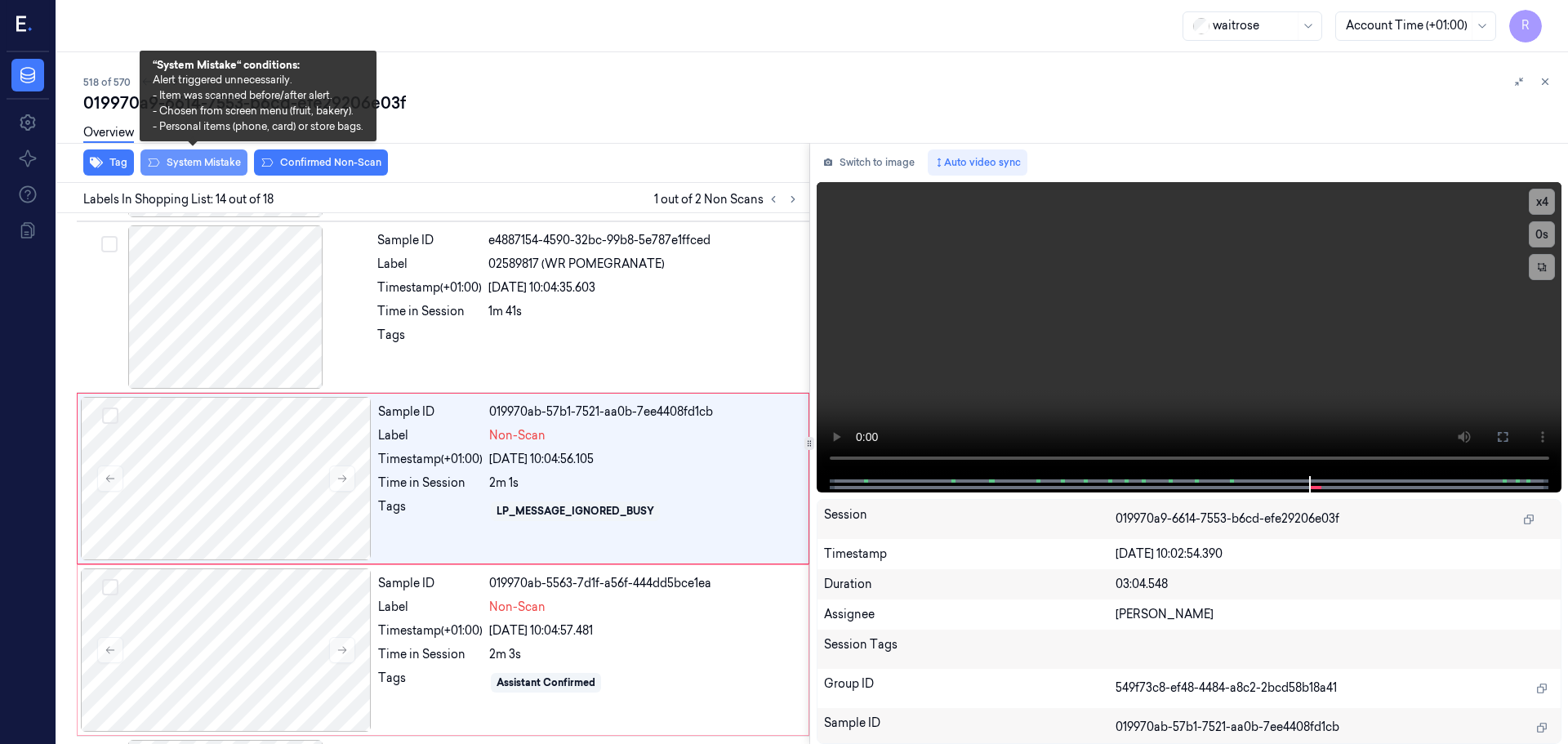
click at [212, 162] on button "System Mistake" at bounding box center [194, 162] width 107 height 27
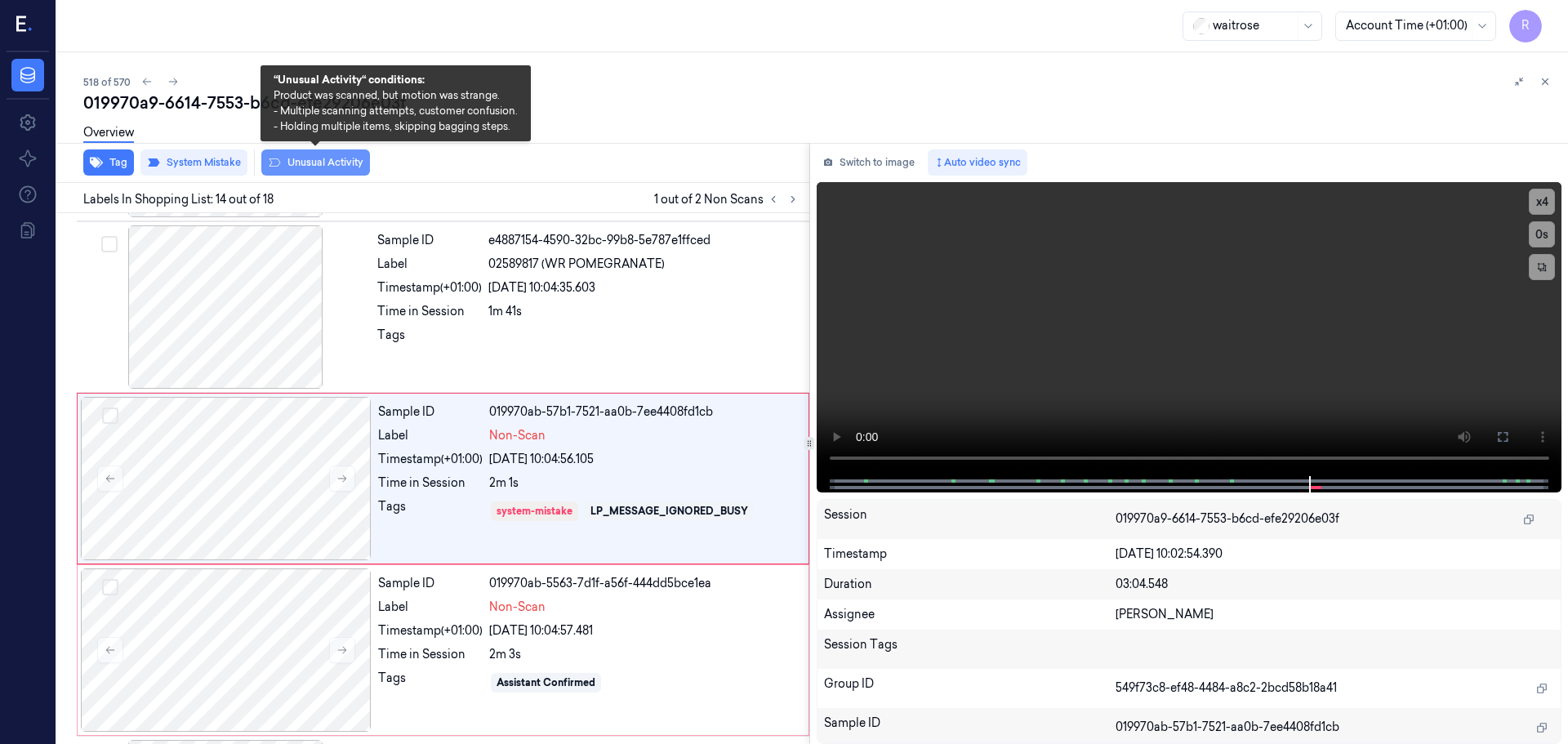
click at [339, 156] on button "Unusual Activity" at bounding box center [315, 162] width 109 height 27
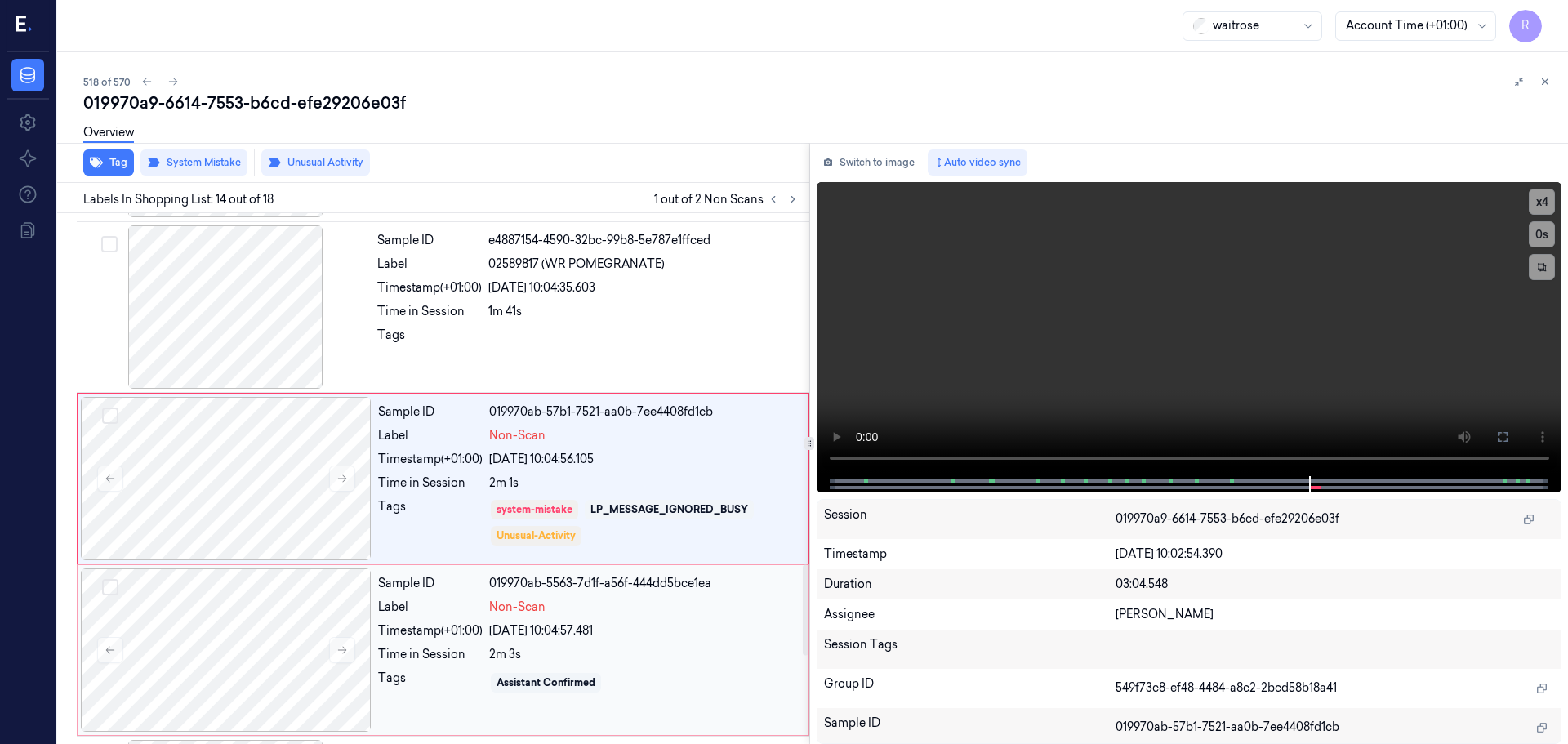
click at [405, 634] on div "Timestamp (+01:00)" at bounding box center [430, 630] width 104 height 17
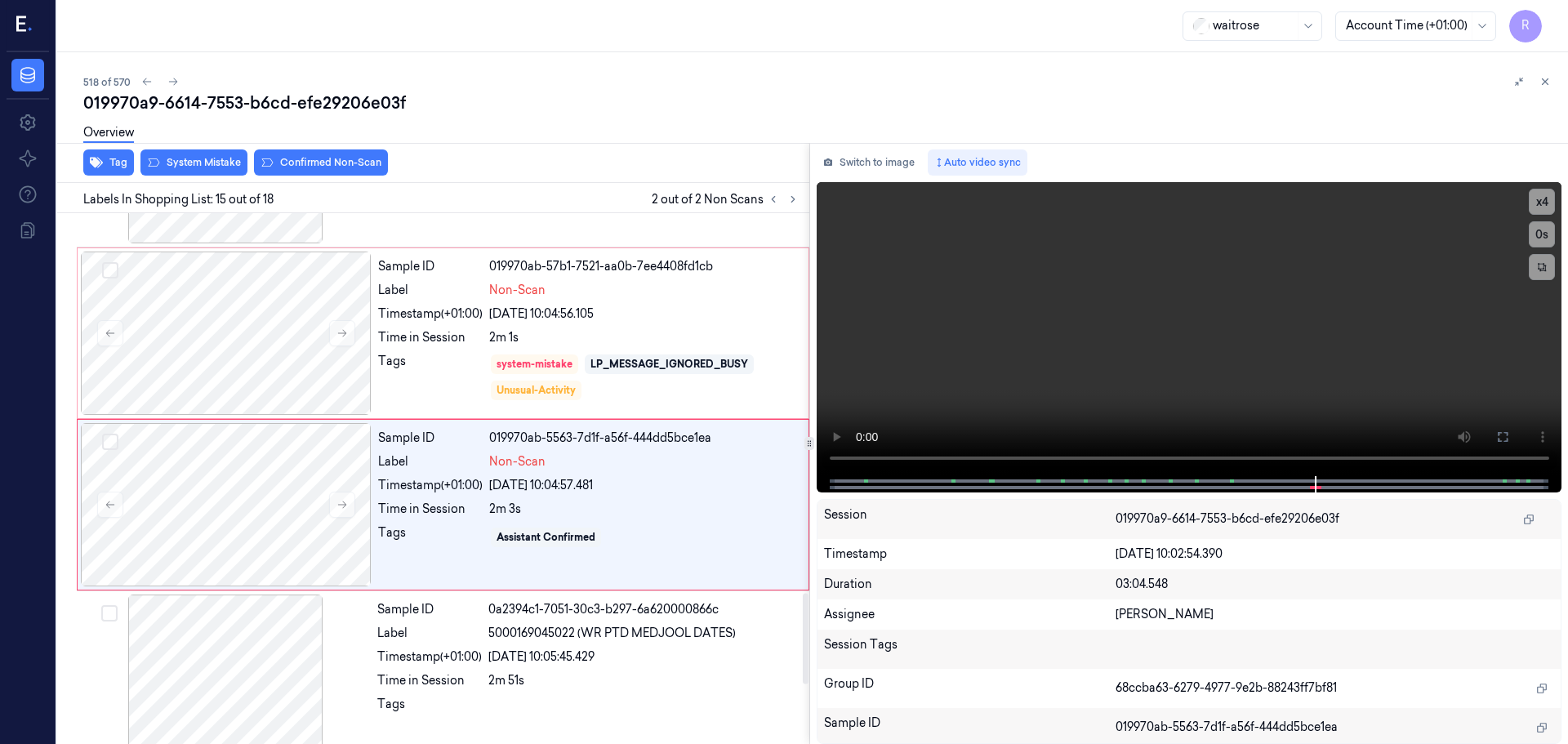
scroll to position [2220, 0]
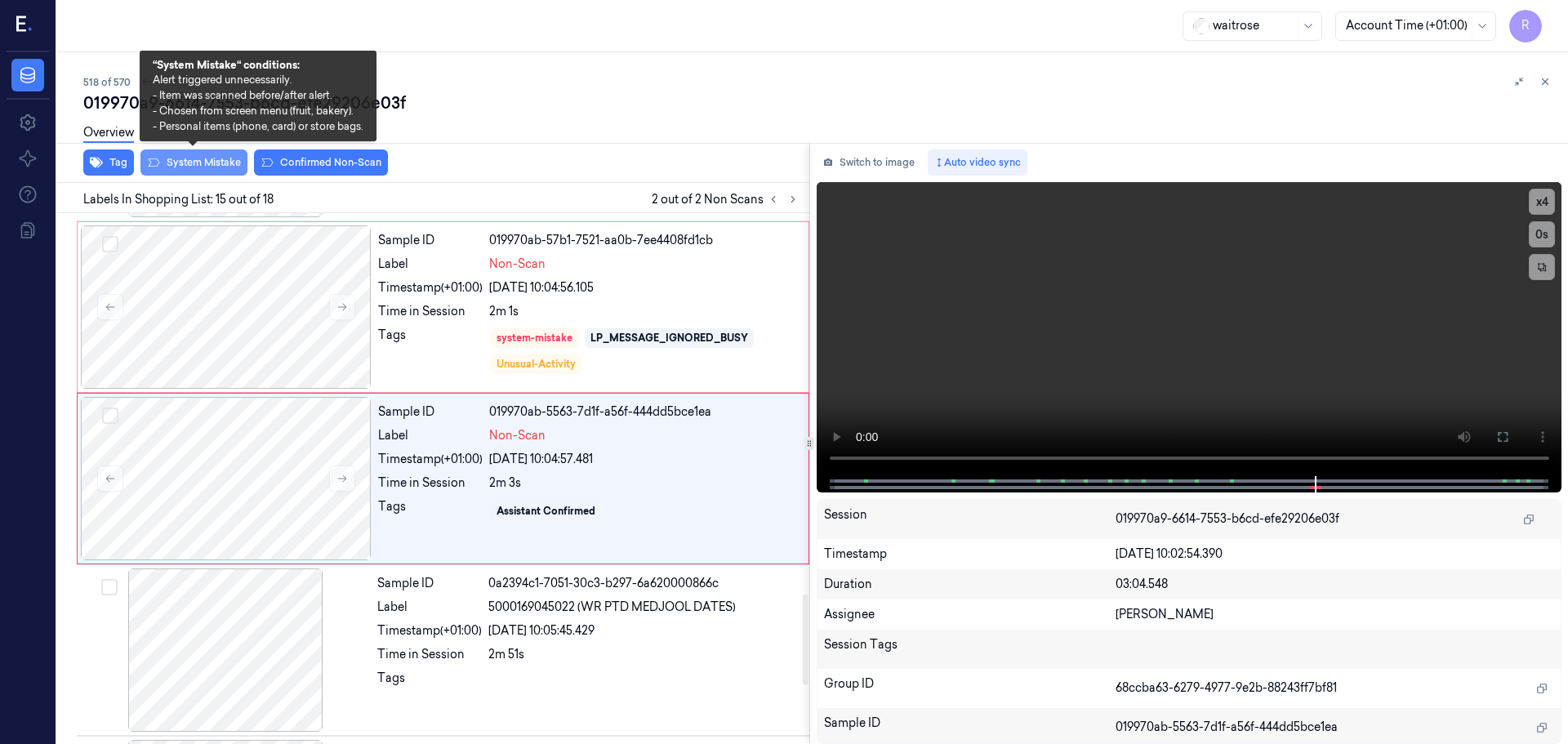
click at [224, 168] on button "System Mistake" at bounding box center [194, 162] width 107 height 27
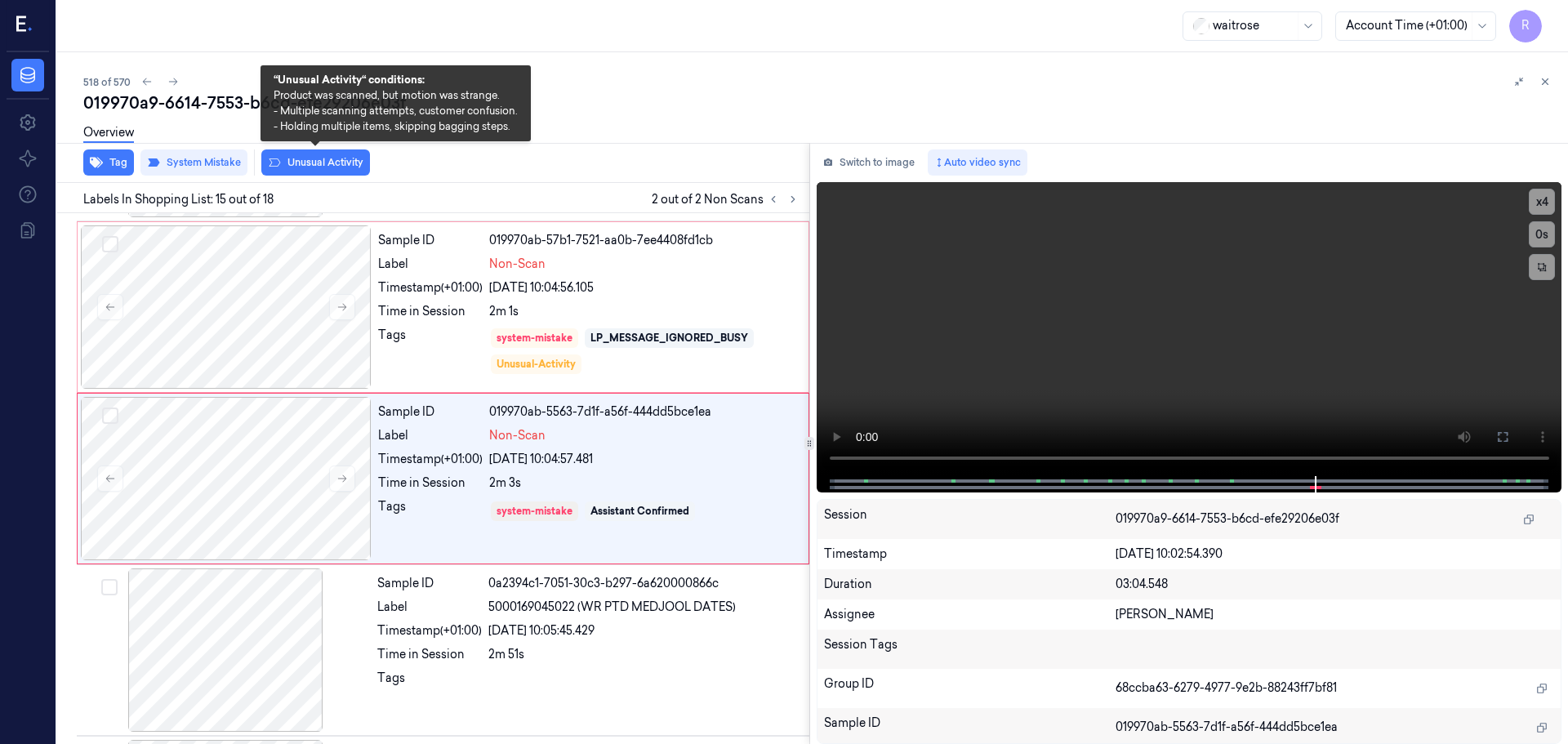
click at [296, 162] on button "Unusual Activity" at bounding box center [315, 162] width 109 height 27
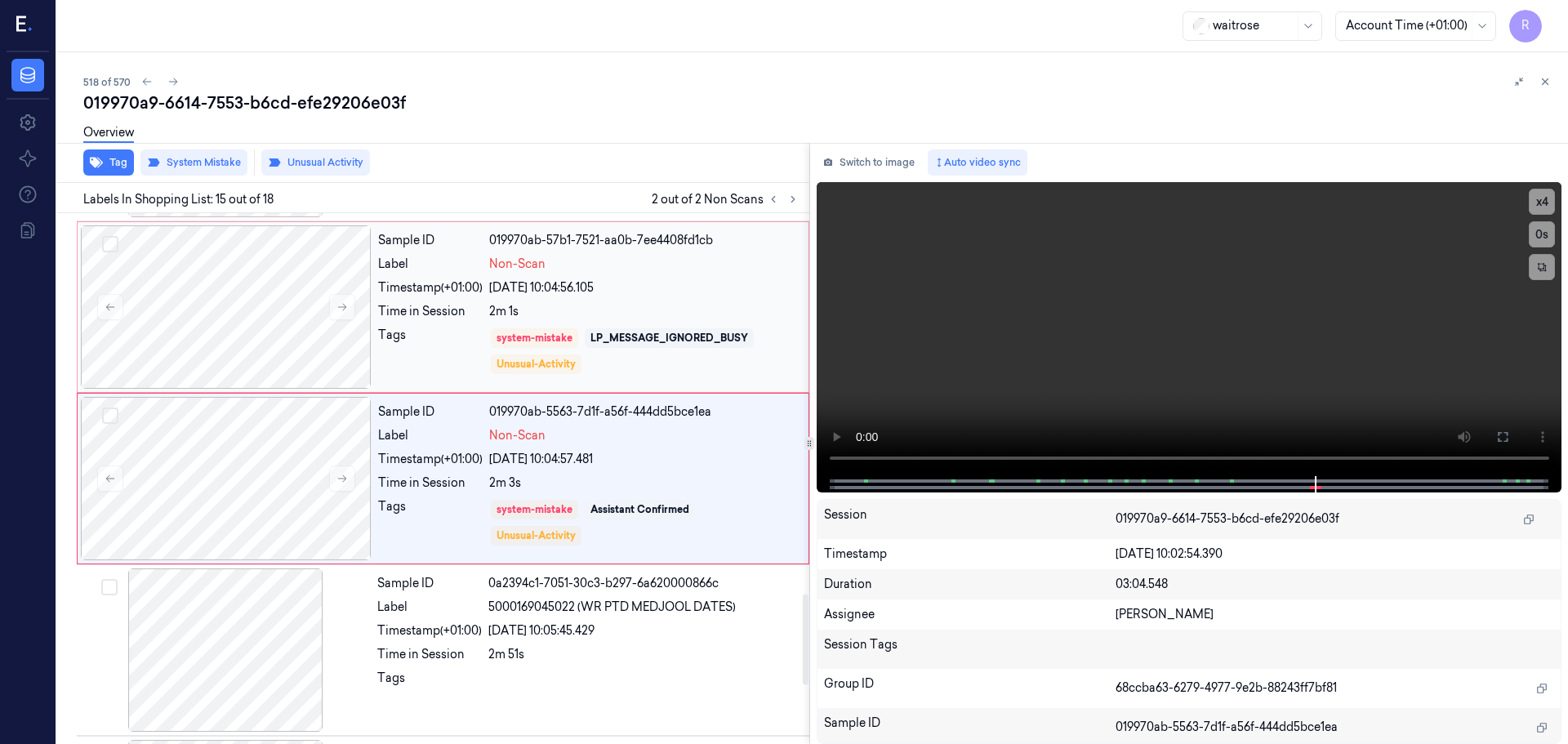
click at [449, 335] on div "Tags" at bounding box center [430, 350] width 104 height 49
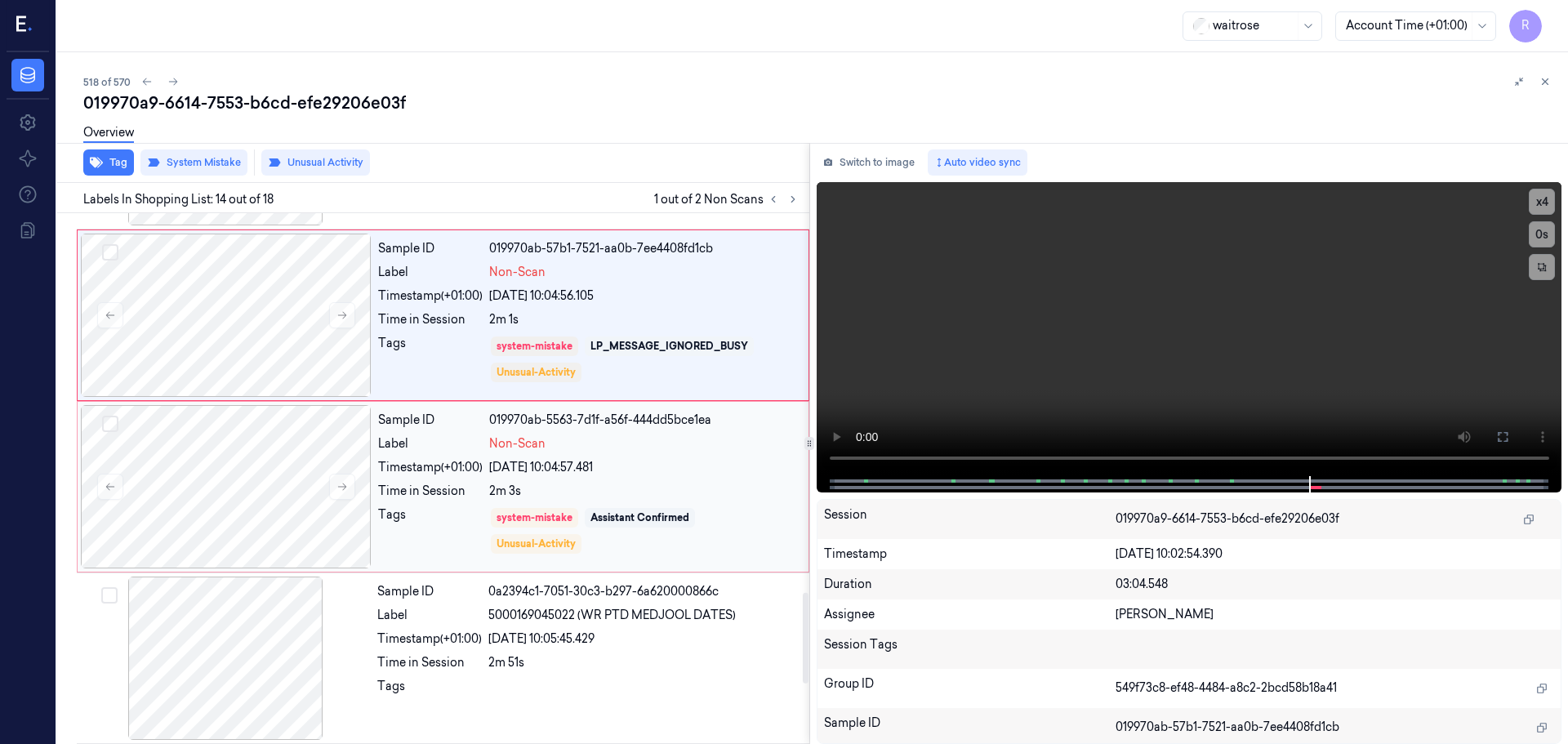
click at [448, 510] on div "Tags" at bounding box center [430, 530] width 104 height 49
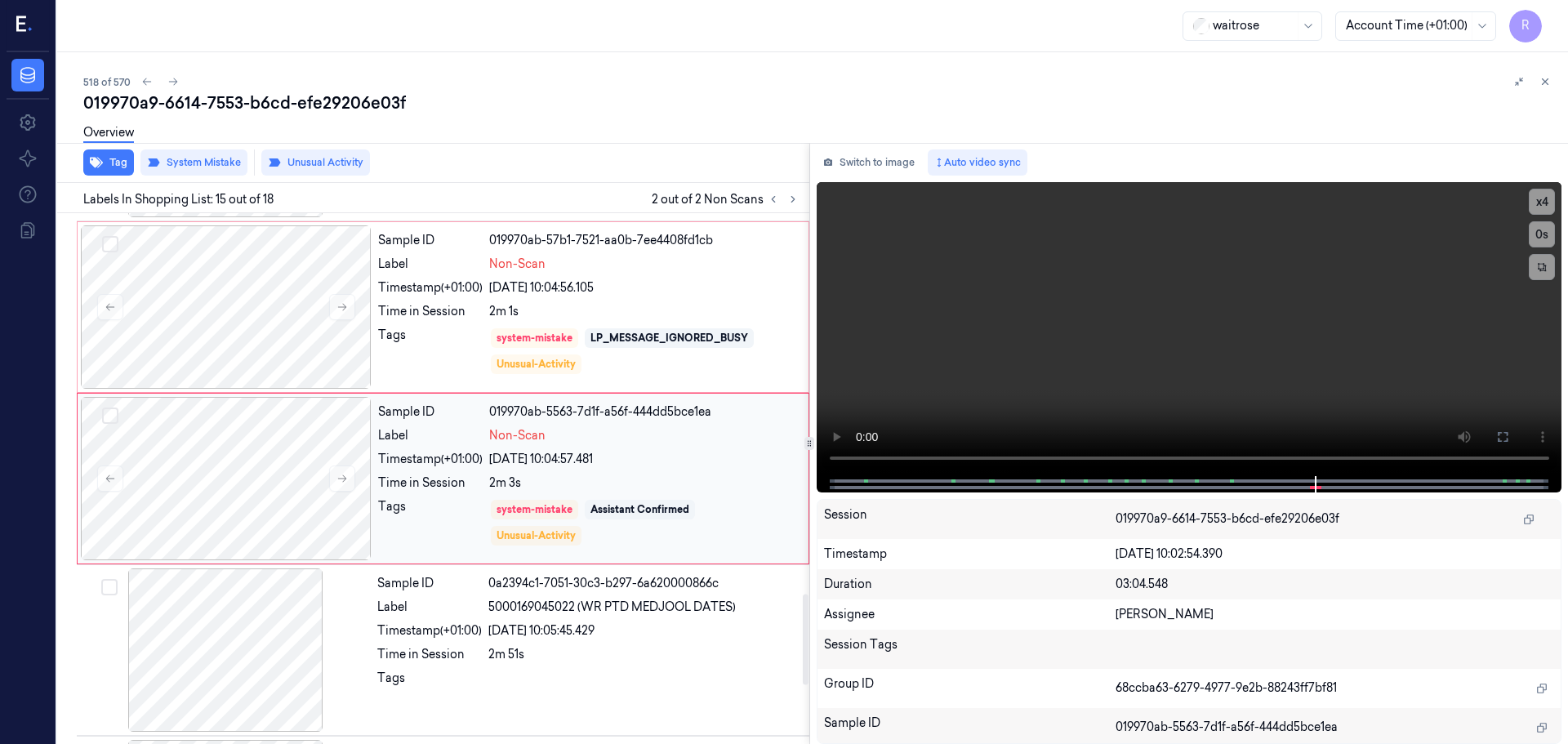
click at [533, 412] on div "019970ab-5563-7d1f-a56f-444dd5bce1ea" at bounding box center [644, 412] width 310 height 17
click at [557, 360] on div "Unusual-Activity" at bounding box center [536, 365] width 80 height 15
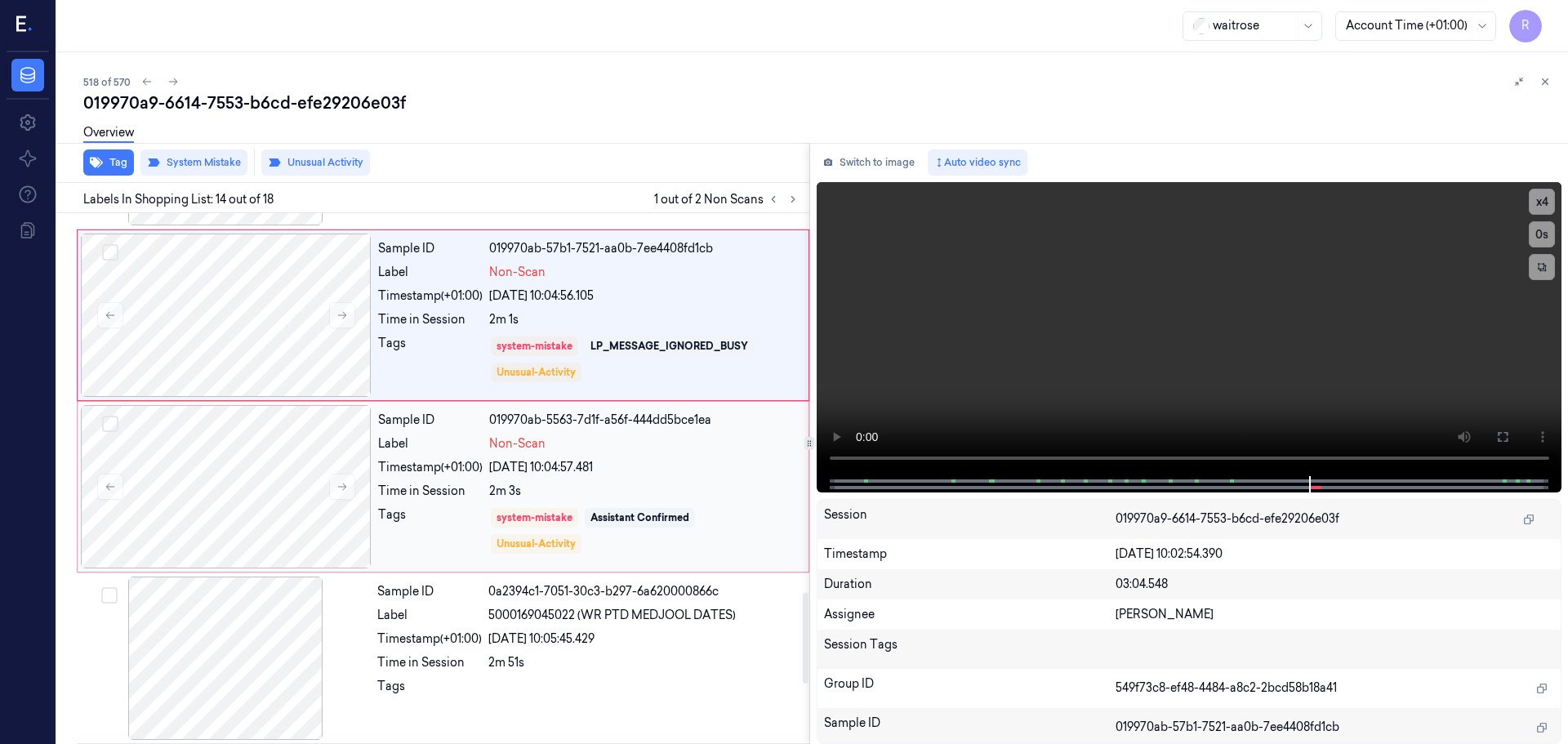
click at [624, 497] on div "2m 3s" at bounding box center [644, 491] width 310 height 17
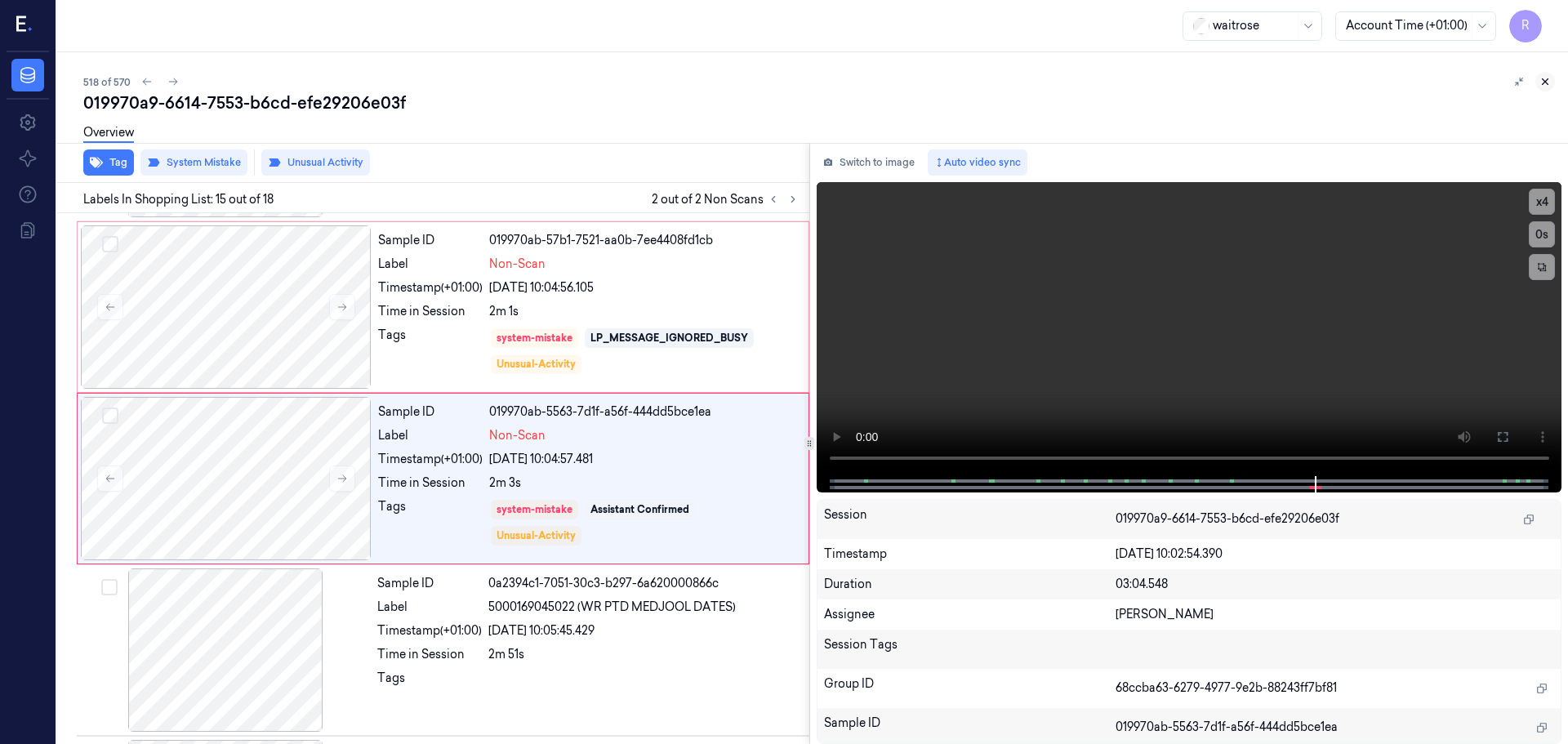
click at [1549, 85] on icon at bounding box center [1546, 82] width 12 height 12
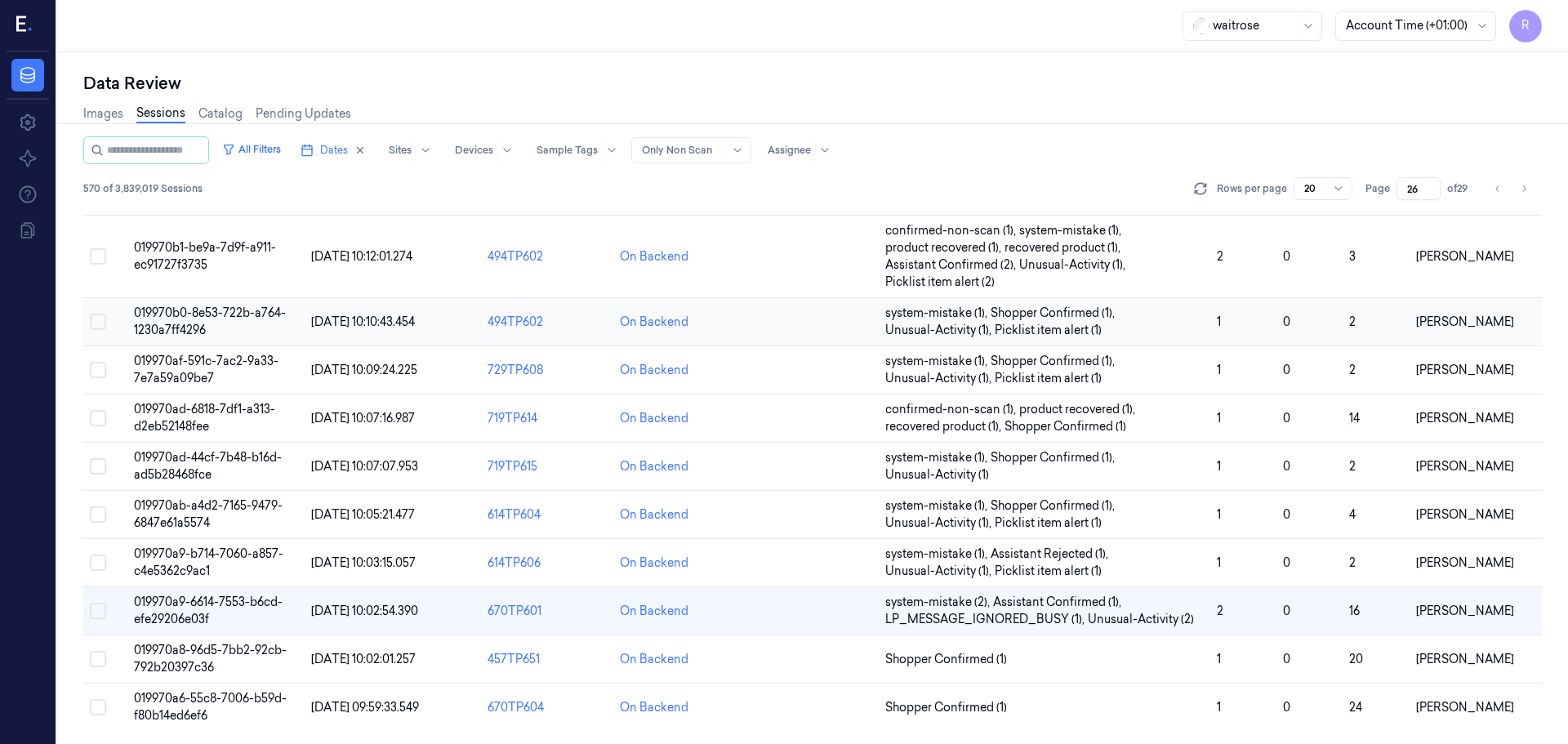
scroll to position [509, 0]
click at [1123, 657] on span "Shopper Confirmed (1)" at bounding box center [1044, 659] width 318 height 17
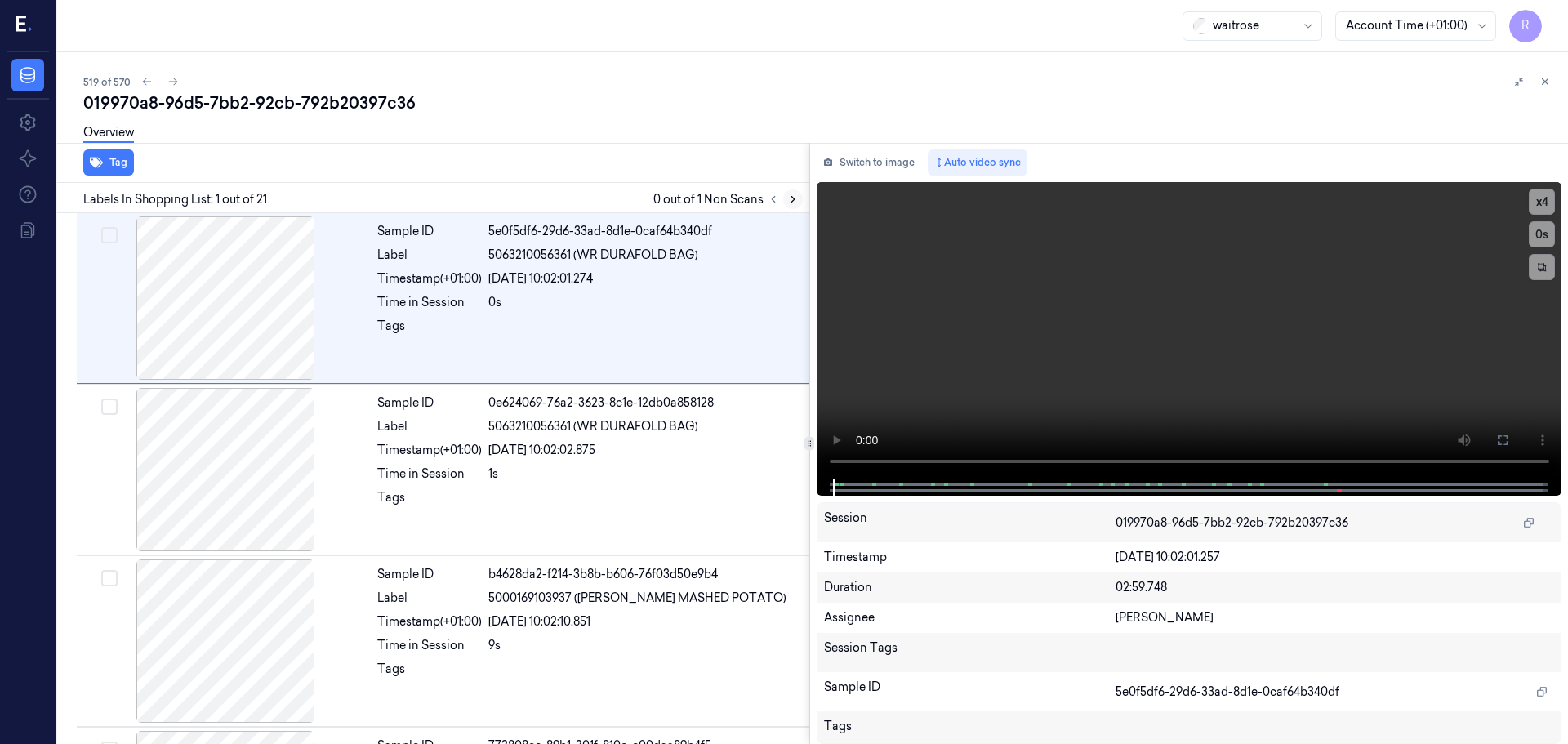
click at [793, 200] on icon at bounding box center [793, 200] width 3 height 6
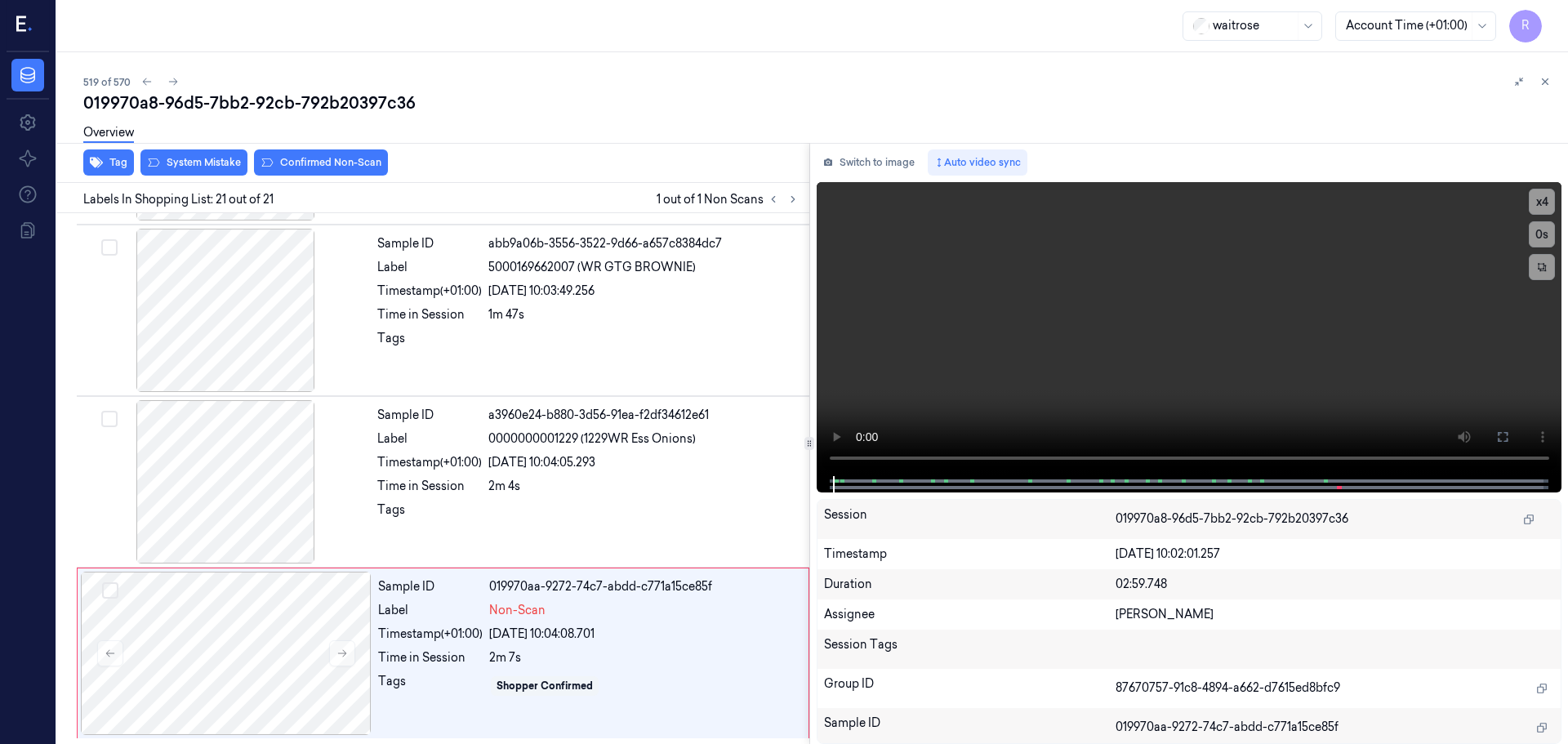
scroll to position [3075, 0]
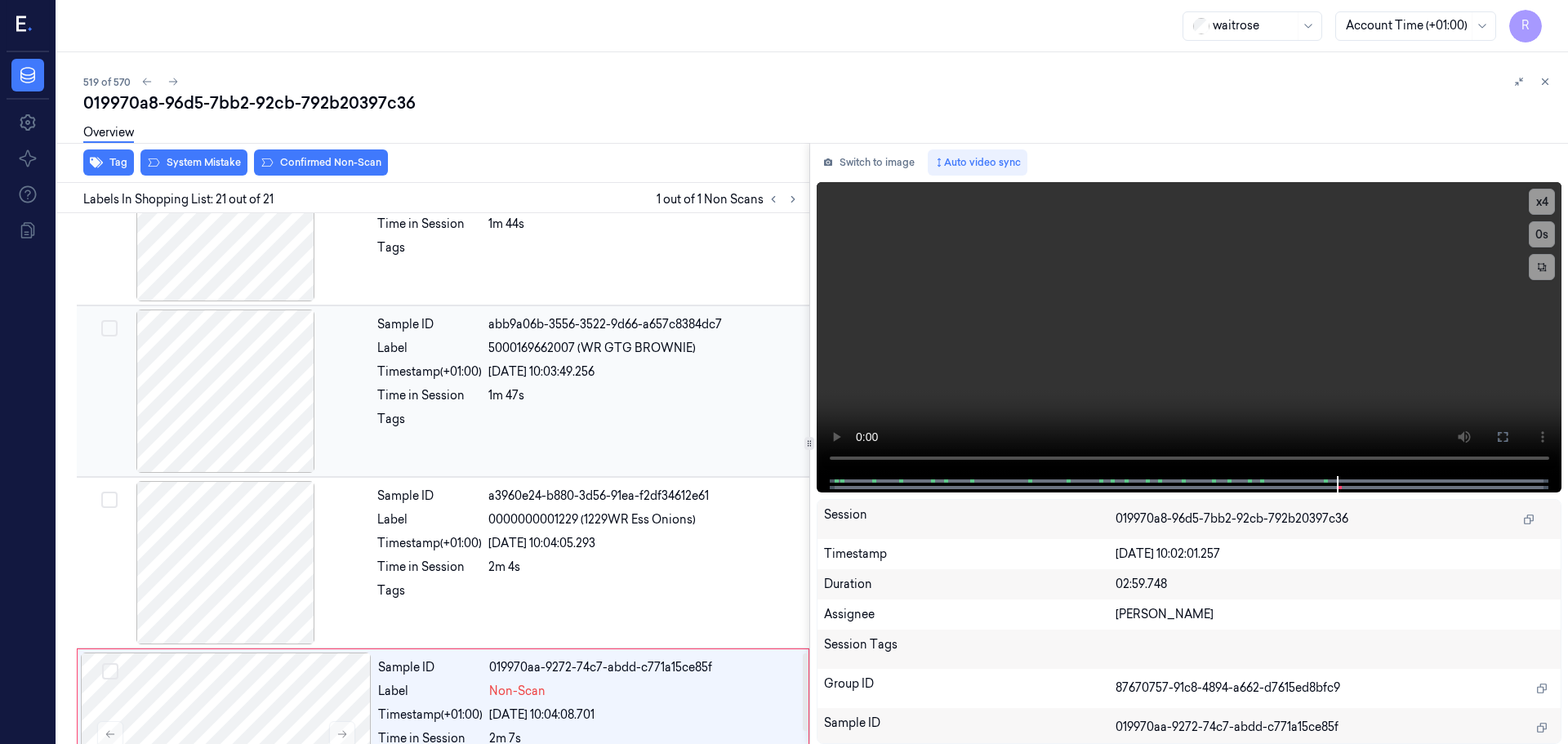
click at [258, 389] on div at bounding box center [225, 391] width 291 height 163
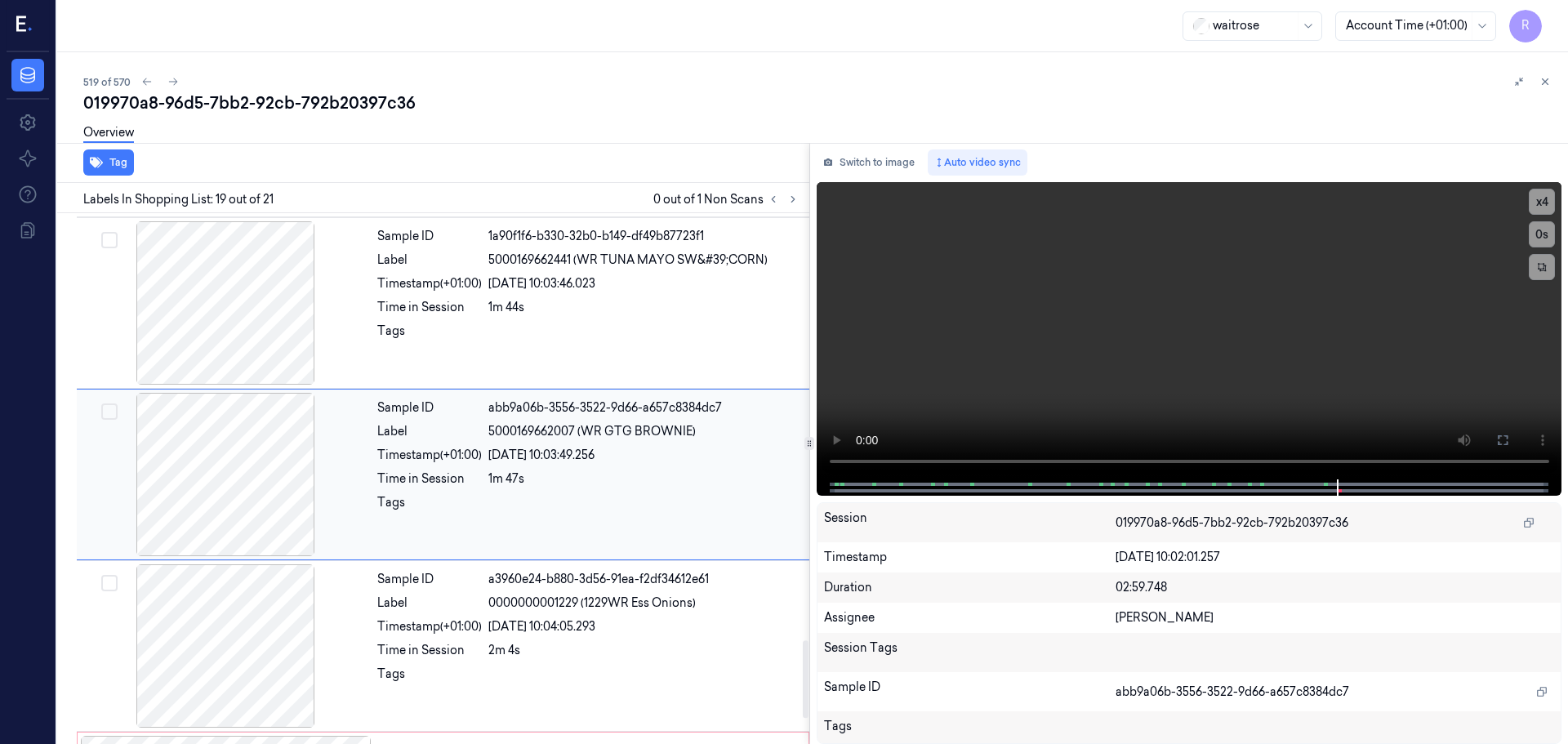
scroll to position [2906, 0]
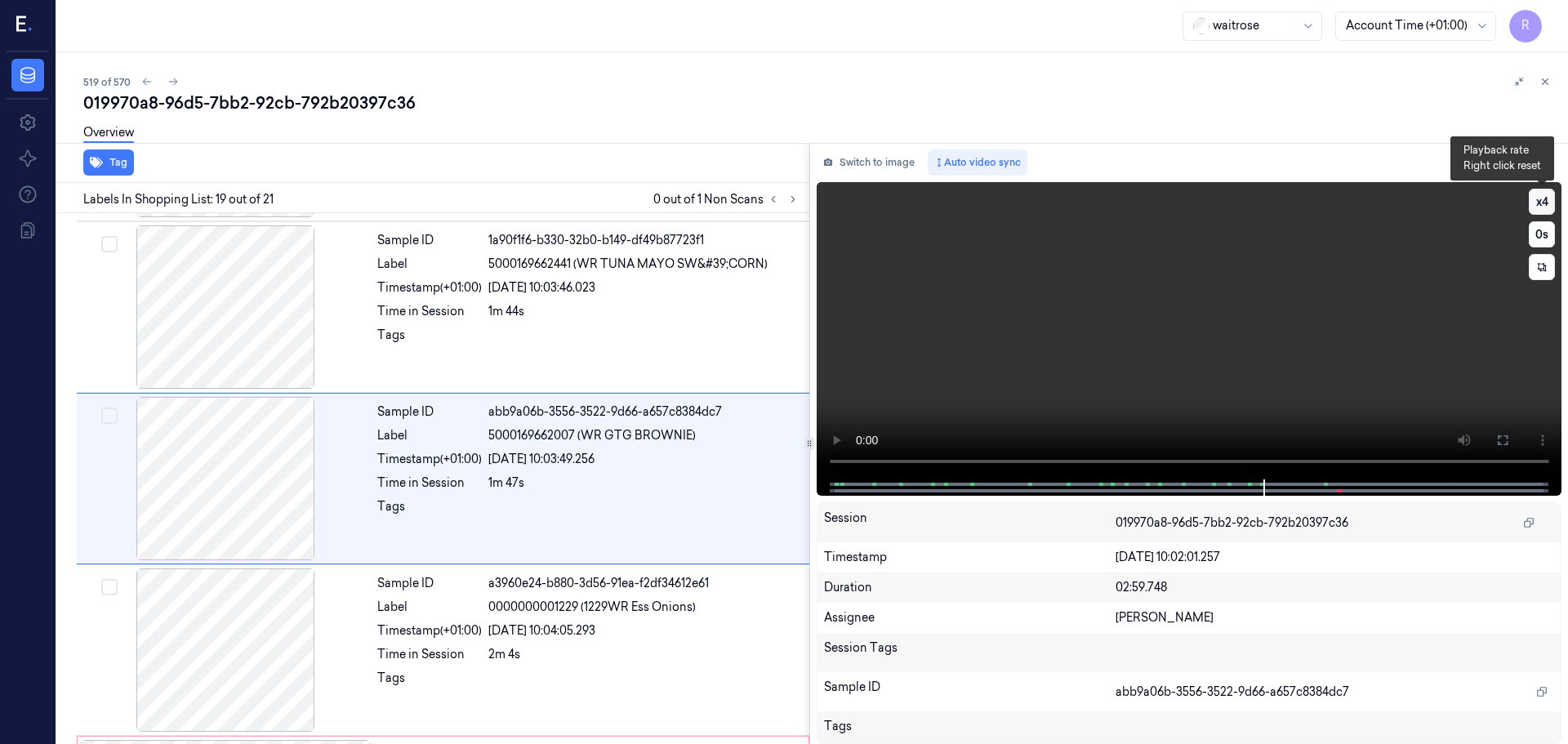
click at [1546, 208] on button "x 4" at bounding box center [1542, 202] width 27 height 27
click at [1546, 208] on button "x 1" at bounding box center [1542, 202] width 27 height 27
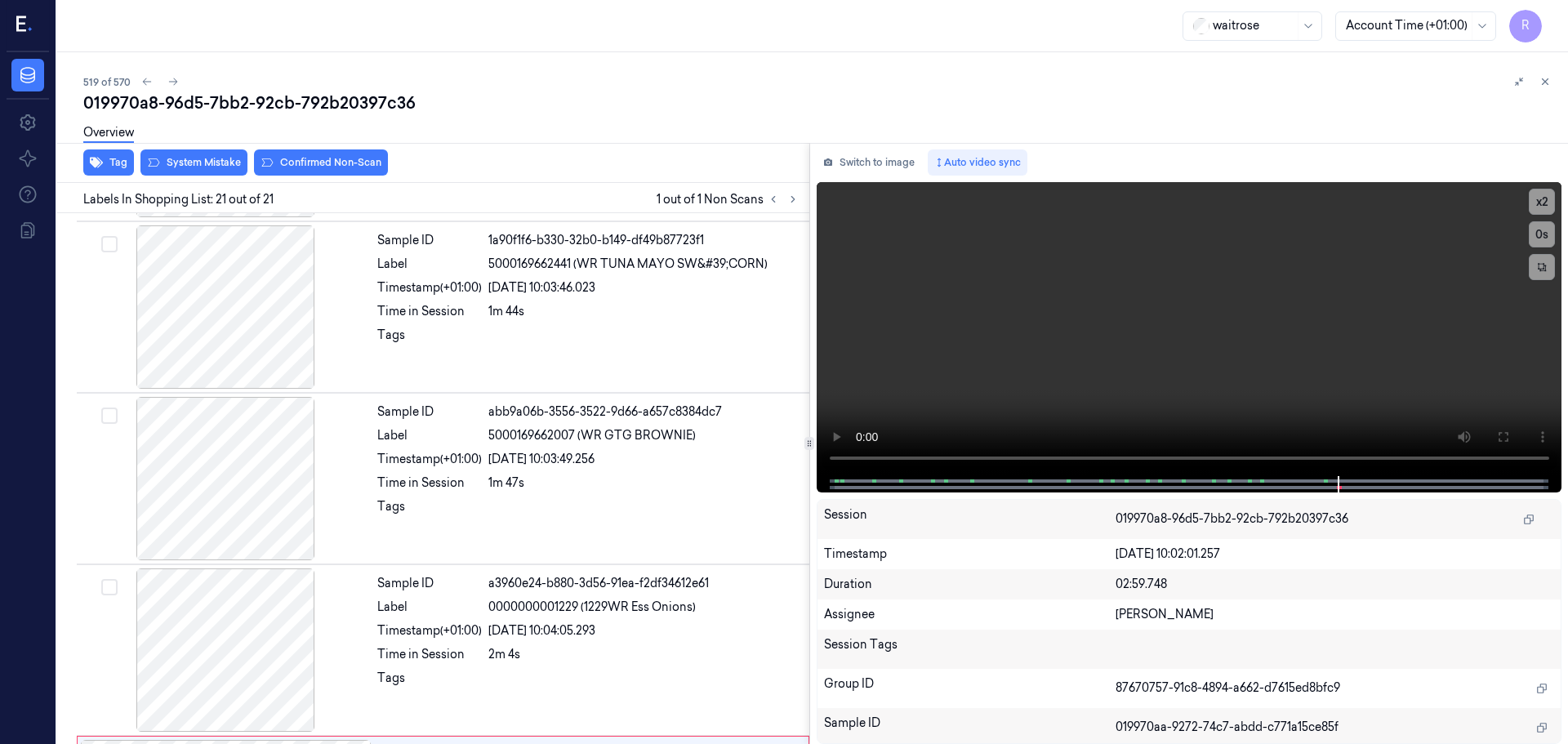
scroll to position [3075, 0]
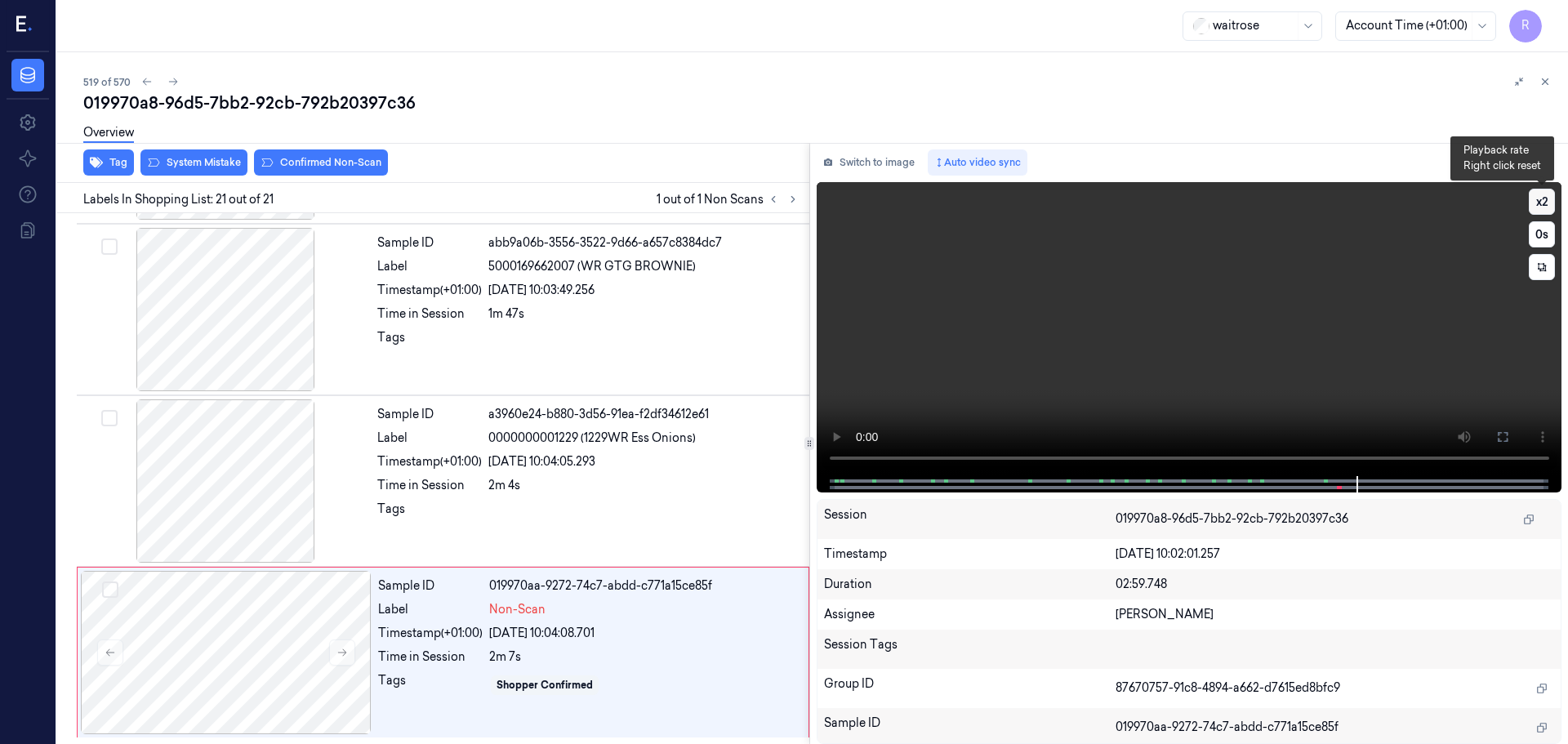
click at [1545, 203] on button "x 2" at bounding box center [1542, 202] width 27 height 27
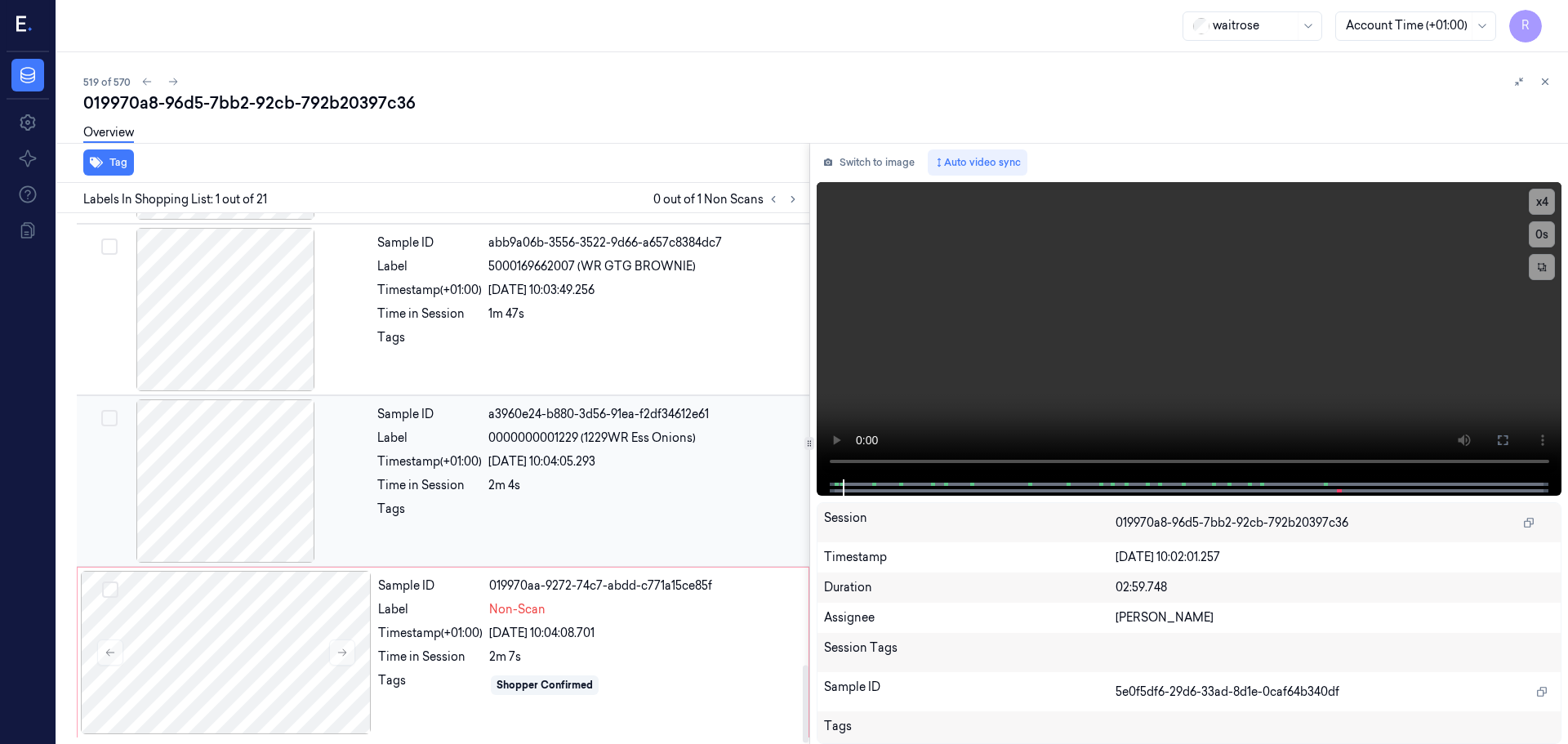
click at [607, 469] on div "22/09/2025 10:04:05.293" at bounding box center [644, 461] width 312 height 17
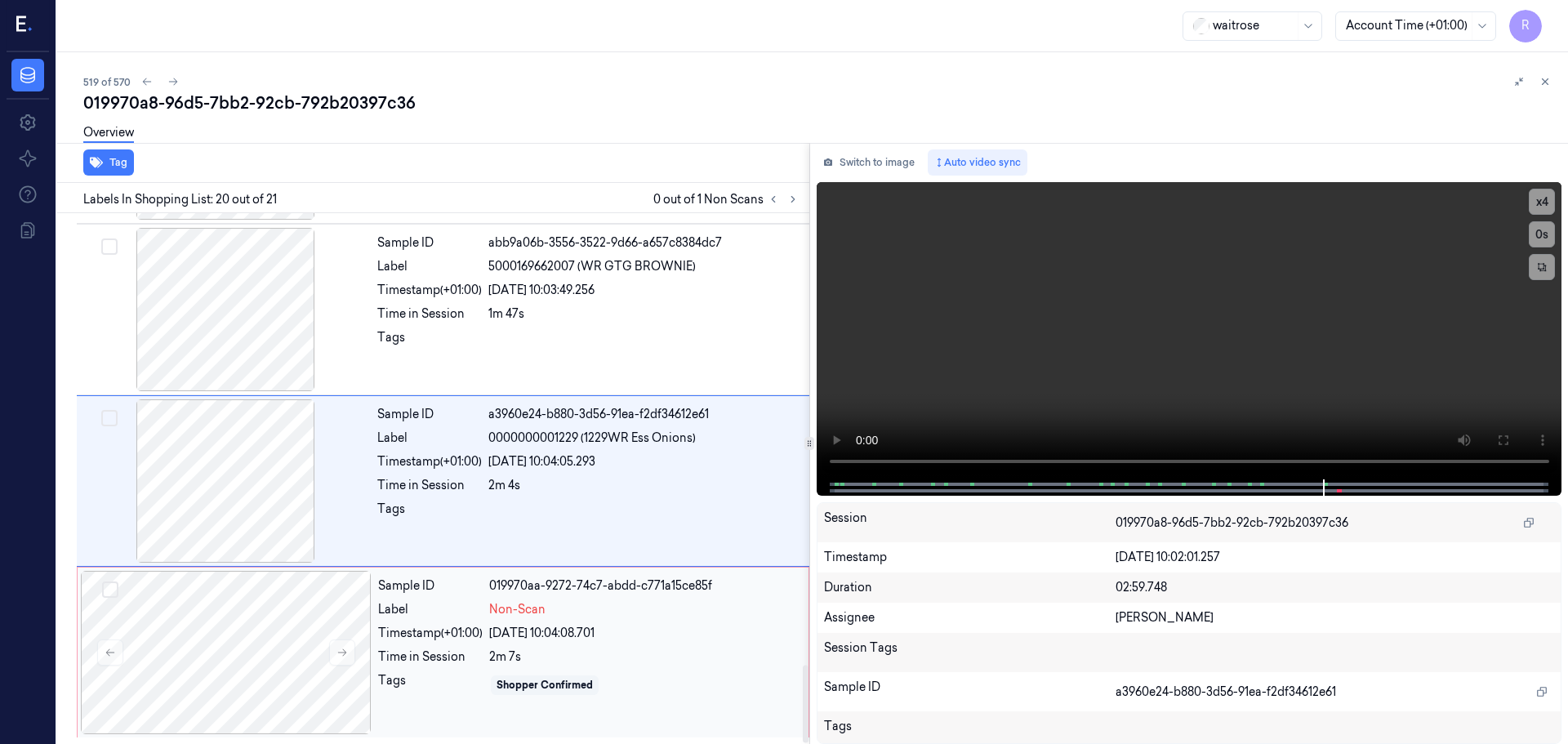
click at [612, 663] on div "2m 7s" at bounding box center [644, 657] width 310 height 17
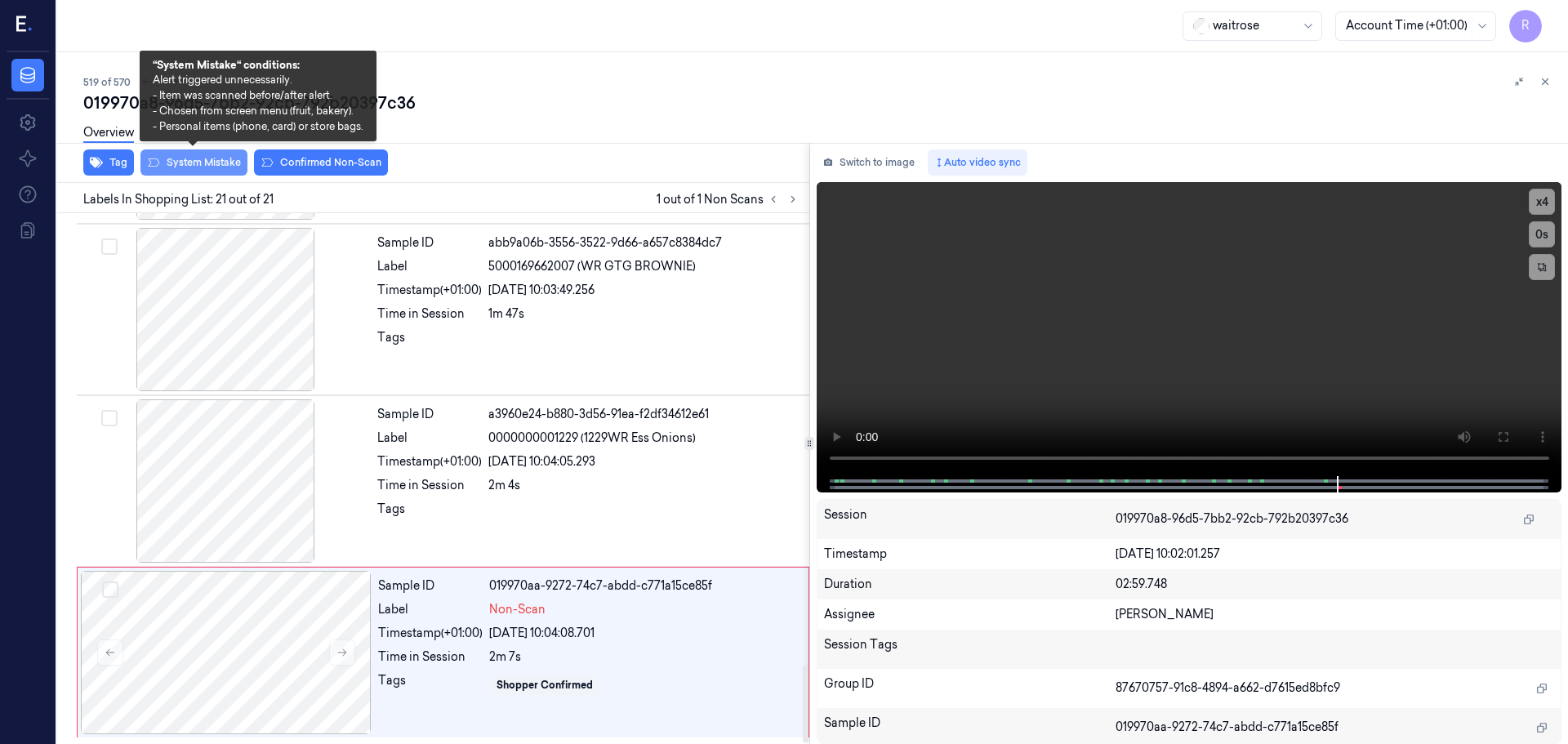
click at [188, 163] on button "System Mistake" at bounding box center [194, 162] width 107 height 27
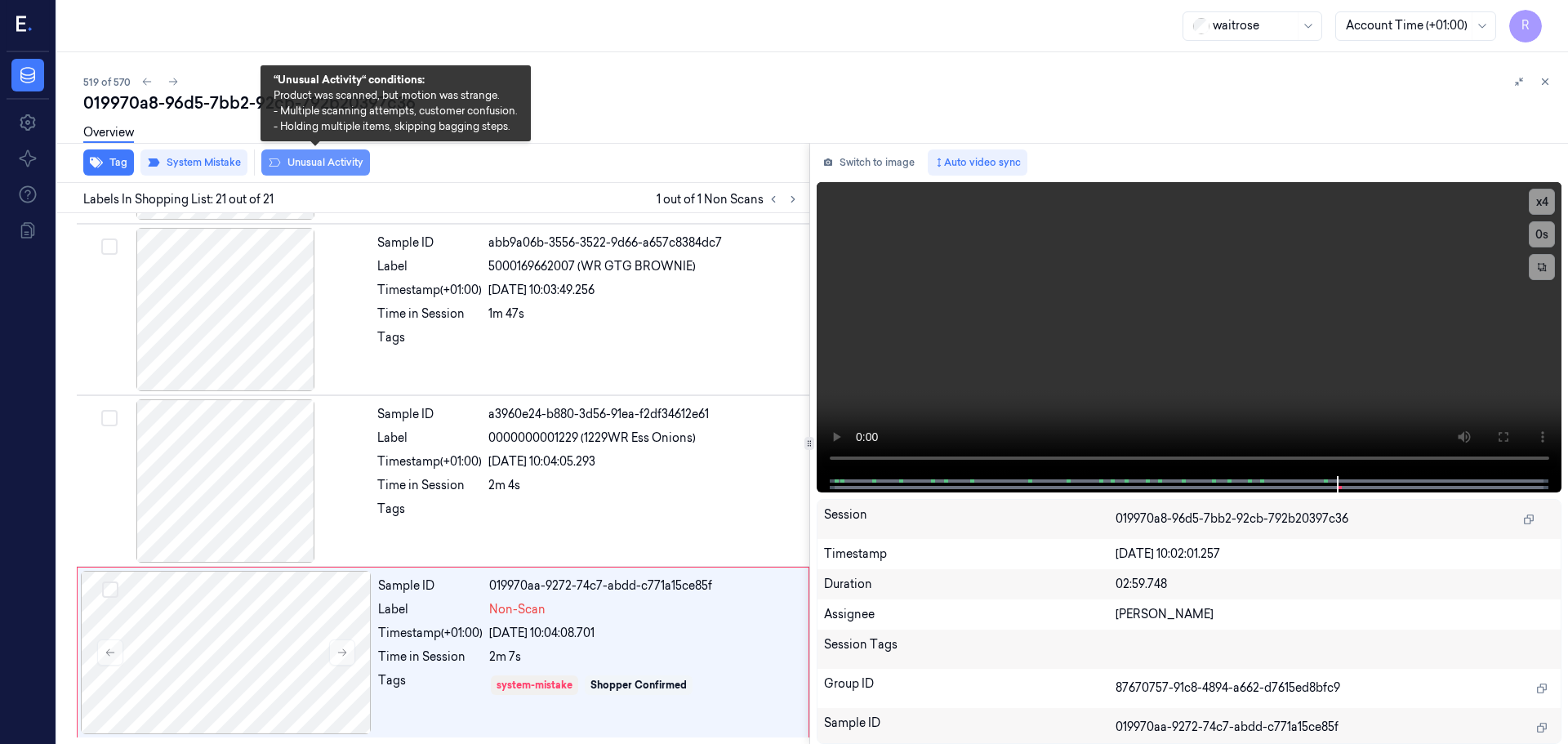
click at [288, 161] on button "Unusual Activity" at bounding box center [315, 162] width 109 height 27
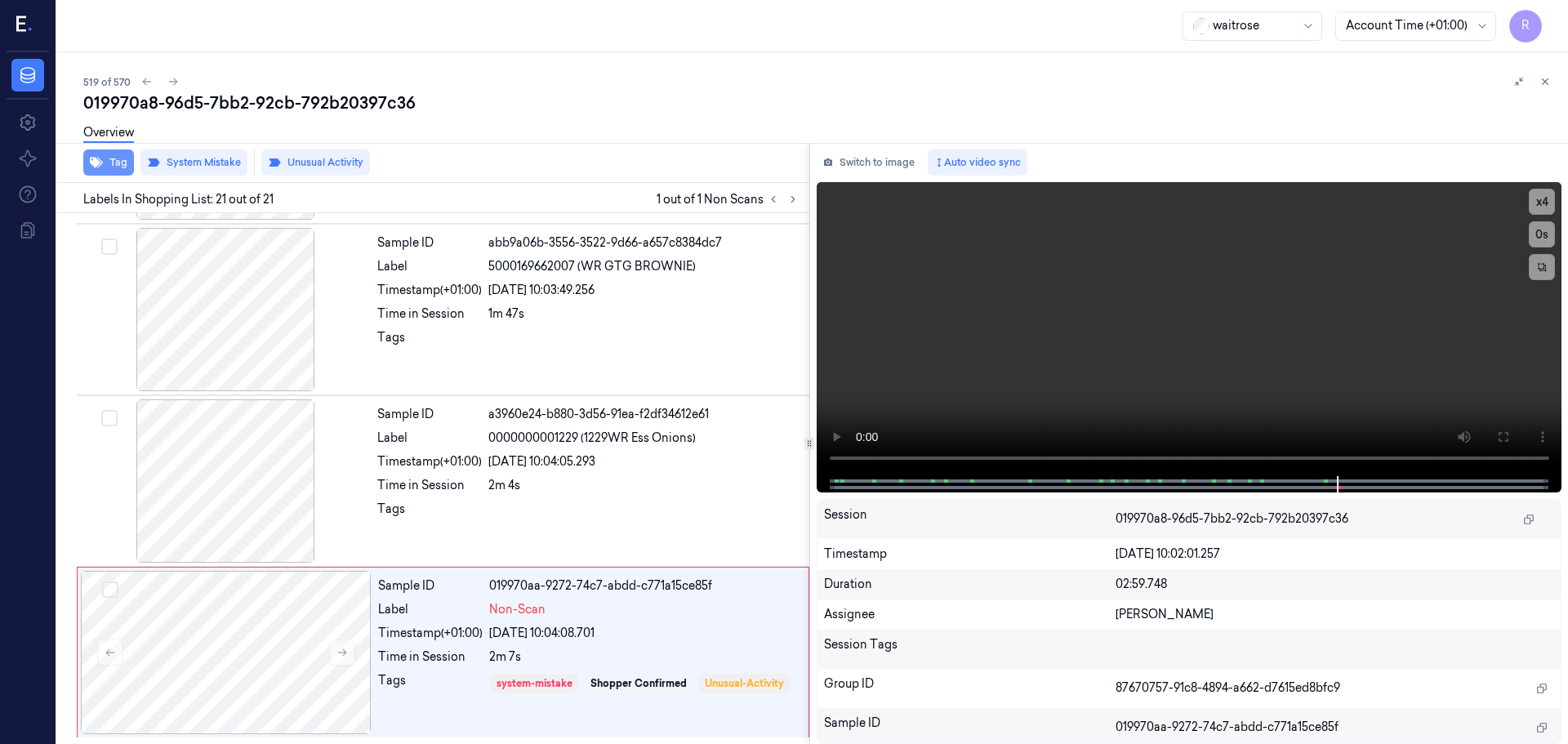
click at [110, 161] on button "Tag" at bounding box center [109, 162] width 51 height 27
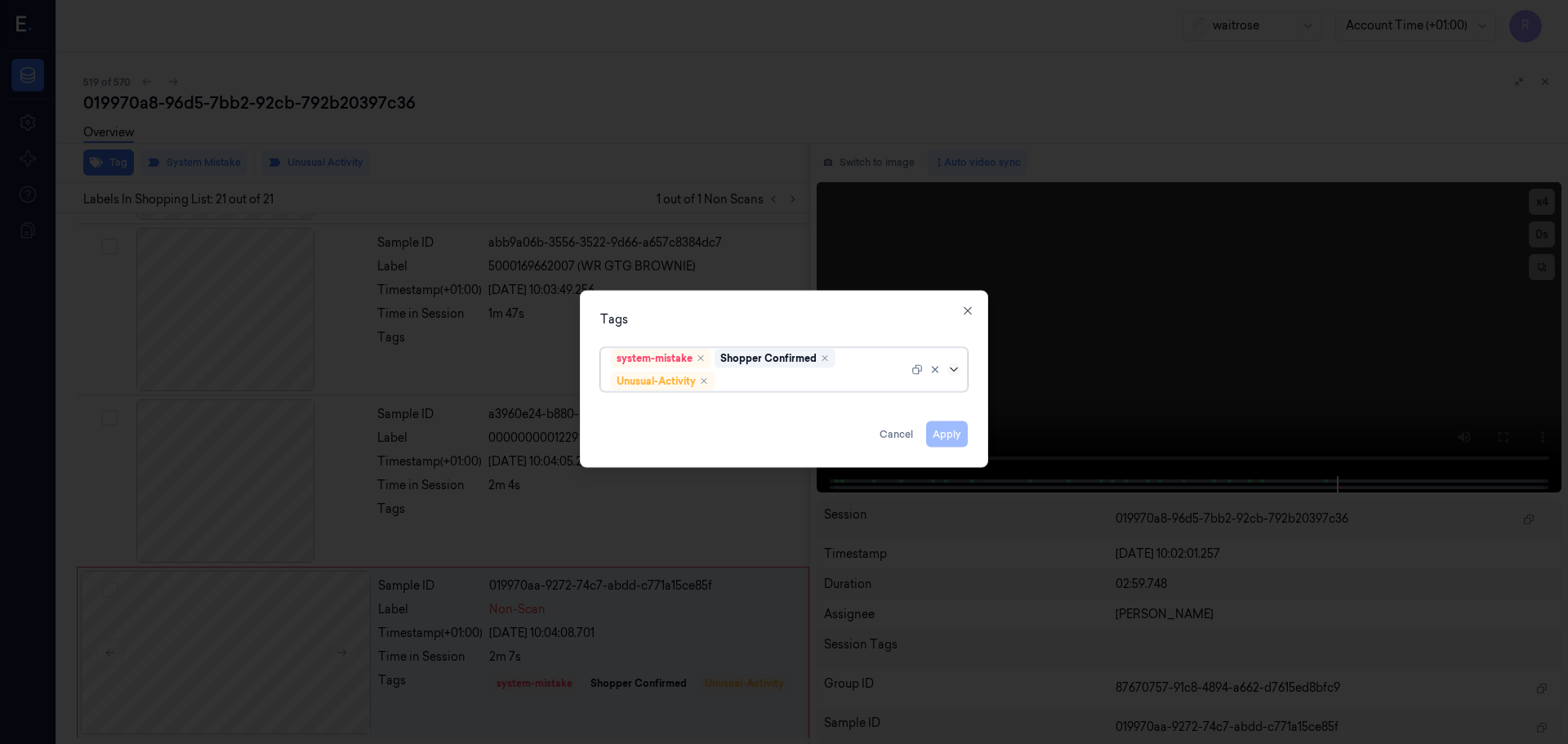
click at [952, 370] on icon at bounding box center [954, 370] width 13 height 13
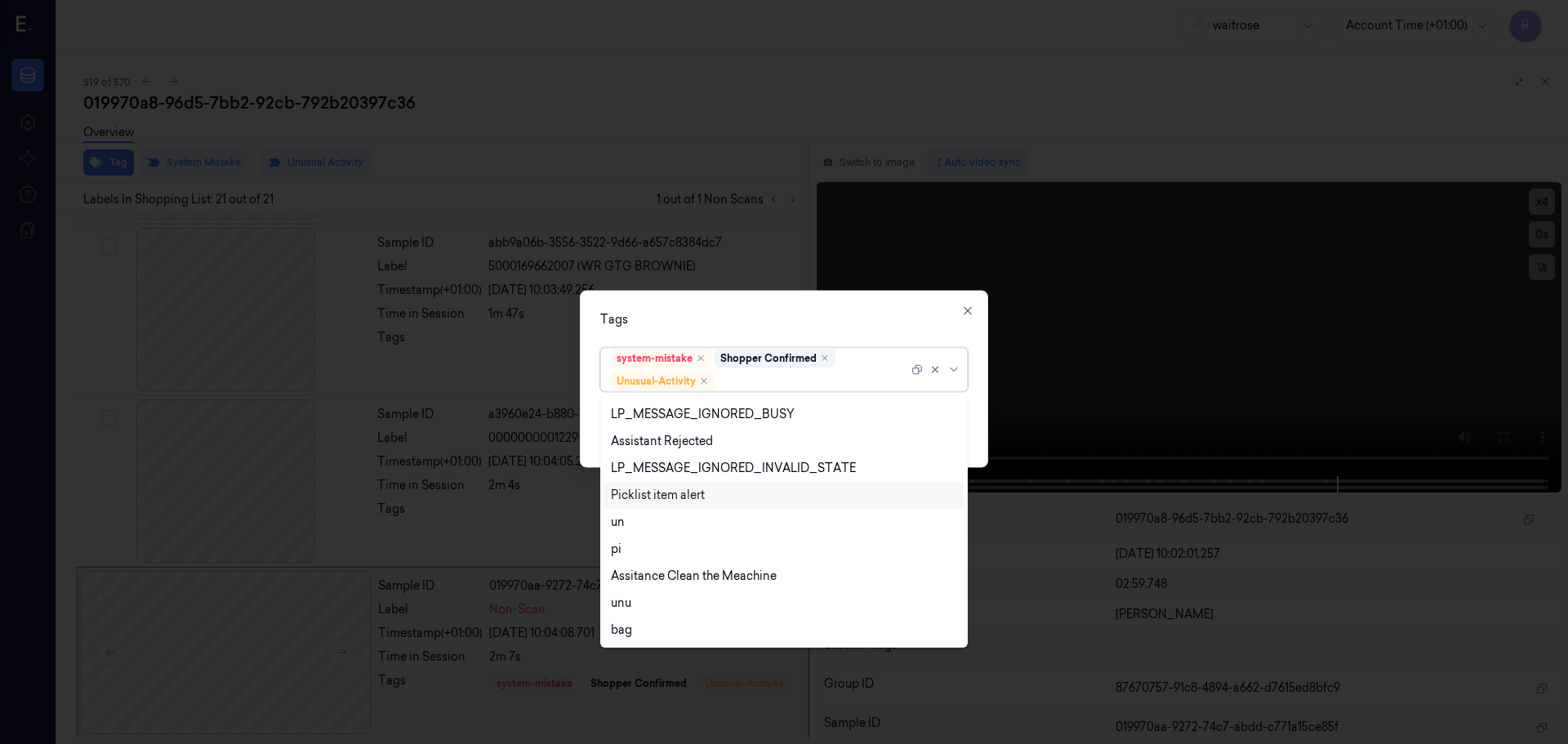
click at [662, 490] on div "Picklist item alert" at bounding box center [657, 495] width 94 height 17
click at [740, 299] on div "Tags option Picklist item alert, selected. 20 results available. Use Up and Dow…" at bounding box center [784, 379] width 409 height 177
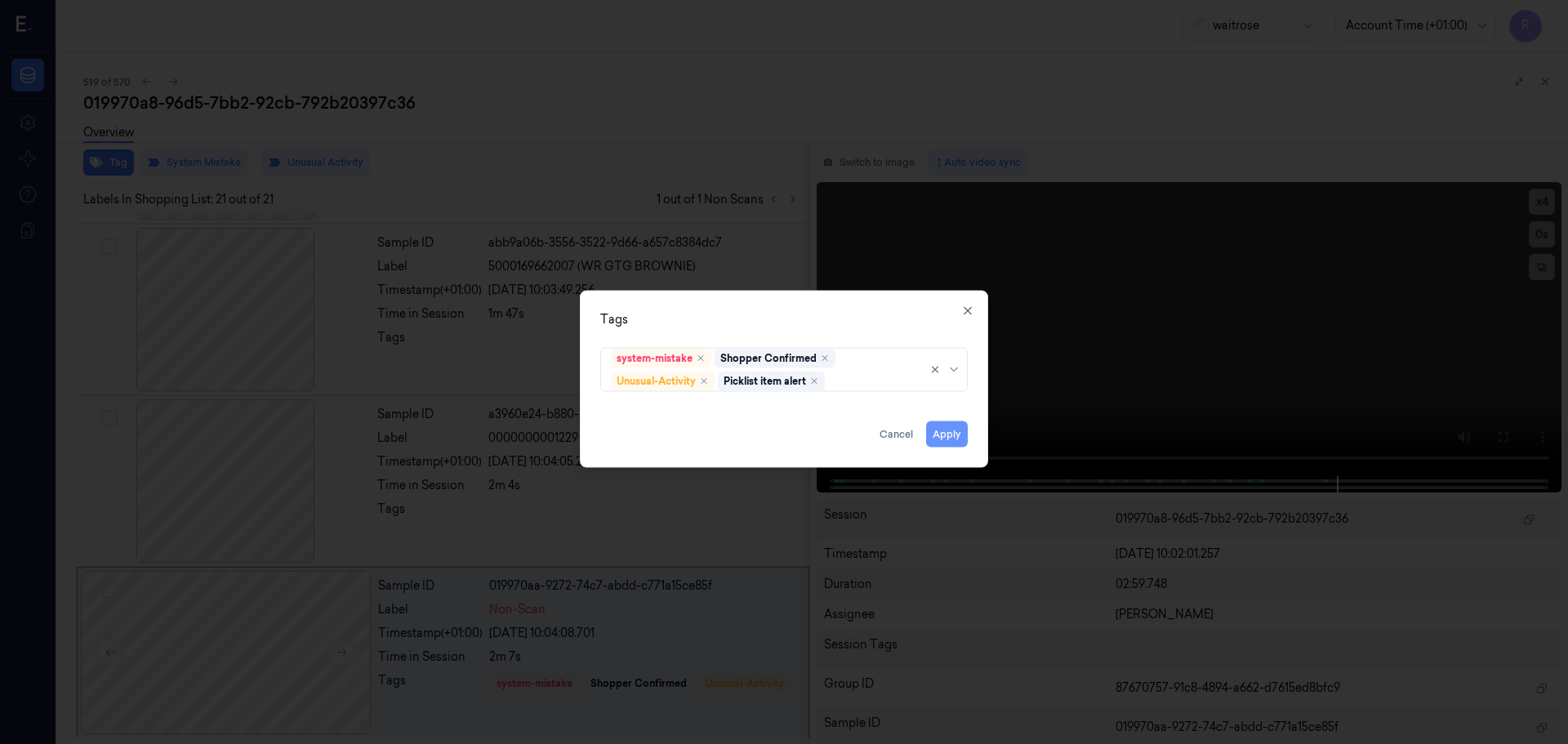
click at [940, 438] on button "Apply" at bounding box center [947, 434] width 41 height 27
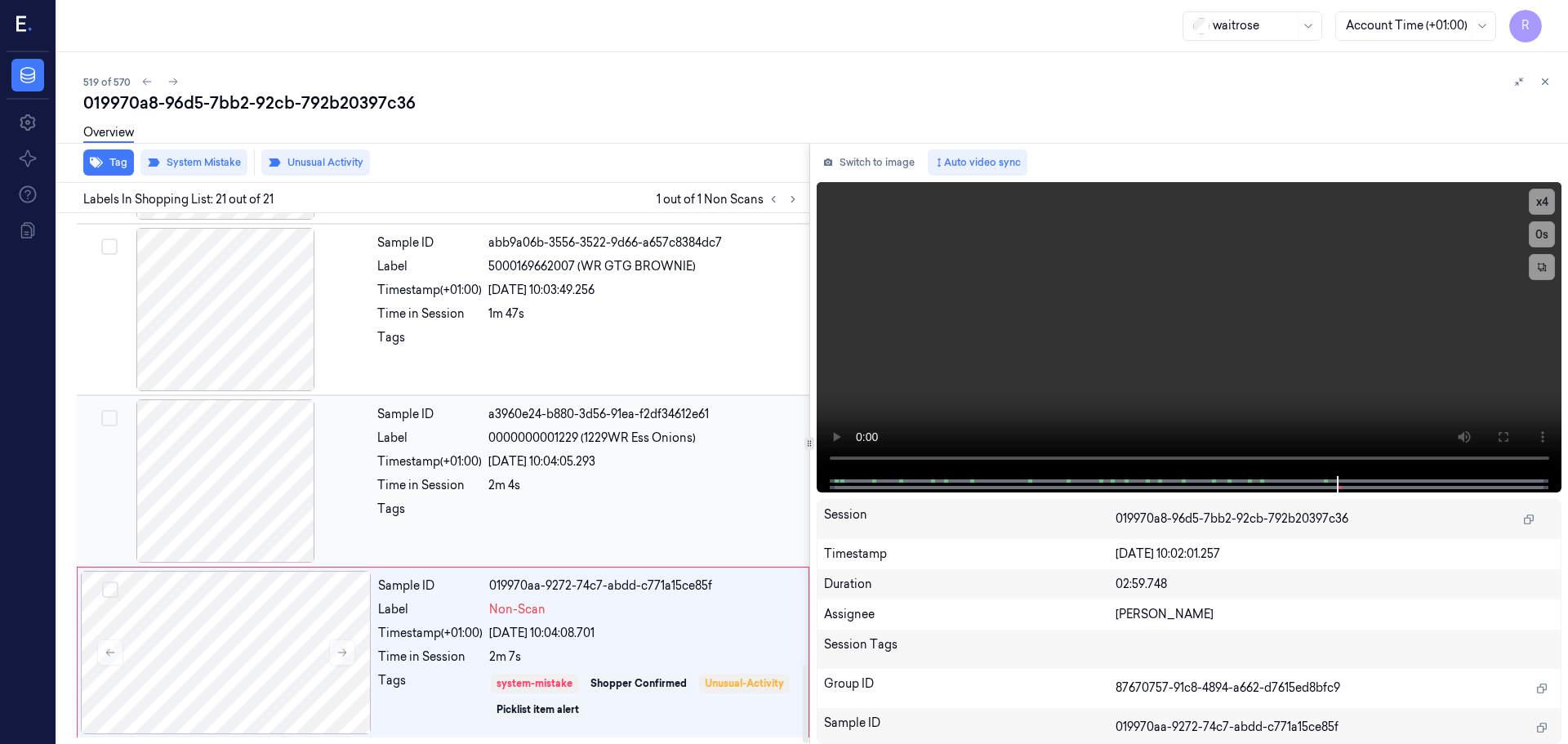
click at [596, 470] on div "22/09/2025 10:04:05.293" at bounding box center [644, 461] width 312 height 17
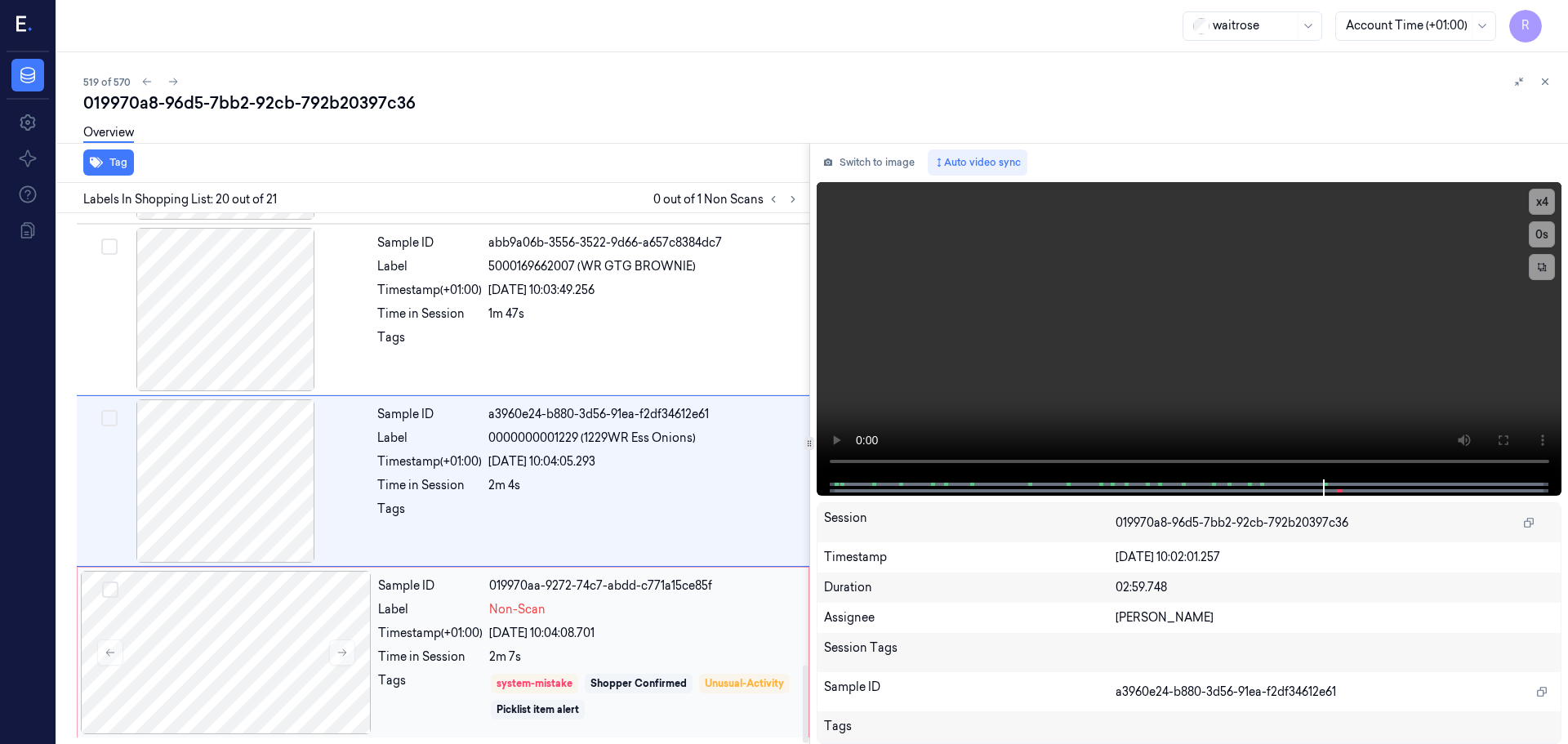
click at [655, 661] on div "2m 7s" at bounding box center [644, 657] width 310 height 17
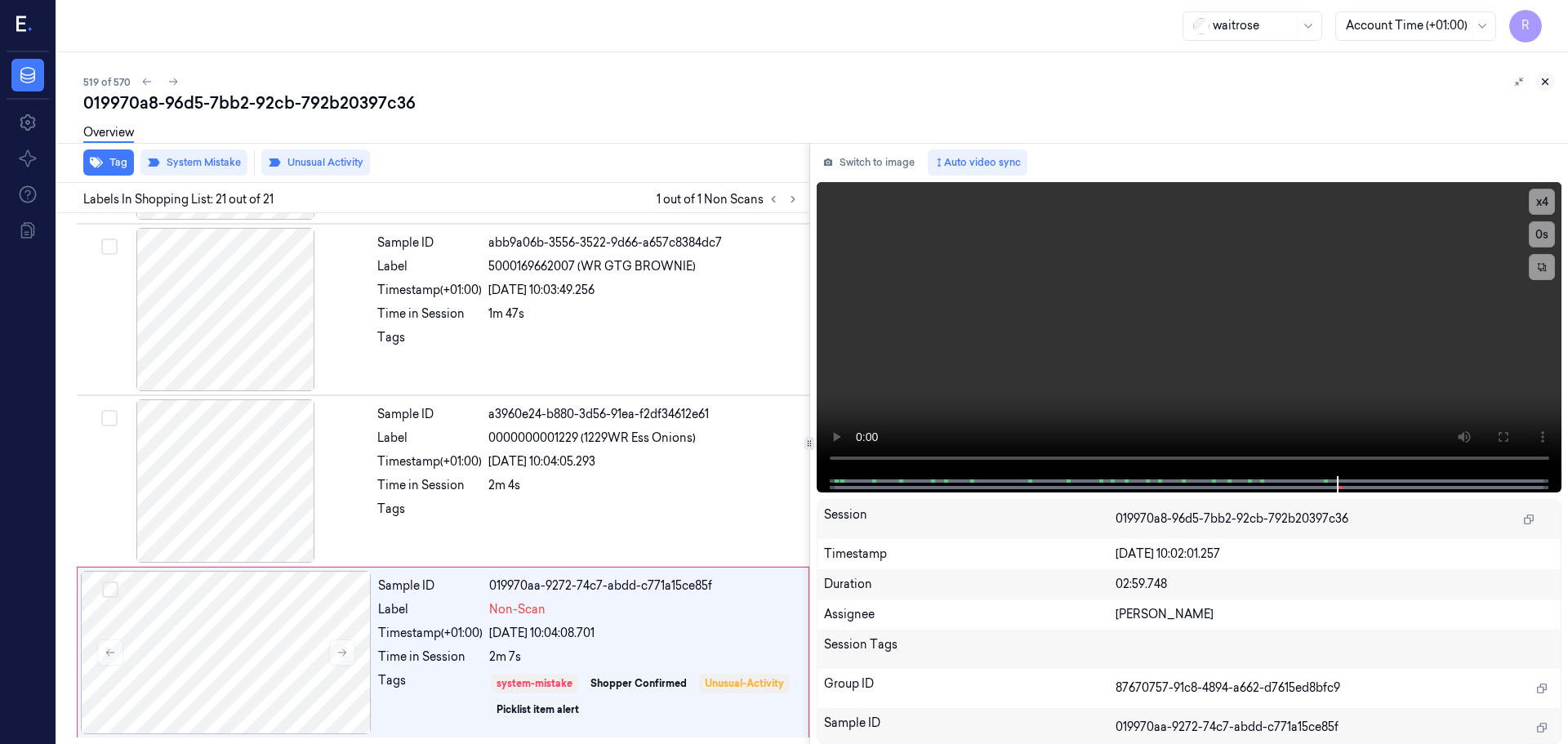
click at [1547, 80] on icon at bounding box center [1546, 82] width 6 height 6
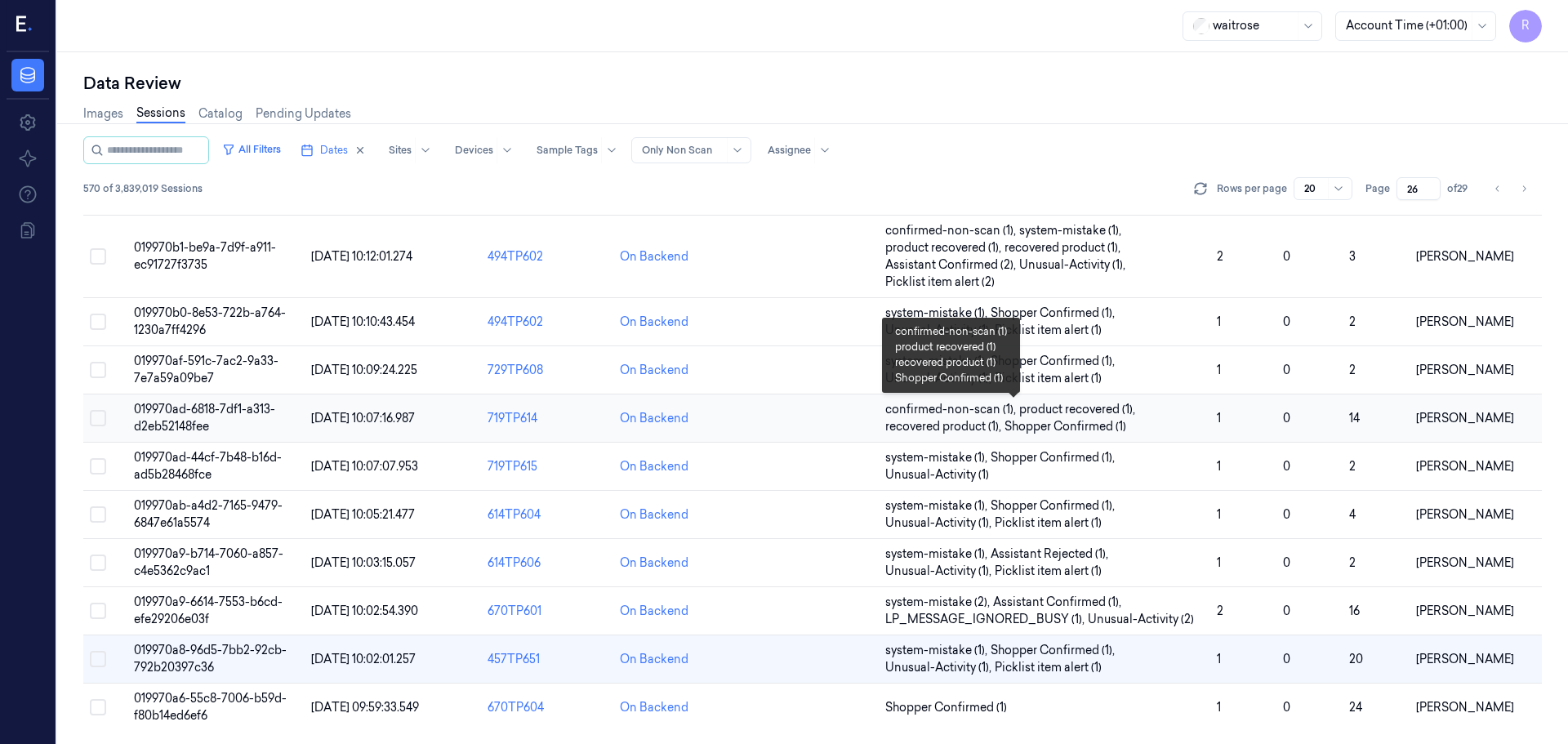
scroll to position [509, 0]
click at [723, 712] on div "On Backend" at bounding box center [680, 708] width 119 height 17
click at [748, 715] on td at bounding box center [813, 708] width 133 height 48
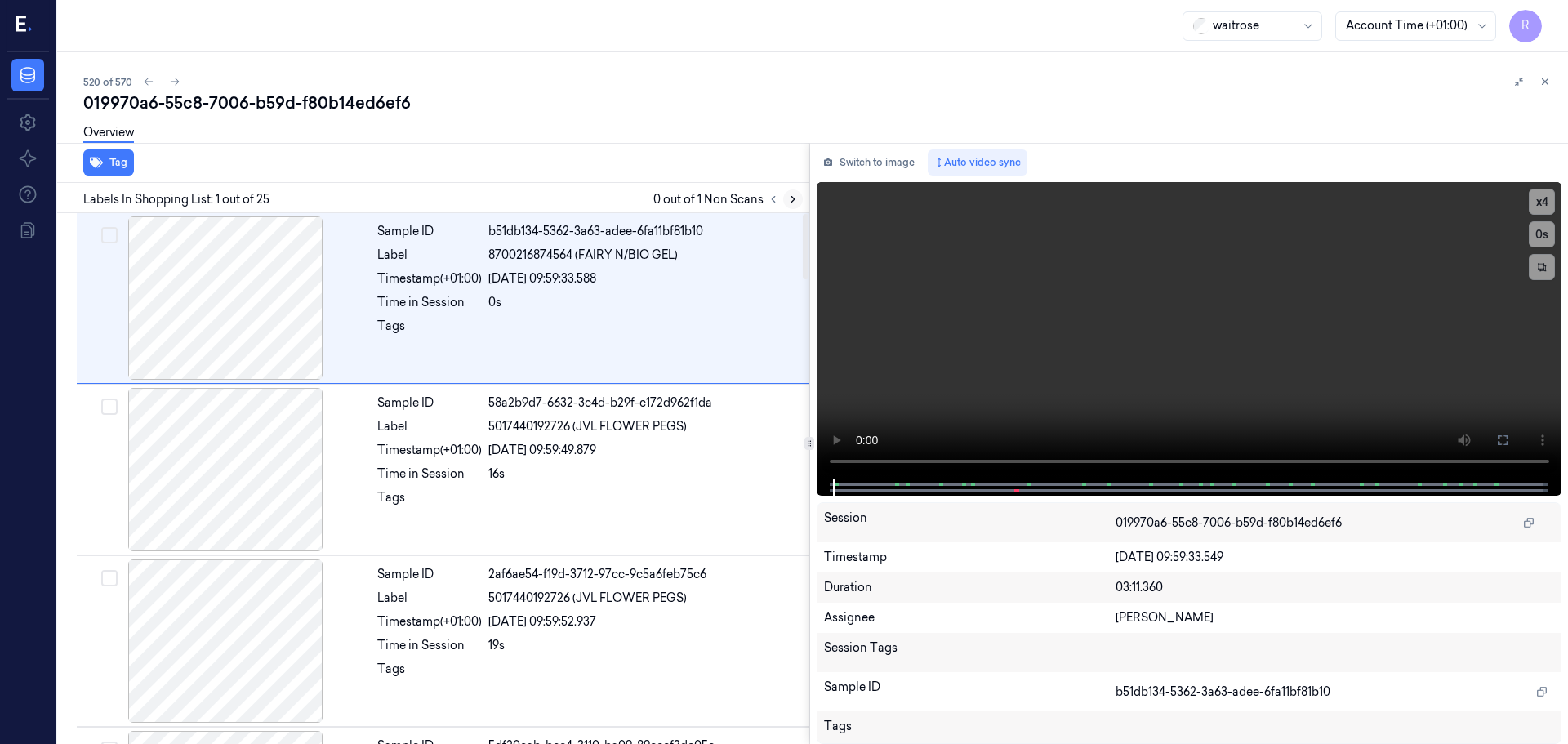
click at [798, 207] on button at bounding box center [793, 200] width 20 height 20
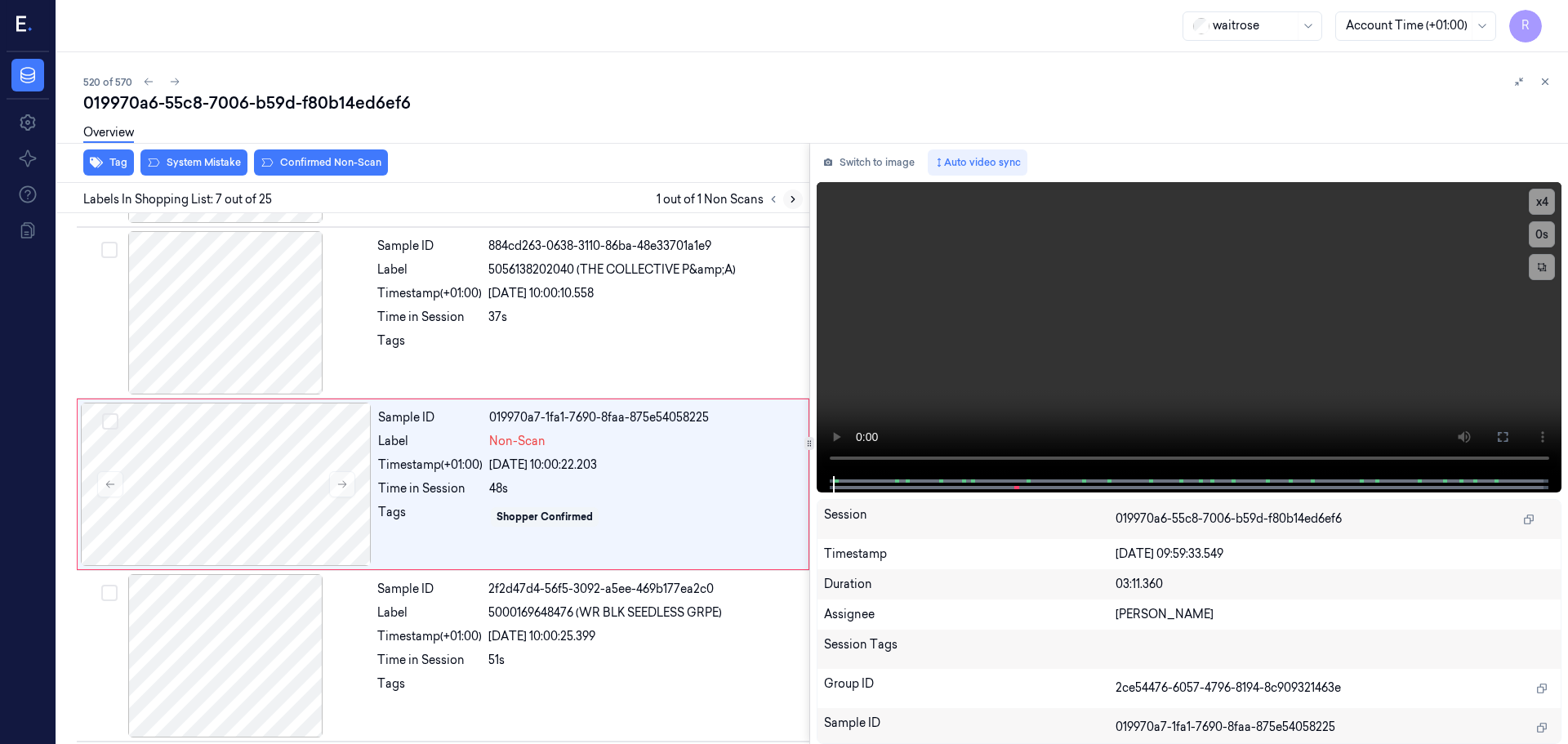
scroll to position [848, 0]
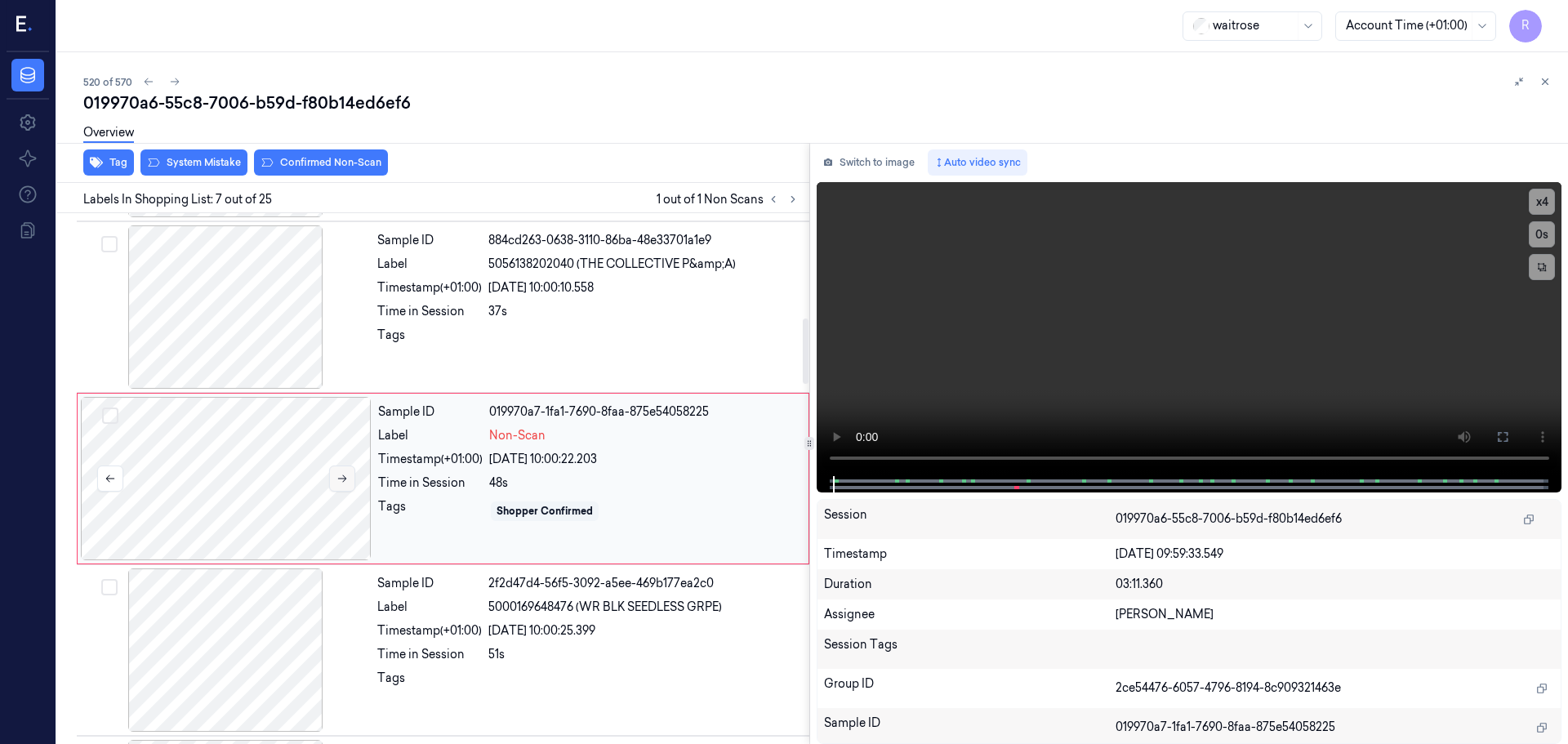
click at [346, 471] on button at bounding box center [342, 479] width 27 height 27
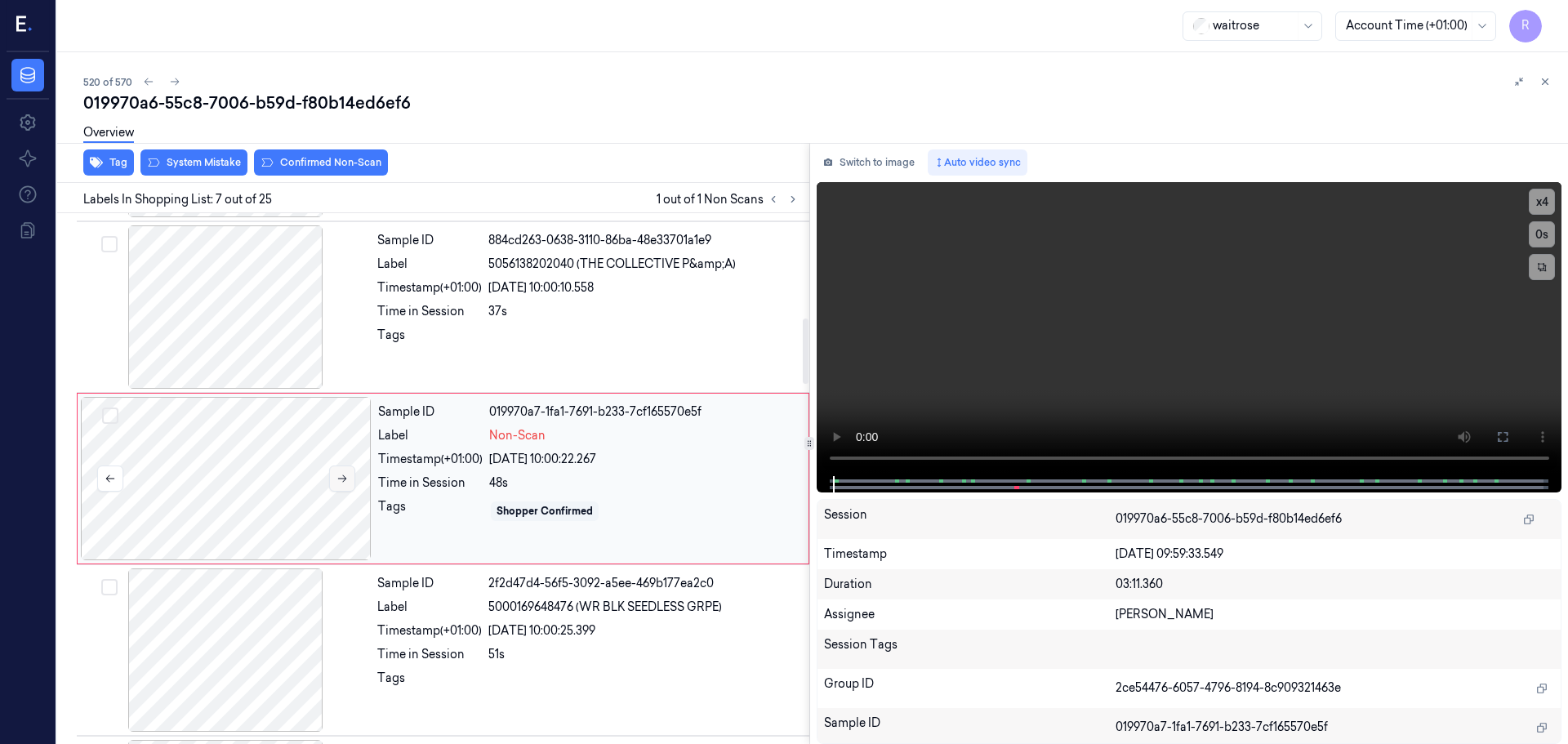
click at [346, 471] on button at bounding box center [342, 479] width 27 height 27
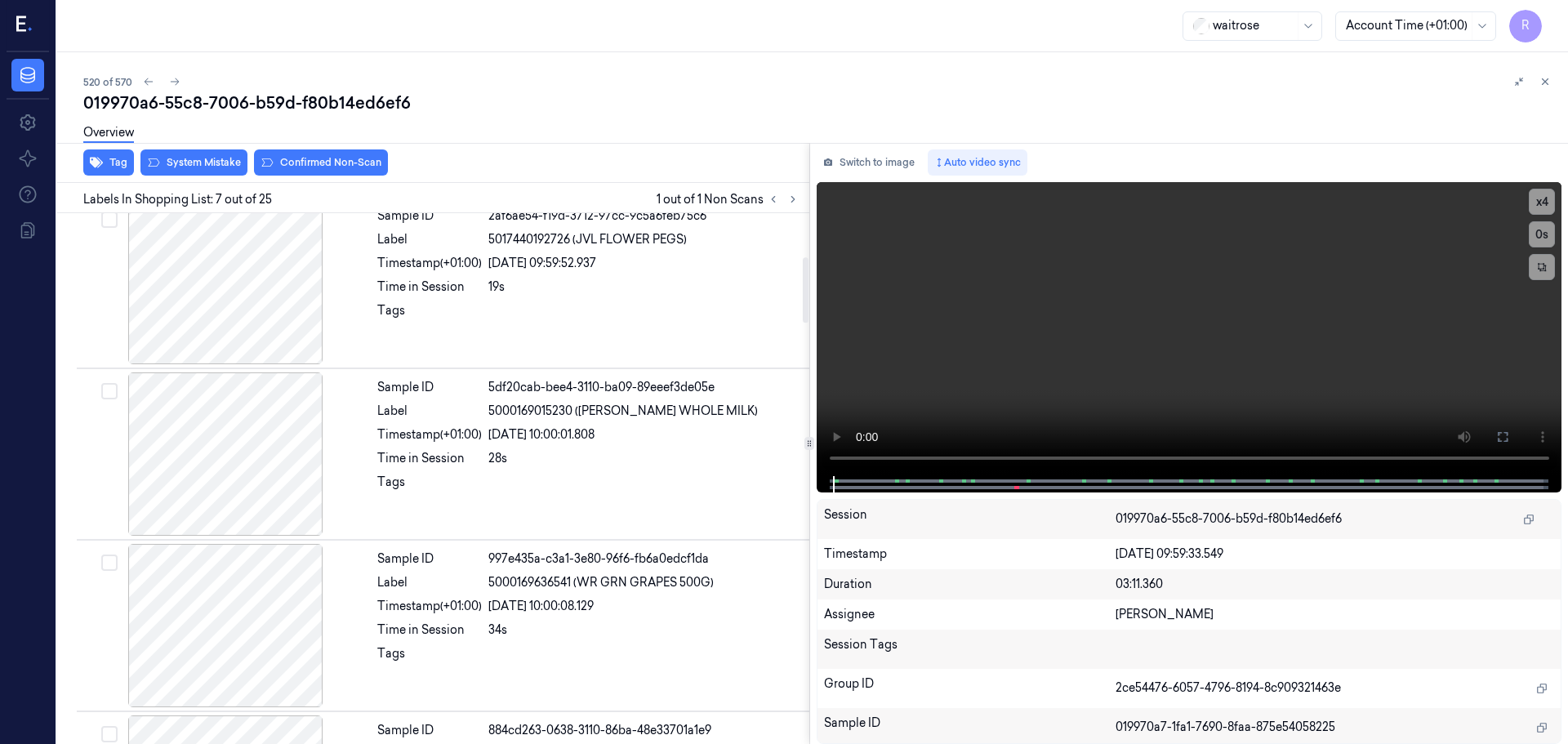
scroll to position [0, 0]
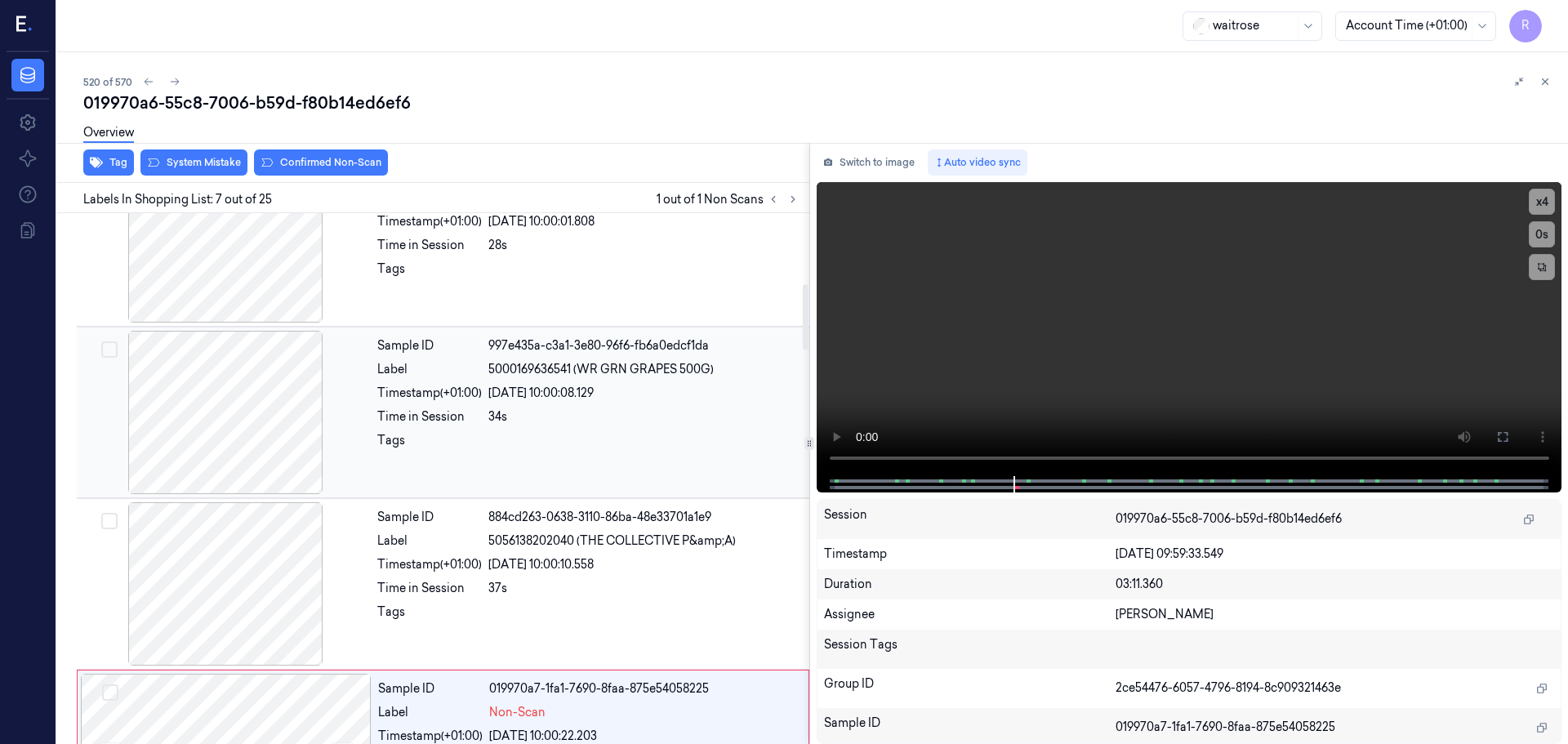
click at [255, 442] on div at bounding box center [225, 412] width 291 height 163
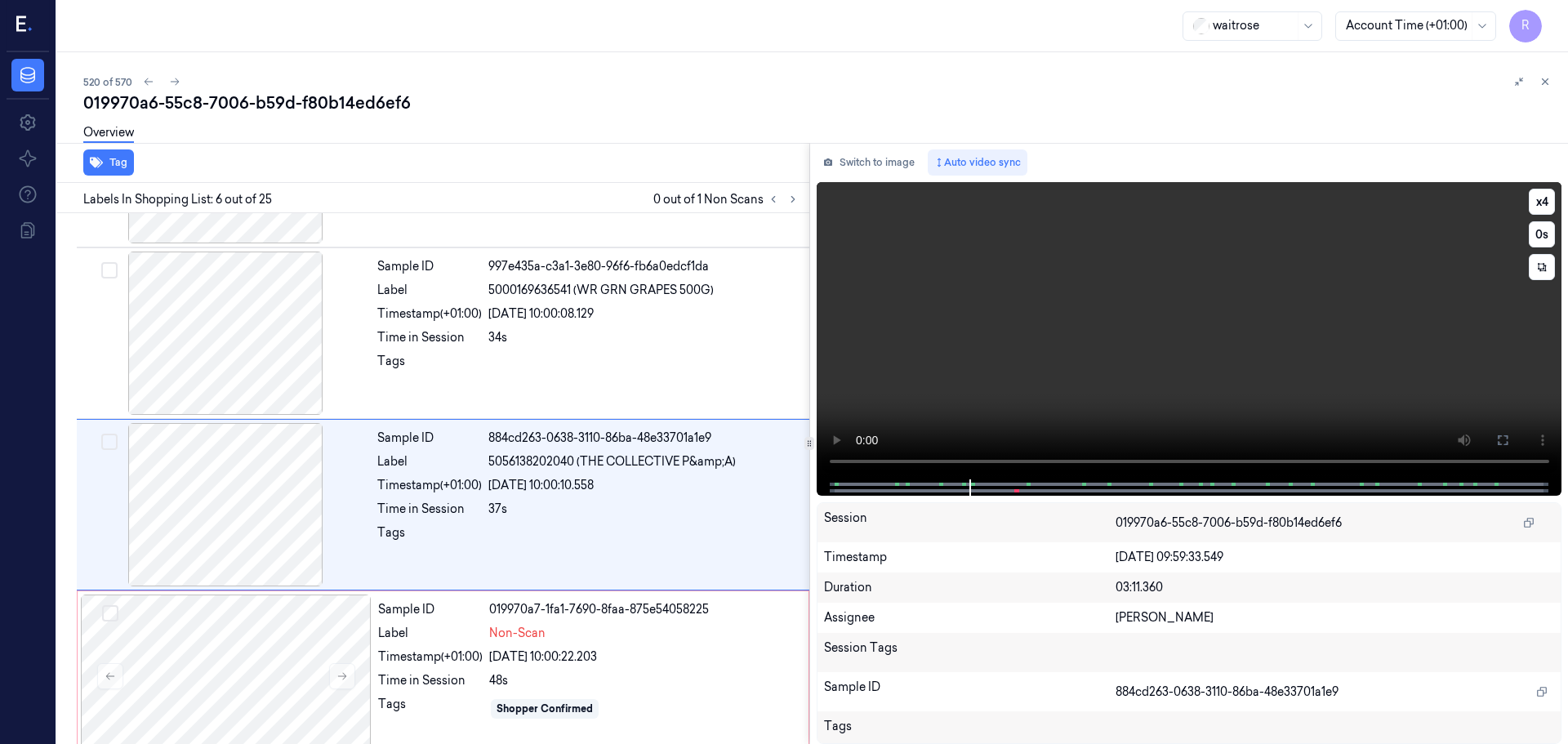
scroll to position [677, 0]
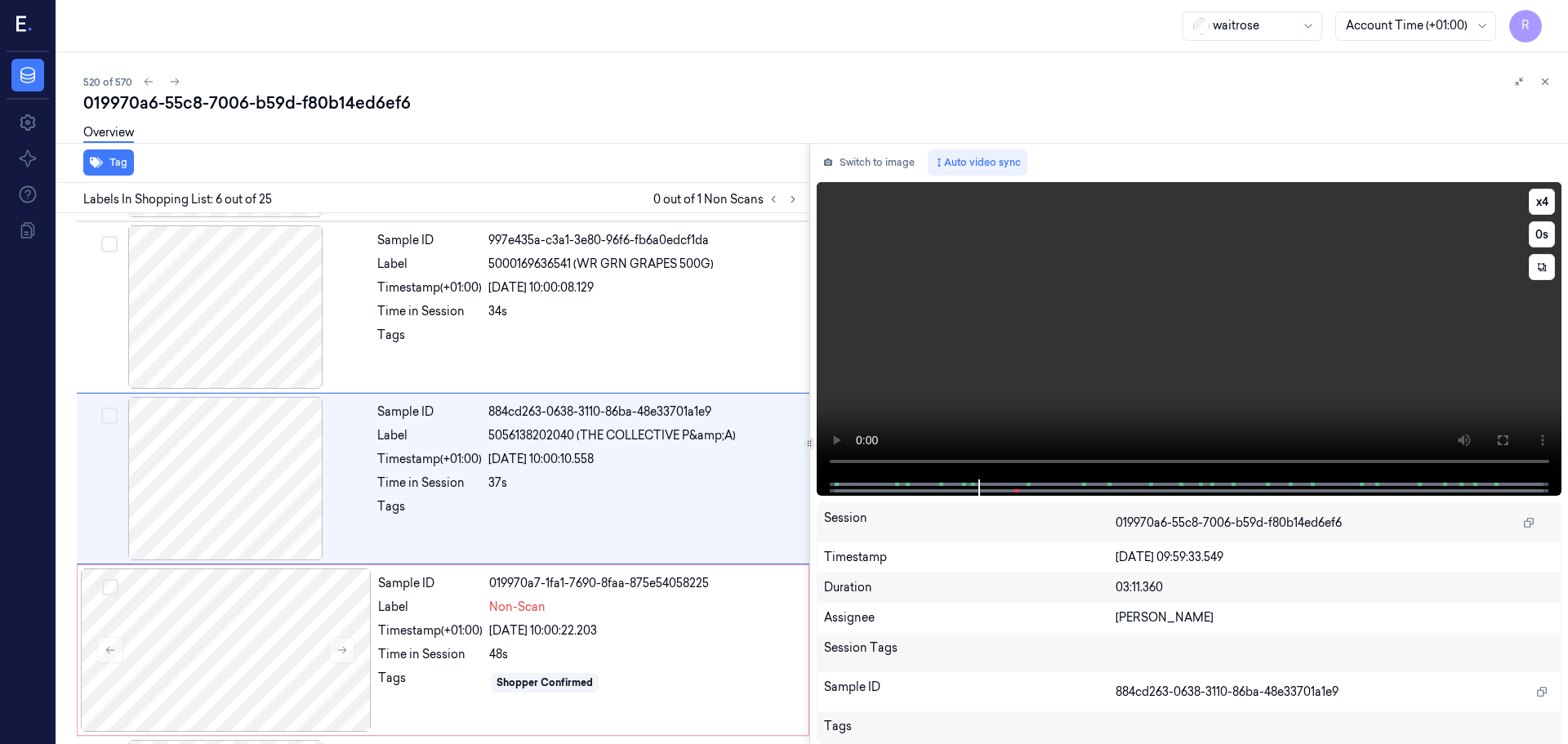
click at [1535, 216] on div "x 4 0 s" at bounding box center [1542, 234] width 27 height 91
click at [1539, 208] on button "x 4" at bounding box center [1542, 202] width 27 height 27
drag, startPoint x: 584, startPoint y: 435, endPoint x: 736, endPoint y: 443, distance: 152.2
click at [736, 443] on span "5056138202040 (THE COLLECTIVE P&amp;A)" at bounding box center [612, 435] width 248 height 17
copy span "THE COLLECTIVE P&amp;A"
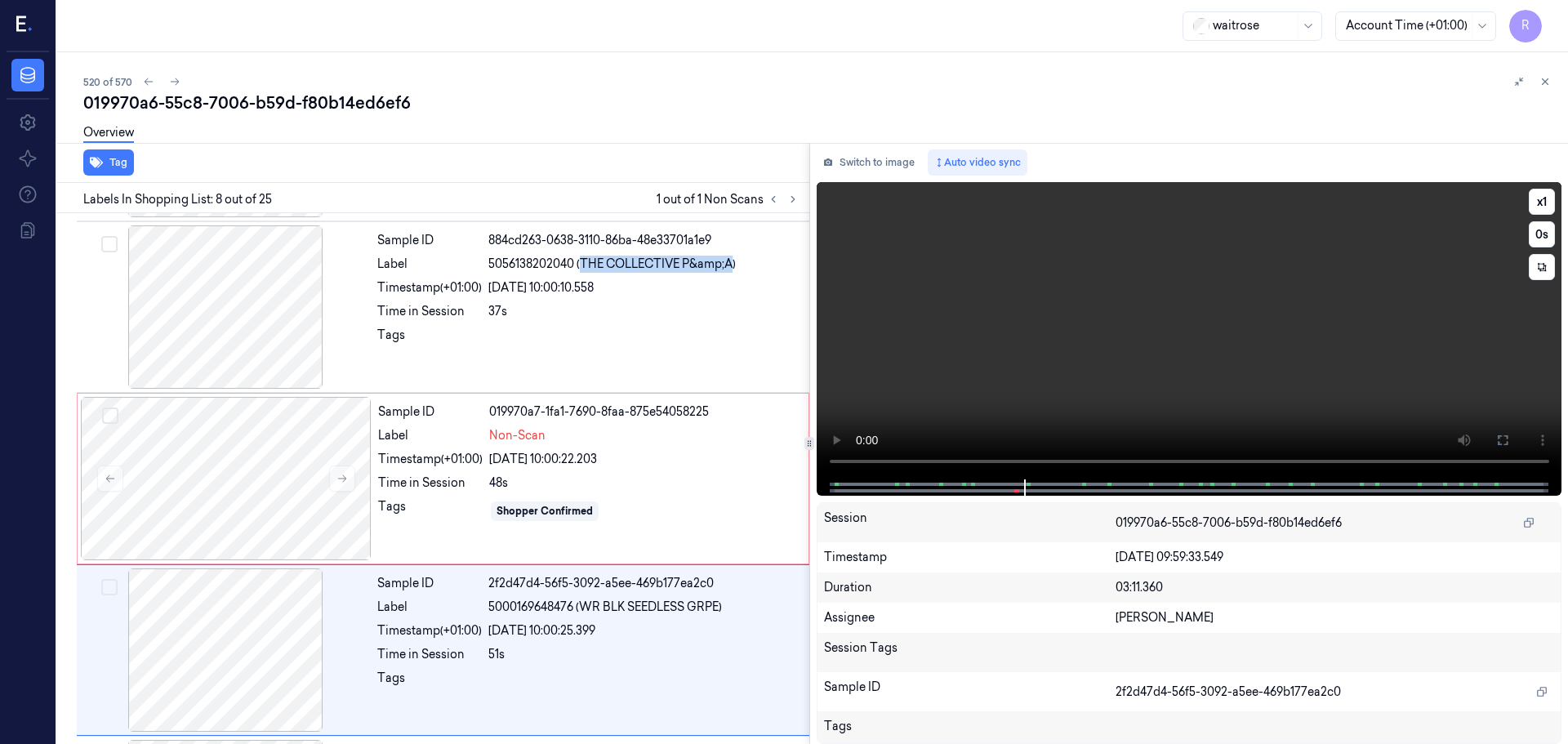
scroll to position [1020, 0]
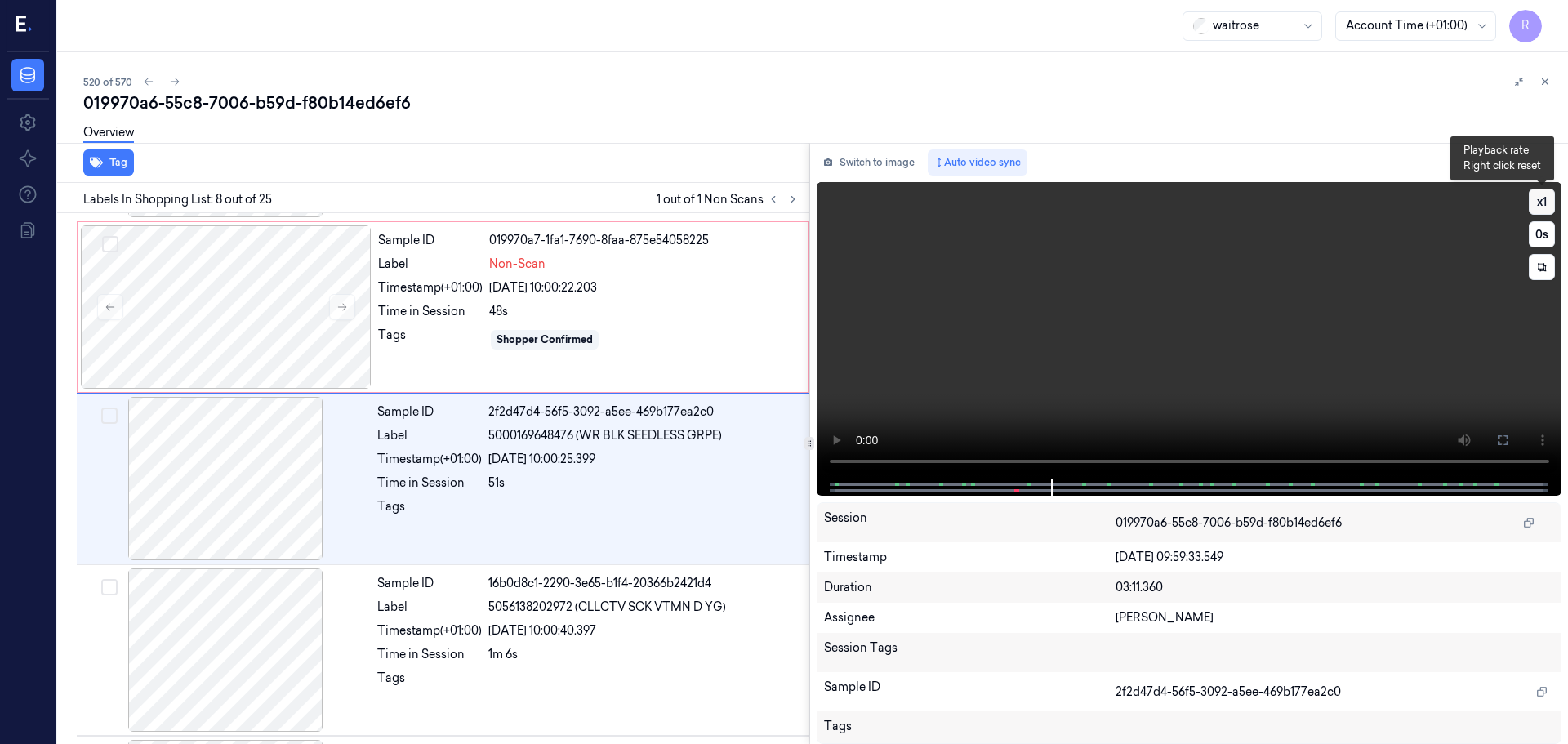
click at [1548, 201] on button "x 1" at bounding box center [1542, 202] width 27 height 27
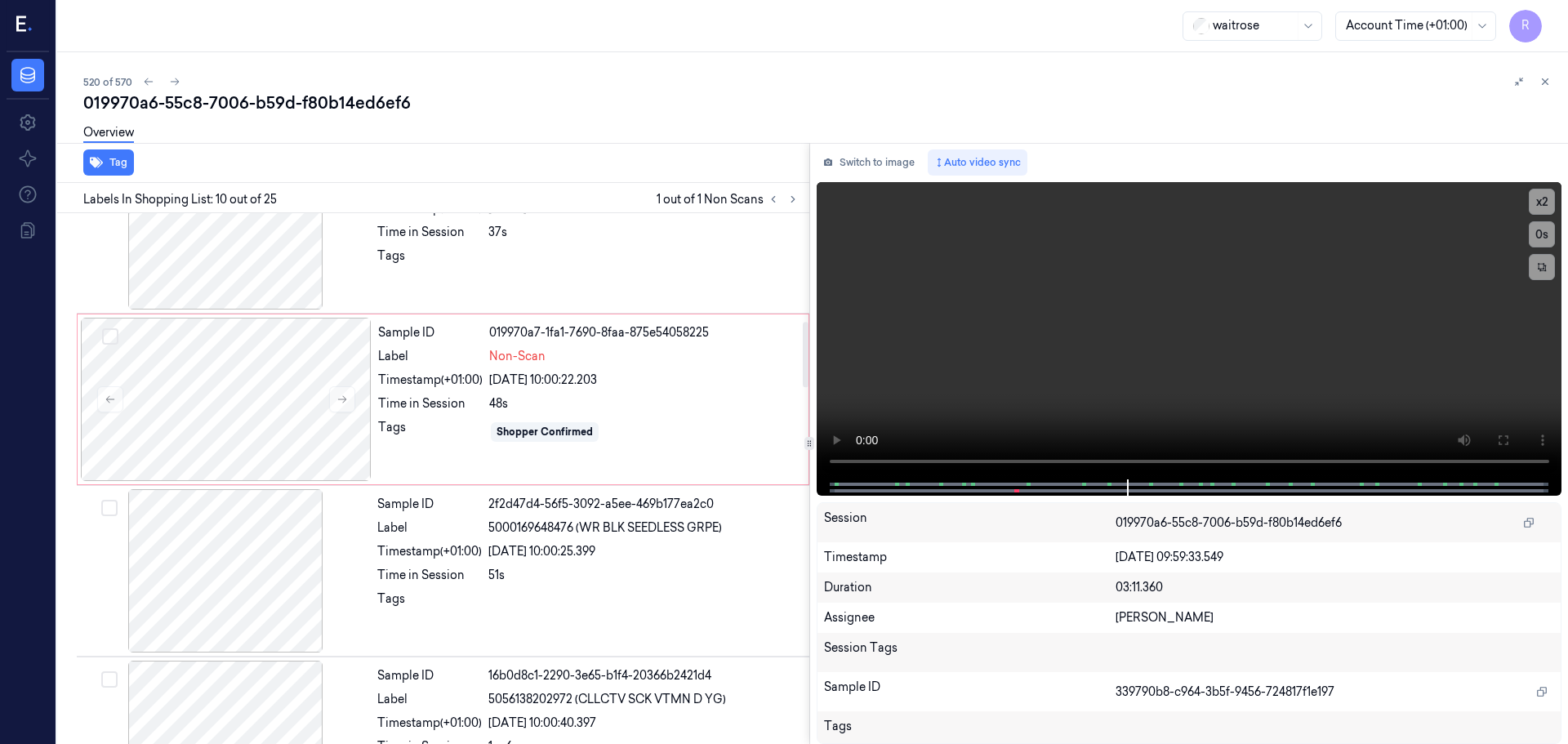
scroll to position [873, 0]
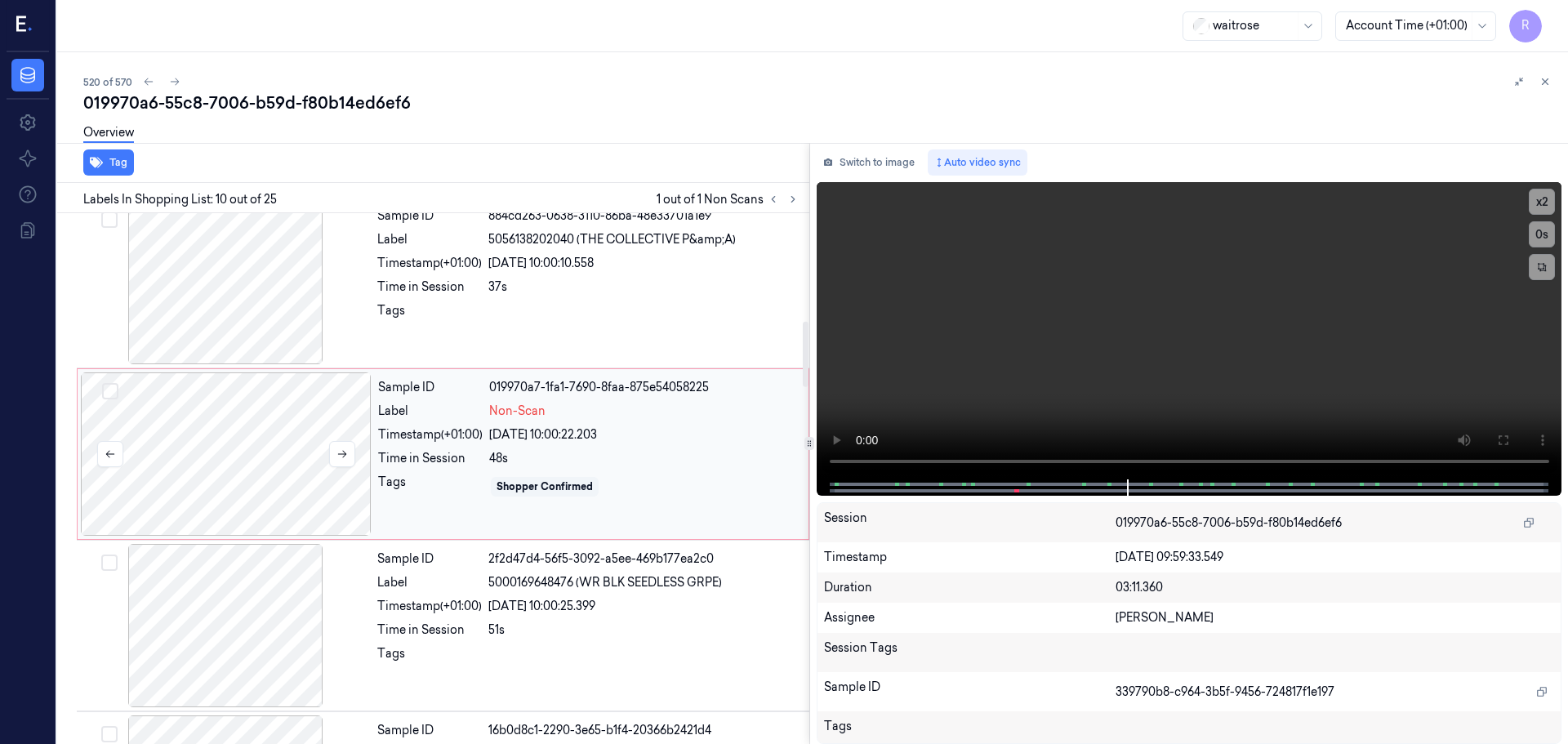
click at [255, 418] on div at bounding box center [226, 453] width 291 height 163
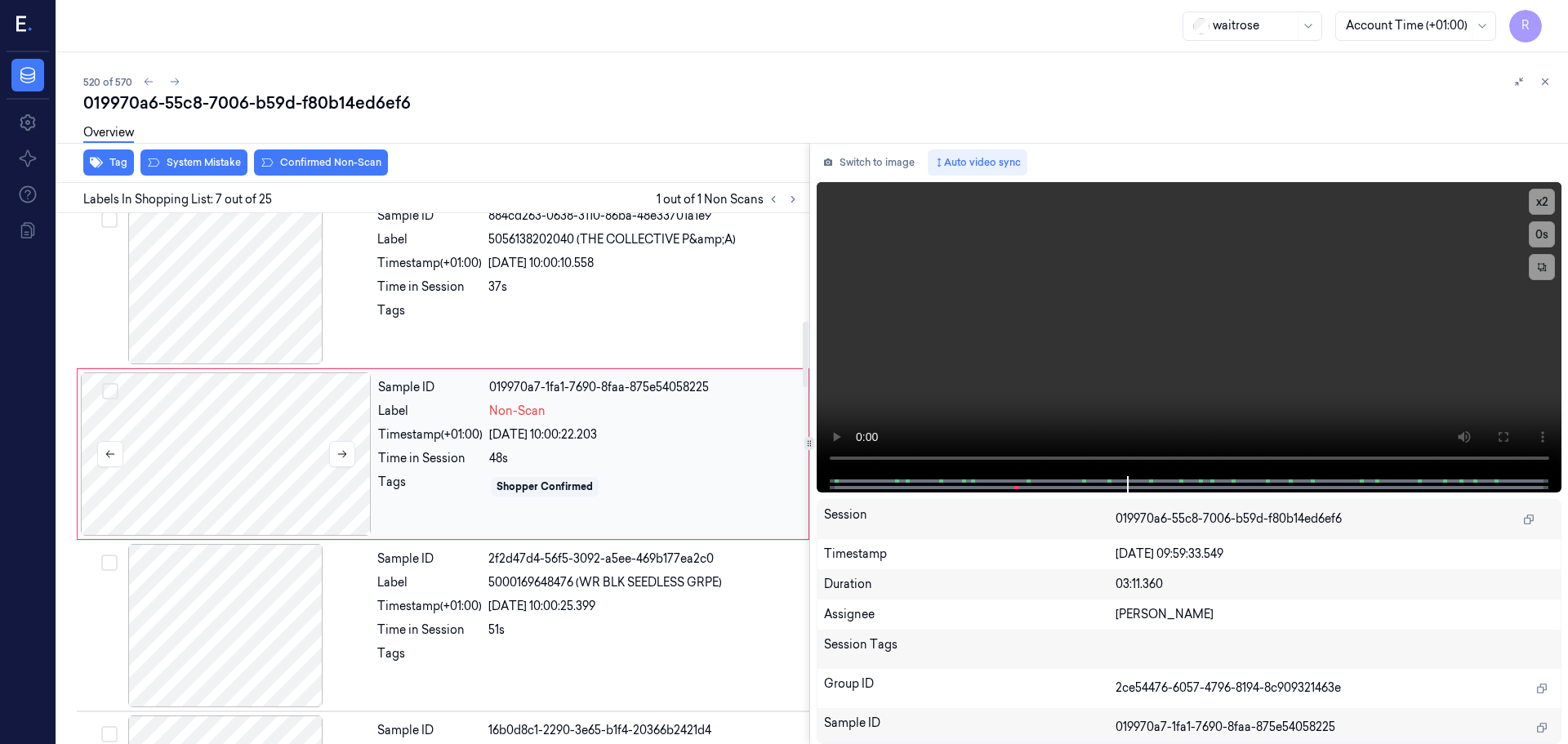
scroll to position [848, 0]
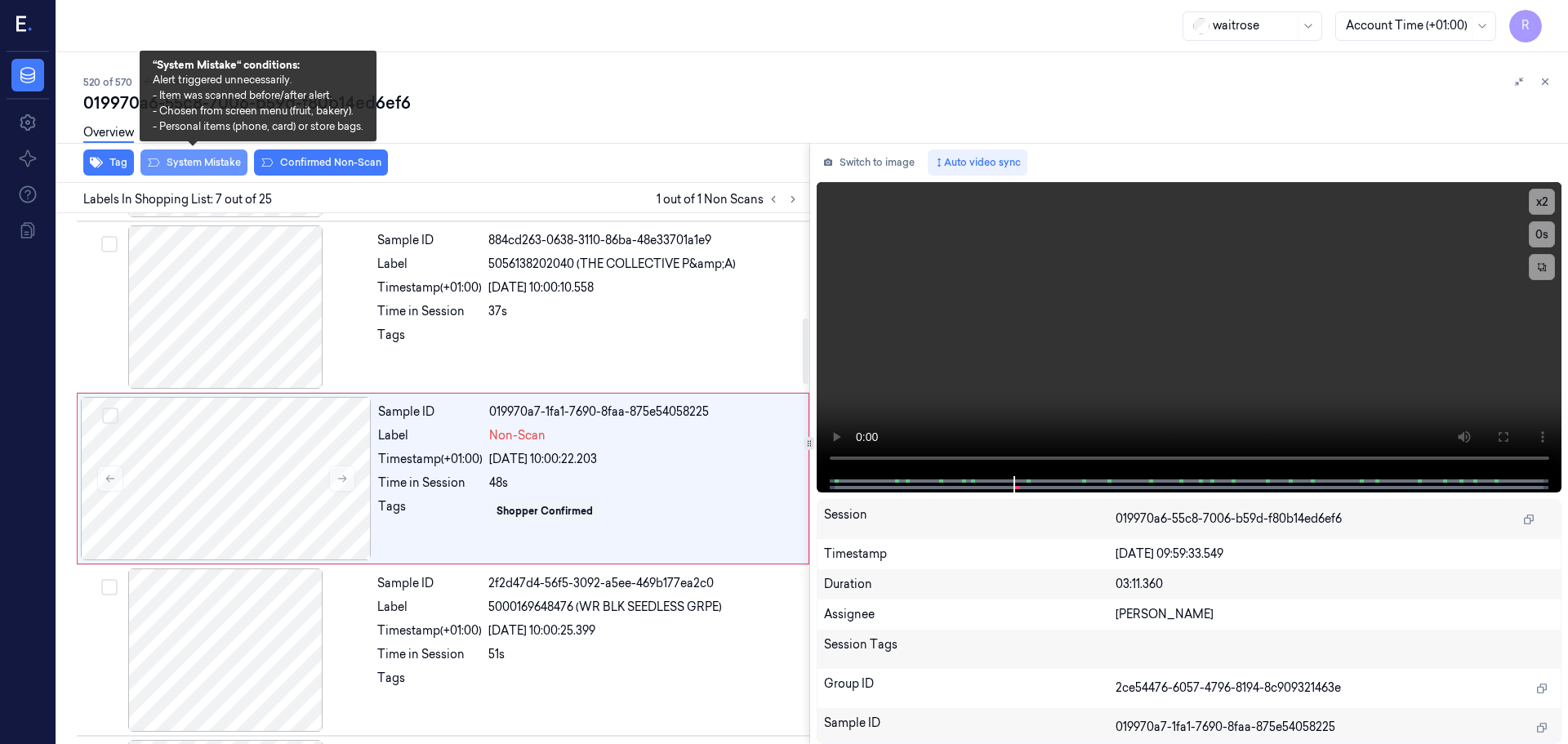
click at [187, 162] on button "System Mistake" at bounding box center [194, 162] width 107 height 27
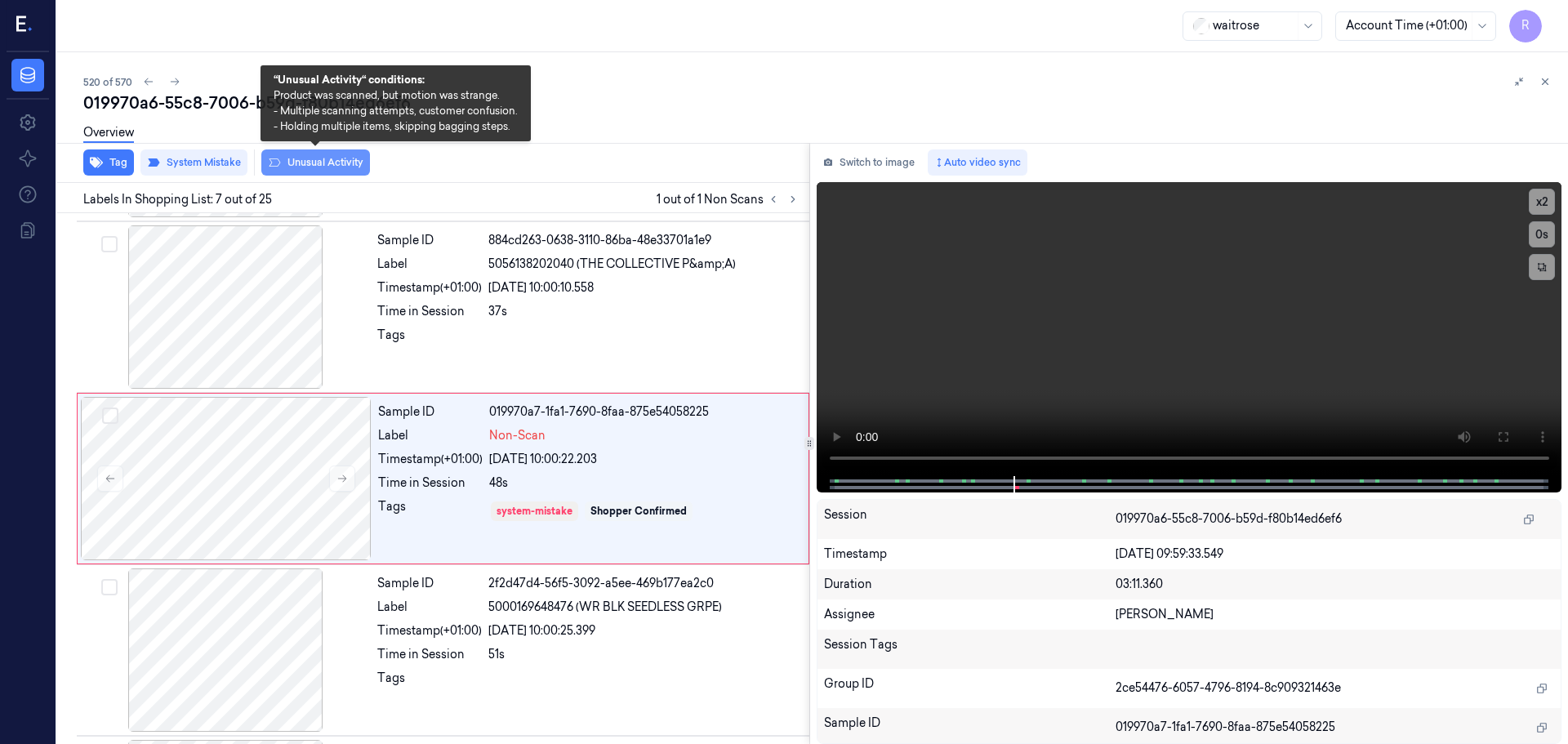
click at [299, 158] on button "Unusual Activity" at bounding box center [315, 162] width 109 height 27
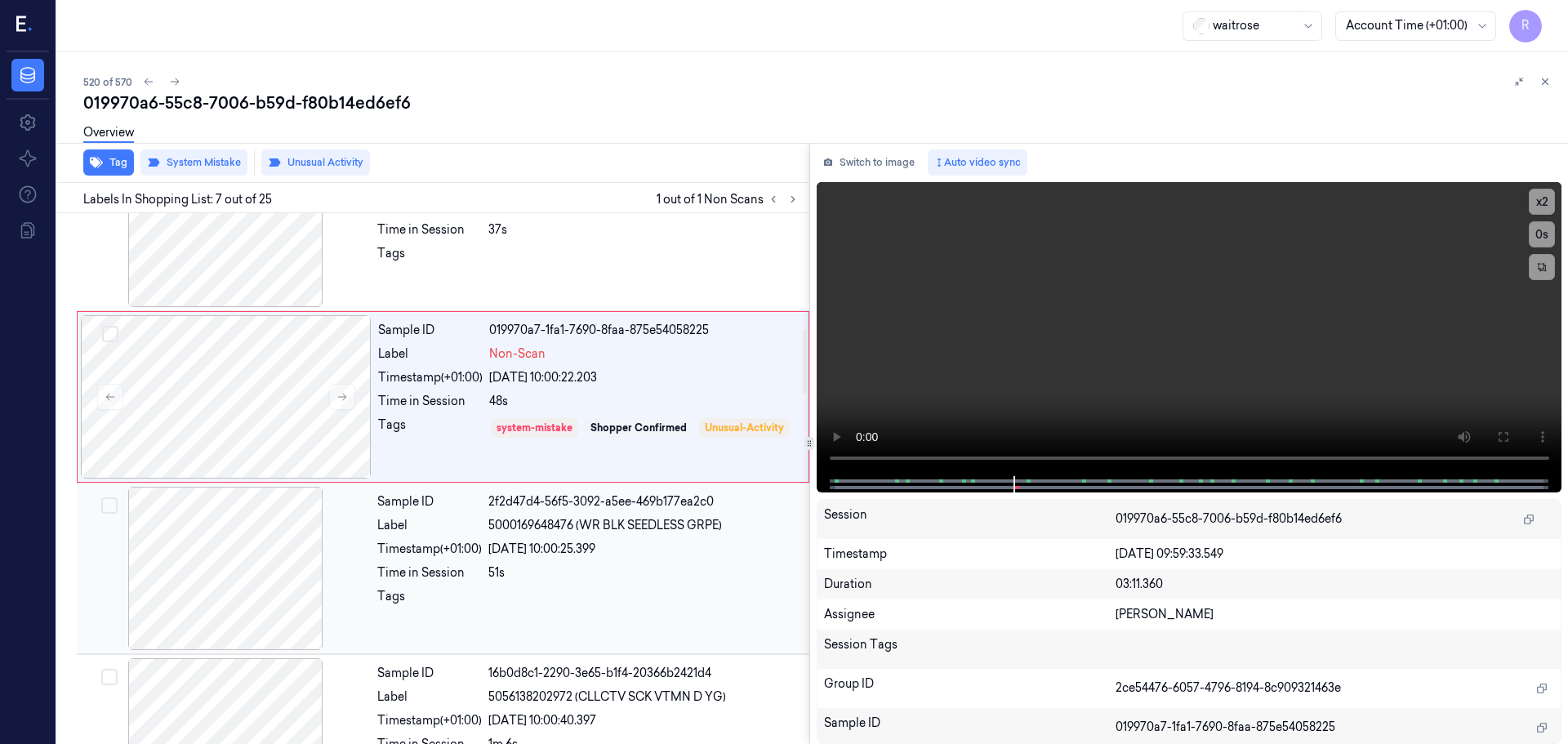
click at [452, 553] on div "Timestamp (+01:00)" at bounding box center [429, 548] width 104 height 17
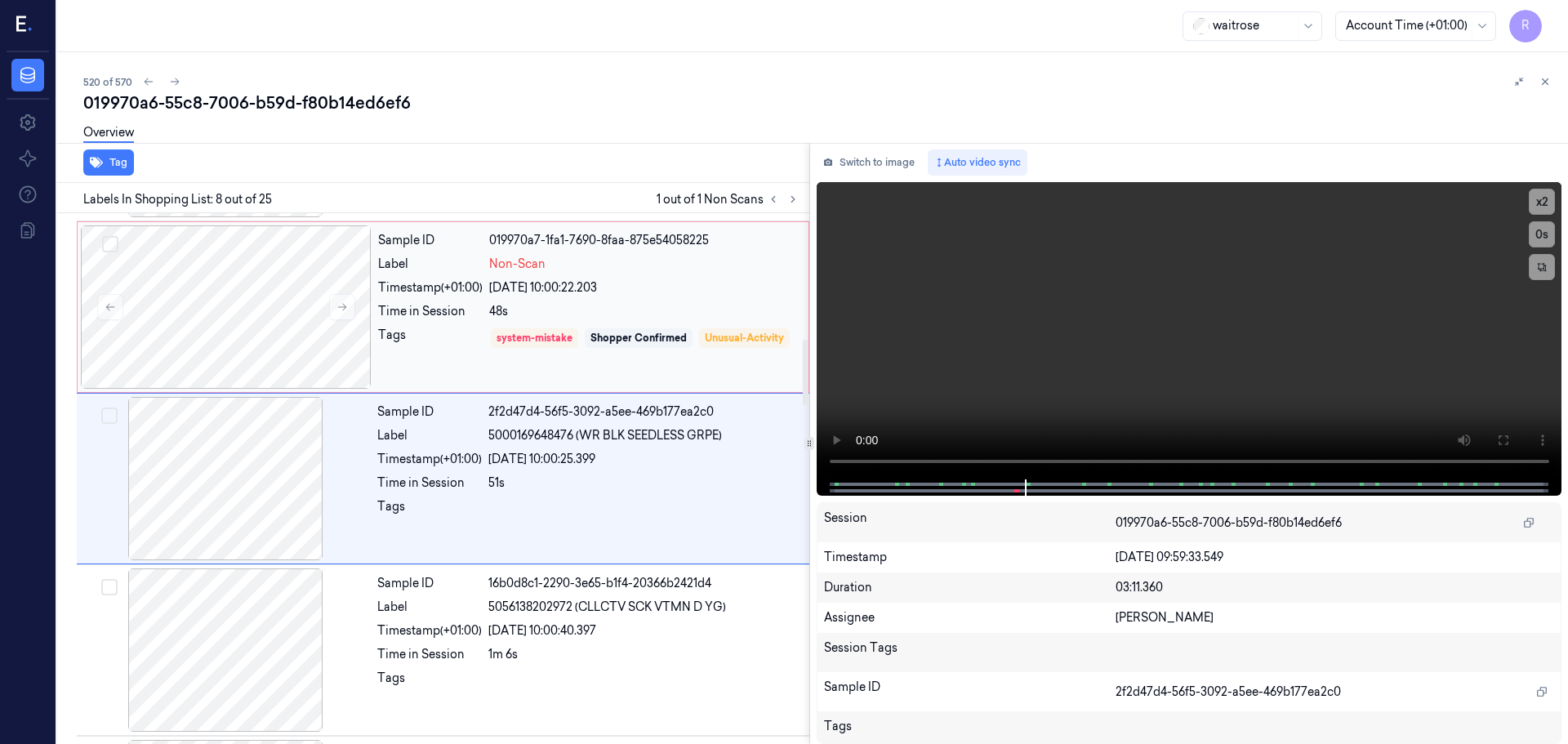
click at [455, 319] on div "Time in Session" at bounding box center [430, 312] width 104 height 17
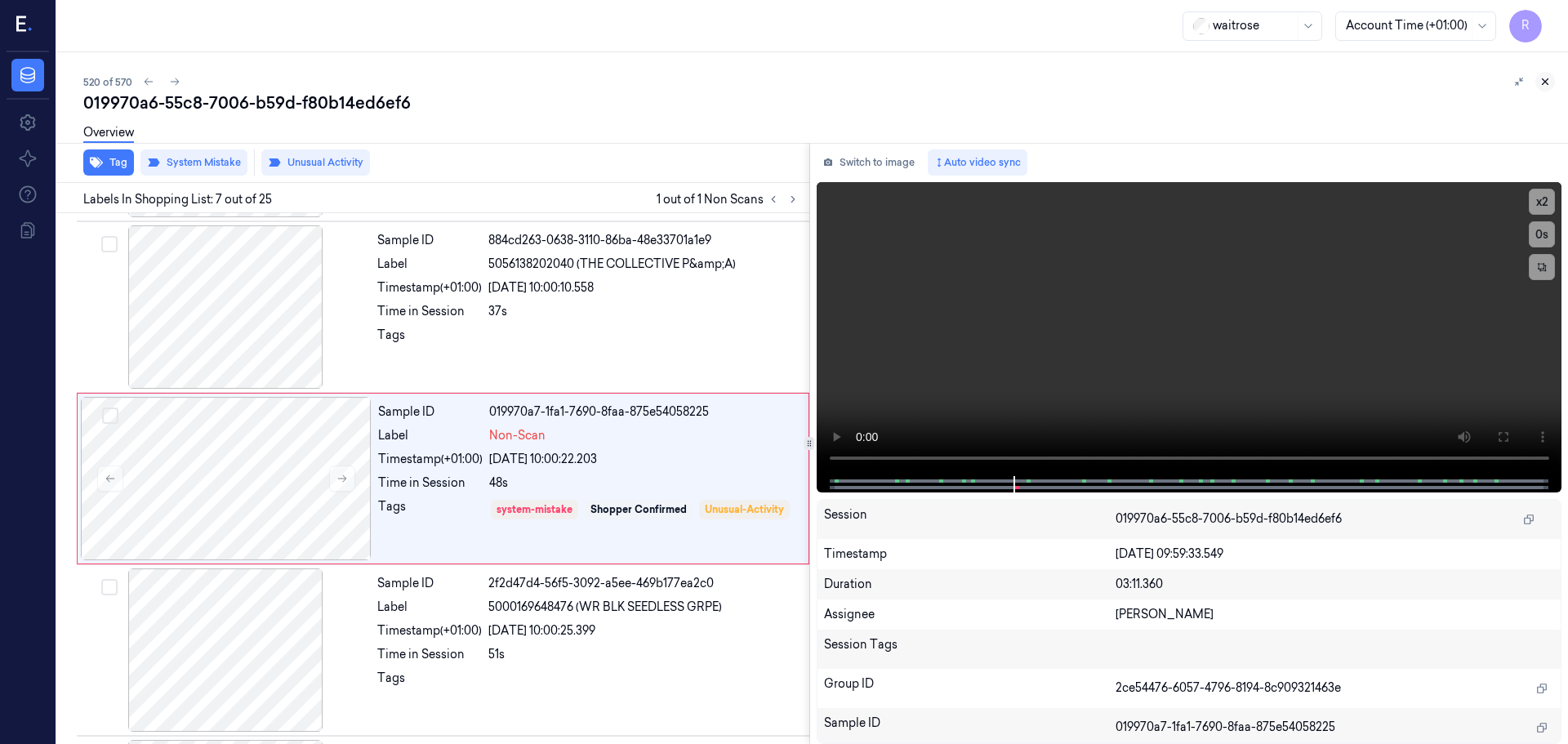
click at [1549, 87] on button at bounding box center [1546, 82] width 20 height 20
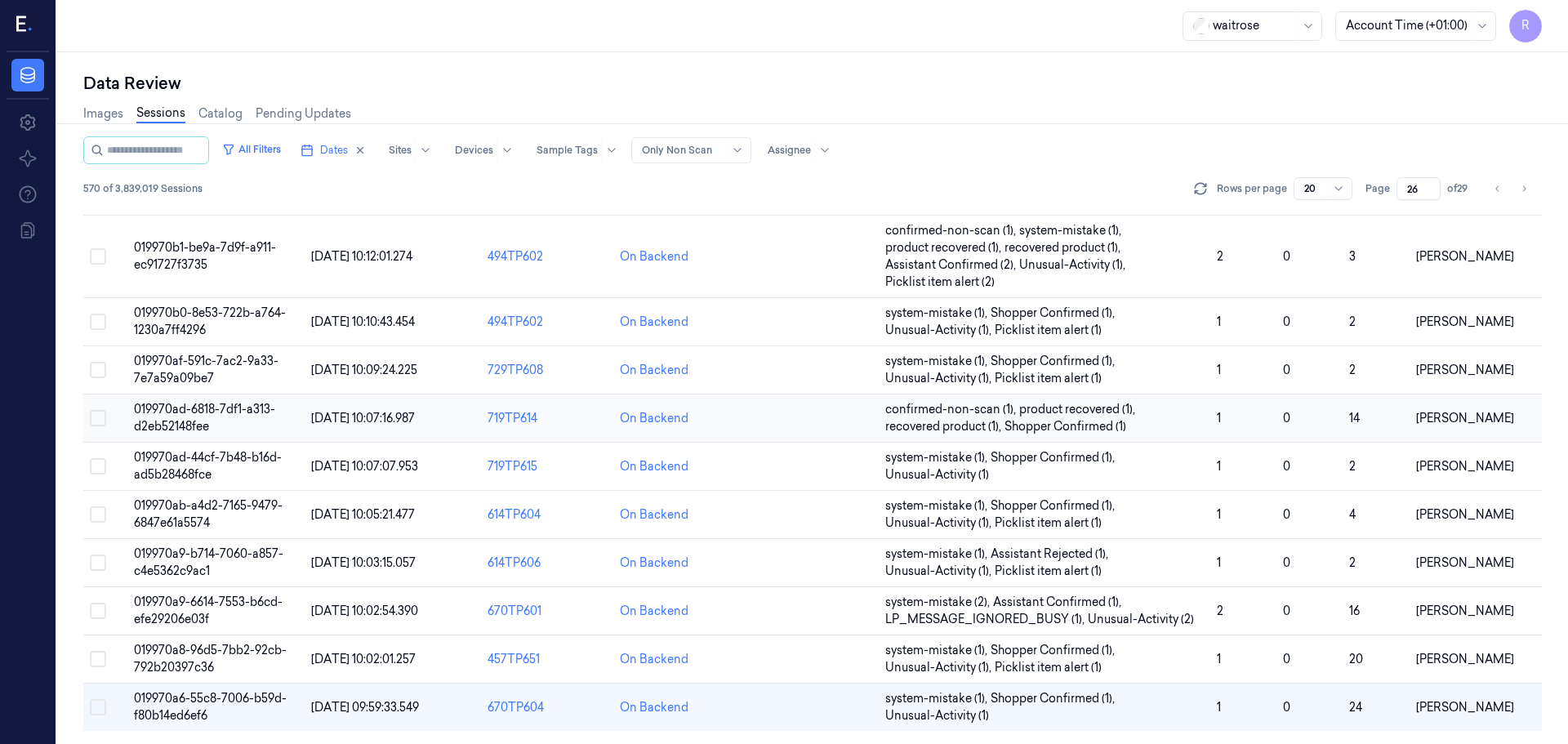
scroll to position [509, 0]
click at [1148, 668] on span "system-mistake (1) , Shopper Confirmed (1) , Unusual-Activity (1) , Picklist it…" at bounding box center [1044, 659] width 318 height 34
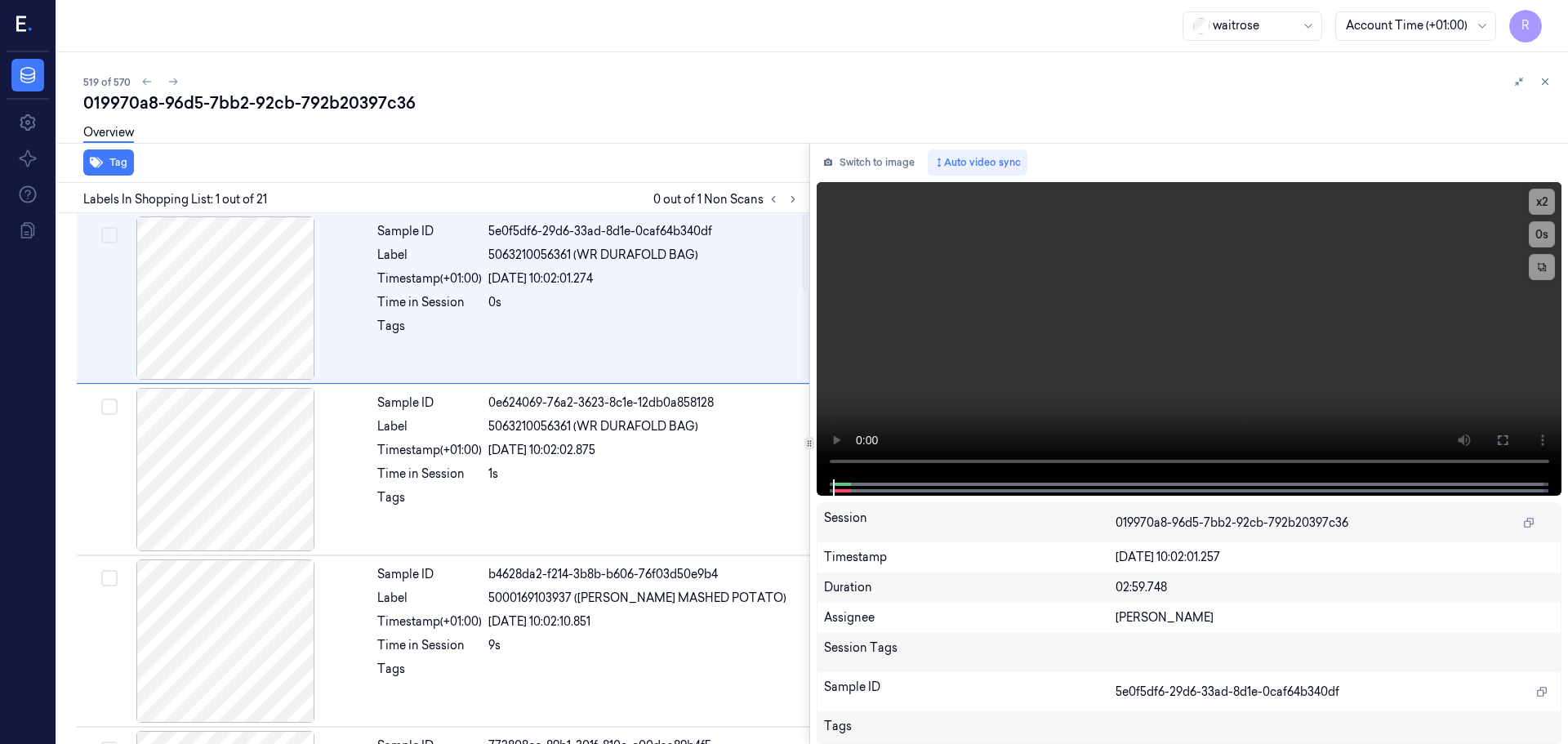
click at [787, 182] on div "Tag" at bounding box center [430, 162] width 759 height 40
click at [792, 192] on div "Labels In Shopping List: 1 out of 21 0 out of 1 Non Scans" at bounding box center [430, 198] width 759 height 30
click at [792, 193] on button at bounding box center [793, 200] width 20 height 20
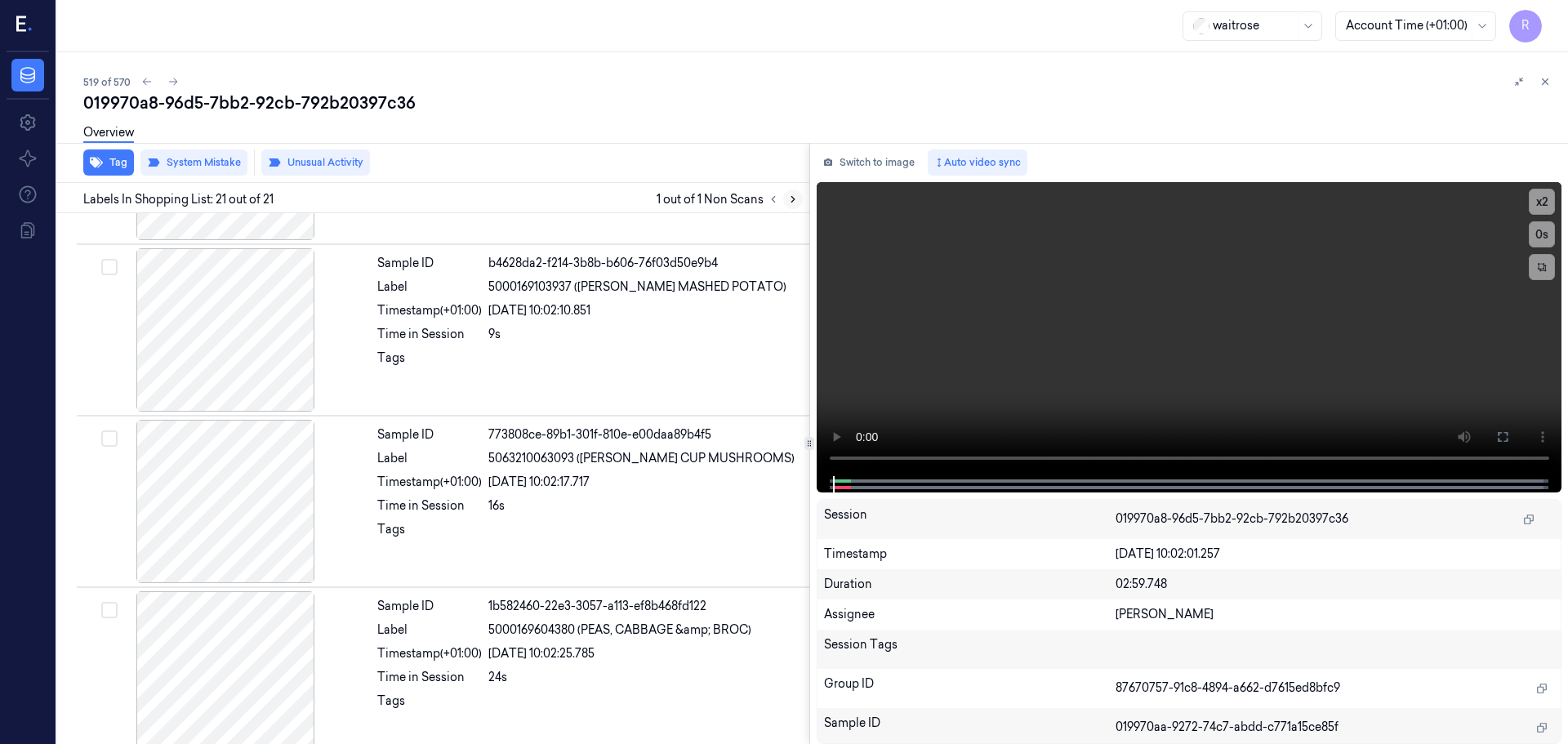
click at [792, 193] on button at bounding box center [793, 200] width 20 height 20
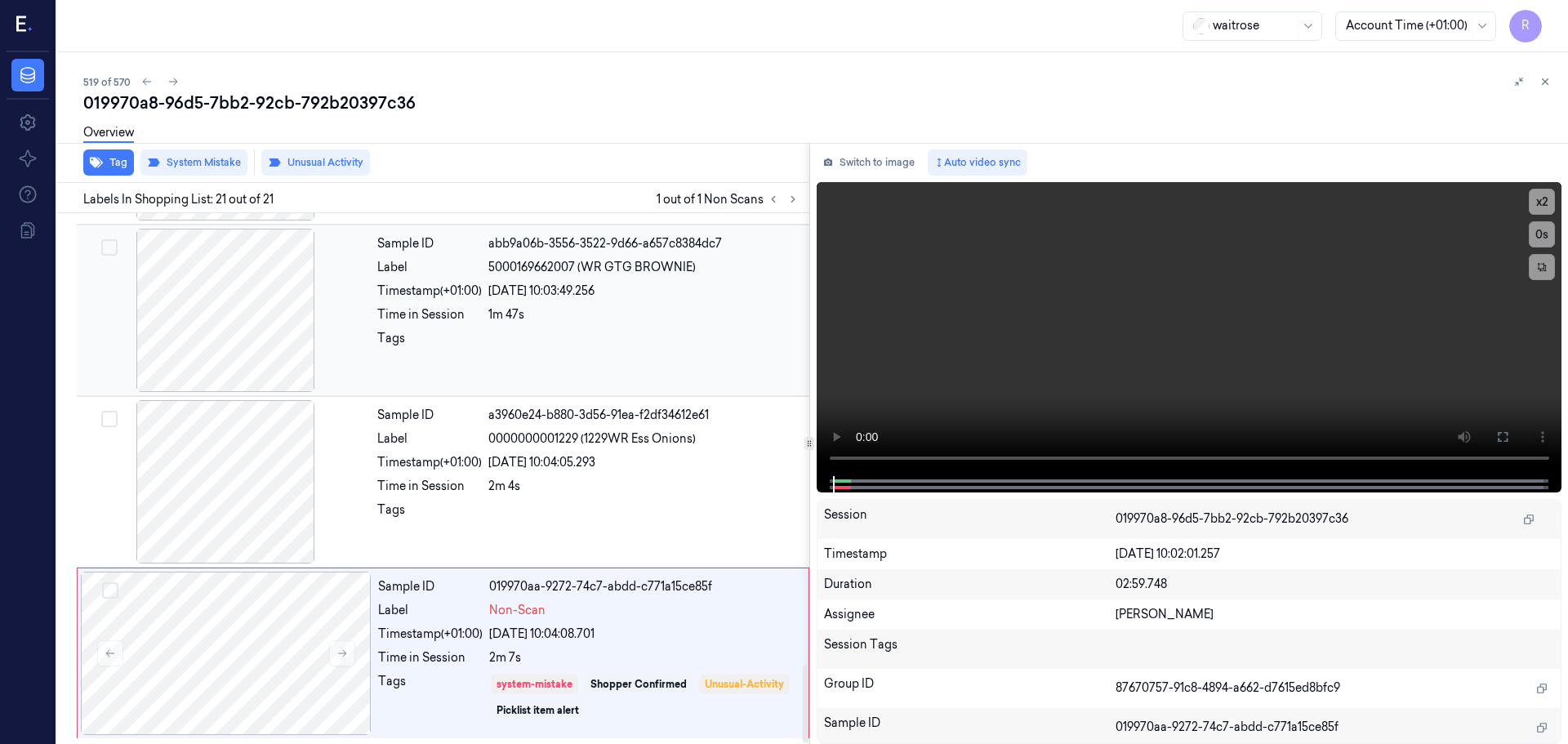
scroll to position [3075, 0]
drag, startPoint x: 1546, startPoint y: 82, endPoint x: 1549, endPoint y: 106, distance: 24.2
click at [1546, 89] on button at bounding box center [1546, 82] width 20 height 20
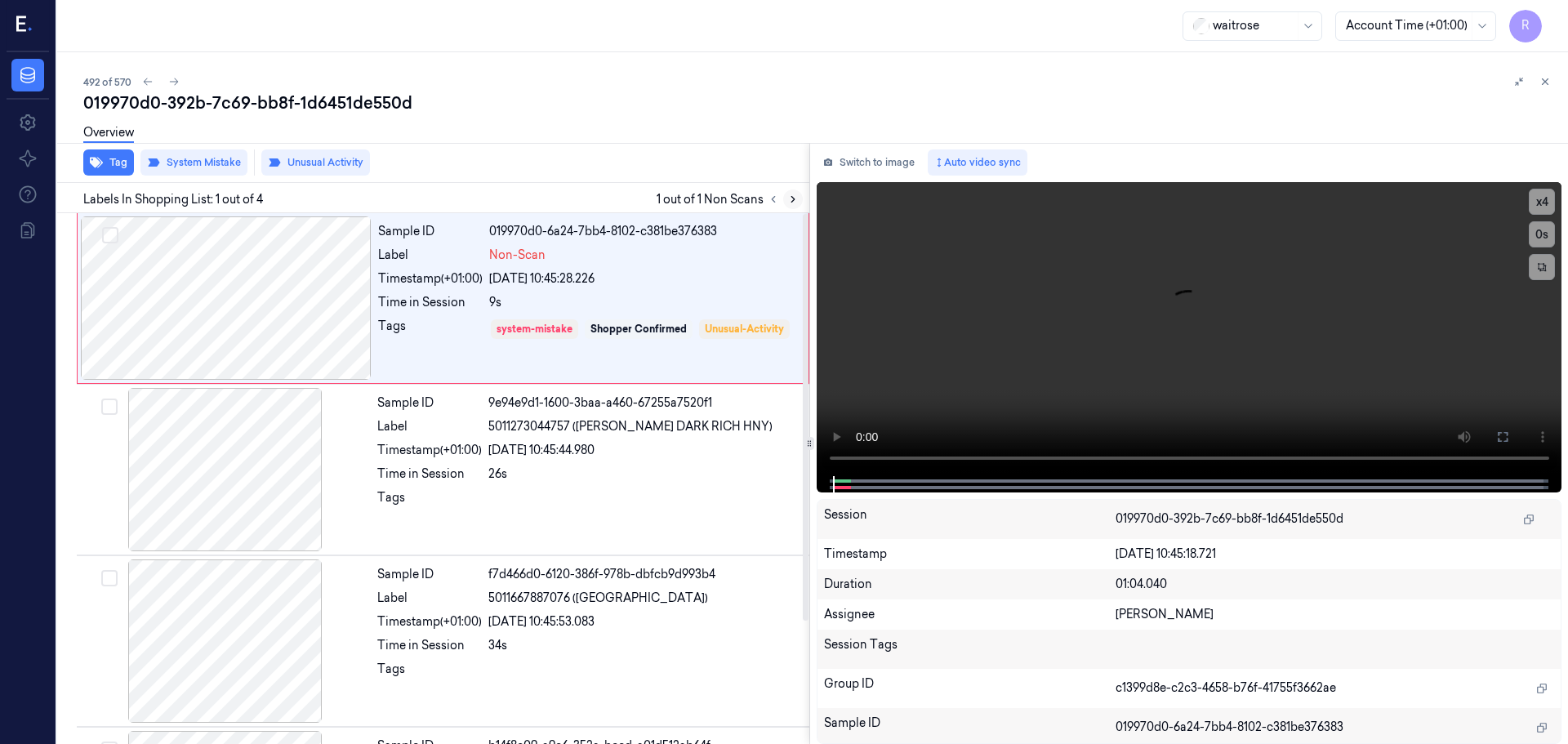
click at [790, 198] on icon at bounding box center [793, 200] width 12 height 12
click at [791, 198] on icon at bounding box center [793, 200] width 12 height 12
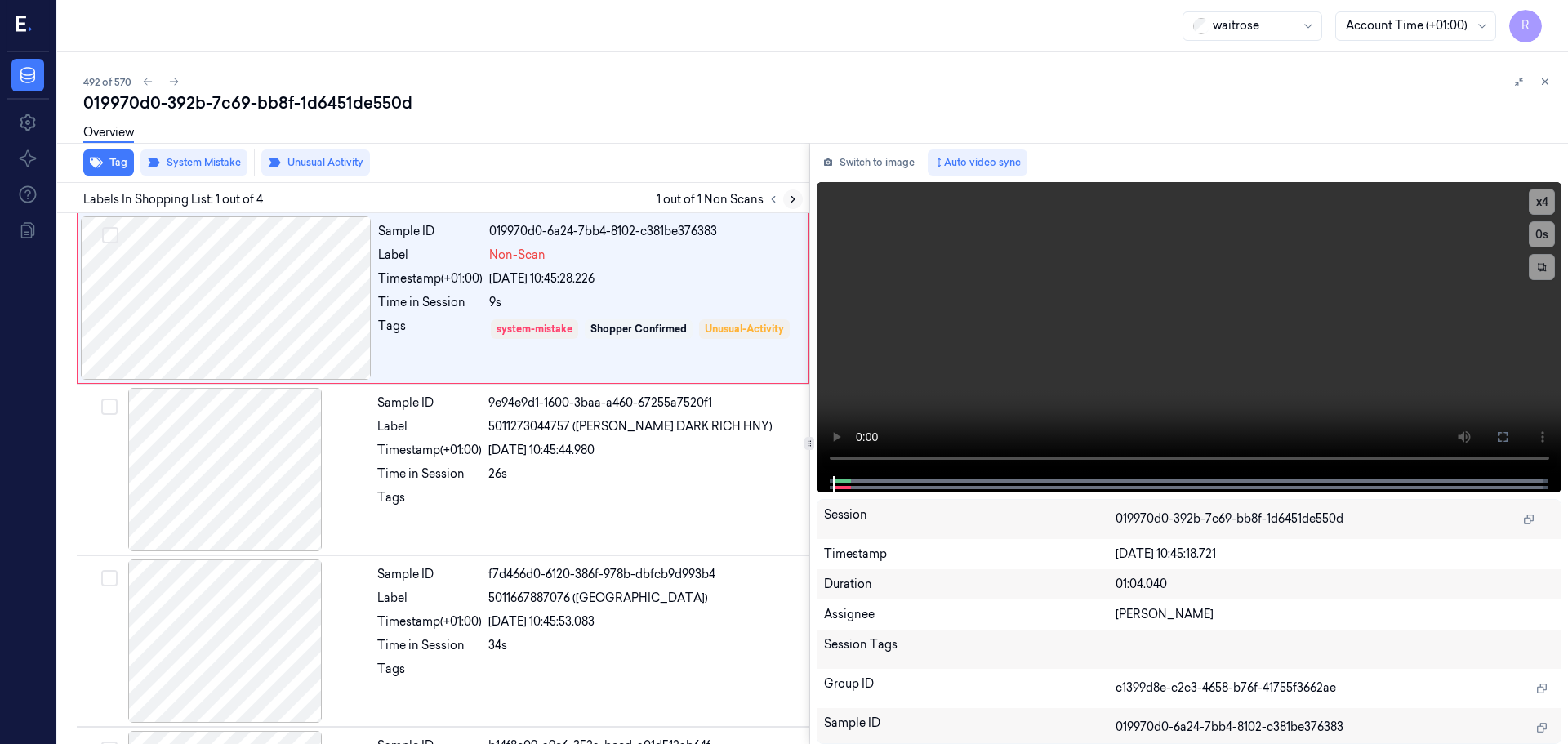
click at [791, 198] on icon at bounding box center [793, 200] width 12 height 12
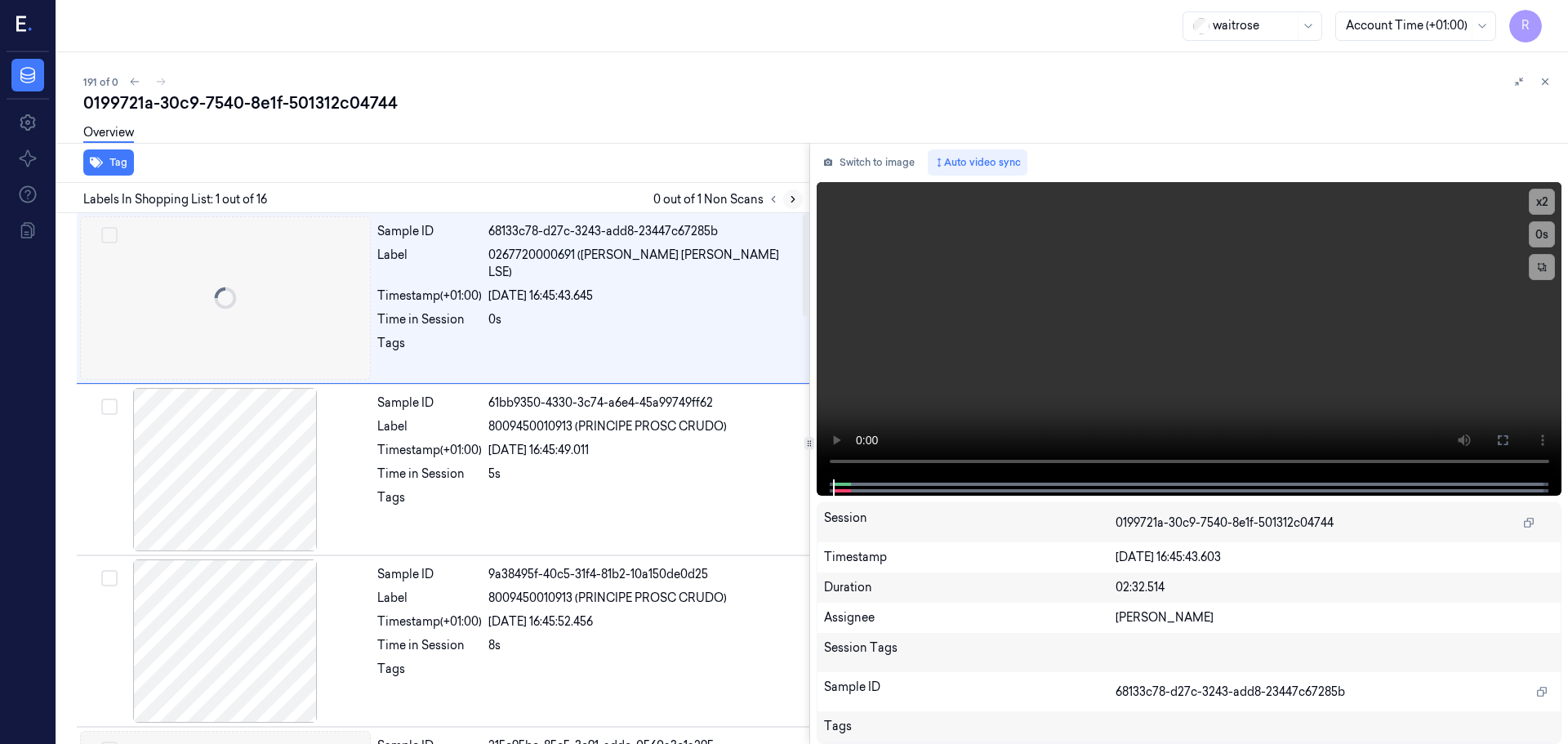
click at [794, 199] on icon at bounding box center [793, 200] width 3 height 6
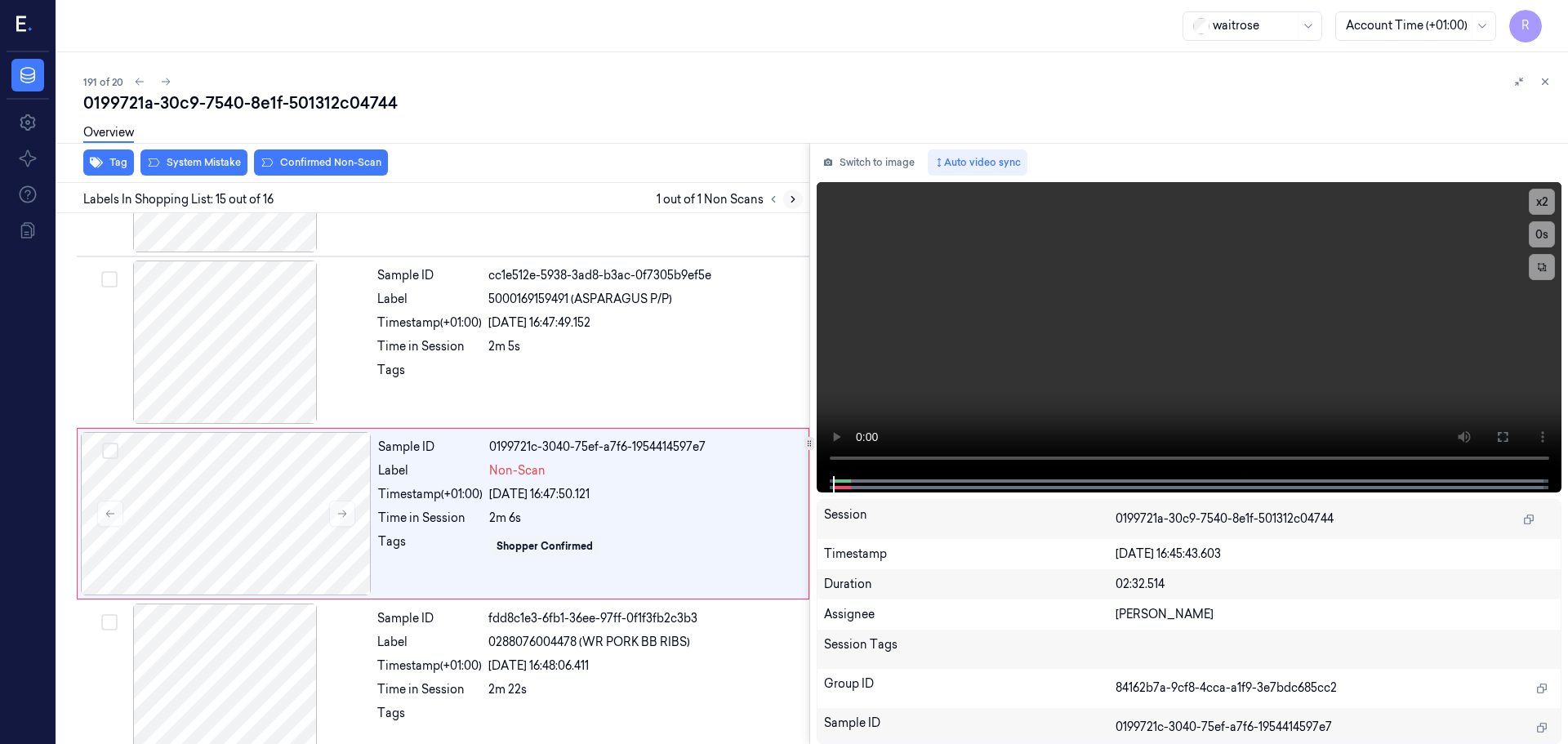
scroll to position [2218, 0]
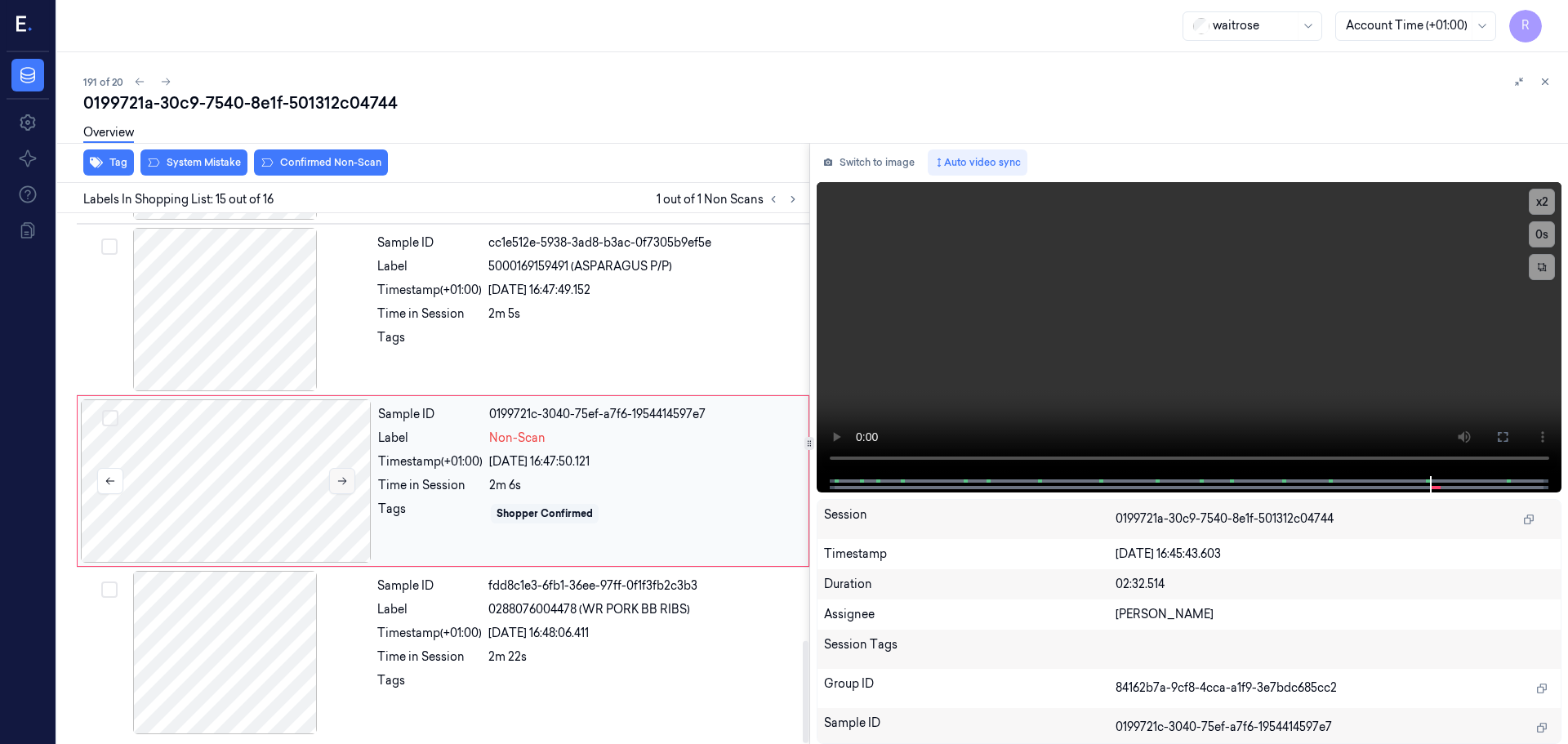
click at [342, 472] on button at bounding box center [342, 481] width 27 height 27
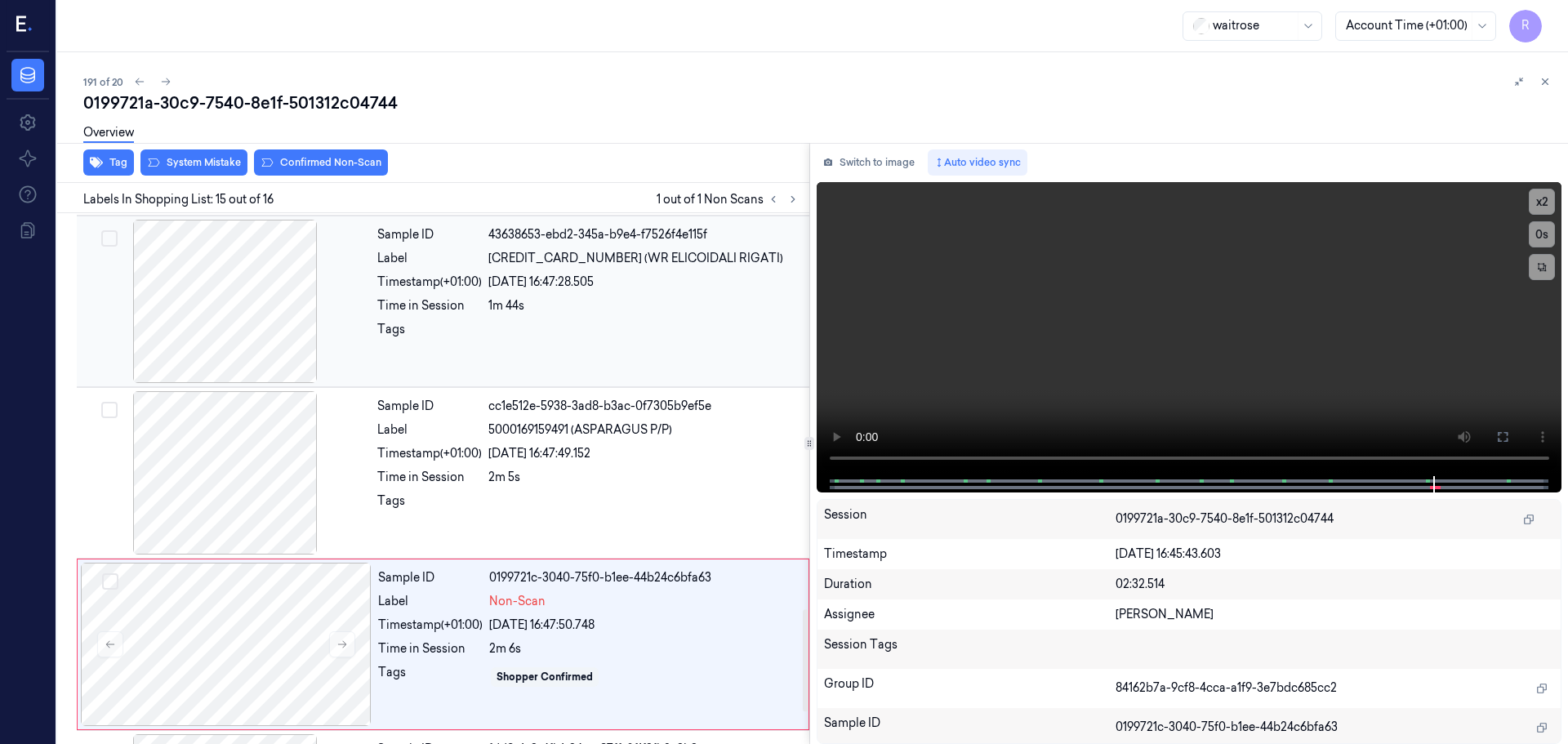
click at [257, 335] on div at bounding box center [225, 301] width 291 height 163
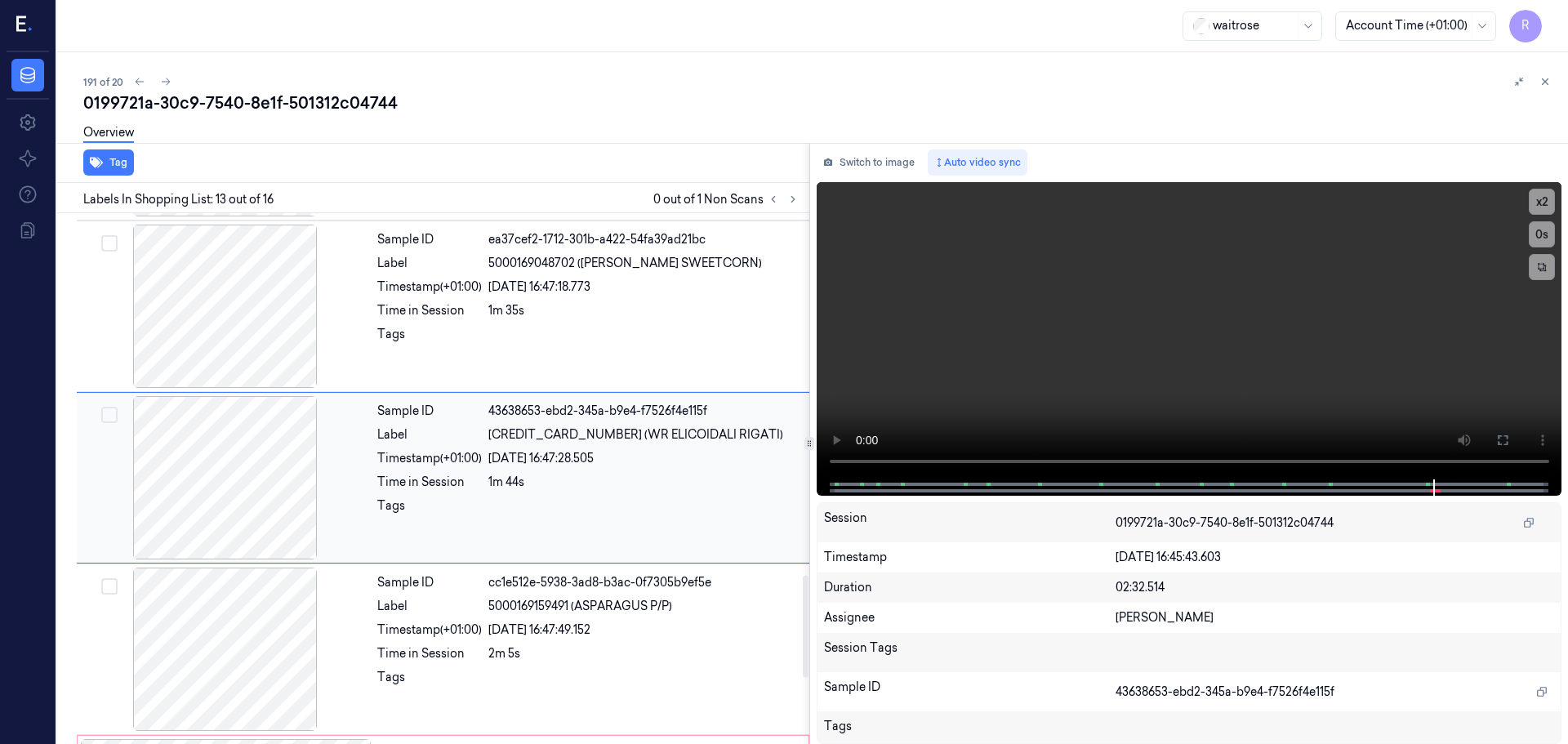
scroll to position [1877, 0]
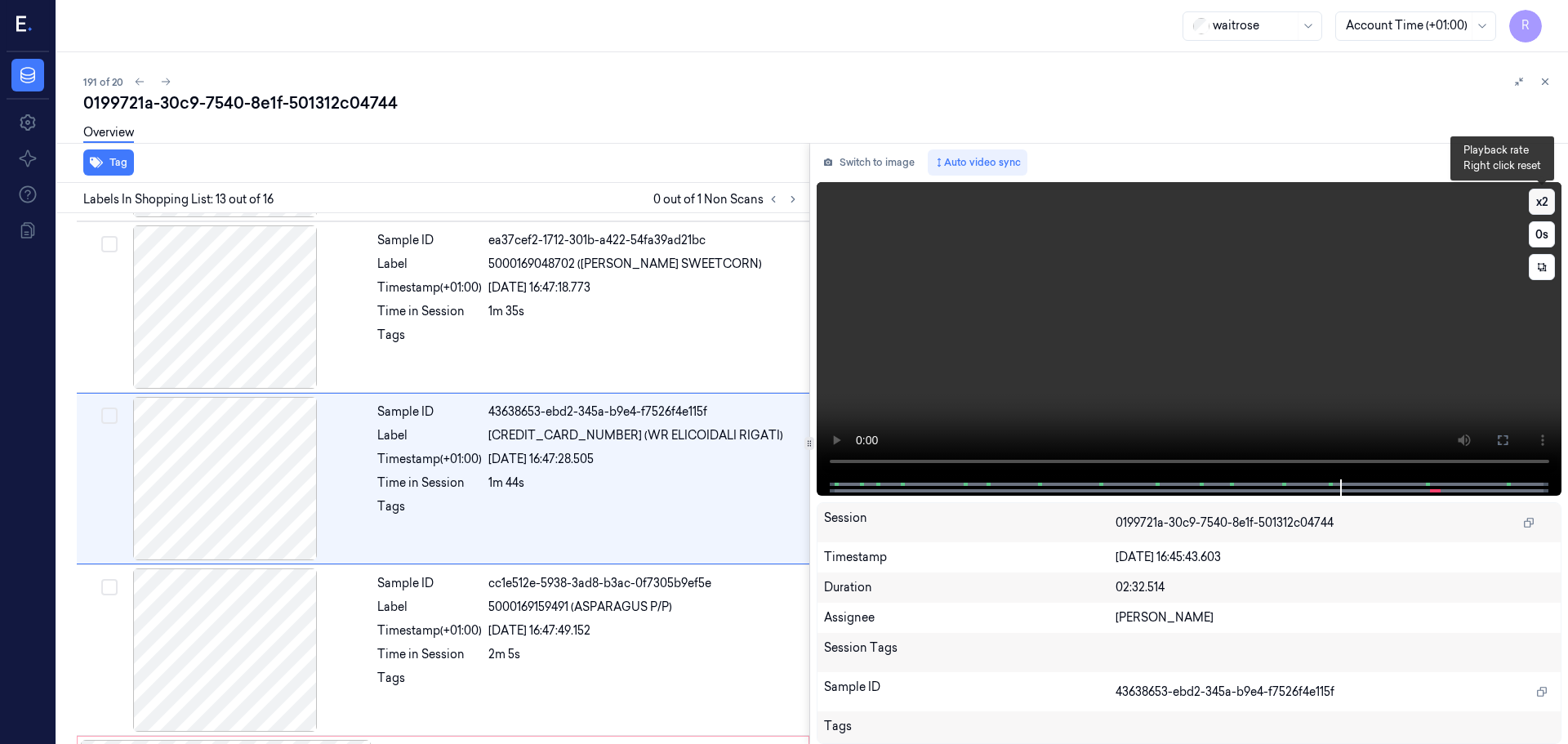
click at [1542, 206] on button "x 2" at bounding box center [1542, 202] width 27 height 27
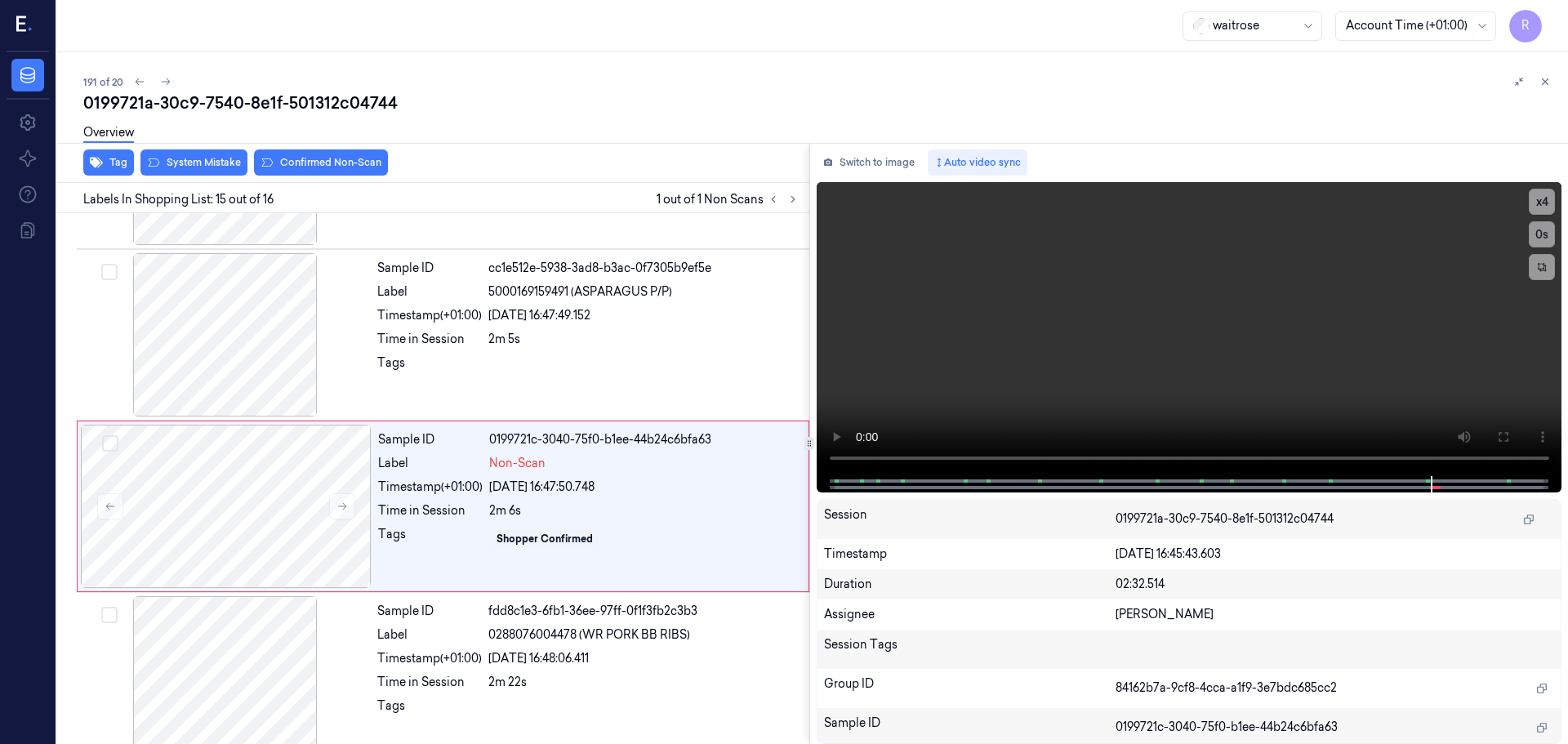
scroll to position [2218, 0]
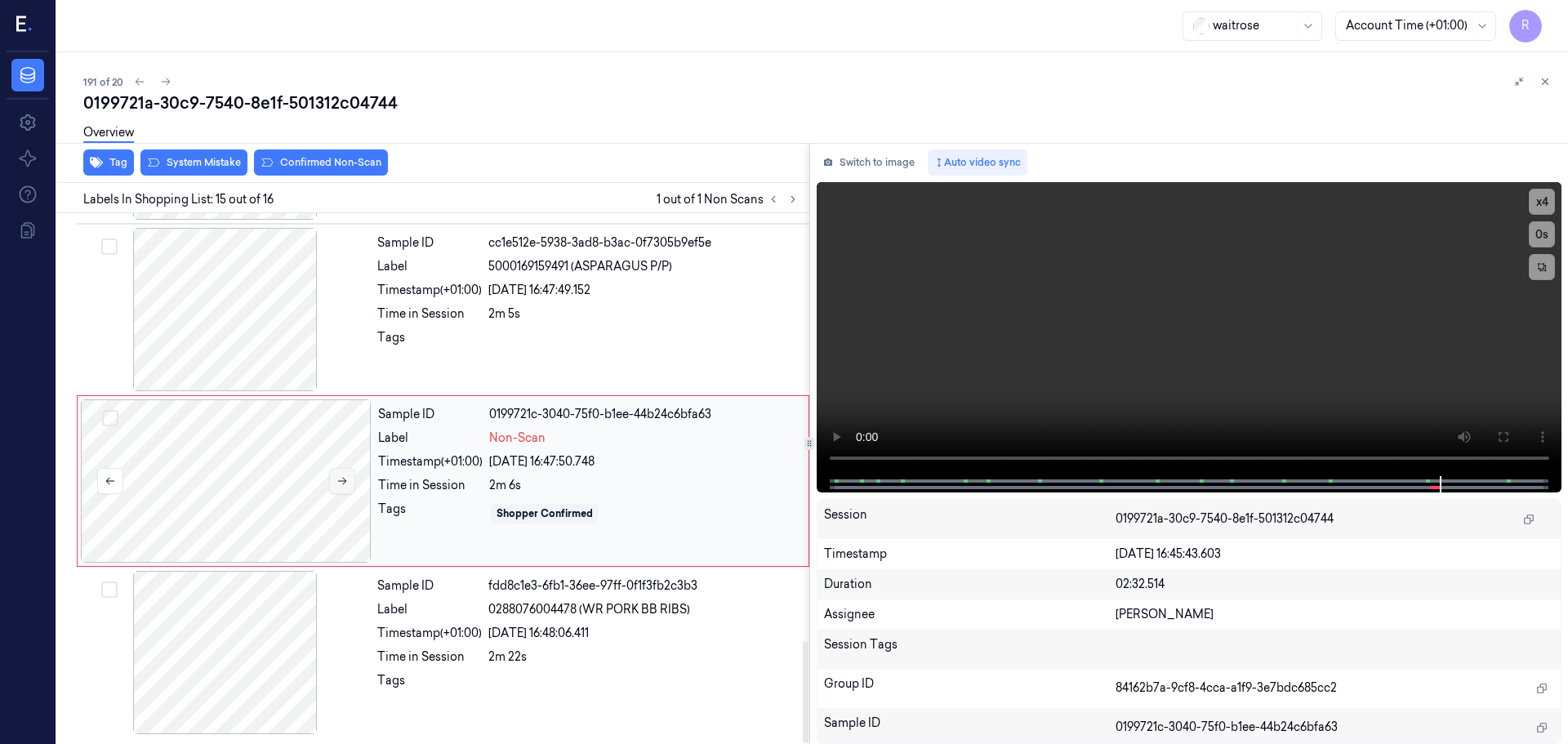
click at [337, 478] on icon at bounding box center [342, 481] width 12 height 12
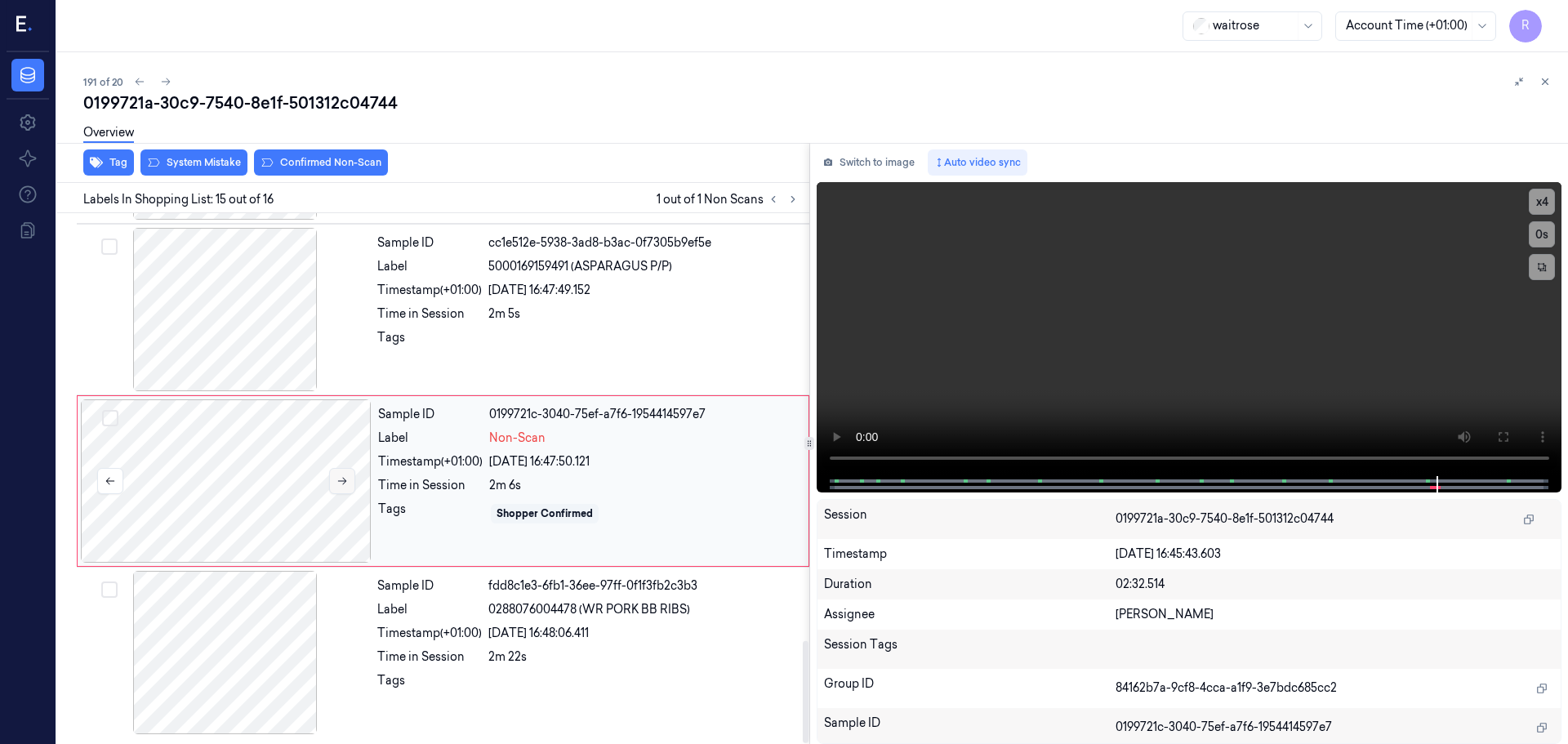
click at [337, 478] on icon at bounding box center [342, 481] width 12 height 12
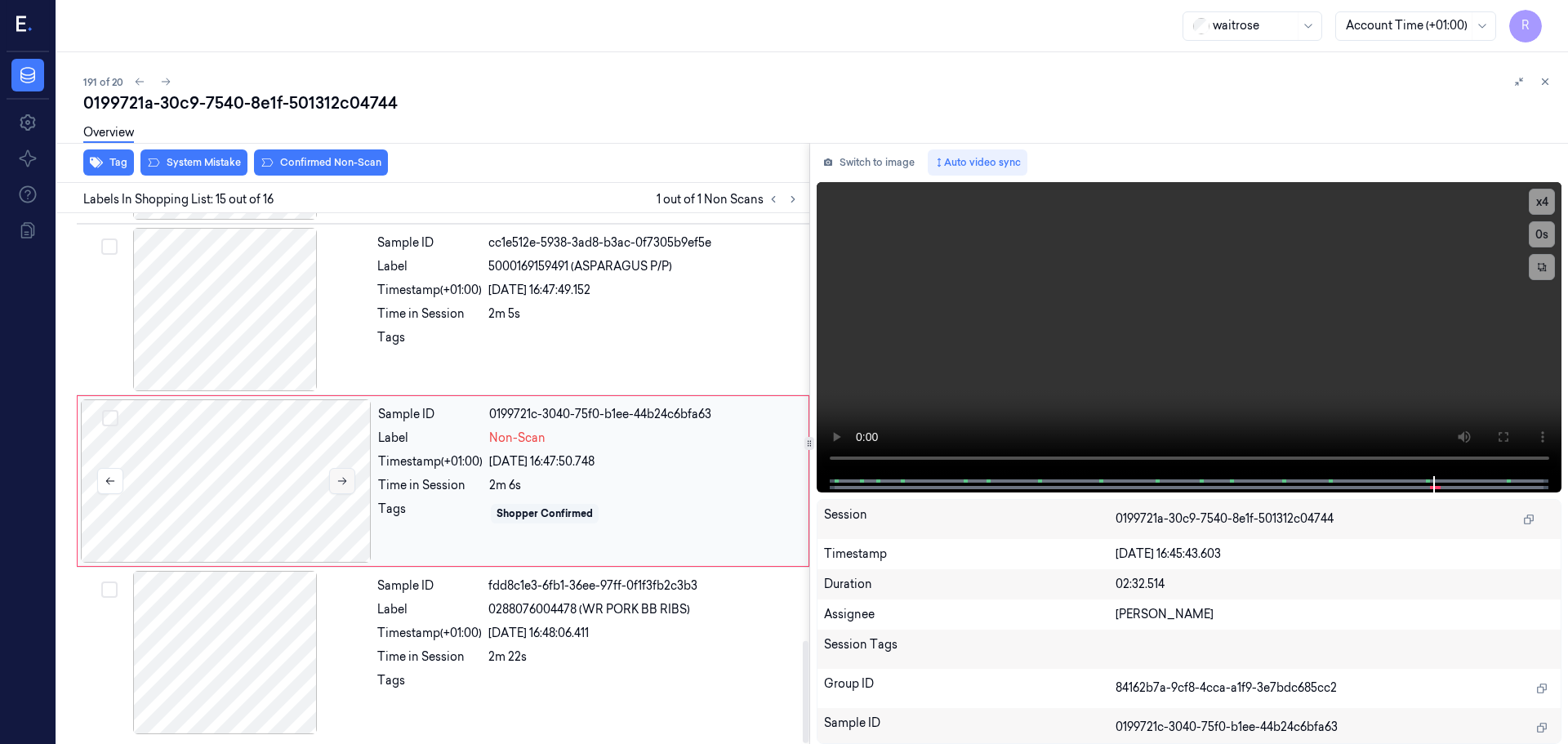
click at [337, 478] on icon at bounding box center [342, 481] width 12 height 12
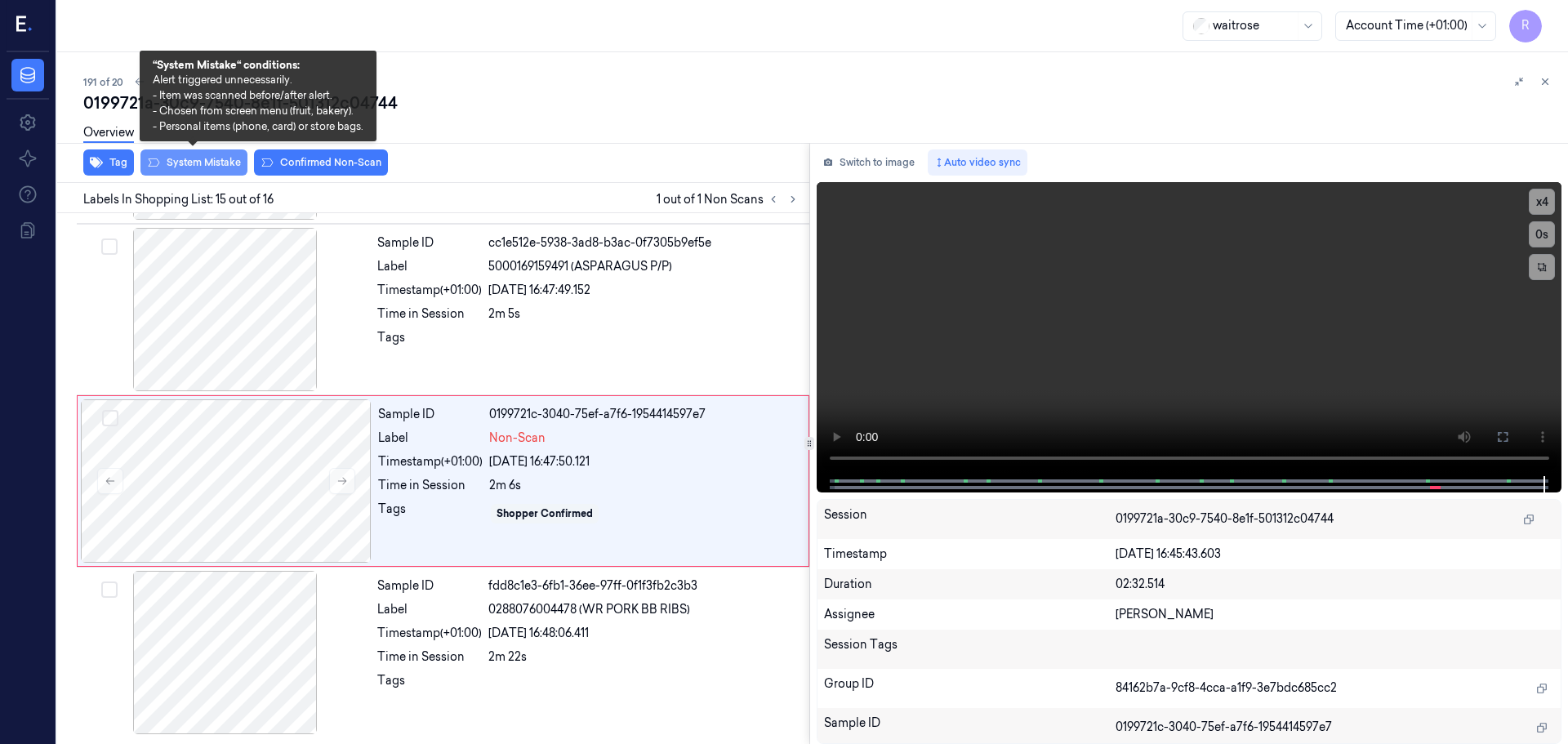
click at [191, 162] on button "System Mistake" at bounding box center [194, 162] width 107 height 27
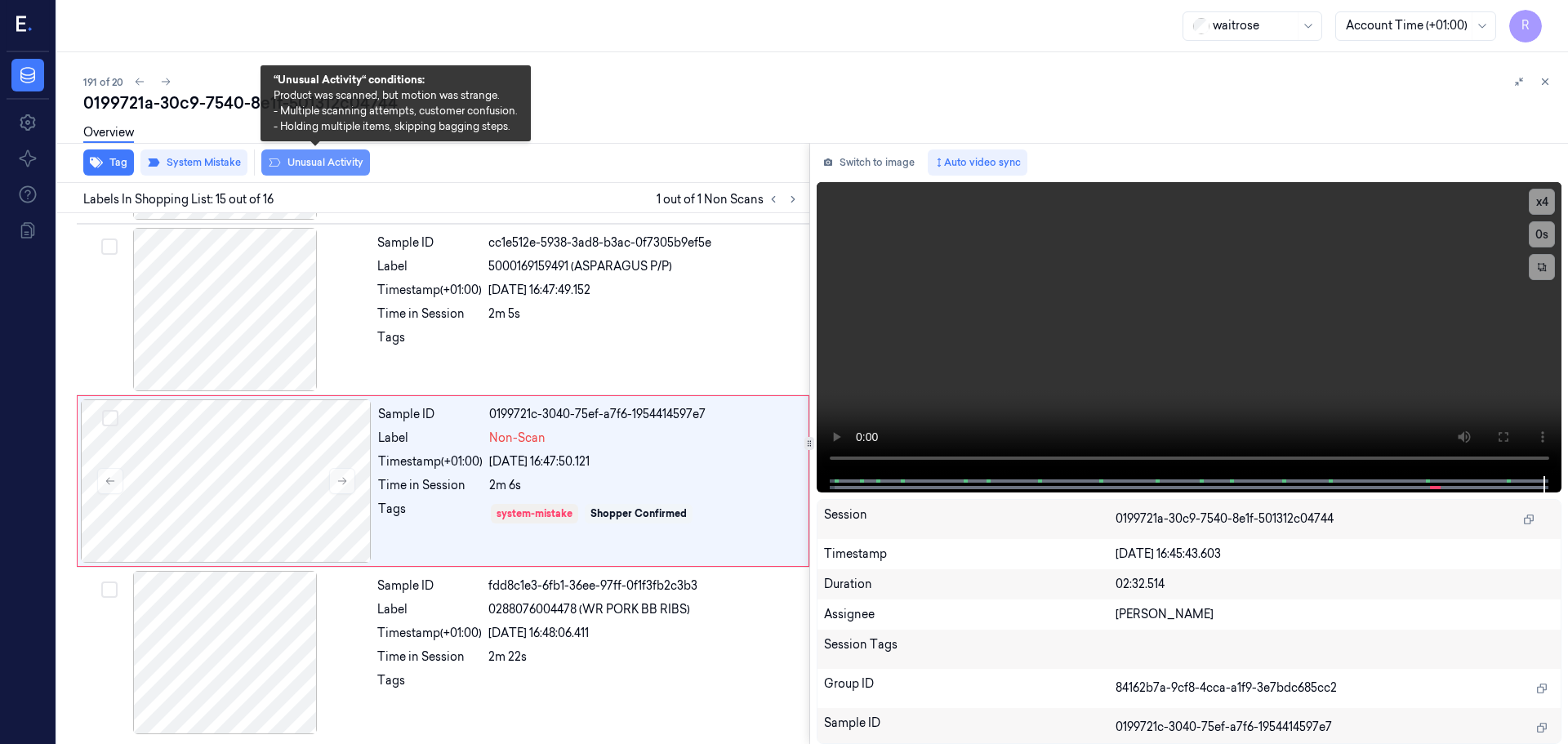
click at [297, 160] on button "Unusual Activity" at bounding box center [315, 162] width 109 height 27
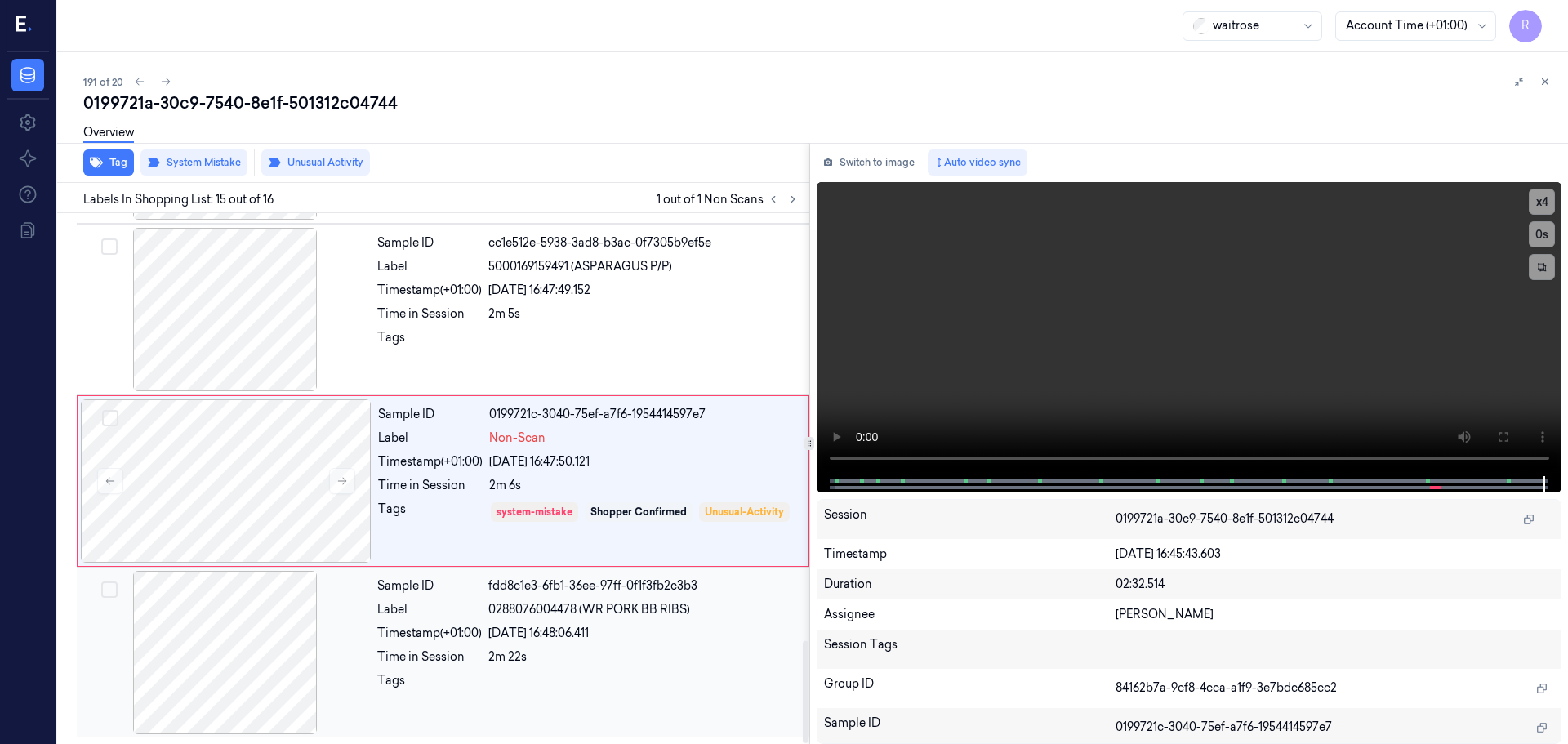
click at [419, 583] on div "Sample ID" at bounding box center [429, 586] width 104 height 17
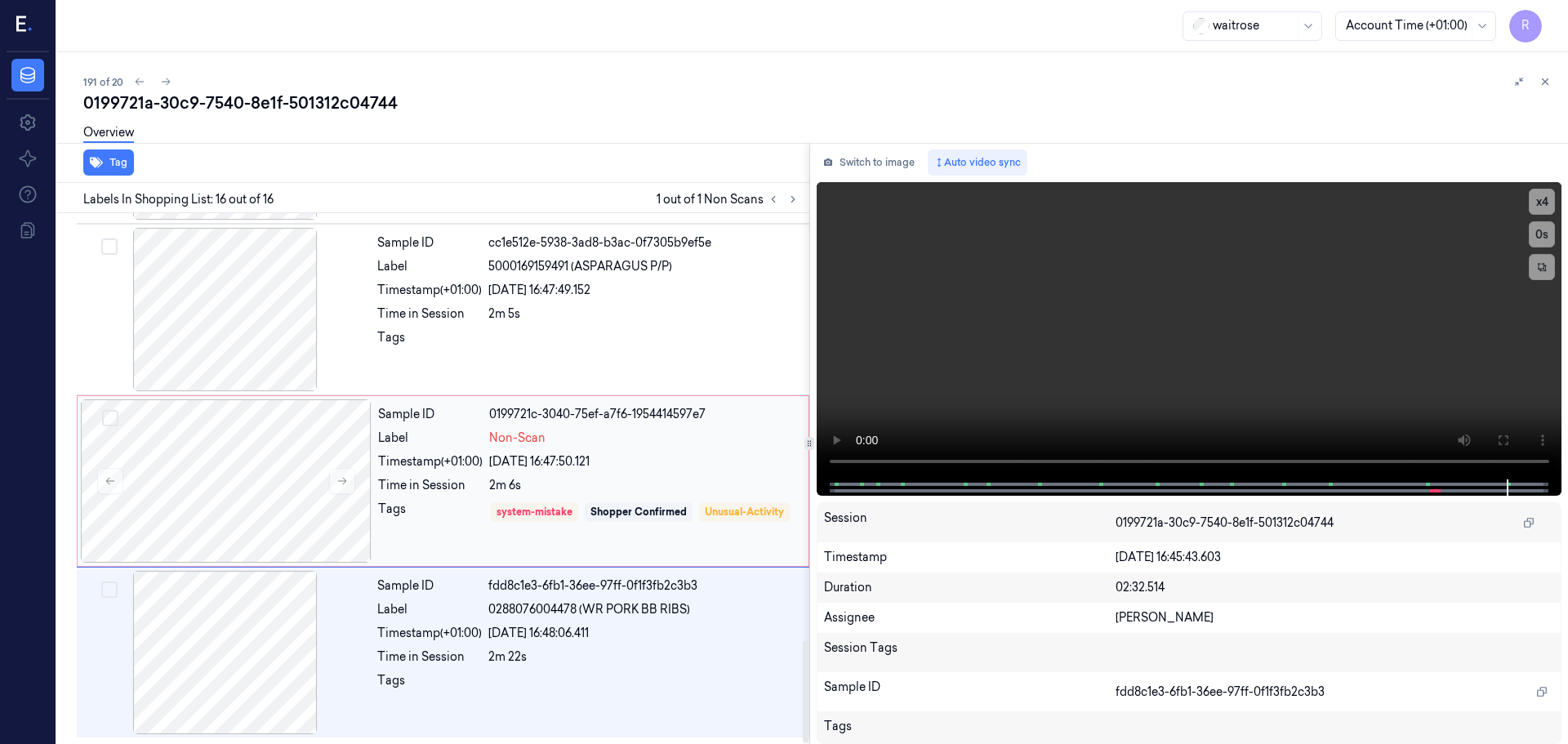
click at [443, 499] on div "Sample ID 0199721c-3040-75ef-a7f6-1954414597e7 Label Non-Scan Timestamp (+01:00…" at bounding box center [588, 481] width 433 height 163
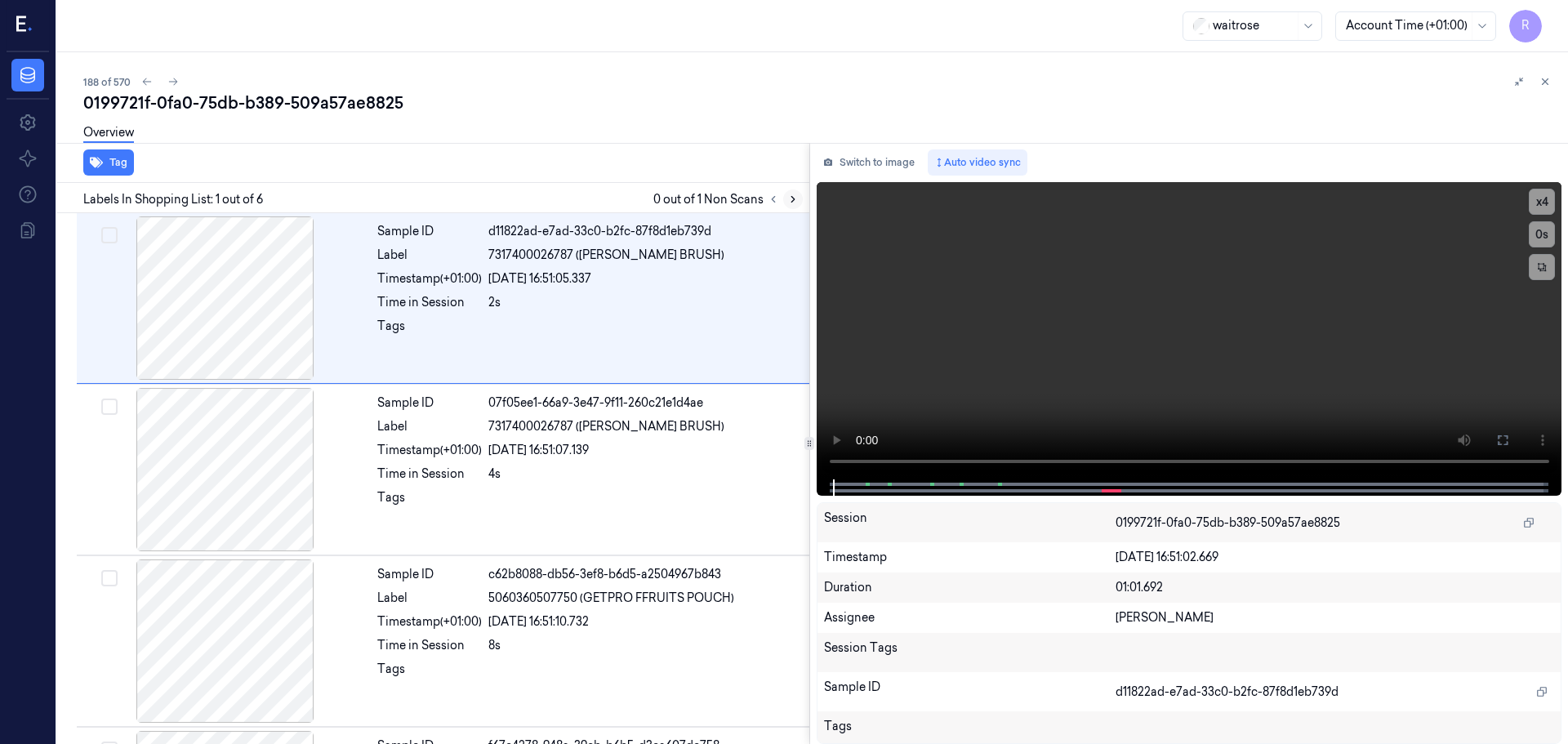
click at [795, 196] on icon at bounding box center [793, 200] width 12 height 12
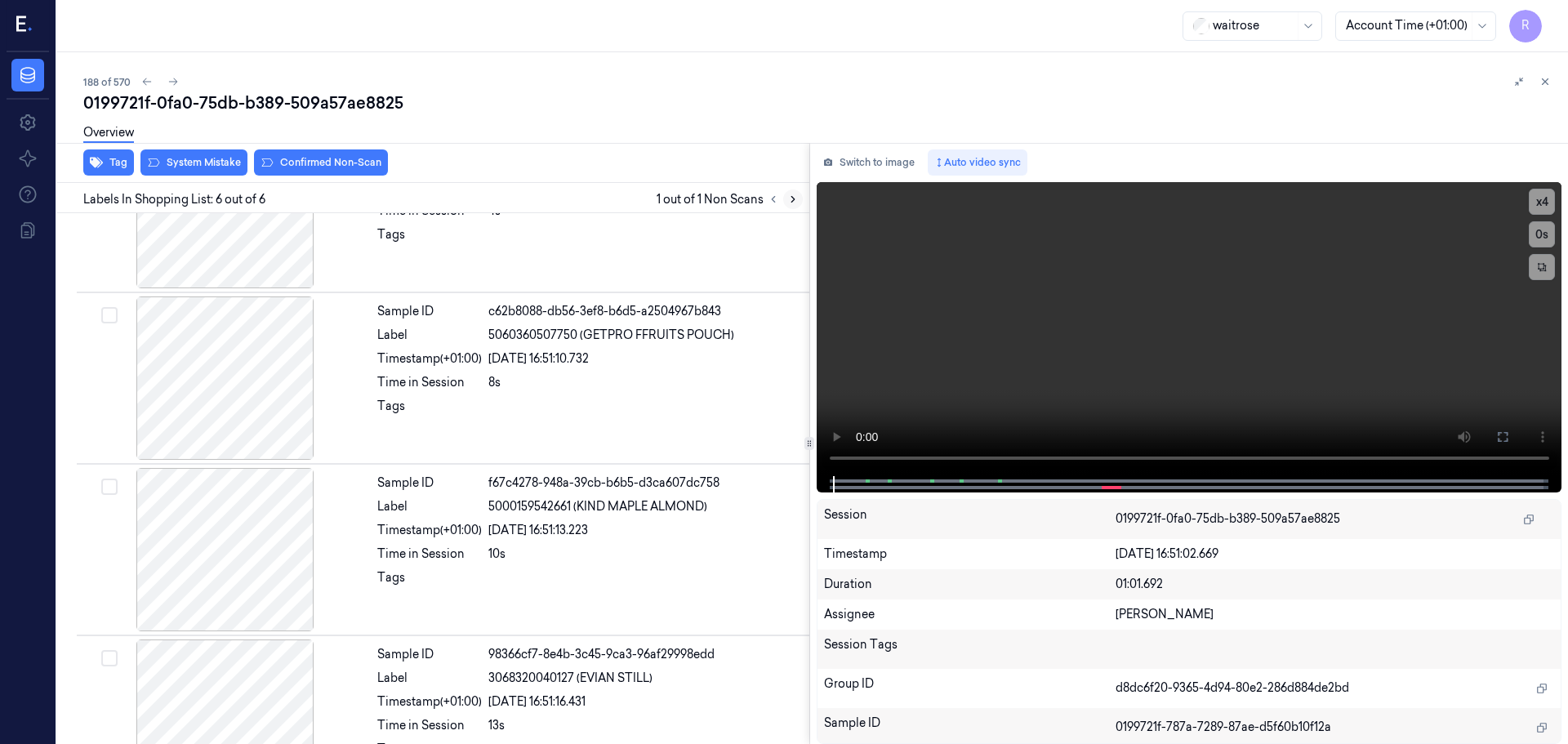
click at [795, 196] on icon at bounding box center [793, 200] width 12 height 12
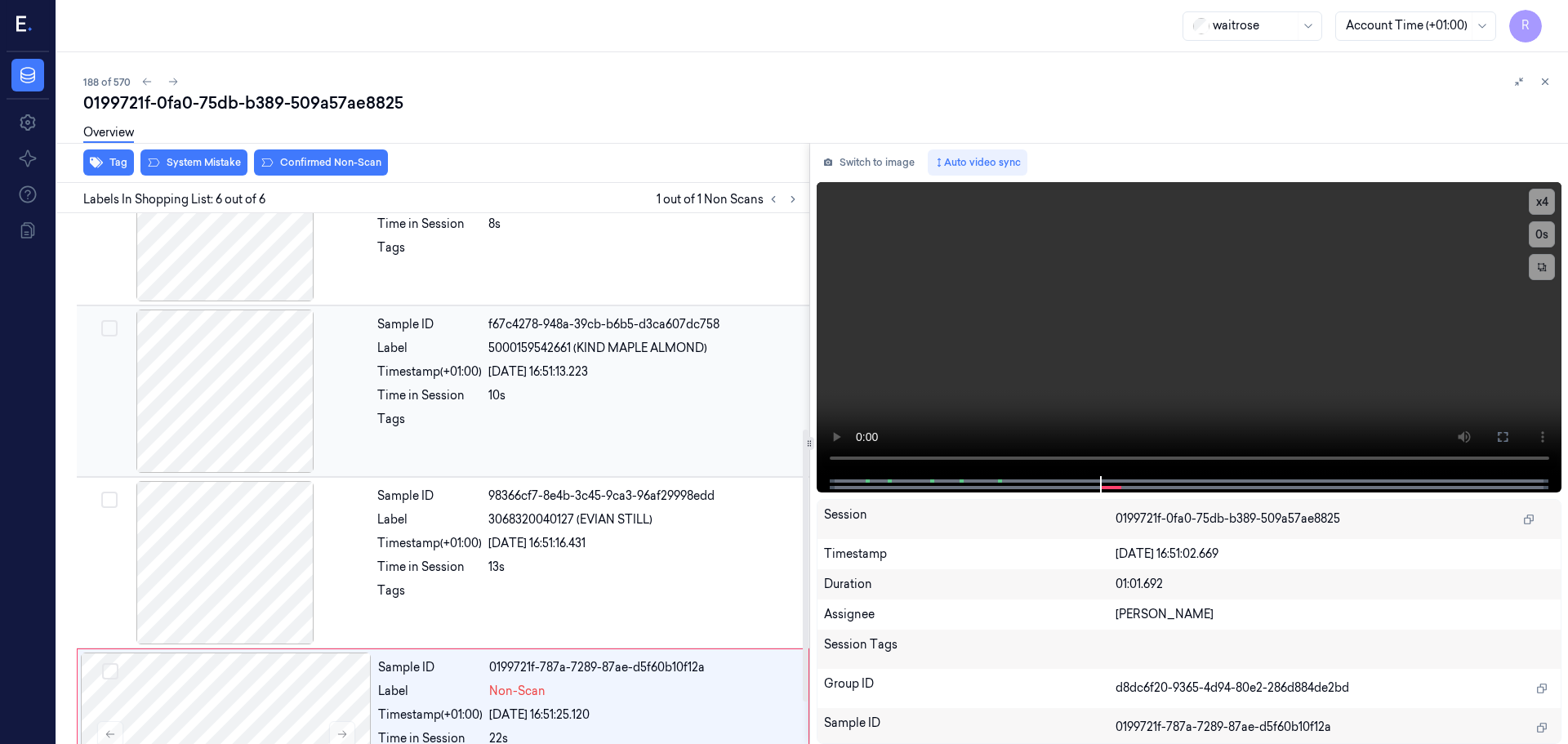
scroll to position [503, 0]
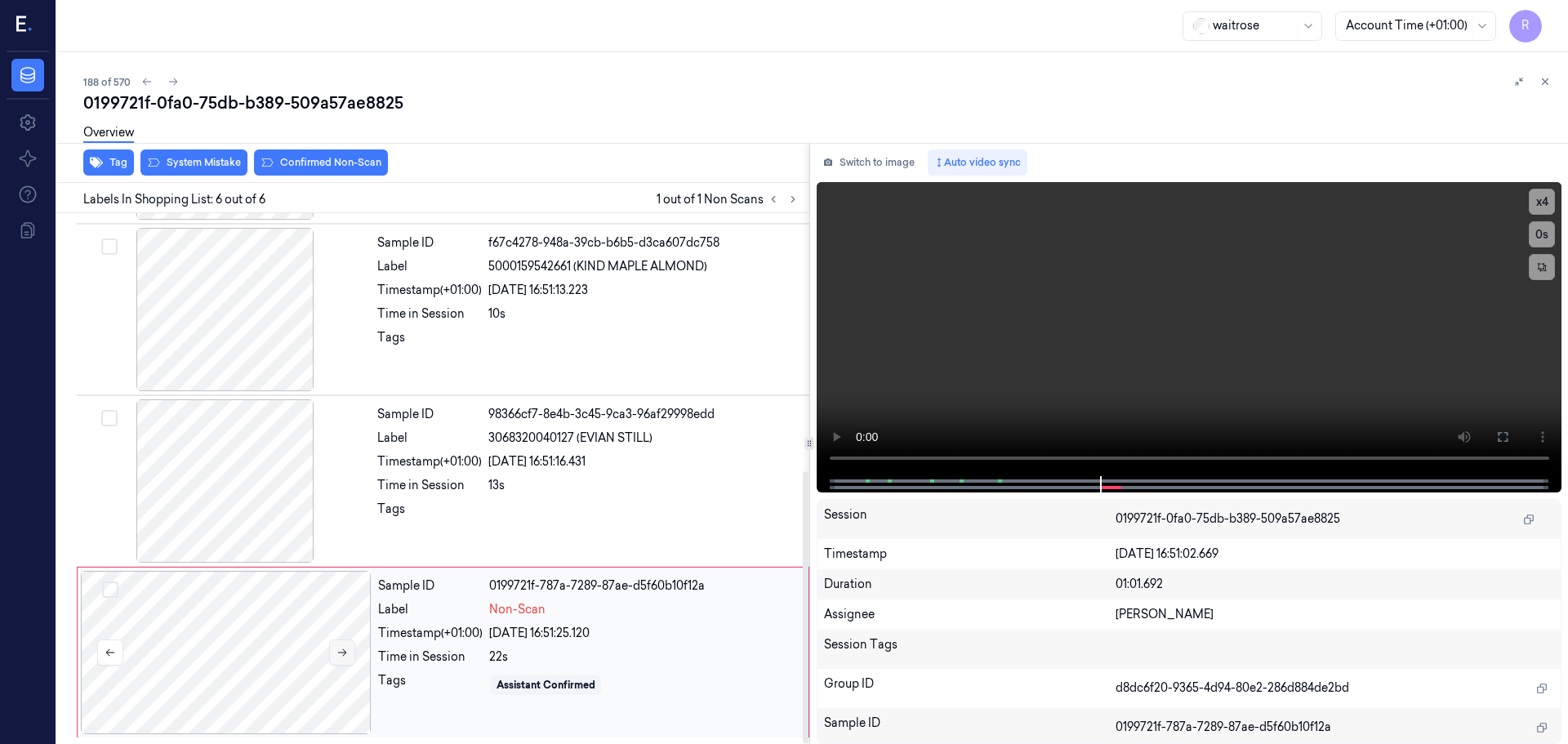
click at [349, 654] on button at bounding box center [342, 653] width 27 height 27
click at [284, 367] on div at bounding box center [225, 309] width 291 height 163
click at [976, 471] on video at bounding box center [1190, 329] width 746 height 294
click at [624, 494] on div "Sample ID 98366cf7-8e4b-3c45-9ca3-96af29998edd Label 3068320040127 (EVIAN STILL…" at bounding box center [588, 481] width 435 height 163
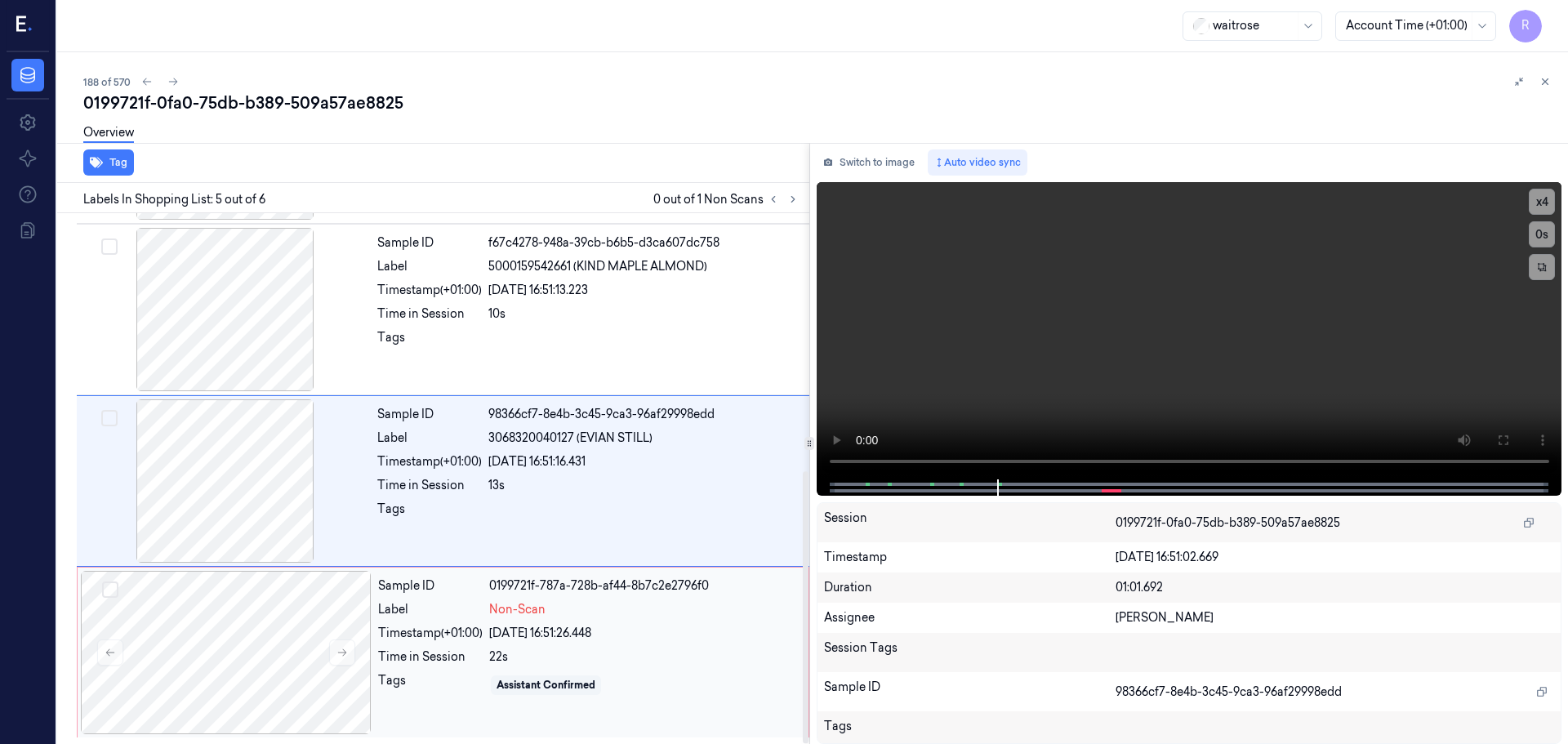
click at [578, 611] on div "Non-Scan" at bounding box center [644, 609] width 310 height 17
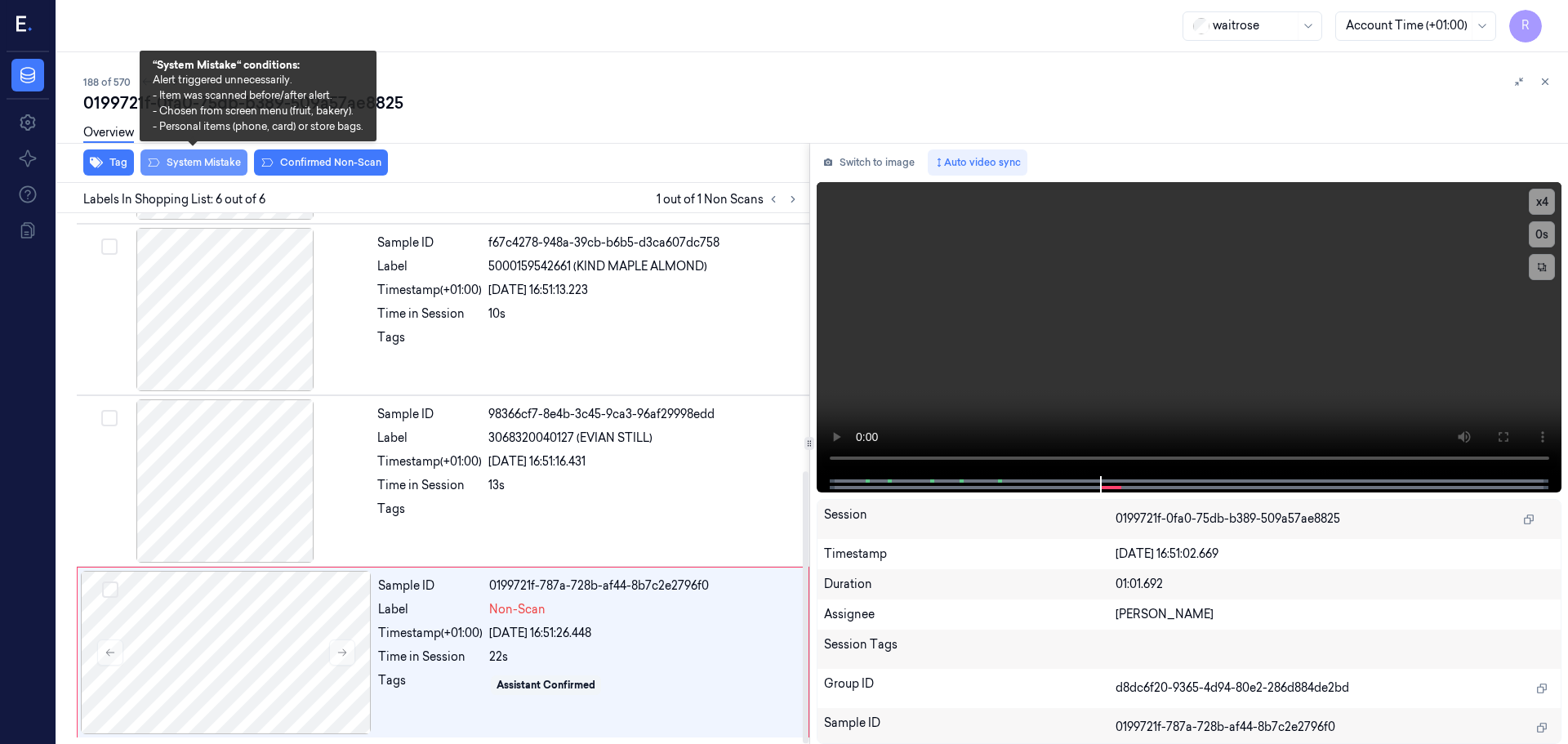
click at [190, 162] on button "System Mistake" at bounding box center [194, 162] width 107 height 27
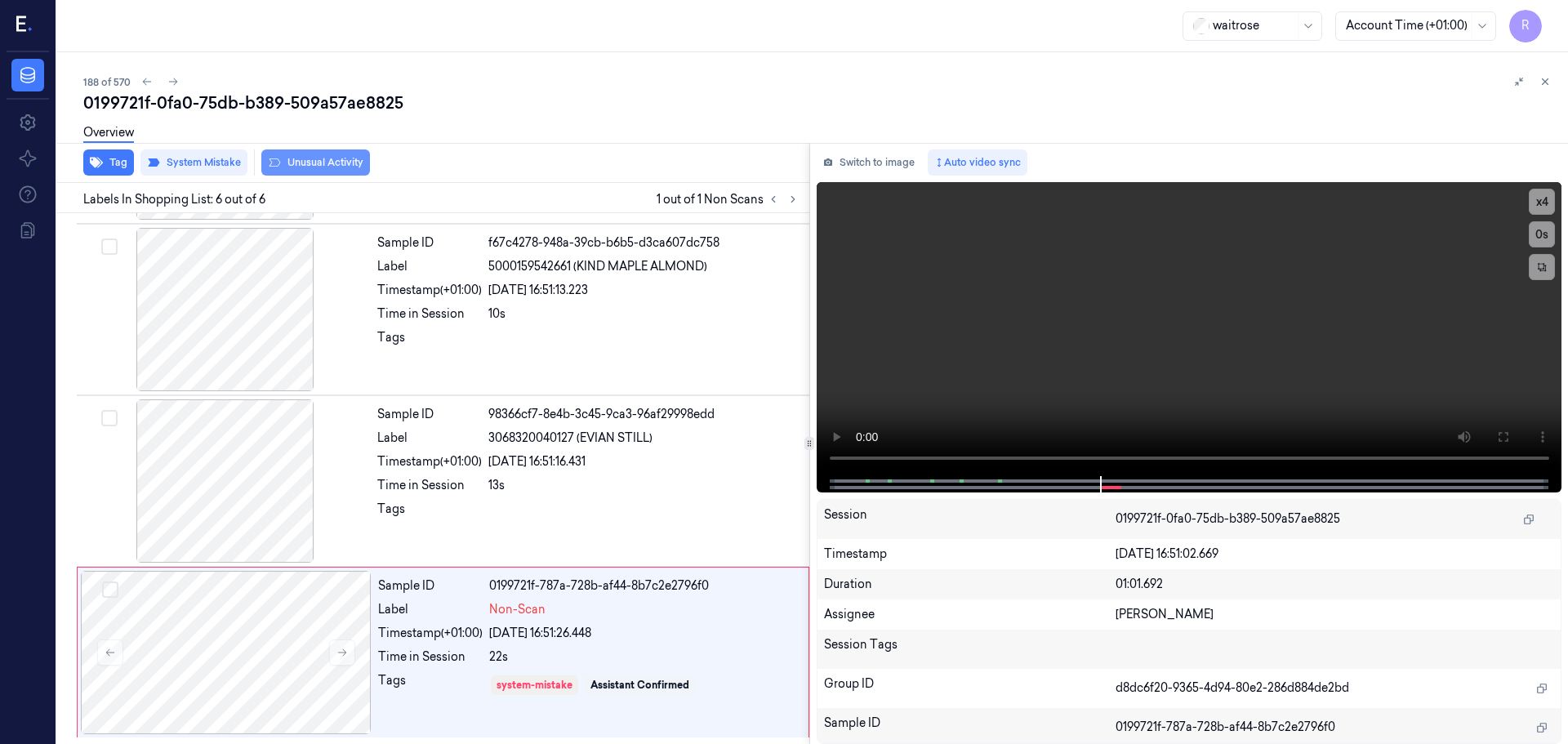
click at [316, 159] on button "Unusual Activity" at bounding box center [315, 162] width 109 height 27
click at [438, 460] on div "Timestamp (+01:00)" at bounding box center [429, 461] width 104 height 17
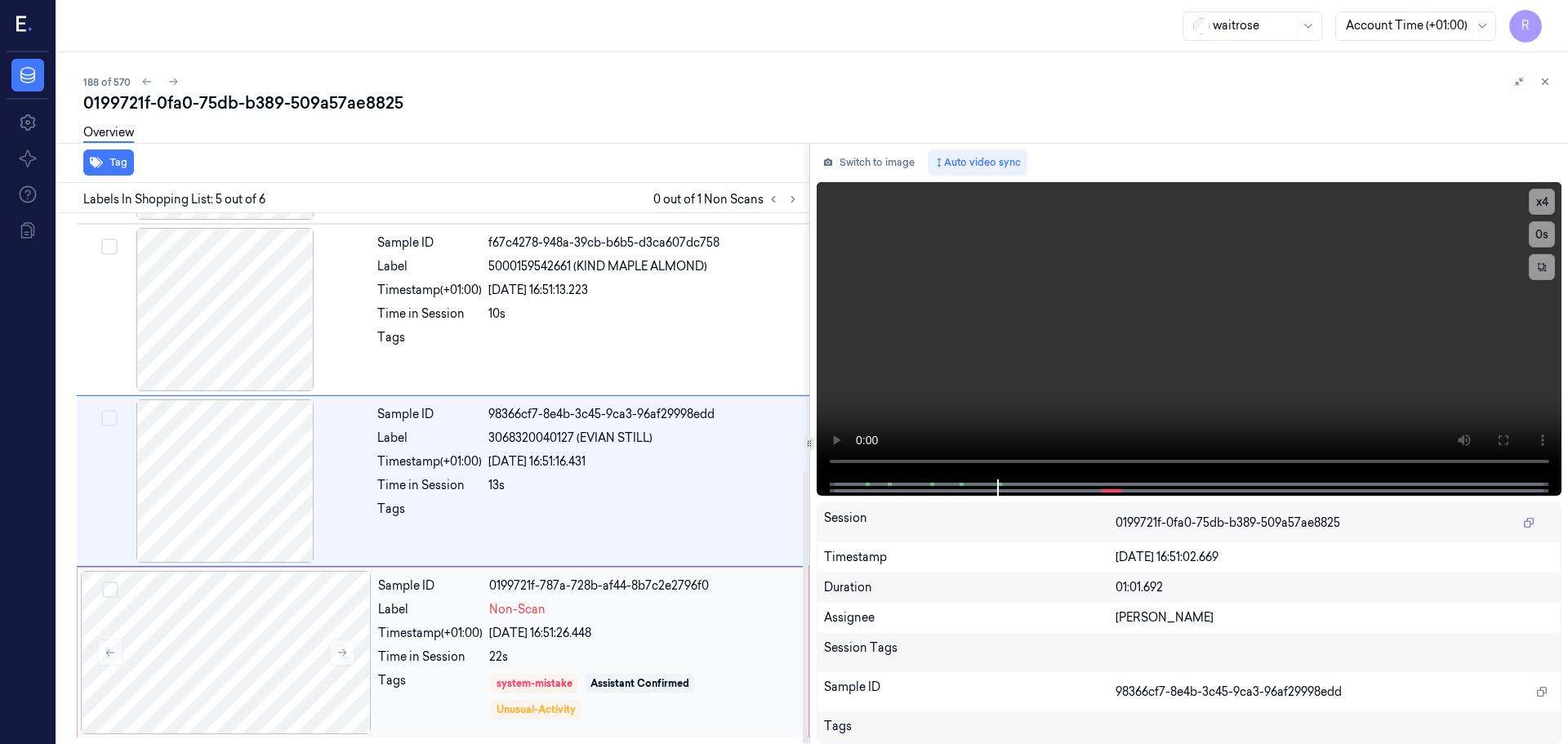
click at [552, 665] on div "Sample ID 0199721f-787a-728b-af44-8b7c2e2796f0 Label Non-Scan Timestamp (+01:00…" at bounding box center [588, 652] width 433 height 163
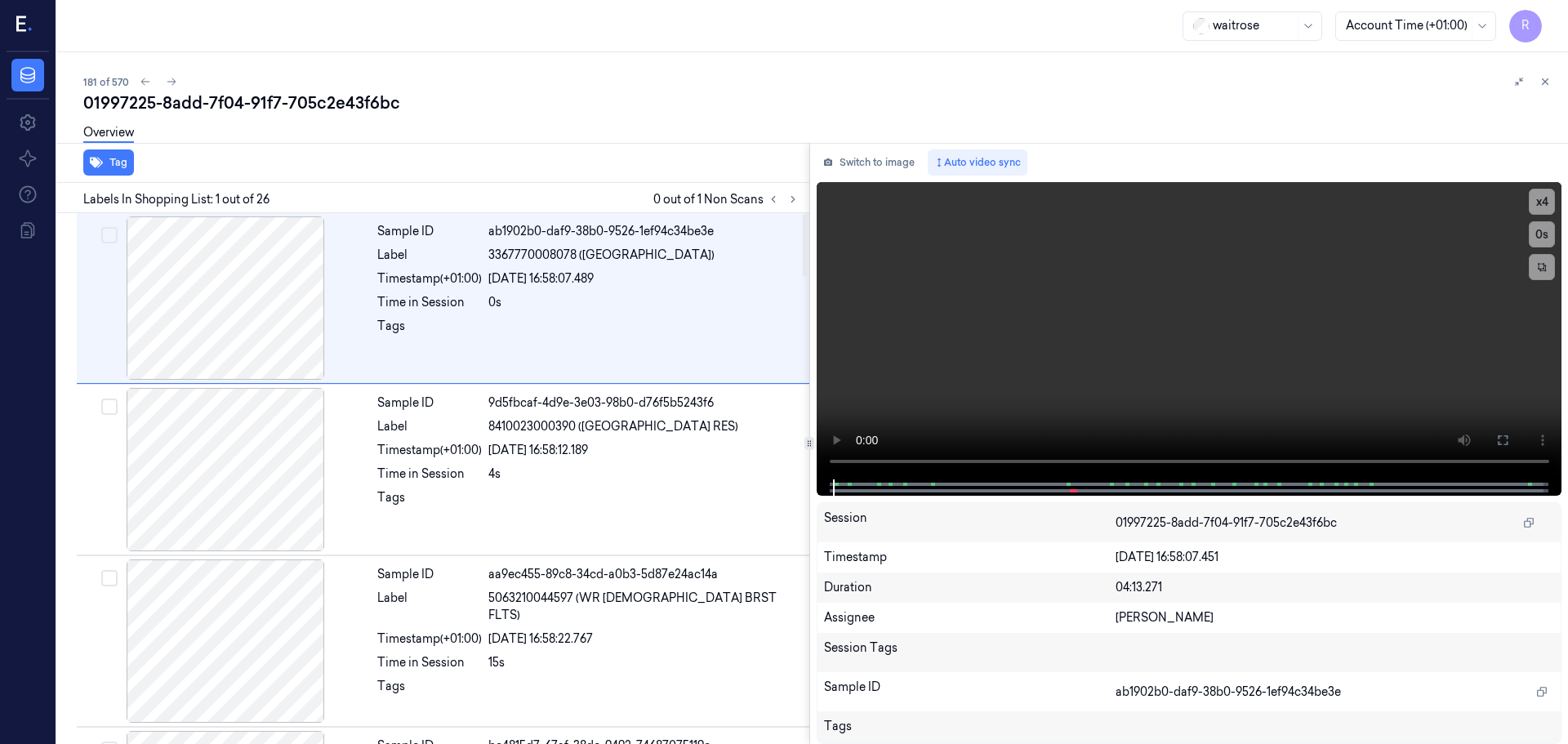
click at [785, 206] on div at bounding box center [783, 200] width 39 height 20
click at [787, 202] on icon at bounding box center [793, 200] width 12 height 12
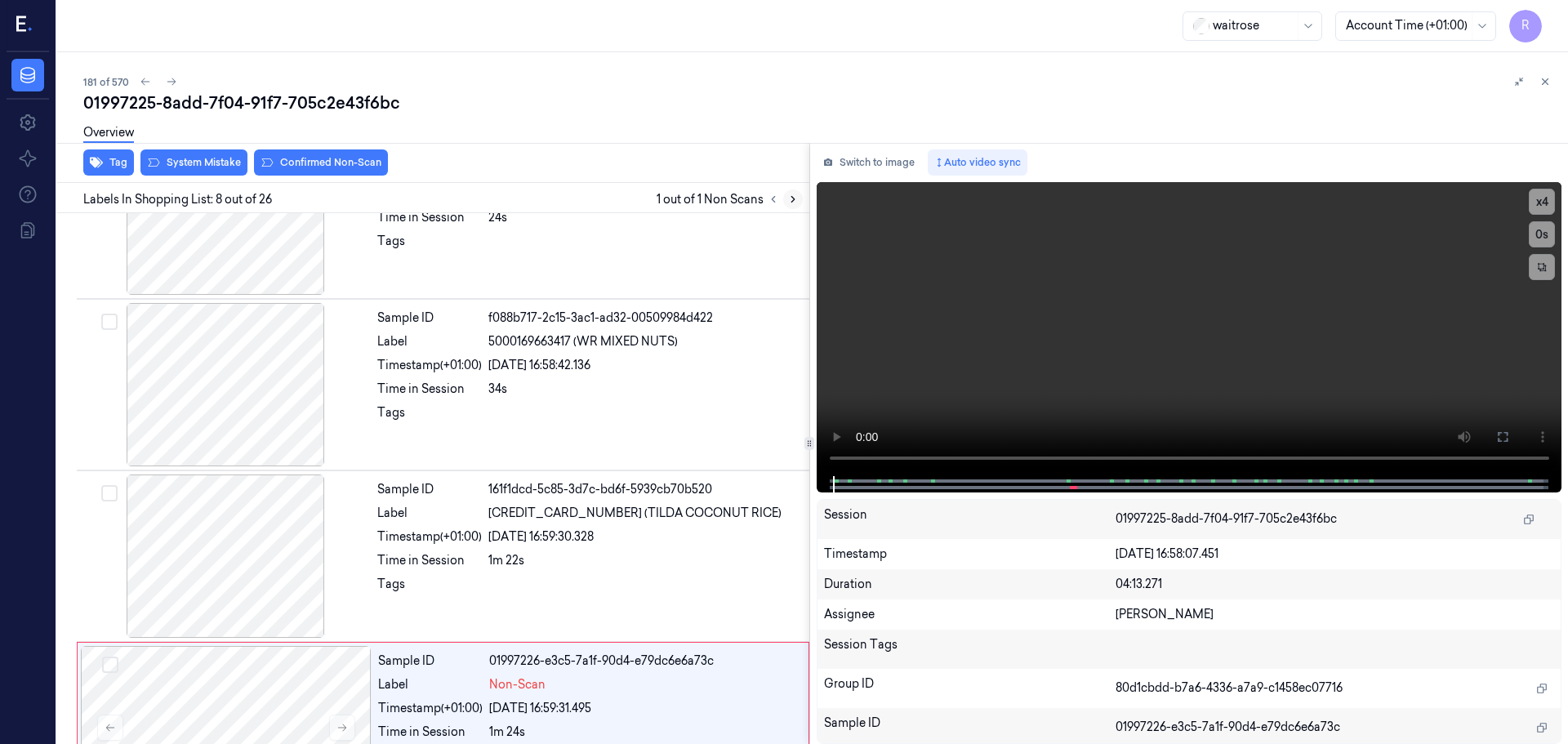
click at [787, 202] on icon at bounding box center [793, 200] width 12 height 12
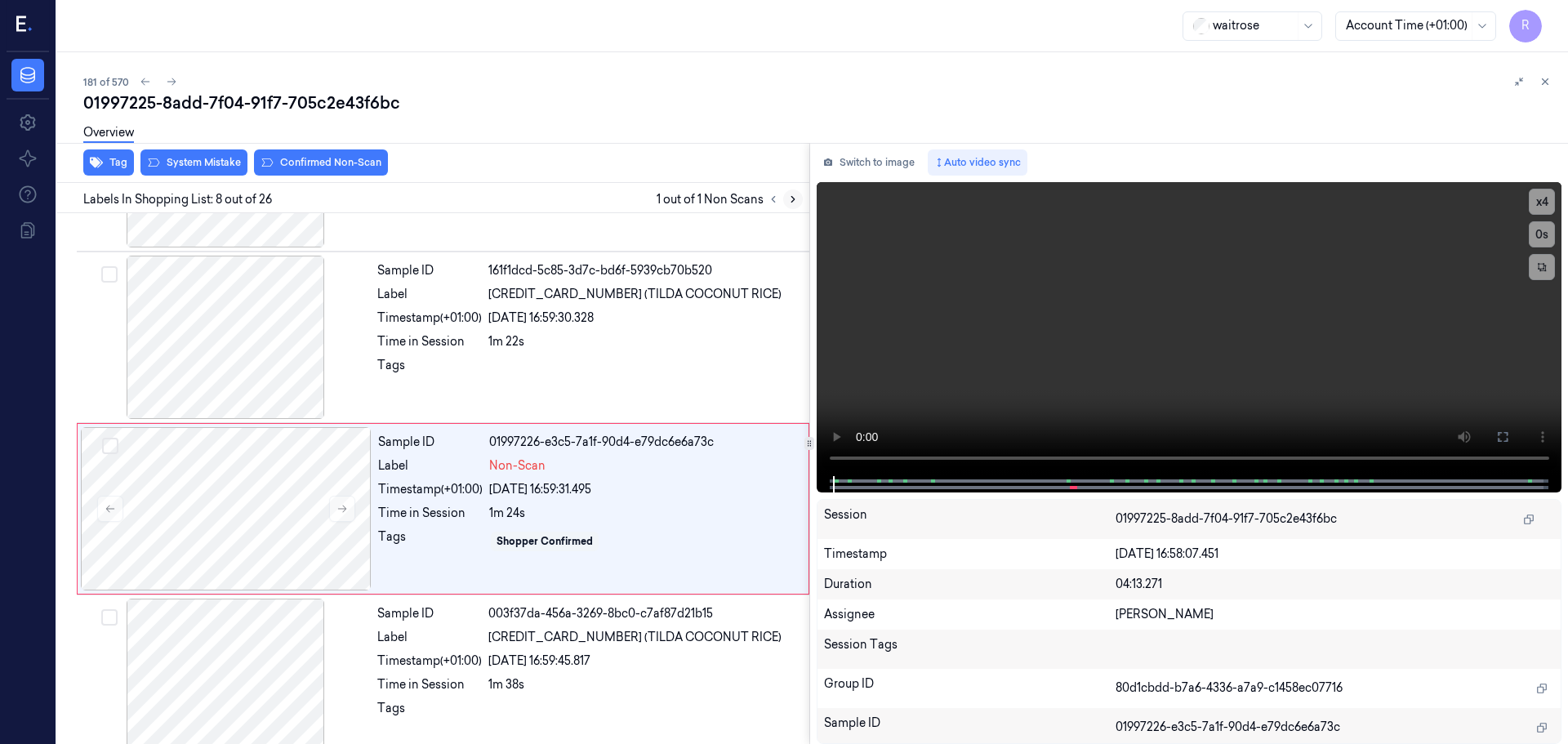
click at [787, 202] on icon at bounding box center [793, 200] width 12 height 12
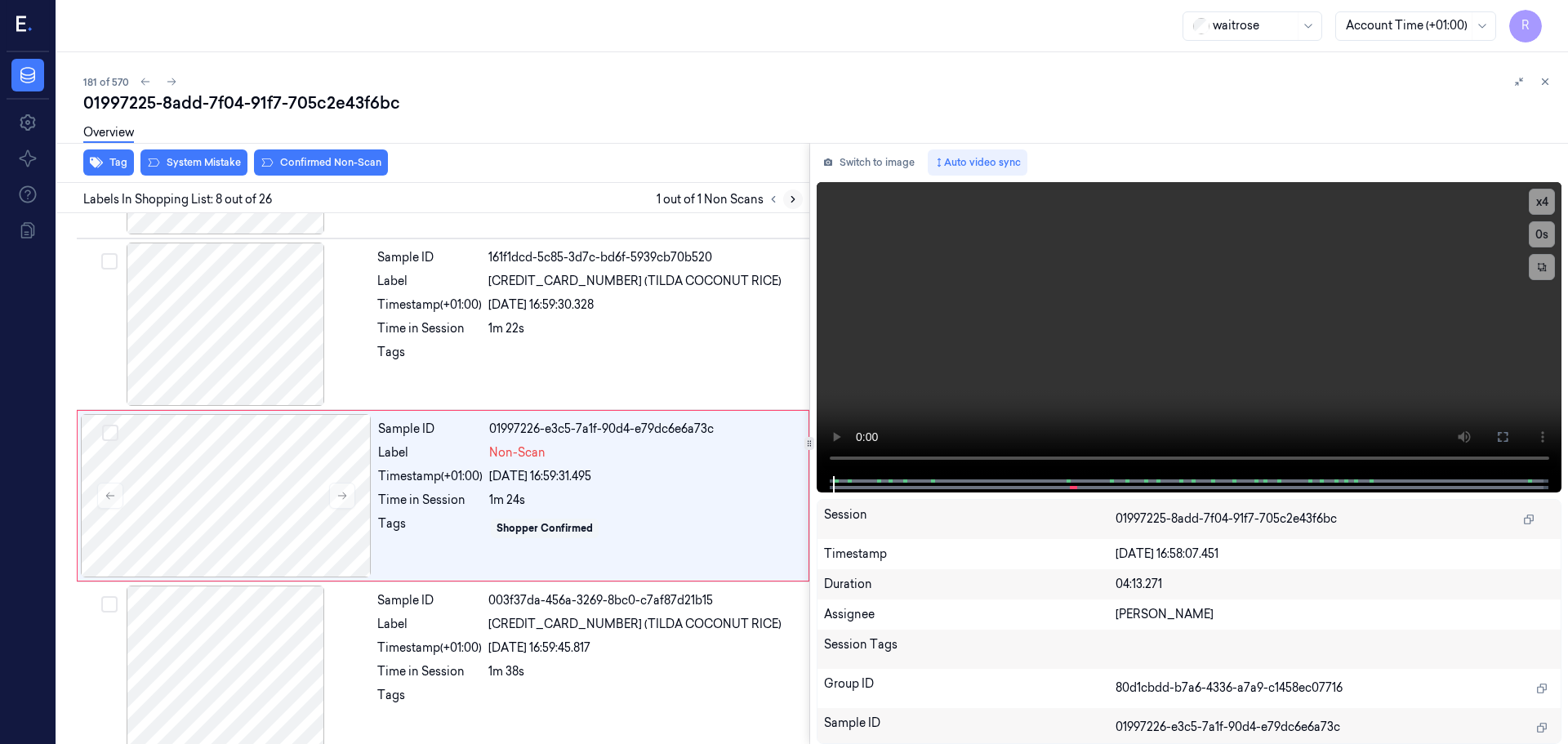
scroll to position [1020, 0]
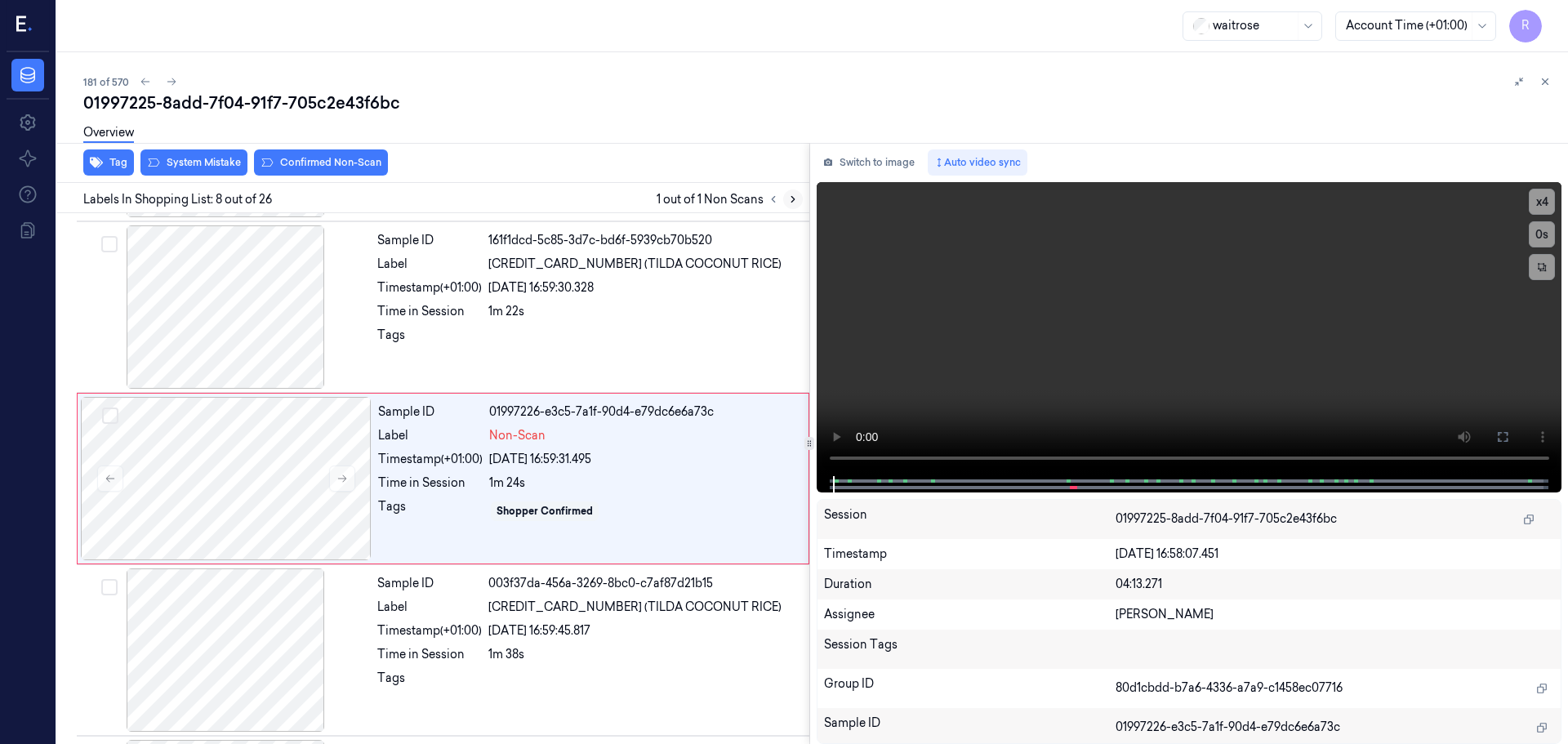
click at [787, 202] on icon at bounding box center [793, 200] width 12 height 12
click at [336, 476] on icon at bounding box center [342, 479] width 12 height 12
click at [340, 475] on icon at bounding box center [342, 479] width 12 height 12
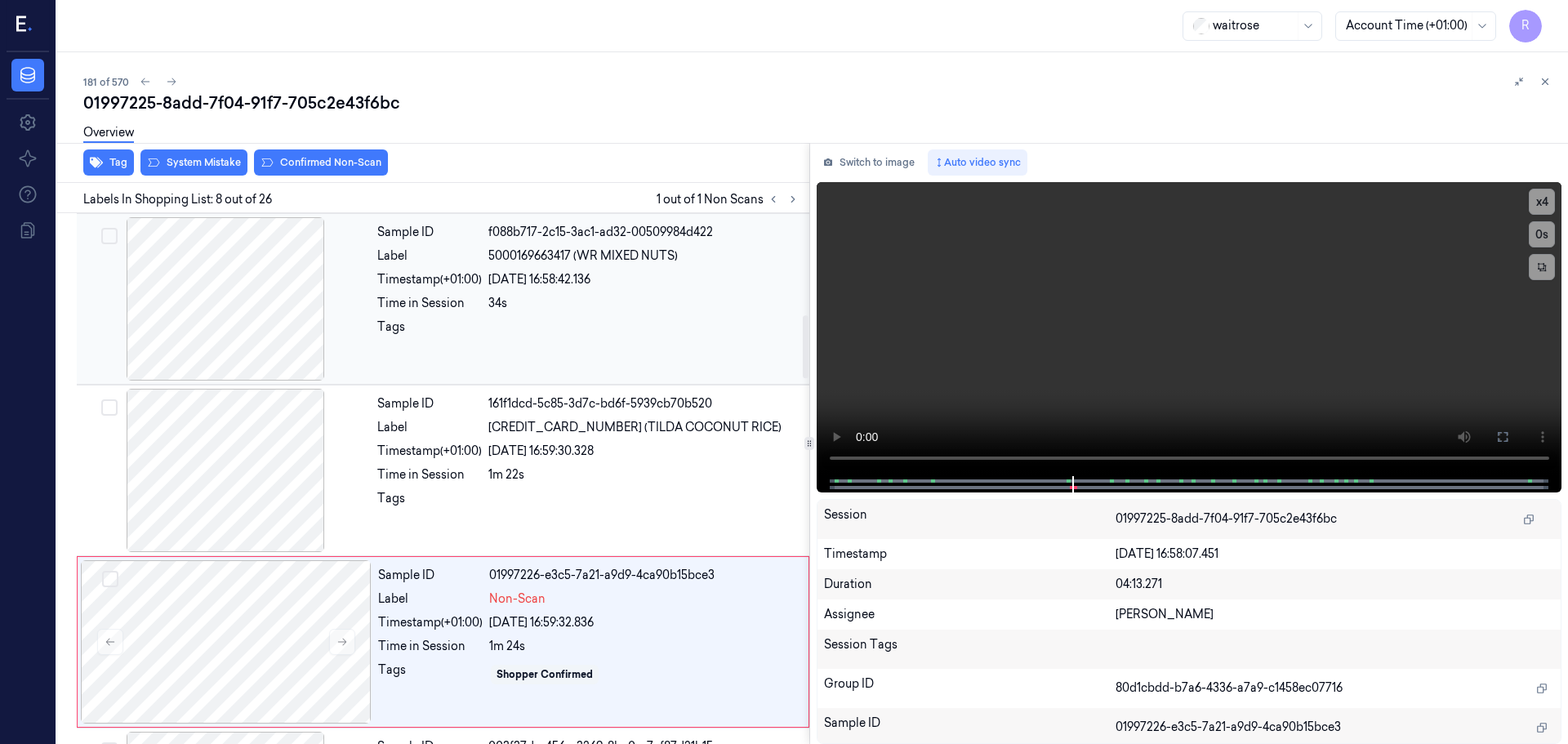
click at [288, 317] on div at bounding box center [225, 298] width 291 height 163
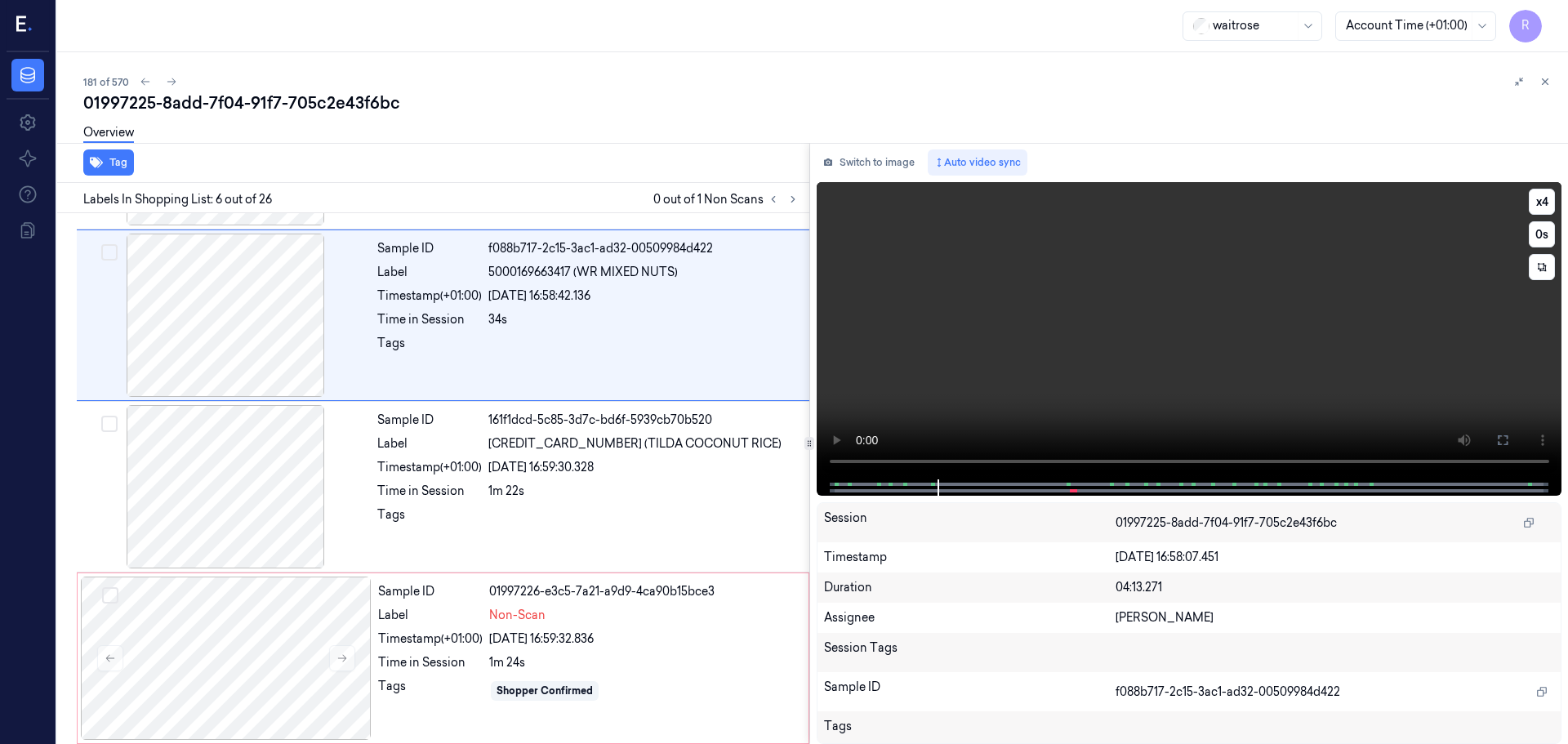
scroll to position [677, 0]
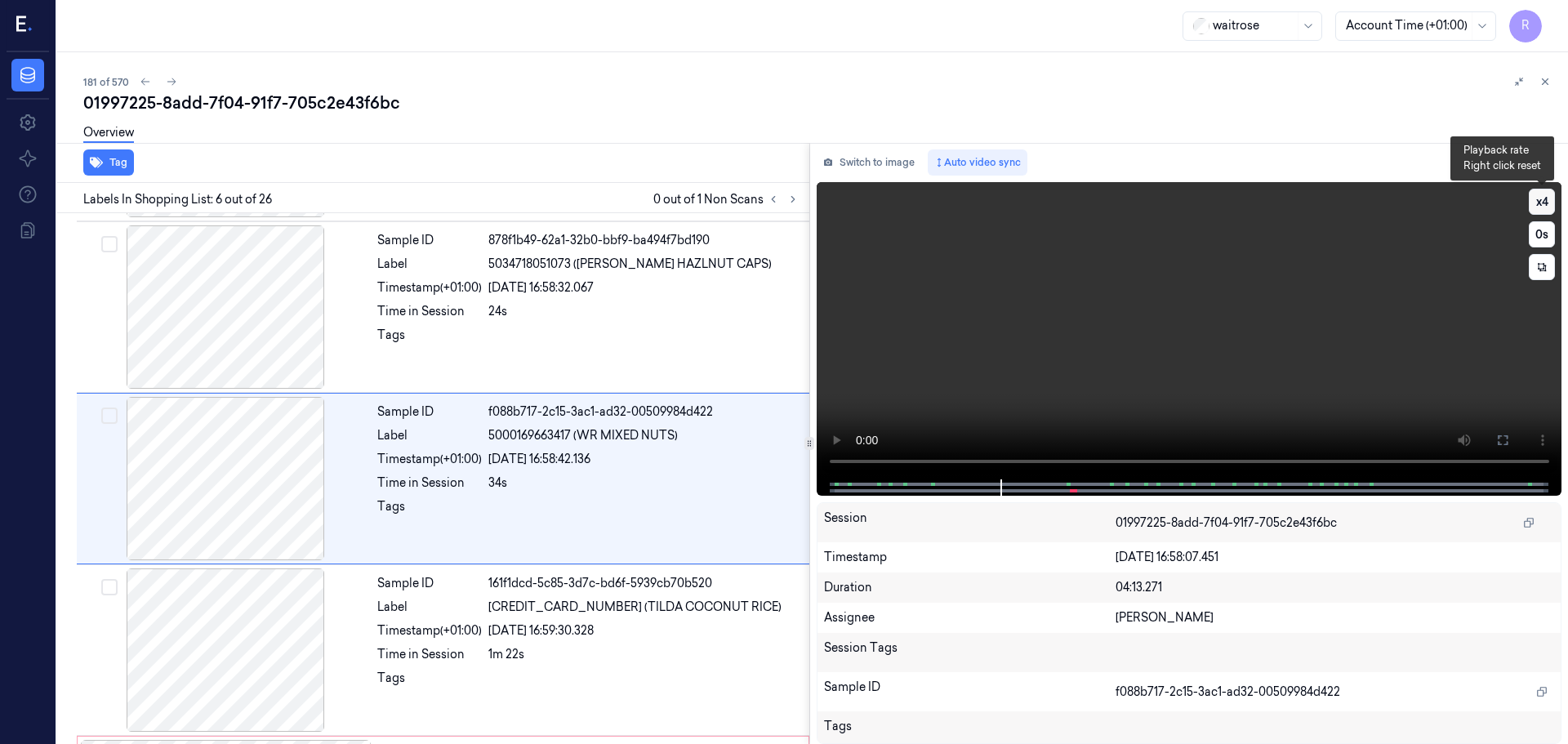
click at [1541, 201] on button "x 4" at bounding box center [1542, 202] width 27 height 27
click at [1533, 198] on button "x 1" at bounding box center [1542, 202] width 27 height 27
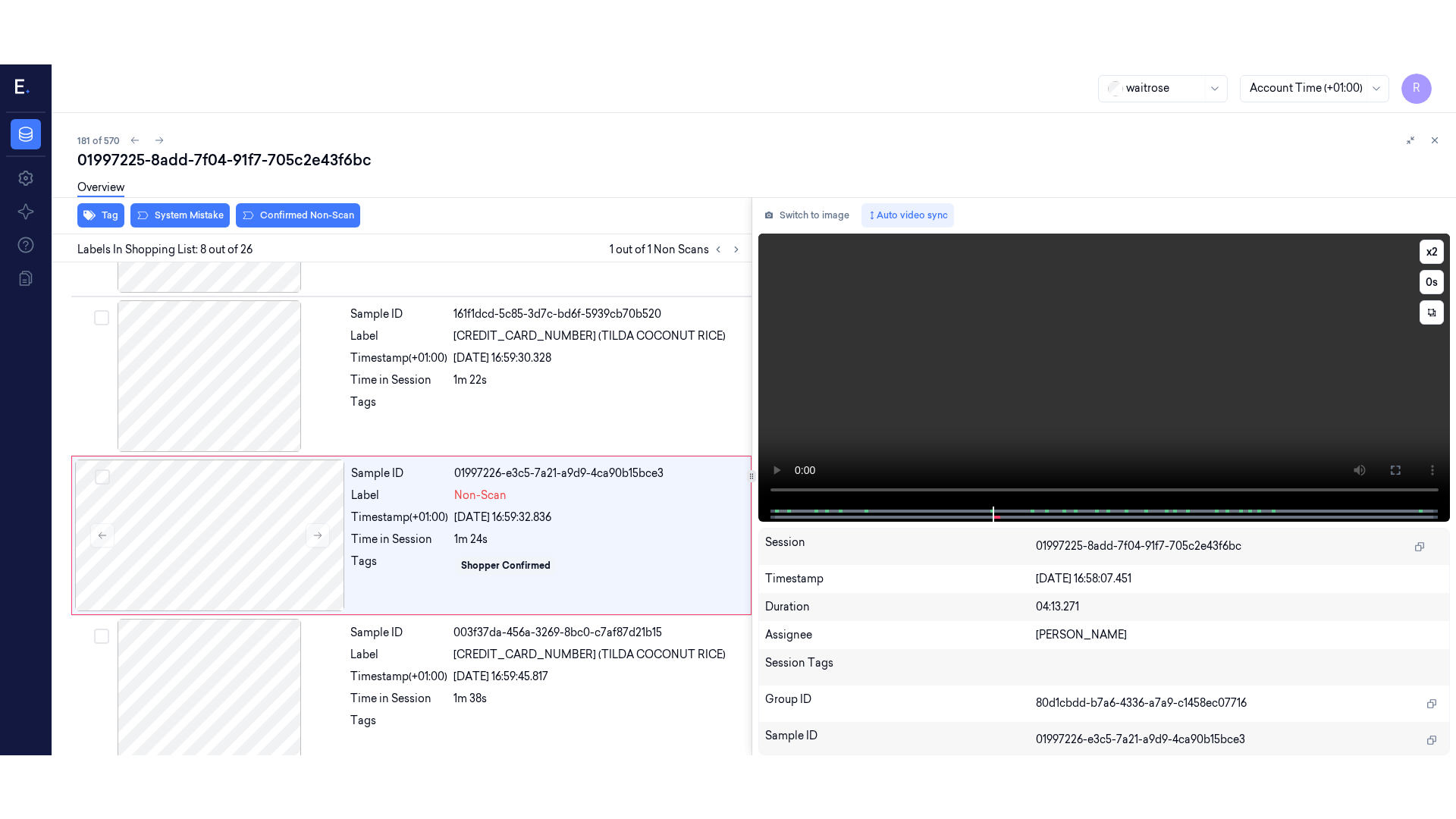
scroll to position [948, 0]
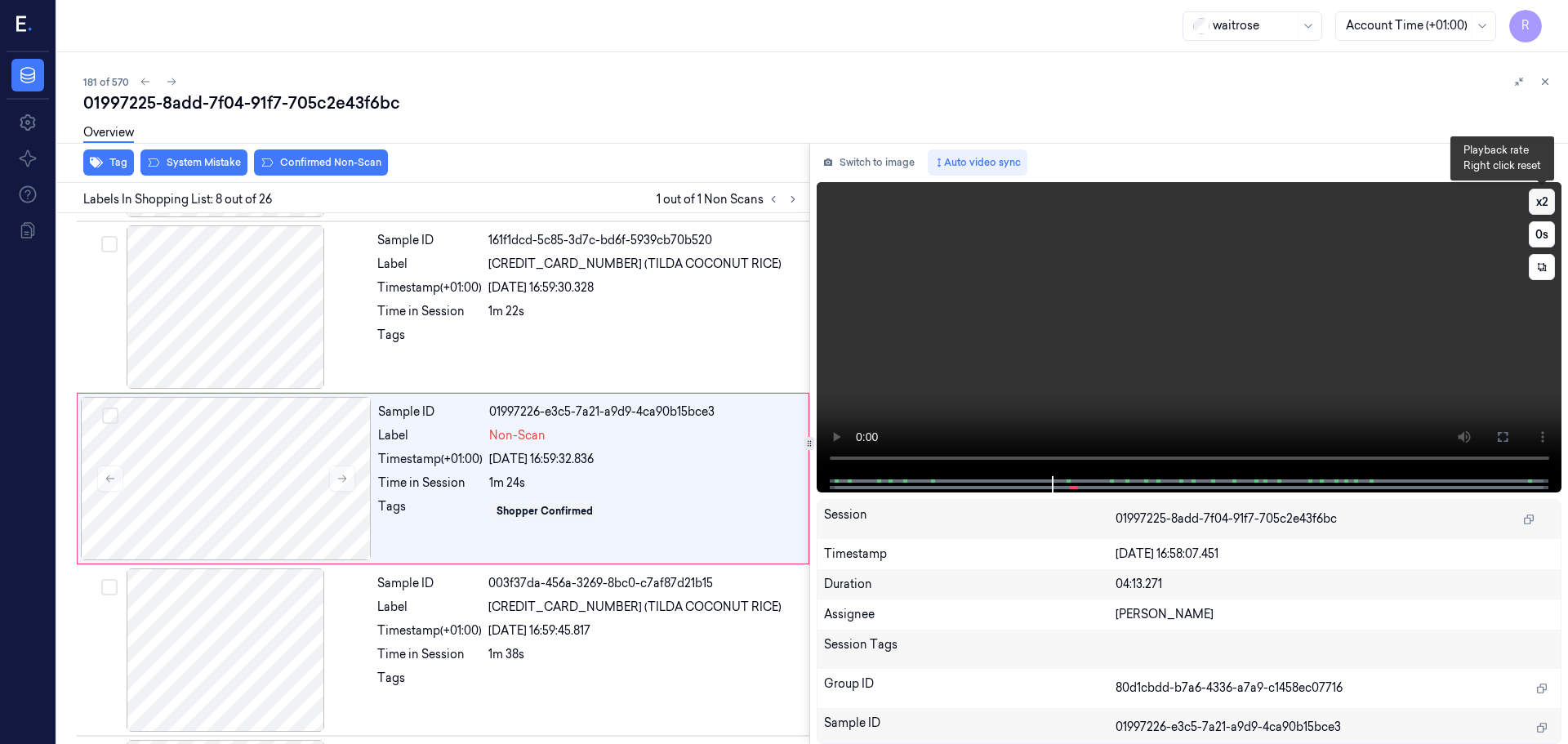
click at [1541, 200] on button "x 2" at bounding box center [1542, 202] width 27 height 27
click at [1506, 433] on icon at bounding box center [1503, 437] width 13 height 13
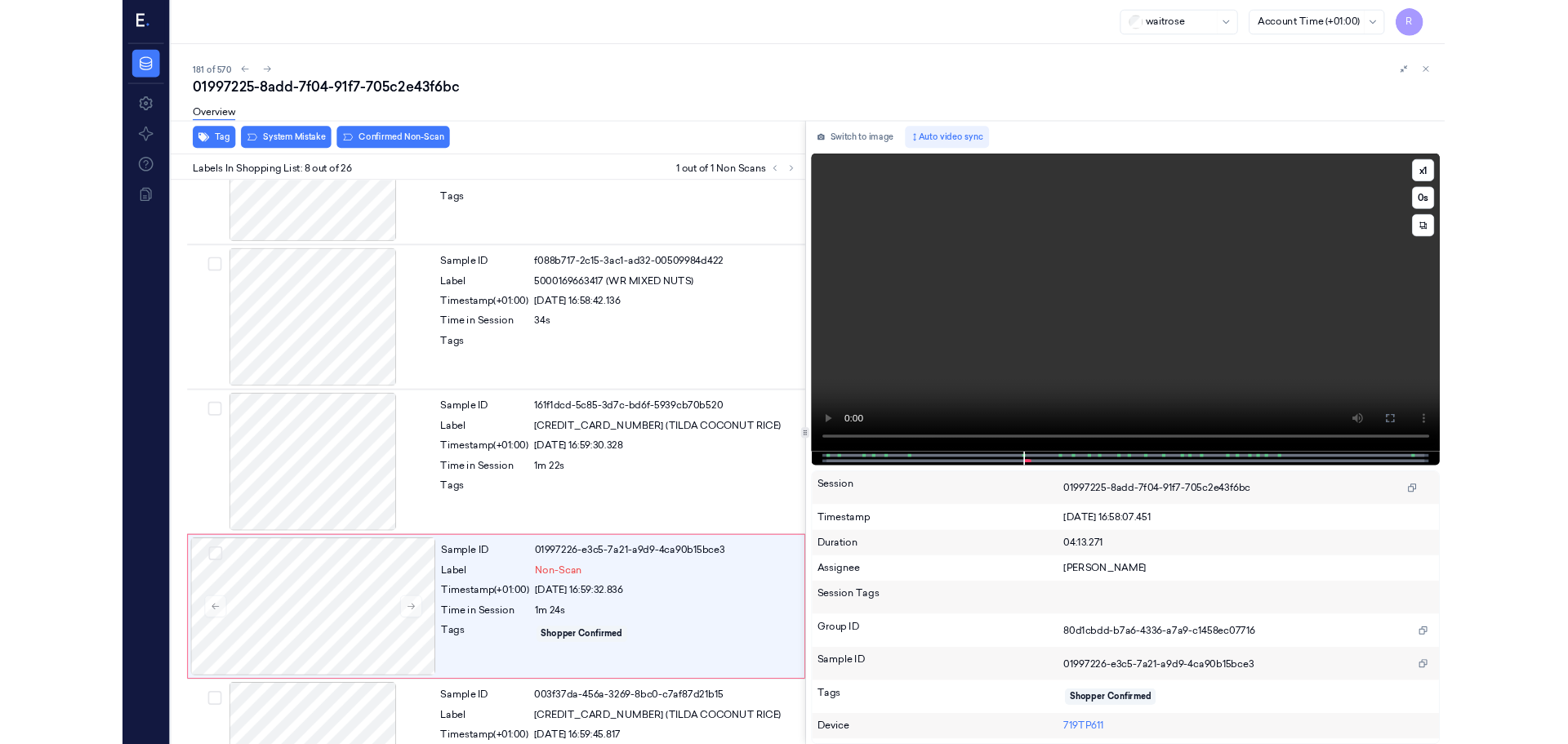
scroll to position [951, 0]
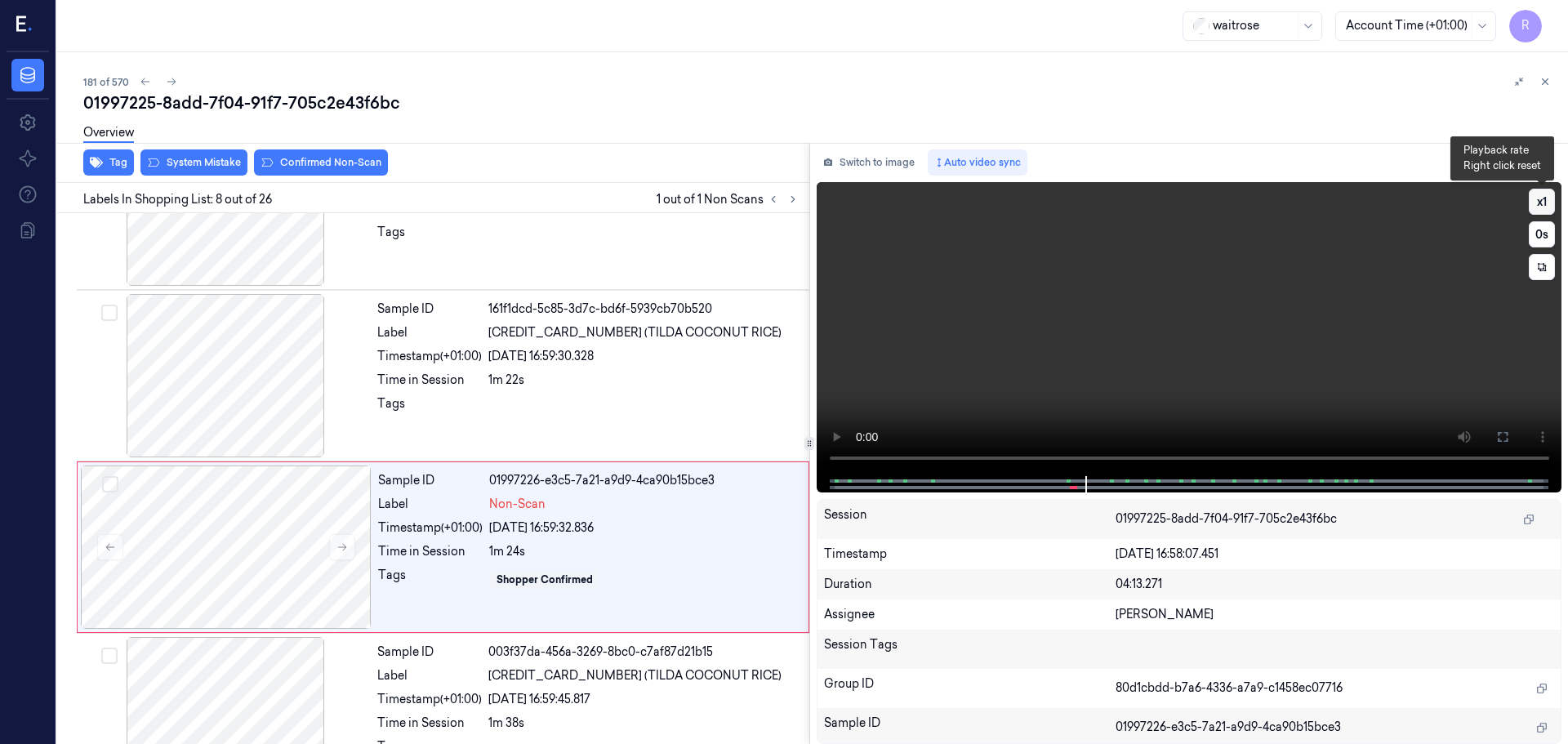
click at [1537, 209] on button "x 1" at bounding box center [1542, 202] width 27 height 27
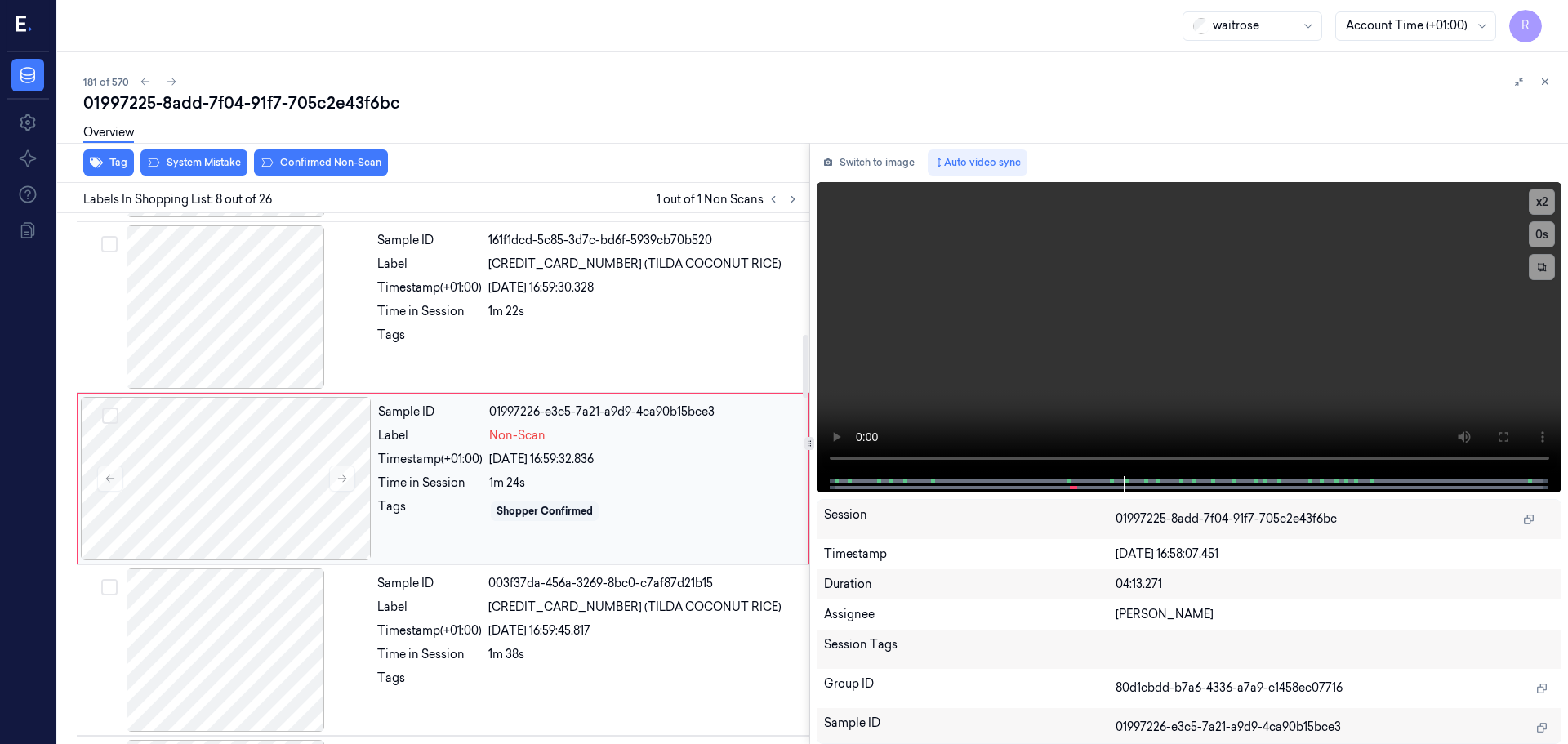
click at [626, 500] on div "Shopper Confirmed" at bounding box center [644, 511] width 310 height 27
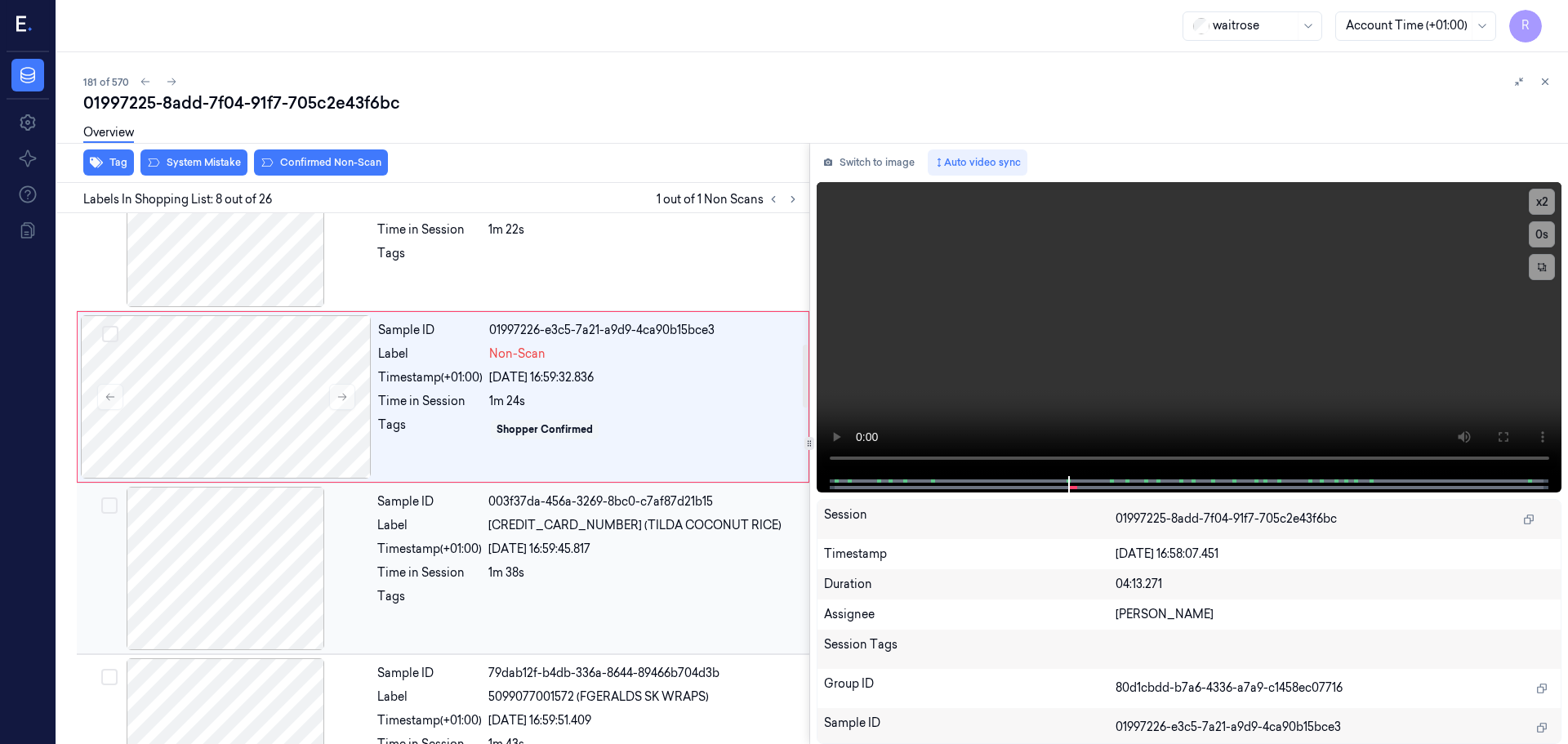
click at [421, 548] on div "Timestamp (+01:00)" at bounding box center [429, 548] width 104 height 17
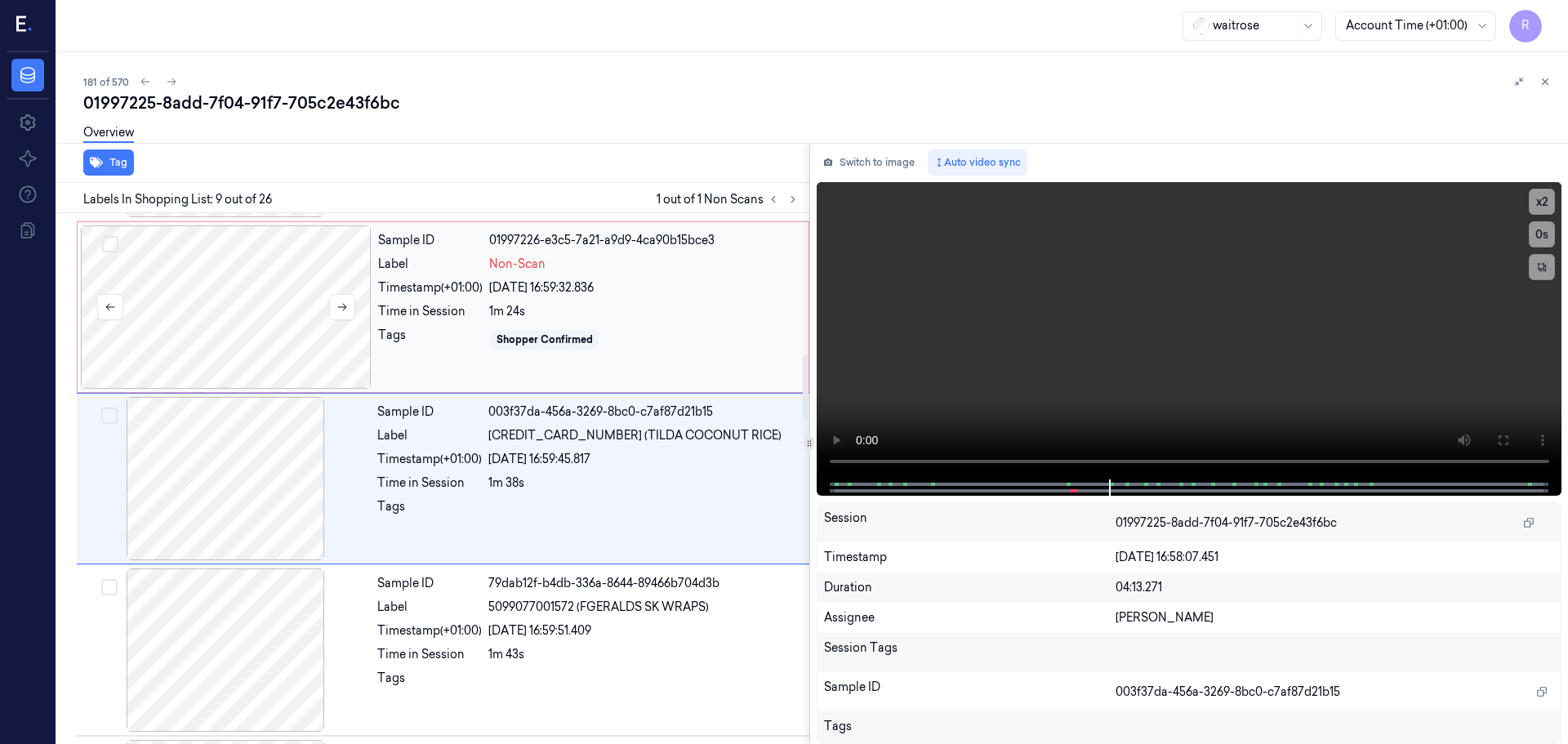
click at [275, 373] on div at bounding box center [226, 307] width 291 height 163
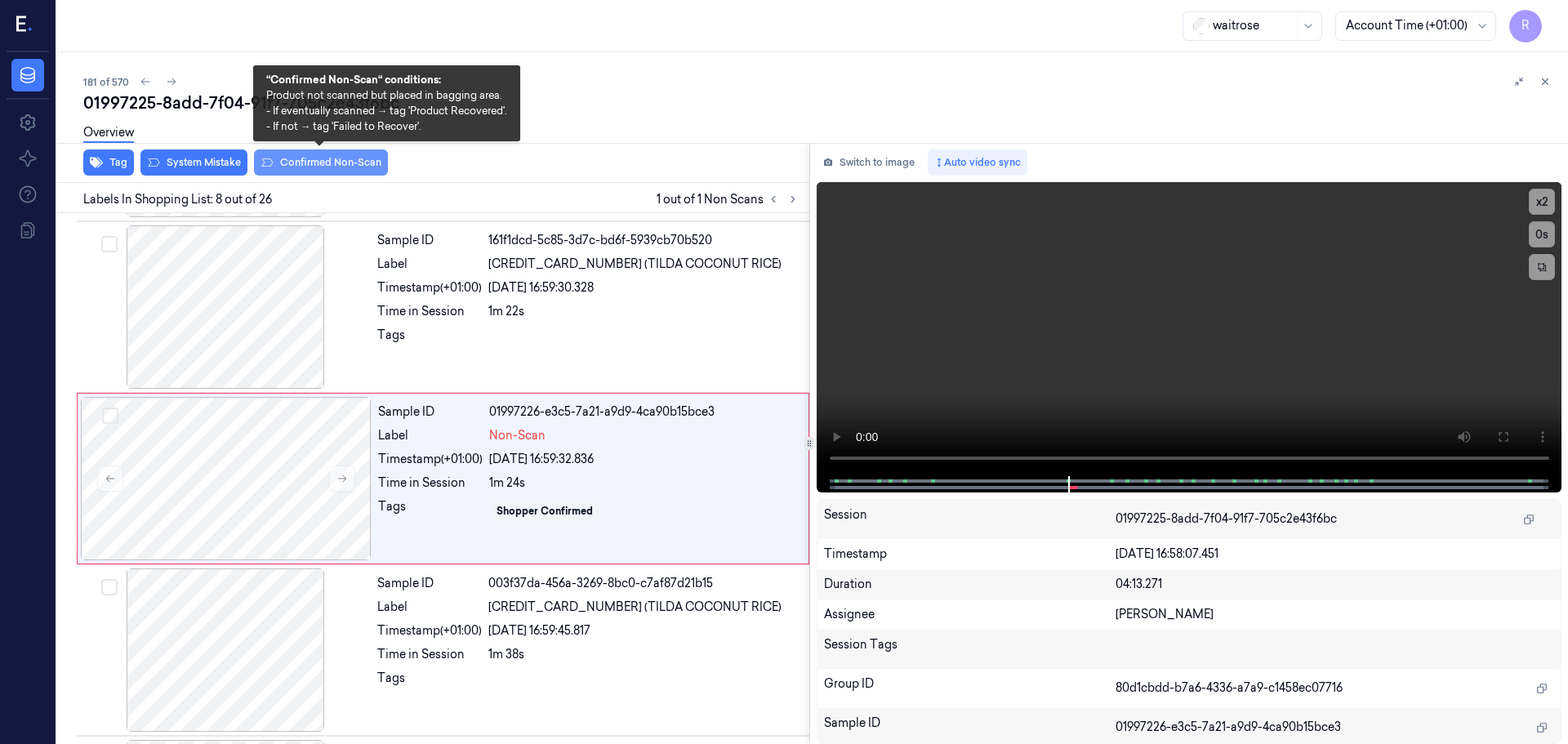
click at [322, 157] on button "Confirmed Non-Scan" at bounding box center [322, 162] width 134 height 27
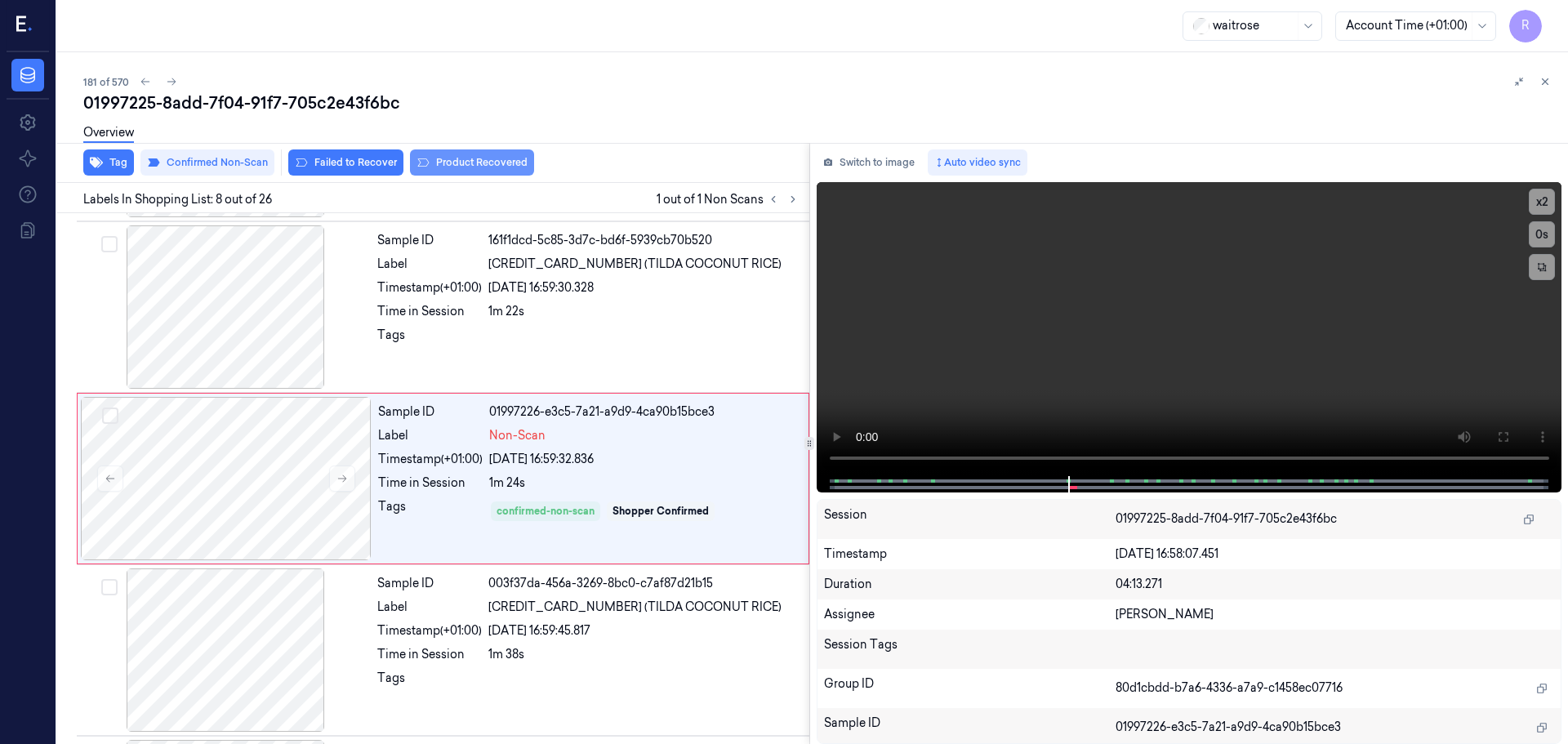
click at [410, 161] on button "Product Recovered" at bounding box center [472, 162] width 124 height 27
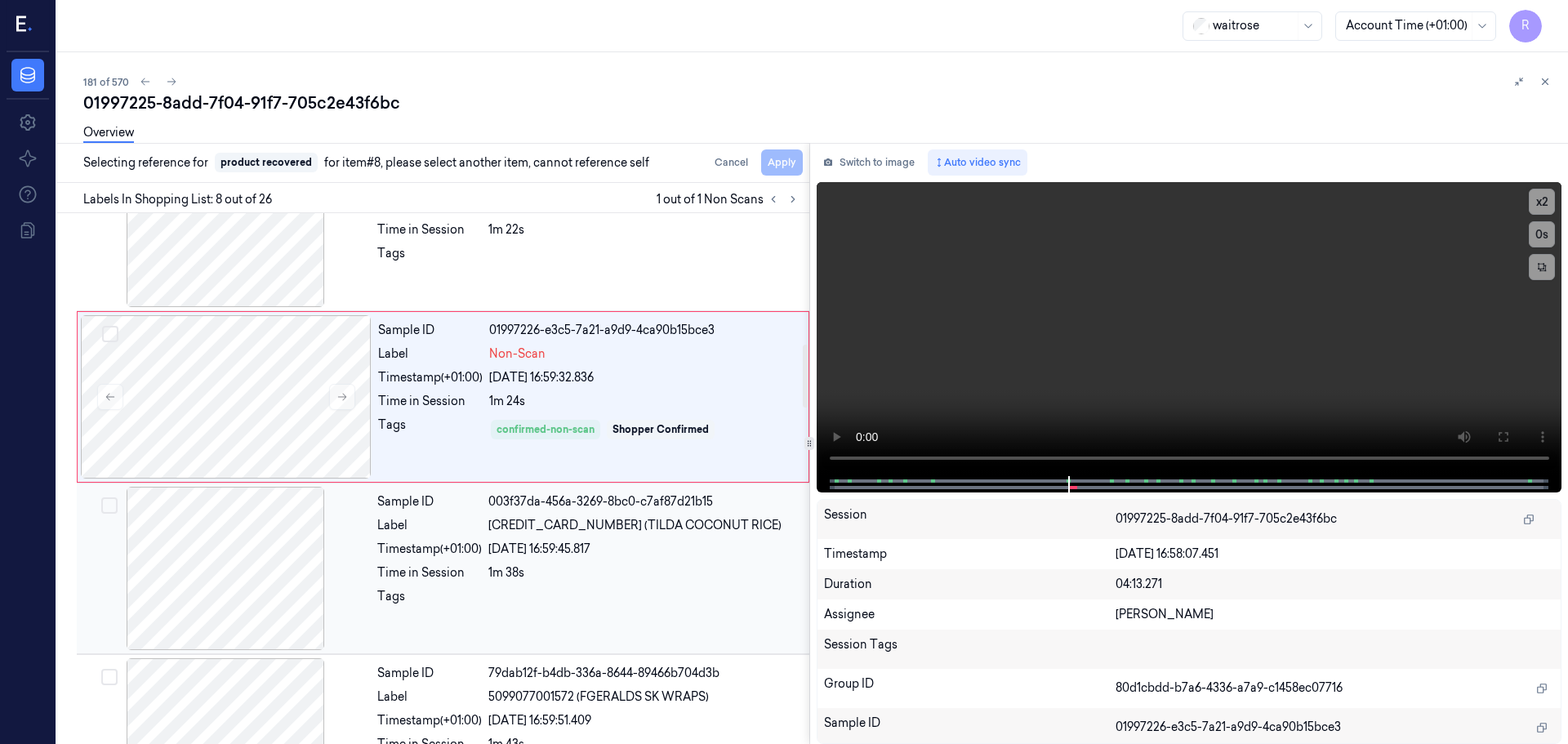
click at [487, 572] on div "Time in Session 1m 38s" at bounding box center [588, 572] width 423 height 17
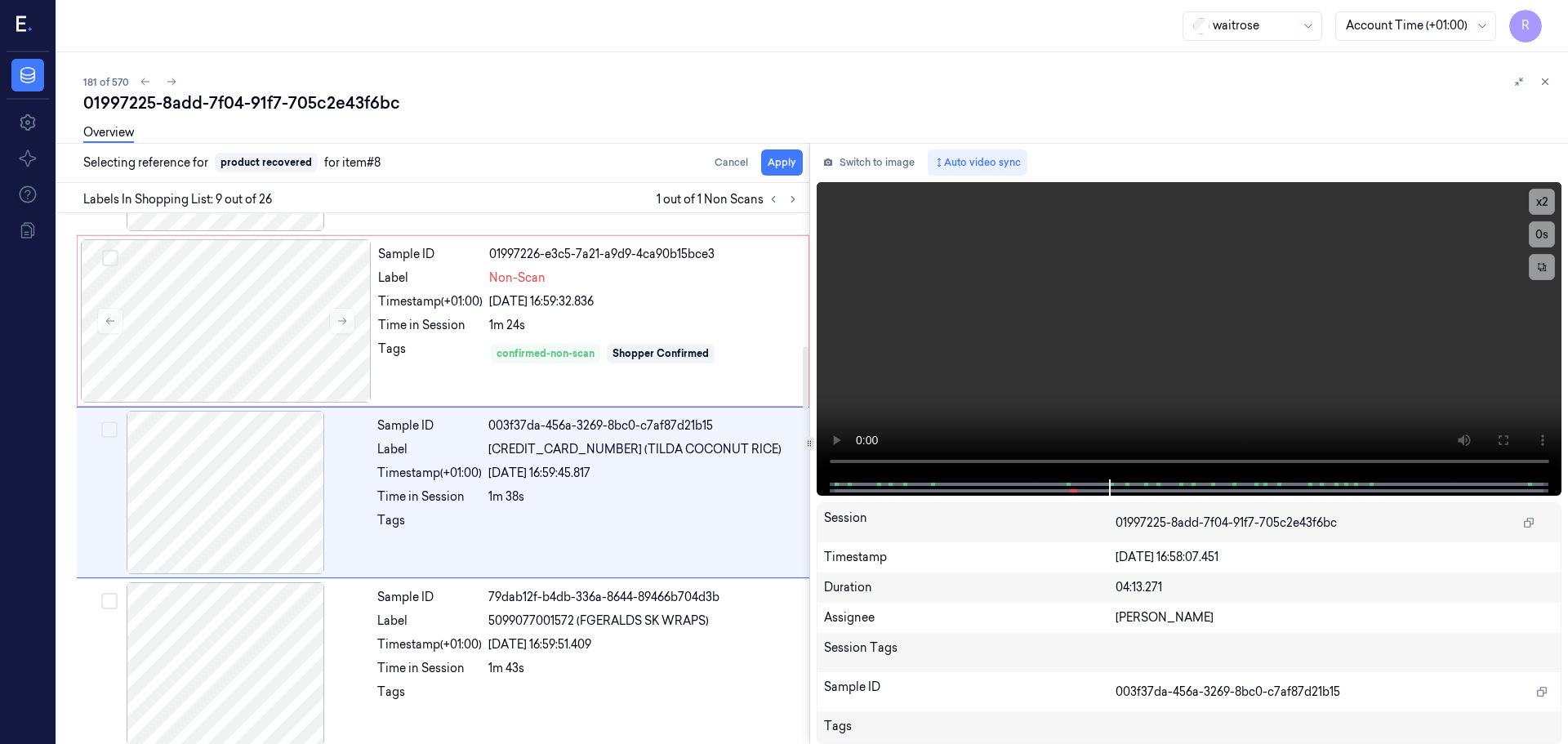
scroll to position [1191, 0]
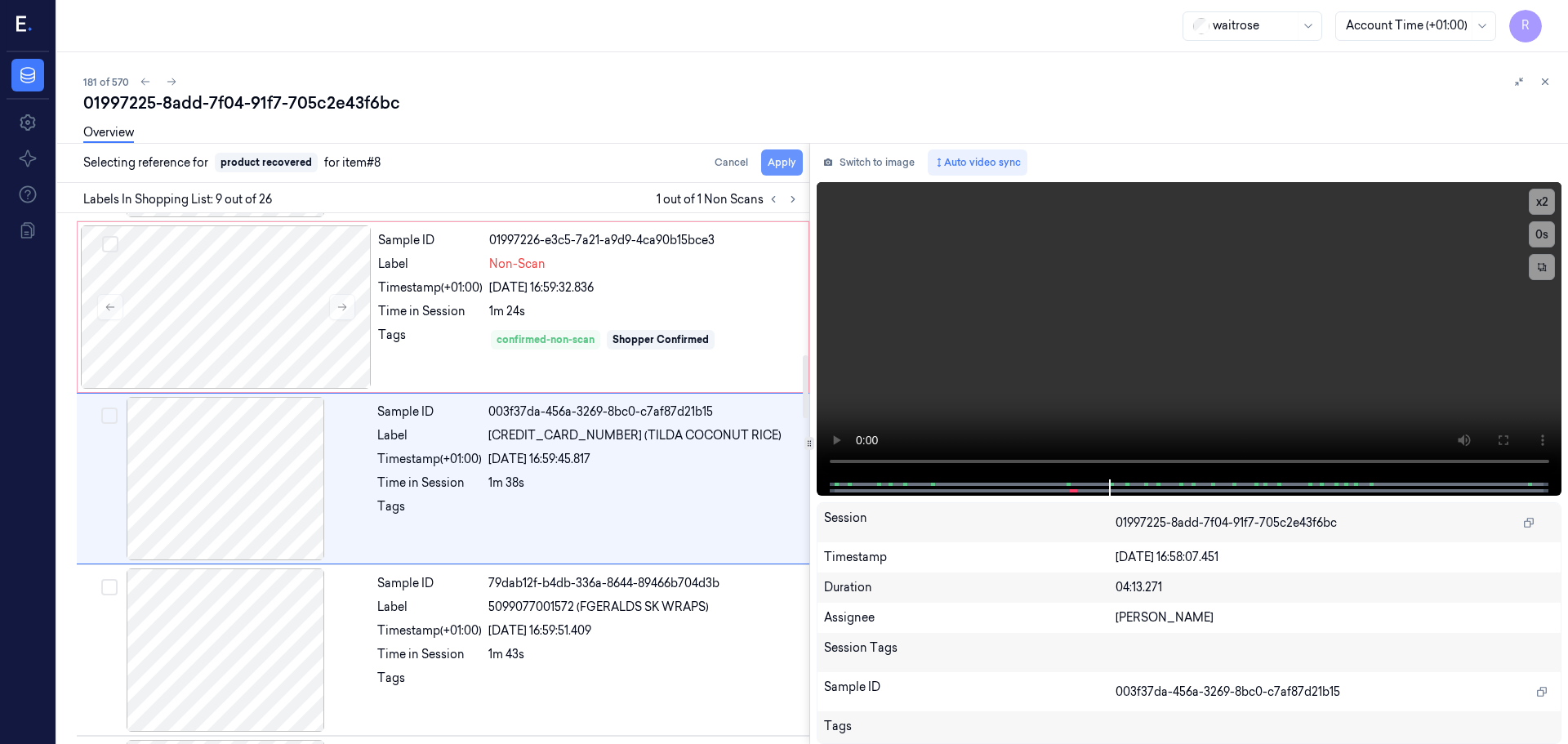
click at [784, 157] on button "Apply" at bounding box center [782, 162] width 41 height 27
click at [670, 312] on div "1m 24s" at bounding box center [644, 312] width 310 height 17
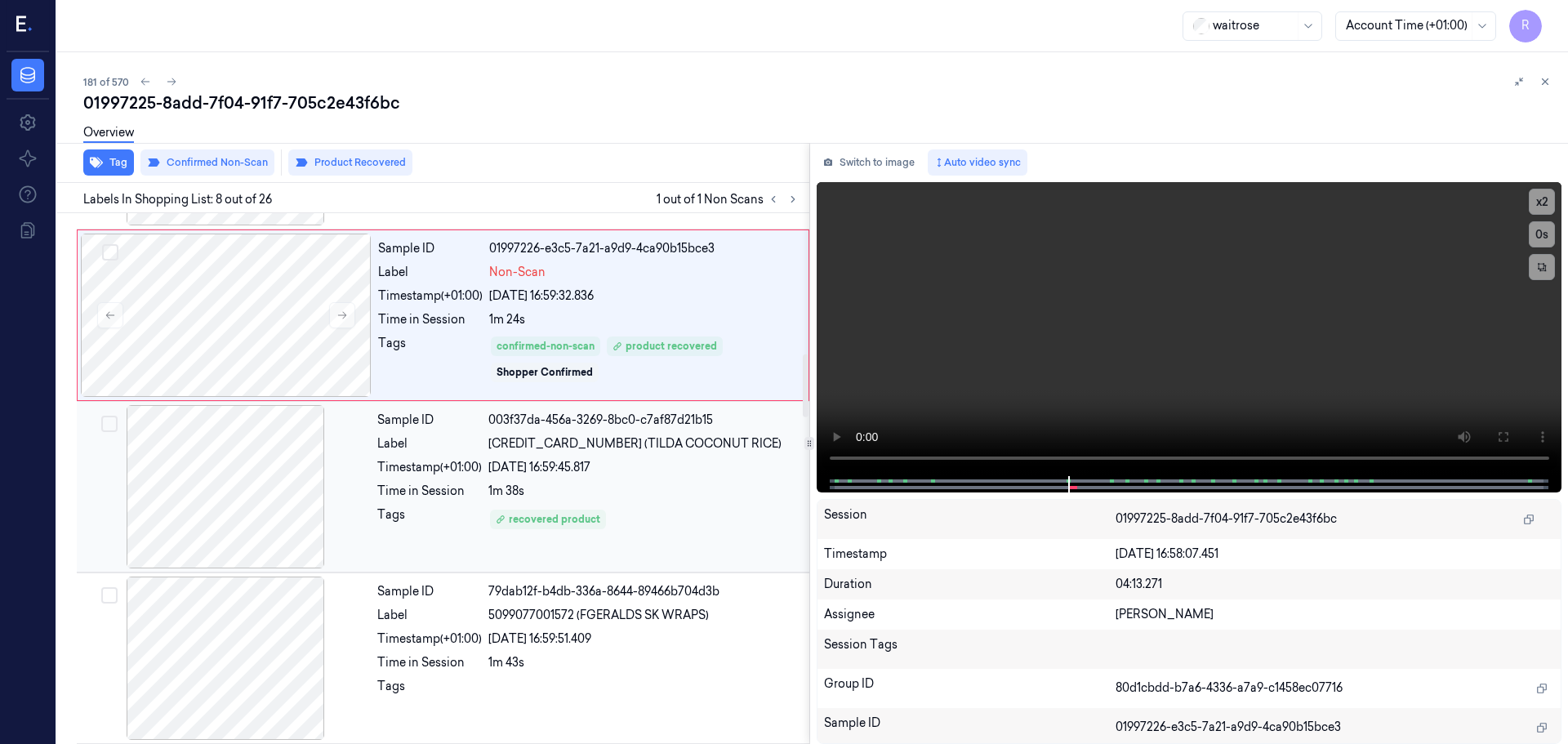
click at [682, 446] on span "[CREDIT_CARD_NUMBER] (TILDA COCONUT RICE)" at bounding box center [635, 443] width 293 height 17
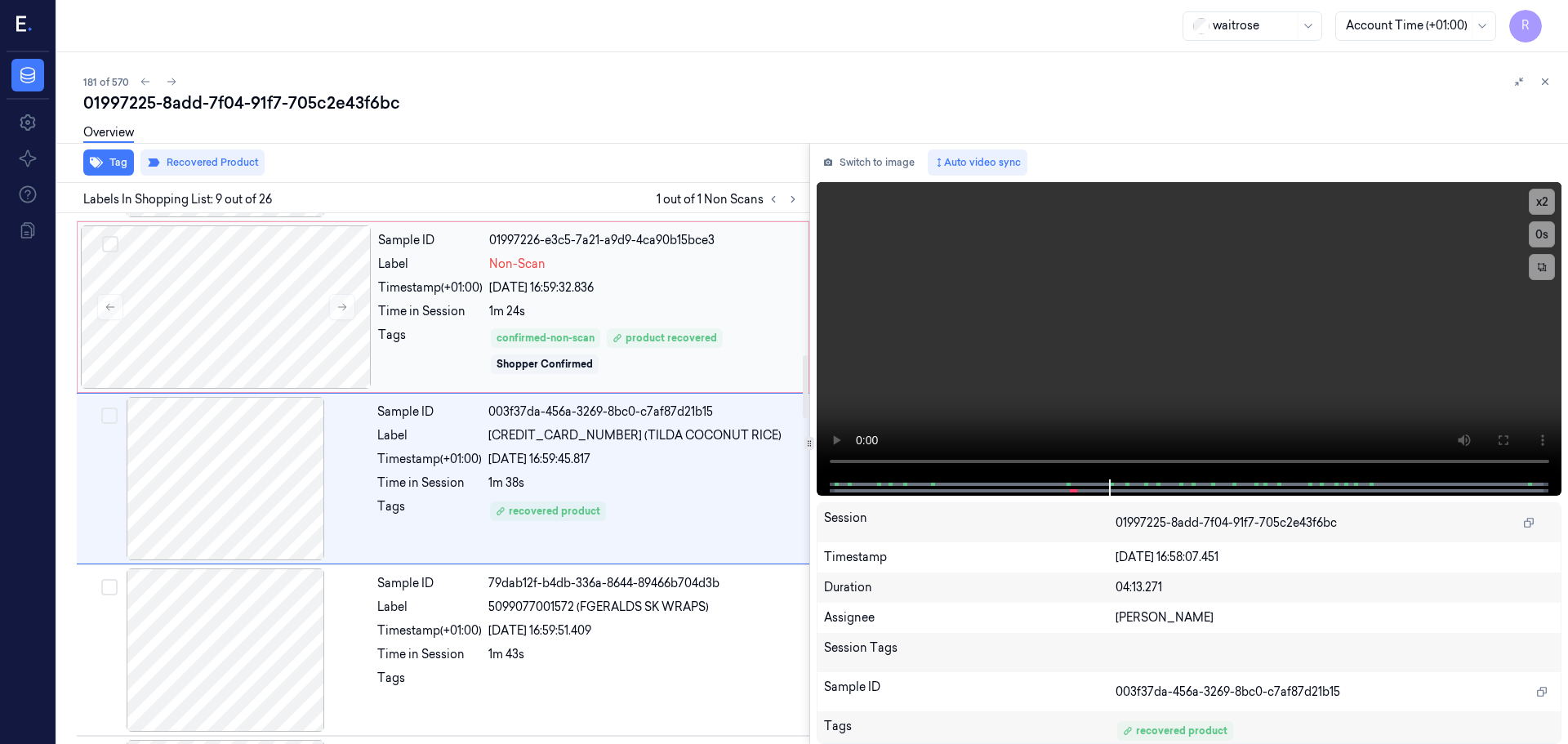
click at [646, 316] on div "1m 24s" at bounding box center [644, 312] width 310 height 17
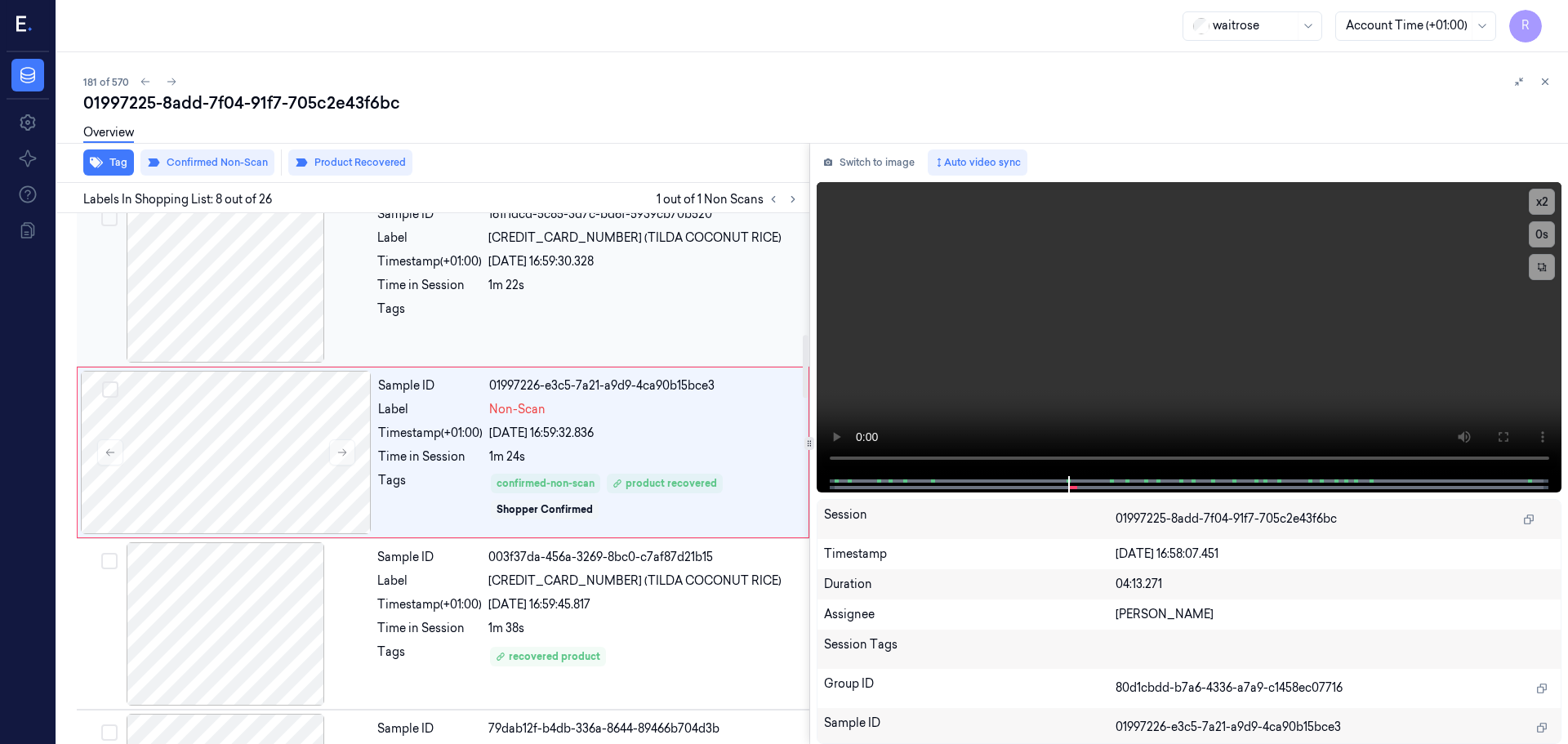
scroll to position [1020, 0]
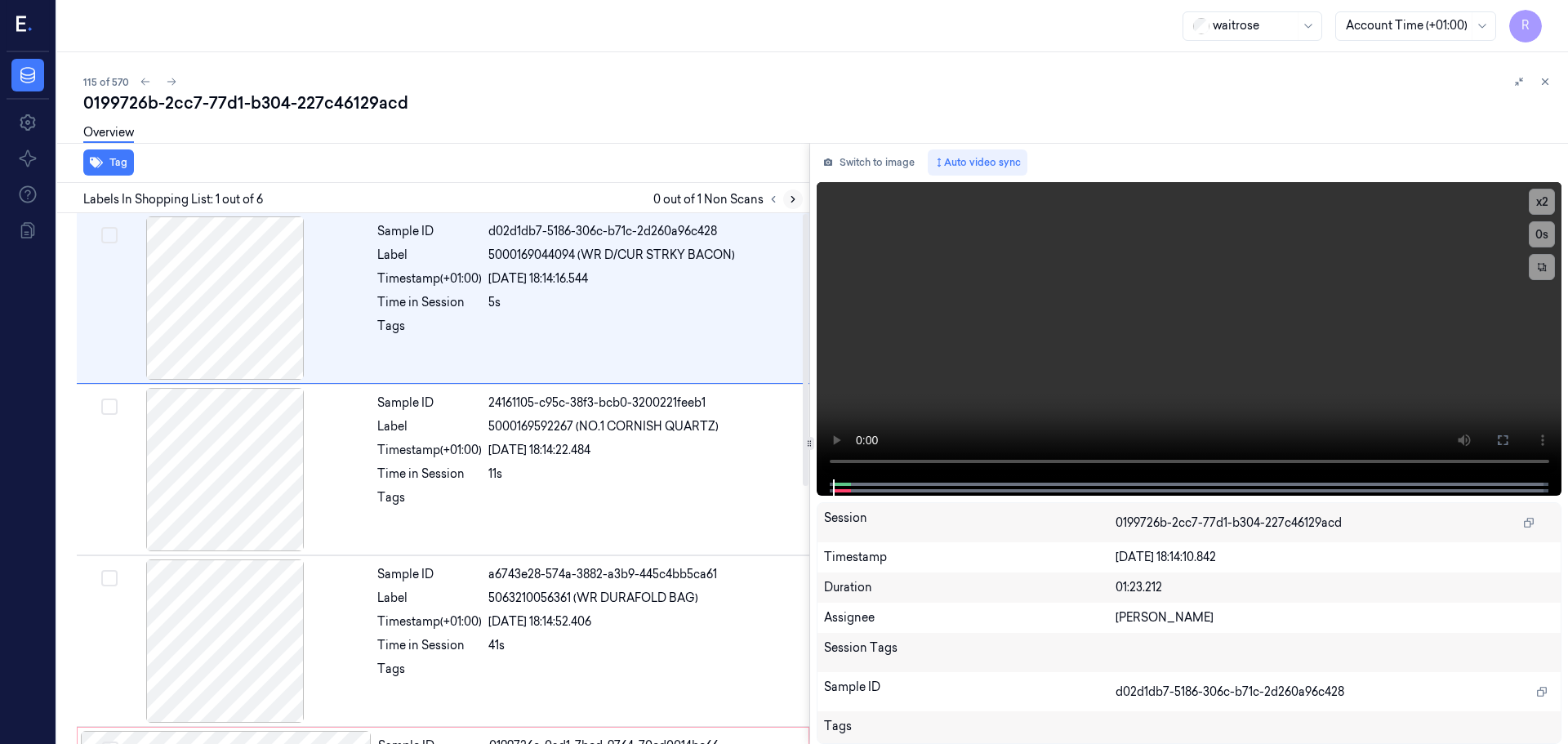
click at [791, 197] on icon at bounding box center [793, 200] width 3 height 6
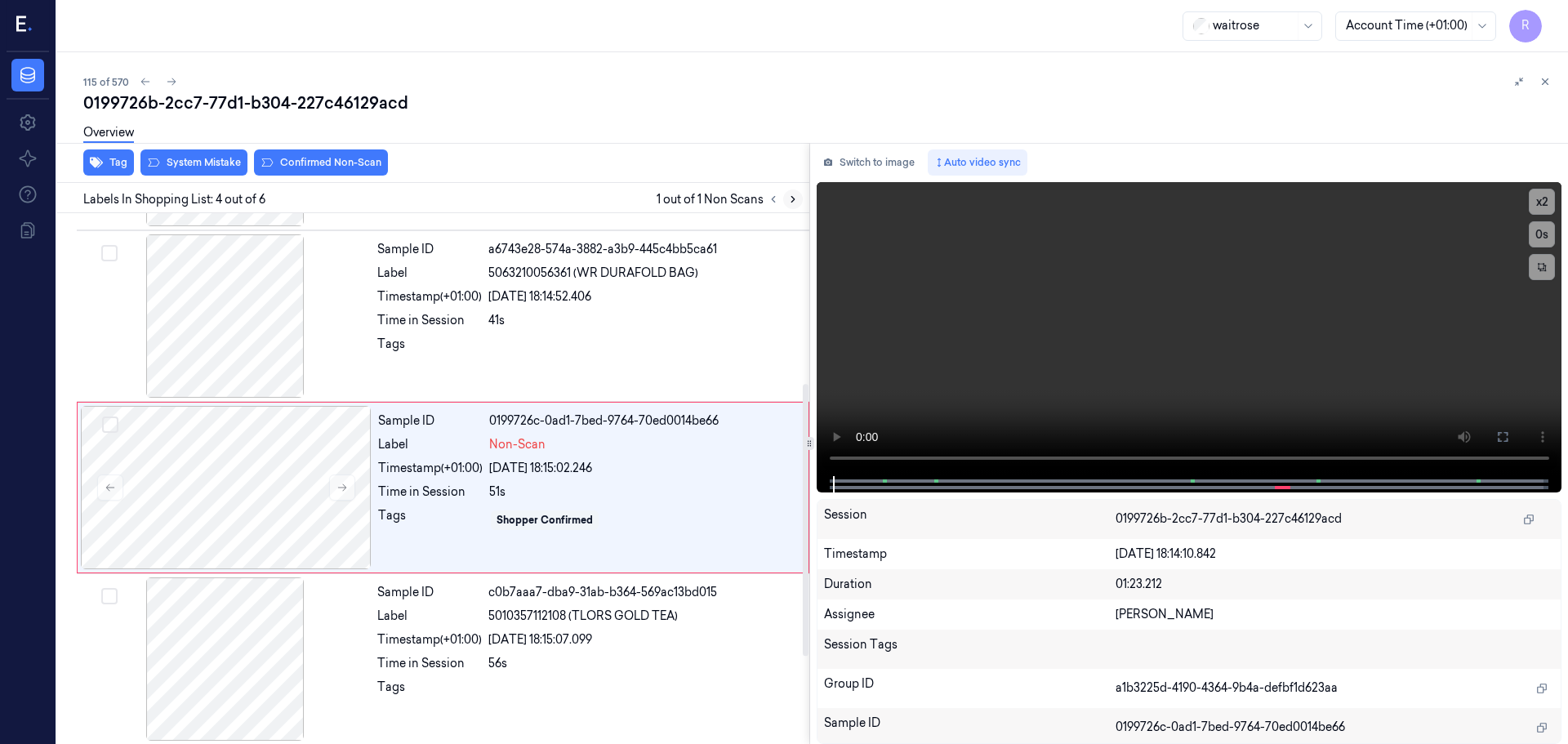
scroll to position [334, 0]
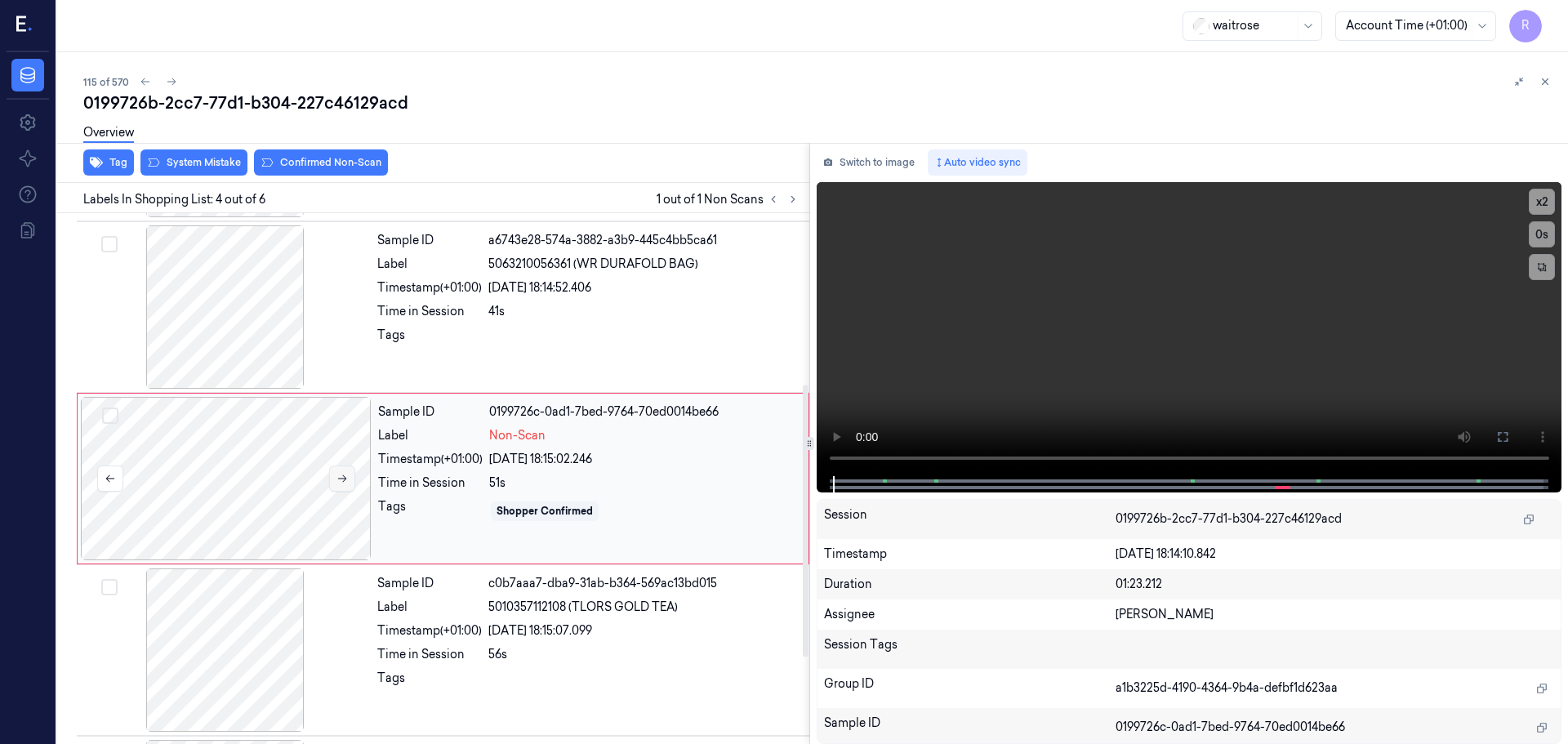
click at [352, 483] on button at bounding box center [342, 479] width 27 height 27
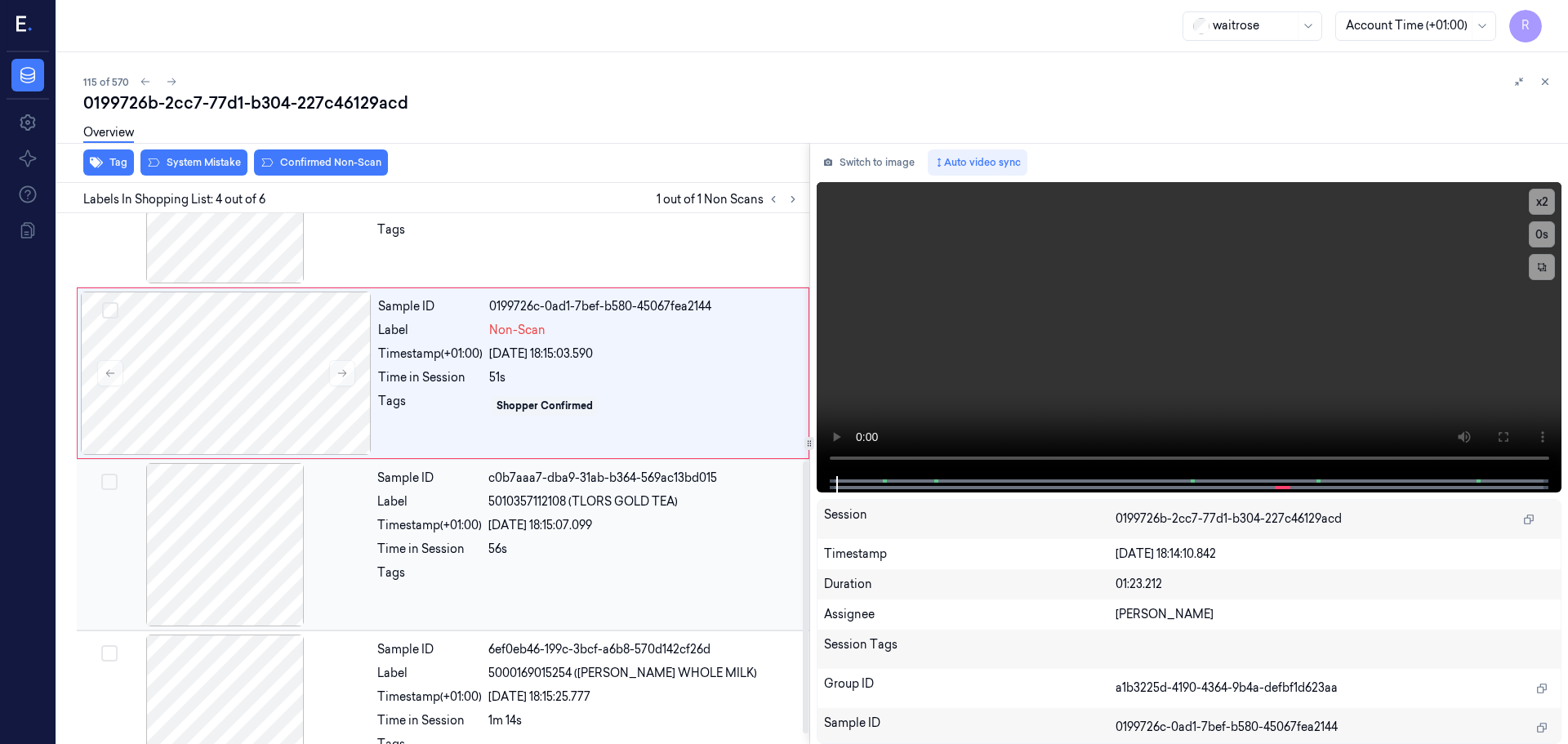
scroll to position [503, 0]
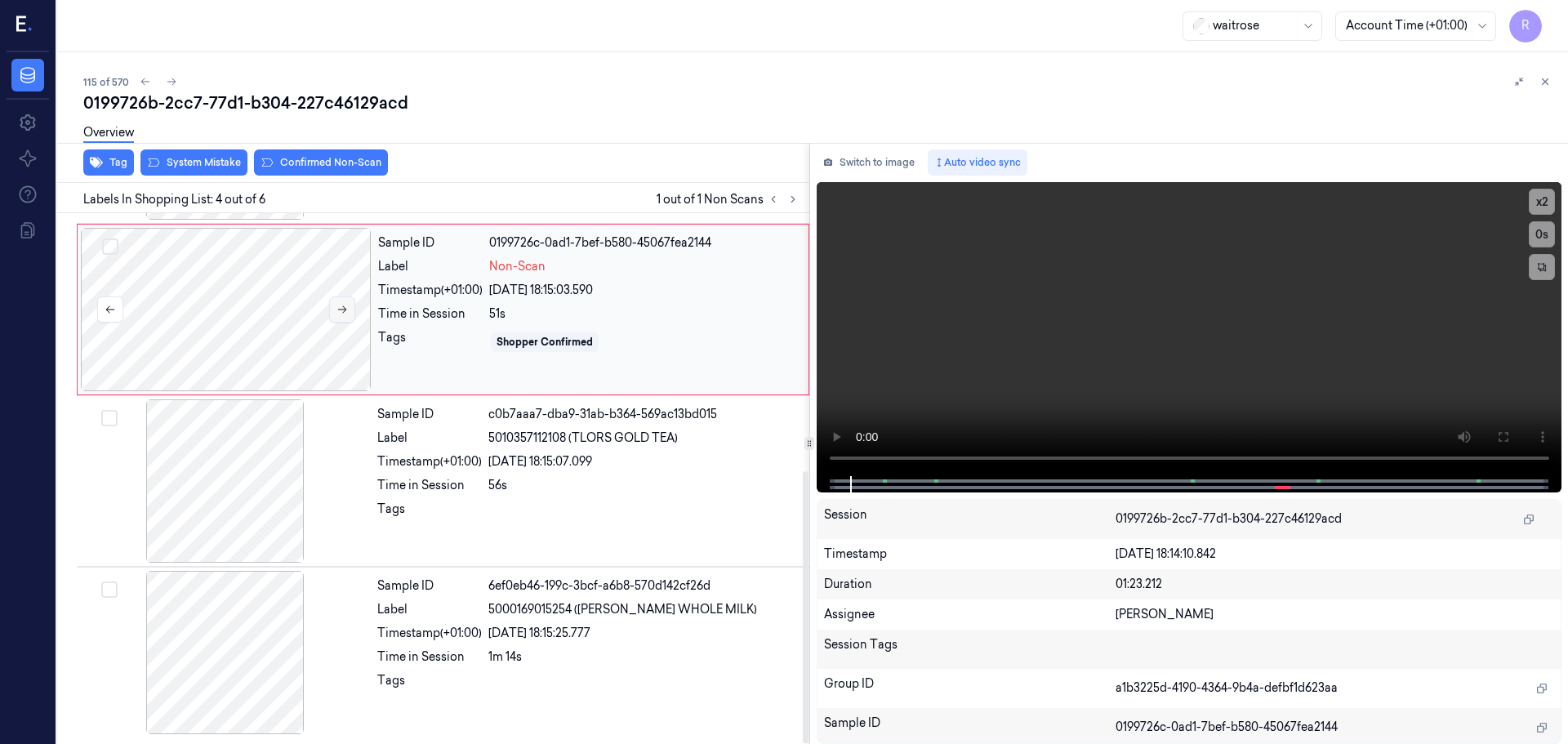
click at [346, 307] on icon at bounding box center [342, 310] width 12 height 12
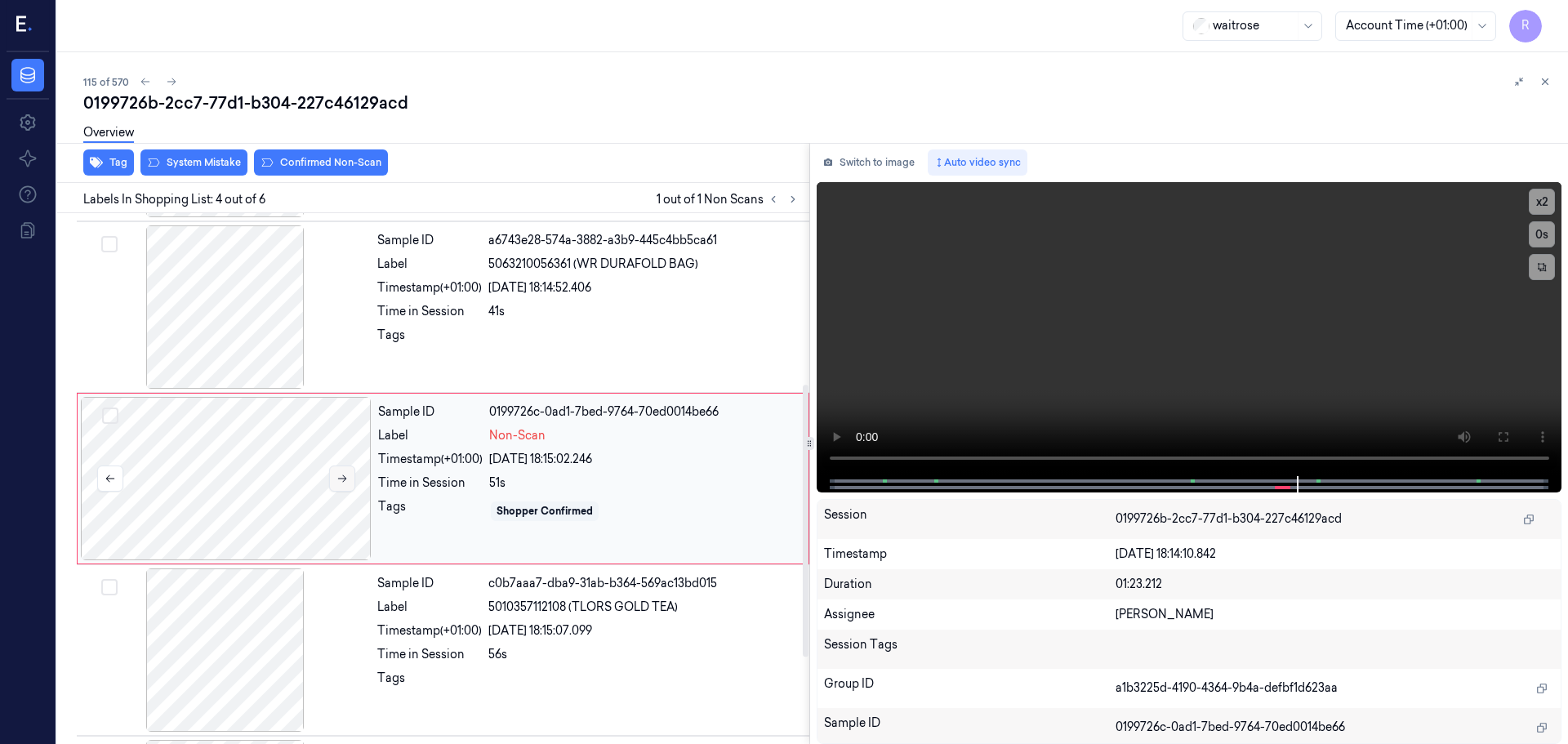
click at [342, 474] on icon at bounding box center [342, 479] width 12 height 12
click at [342, 473] on icon at bounding box center [342, 479] width 12 height 12
click at [342, 472] on button at bounding box center [342, 479] width 27 height 27
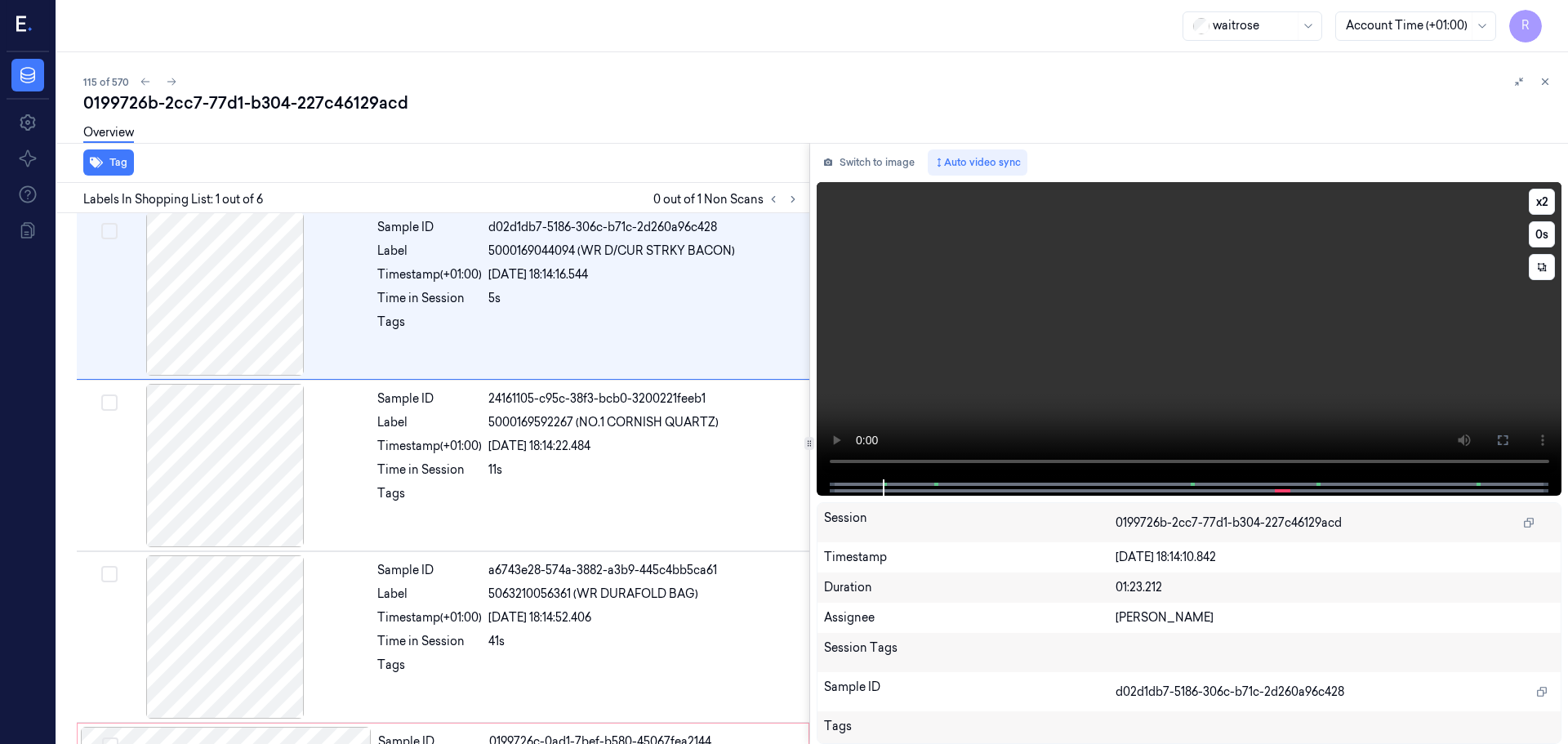
scroll to position [0, 0]
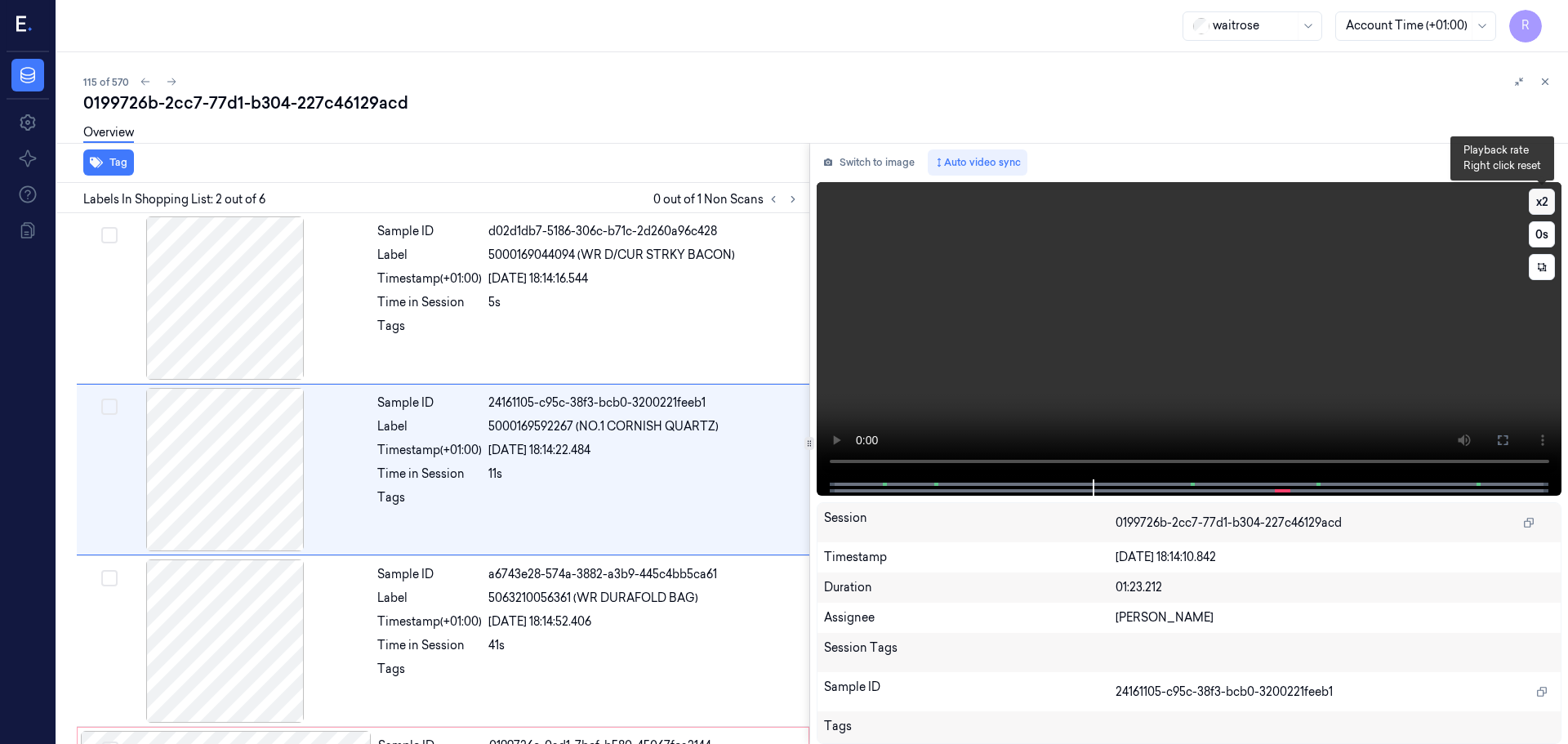
click at [1551, 205] on button "x 2" at bounding box center [1542, 202] width 27 height 27
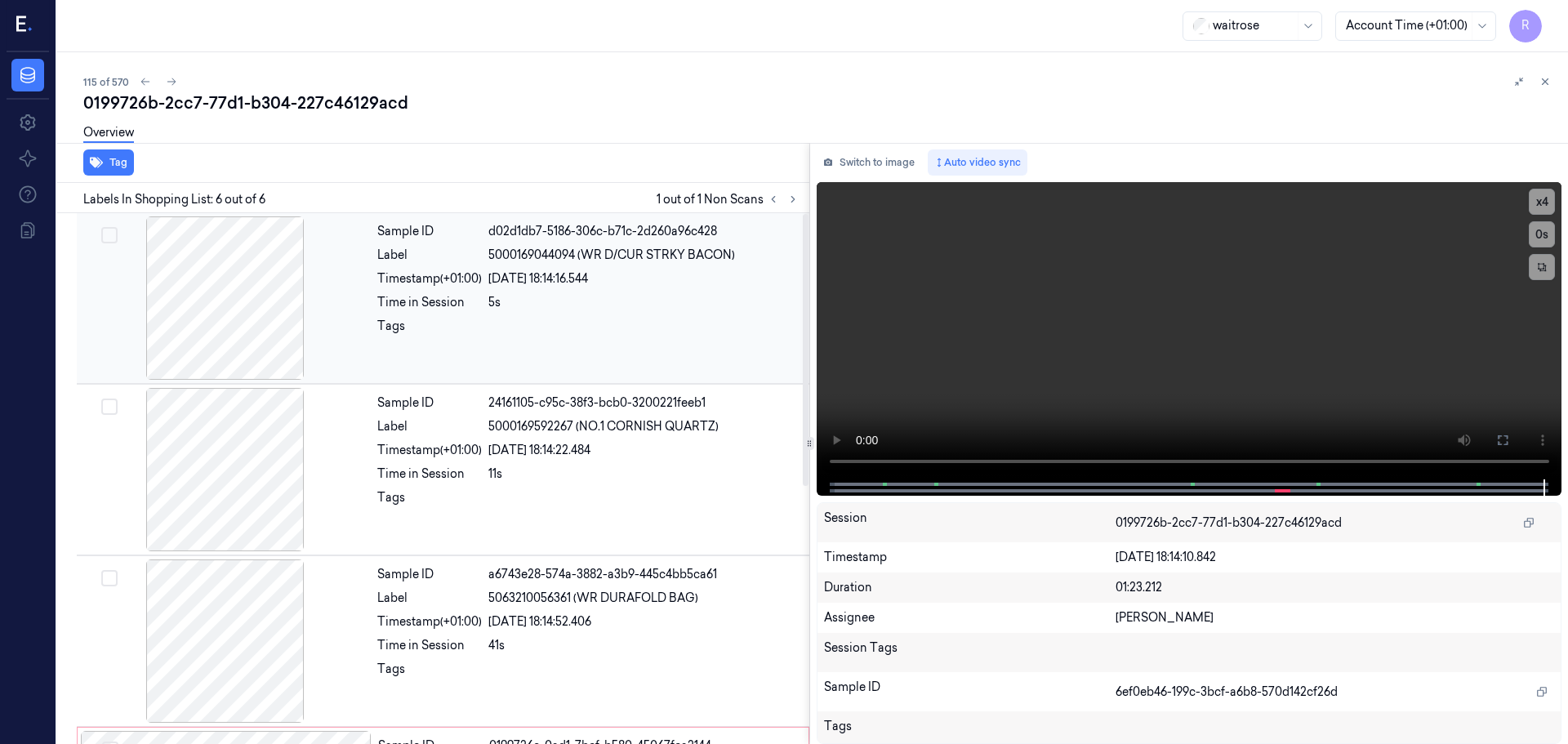
click at [566, 324] on div at bounding box center [644, 331] width 312 height 27
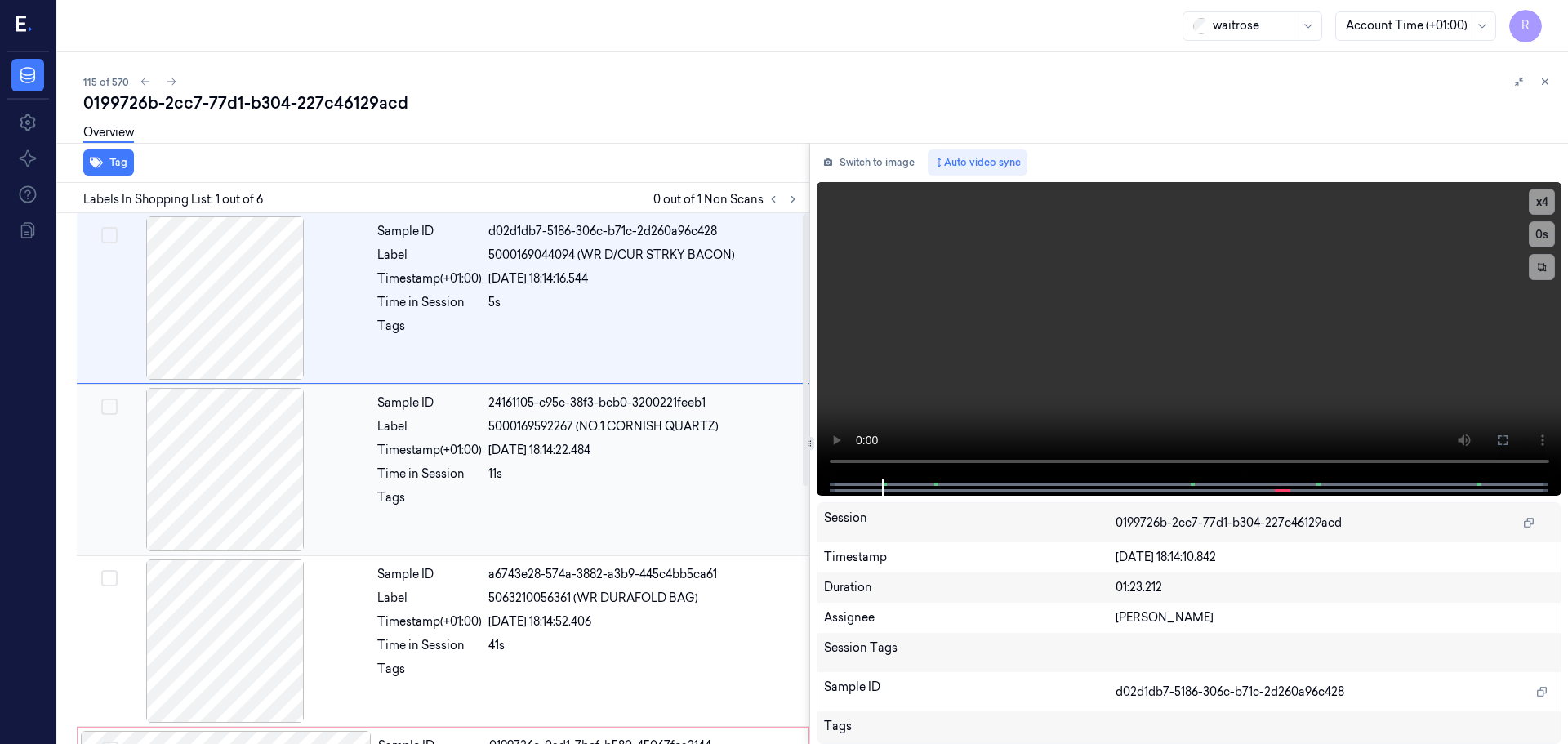
click at [597, 453] on div "[DATE] 18:14:22.484" at bounding box center [644, 450] width 312 height 17
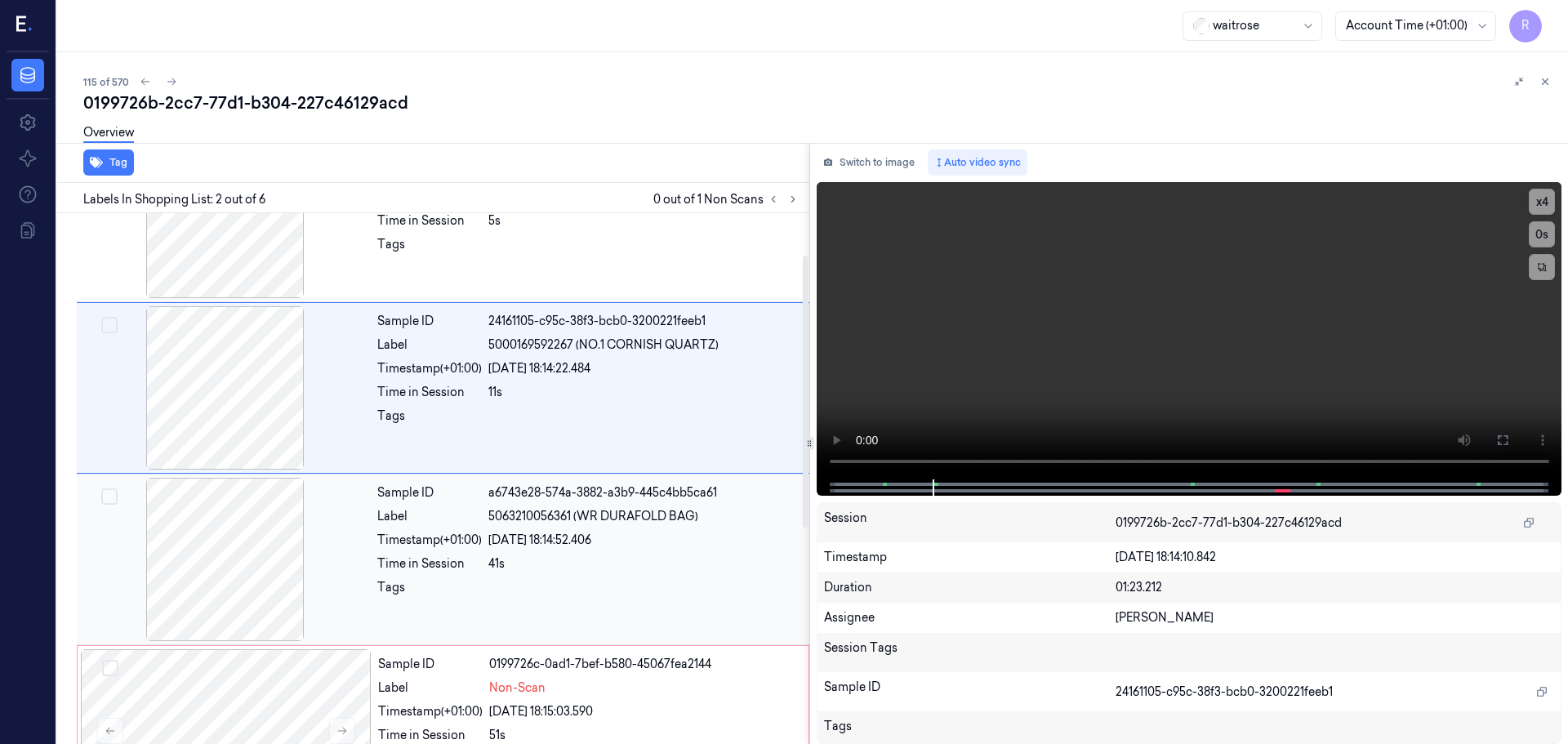
click at [589, 568] on div "41s" at bounding box center [644, 563] width 312 height 17
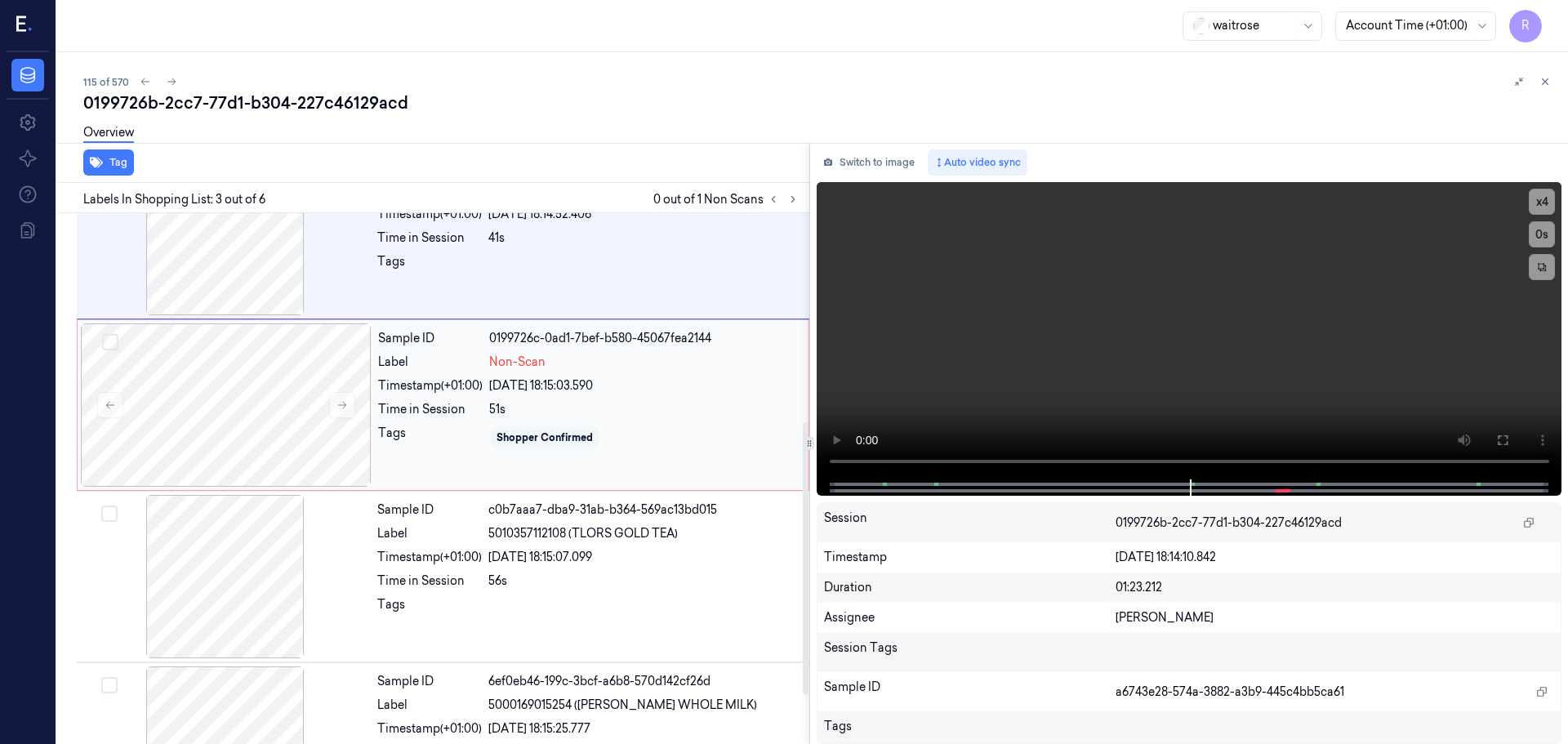
click at [597, 446] on div "Shopper Confirmed" at bounding box center [544, 437] width 108 height 20
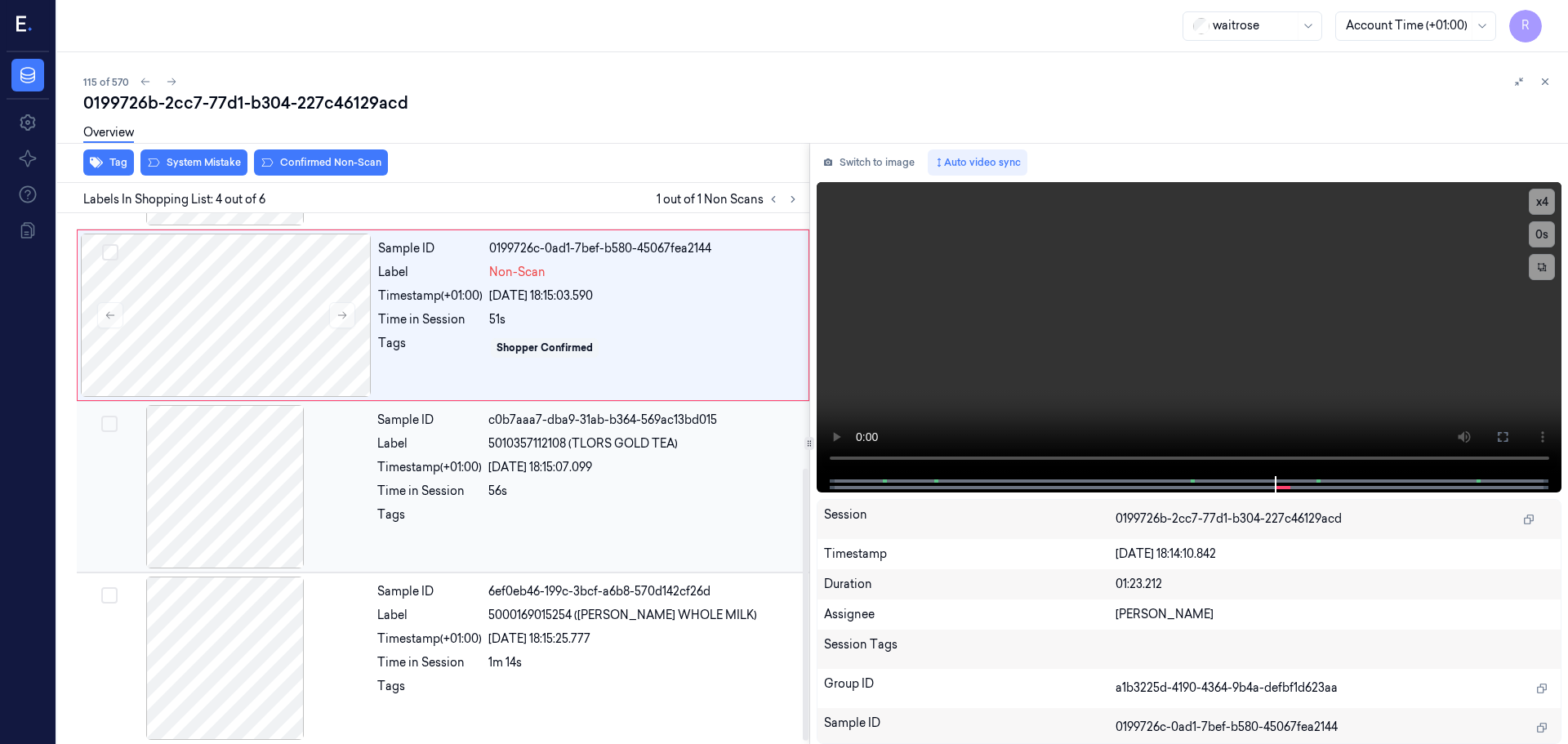
click at [579, 498] on div "56s" at bounding box center [644, 491] width 312 height 17
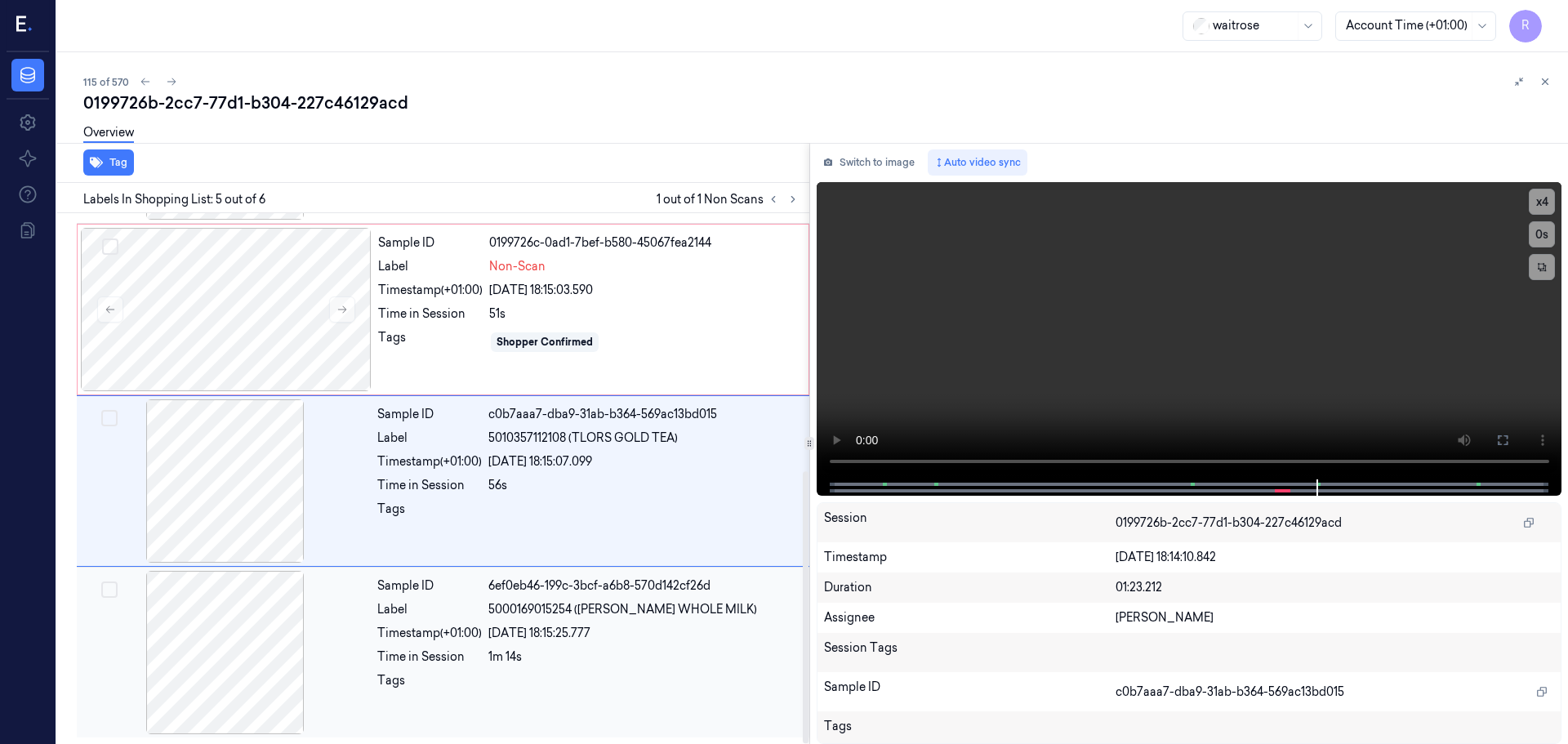
click at [535, 618] on div "Sample ID 6ef0eb46-199c-3bcf-a6b8-570d142cf26d Label 5000169015254 ([PERSON_NAM…" at bounding box center [588, 652] width 435 height 163
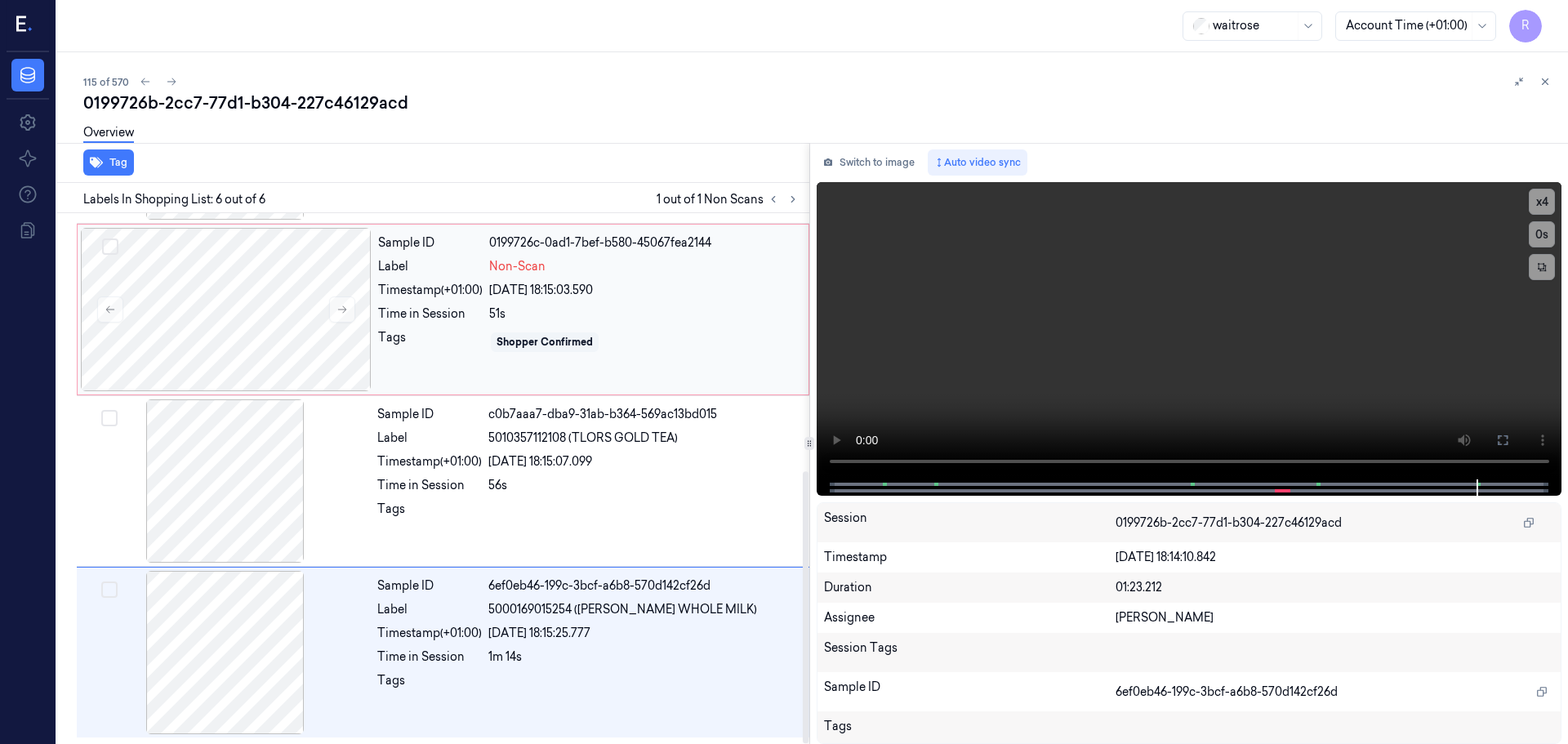
click at [606, 339] on div "Shopper Confirmed" at bounding box center [644, 342] width 310 height 27
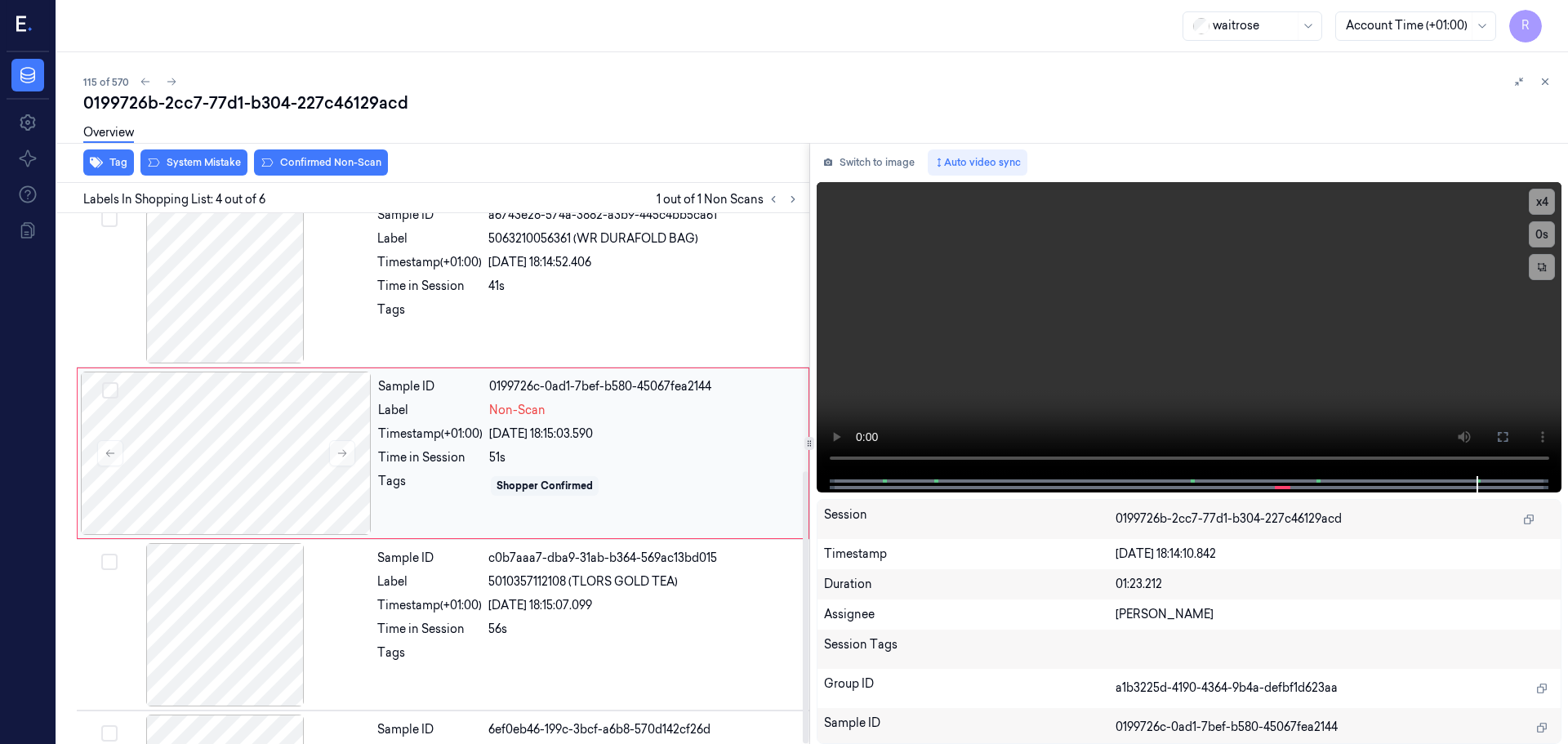
scroll to position [334, 0]
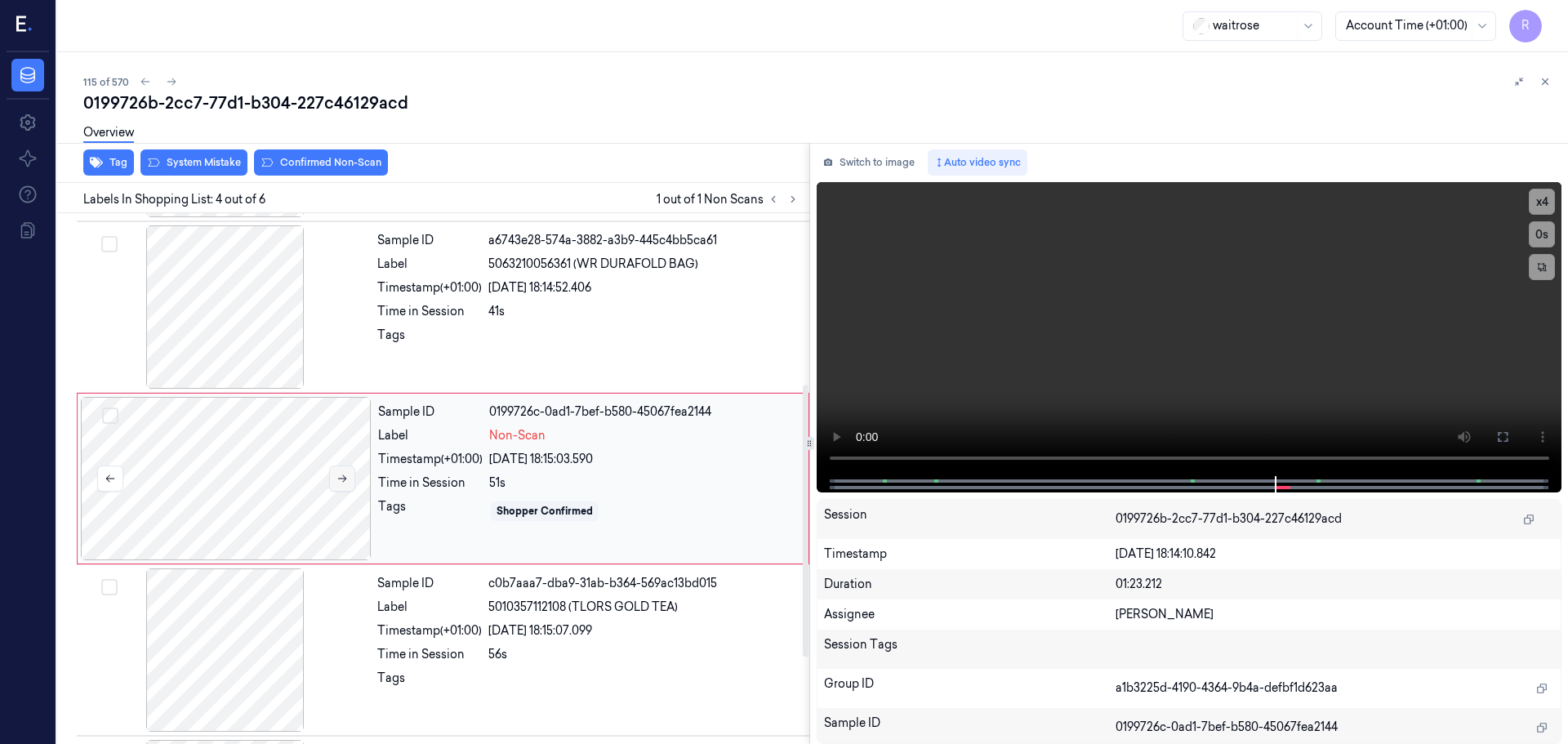
click at [341, 474] on icon at bounding box center [342, 479] width 12 height 12
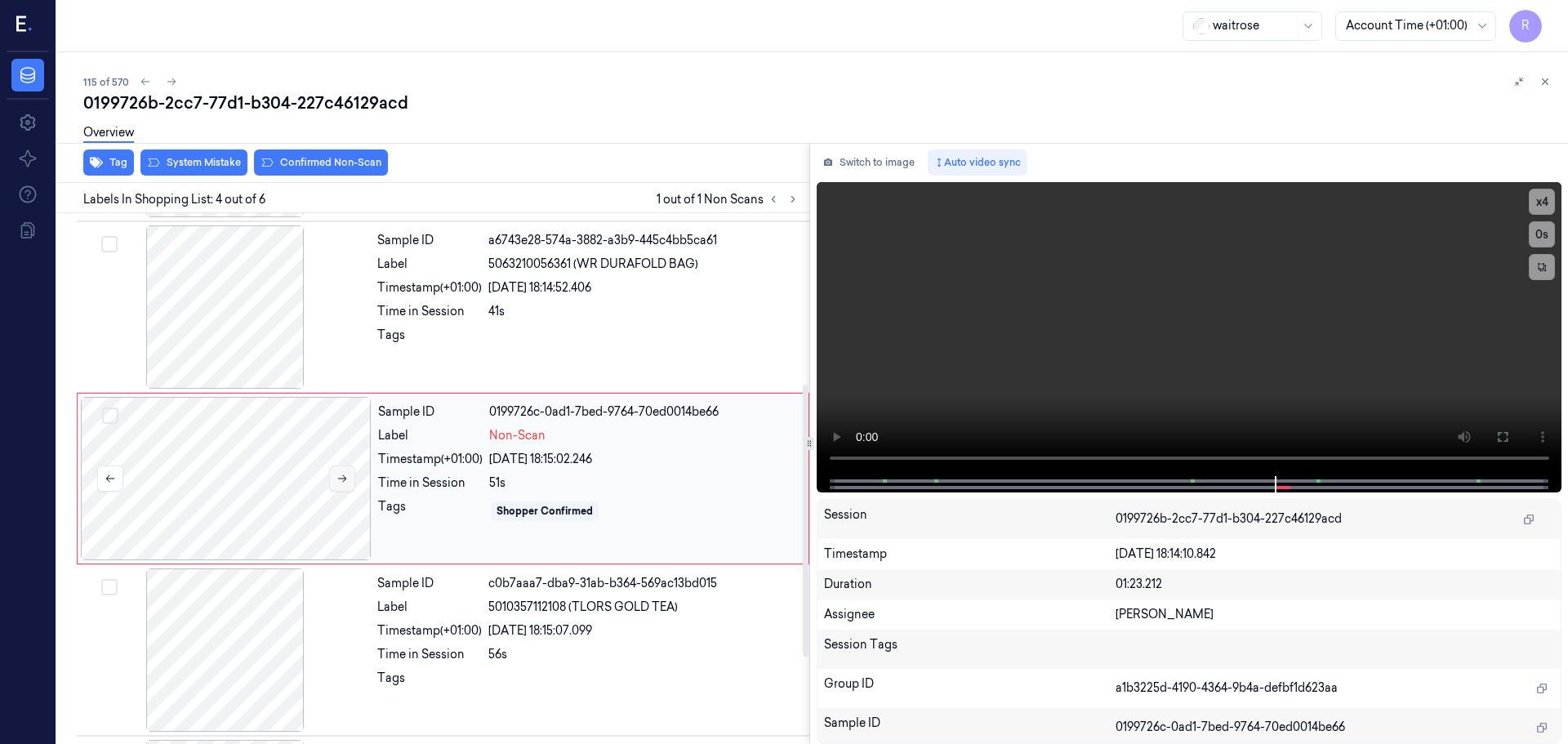
click at [341, 474] on icon at bounding box center [342, 479] width 12 height 12
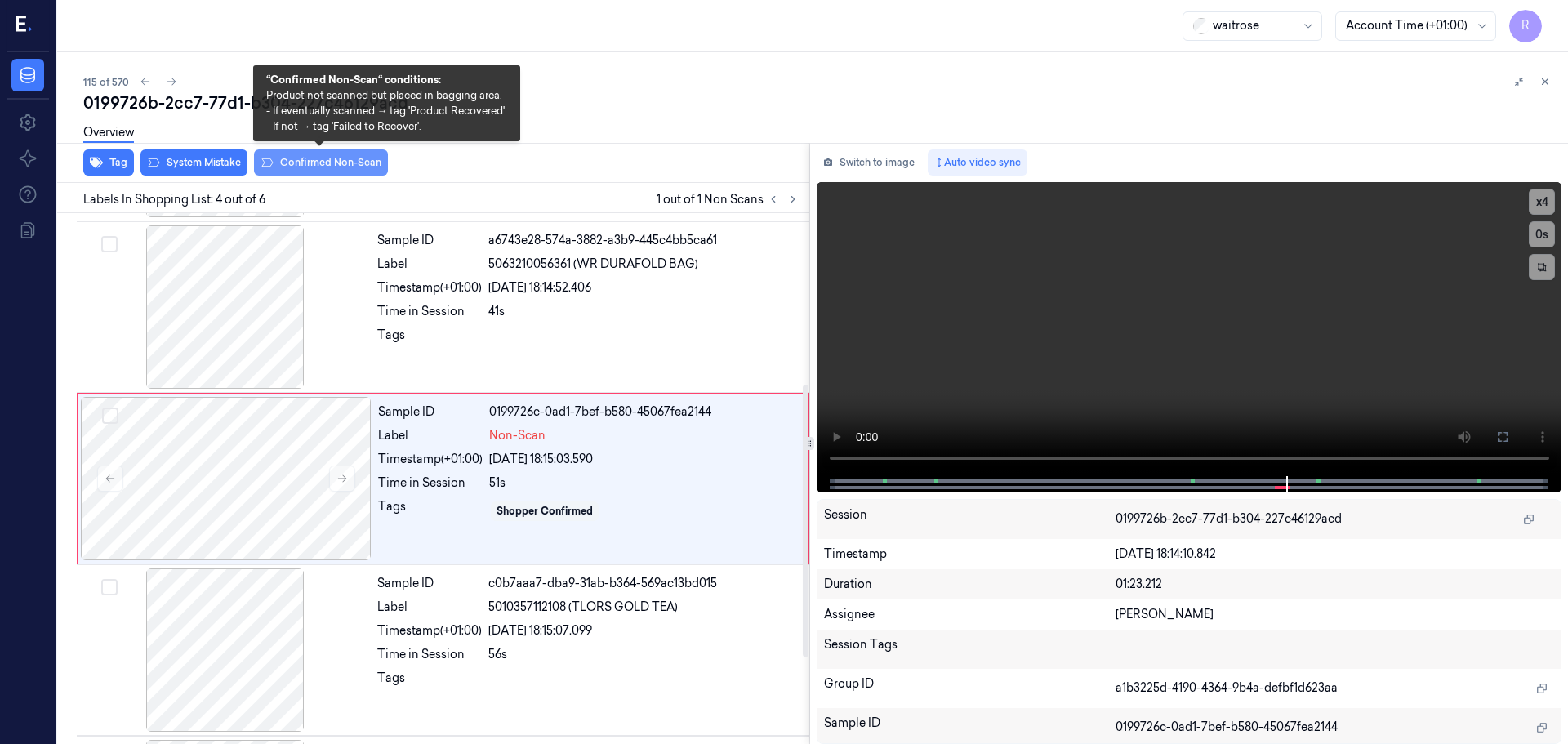
click at [322, 162] on button "Confirmed Non-Scan" at bounding box center [322, 162] width 134 height 27
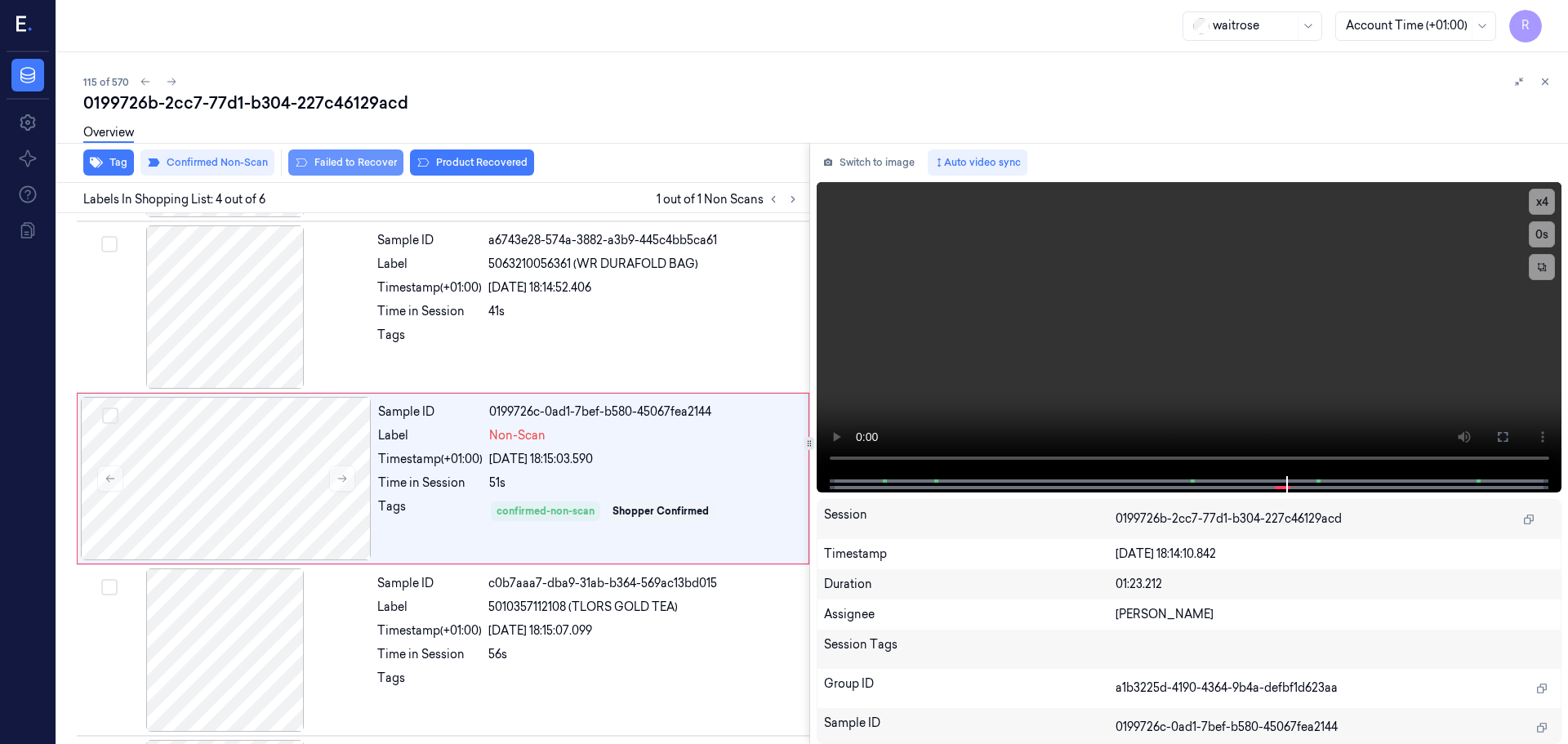
click at [371, 169] on button "Failed to Recover" at bounding box center [346, 162] width 115 height 27
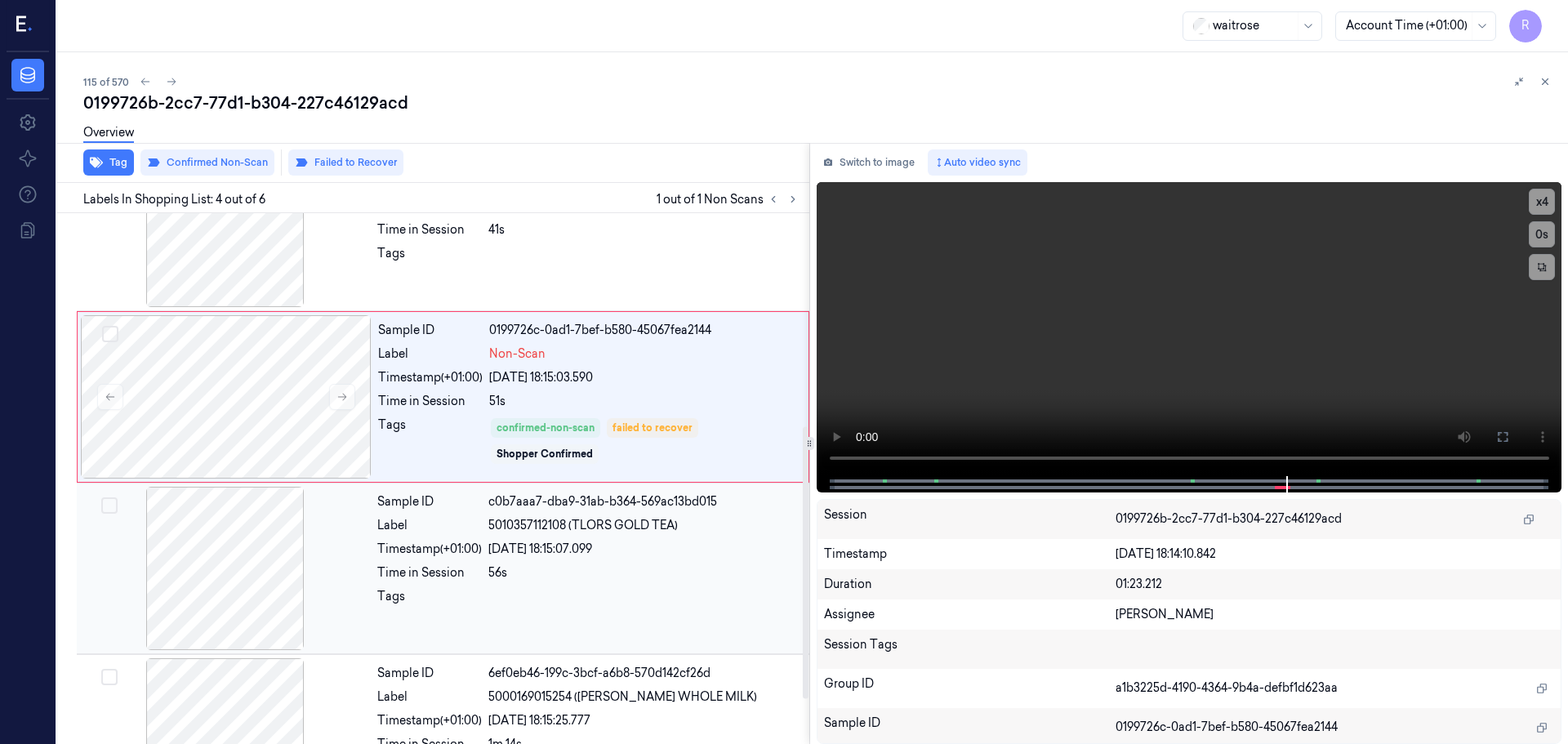
click at [487, 573] on div "Time in Session 56s" at bounding box center [588, 572] width 423 height 17
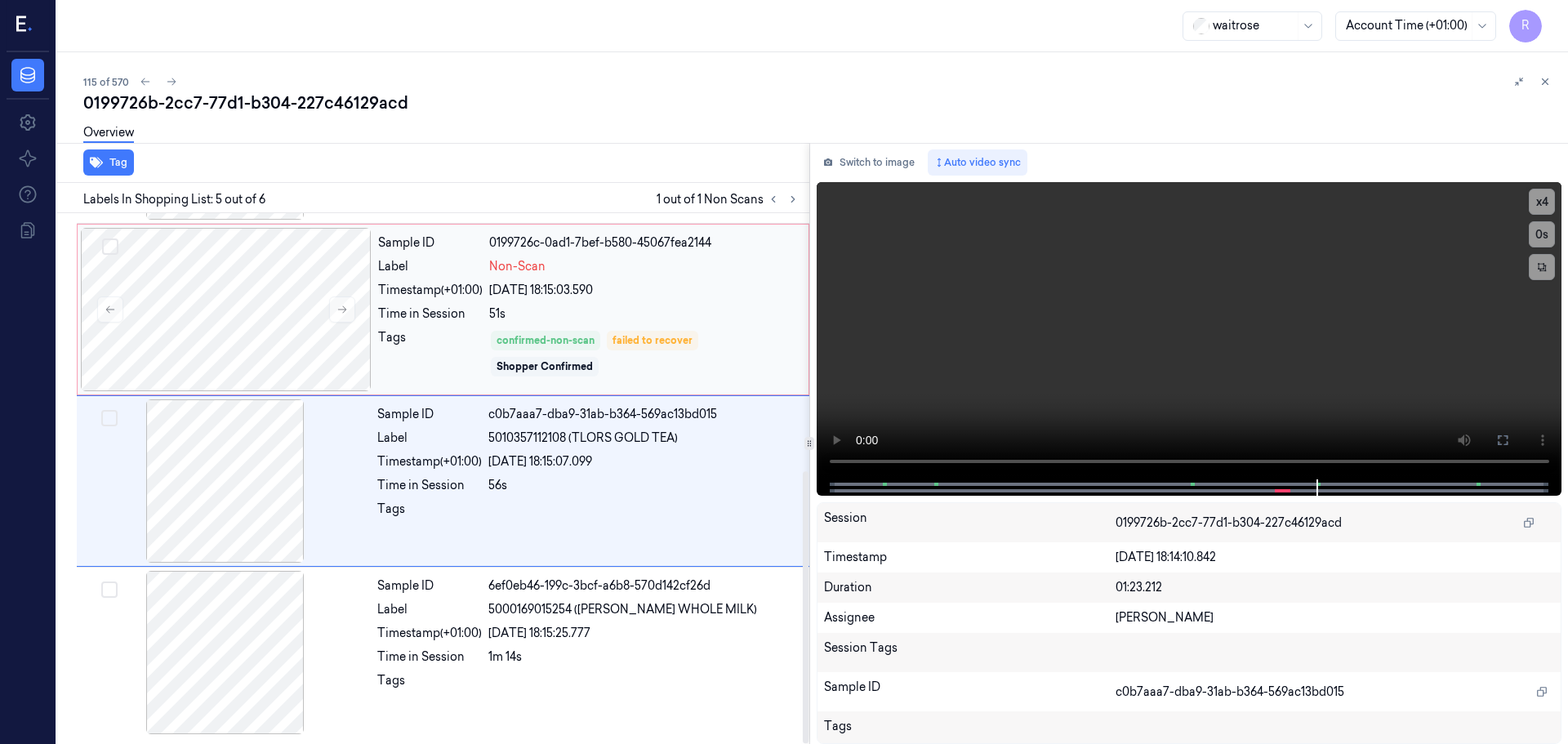
click at [506, 303] on div "Sample ID 0199726c-0ad1-7bef-b580-45067fea2144 Label Non-Scan Timestamp (+01:00…" at bounding box center [588, 309] width 433 height 163
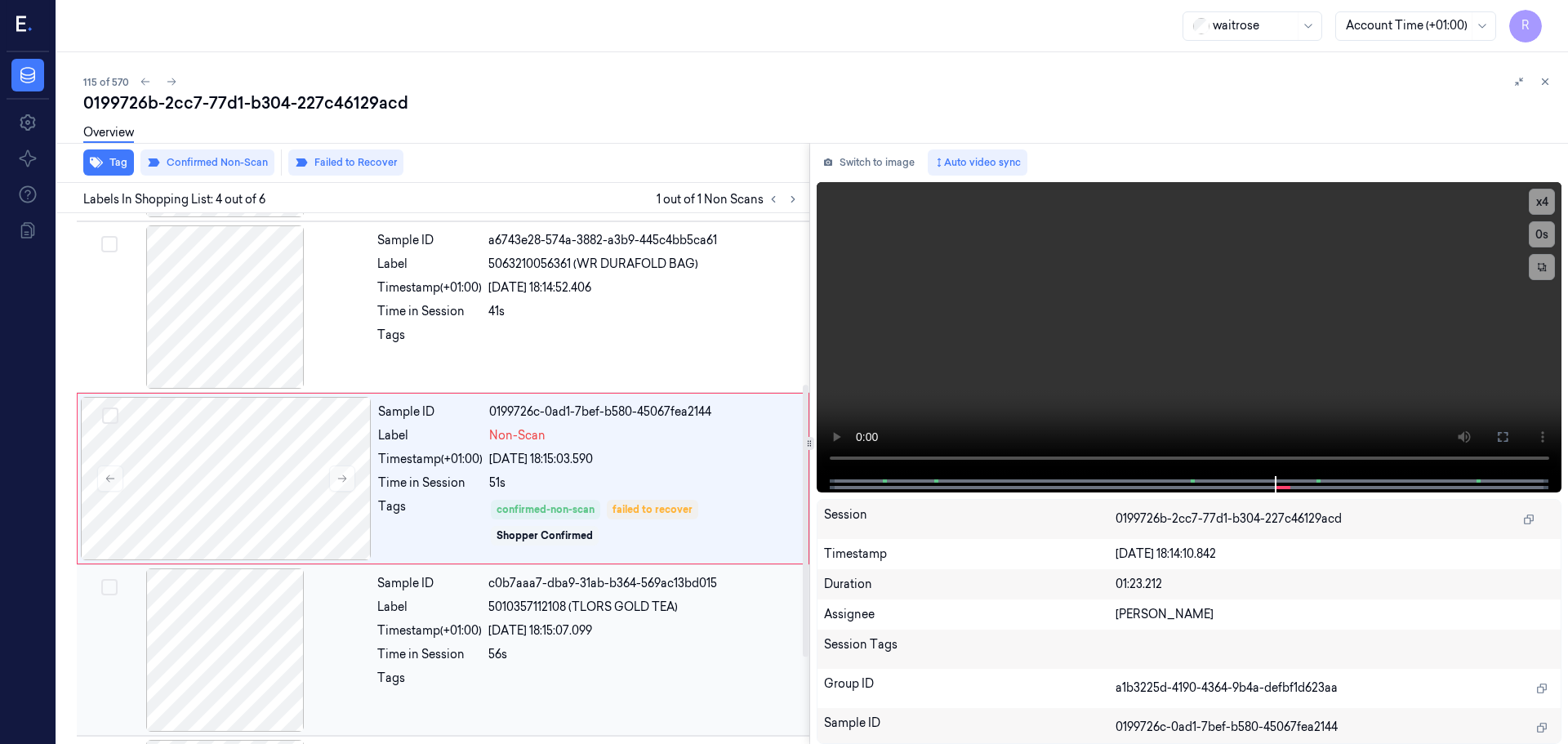
click at [535, 659] on div "56s" at bounding box center [644, 655] width 312 height 17
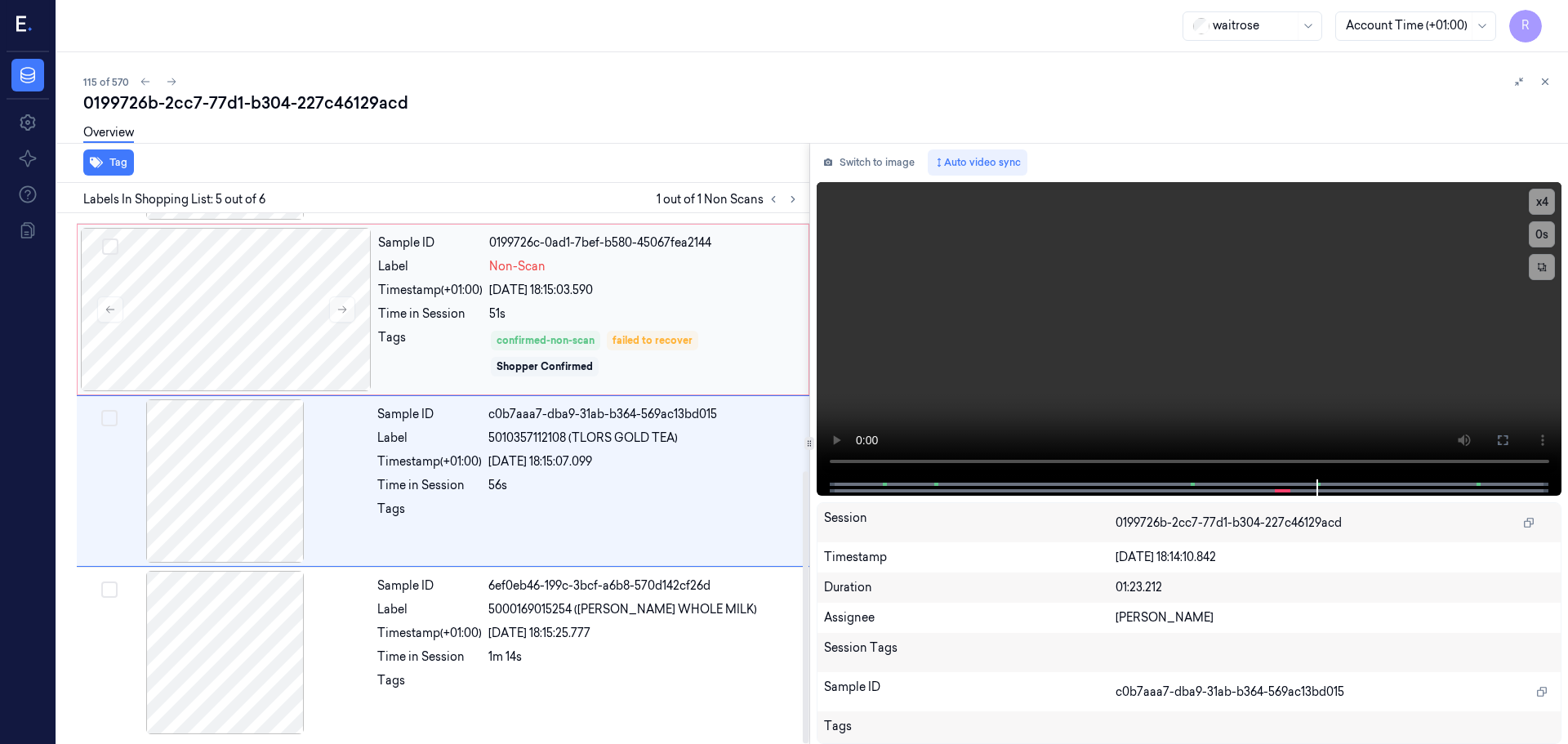
click at [452, 299] on div "Sample ID 0199726c-0ad1-7bef-b580-45067fea2144 Label Non-Scan Timestamp (+01:00…" at bounding box center [588, 309] width 433 height 163
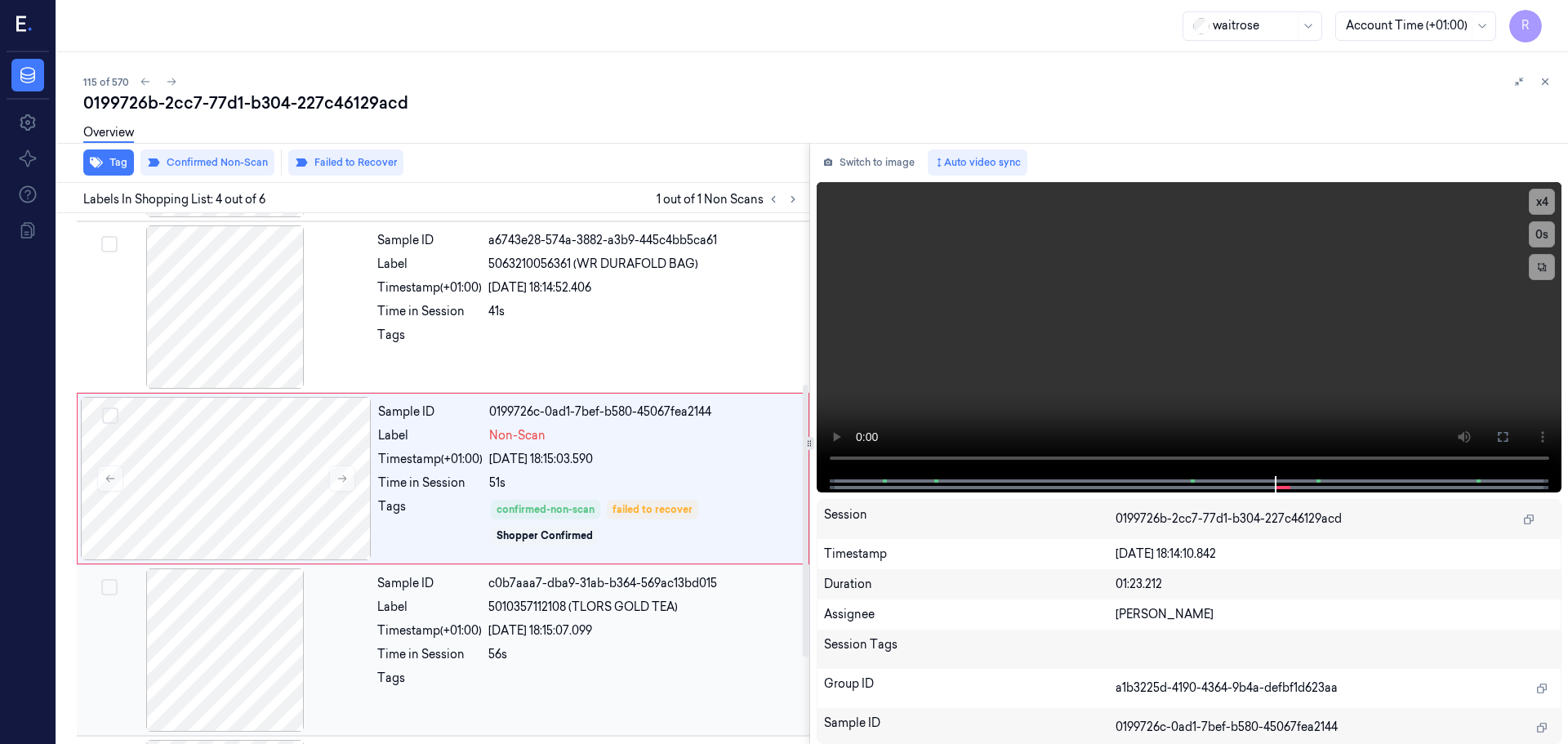
scroll to position [0, 0]
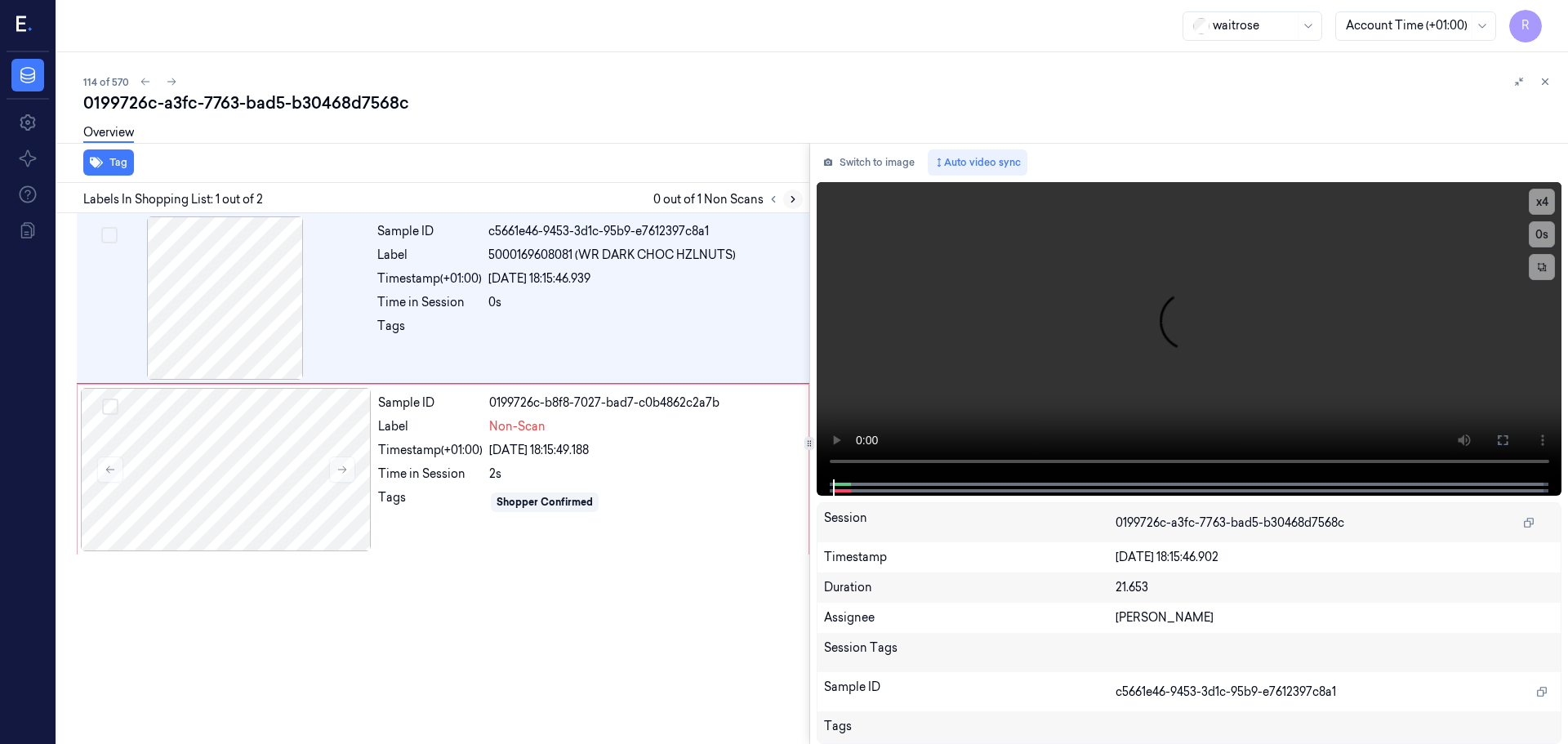
click at [790, 199] on icon at bounding box center [793, 200] width 12 height 12
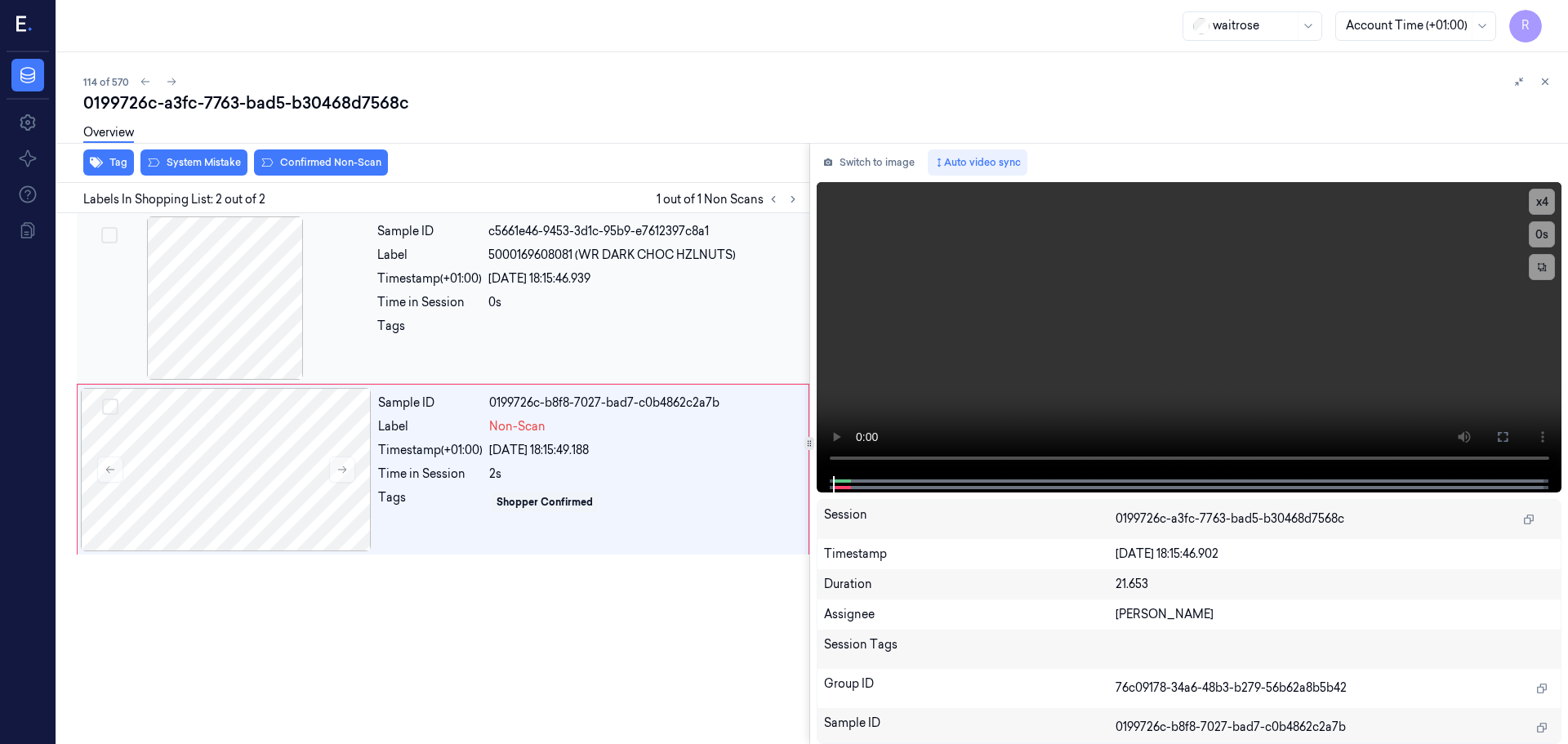
click at [235, 314] on div at bounding box center [225, 297] width 291 height 163
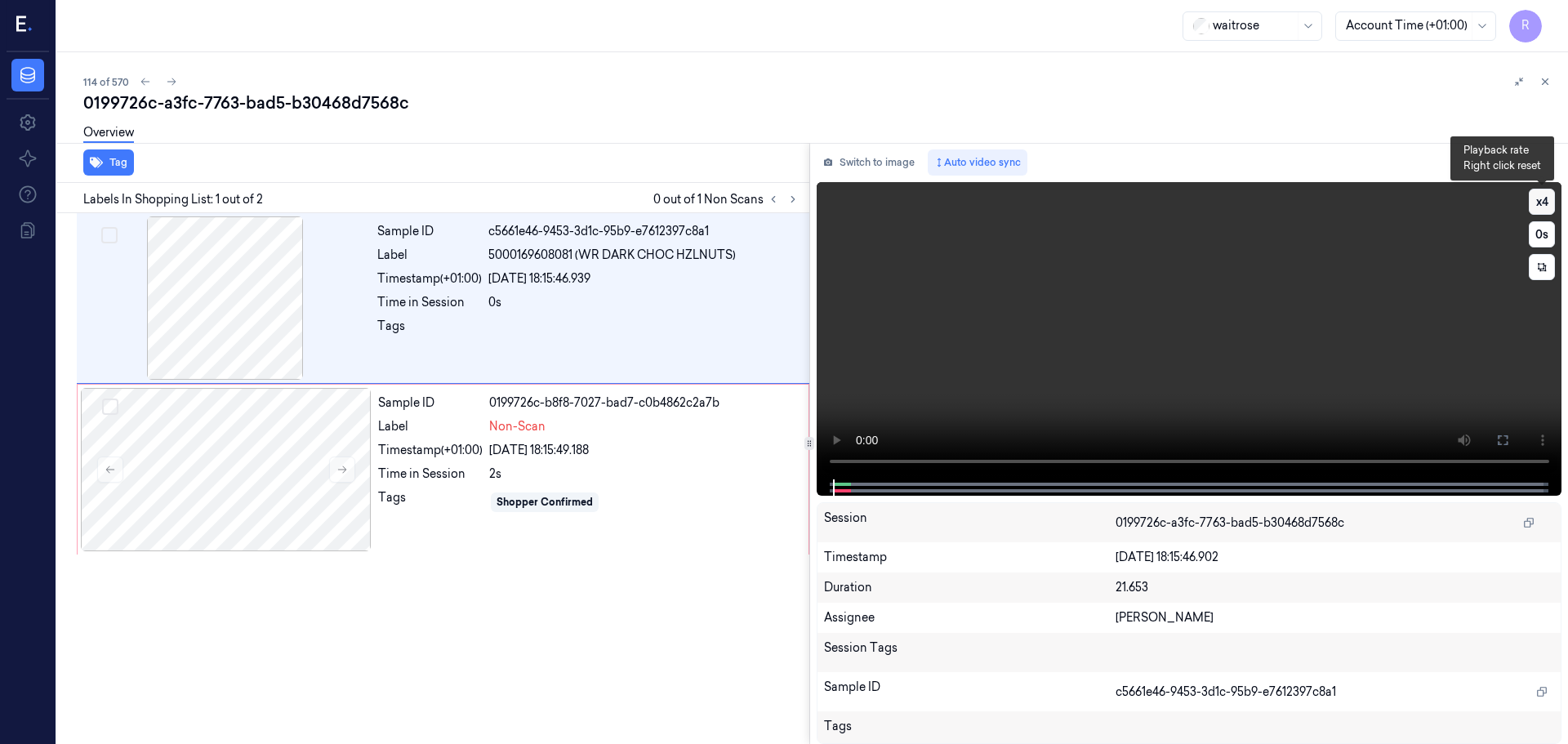
click at [1548, 204] on button "x 4" at bounding box center [1542, 202] width 27 height 27
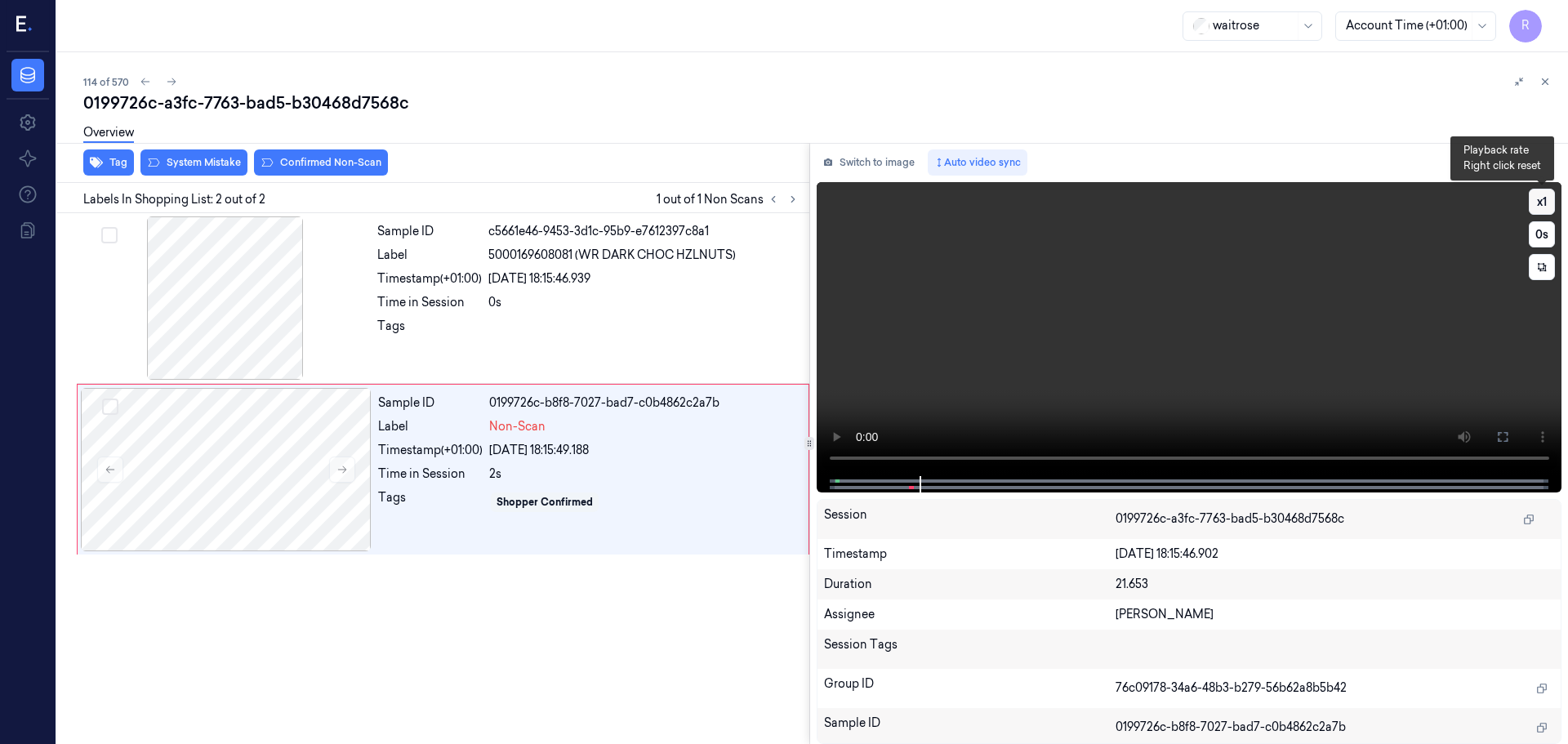
click at [1546, 201] on button "x 1" at bounding box center [1542, 202] width 27 height 27
click at [1545, 201] on button "x 2" at bounding box center [1542, 202] width 27 height 27
click at [564, 309] on div "0s" at bounding box center [644, 302] width 312 height 17
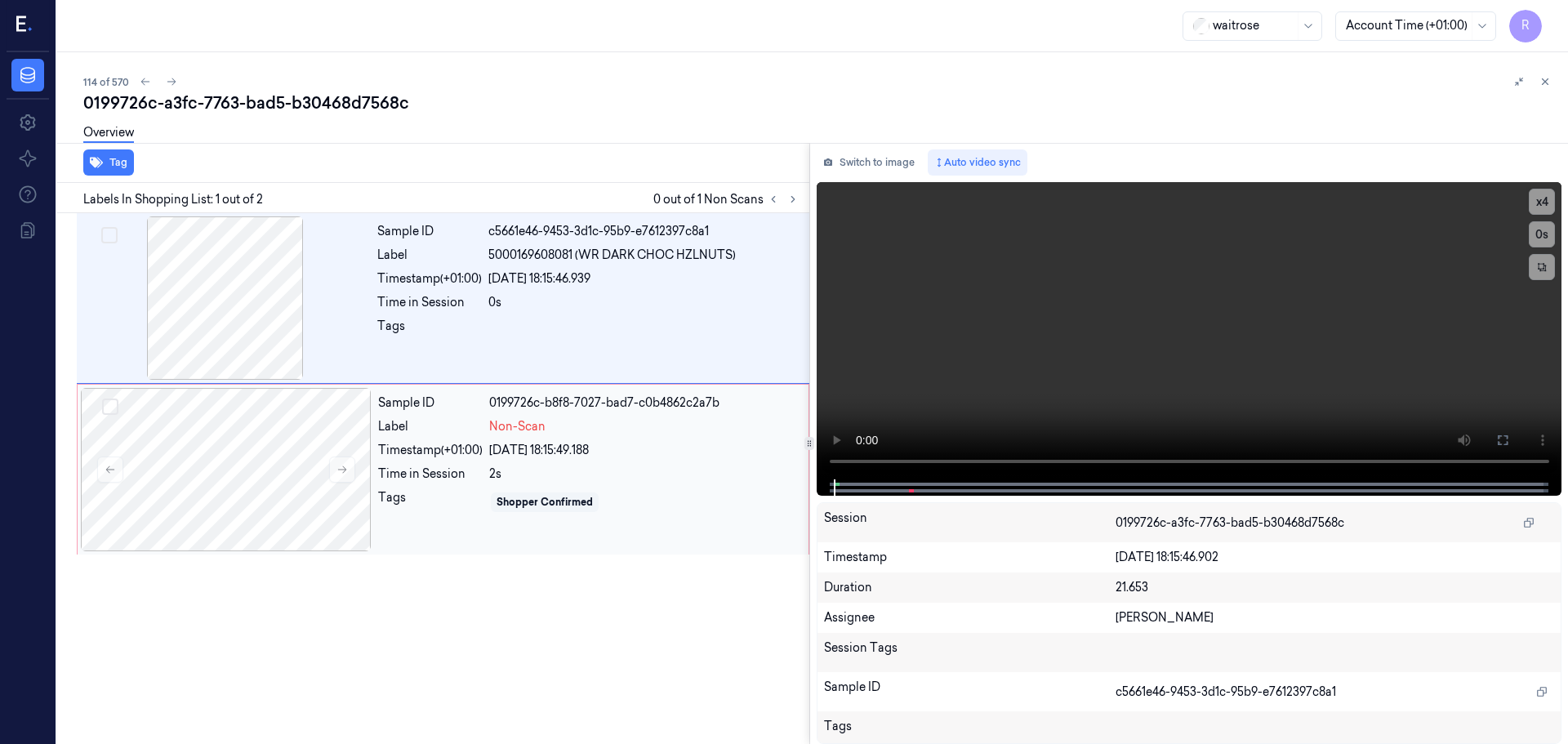
click at [530, 452] on div "[DATE] 18:15:49.188" at bounding box center [644, 450] width 310 height 17
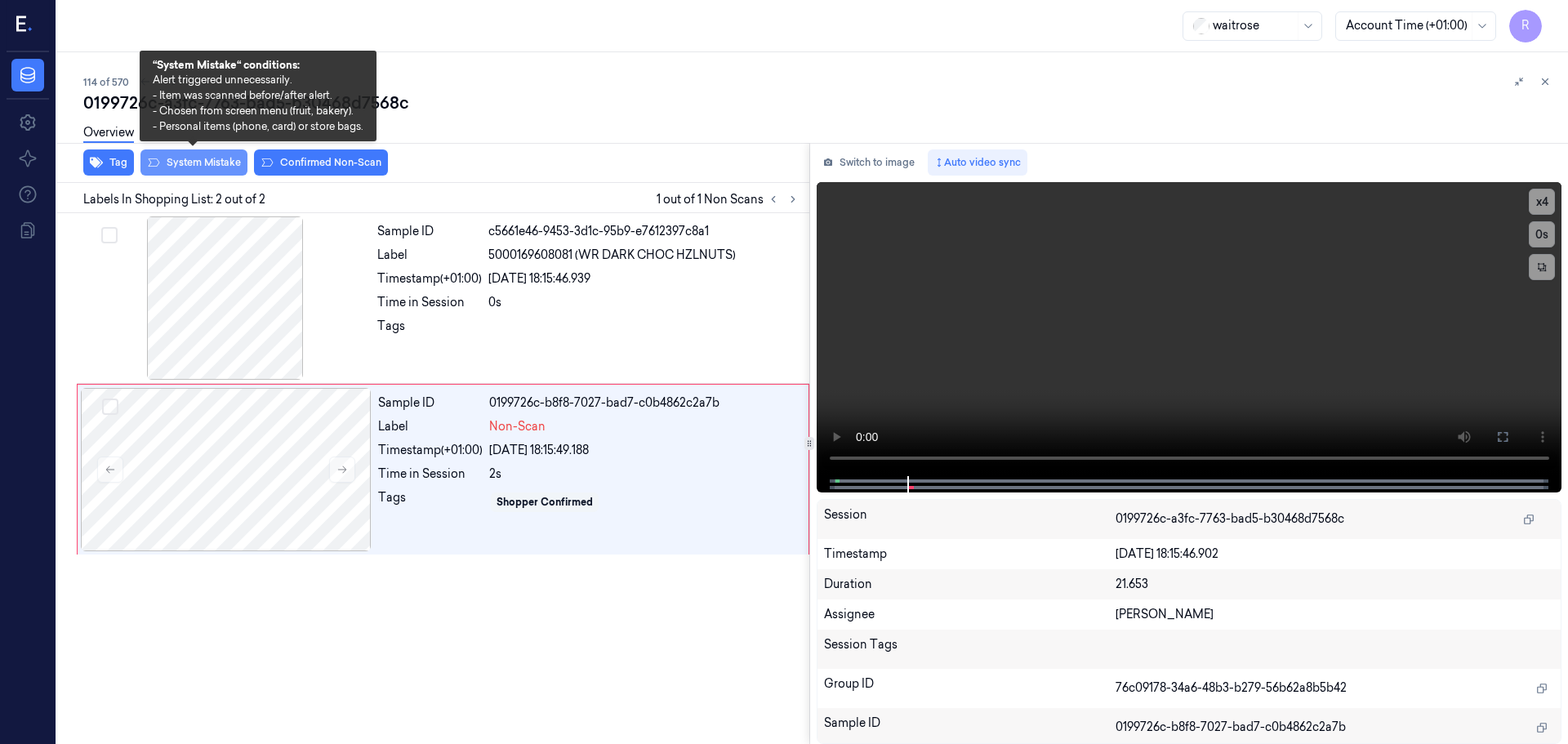
click at [192, 168] on button "System Mistake" at bounding box center [194, 162] width 107 height 27
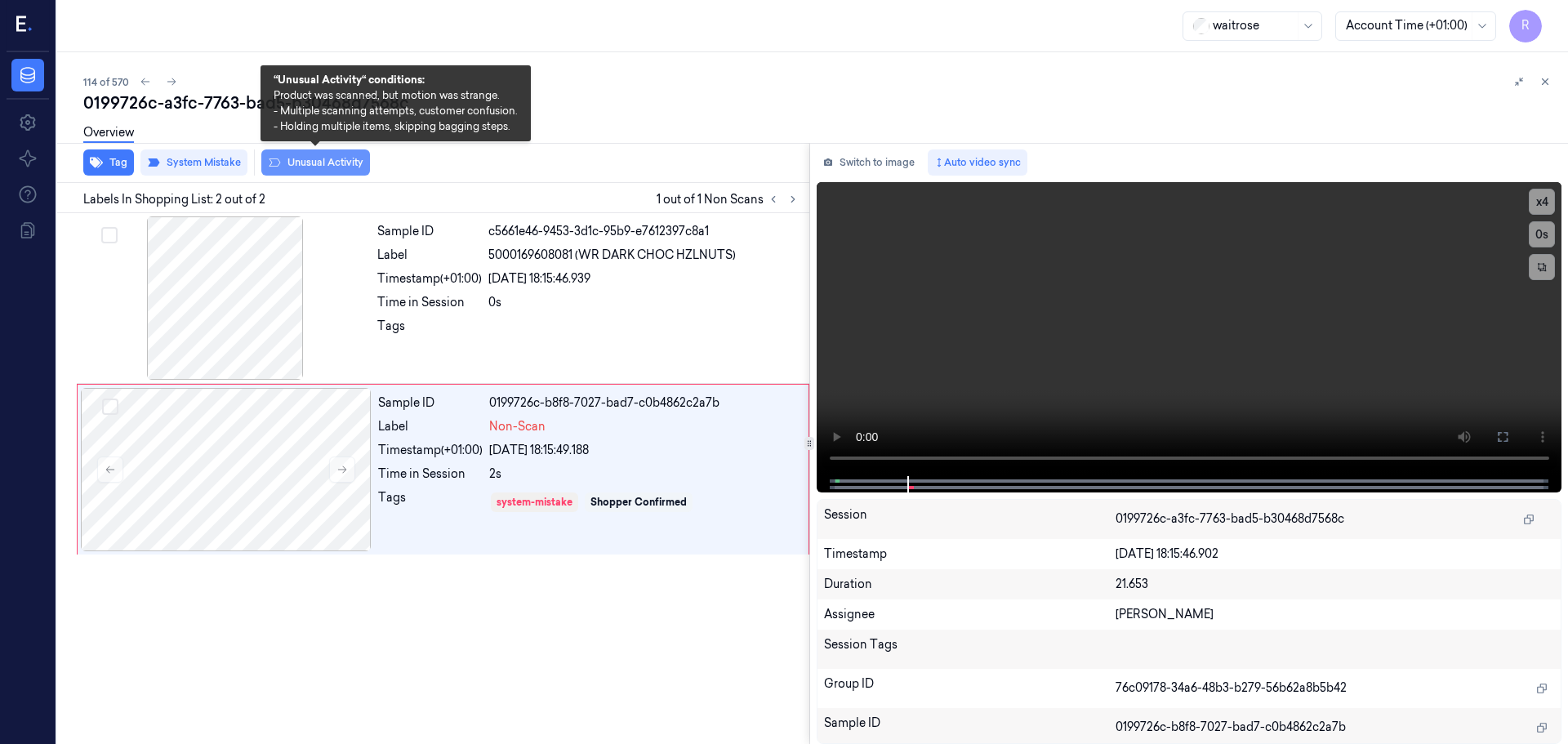
click at [317, 164] on button "Unusual Activity" at bounding box center [315, 162] width 109 height 27
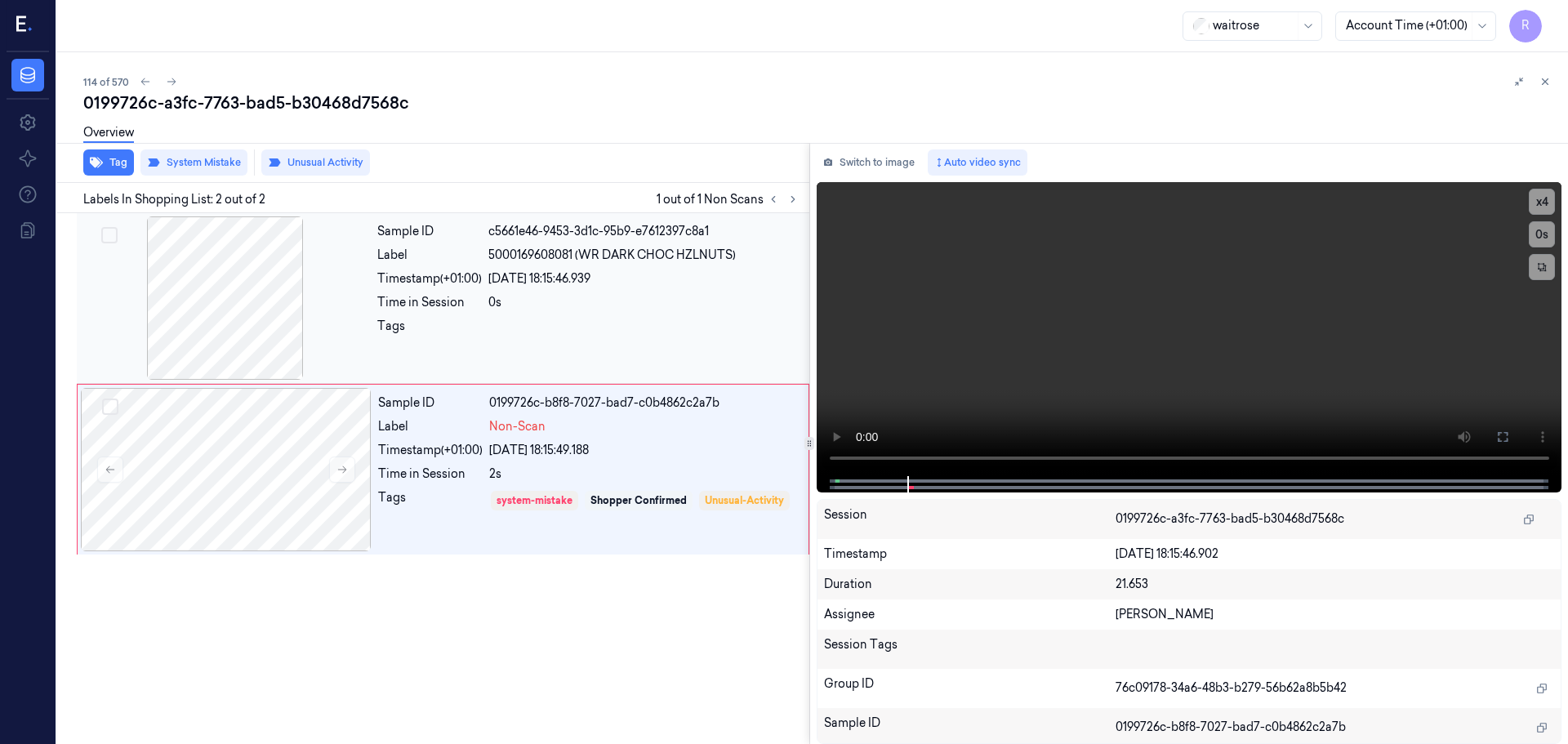
click at [584, 323] on div at bounding box center [644, 331] width 312 height 27
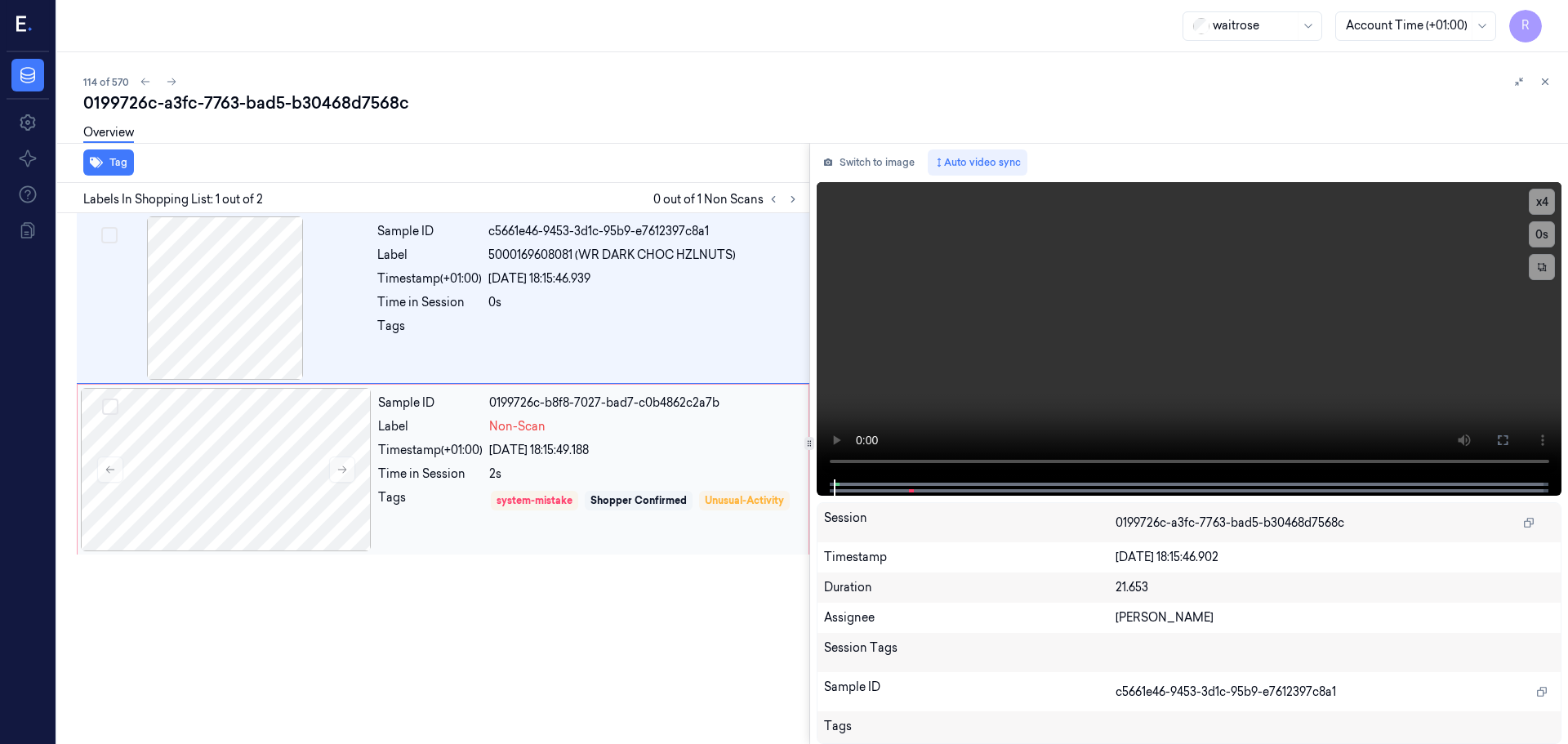
click at [588, 452] on div "[DATE] 18:15:49.188" at bounding box center [644, 450] width 310 height 17
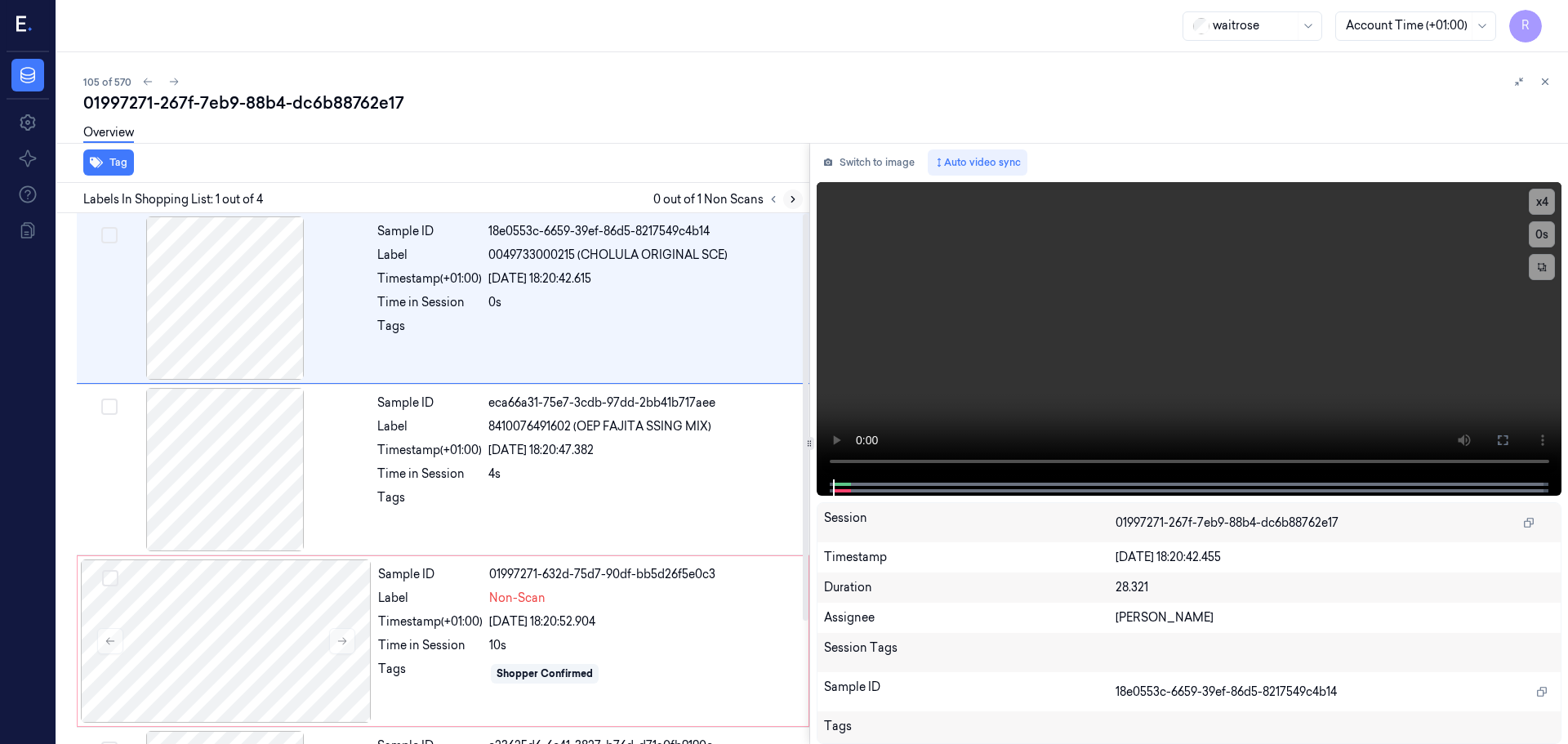
click at [792, 196] on icon at bounding box center [793, 200] width 12 height 12
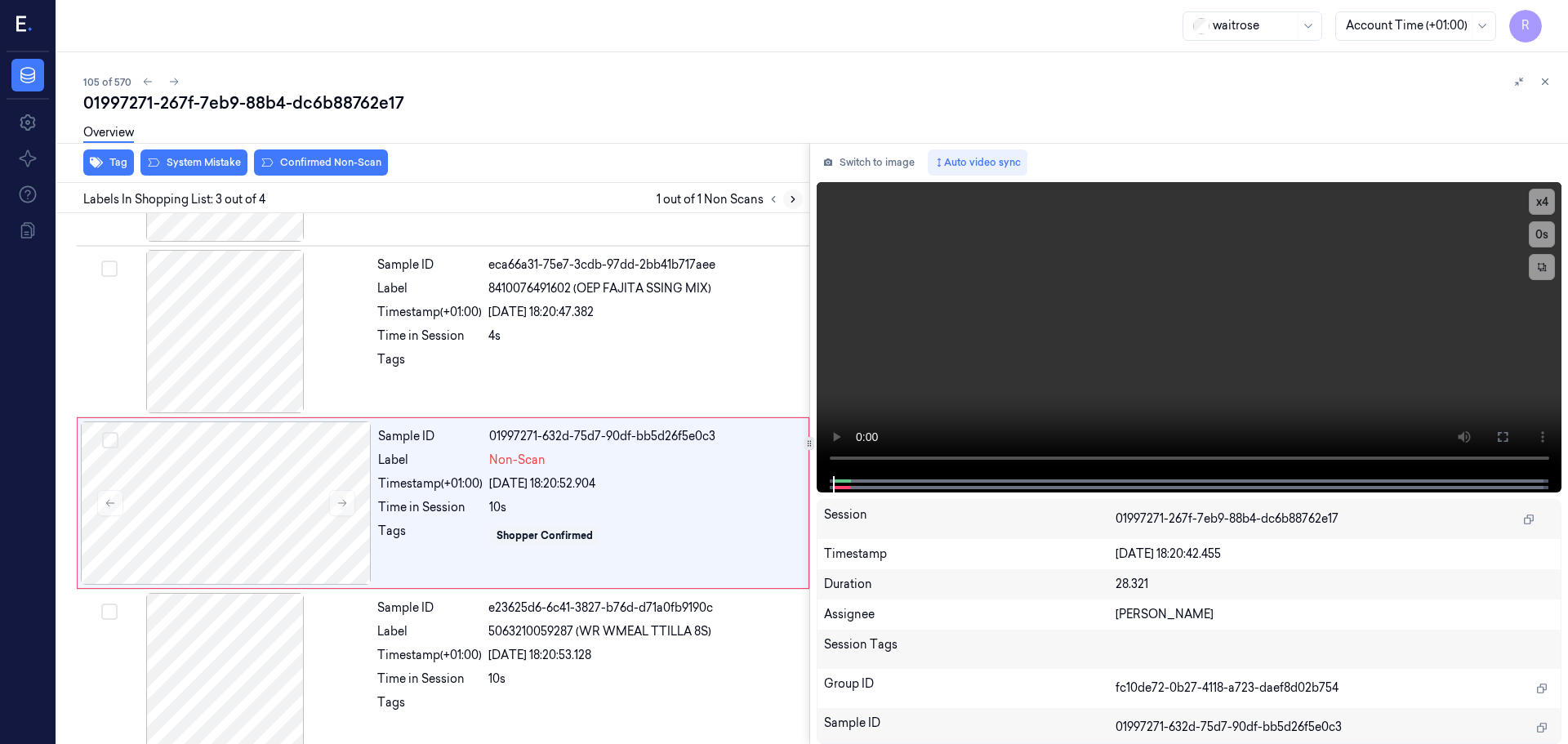
click at [792, 196] on icon at bounding box center [793, 200] width 12 height 12
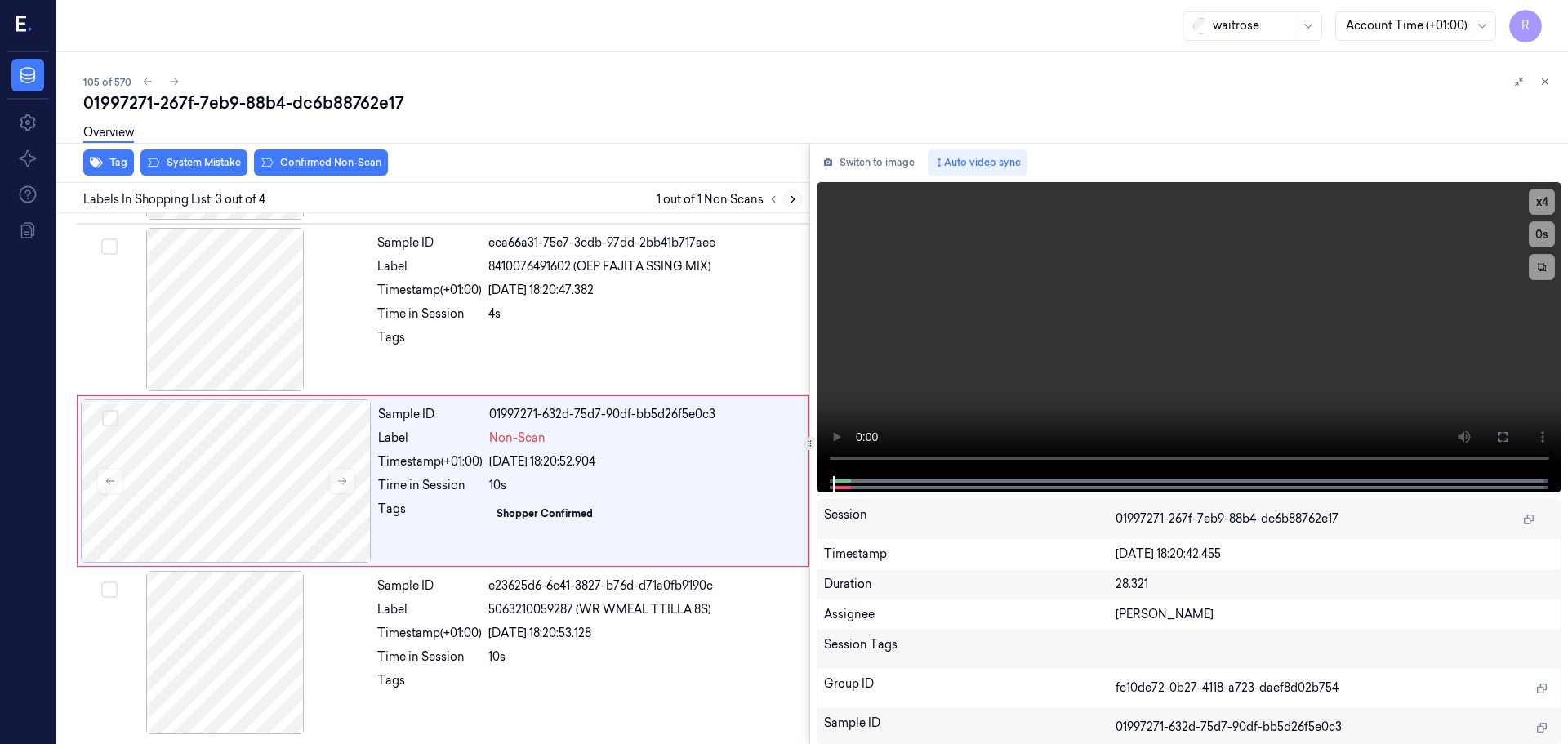
click at [792, 196] on icon at bounding box center [793, 200] width 12 height 12
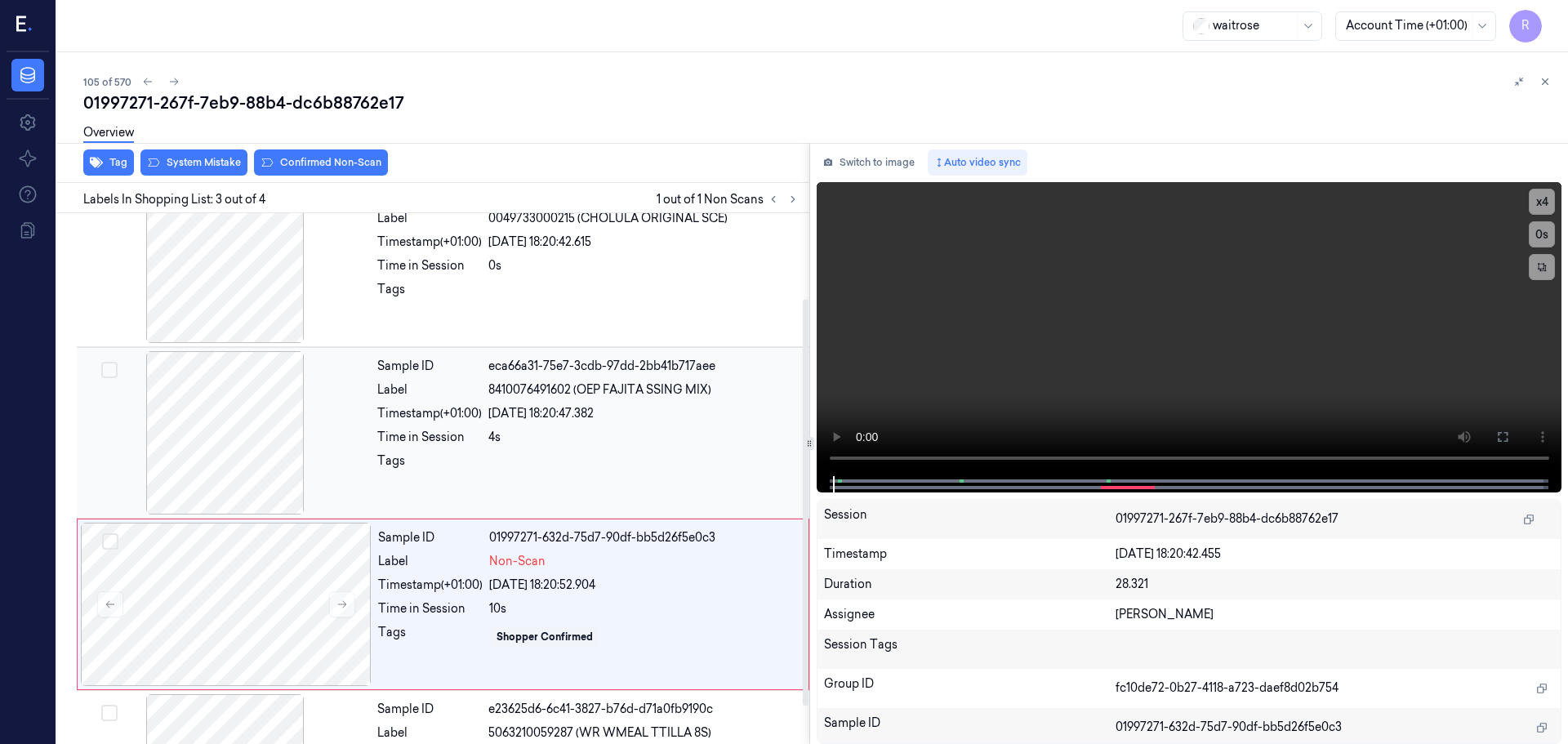
scroll to position [0, 0]
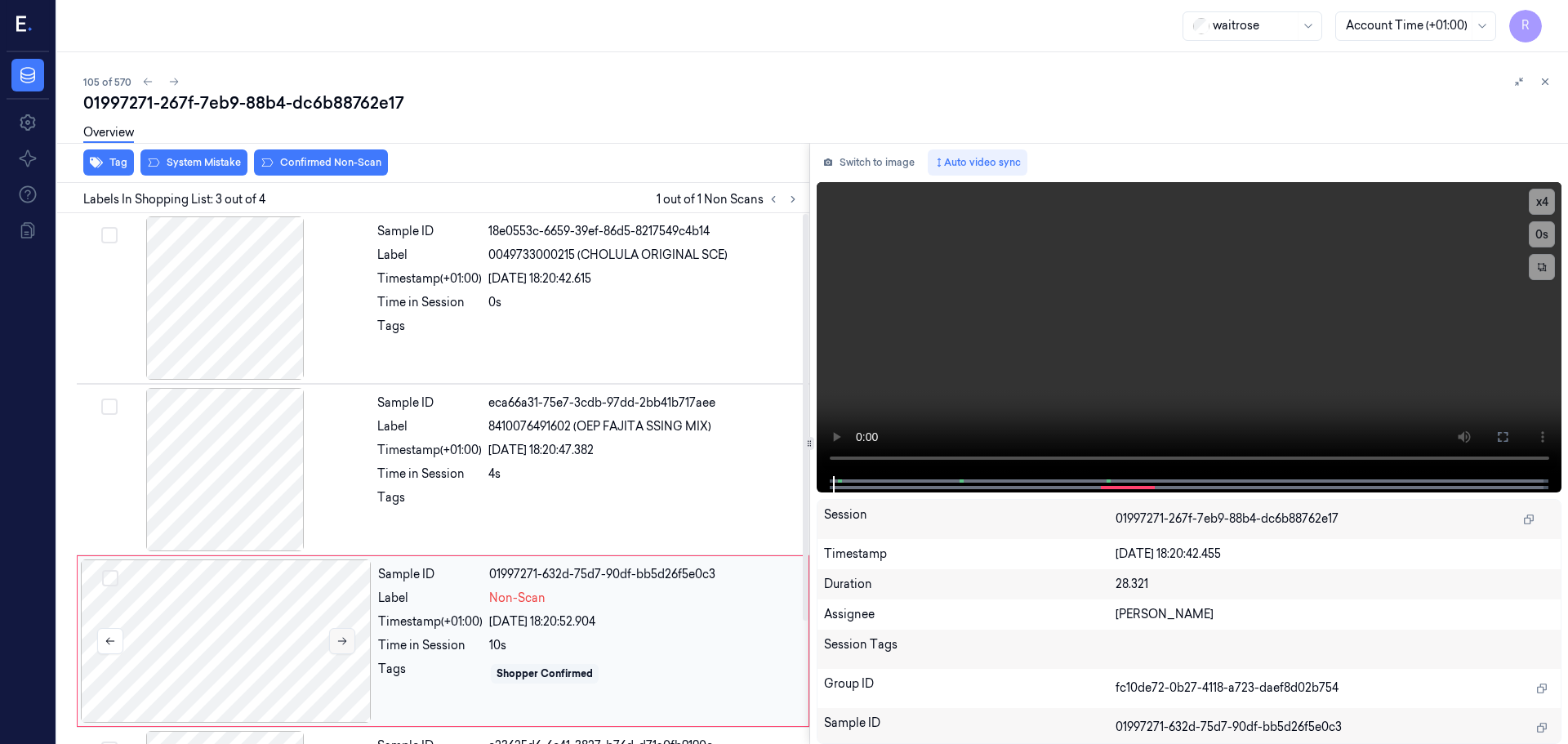
click at [340, 640] on icon at bounding box center [342, 641] width 12 height 12
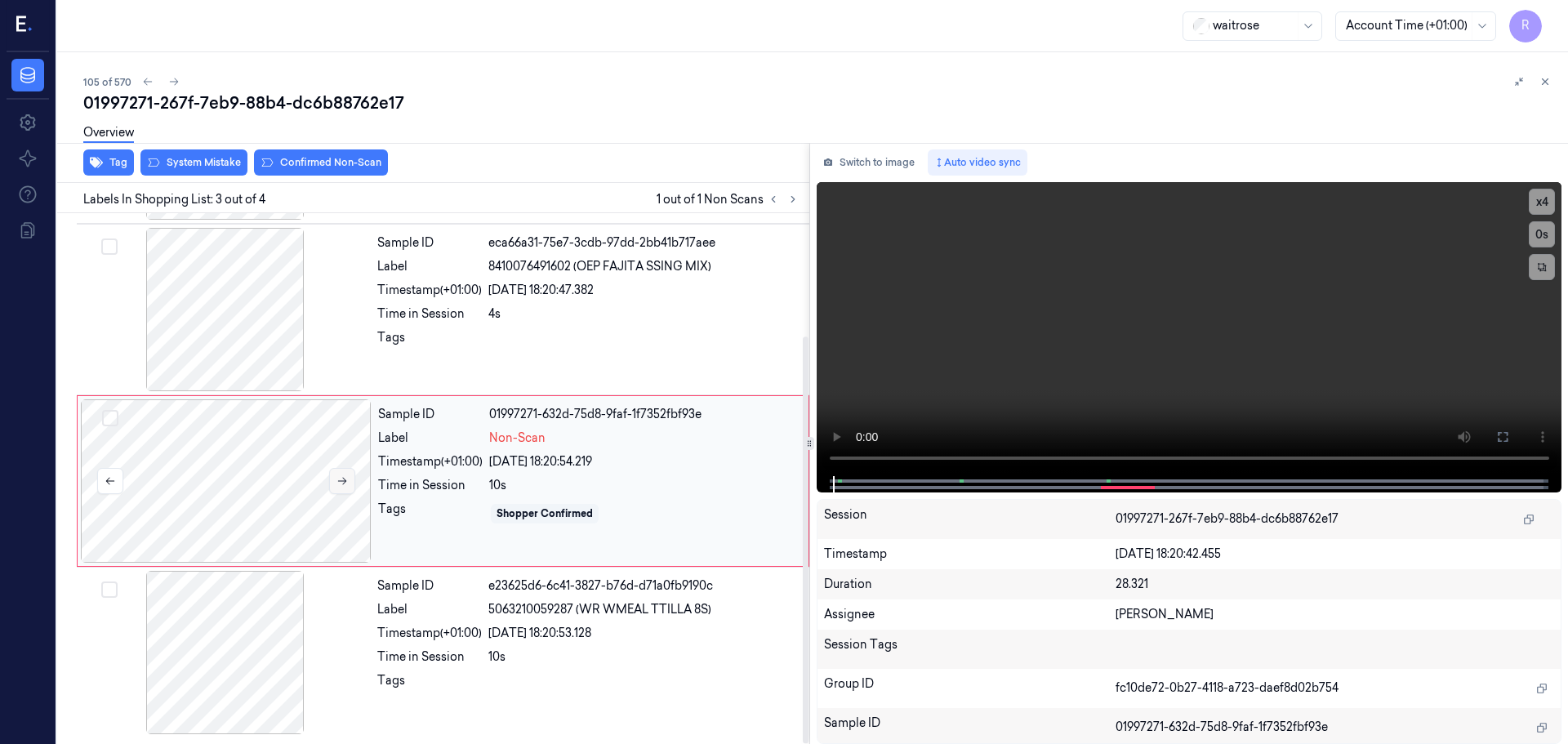
click at [351, 472] on button at bounding box center [342, 481] width 27 height 27
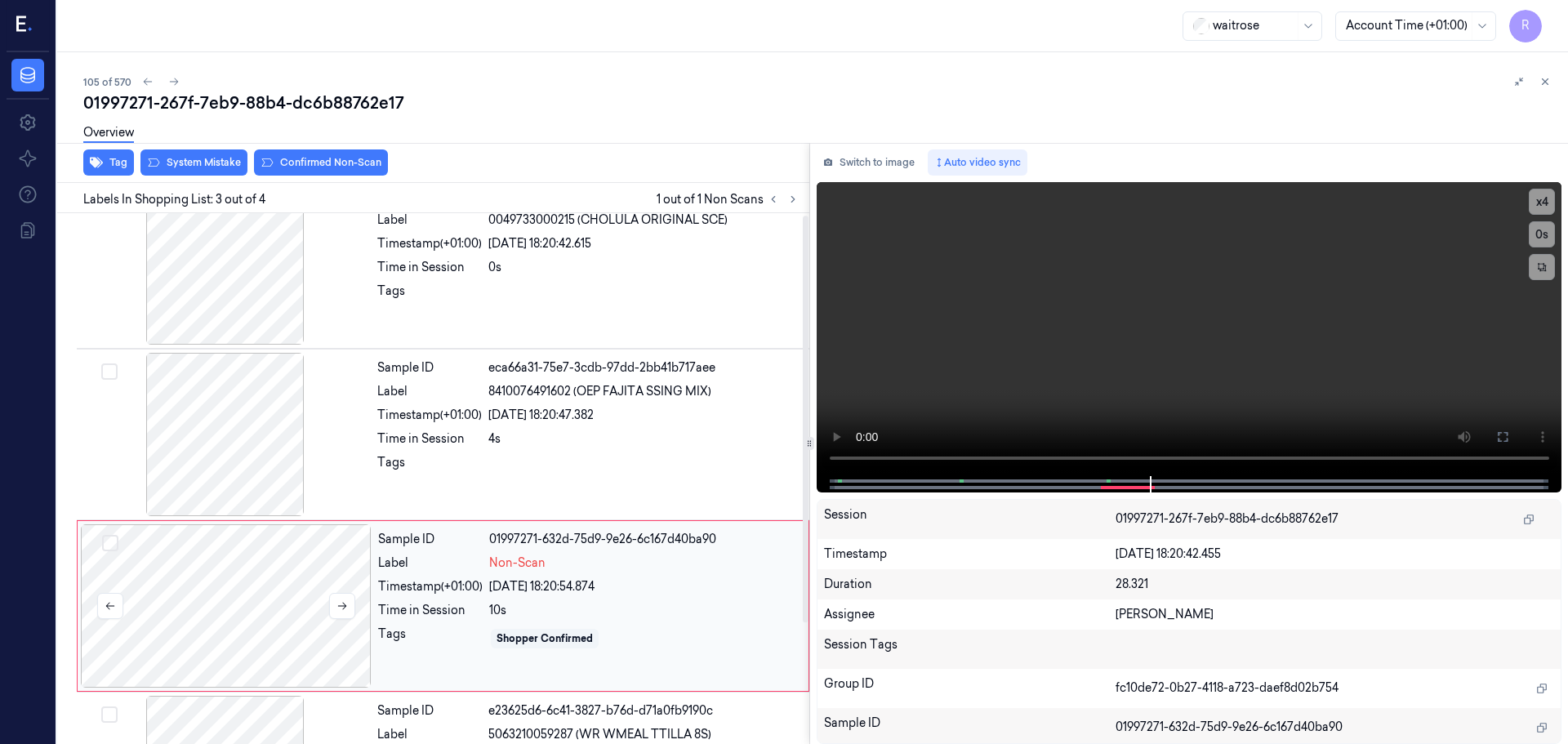
scroll to position [0, 0]
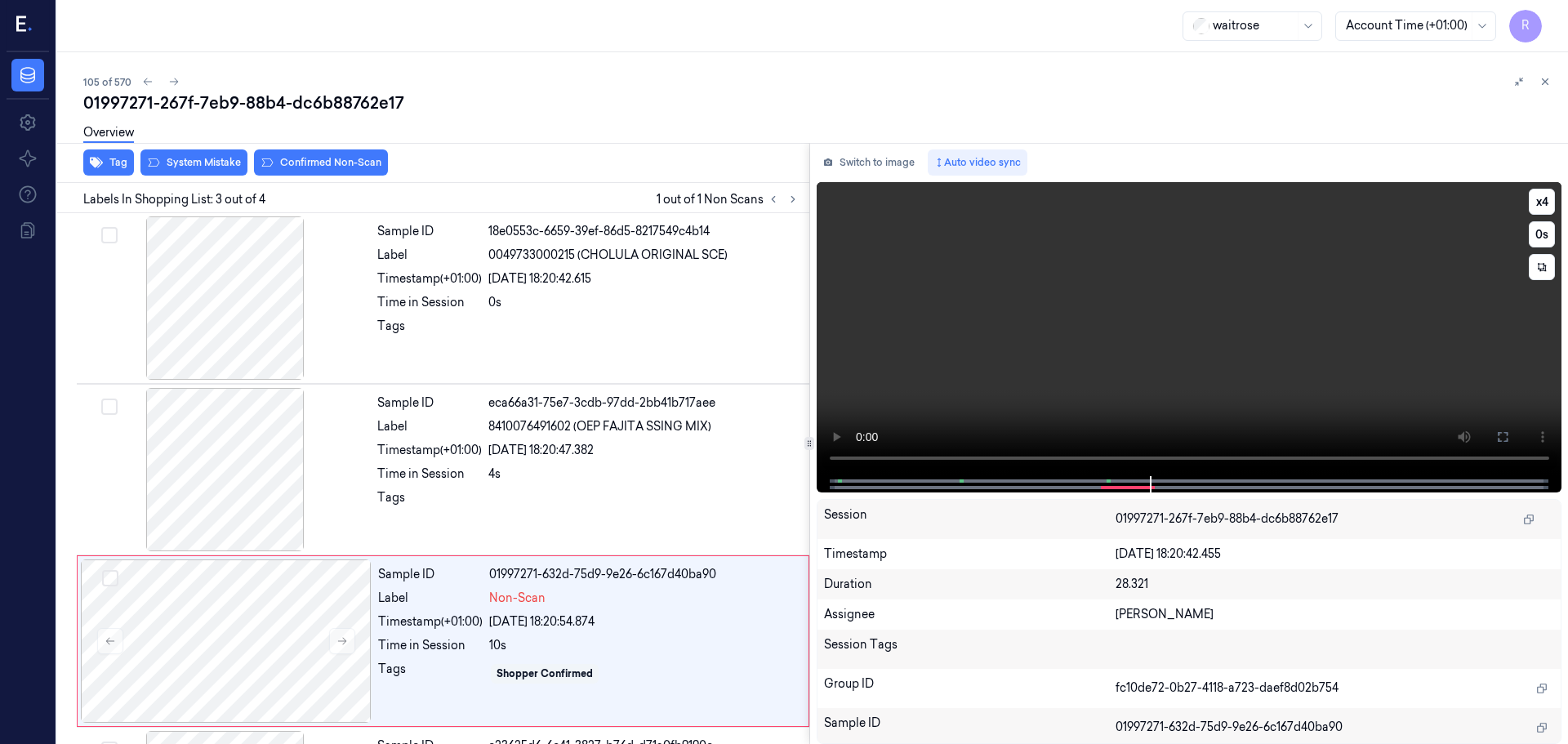
click at [821, 457] on video at bounding box center [1190, 329] width 746 height 294
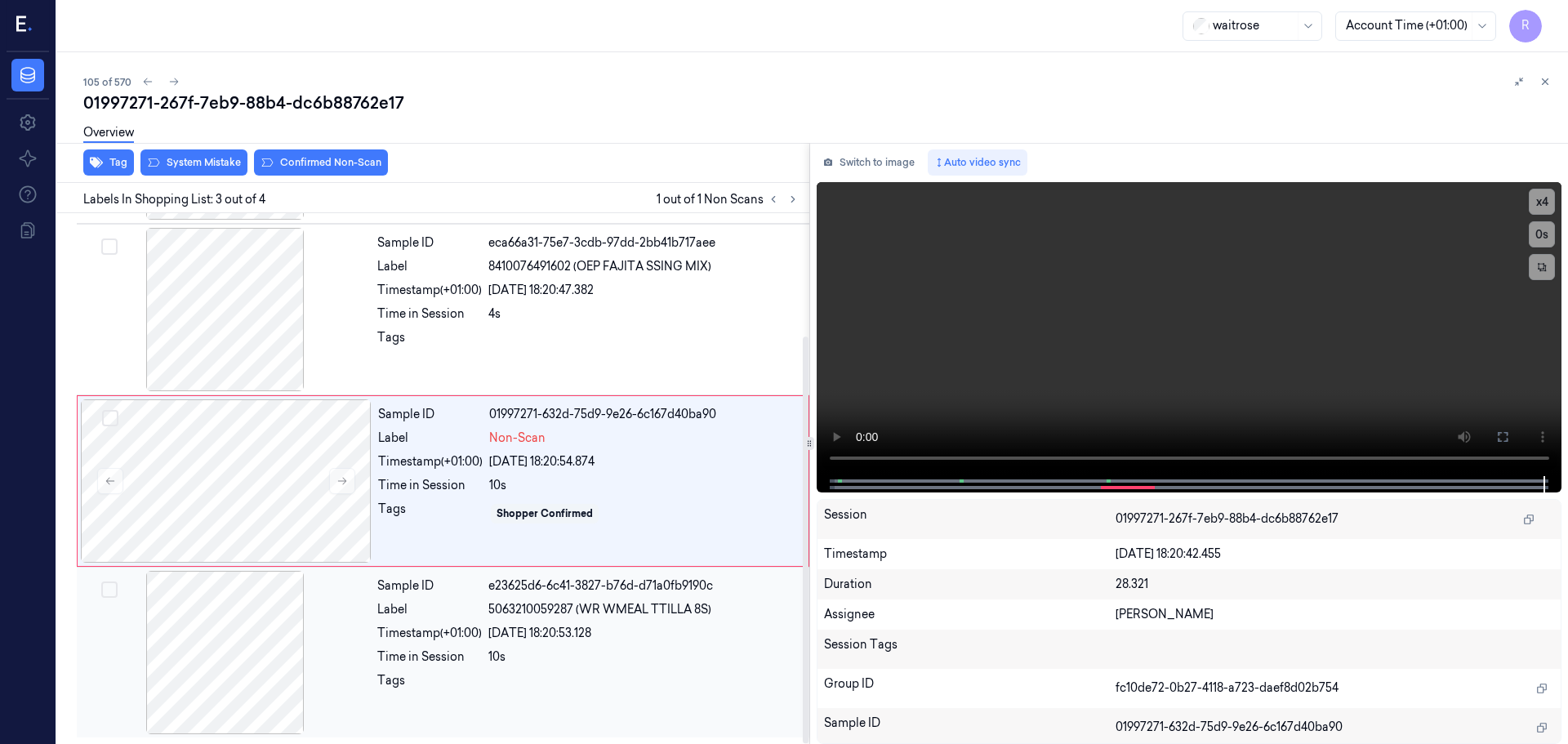
click at [508, 613] on span "5063210059287 (WR WMEAL TTILLA 8S)" at bounding box center [599, 609] width 223 height 17
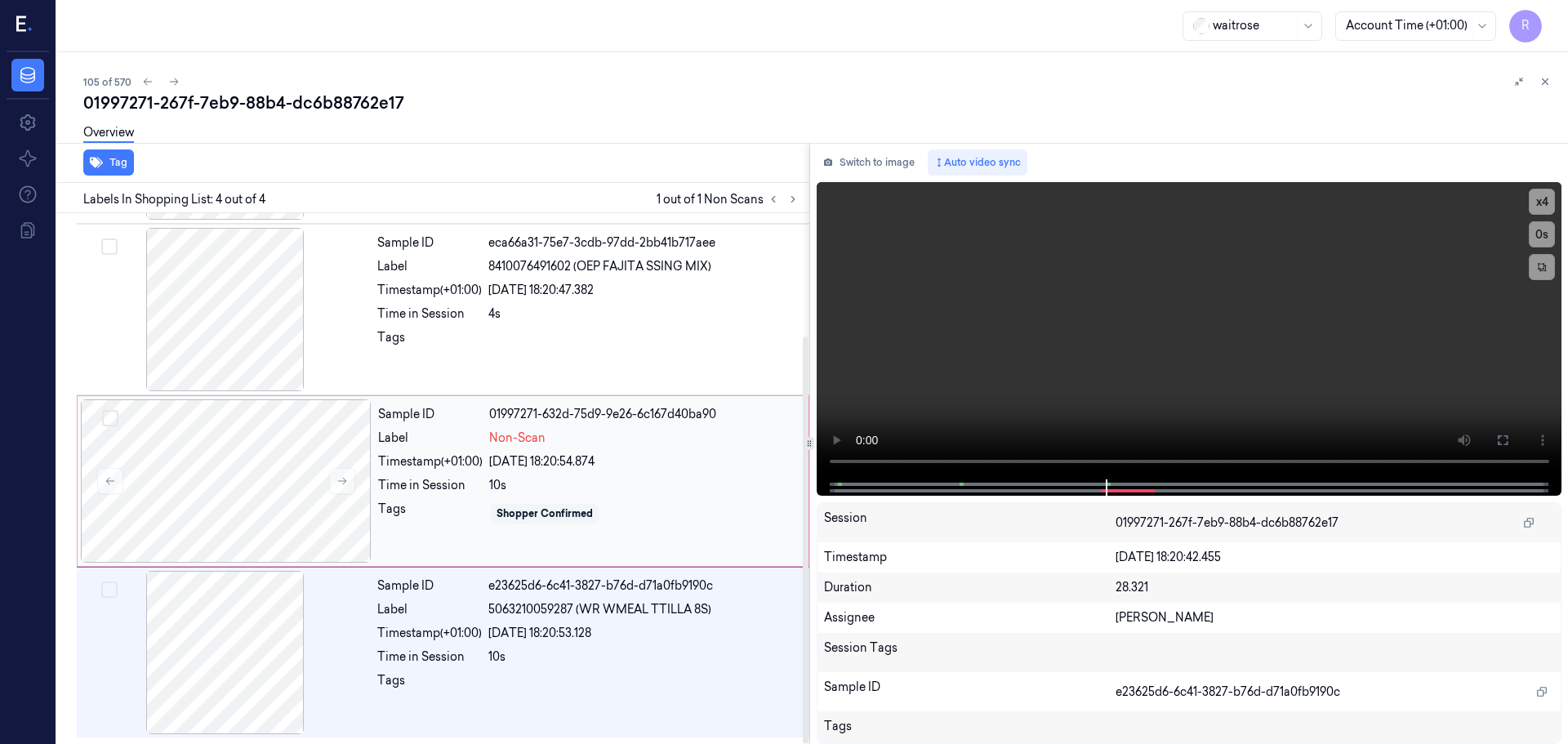
click at [530, 519] on div "Shopper Confirmed" at bounding box center [544, 514] width 96 height 15
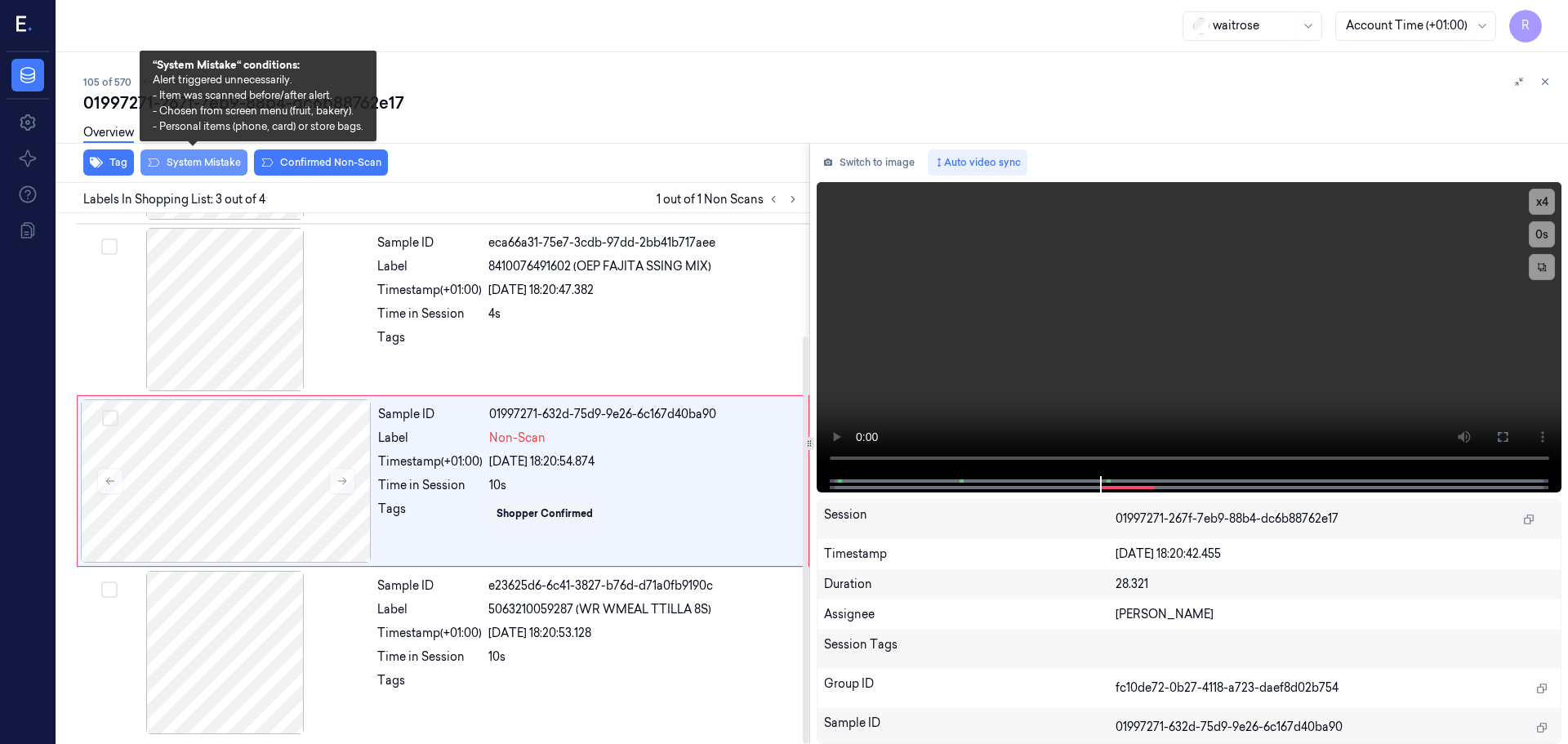
click at [196, 158] on button "System Mistake" at bounding box center [194, 162] width 107 height 27
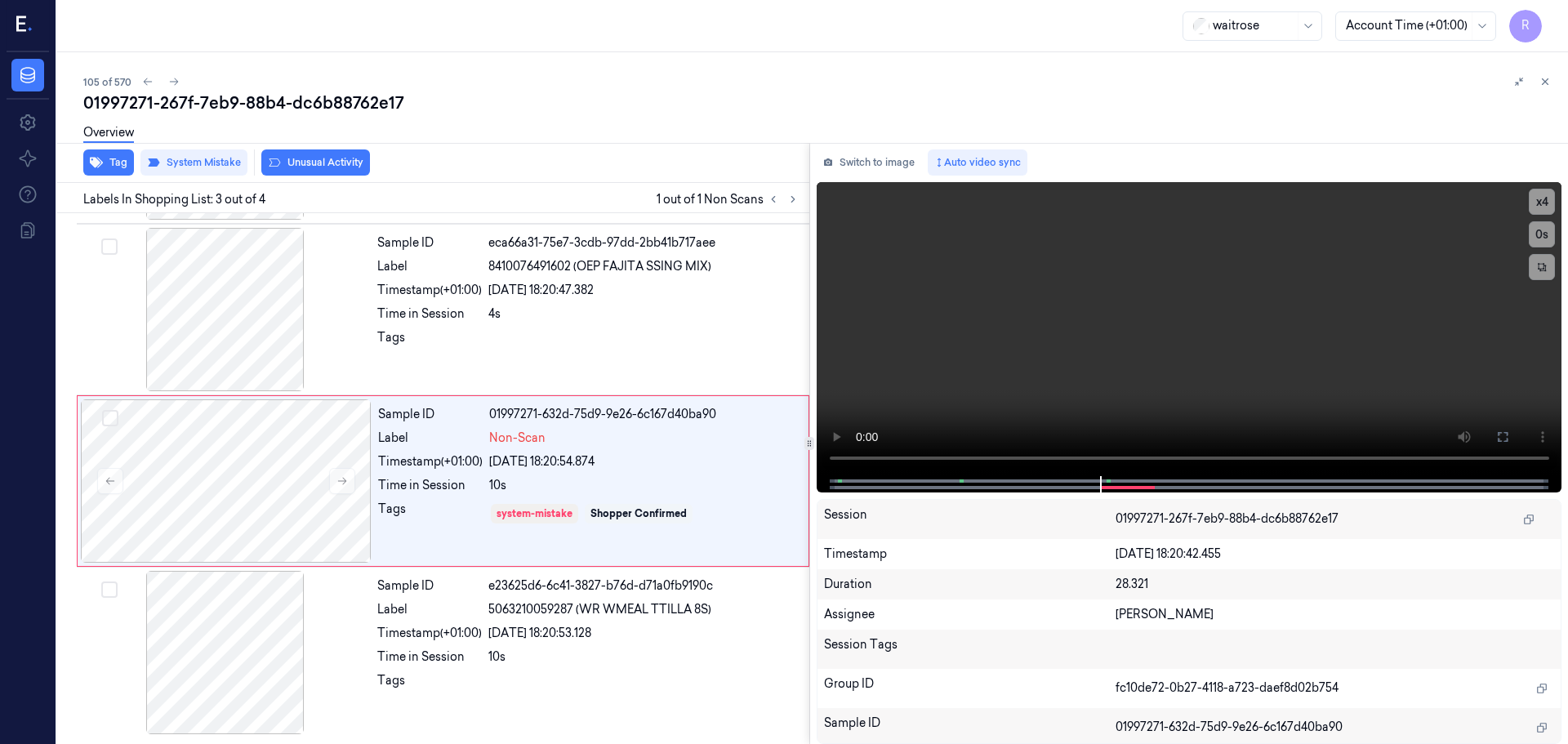
click at [335, 156] on button "Unusual Activity" at bounding box center [315, 162] width 109 height 27
click at [555, 637] on div "[DATE] 18:20:53.128" at bounding box center [644, 633] width 312 height 17
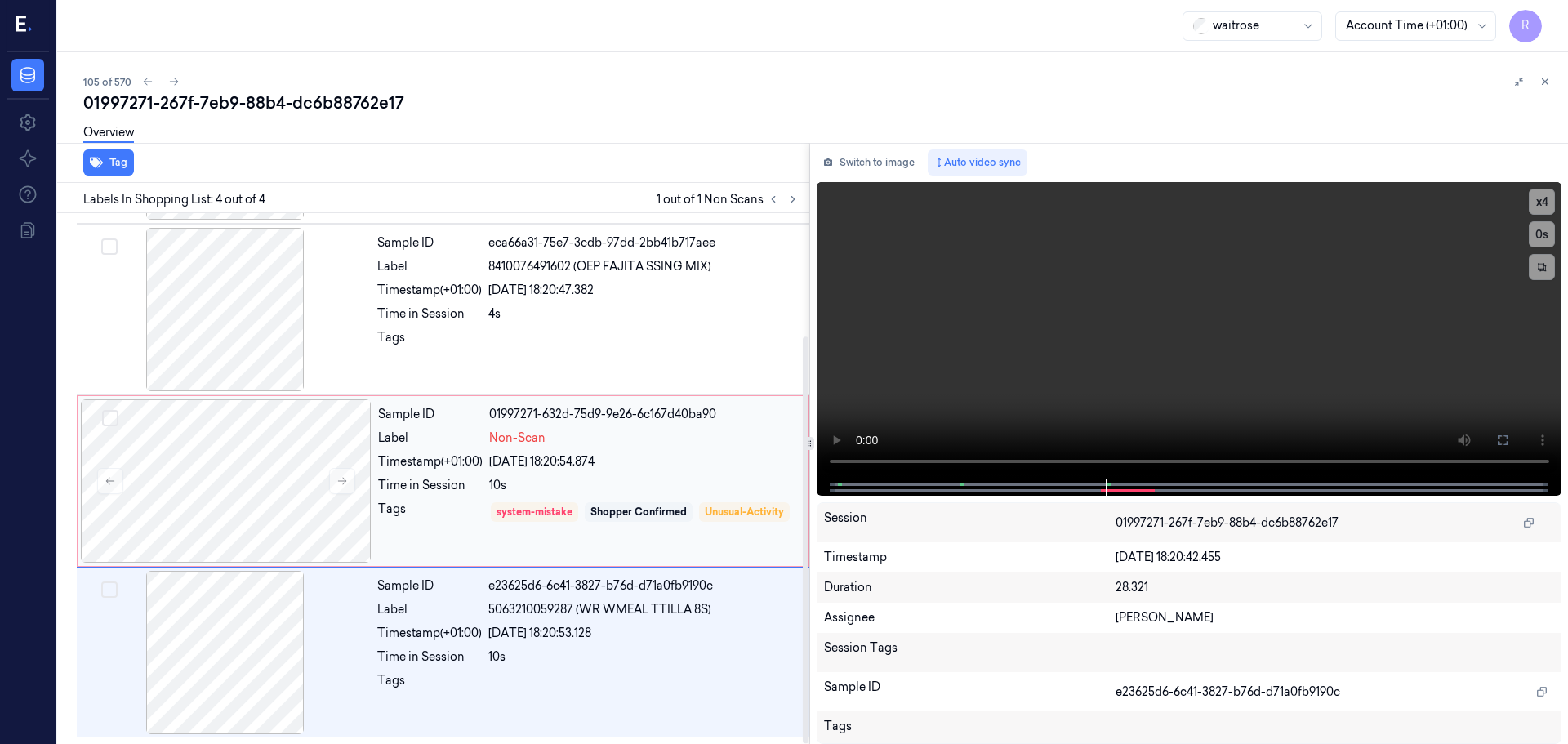
click at [596, 448] on div "Sample ID 01997271-632d-75d9-9e26-6c167d40ba90 Label Non-Scan Timestamp (+01:00…" at bounding box center [588, 481] width 433 height 163
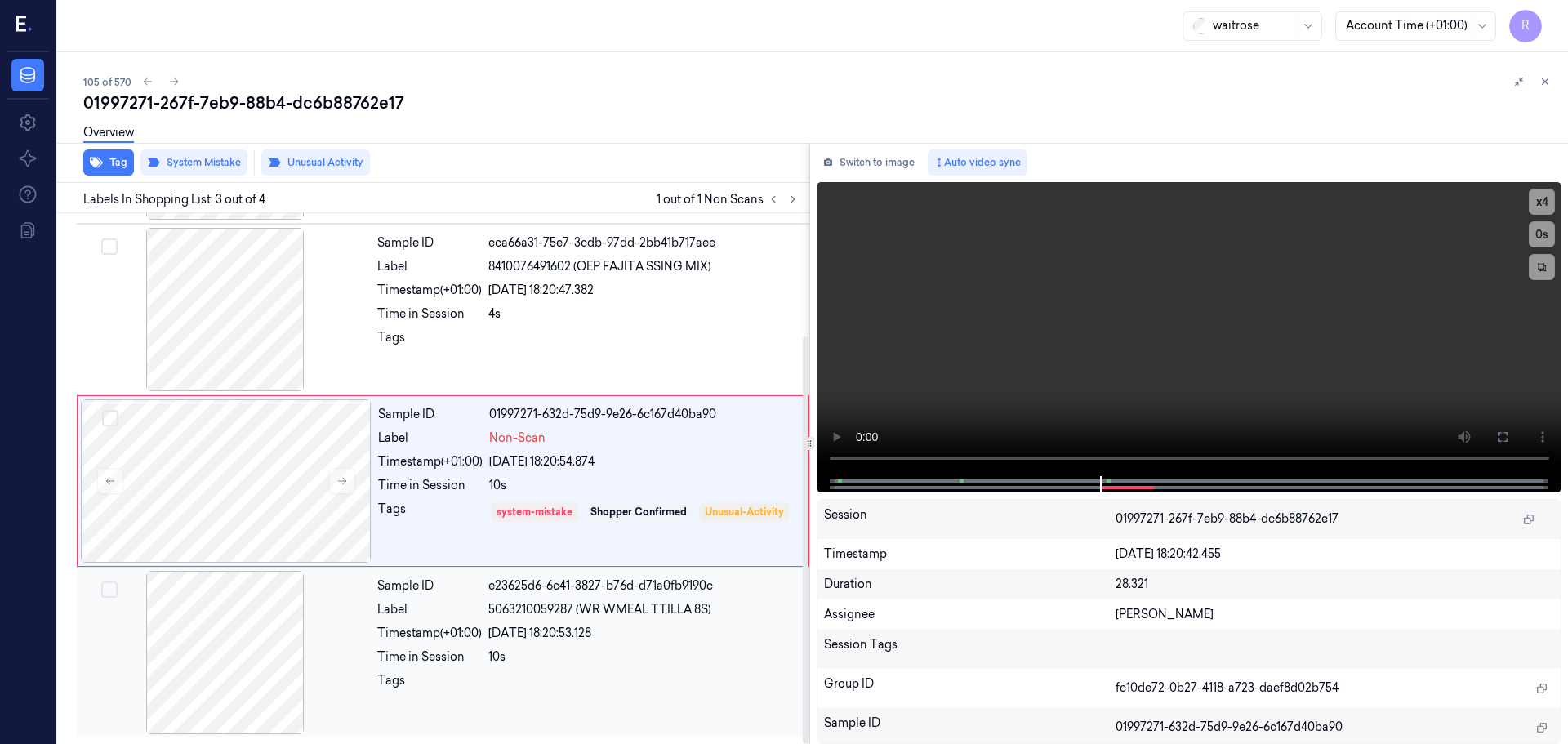
click at [537, 644] on div "Sample ID e23625d6-6c41-3827-b76d-d71a0fb9190c Label 5063210059287 (WR WMEAL TT…" at bounding box center [588, 652] width 435 height 163
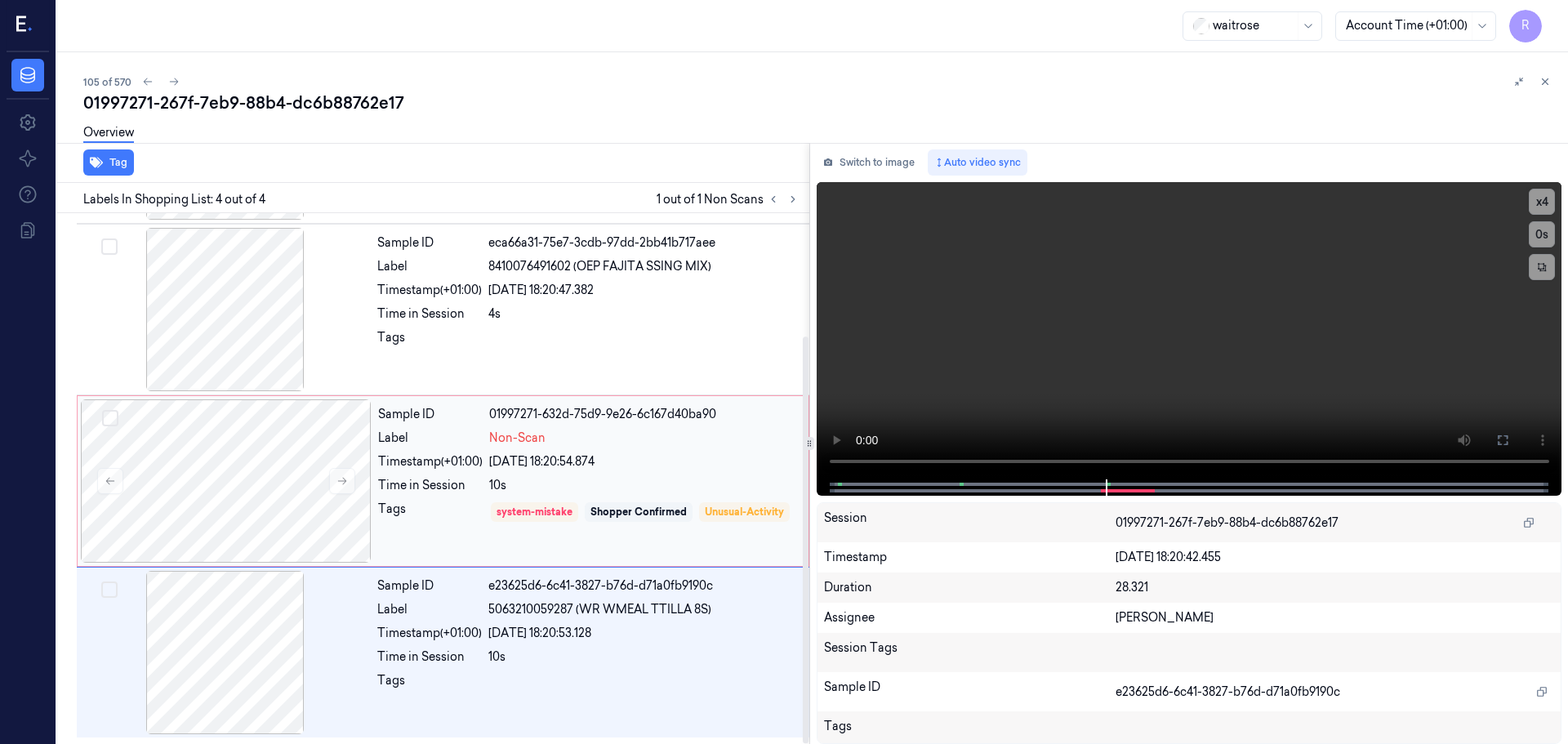
click at [605, 472] on div "Sample ID 01997271-632d-75d9-9e26-6c167d40ba90 Label Non-Scan Timestamp (+01:00…" at bounding box center [588, 481] width 433 height 163
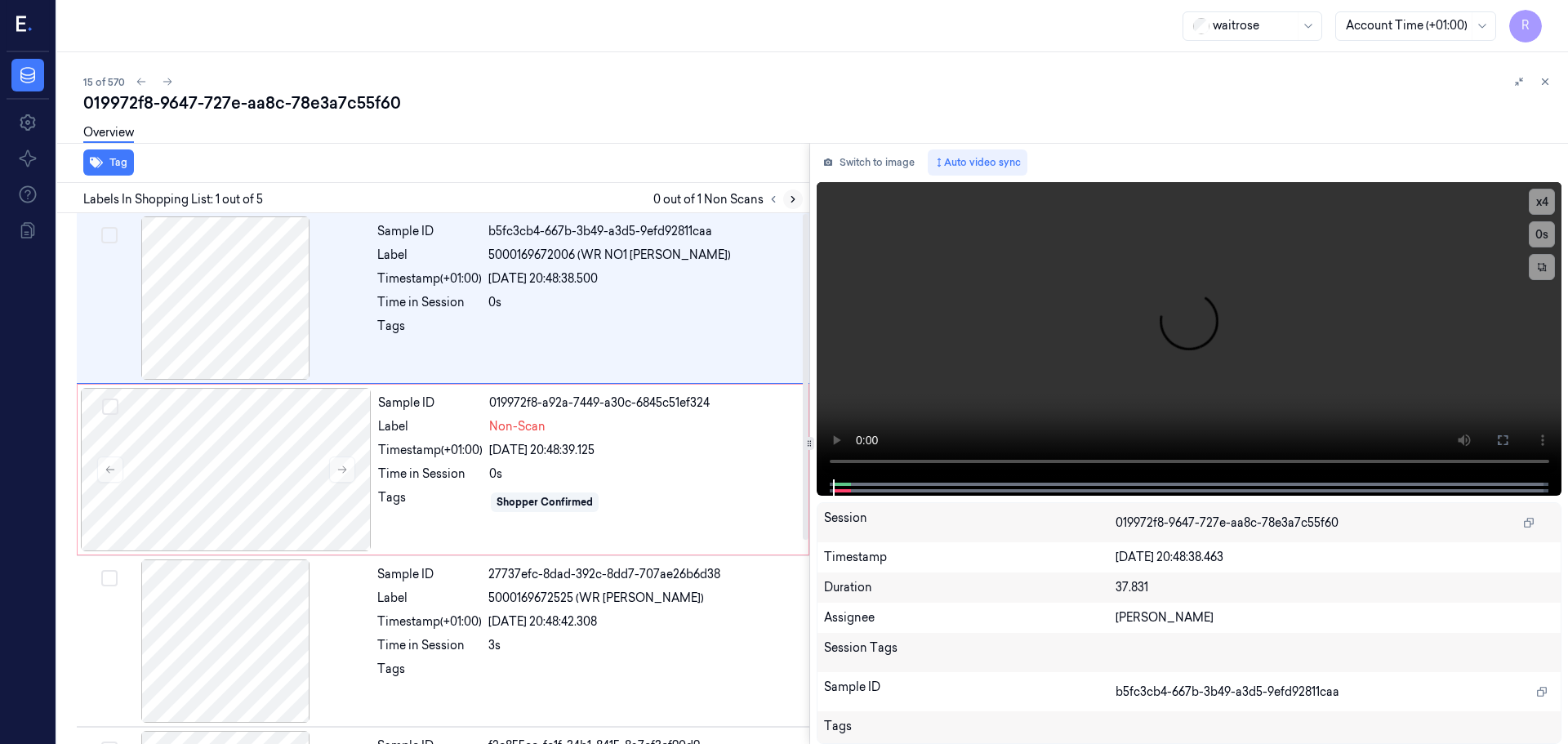
click at [792, 194] on icon at bounding box center [793, 200] width 12 height 12
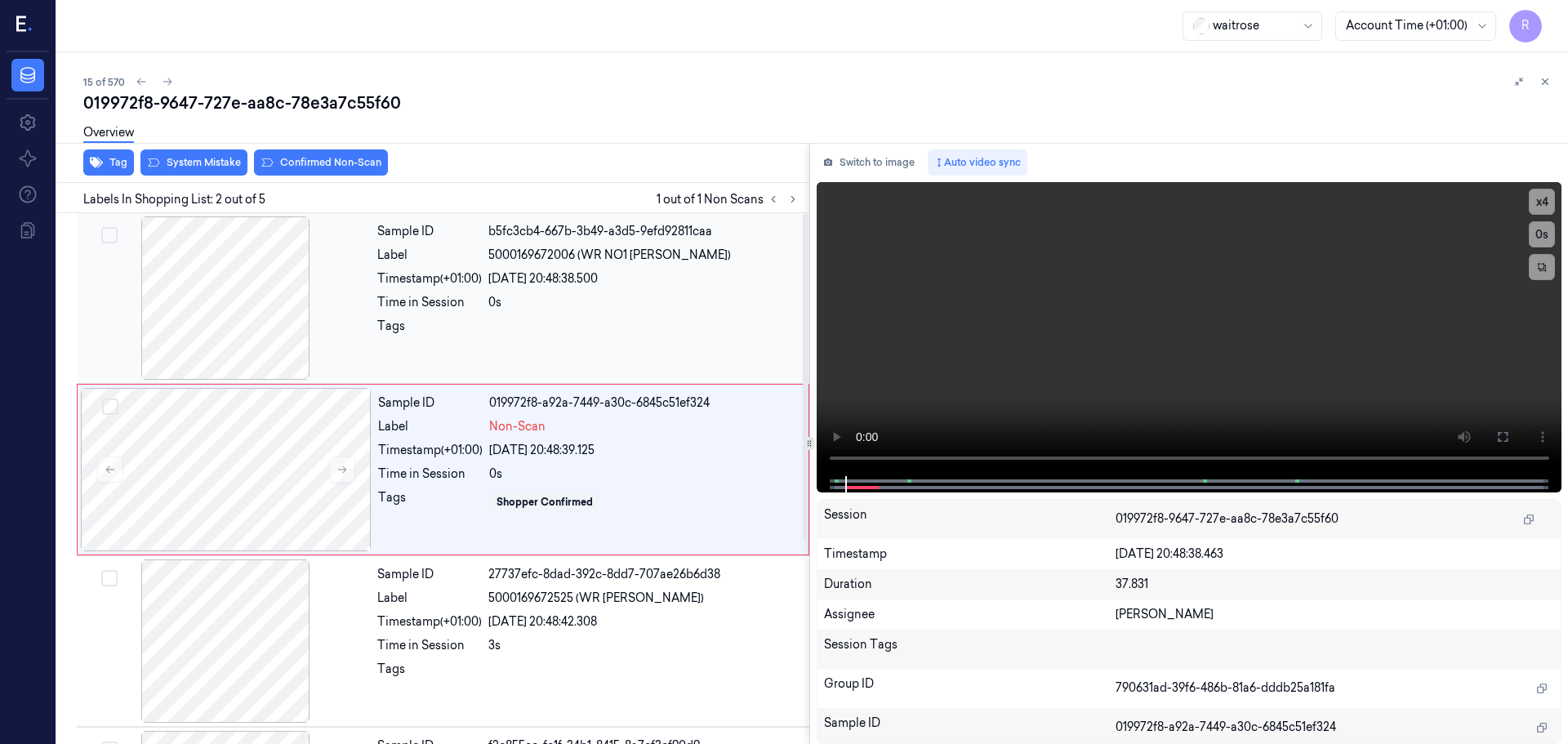
click at [554, 295] on div "0s" at bounding box center [644, 302] width 312 height 17
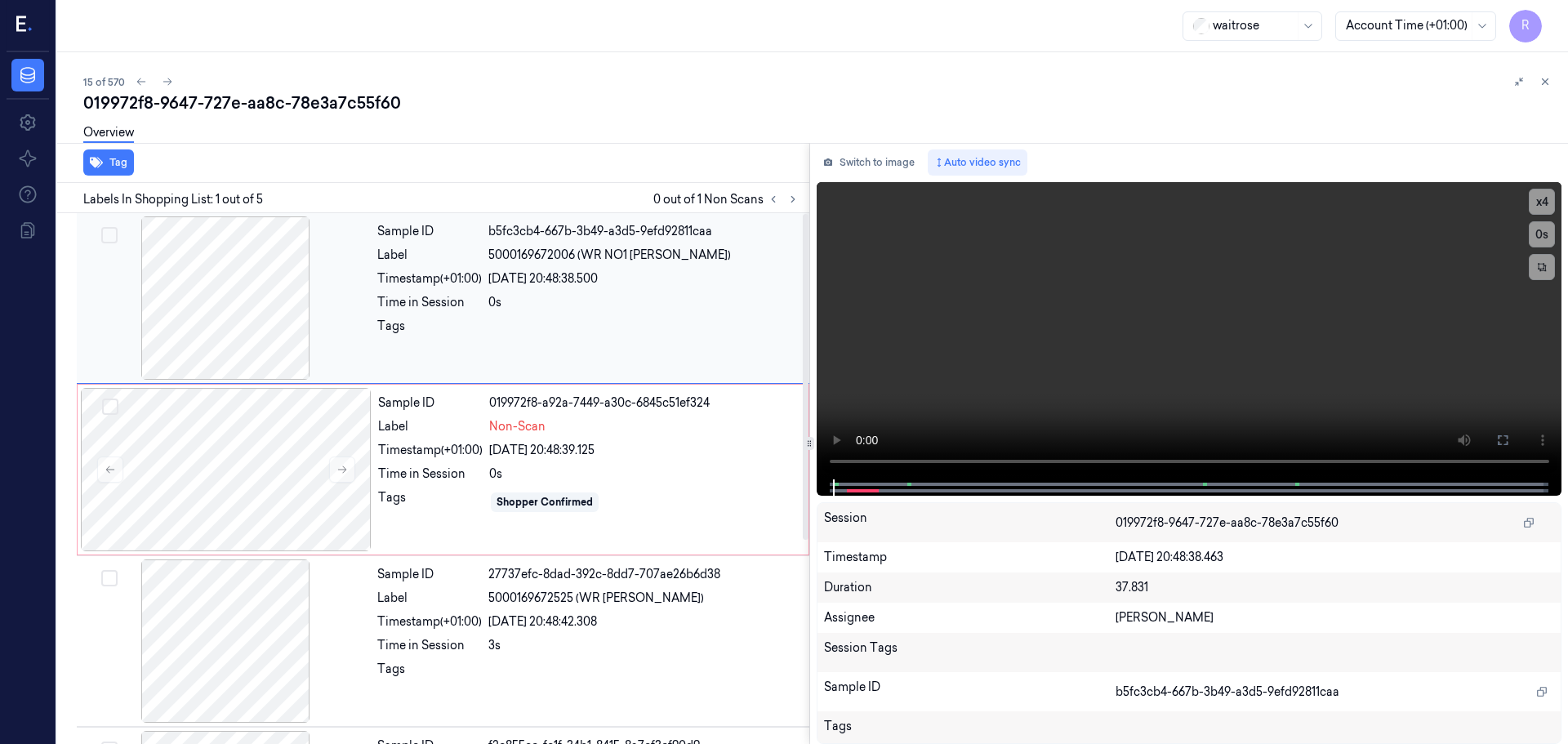
click at [267, 326] on div at bounding box center [225, 297] width 291 height 163
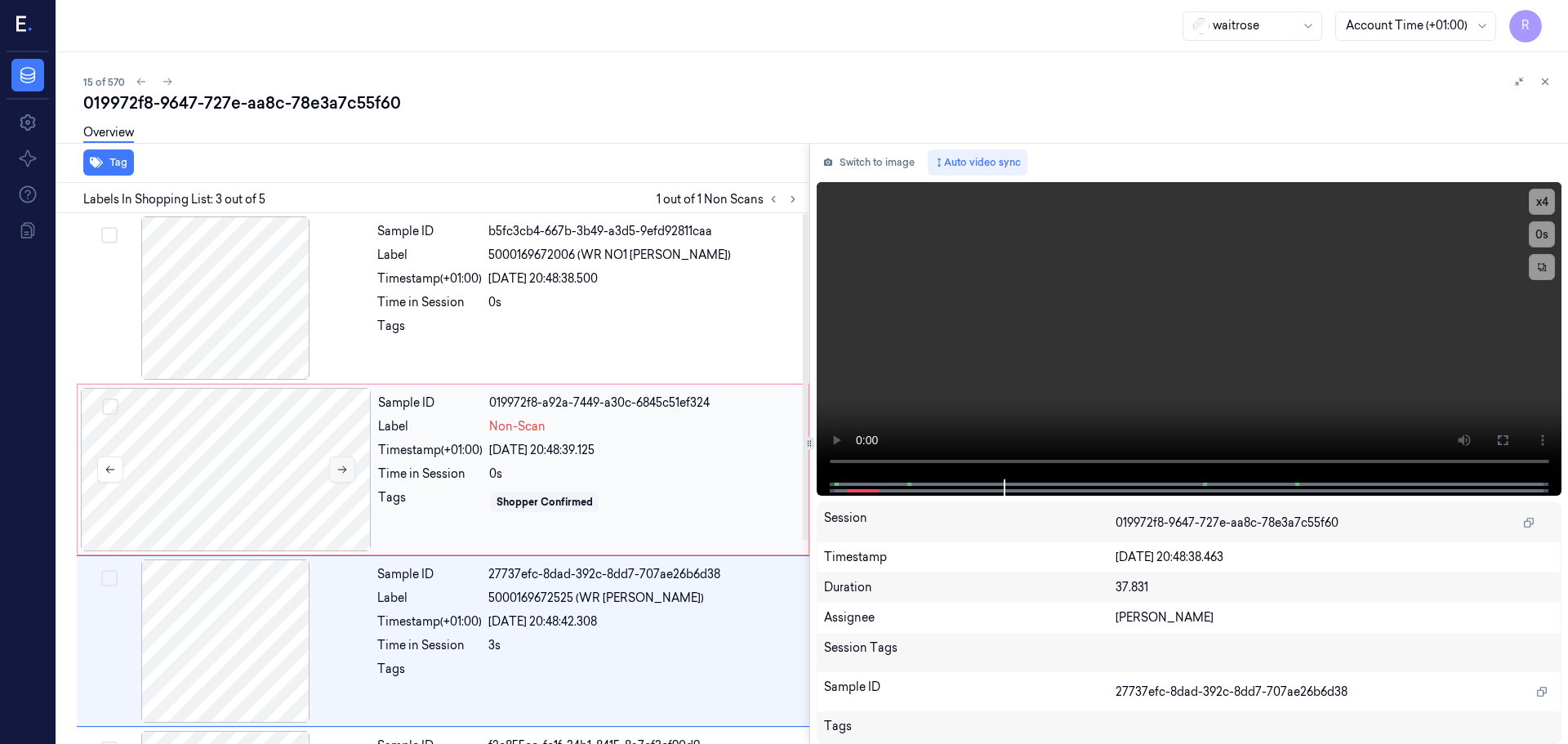
click at [336, 472] on icon at bounding box center [342, 470] width 12 height 12
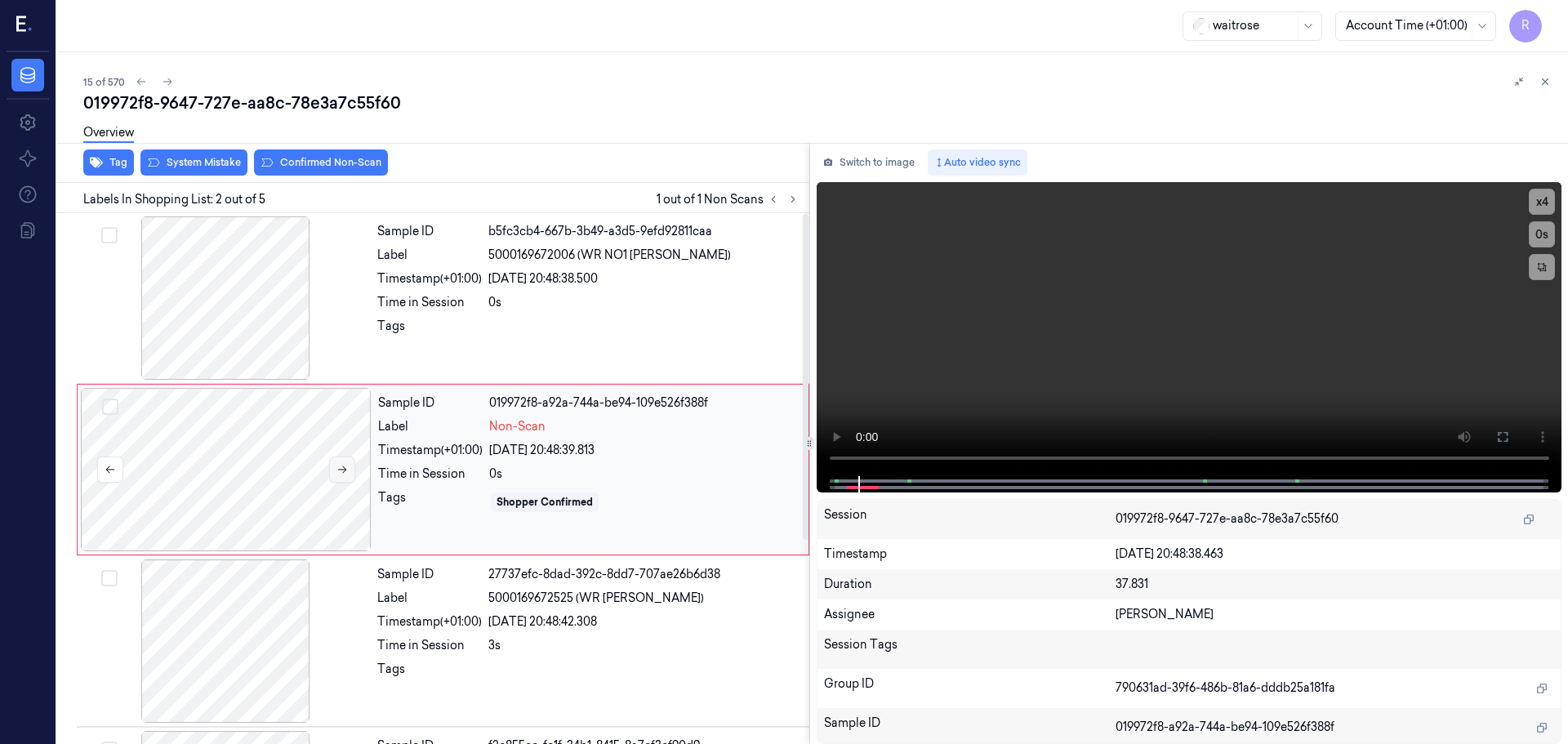
click at [336, 472] on icon at bounding box center [342, 470] width 12 height 12
click at [339, 471] on icon at bounding box center [342, 470] width 12 height 12
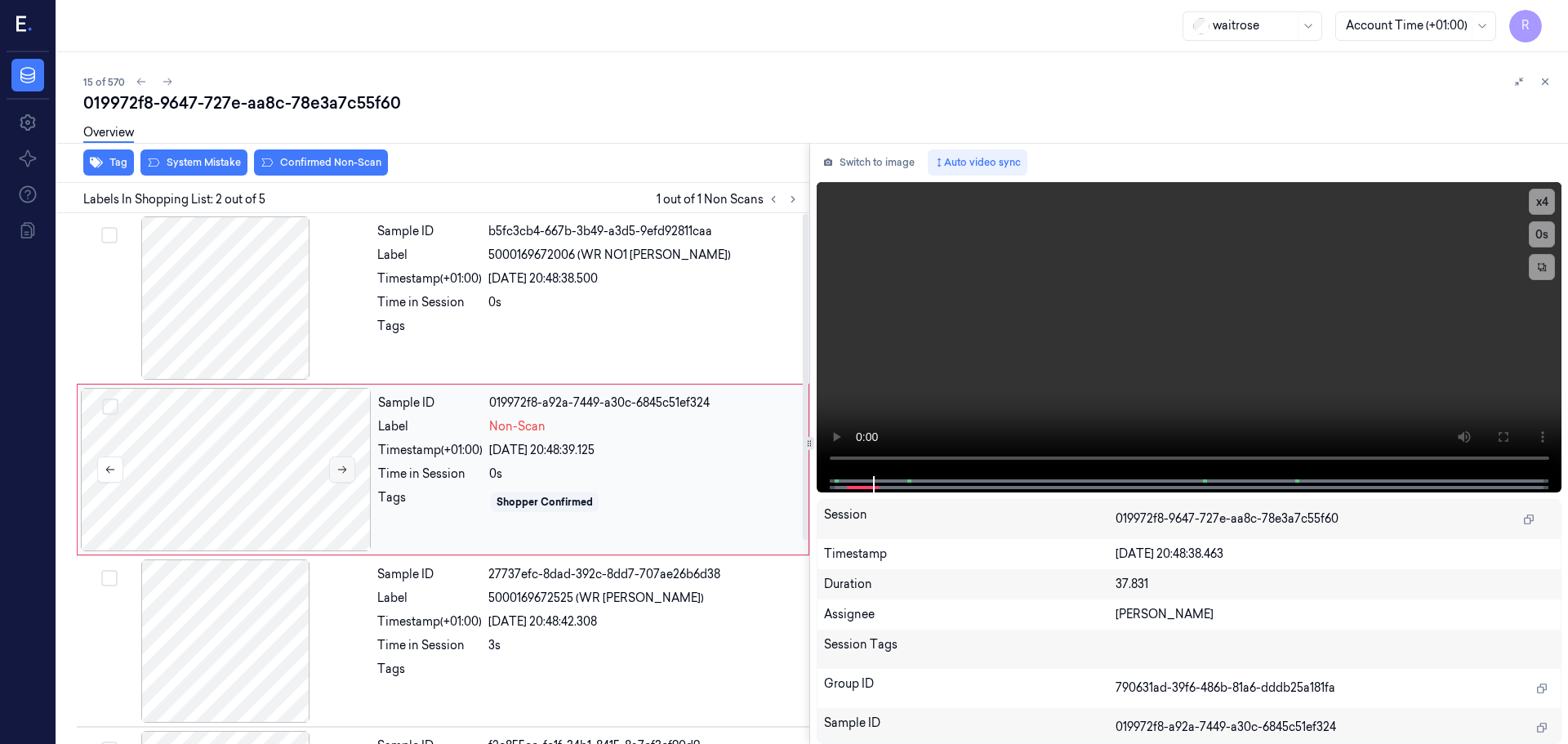
click at [339, 471] on icon at bounding box center [342, 470] width 12 height 12
click at [339, 469] on icon at bounding box center [342, 470] width 12 height 12
click at [457, 465] on div "Sample ID 019972f8-a92a-744b-9246-b20bb19ea023 Label Non-Scan Timestamp (+01:00…" at bounding box center [588, 469] width 433 height 163
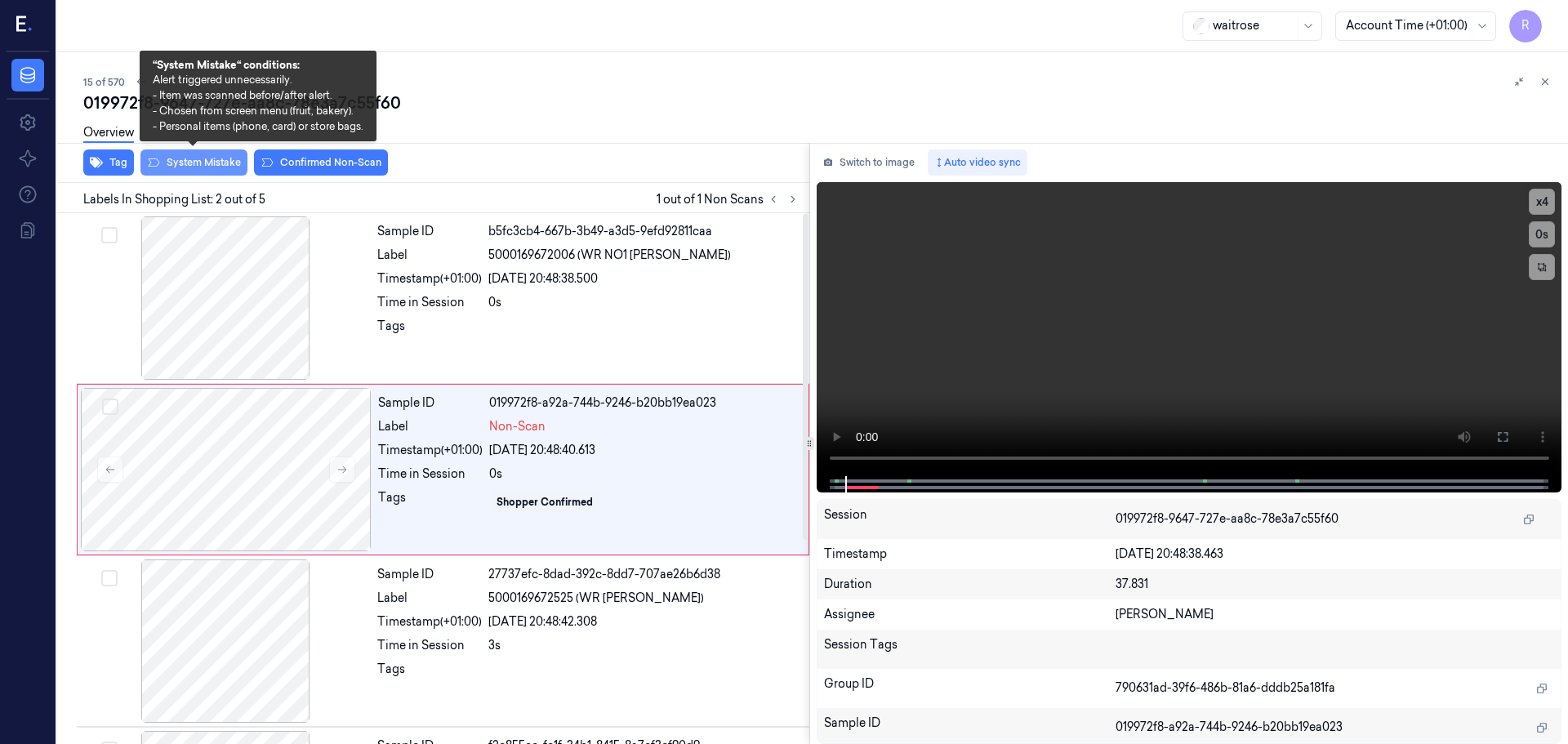
click at [212, 170] on button "System Mistake" at bounding box center [194, 162] width 107 height 27
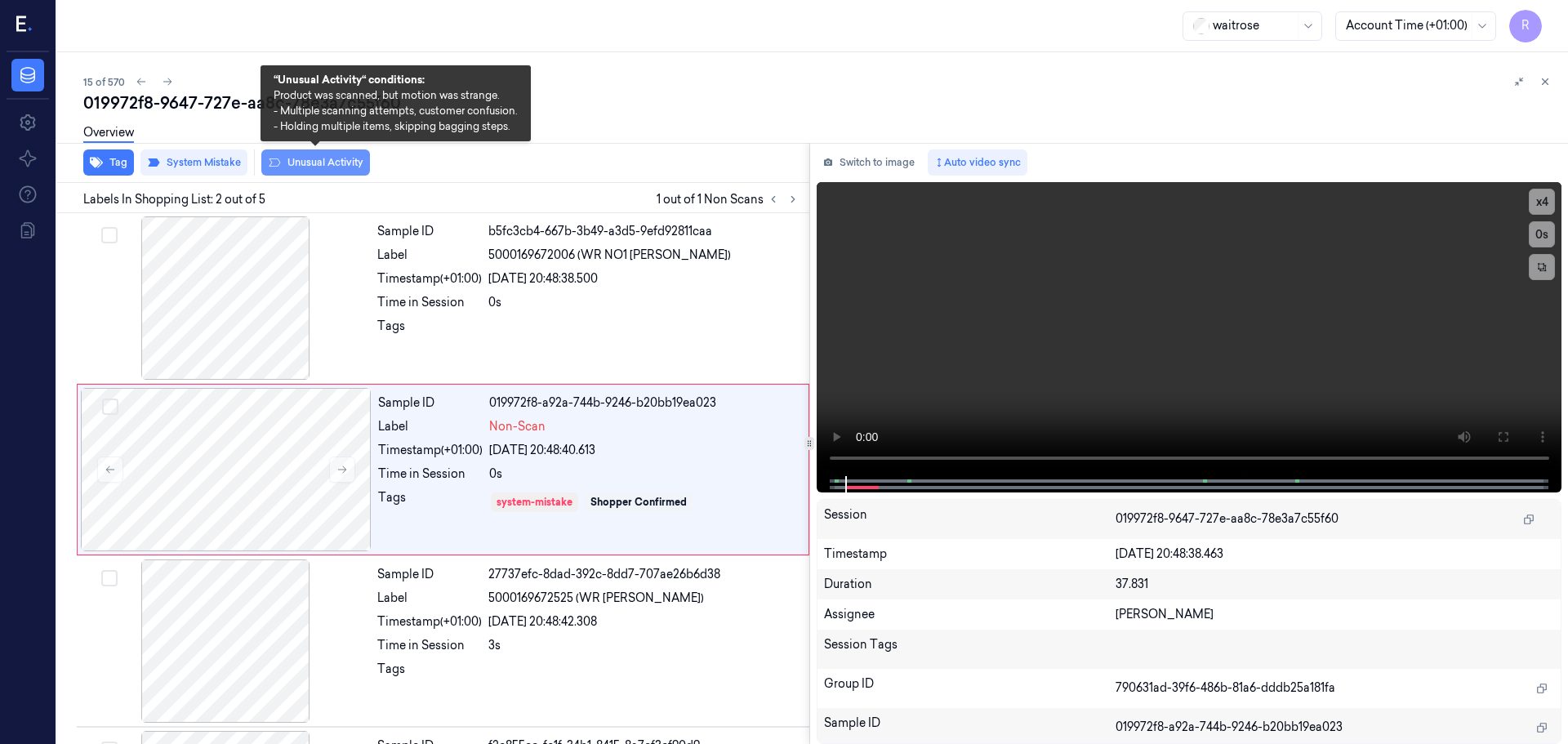
click at [309, 167] on button "Unusual Activity" at bounding box center [315, 162] width 109 height 27
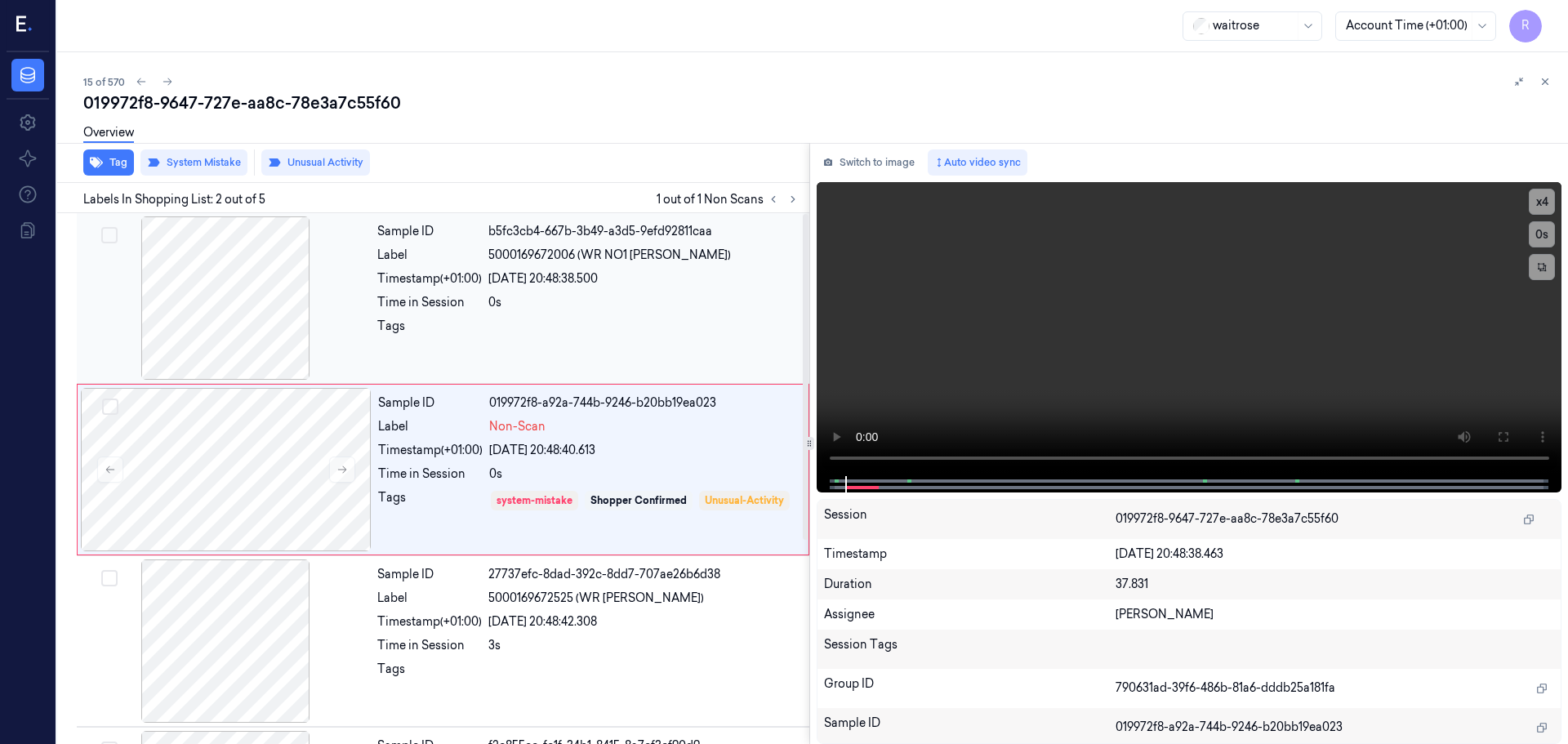
click at [536, 291] on div "Sample ID b5fc3cb4-667b-3b49-a3d5-9efd92811caa Label 5000169672006 (WR NO1 RICC…" at bounding box center [588, 297] width 435 height 163
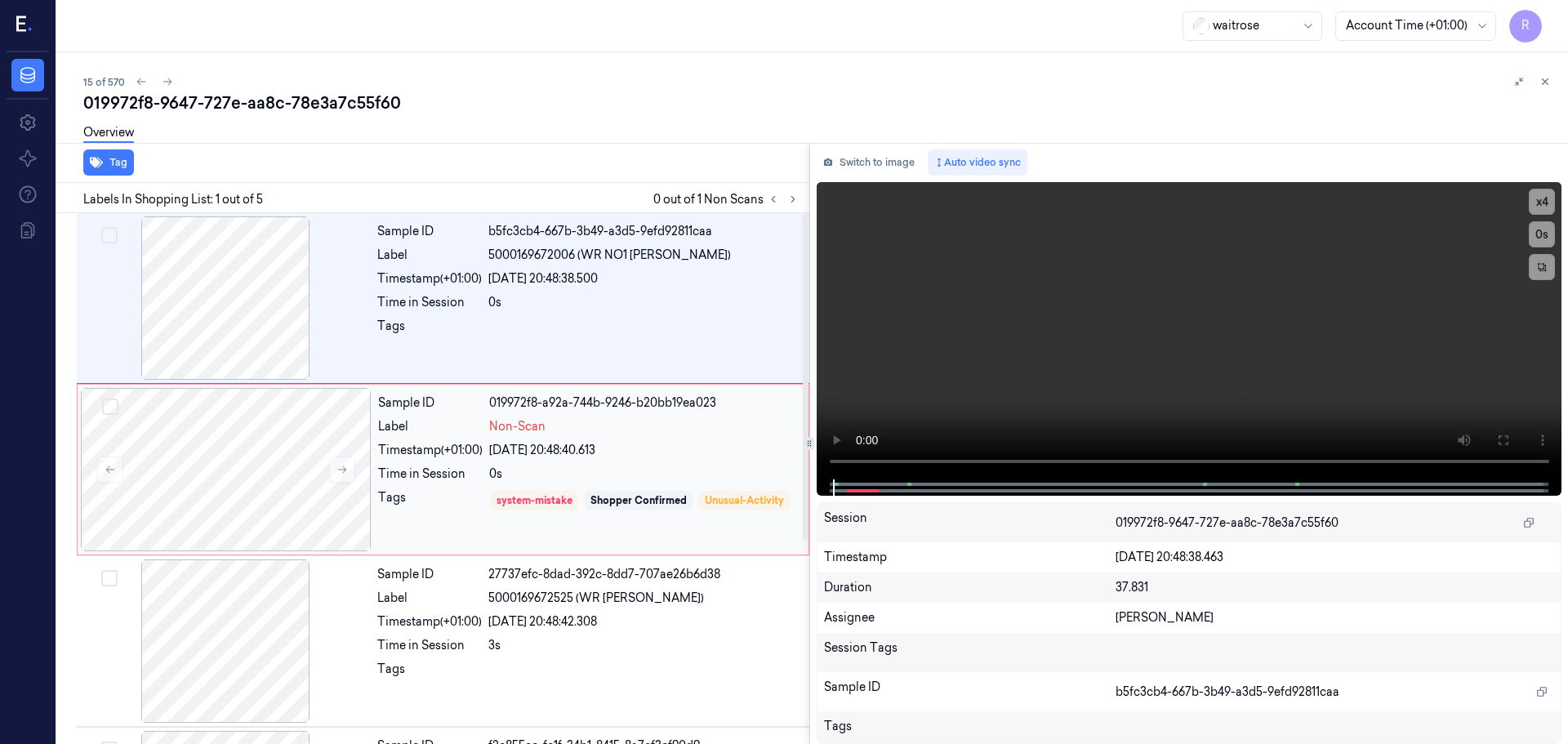
click at [573, 432] on div "Non-Scan" at bounding box center [644, 427] width 310 height 17
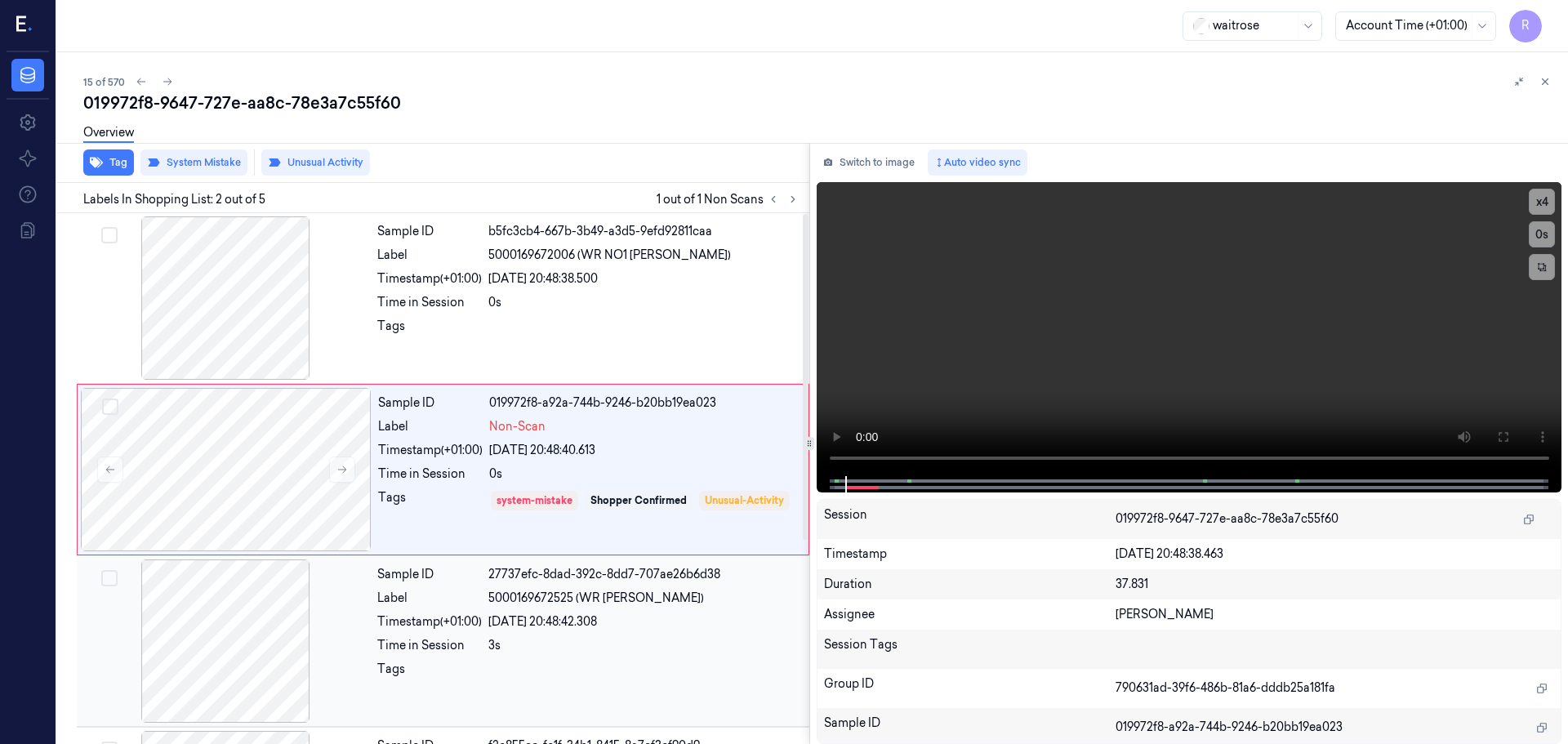
click at [598, 686] on div at bounding box center [644, 674] width 312 height 27
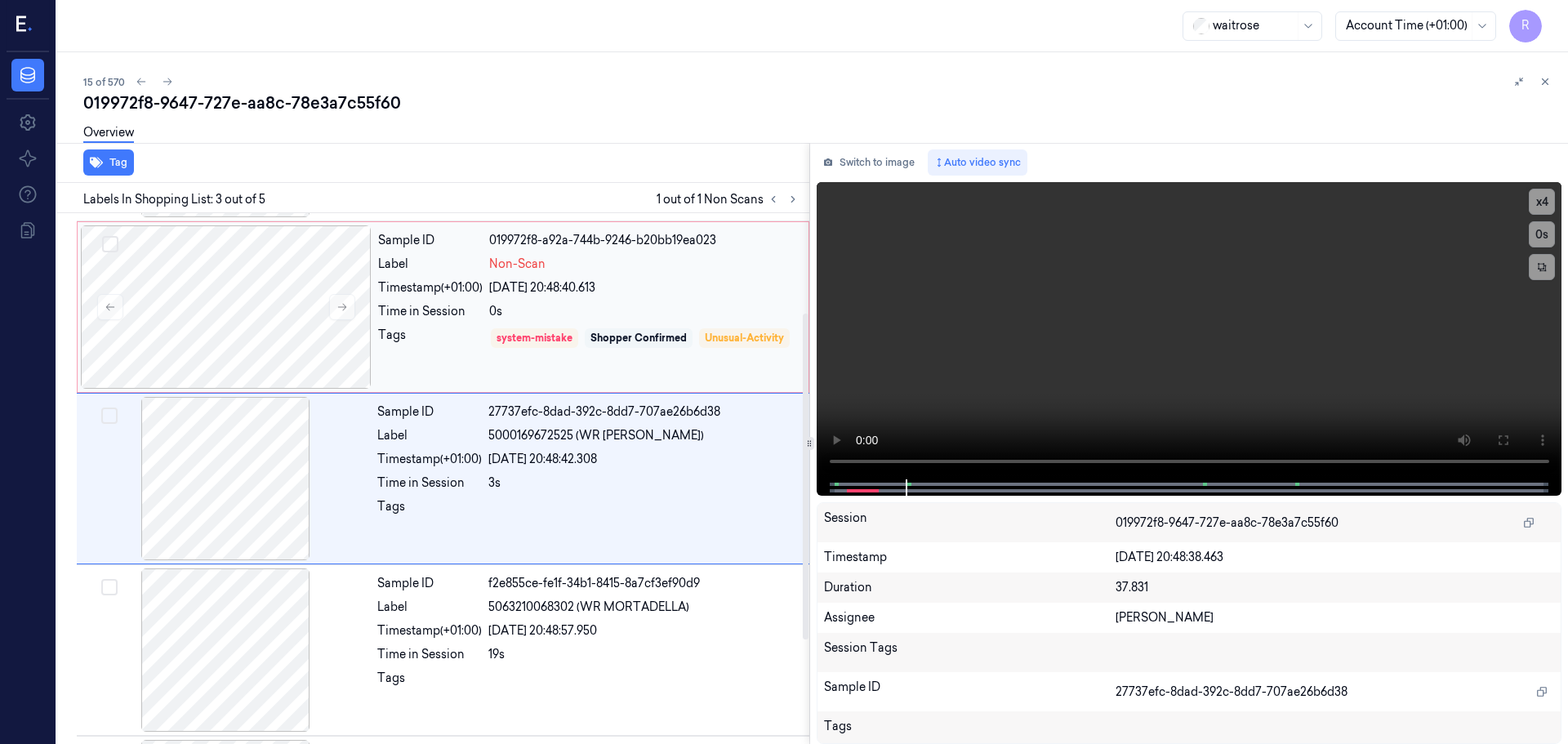
click at [640, 346] on div "Shopper Confirmed" at bounding box center [639, 338] width 108 height 20
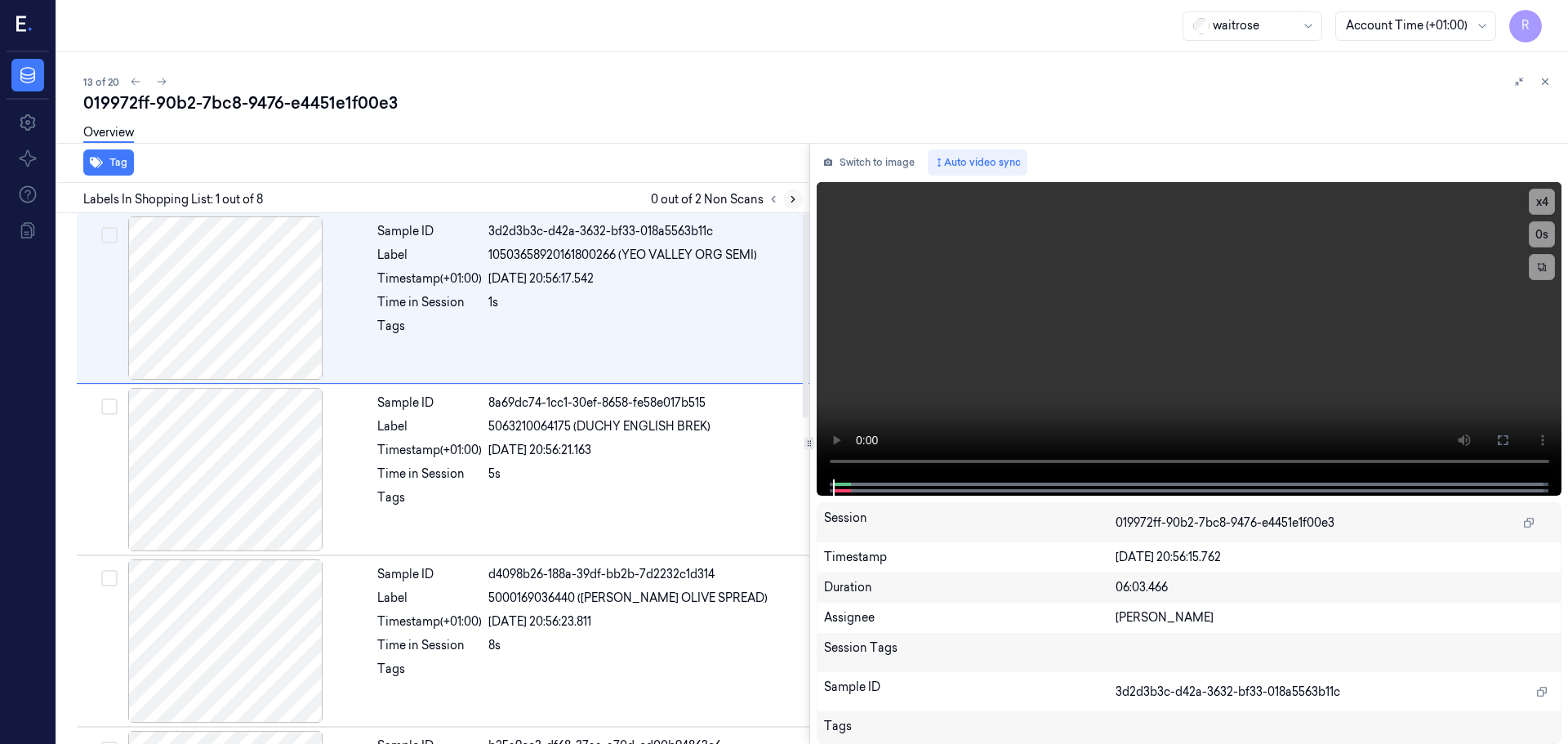
click at [787, 203] on icon at bounding box center [793, 200] width 12 height 12
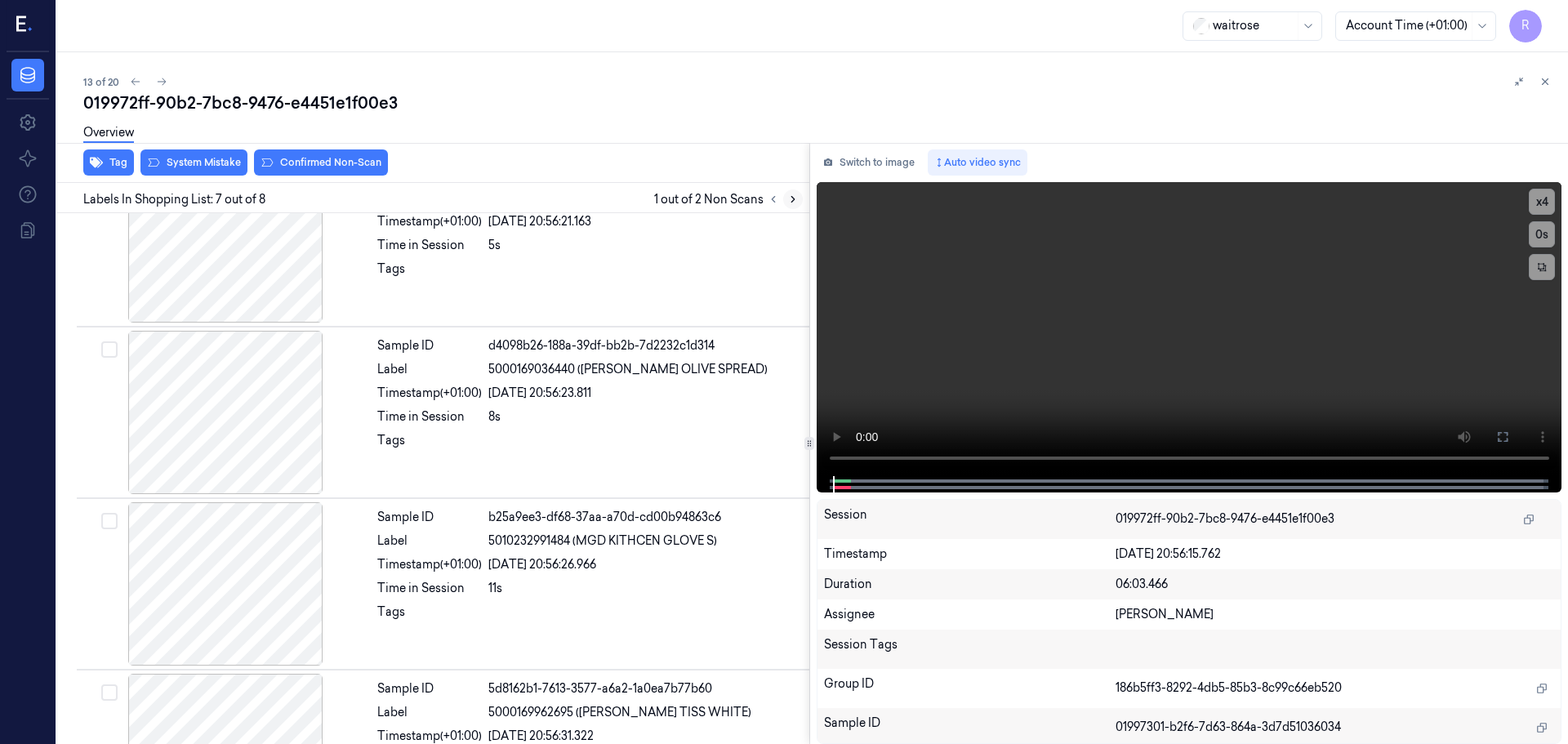
click at [787, 203] on icon at bounding box center [793, 200] width 12 height 12
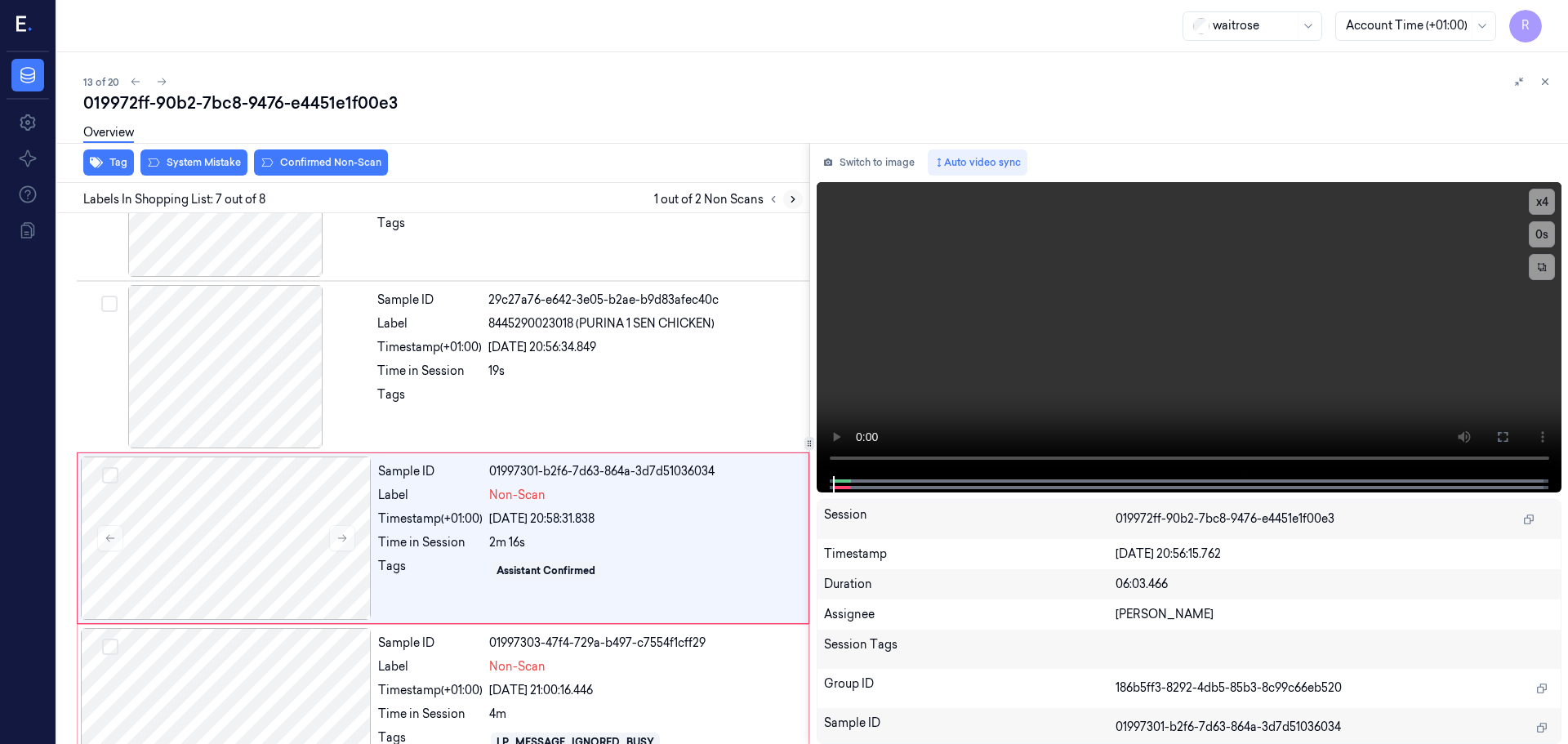
click at [787, 203] on icon at bounding box center [793, 200] width 12 height 12
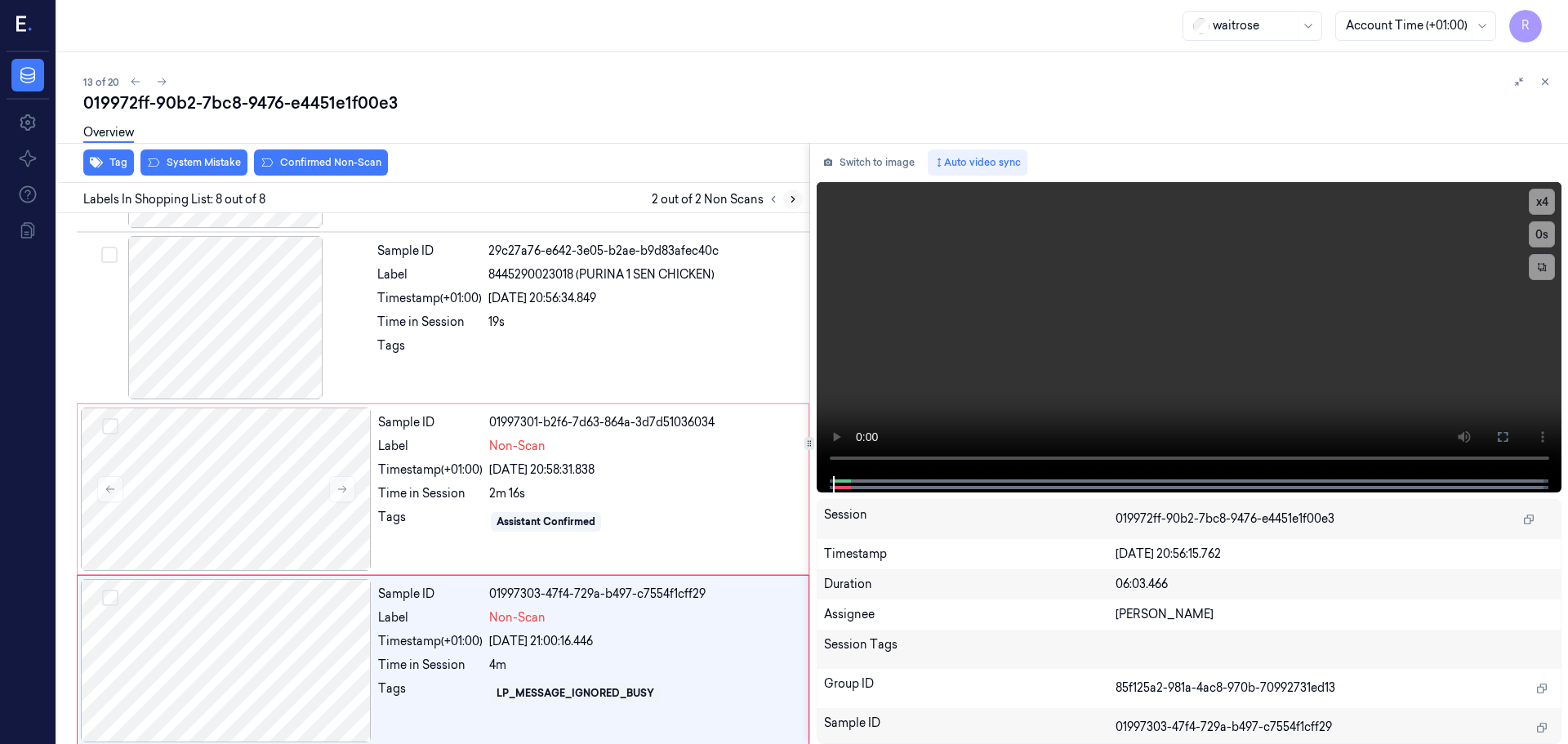
click at [787, 203] on icon at bounding box center [793, 200] width 12 height 12
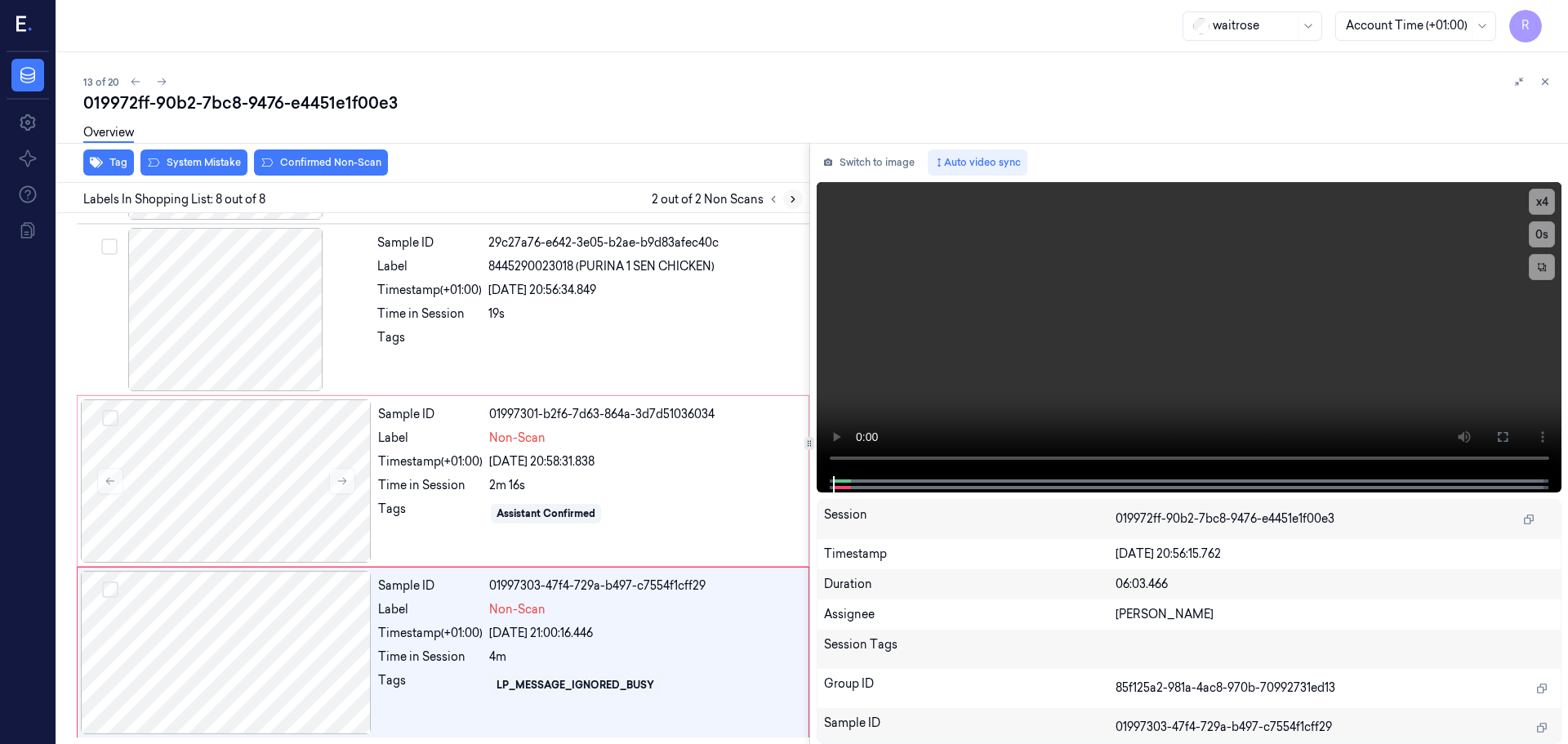
click at [787, 203] on icon at bounding box center [793, 200] width 12 height 12
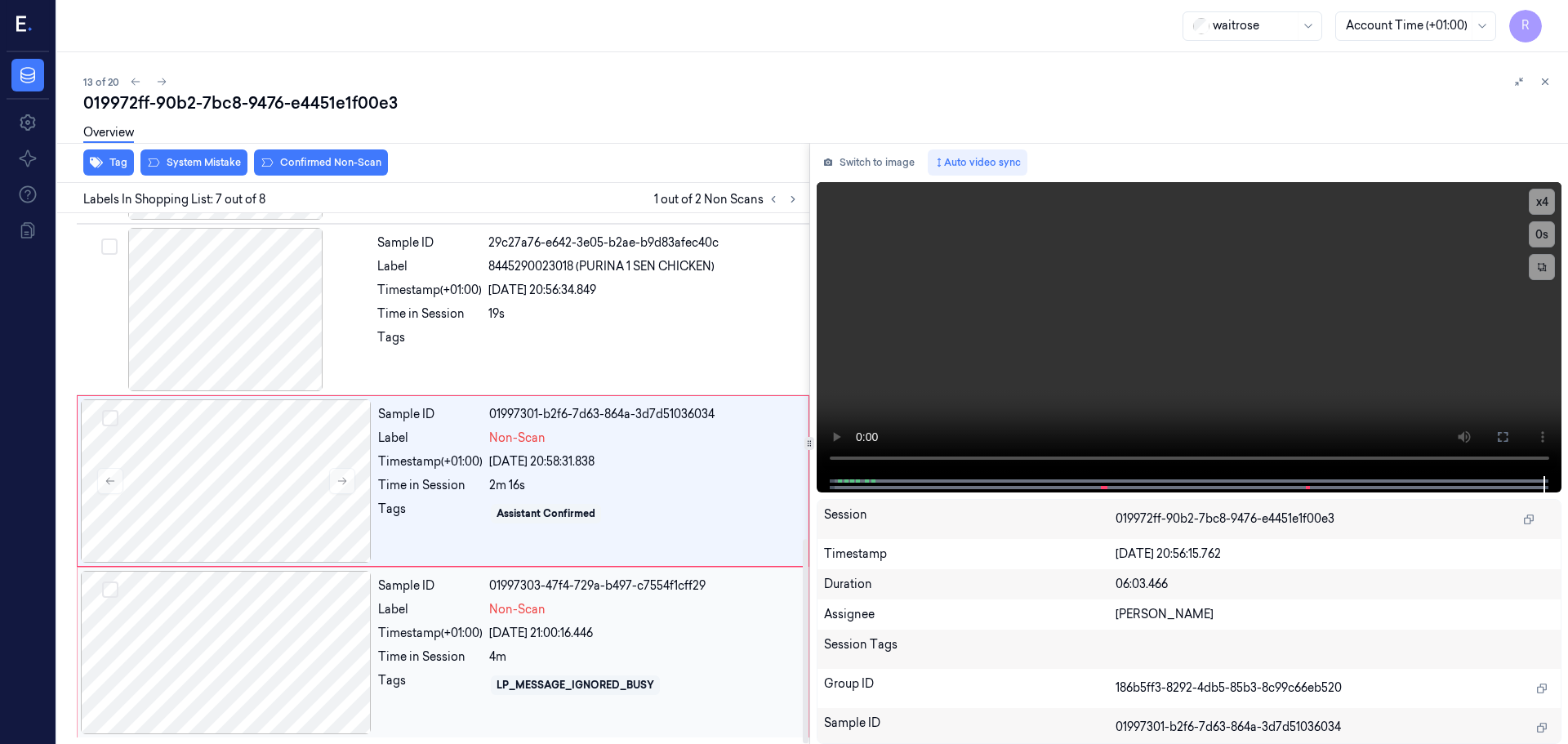
click at [444, 646] on div "Sample ID 01997303-47f4-729a-b497-c7554f1cff29 Label Non-Scan Timestamp (+01:00…" at bounding box center [588, 652] width 433 height 163
click at [444, 513] on div "Tags" at bounding box center [430, 514] width 104 height 27
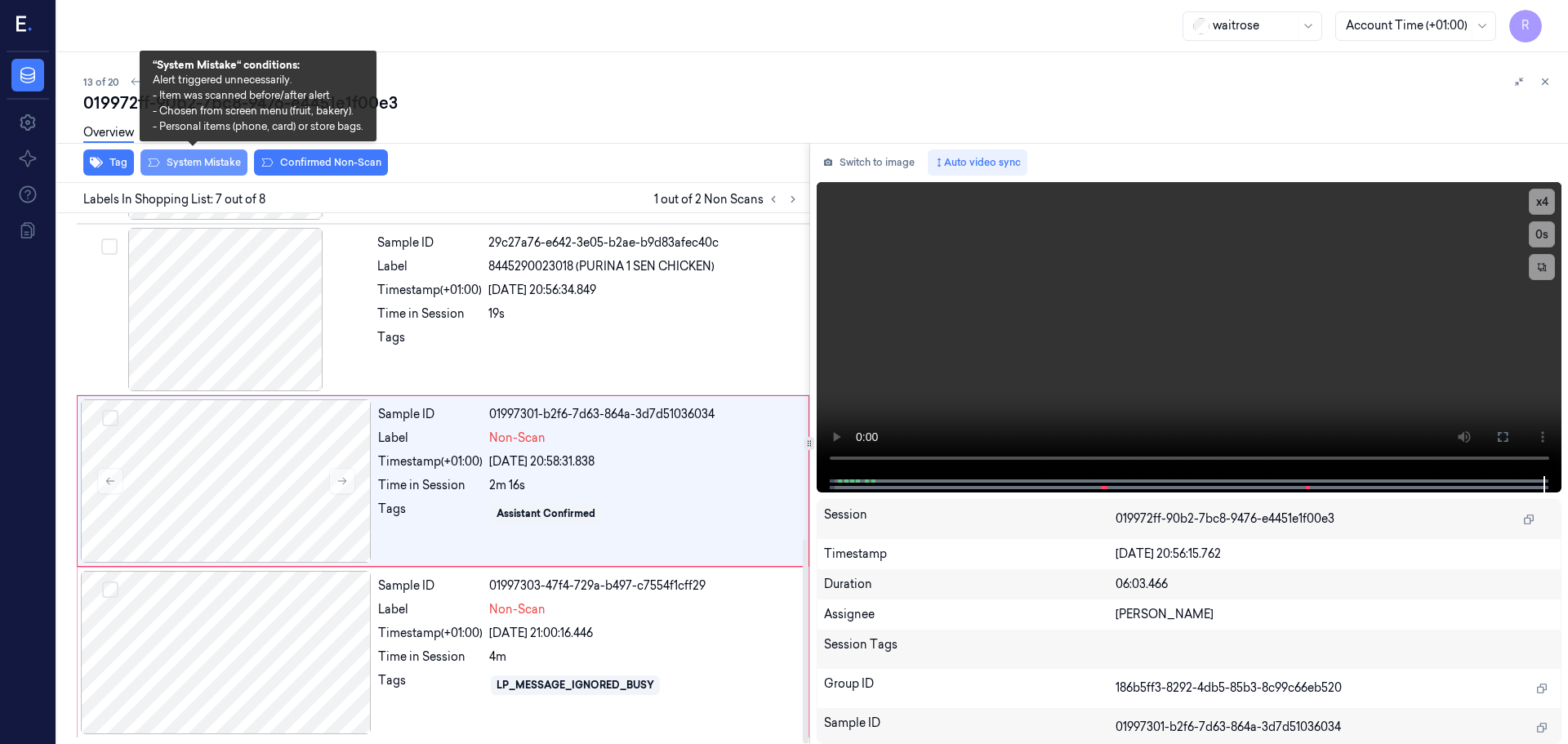
click at [188, 160] on button "System Mistake" at bounding box center [194, 162] width 107 height 27
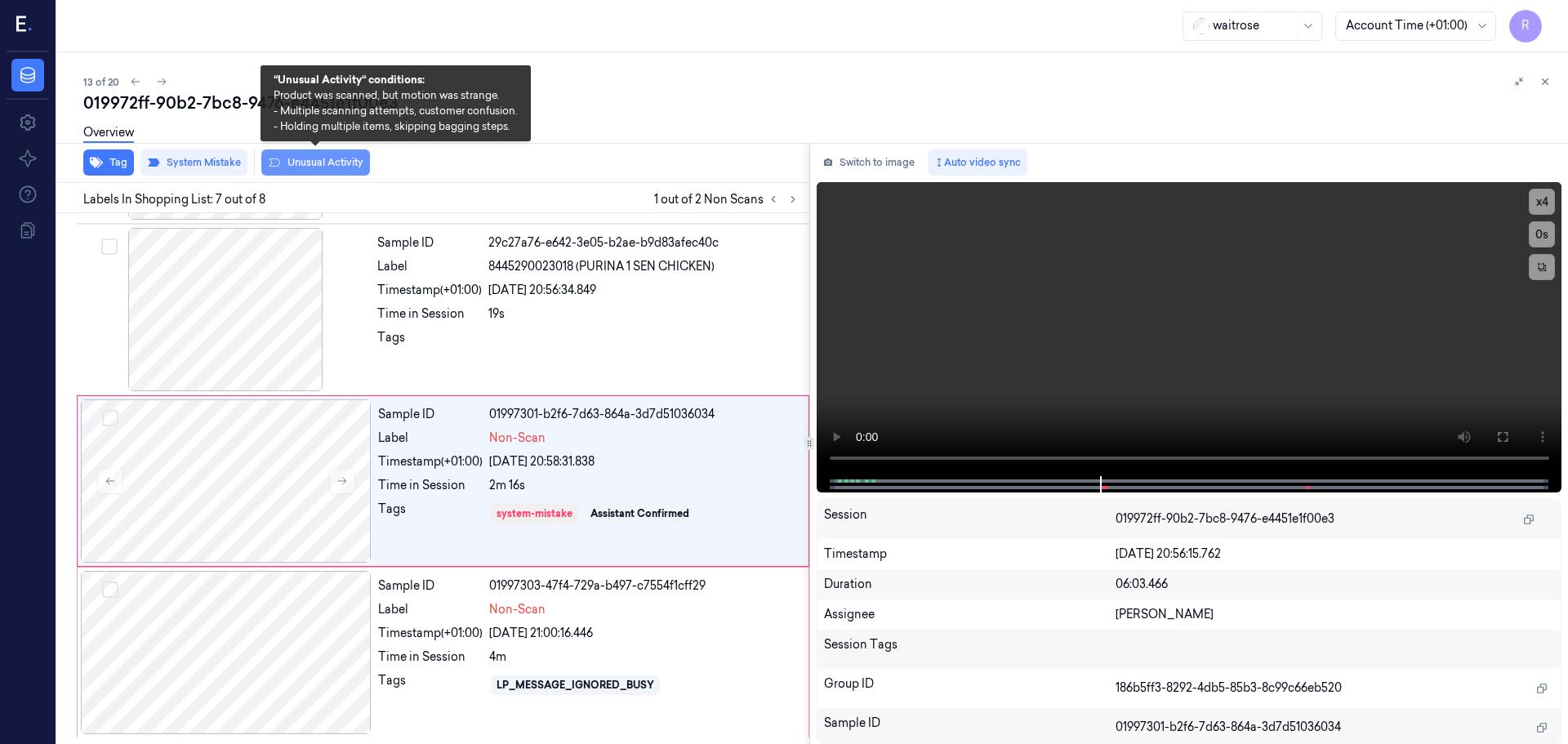
click at [318, 160] on button "Unusual Activity" at bounding box center [315, 162] width 109 height 27
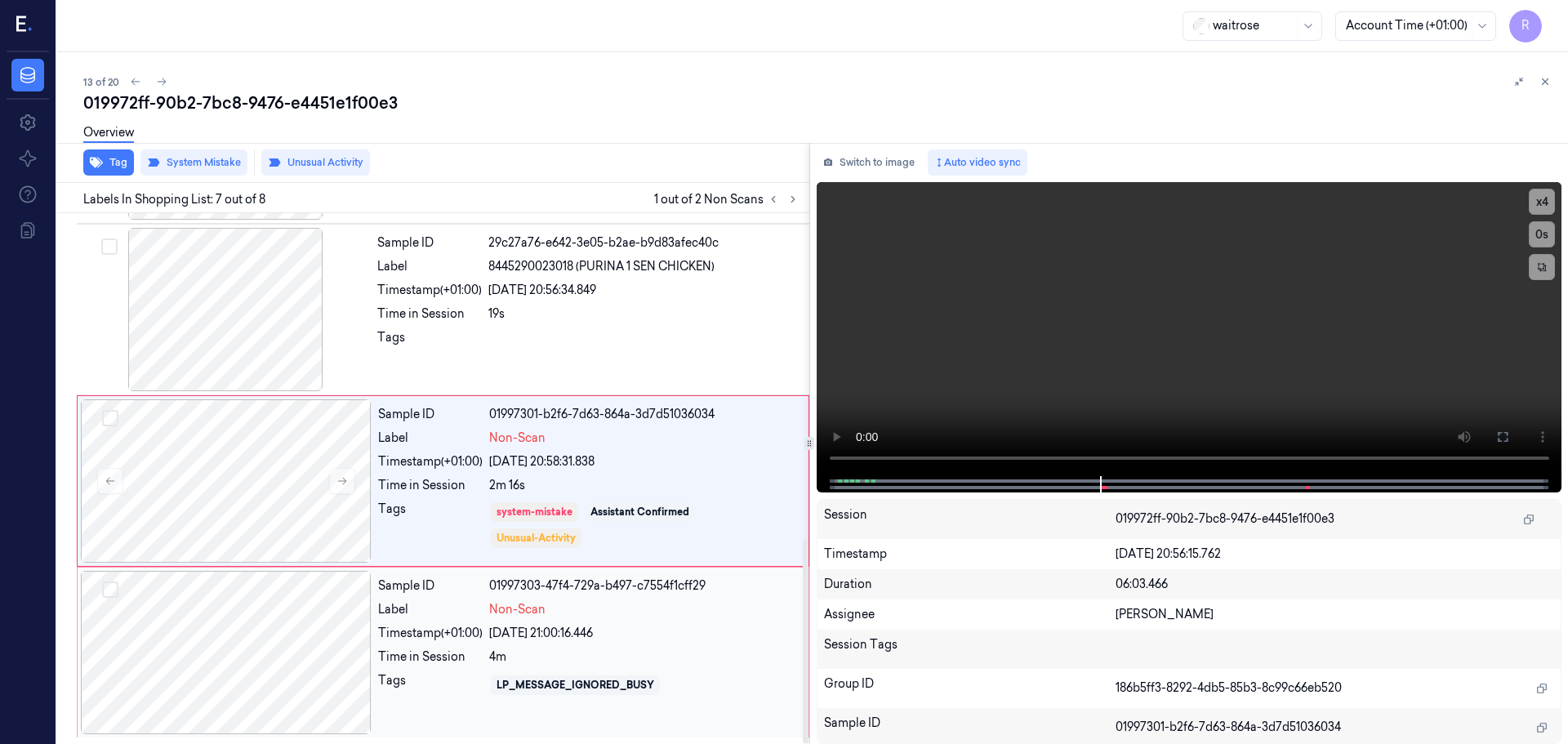
click at [481, 608] on div "Label" at bounding box center [430, 609] width 104 height 17
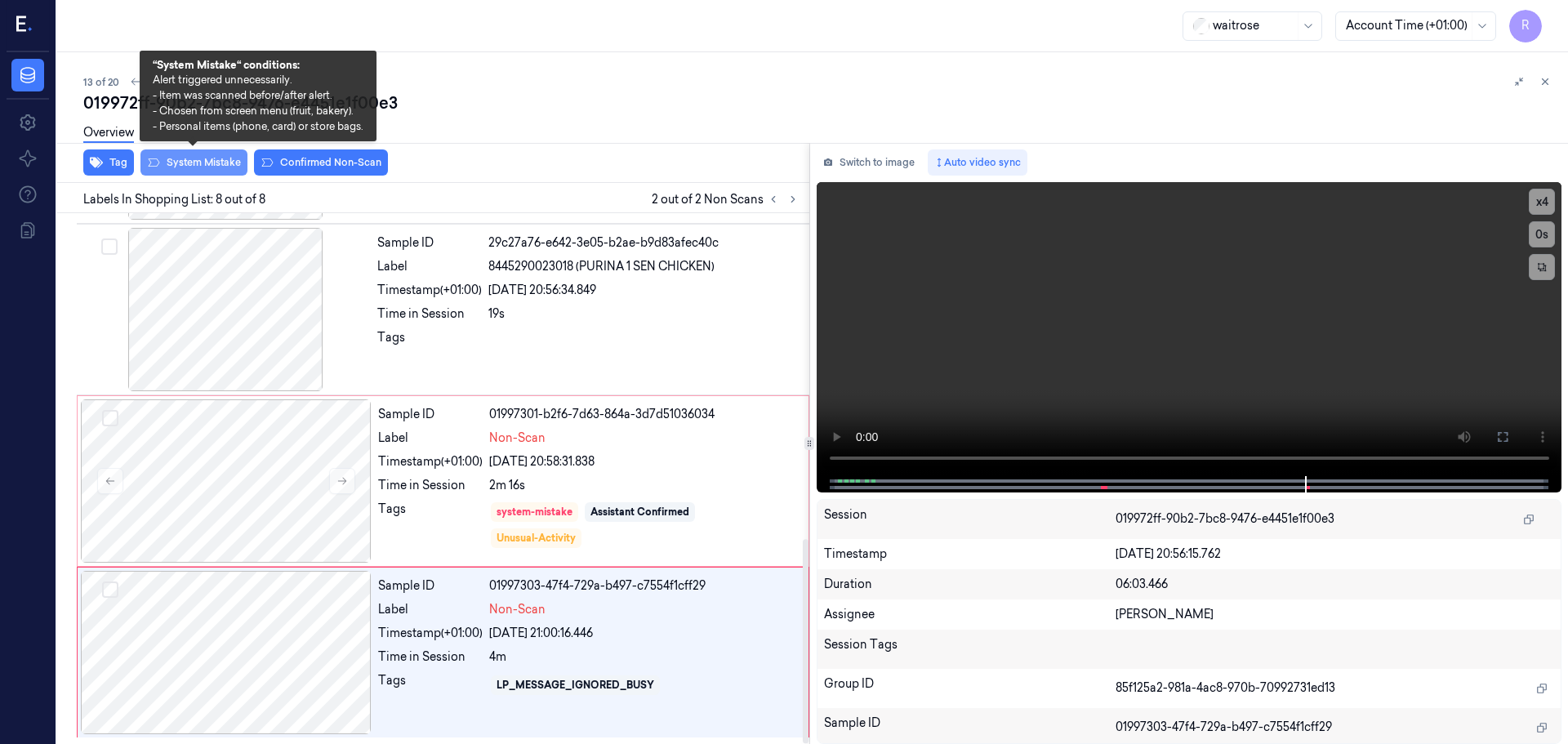
click at [181, 158] on button "System Mistake" at bounding box center [194, 162] width 107 height 27
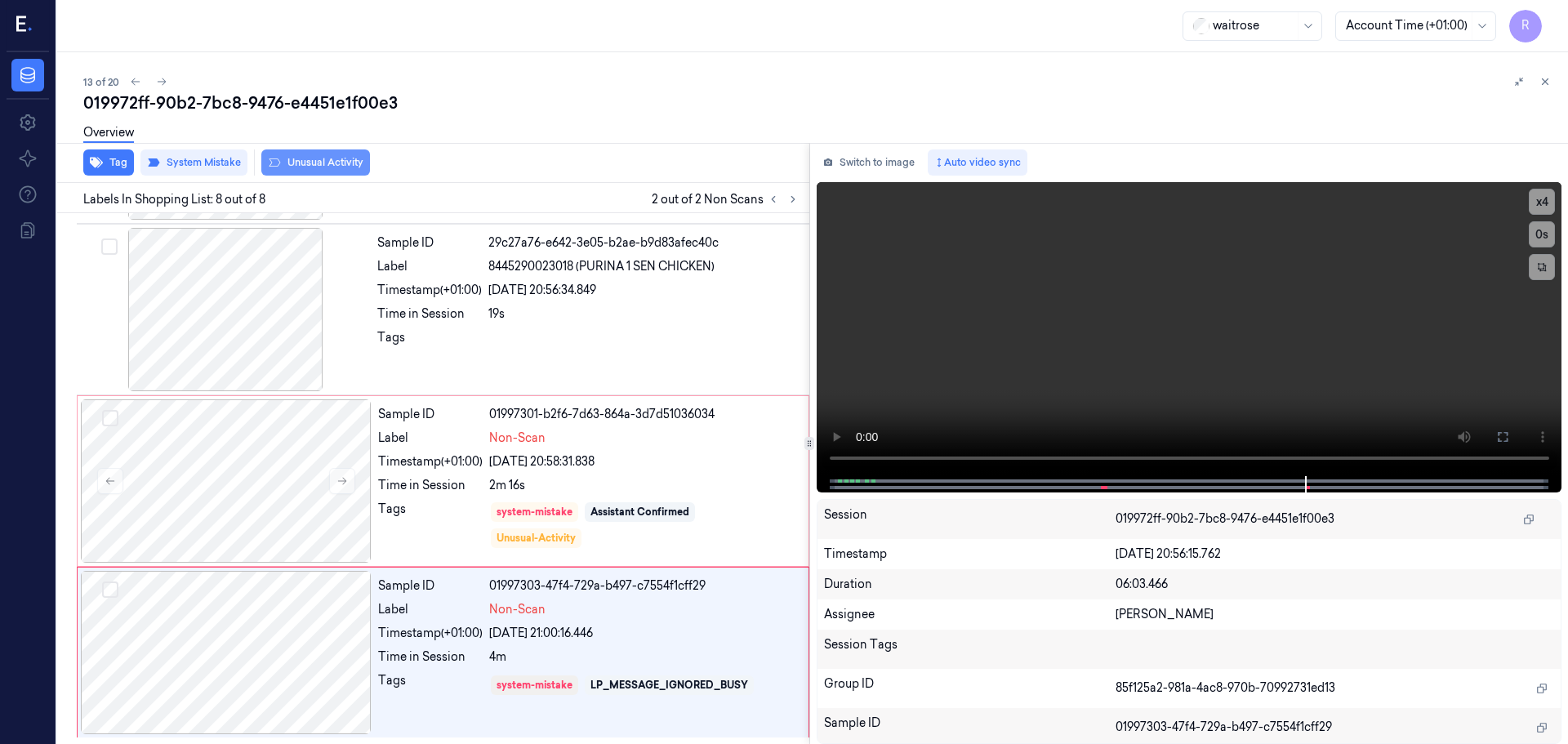
click at [297, 166] on button "Unusual Activity" at bounding box center [315, 162] width 109 height 27
click at [559, 340] on div at bounding box center [644, 342] width 312 height 27
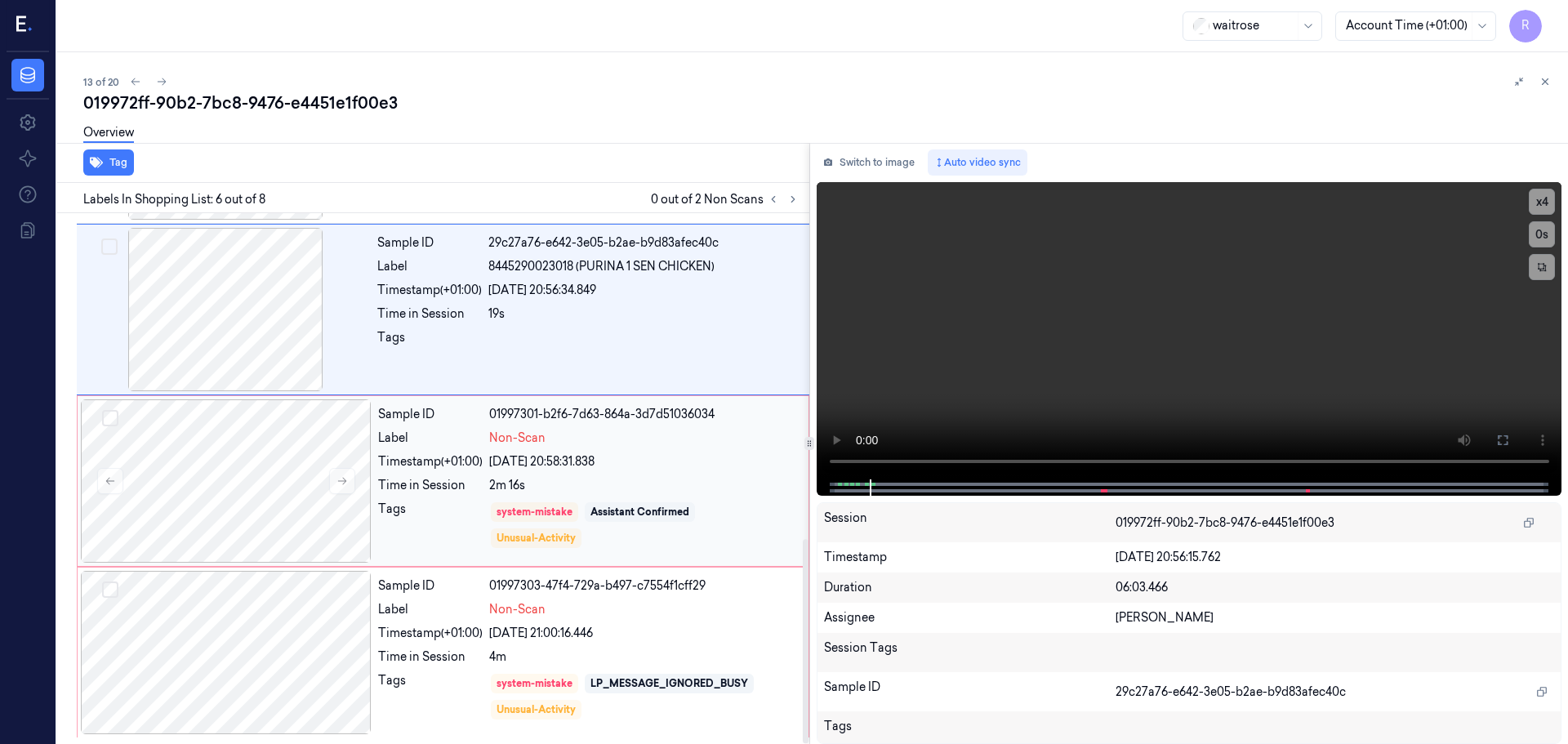
click at [585, 481] on div "2m 16s" at bounding box center [644, 486] width 310 height 17
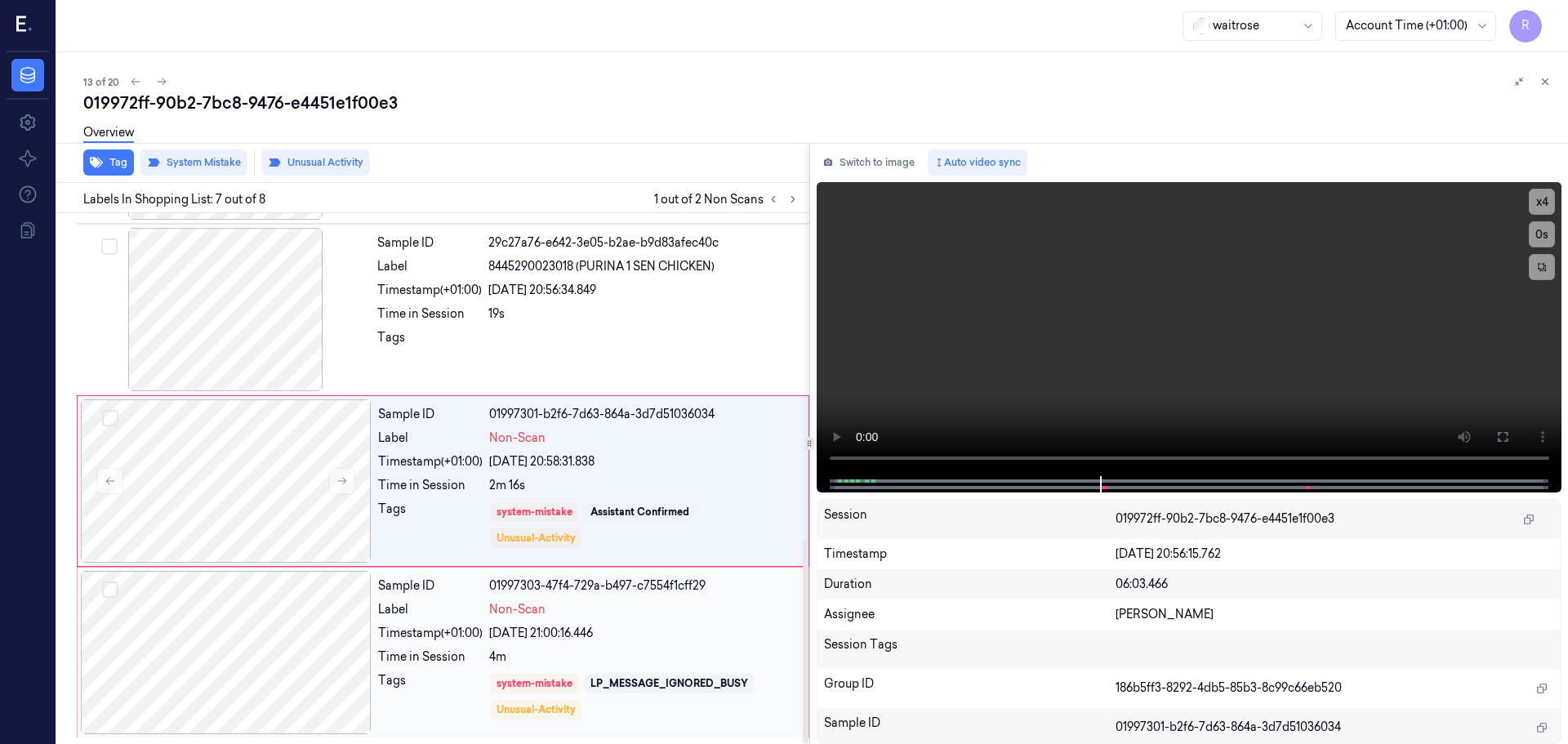
click at [624, 633] on div "22/09/2025 21:00:16.446" at bounding box center [644, 633] width 310 height 17
click at [666, 464] on div "22/09/2025 20:58:31.838" at bounding box center [644, 461] width 310 height 17
click at [612, 649] on div "4m" at bounding box center [644, 657] width 310 height 17
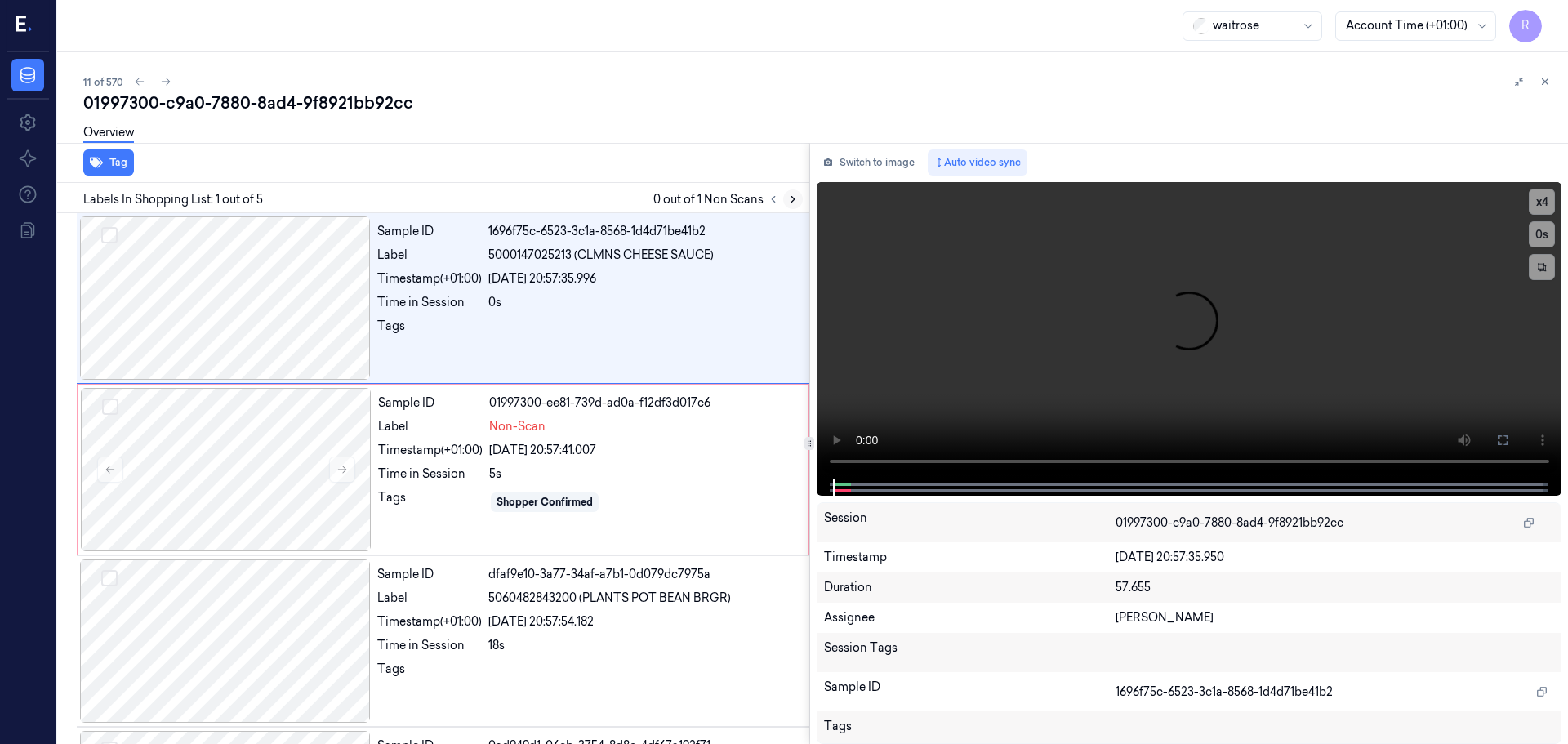
click at [789, 205] on button at bounding box center [793, 200] width 20 height 20
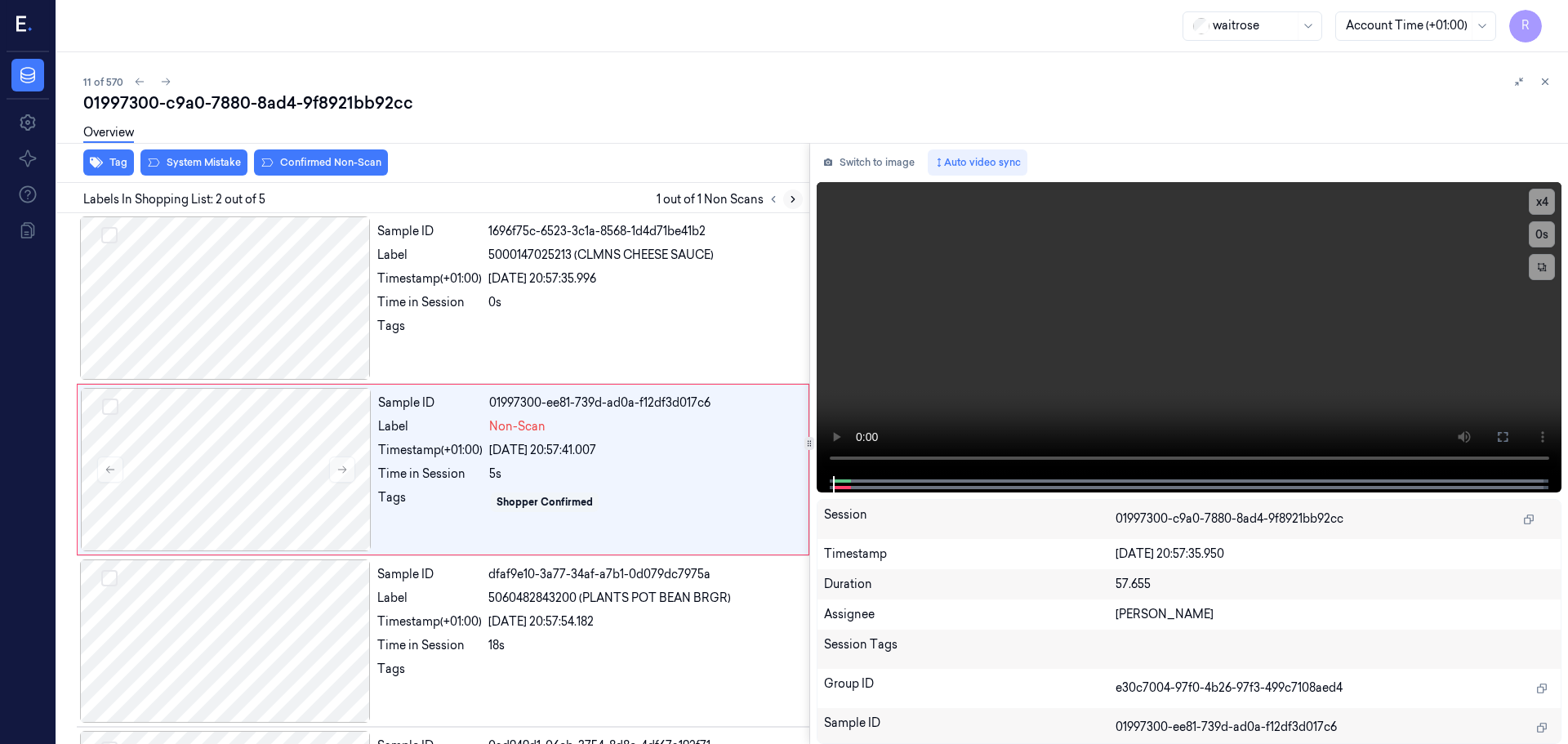
click at [789, 205] on button at bounding box center [793, 200] width 20 height 20
click at [798, 205] on button at bounding box center [793, 200] width 20 height 20
click at [264, 321] on div at bounding box center [225, 297] width 291 height 163
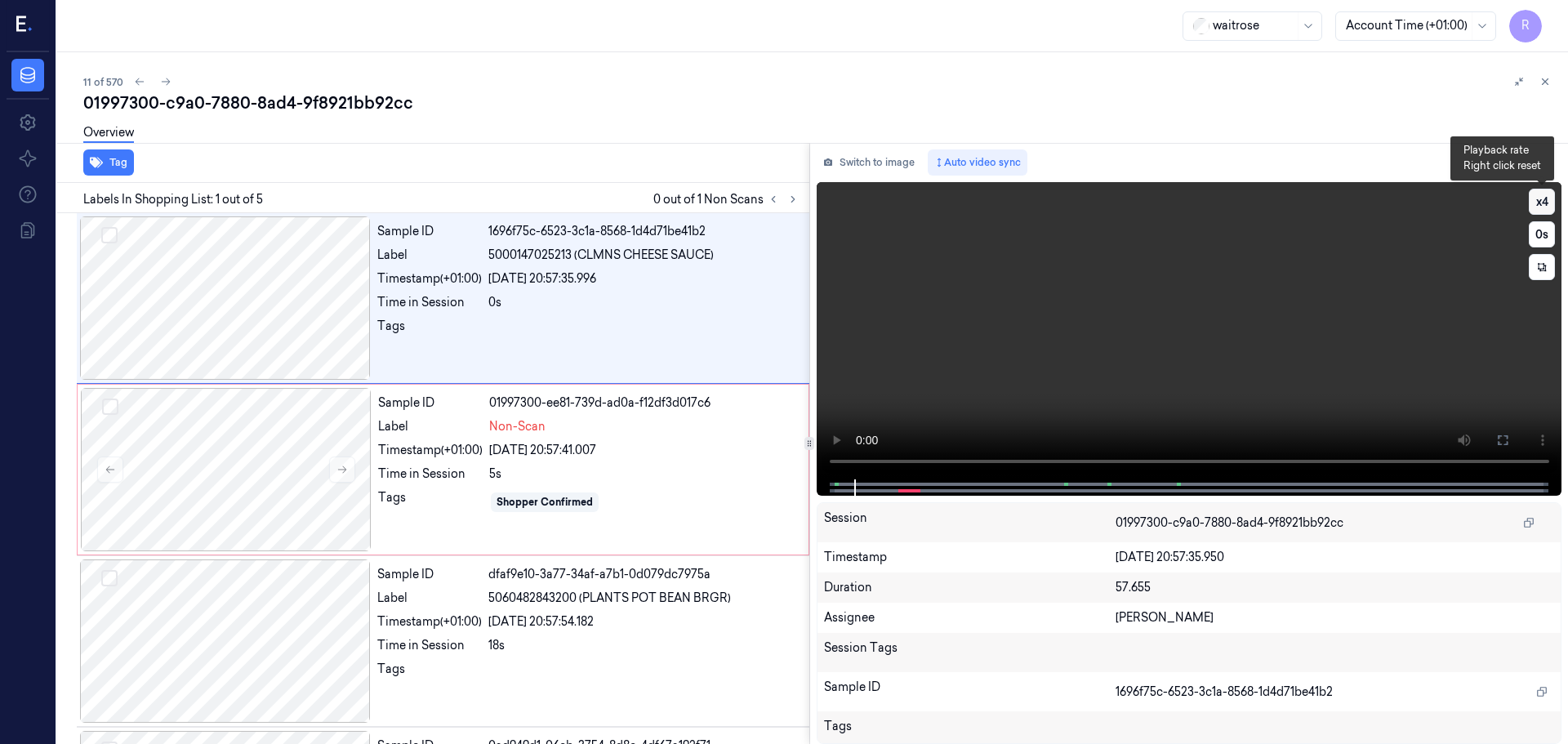
click at [1534, 197] on button "x 4" at bounding box center [1542, 202] width 27 height 27
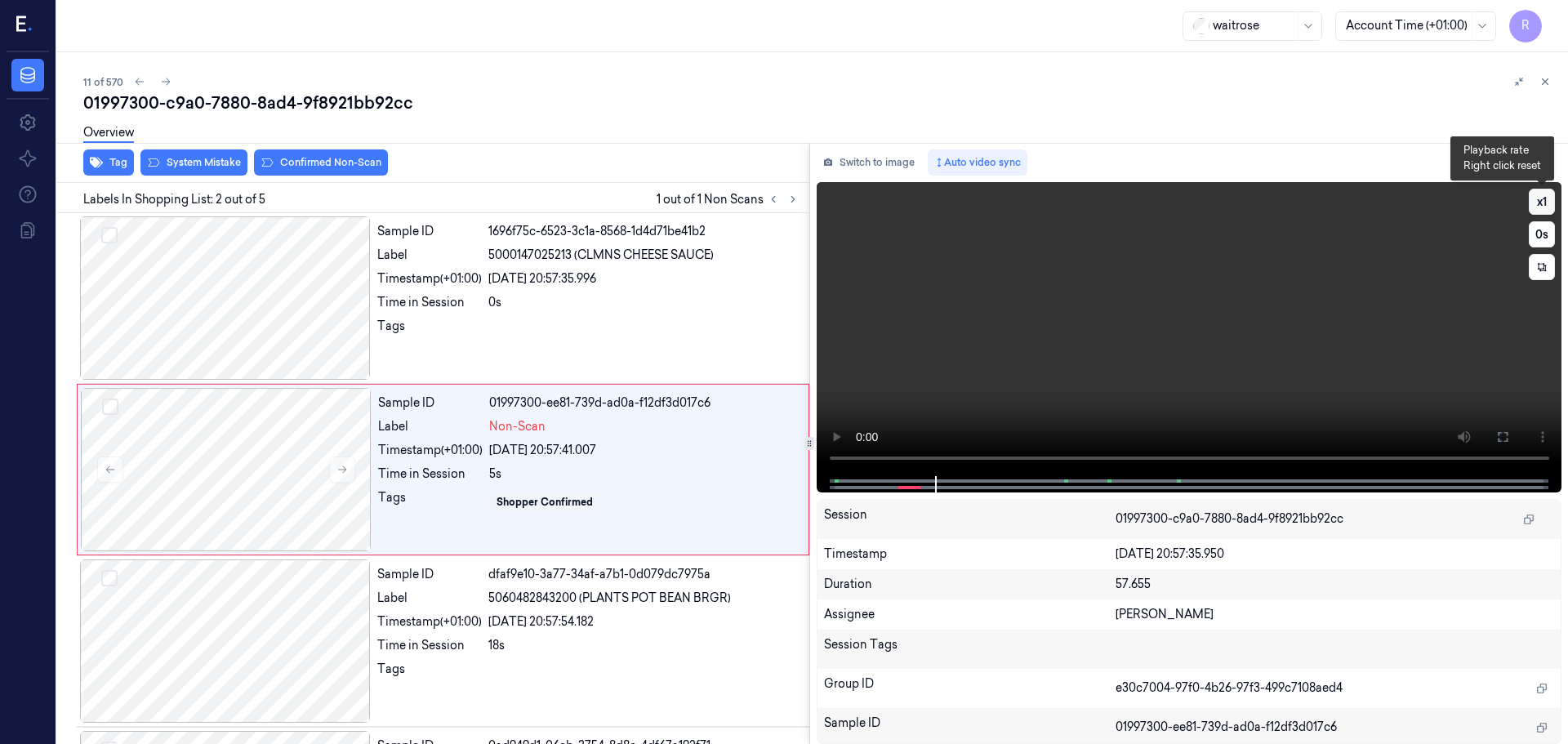
click at [1547, 202] on button "x 1" at bounding box center [1542, 202] width 27 height 27
click at [1547, 202] on button "x 2" at bounding box center [1542, 202] width 27 height 27
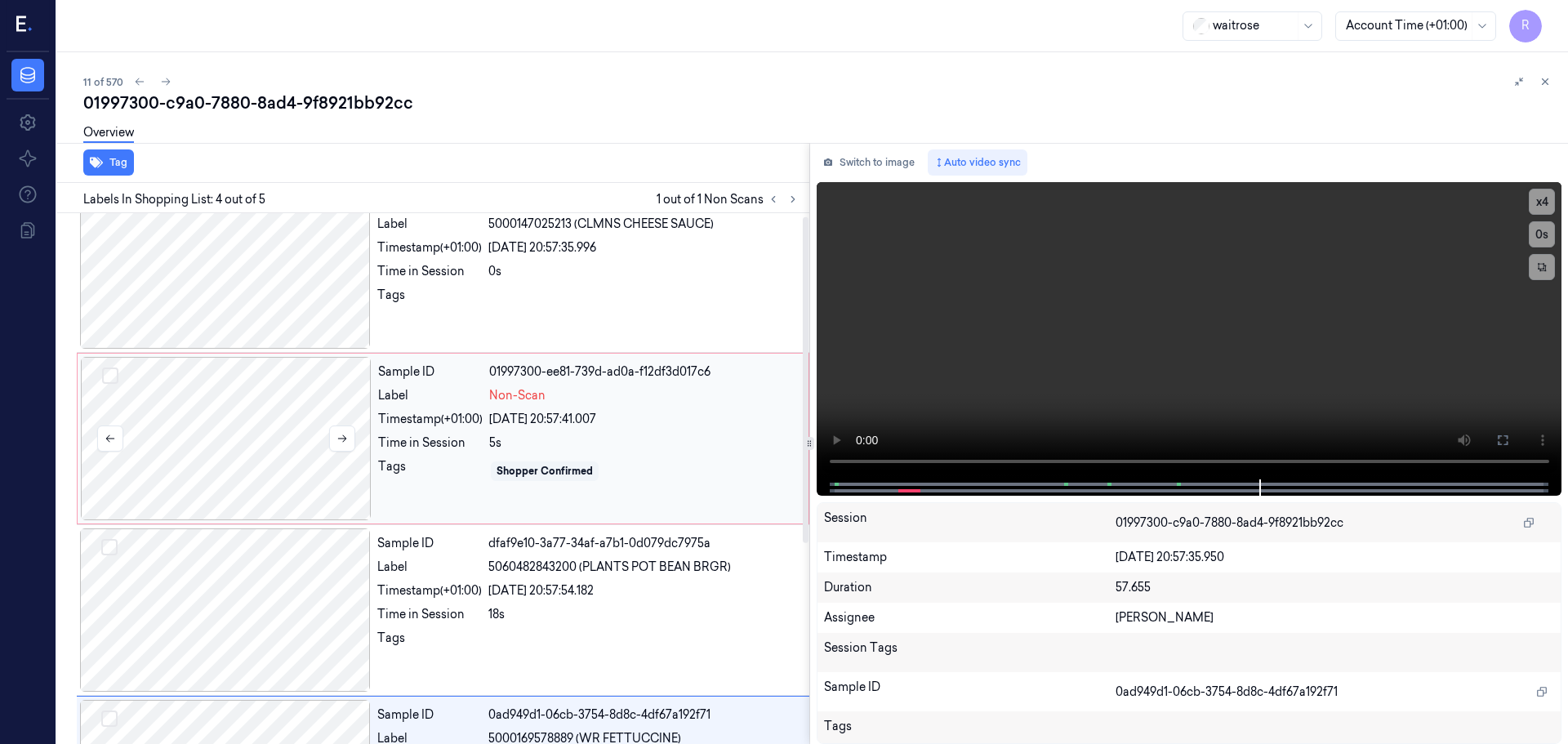
scroll to position [5, 0]
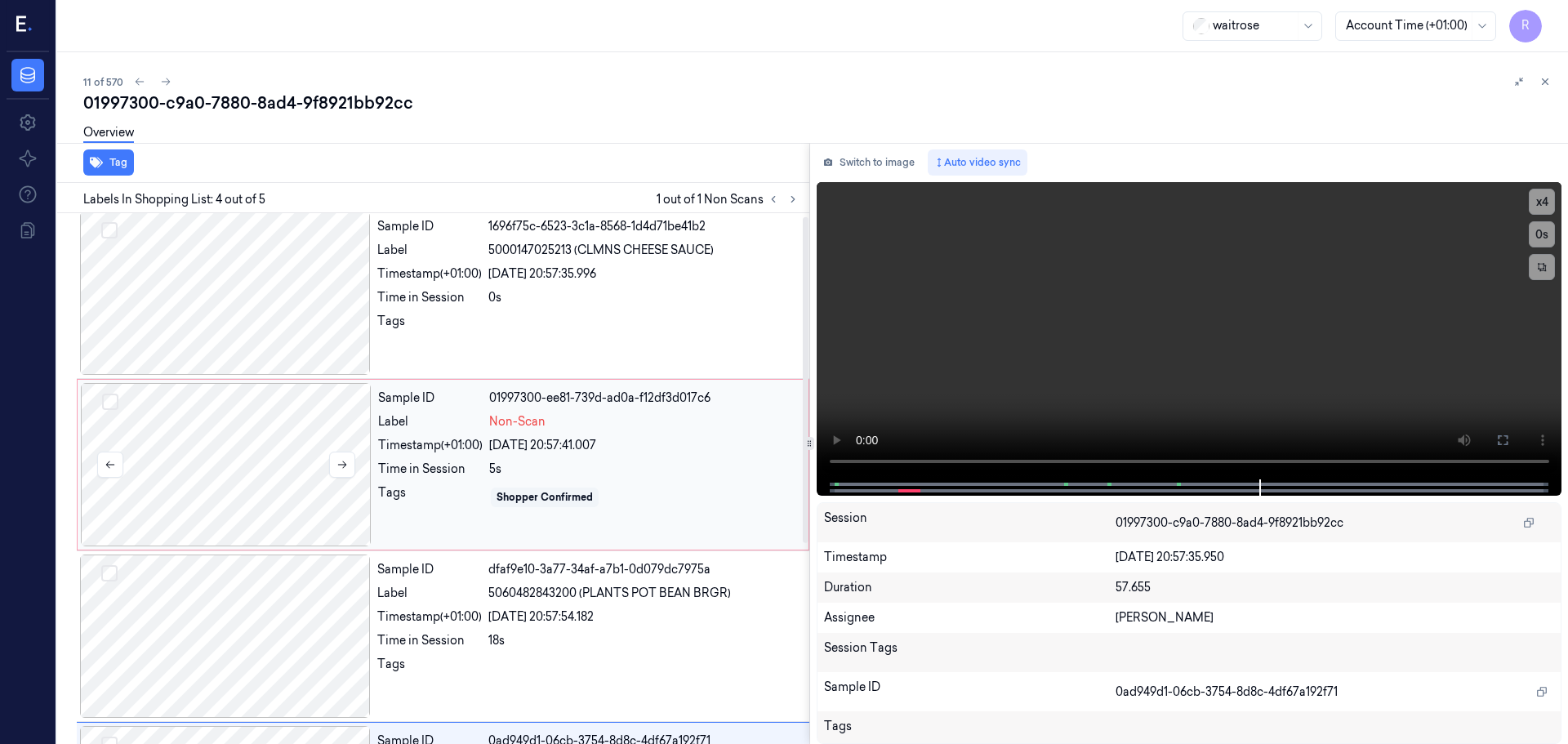
click at [189, 492] on div at bounding box center [226, 464] width 291 height 163
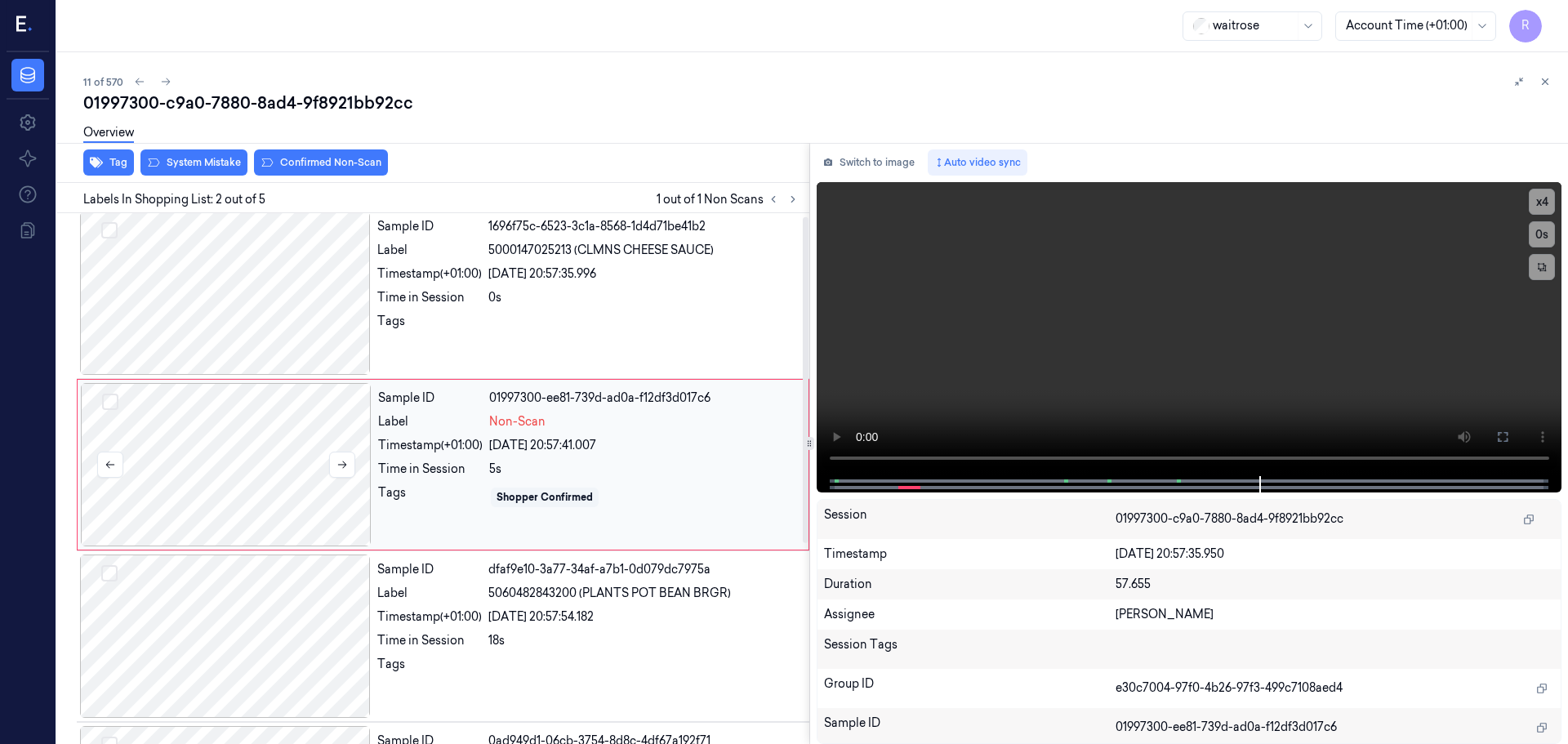
scroll to position [0, 0]
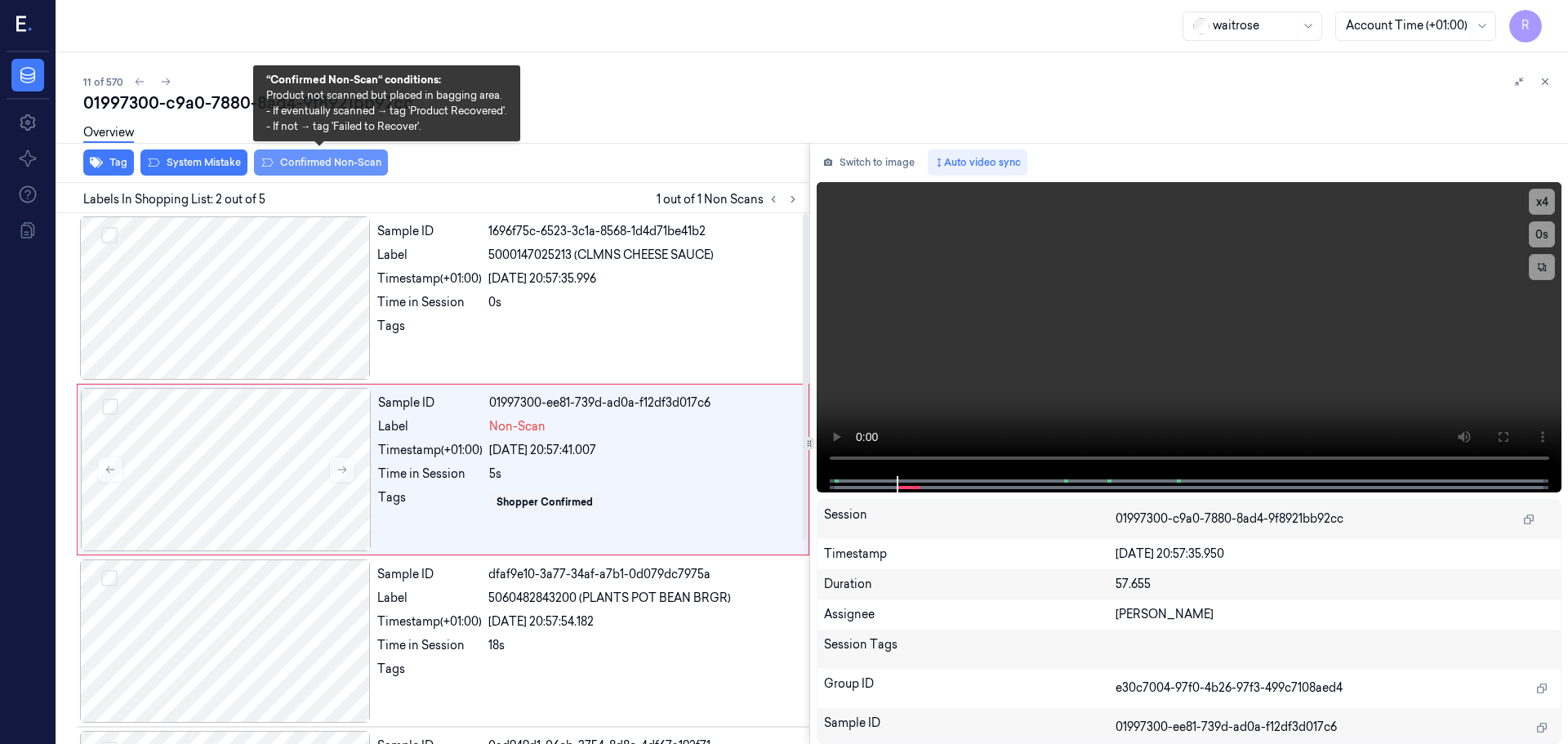
click at [296, 170] on button "Confirmed Non-Scan" at bounding box center [322, 162] width 134 height 27
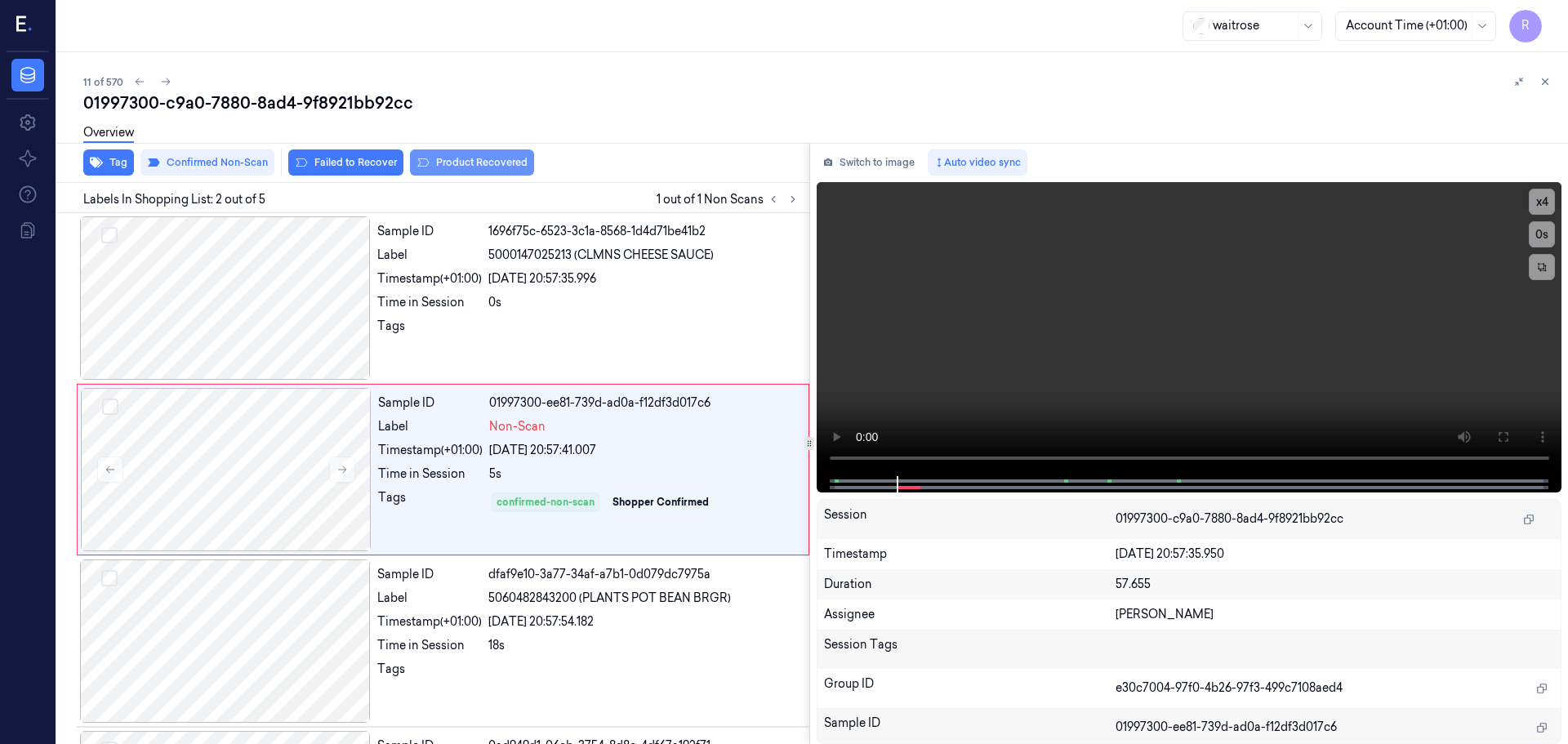
click at [463, 162] on button "Product Recovered" at bounding box center [472, 162] width 124 height 27
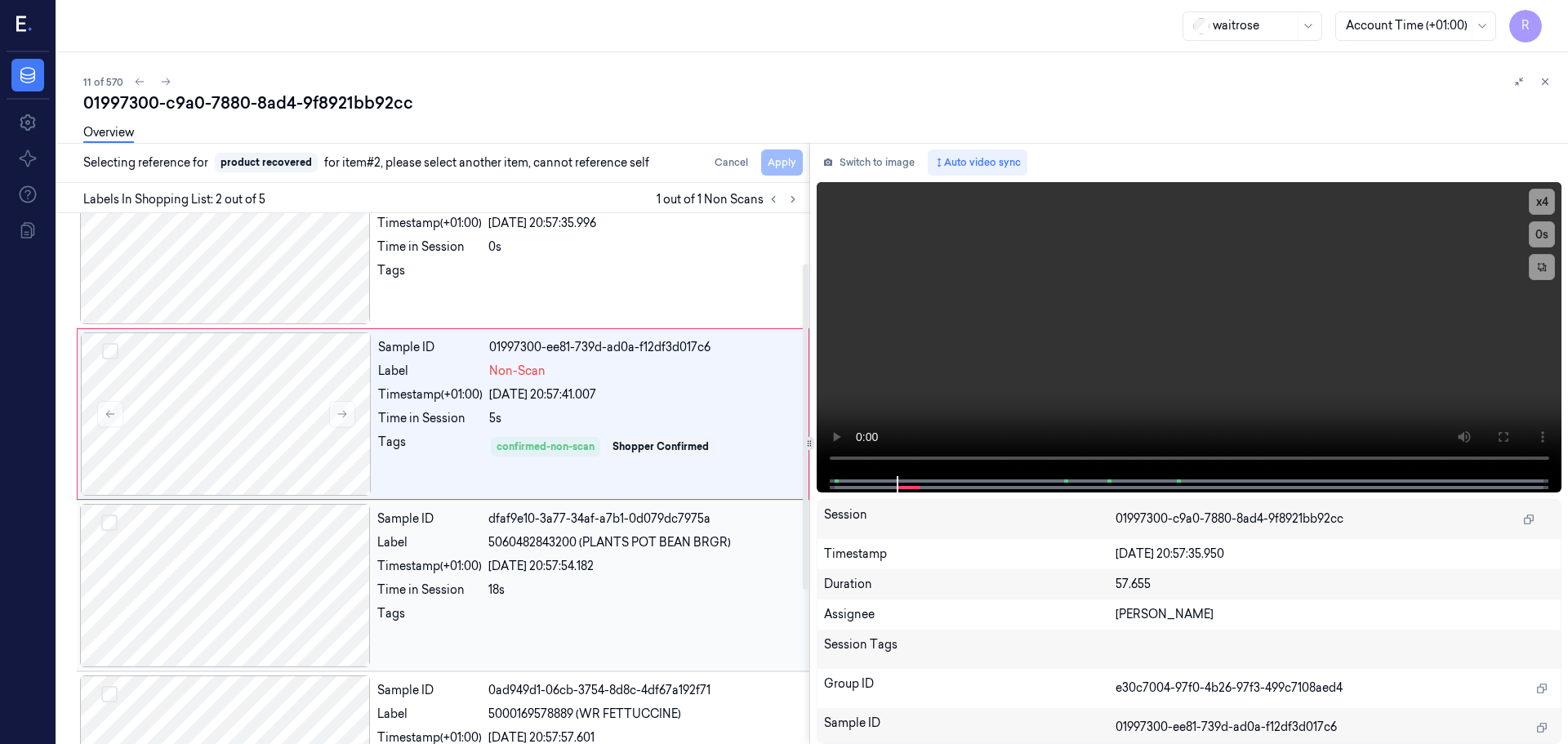
scroll to position [82, 0]
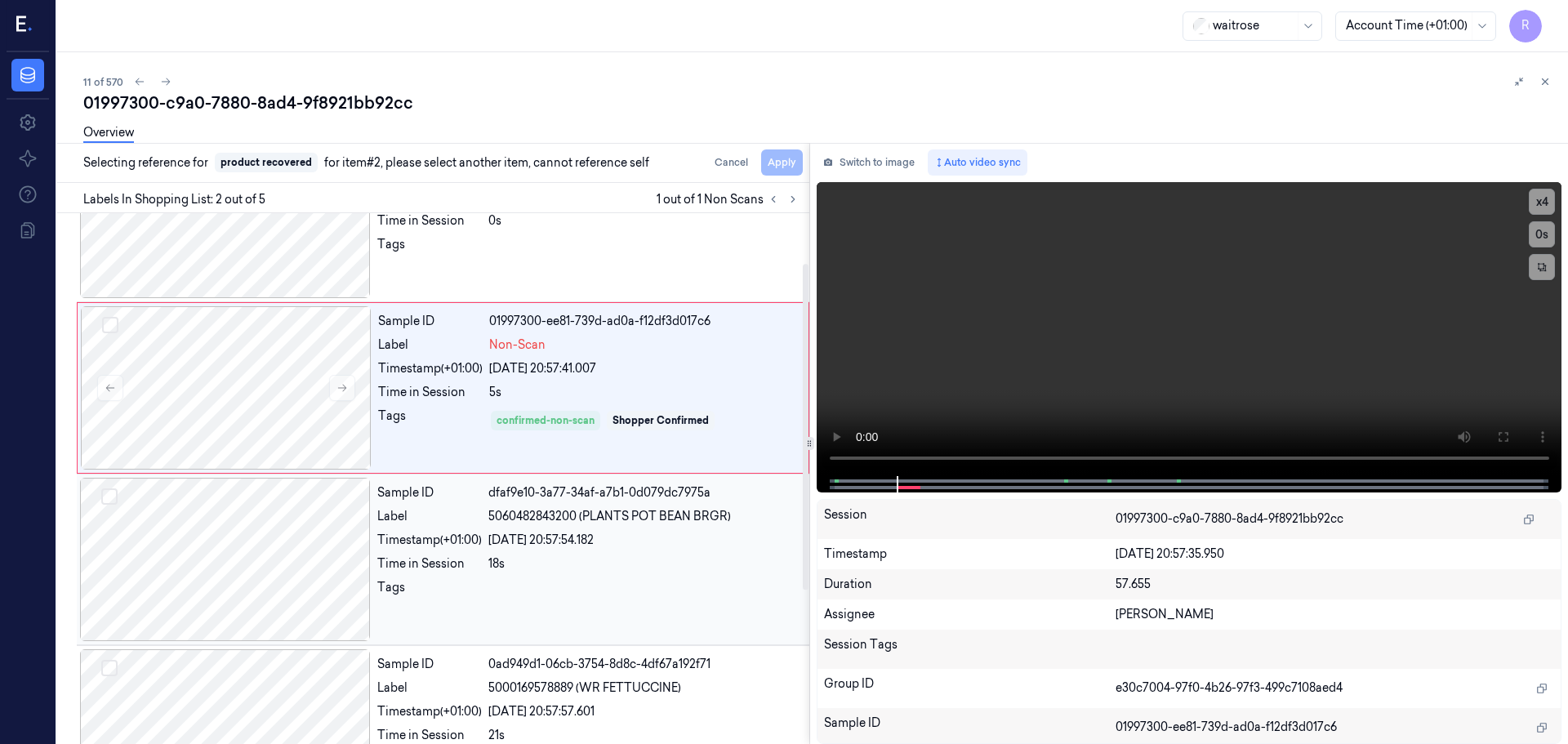
click at [502, 558] on div "18s" at bounding box center [644, 563] width 312 height 17
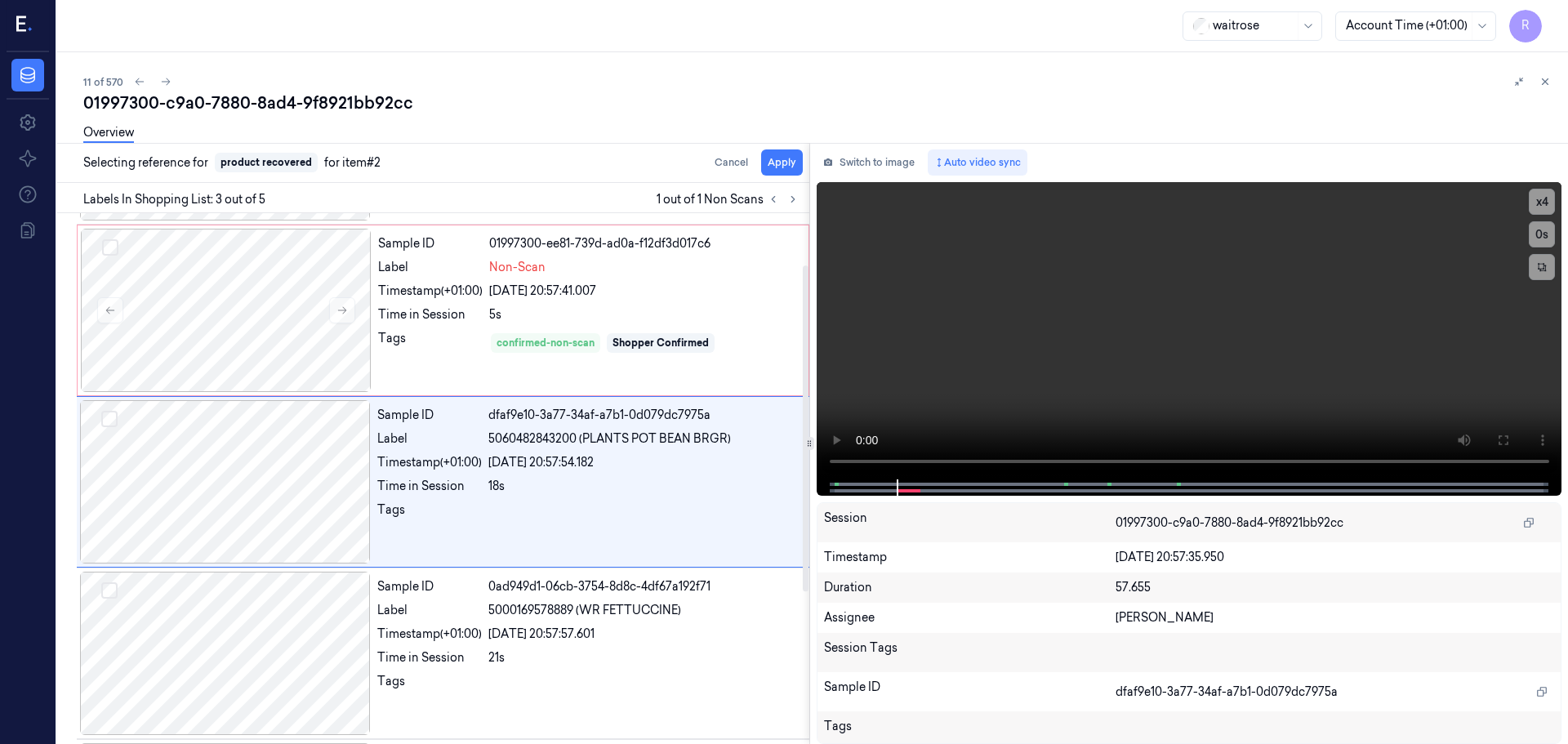
scroll to position [162, 0]
click at [791, 174] on button "Apply" at bounding box center [782, 162] width 41 height 27
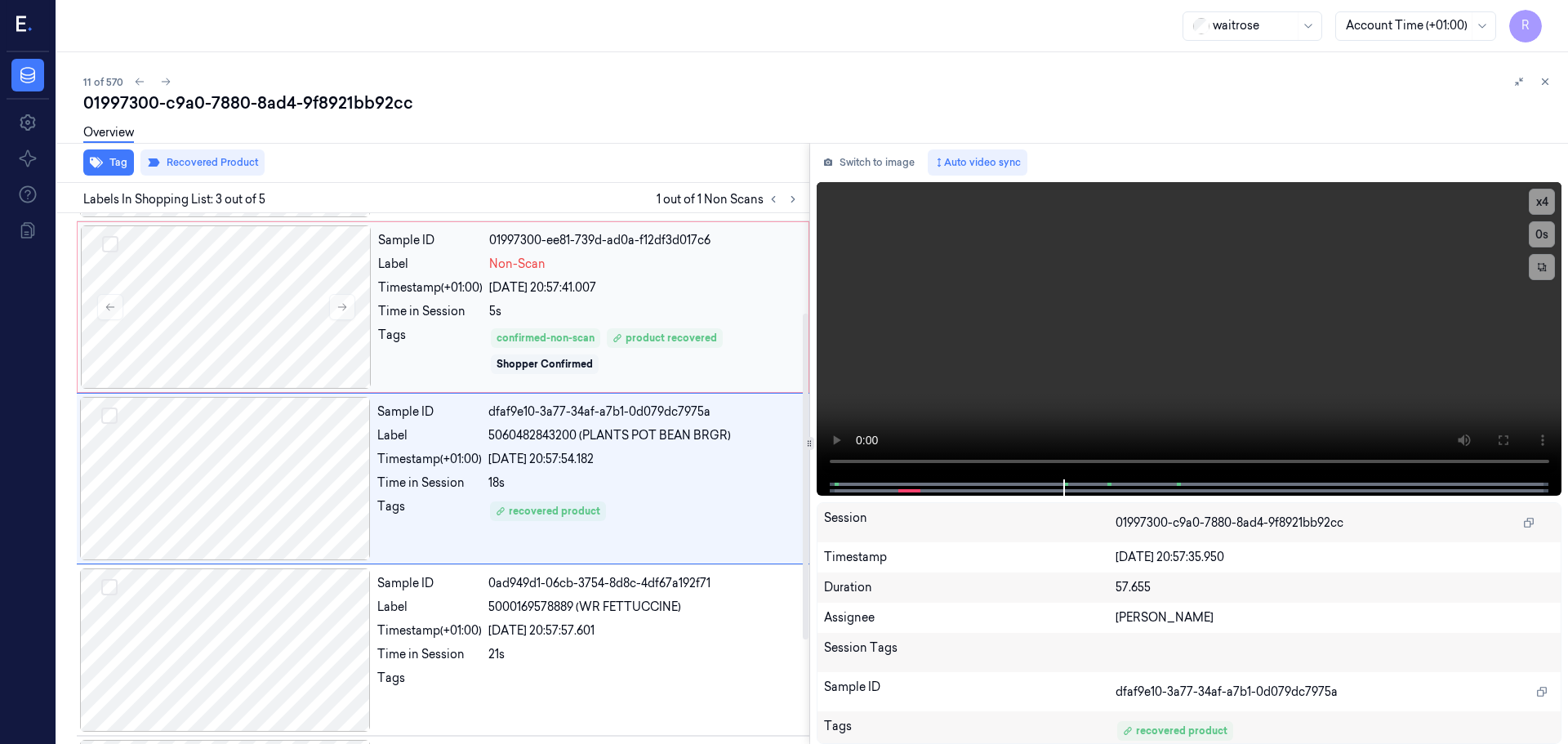
click at [691, 278] on div "Sample ID 01997300-ee81-739d-ad0a-f12df3d017c6 Label Non-Scan Timestamp (+01:00…" at bounding box center [588, 307] width 433 height 163
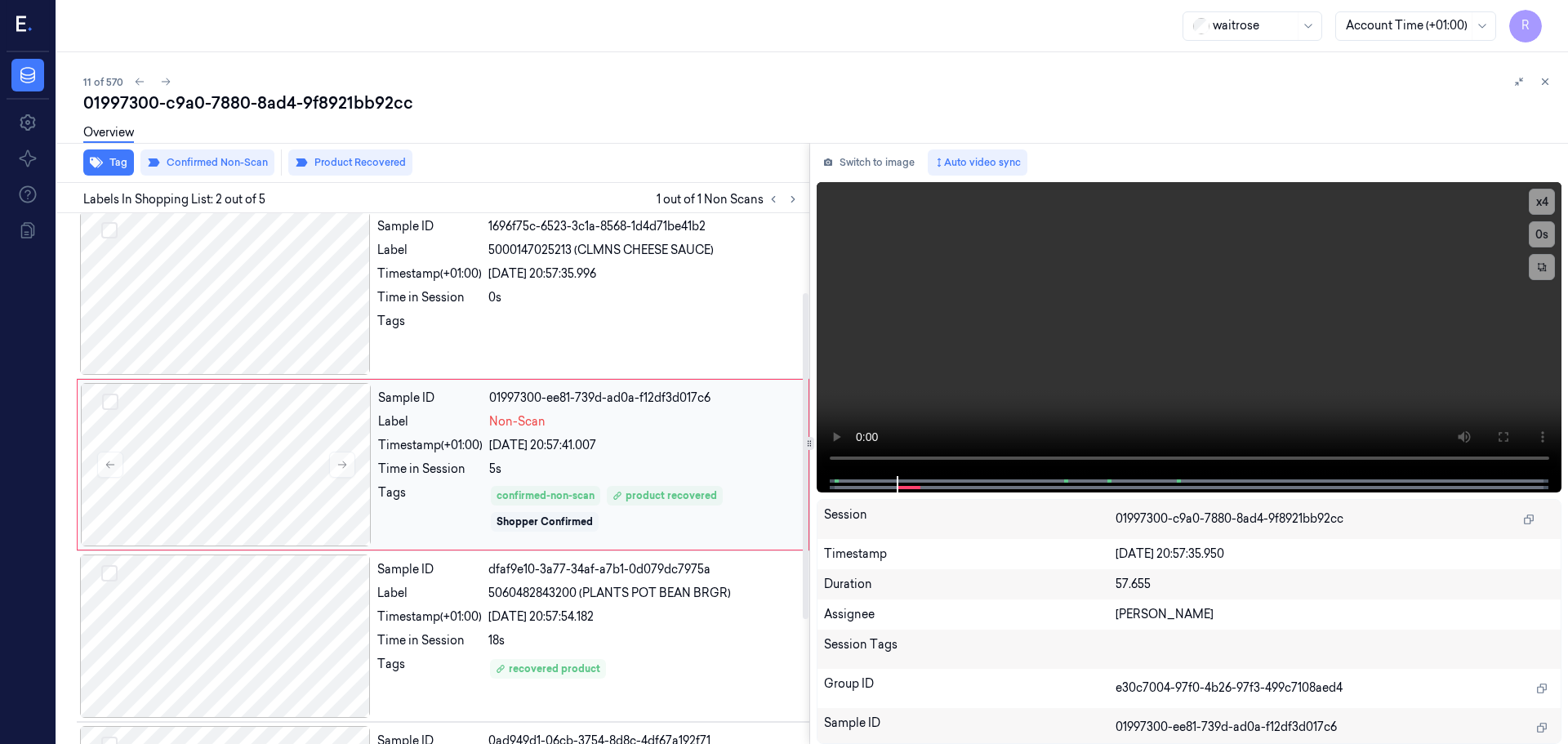
scroll to position [0, 0]
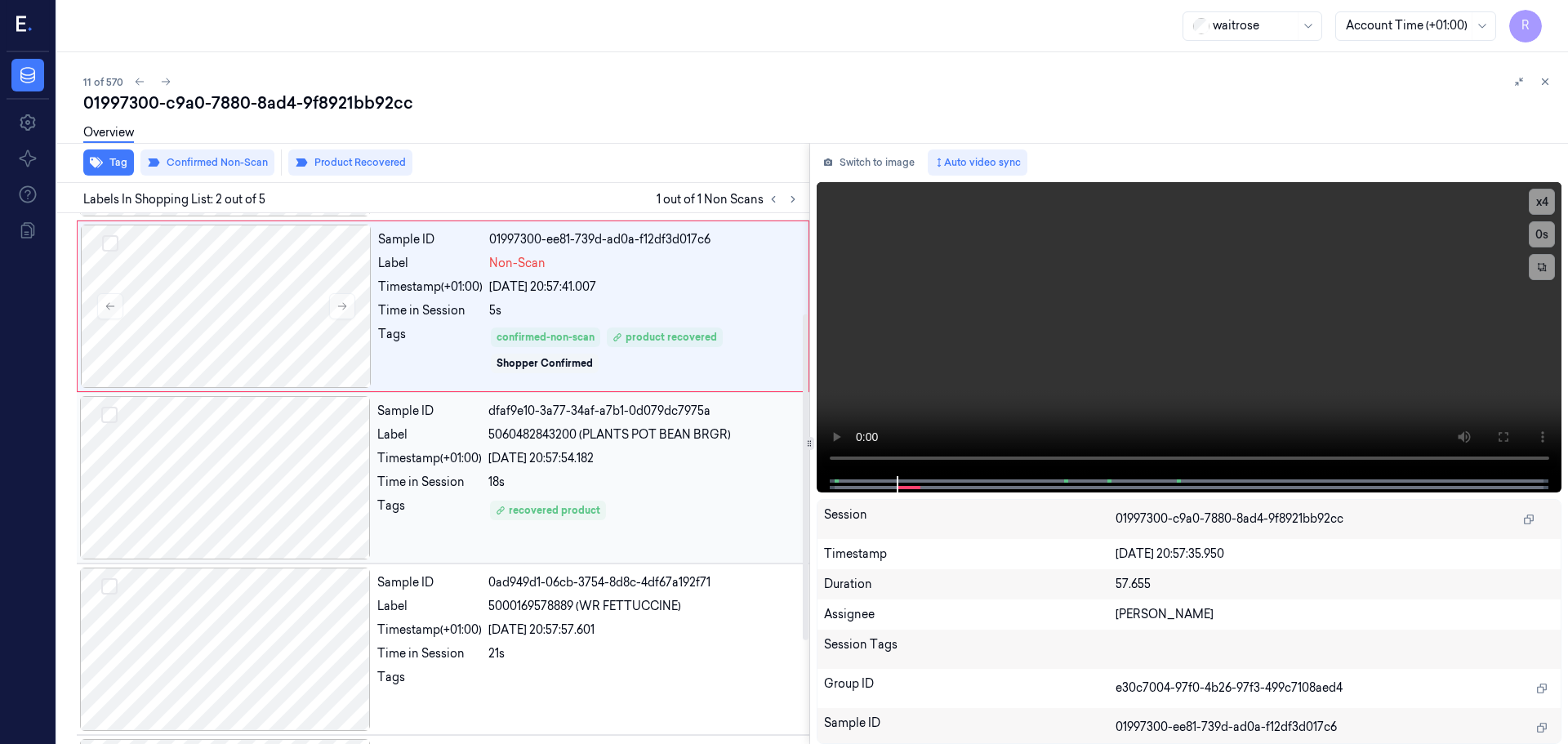
click at [606, 447] on div "Sample ID dfaf9e10-3a77-34af-a7b1-0d079dc7975a Label 5060482843200 (PLANTS POT …" at bounding box center [588, 477] width 435 height 163
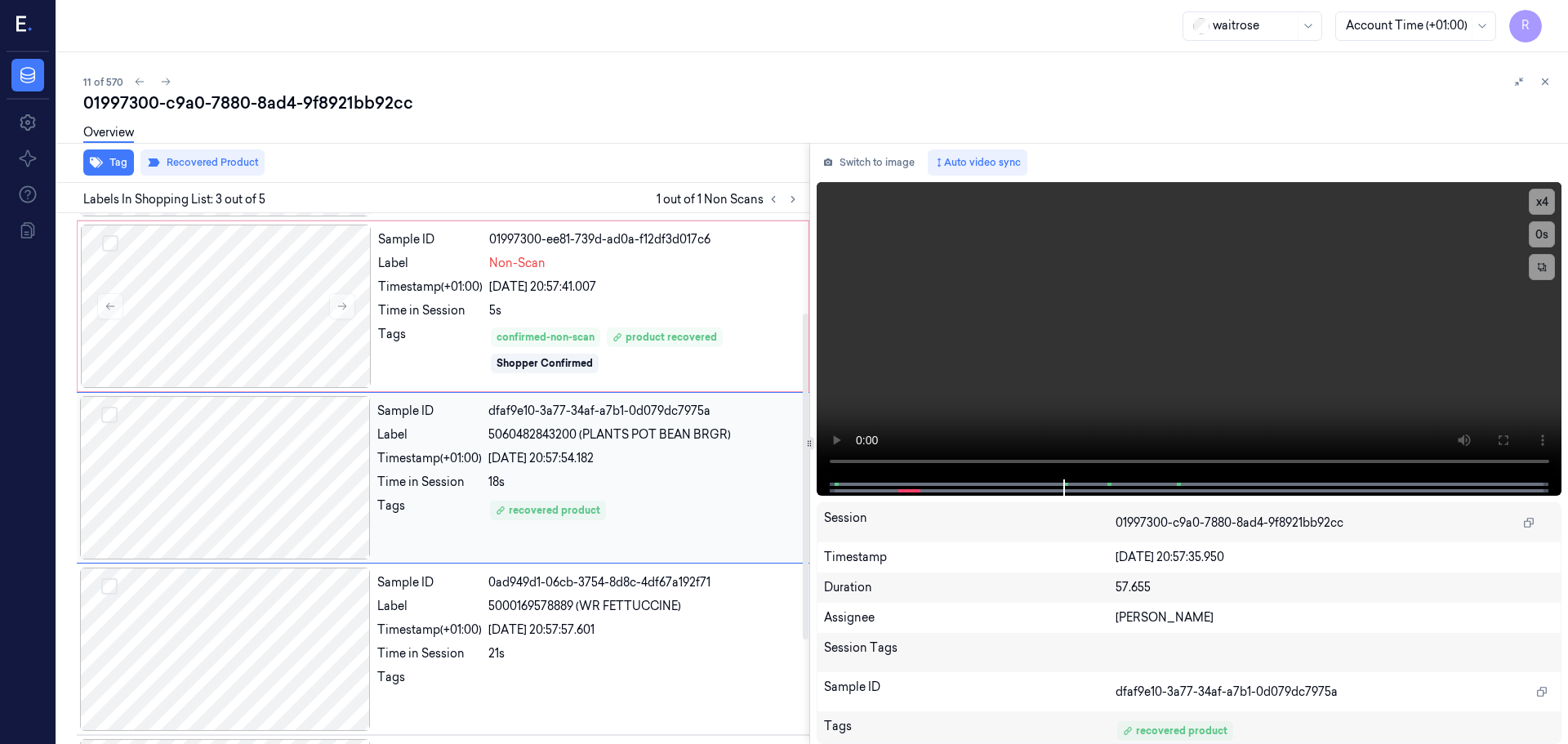
scroll to position [162, 0]
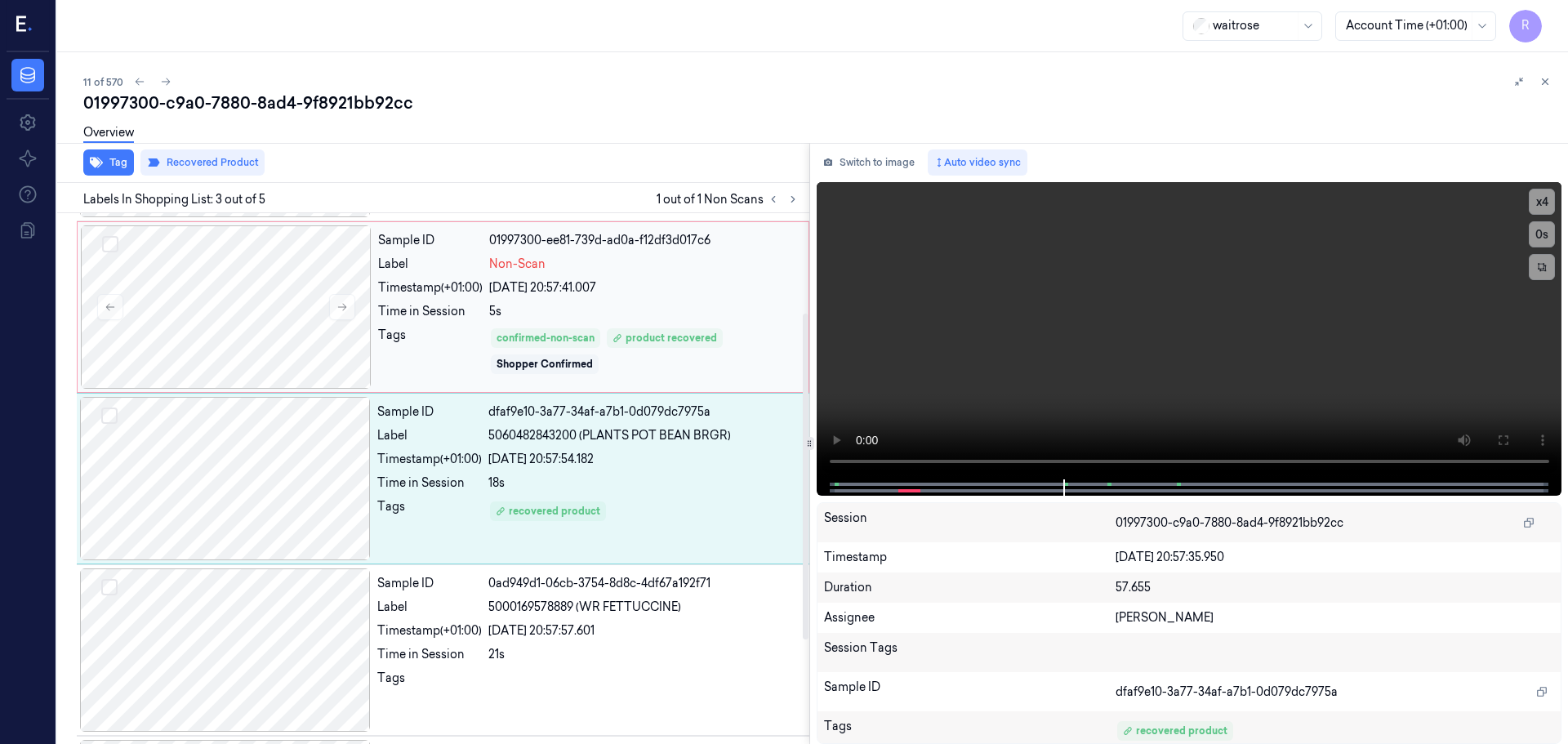
click at [648, 316] on div "5s" at bounding box center [644, 312] width 310 height 17
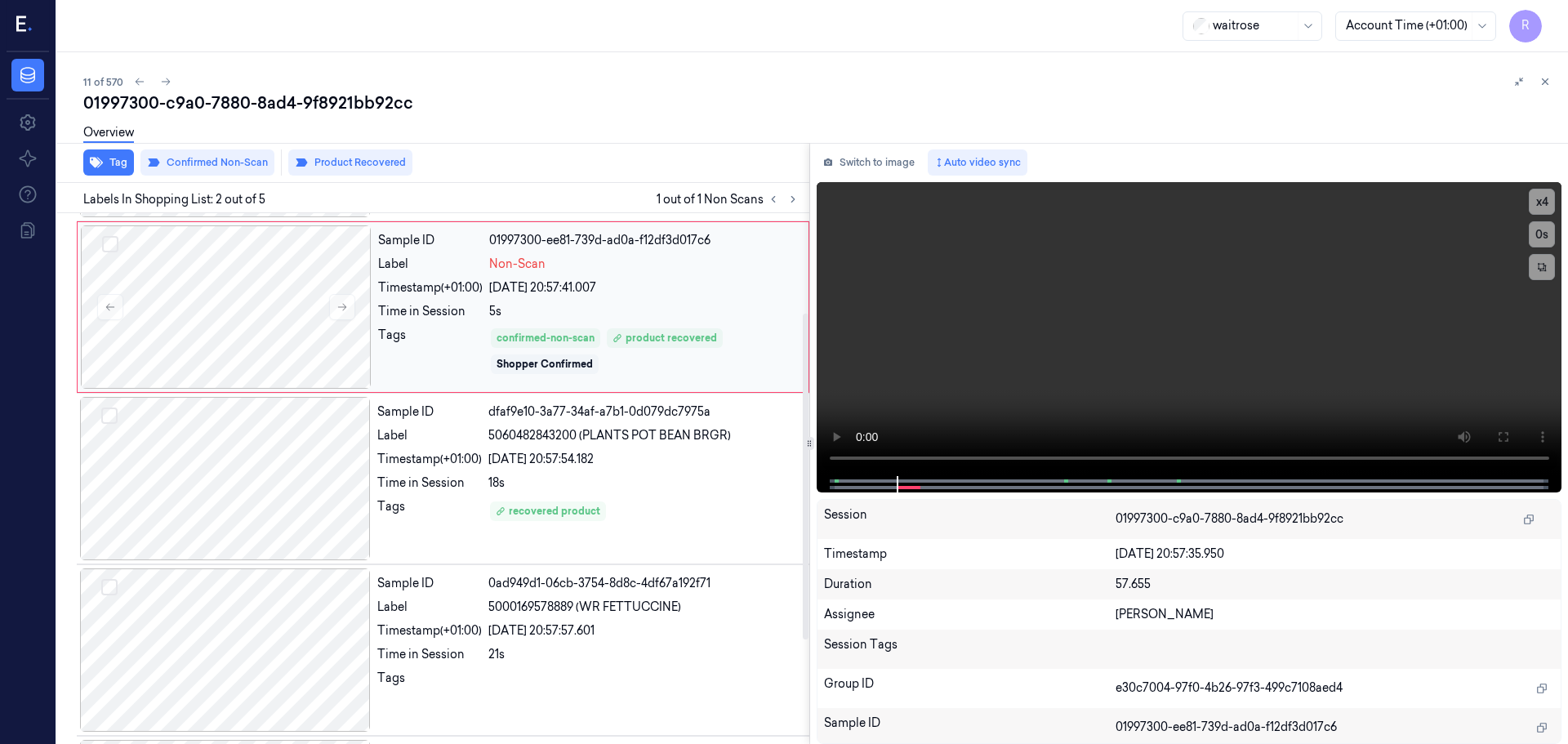
scroll to position [0, 0]
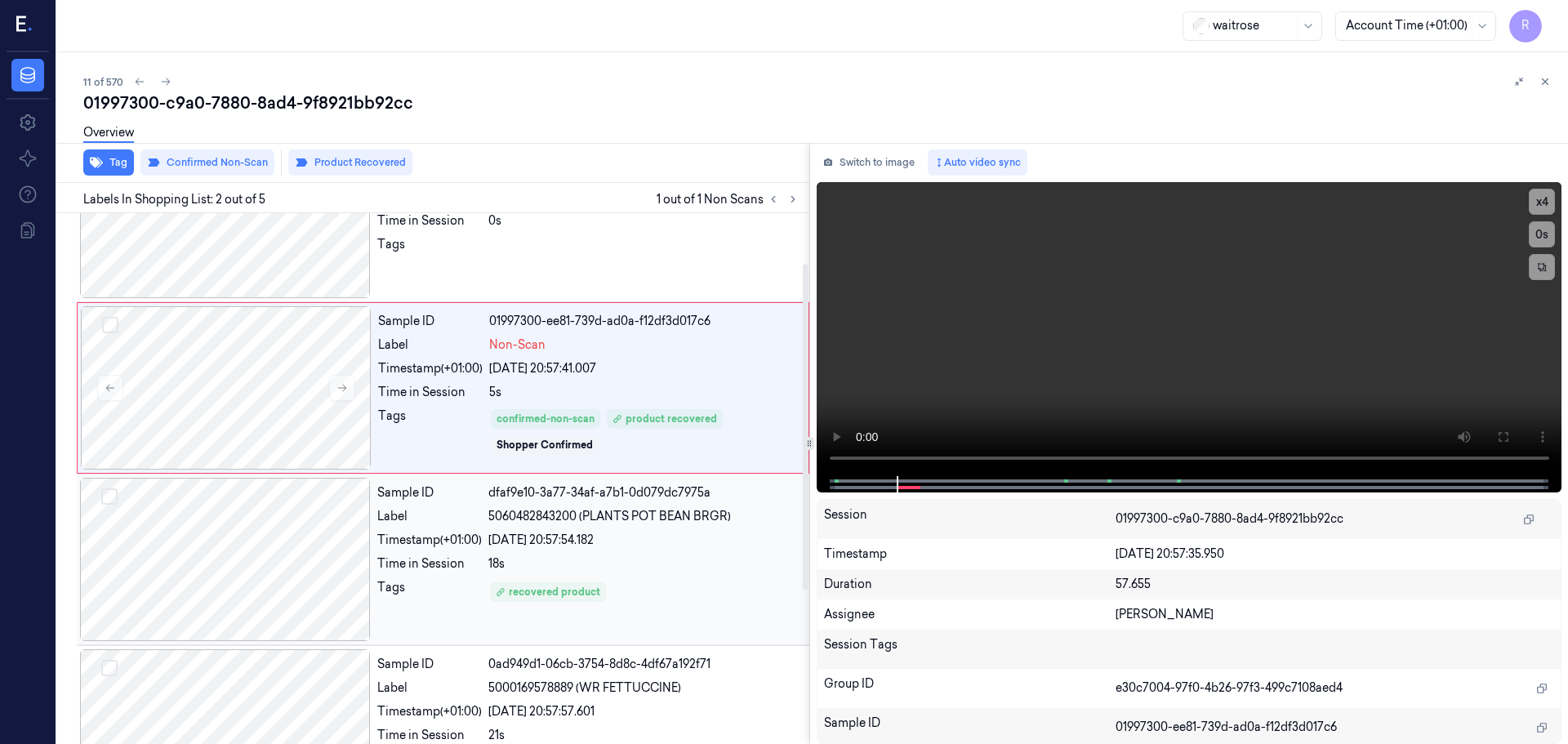
click at [607, 543] on div "[DATE] 20:57:54.182" at bounding box center [644, 540] width 312 height 17
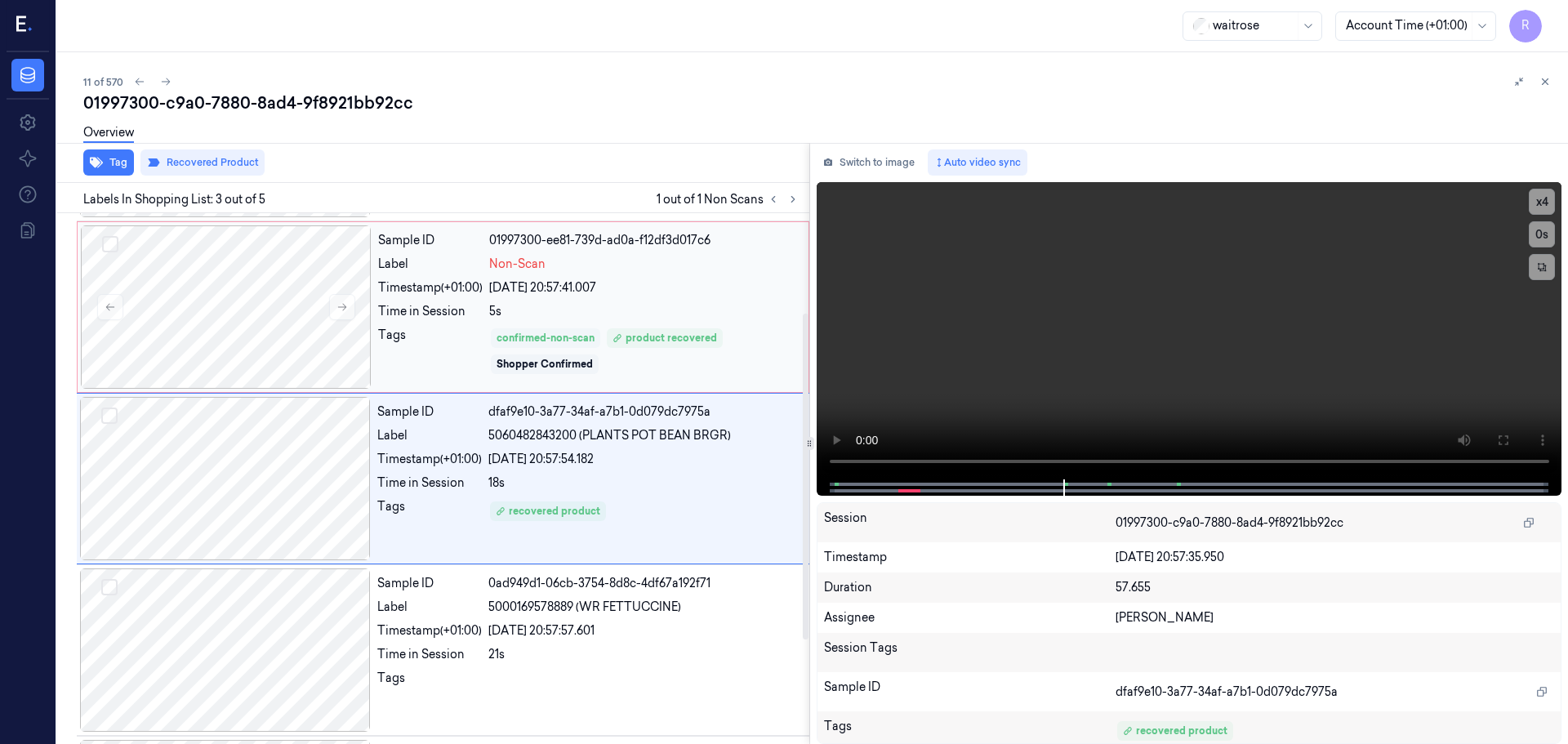
click at [573, 336] on div "confirmed-non-scan" at bounding box center [545, 338] width 98 height 15
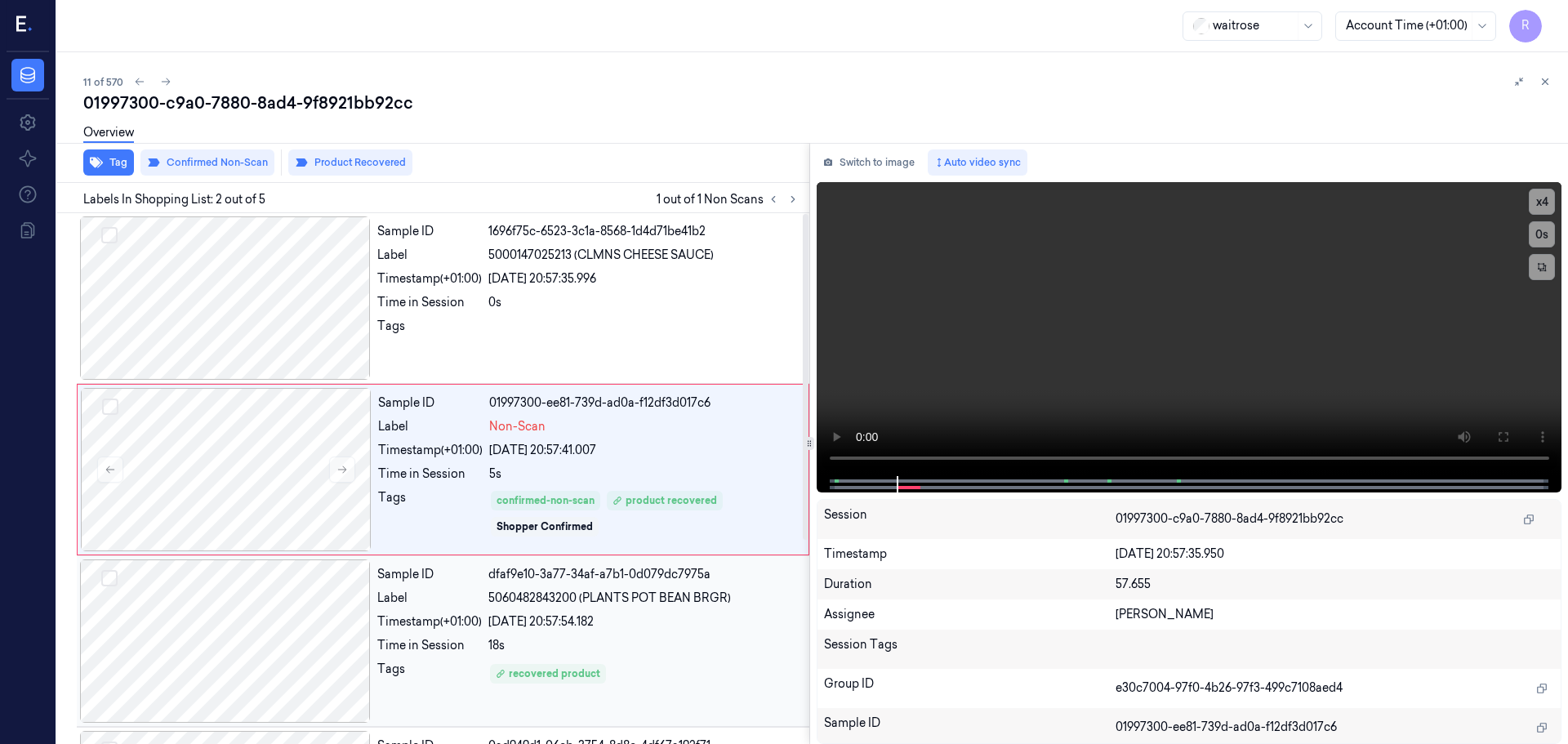
click at [598, 562] on div "Sample ID dfaf9e10-3a77-34af-a7b1-0d079dc7975a Label 5060482843200 (PLANTS POT …" at bounding box center [588, 640] width 435 height 163
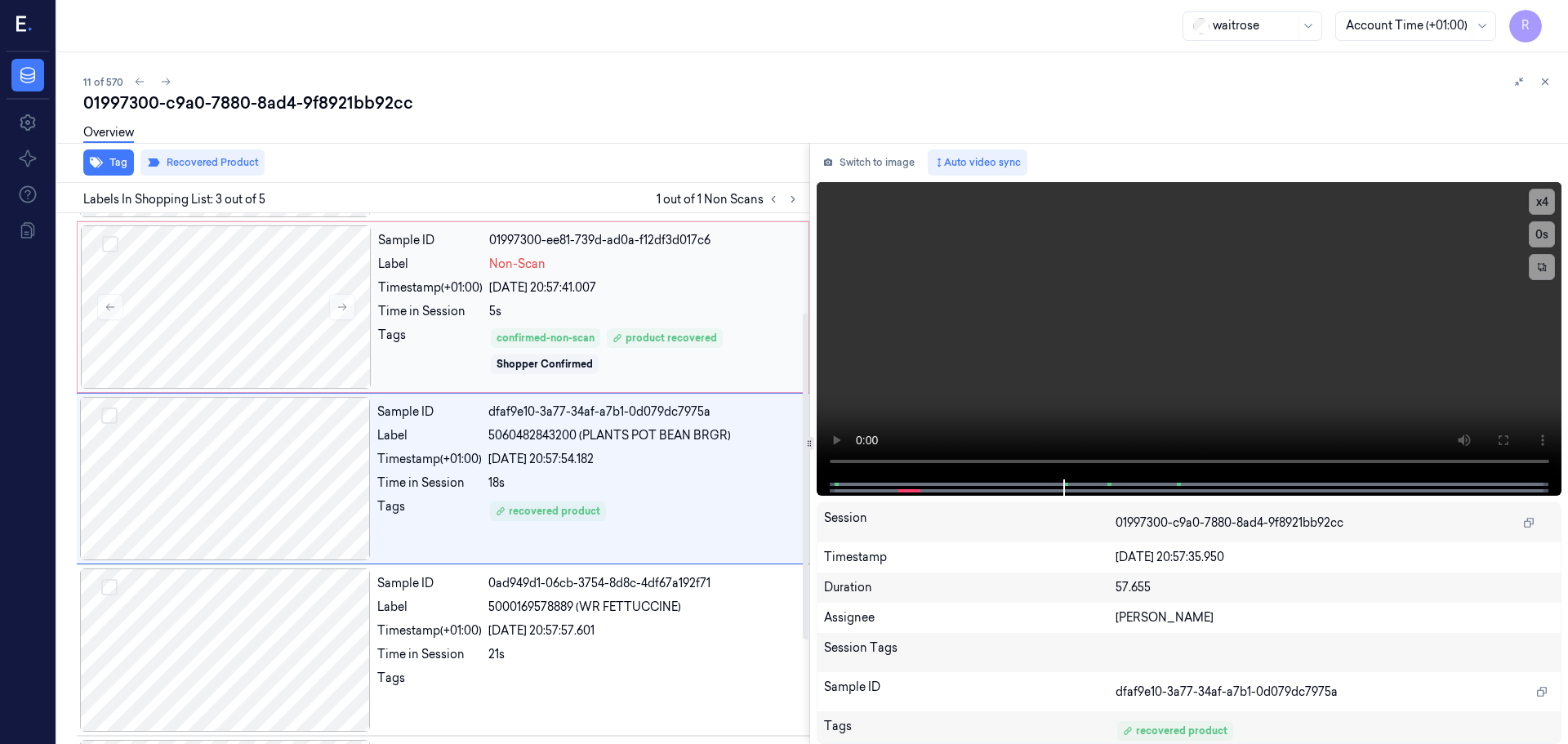
click at [641, 363] on div "confirmed-non-scan product recovered Shopper Confirmed" at bounding box center [644, 350] width 310 height 49
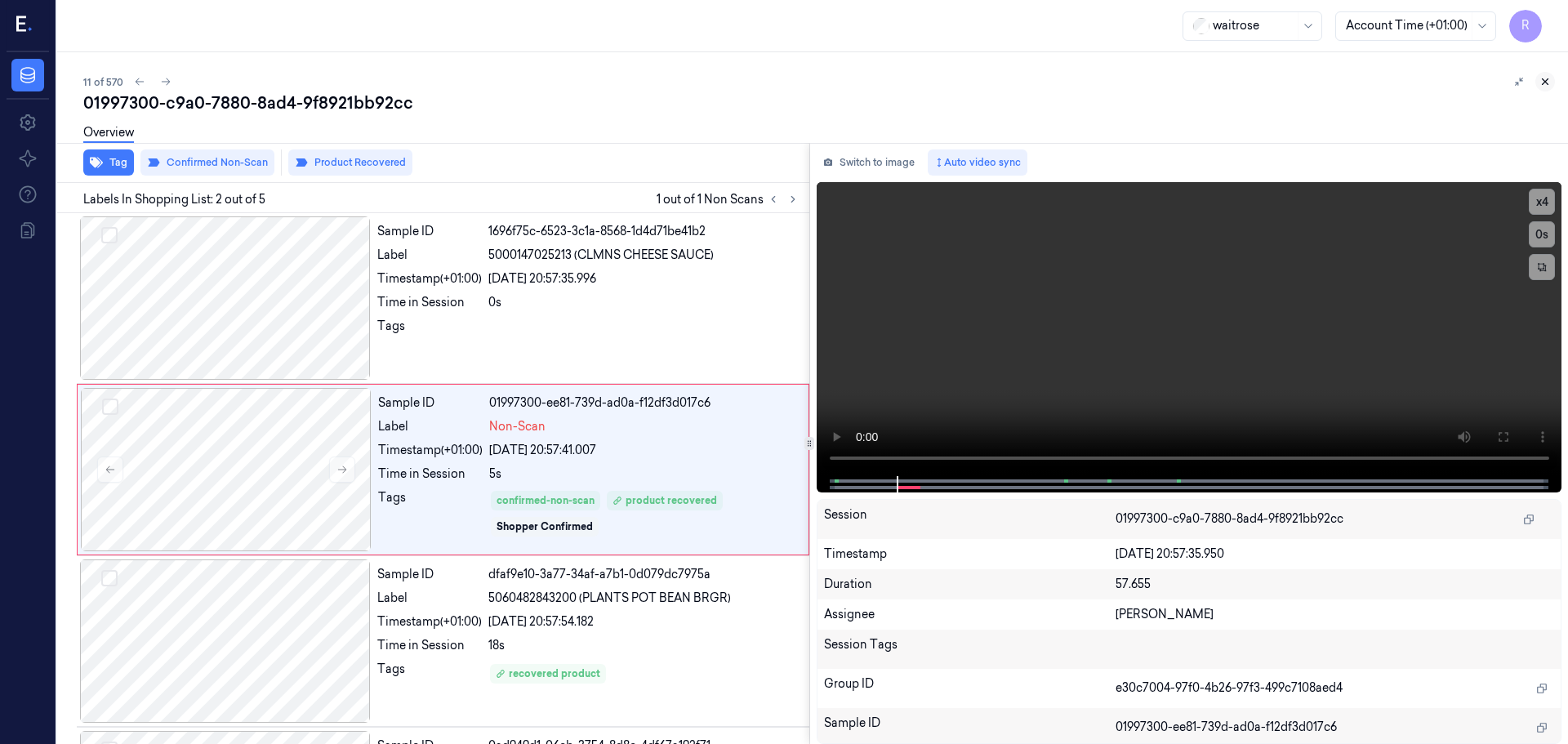
click at [1545, 89] on button at bounding box center [1546, 82] width 20 height 20
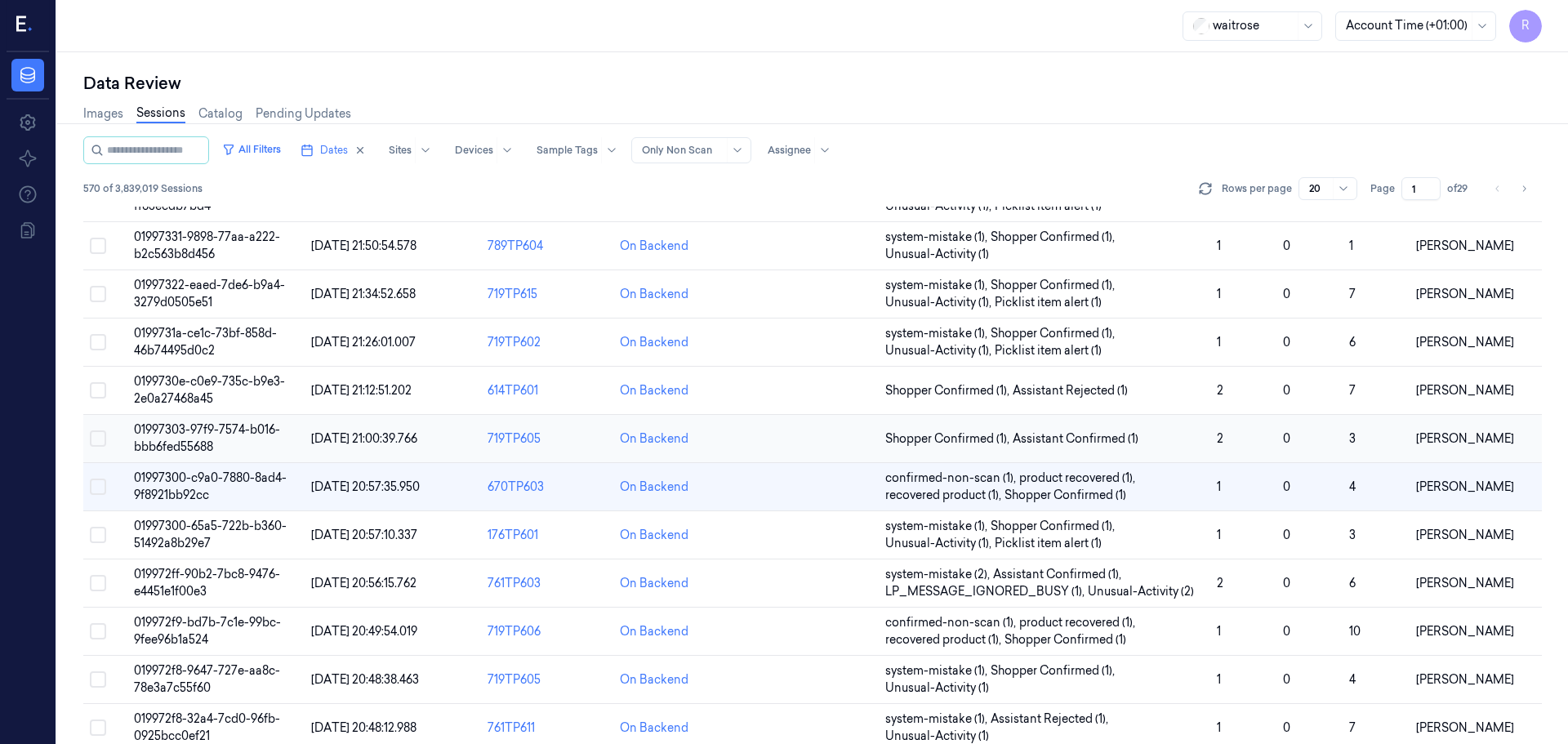
scroll to position [273, 0]
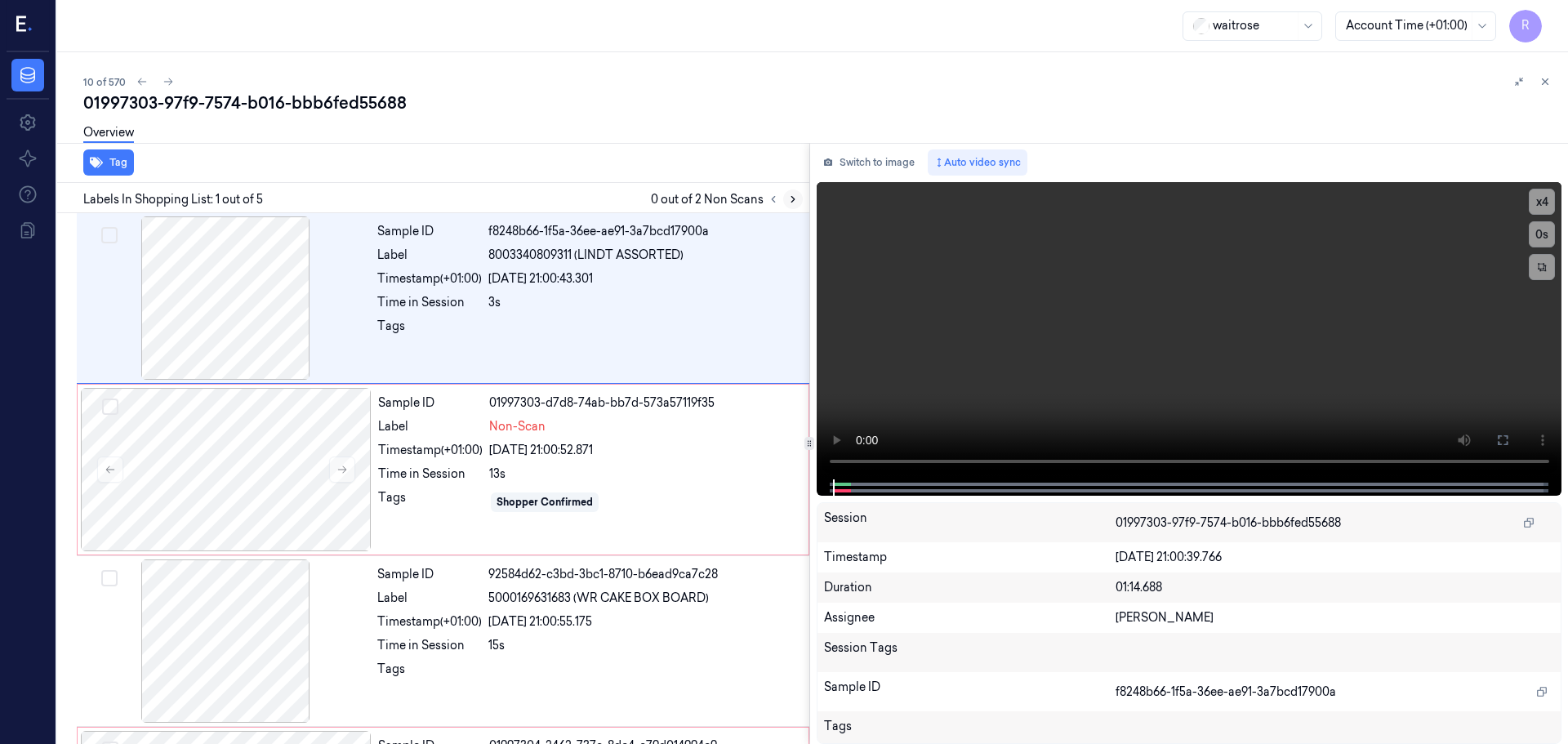
click at [787, 201] on button at bounding box center [793, 200] width 20 height 20
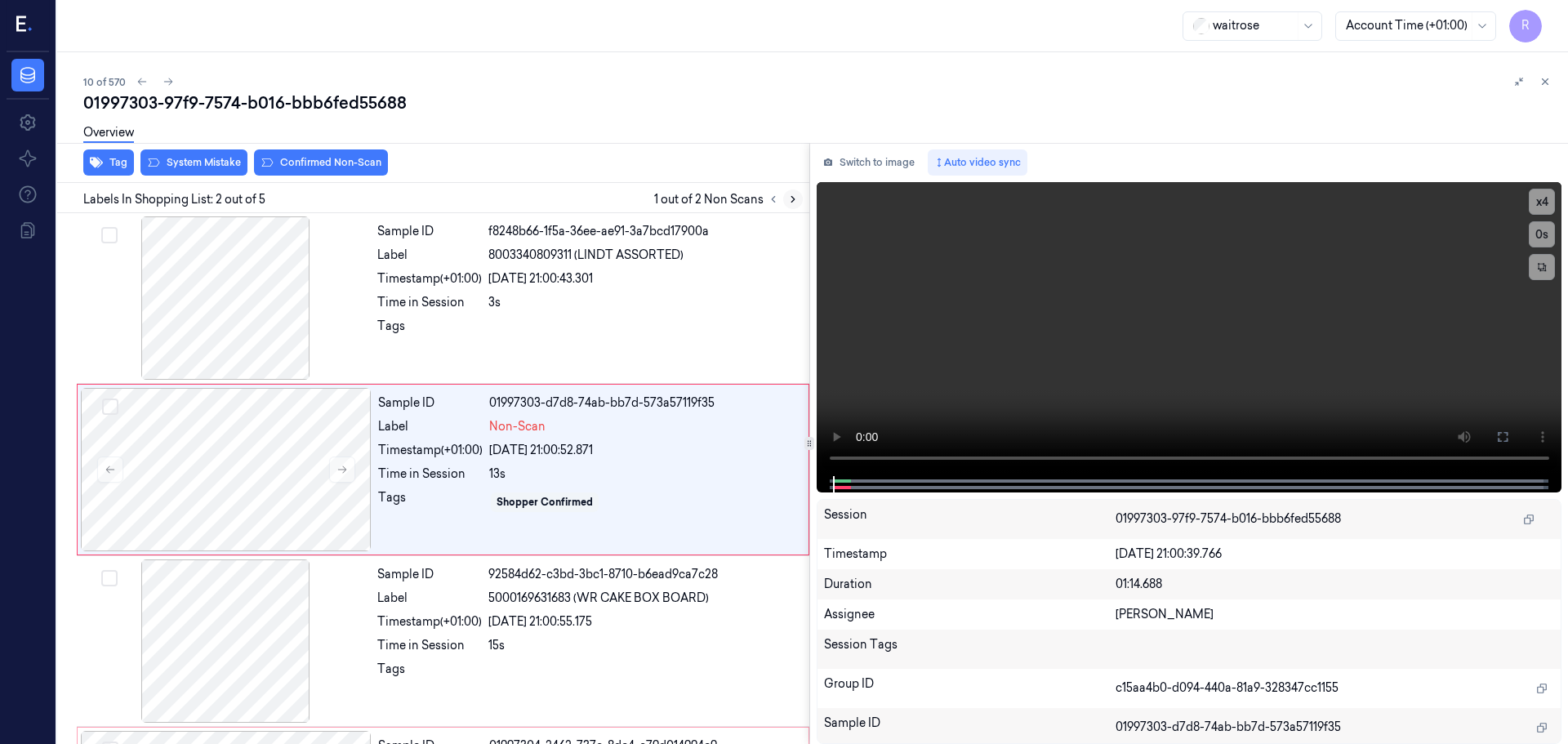
click at [788, 201] on icon at bounding box center [793, 200] width 12 height 12
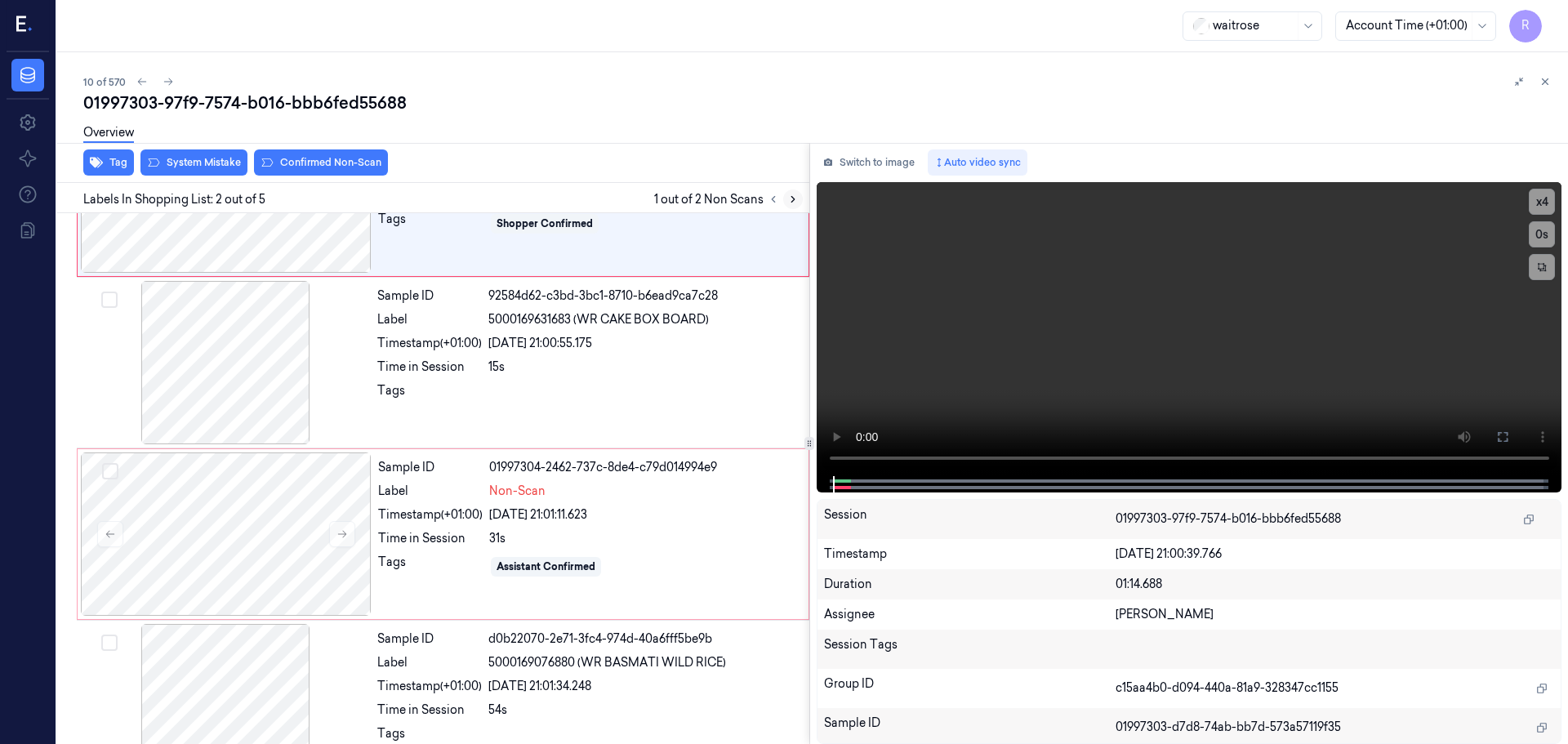
click at [788, 201] on icon at bounding box center [793, 200] width 12 height 12
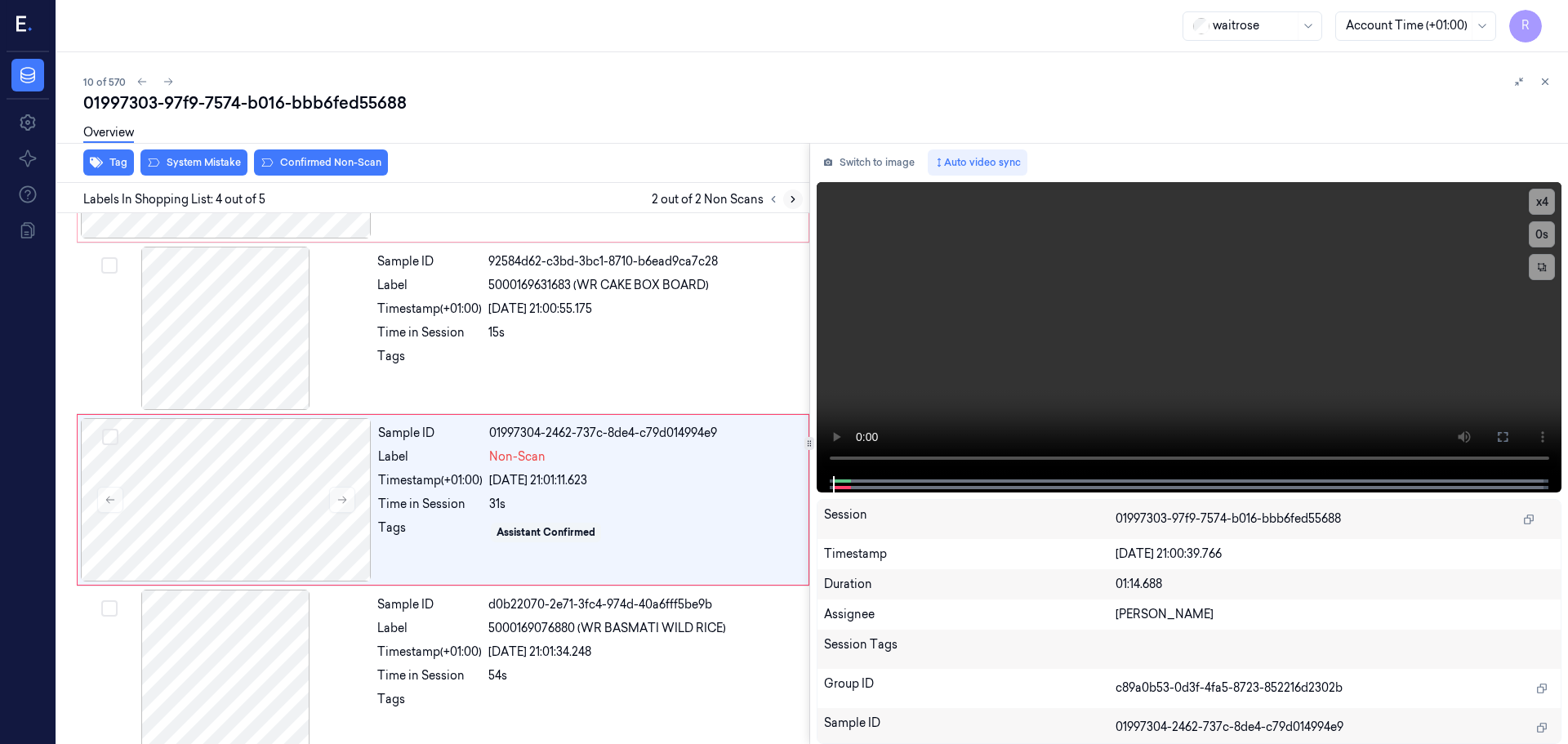
scroll to position [331, 0]
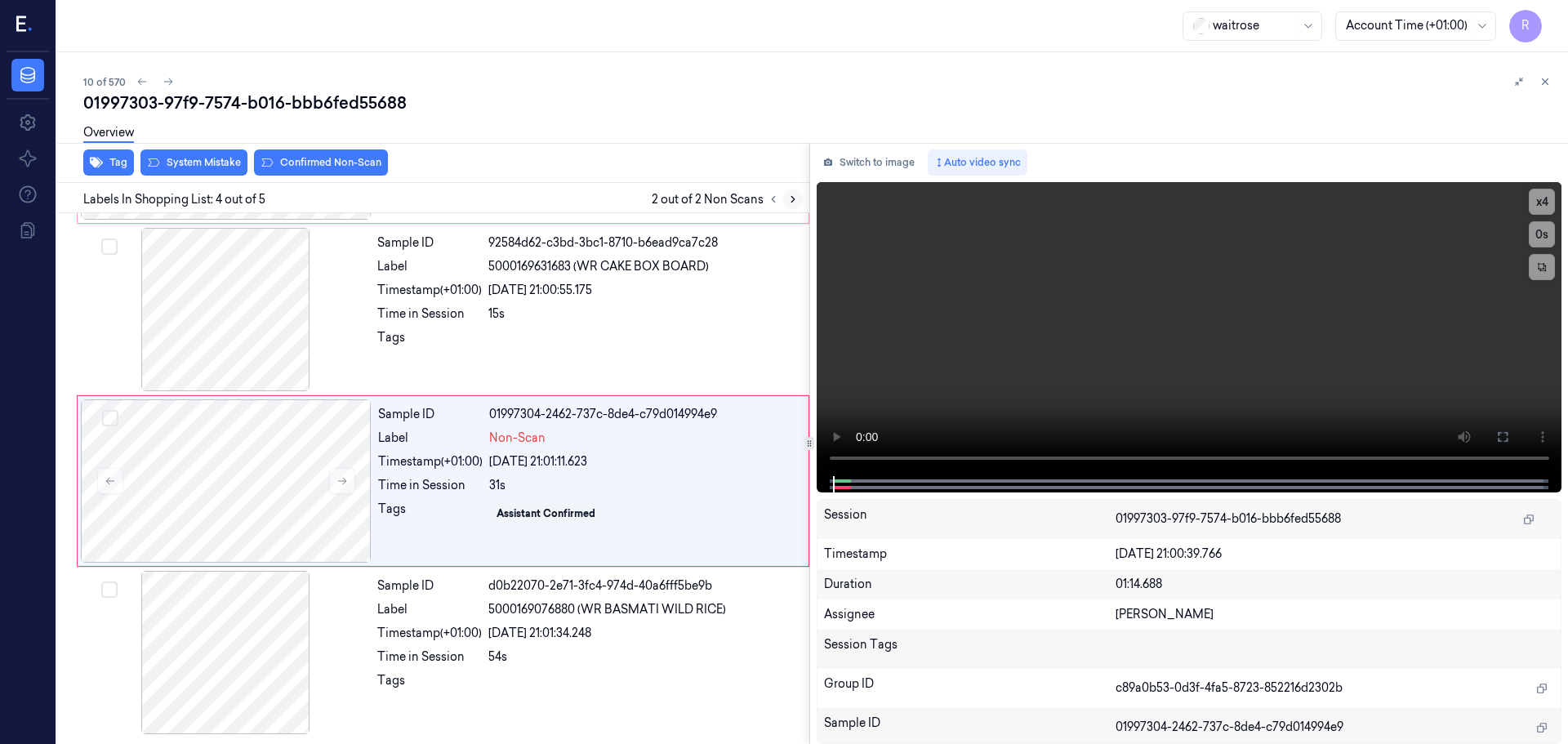
click at [788, 201] on icon at bounding box center [793, 200] width 12 height 12
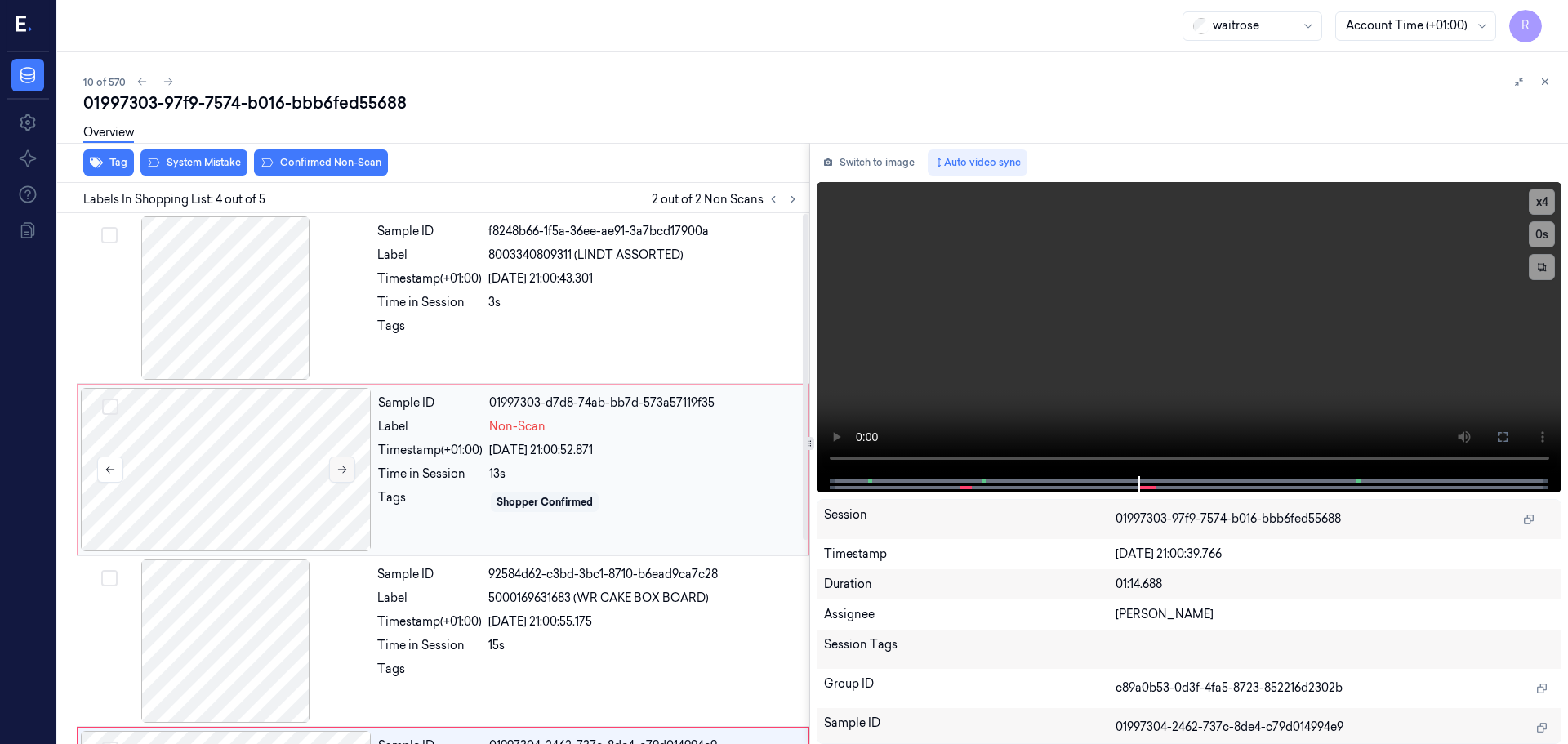
click at [355, 460] on button at bounding box center [342, 470] width 27 height 27
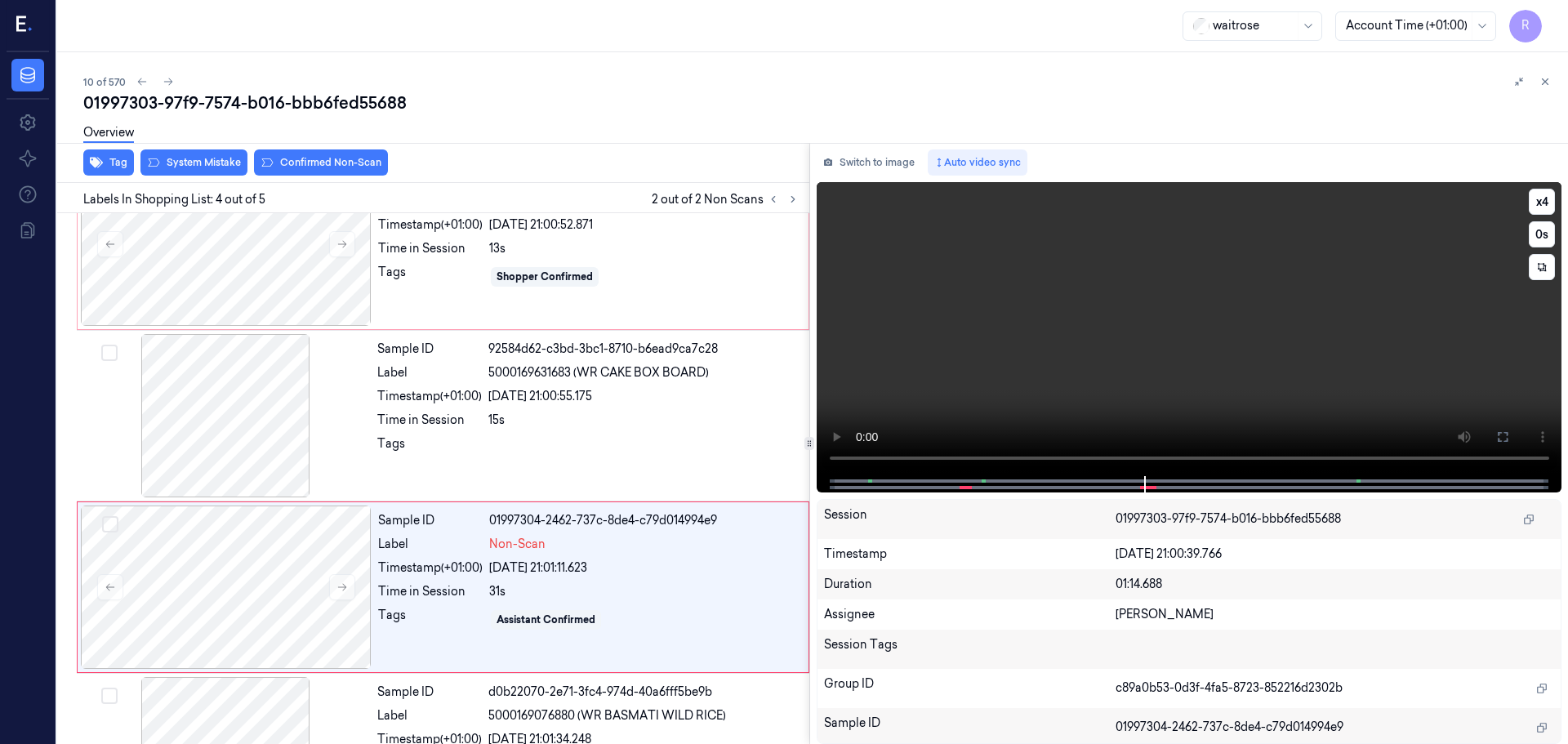
scroll to position [331, 0]
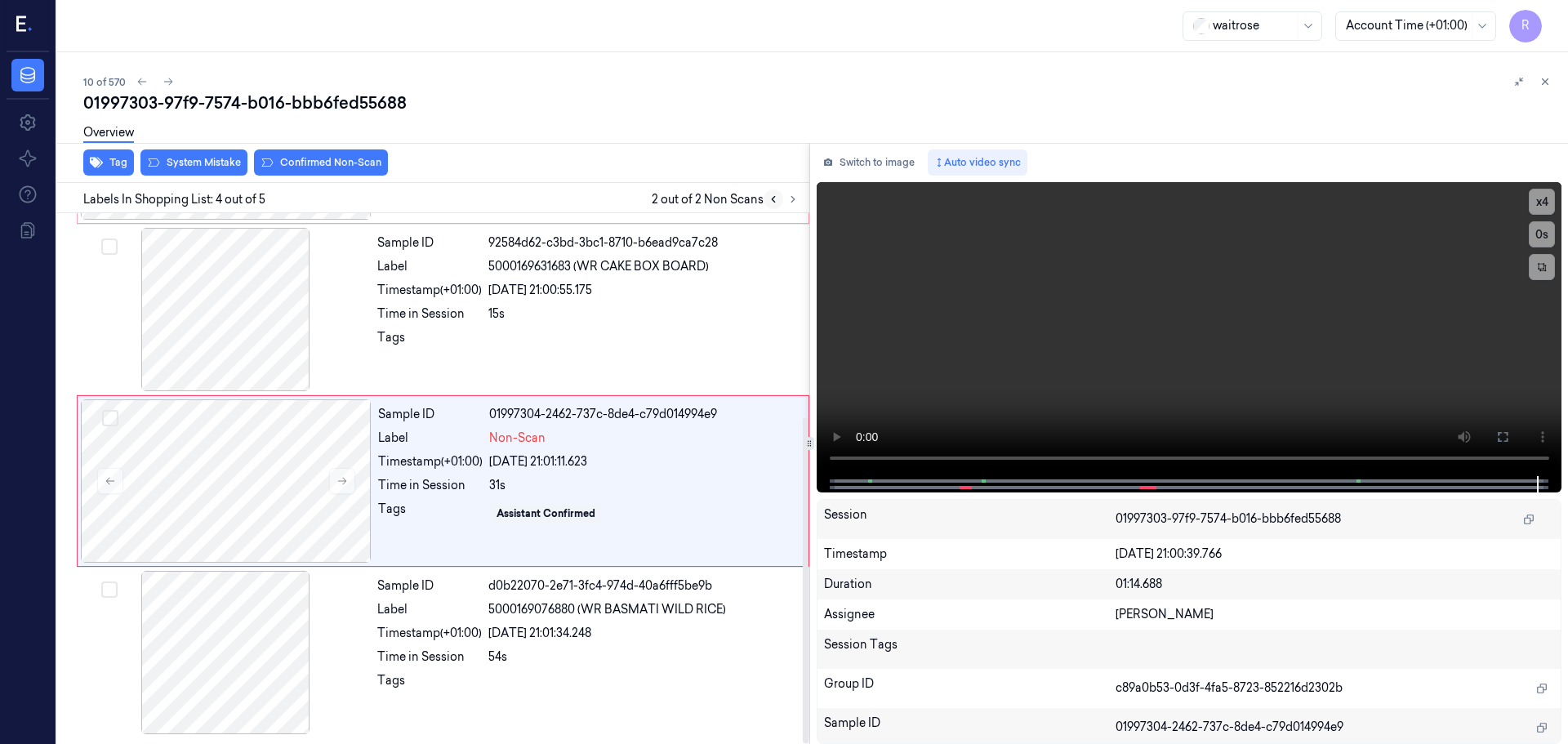
click at [772, 200] on icon at bounding box center [773, 200] width 3 height 6
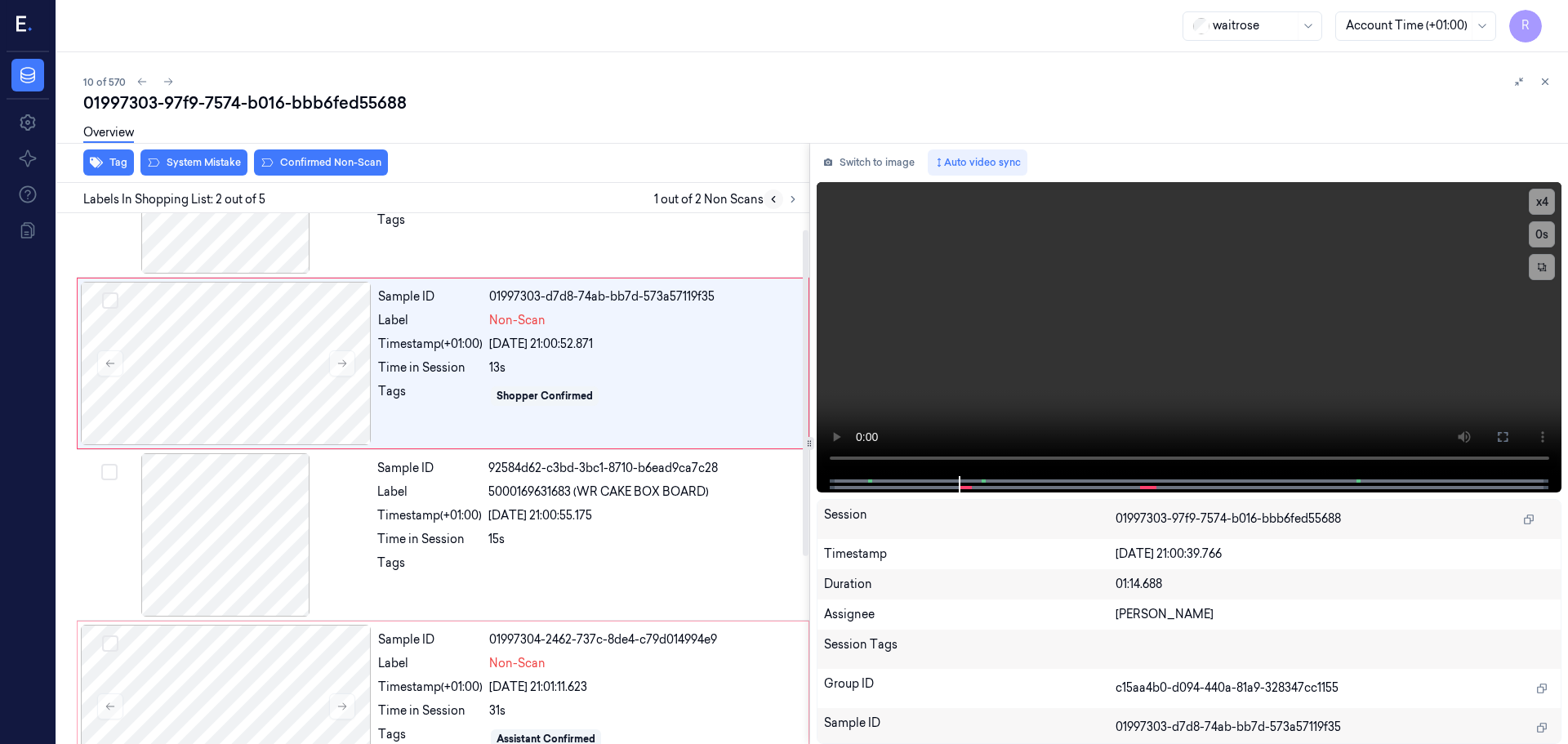
scroll to position [0, 0]
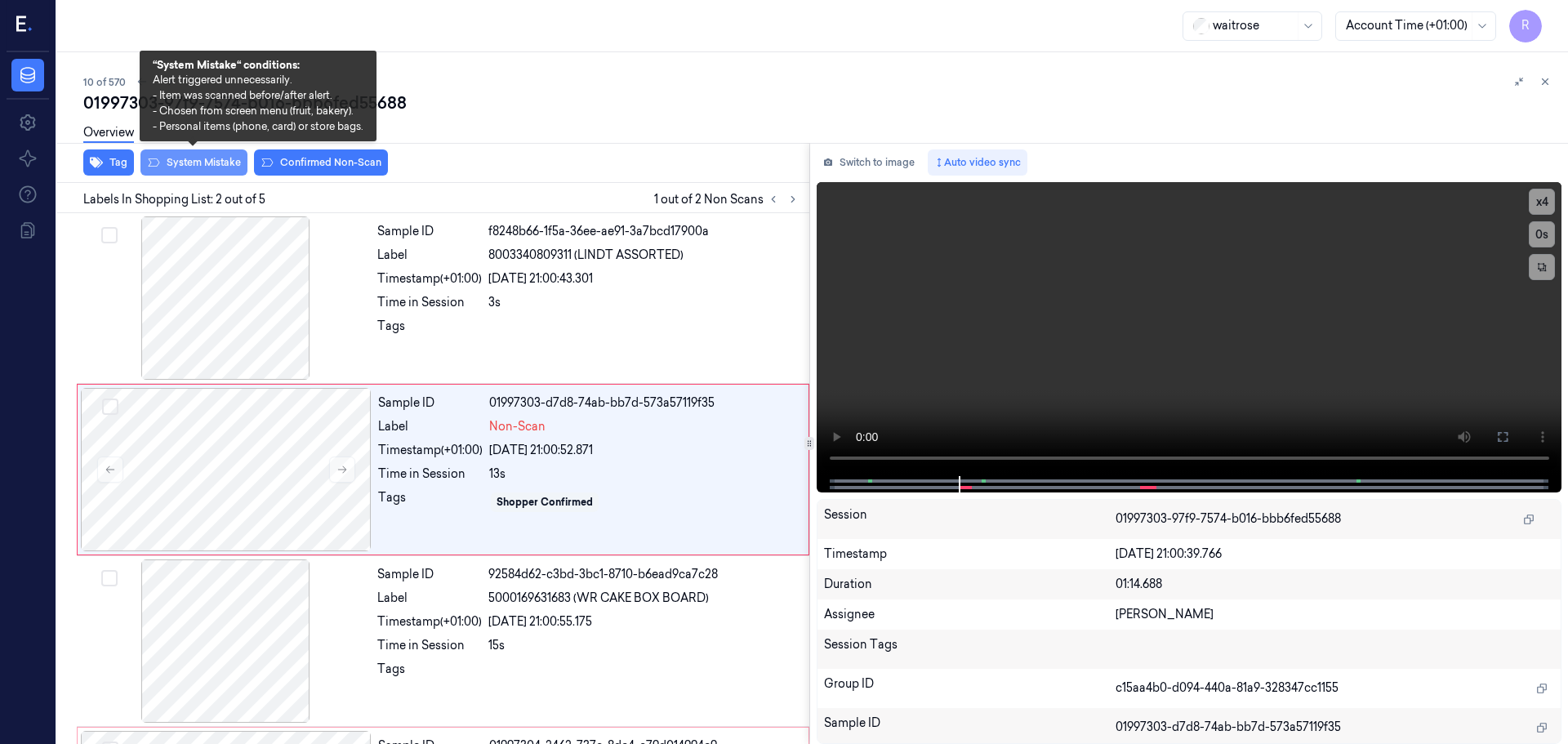
click at [204, 162] on button "System Mistake" at bounding box center [194, 162] width 107 height 27
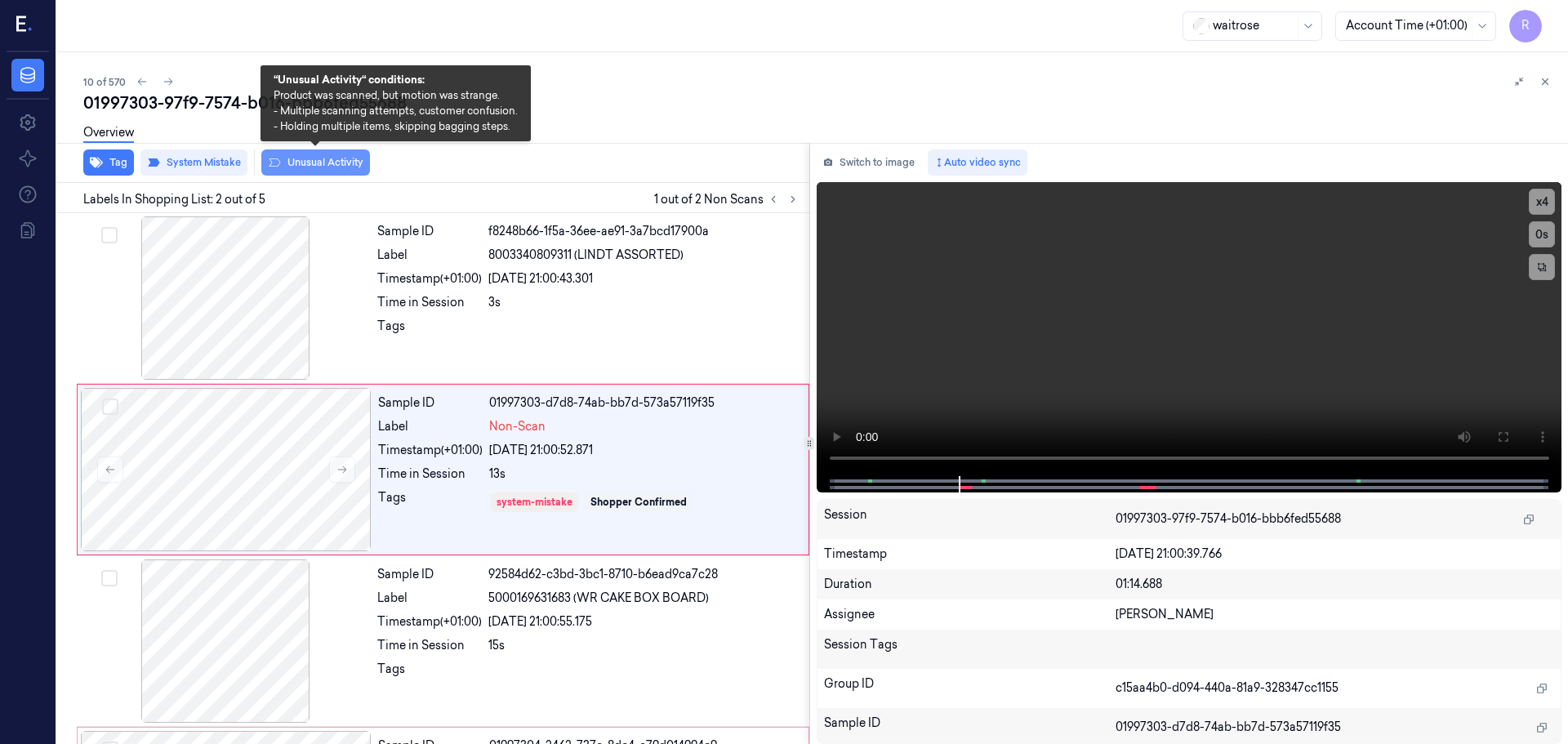
click at [320, 161] on button "Unusual Activity" at bounding box center [315, 162] width 109 height 27
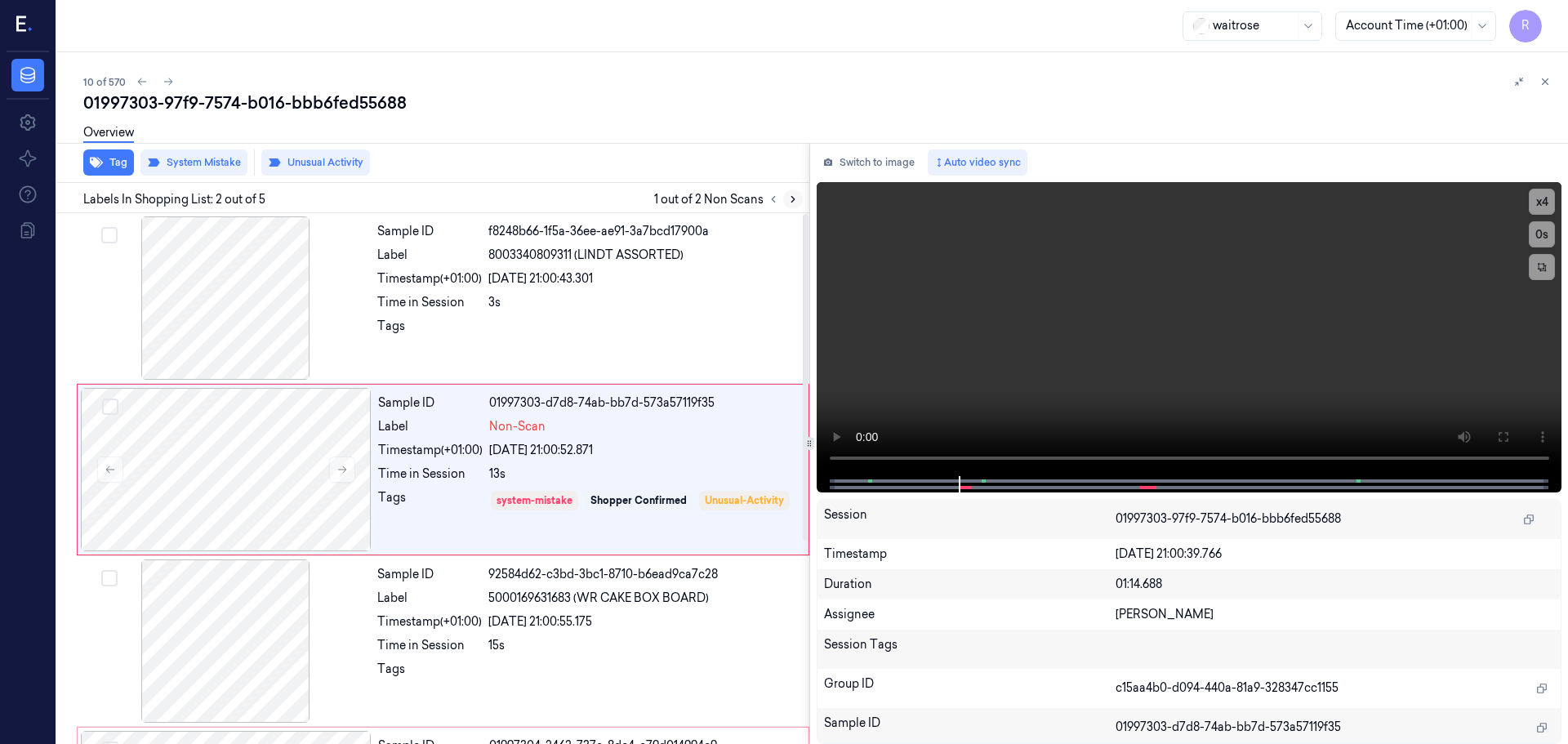
click at [794, 205] on button at bounding box center [793, 200] width 20 height 20
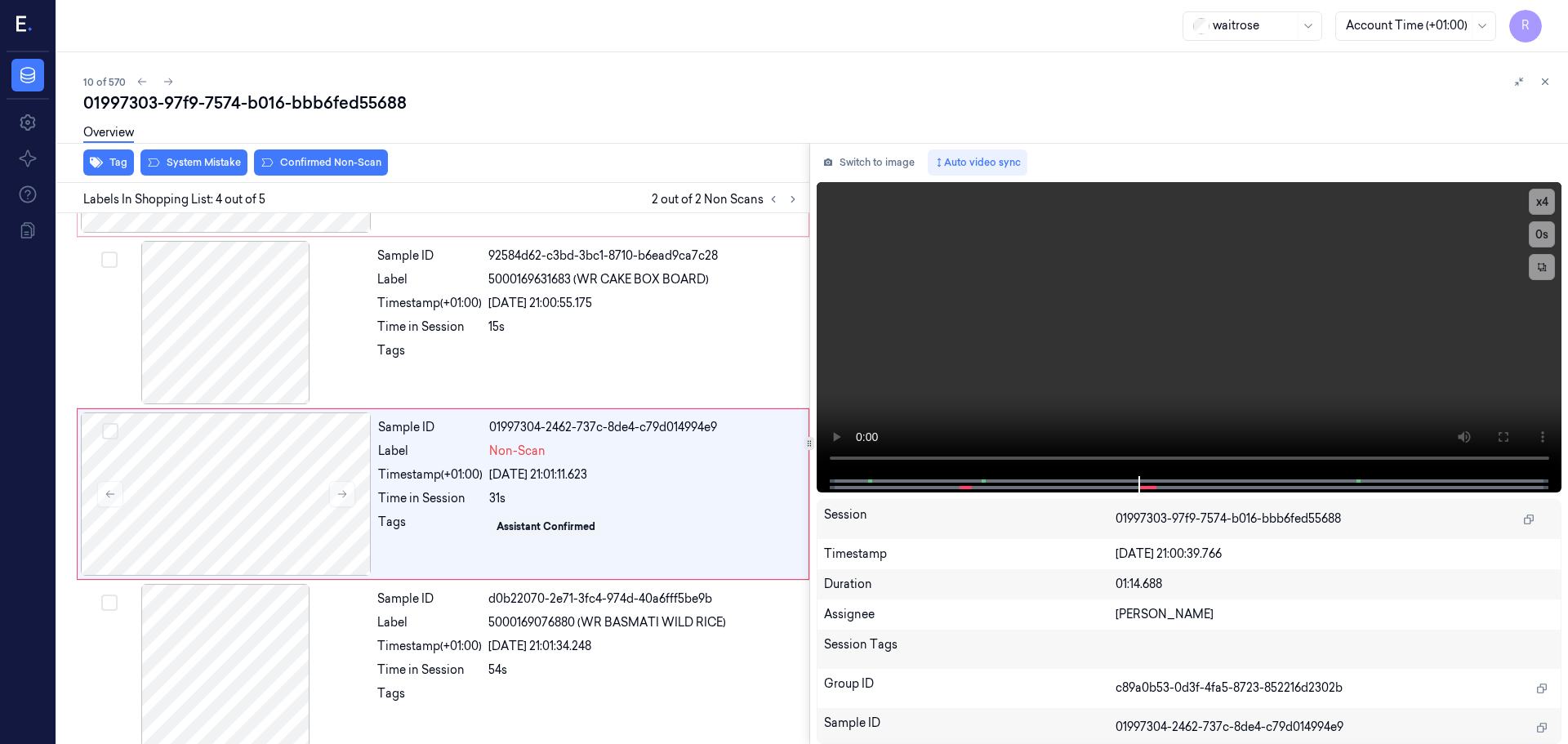
scroll to position [331, 0]
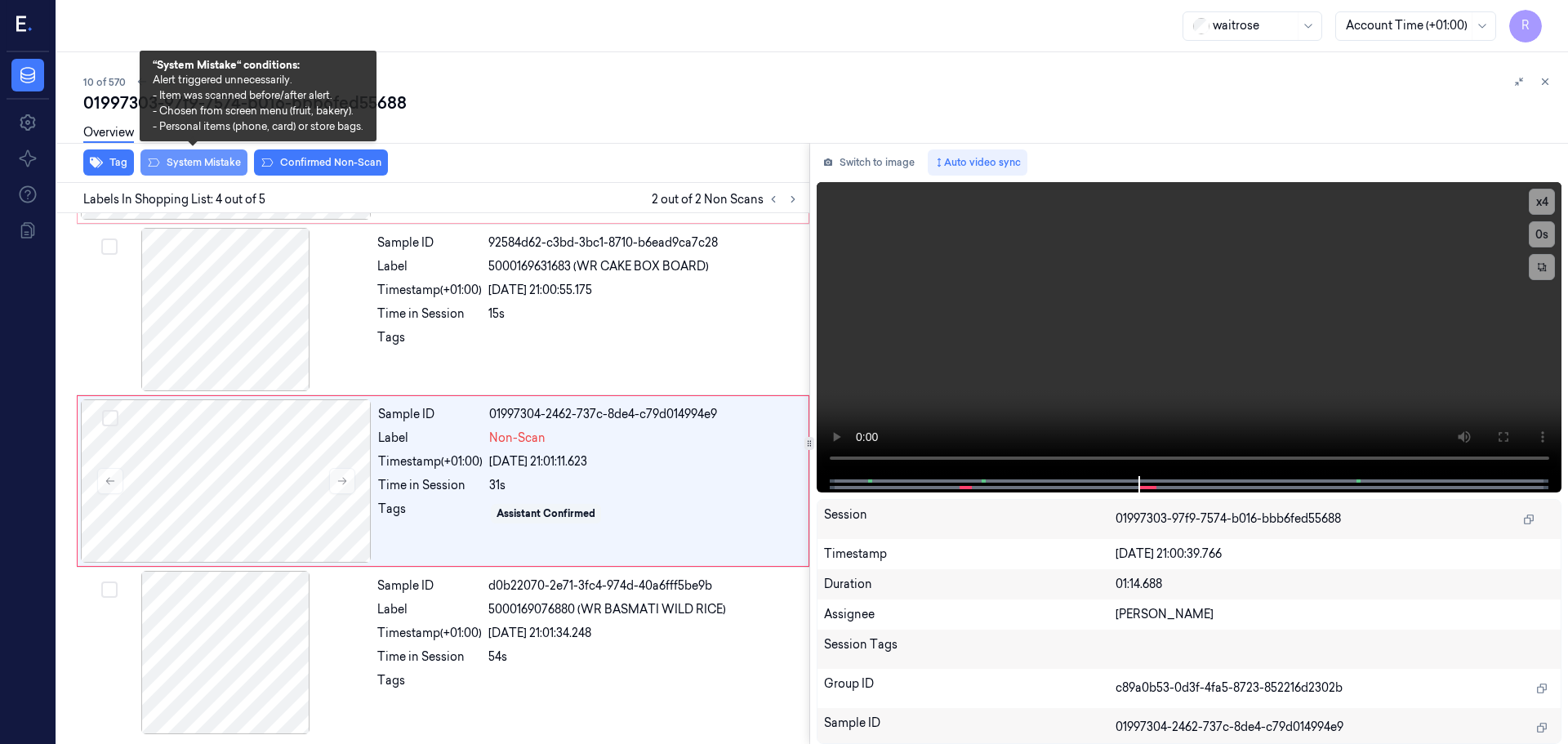
click at [210, 167] on button "System Mistake" at bounding box center [194, 162] width 107 height 27
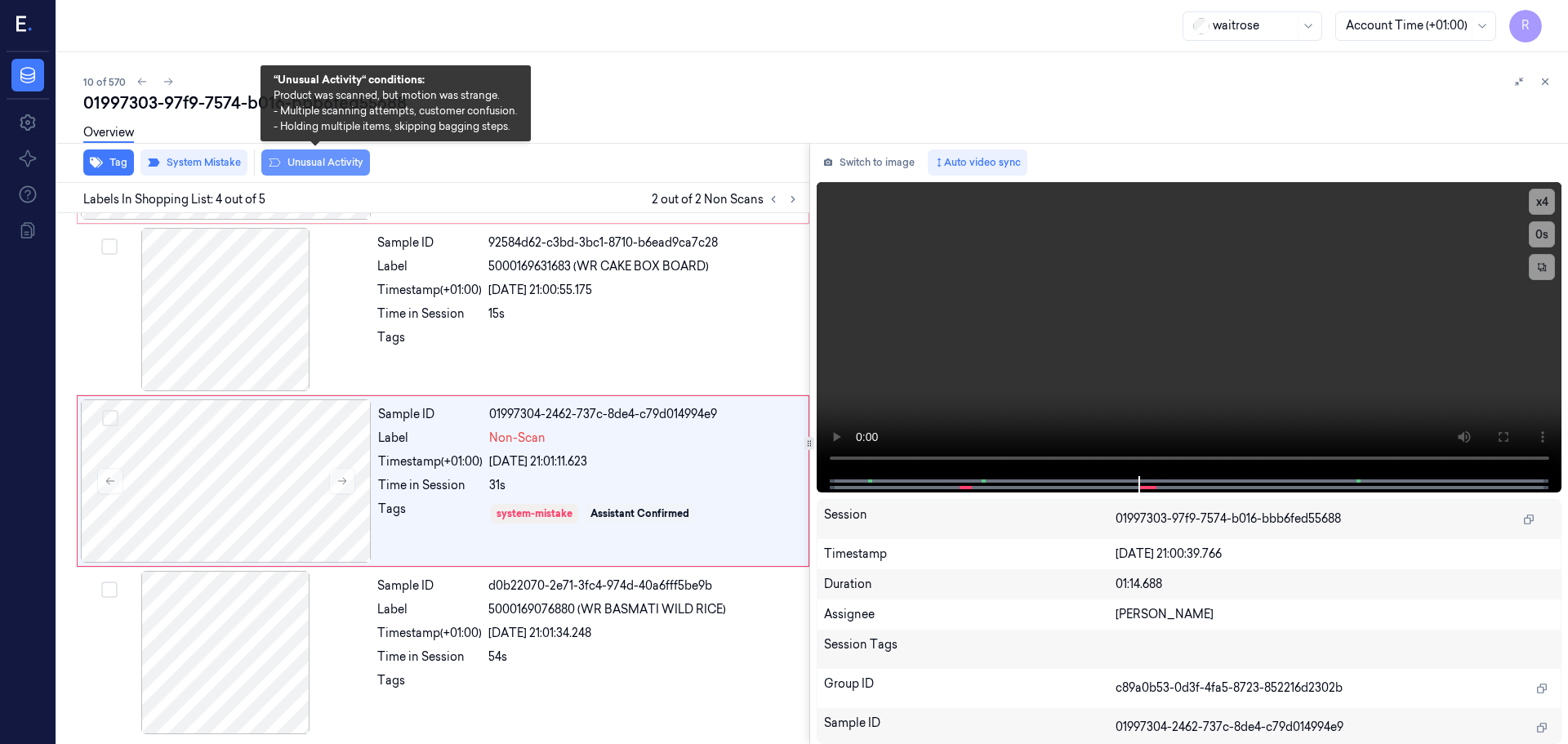
click at [312, 167] on button "Unusual Activity" at bounding box center [315, 162] width 109 height 27
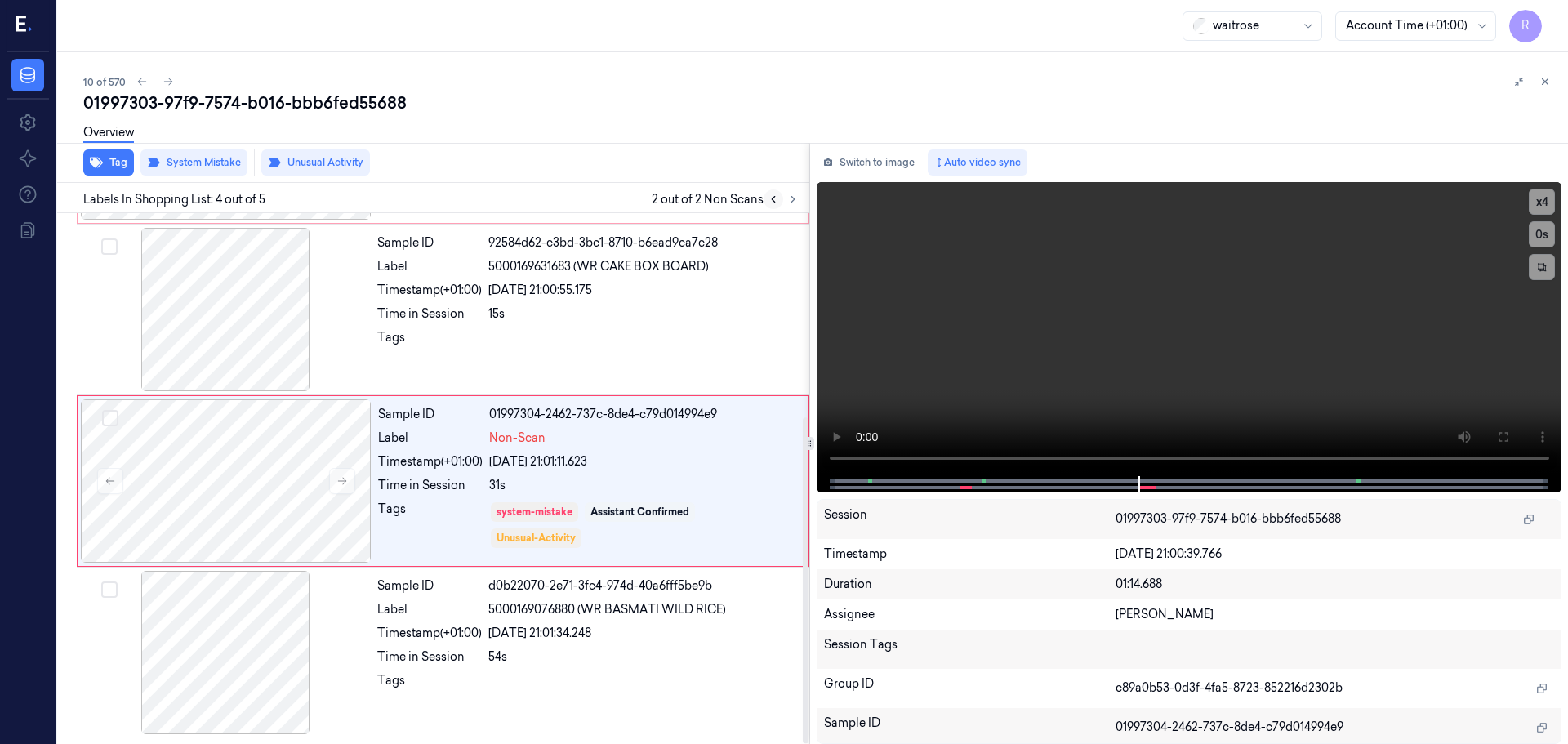
click at [772, 202] on icon at bounding box center [773, 200] width 12 height 12
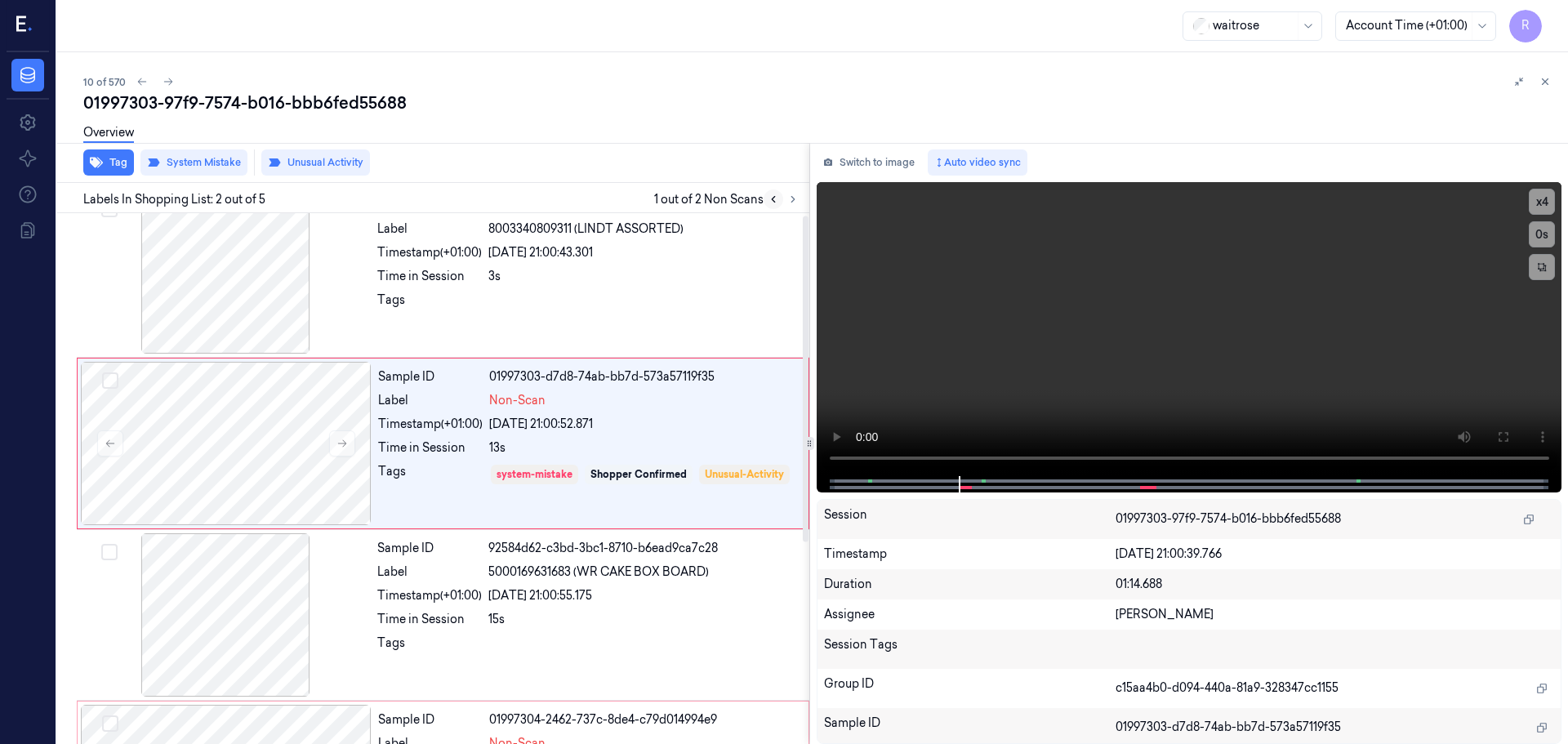
scroll to position [0, 0]
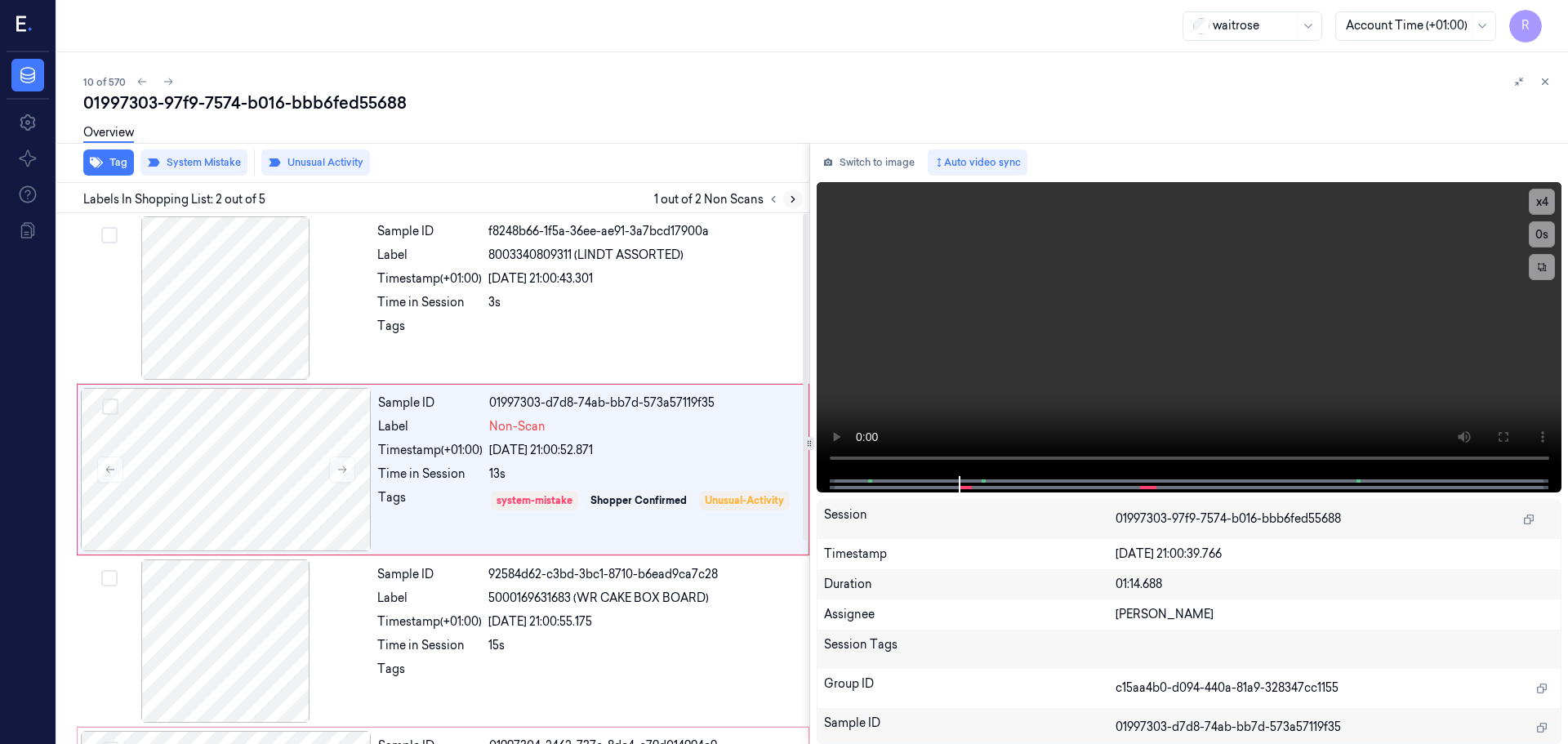
click at [790, 206] on button at bounding box center [793, 200] width 20 height 20
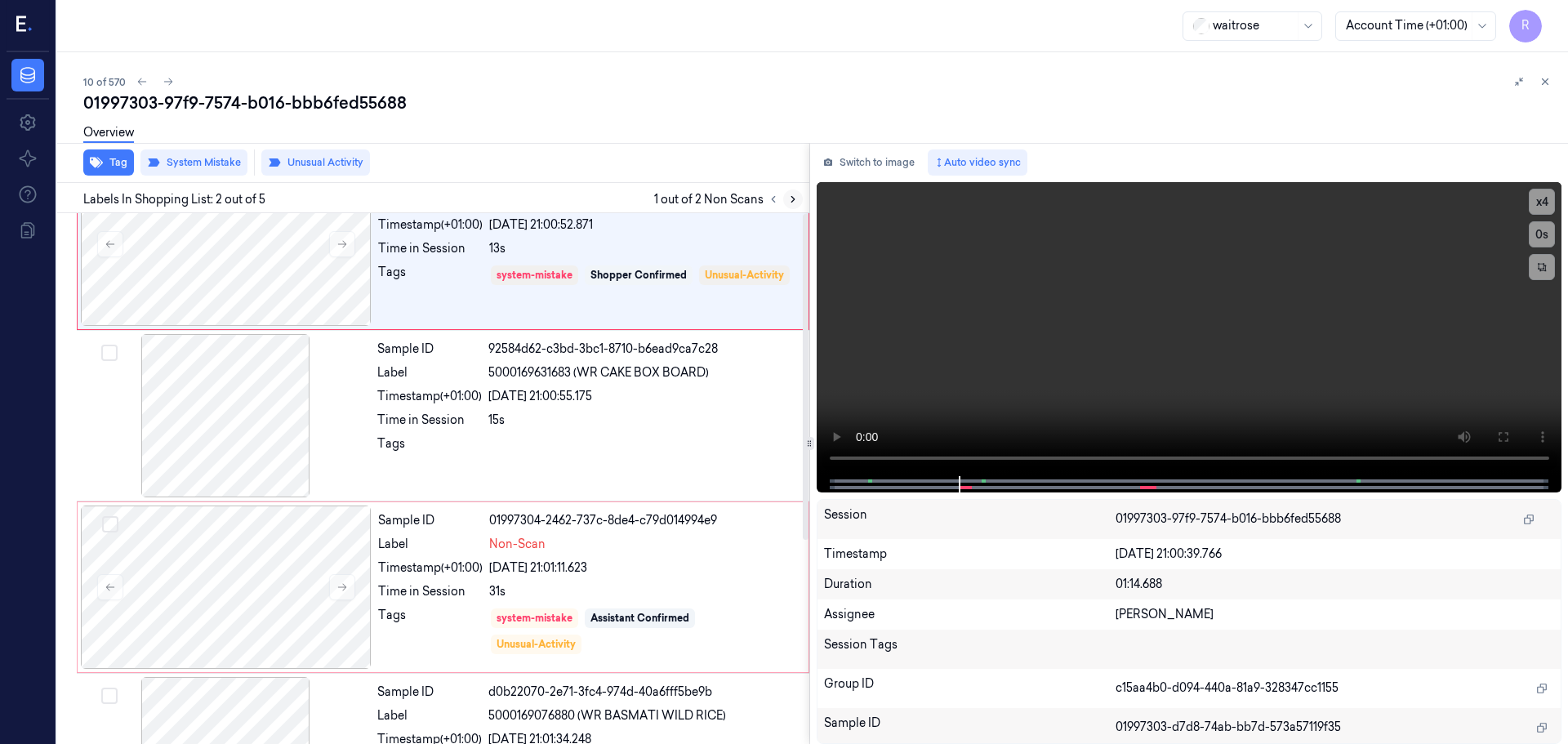
click at [790, 206] on button at bounding box center [793, 200] width 20 height 20
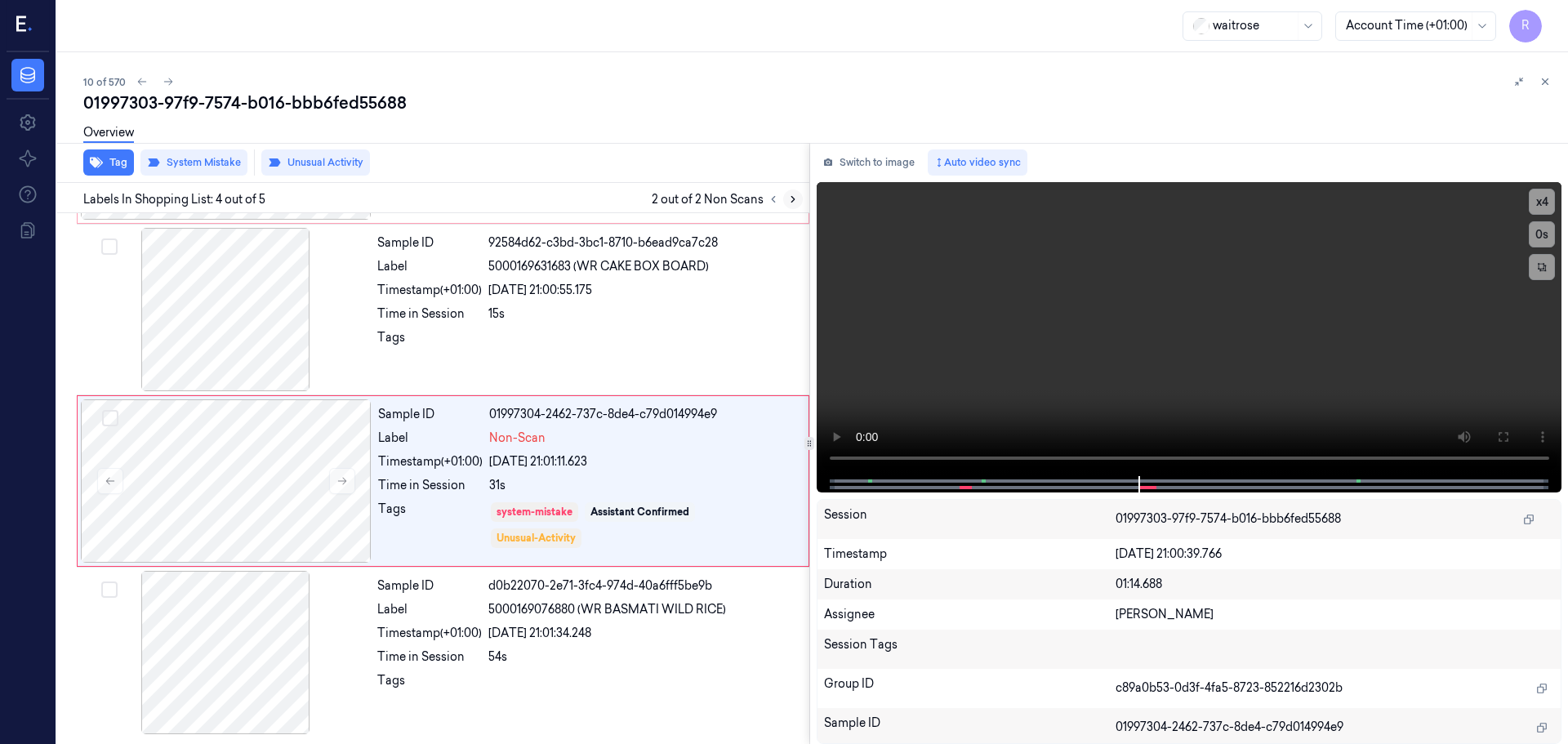
click at [790, 206] on button at bounding box center [793, 200] width 20 height 20
click at [767, 205] on button at bounding box center [774, 200] width 20 height 20
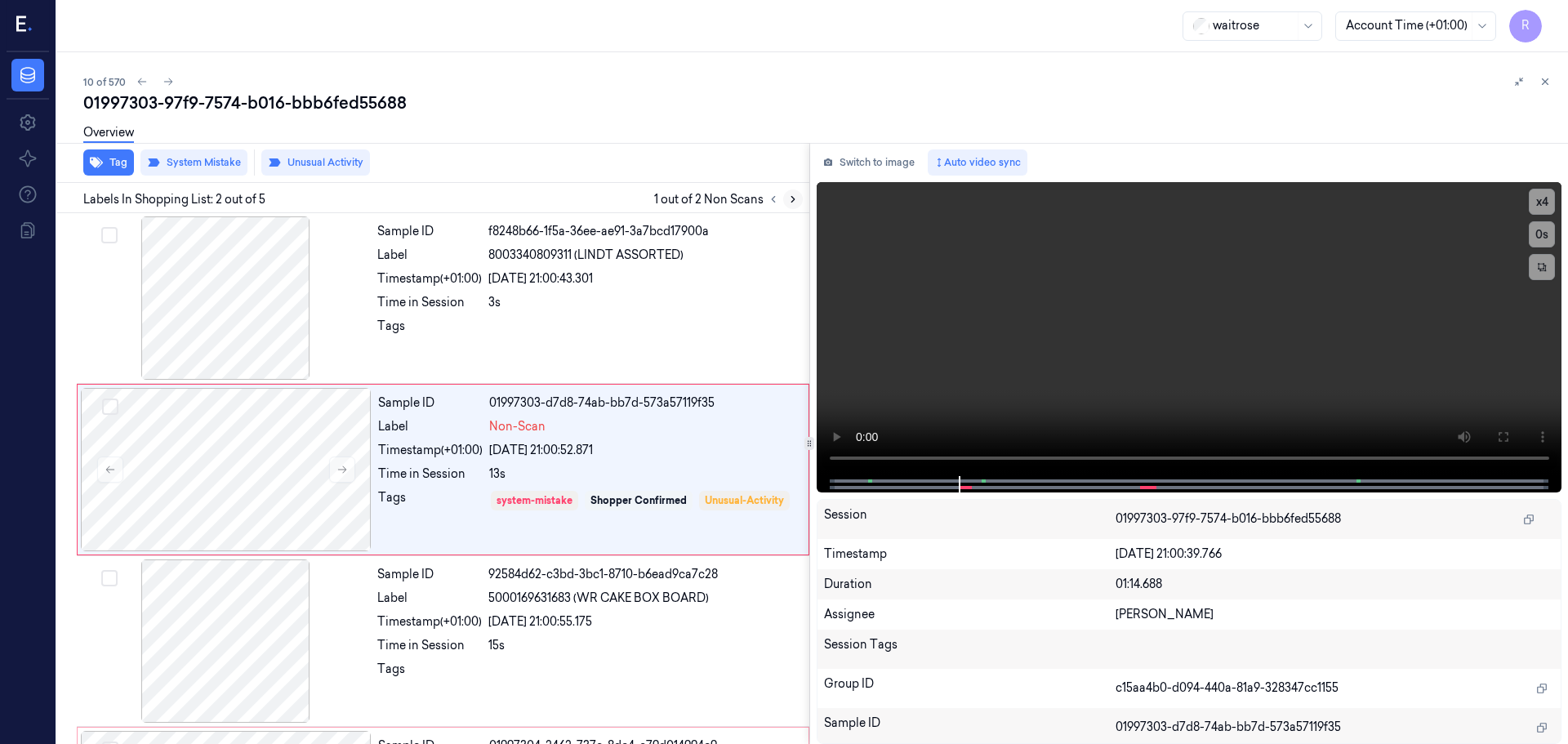
click at [796, 201] on icon at bounding box center [793, 200] width 12 height 12
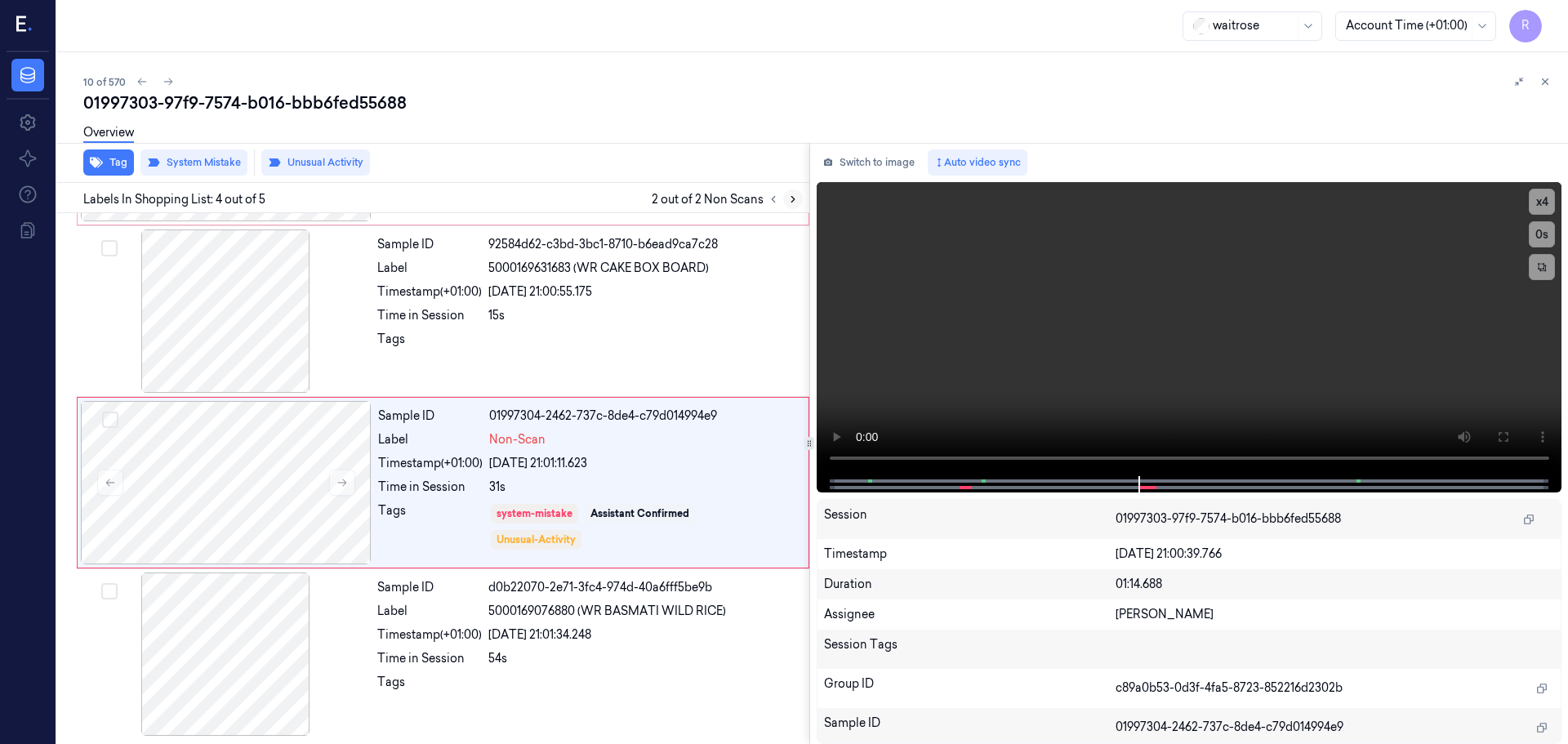
scroll to position [331, 0]
click at [796, 201] on icon at bounding box center [793, 200] width 12 height 12
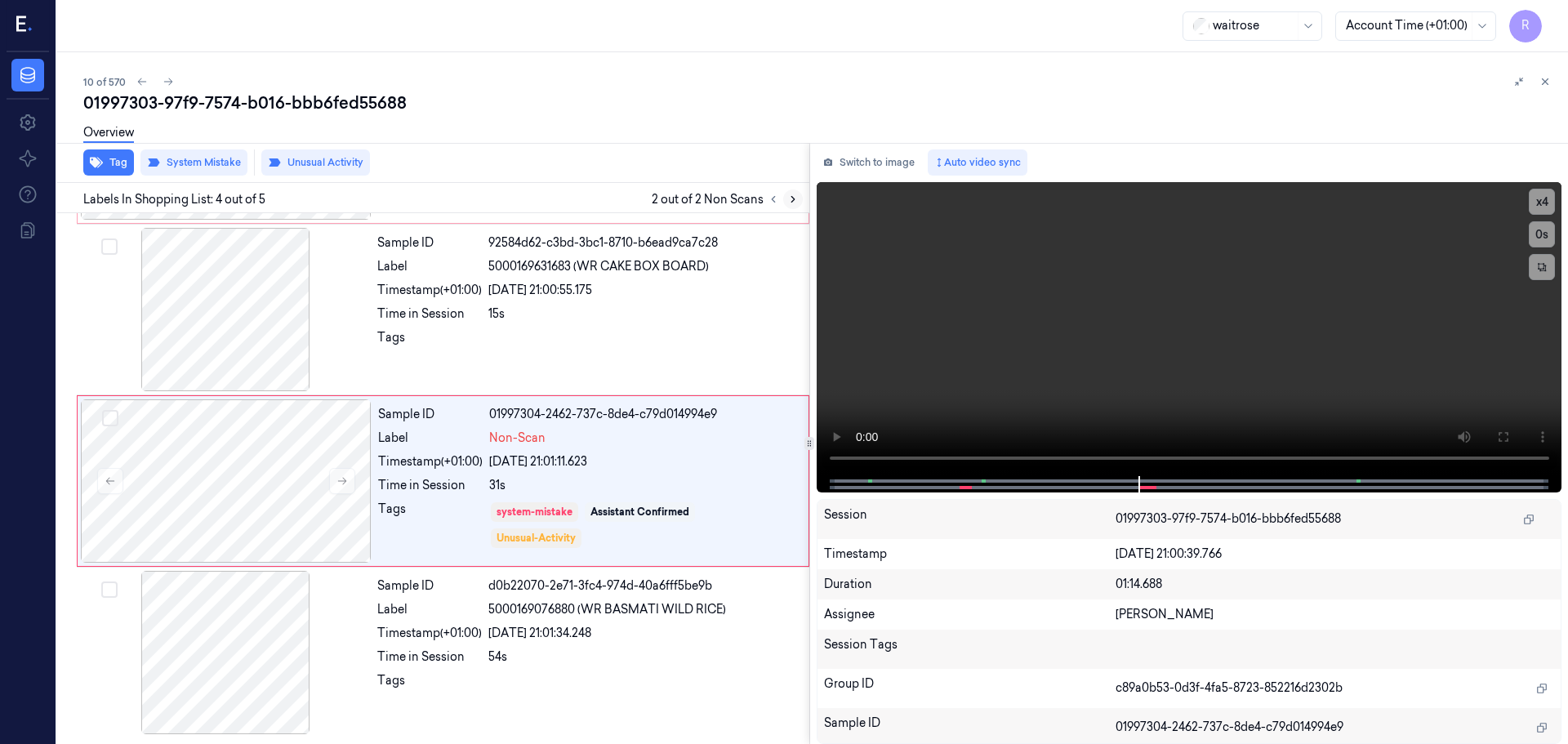
click at [796, 201] on icon at bounding box center [793, 200] width 12 height 12
click at [774, 203] on icon at bounding box center [773, 200] width 12 height 12
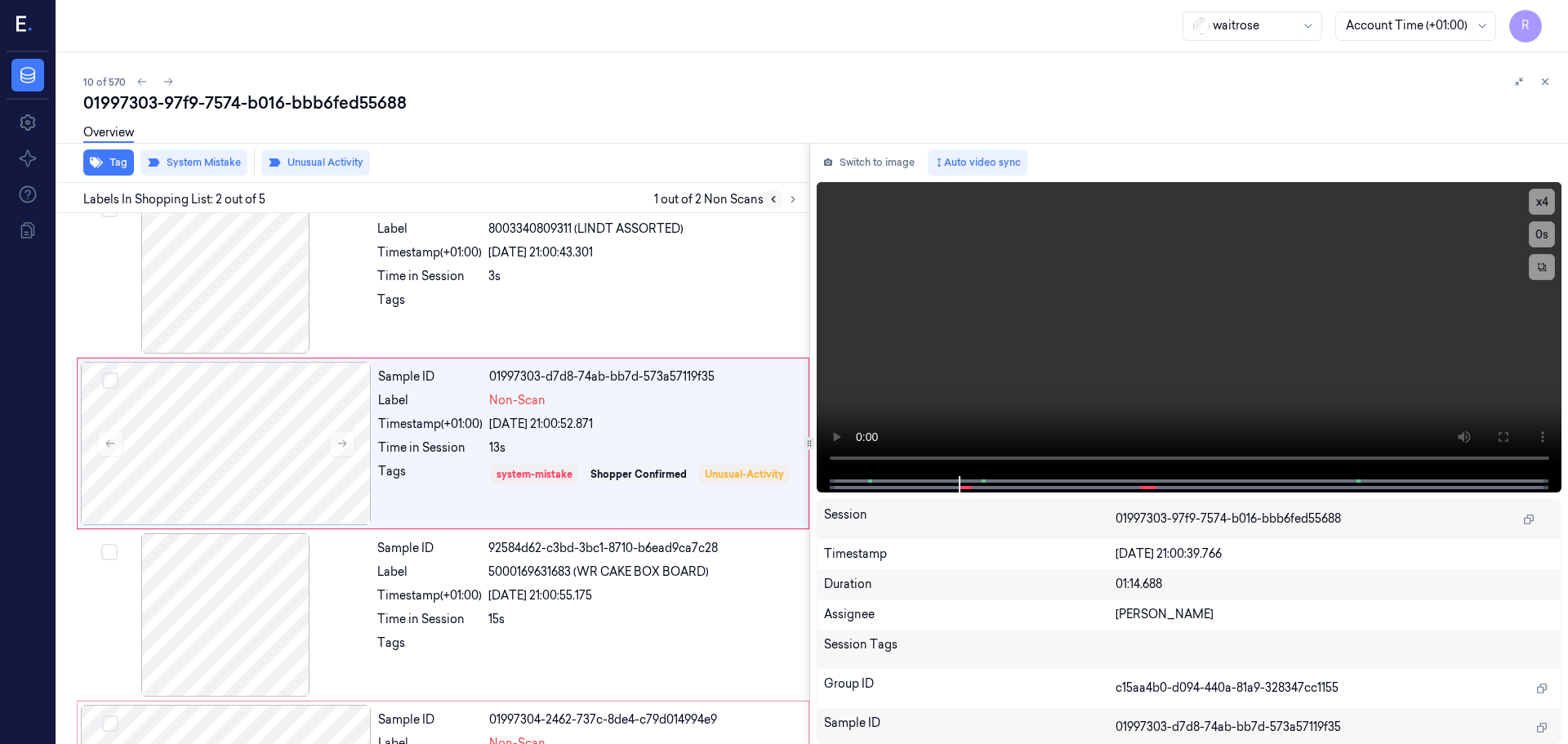
scroll to position [0, 0]
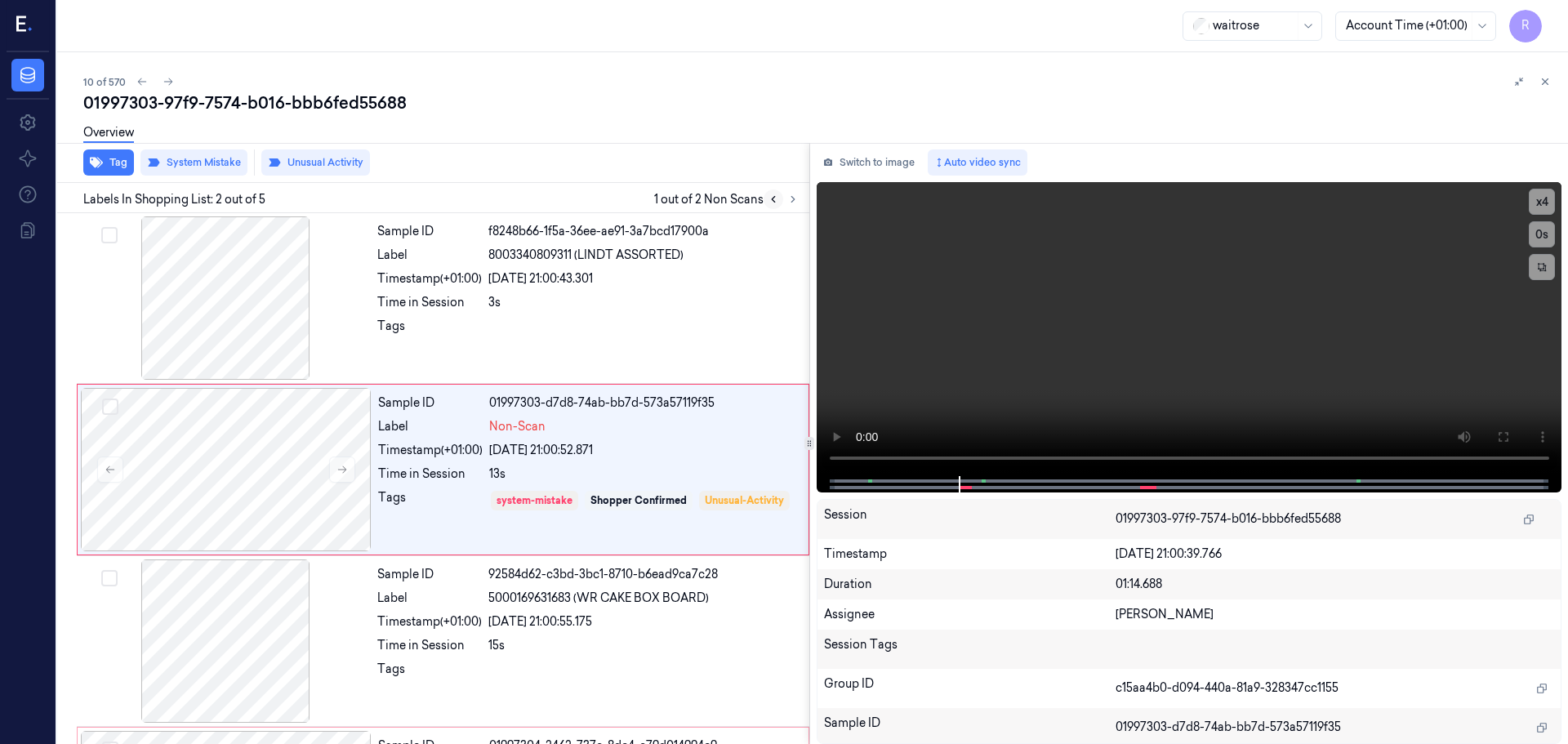
click at [776, 203] on icon at bounding box center [773, 200] width 12 height 12
click at [802, 201] on button at bounding box center [793, 200] width 20 height 20
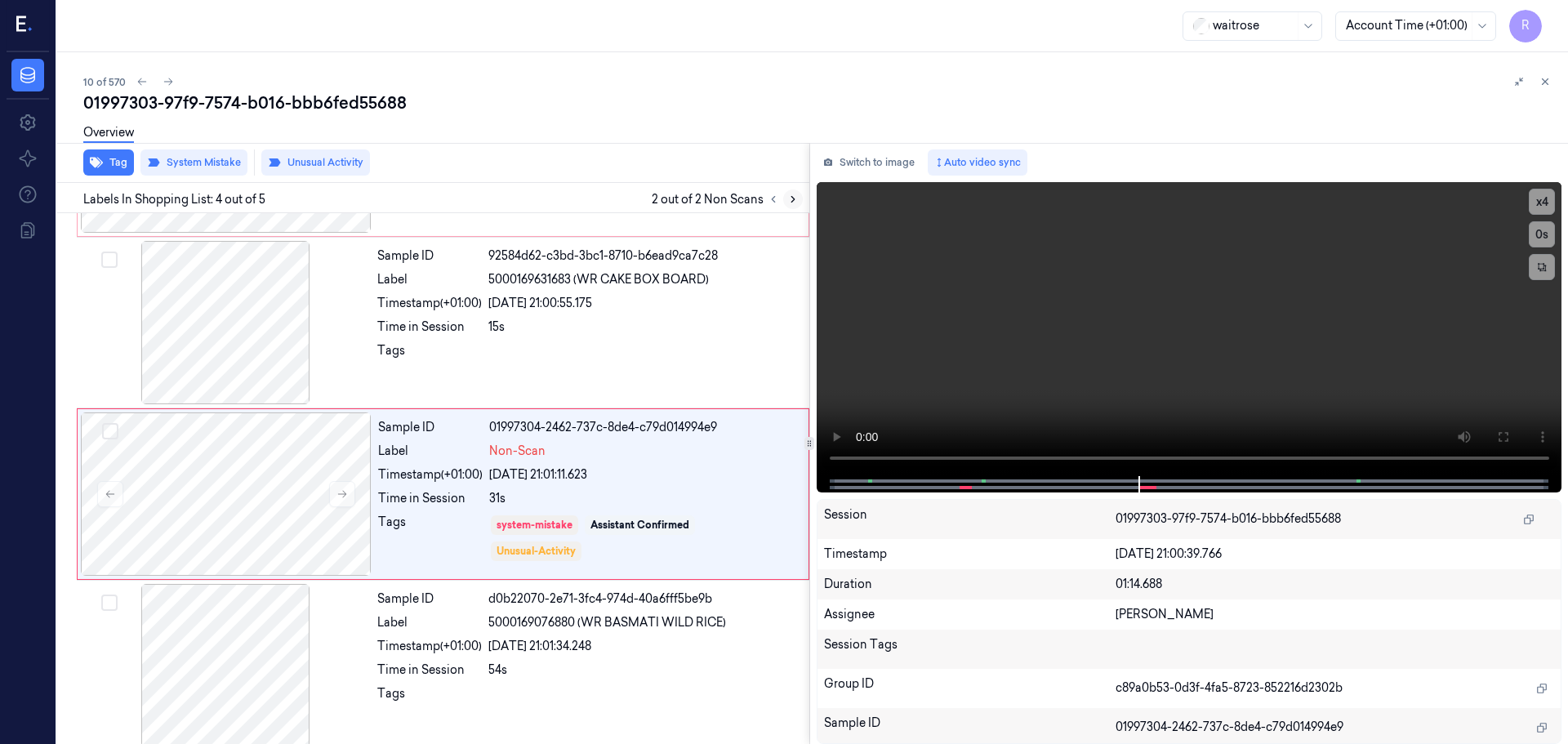
scroll to position [331, 0]
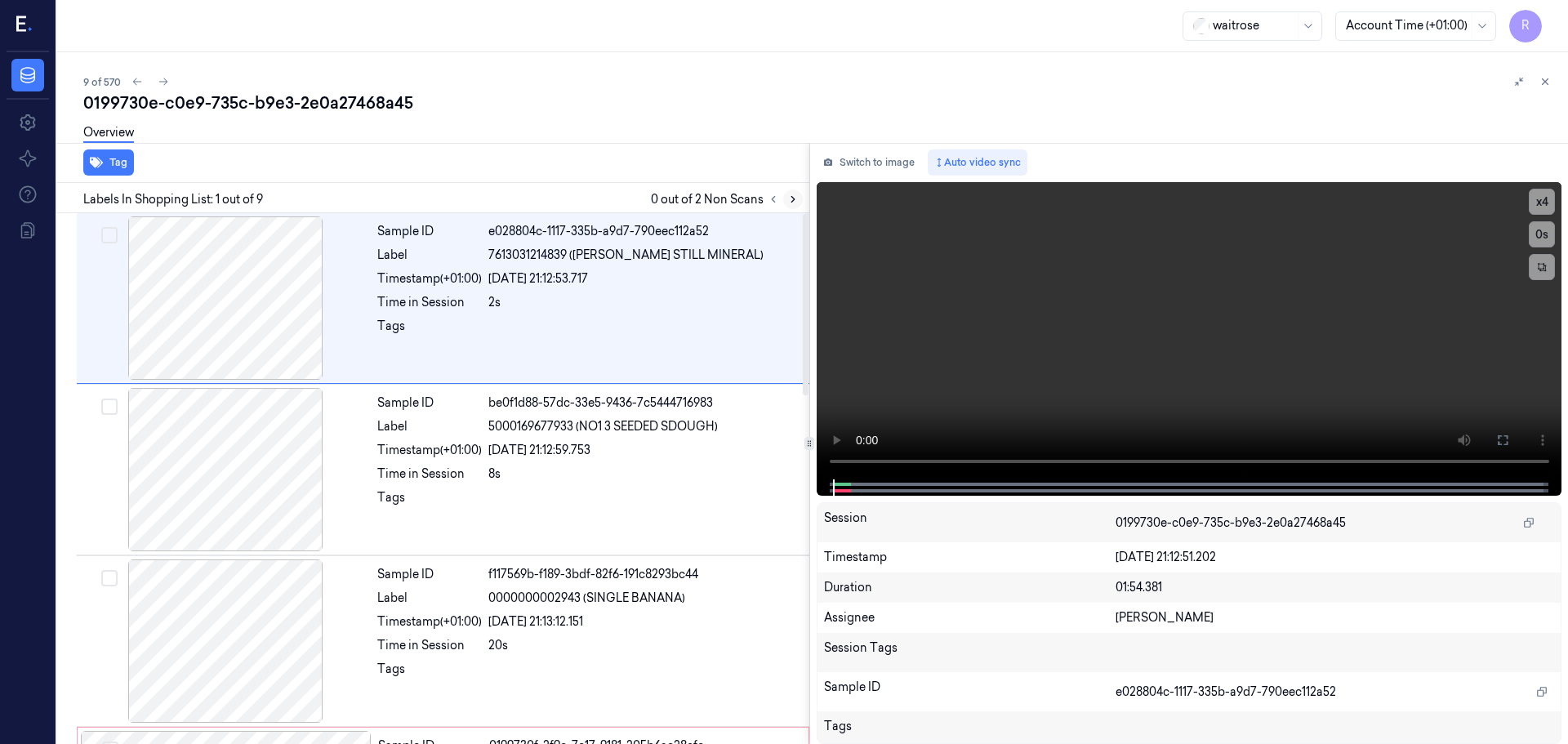
click at [794, 205] on button at bounding box center [793, 200] width 20 height 20
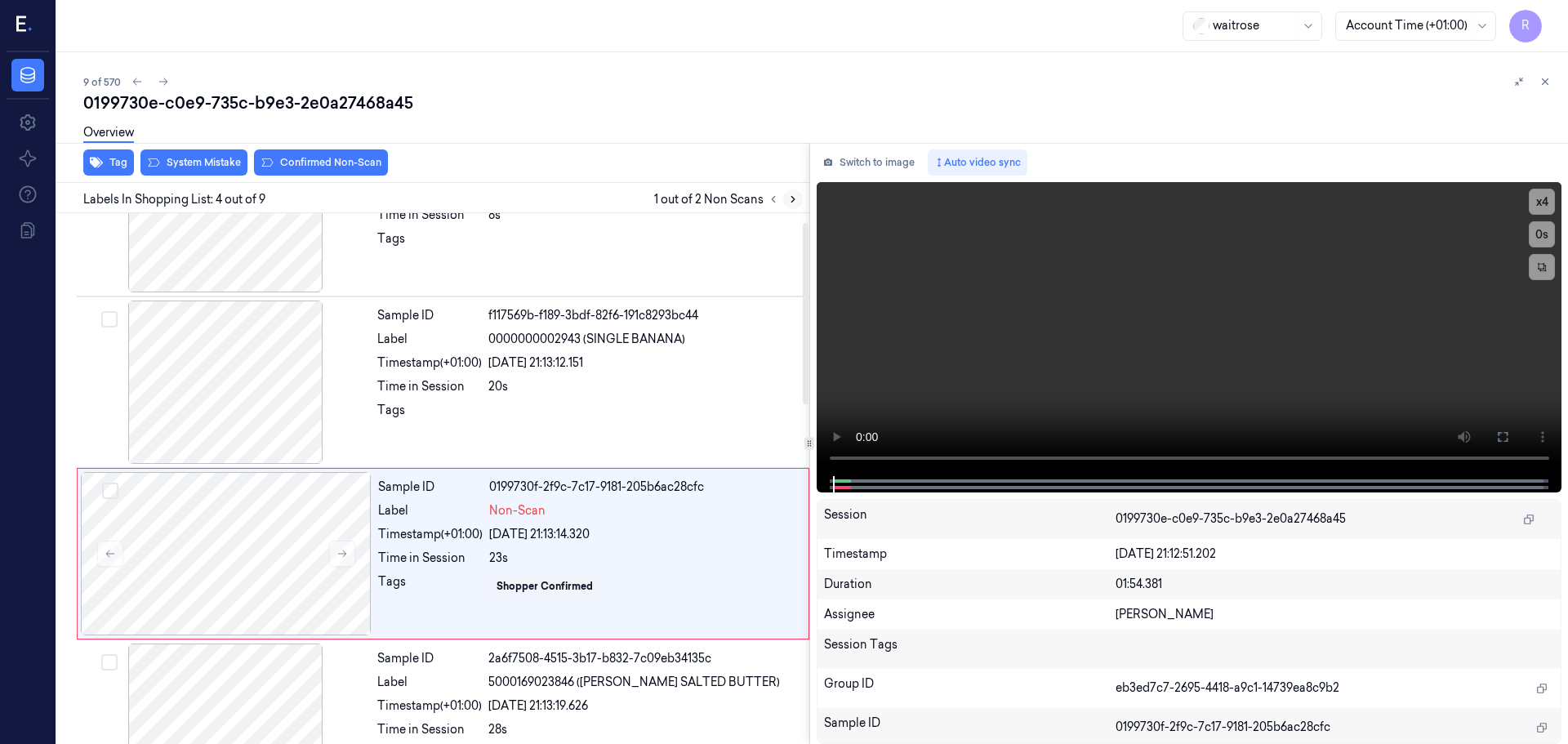
click at [794, 205] on button at bounding box center [793, 200] width 20 height 20
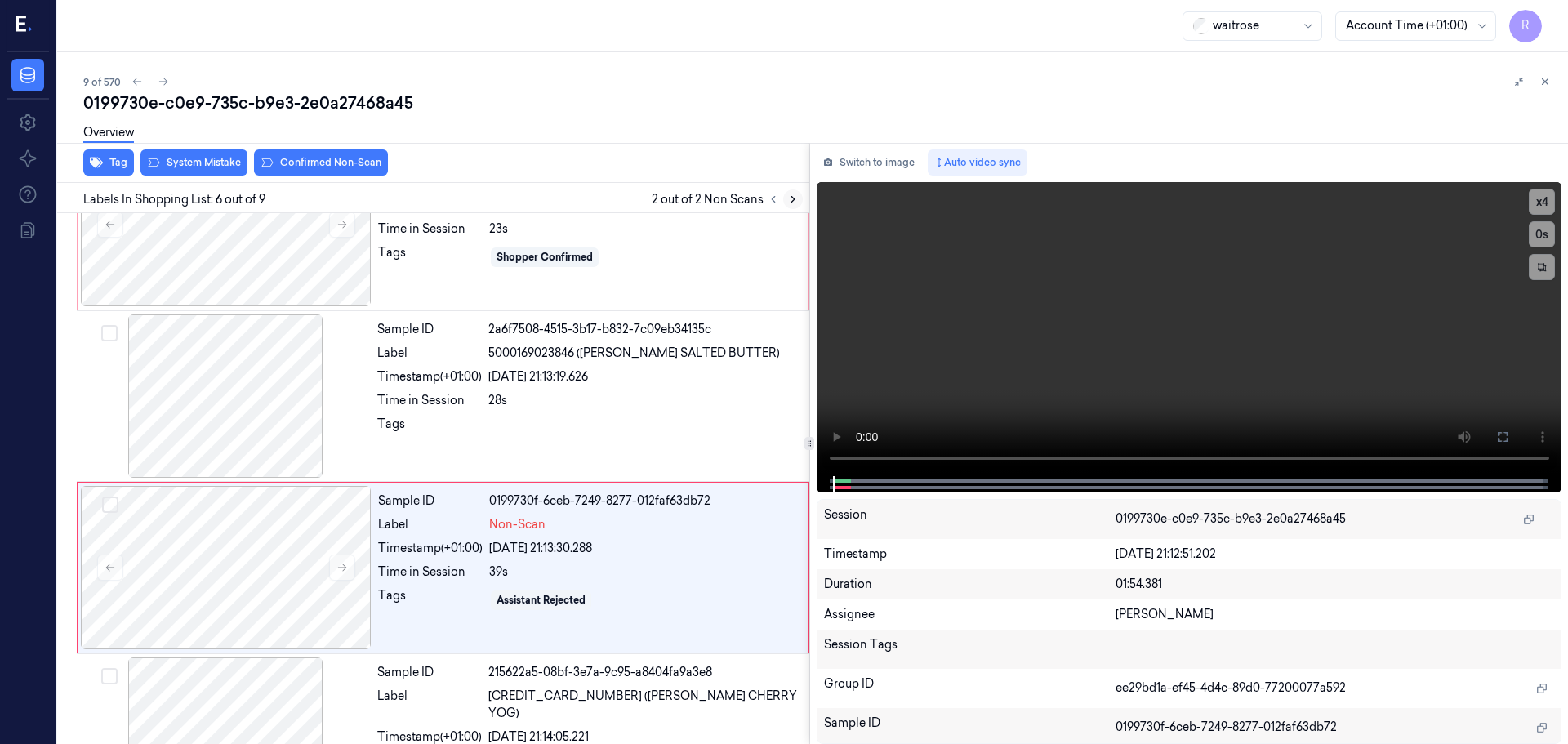
click at [794, 205] on button at bounding box center [793, 200] width 20 height 20
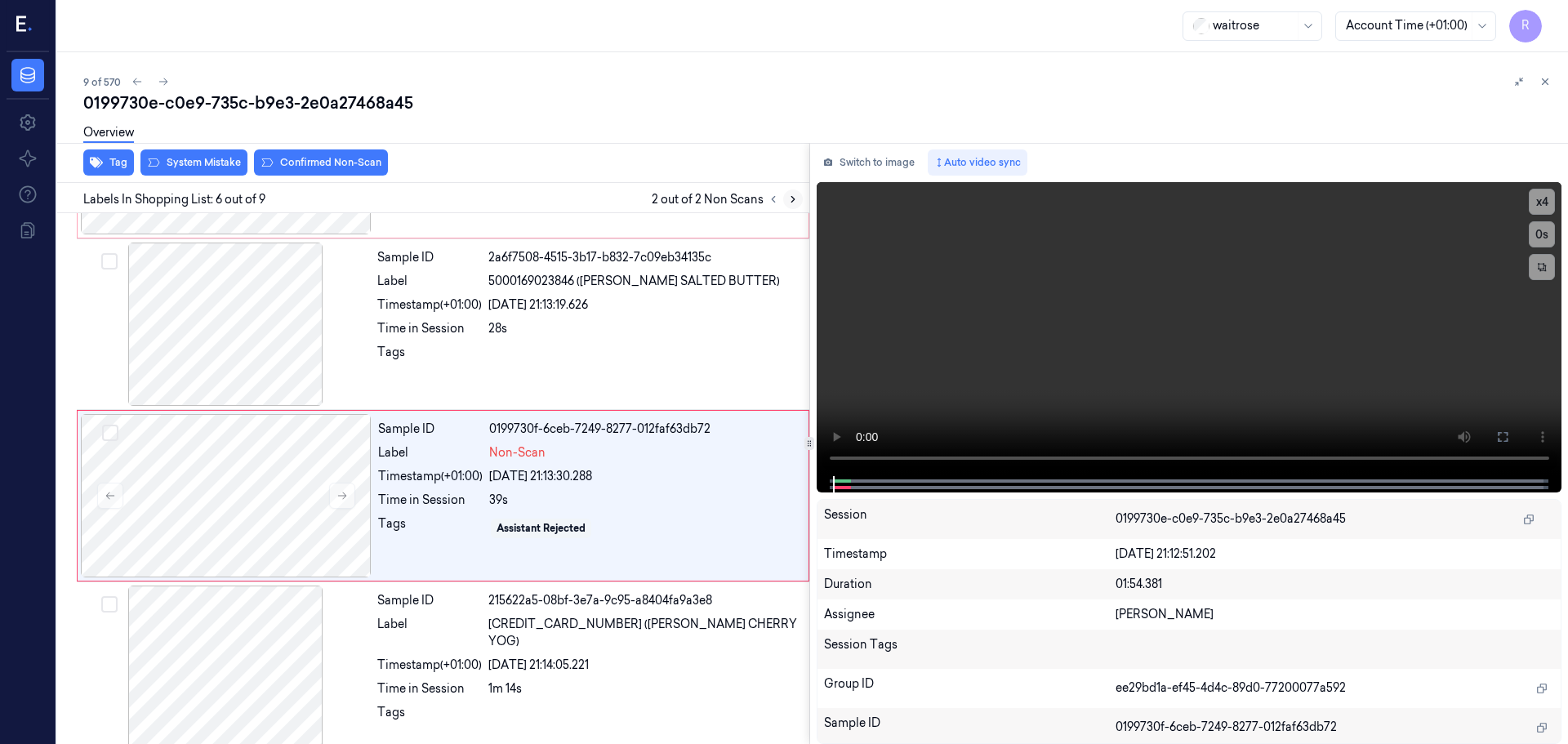
click at [794, 205] on button at bounding box center [793, 200] width 20 height 20
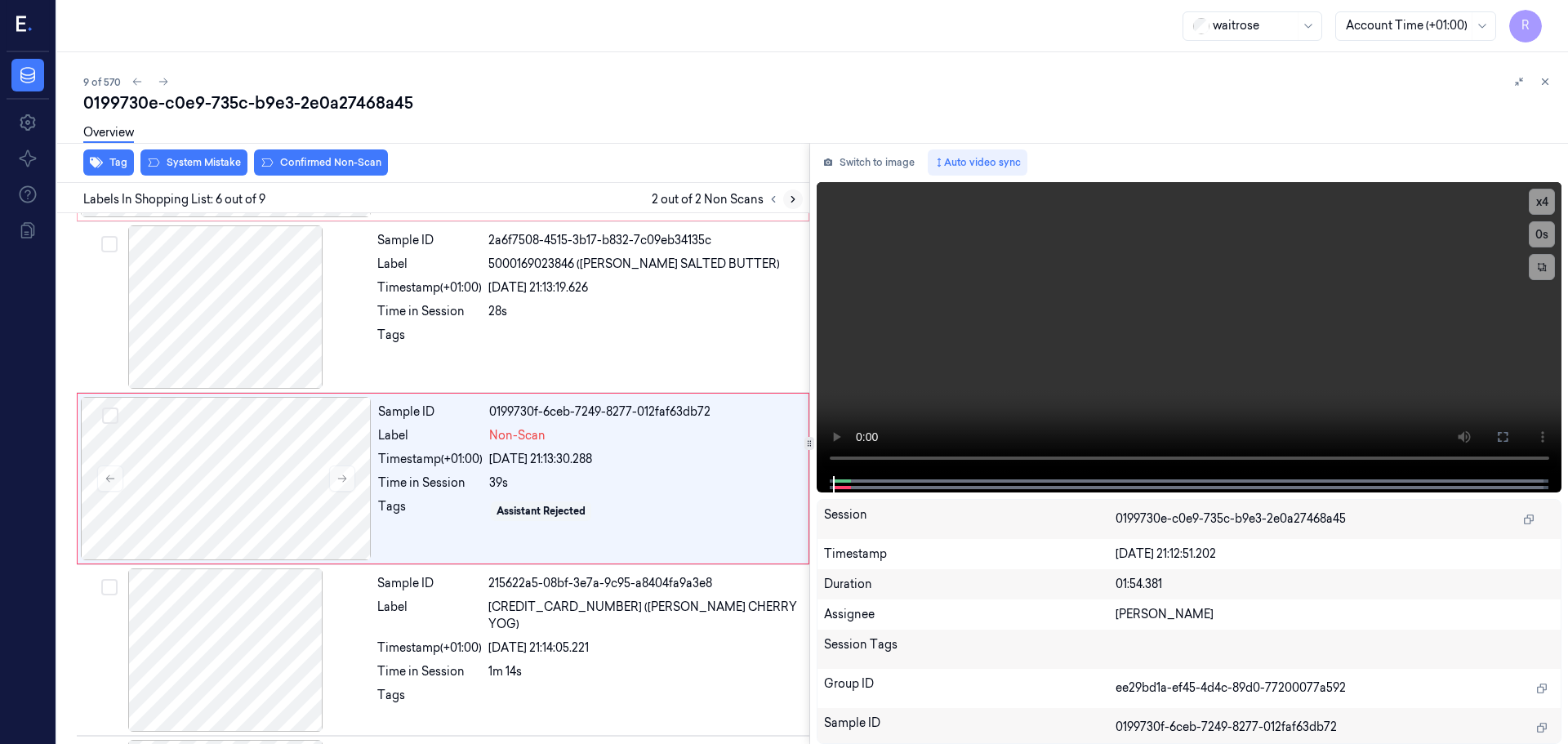
click at [794, 205] on button at bounding box center [793, 200] width 20 height 20
click at [793, 198] on icon at bounding box center [793, 200] width 3 height 6
click at [348, 486] on button at bounding box center [342, 479] width 27 height 27
click at [352, 483] on button at bounding box center [342, 479] width 27 height 27
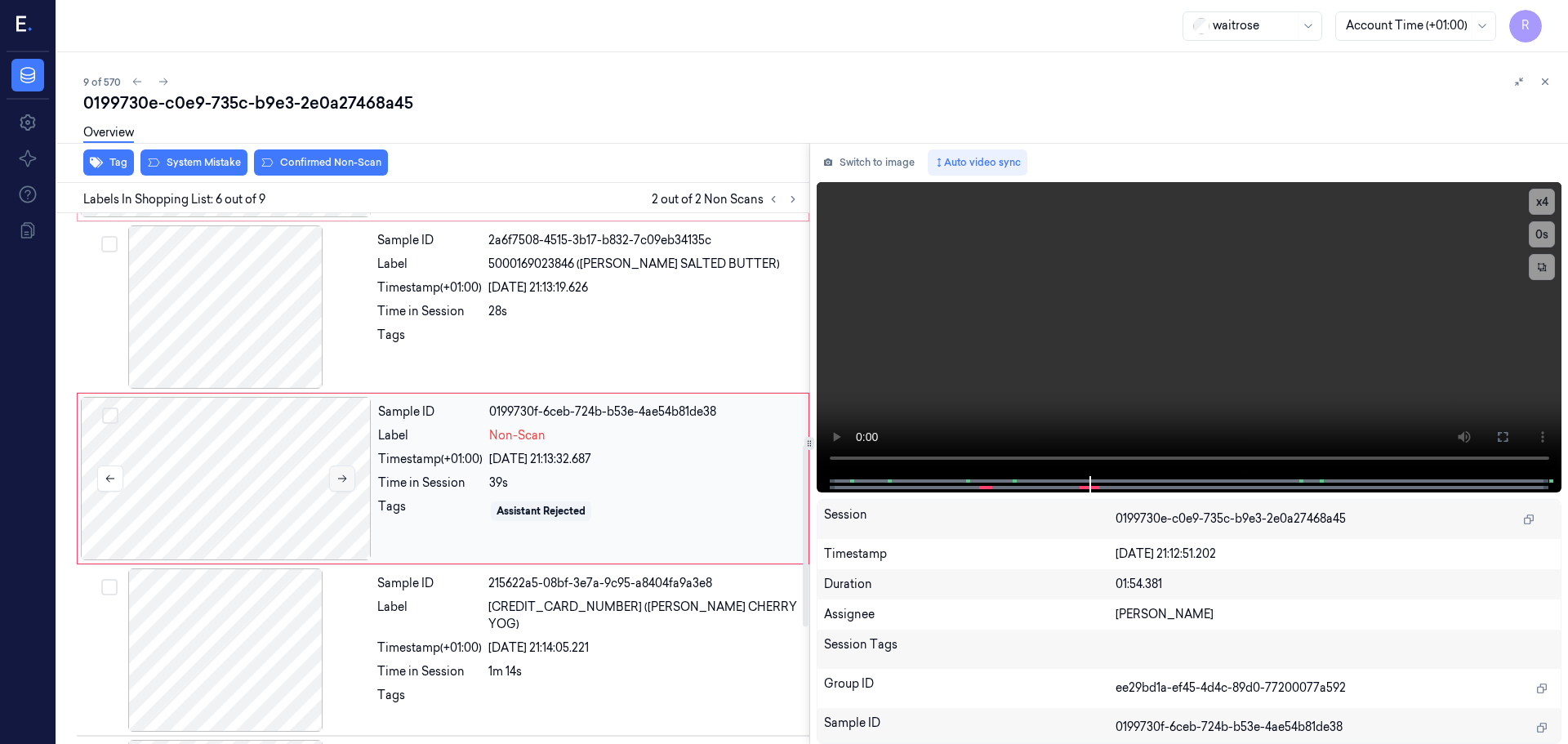
click at [352, 483] on button at bounding box center [342, 479] width 27 height 27
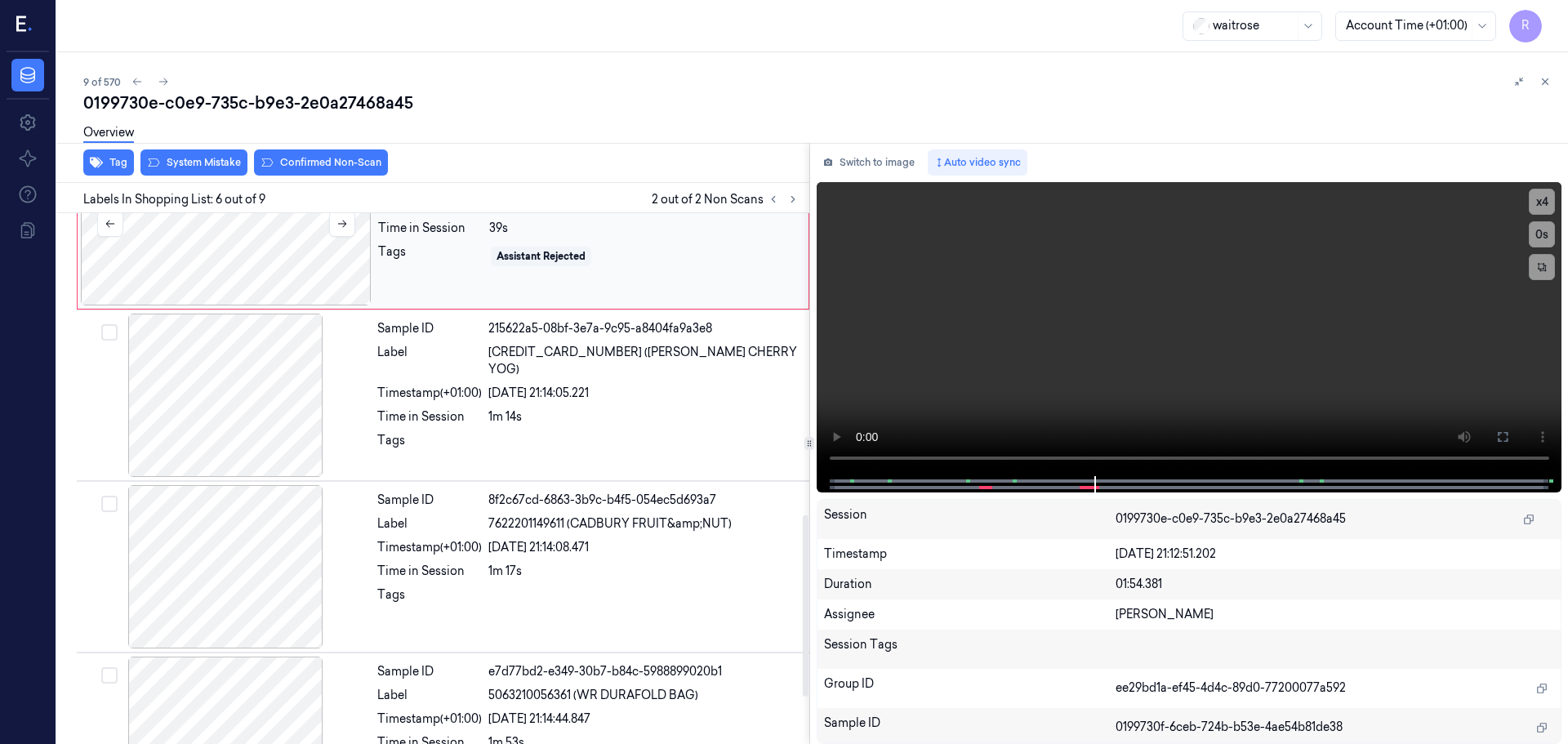
scroll to position [1017, 0]
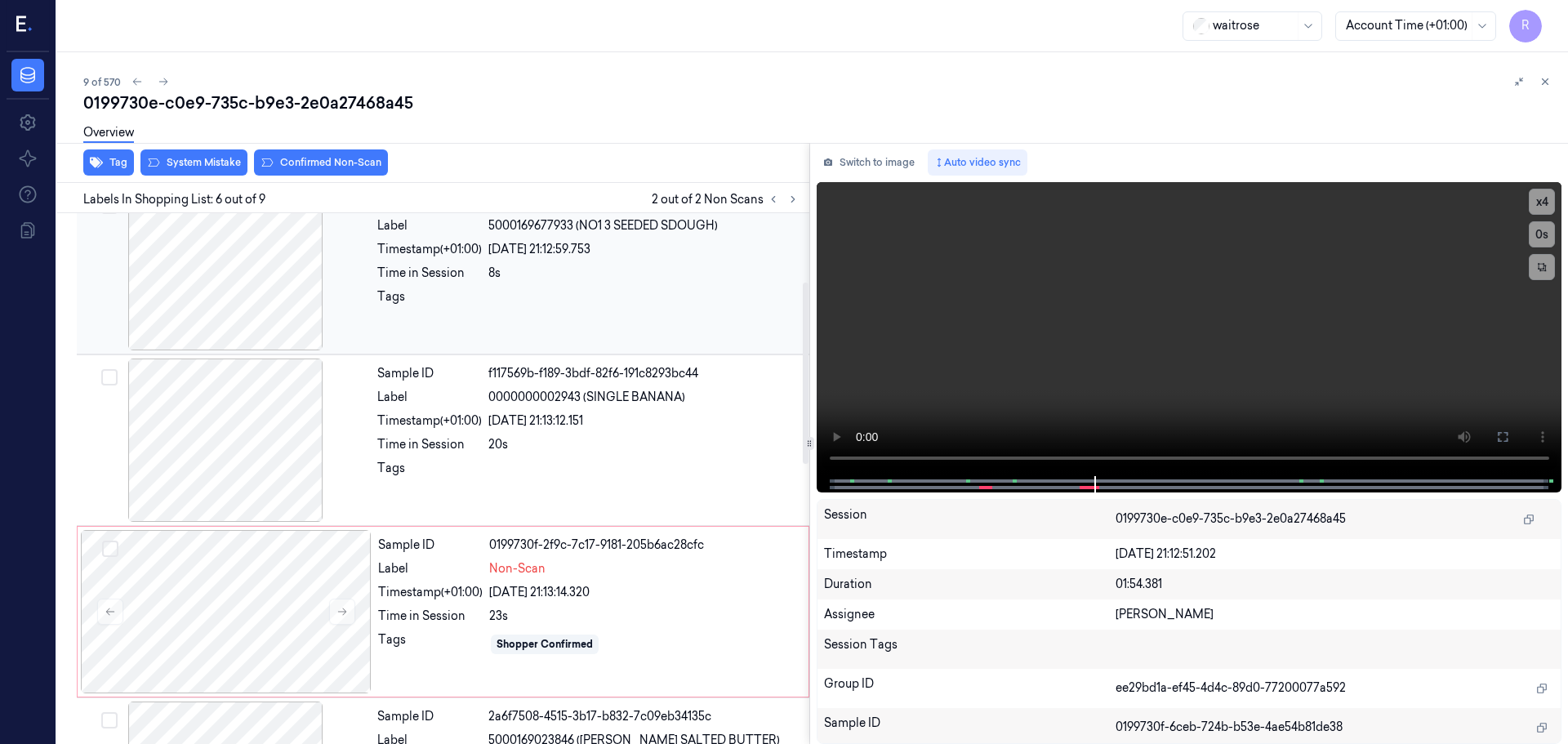
click at [268, 299] on div at bounding box center [225, 268] width 291 height 163
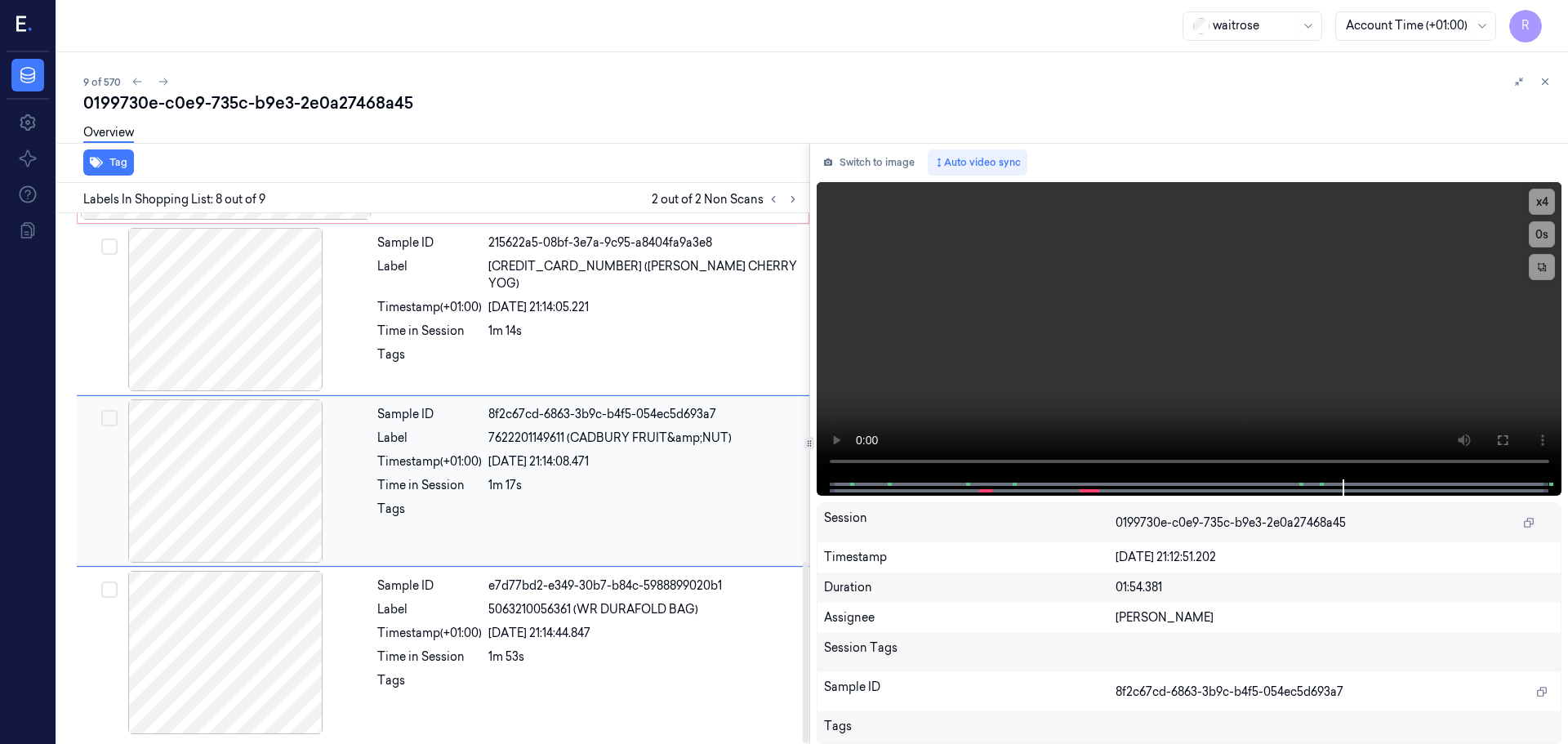
click at [426, 505] on div "Tags" at bounding box center [429, 514] width 104 height 27
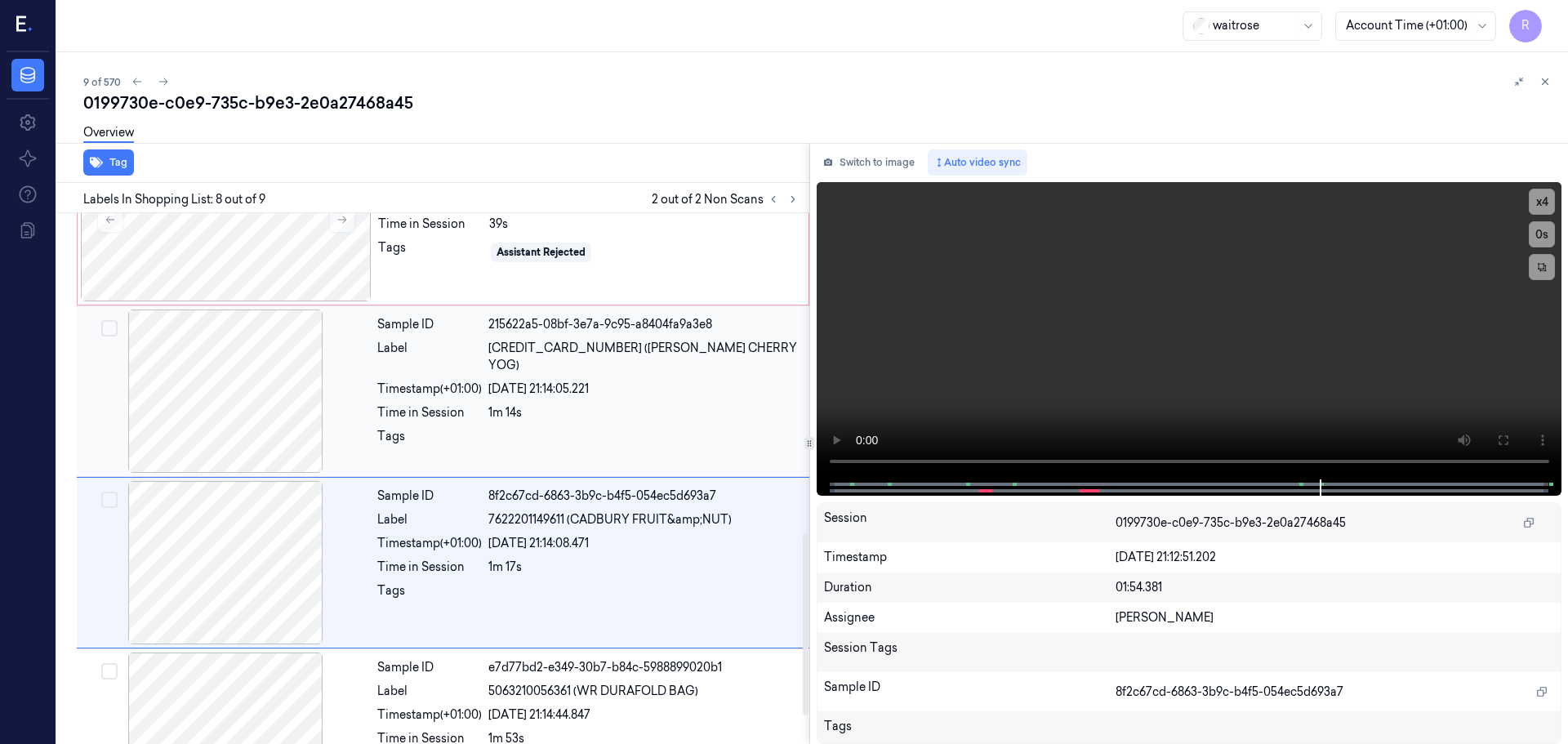
click at [441, 409] on div "Sample ID 215622a5-08bf-3e7a-9c95-a8404fa9a3e8 Label 5000169236192 (WR BLACK CH…" at bounding box center [588, 391] width 435 height 163
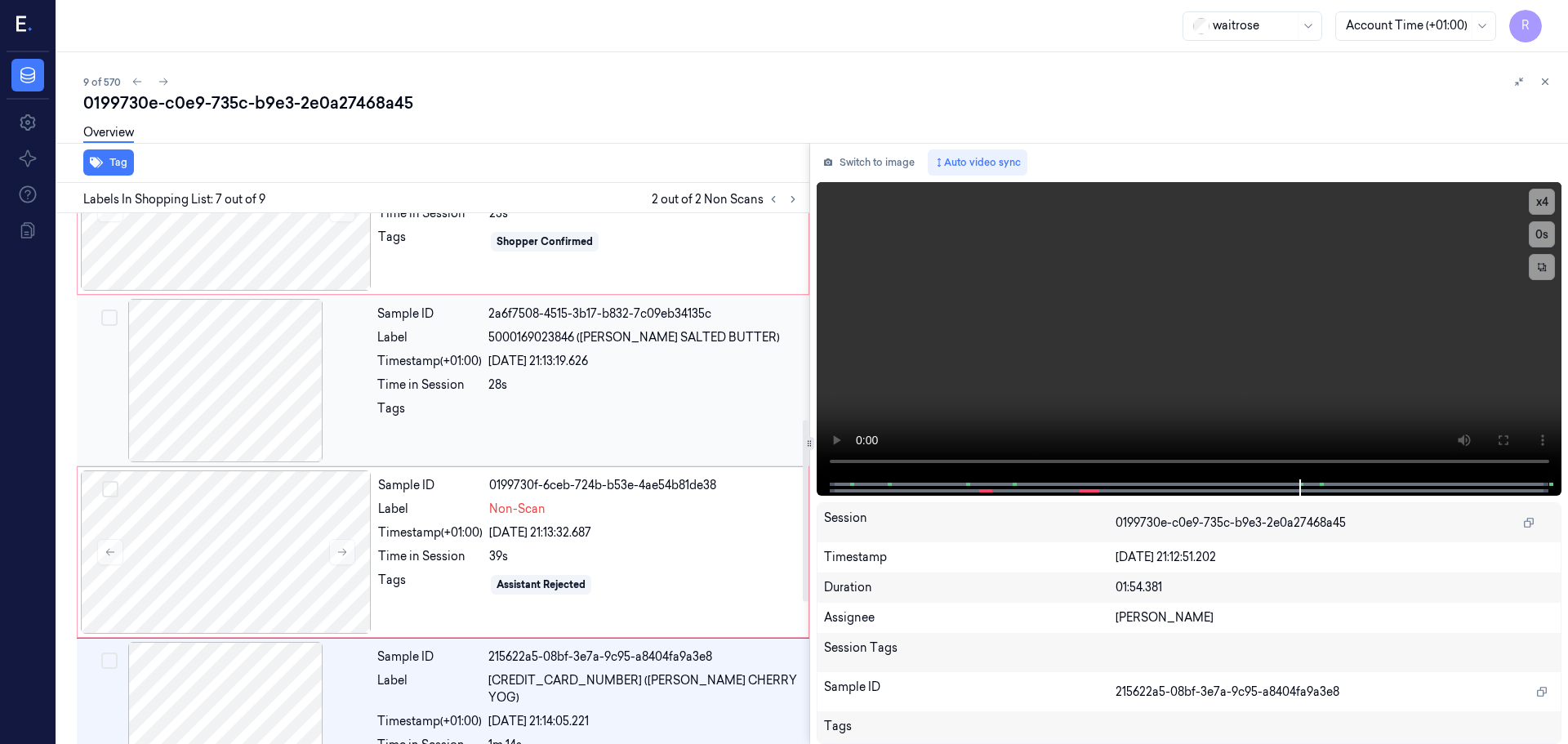
click at [423, 404] on div "Tags" at bounding box center [429, 413] width 104 height 27
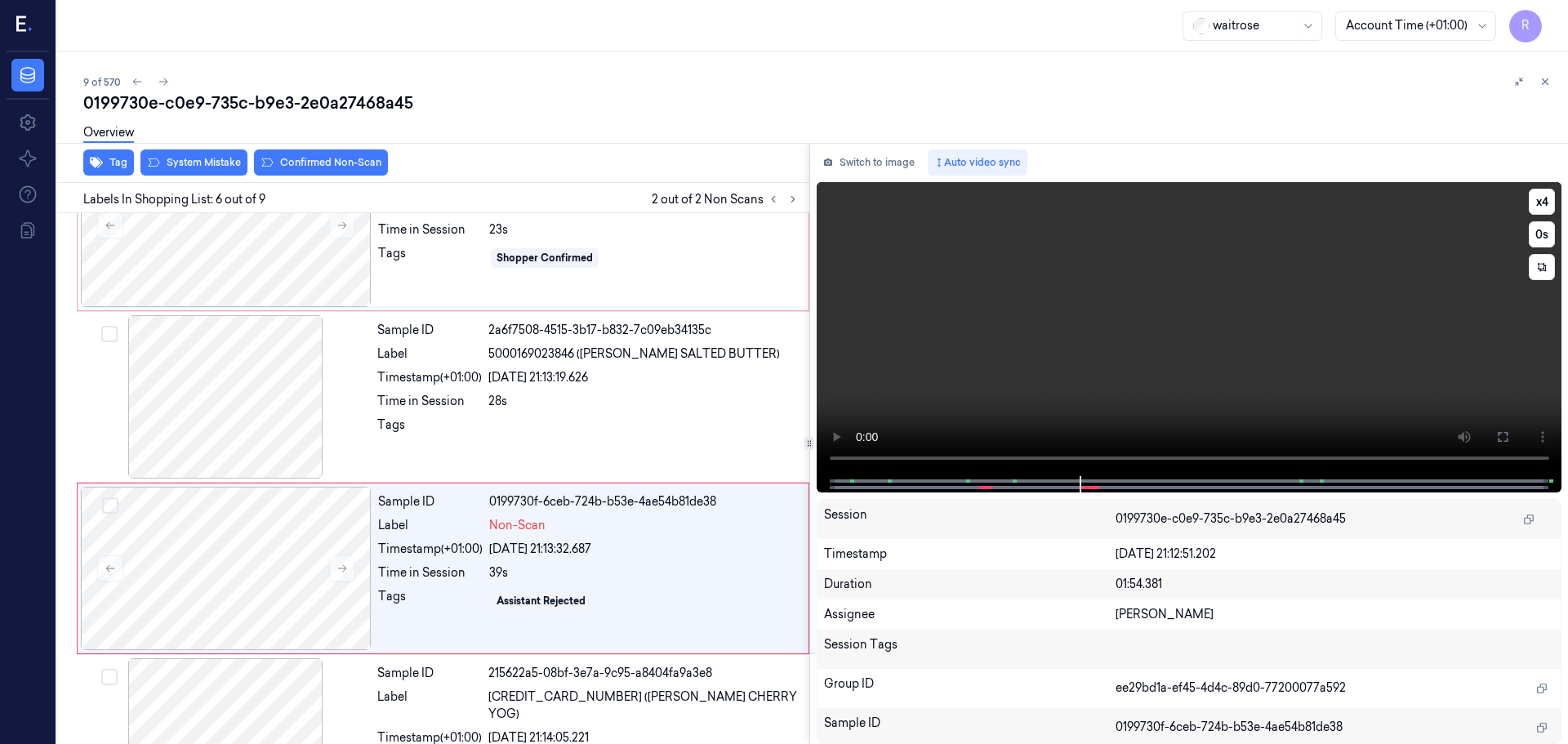
scroll to position [677, 0]
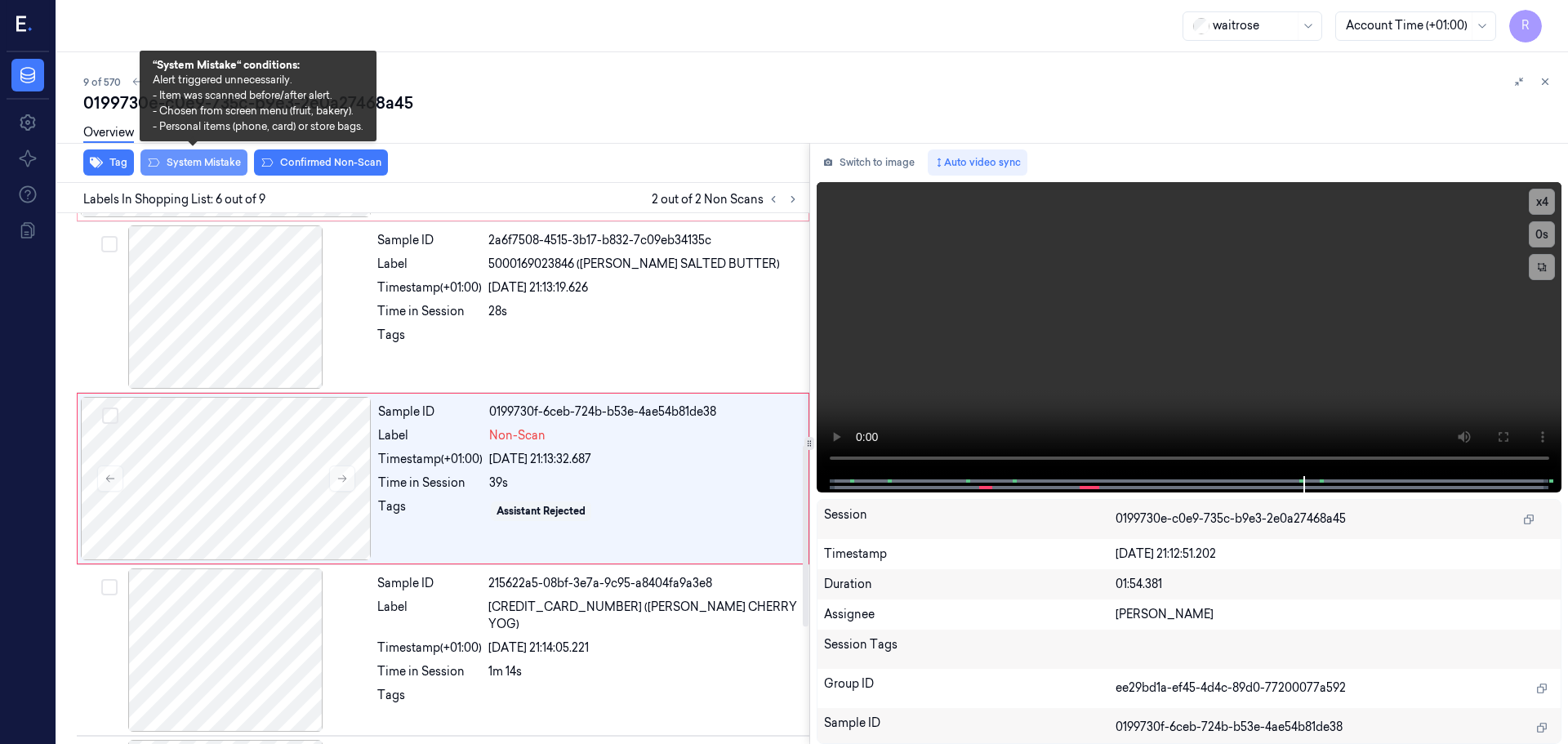
click at [209, 165] on button "System Mistake" at bounding box center [194, 162] width 107 height 27
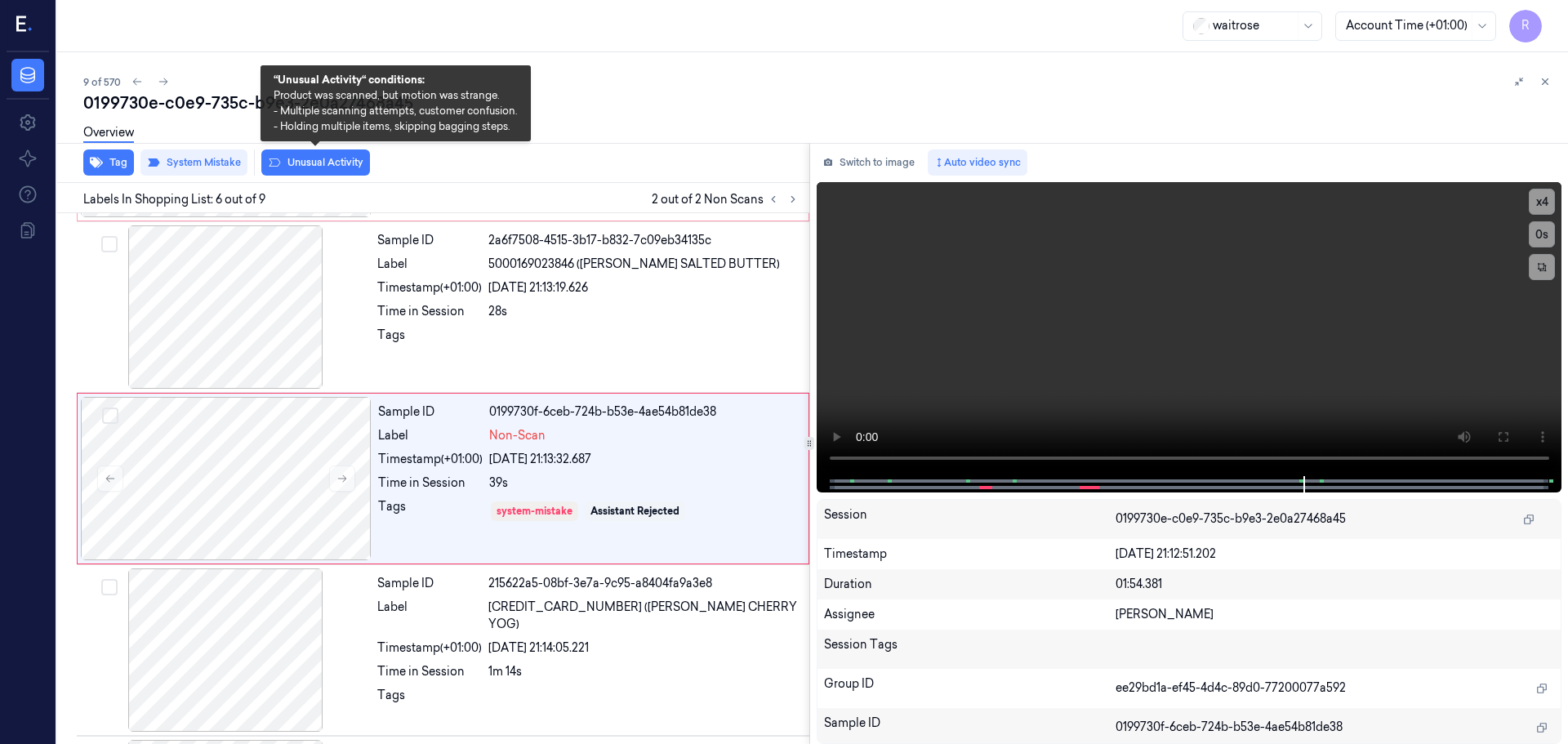
click at [316, 161] on button "Unusual Activity" at bounding box center [315, 162] width 109 height 27
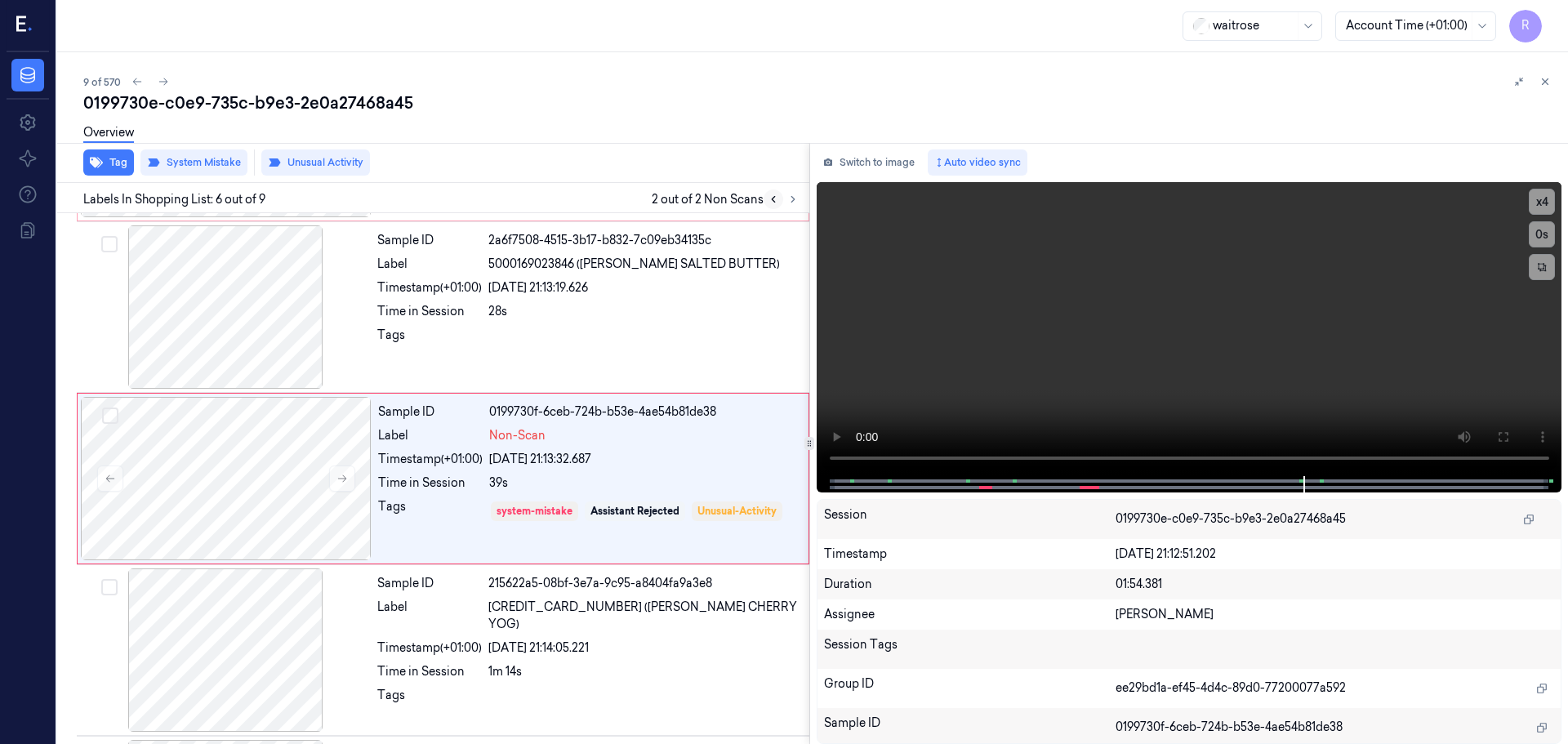
click at [777, 203] on icon at bounding box center [773, 200] width 12 height 12
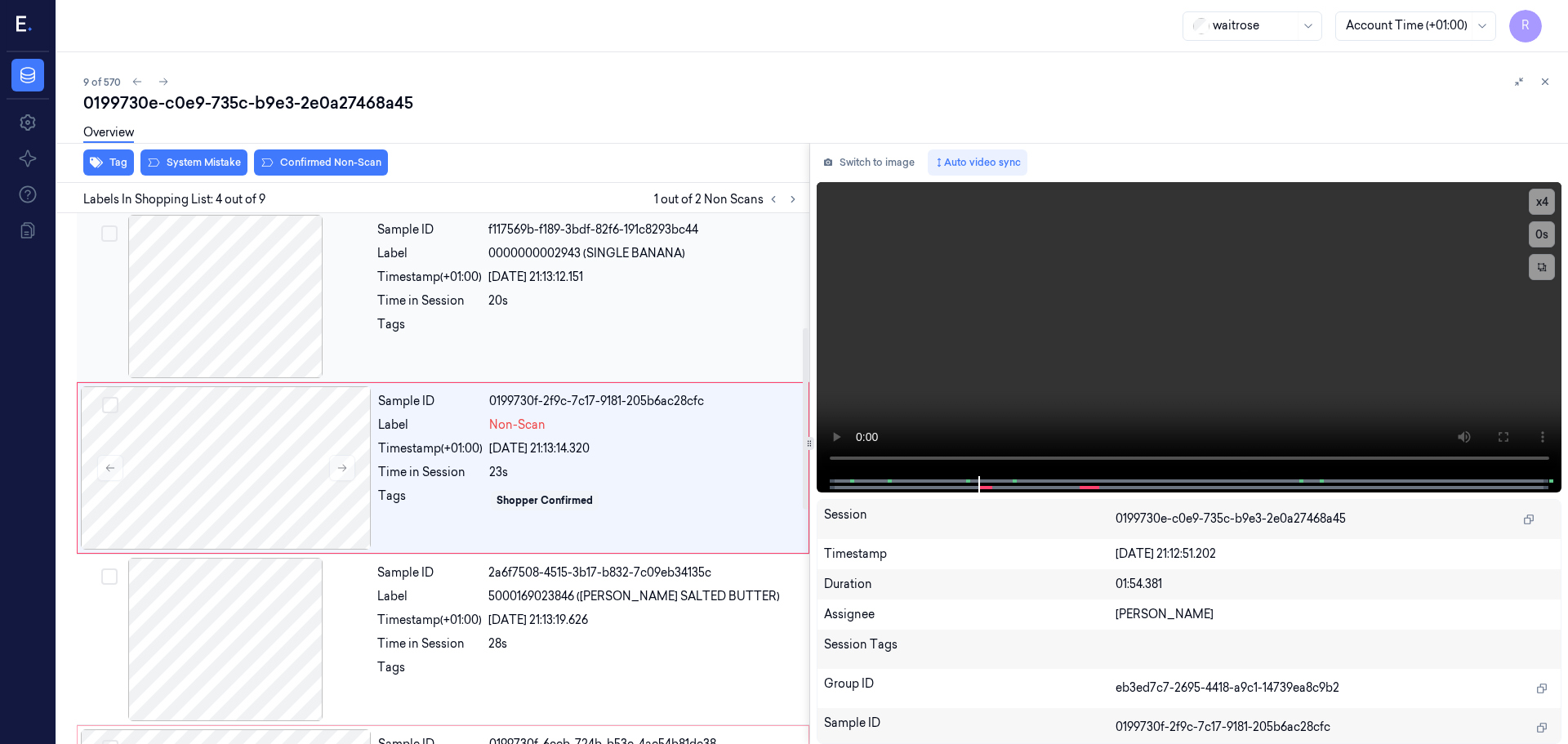
scroll to position [334, 0]
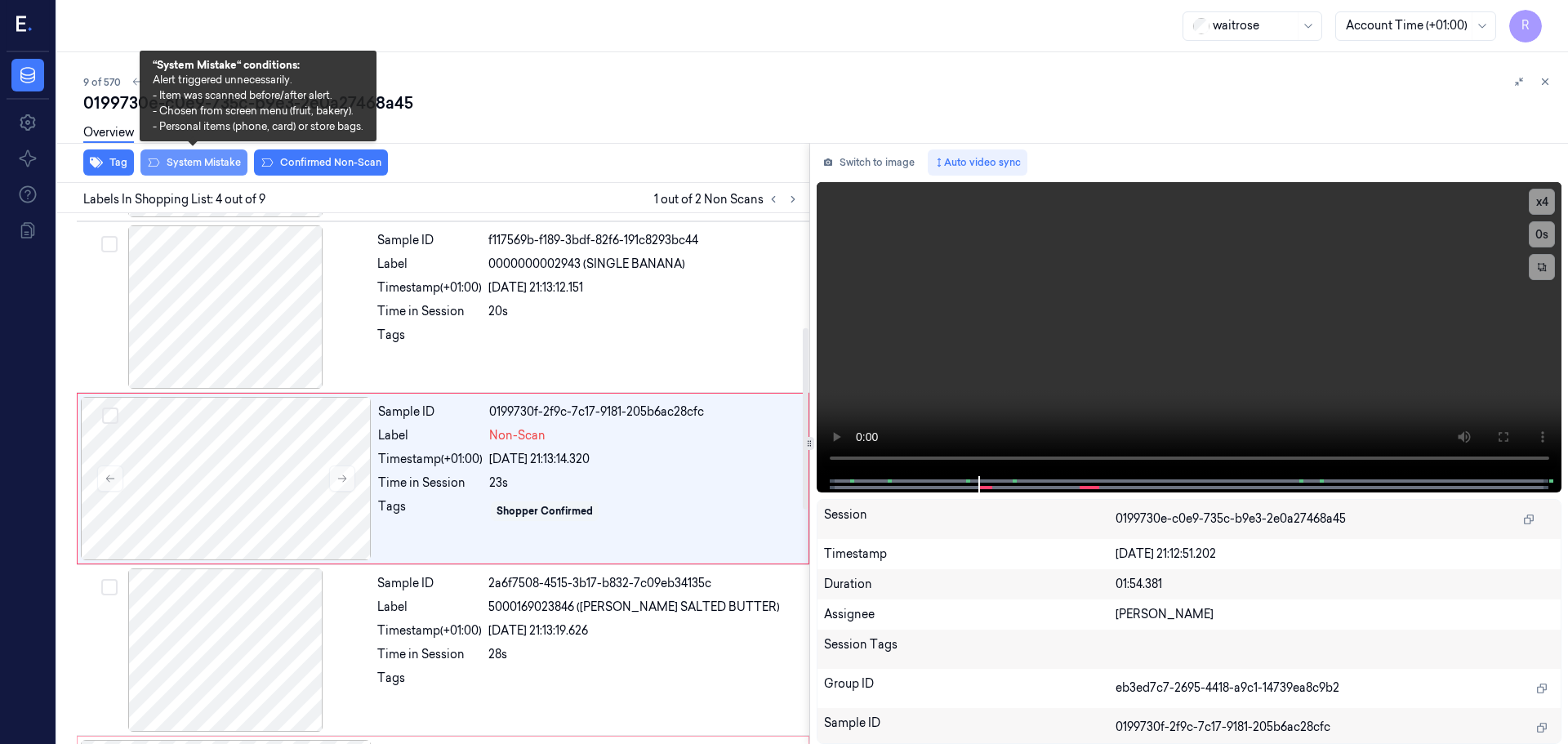
click at [190, 162] on button "System Mistake" at bounding box center [194, 162] width 107 height 27
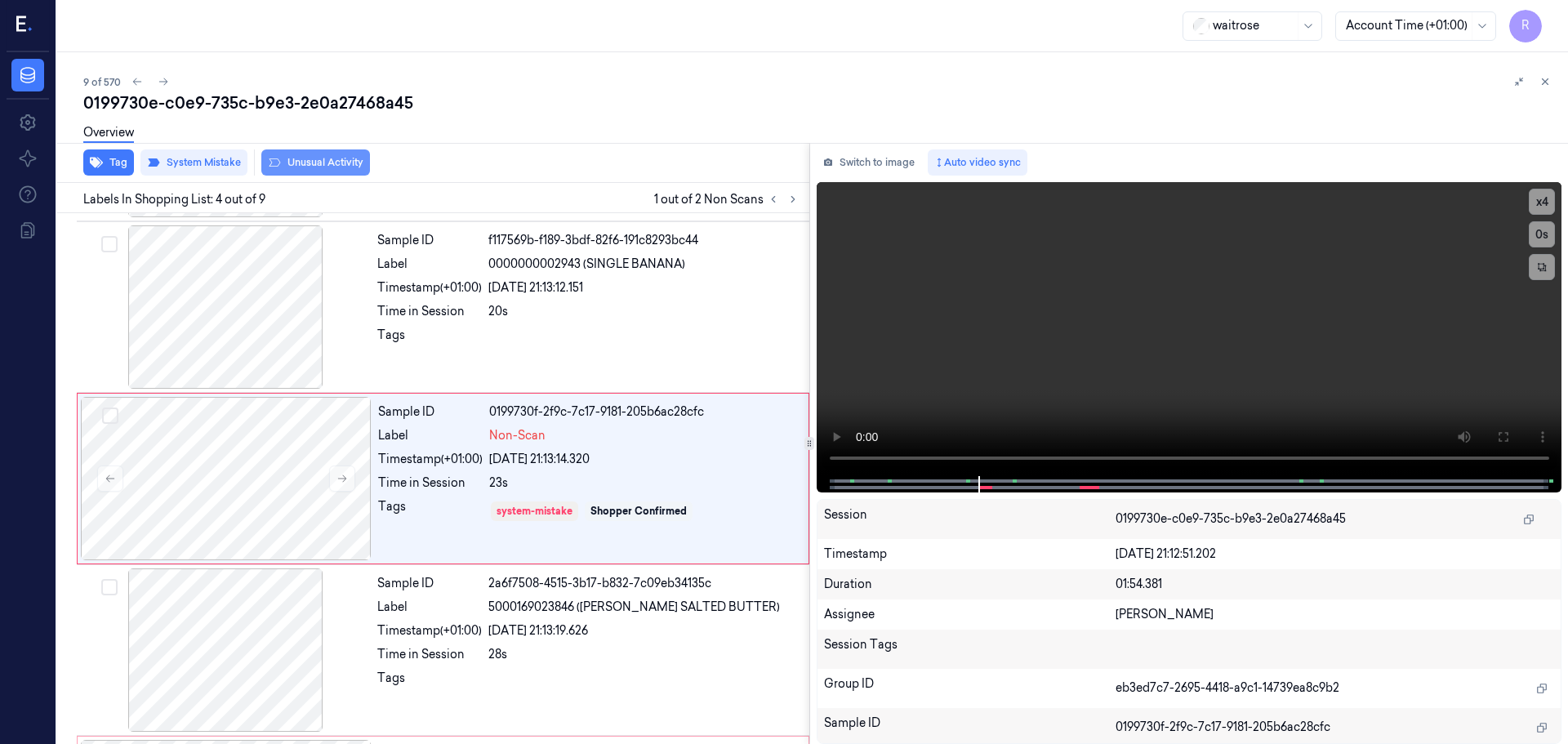
click at [323, 167] on button "Unusual Activity" at bounding box center [315, 162] width 109 height 27
click at [105, 166] on button "Tag" at bounding box center [109, 162] width 51 height 27
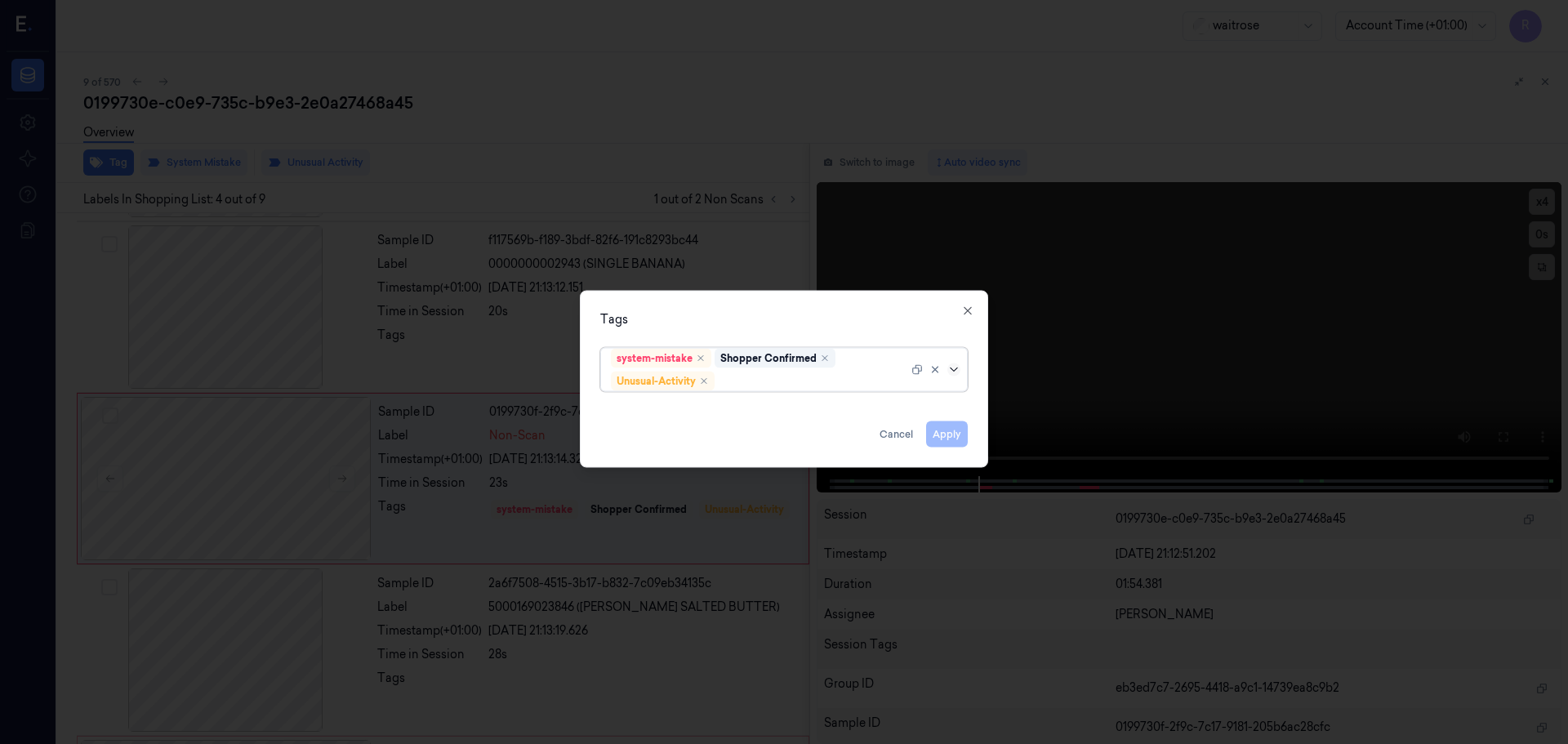
click at [956, 370] on icon at bounding box center [954, 370] width 13 height 13
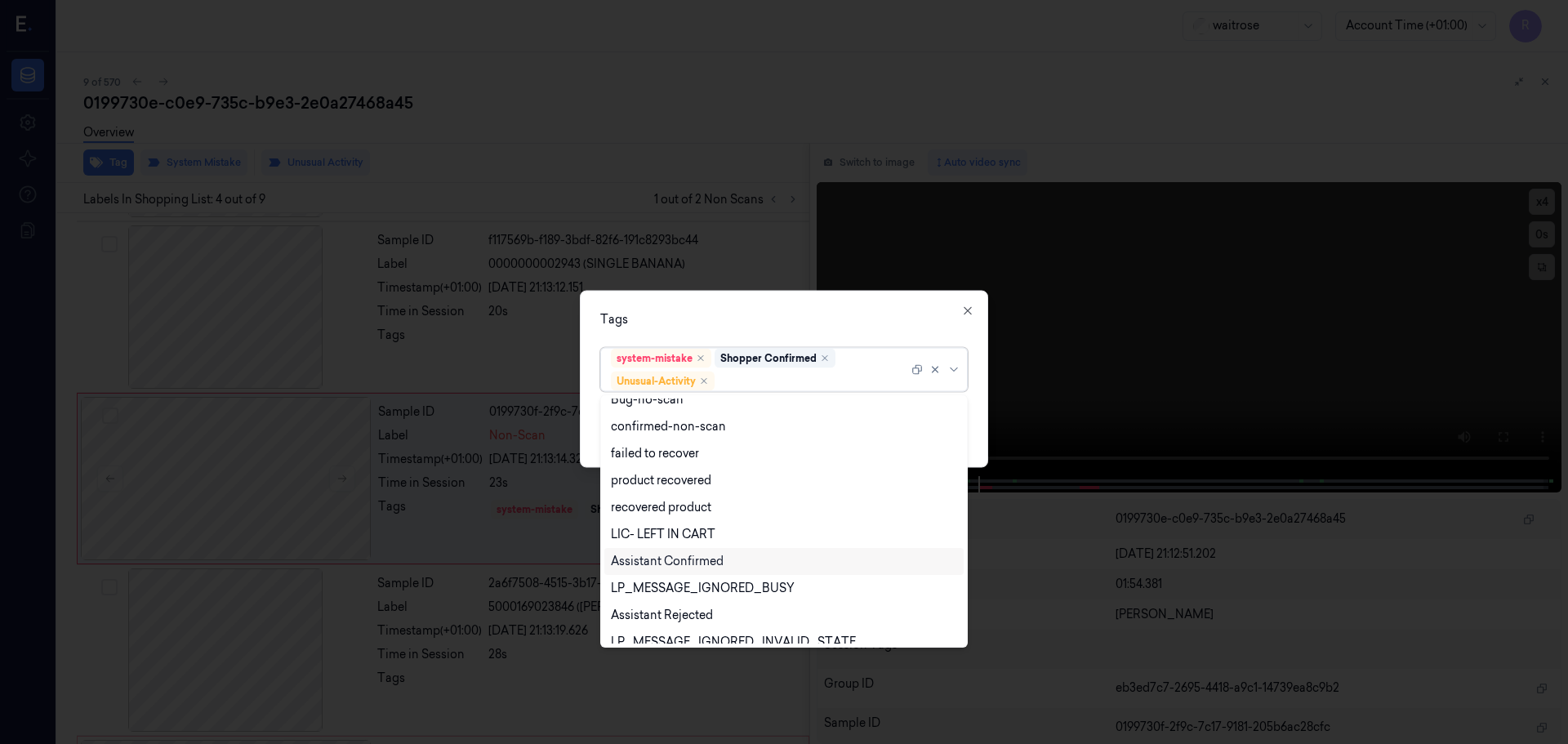
scroll to position [213, 0]
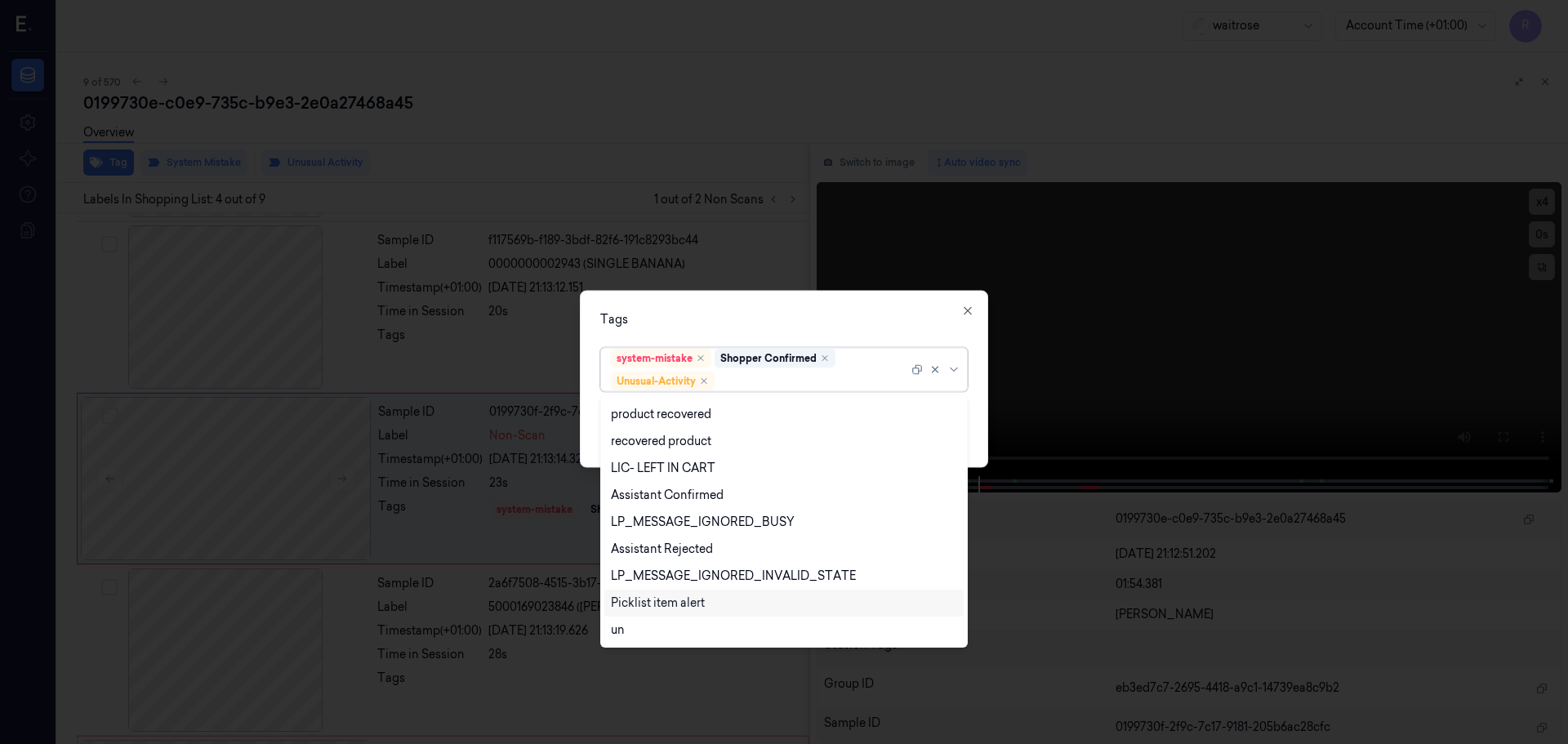
click at [636, 602] on div "Picklist item alert" at bounding box center [657, 603] width 94 height 17
click at [694, 327] on div "Tags option Picklist item alert, selected. 20 results available. Use Up and Dow…" at bounding box center [784, 379] width 409 height 177
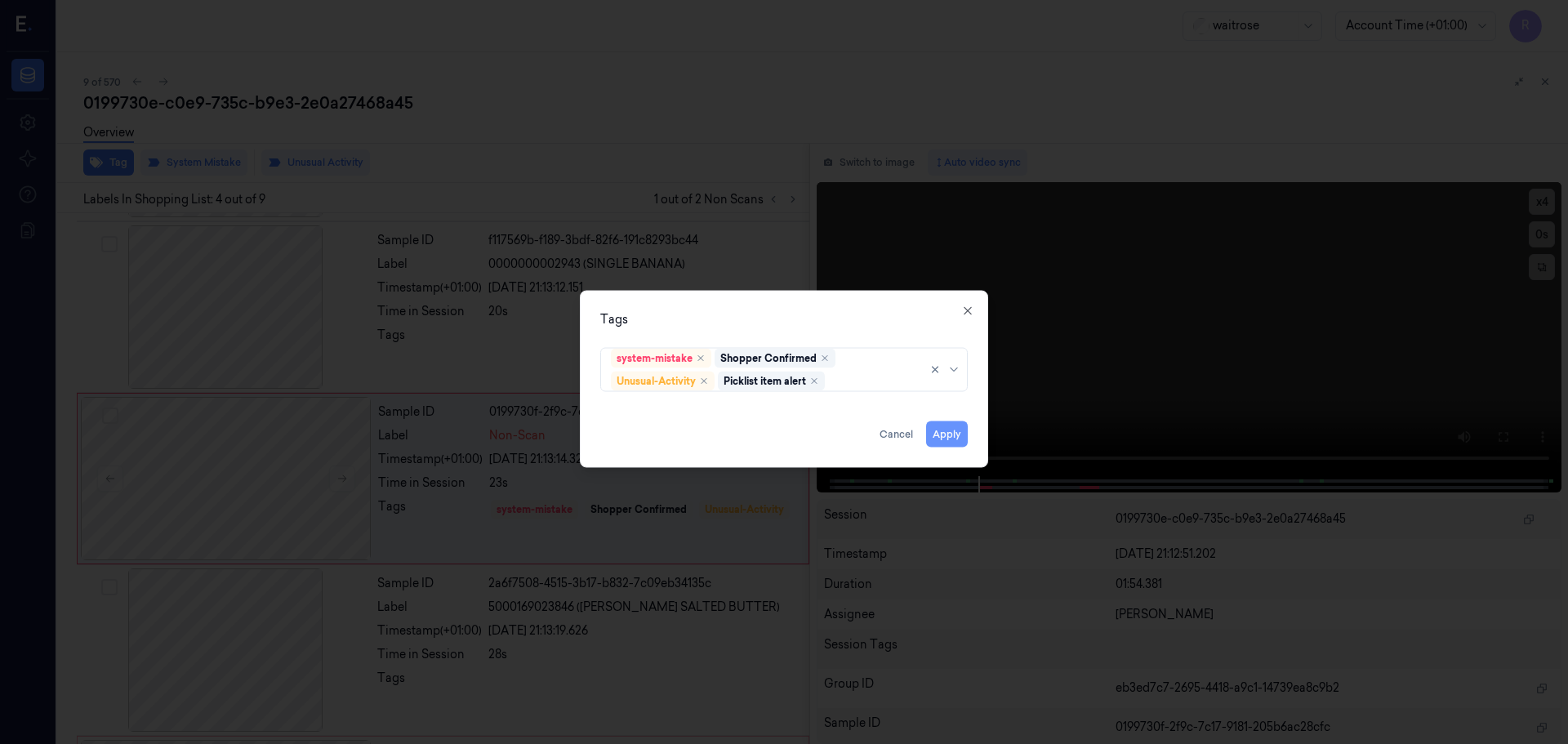
click at [945, 438] on button "Apply" at bounding box center [947, 434] width 41 height 27
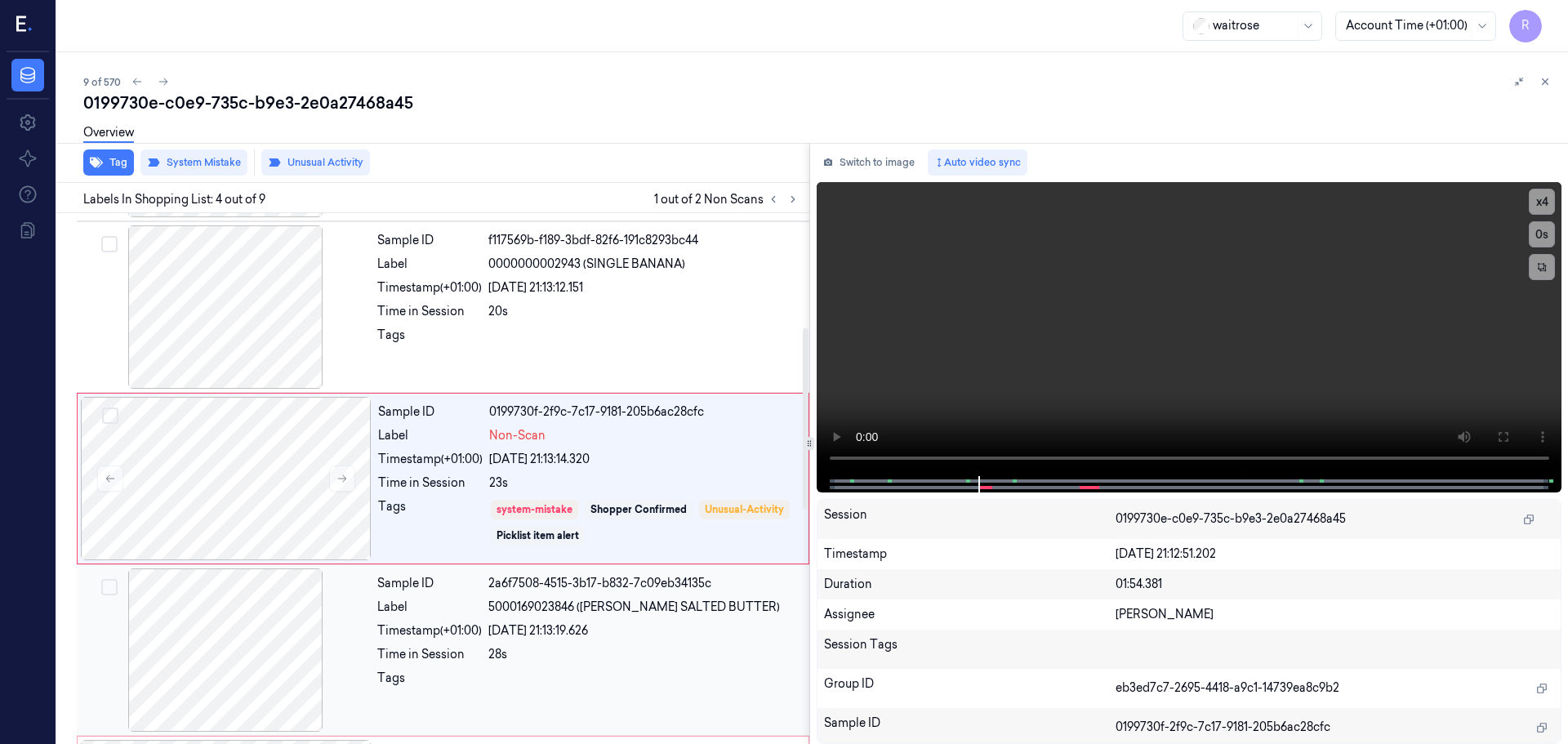
click at [589, 640] on div "Sample ID 2a6f7508-4515-3b17-b832-7c09eb34135c Label 5000169023846 (WR ESS SALT…" at bounding box center [588, 650] width 435 height 163
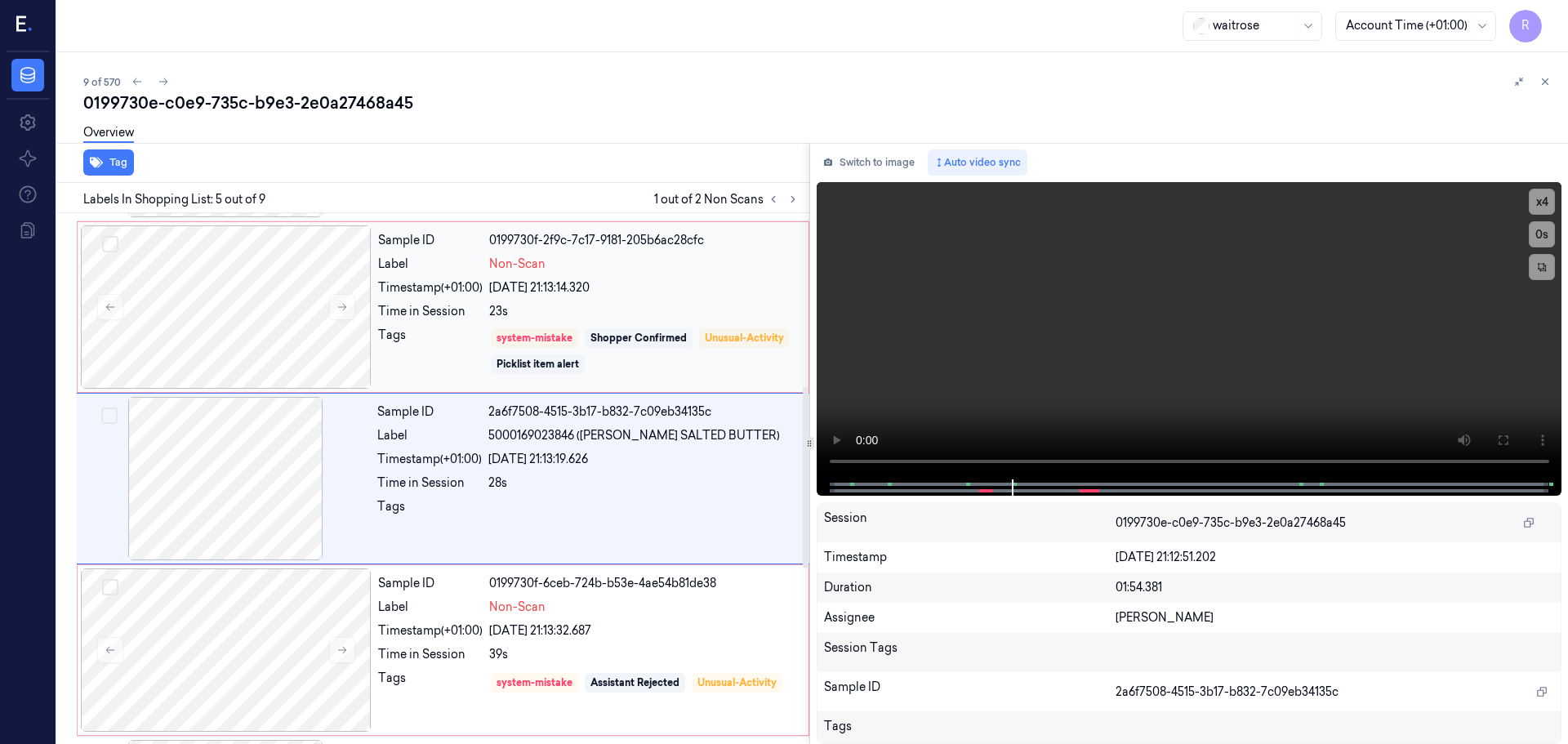
click at [485, 346] on div "Tags system-mistake Shopper Confirmed Unusual-Activity Picklist item alert" at bounding box center [588, 350] width 421 height 49
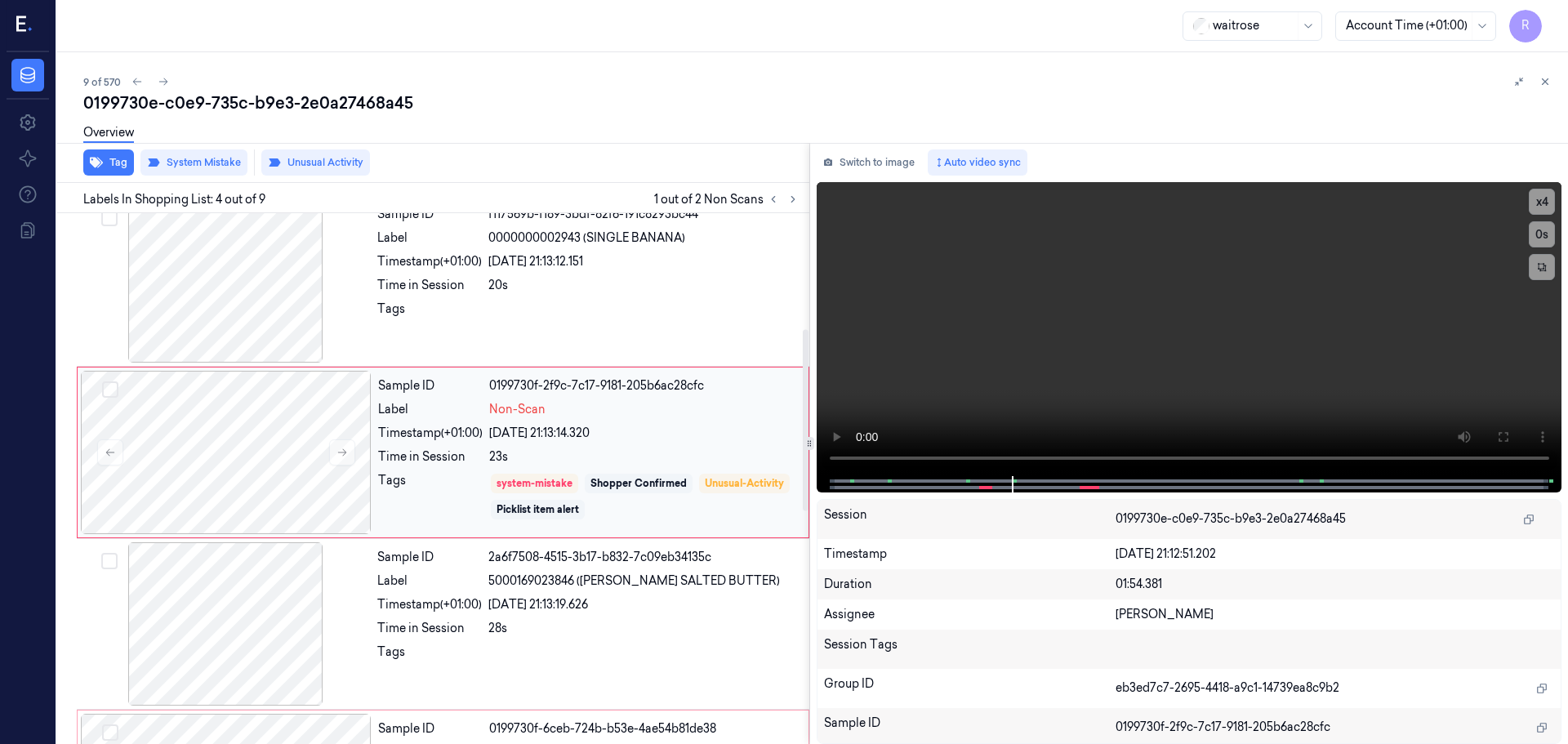
scroll to position [334, 0]
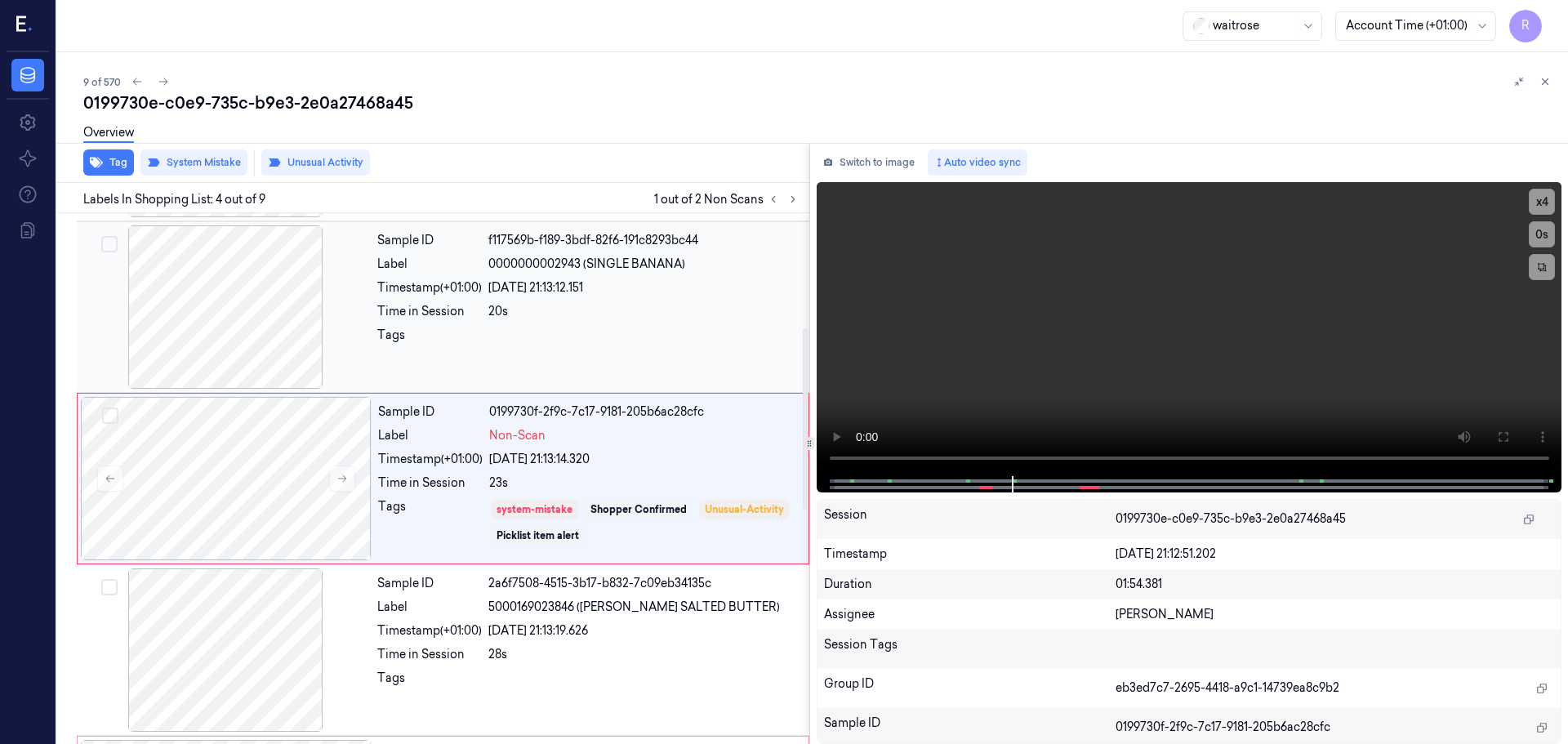
click at [589, 315] on div "20s" at bounding box center [644, 312] width 312 height 17
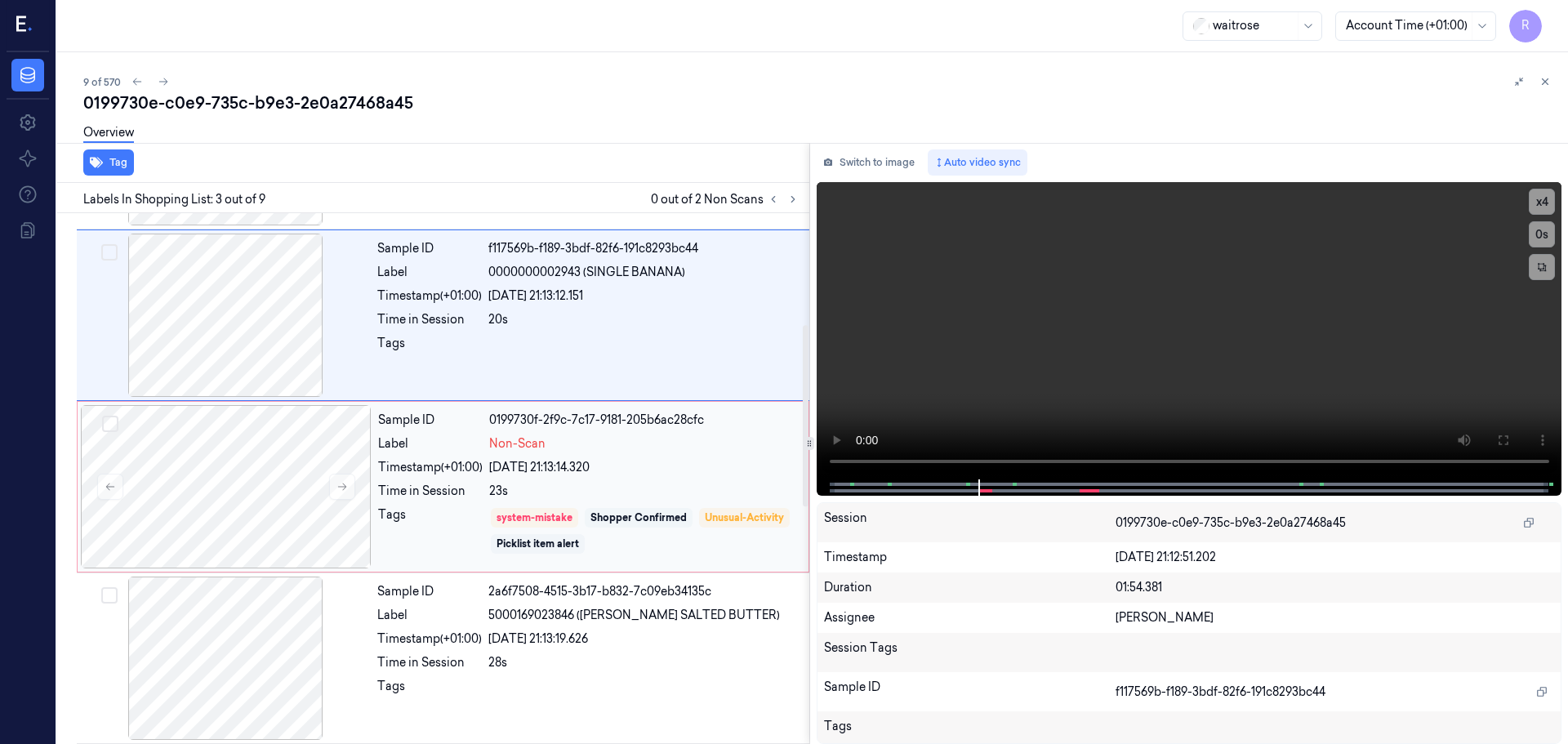
click at [661, 522] on div "Shopper Confirmed" at bounding box center [639, 518] width 96 height 15
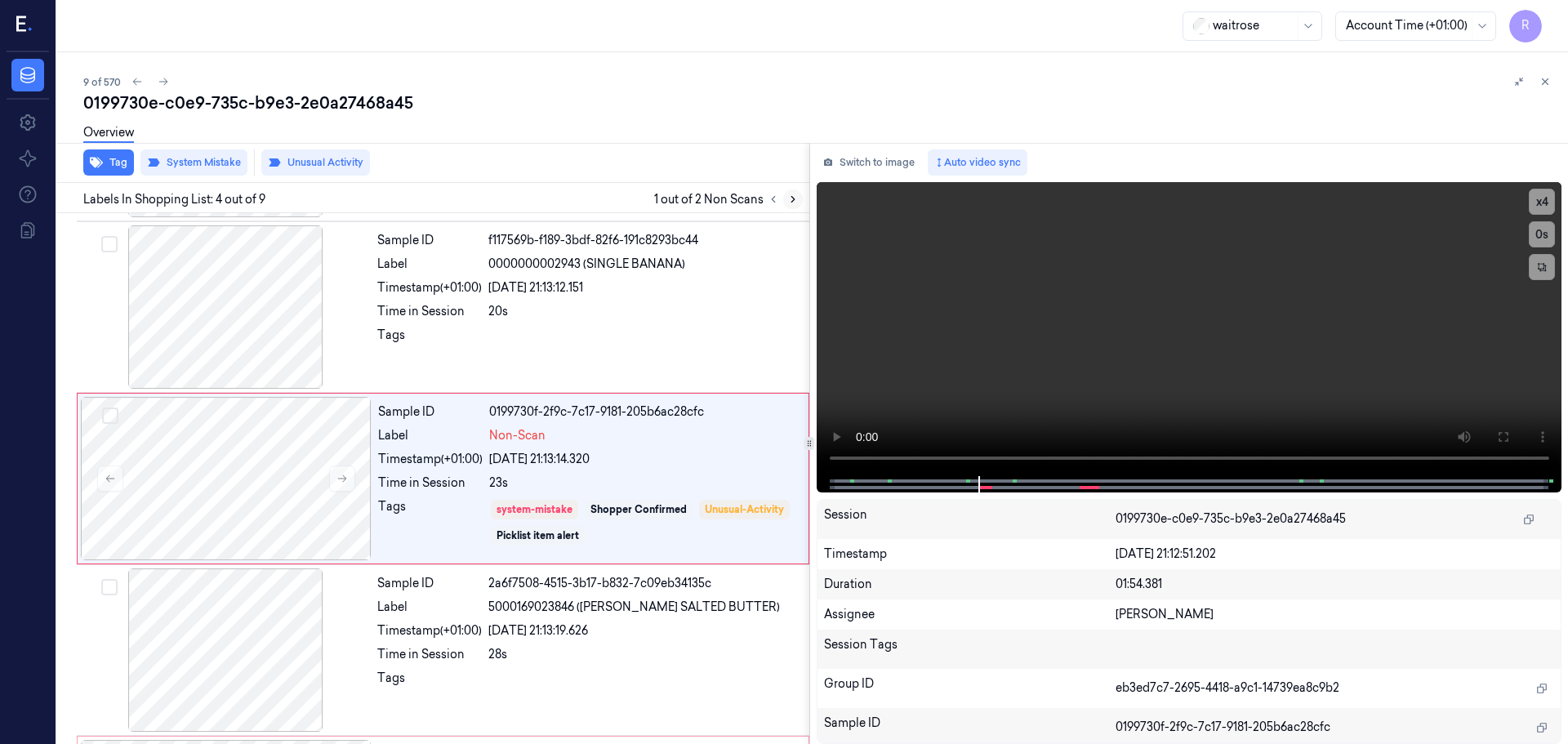
click at [797, 200] on icon at bounding box center [793, 200] width 12 height 12
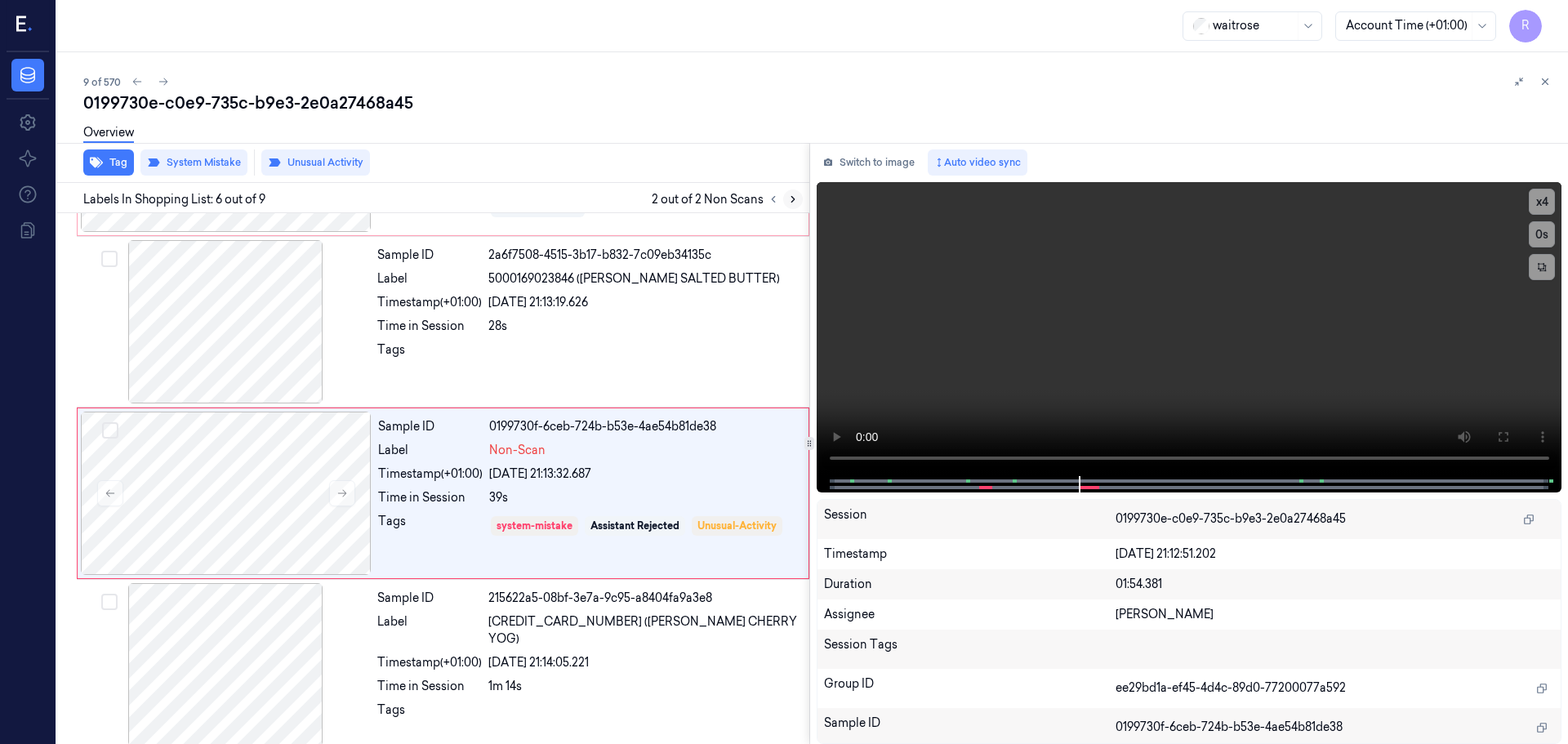
scroll to position [677, 0]
